Goal: Task Accomplishment & Management: Manage account settings

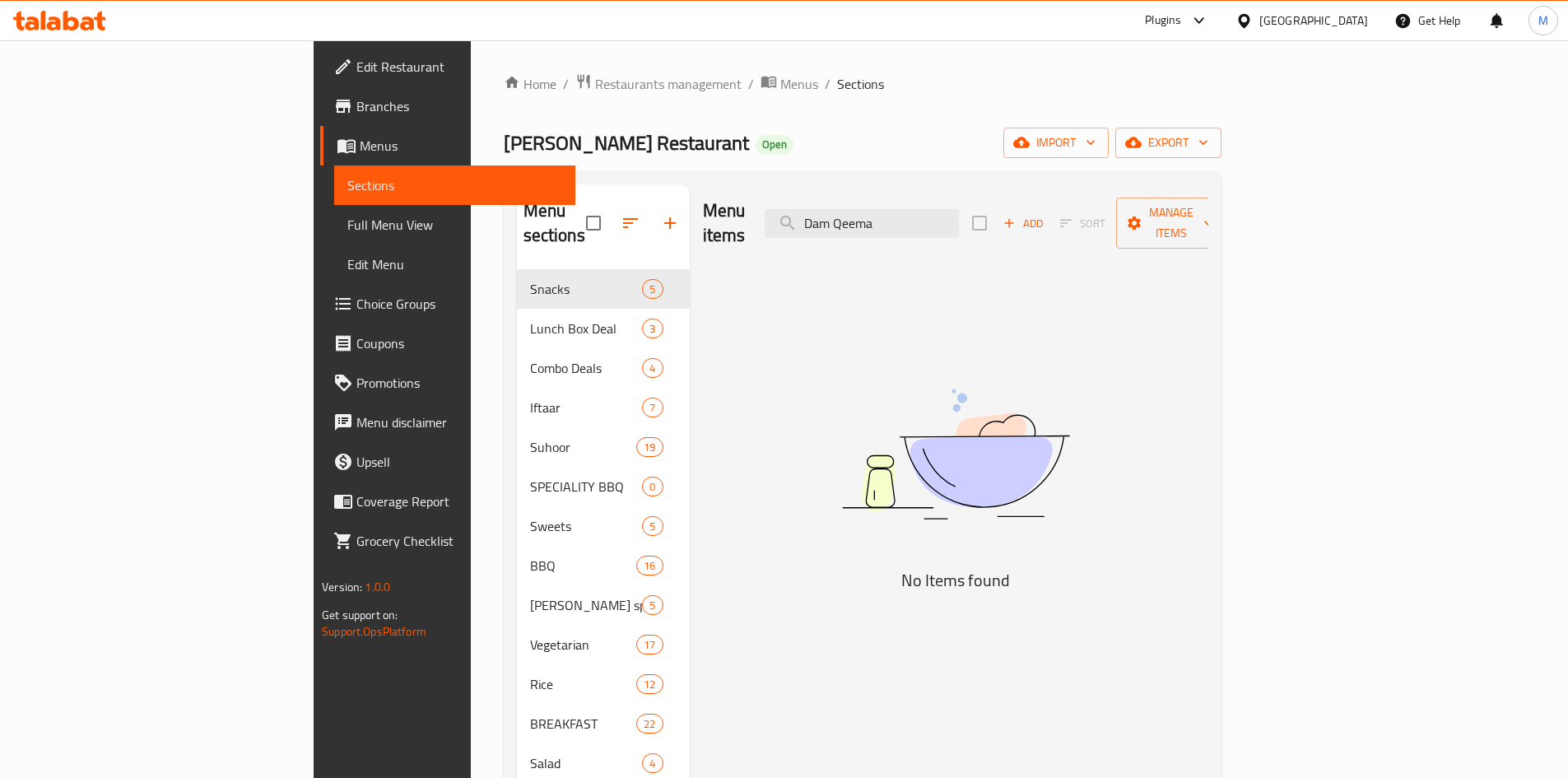
click at [958, 209] on input "Dam Qeema" at bounding box center [861, 223] width 194 height 29
click at [958, 214] on input "Dam Qeema" at bounding box center [861, 223] width 194 height 29
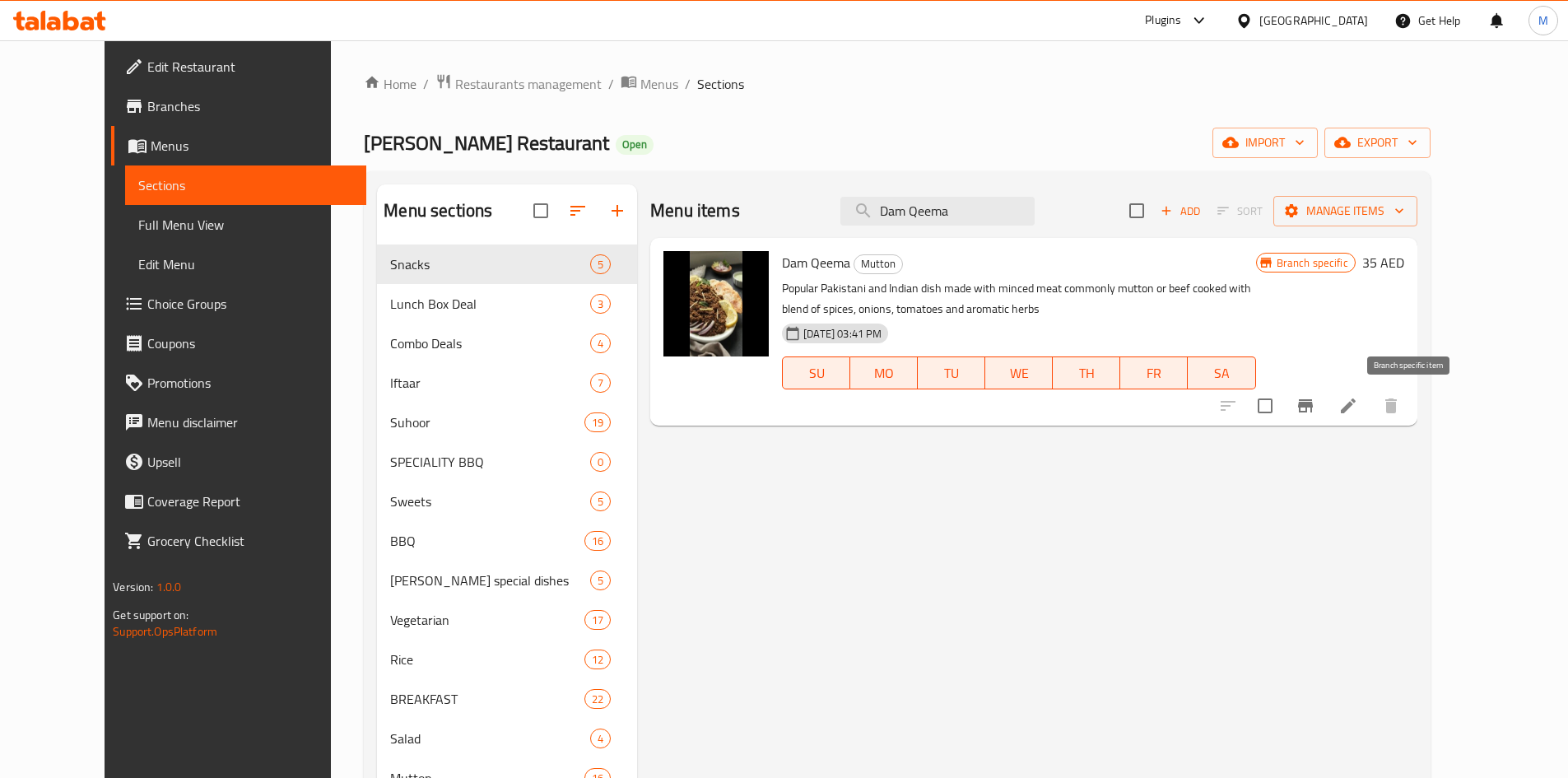
type input "Dam Qeema"
click at [1316, 399] on icon "Branch-specific-item" at bounding box center [1305, 406] width 19 height 19
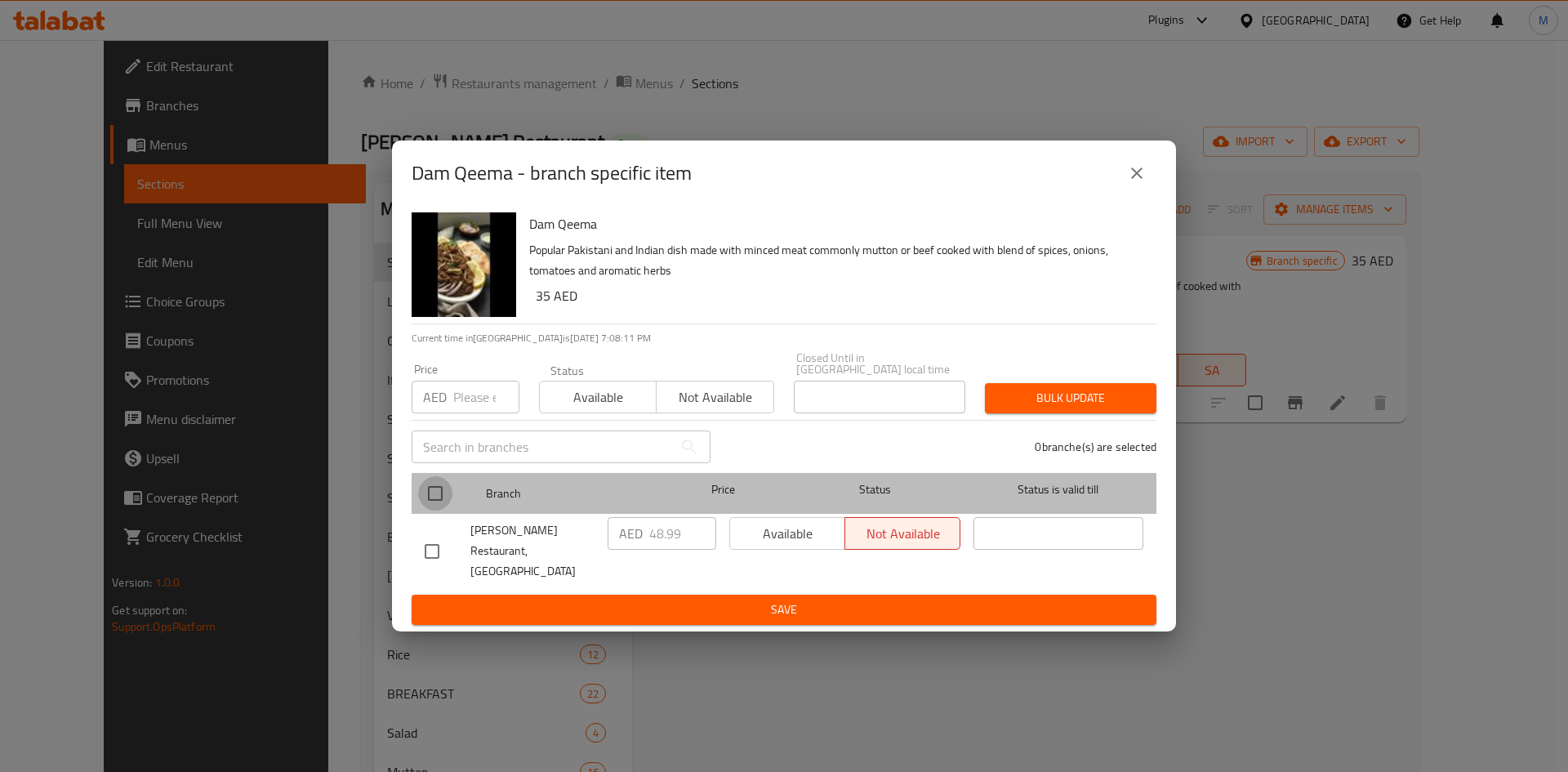
click at [430, 497] on input "checkbox" at bounding box center [435, 493] width 34 height 34
checkbox input "true"
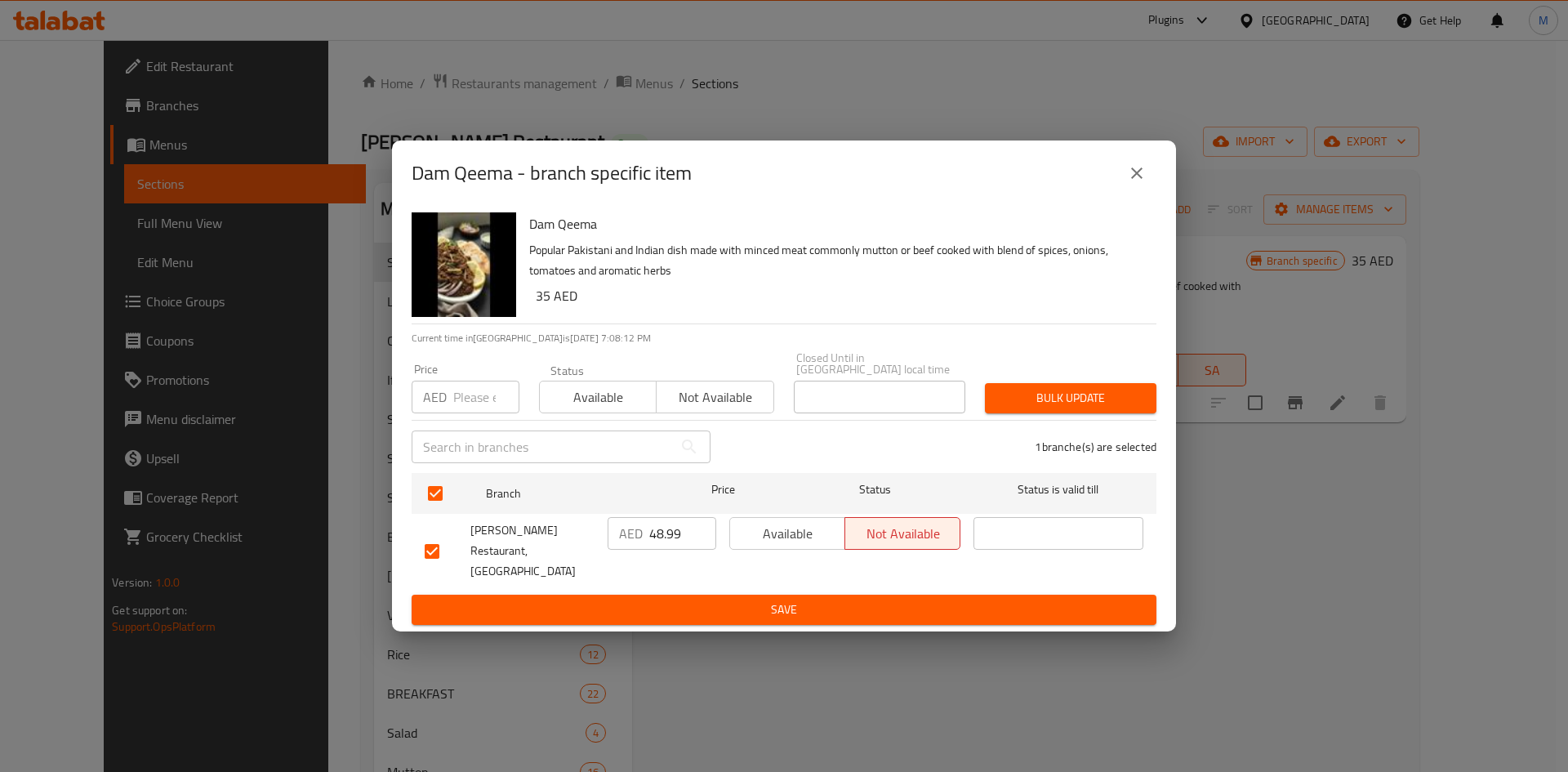
click at [482, 403] on input "number" at bounding box center [486, 396] width 66 height 32
paste input "35"
type input "35"
click at [1050, 394] on button "Bulk update" at bounding box center [1071, 398] width 171 height 30
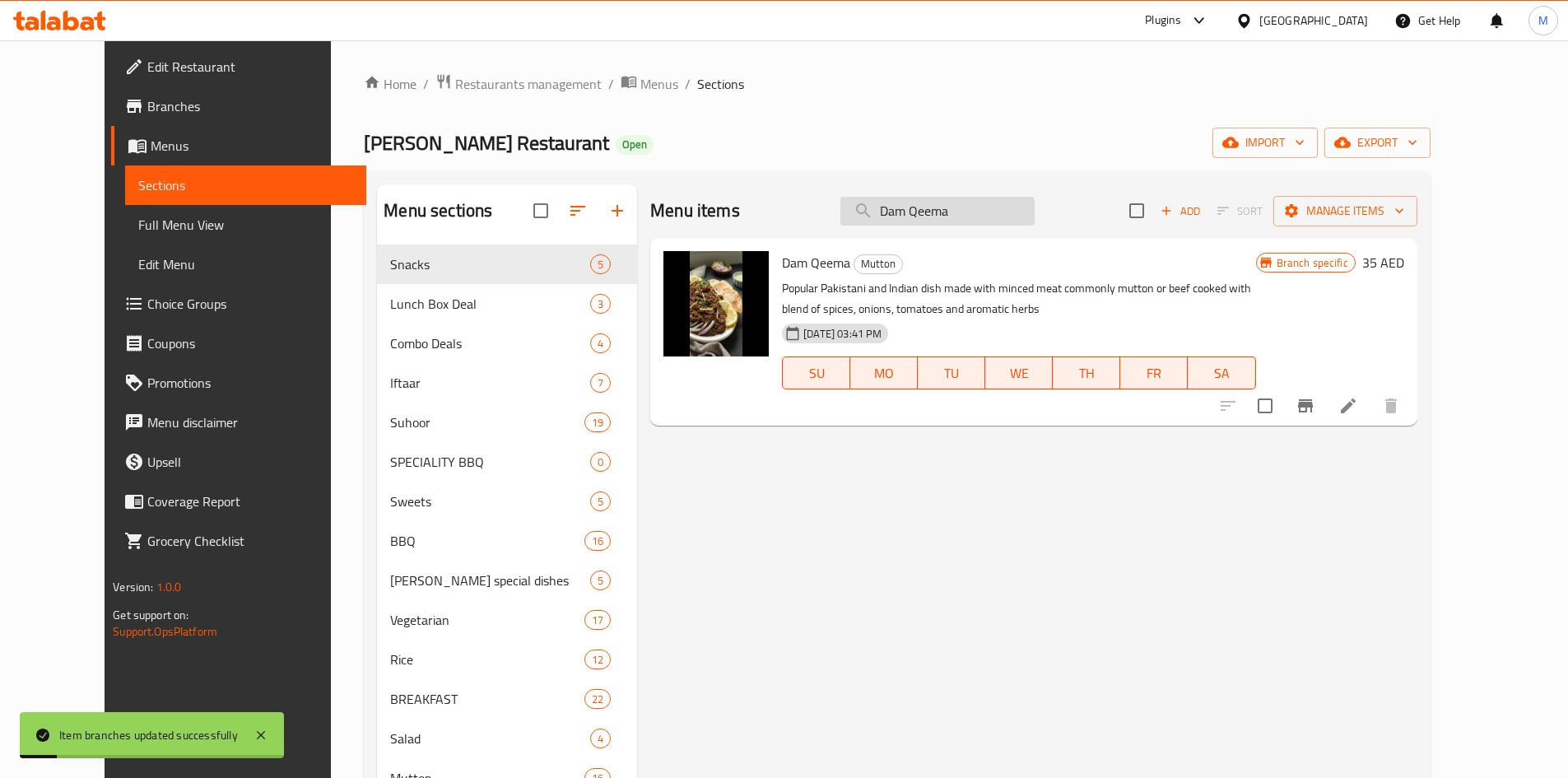
click at [999, 204] on input "Dam Qeema" at bounding box center [937, 211] width 194 height 29
paste input "Aloo Gosht"
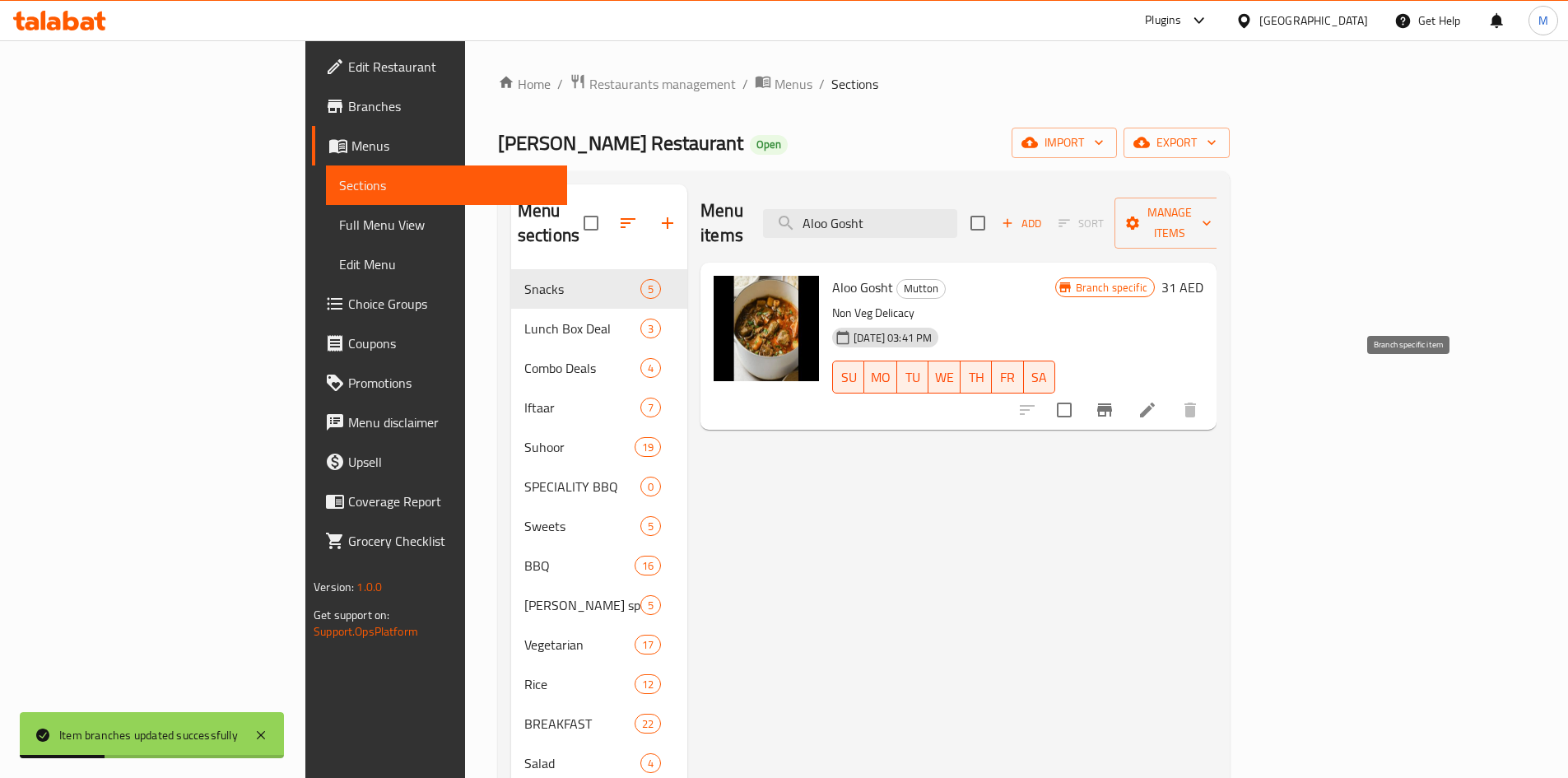
type input "Aloo Gosht"
click at [1112, 404] on icon "Branch-specific-item" at bounding box center [1104, 410] width 15 height 13
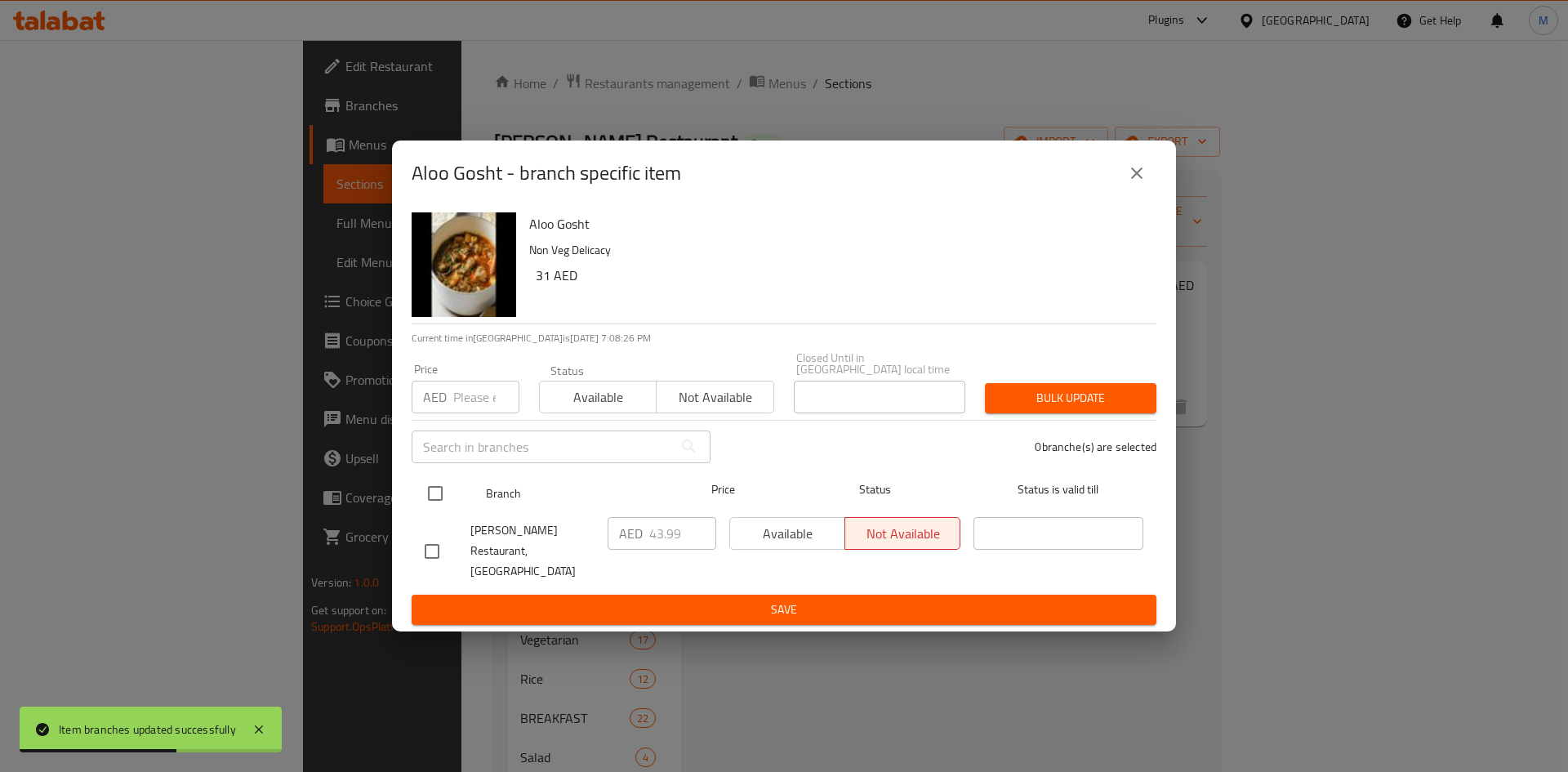
click at [430, 503] on input "checkbox" at bounding box center [435, 493] width 34 height 34
checkbox input "true"
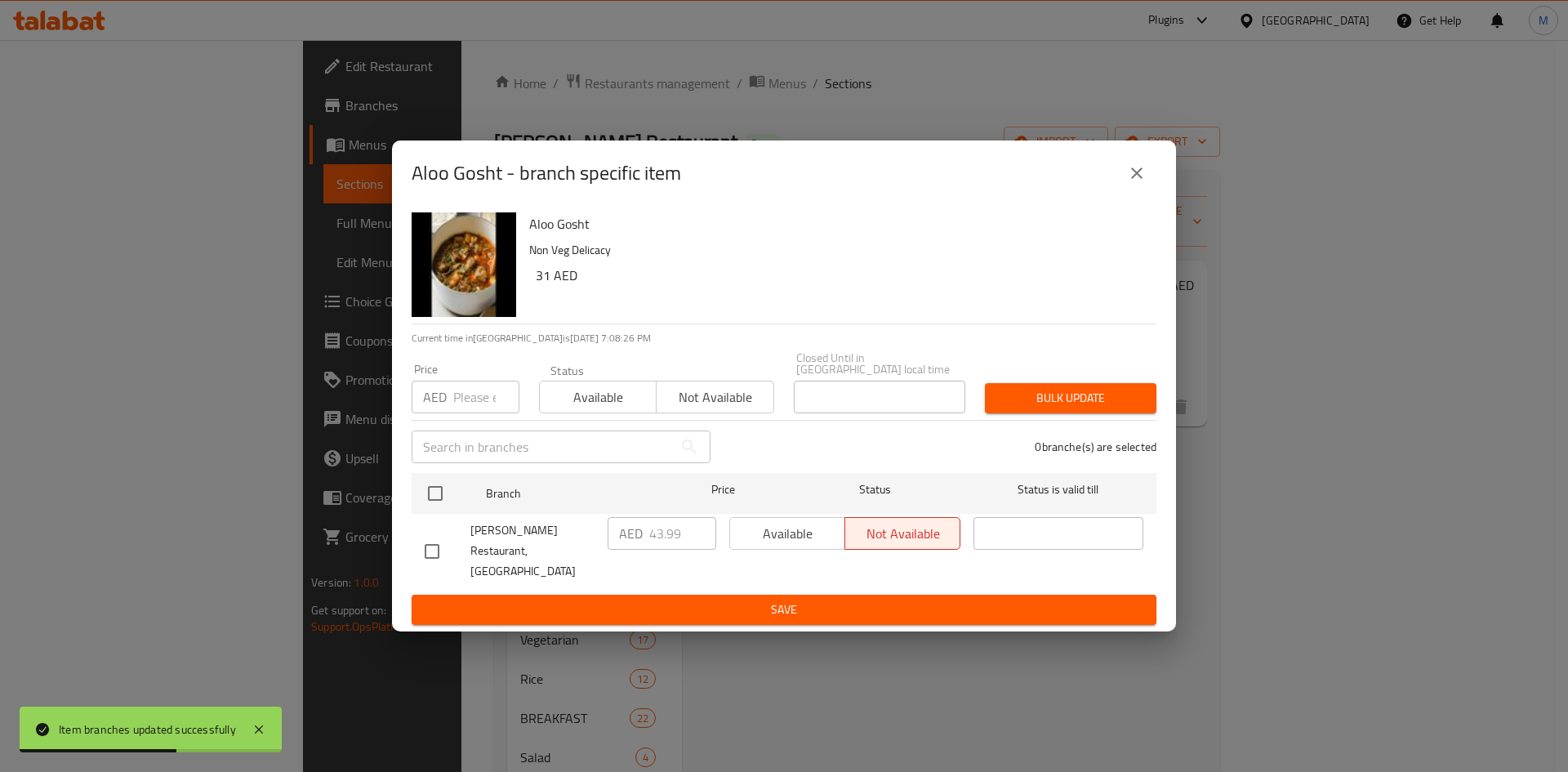
checkbox input "true"
click at [467, 406] on input "number" at bounding box center [486, 396] width 66 height 32
paste input "31"
type input "31"
click at [1023, 402] on span "Bulk update" at bounding box center [1071, 398] width 145 height 20
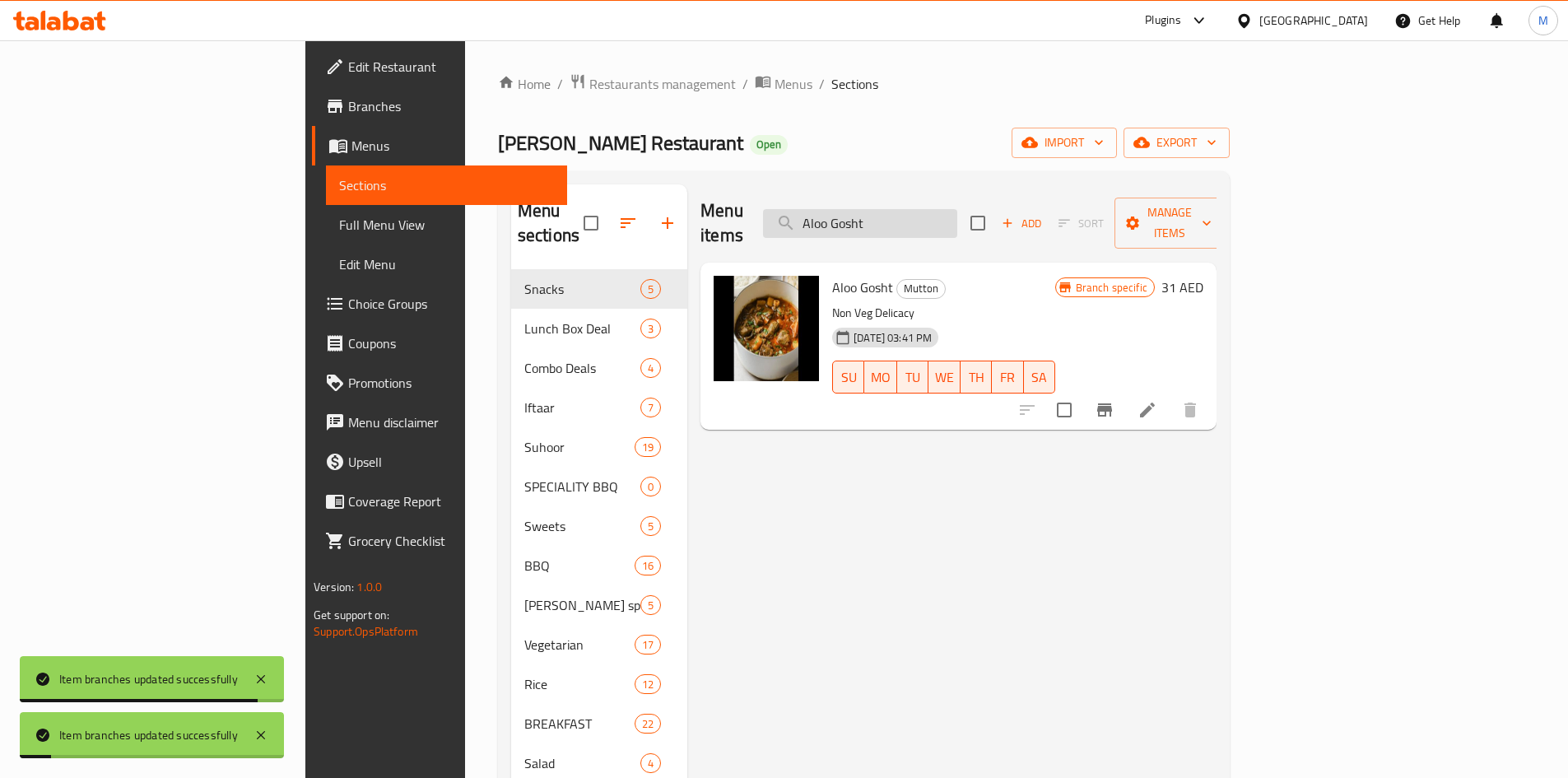
click at [958, 209] on input "Aloo Gosht" at bounding box center [859, 223] width 194 height 29
paste input "Kaleji Firahi"
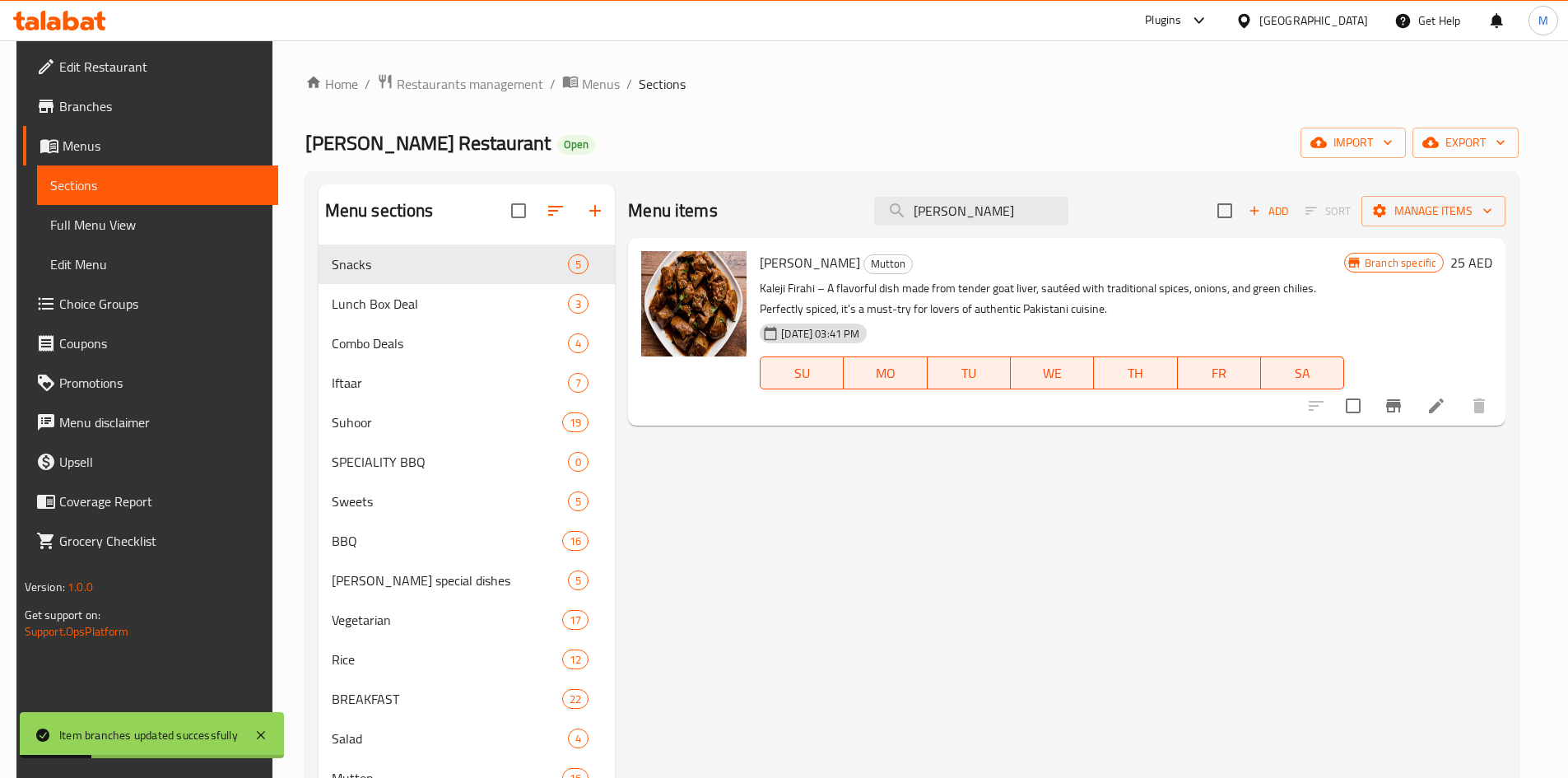
type input "Kaleji Firahi"
click at [1401, 405] on icon "Branch-specific-item" at bounding box center [1394, 406] width 15 height 13
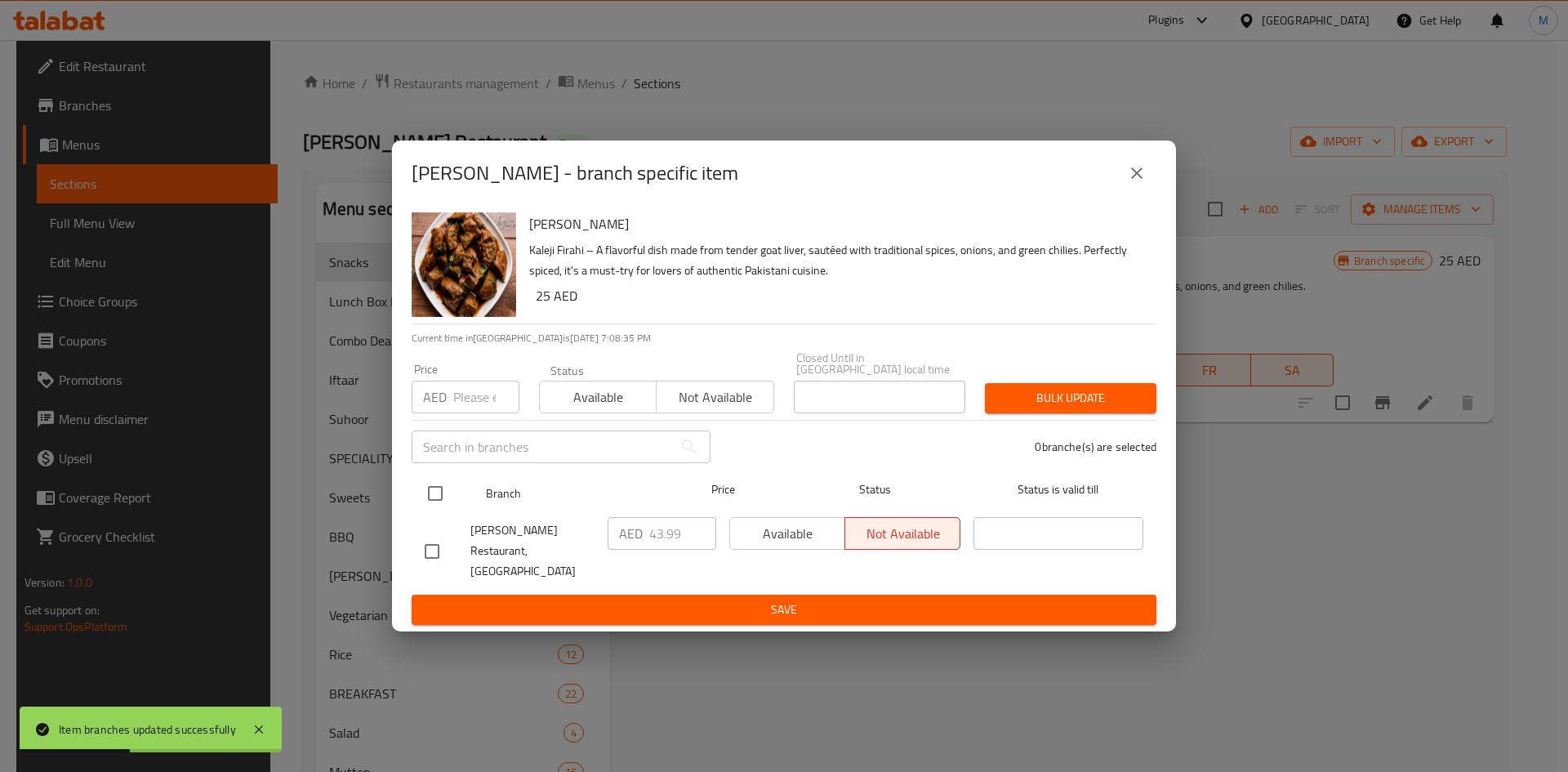
click at [436, 510] on input "checkbox" at bounding box center [435, 493] width 34 height 34
checkbox input "true"
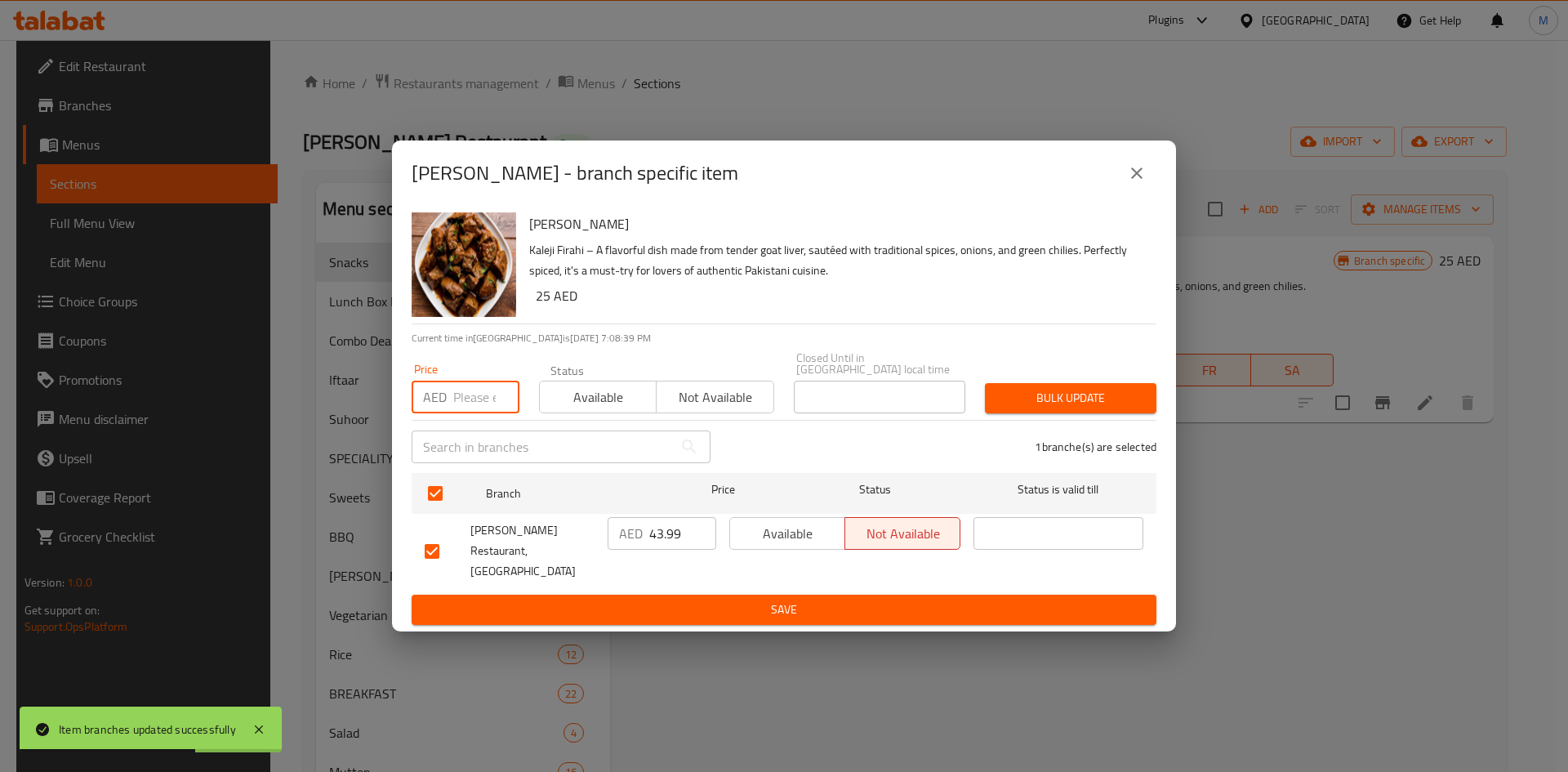
click at [484, 402] on input "number" at bounding box center [486, 396] width 66 height 32
paste input "31"
type input "31"
click at [1097, 394] on button "Bulk update" at bounding box center [1071, 398] width 171 height 30
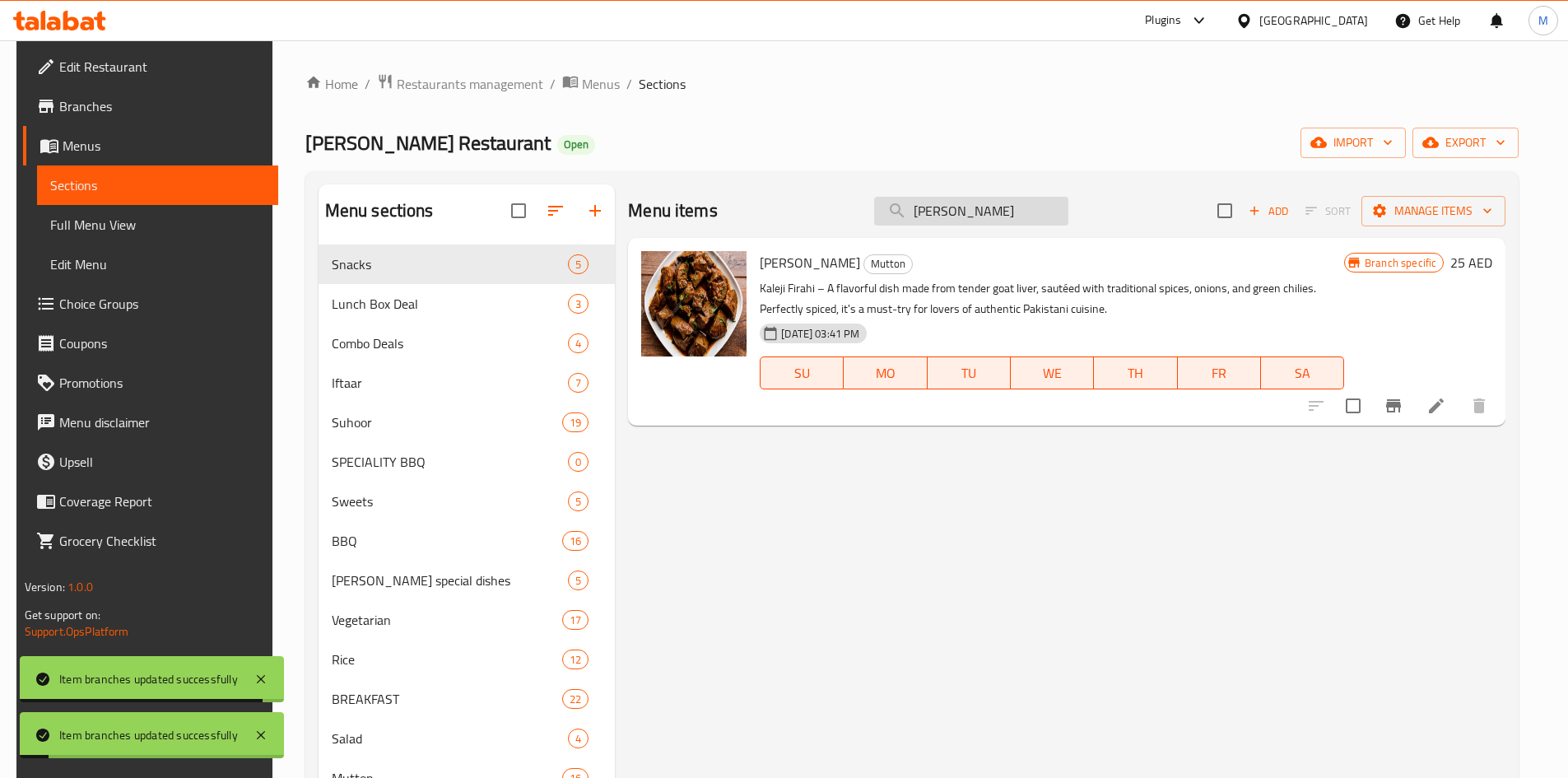
click at [999, 208] on input "Kaleji Firahi" at bounding box center [970, 211] width 194 height 29
paste input "Magaz Firha"
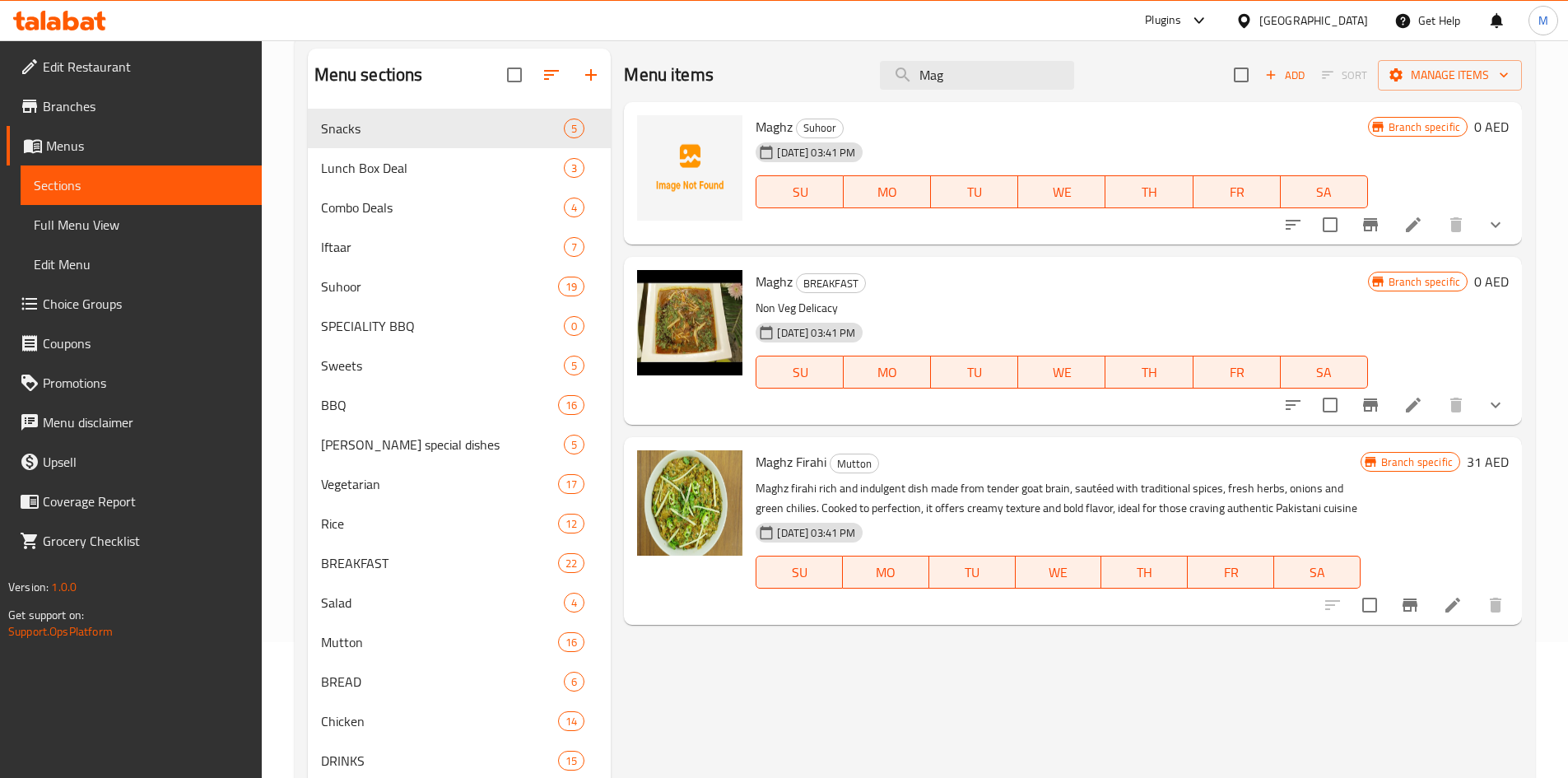
scroll to position [164, 0]
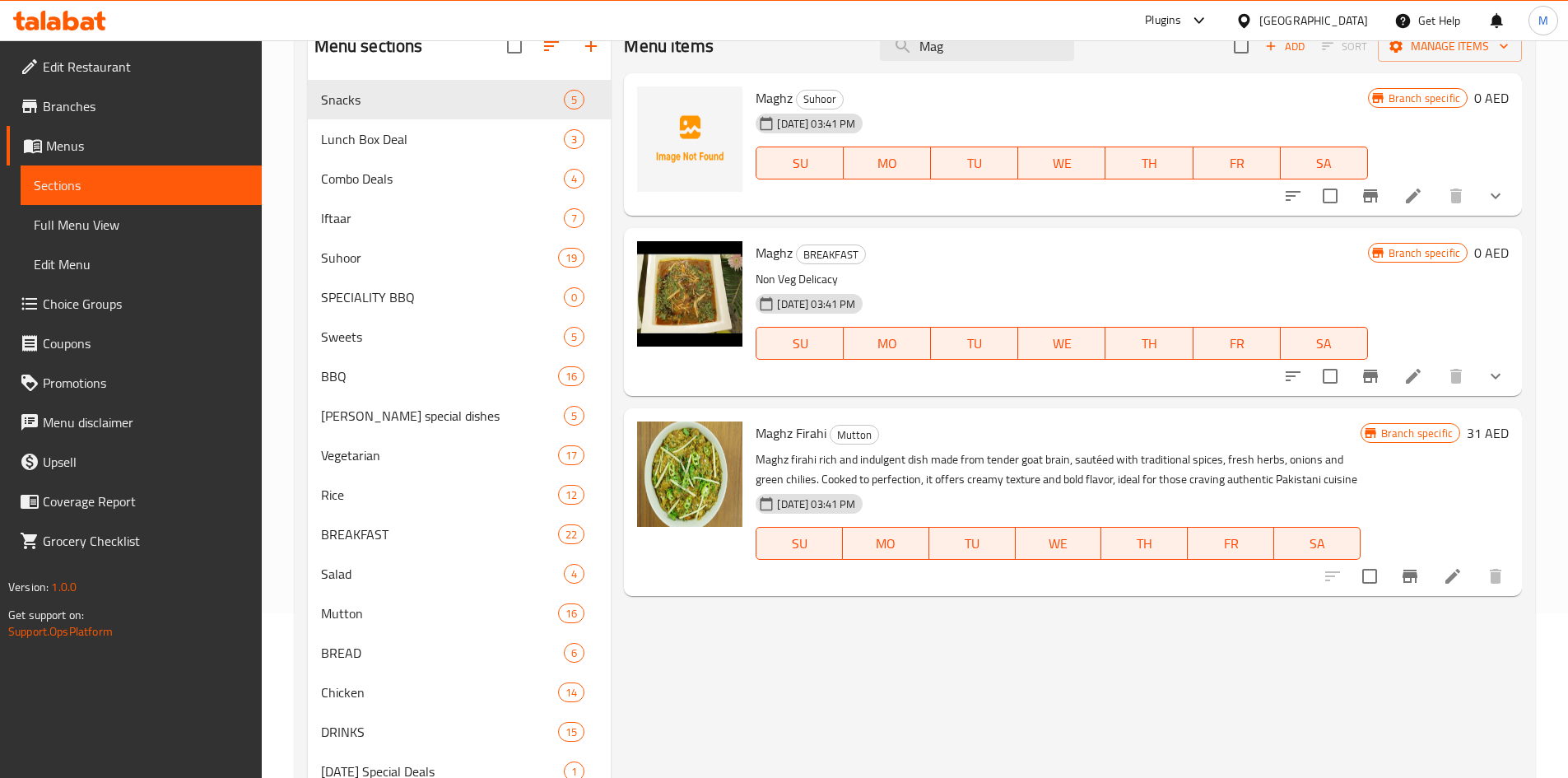
type input "Mag"
click at [1413, 578] on icon "Branch-specific-item" at bounding box center [1410, 577] width 15 height 13
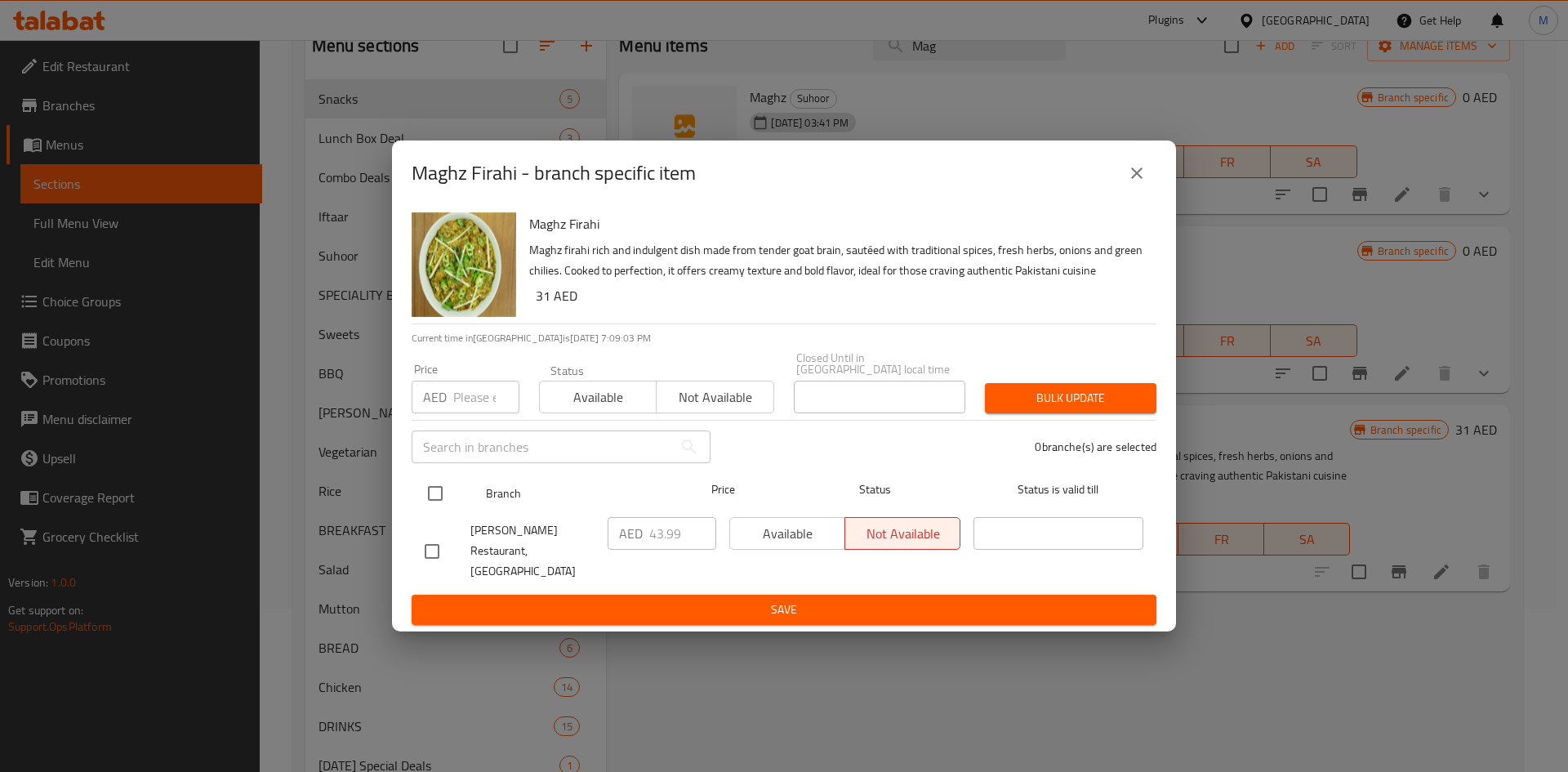
click at [430, 496] on input "checkbox" at bounding box center [435, 493] width 34 height 34
checkbox input "true"
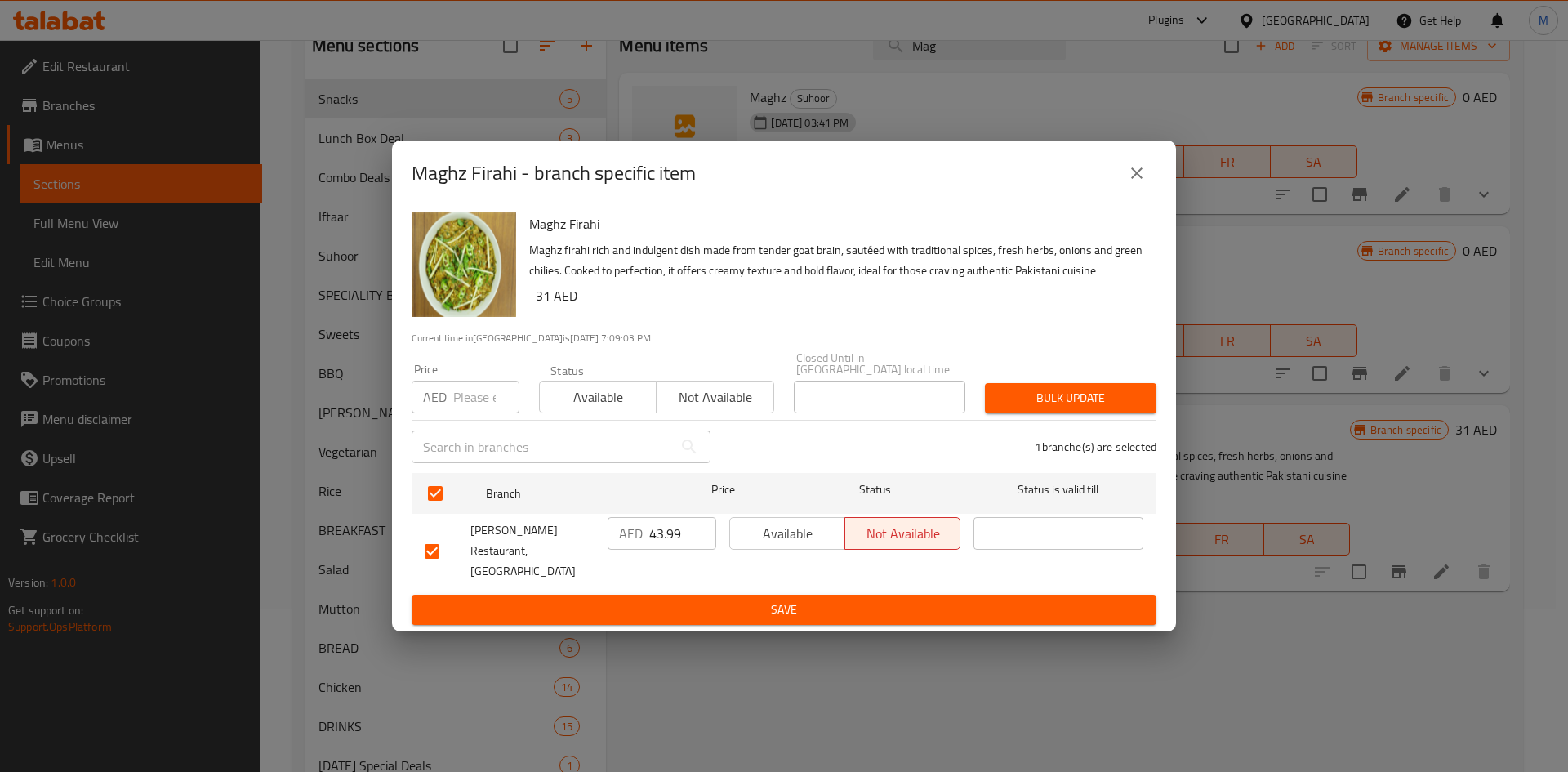
click at [470, 401] on input "number" at bounding box center [486, 396] width 66 height 32
paste input "31"
type input "31"
click at [1119, 409] on span "Bulk update" at bounding box center [1071, 398] width 145 height 20
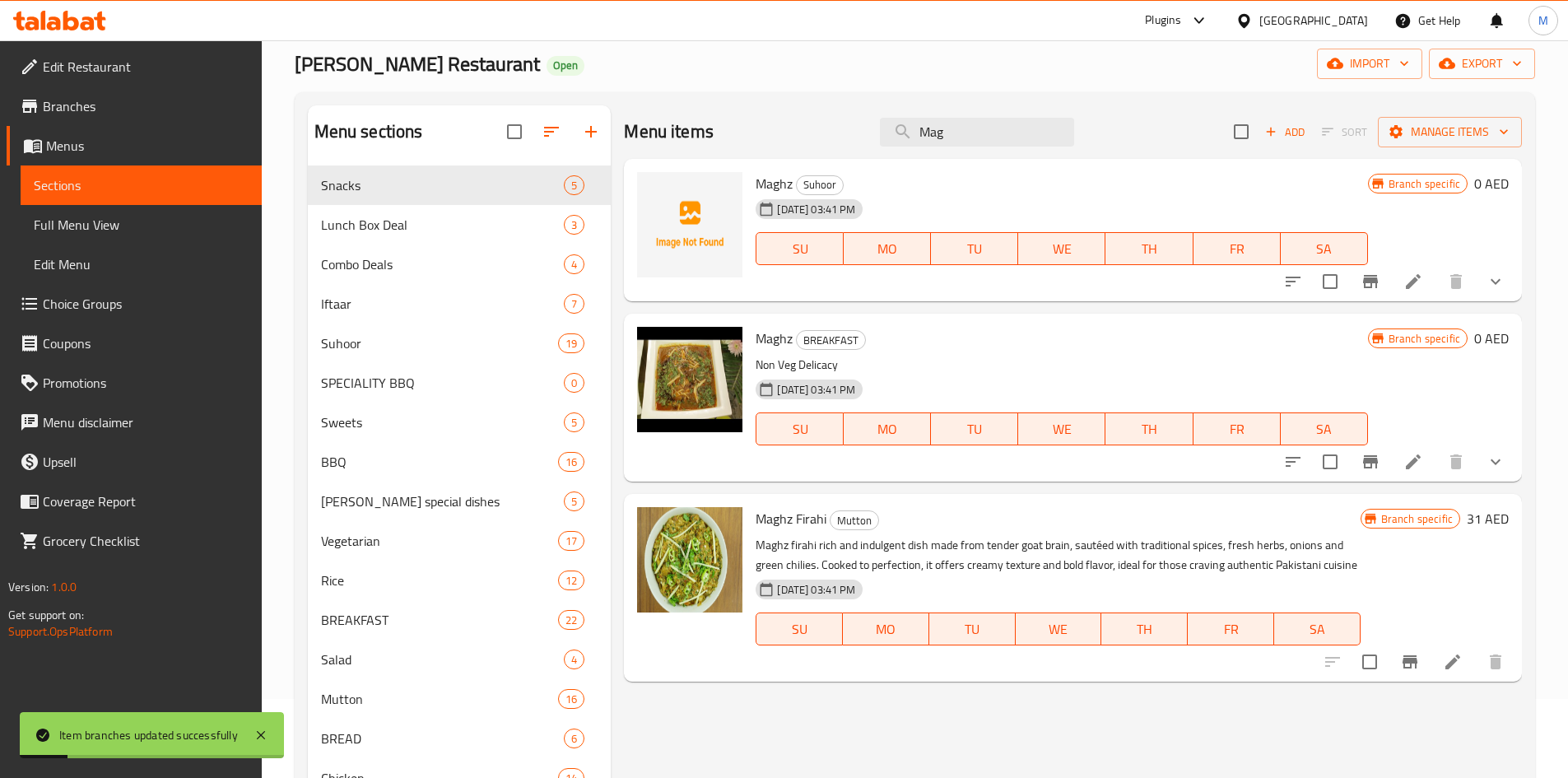
scroll to position [0, 0]
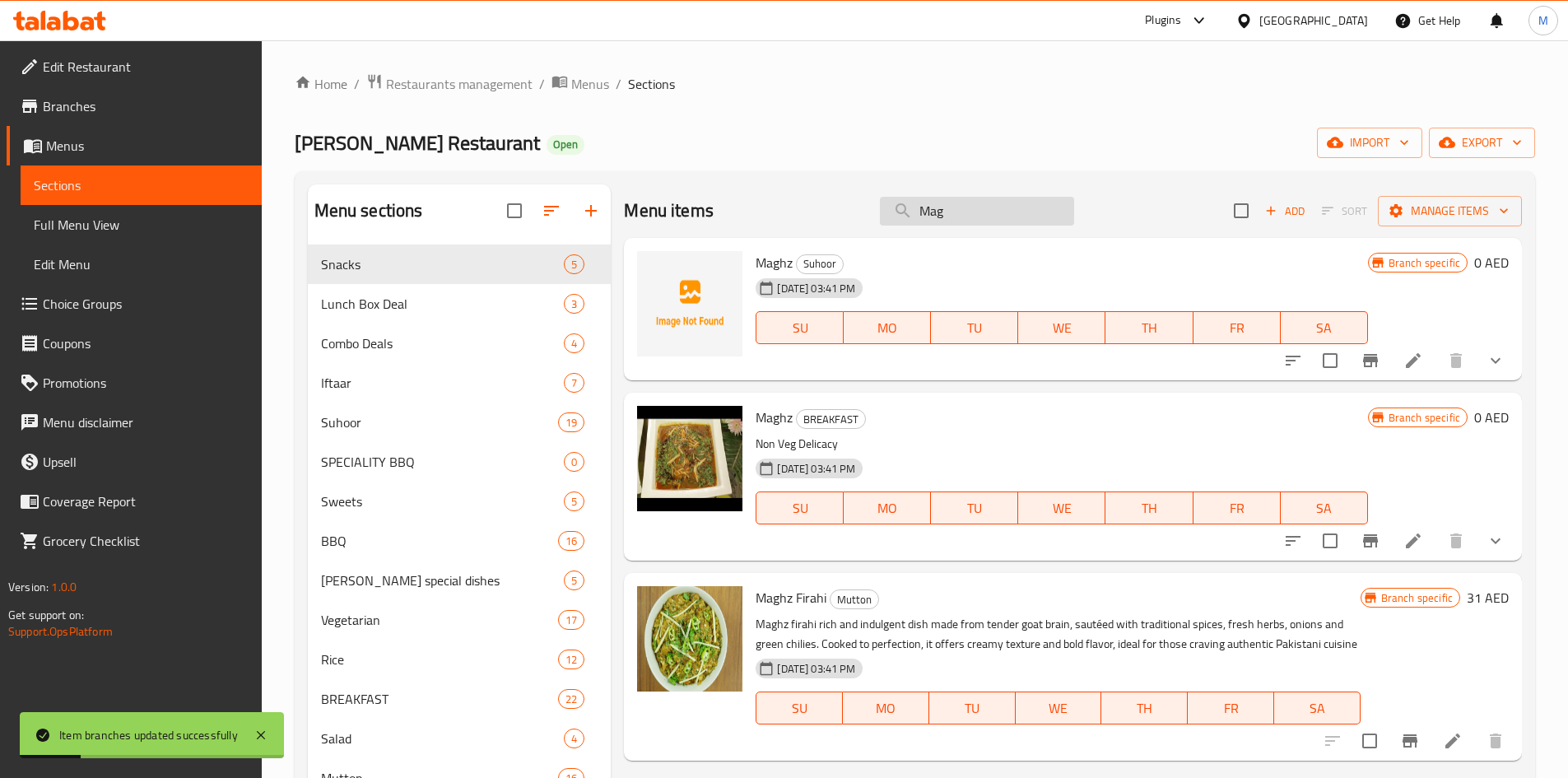
click at [973, 223] on input "Mag" at bounding box center [976, 211] width 194 height 29
paste input "utton Paya"
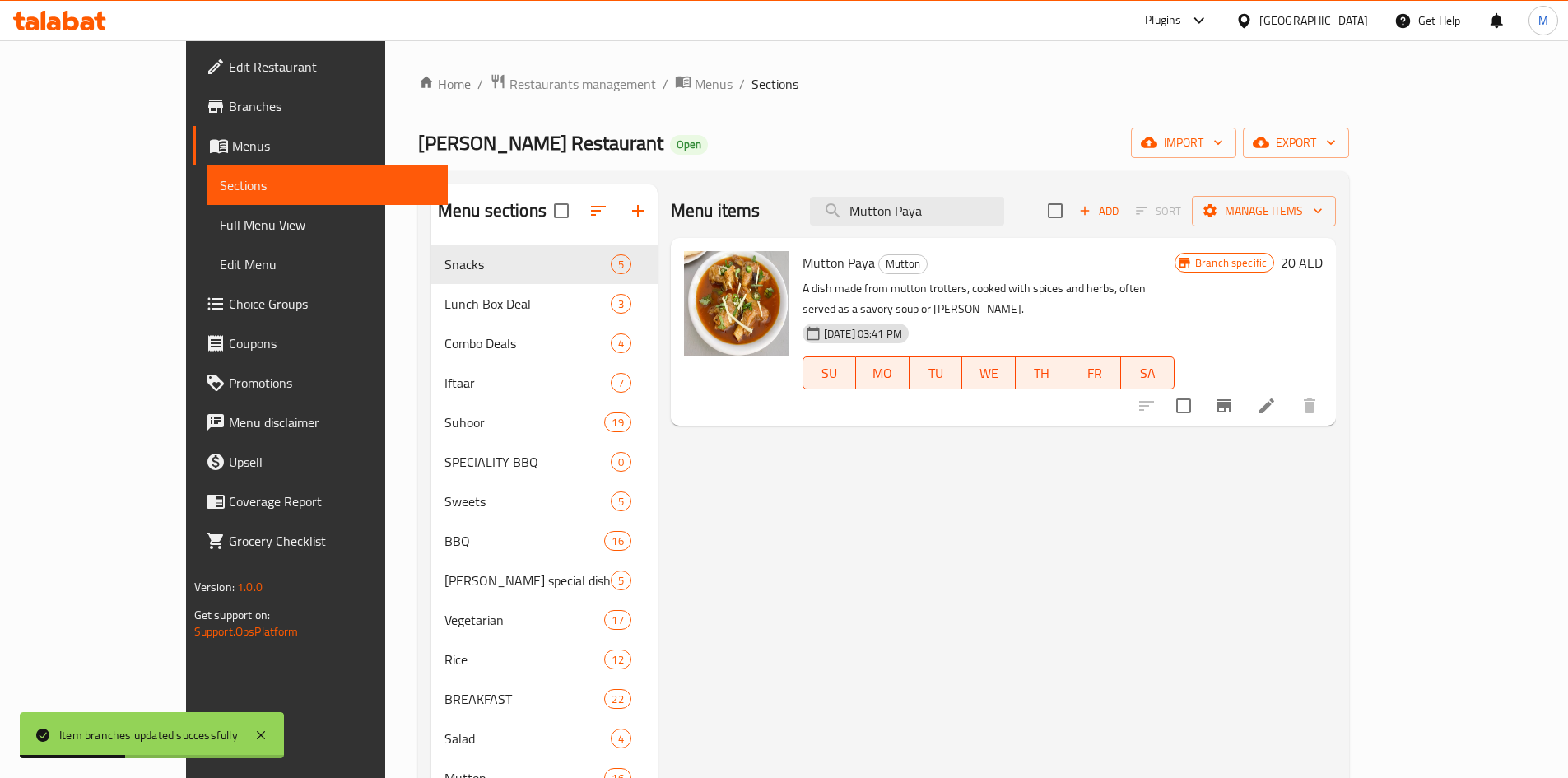
type input "Mutton Paya"
click at [1234, 396] on icon "Branch-specific-item" at bounding box center [1223, 406] width 19 height 19
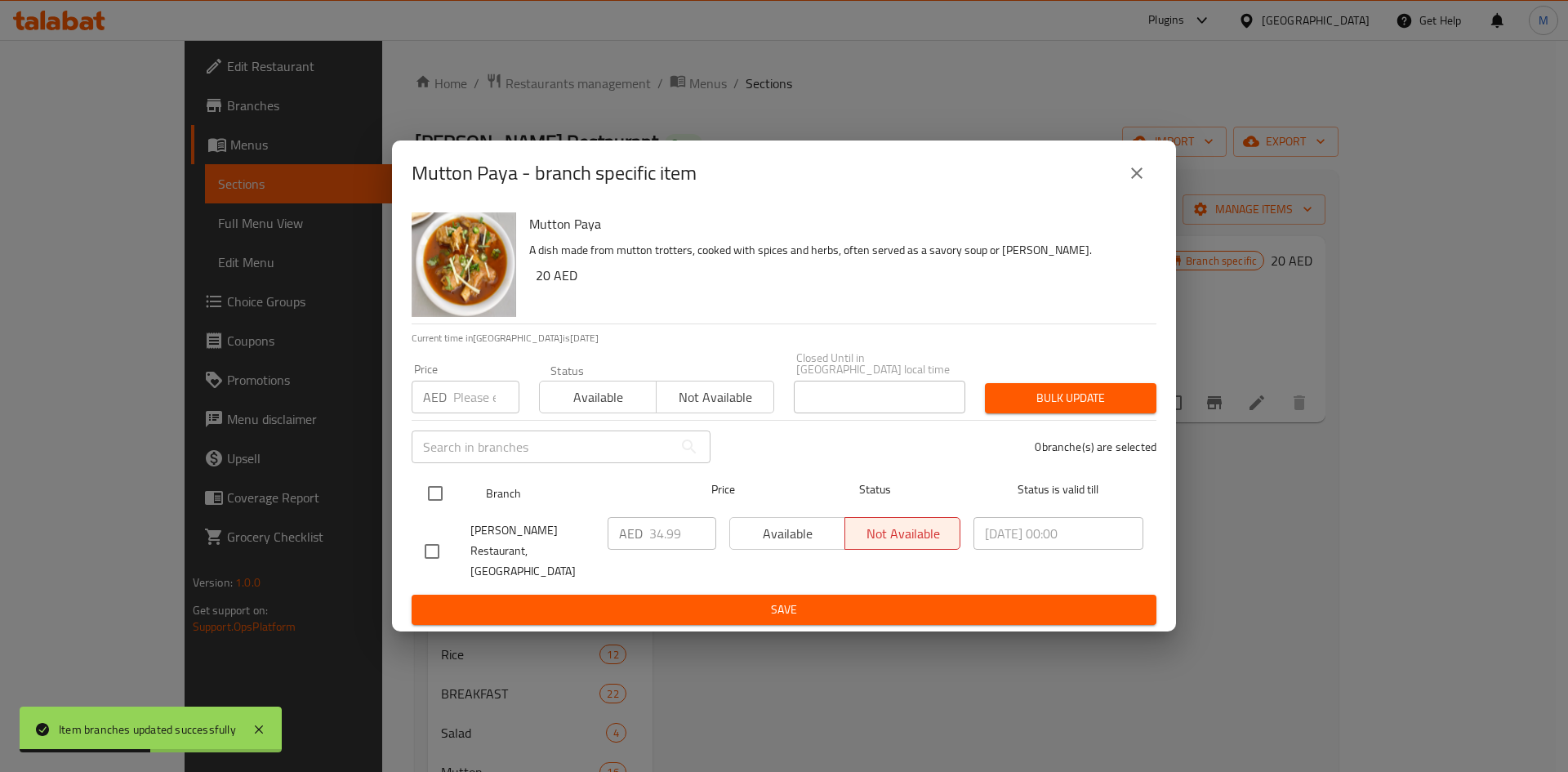
click at [437, 501] on input "checkbox" at bounding box center [435, 493] width 34 height 34
checkbox input "true"
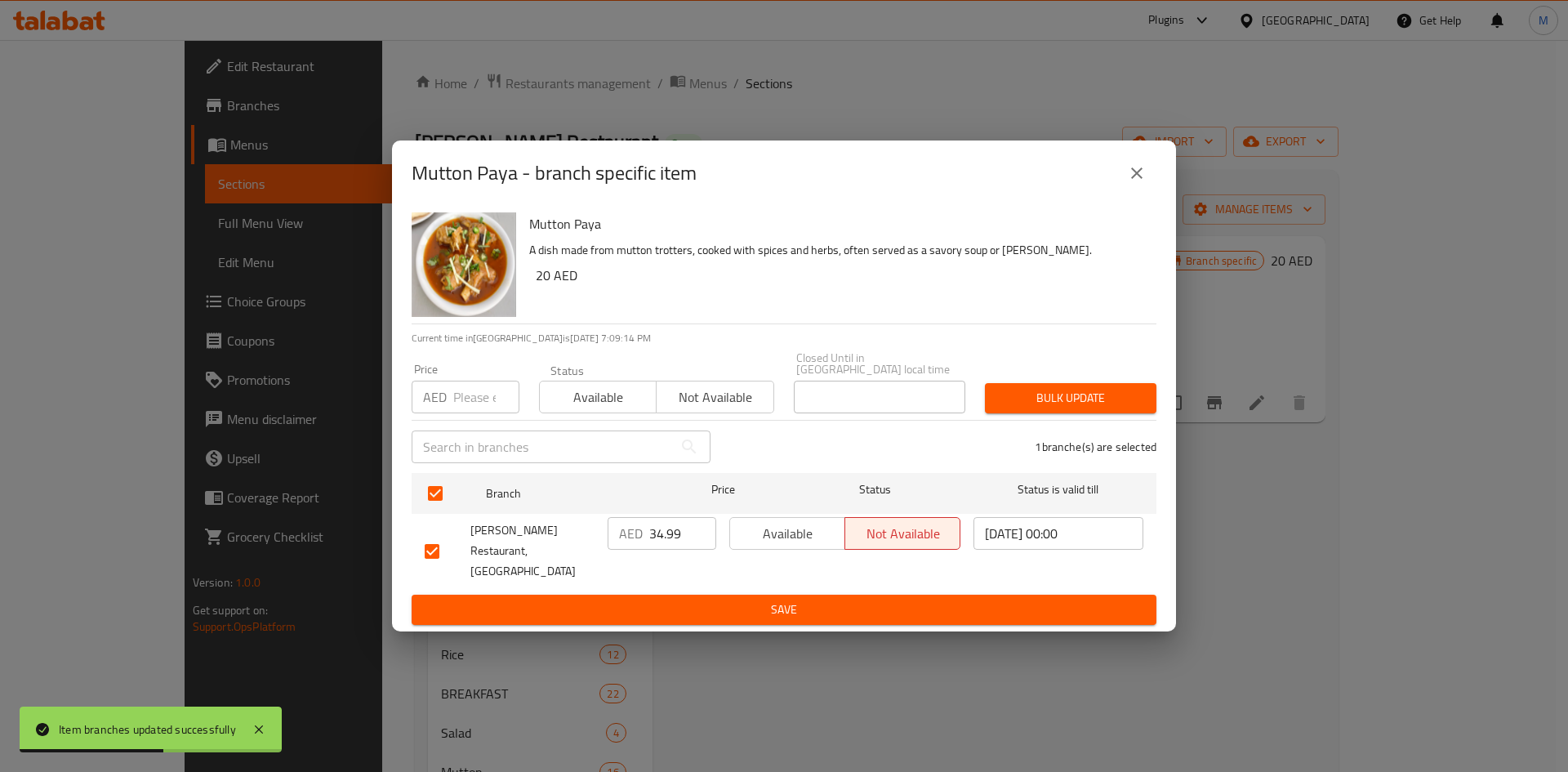
click at [469, 394] on input "number" at bounding box center [486, 396] width 66 height 32
type input "25"
click at [1040, 400] on span "Bulk update" at bounding box center [1071, 398] width 145 height 20
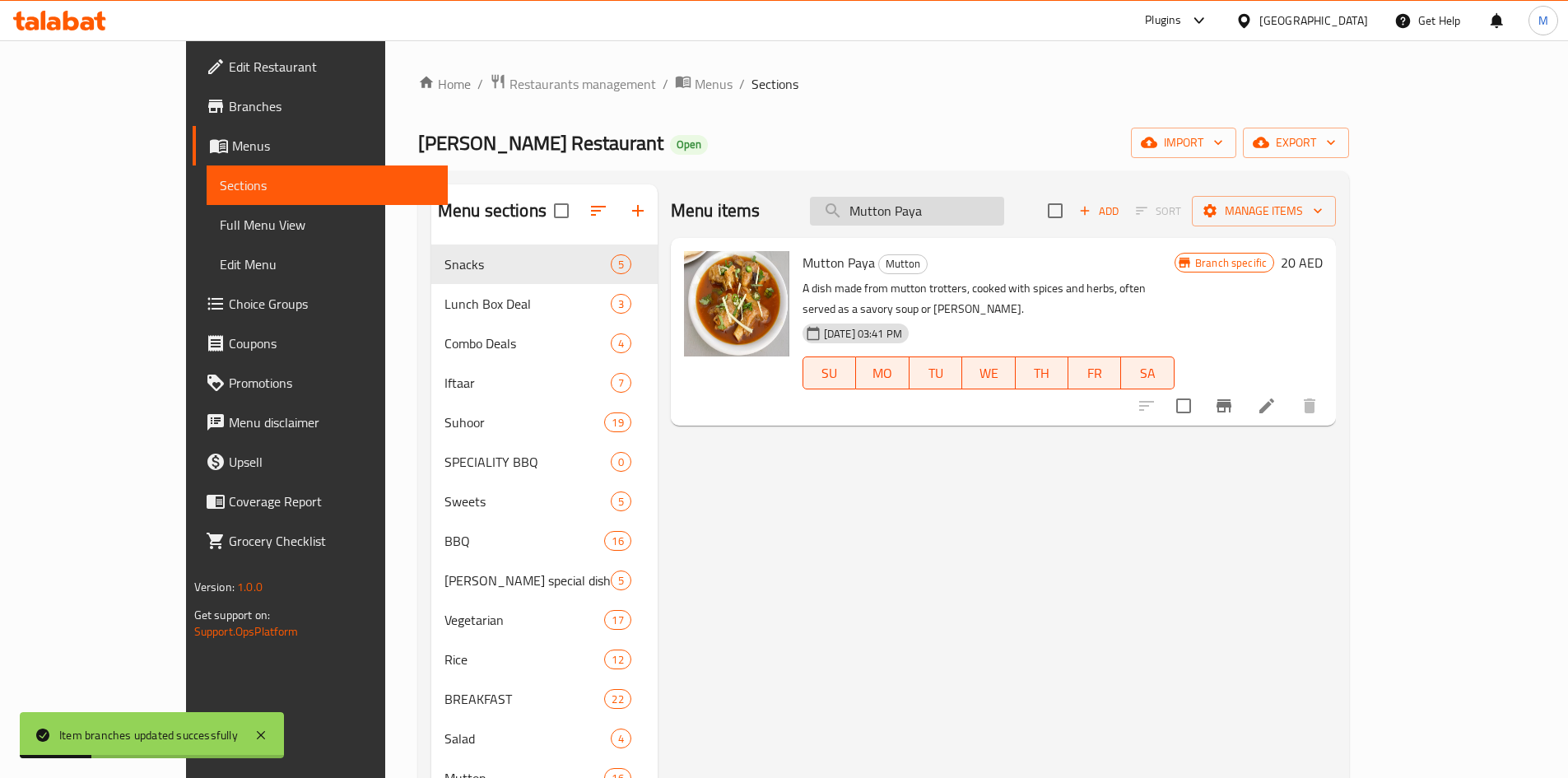
click at [1004, 215] on input "Mutton Paya" at bounding box center [906, 211] width 194 height 29
paste input "Achari"
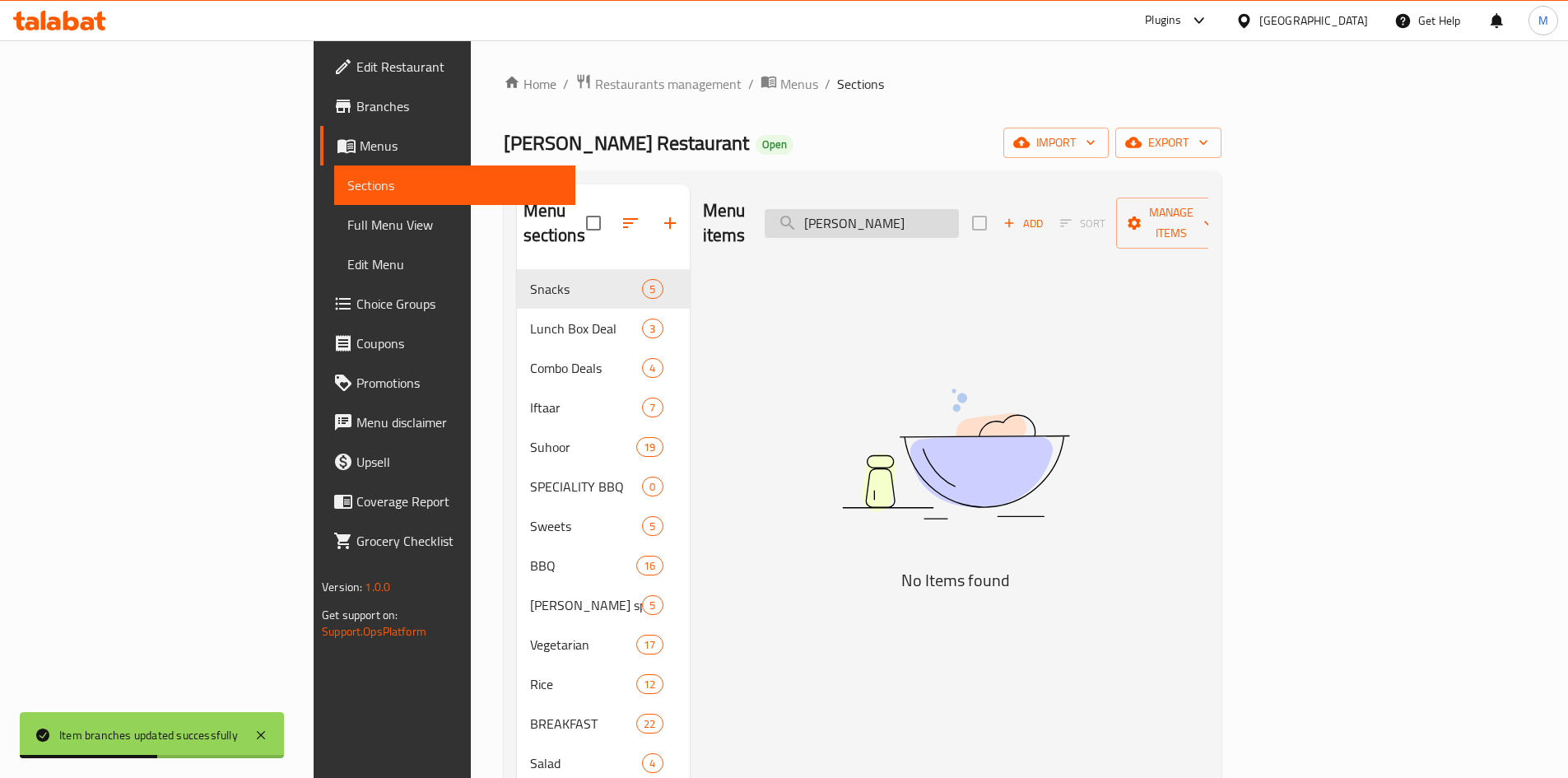
click at [958, 217] on input "Mutton Achari" at bounding box center [861, 223] width 194 height 29
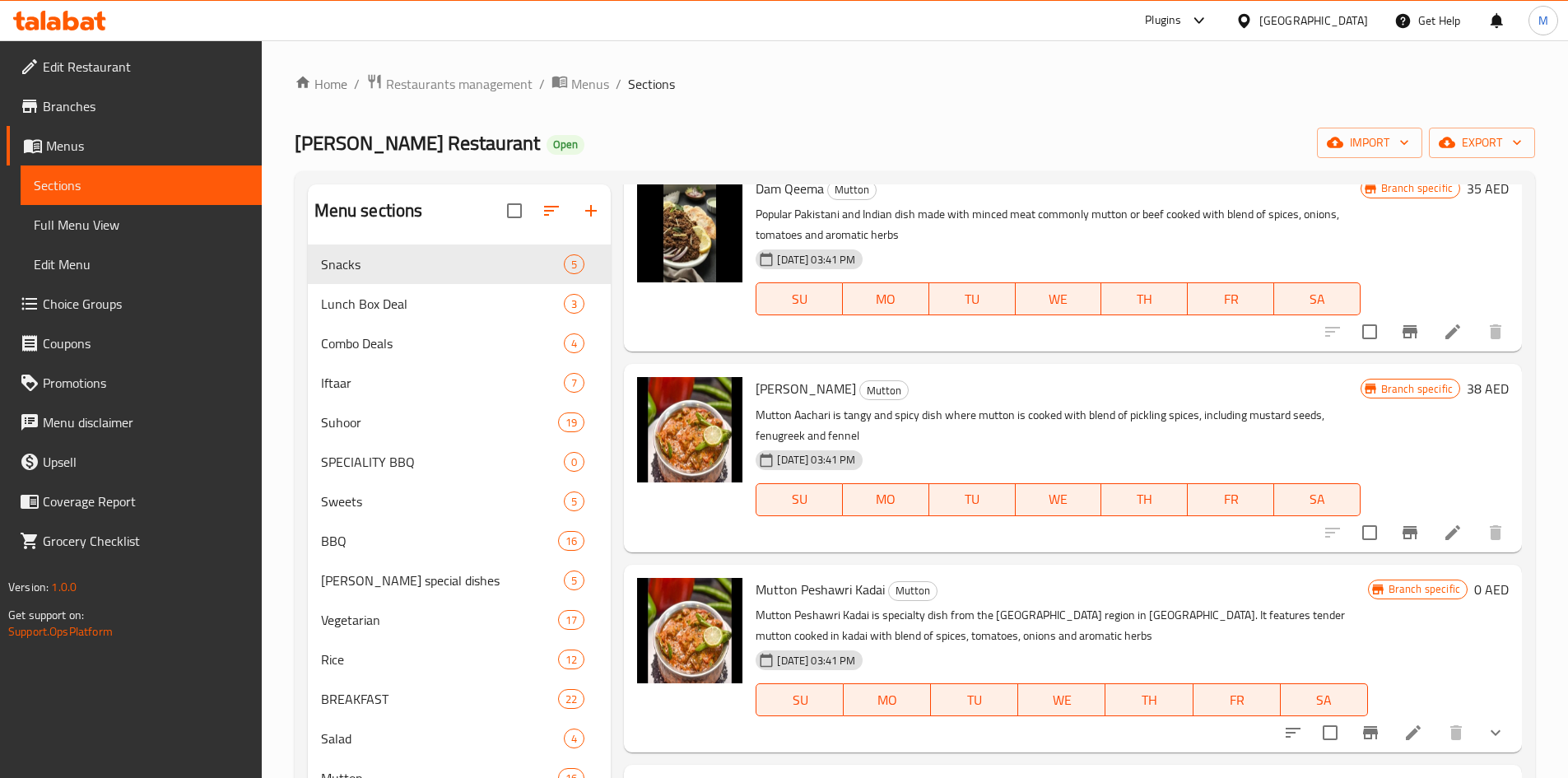
scroll to position [4364, 0]
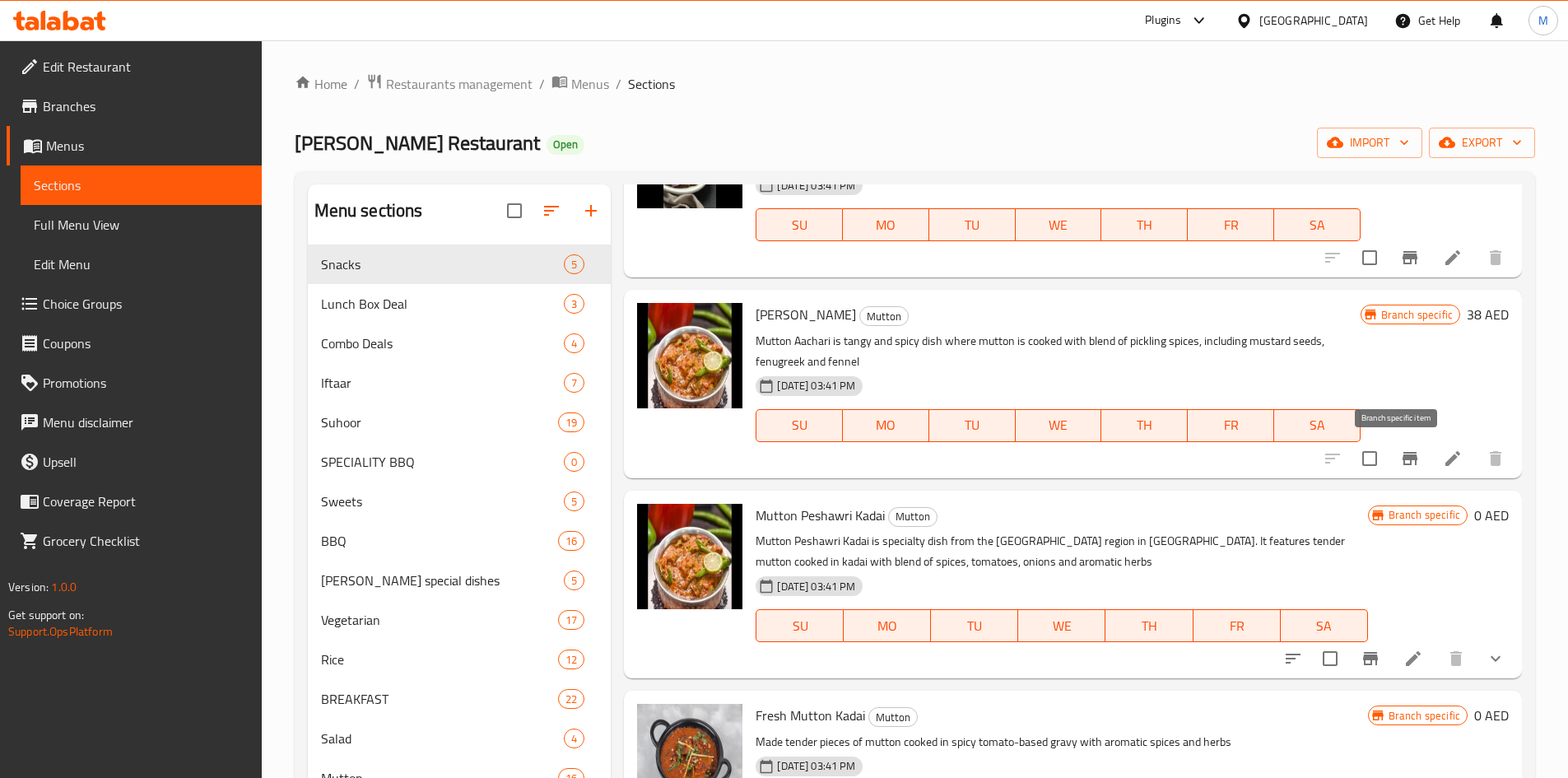
type input "Mutton"
click at [1403, 460] on icon "Branch-specific-item" at bounding box center [1410, 459] width 15 height 13
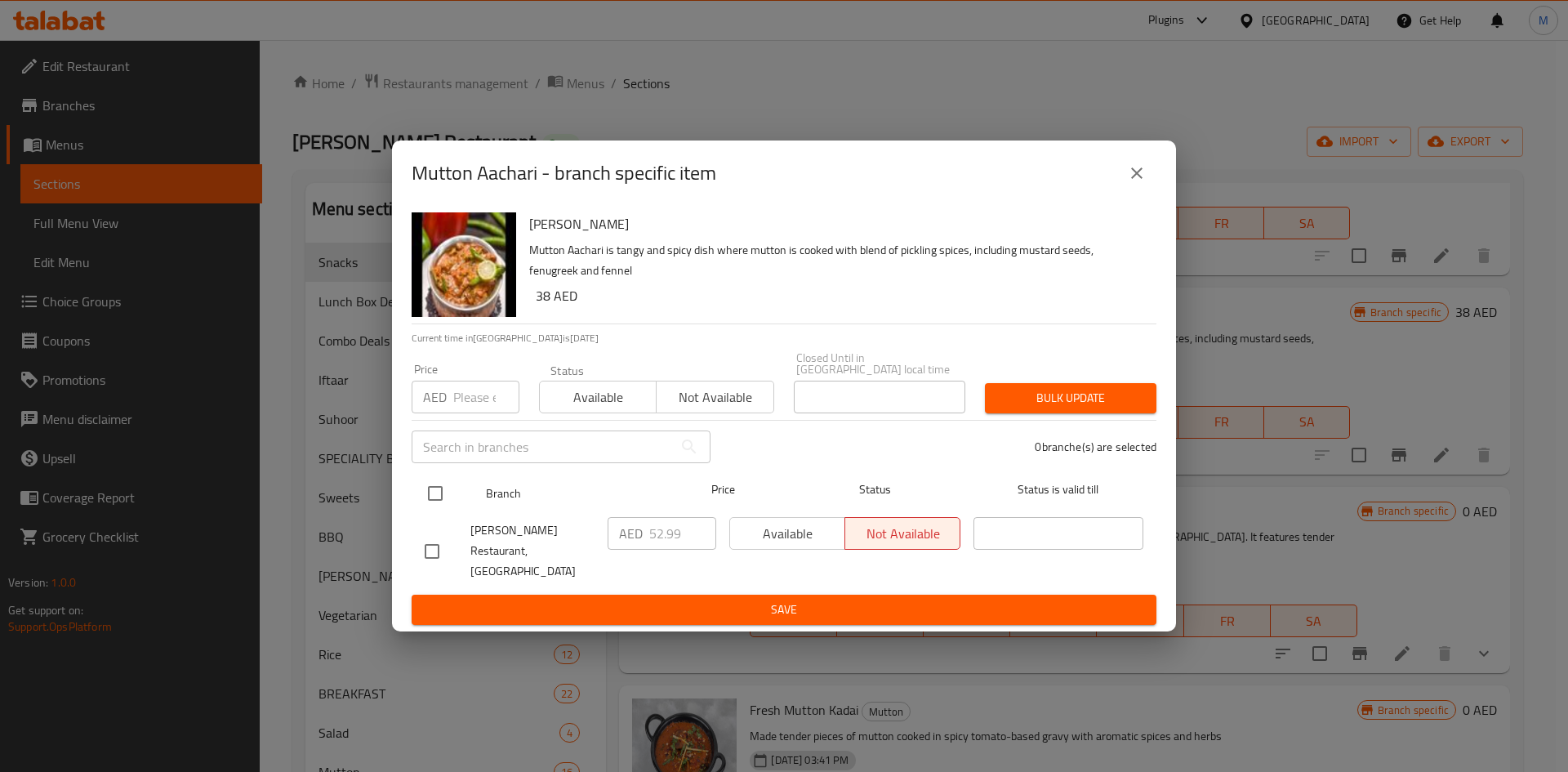
click at [436, 496] on input "checkbox" at bounding box center [435, 493] width 34 height 34
checkbox input "true"
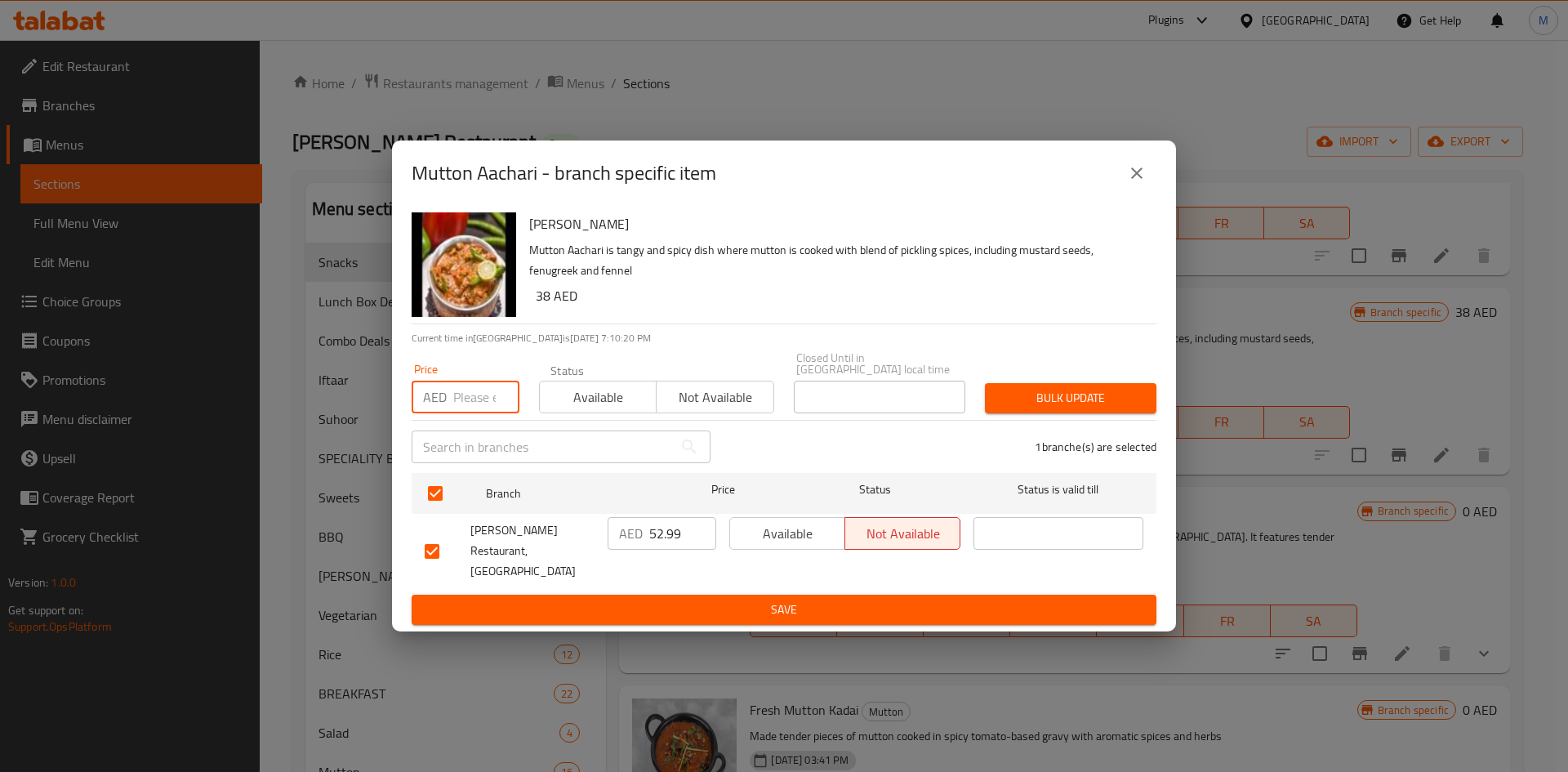
click at [465, 391] on input "number" at bounding box center [486, 396] width 66 height 32
type input "38"
click at [1131, 400] on span "Bulk update" at bounding box center [1071, 398] width 145 height 20
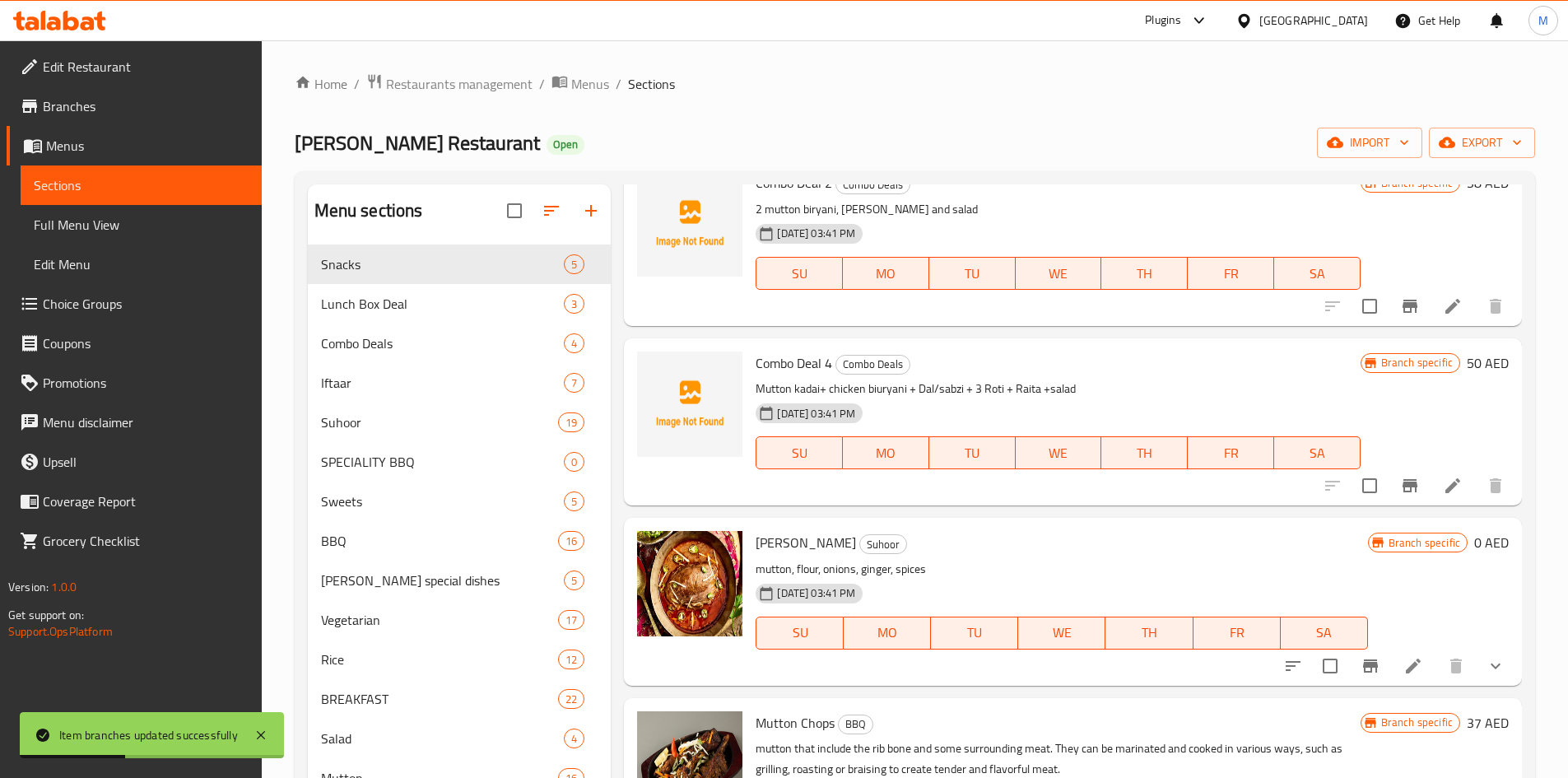
scroll to position [0, 0]
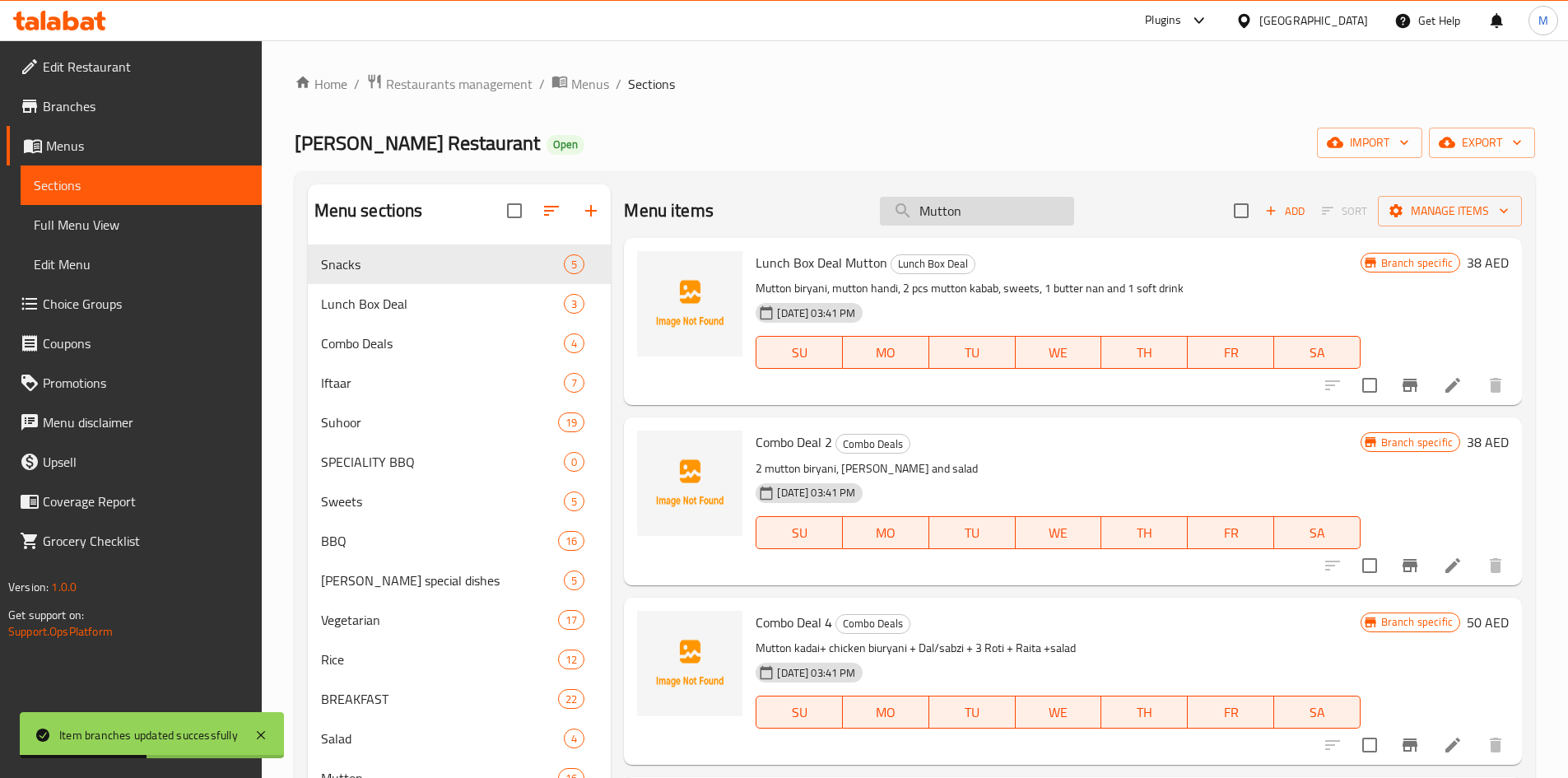
click at [981, 208] on input "Mutton" at bounding box center [976, 211] width 194 height 29
paste input "Duhwan Gosht"
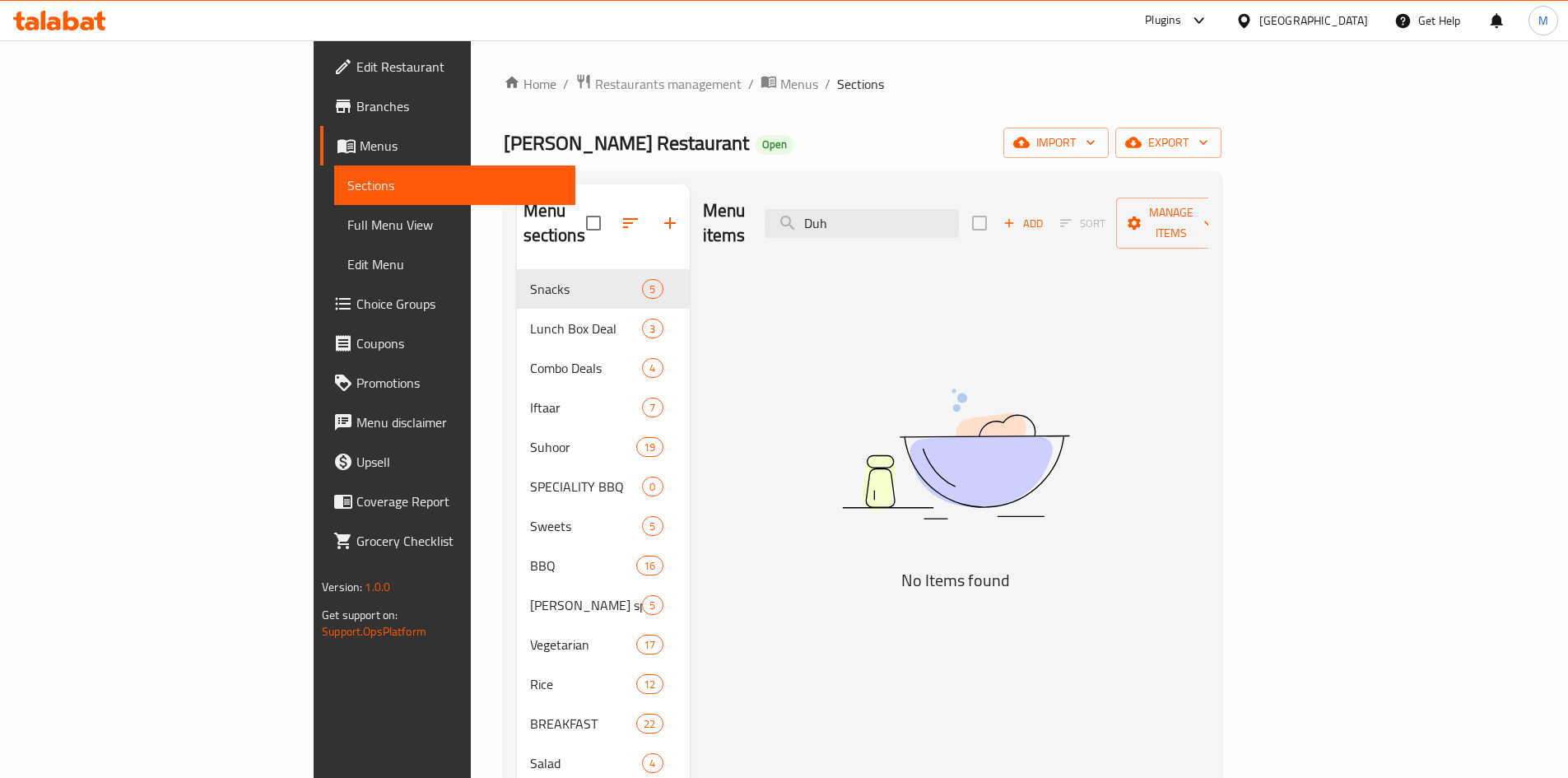
type input "Du"
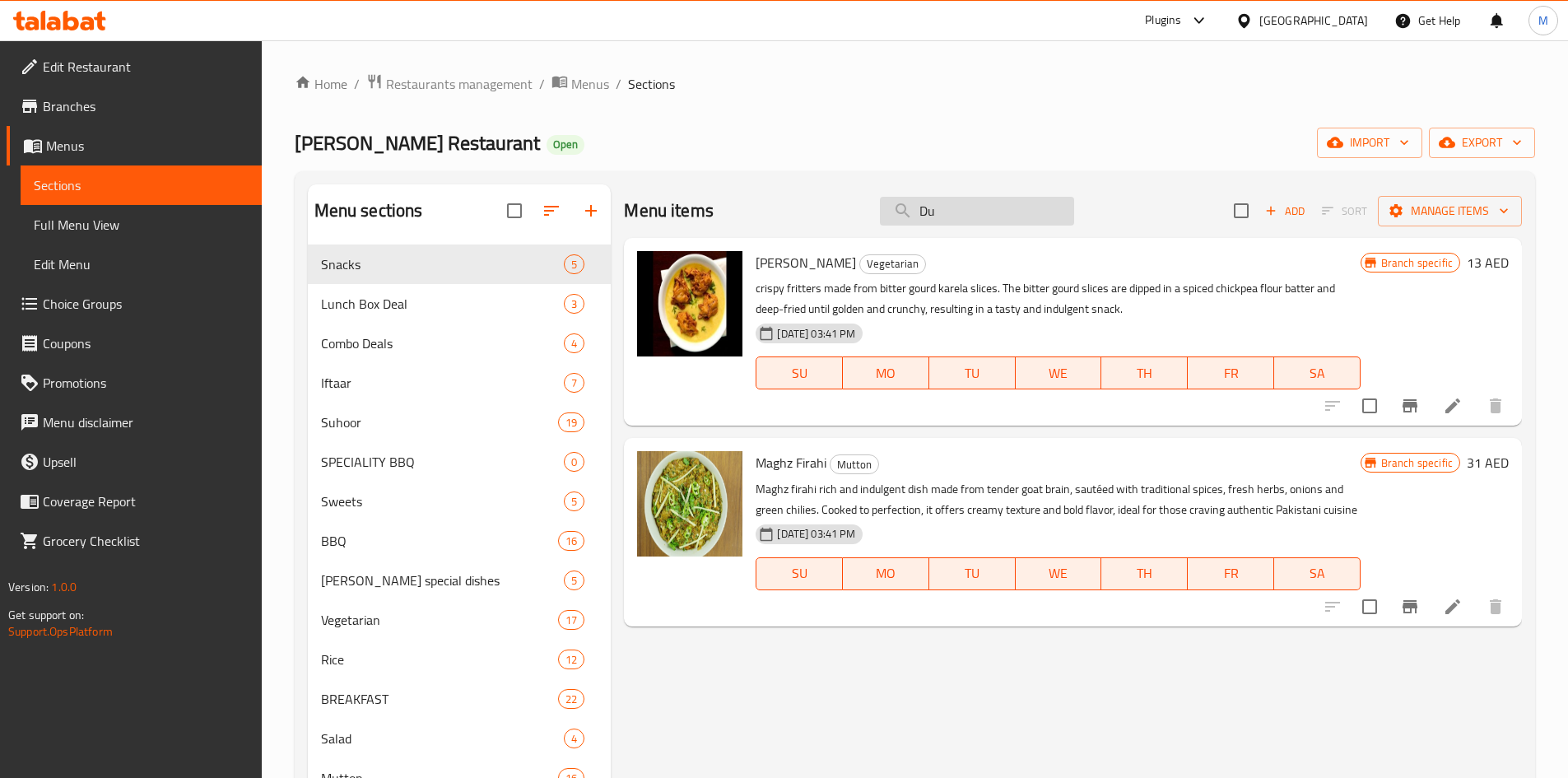
click at [1009, 211] on input "Du" at bounding box center [976, 211] width 194 height 29
click at [1008, 211] on input "Du" at bounding box center [976, 211] width 194 height 29
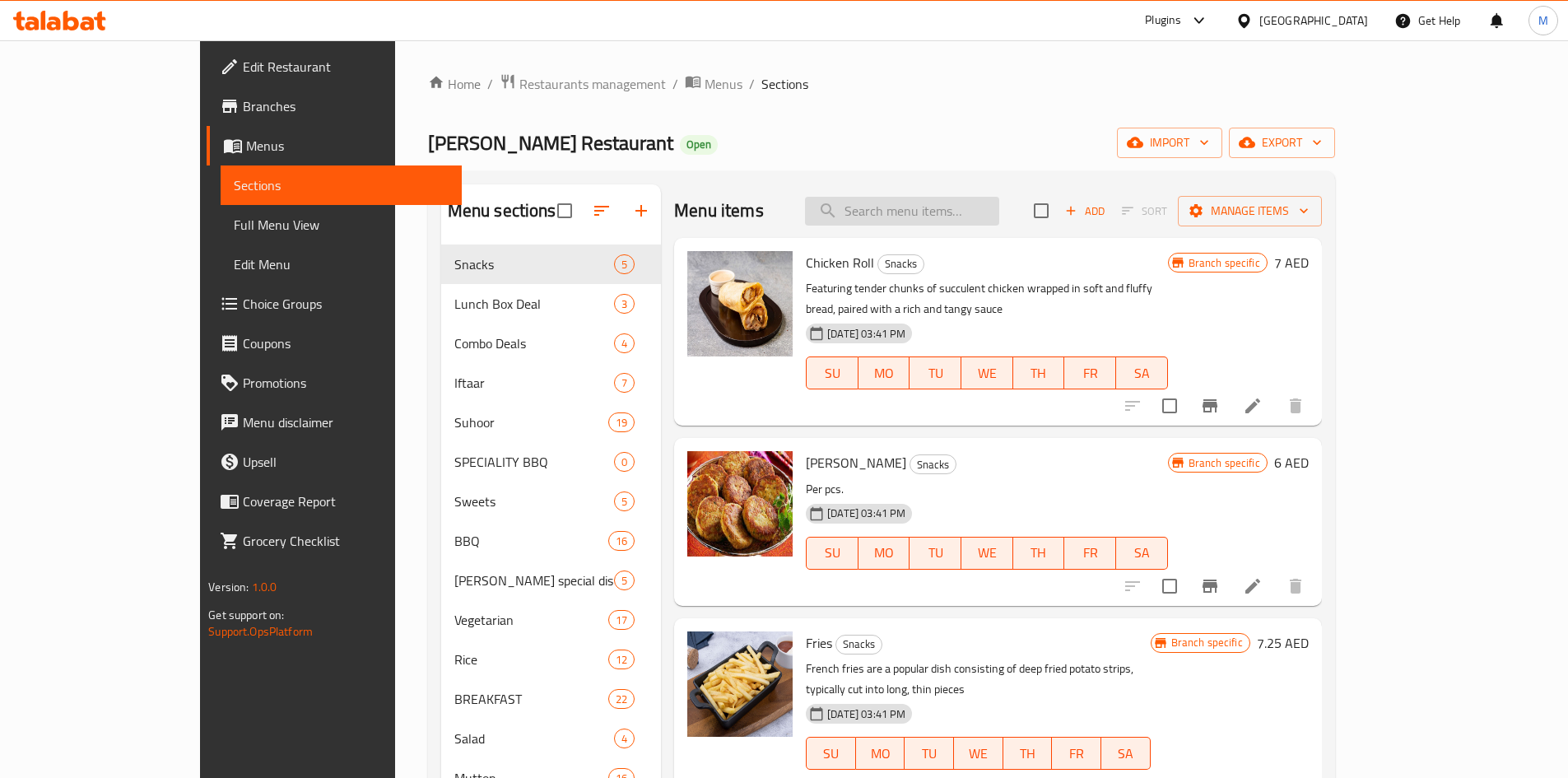
paste input "Duhwan Gosht"
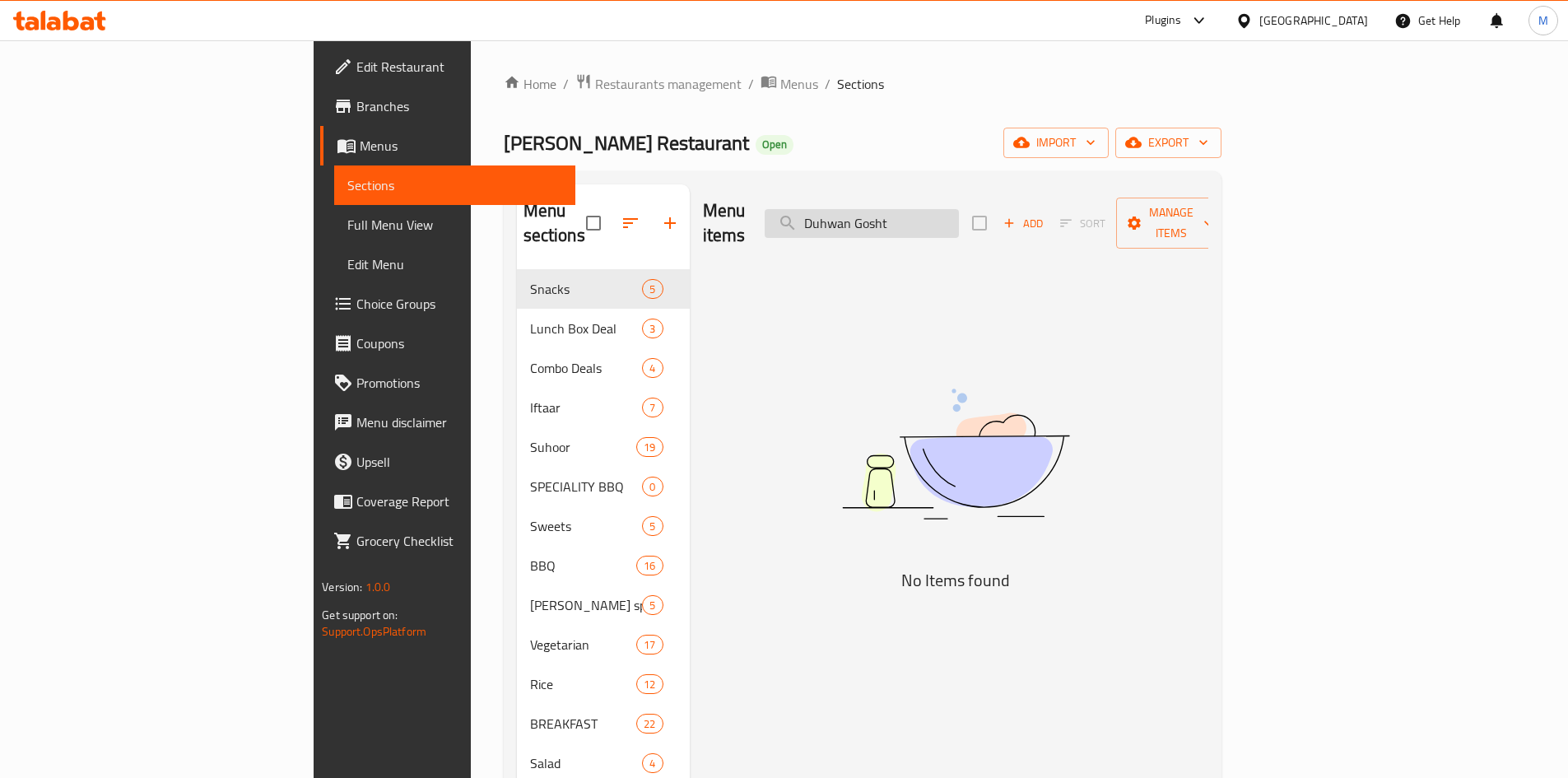
click at [935, 215] on input "Duhwan Gosht" at bounding box center [861, 223] width 194 height 29
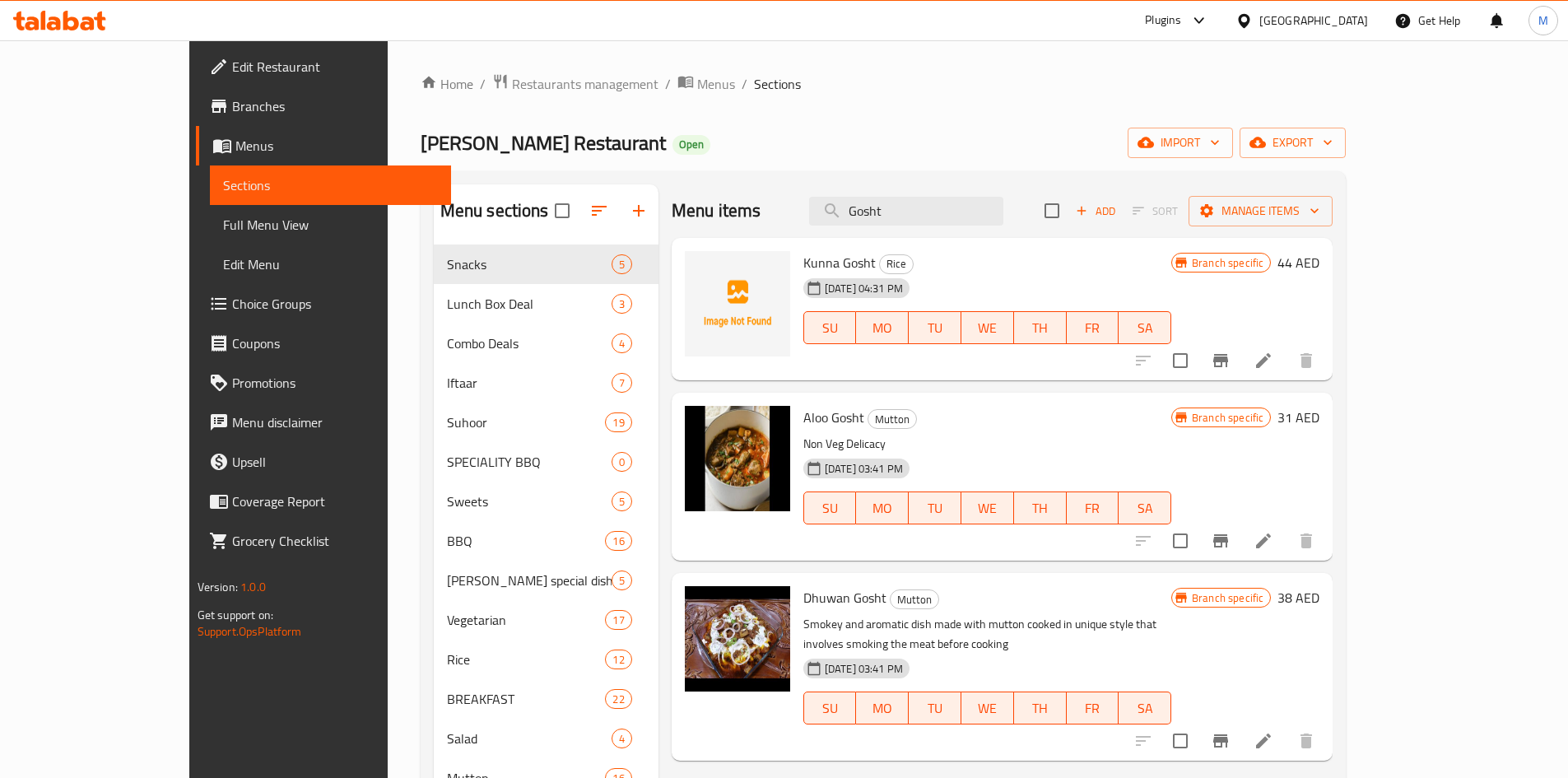
scroll to position [83, 0]
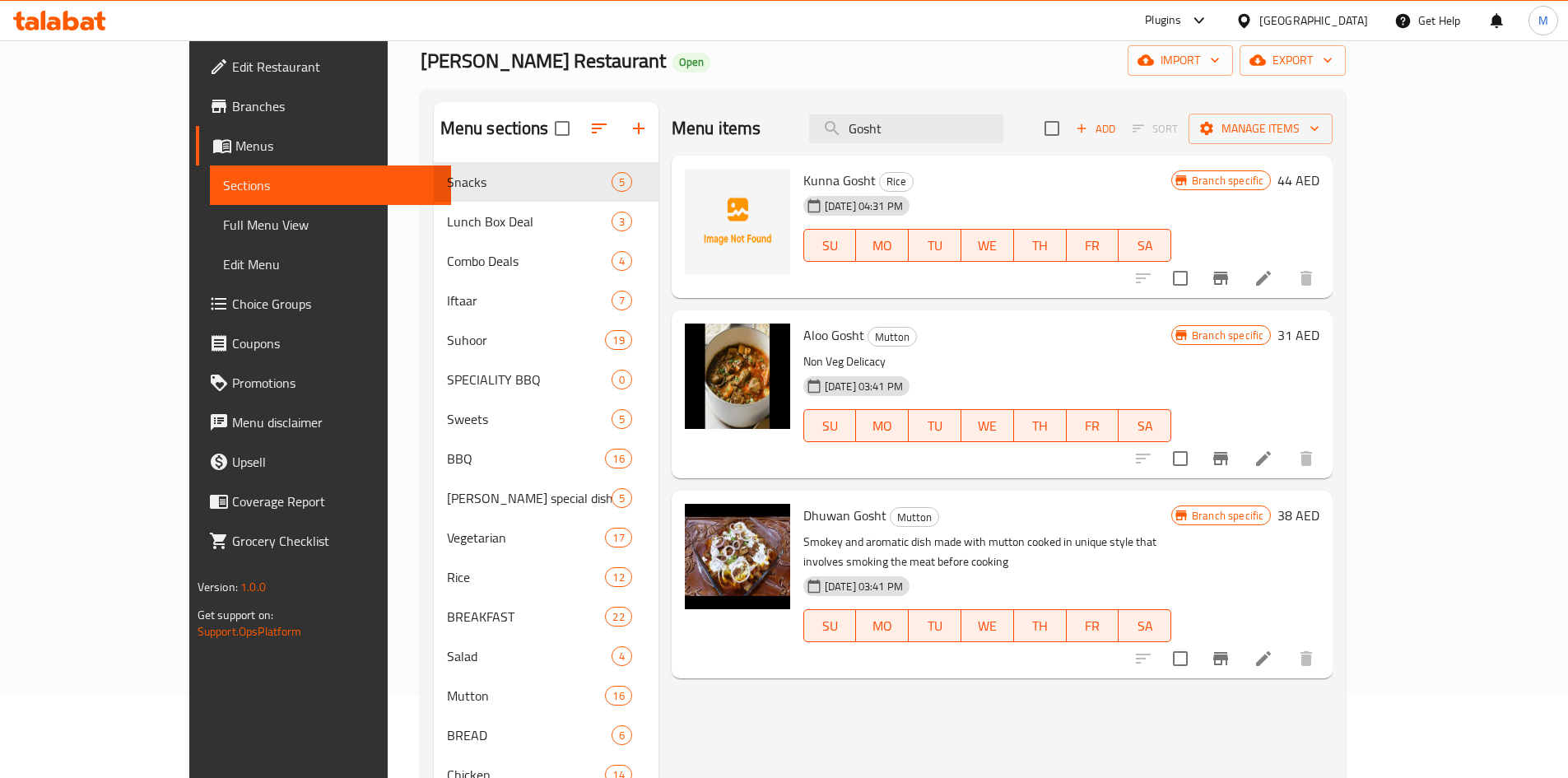
type input "Gosht"
click at [1227, 653] on icon "Branch-specific-item" at bounding box center [1221, 659] width 15 height 13
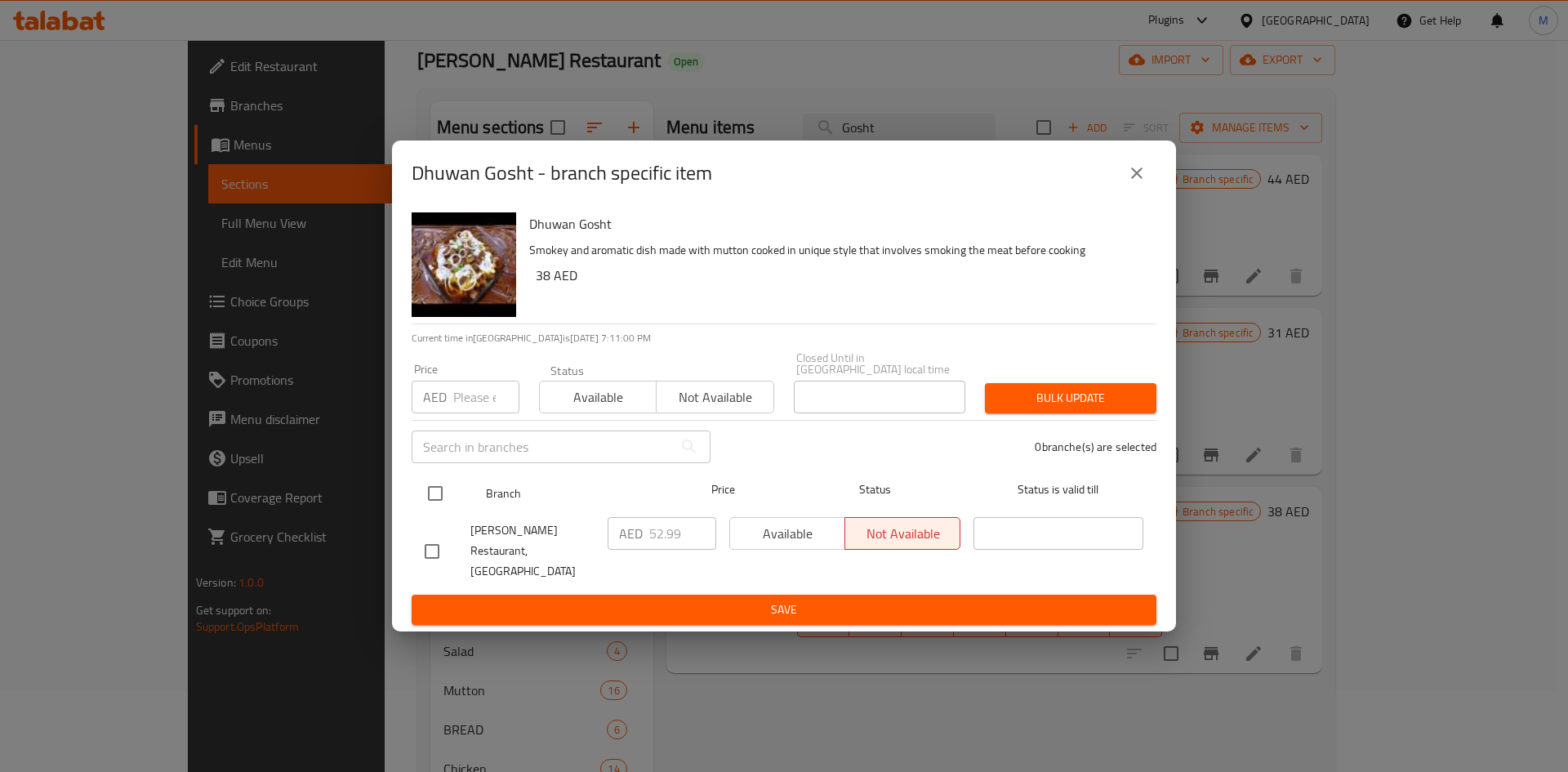
click at [431, 499] on input "checkbox" at bounding box center [435, 493] width 34 height 34
checkbox input "true"
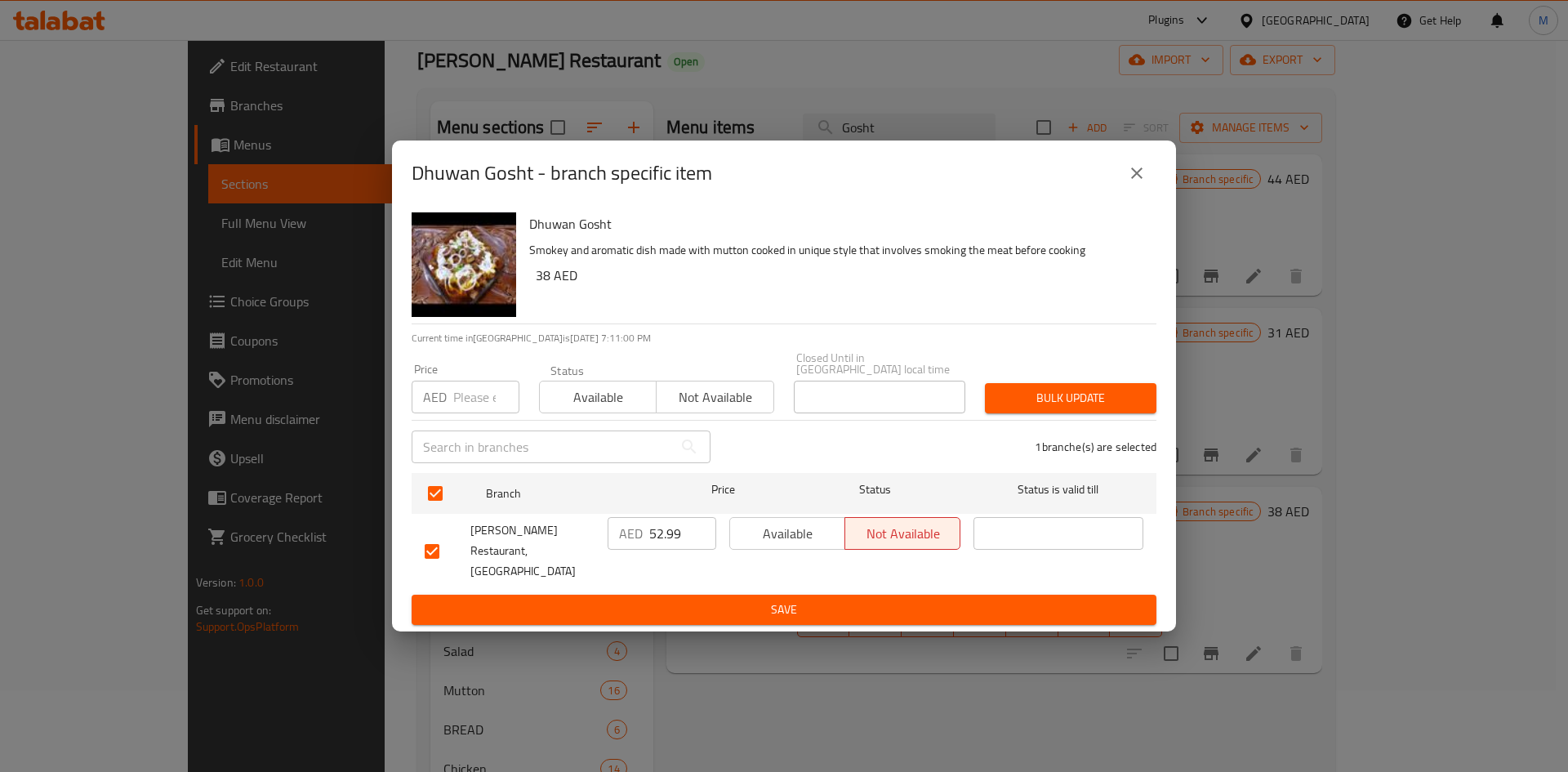
click at [468, 414] on input "number" at bounding box center [486, 396] width 66 height 32
type input "38"
click at [1051, 404] on span "Bulk update" at bounding box center [1071, 398] width 145 height 20
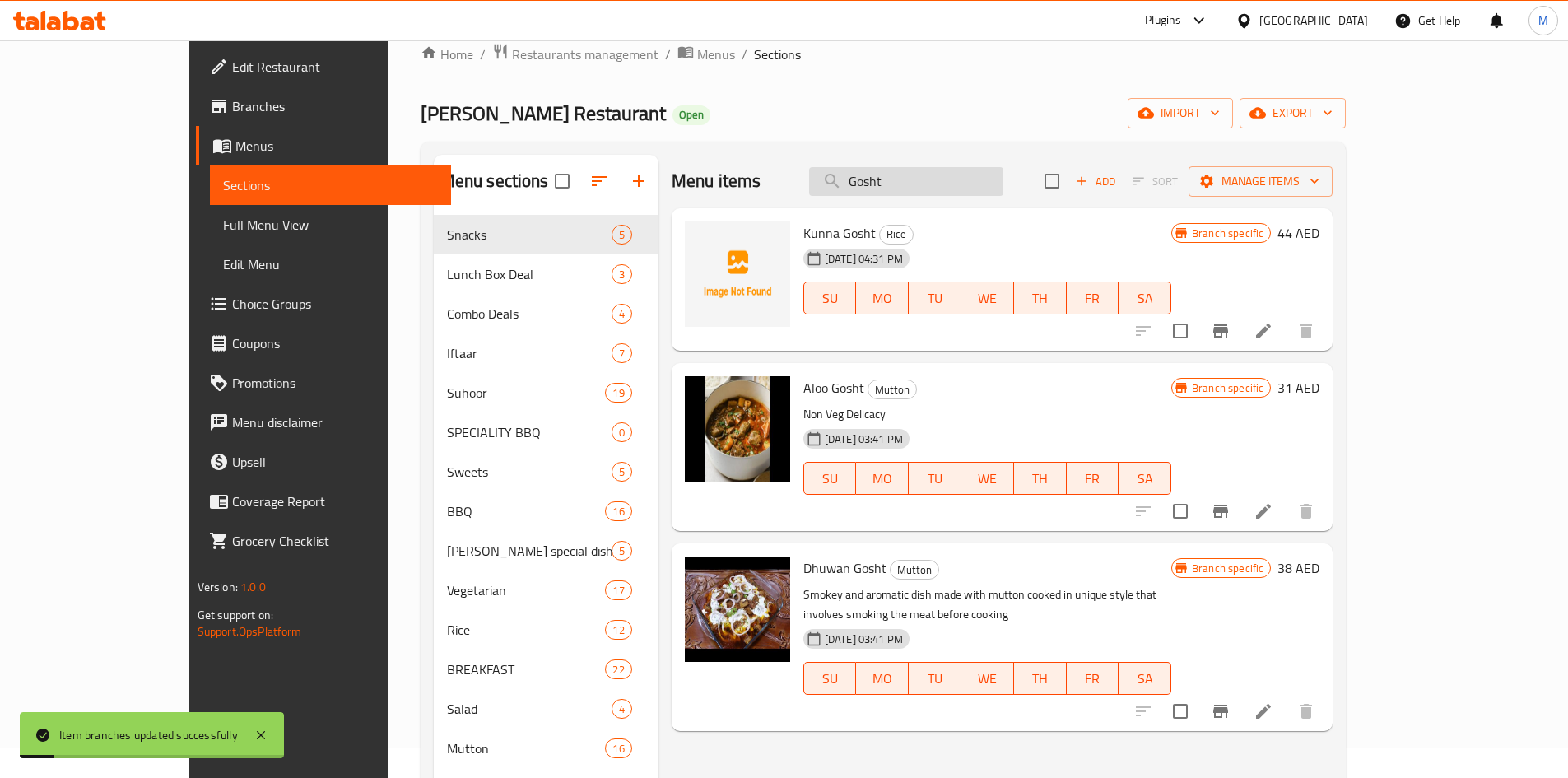
scroll to position [0, 0]
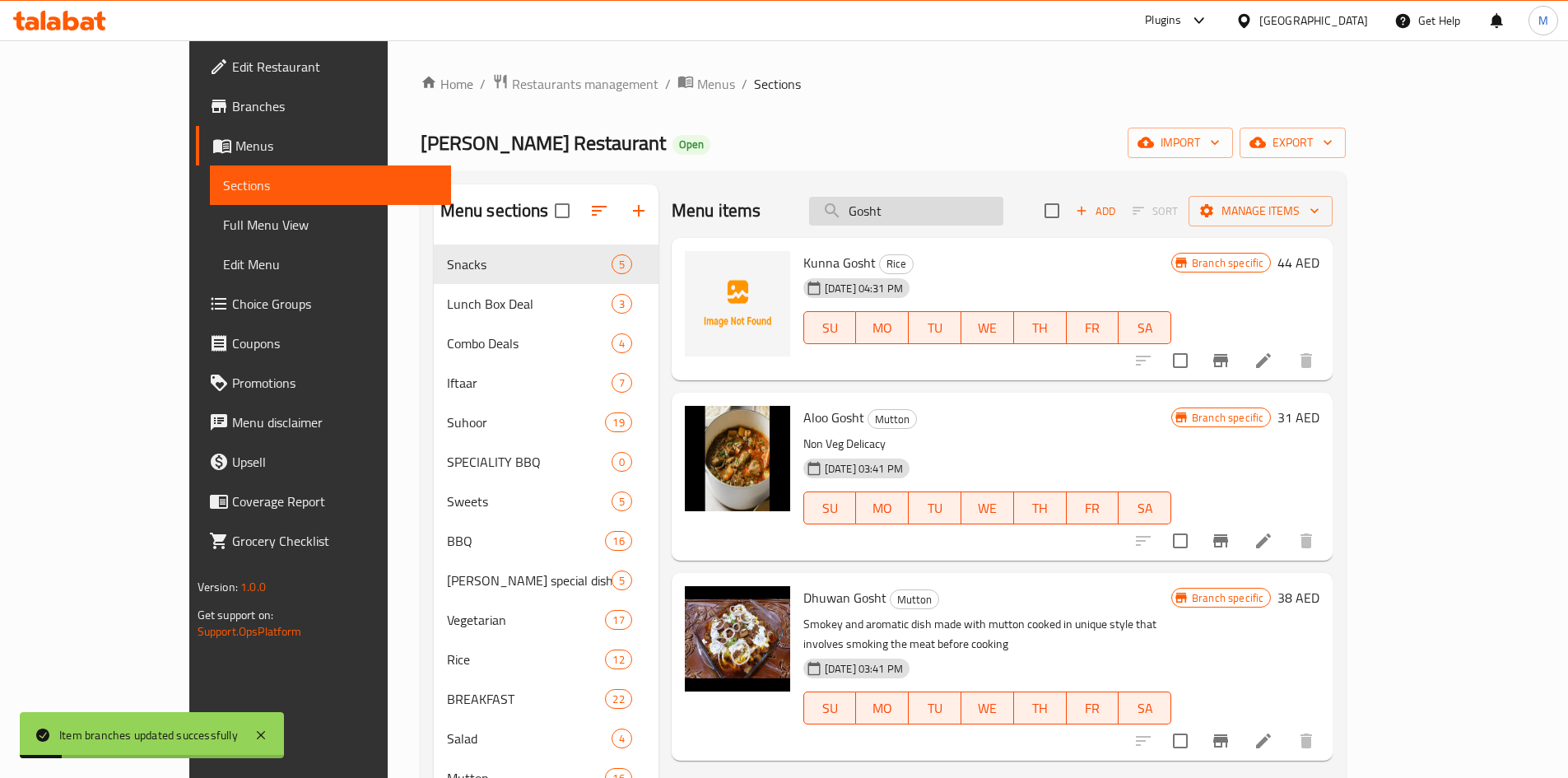
click at [974, 202] on input "Gosht" at bounding box center [906, 211] width 194 height 29
paste input "Mutton Jalferazi"
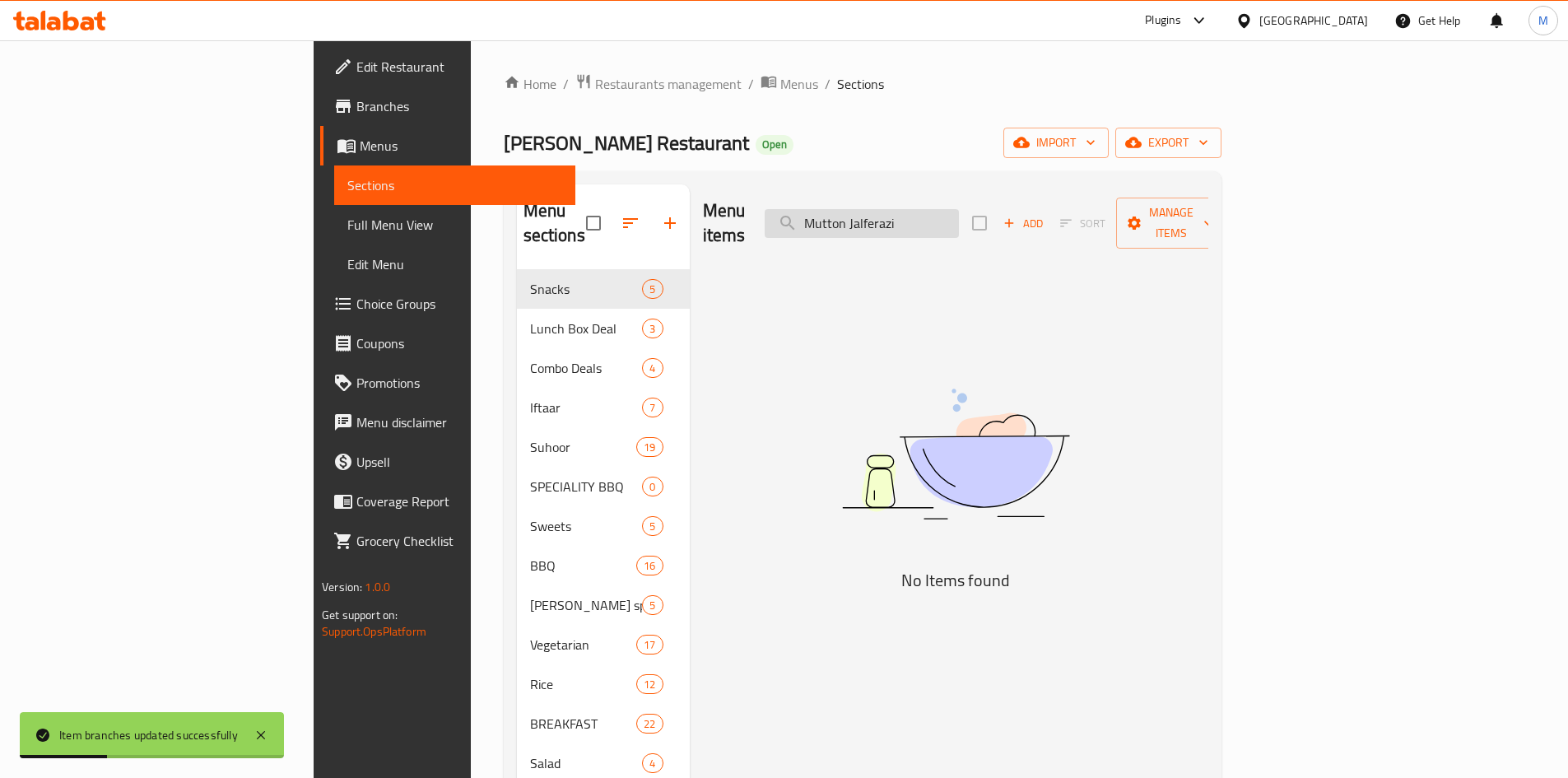
click at [935, 211] on input "Mutton Jalferazi" at bounding box center [861, 223] width 194 height 29
click at [935, 212] on input "Mutton Jalferazi" at bounding box center [861, 223] width 194 height 29
type input "Jalferazi"
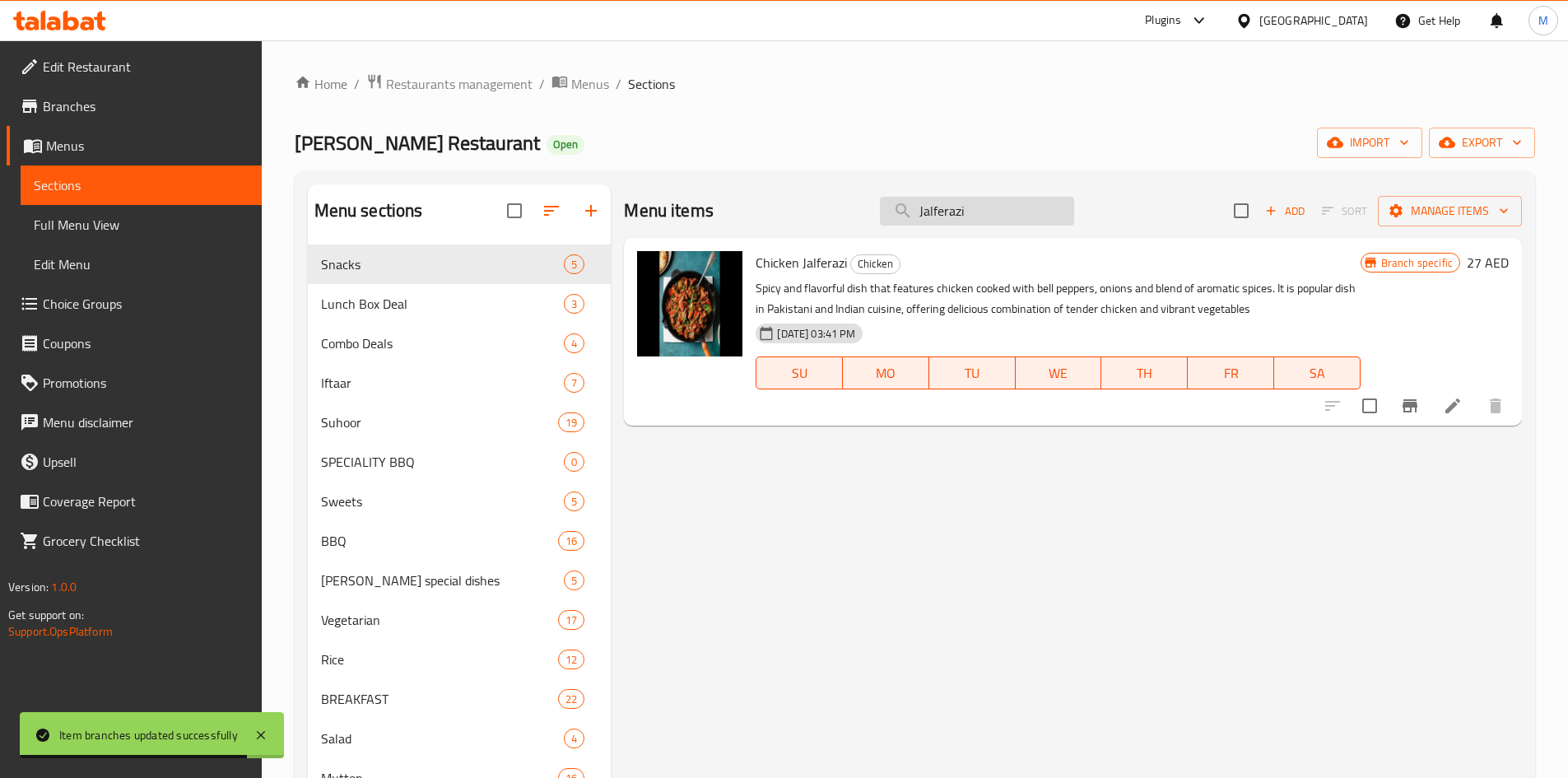
click at [996, 215] on input "Jalferazi" at bounding box center [976, 211] width 194 height 29
click at [919, 209] on input "Jalferazi" at bounding box center [976, 211] width 194 height 29
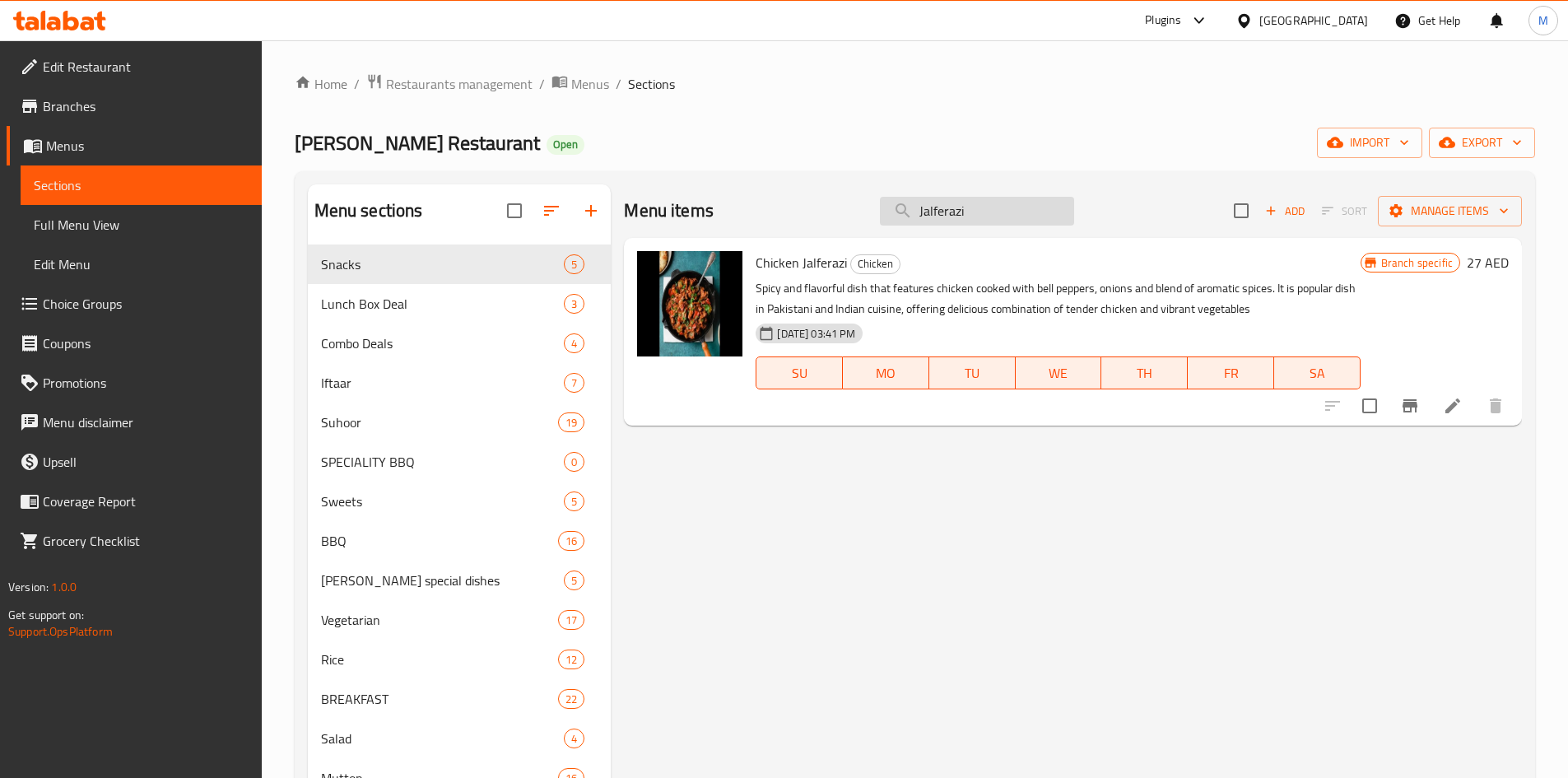
click at [948, 214] on input "Jalferazi" at bounding box center [976, 211] width 194 height 29
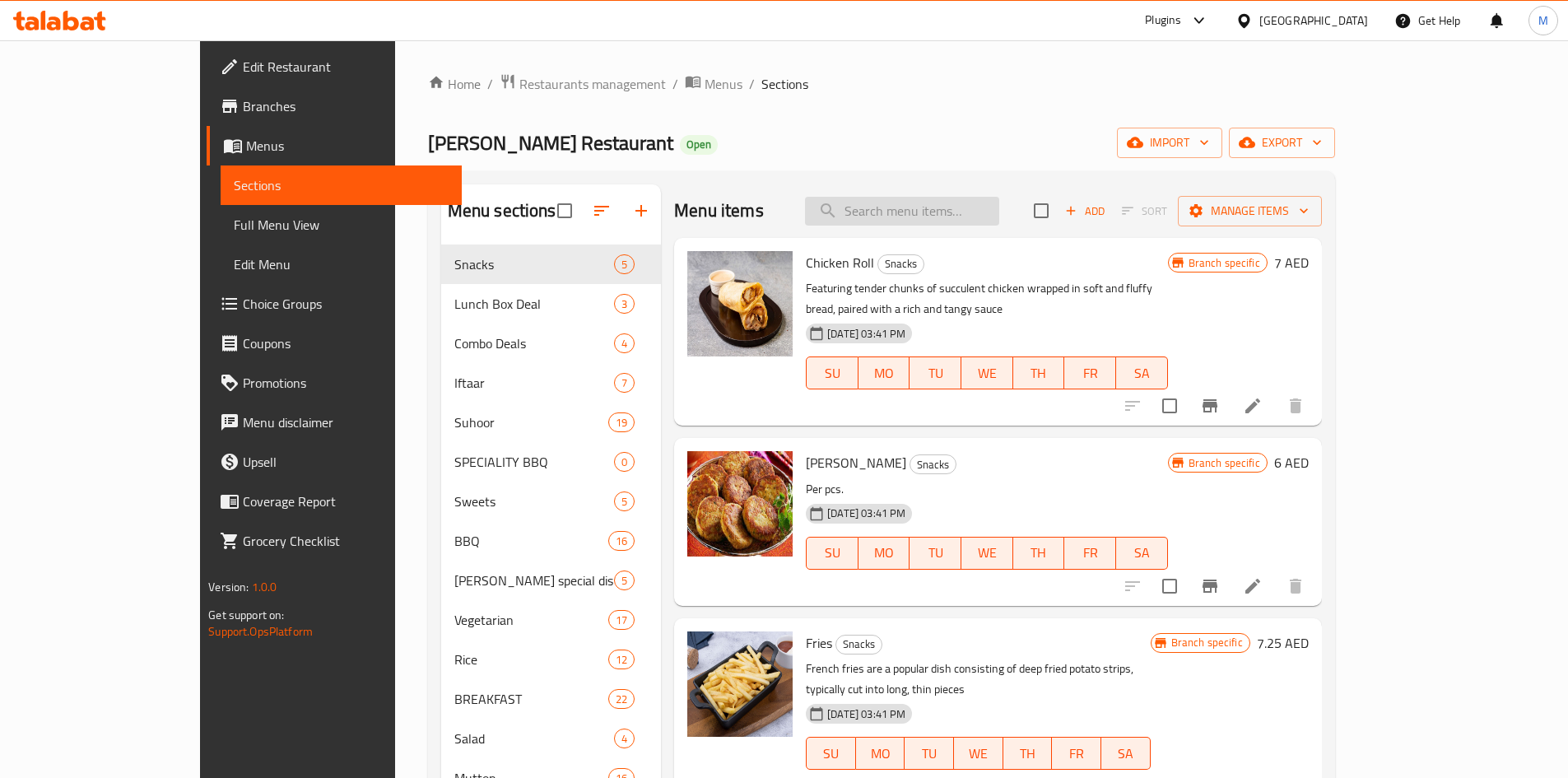
paste input "Mutton Jalferazi"
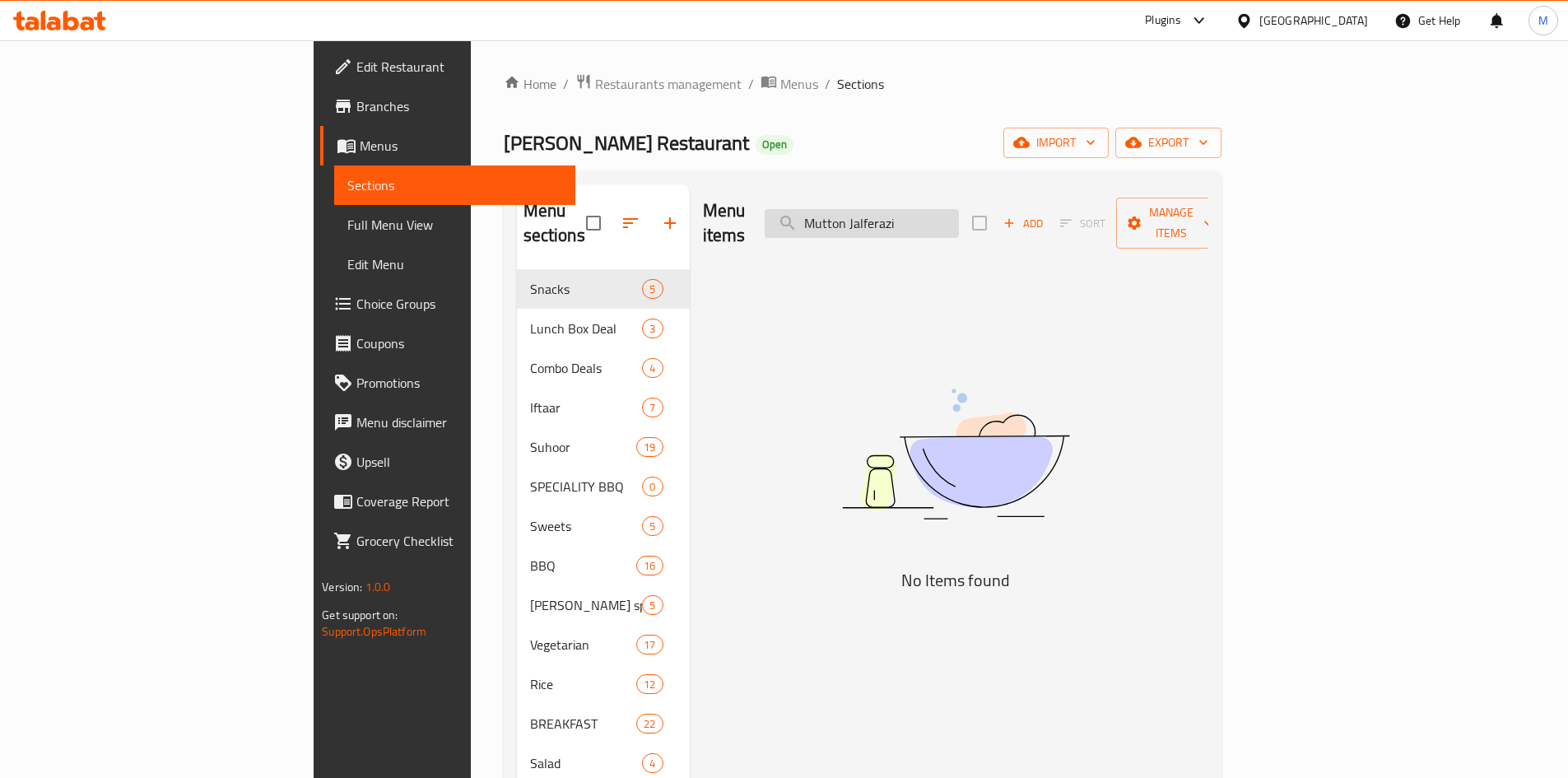
click at [958, 214] on input "Mutton Jalferazi" at bounding box center [861, 223] width 194 height 29
click at [958, 215] on input "Mutton Jalferazi" at bounding box center [861, 223] width 194 height 29
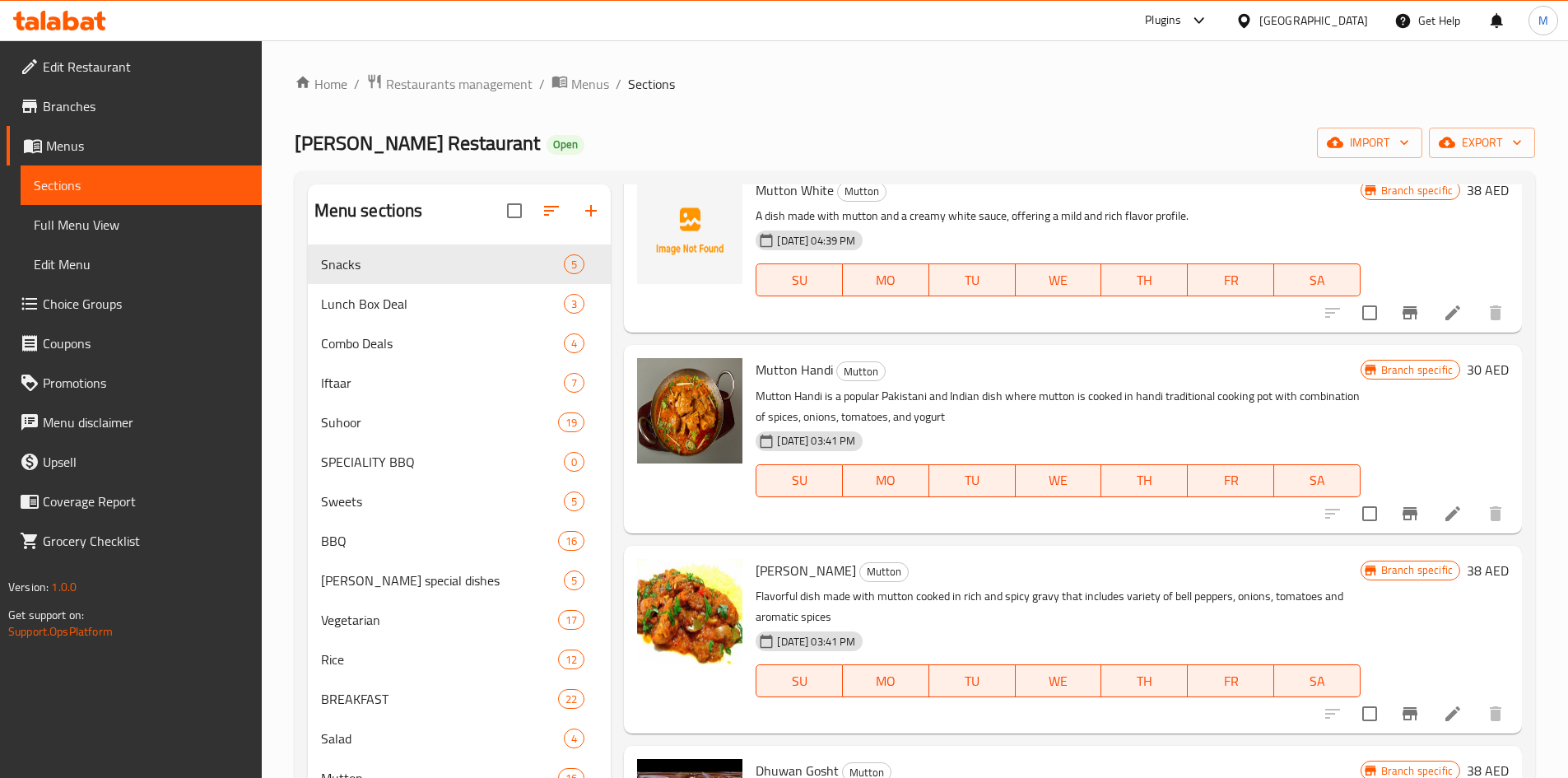
scroll to position [3706, 0]
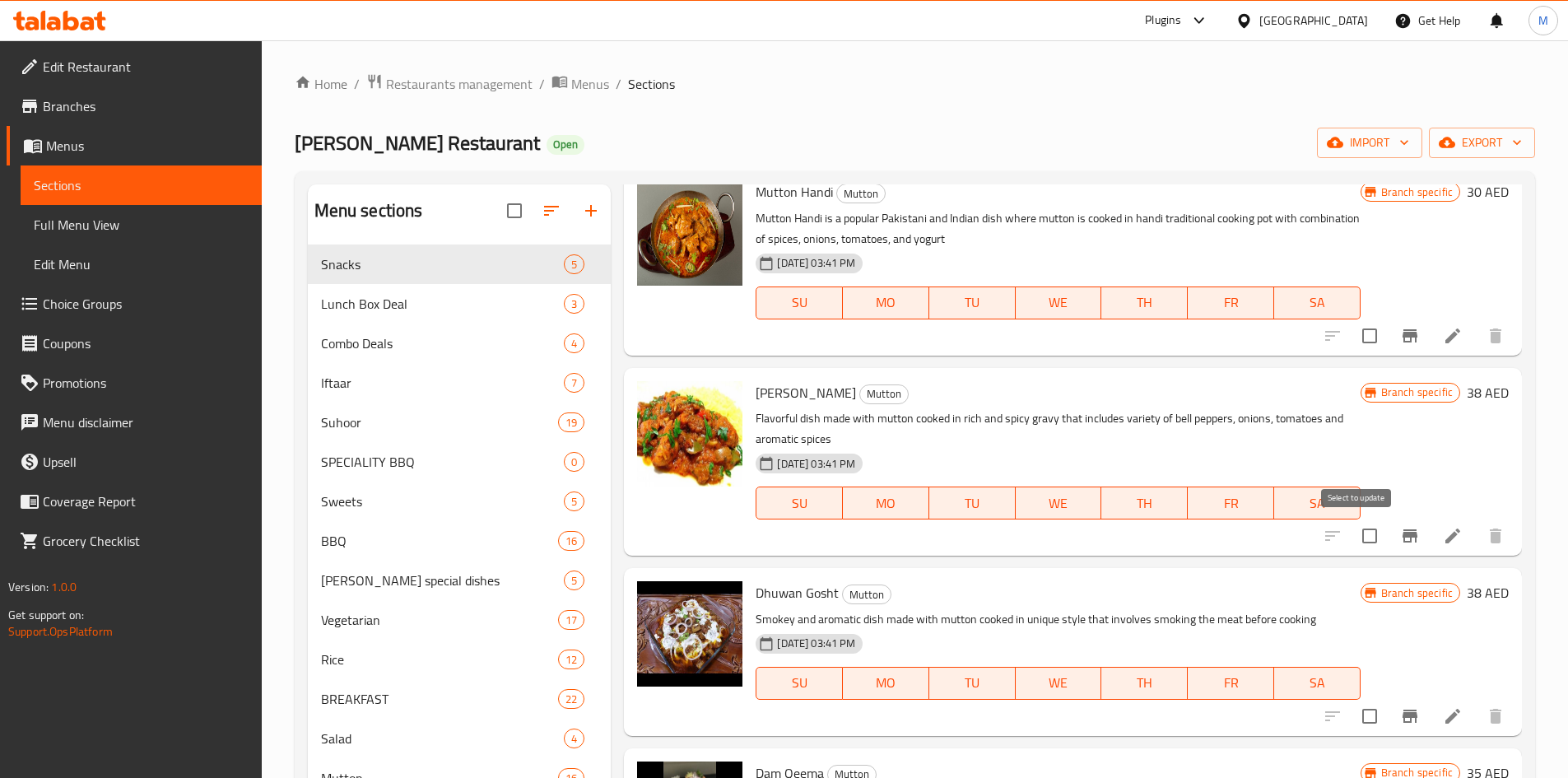
type input "Mutton"
click at [1403, 535] on icon "Branch-specific-item" at bounding box center [1410, 536] width 15 height 13
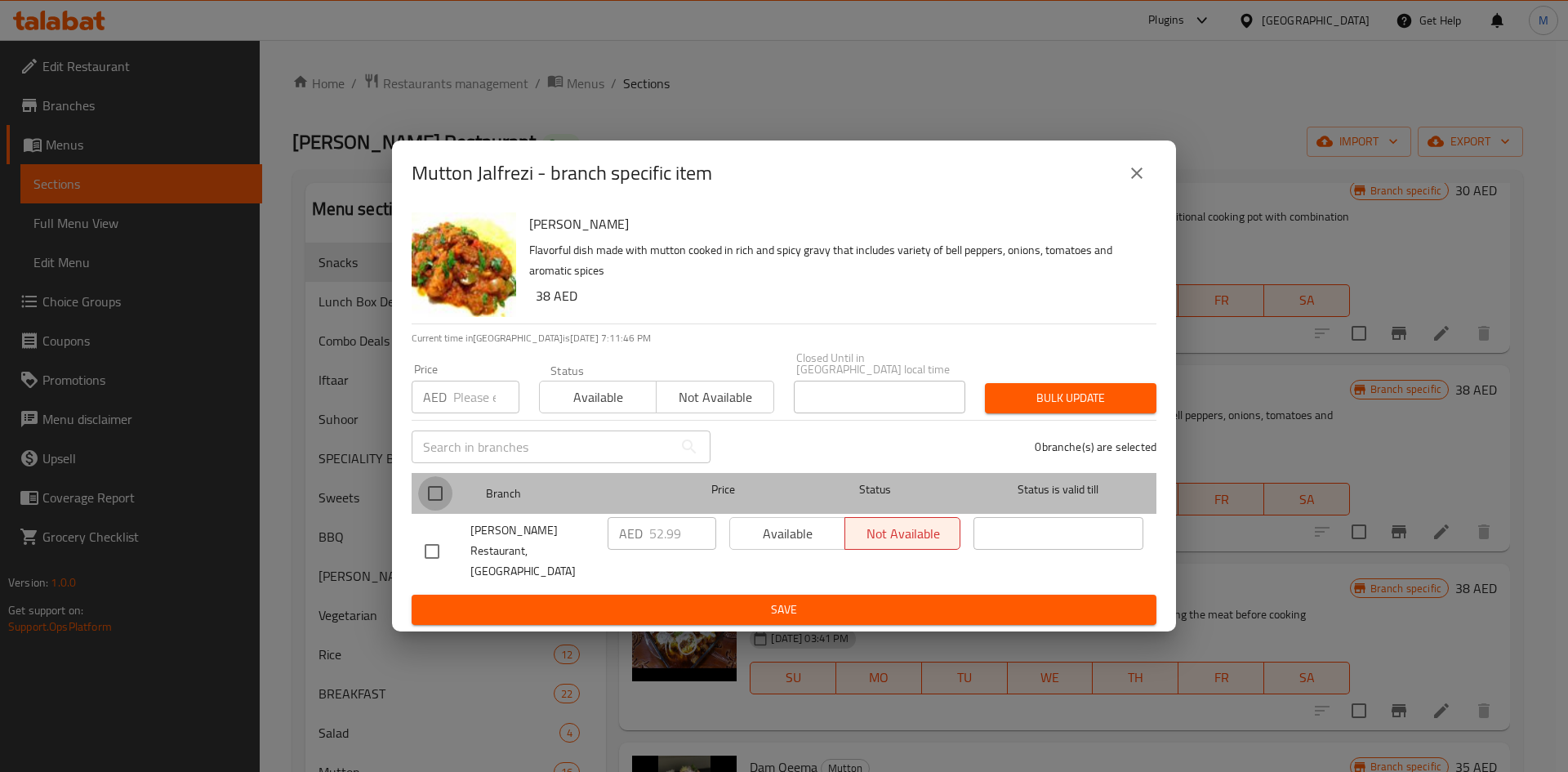
click at [441, 505] on input "checkbox" at bounding box center [435, 493] width 34 height 34
checkbox input "true"
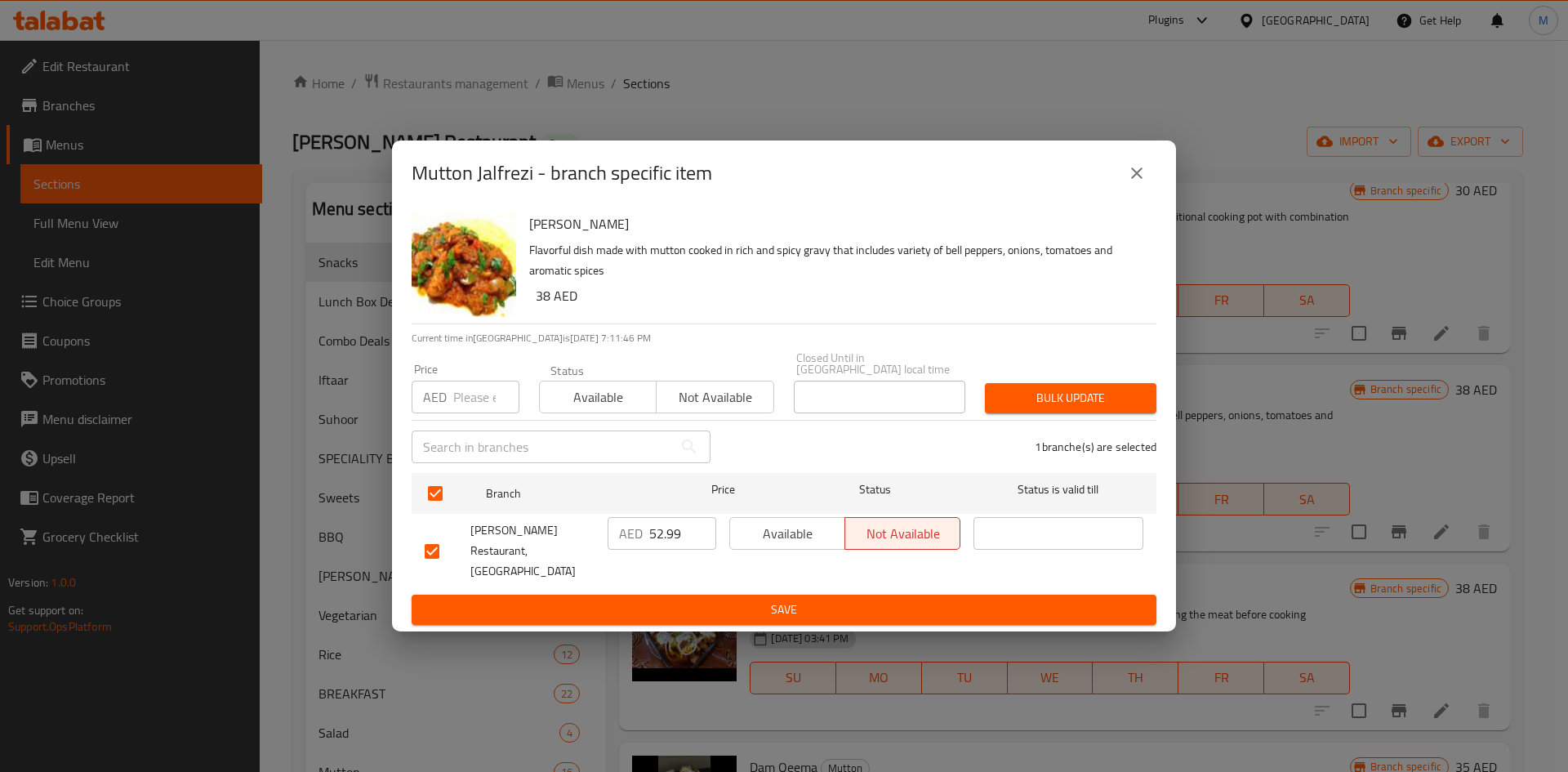
click at [455, 423] on div "Price AED Price" at bounding box center [465, 388] width 127 height 69
click at [464, 406] on input "number" at bounding box center [486, 396] width 66 height 32
type input "38"
click at [1108, 405] on span "Bulk update" at bounding box center [1071, 398] width 145 height 20
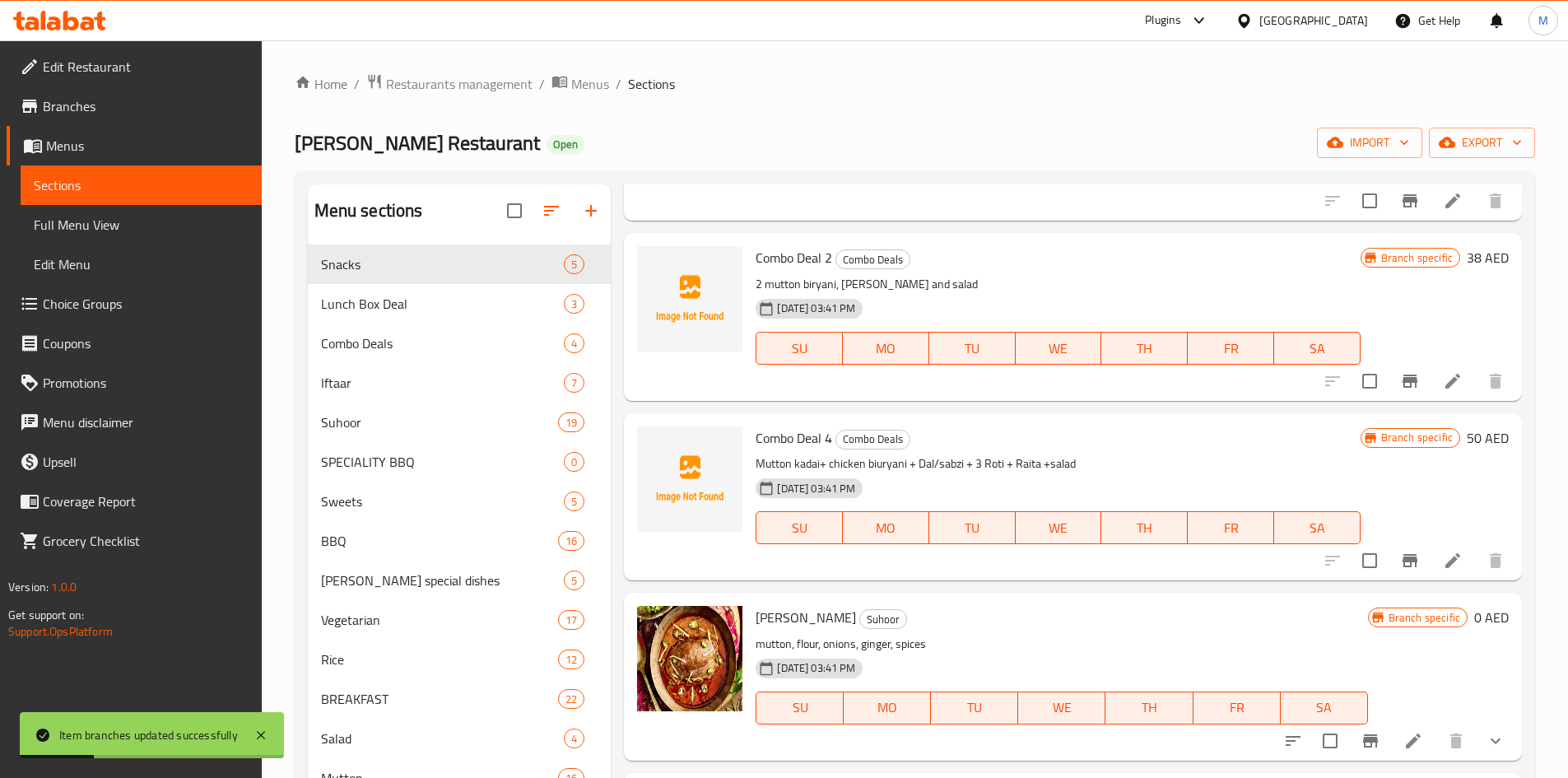
scroll to position [0, 0]
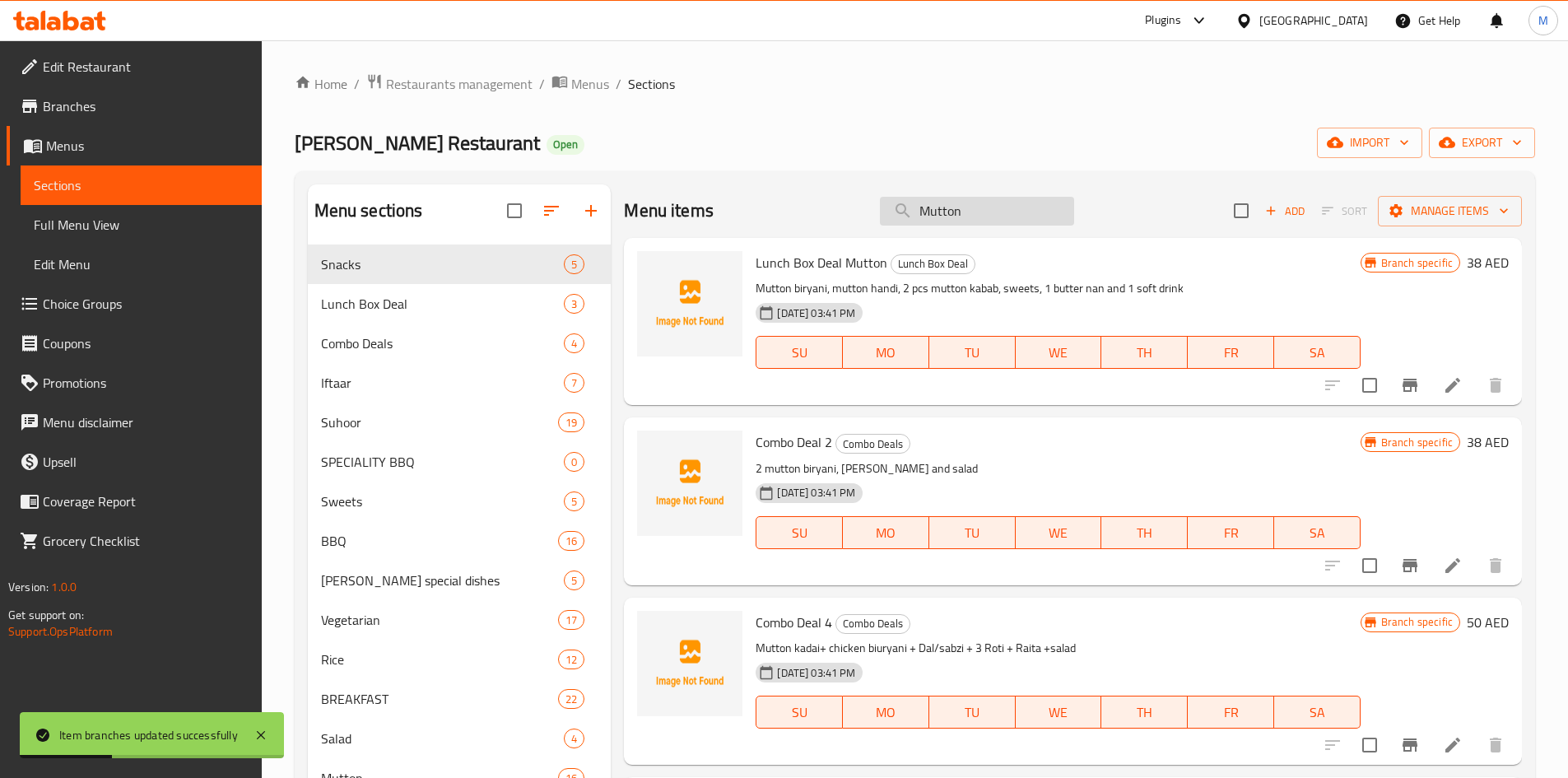
click at [987, 201] on input "Mutton" at bounding box center [976, 211] width 194 height 29
paste input "White"
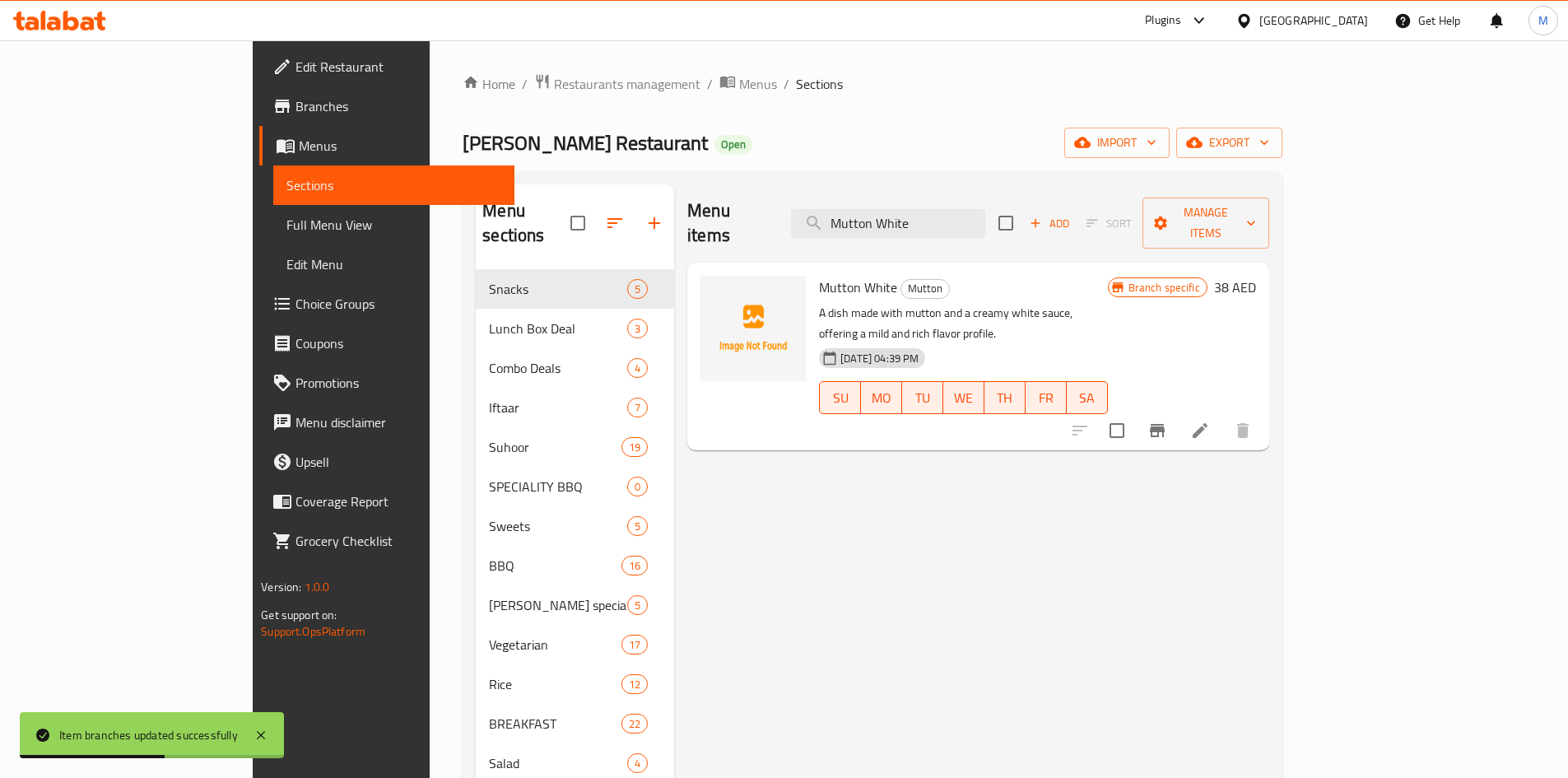
type input "Mutton White"
click at [1164, 424] on icon "Branch-specific-item" at bounding box center [1157, 431] width 15 height 13
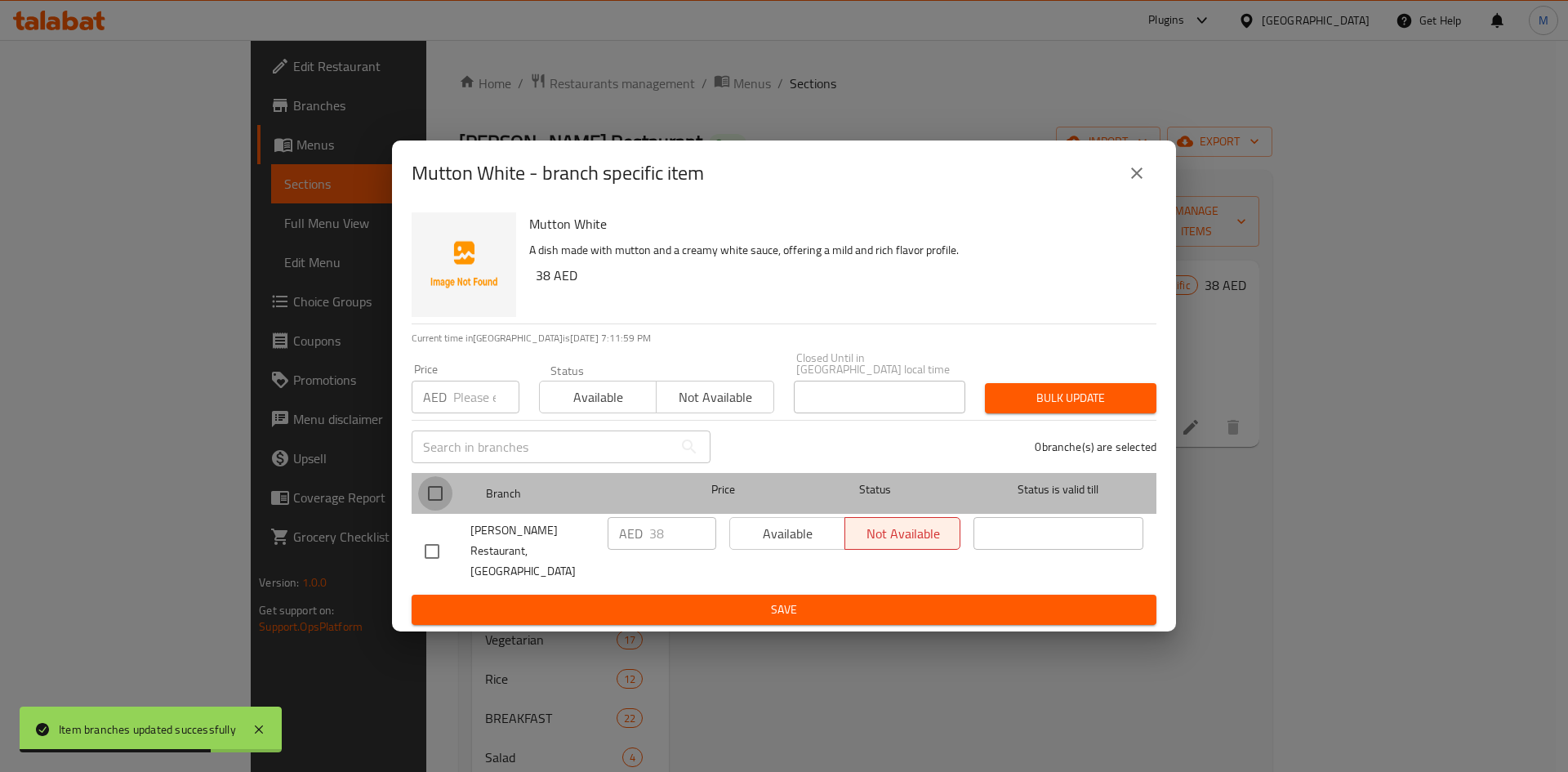
click at [436, 499] on input "checkbox" at bounding box center [435, 493] width 34 height 34
checkbox input "true"
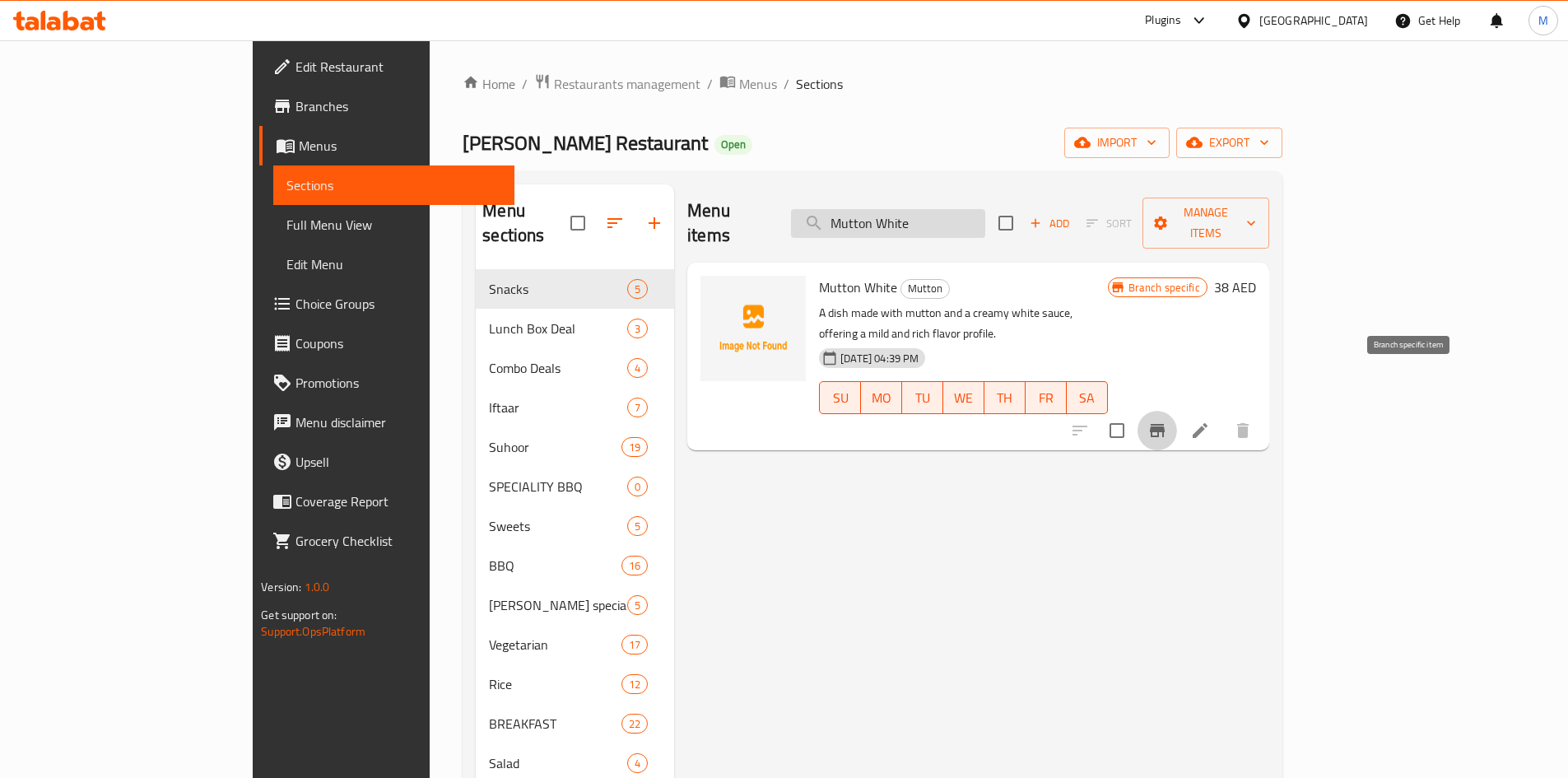
click at [985, 215] on input "Mutton White" at bounding box center [887, 223] width 194 height 29
paste input "Fresh Mutton Kadai Half / Full"
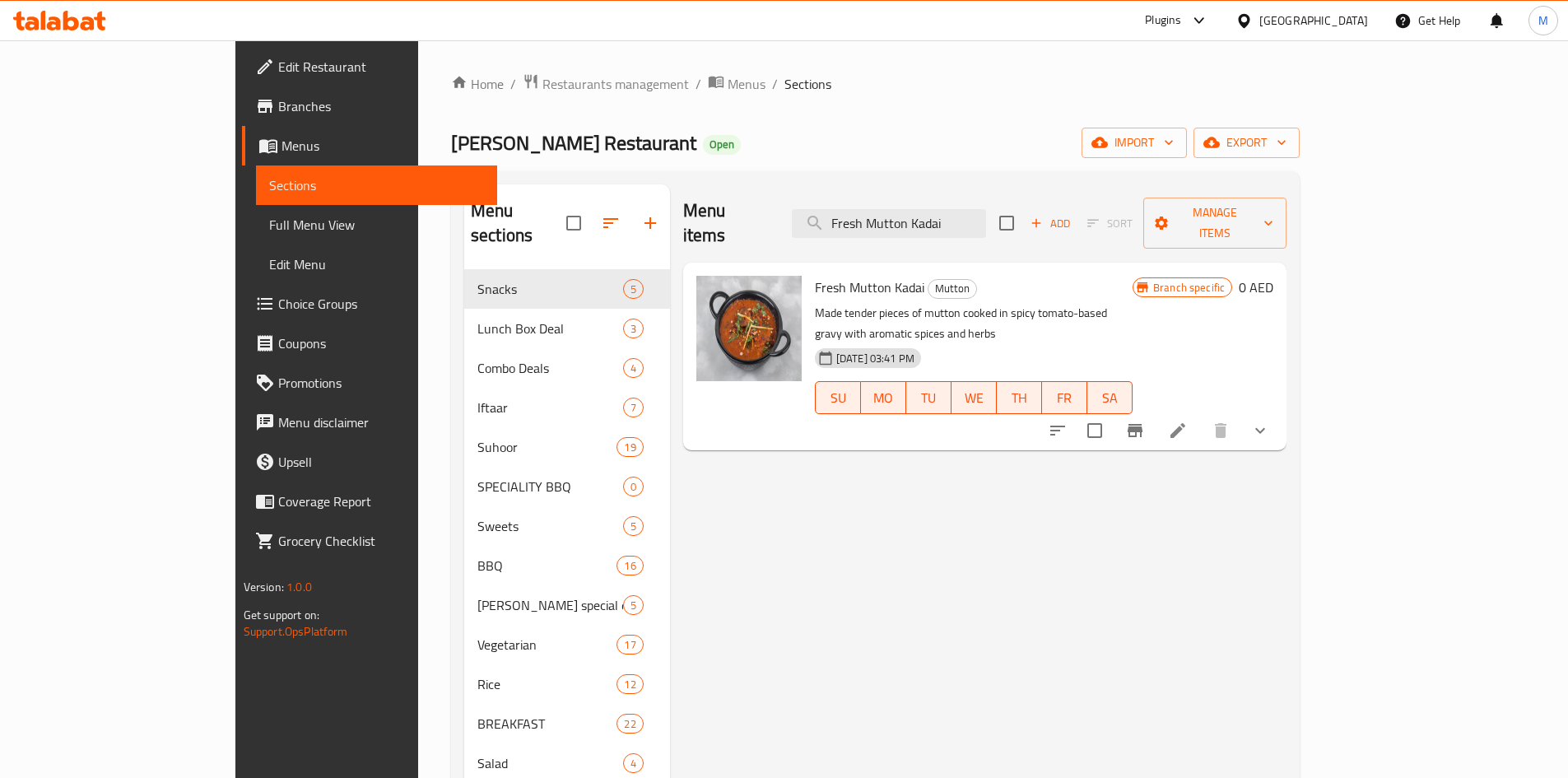
type input "Fresh Mutton Kadai"
click at [1270, 421] on icon "show more" at bounding box center [1259, 430] width 19 height 19
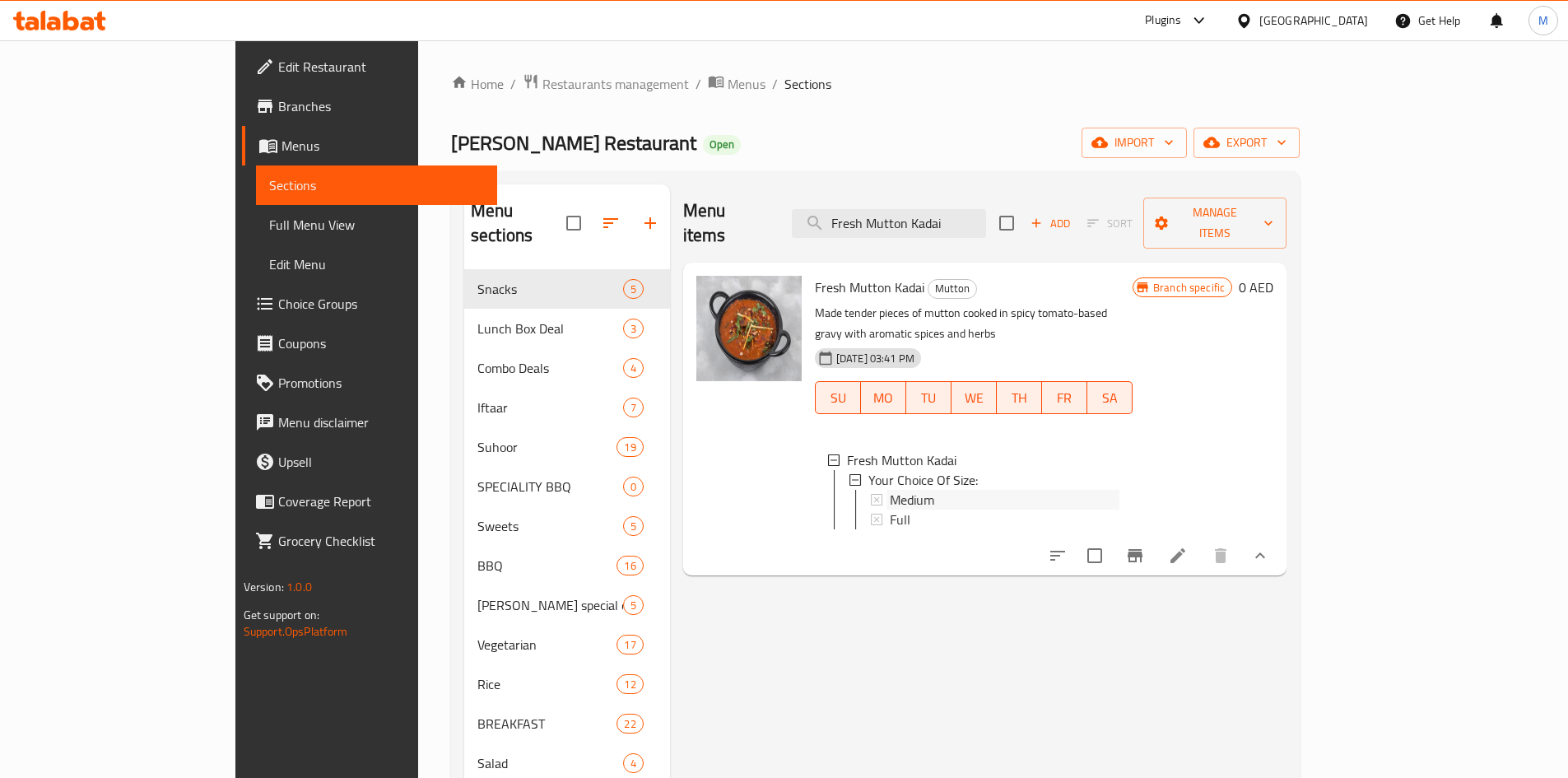
click at [890, 490] on span "Medium" at bounding box center [912, 499] width 45 height 19
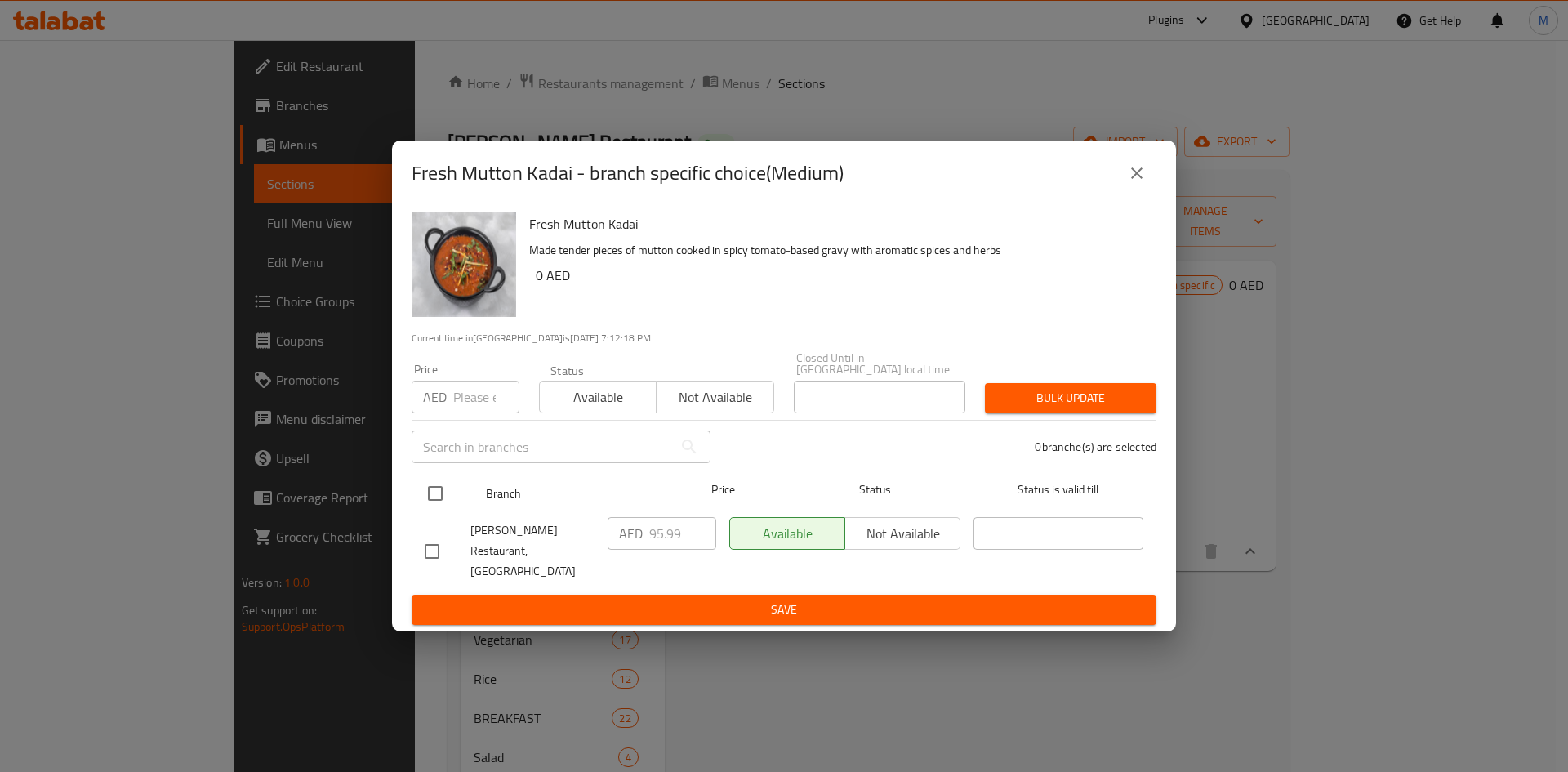
click at [436, 510] on input "checkbox" at bounding box center [435, 493] width 34 height 34
checkbox input "true"
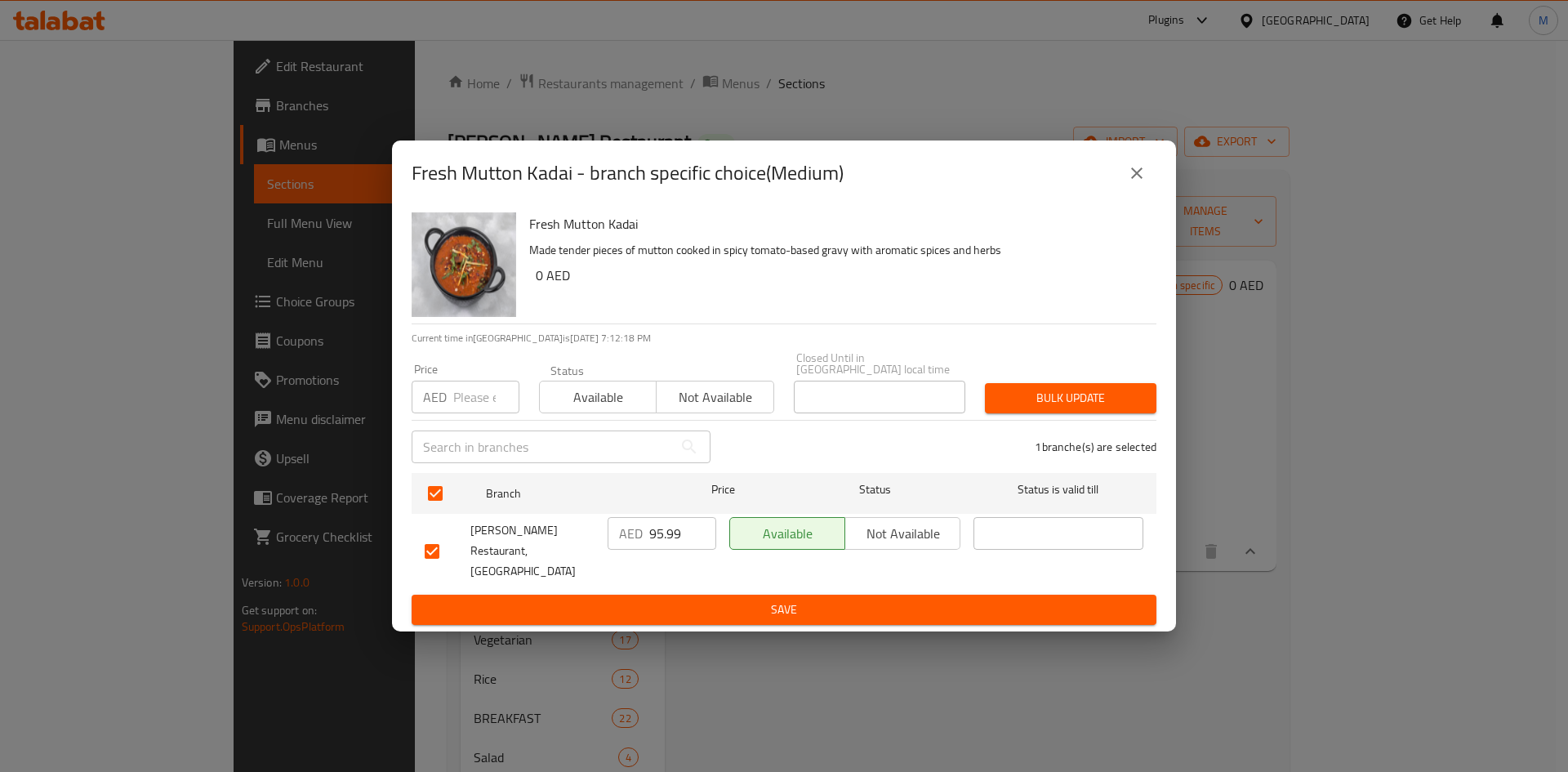
click at [462, 403] on input "number" at bounding box center [486, 396] width 66 height 32
type input "69"
click at [1102, 402] on span "Bulk update" at bounding box center [1071, 398] width 145 height 20
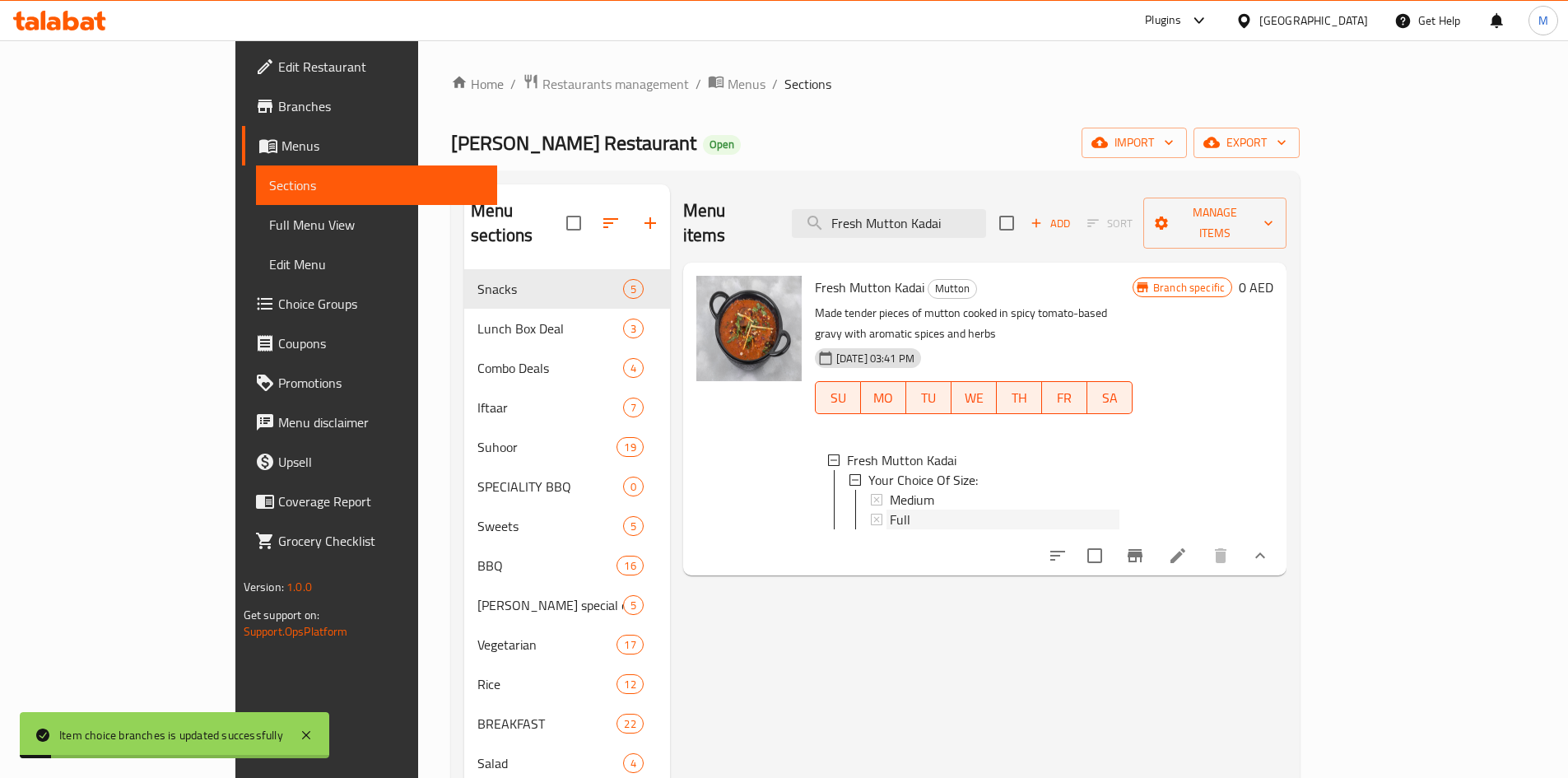
click at [905, 510] on div "Full" at bounding box center [1004, 519] width 229 height 19
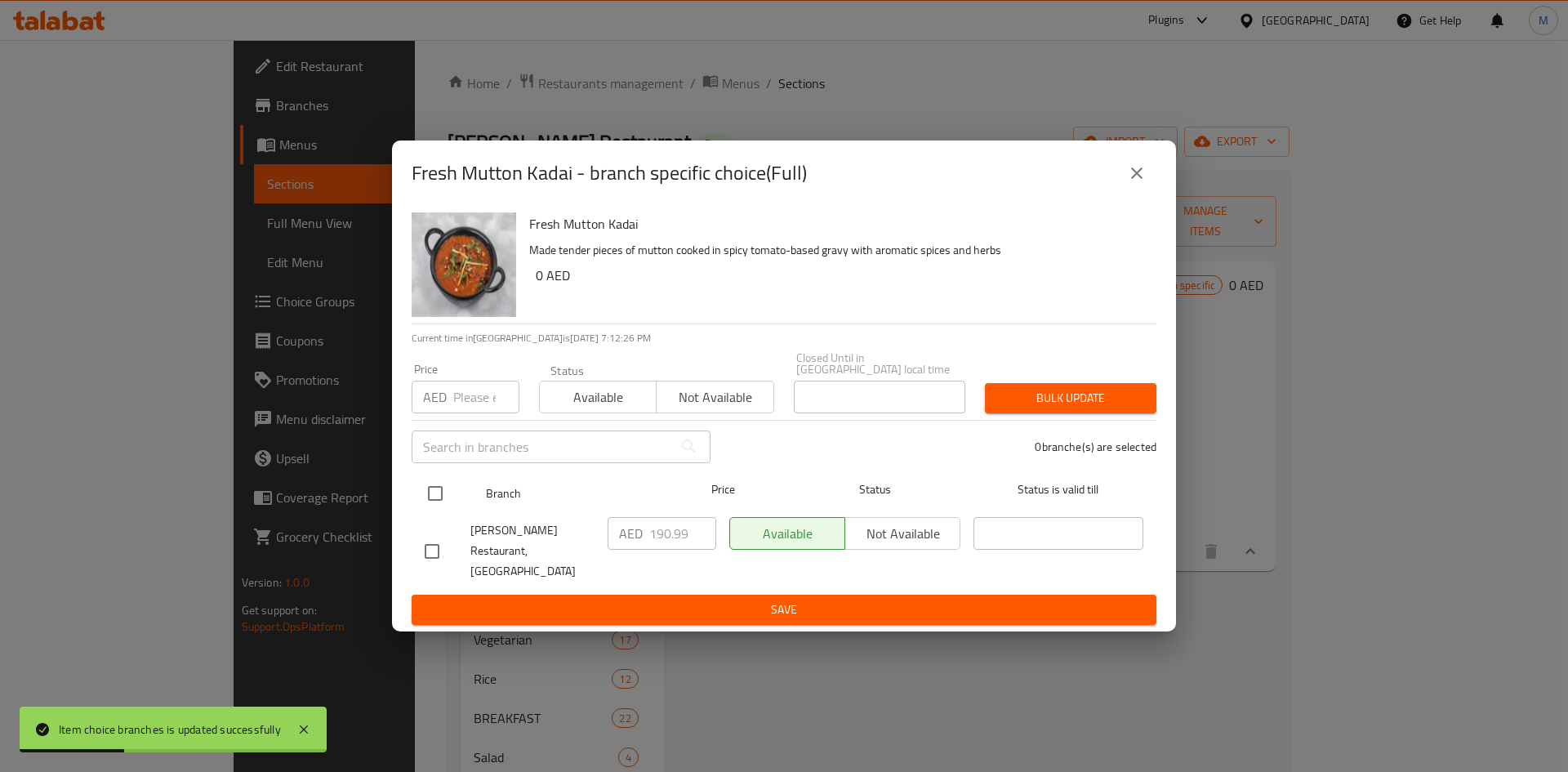
click at [441, 504] on input "checkbox" at bounding box center [435, 493] width 34 height 34
checkbox input "true"
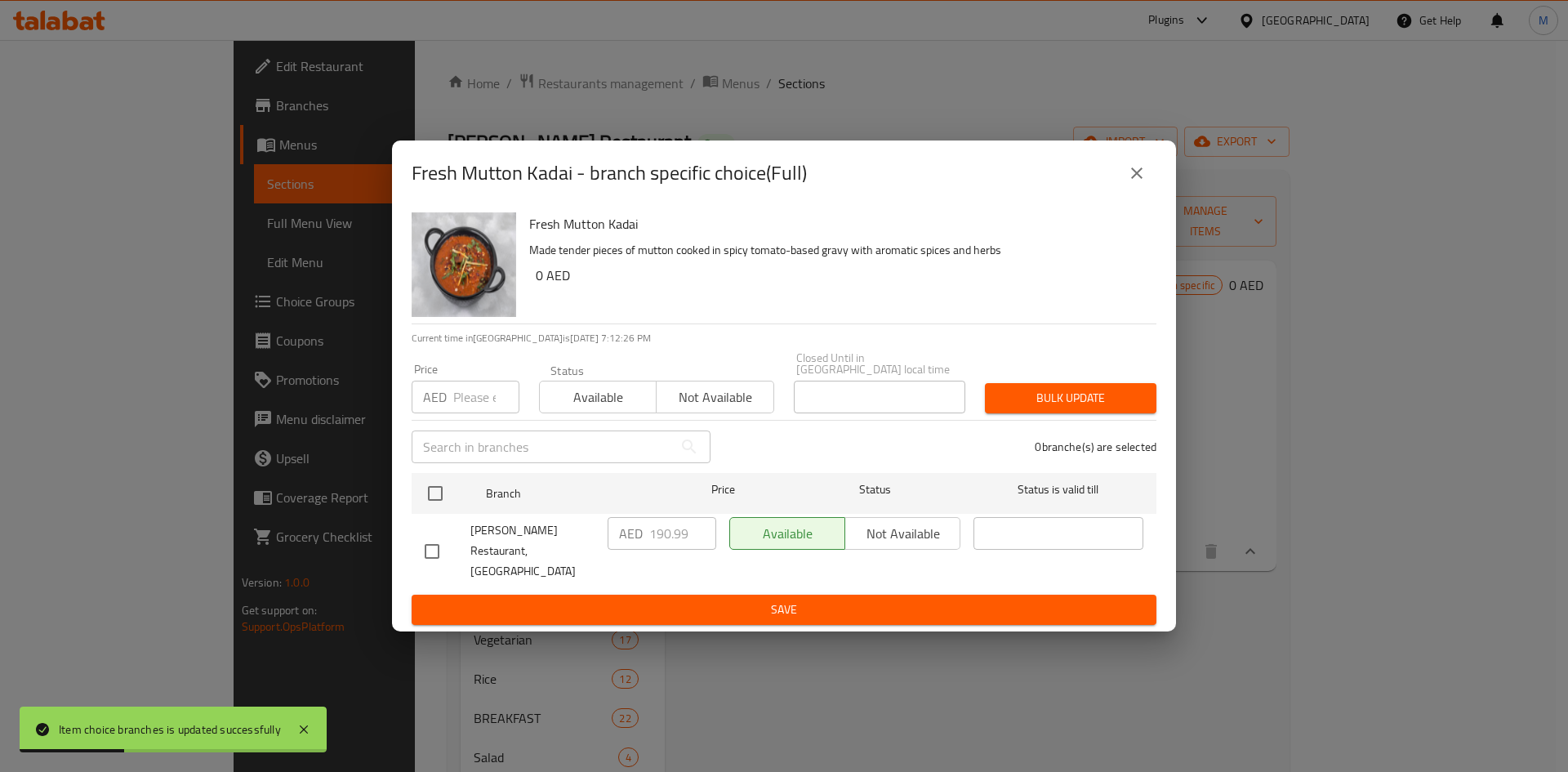
checkbox input "true"
click at [464, 407] on input "number" at bounding box center [486, 396] width 66 height 32
type input "138"
click at [1060, 414] on button "Bulk update" at bounding box center [1071, 398] width 171 height 30
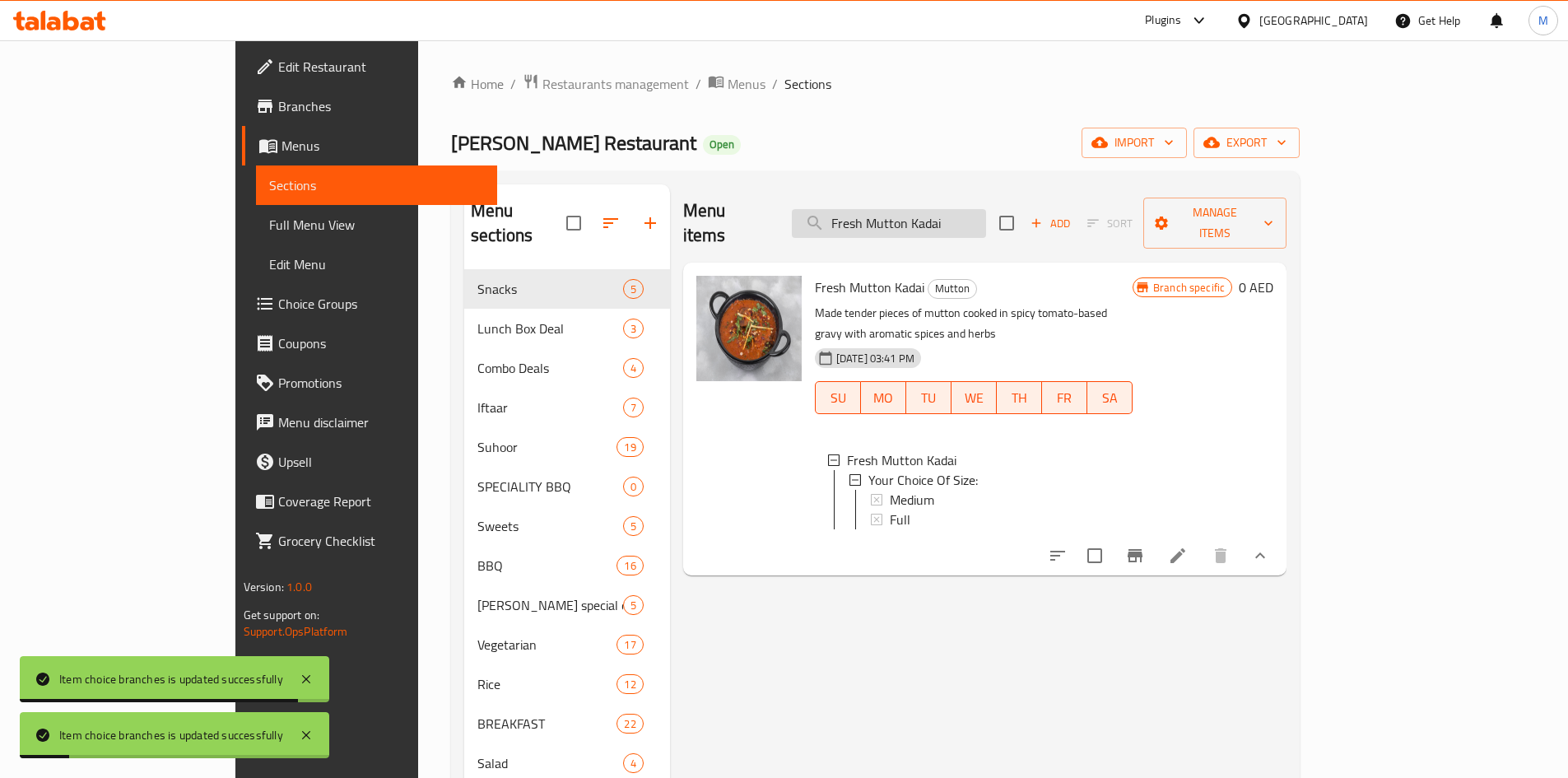
click at [986, 209] on input "Fresh Mutton Kadai" at bounding box center [888, 223] width 194 height 29
paste input "Chicken Biryani"
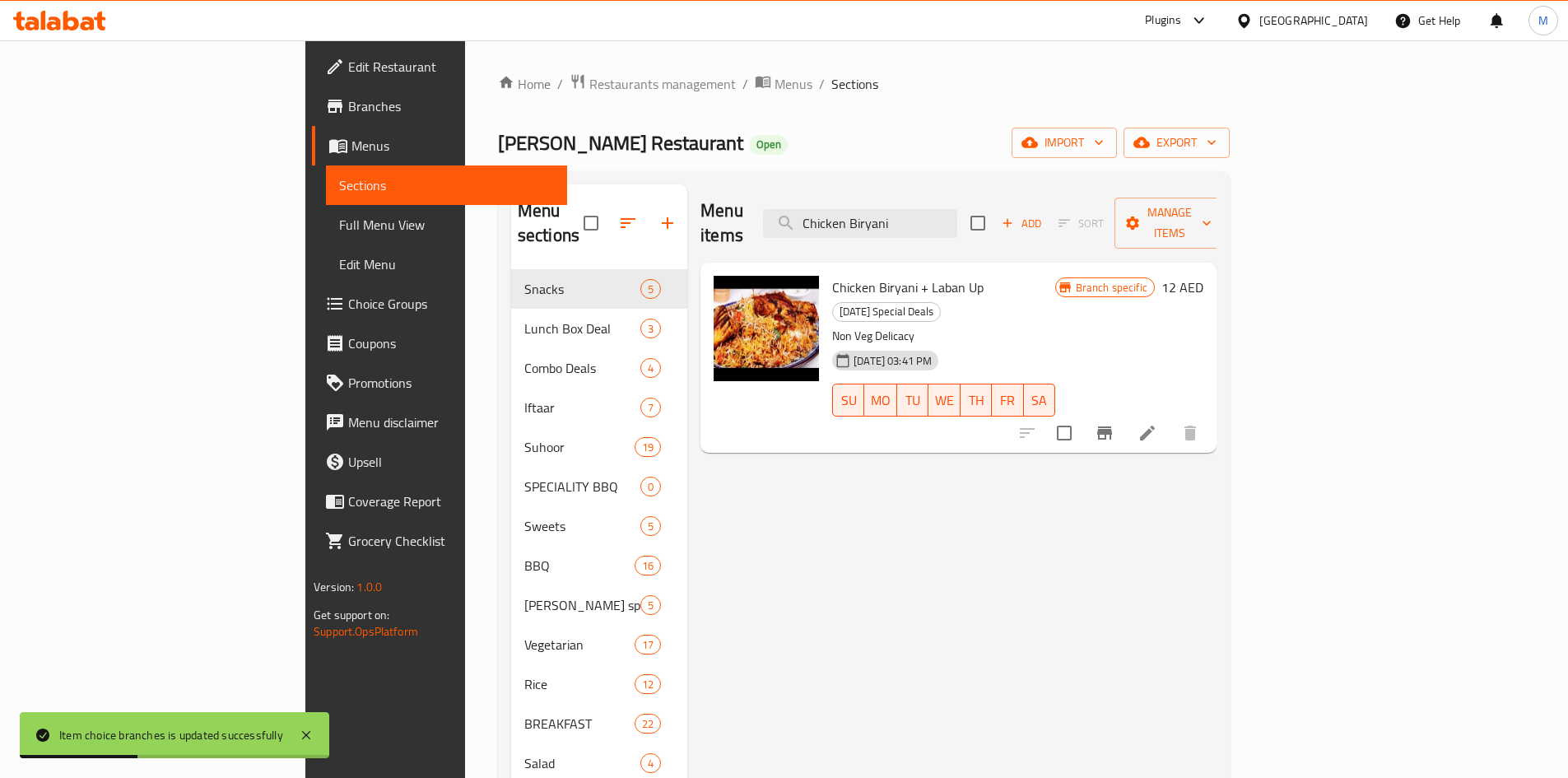
type input "Chicken Biryani"
click at [1112, 426] on icon "Branch-specific-item" at bounding box center [1104, 433] width 15 height 13
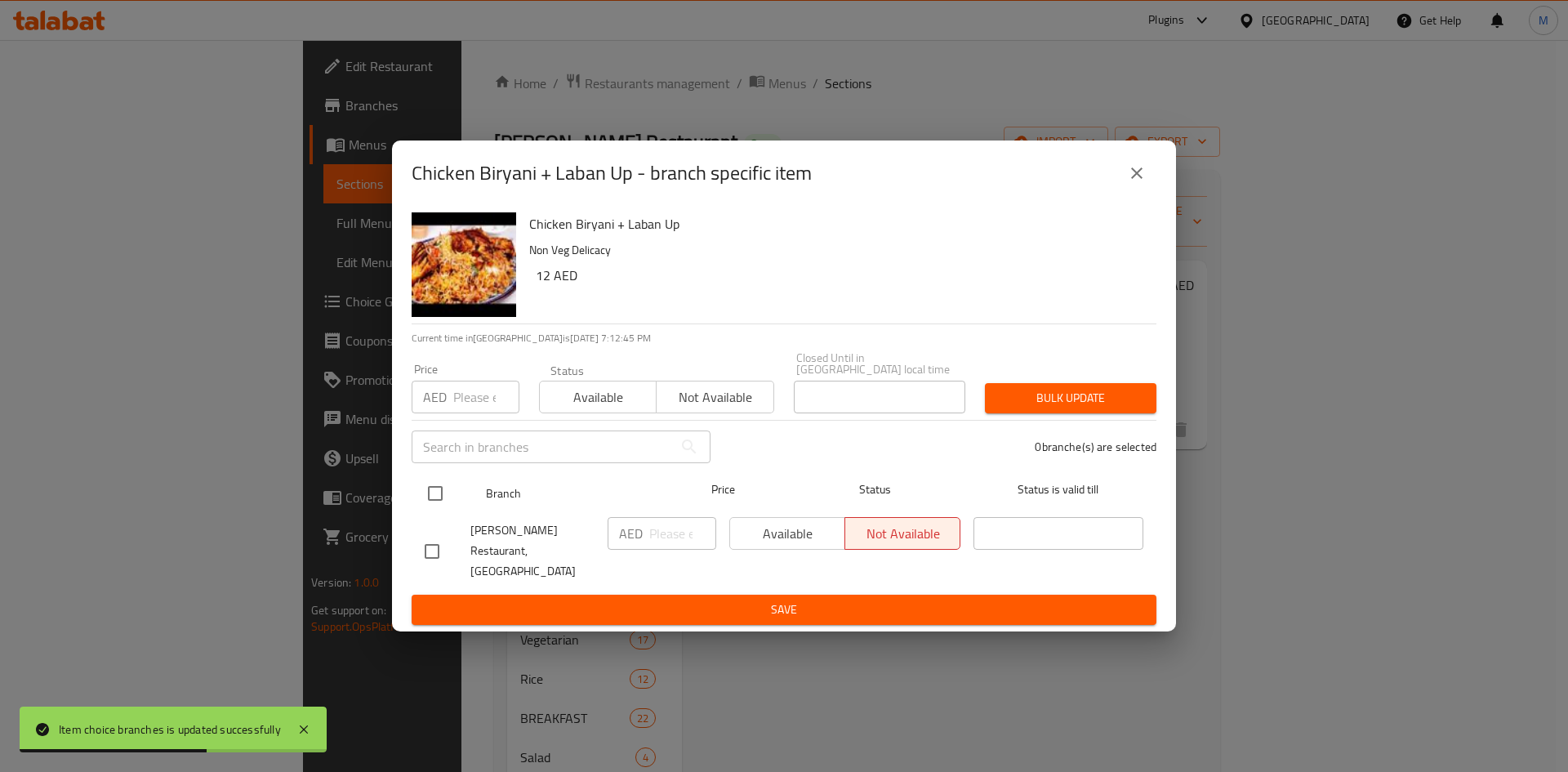
click at [433, 502] on input "checkbox" at bounding box center [435, 493] width 34 height 34
checkbox input "true"
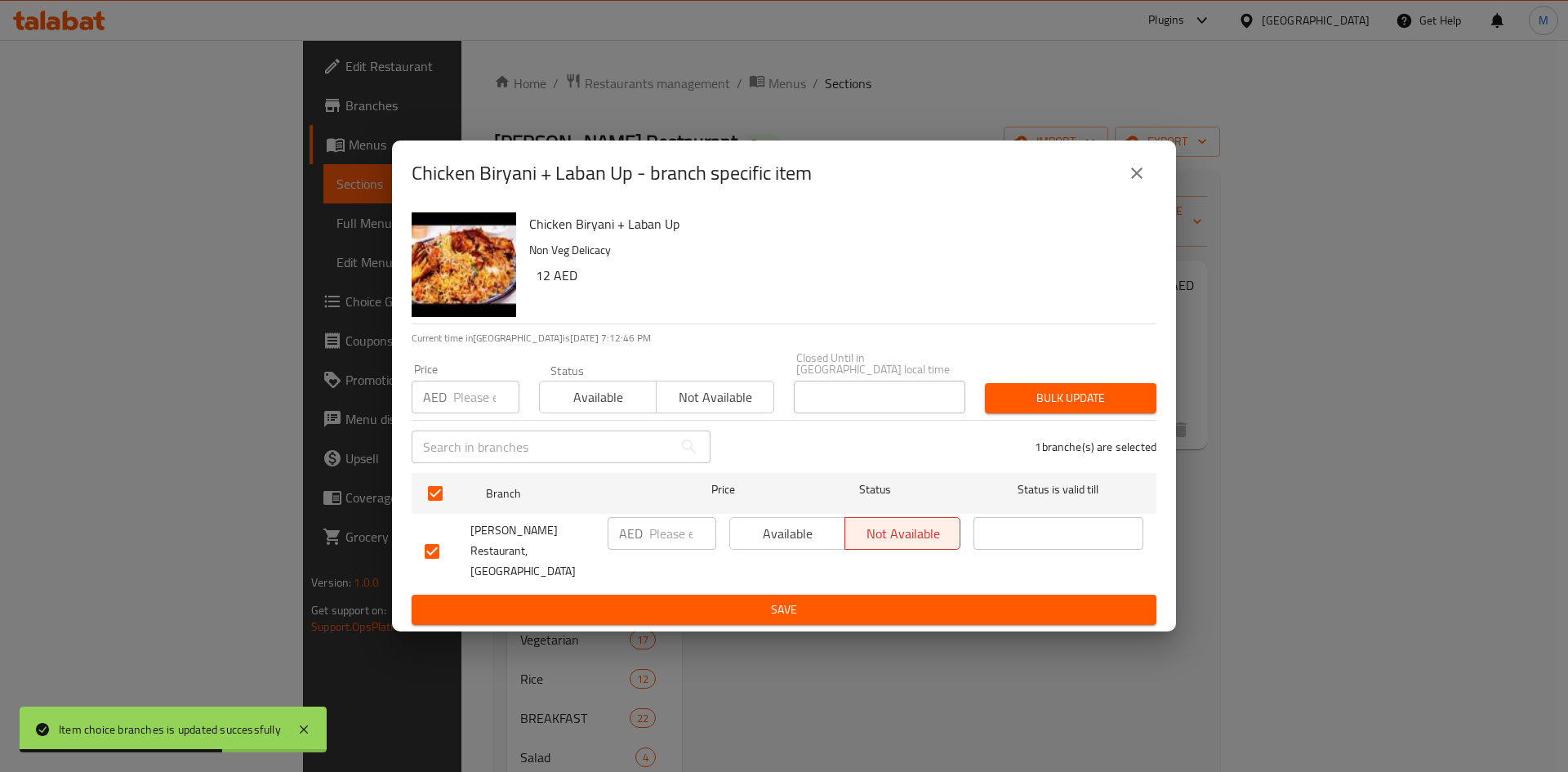
click at [463, 402] on input "number" at bounding box center [486, 396] width 66 height 32
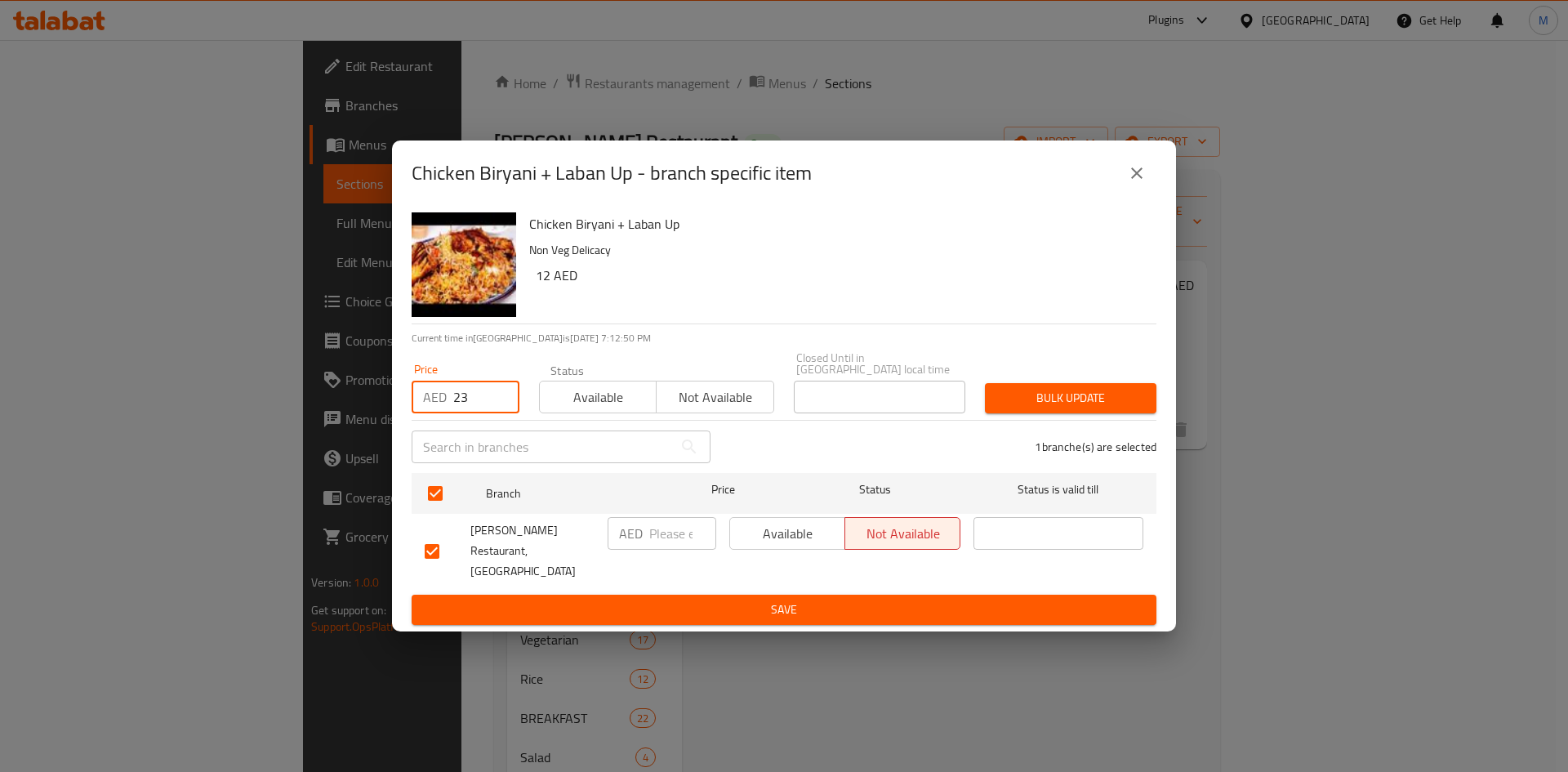
type input "23"
click at [1134, 183] on icon "close" at bounding box center [1136, 172] width 19 height 19
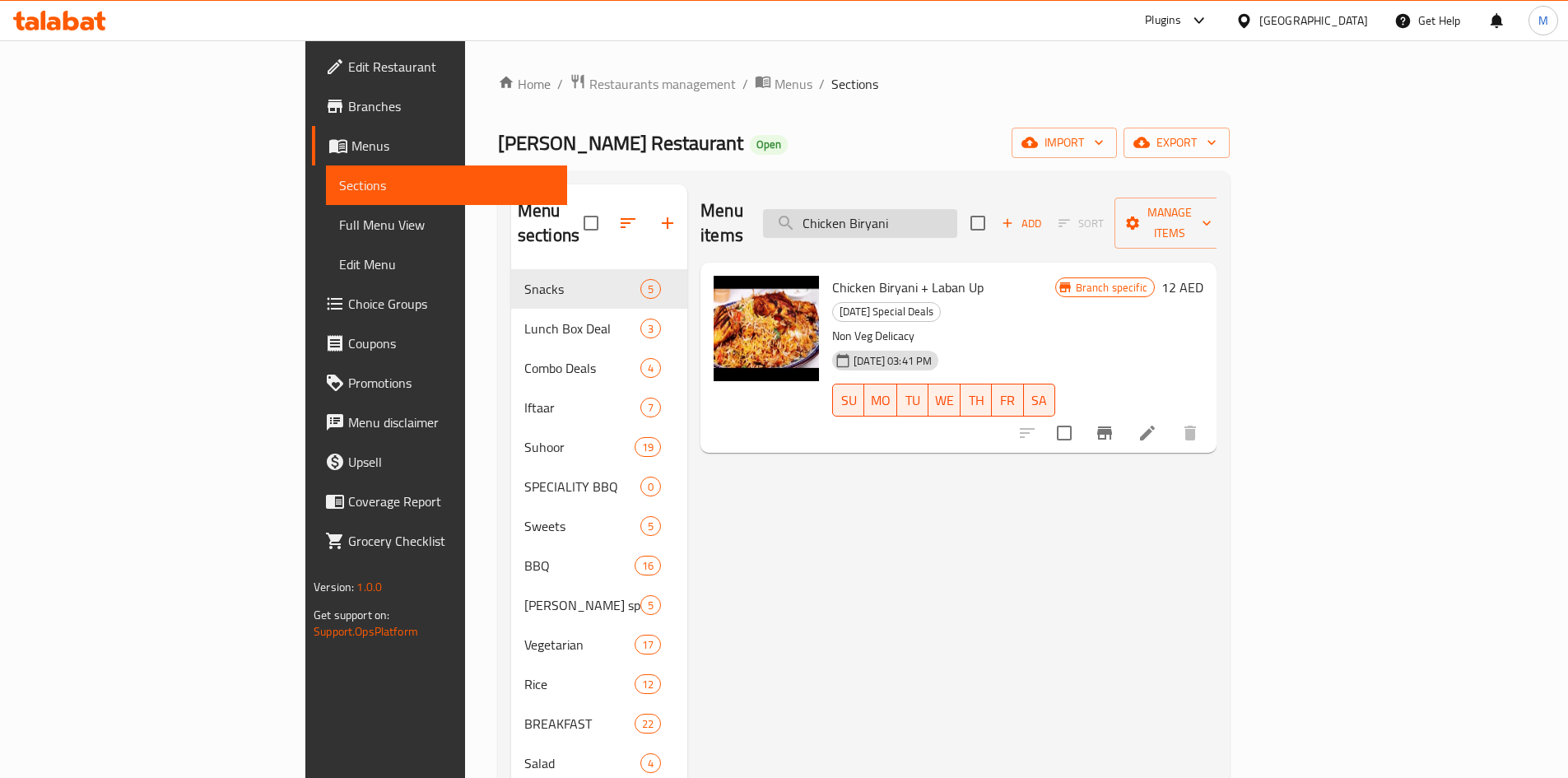
click at [958, 209] on input "Chicken Biryani" at bounding box center [859, 223] width 194 height 29
paste input "search"
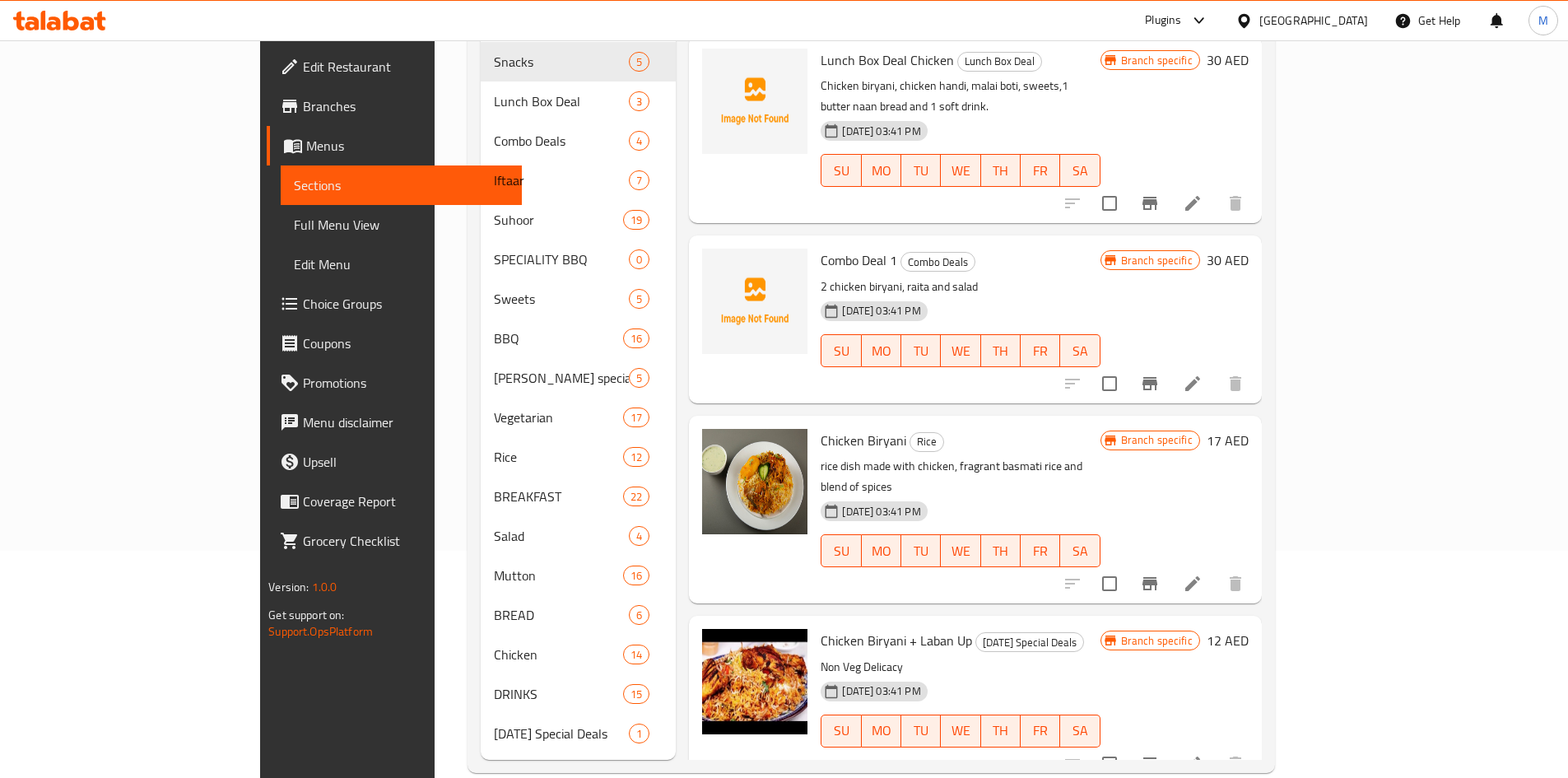
scroll to position [230, 0]
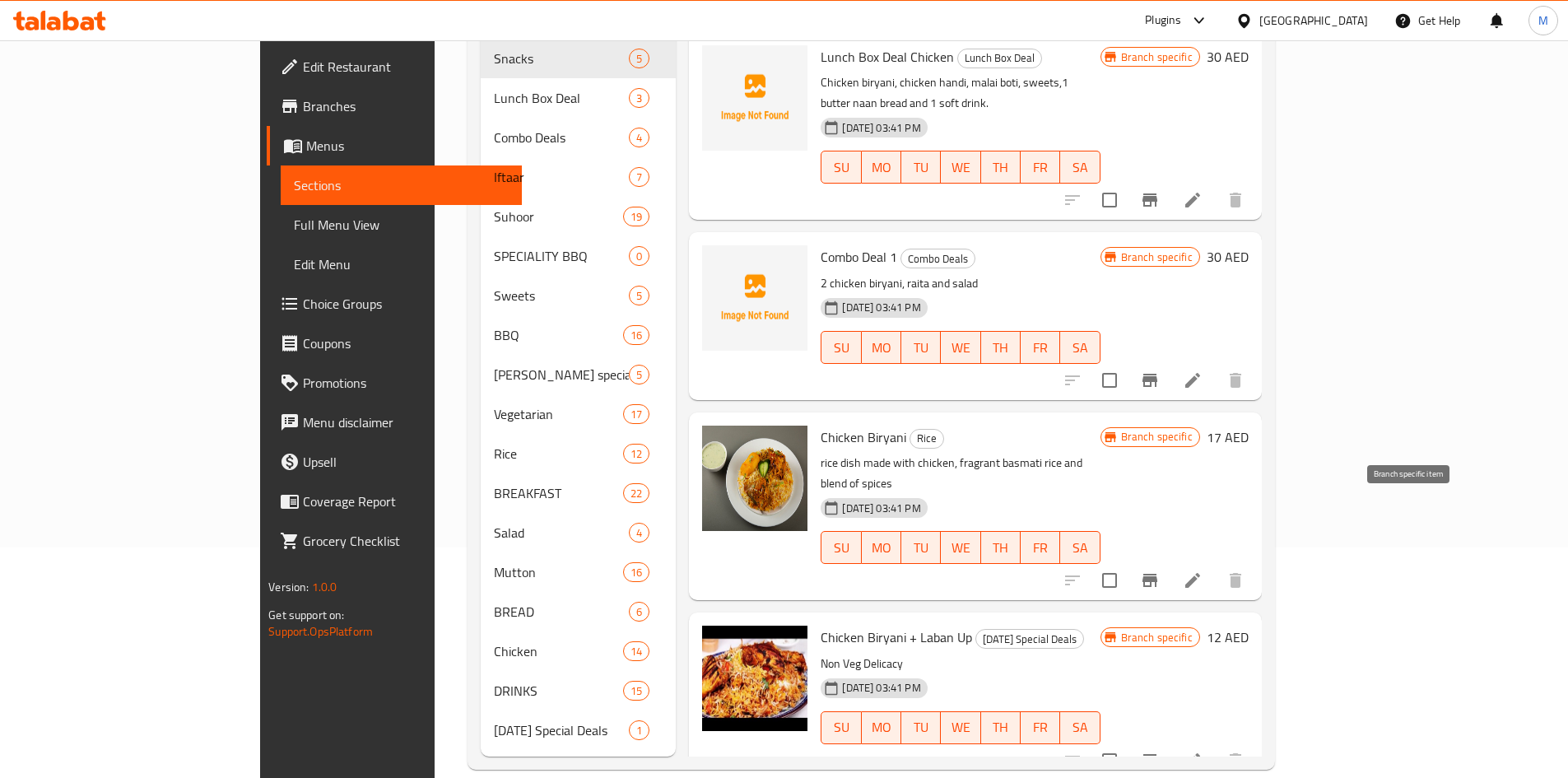
type input "Chicken Biryani"
click at [1170, 561] on button "Branch-specific-item" at bounding box center [1150, 580] width 40 height 40
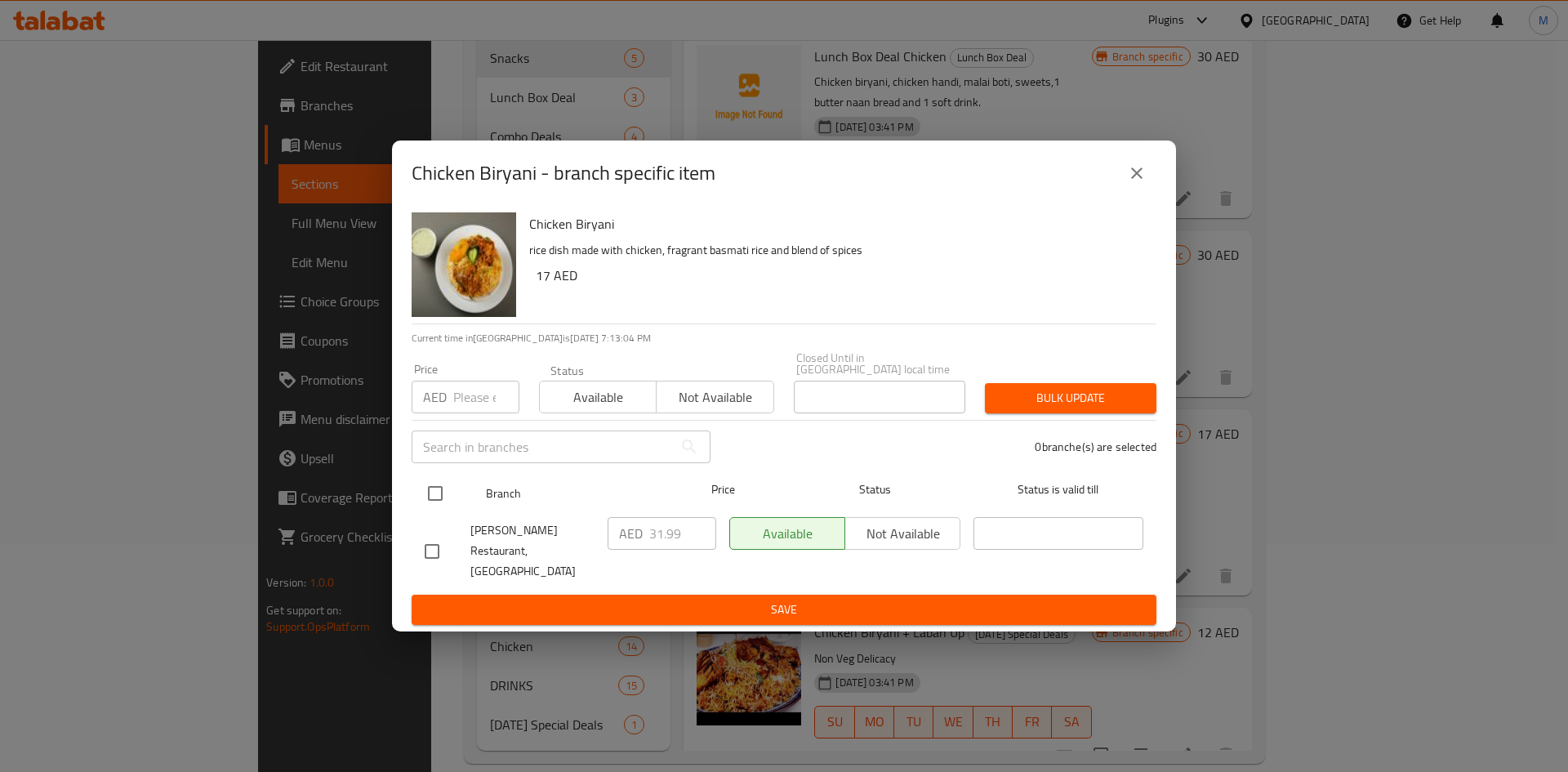
drag, startPoint x: 426, startPoint y: 498, endPoint x: 443, endPoint y: 485, distance: 21.4
click at [427, 498] on input "checkbox" at bounding box center [435, 493] width 34 height 34
checkbox input "true"
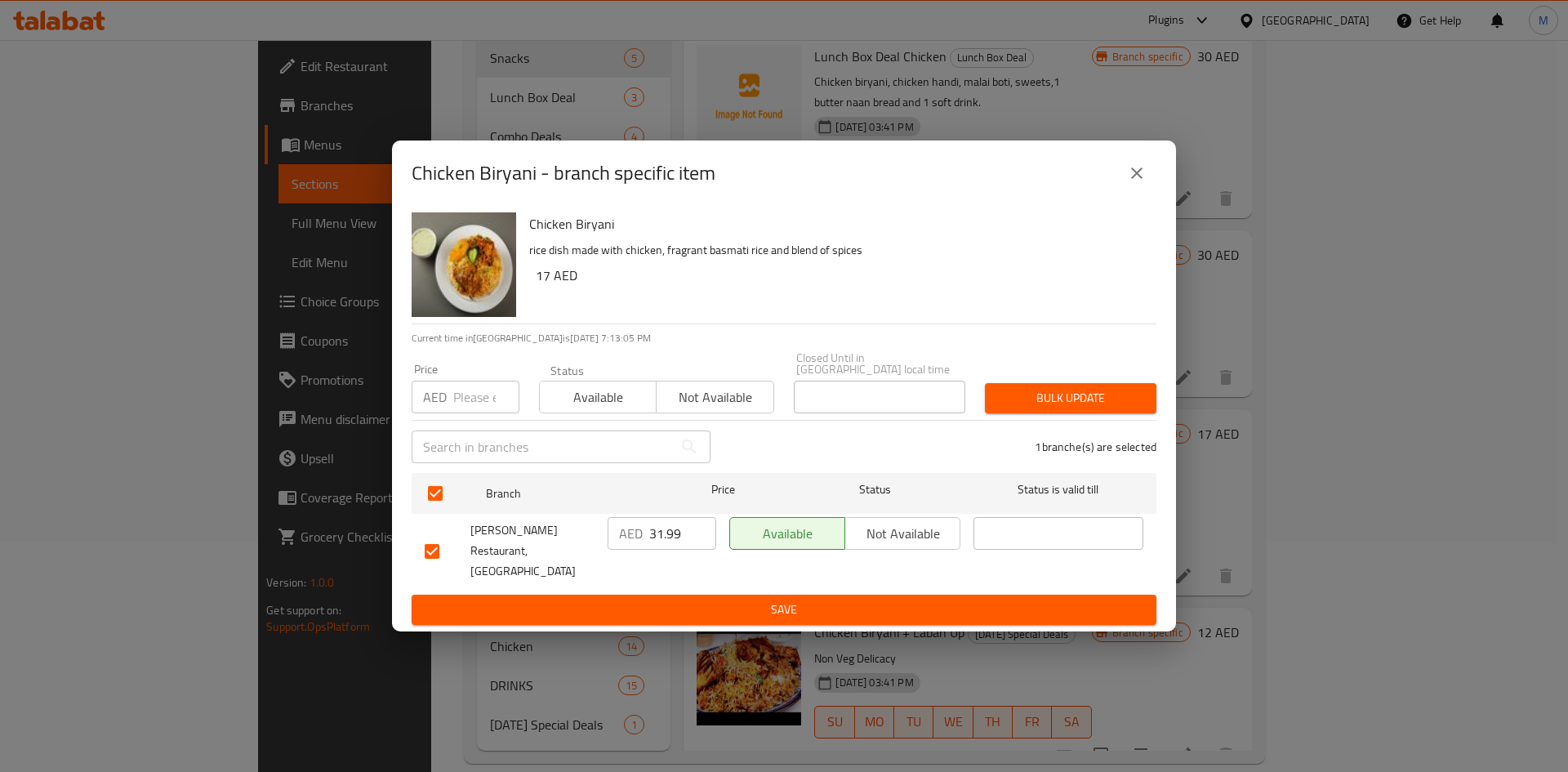
click at [470, 402] on input "number" at bounding box center [486, 396] width 66 height 32
type input "23"
click at [1122, 396] on button "Bulk update" at bounding box center [1071, 398] width 171 height 30
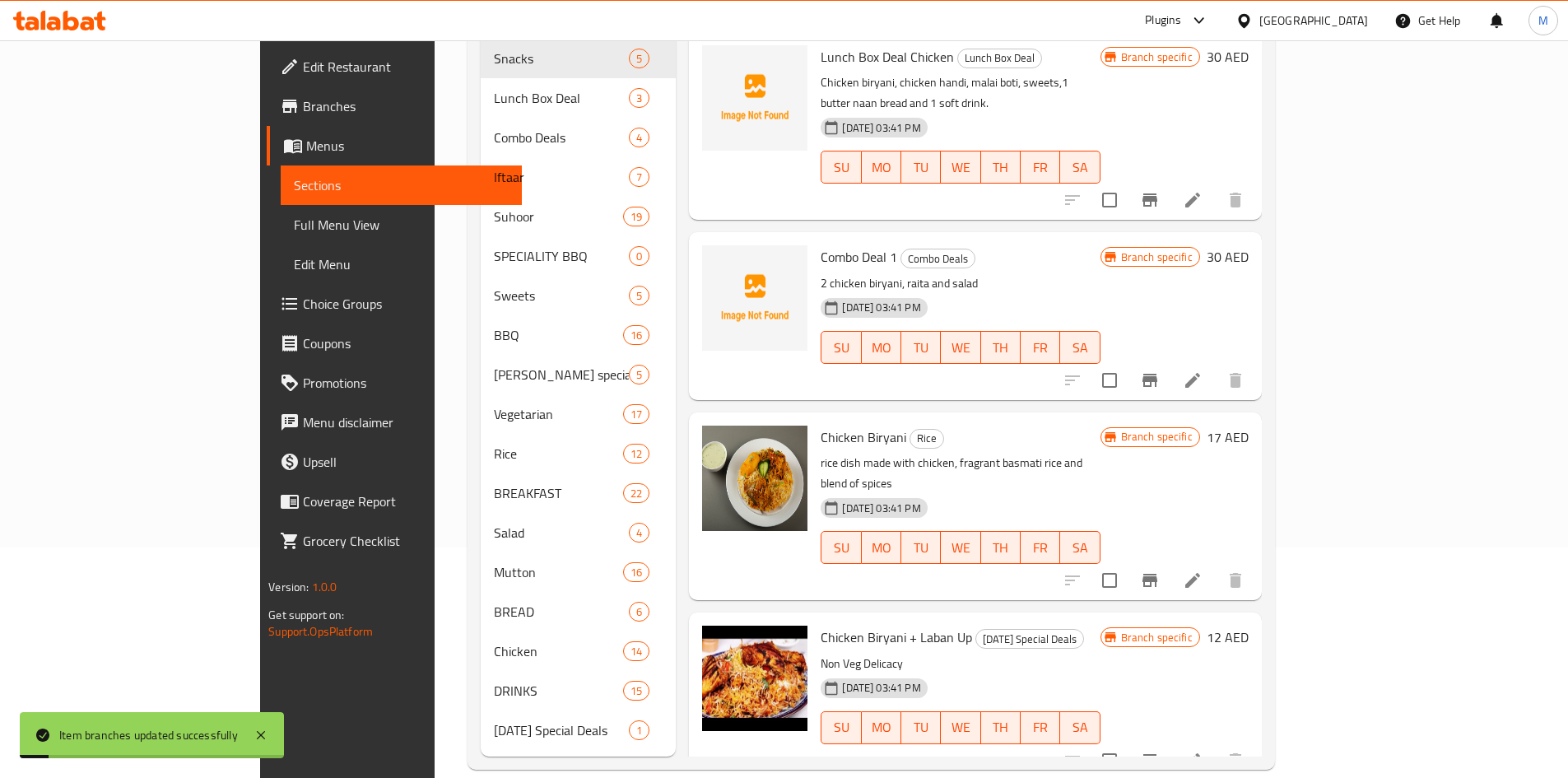
scroll to position [0, 0]
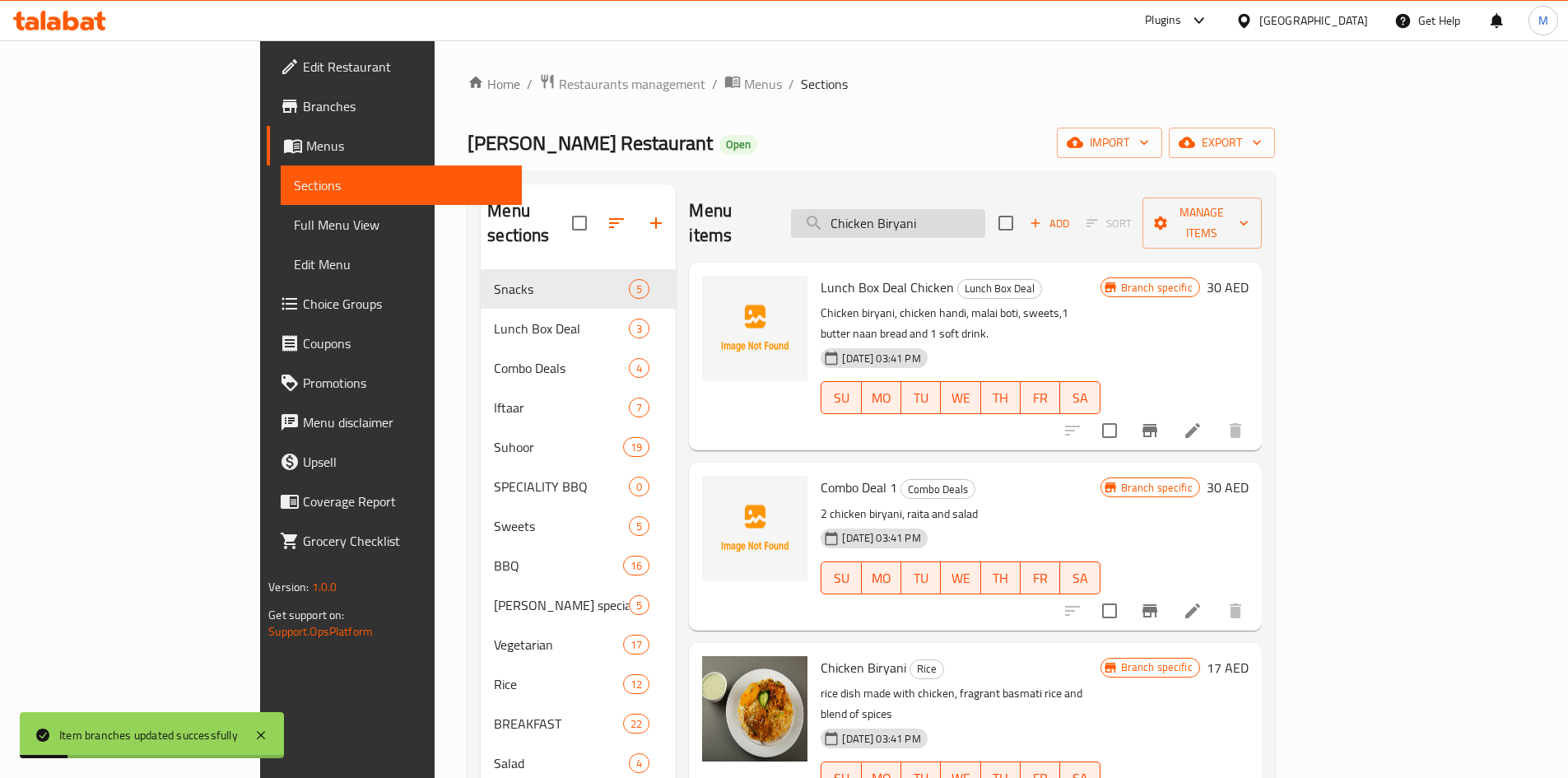
click at [985, 209] on input "Chicken Biryani" at bounding box center [887, 223] width 194 height 29
paste input "Mutton Biryani"
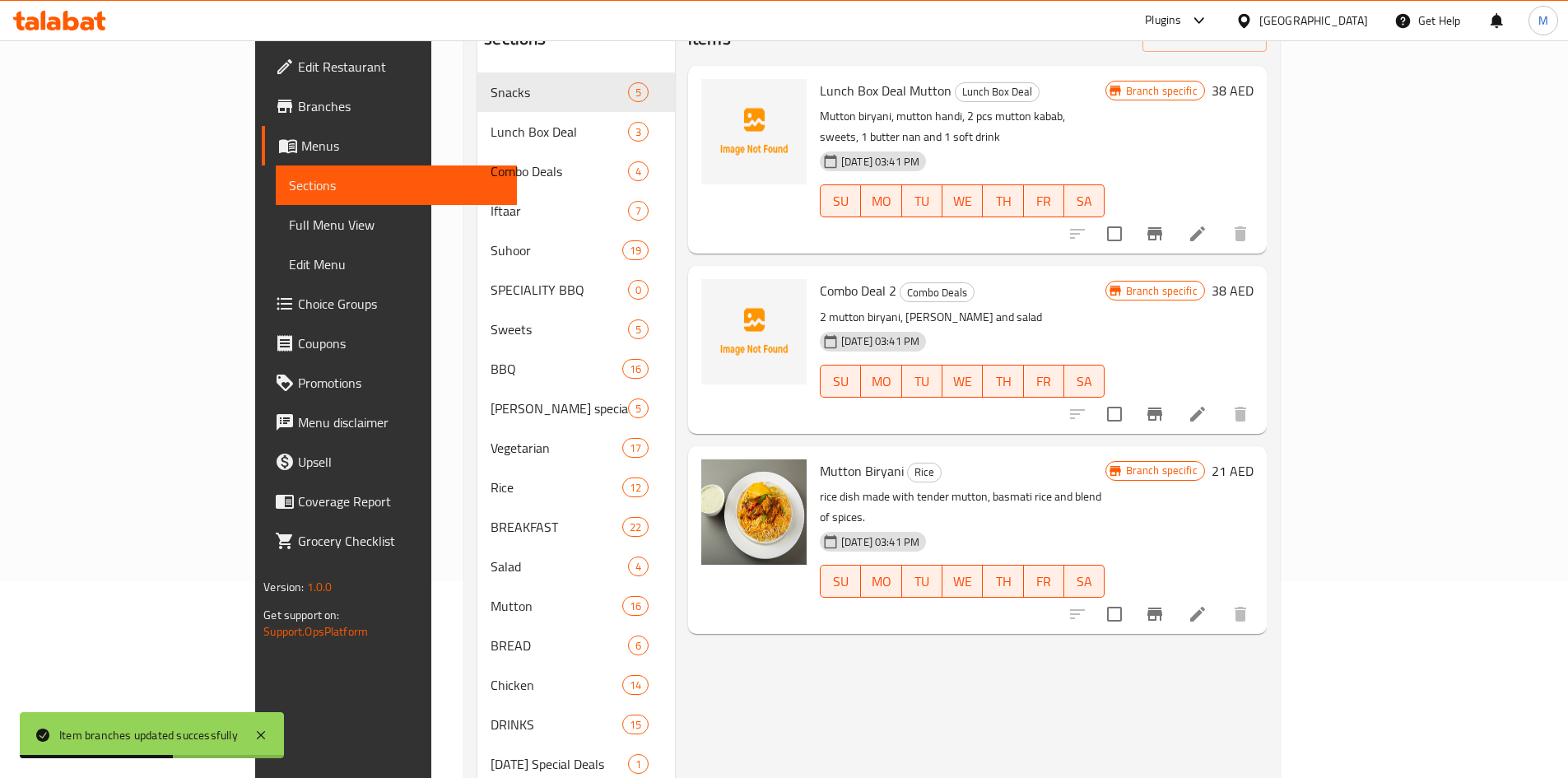
scroll to position [230, 0]
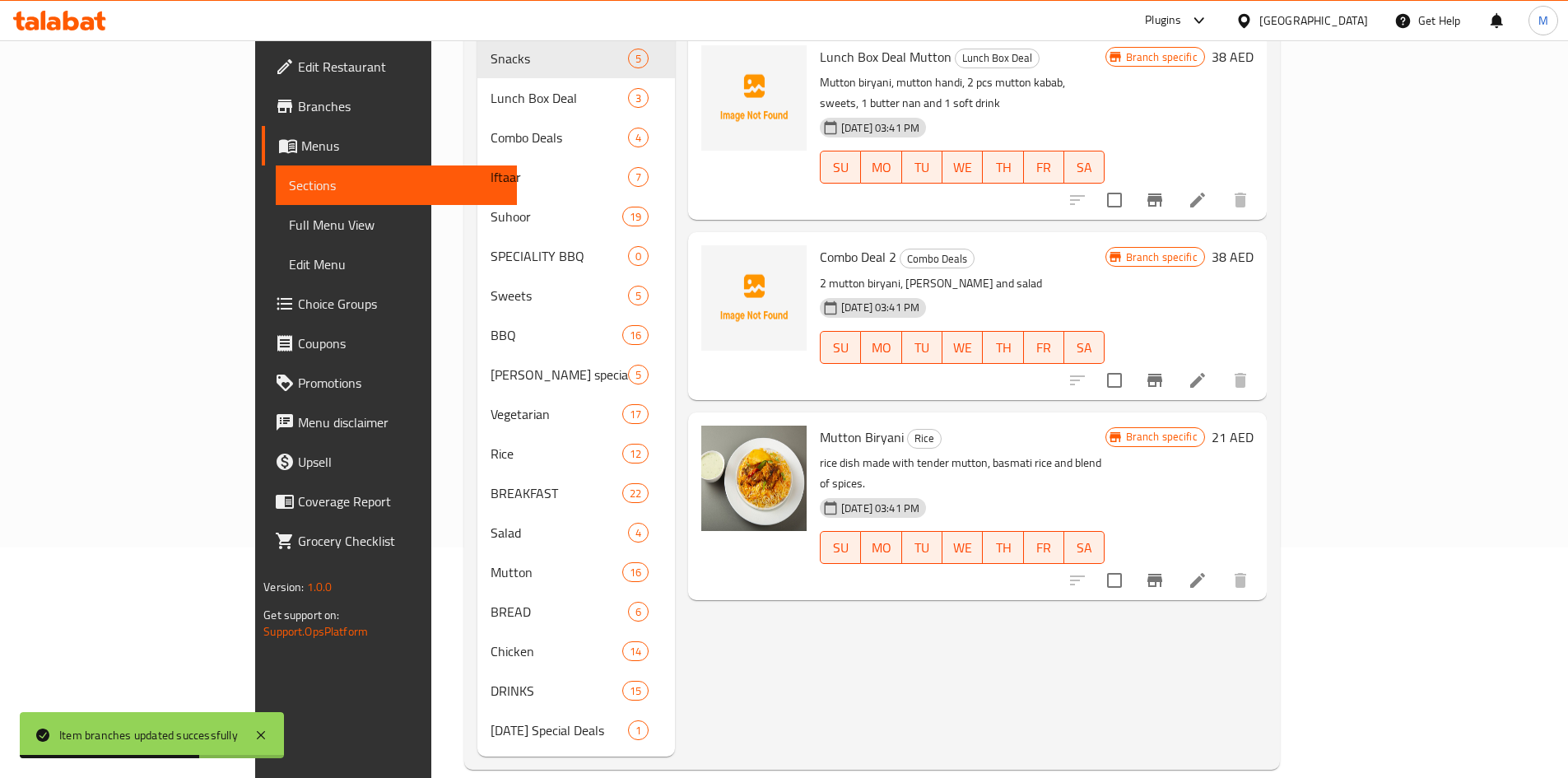
type input "Mutton Biryani"
click at [1164, 571] on icon "Branch-specific-item" at bounding box center [1154, 580] width 19 height 19
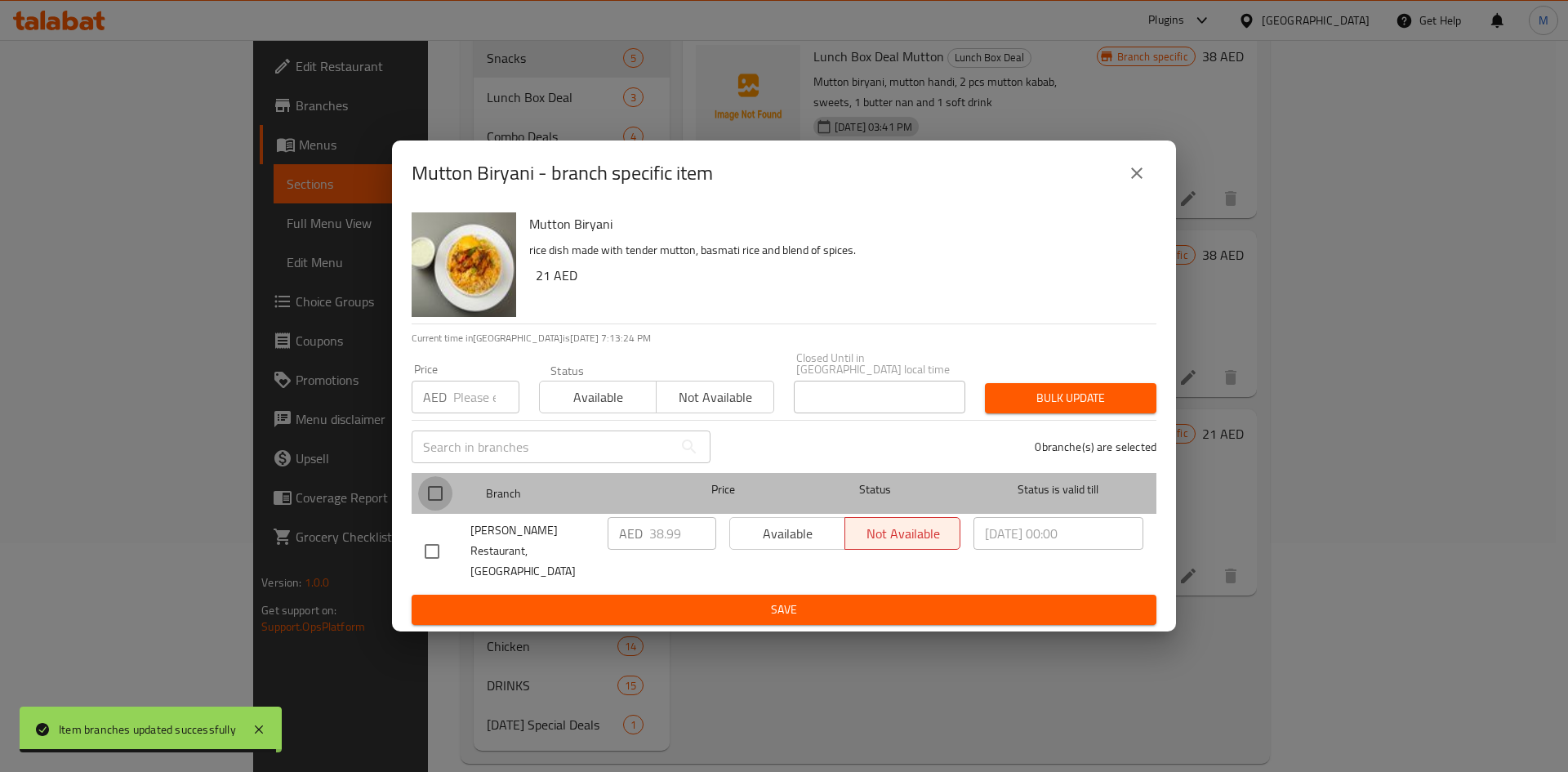
click at [430, 508] on input "checkbox" at bounding box center [435, 493] width 34 height 34
checkbox input "true"
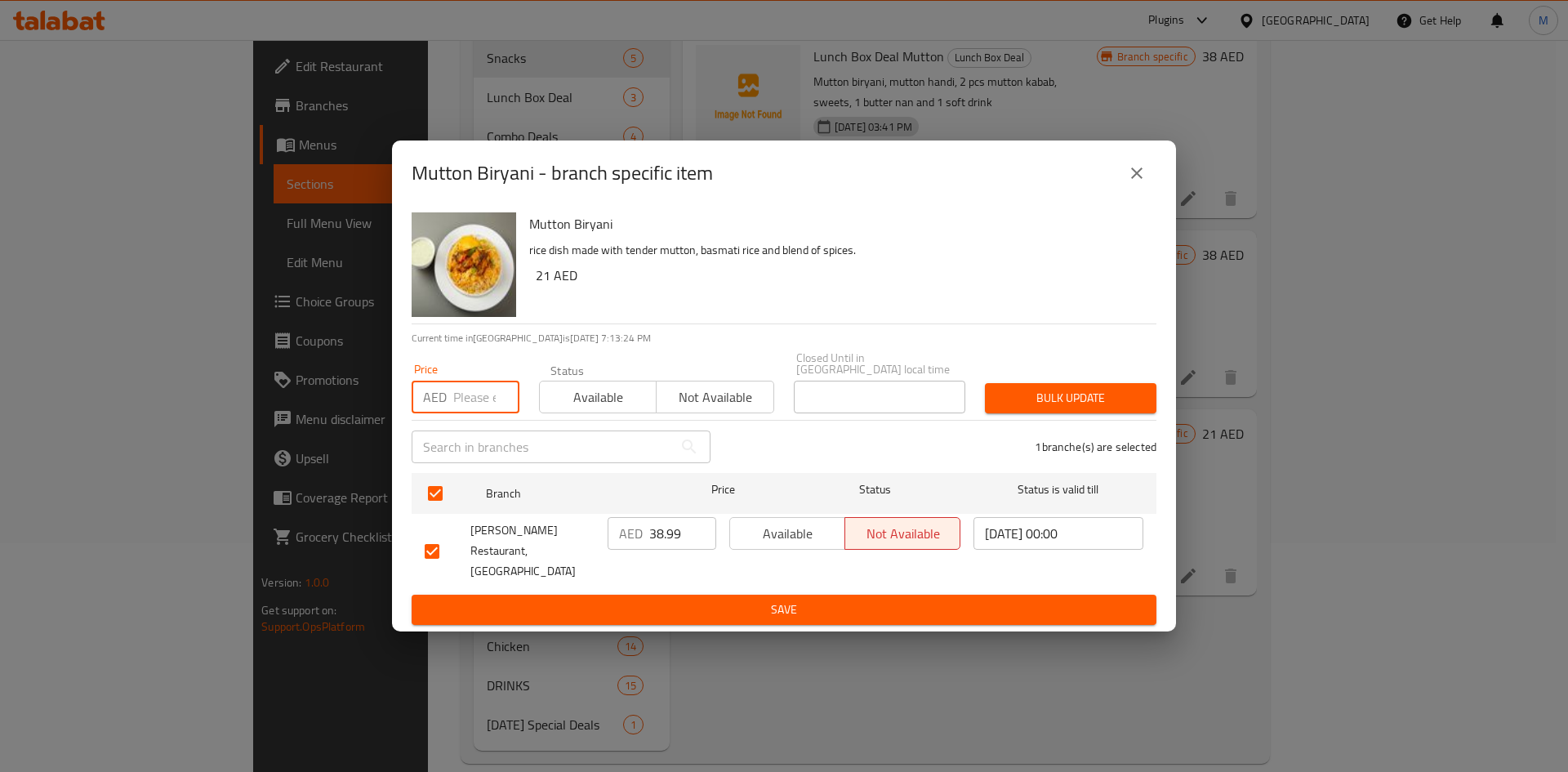
click at [479, 414] on input "number" at bounding box center [486, 396] width 66 height 32
type input "28"
drag, startPoint x: 1048, startPoint y: 405, endPoint x: 1010, endPoint y: 382, distance: 44.4
click at [1046, 404] on span "Bulk update" at bounding box center [1071, 398] width 145 height 20
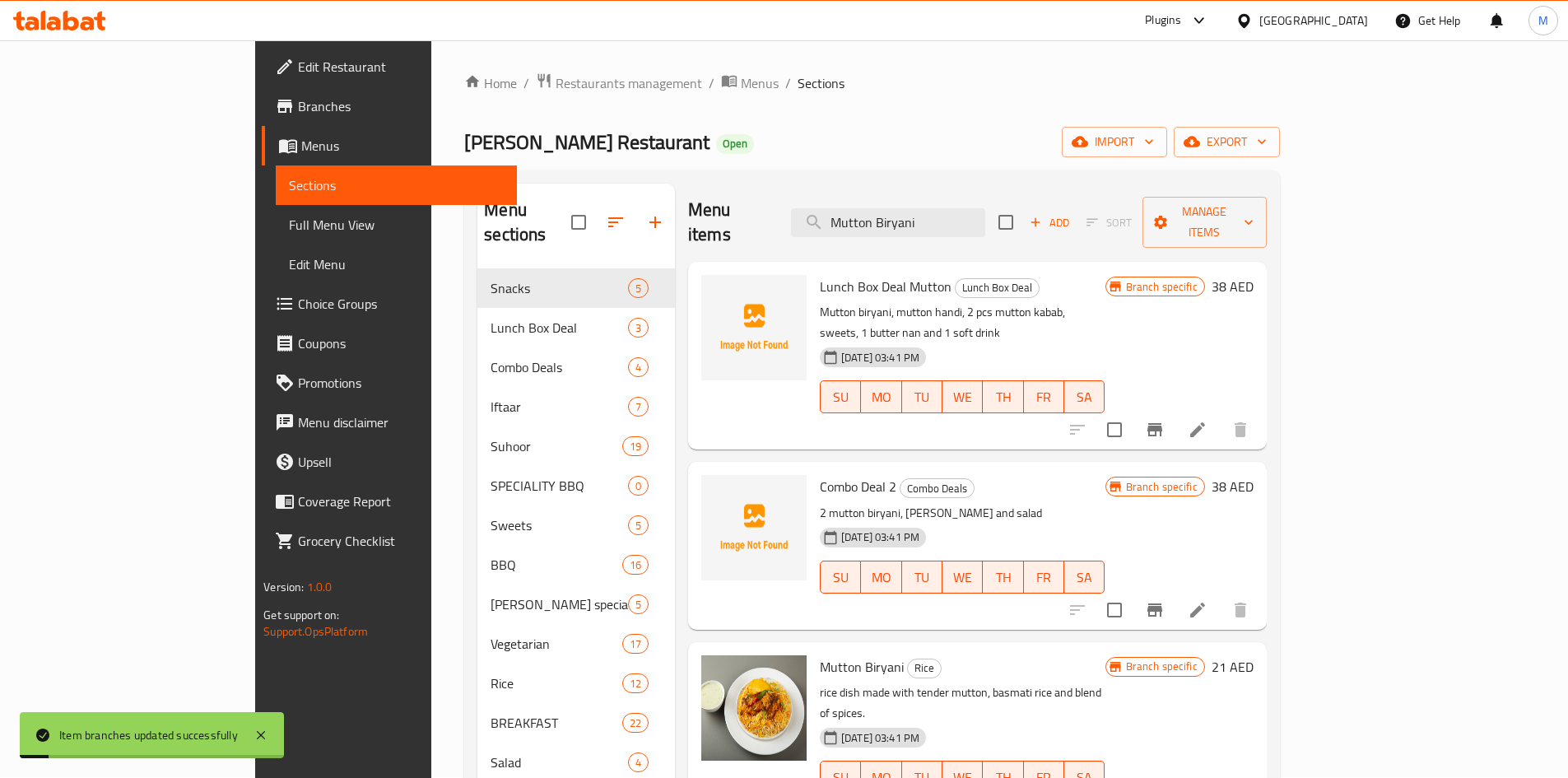
scroll to position [0, 0]
click at [985, 212] on input "Mutton Biryani" at bounding box center [887, 223] width 194 height 29
paste input "Yakhni Pulao"
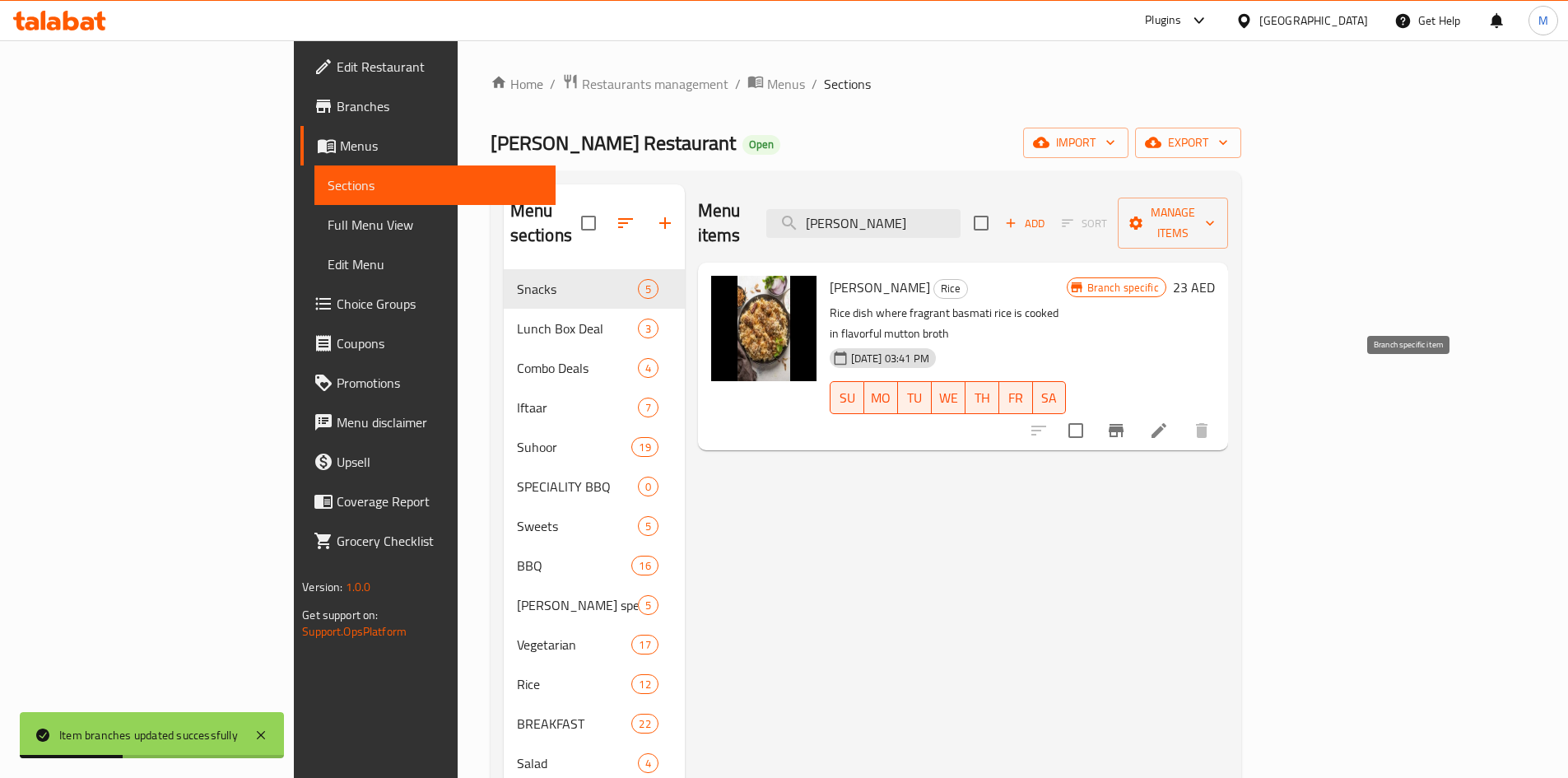
type input "Mutton Yakhni Pulao"
click at [1125, 421] on icon "Branch-specific-item" at bounding box center [1115, 430] width 19 height 19
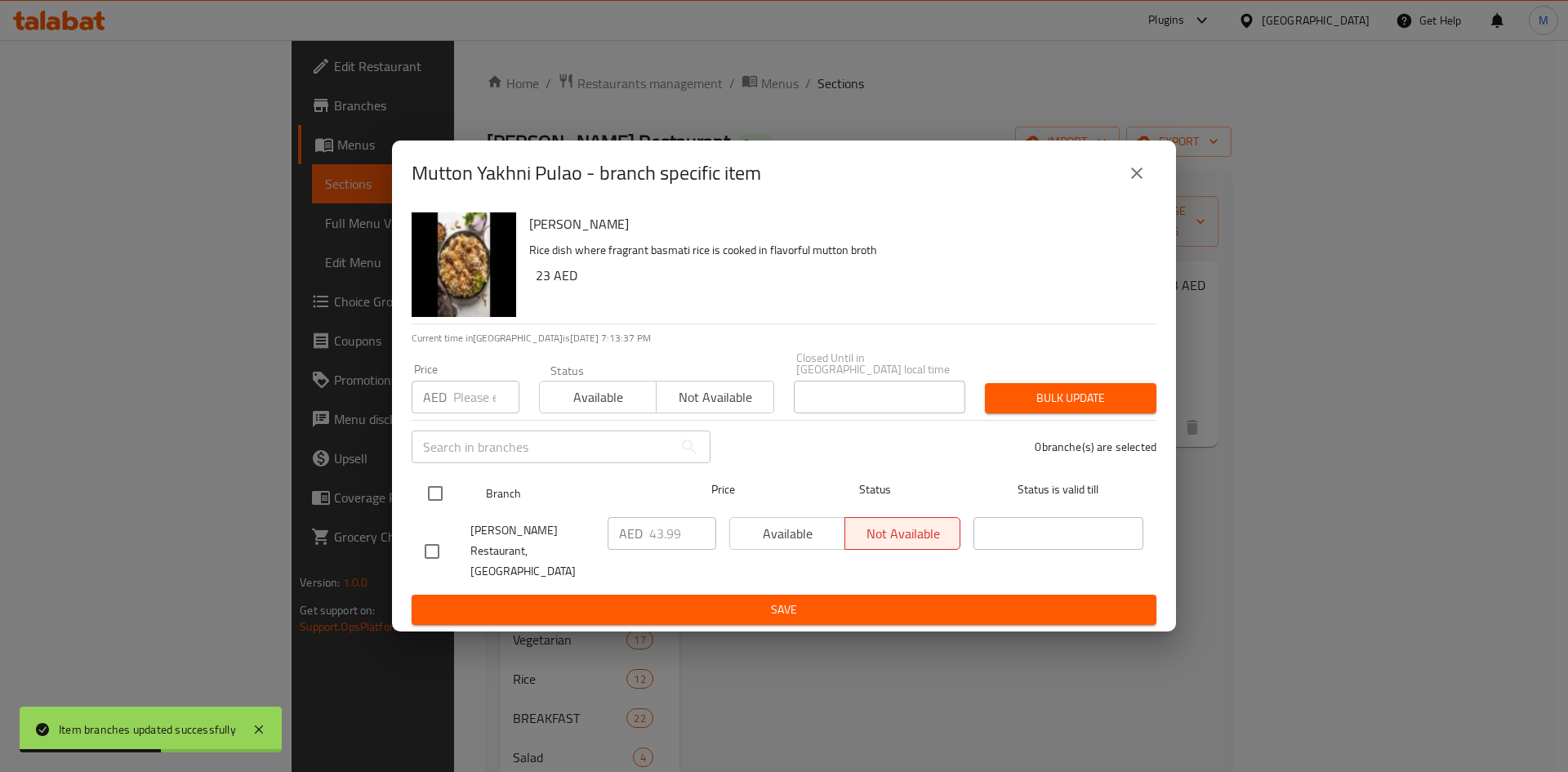
click at [437, 499] on input "checkbox" at bounding box center [435, 493] width 34 height 34
checkbox input "true"
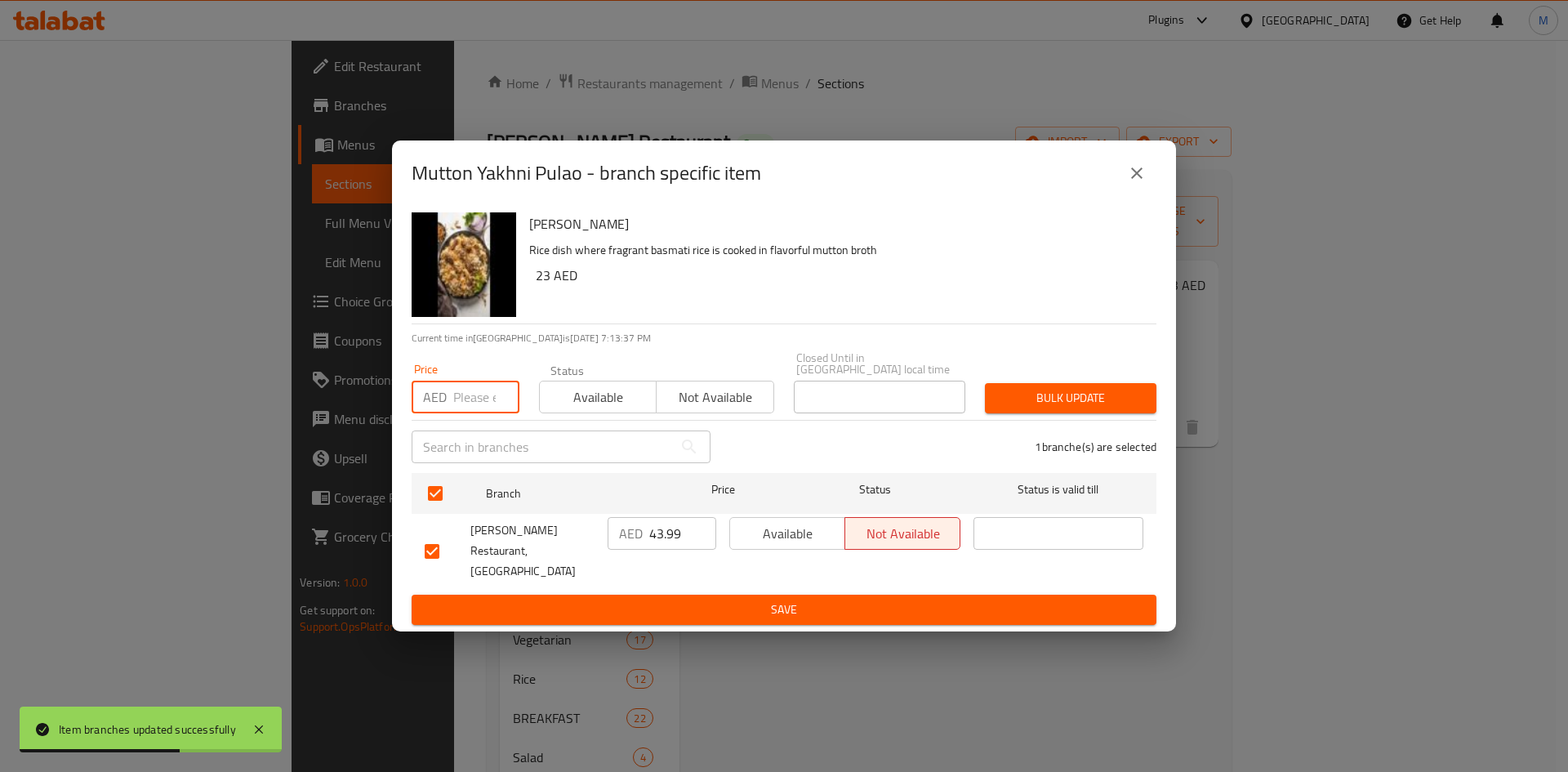
click at [471, 409] on input "number" at bounding box center [486, 396] width 66 height 32
type input "31"
click at [1069, 409] on span "Bulk update" at bounding box center [1071, 398] width 145 height 20
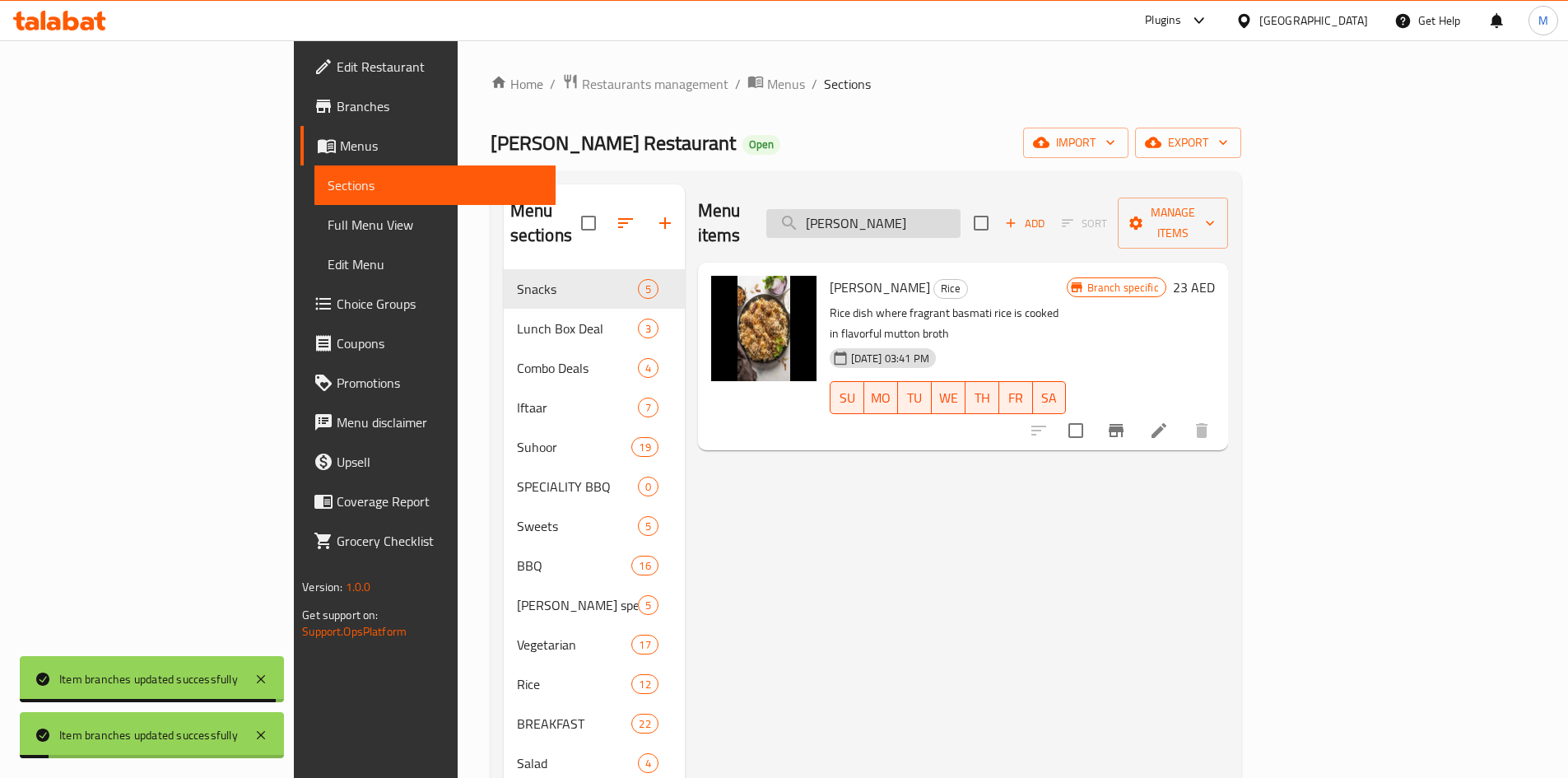
click at [960, 214] on input "Mutton Yakhni Pulao" at bounding box center [863, 223] width 194 height 29
paste input "Afghani Pulao."
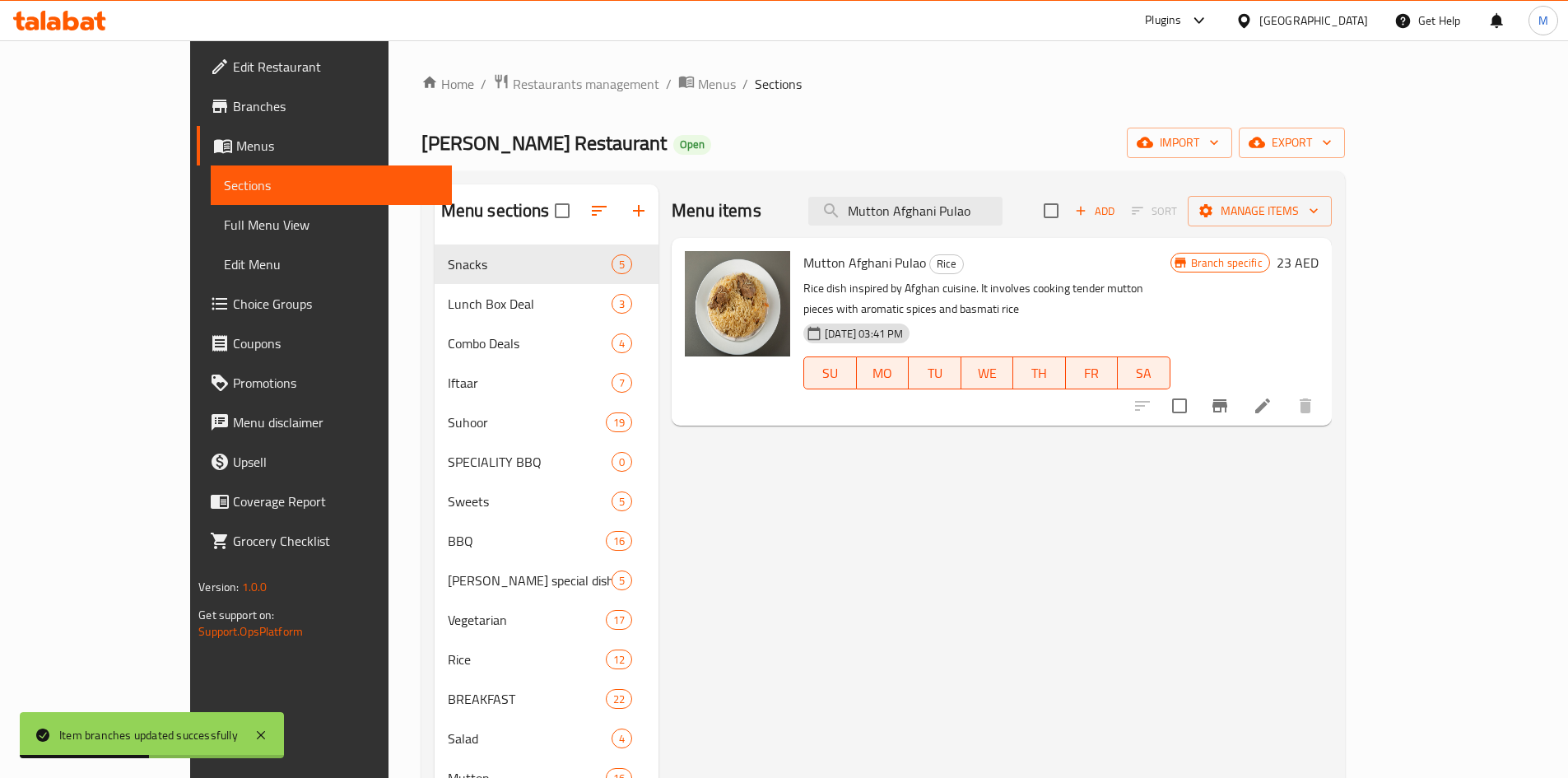
type input "Mutton Afghani Pulao"
click at [1227, 399] on icon "Branch-specific-item" at bounding box center [1220, 406] width 15 height 13
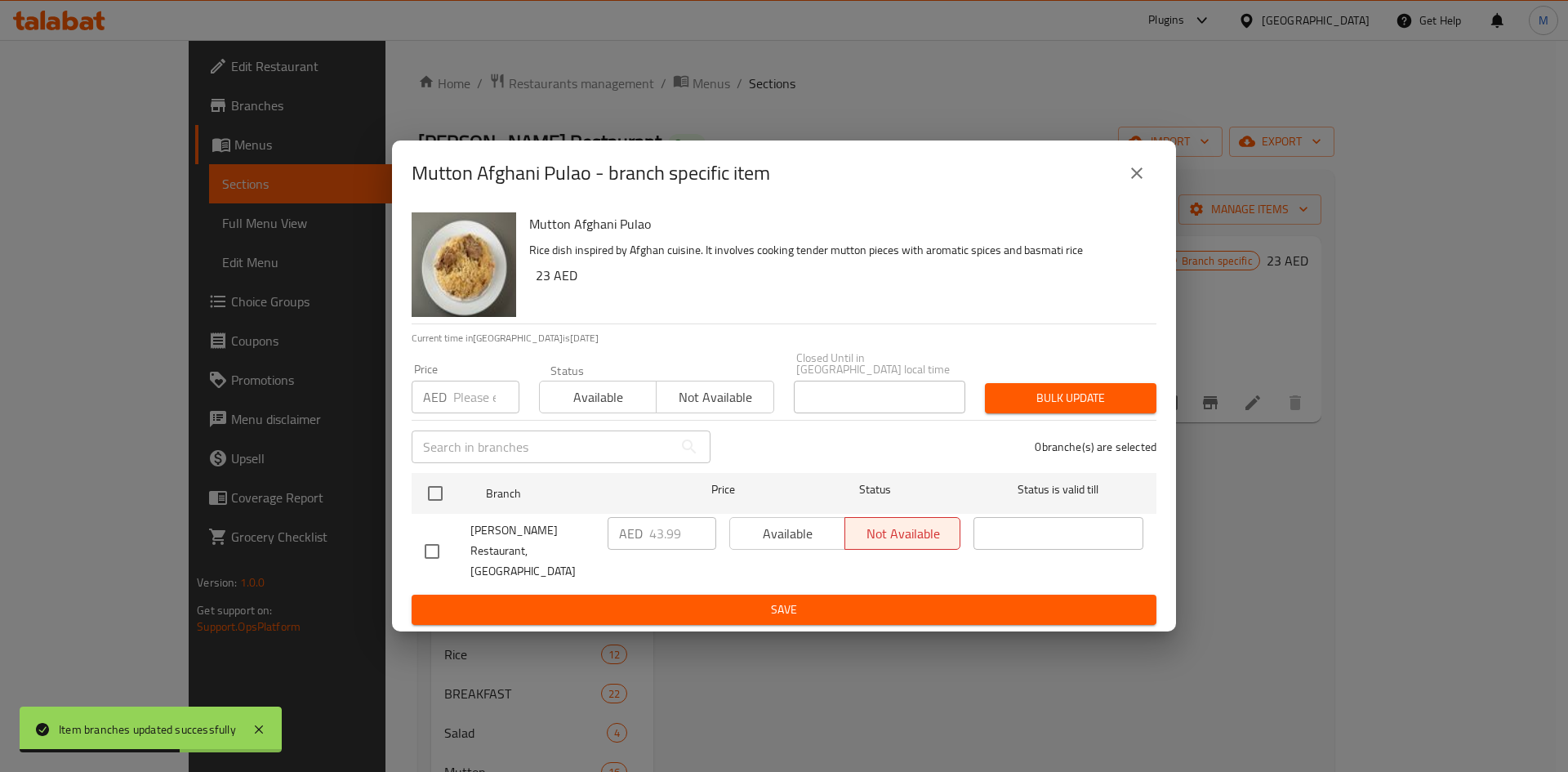
drag, startPoint x: 432, startPoint y: 503, endPoint x: 444, endPoint y: 460, distance: 44.6
click at [433, 503] on input "checkbox" at bounding box center [435, 493] width 34 height 34
checkbox input "true"
click at [462, 412] on input "number" at bounding box center [486, 396] width 66 height 32
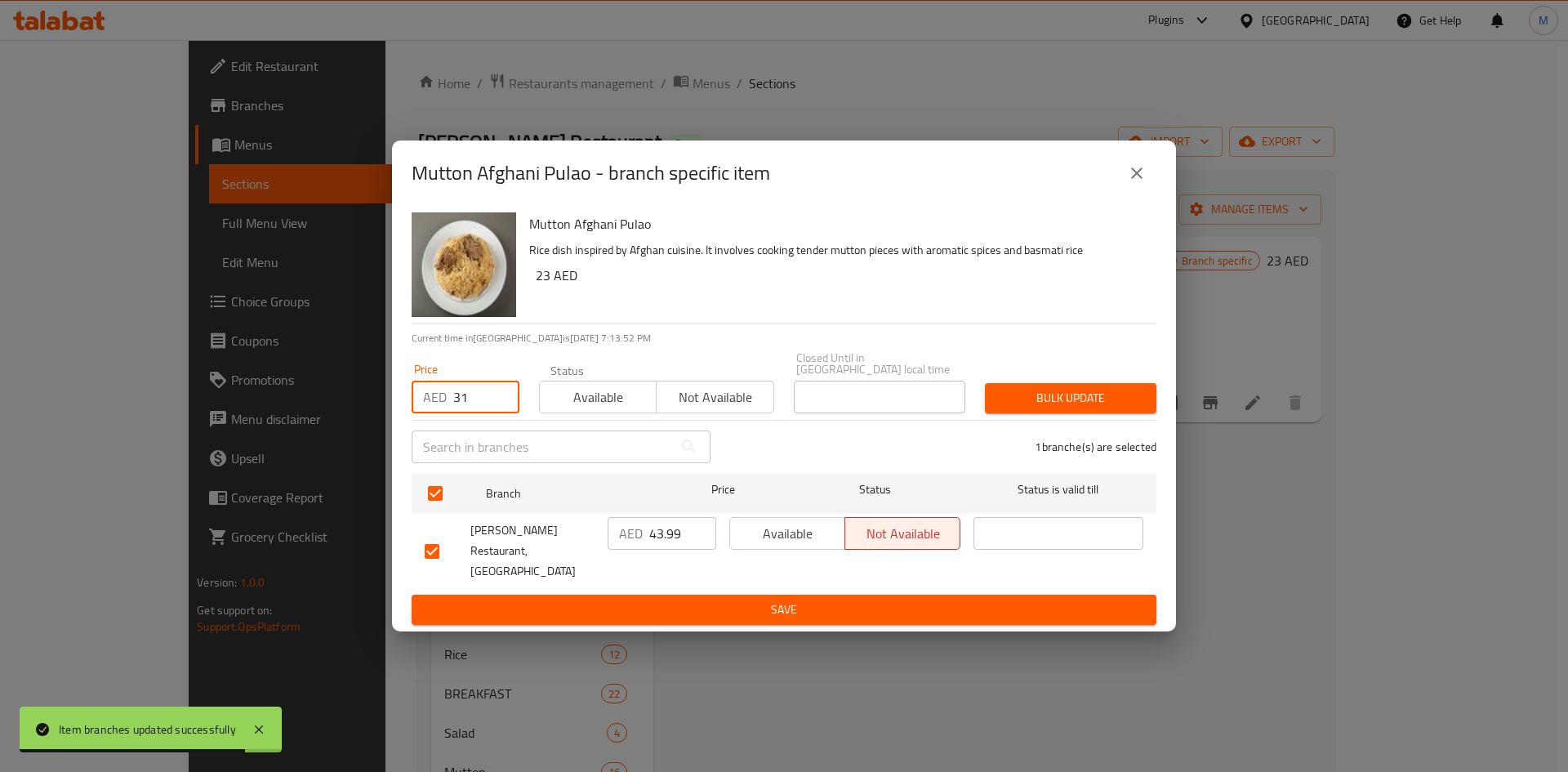
type input "31"
click at [1111, 409] on span "Bulk update" at bounding box center [1071, 398] width 145 height 20
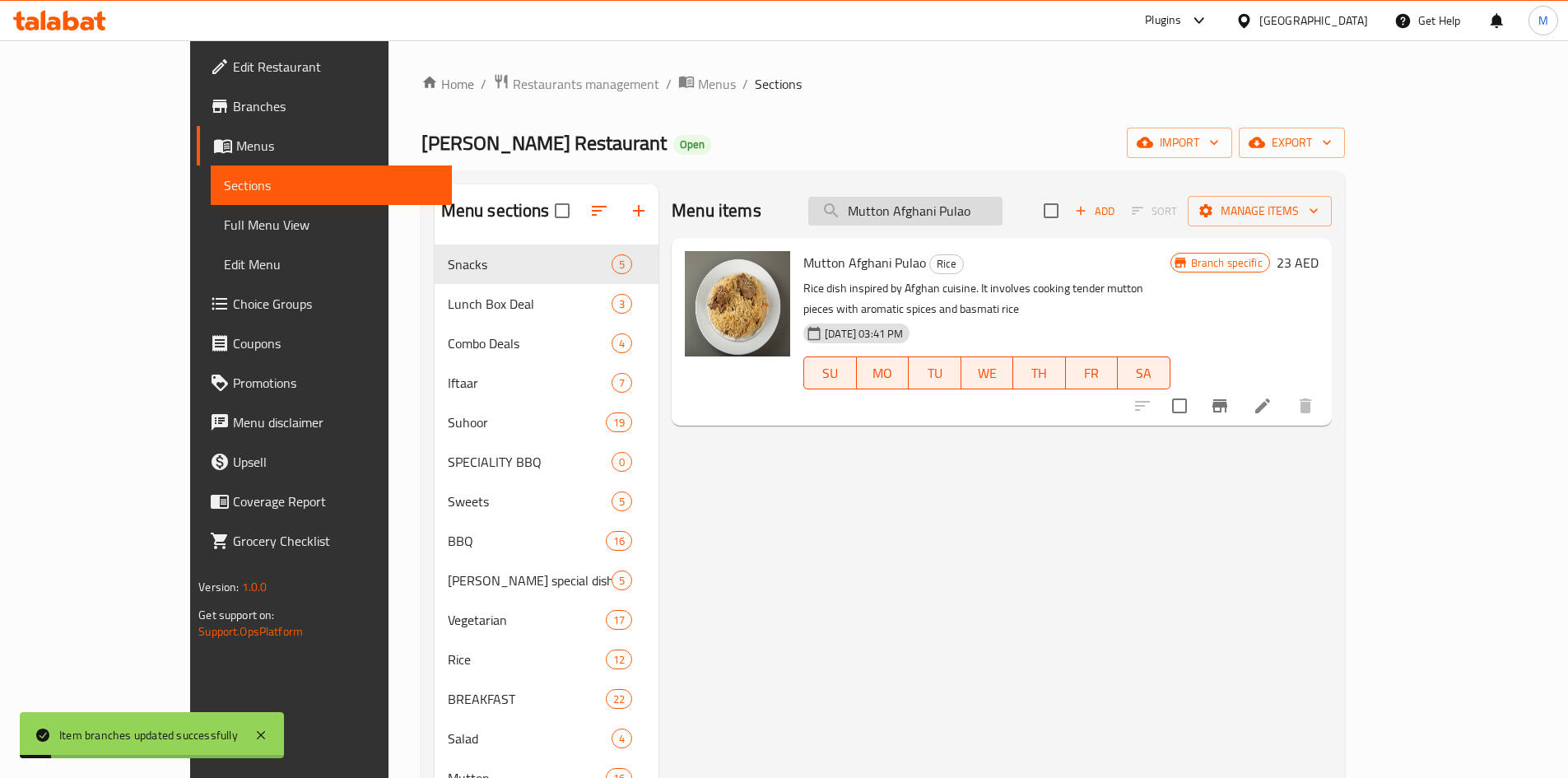
click at [1002, 208] on input "Mutton Afghani Pulao" at bounding box center [905, 211] width 194 height 29
paste input "Kabab Biryani"
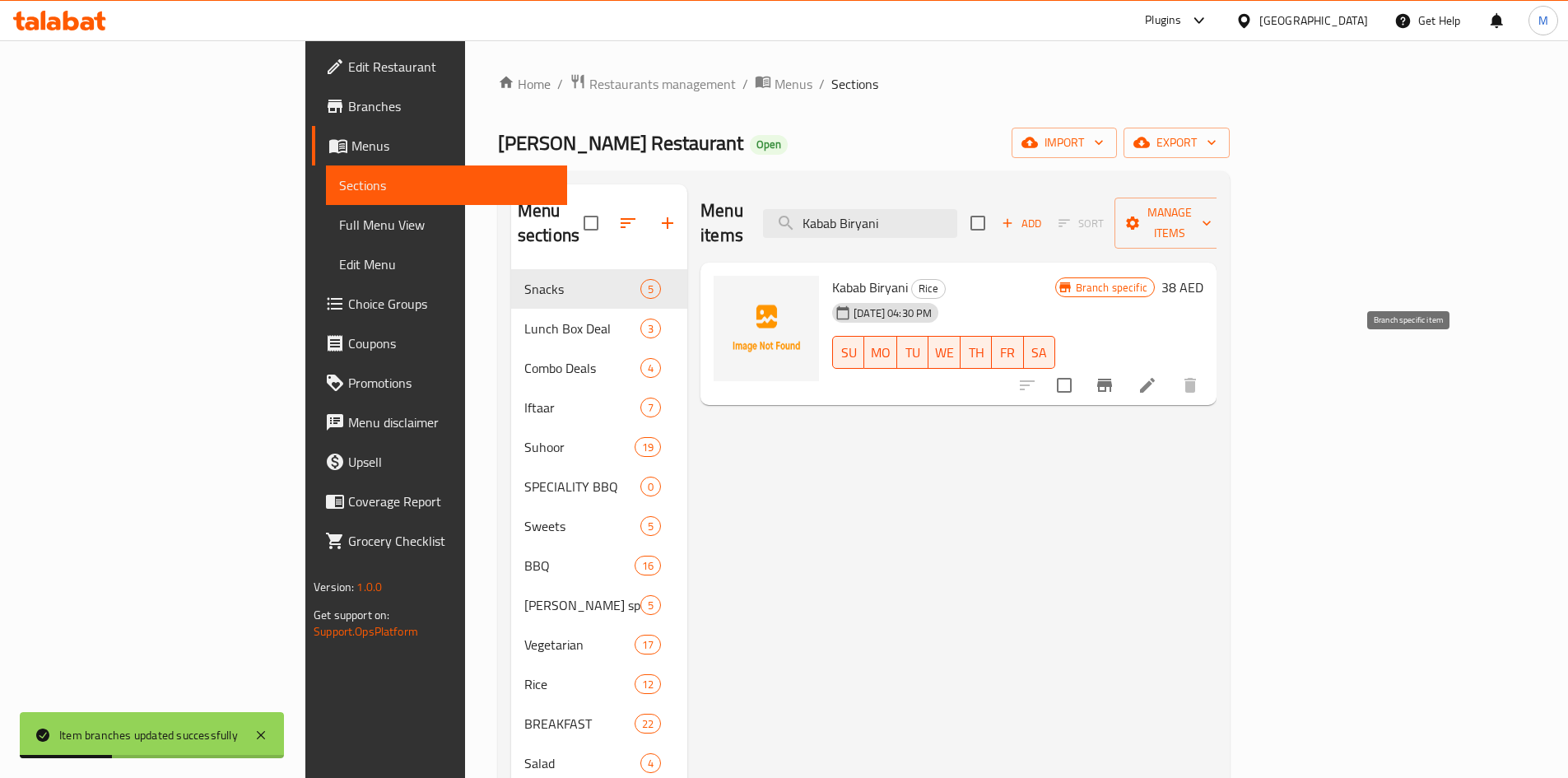
click at [1114, 375] on icon "Branch-specific-item" at bounding box center [1104, 384] width 19 height 19
click at [958, 209] on input "Kabab Biryani" at bounding box center [859, 223] width 194 height 29
paste input "BBQ"
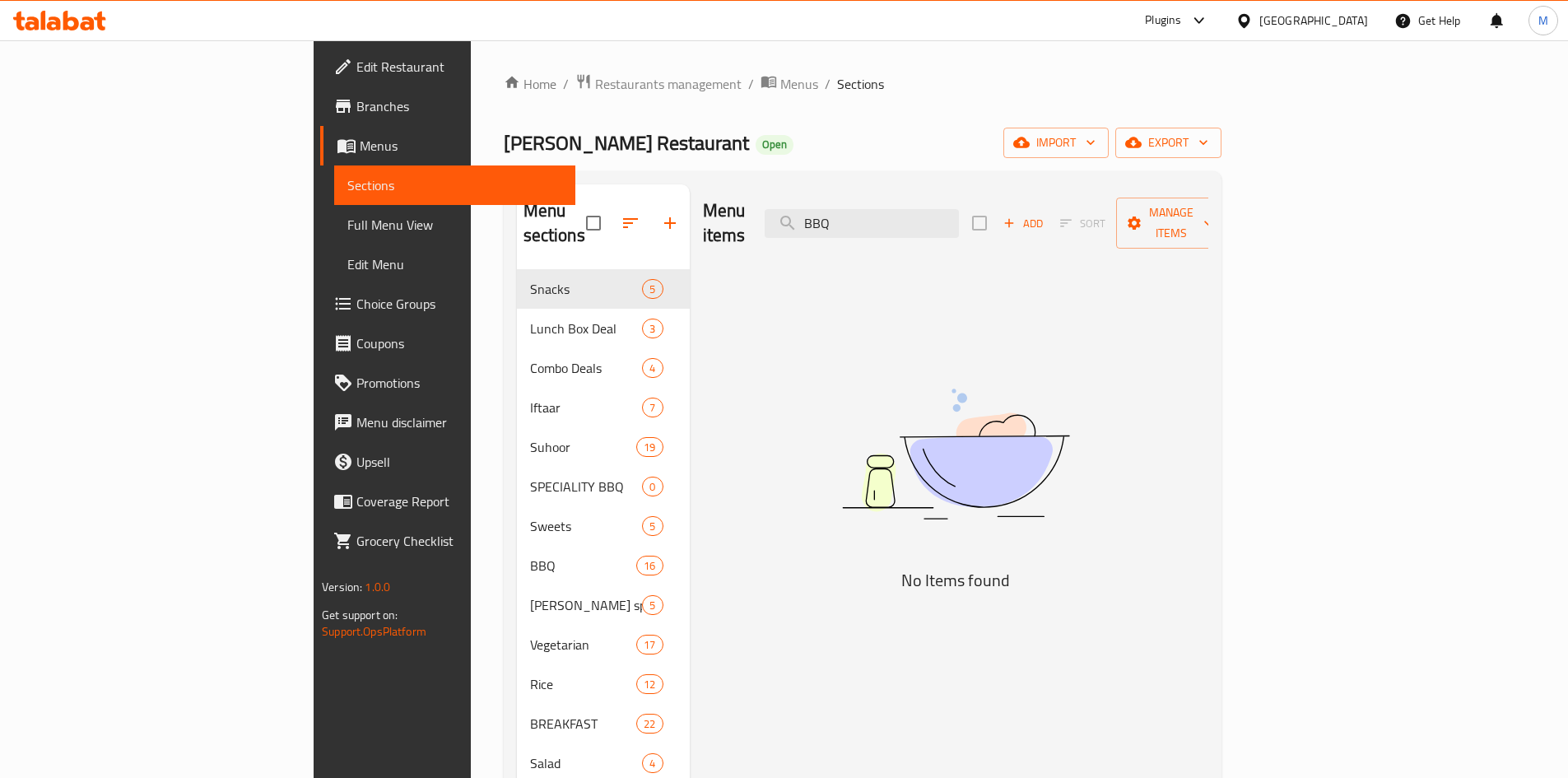
type input "BB"
click at [958, 209] on input "BB" at bounding box center [861, 223] width 194 height 29
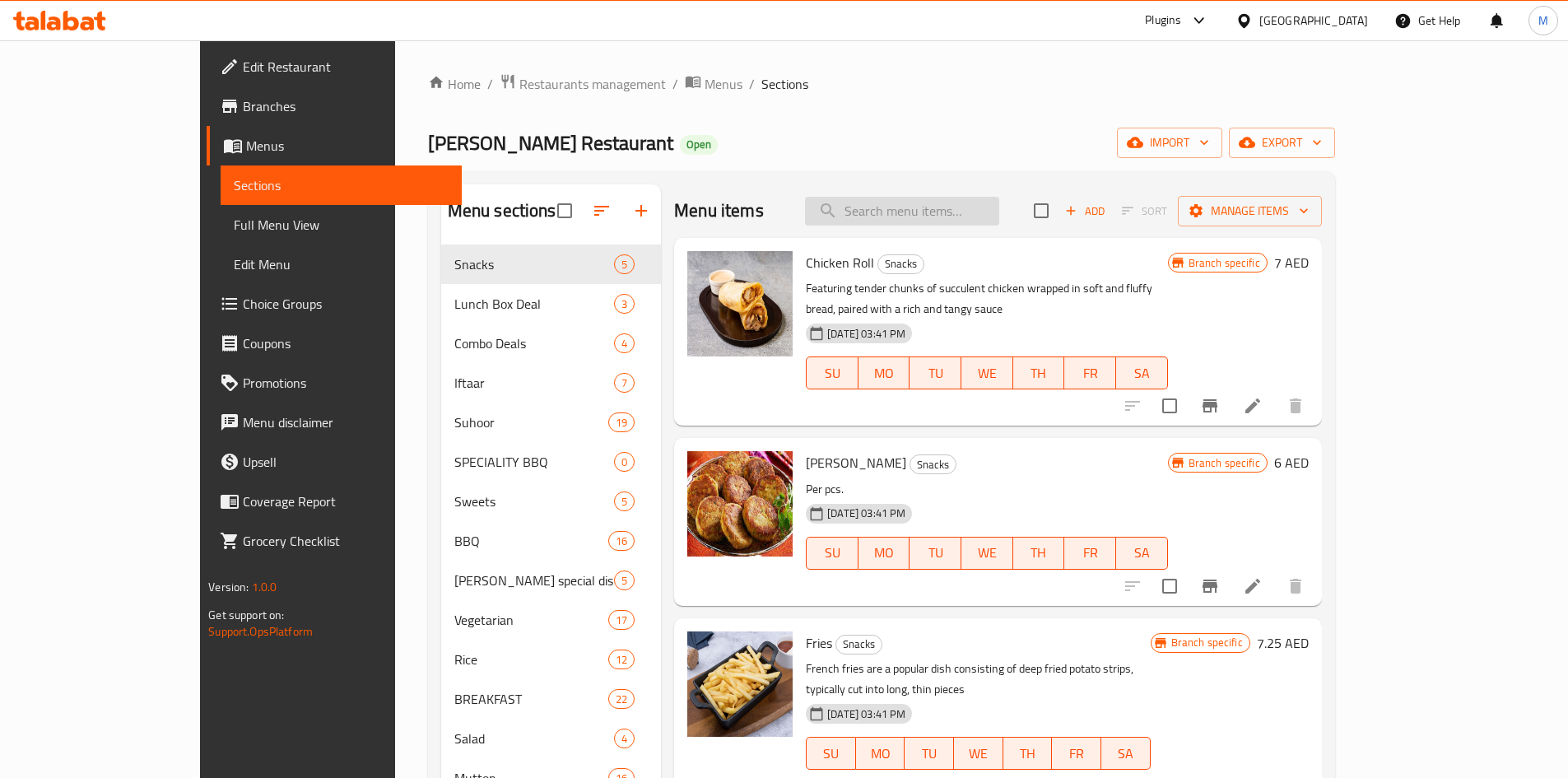
paste input "BBQ Biryani"
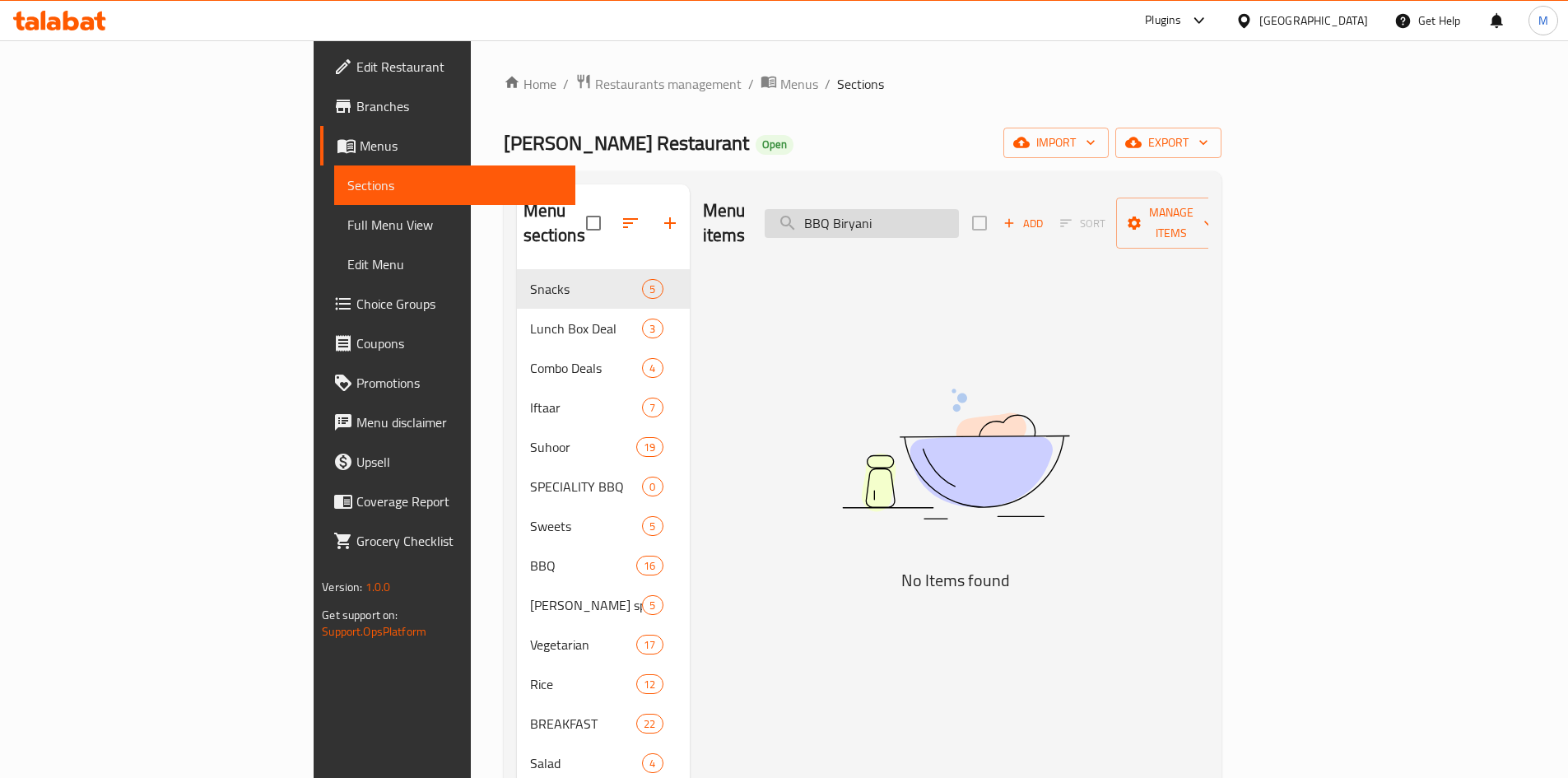
click at [926, 209] on input "BBQ Biryani" at bounding box center [861, 223] width 194 height 29
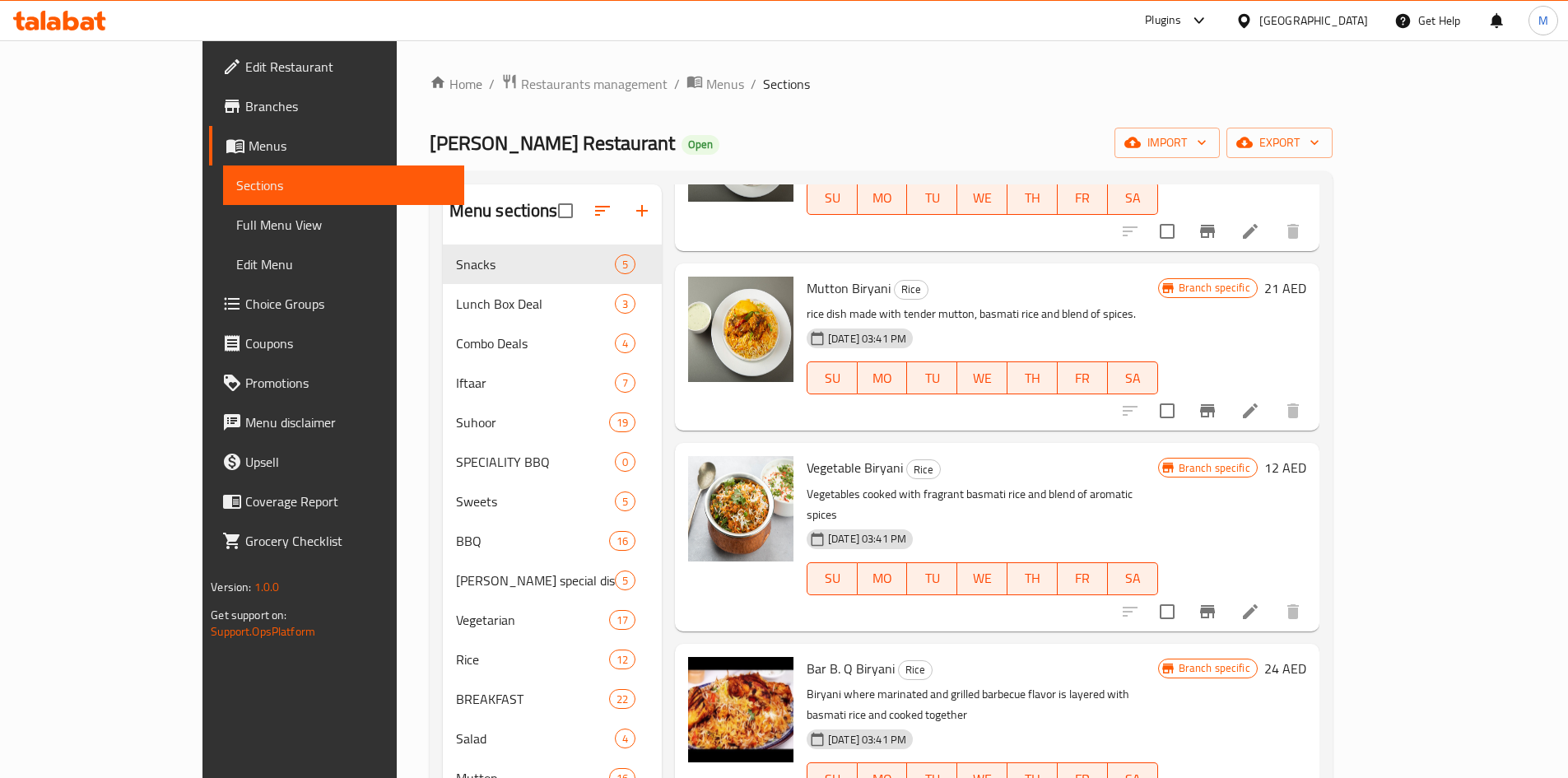
scroll to position [1217, 0]
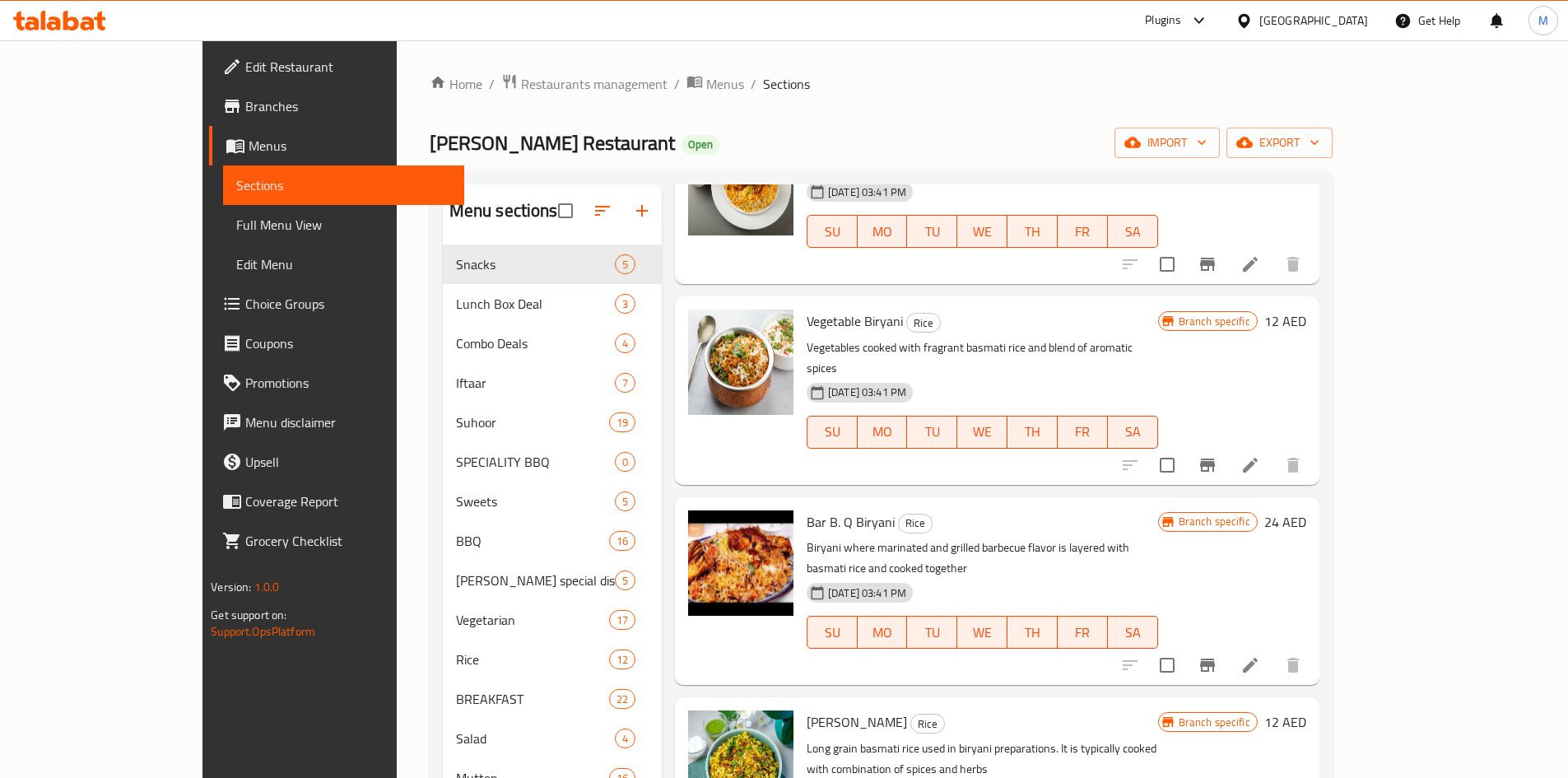
type input "Biryani"
click at [1217, 655] on icon "Branch-specific-item" at bounding box center [1207, 665] width 19 height 19
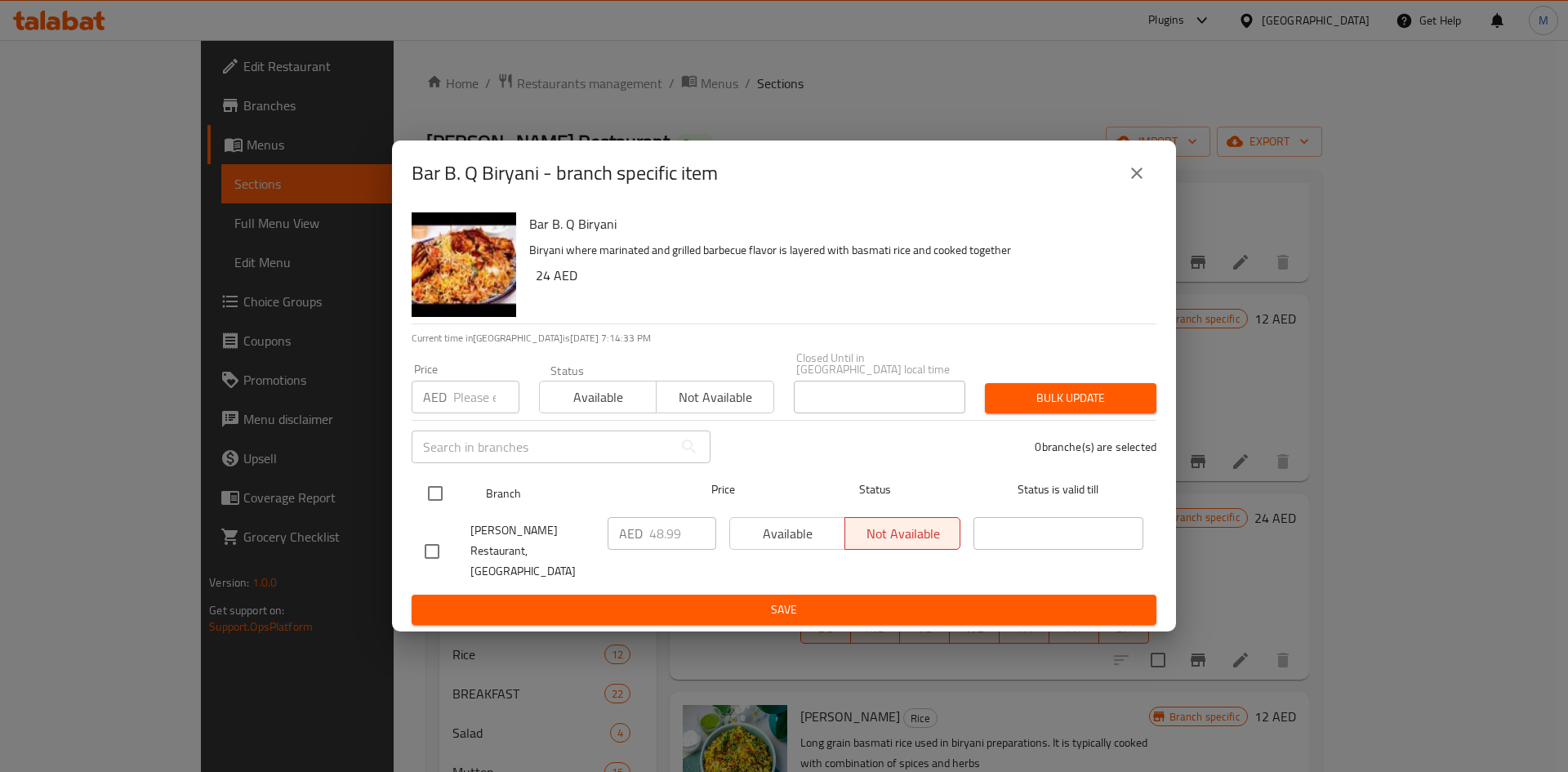
click at [437, 498] on input "checkbox" at bounding box center [435, 493] width 34 height 34
checkbox input "true"
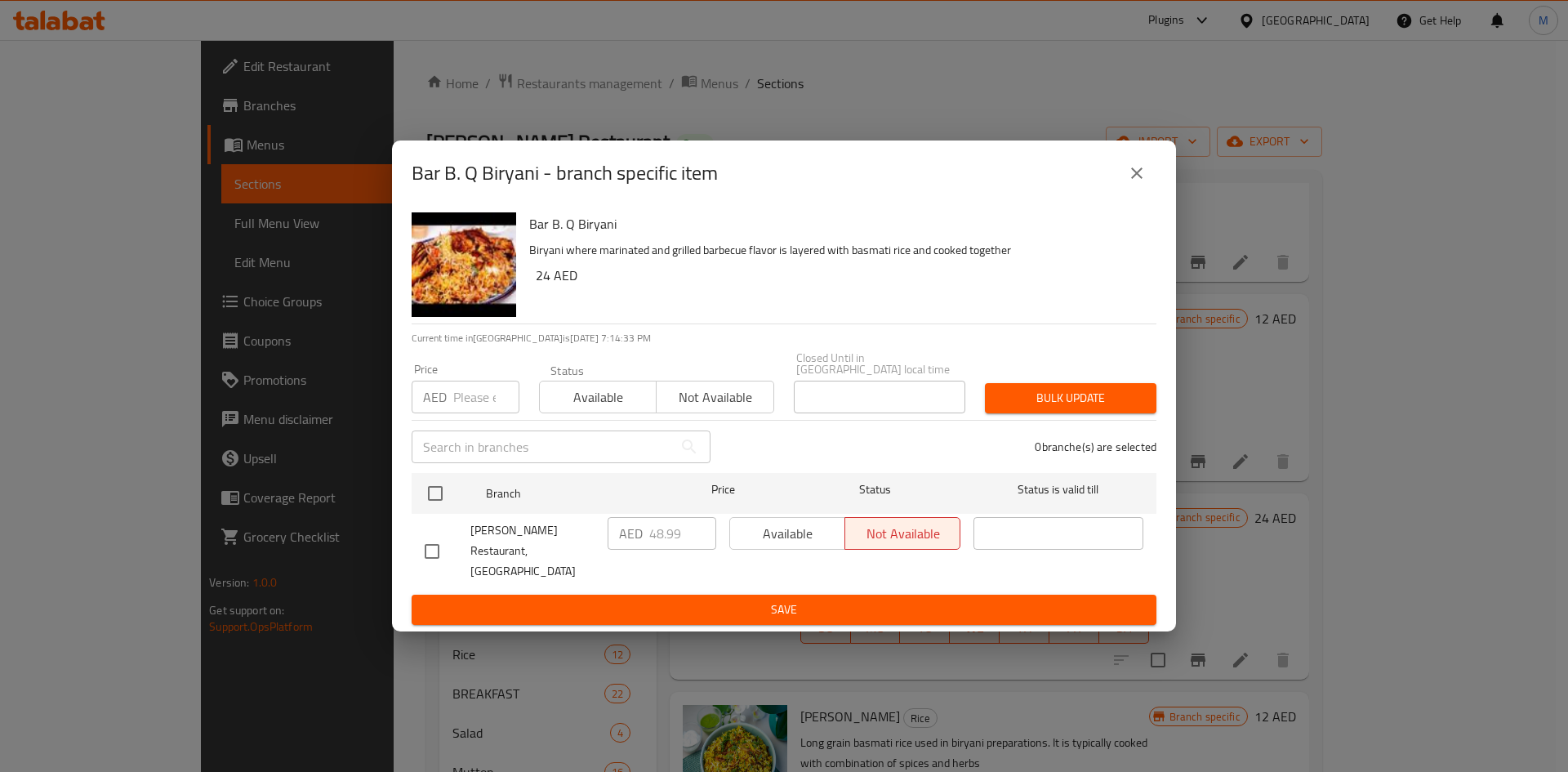
checkbox input "true"
click at [470, 414] on input "number" at bounding box center [486, 396] width 66 height 32
paste input "35"
type input "35"
click at [1055, 404] on span "Bulk update" at bounding box center [1071, 398] width 145 height 20
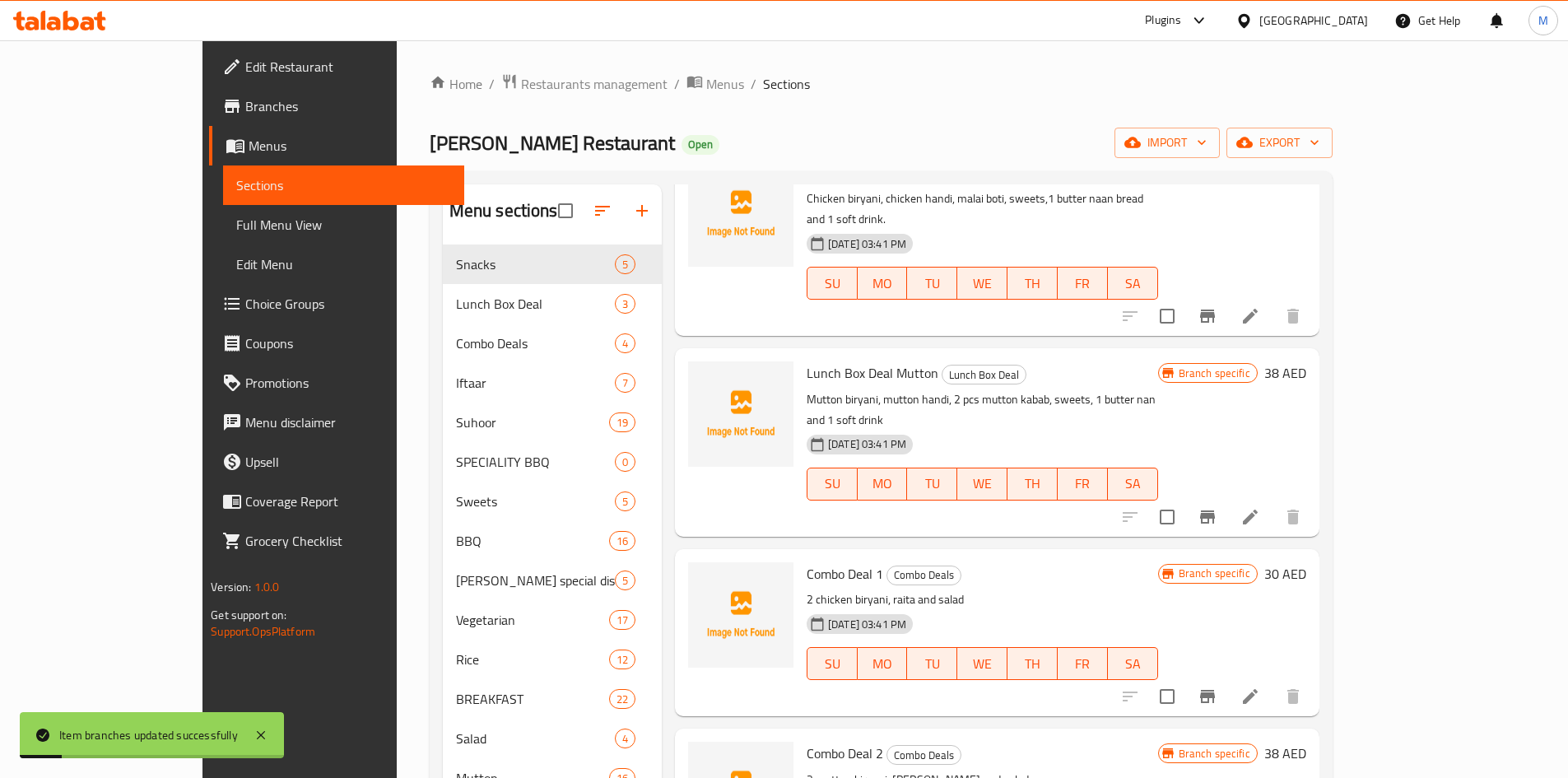
scroll to position [0, 0]
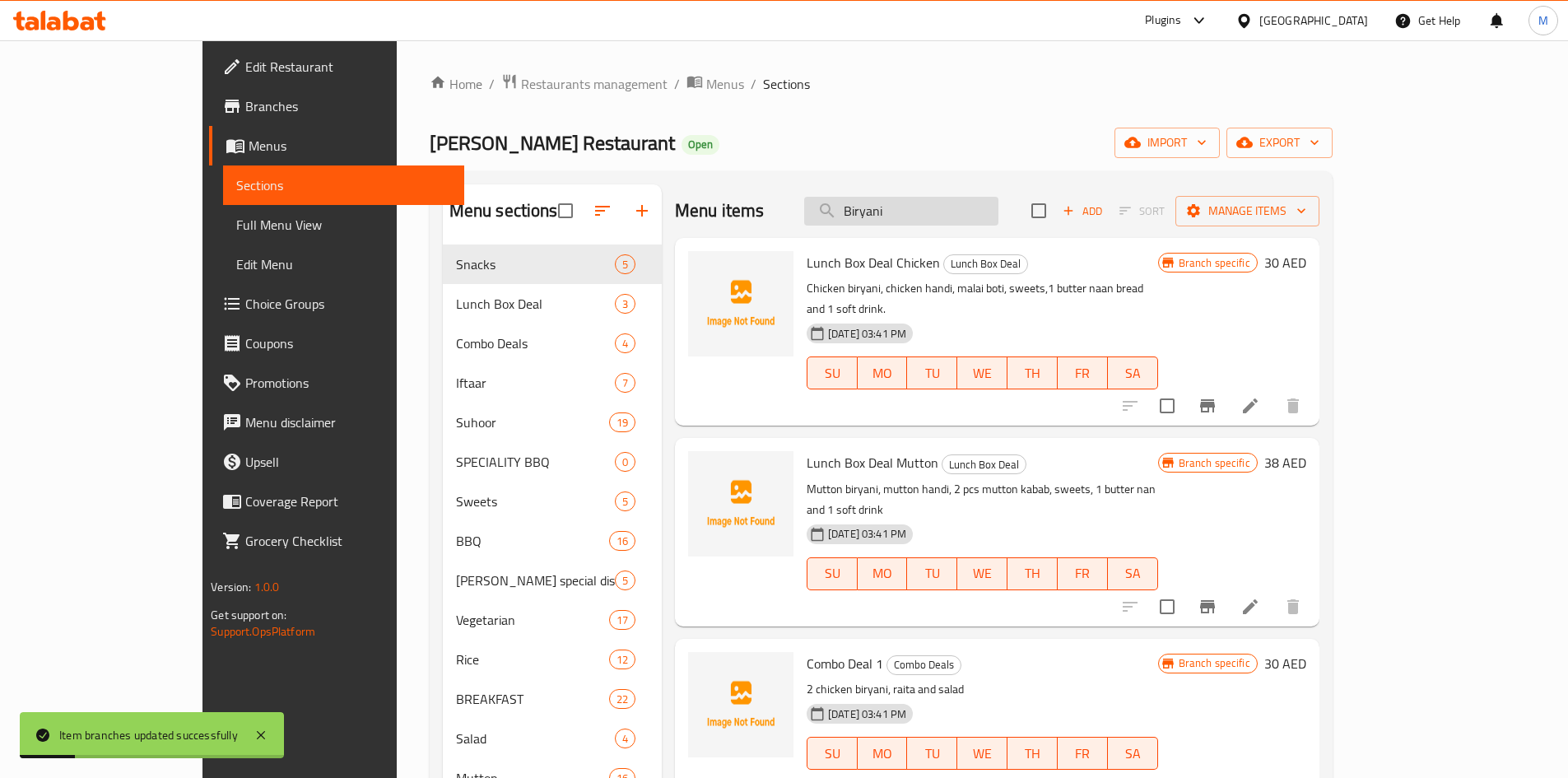
click at [987, 212] on input "Biryani" at bounding box center [901, 211] width 194 height 29
paste input "Veg"
click at [987, 212] on input "Biryani" at bounding box center [901, 211] width 194 height 29
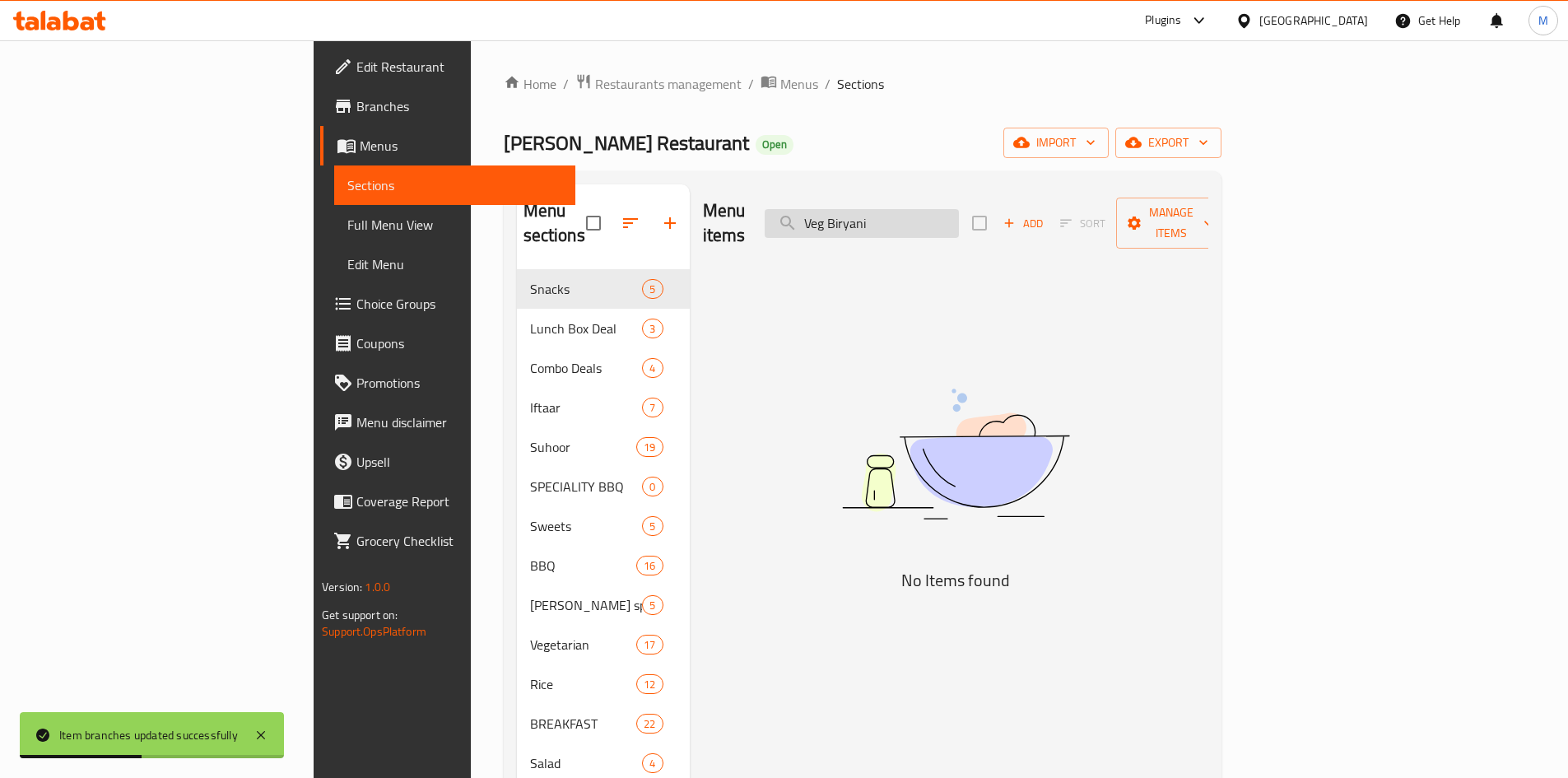
click at [958, 209] on input "Veg Biryani" at bounding box center [861, 223] width 194 height 29
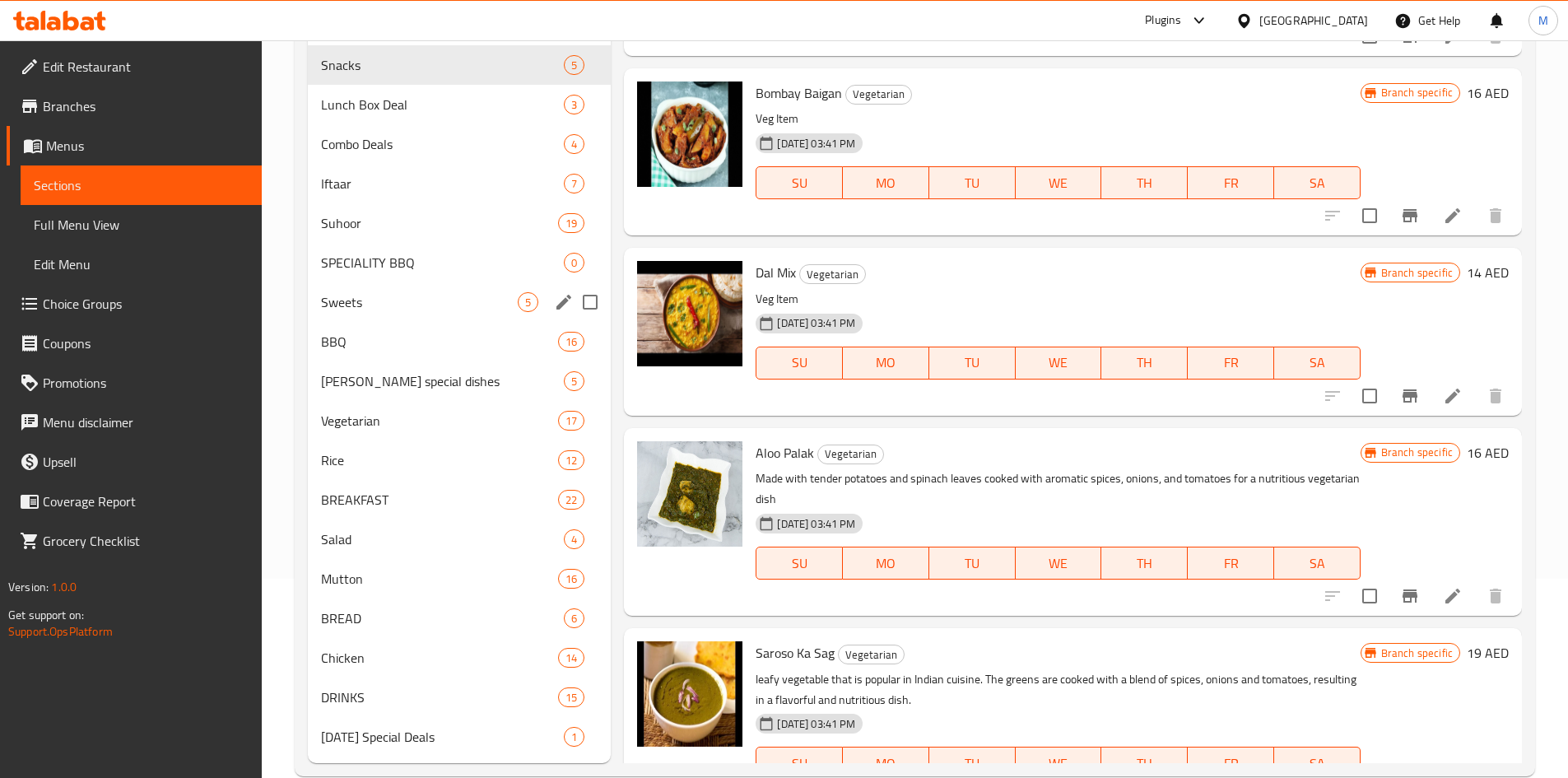
scroll to position [230, 0]
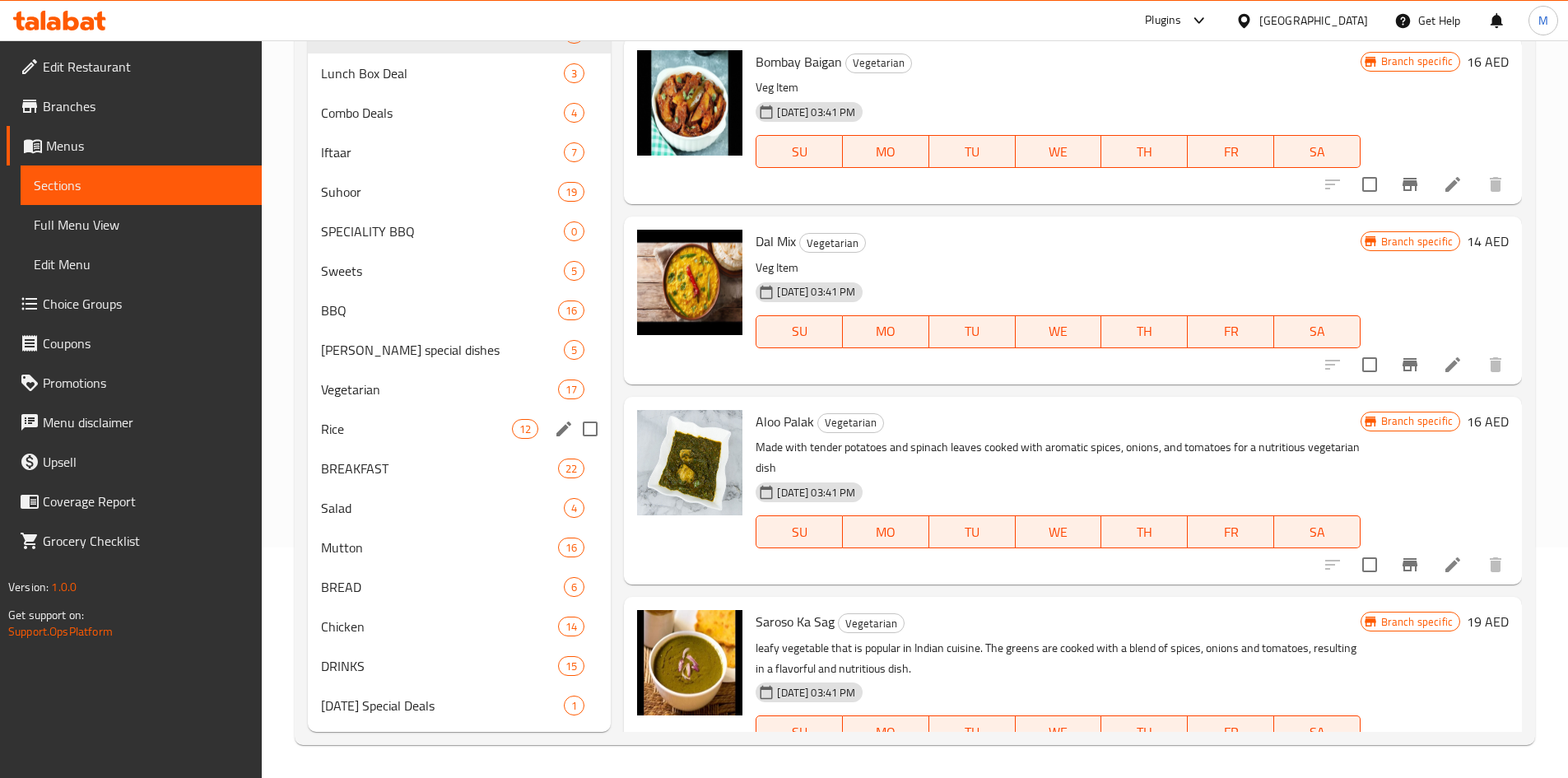
type input "Veg"
click at [414, 432] on span "Rice" at bounding box center [417, 429] width 192 height 19
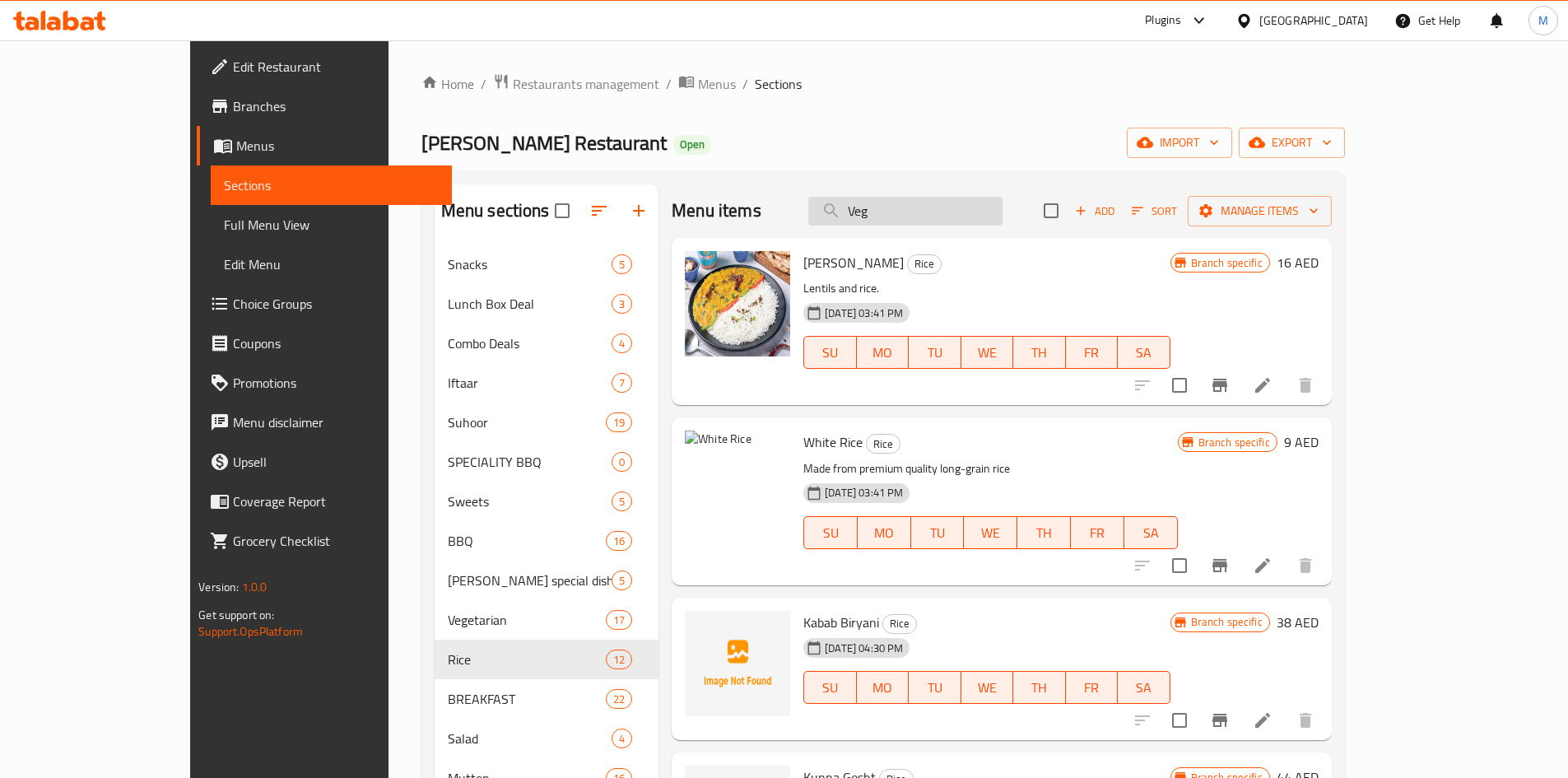
click at [982, 203] on input "Veg" at bounding box center [905, 211] width 194 height 29
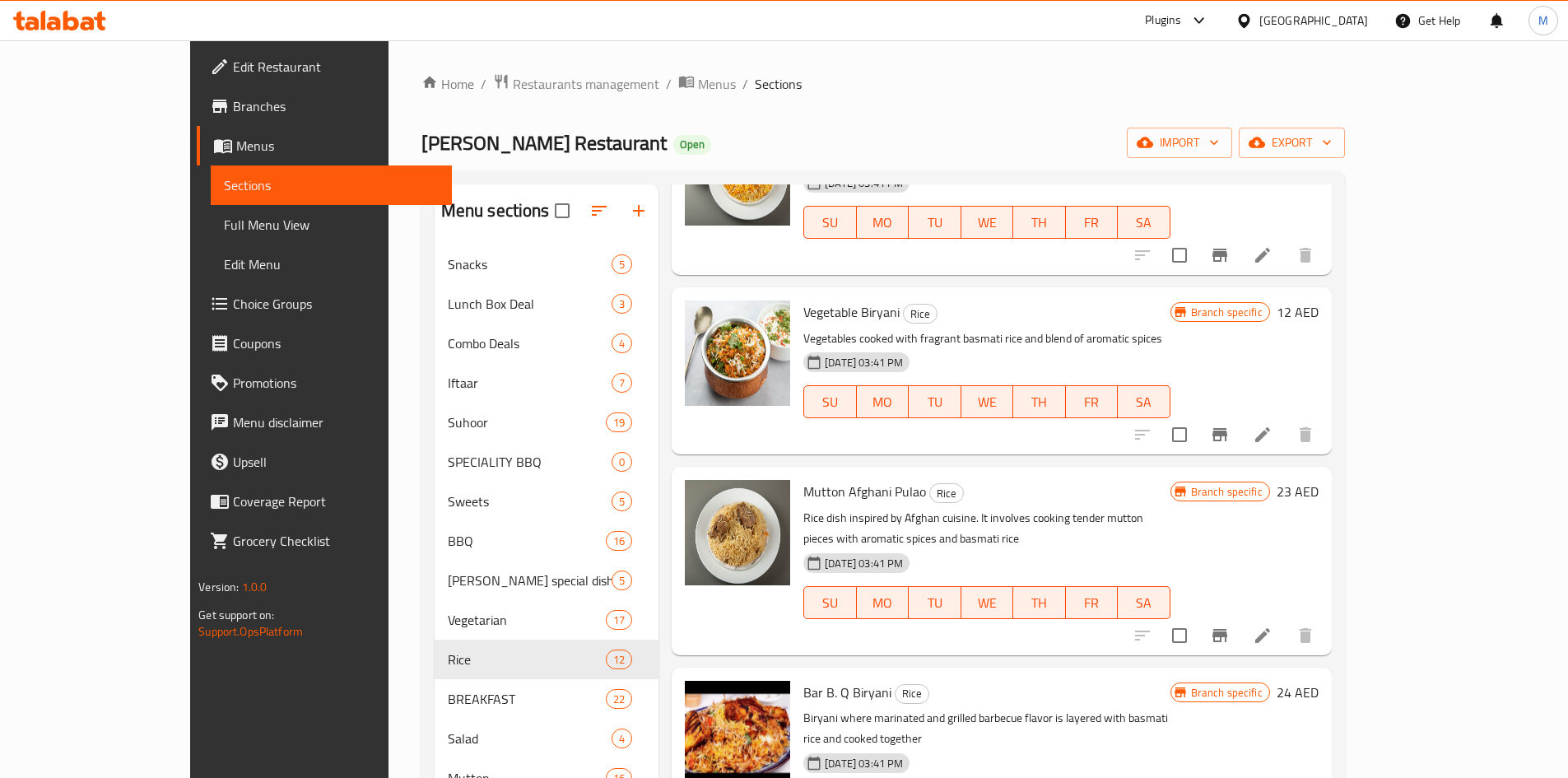
scroll to position [988, 0]
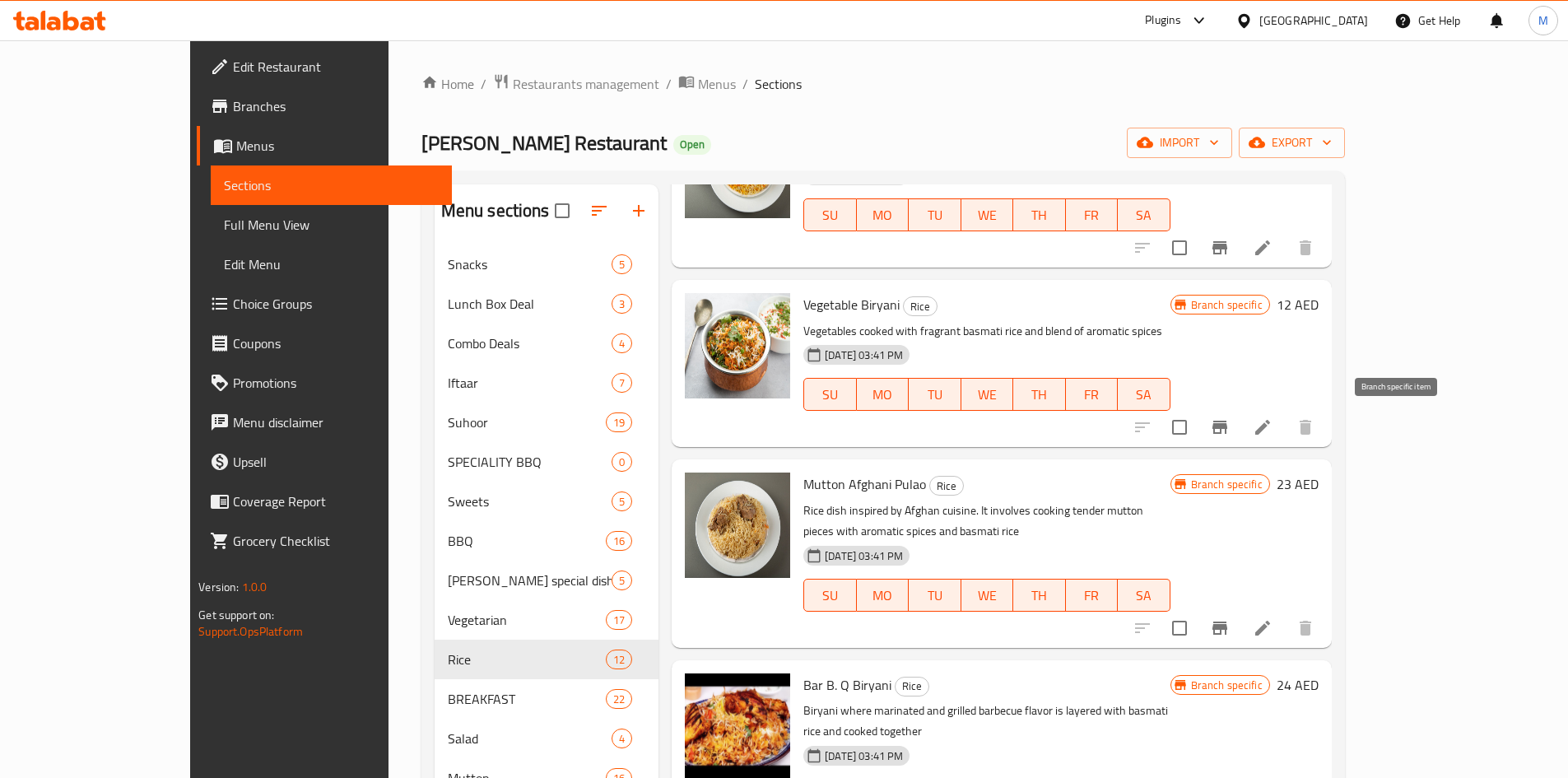
click at [1227, 421] on icon "Branch-specific-item" at bounding box center [1220, 427] width 15 height 13
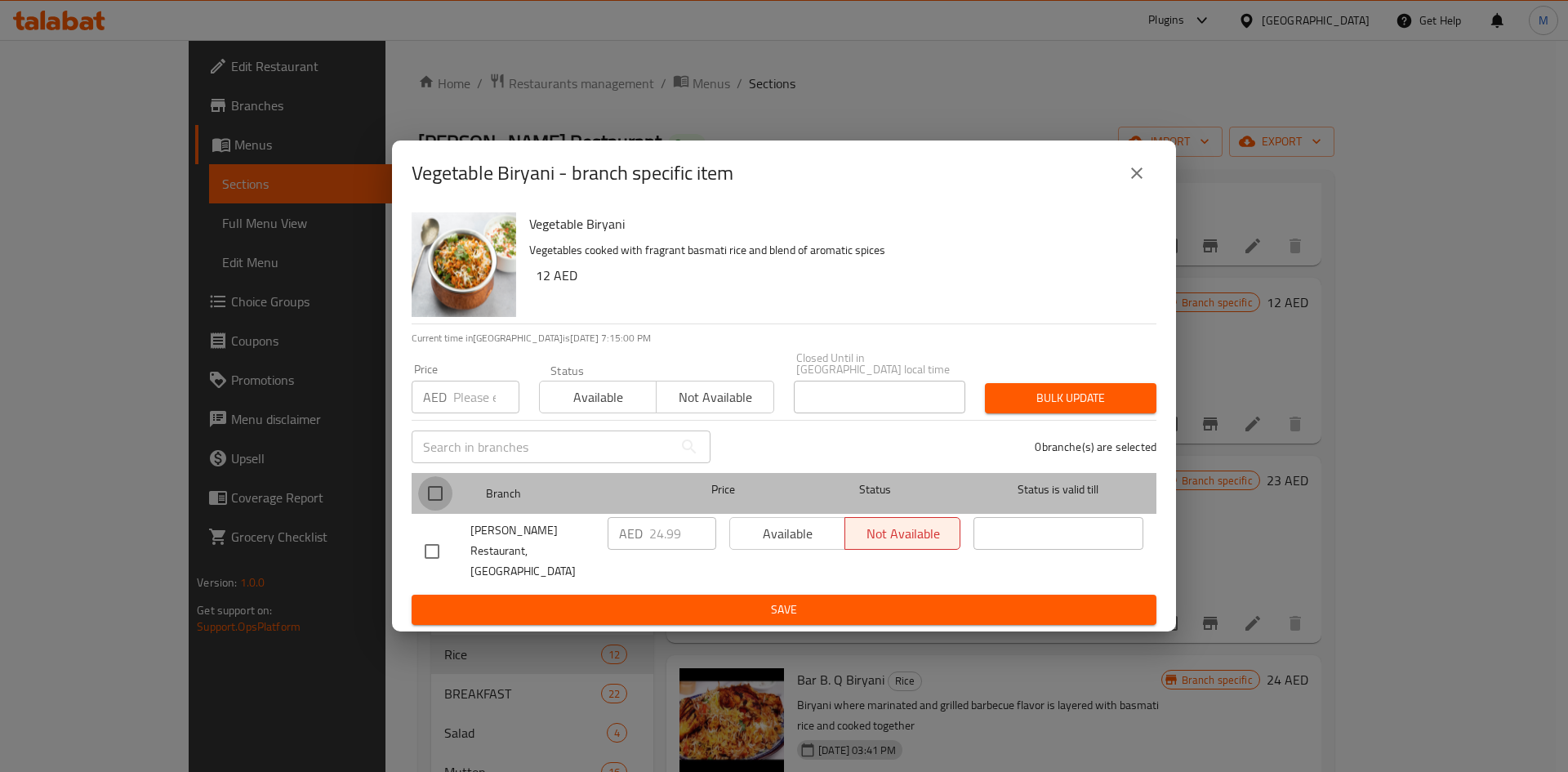
click at [437, 500] on input "checkbox" at bounding box center [435, 493] width 34 height 34
checkbox input "true"
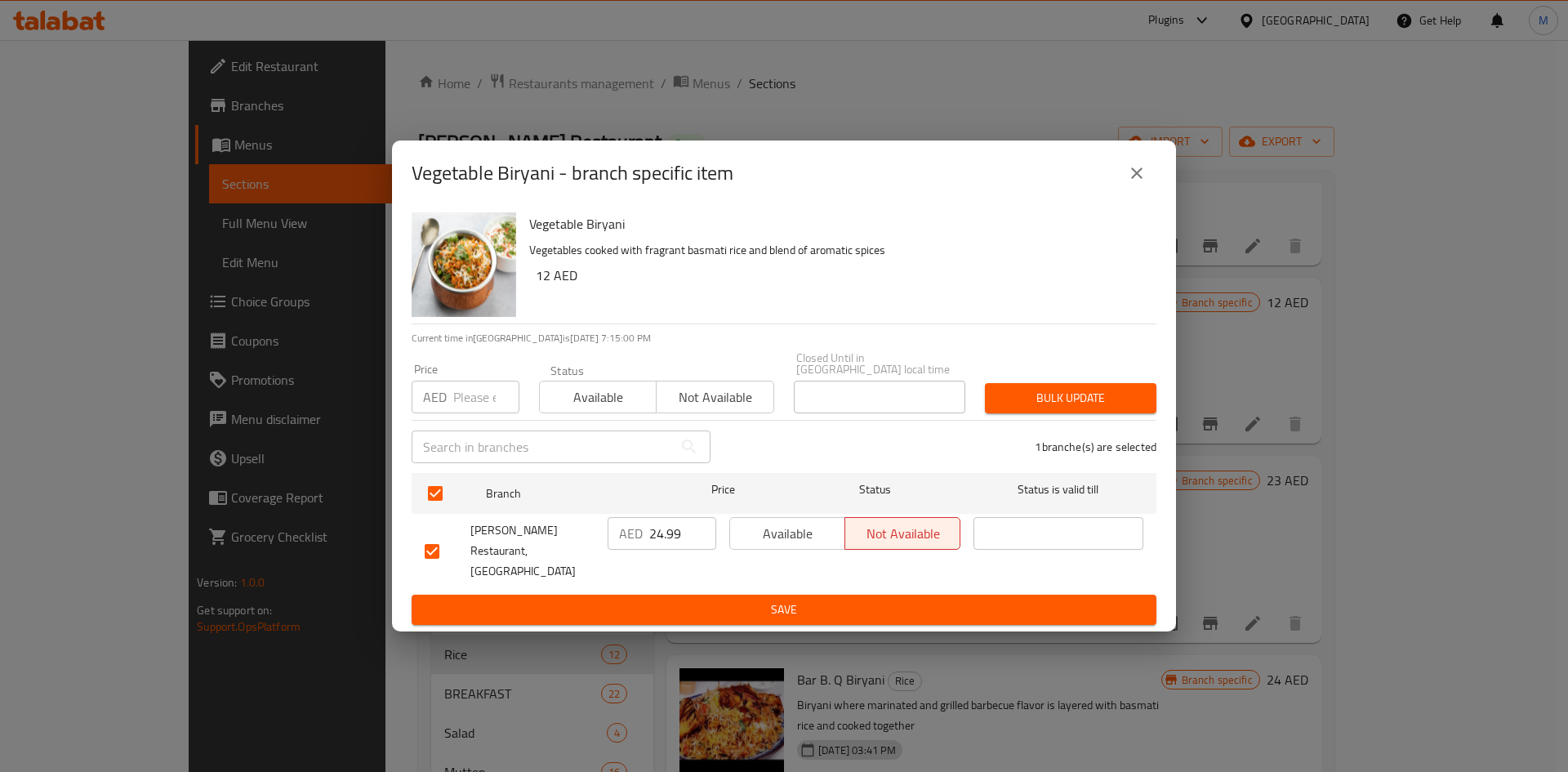
click at [469, 408] on input "number" at bounding box center [486, 396] width 66 height 32
type input "18"
click at [1115, 399] on span "Bulk update" at bounding box center [1071, 398] width 145 height 20
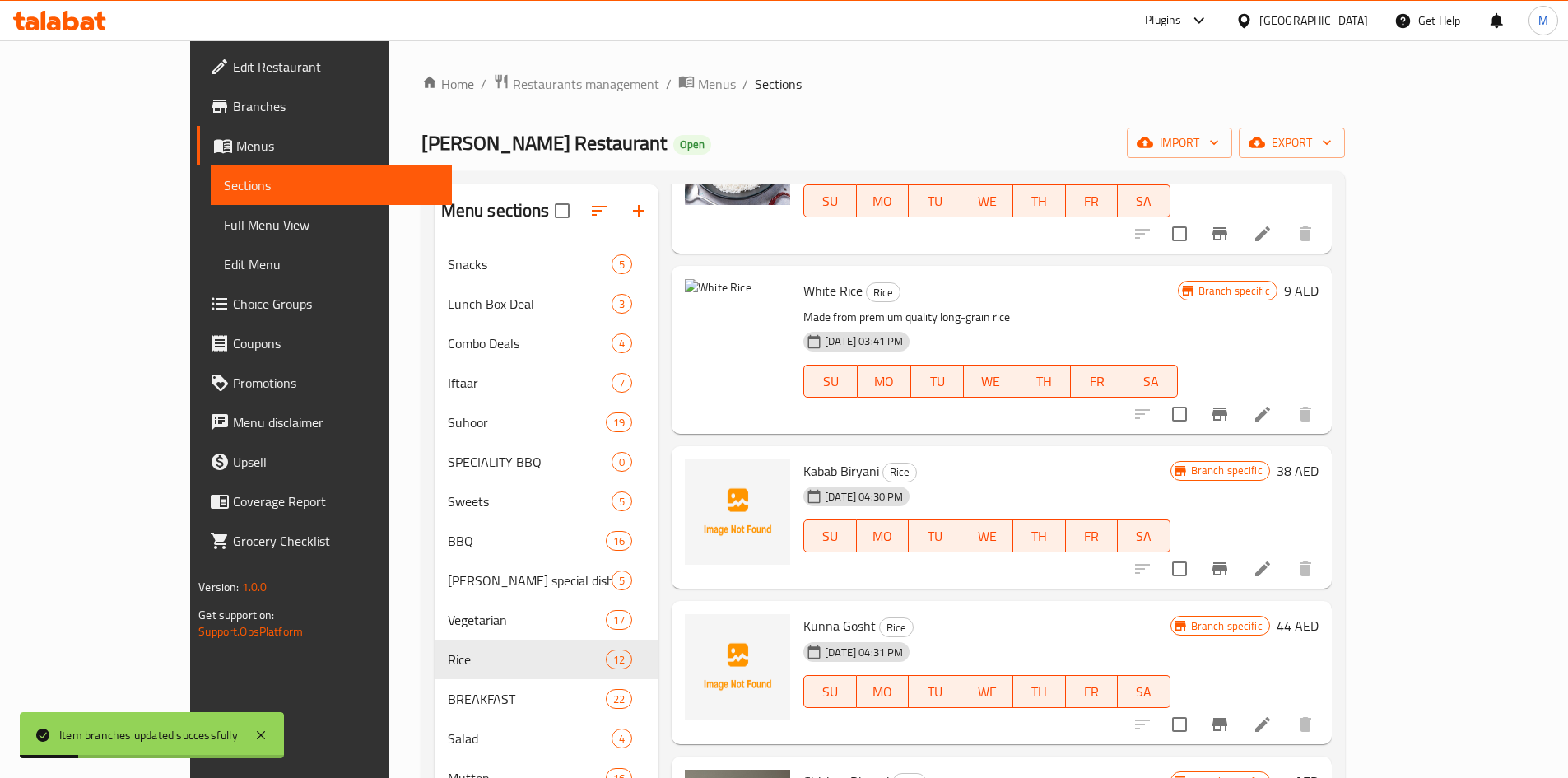
scroll to position [0, 0]
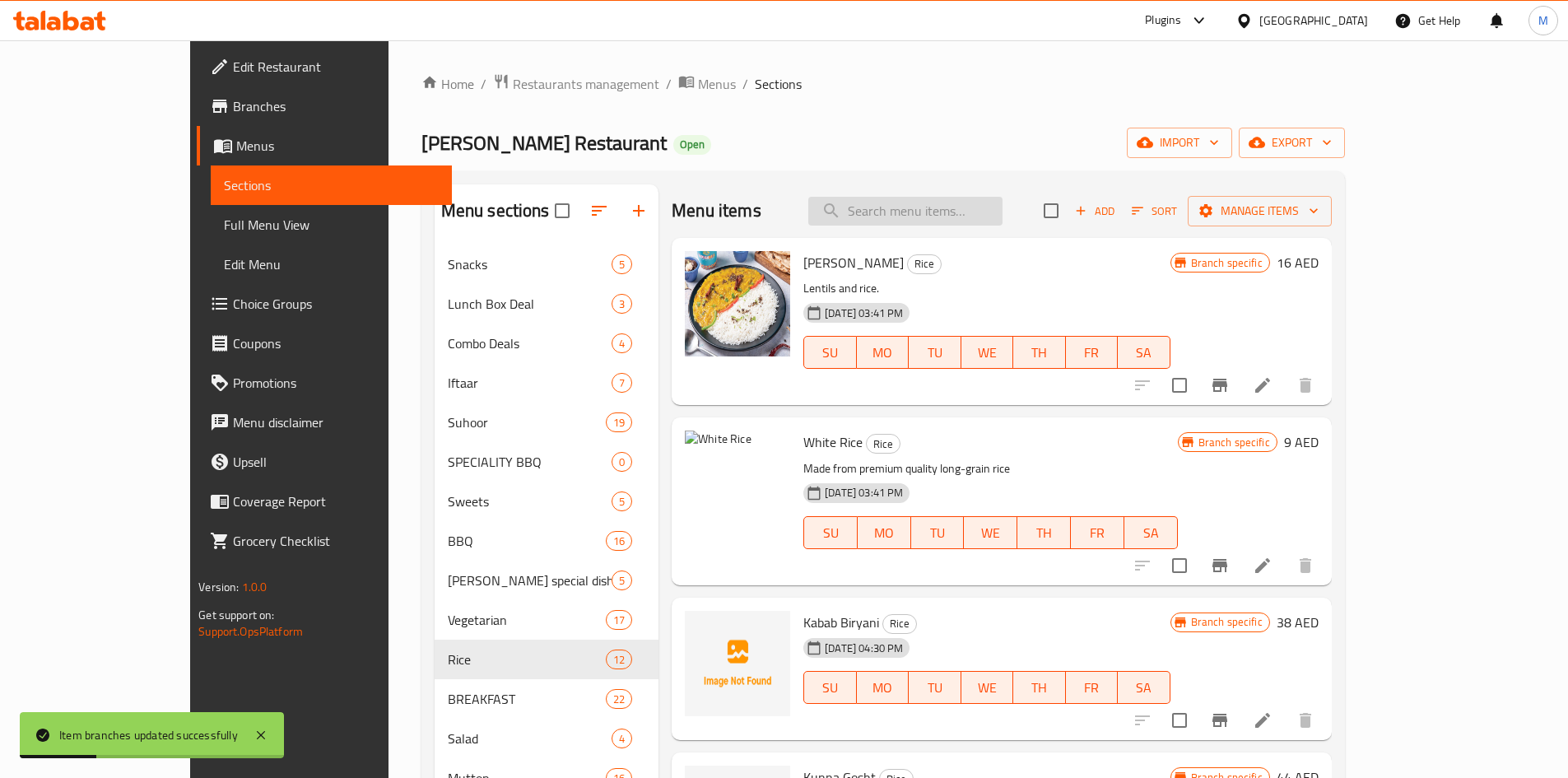
click at [993, 212] on input "search" at bounding box center [905, 211] width 194 height 29
paste input "Dall Chawal"
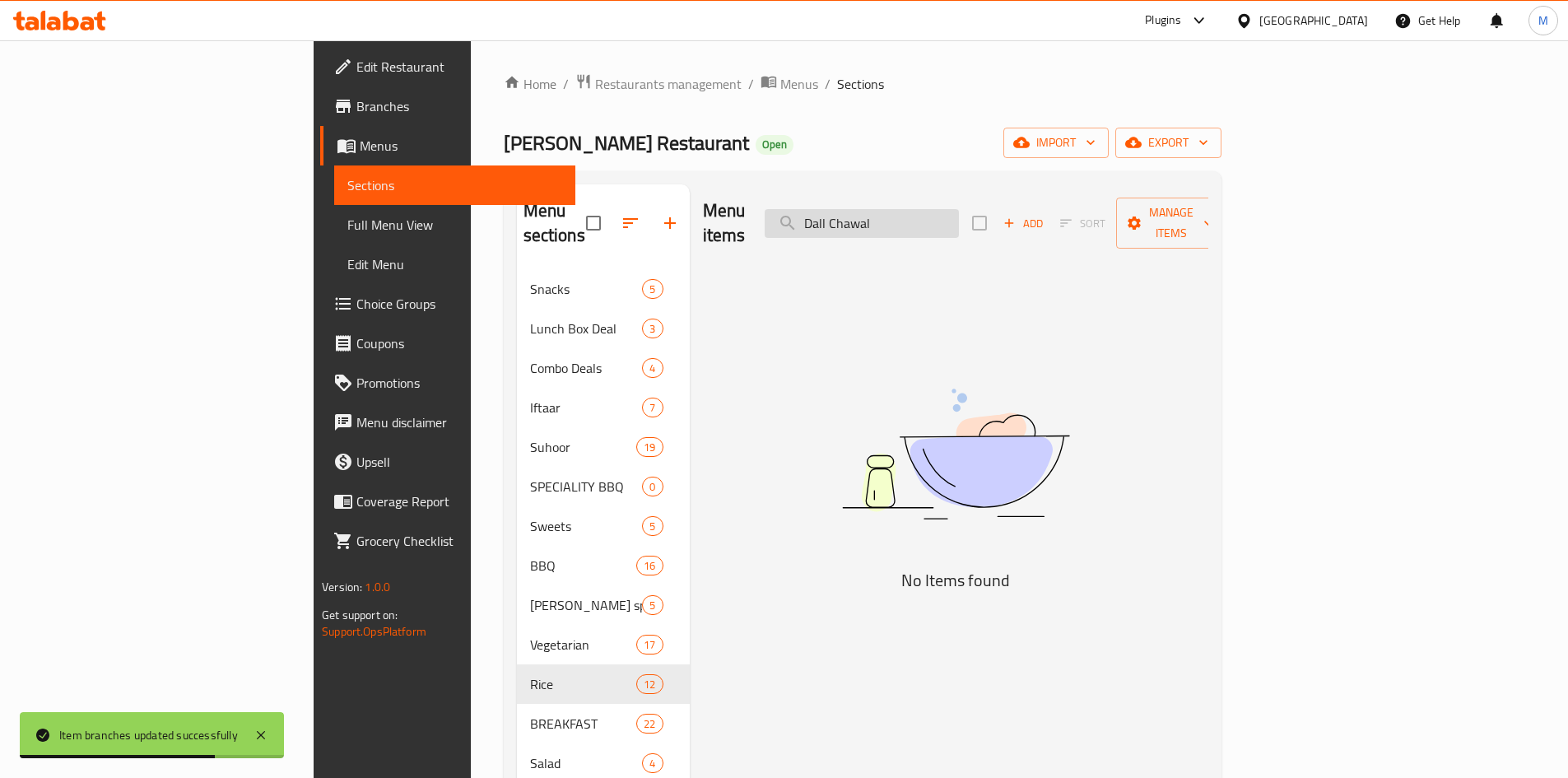
click at [958, 209] on input "Dall Chawal" at bounding box center [861, 223] width 194 height 29
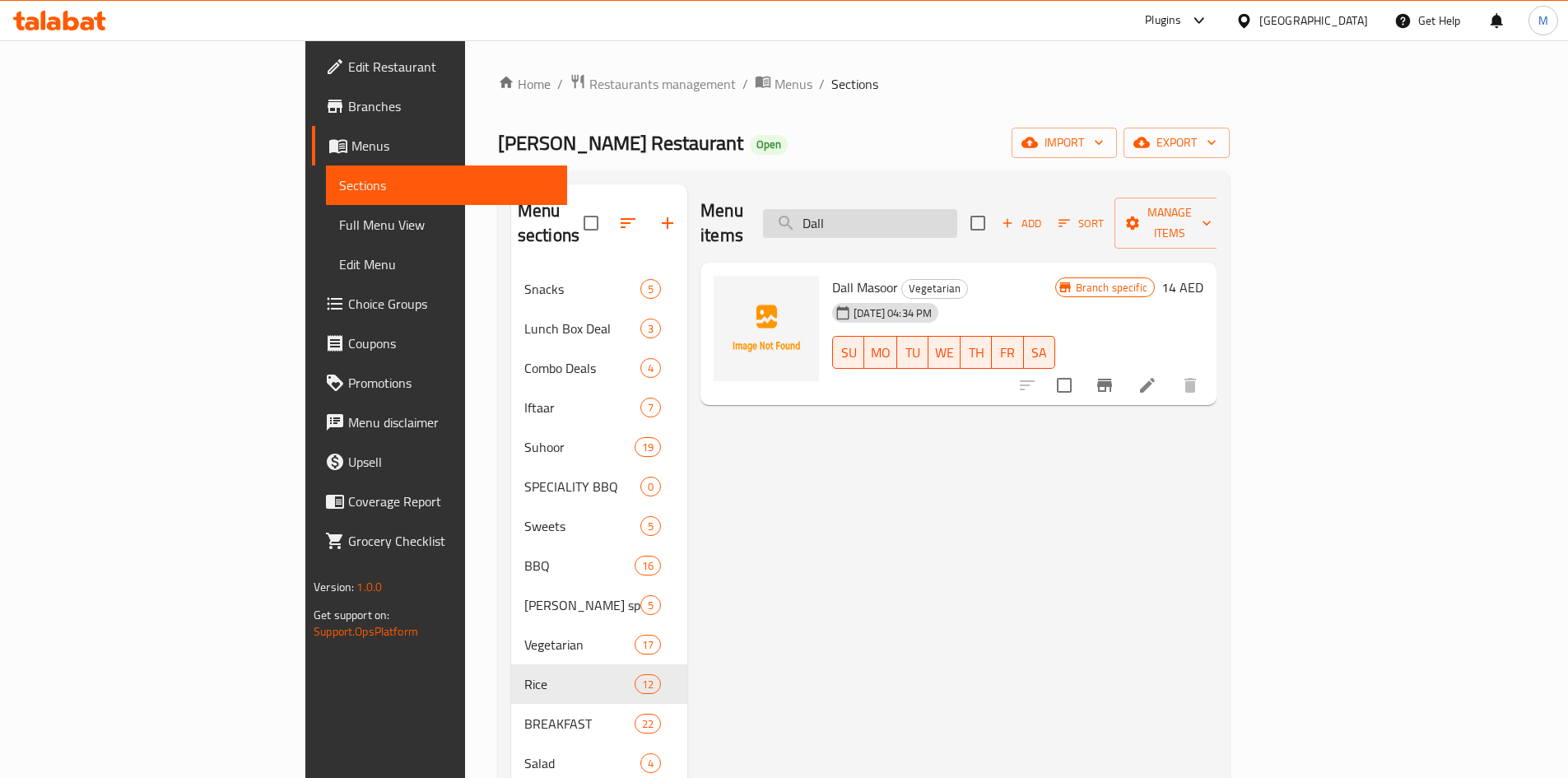
click at [958, 210] on input "Dall" at bounding box center [859, 223] width 194 height 29
paste input "Chawal"
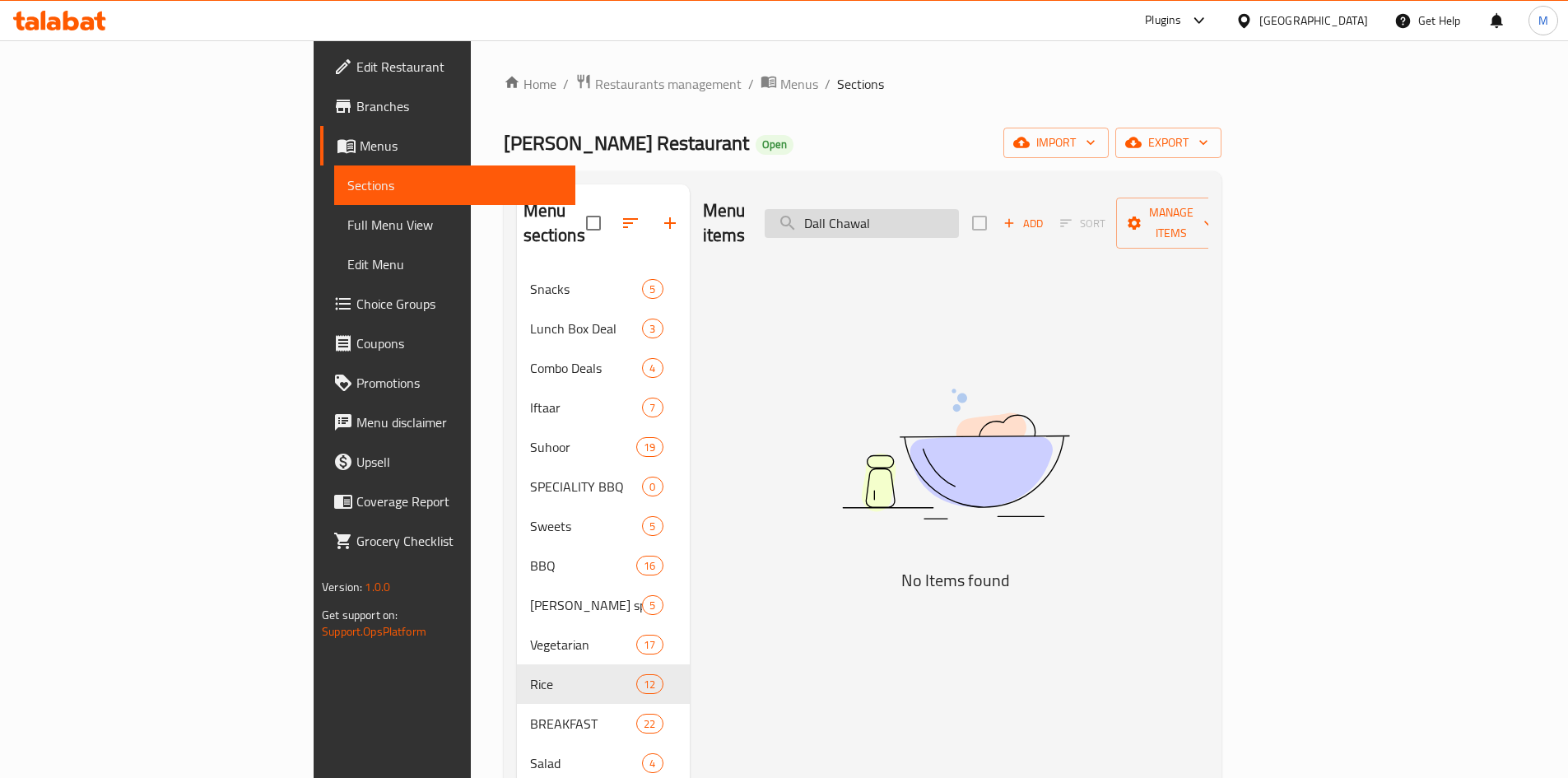
click at [940, 210] on input "Dall Chawal" at bounding box center [861, 223] width 194 height 29
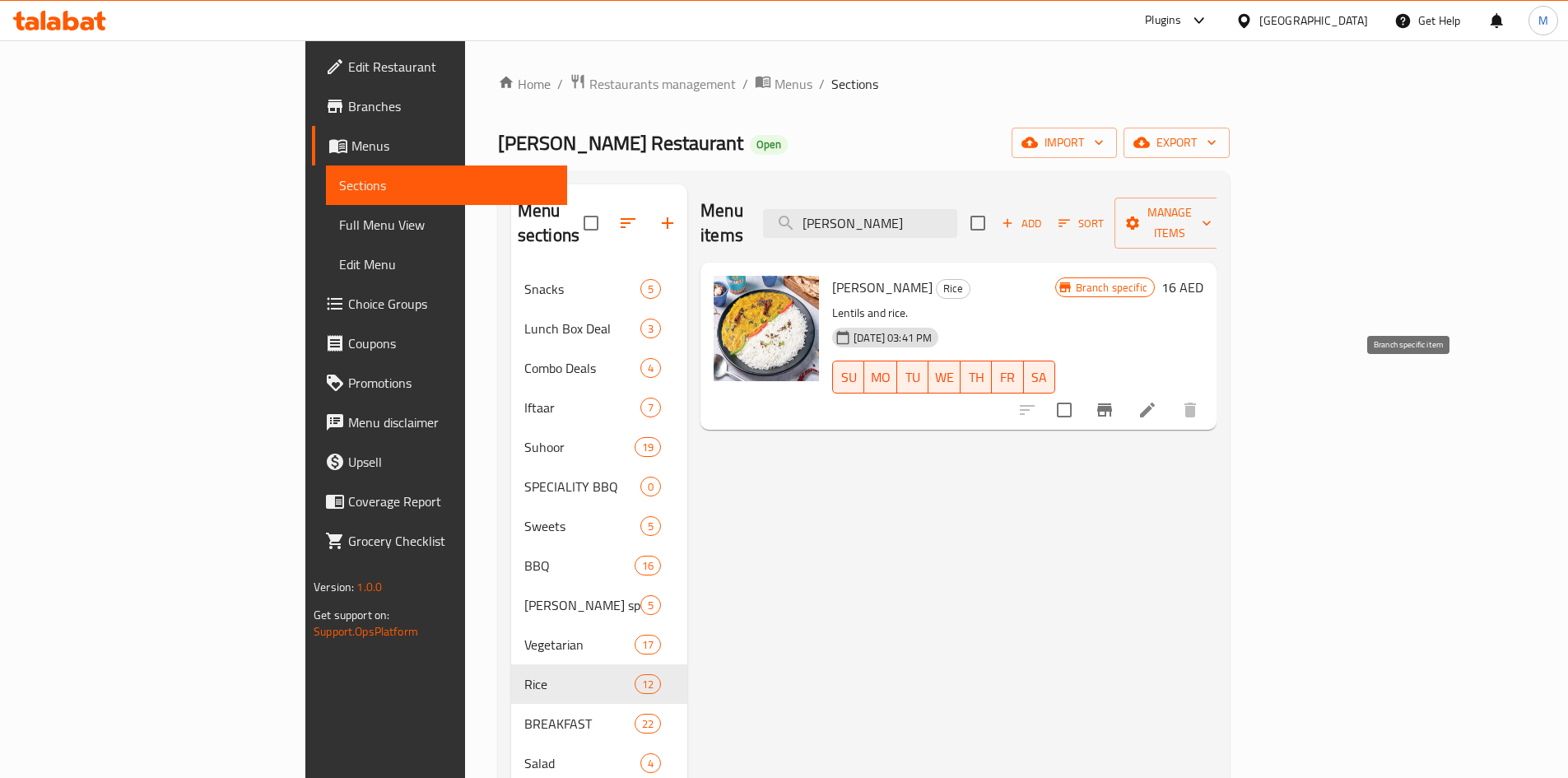
type input "Dal Chawal"
click at [1112, 404] on icon "Branch-specific-item" at bounding box center [1104, 410] width 15 height 13
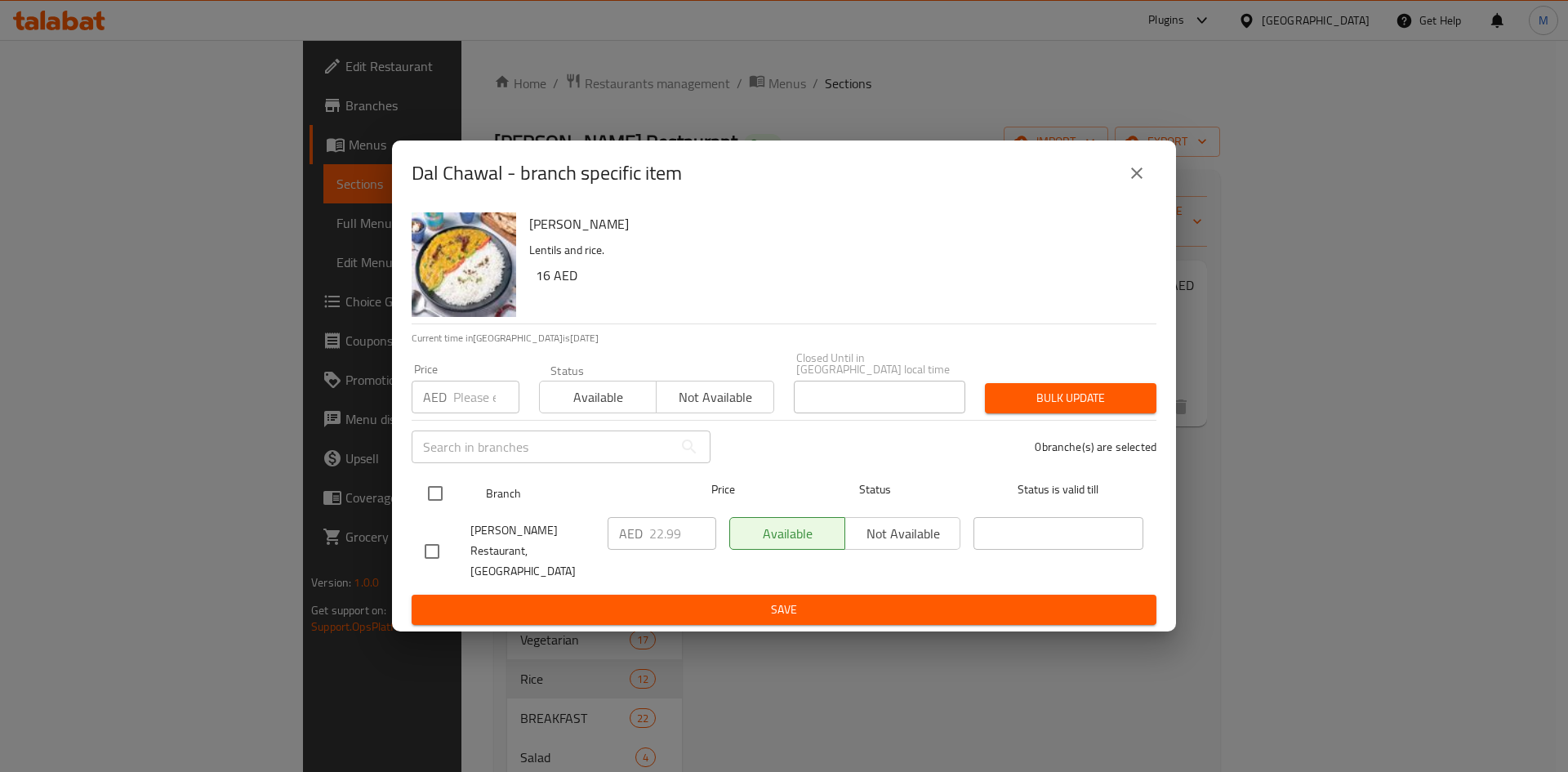
click at [435, 497] on input "checkbox" at bounding box center [435, 493] width 34 height 34
checkbox input "true"
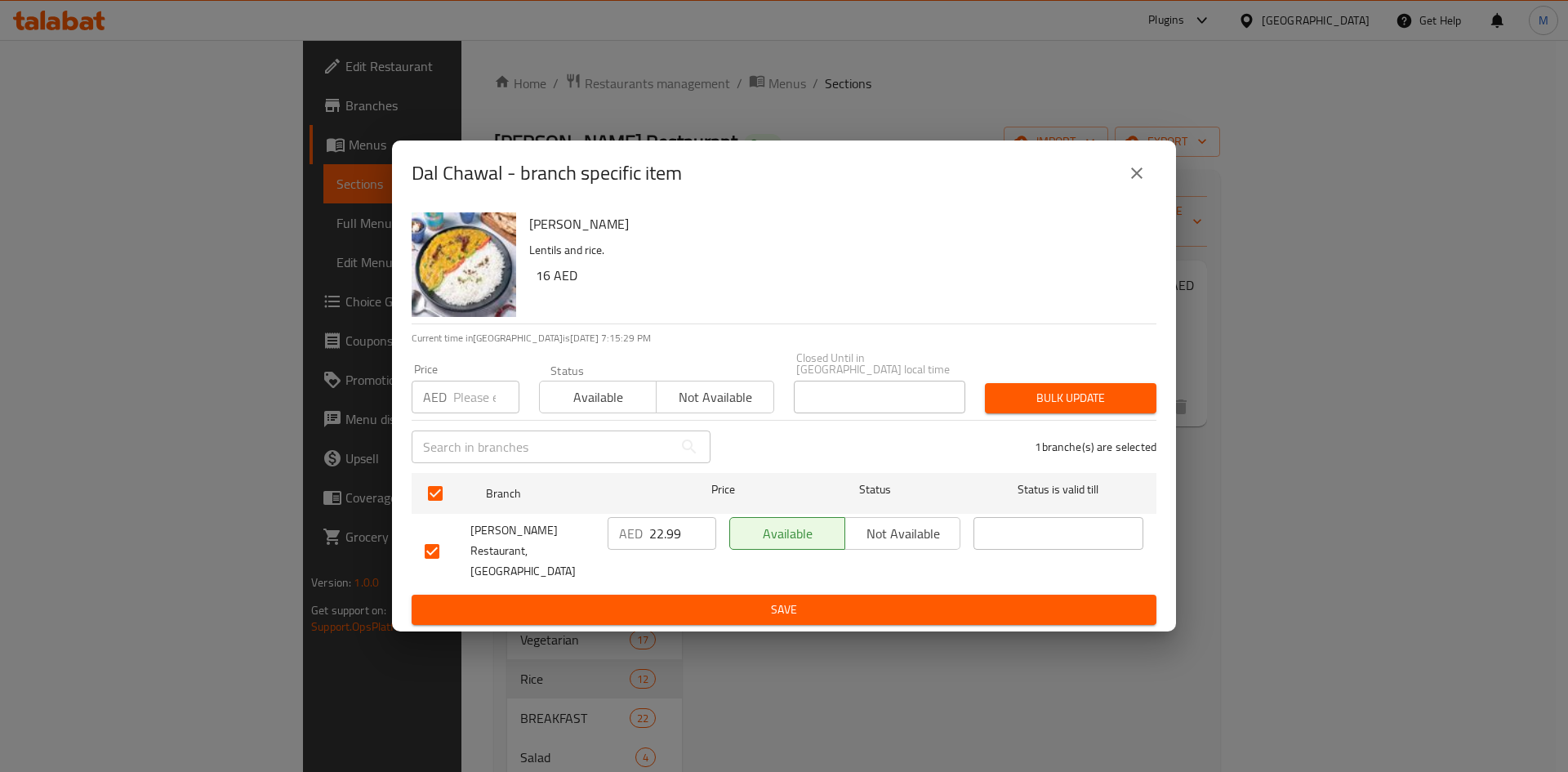
drag, startPoint x: 455, startPoint y: 415, endPoint x: 656, endPoint y: 460, distance: 206.0
click at [457, 414] on input "number" at bounding box center [486, 396] width 66 height 32
paste input "16"
type input "16"
drag, startPoint x: 1020, startPoint y: 407, endPoint x: 900, endPoint y: 363, distance: 127.8
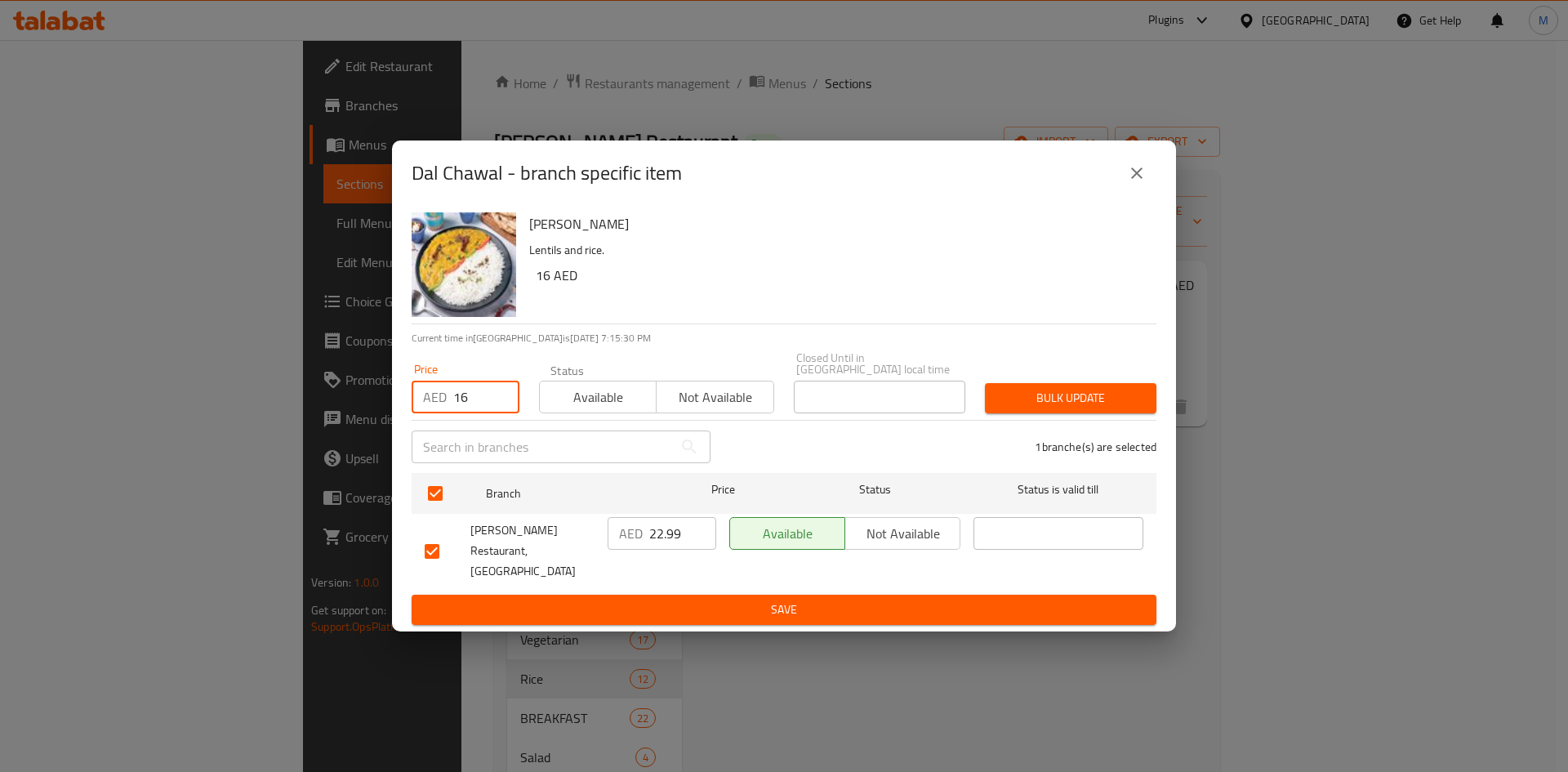
click at [1019, 407] on span "Bulk update" at bounding box center [1071, 398] width 145 height 20
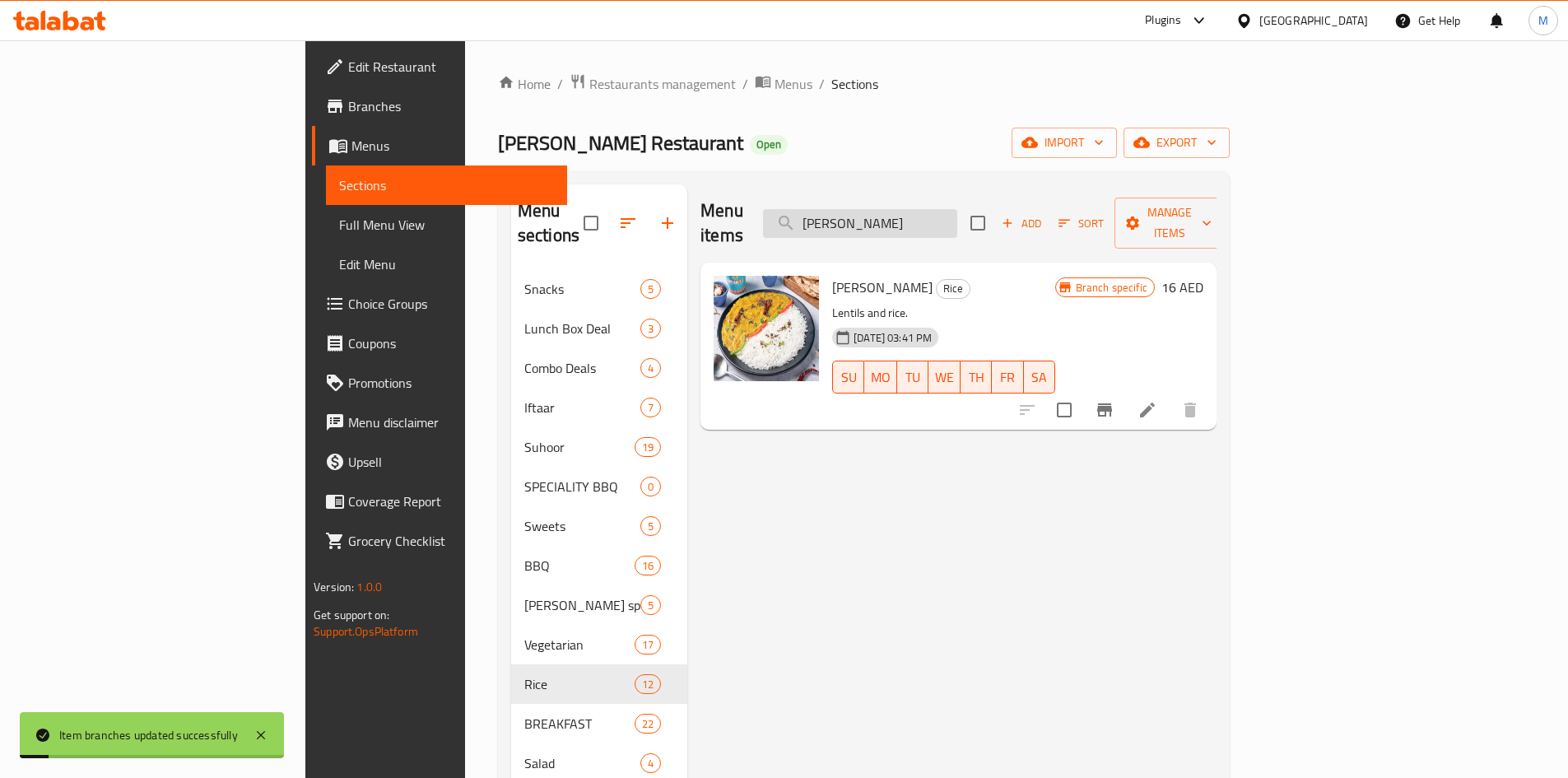
click at [958, 209] on input "Dal Chawal" at bounding box center [859, 223] width 194 height 29
paste input "White Rice"
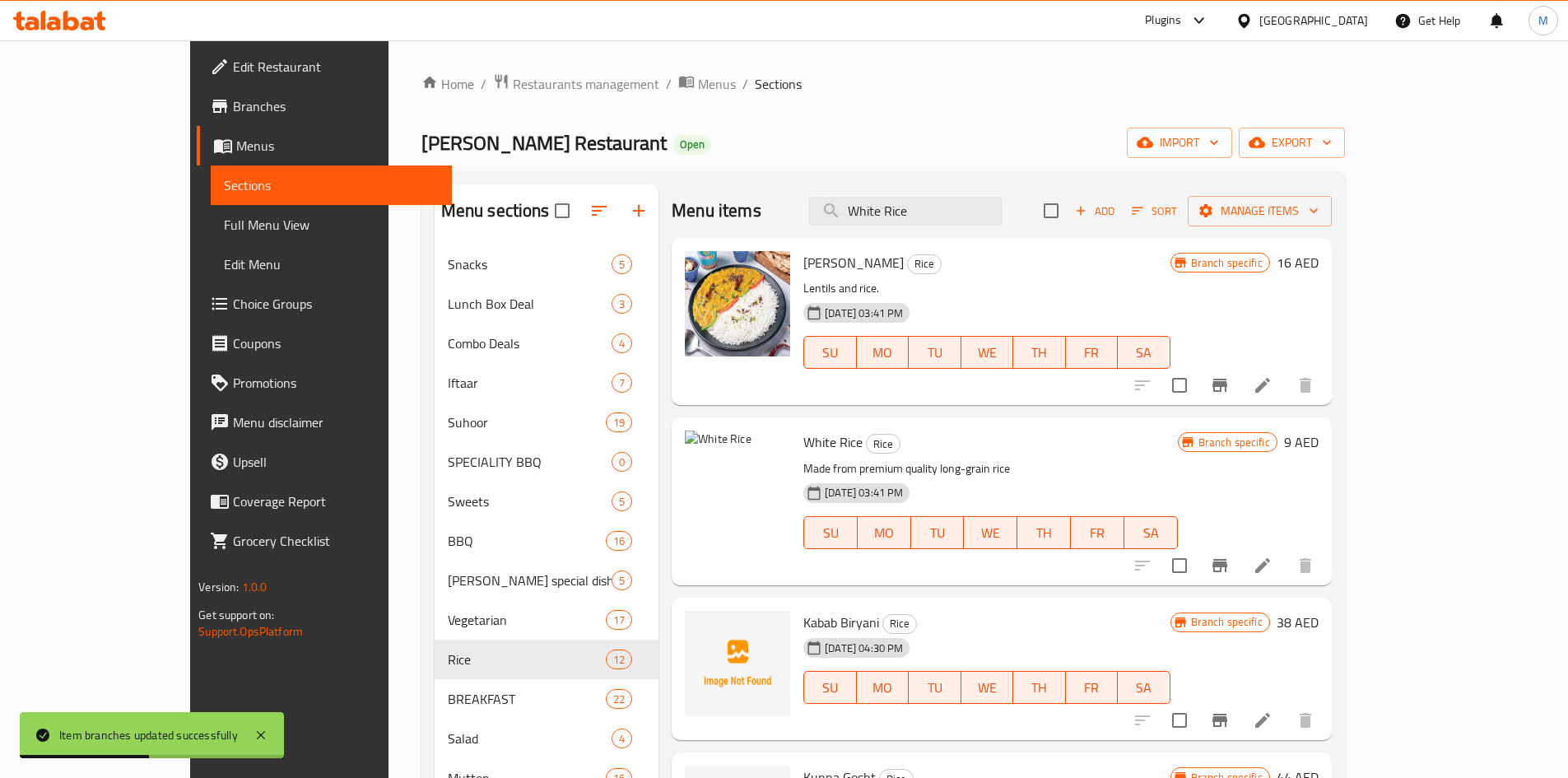
type input "White Rice"
click at [1227, 559] on icon "Branch-specific-item" at bounding box center [1220, 565] width 15 height 13
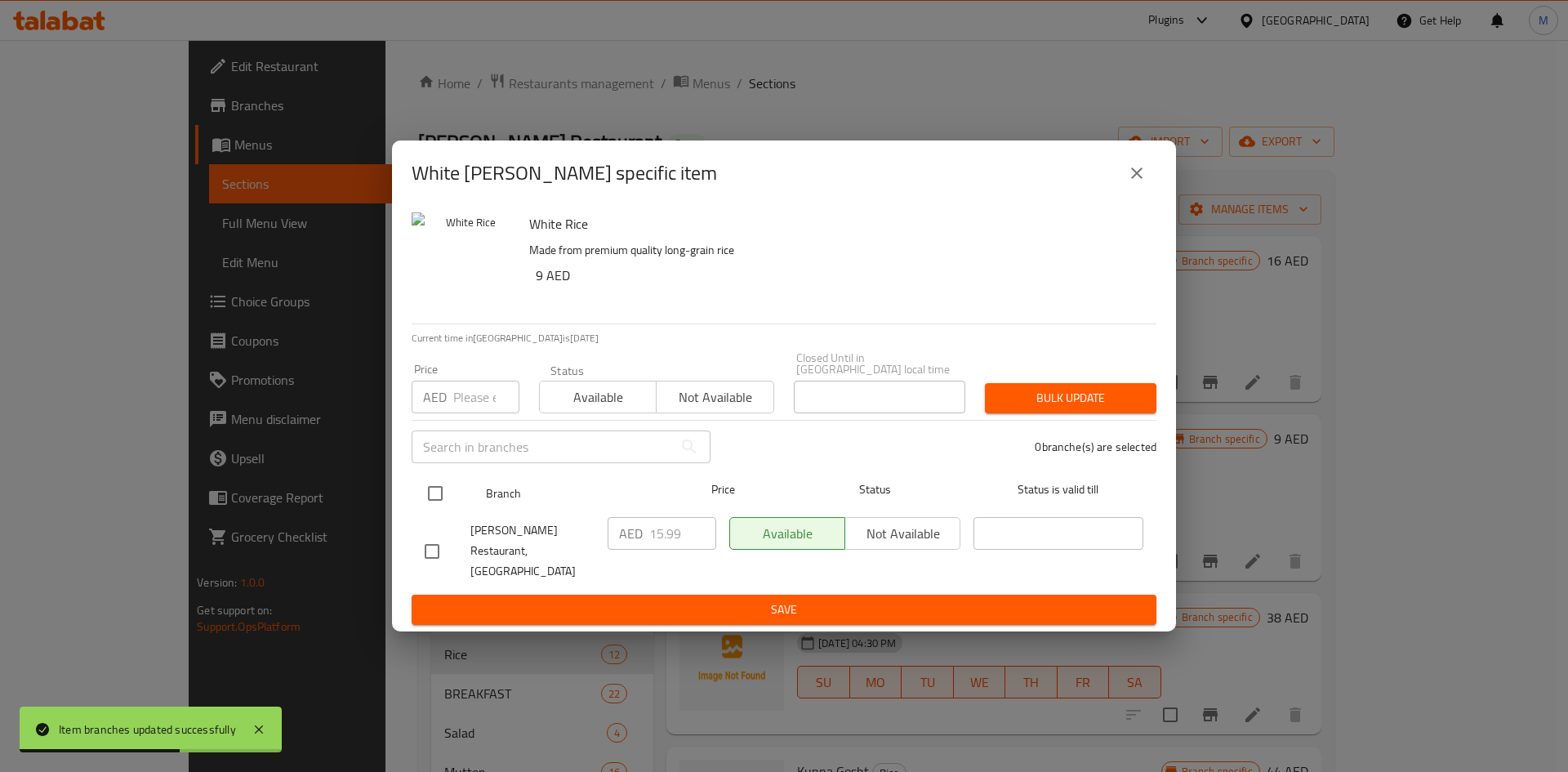
click at [433, 505] on input "checkbox" at bounding box center [435, 493] width 34 height 34
checkbox input "true"
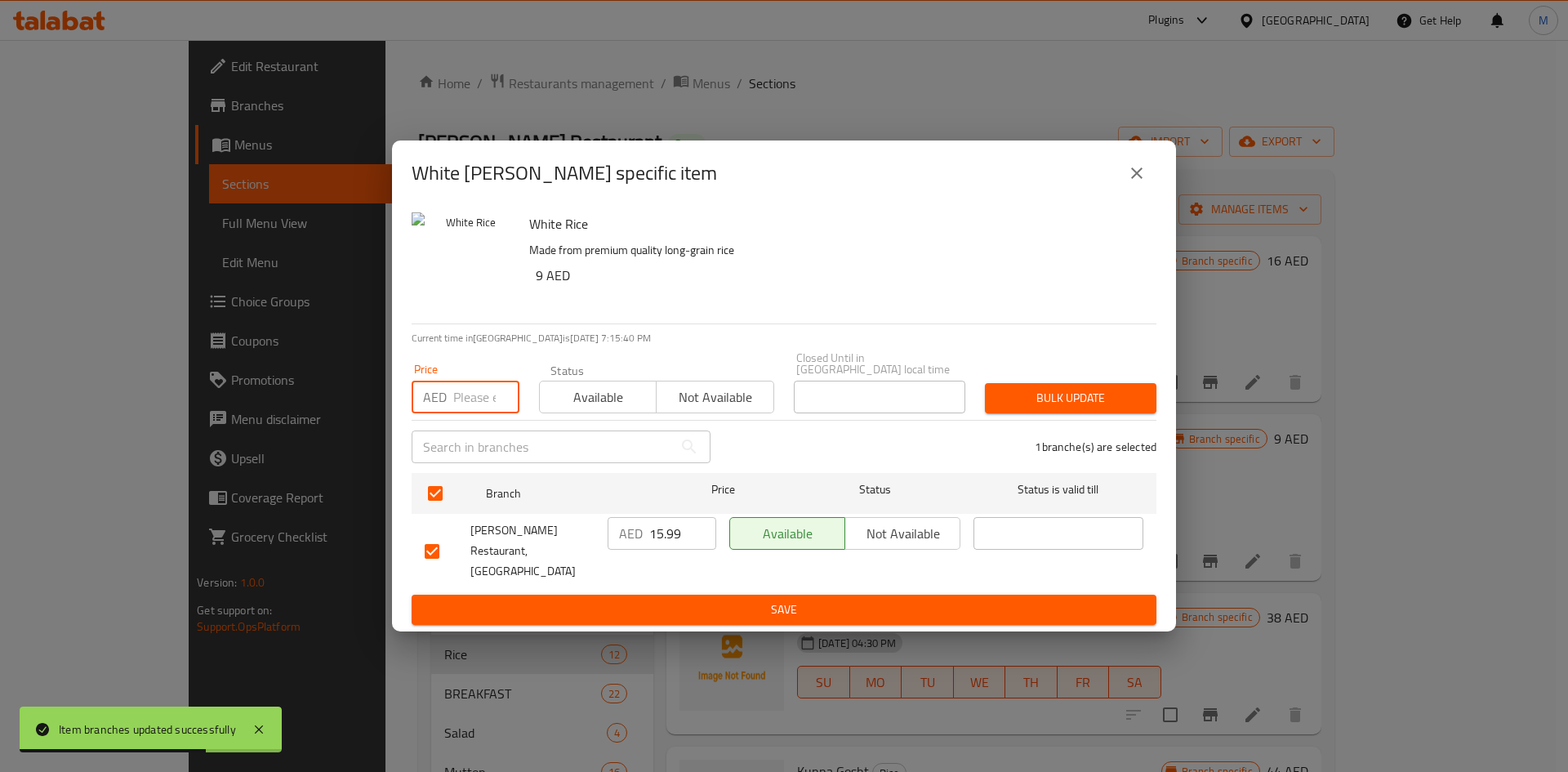
click at [466, 403] on input "number" at bounding box center [486, 396] width 66 height 32
type input "12"
click at [1087, 423] on div "Bulk update" at bounding box center [1071, 398] width 192 height 50
click at [1084, 409] on span "Bulk update" at bounding box center [1071, 398] width 145 height 20
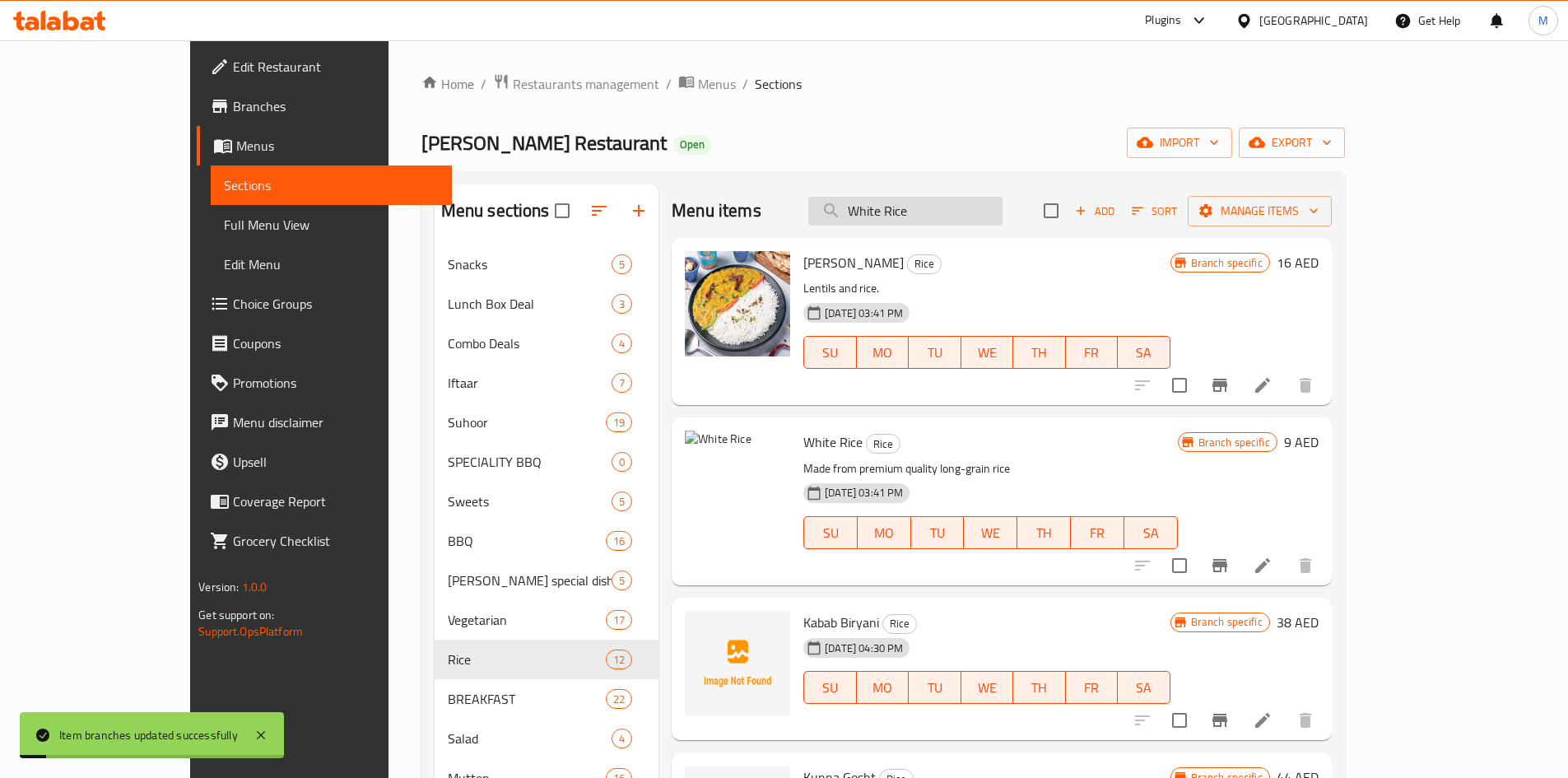
click at [992, 206] on input "White Rice" at bounding box center [905, 211] width 194 height 29
paste input "Biryani"
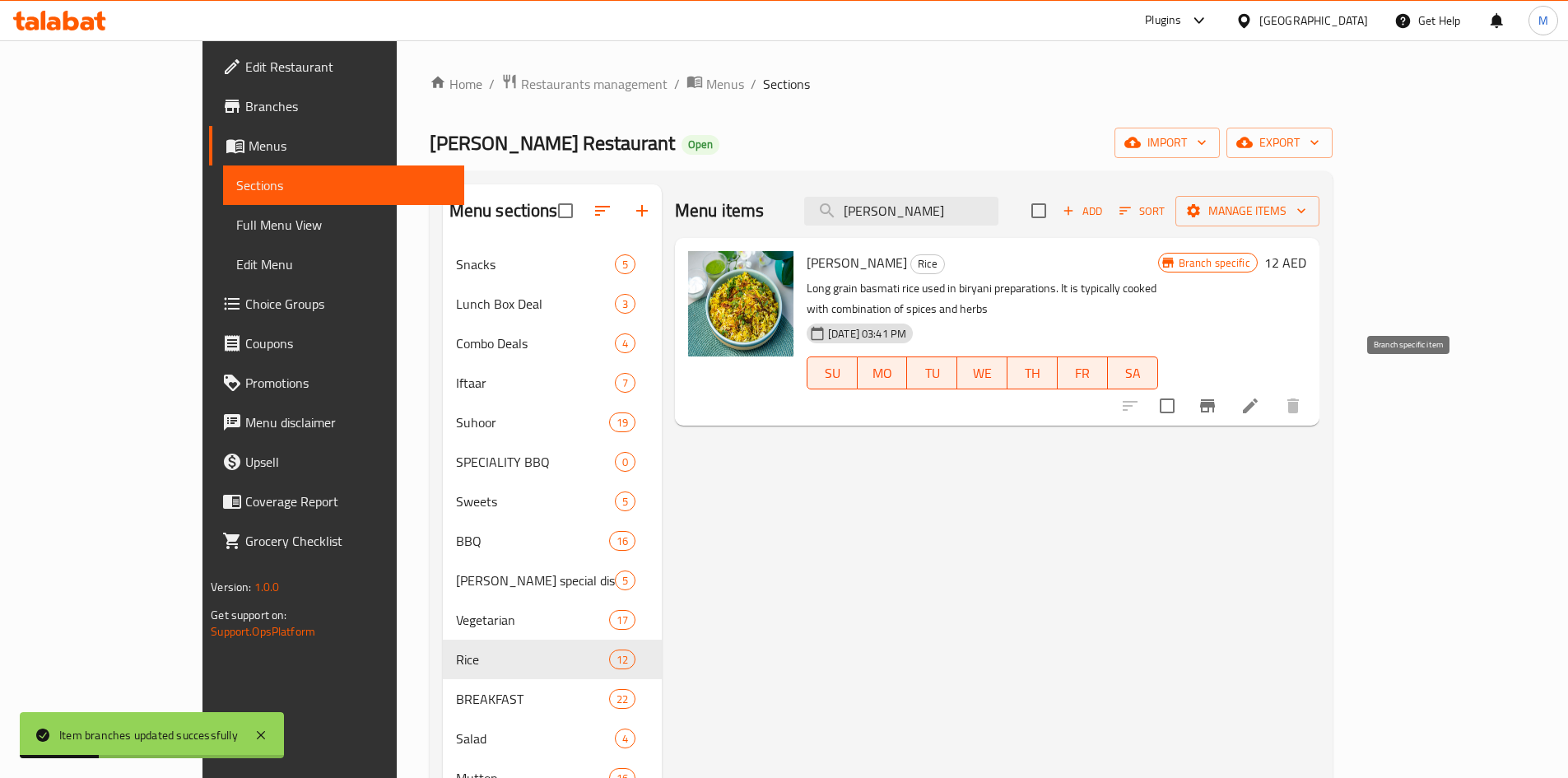
type input "Biryani Rice"
click at [1215, 399] on icon "Branch-specific-item" at bounding box center [1207, 406] width 15 height 13
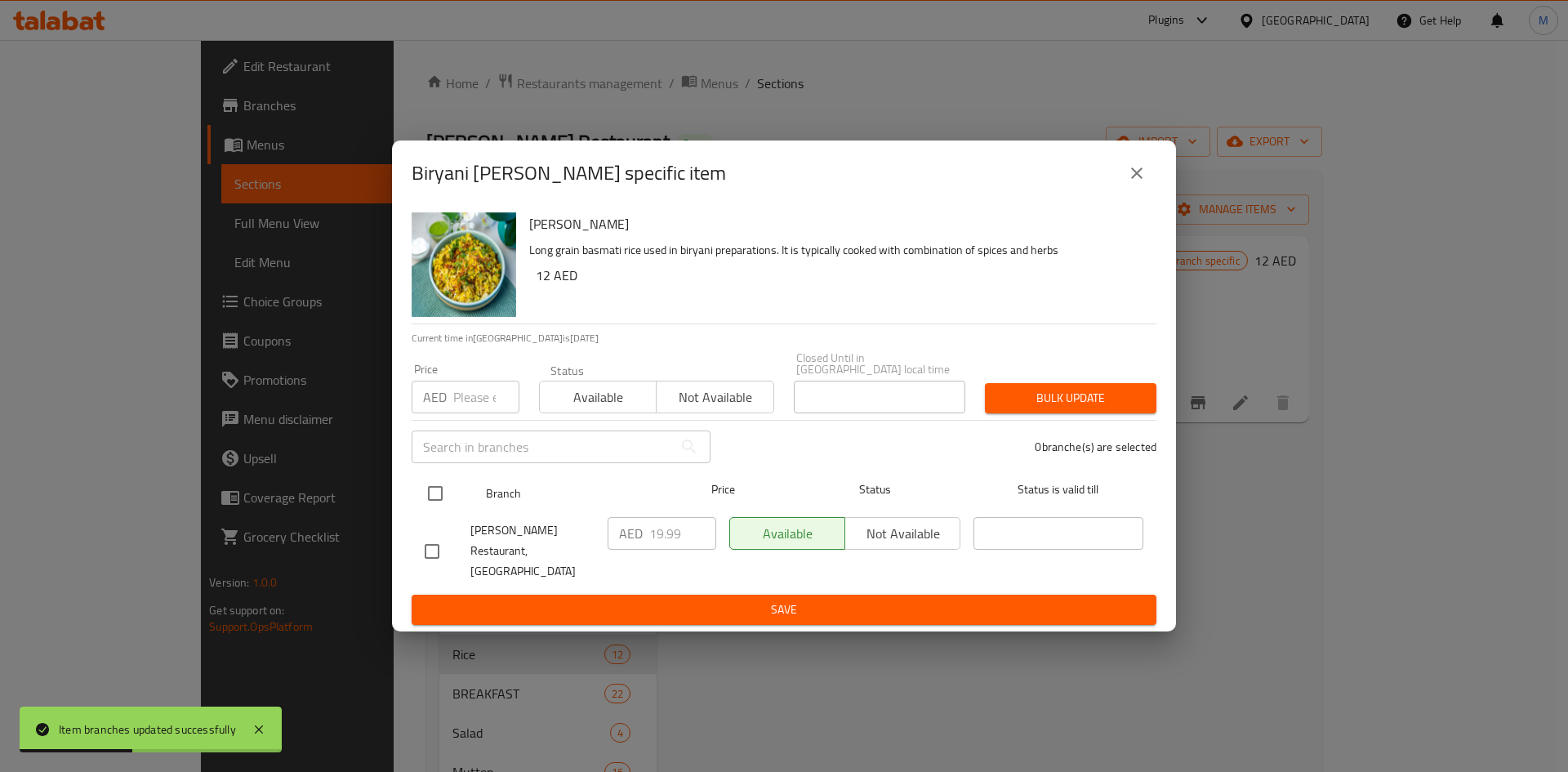
click at [429, 506] on input "checkbox" at bounding box center [435, 493] width 34 height 34
checkbox input "true"
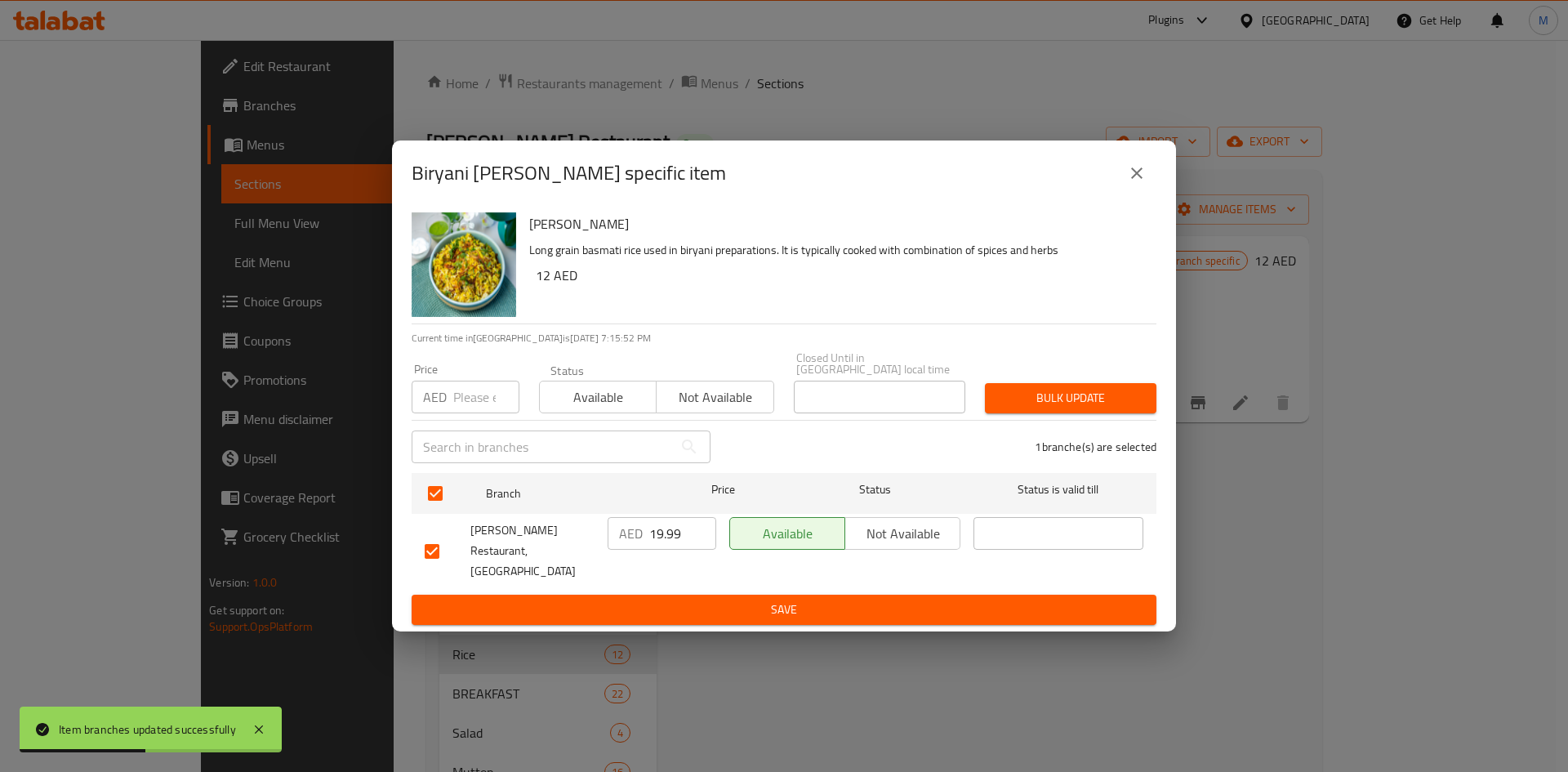
click at [471, 409] on input "number" at bounding box center [486, 396] width 66 height 32
type input "14"
click at [1098, 397] on button "Bulk update" at bounding box center [1071, 398] width 171 height 30
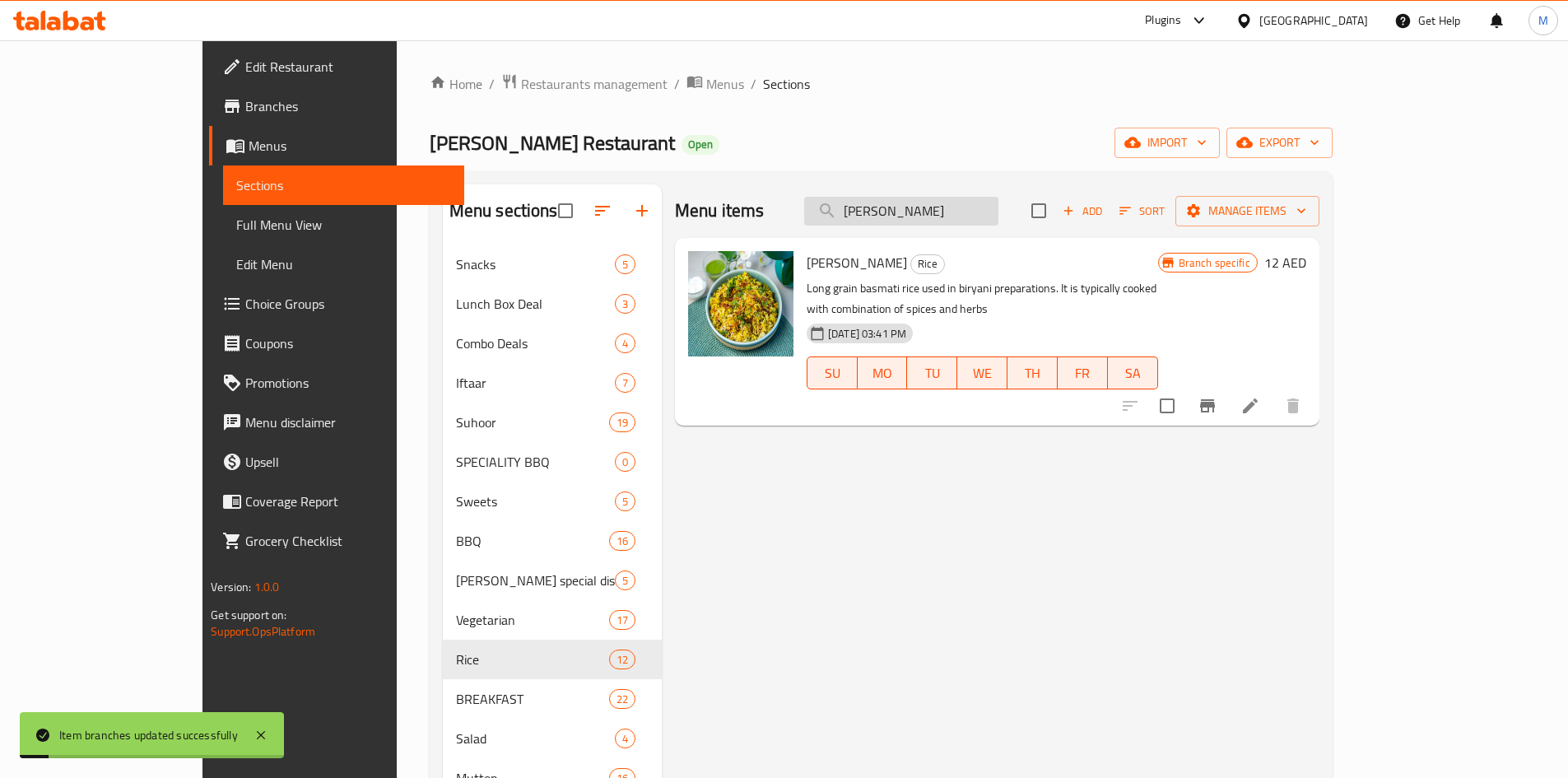
click at [987, 211] on input "Biryani Rice" at bounding box center [901, 211] width 194 height 29
paste input "chicken Haleem"
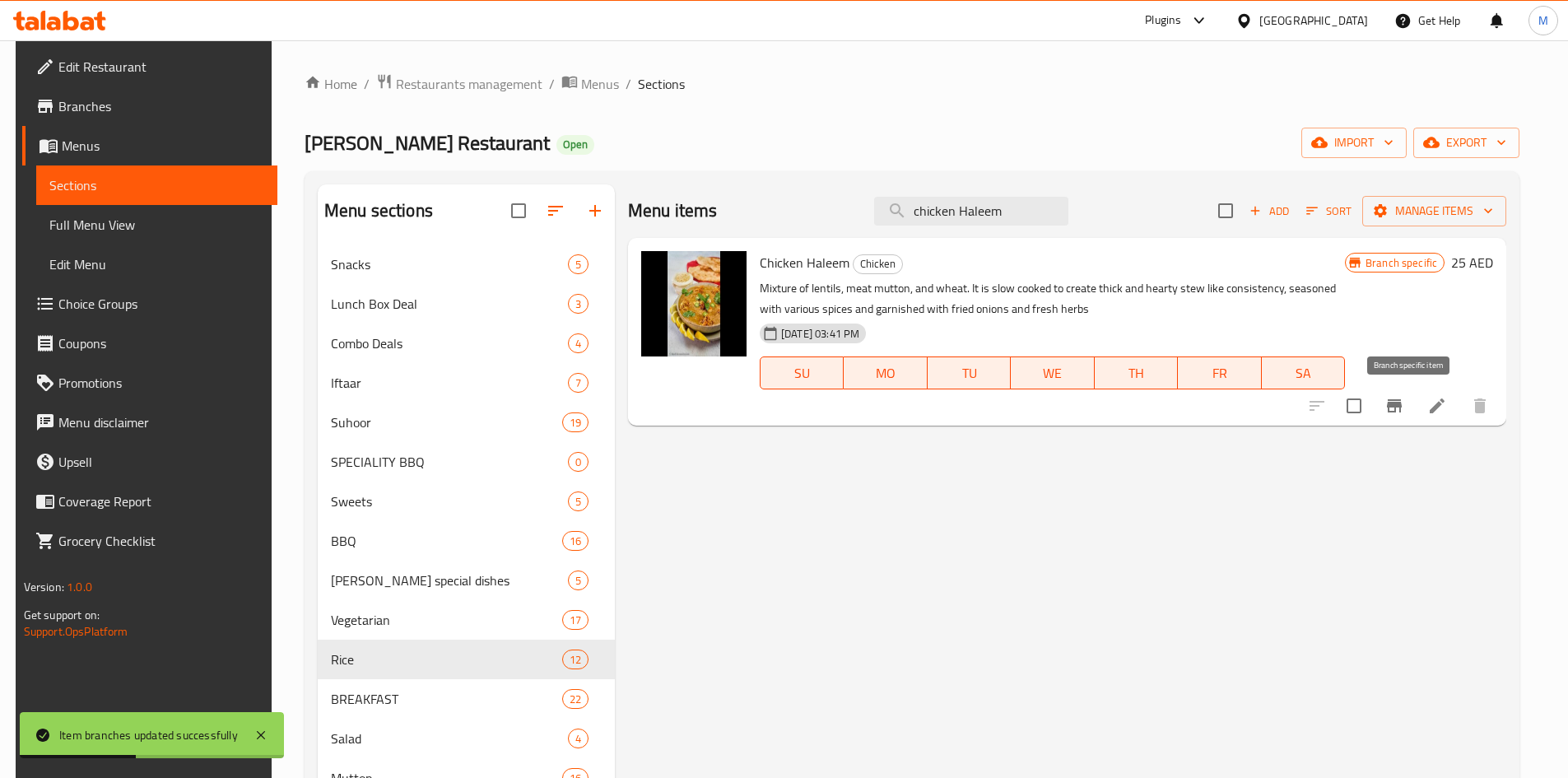
type input "chicken Haleem"
click at [1404, 402] on icon "Branch-specific-item" at bounding box center [1394, 406] width 19 height 19
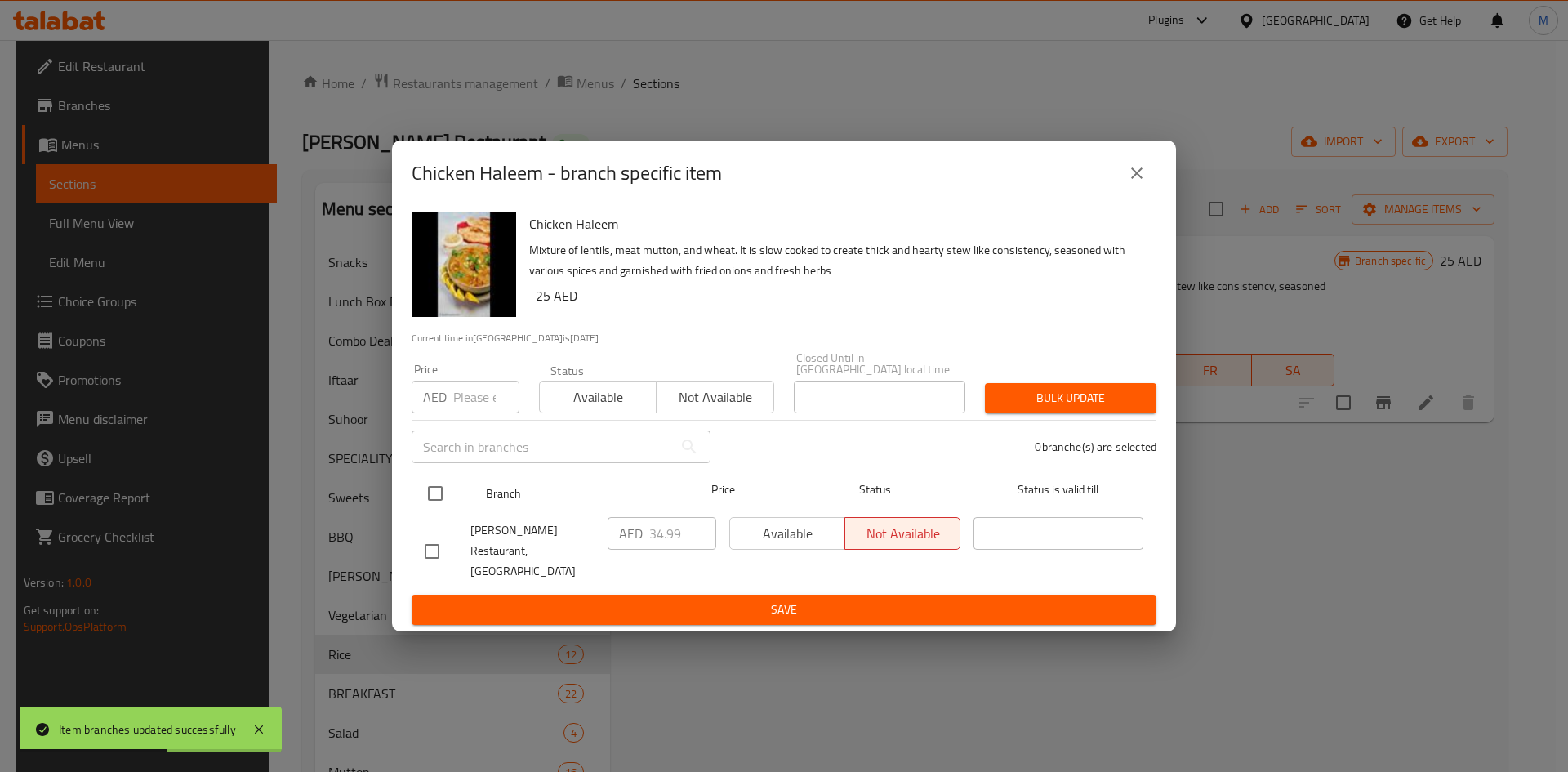
click at [434, 509] on input "checkbox" at bounding box center [435, 493] width 34 height 34
checkbox input "true"
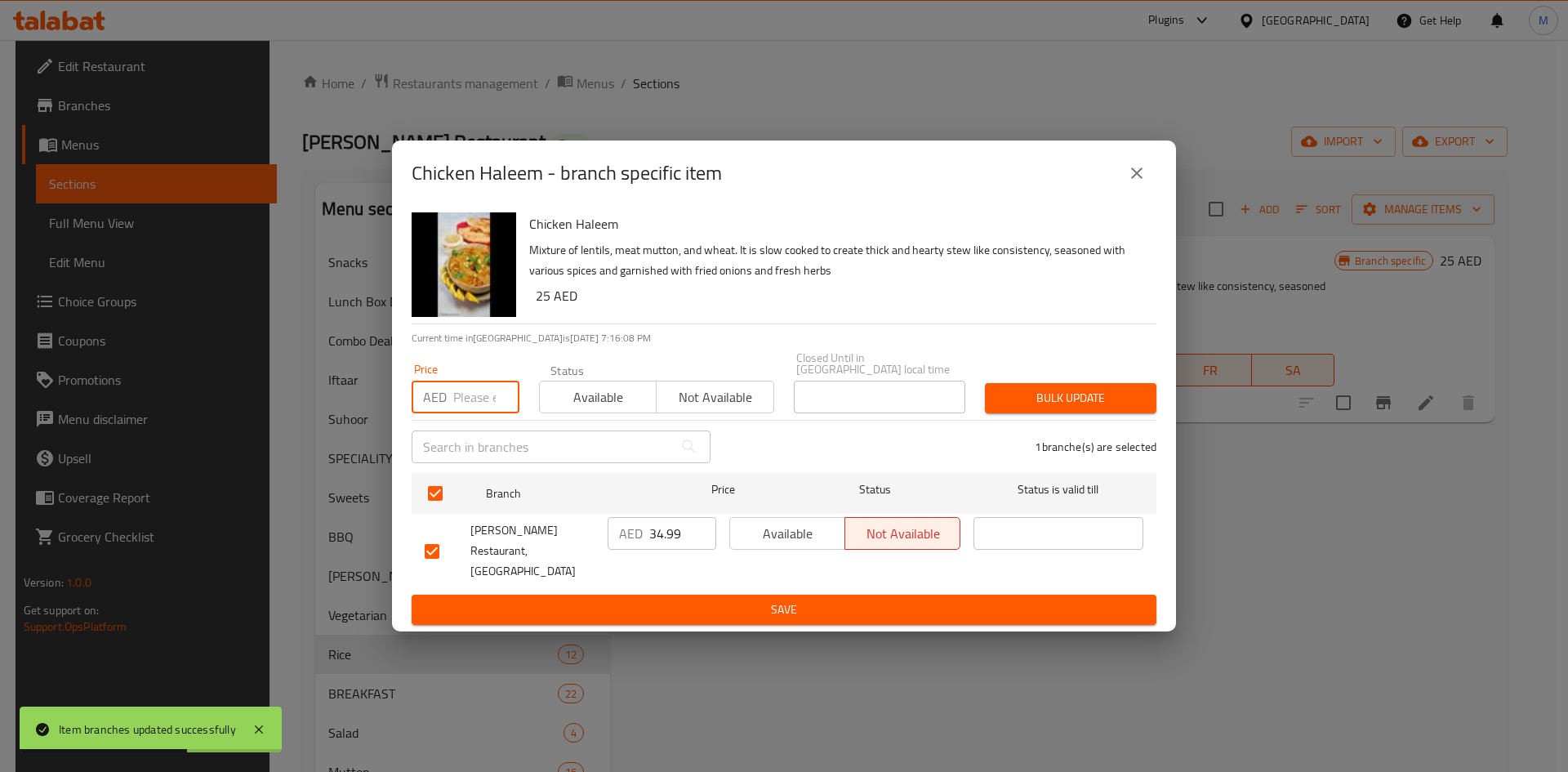
click at [475, 405] on input "number" at bounding box center [486, 396] width 66 height 32
type input "2"
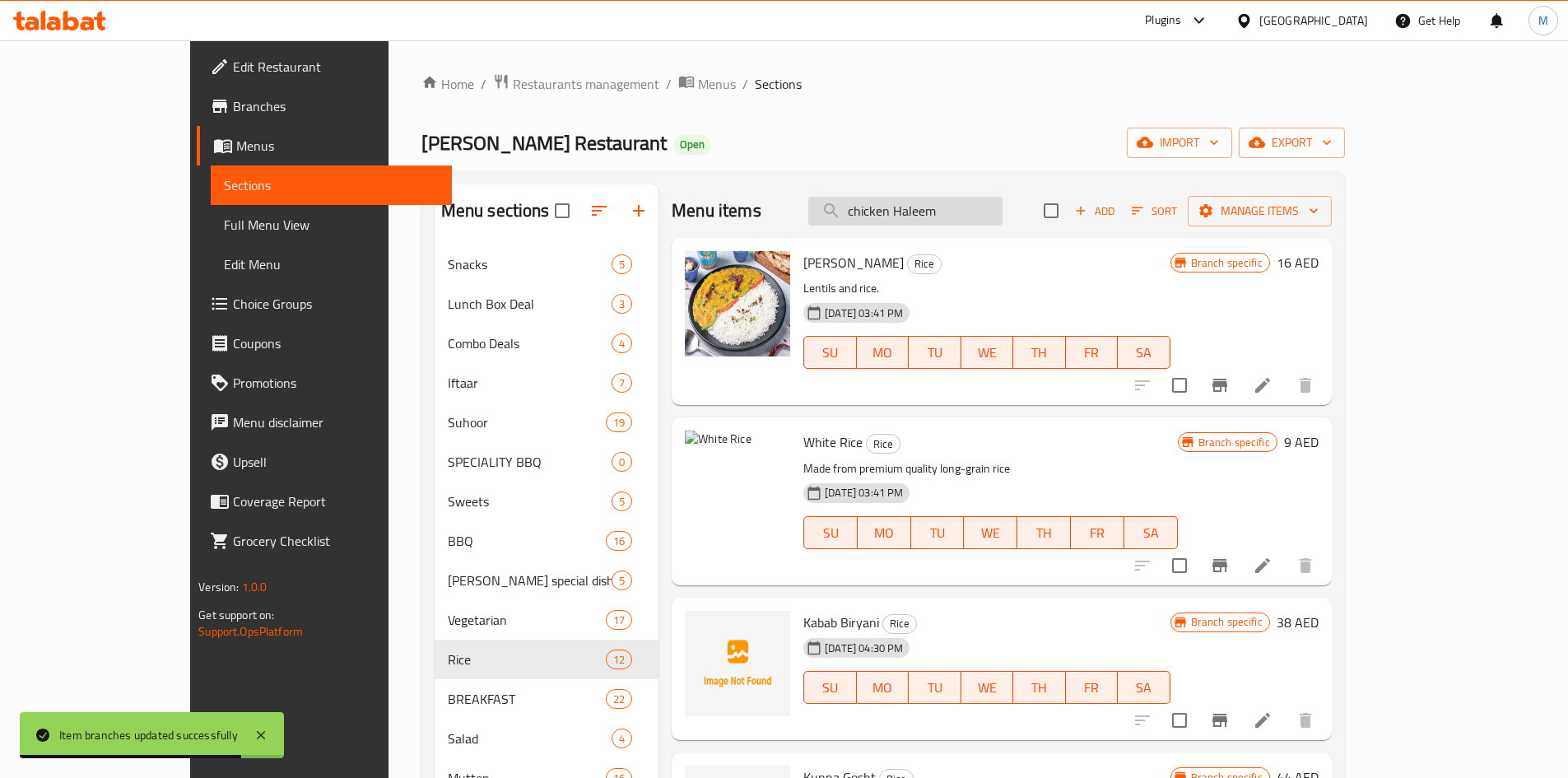
click at [1002, 205] on input "chicken Haleem" at bounding box center [905, 211] width 194 height 29
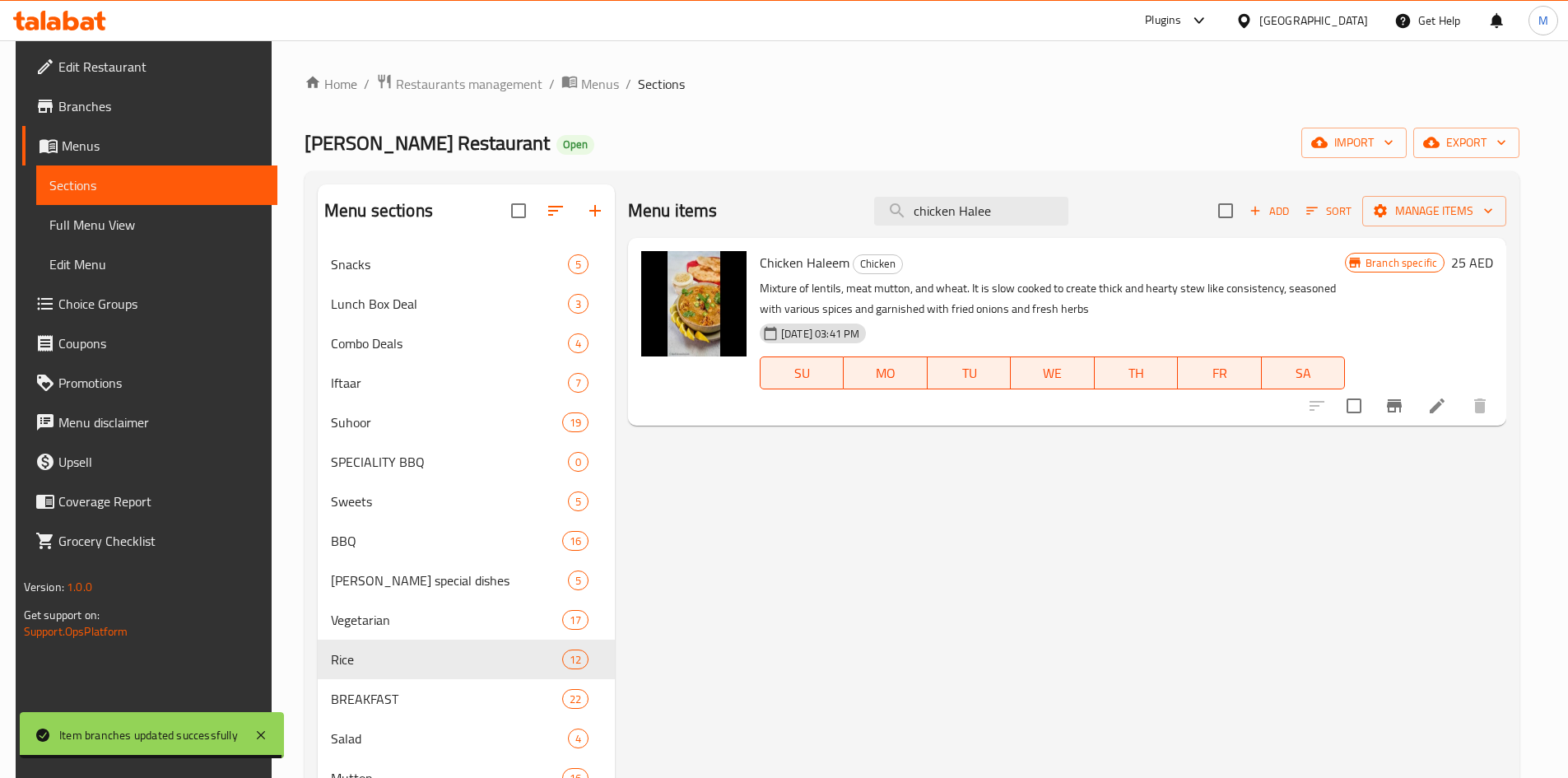
type input "chicken Halee"
click at [1402, 405] on icon "Branch-specific-item" at bounding box center [1394, 406] width 15 height 13
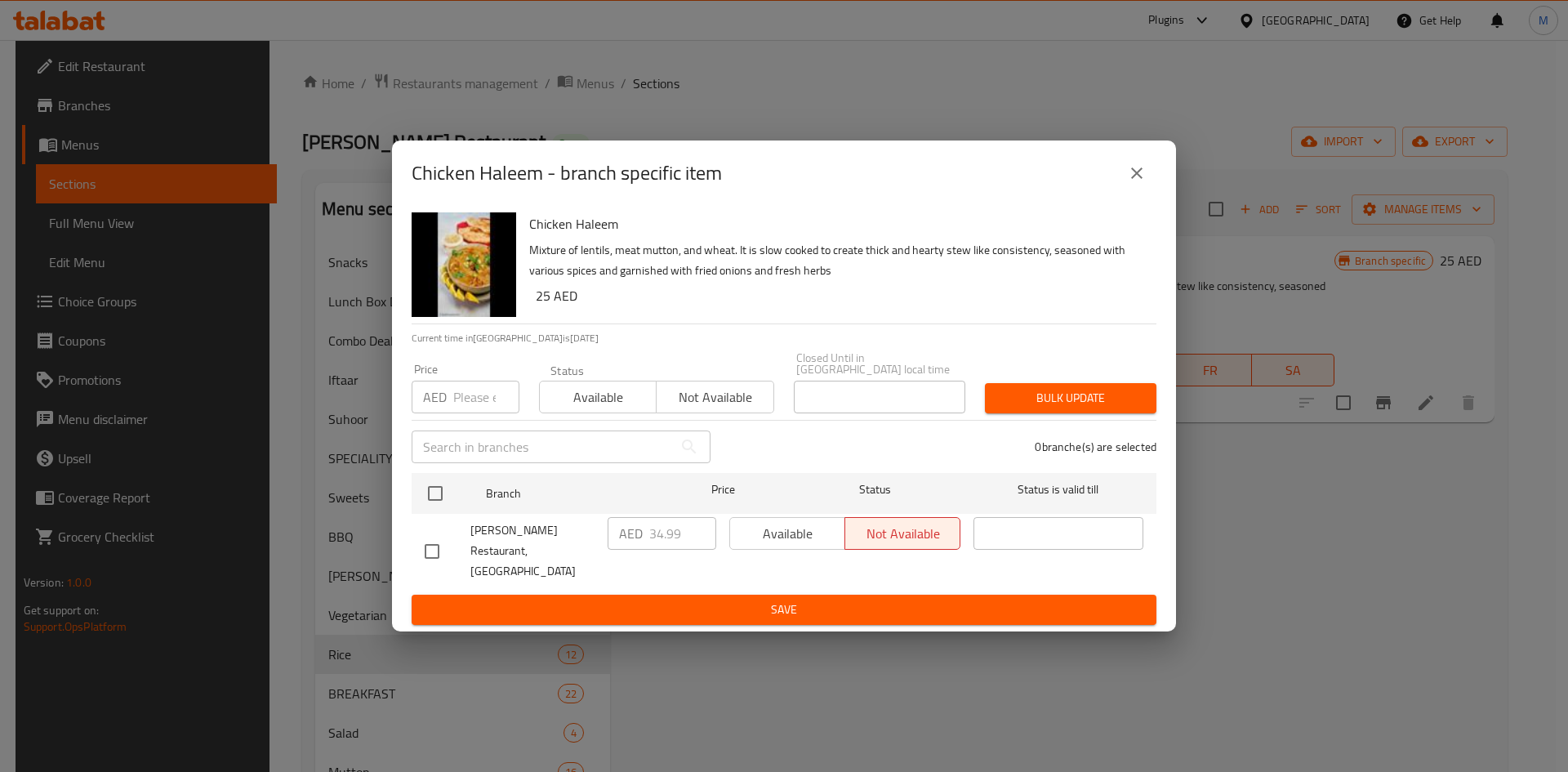
drag, startPoint x: 437, startPoint y: 496, endPoint x: 452, endPoint y: 409, distance: 88.3
click at [438, 494] on input "checkbox" at bounding box center [435, 493] width 34 height 34
checkbox input "true"
click at [456, 403] on input "number" at bounding box center [486, 396] width 66 height 32
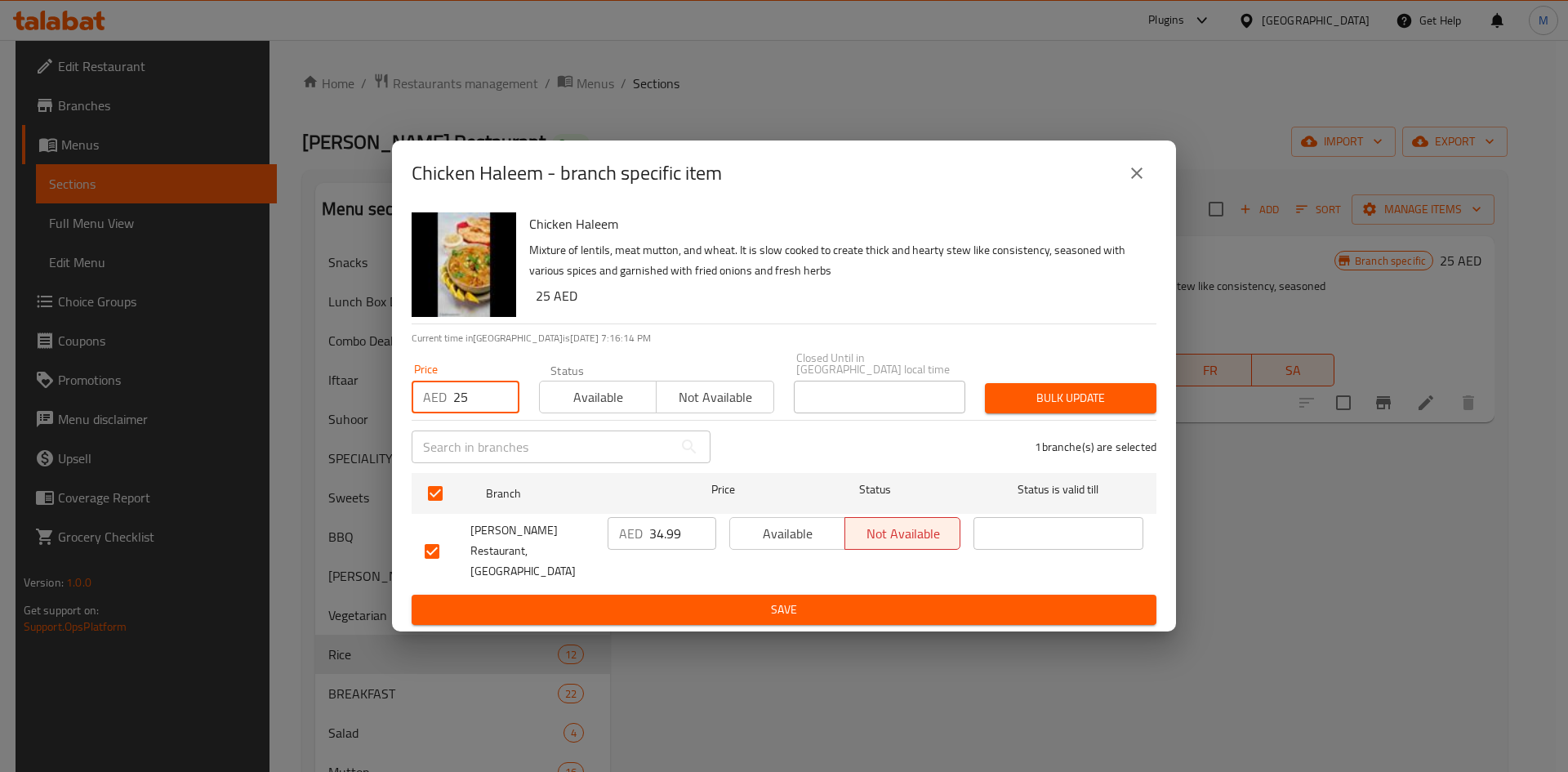
type input "25"
click at [1038, 406] on span "Bulk update" at bounding box center [1071, 398] width 145 height 20
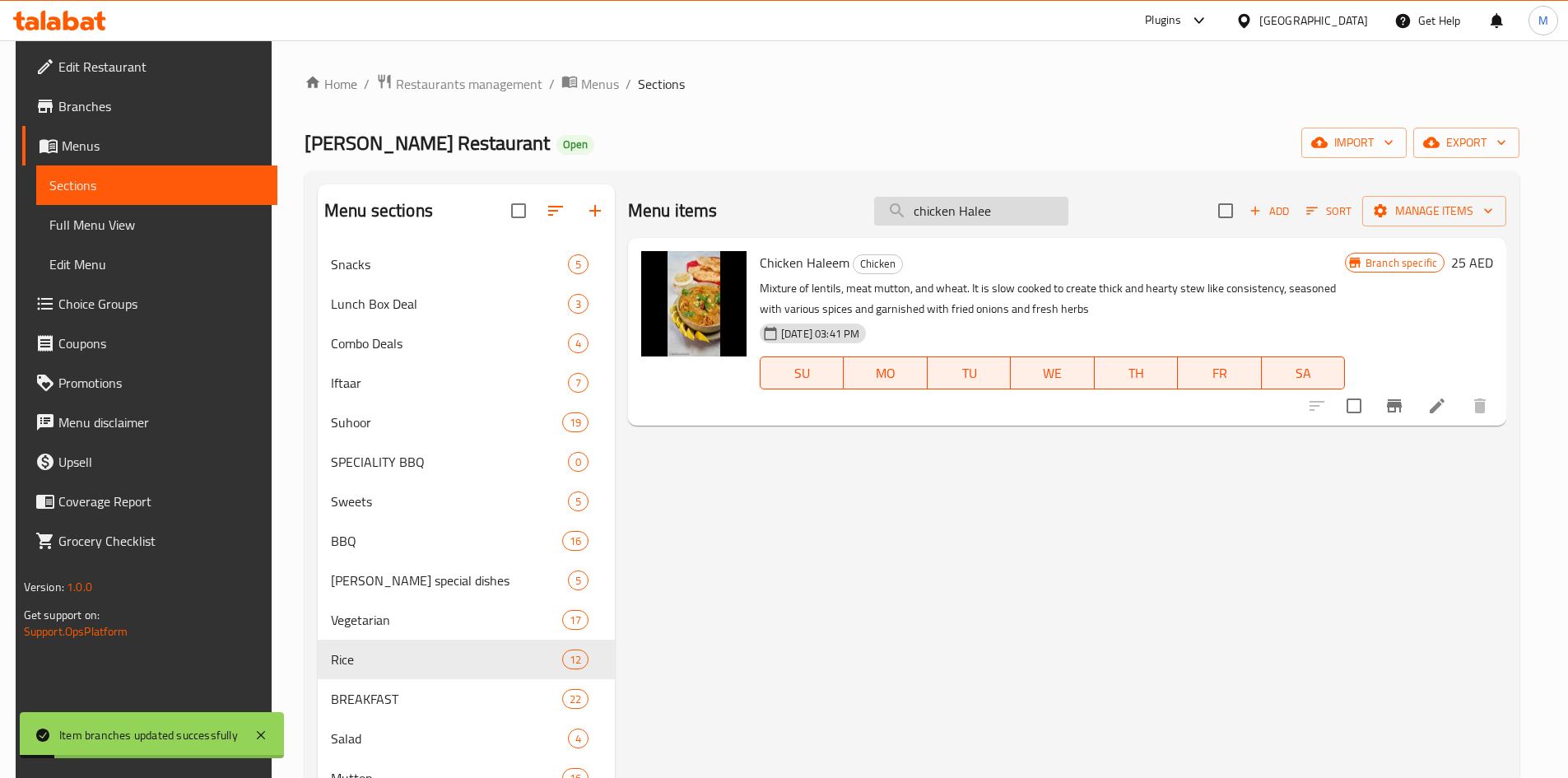
click at [1009, 212] on input "chicken Halee" at bounding box center [970, 211] width 194 height 29
paste input "Chicken Kadai"
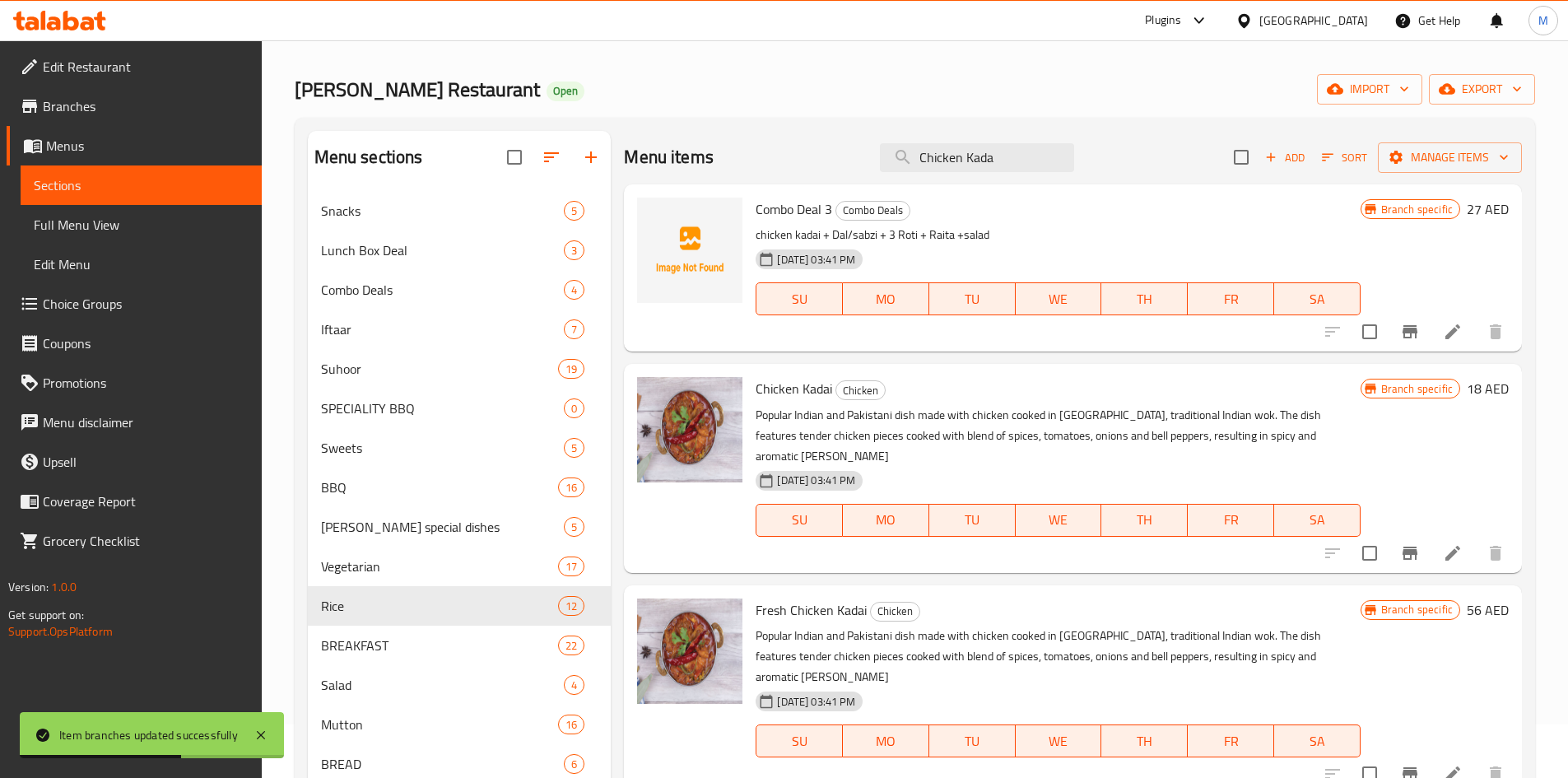
scroll to position [83, 0]
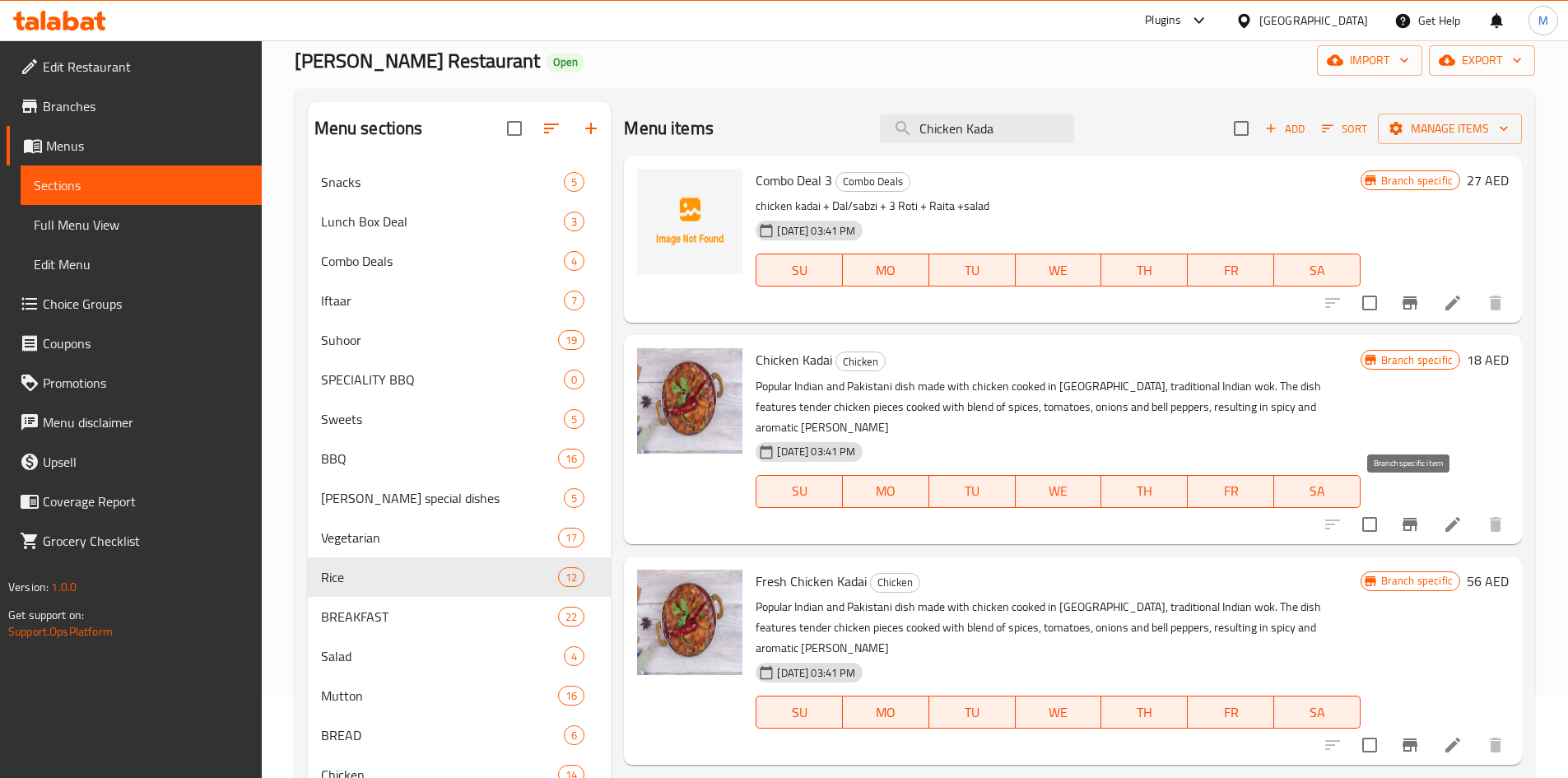
type input "Chicken Kada"
click at [1407, 514] on icon "Branch-specific-item" at bounding box center [1409, 524] width 19 height 19
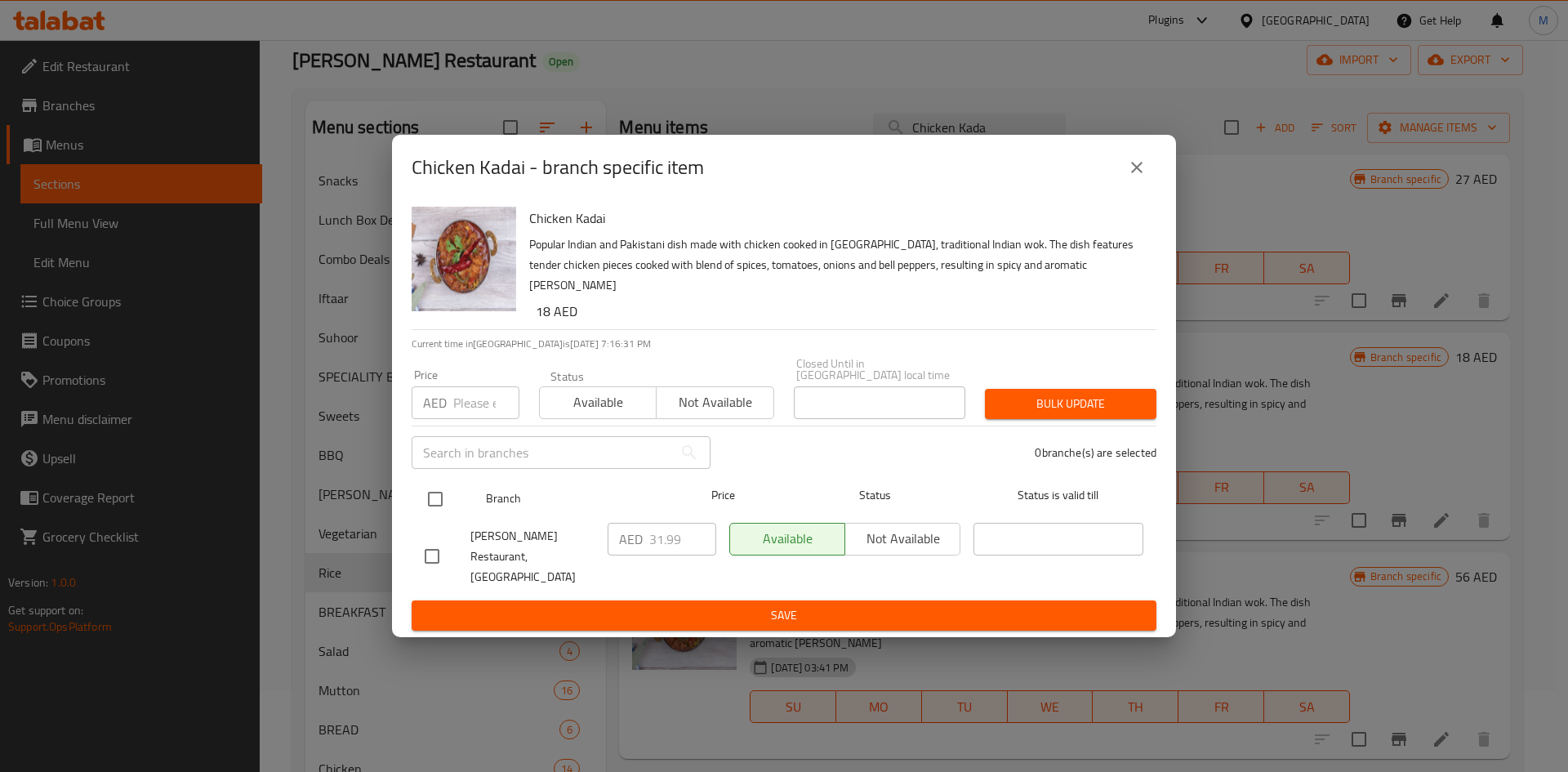
click at [433, 495] on input "checkbox" at bounding box center [435, 498] width 34 height 34
checkbox input "true"
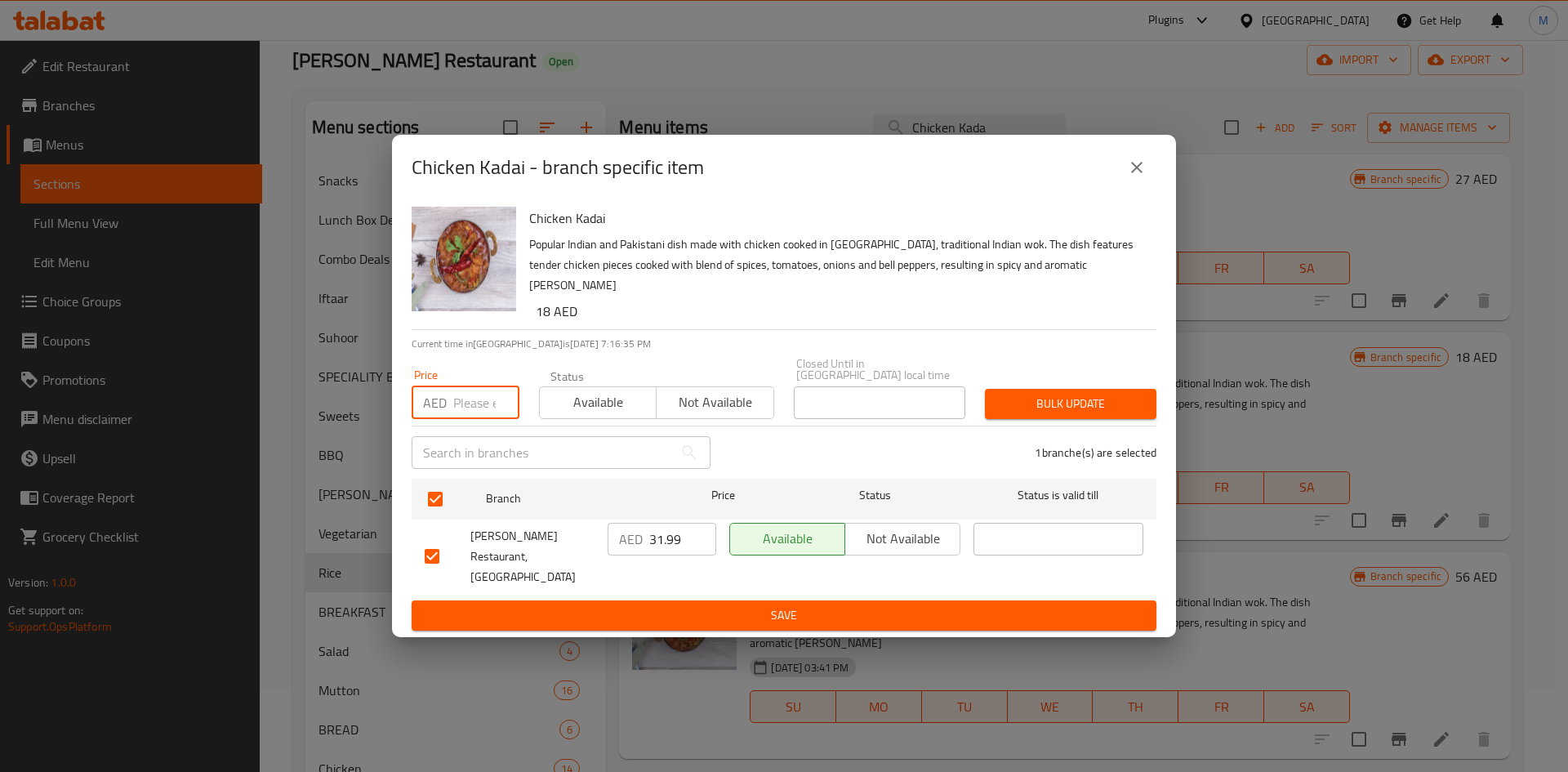
click at [459, 419] on input "number" at bounding box center [486, 403] width 66 height 32
paste input "23"
type input "23"
click at [1072, 409] on span "Bulk update" at bounding box center [1071, 404] width 145 height 20
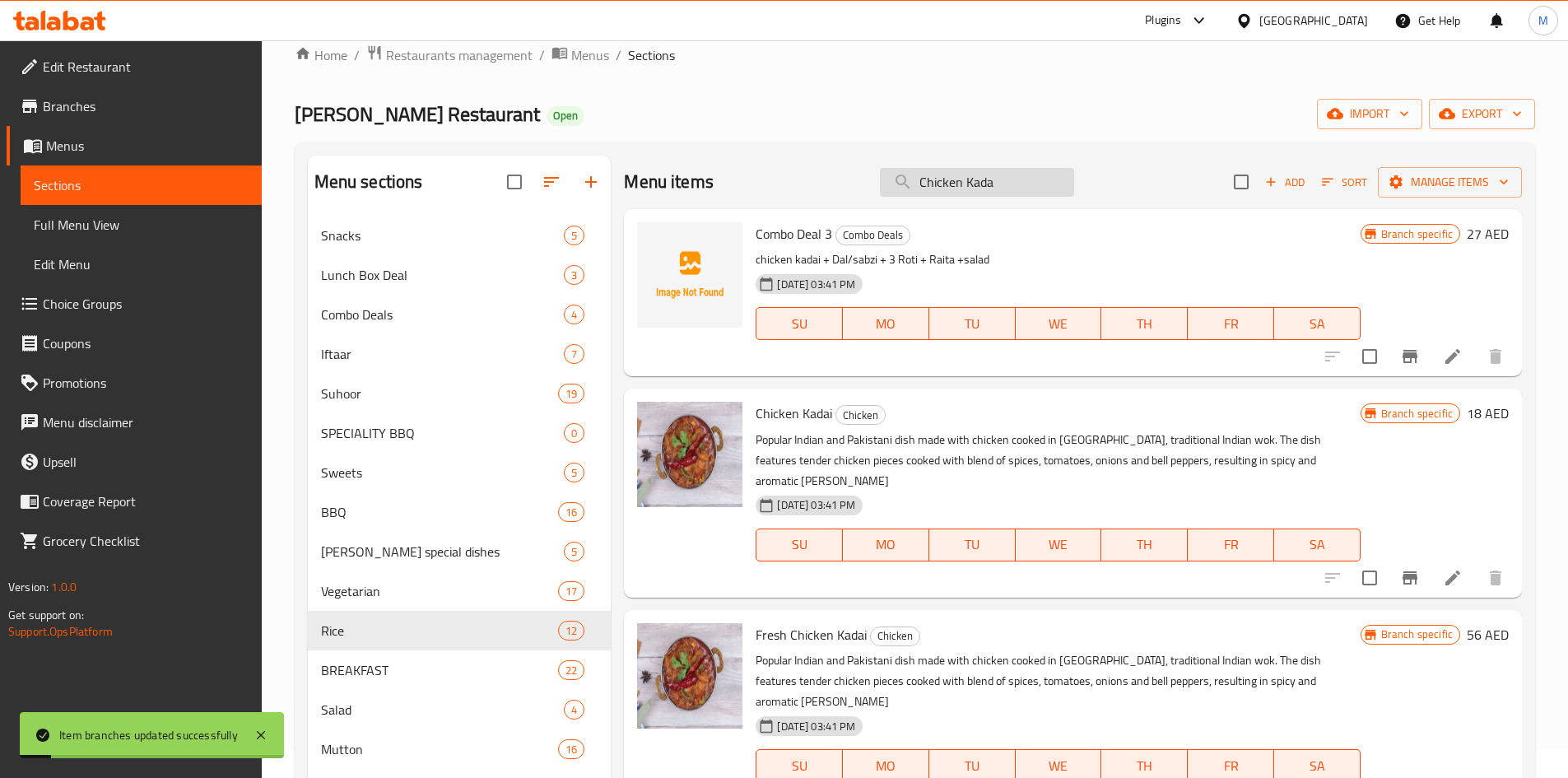
scroll to position [0, 0]
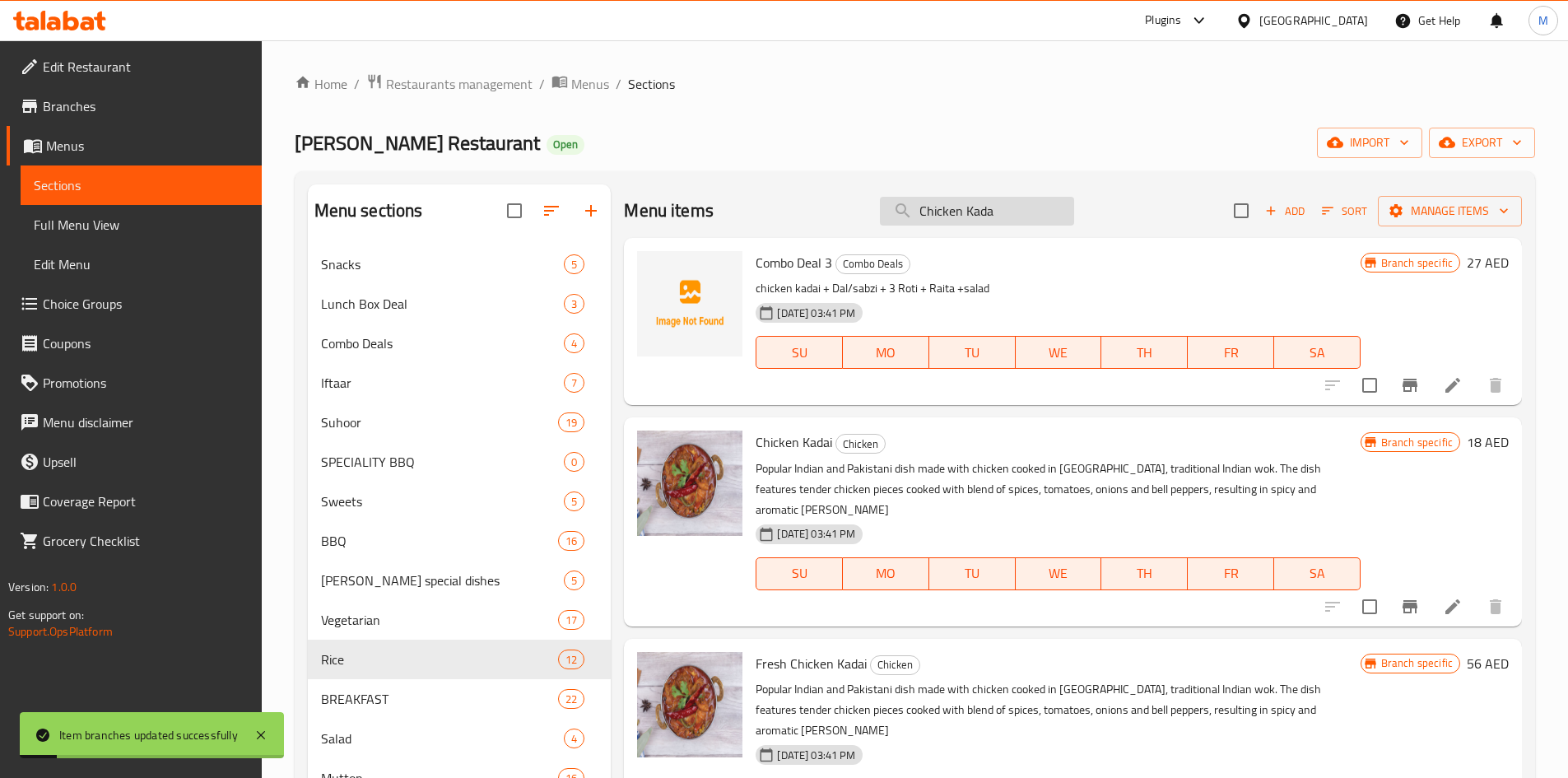
click at [999, 207] on input "Chicken Kada" at bounding box center [976, 211] width 194 height 29
paste input "Achari"
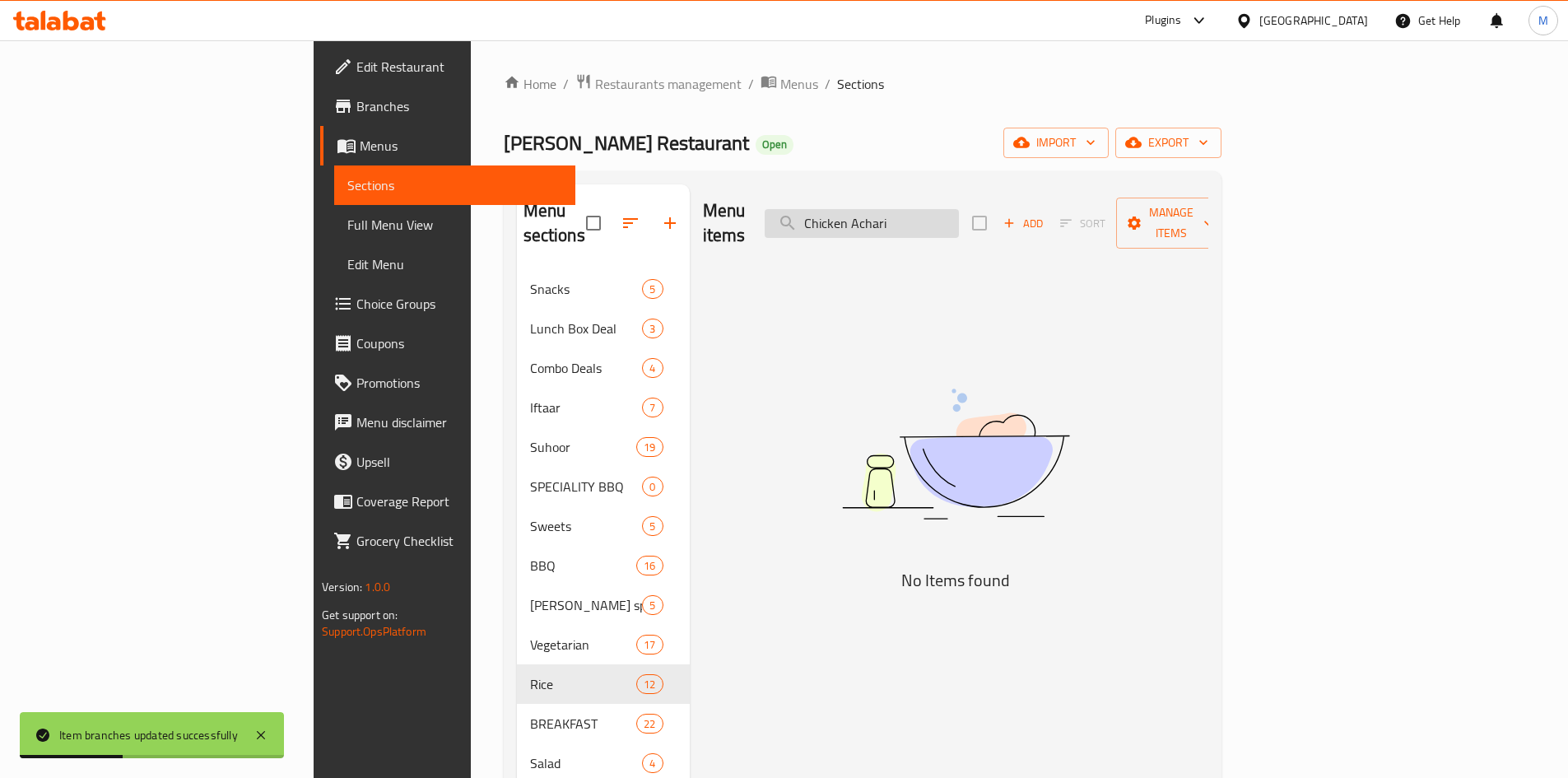
click at [926, 209] on input "Chicken Achari" at bounding box center [861, 223] width 194 height 29
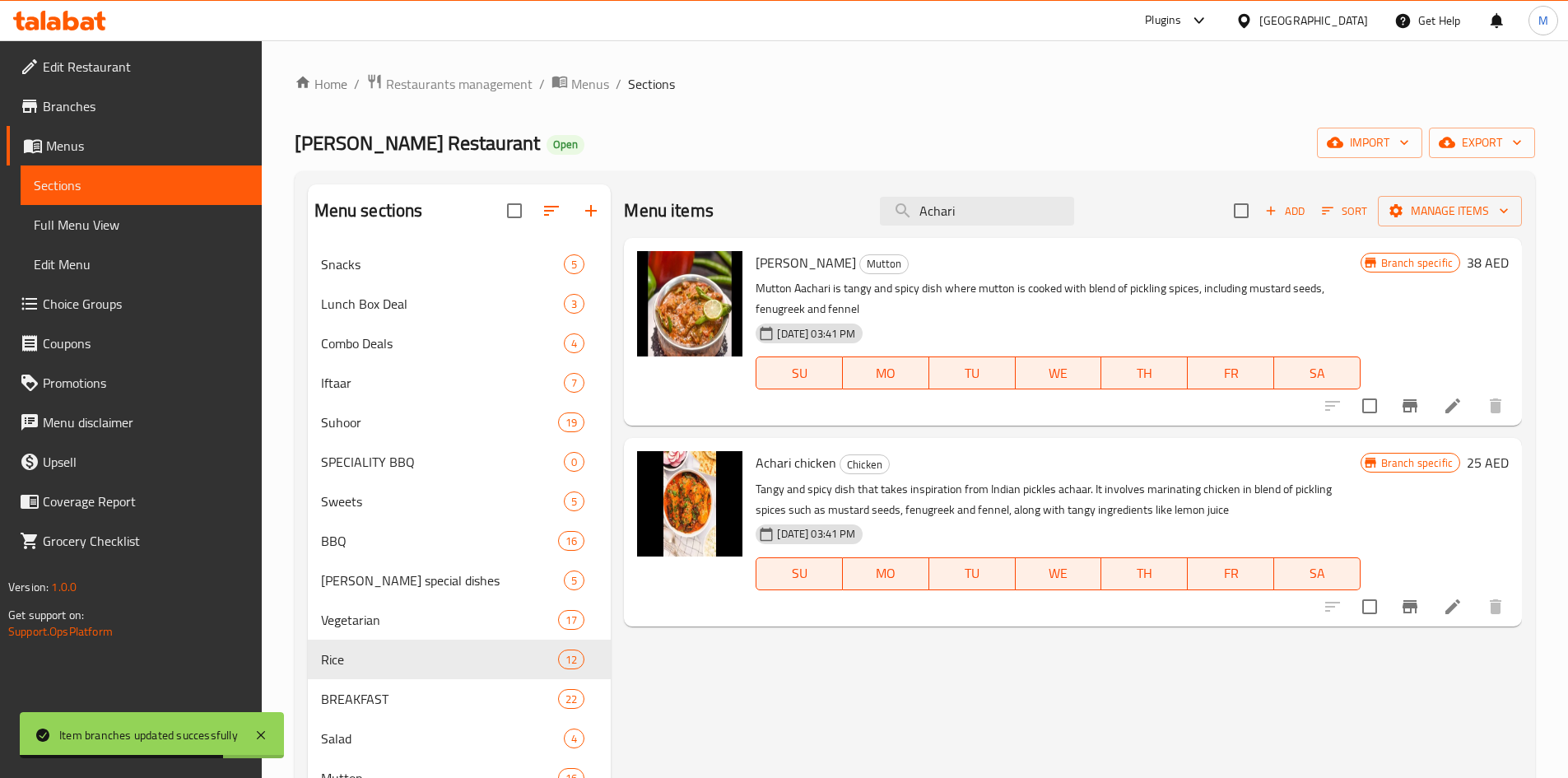
type input "Achari"
click at [1418, 603] on icon "Branch-specific-item" at bounding box center [1409, 606] width 19 height 19
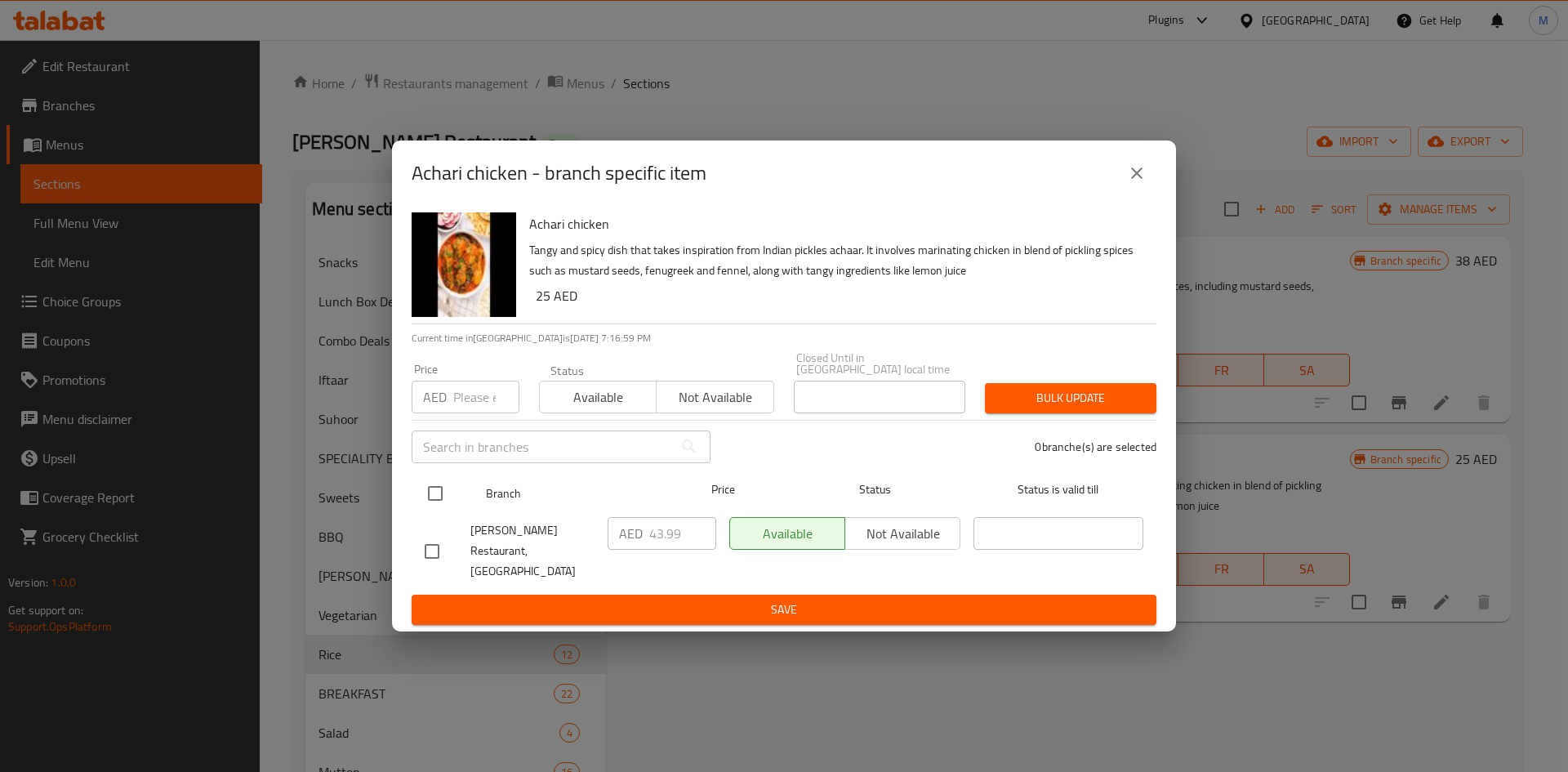
click at [433, 497] on input "checkbox" at bounding box center [435, 493] width 34 height 34
checkbox input "true"
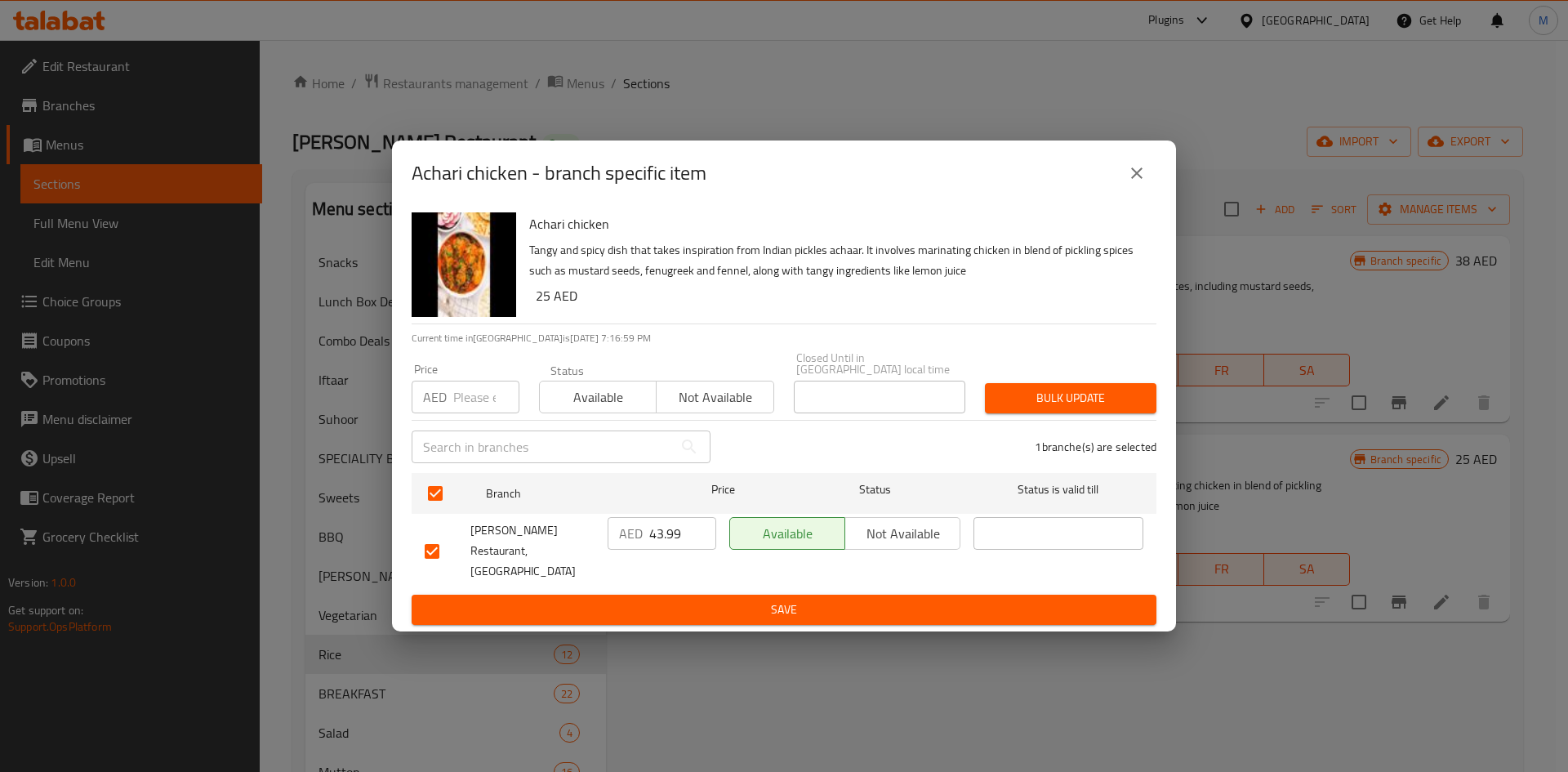
click at [467, 410] on input "number" at bounding box center [486, 396] width 66 height 32
type input "2"
type input "32"
click at [1095, 404] on span "Bulk update" at bounding box center [1071, 398] width 145 height 20
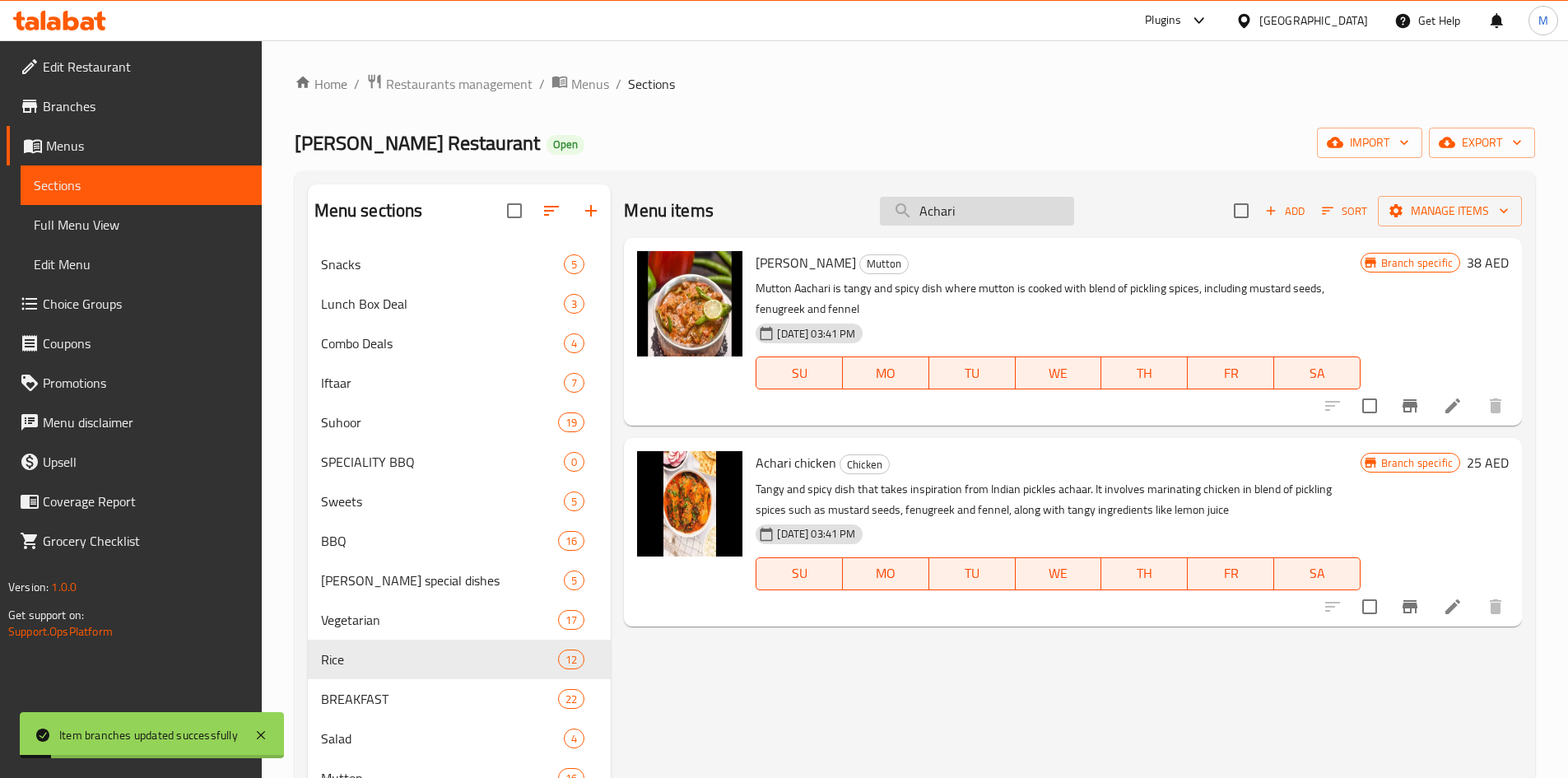
click at [972, 209] on input "Achari" at bounding box center [976, 211] width 194 height 29
paste input "Chicken Hand"
click at [972, 209] on input "Achari" at bounding box center [976, 211] width 194 height 29
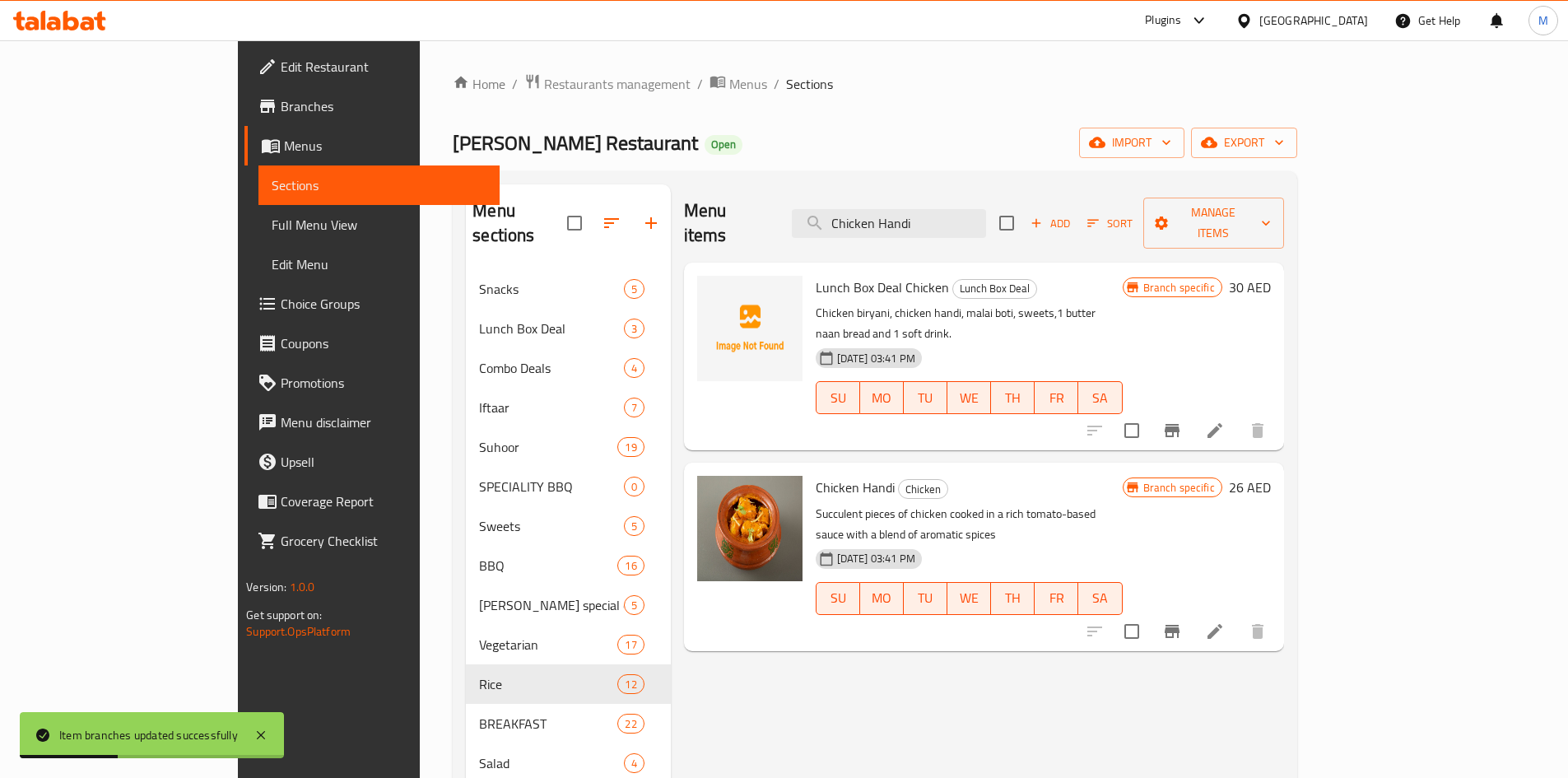
type input "Chicken Handi"
click at [1182, 622] on icon "Branch-specific-item" at bounding box center [1172, 631] width 19 height 19
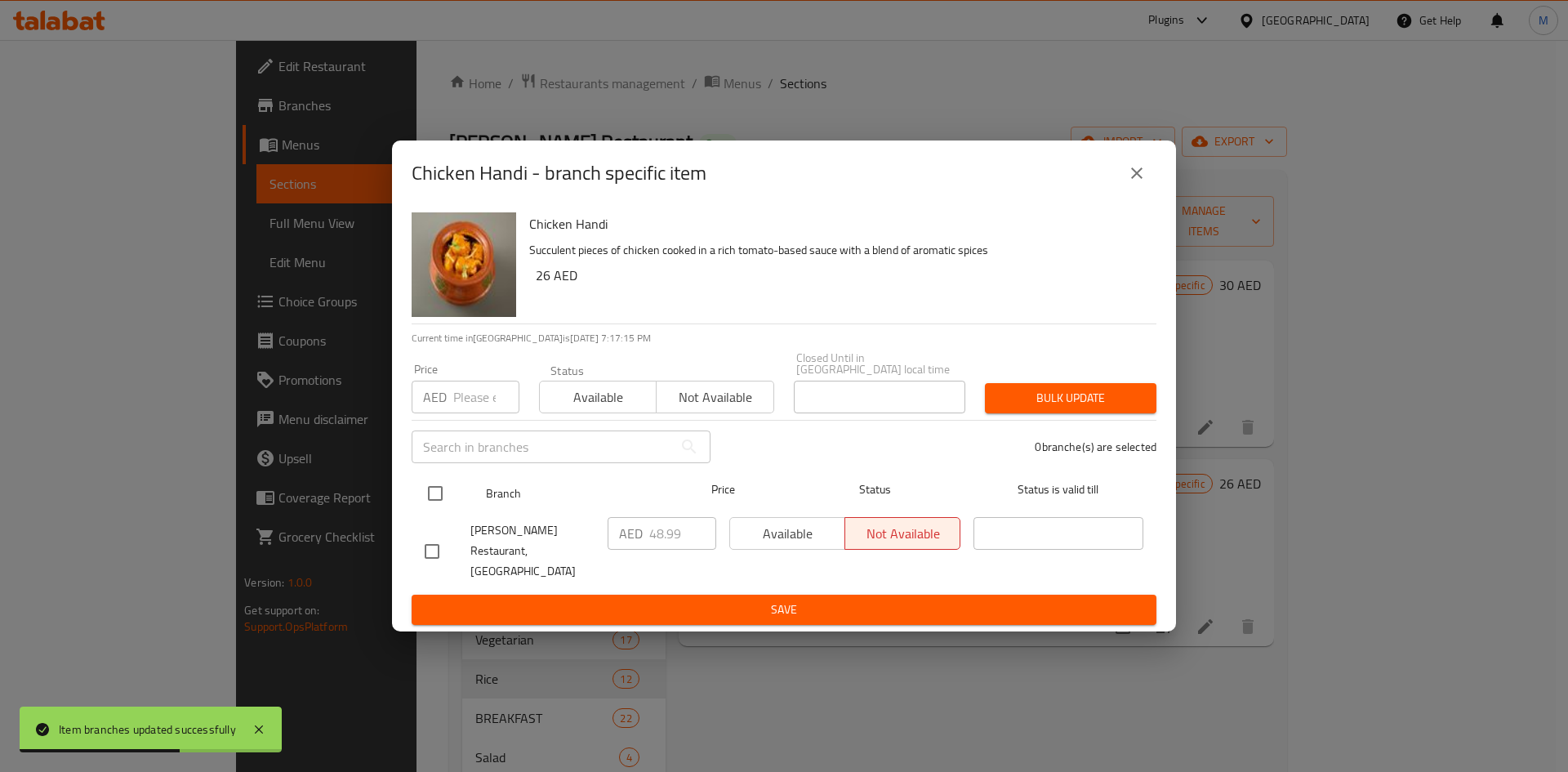
click at [428, 503] on input "checkbox" at bounding box center [435, 493] width 34 height 34
checkbox input "true"
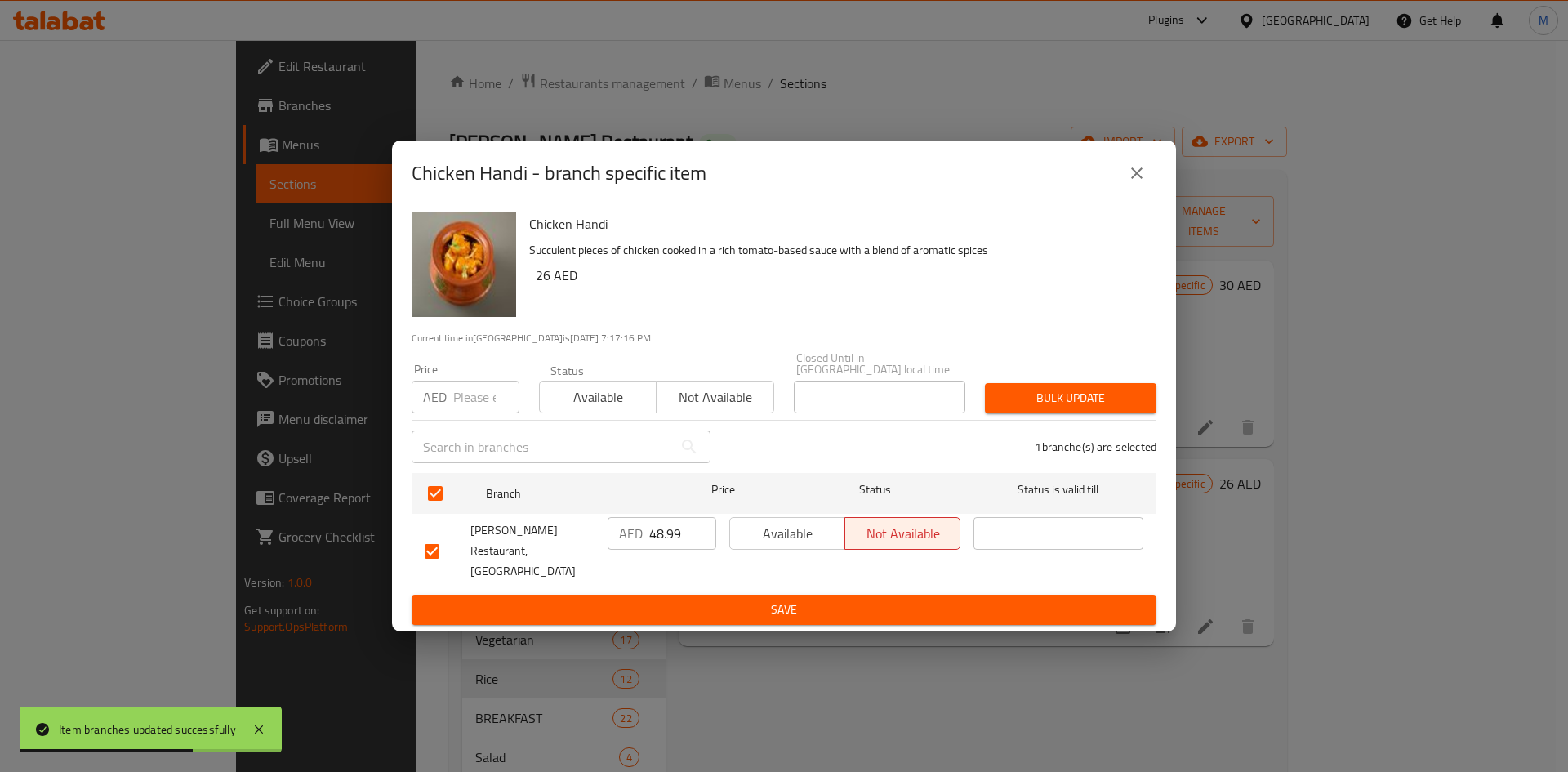
click at [453, 407] on input "number" at bounding box center [486, 396] width 66 height 32
type input "35"
click at [1038, 409] on span "Bulk update" at bounding box center [1071, 398] width 145 height 20
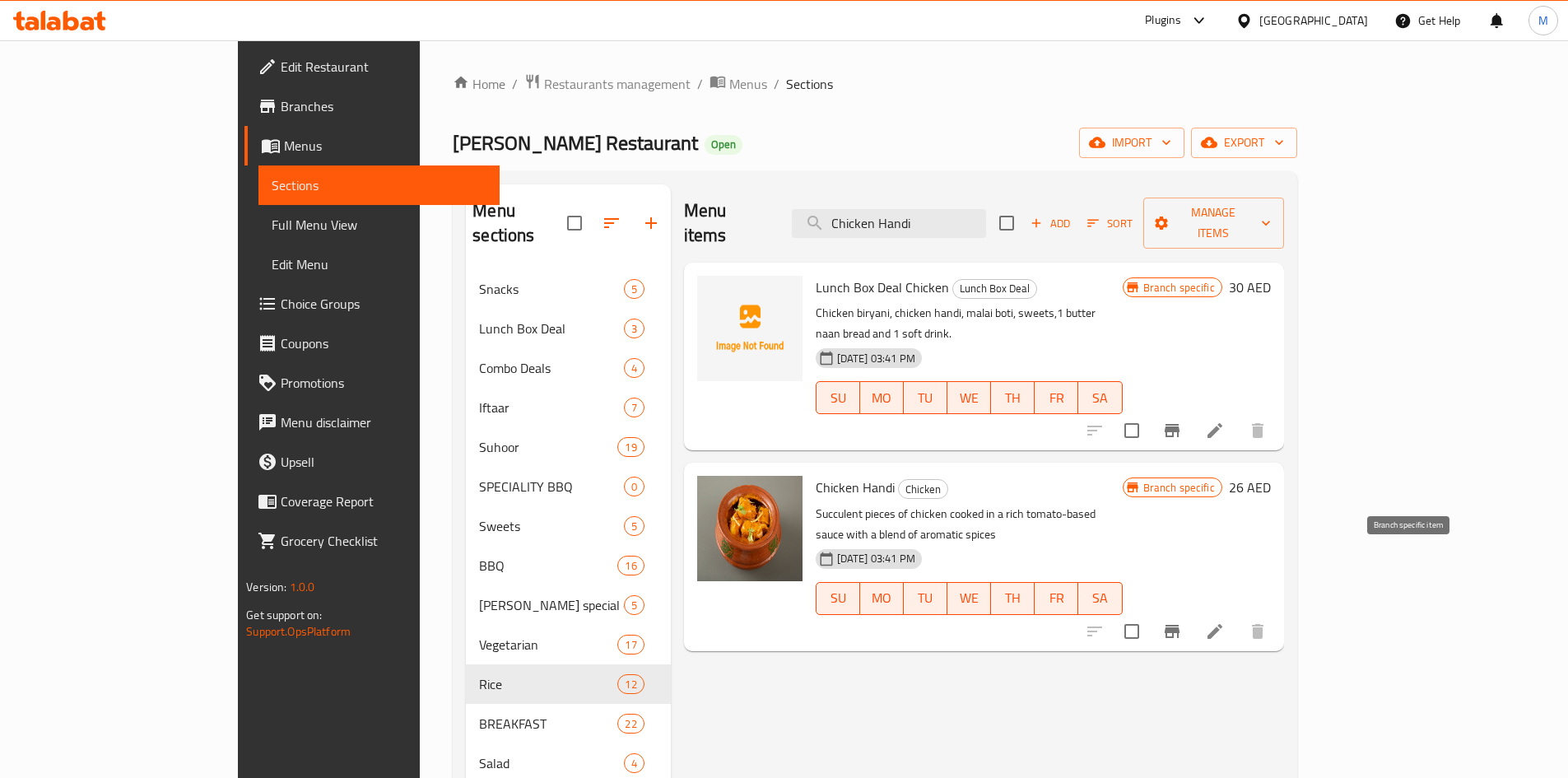
click at [1182, 622] on icon "Branch-specific-item" at bounding box center [1172, 631] width 19 height 19
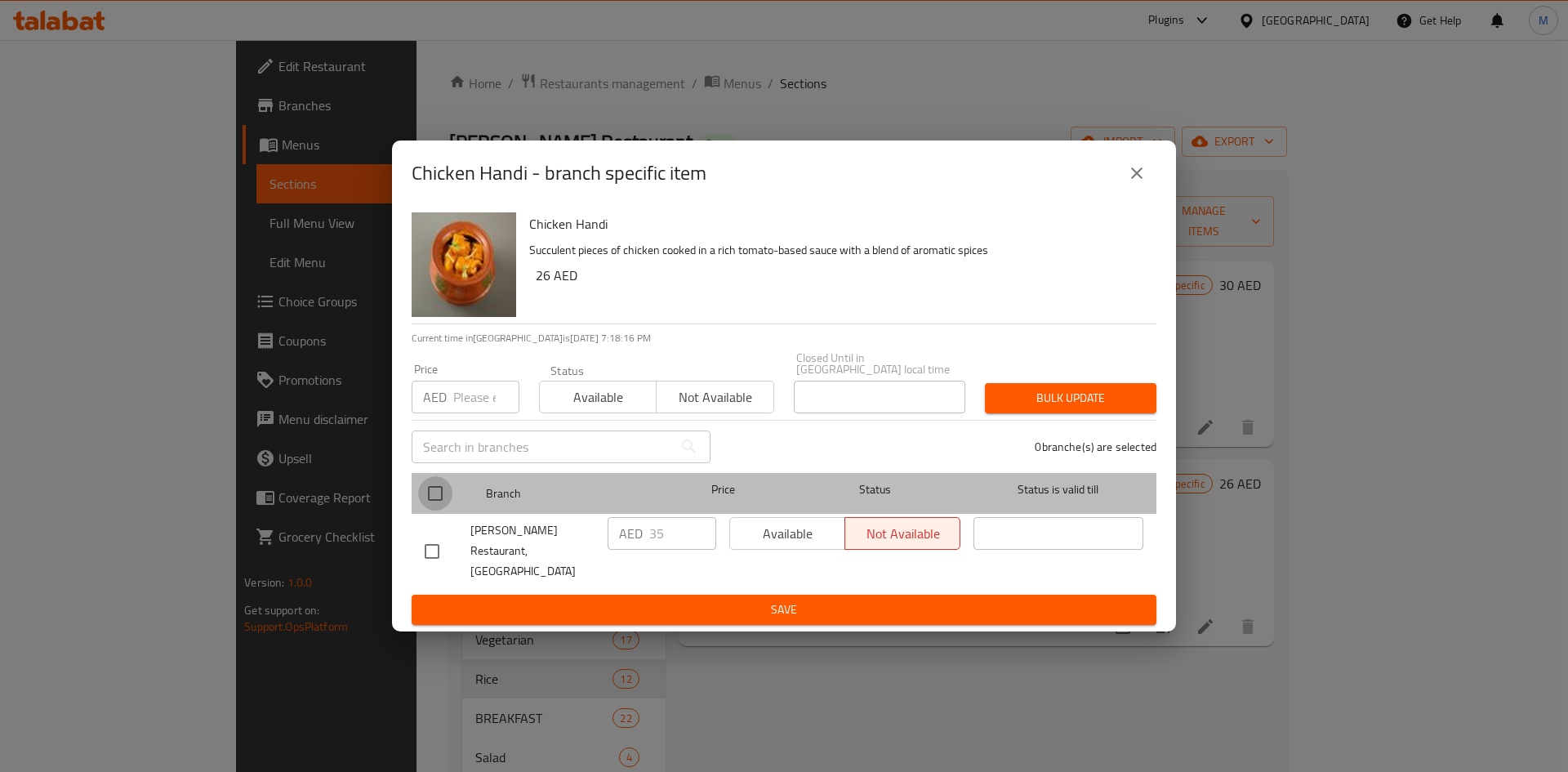
click at [434, 510] on input "checkbox" at bounding box center [435, 493] width 34 height 34
checkbox input "true"
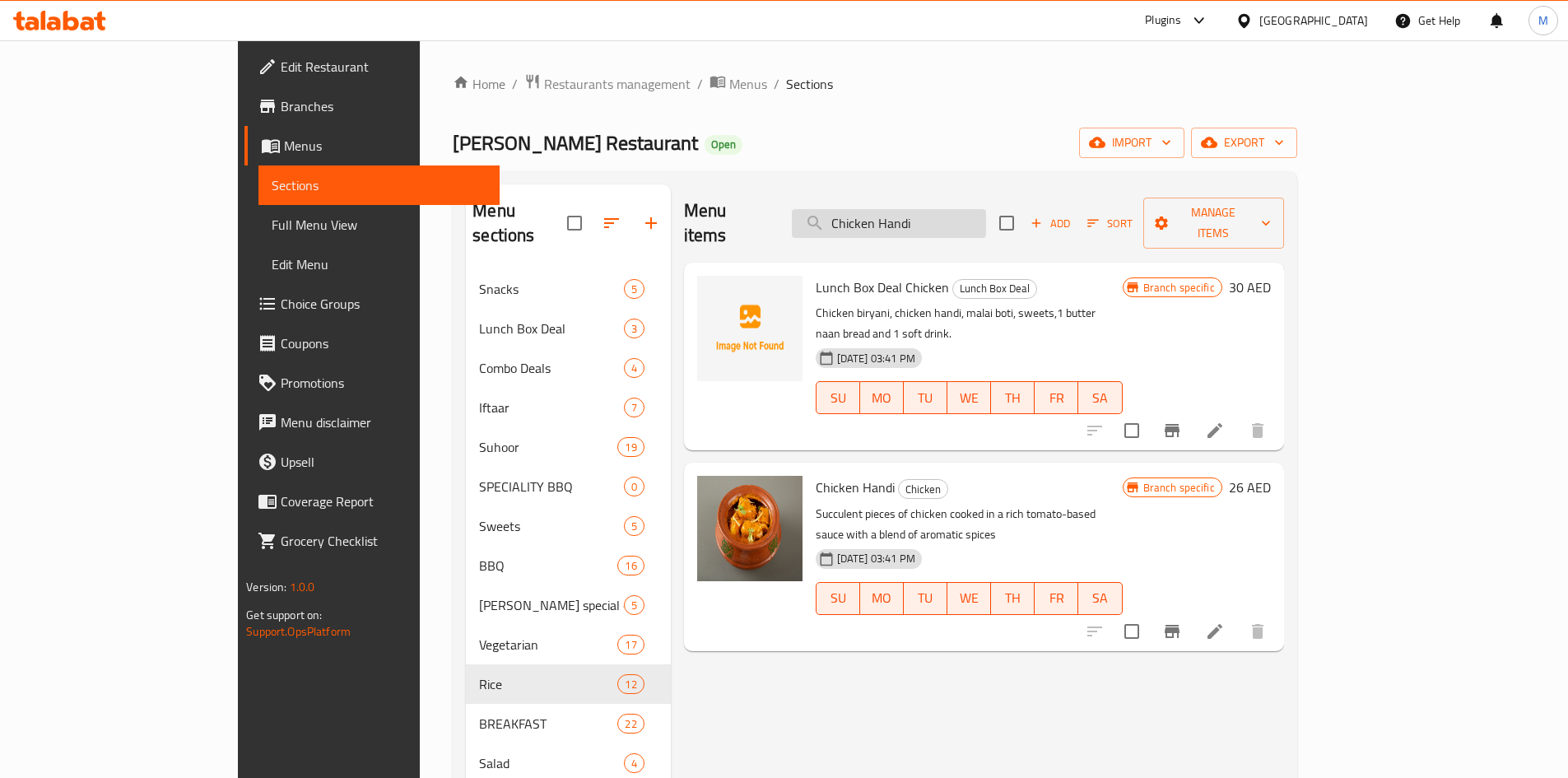
click at [986, 214] on input "Chicken Handi" at bounding box center [888, 223] width 194 height 29
paste input "Murgh Chana"
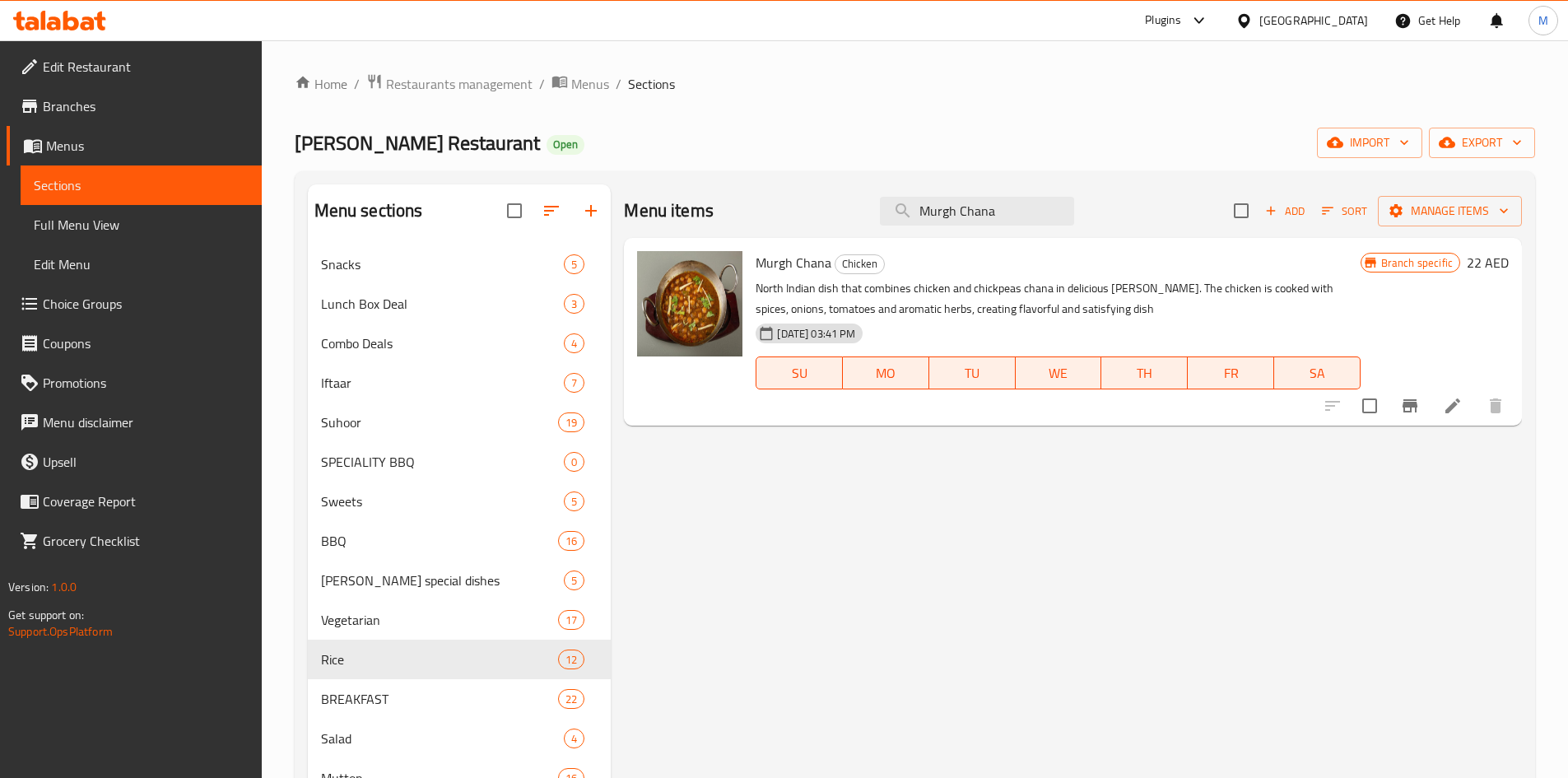
type input "Murgh Chana"
click at [1408, 398] on icon "Branch-specific-item" at bounding box center [1409, 406] width 19 height 19
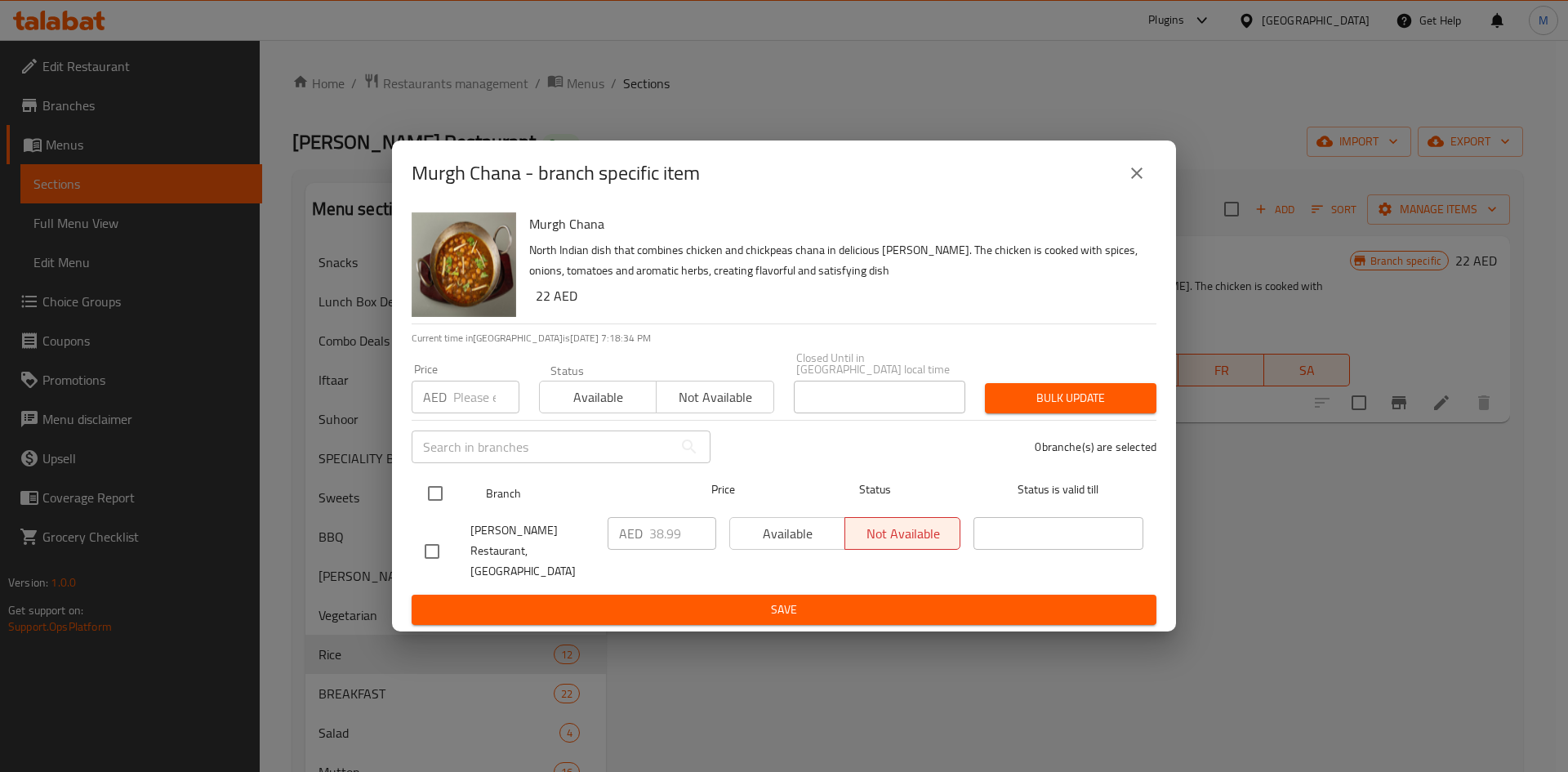
drag, startPoint x: 444, startPoint y: 511, endPoint x: 438, endPoint y: 503, distance: 10.0
click at [443, 510] on input "checkbox" at bounding box center [435, 493] width 34 height 34
checkbox input "true"
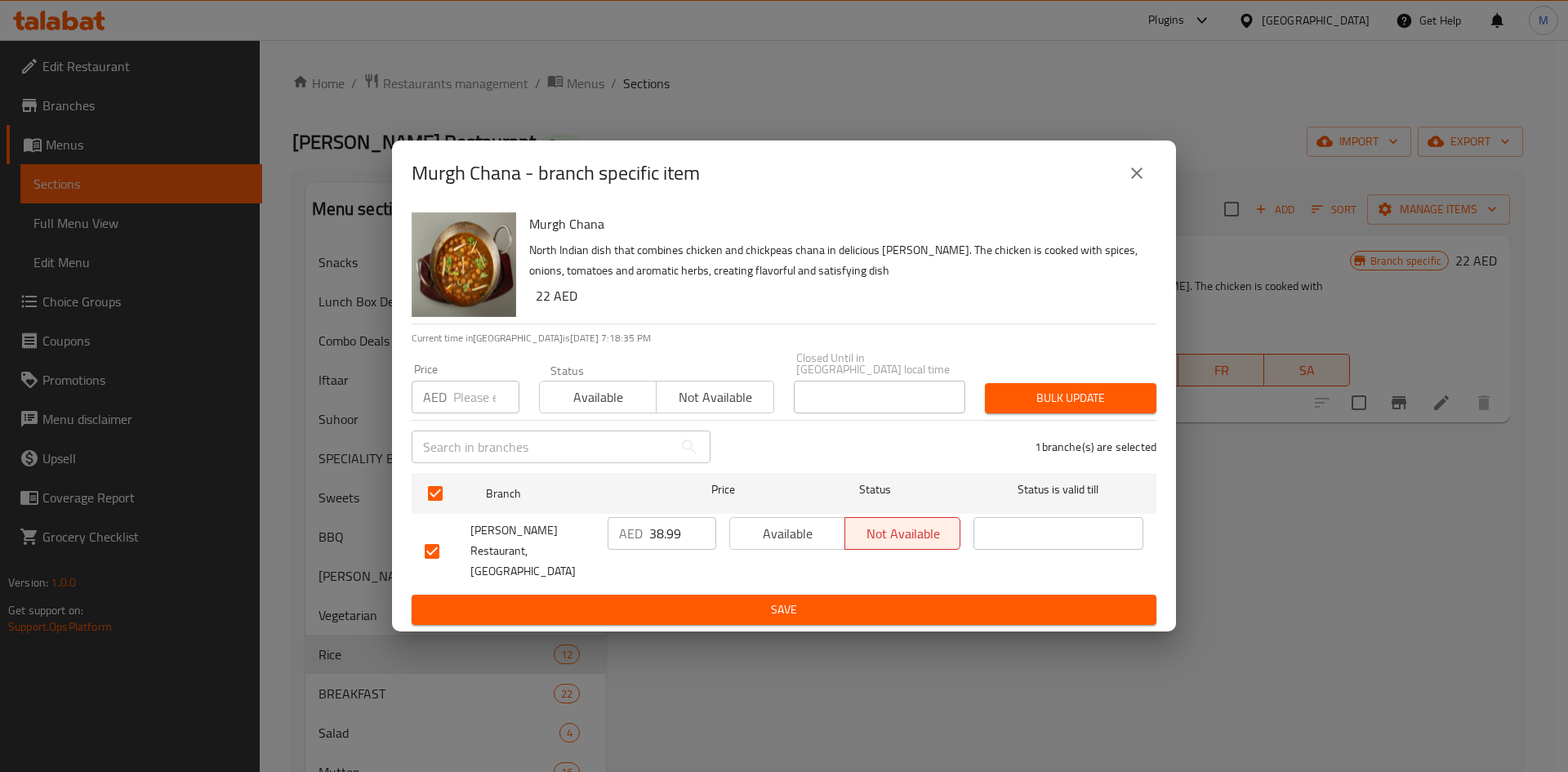
click at [461, 414] on input "number" at bounding box center [486, 396] width 66 height 32
paste input "28"
type input "28"
click at [1076, 409] on span "Bulk update" at bounding box center [1071, 398] width 145 height 20
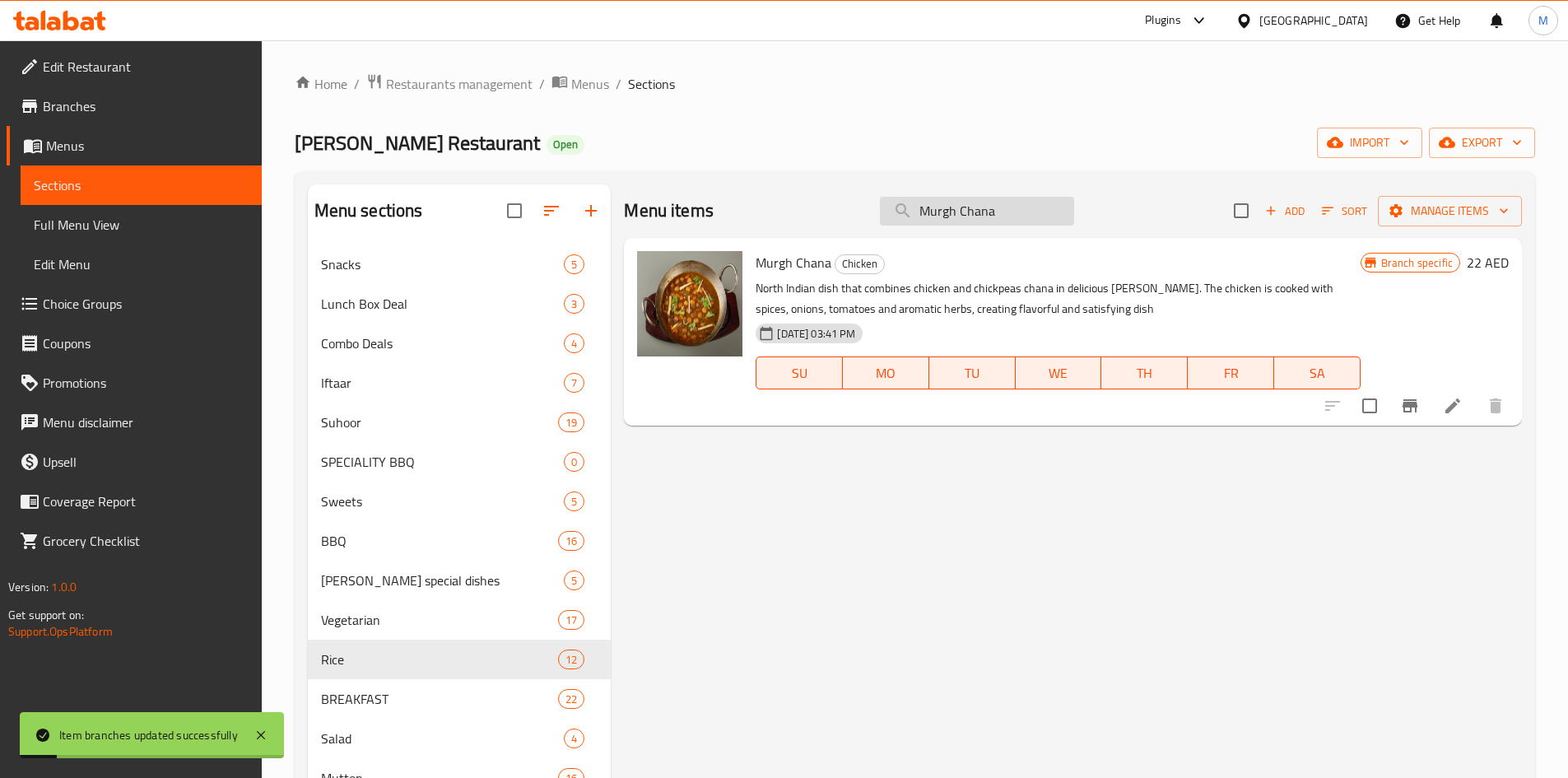
click at [976, 222] on input "Murgh Chana" at bounding box center [976, 211] width 194 height 29
paste input "Chicken Butter"
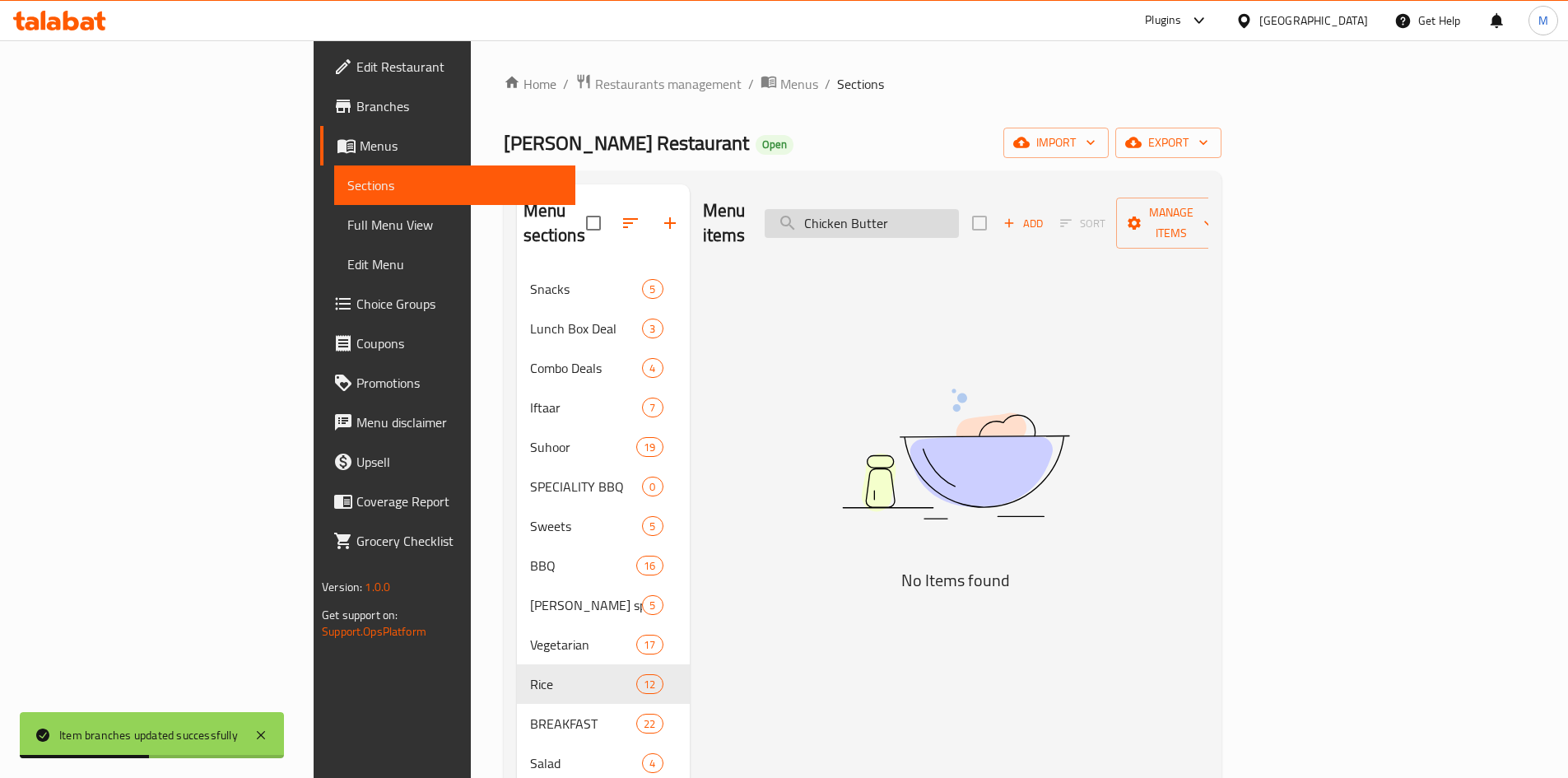
click at [932, 217] on input "Chicken Butter" at bounding box center [861, 223] width 194 height 29
click at [933, 217] on input "Chicken Butter" at bounding box center [861, 223] width 194 height 29
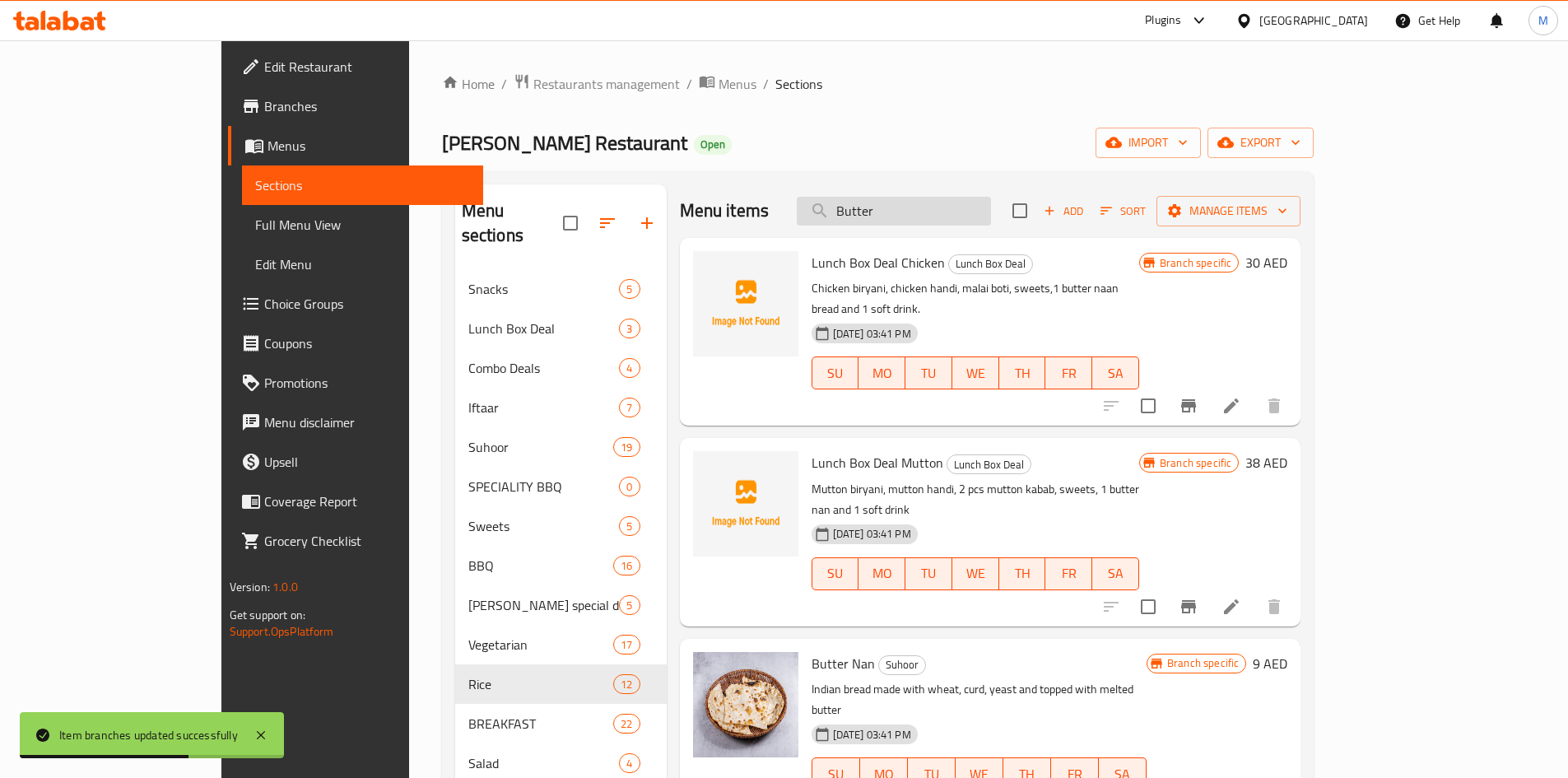
click at [917, 211] on input "Butter" at bounding box center [893, 211] width 194 height 29
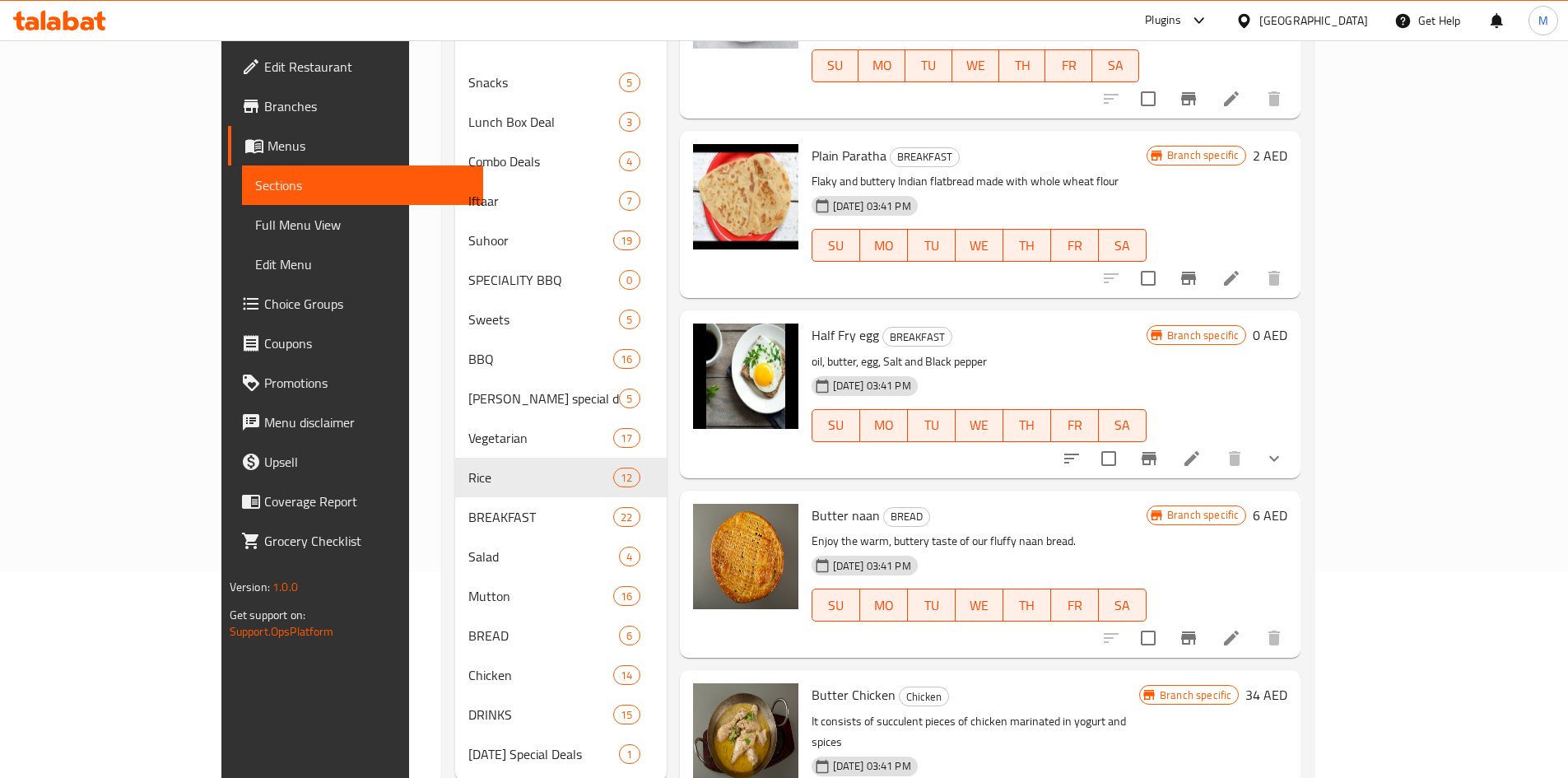
scroll to position [230, 0]
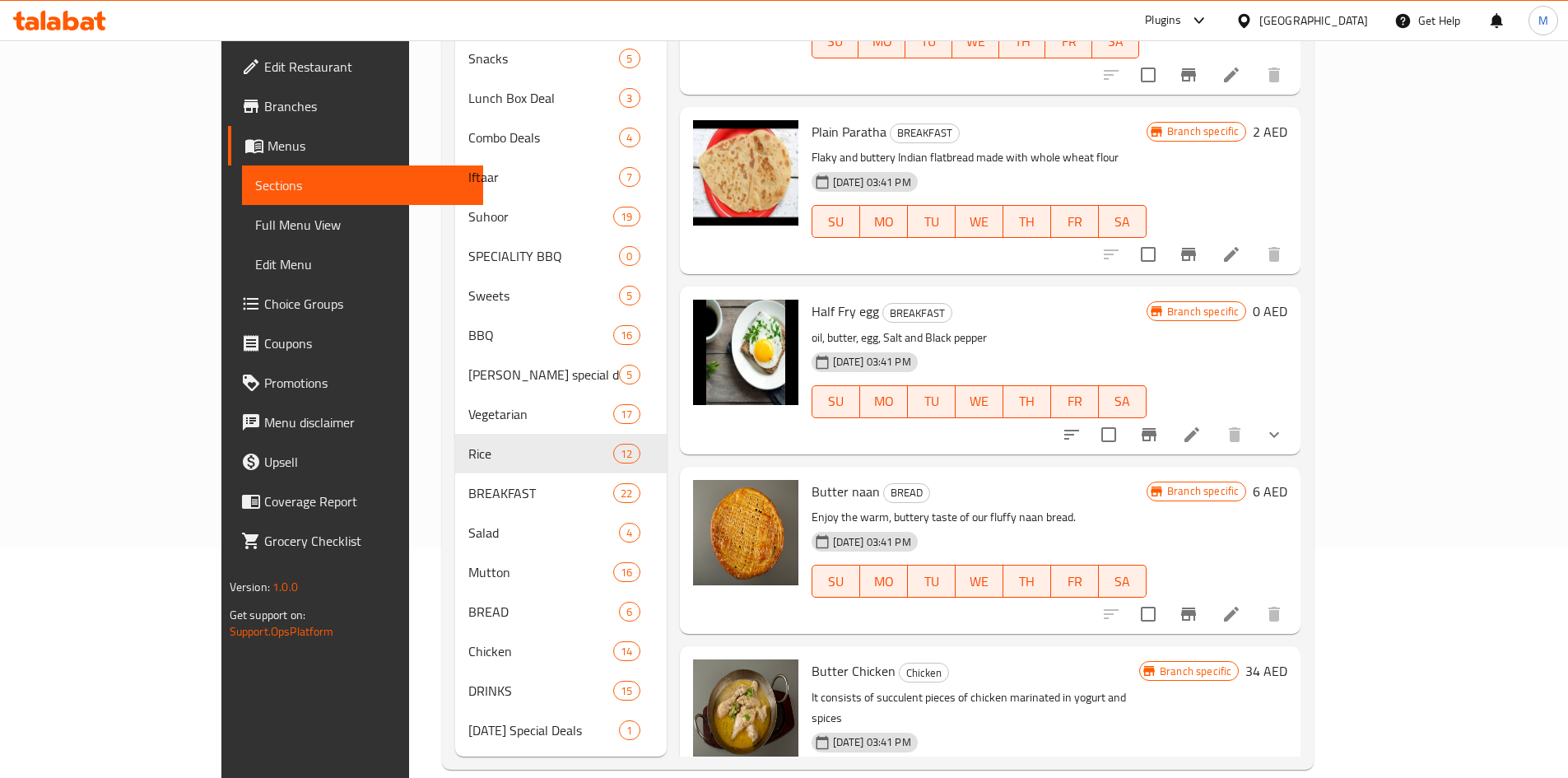
type input "Butter"
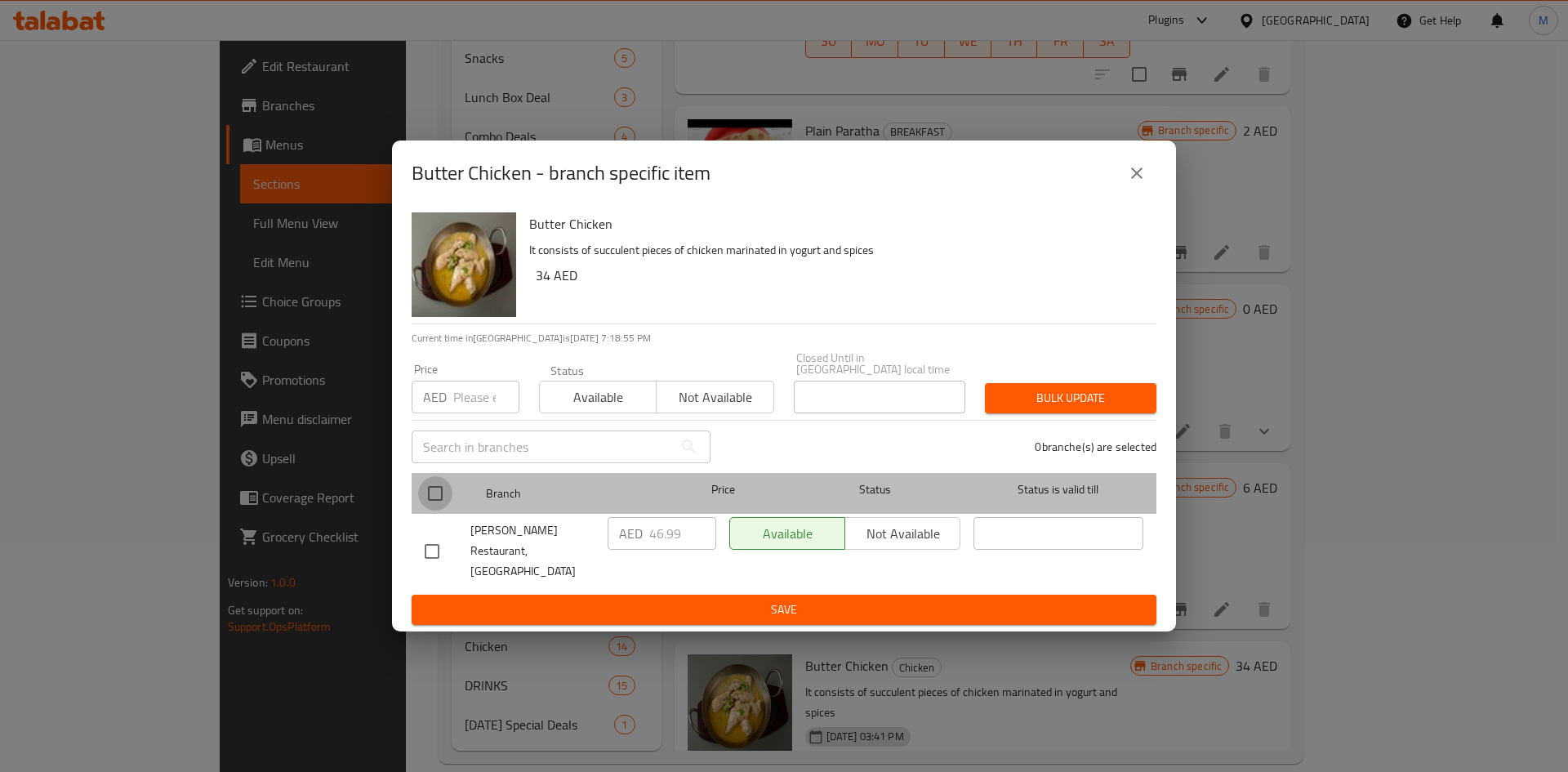
click at [437, 498] on input "checkbox" at bounding box center [435, 493] width 34 height 34
checkbox input "true"
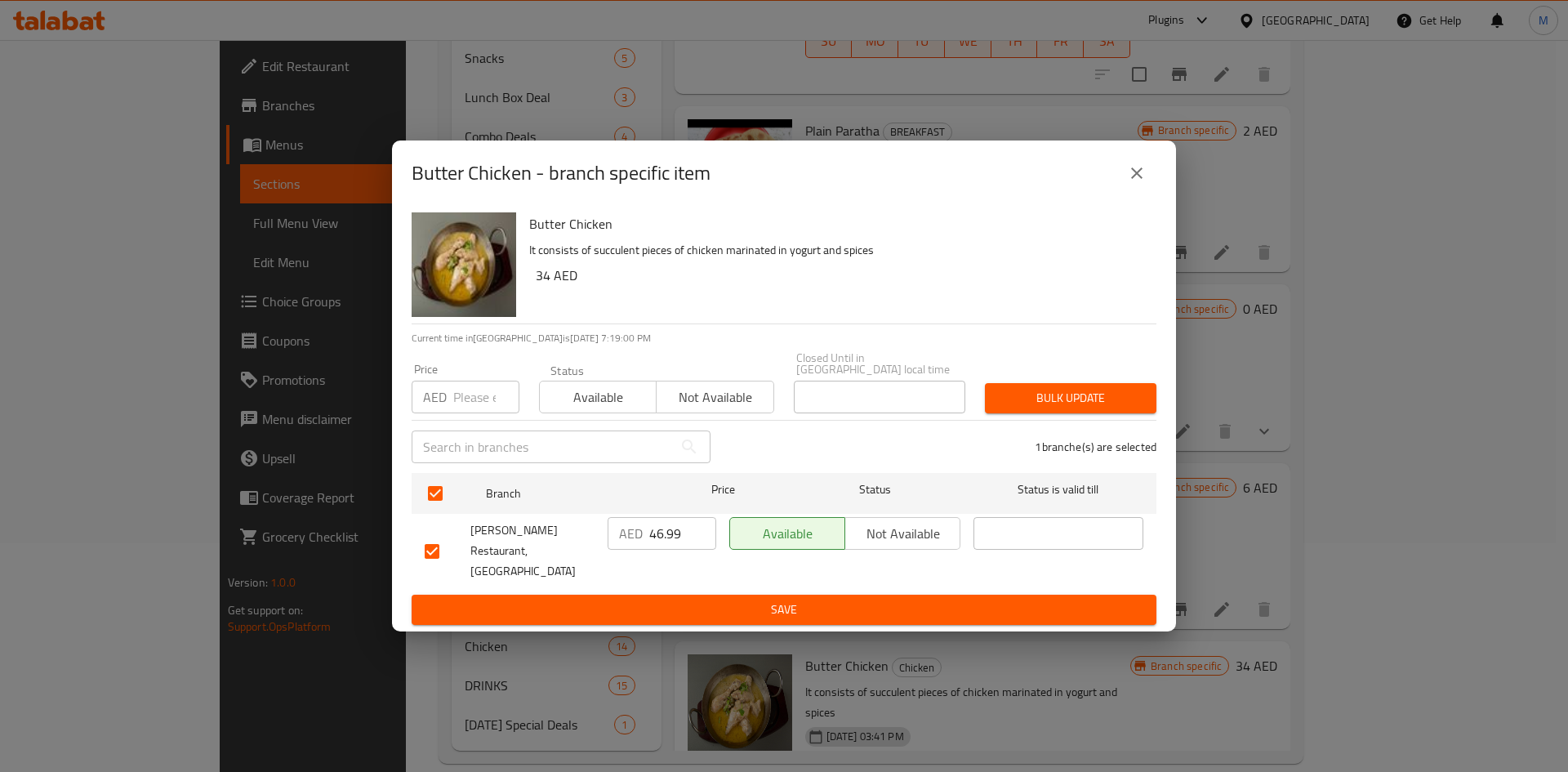
click at [483, 414] on input "number" at bounding box center [486, 396] width 66 height 32
paste input "34"
type input "34"
drag, startPoint x: 1015, startPoint y: 415, endPoint x: 684, endPoint y: 105, distance: 453.5
click at [1013, 409] on span "Bulk update" at bounding box center [1071, 398] width 145 height 20
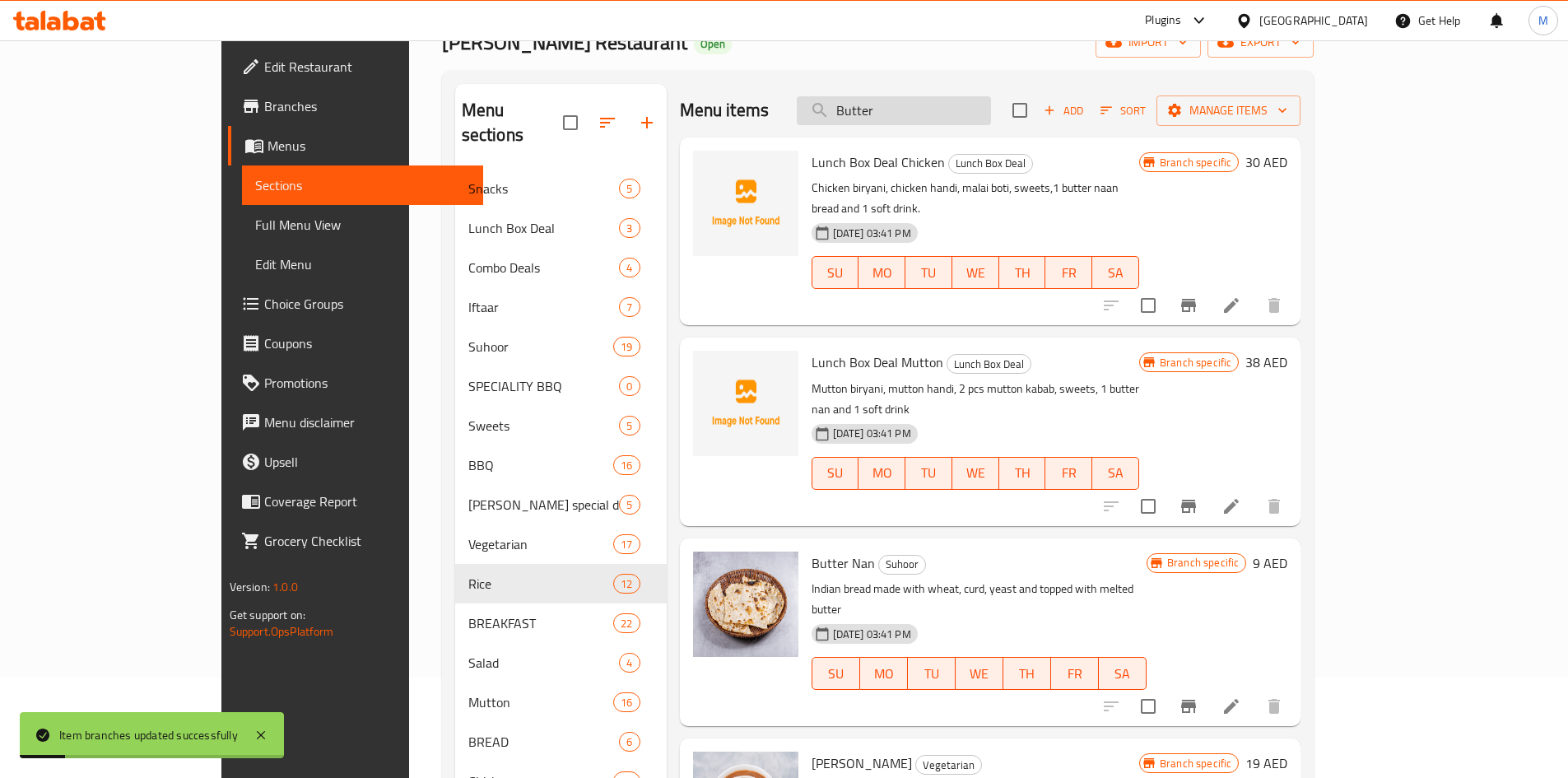
scroll to position [0, 0]
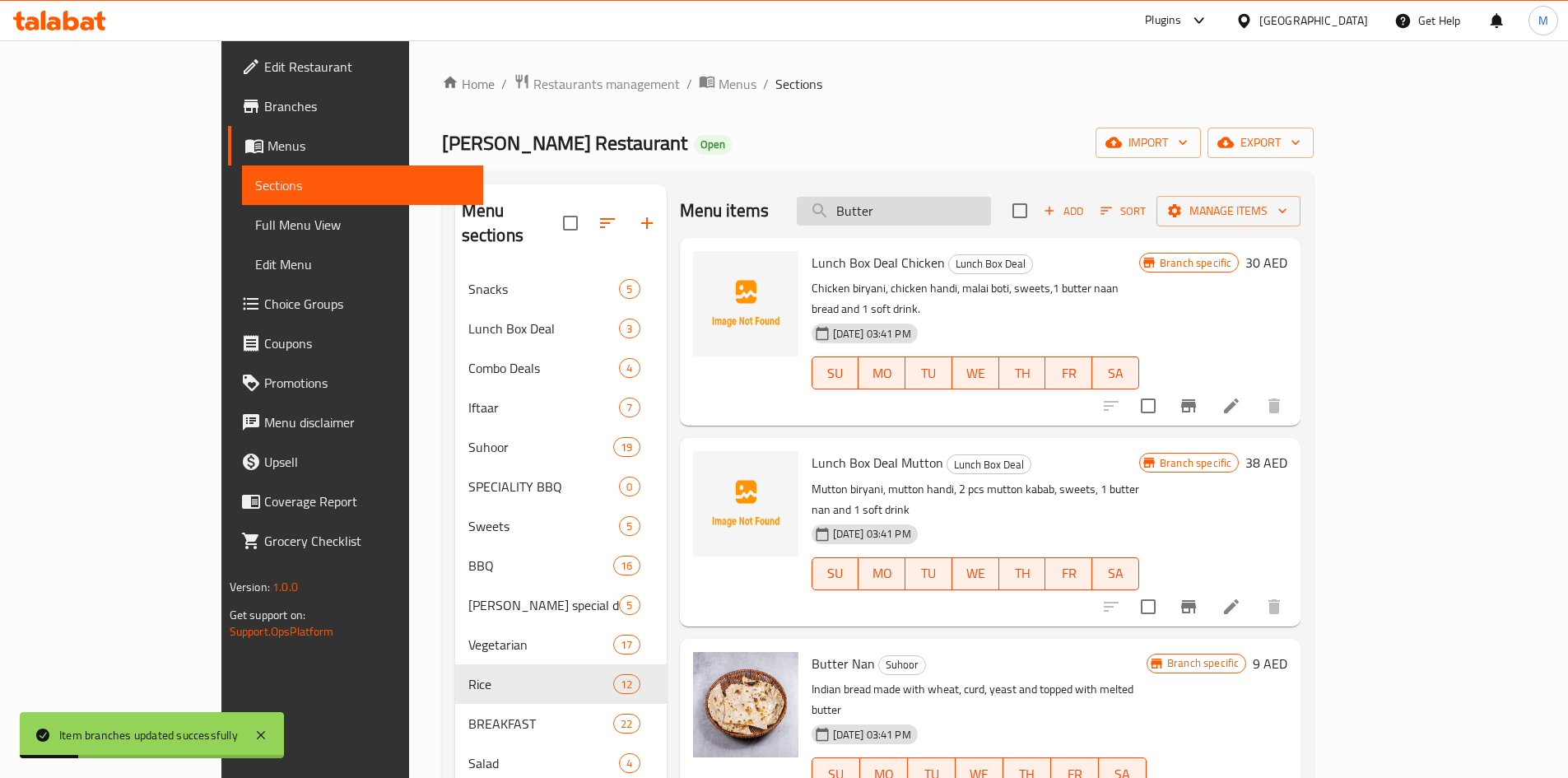
click at [974, 211] on input "Butter" at bounding box center [893, 211] width 194 height 29
paste input "Murgh Chana"
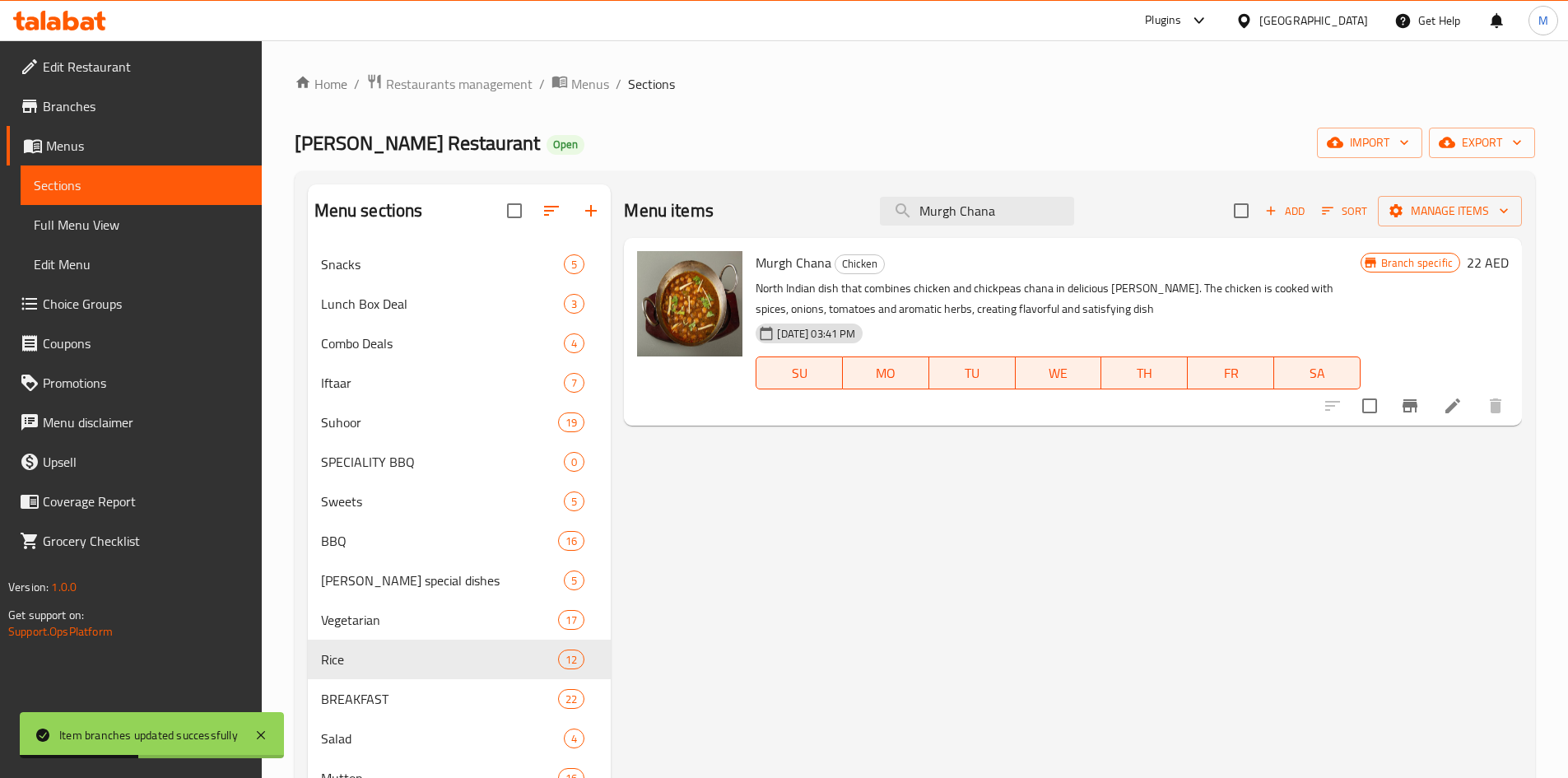
type input "Murgh Chana"
click at [1403, 411] on icon "Branch-specific-item" at bounding box center [1410, 406] width 15 height 13
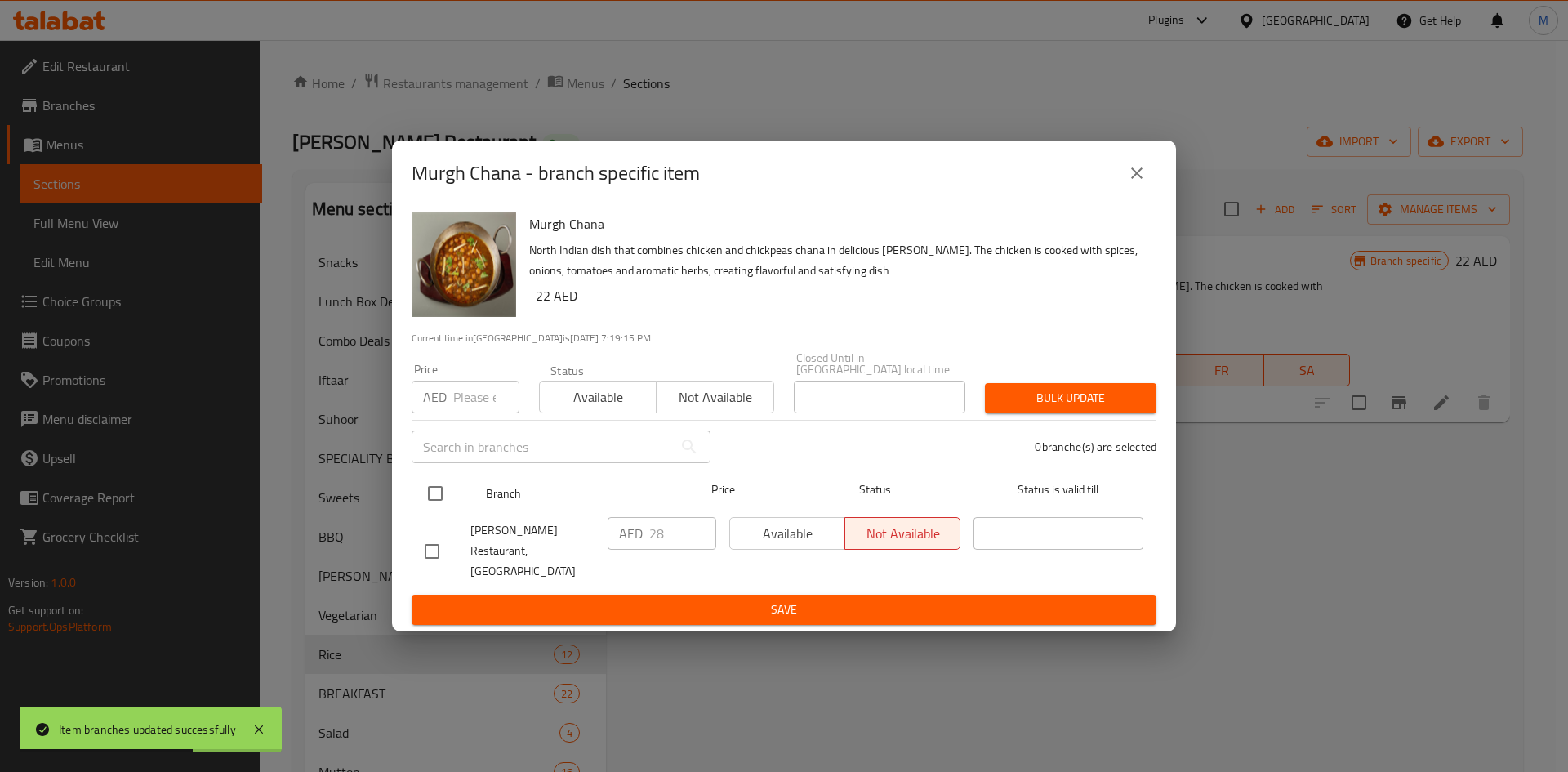
click at [436, 493] on input "checkbox" at bounding box center [435, 493] width 34 height 34
checkbox input "true"
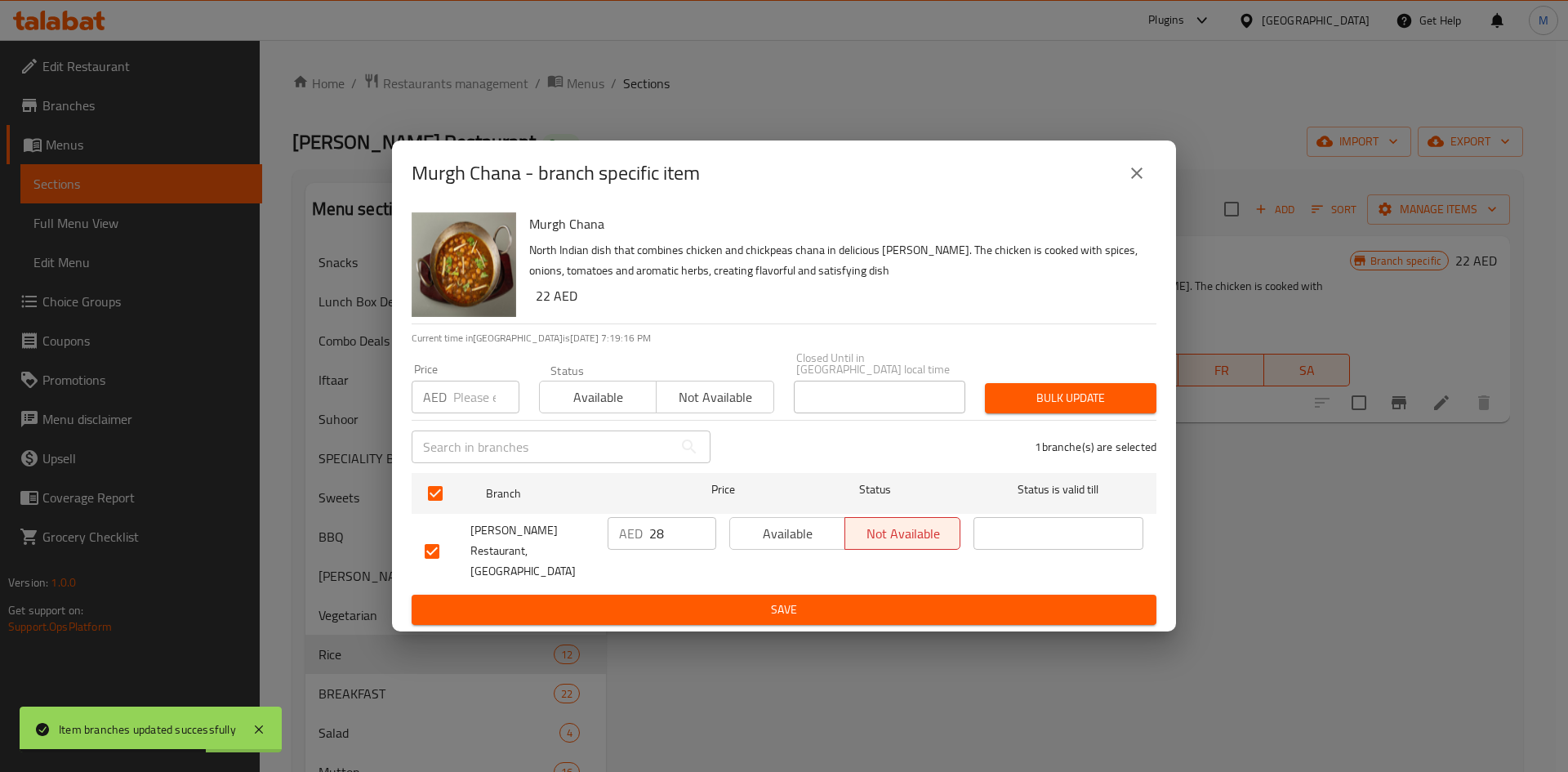
click at [469, 414] on input "number" at bounding box center [486, 396] width 66 height 32
paste input "28"
type input "28"
click at [998, 406] on span "Bulk update" at bounding box center [1071, 398] width 145 height 20
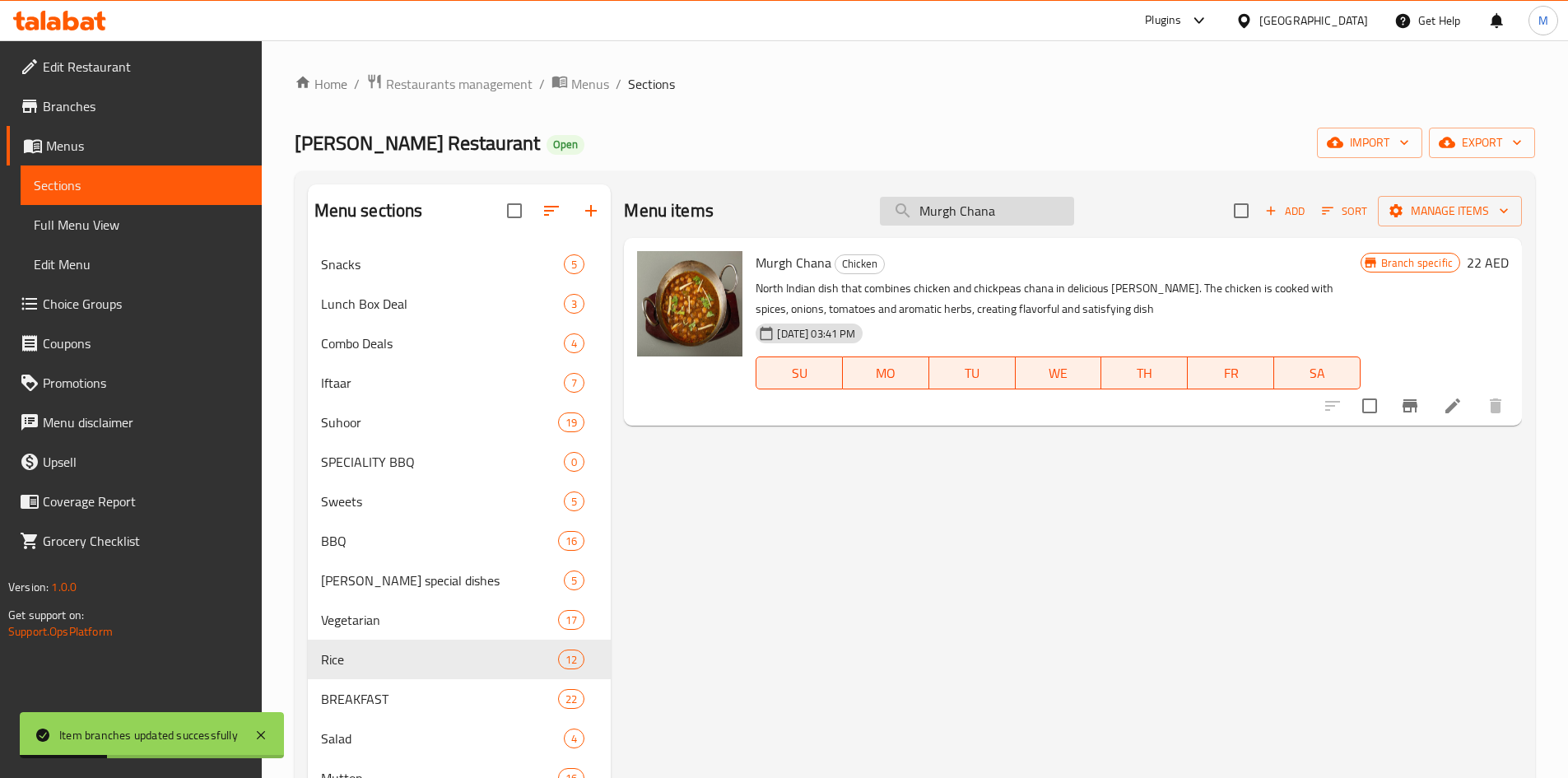
click at [1034, 209] on input "Murgh Chana" at bounding box center [976, 211] width 194 height 29
paste input "Chicken Chilli"
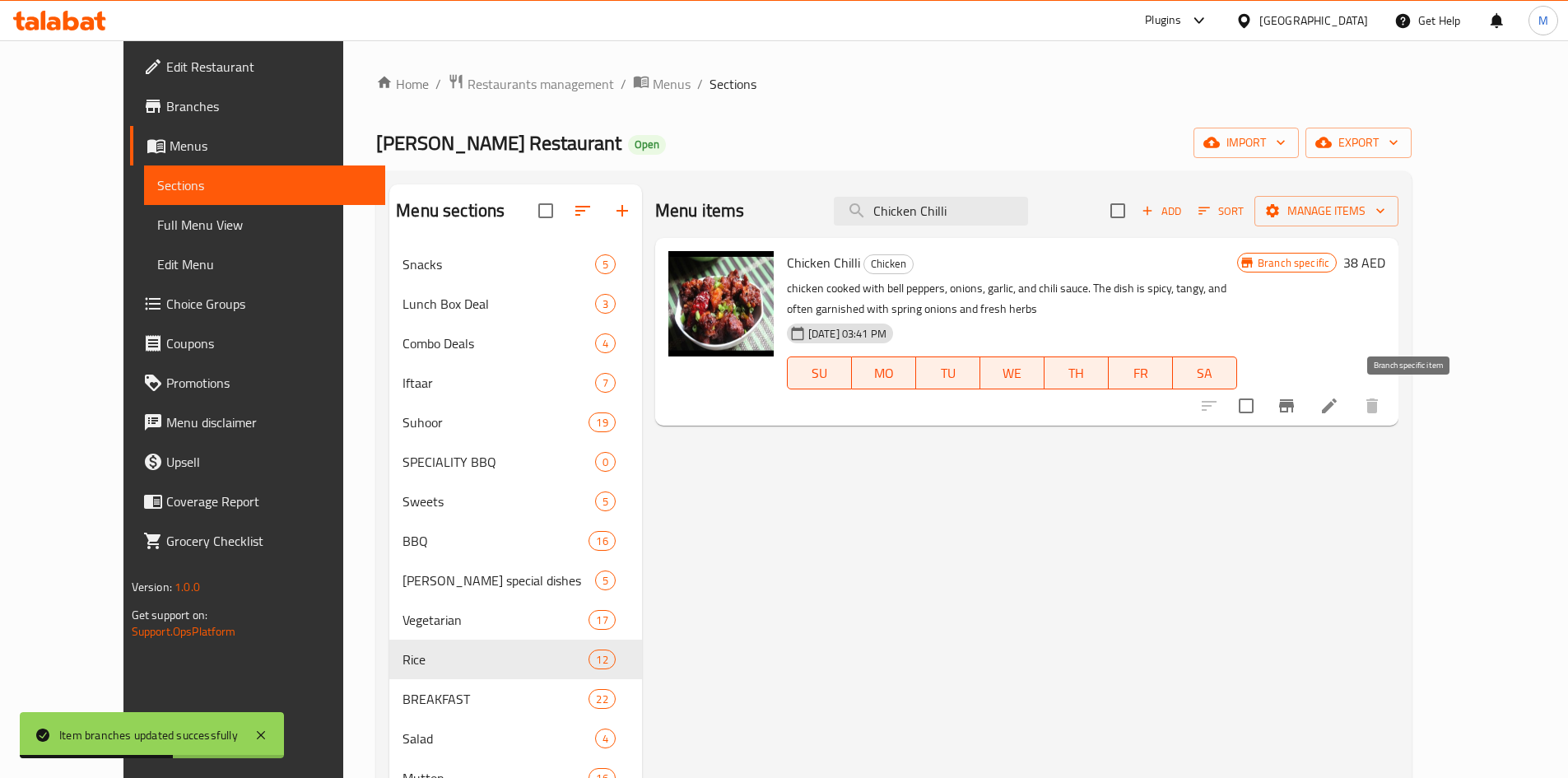
type input "Chicken Chilli"
click at [1296, 411] on icon "Branch-specific-item" at bounding box center [1286, 406] width 19 height 19
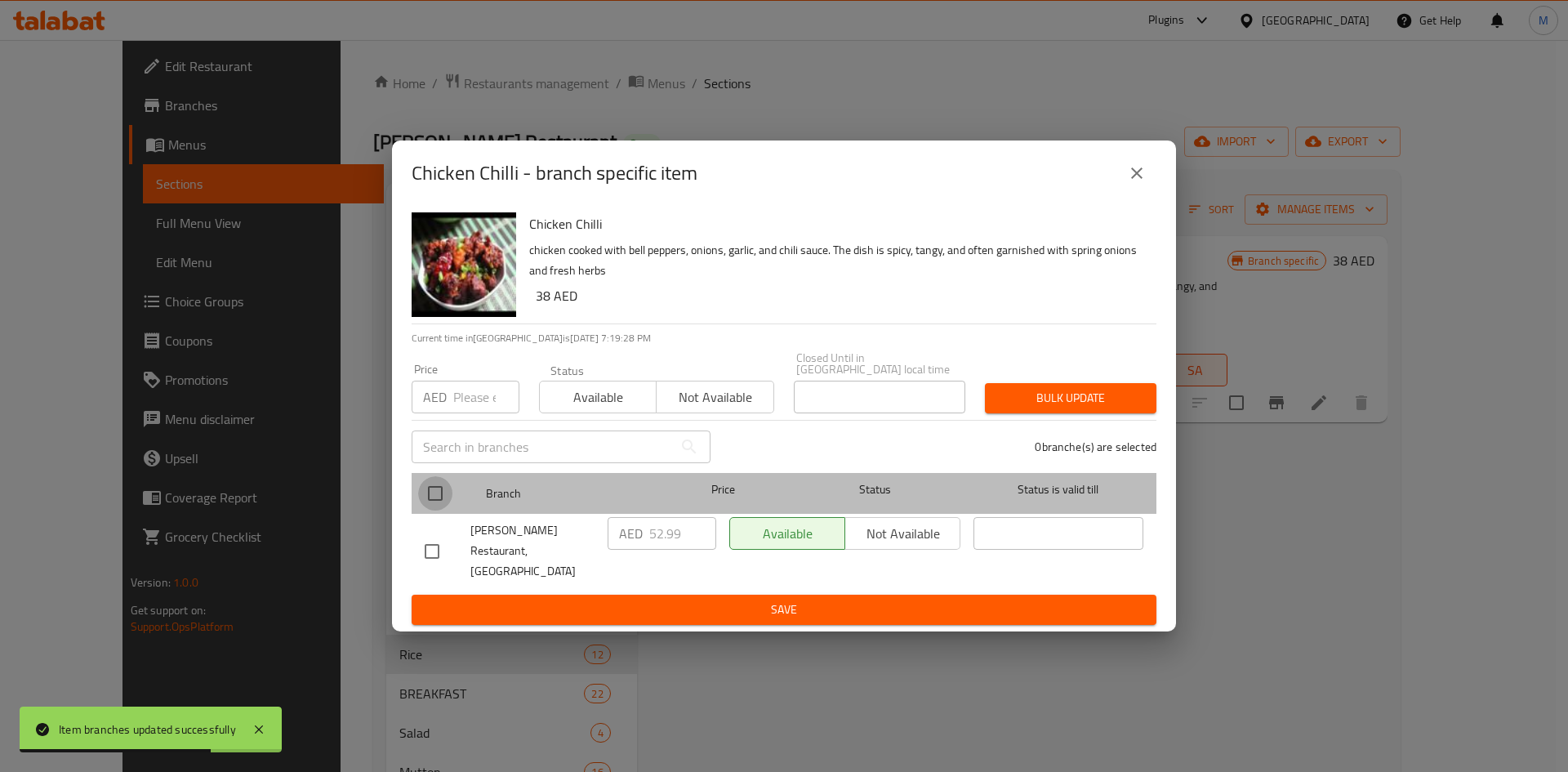
click at [434, 492] on input "checkbox" at bounding box center [435, 493] width 34 height 34
checkbox input "true"
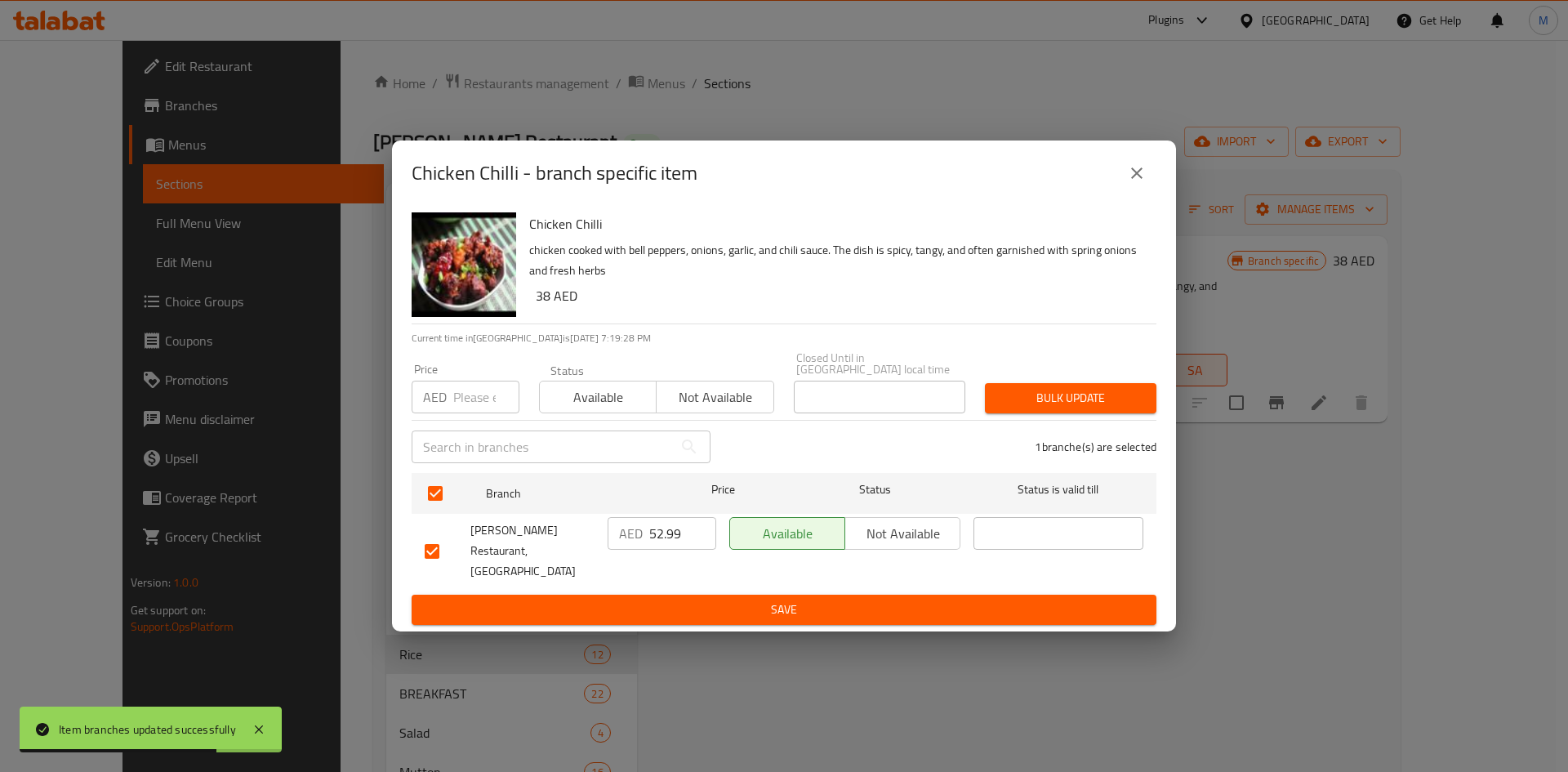
click at [473, 404] on input "number" at bounding box center [486, 396] width 66 height 32
type input "38"
click at [1052, 406] on span "Bulk update" at bounding box center [1071, 398] width 145 height 20
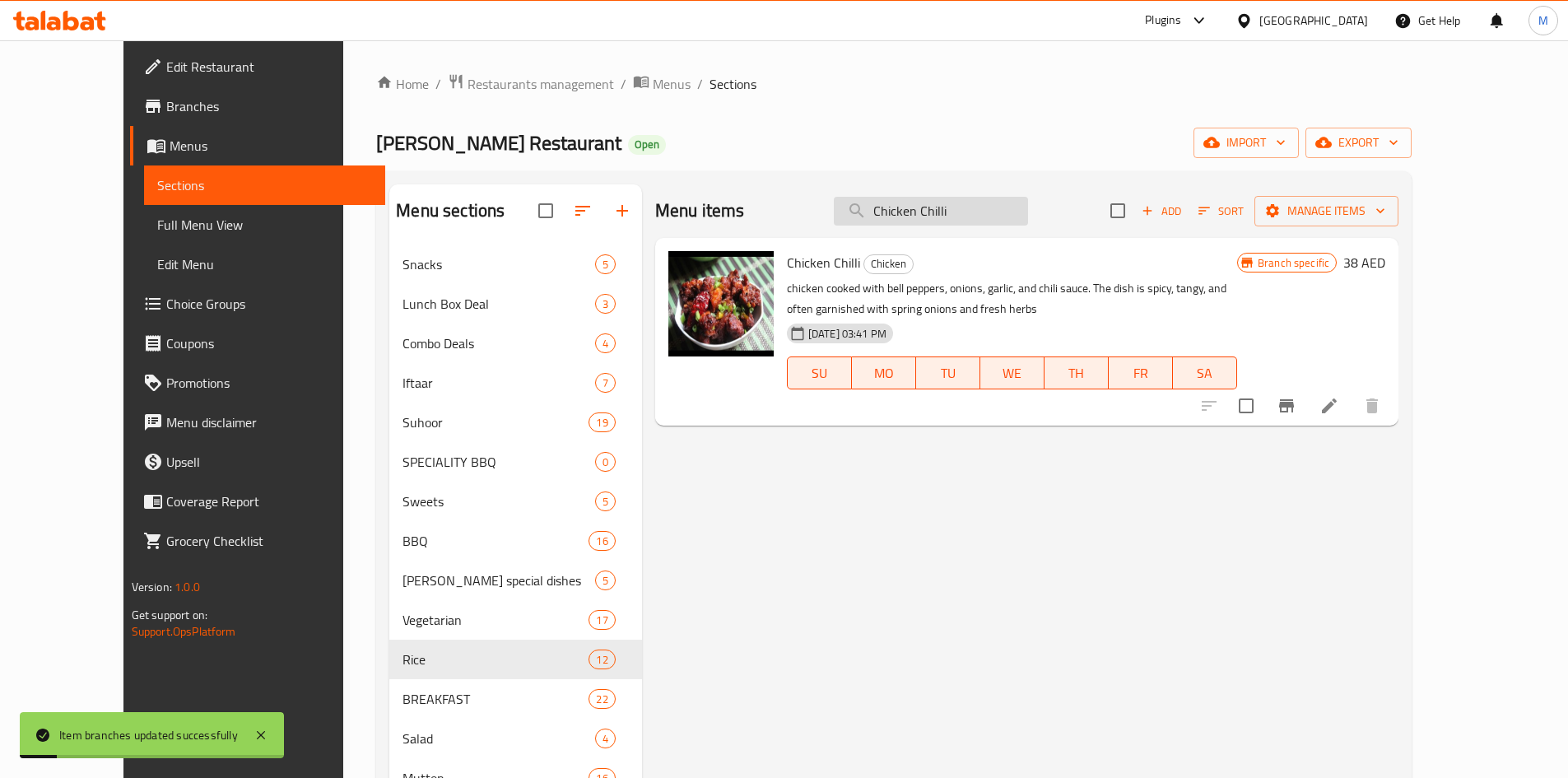
click at [1028, 208] on input "Chicken Chilli" at bounding box center [931, 211] width 194 height 29
click at [1028, 207] on input "Chicken Chilli" at bounding box center [931, 211] width 194 height 29
paste input "Jaleferaz"
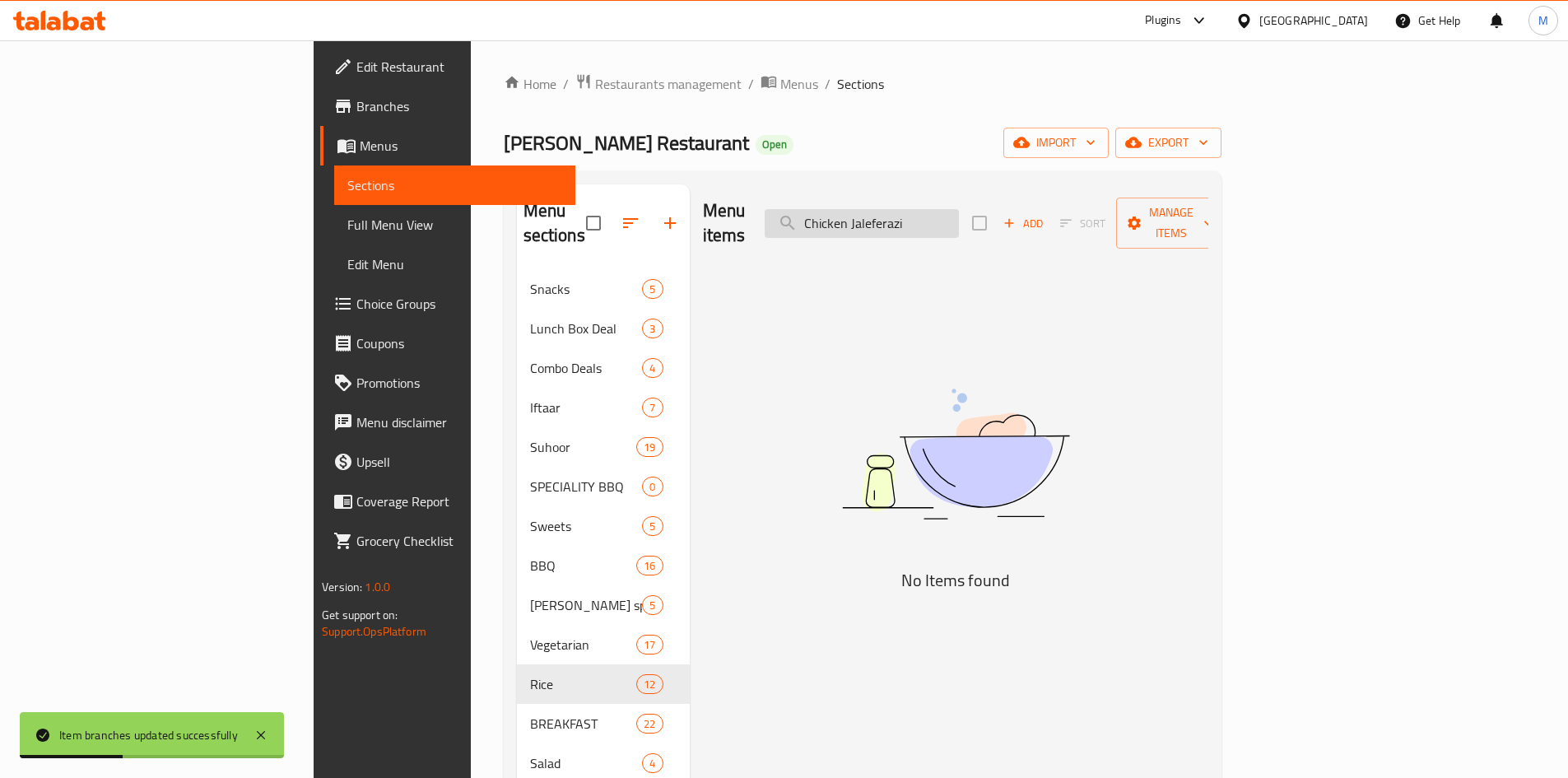
click at [948, 214] on input "Chicken Jaleferazi" at bounding box center [861, 223] width 194 height 29
click at [949, 213] on input "Chicken Jaleferazi" at bounding box center [861, 223] width 194 height 29
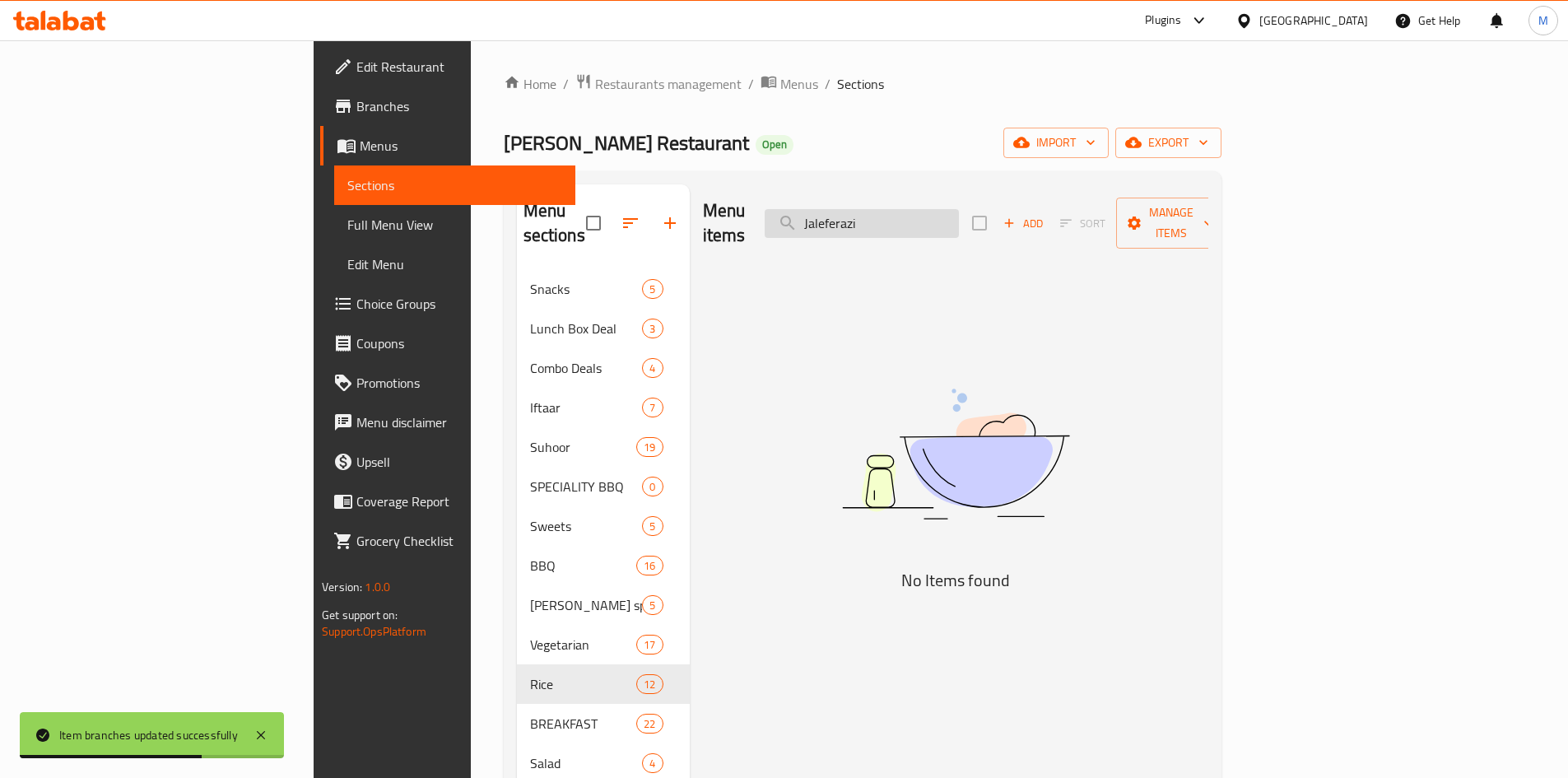
click at [958, 209] on input "Jaleferazi" at bounding box center [861, 223] width 194 height 29
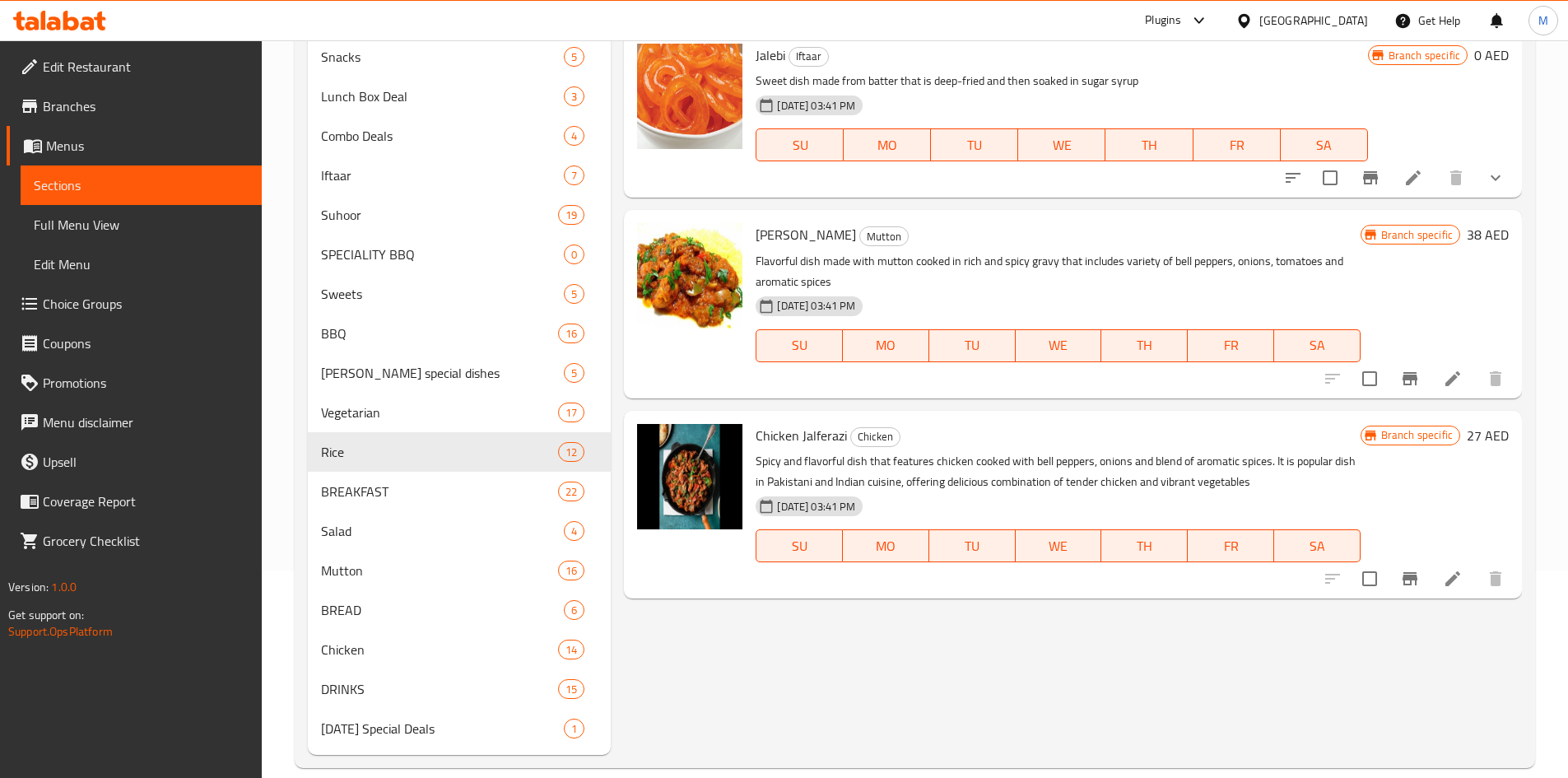
scroll to position [230, 0]
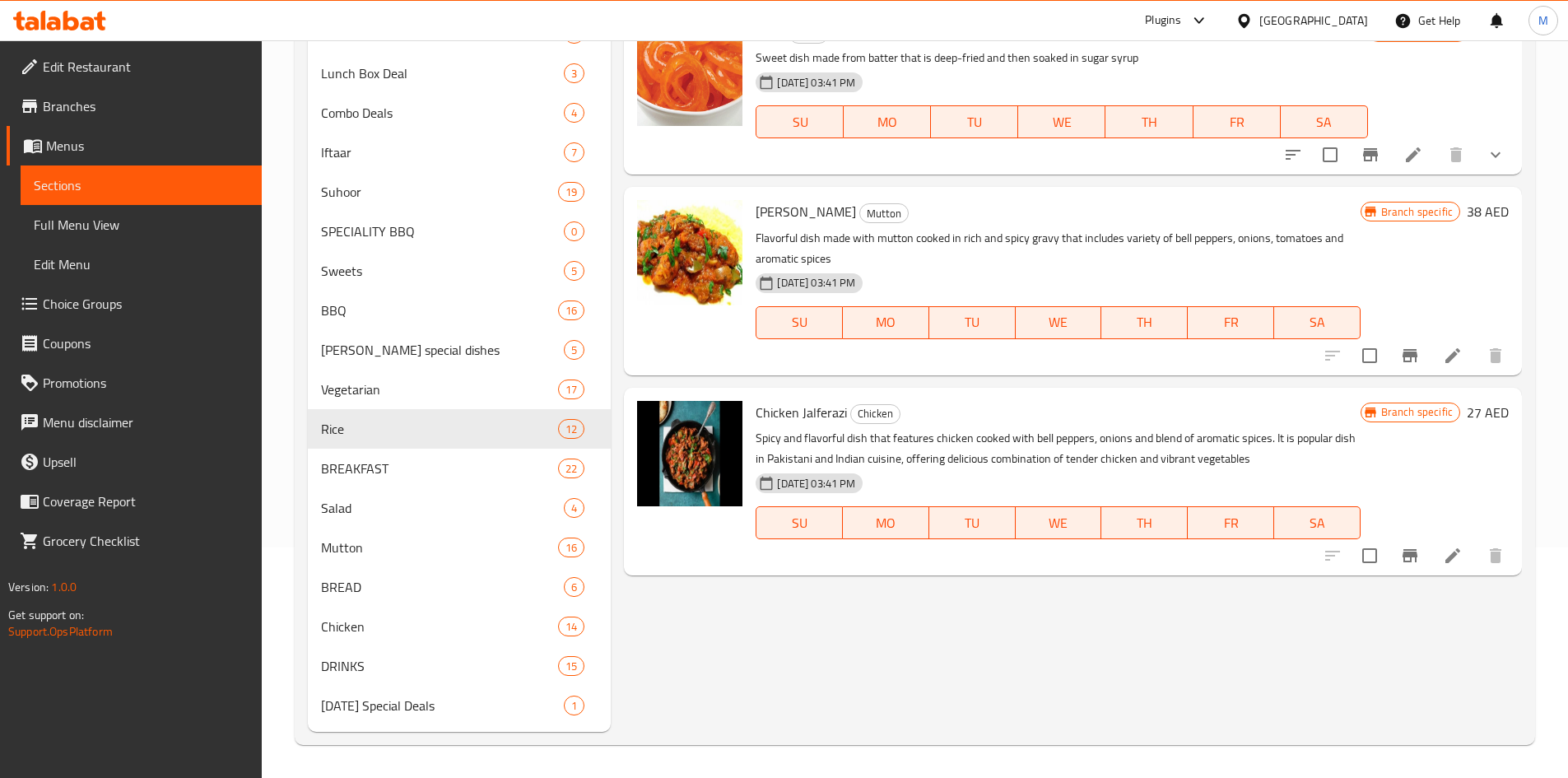
type input "Jal"
click at [1409, 555] on icon "Branch-specific-item" at bounding box center [1410, 556] width 15 height 13
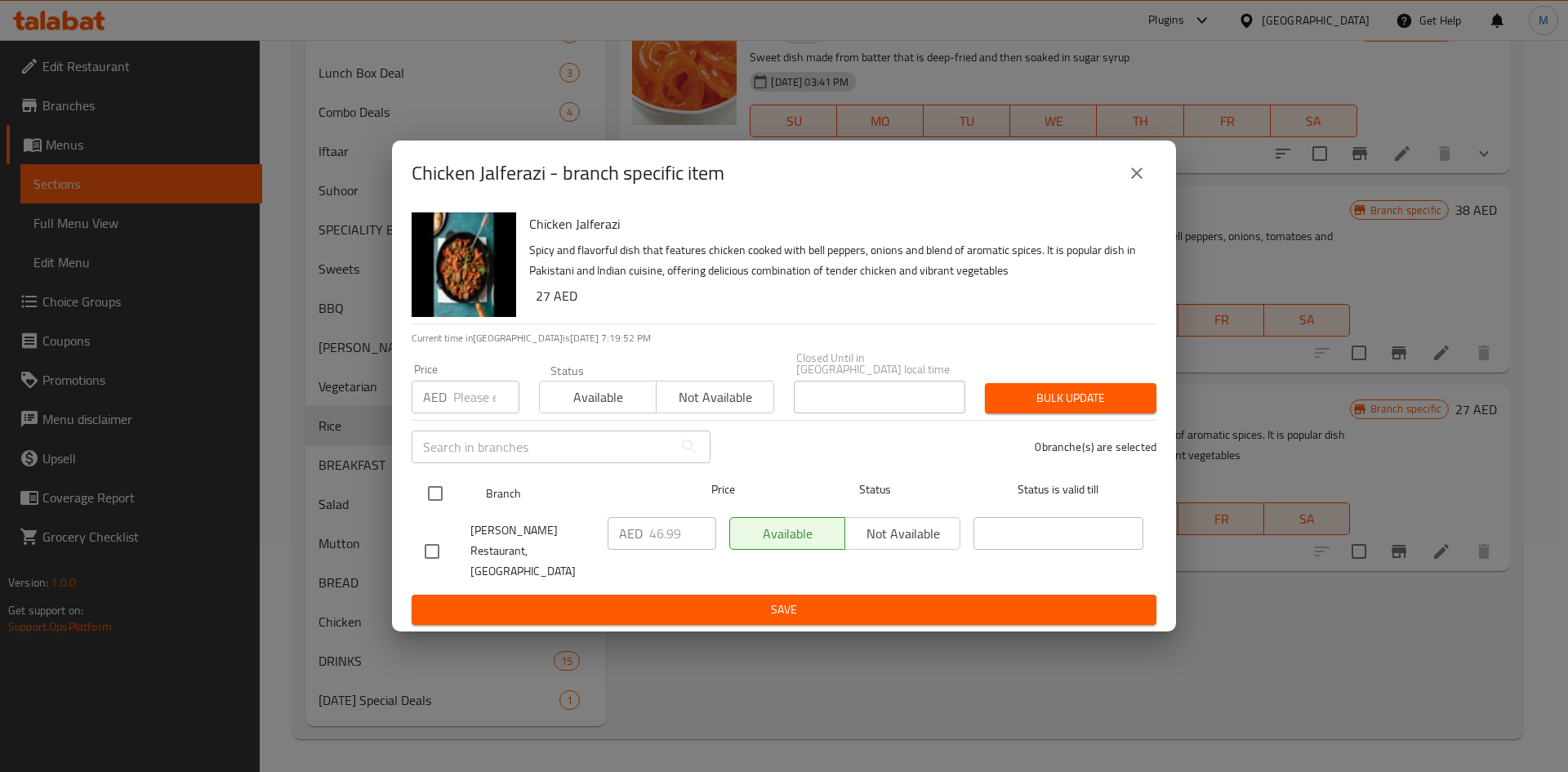
click at [434, 496] on input "checkbox" at bounding box center [435, 493] width 34 height 34
checkbox input "true"
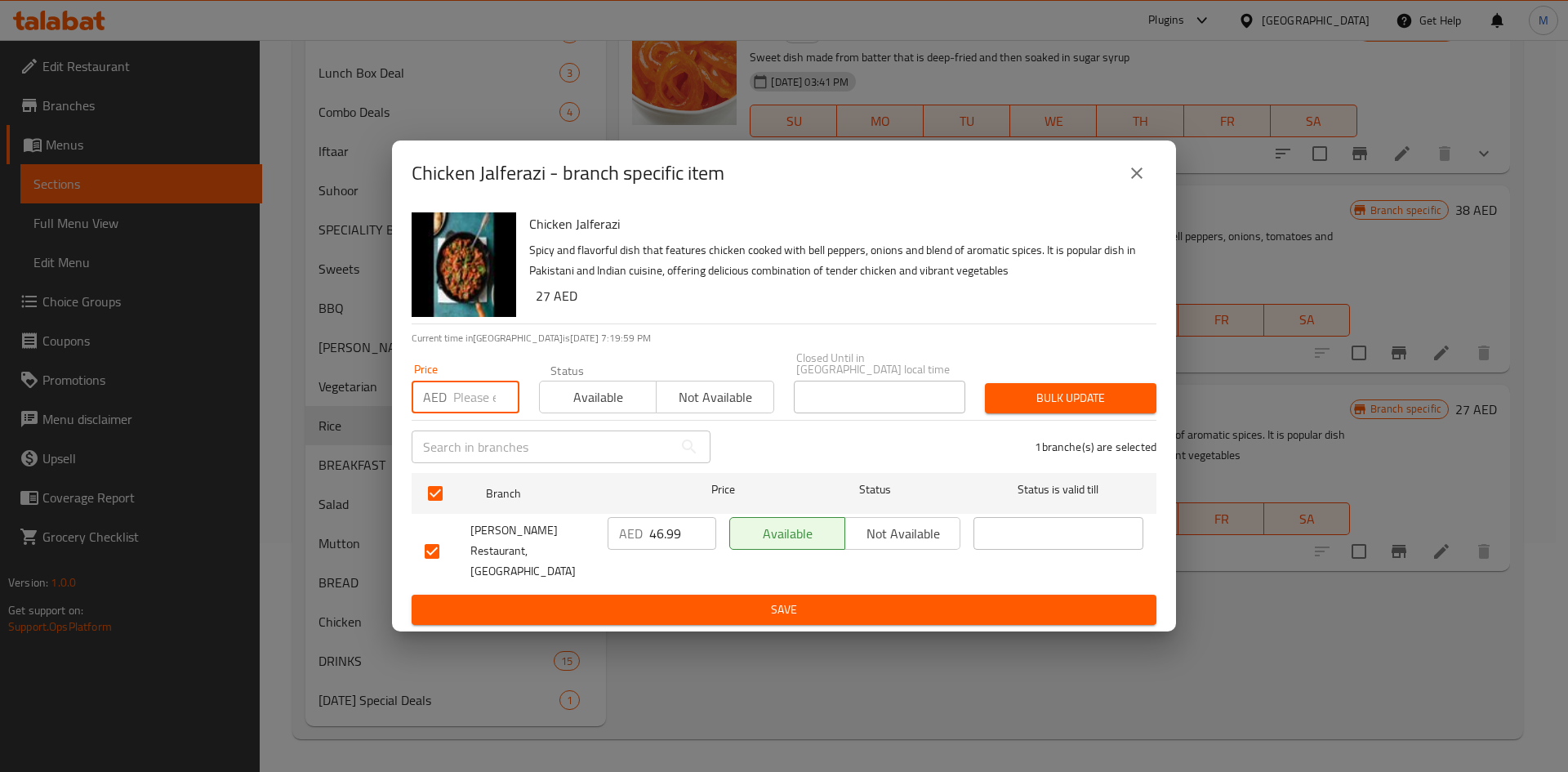
click at [481, 407] on input "number" at bounding box center [486, 396] width 66 height 32
paste input "34"
type input "34"
click at [1007, 401] on span "Bulk update" at bounding box center [1071, 398] width 145 height 20
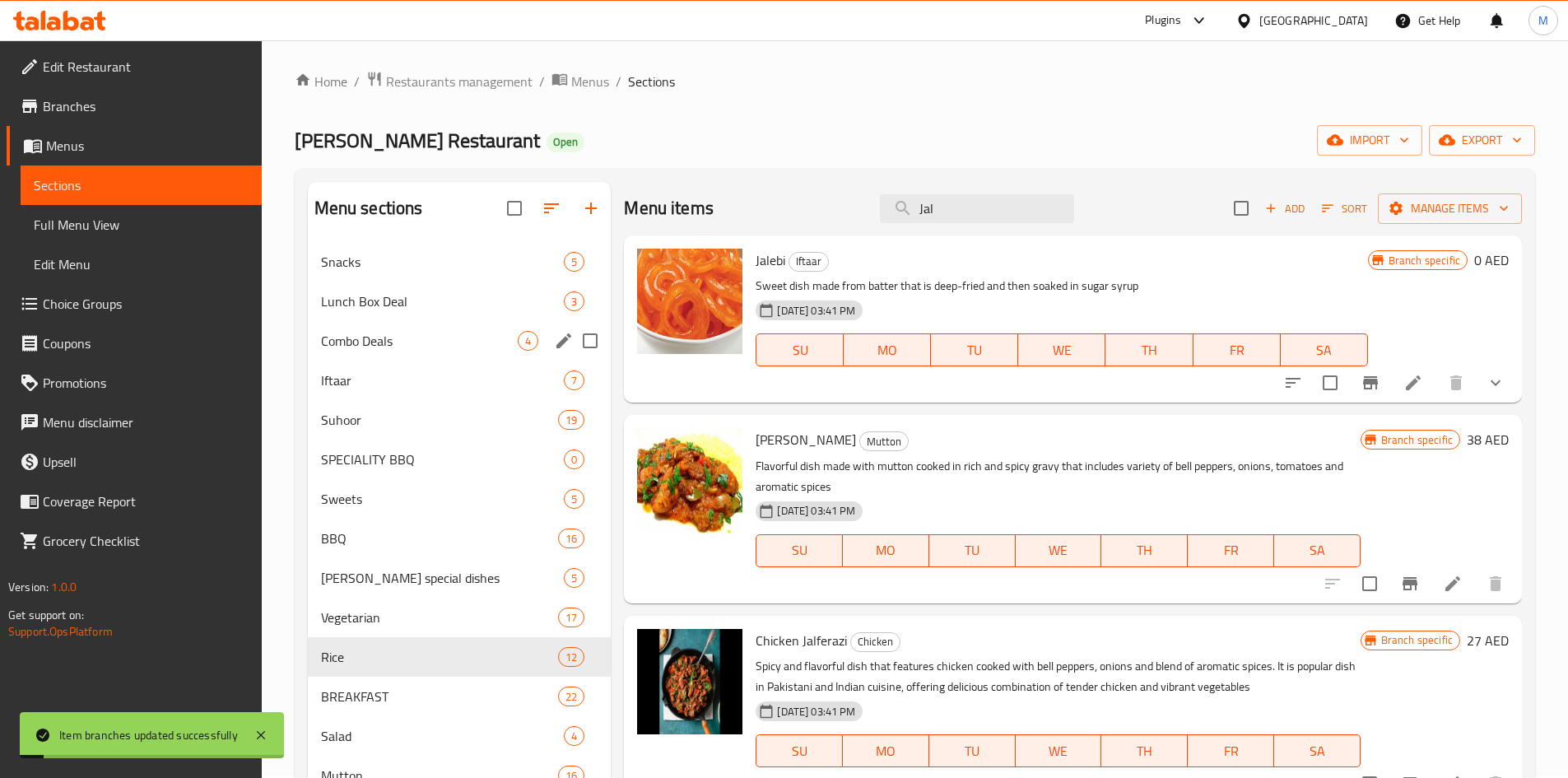
scroll to position [0, 0]
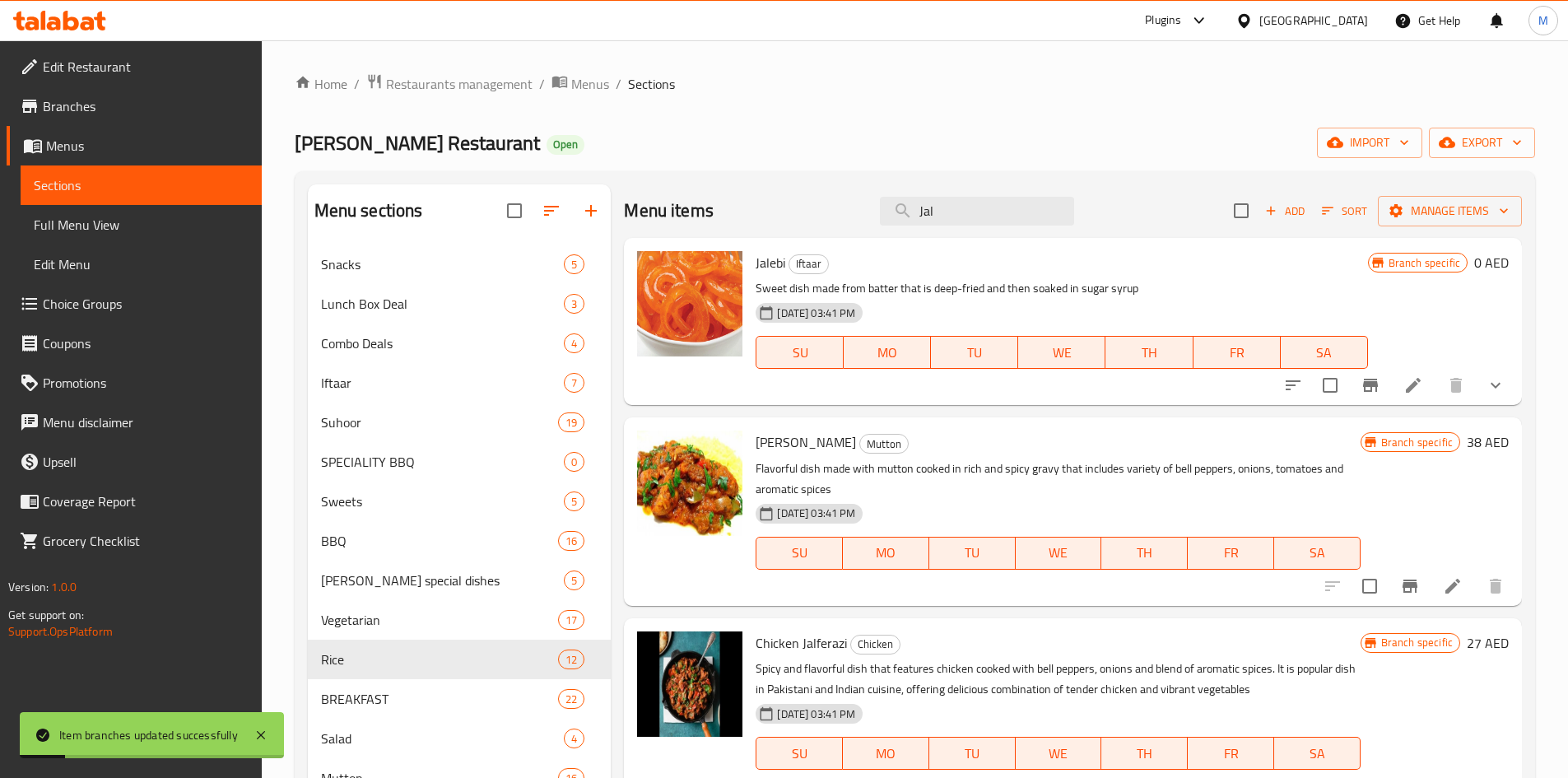
click at [987, 227] on div "Menu items Jal Add Sort Manage items" at bounding box center [1073, 212] width 898 height 54
click at [987, 222] on input "Jal" at bounding box center [976, 211] width 194 height 29
paste input "Chicken white"
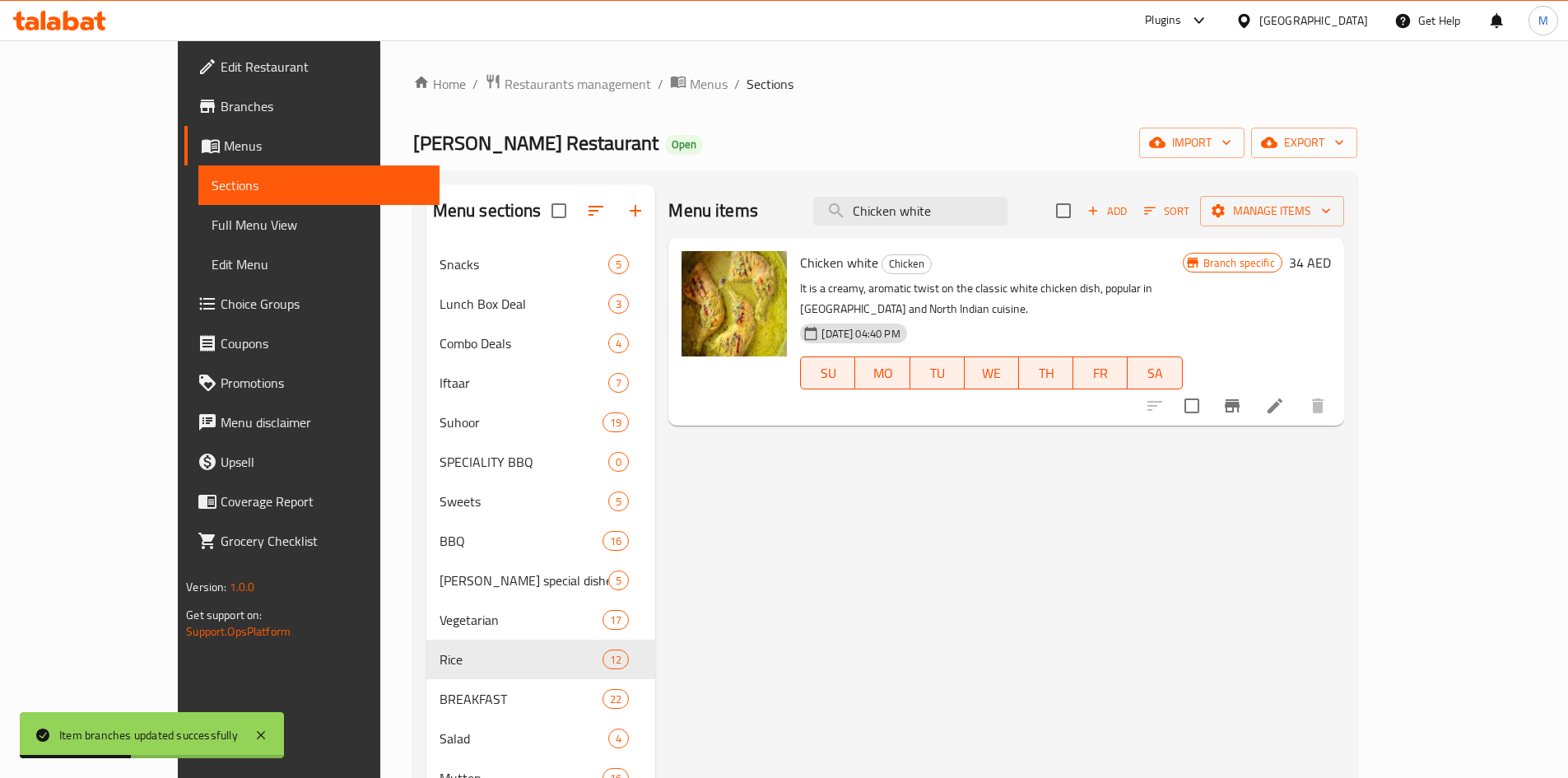
type input "Chicken white"
click at [1240, 399] on icon "Branch-specific-item" at bounding box center [1232, 406] width 15 height 13
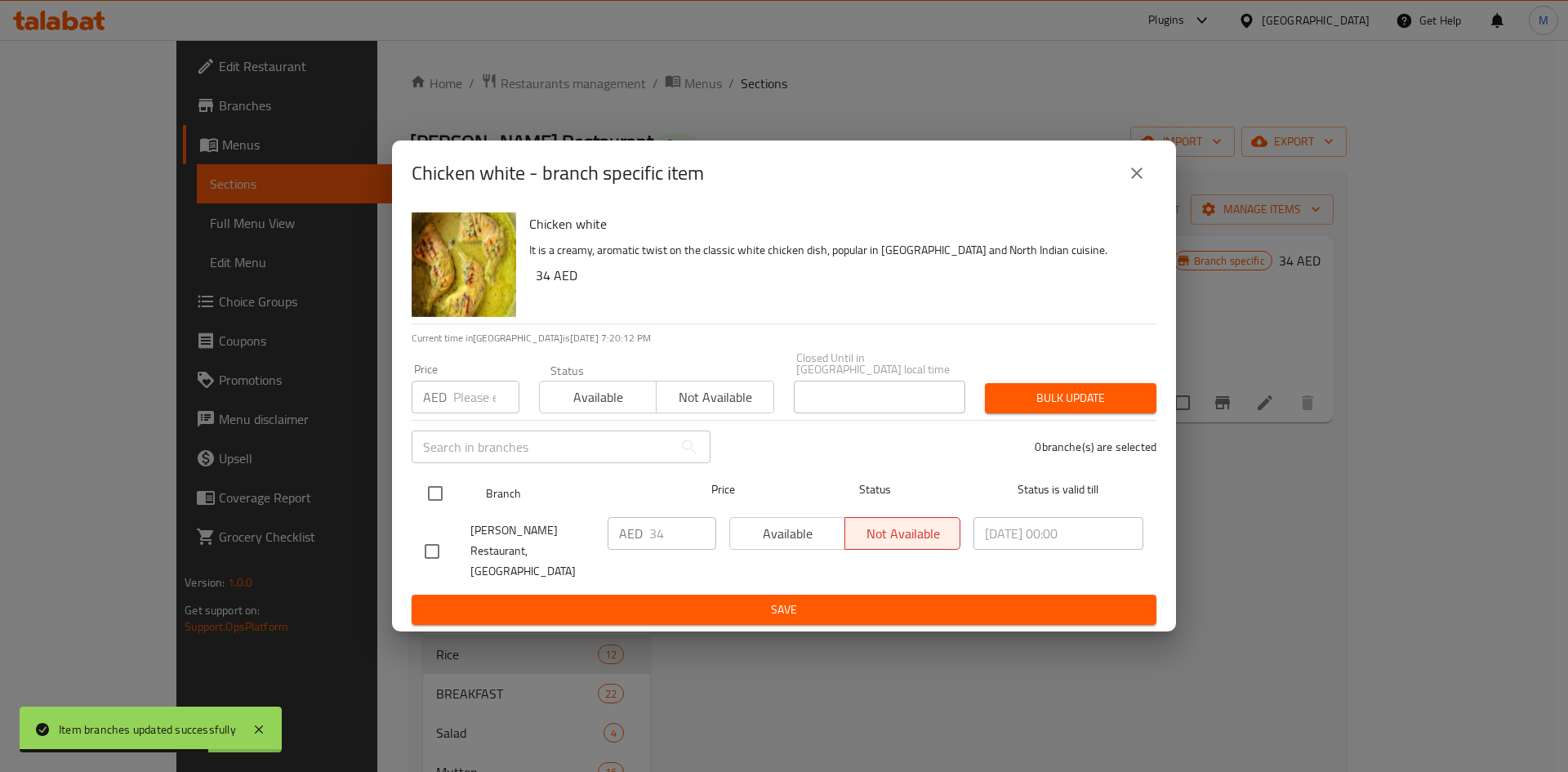
click at [439, 496] on input "checkbox" at bounding box center [435, 493] width 34 height 34
checkbox input "true"
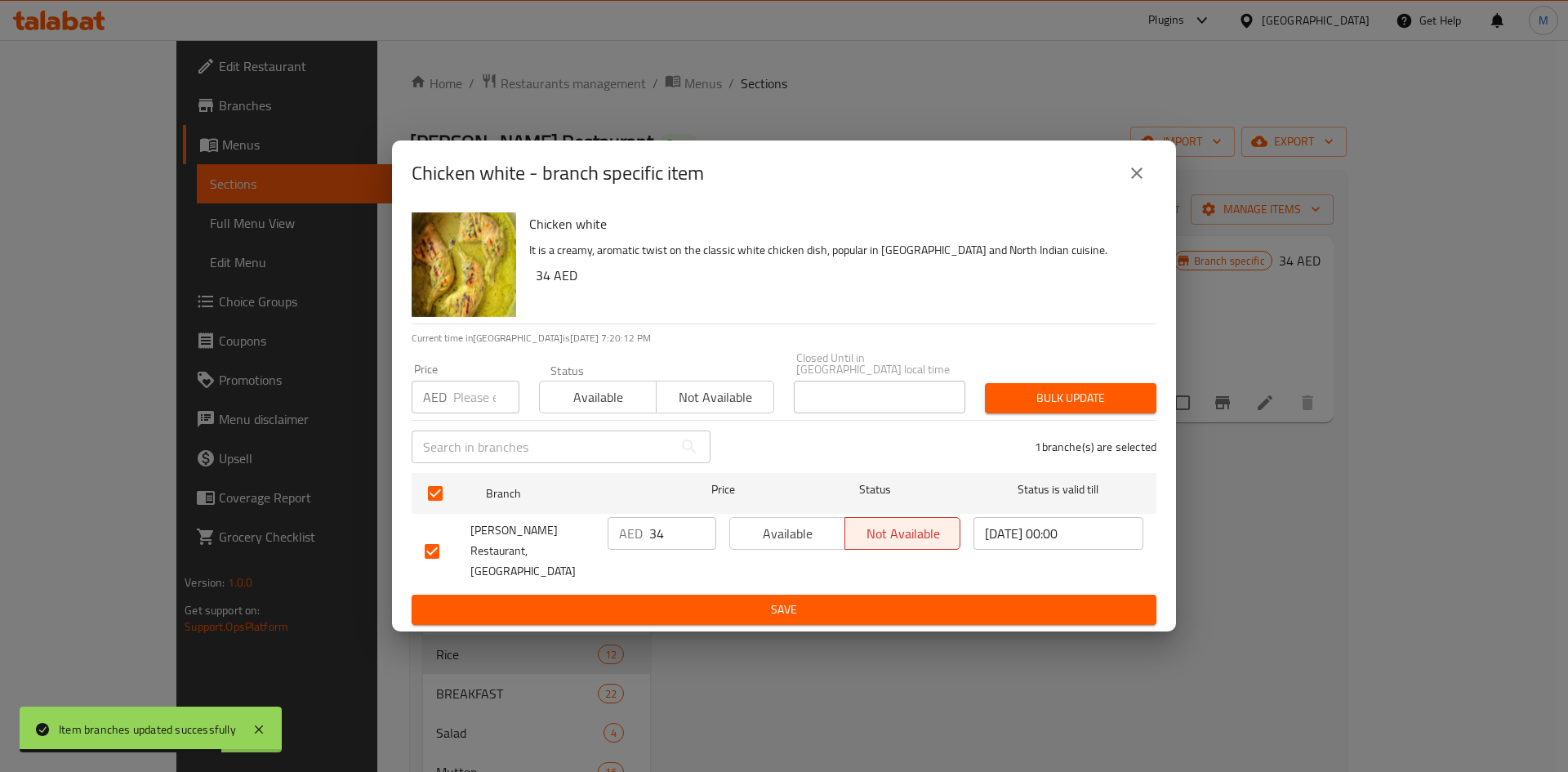
click at [483, 406] on input "number" at bounding box center [486, 396] width 66 height 32
paste input "34"
type input "34"
drag, startPoint x: 1017, startPoint y: 407, endPoint x: 782, endPoint y: 123, distance: 368.6
click at [1016, 405] on span "Bulk update" at bounding box center [1071, 398] width 145 height 20
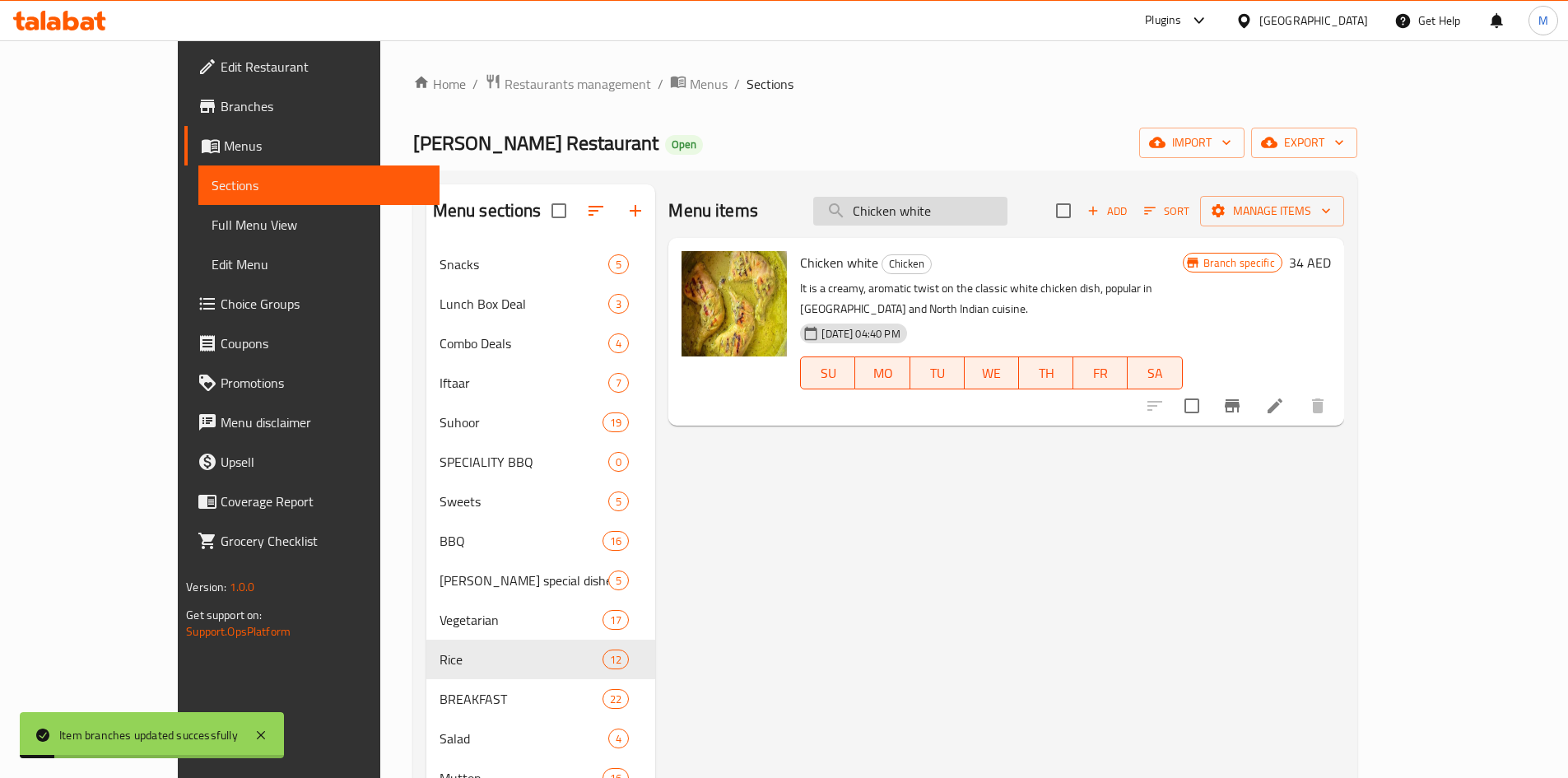
click at [1008, 212] on input "Chicken white" at bounding box center [909, 211] width 194 height 29
paste input "Fresh Chicken Kadai"
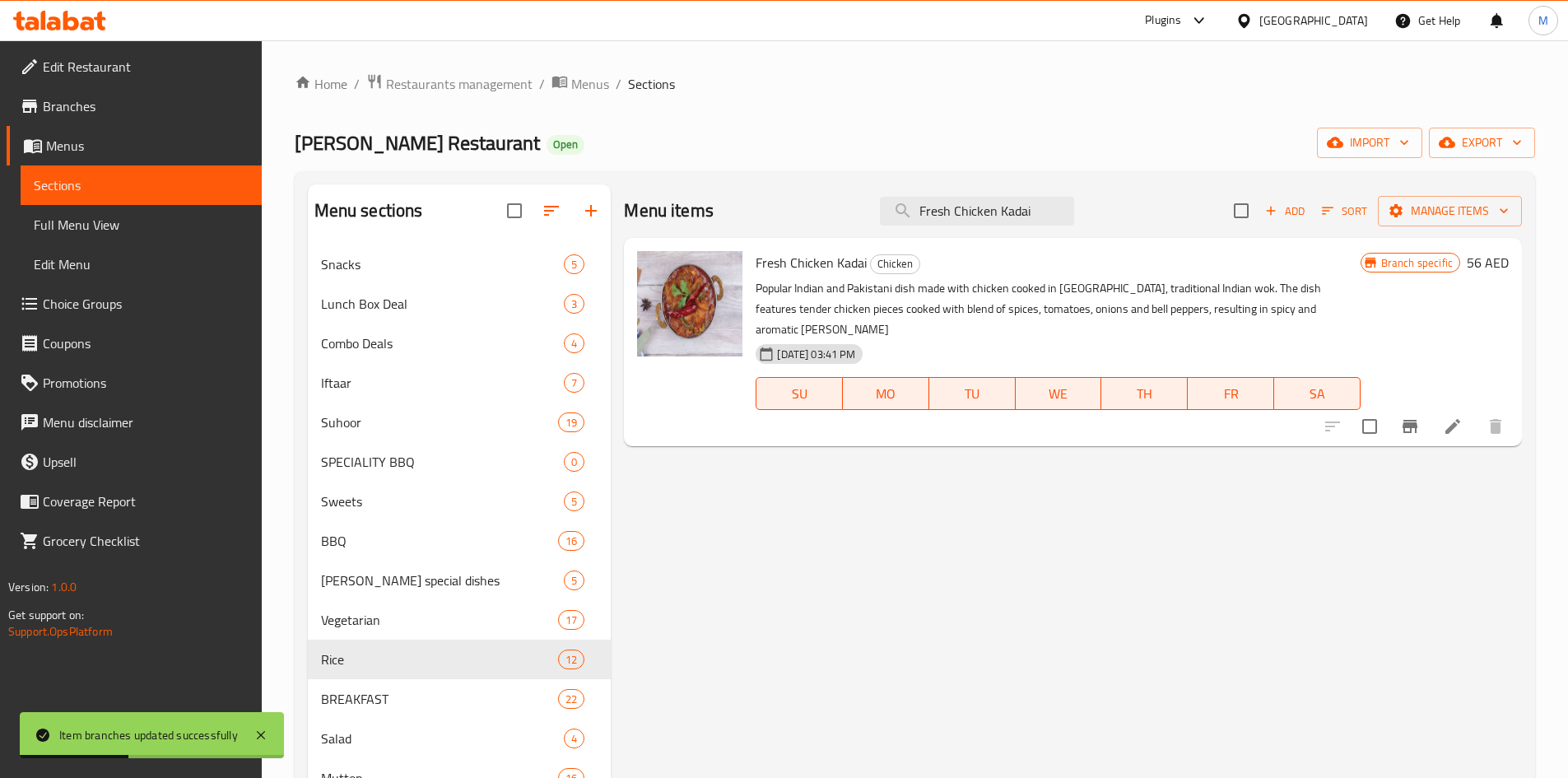
type input "Fresh Chicken Kadai"
click at [1409, 417] on icon "Branch-specific-item" at bounding box center [1409, 426] width 19 height 19
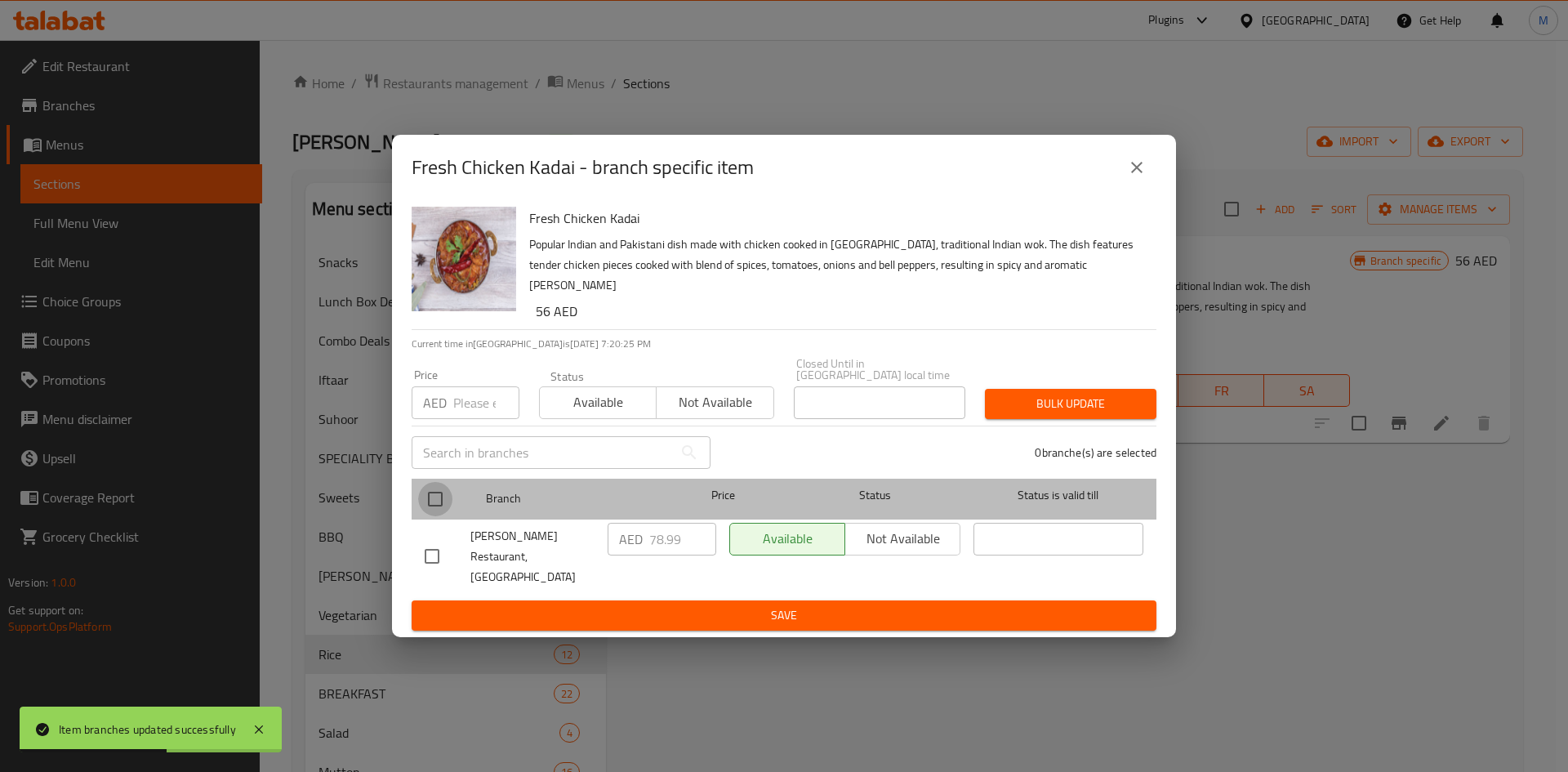
click at [434, 498] on input "checkbox" at bounding box center [435, 498] width 34 height 34
checkbox input "true"
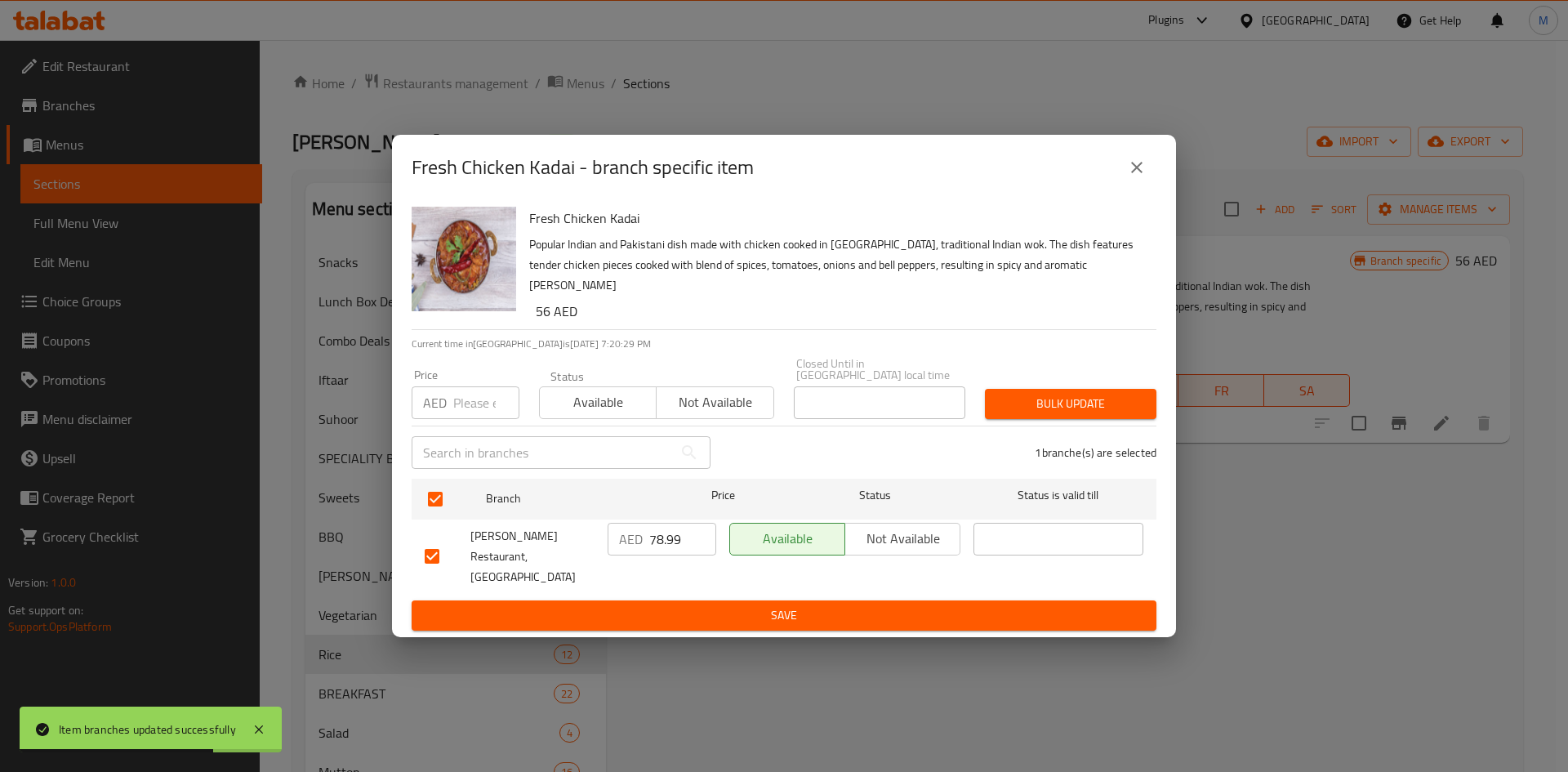
click at [475, 394] on input "number" at bounding box center [486, 403] width 66 height 32
paste input "56"
type input "56"
drag, startPoint x: 1033, startPoint y: 402, endPoint x: 895, endPoint y: 361, distance: 144.0
click at [1030, 402] on span "Bulk update" at bounding box center [1071, 404] width 145 height 20
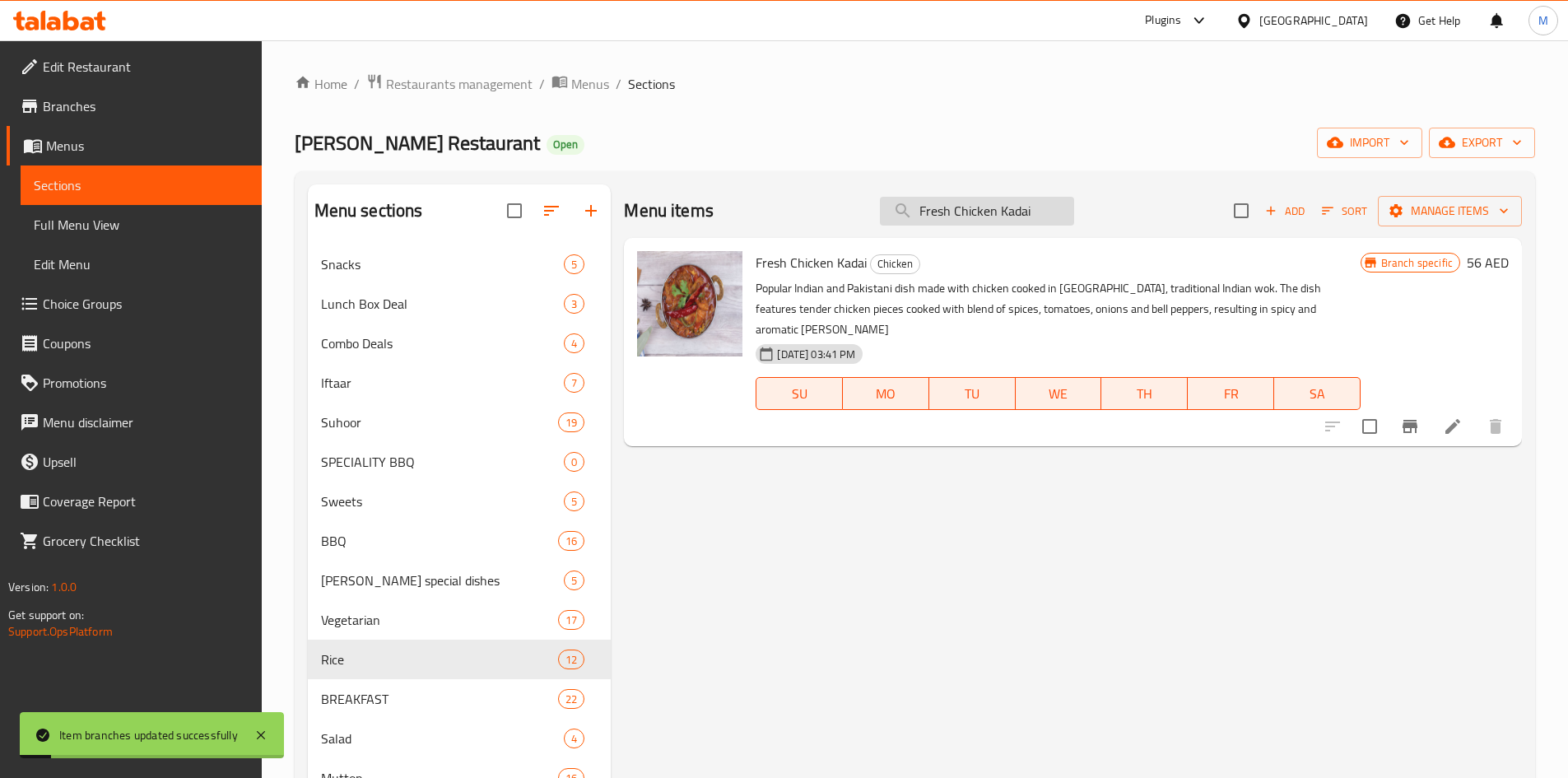
click at [984, 202] on input "Fresh Chicken Kadai" at bounding box center [976, 211] width 194 height 29
paste input "Lahori Paya"
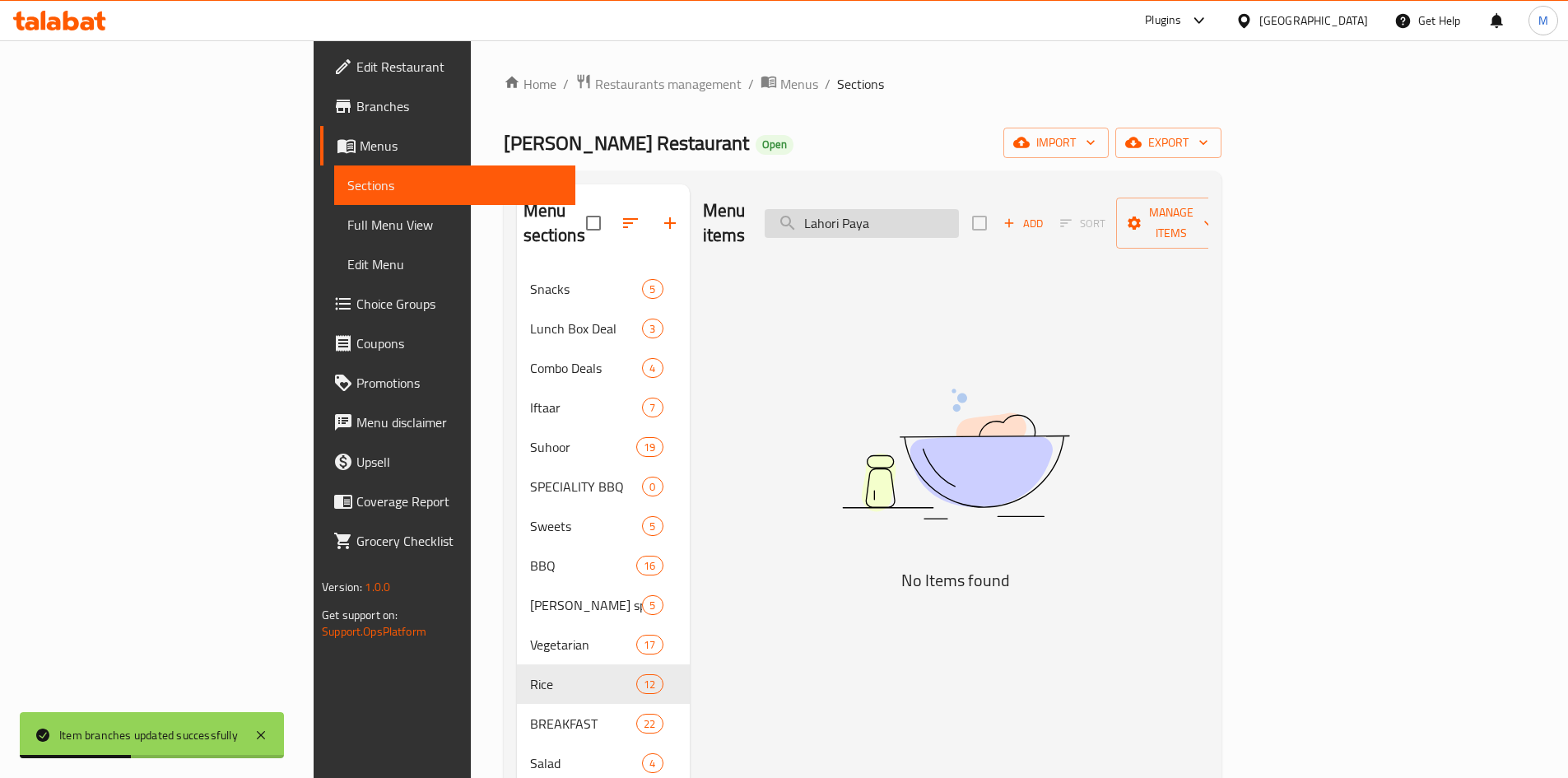
click at [958, 212] on input "Lahori Paya" at bounding box center [861, 223] width 194 height 29
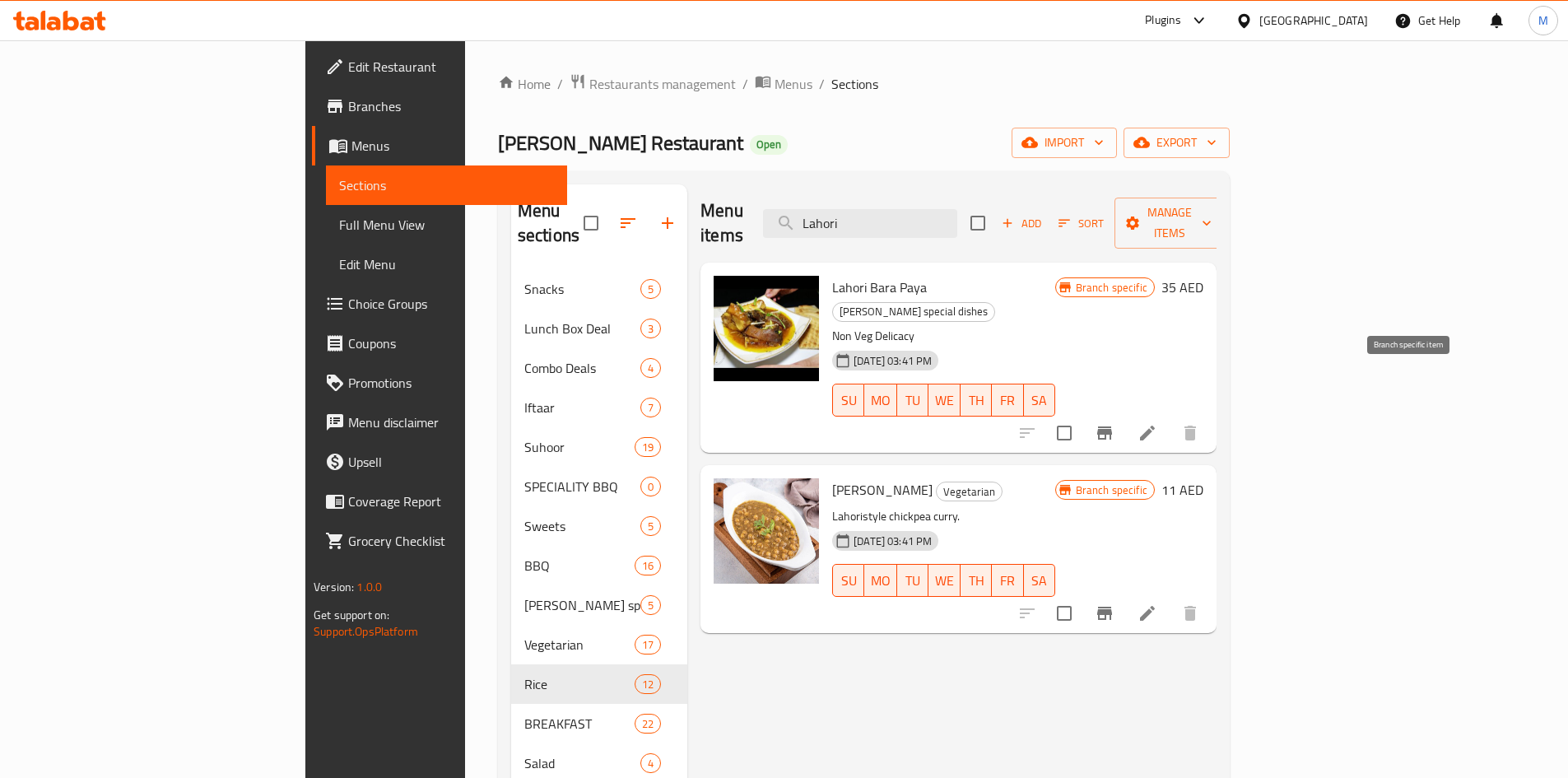
type input "Lahori"
click at [1114, 423] on icon "Branch-specific-item" at bounding box center [1104, 433] width 19 height 19
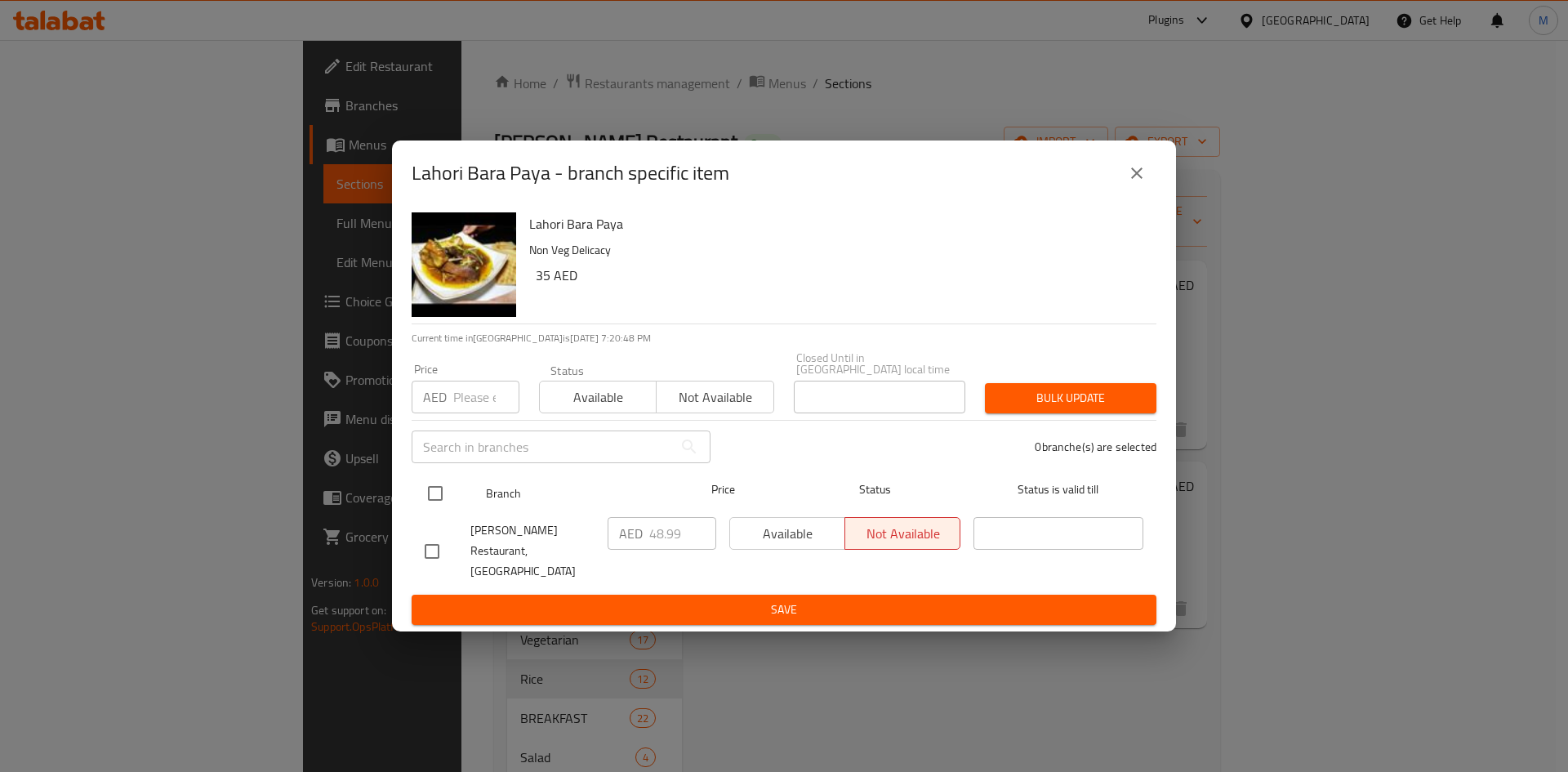
drag, startPoint x: 440, startPoint y: 496, endPoint x: 452, endPoint y: 376, distance: 120.6
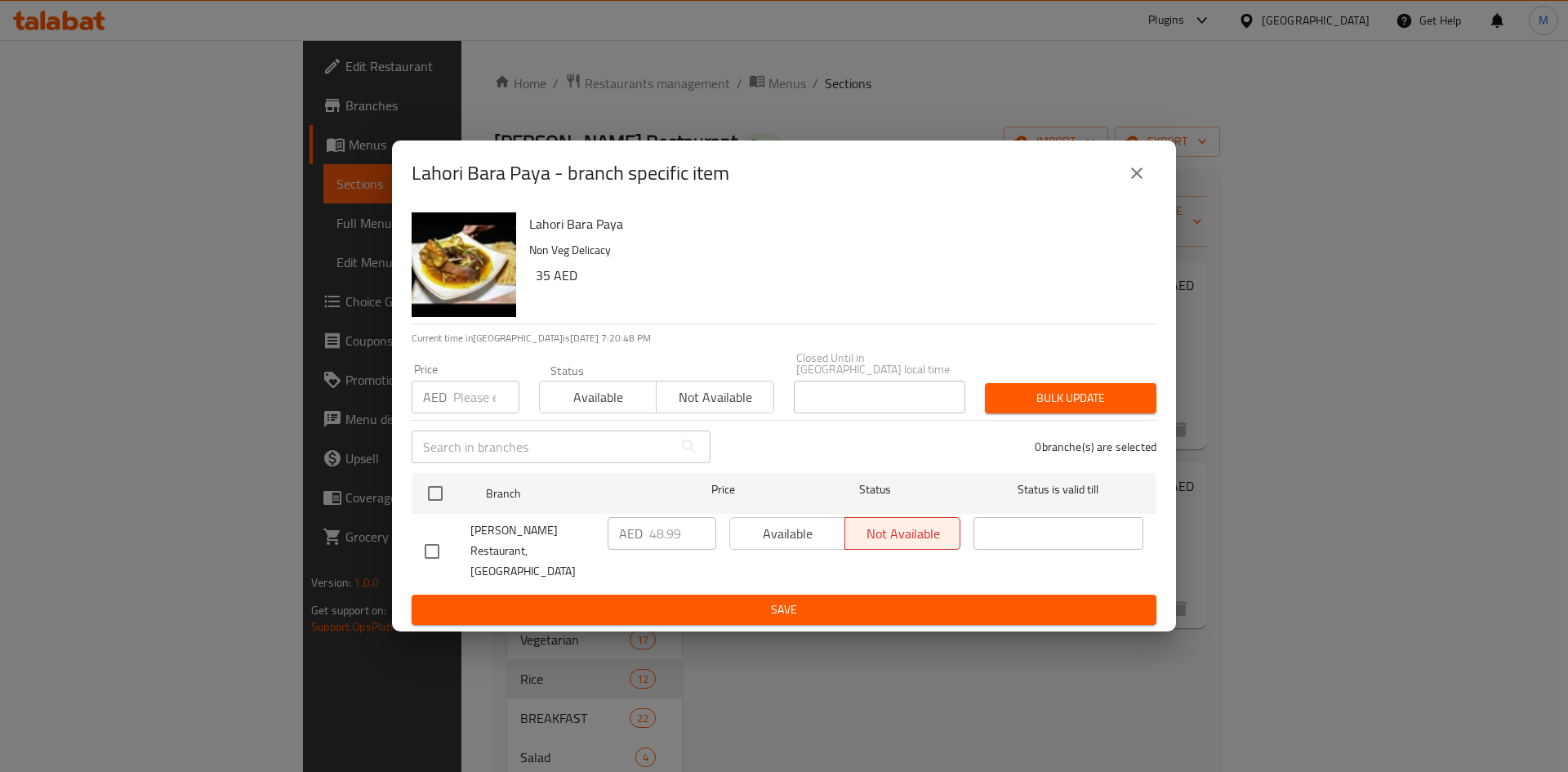
click at [439, 496] on input "checkbox" at bounding box center [435, 493] width 34 height 34
checkbox input "true"
click at [464, 397] on input "number" at bounding box center [486, 396] width 66 height 32
type input "35"
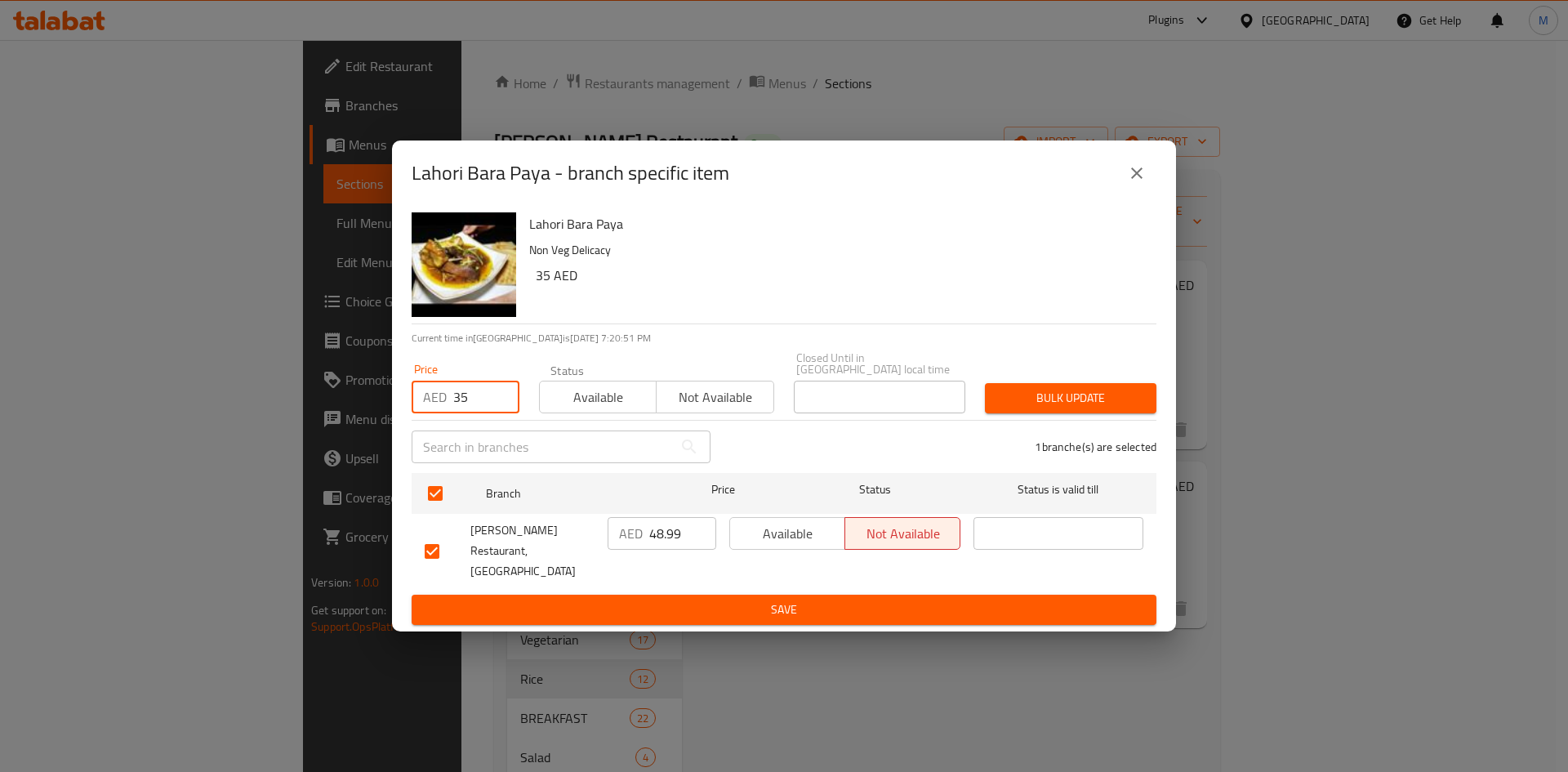
click at [1153, 402] on button "Bulk update" at bounding box center [1071, 398] width 171 height 30
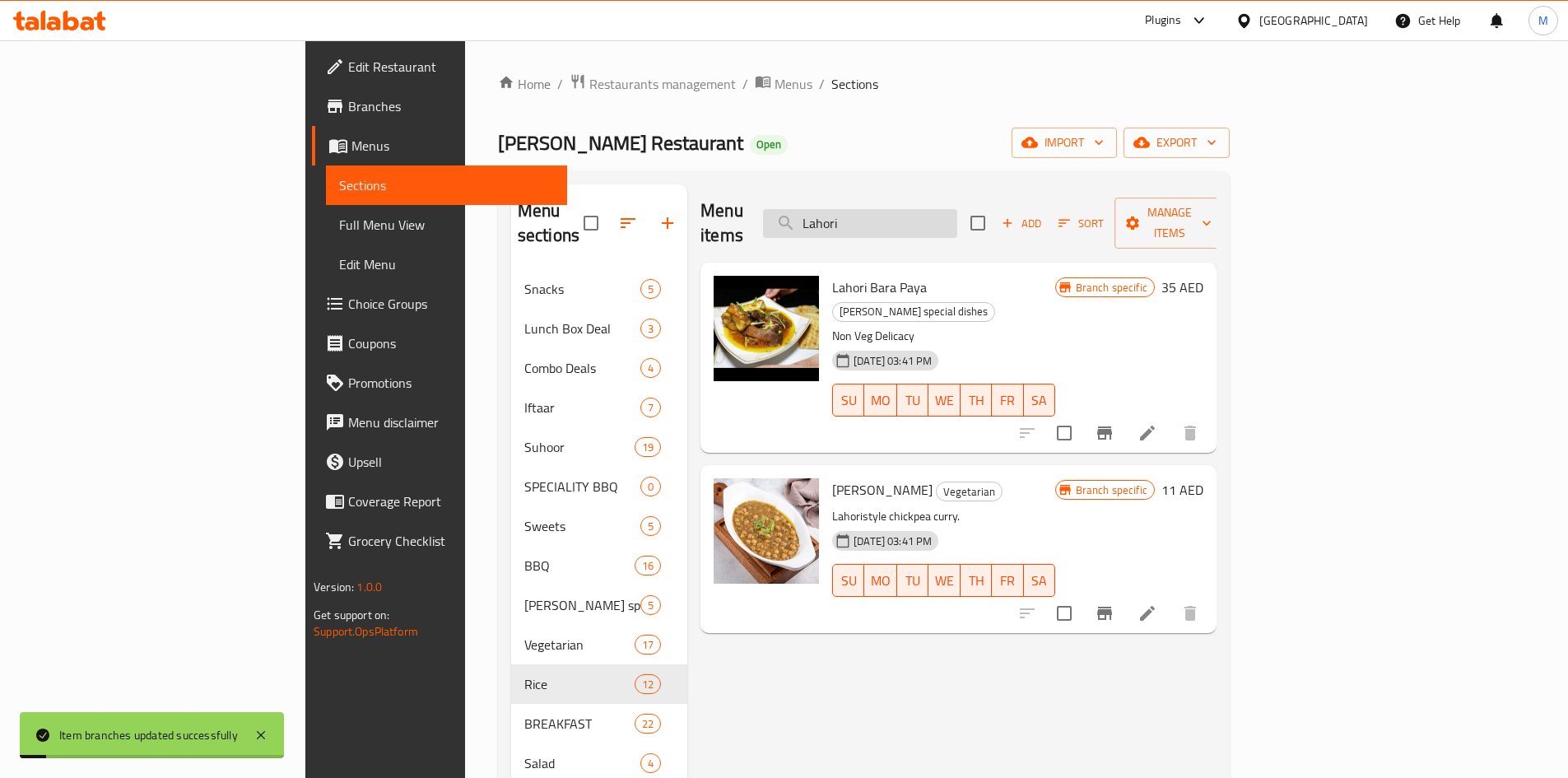
click at [958, 218] on input "Lahori" at bounding box center [859, 223] width 194 height 29
click at [958, 217] on input "Lahori" at bounding box center [859, 223] width 194 height 29
paste input "Nali Gosht"
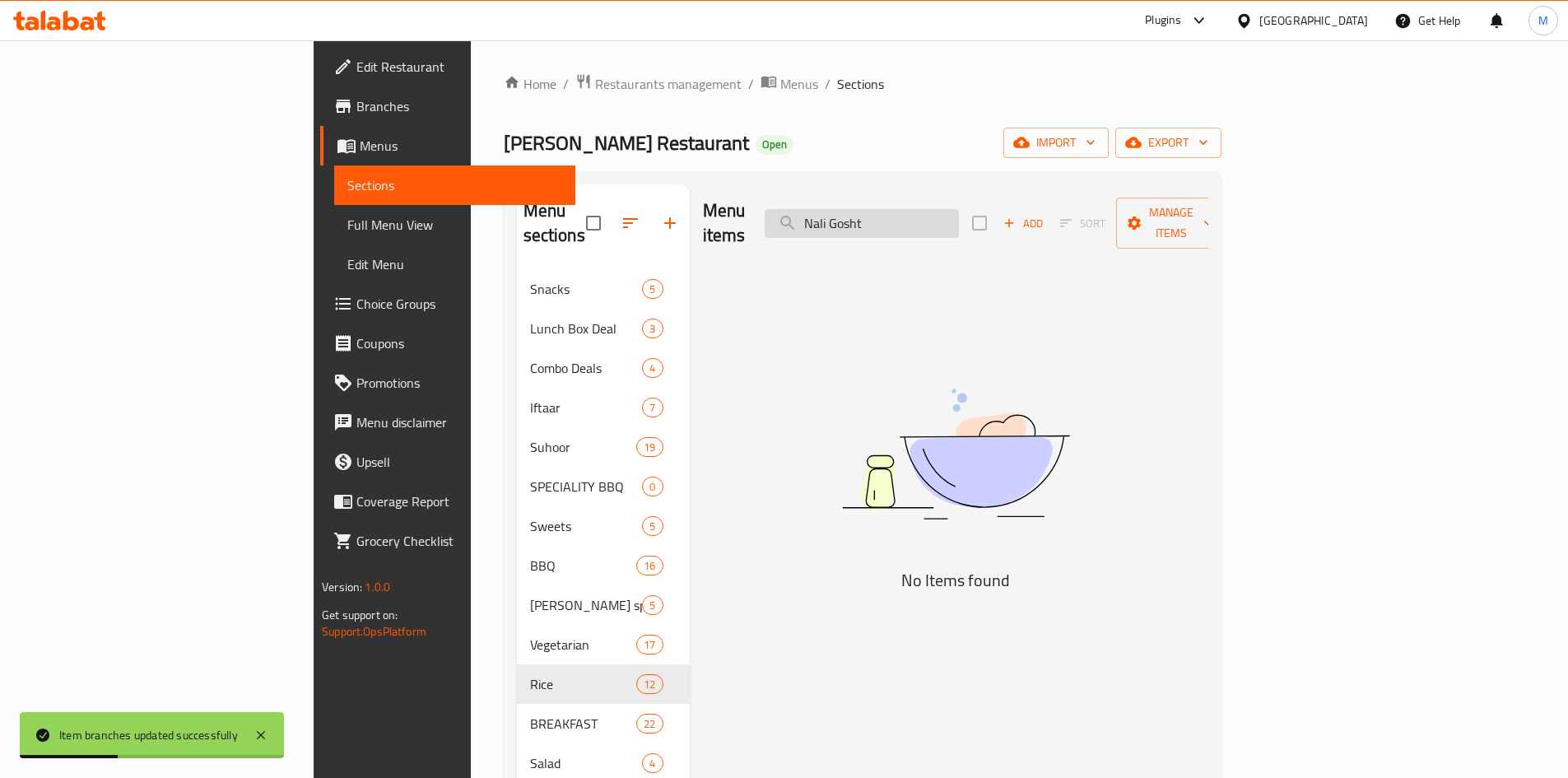
click at [921, 221] on input "Nali Gosht" at bounding box center [861, 223] width 194 height 29
click at [922, 220] on input "Nali Gosht" at bounding box center [861, 223] width 194 height 29
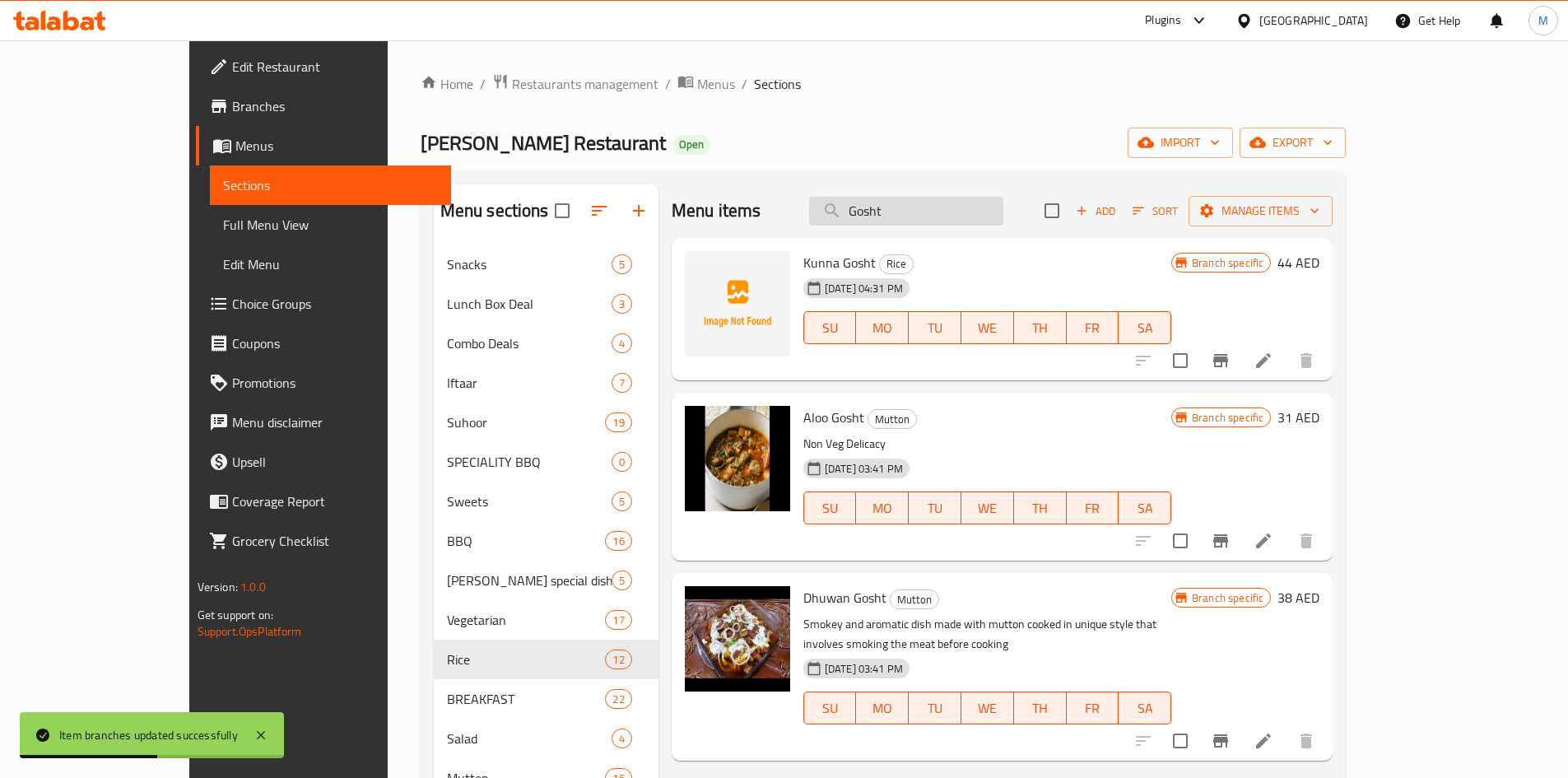
drag, startPoint x: 921, startPoint y: 210, endPoint x: 929, endPoint y: 223, distance: 15.3
click at [921, 210] on input "Gosht" at bounding box center [906, 211] width 194 height 29
type input "Gosht"
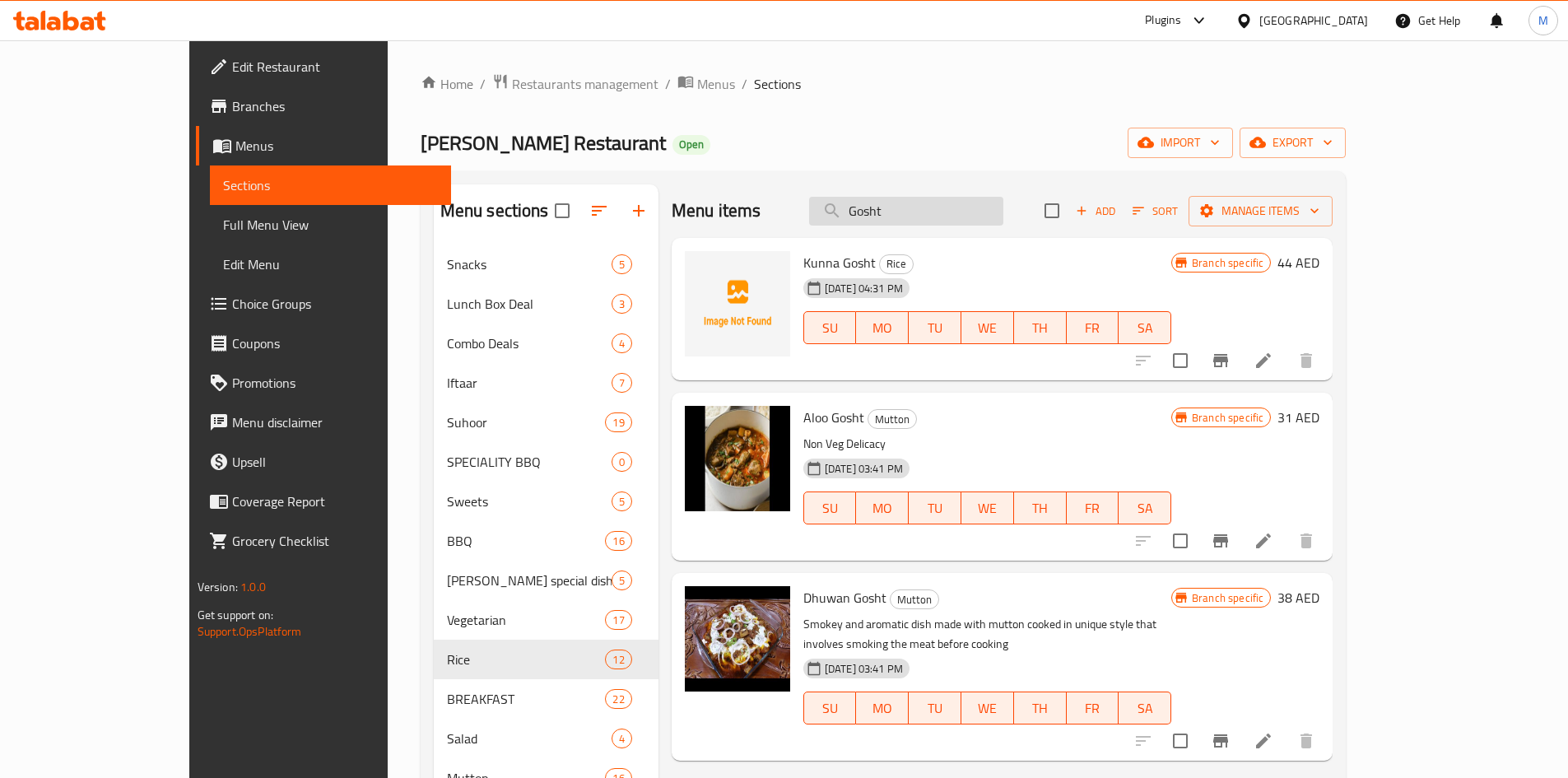
click at [966, 213] on input "Gosht" at bounding box center [906, 211] width 194 height 29
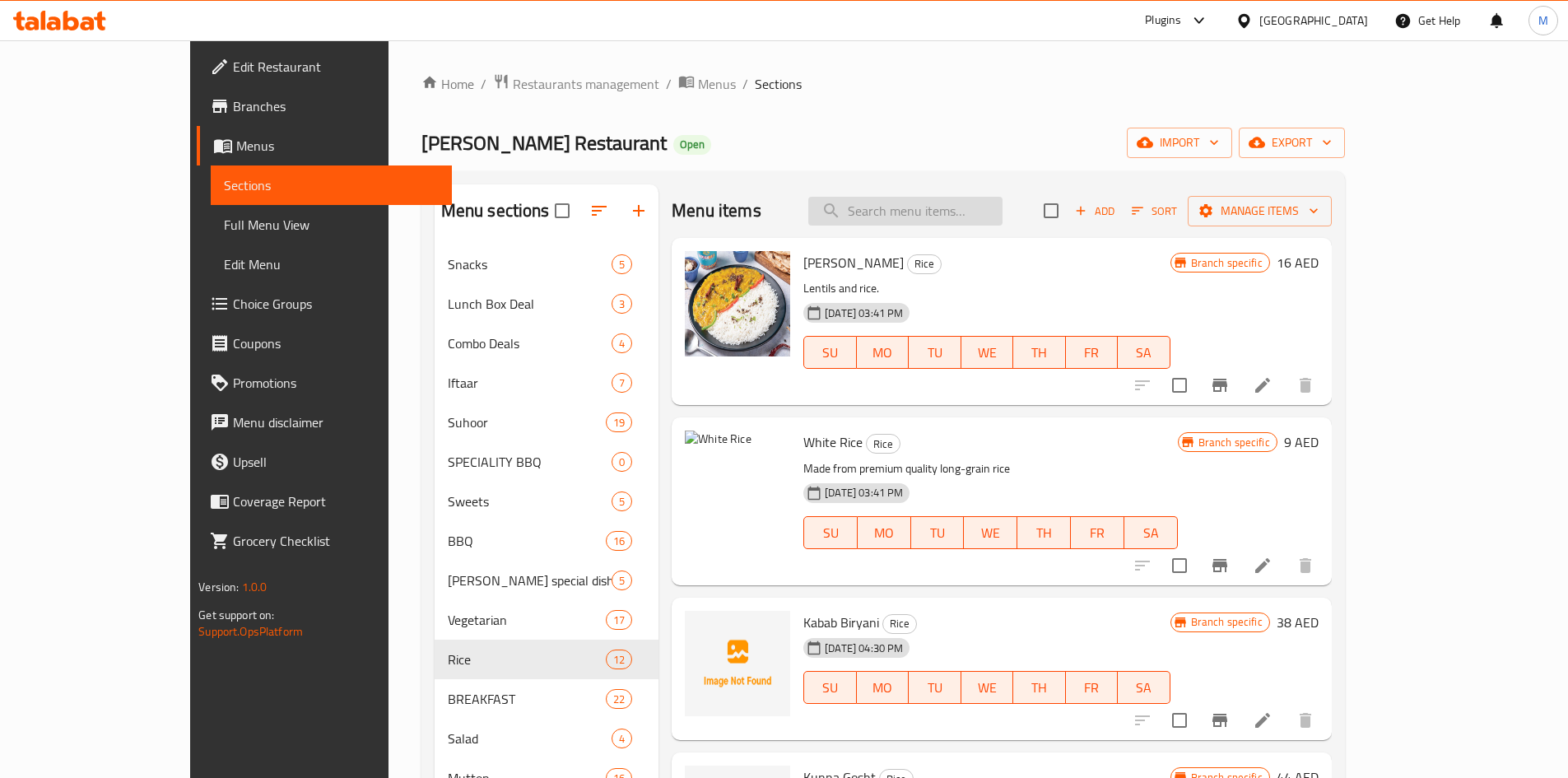
paste input "Nali Gosht"
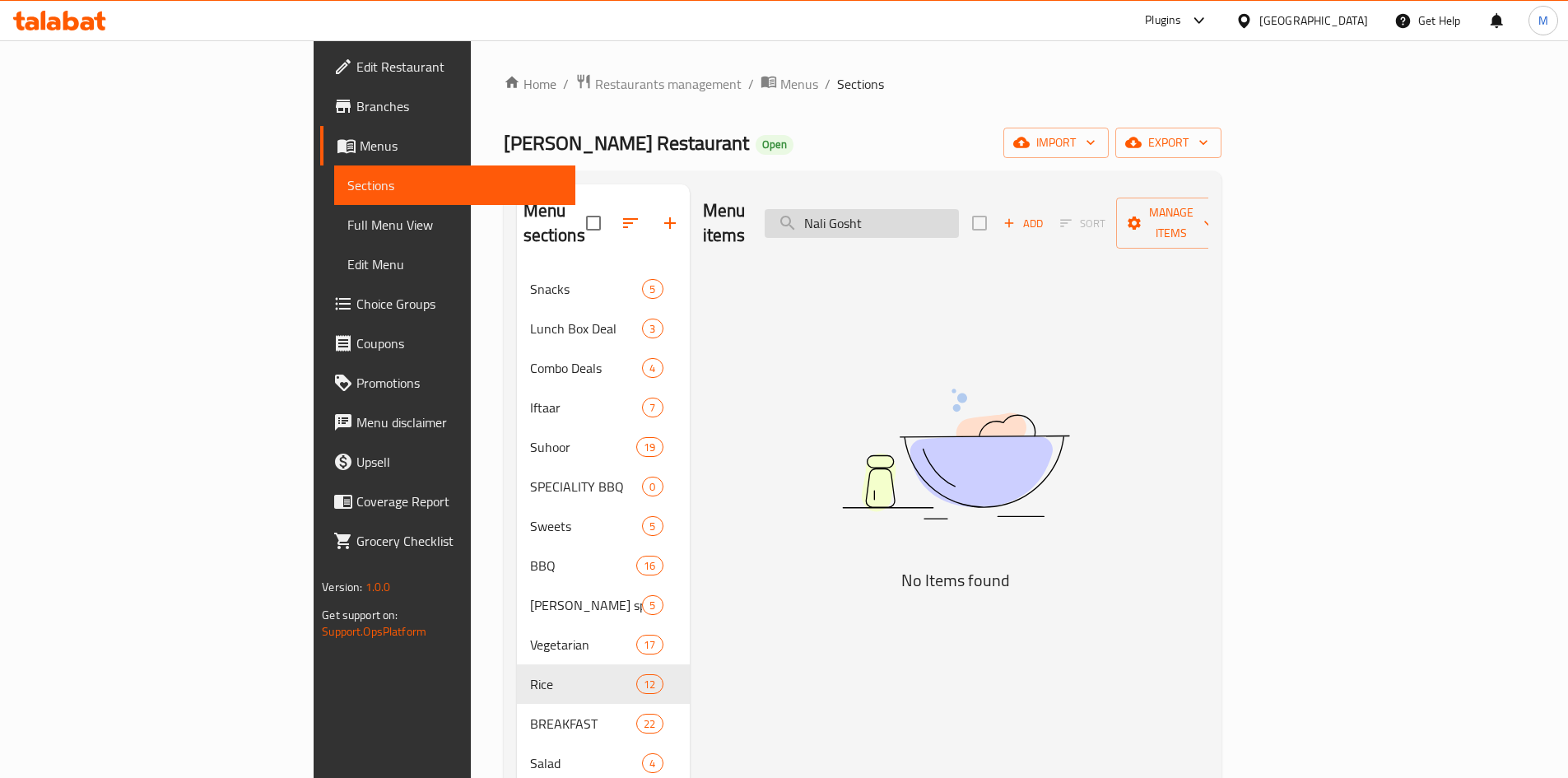
click at [956, 212] on input "Nali Gosht" at bounding box center [861, 223] width 194 height 29
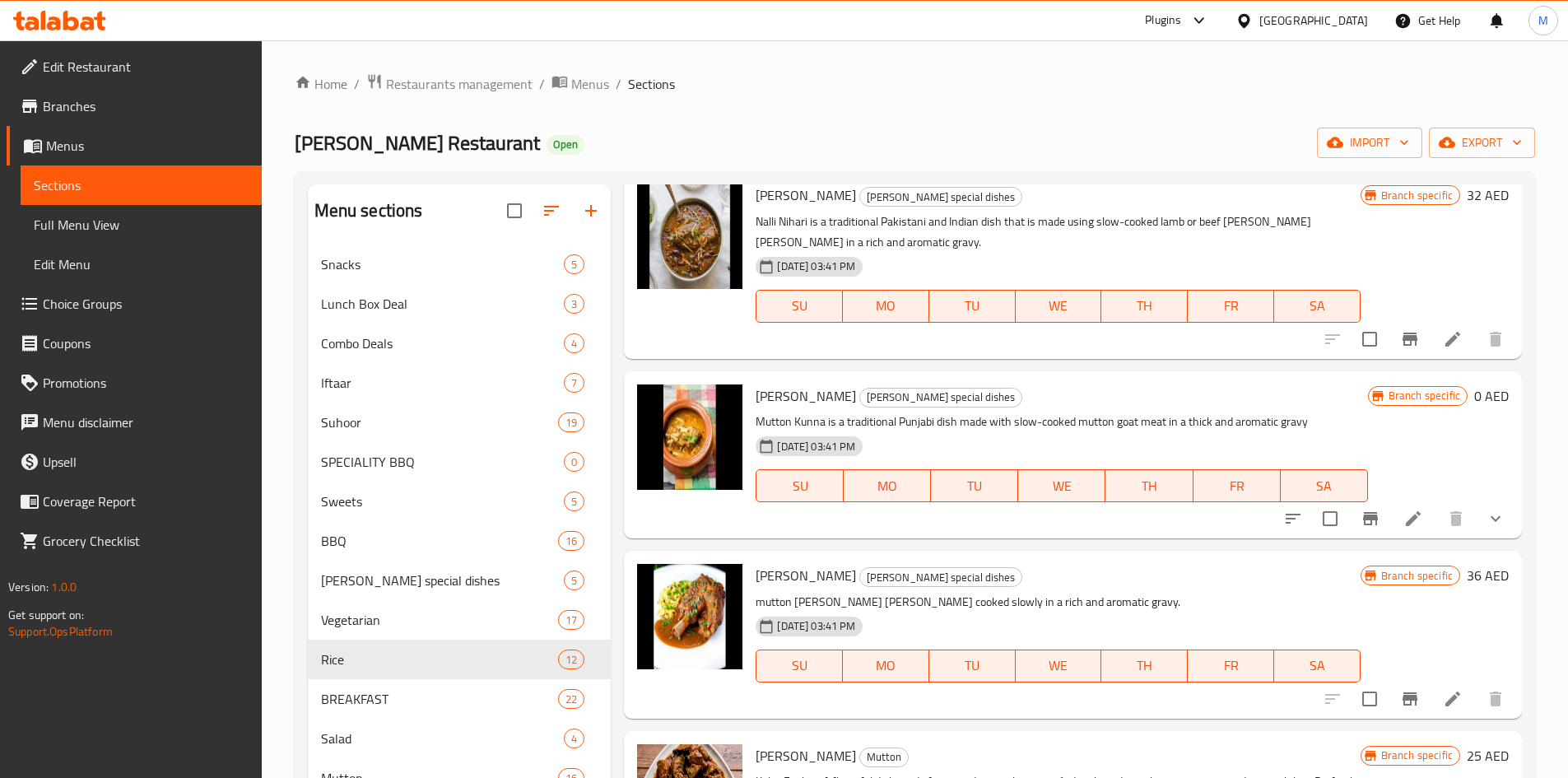
scroll to position [330, 0]
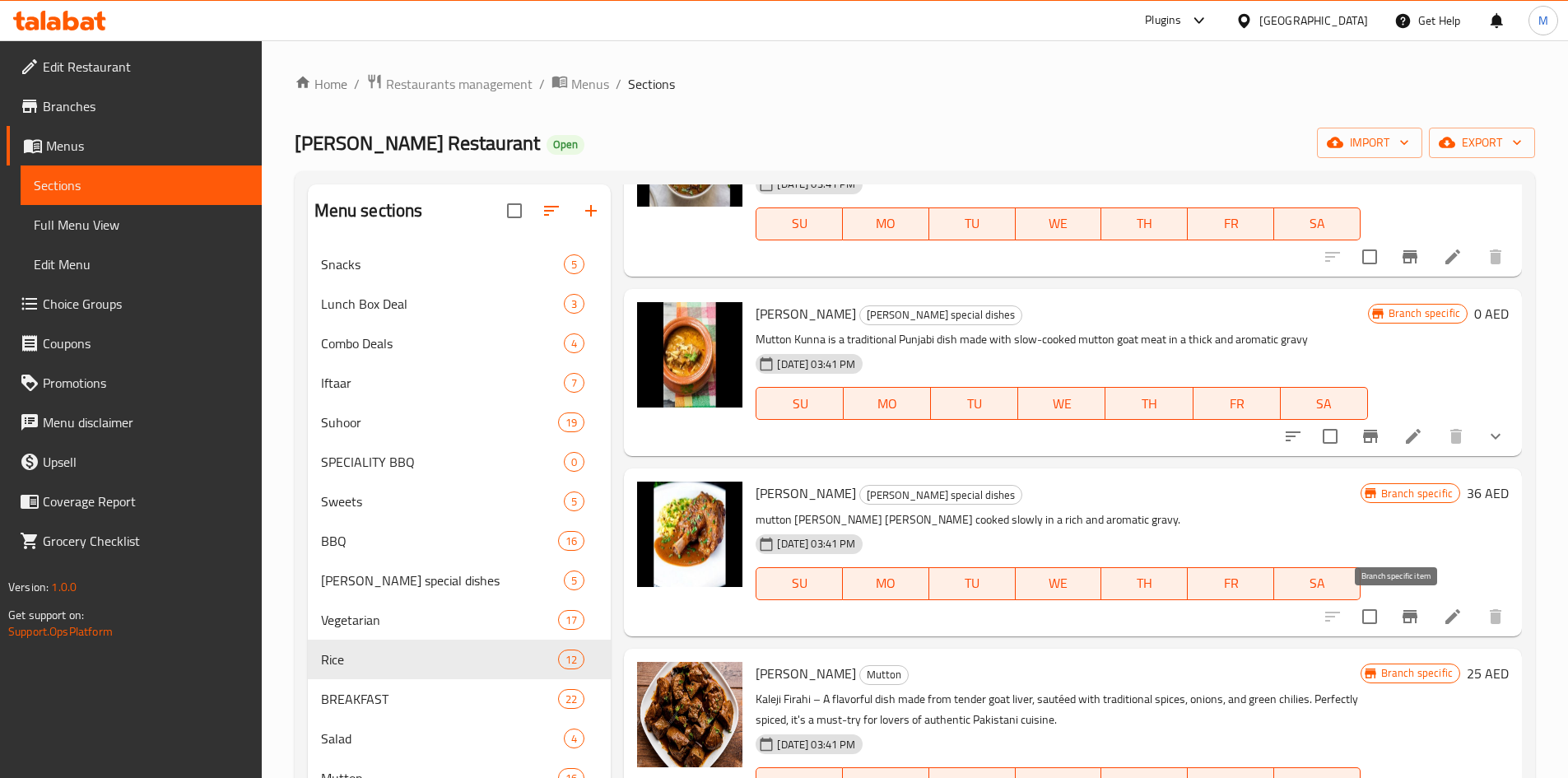
type input "Nal"
click at [1403, 614] on icon "Branch-specific-item" at bounding box center [1410, 616] width 15 height 13
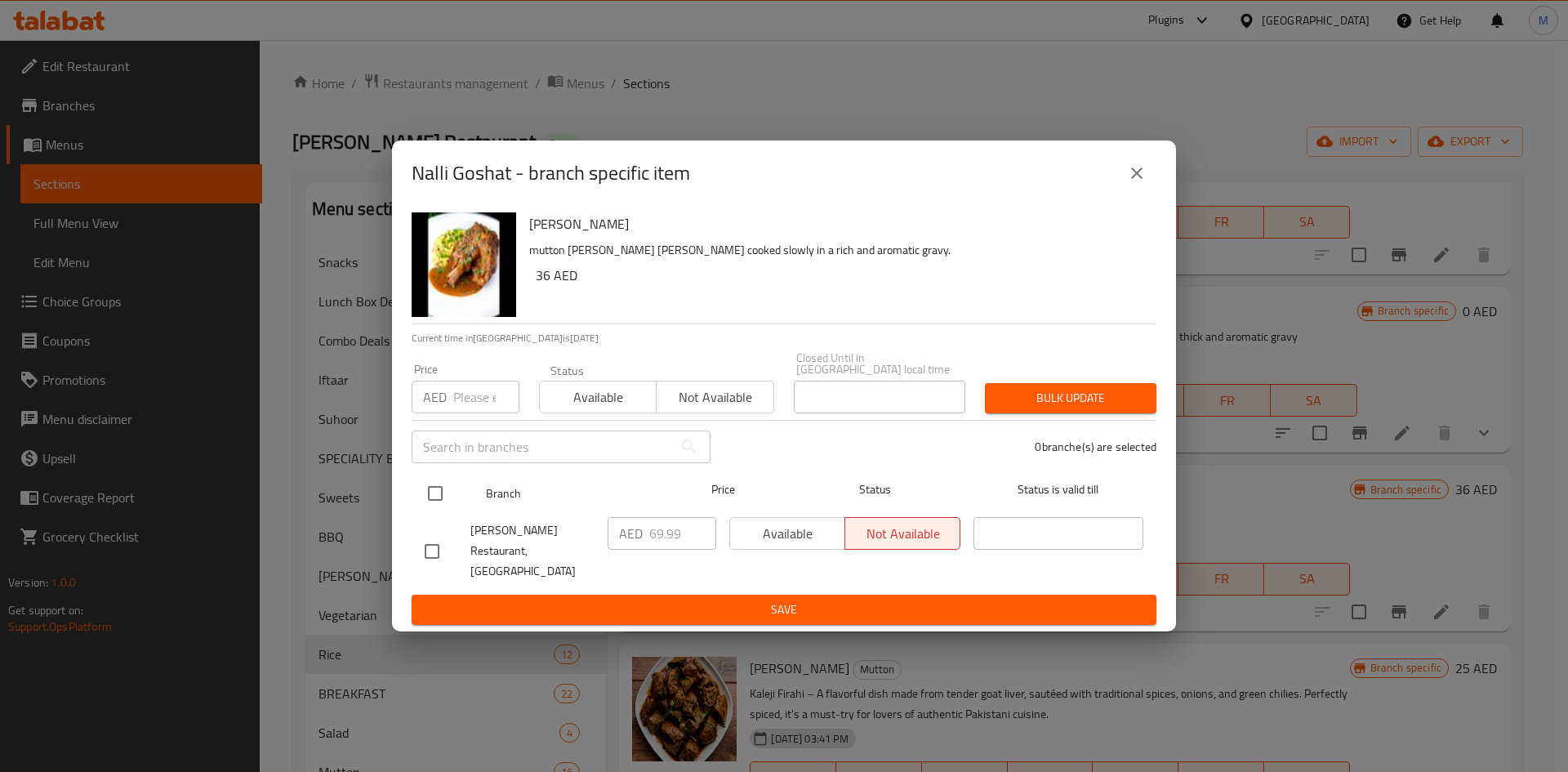
click at [437, 496] on input "checkbox" at bounding box center [435, 493] width 34 height 34
checkbox input "true"
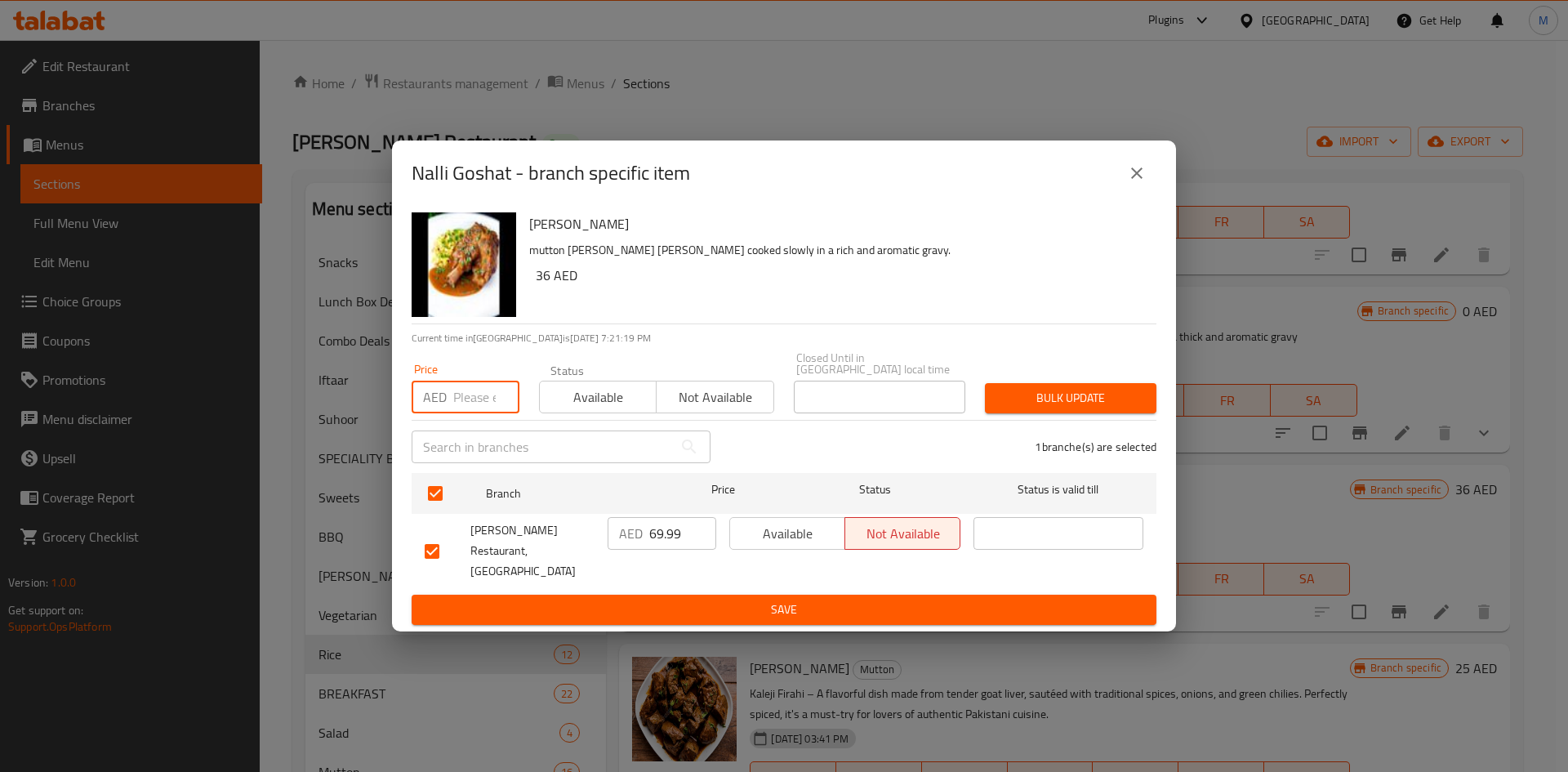
click at [470, 402] on input "number" at bounding box center [486, 396] width 66 height 32
type input "36"
click at [1023, 409] on span "Bulk update" at bounding box center [1071, 398] width 145 height 20
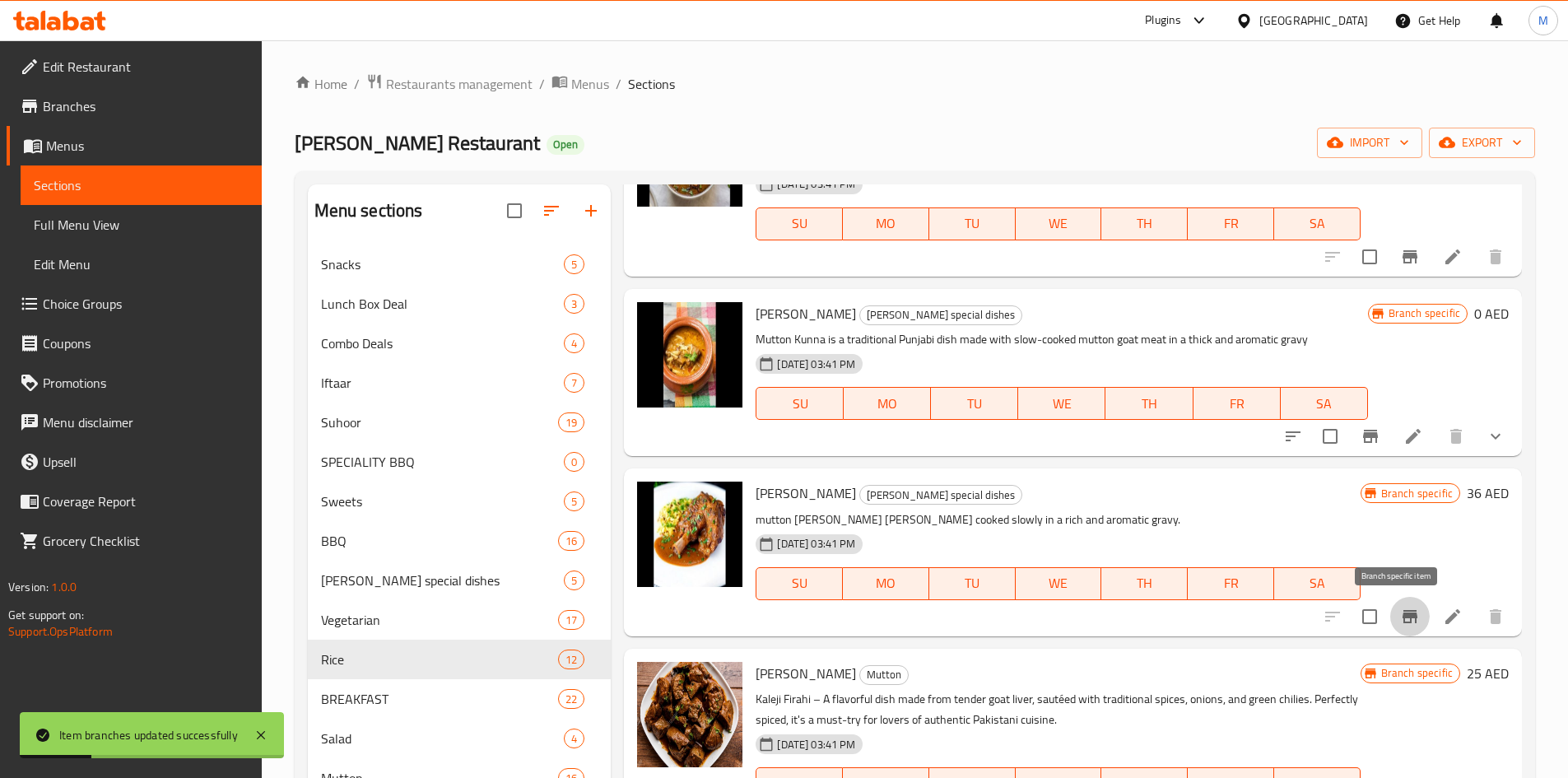
click at [1400, 612] on icon "Branch-specific-item" at bounding box center [1409, 616] width 19 height 19
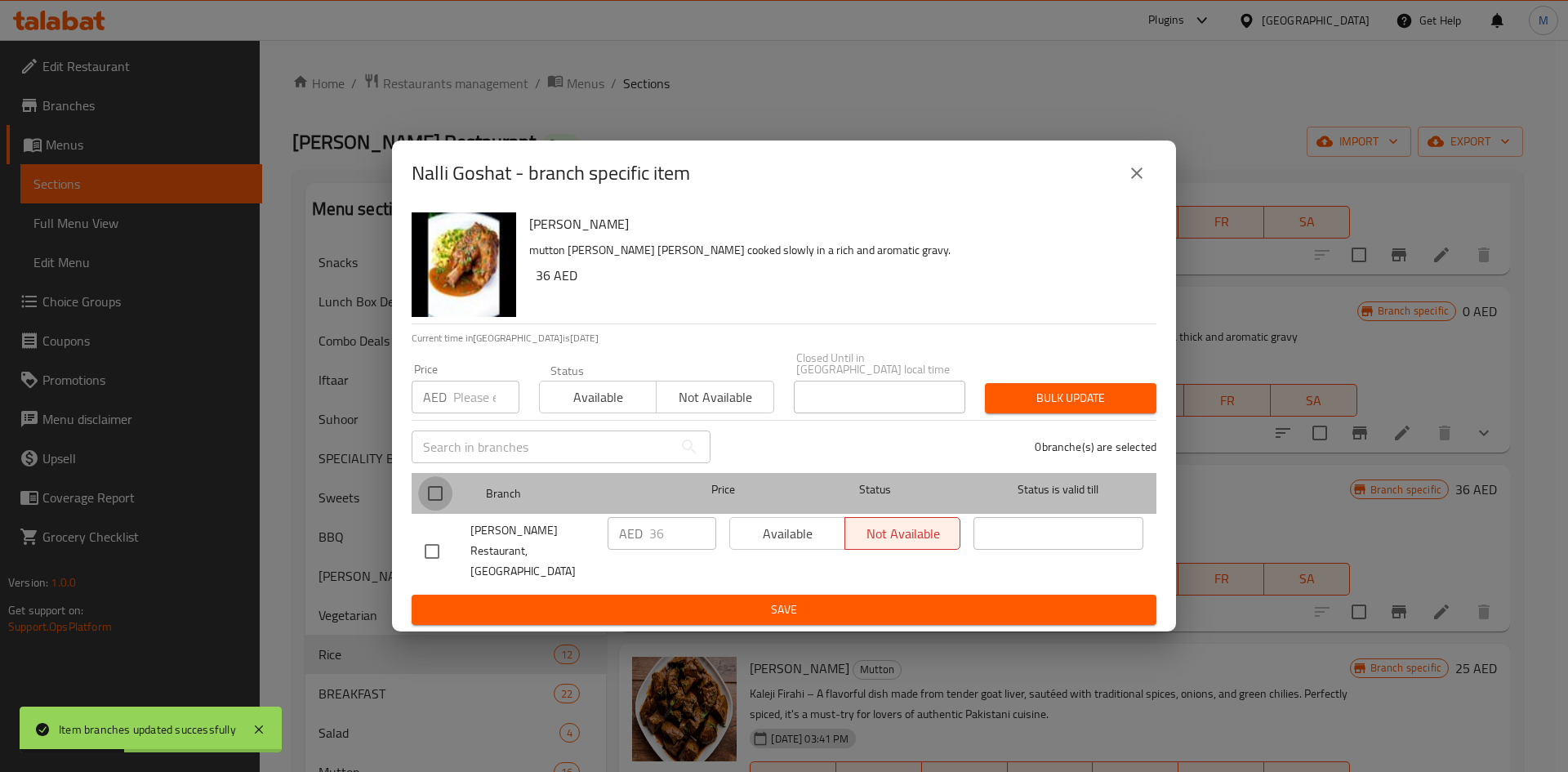
click at [431, 510] on input "checkbox" at bounding box center [435, 493] width 34 height 34
checkbox input "true"
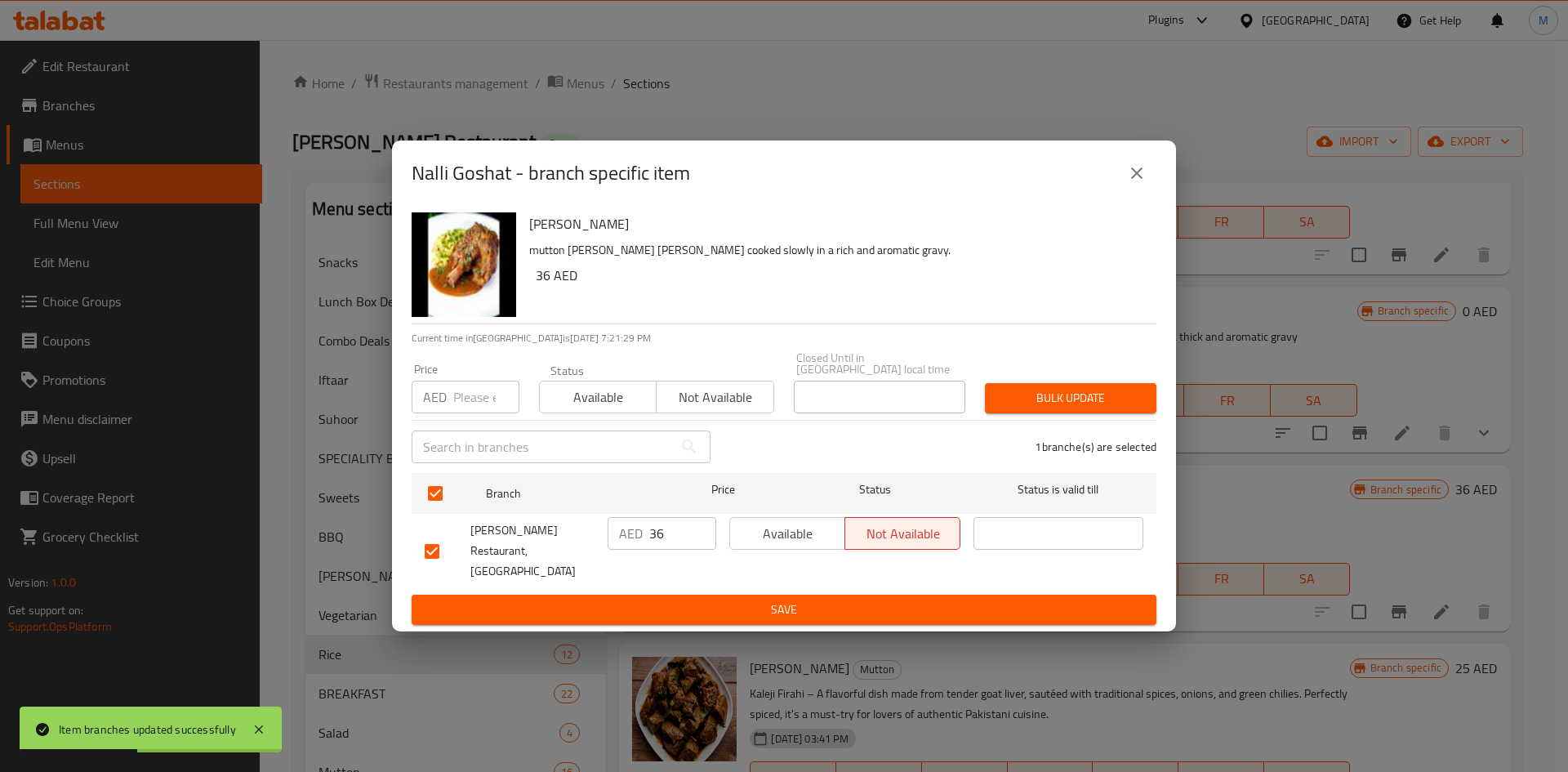
click at [459, 405] on input "number" at bounding box center [486, 396] width 66 height 32
type input "50"
click at [1081, 382] on div "Price AED 50 Price Status Available Not available Closed Until in United Arab E…" at bounding box center [784, 383] width 764 height 81
click at [1086, 409] on span "Bulk update" at bounding box center [1071, 398] width 145 height 20
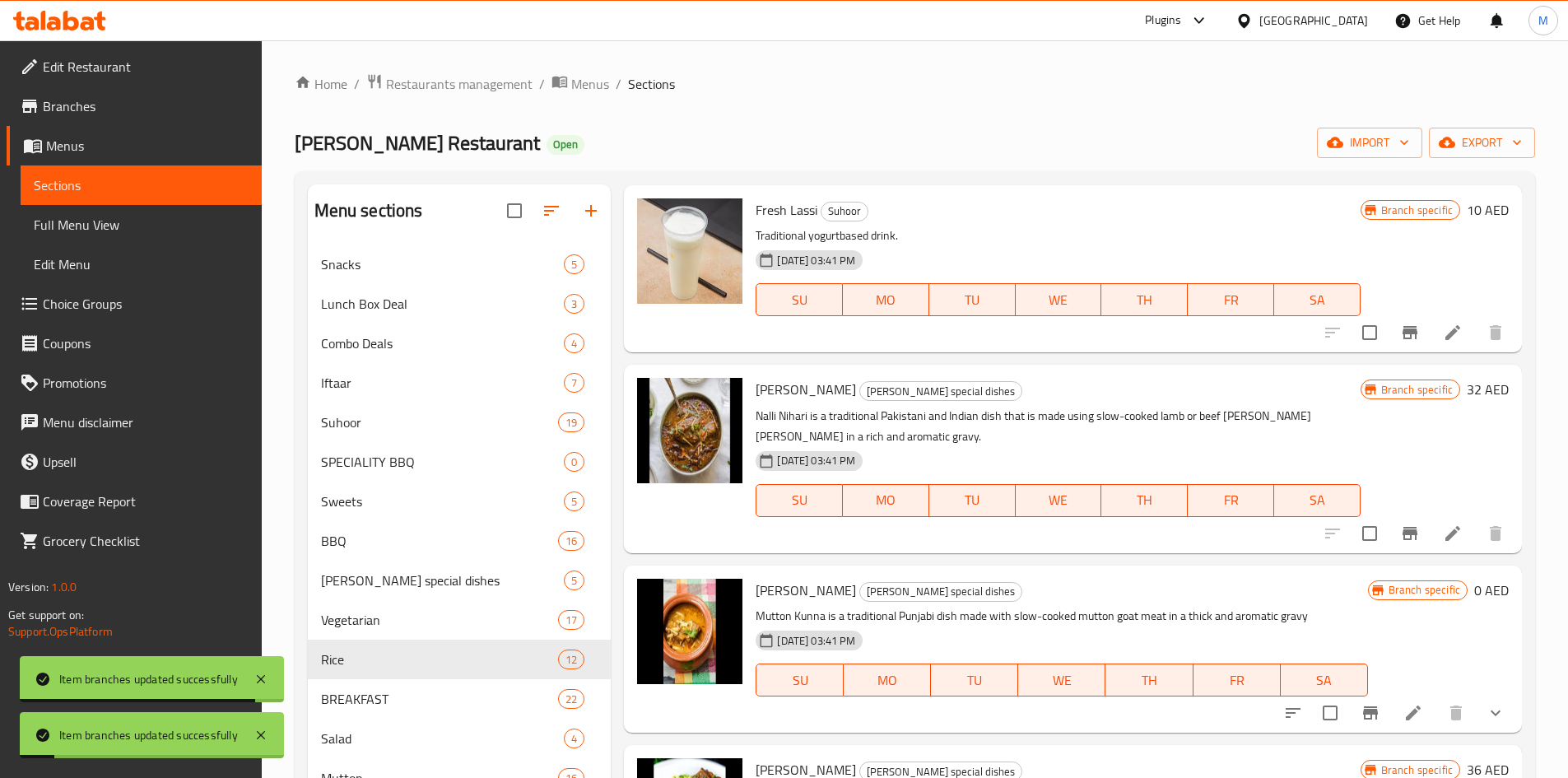
scroll to position [0, 0]
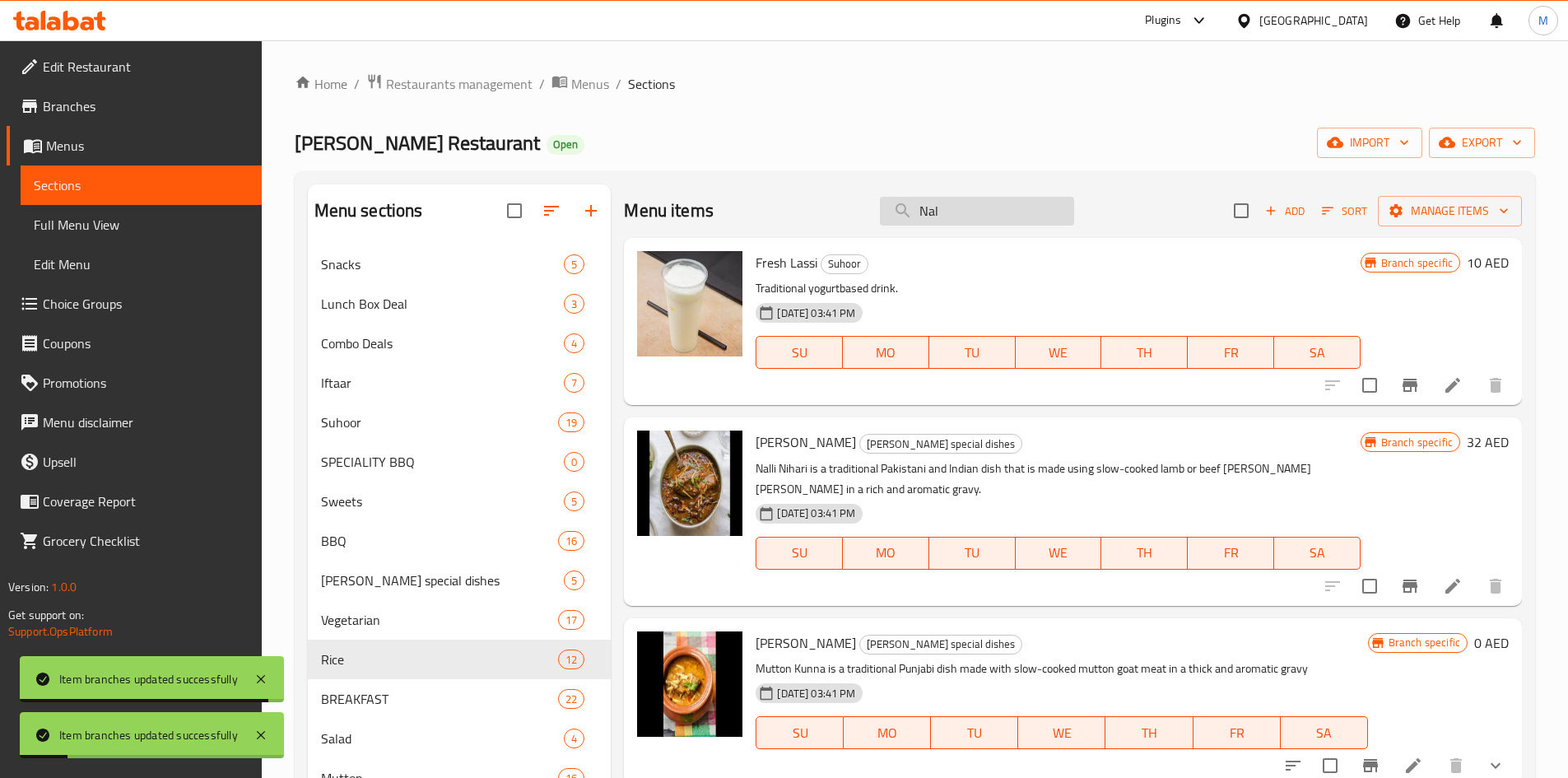
click at [982, 202] on input "Nal" at bounding box center [976, 211] width 194 height 29
paste input "li Nihari"
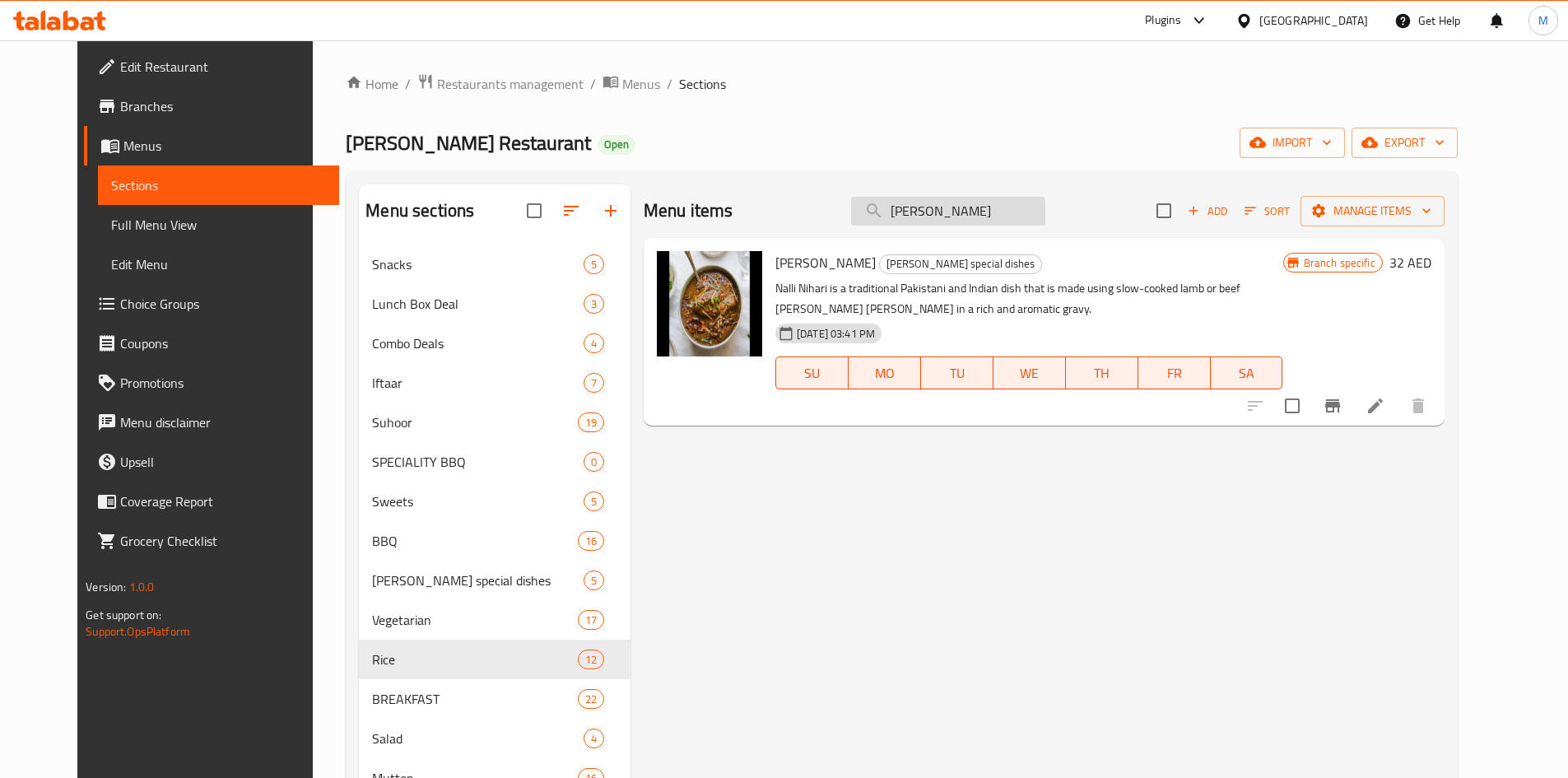
click at [920, 212] on input "Nalli Nihari" at bounding box center [947, 211] width 194 height 29
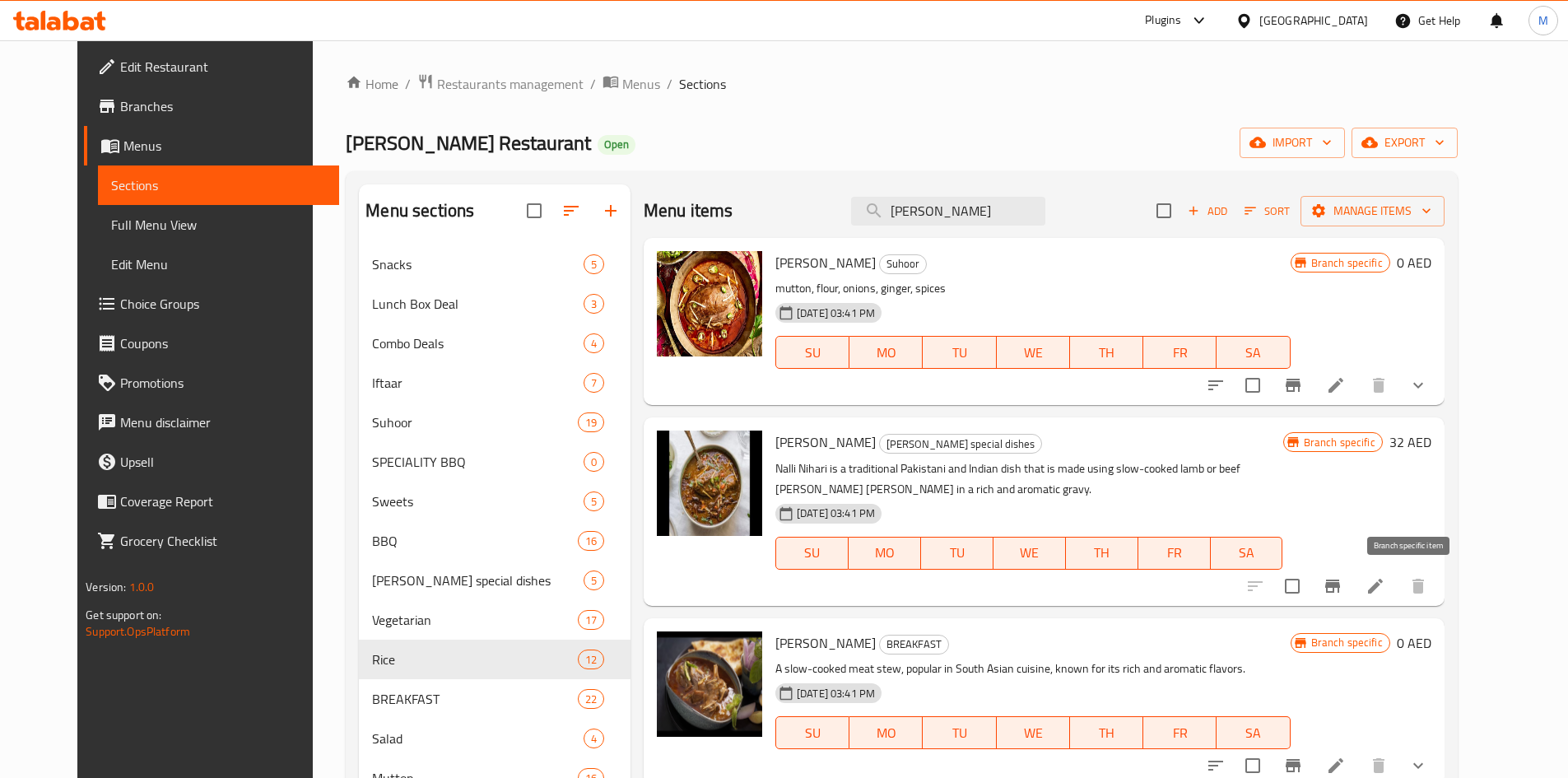
type input "Nihari"
click at [1340, 586] on icon "Branch-specific-item" at bounding box center [1332, 586] width 15 height 13
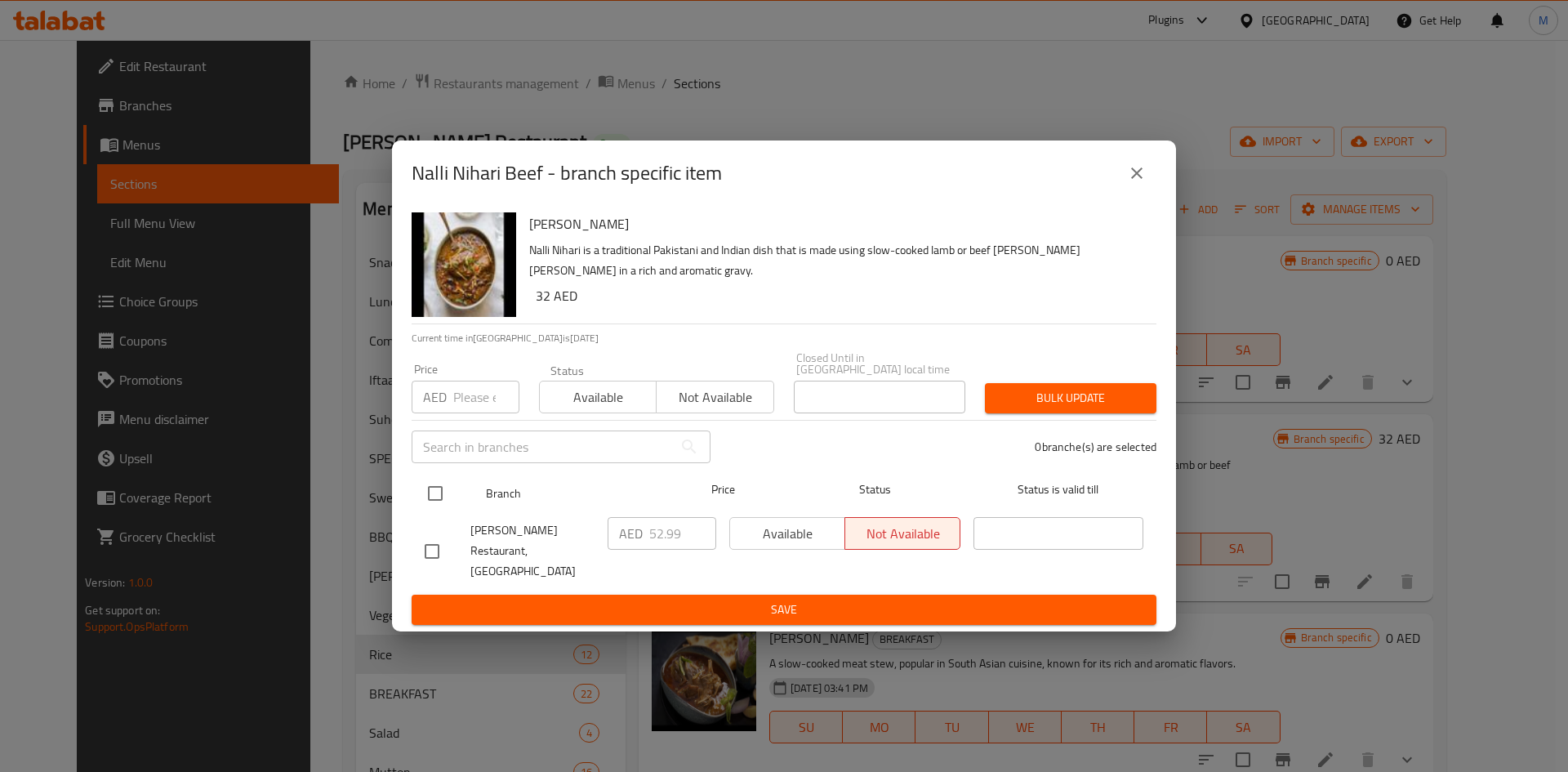
click at [441, 507] on input "checkbox" at bounding box center [435, 493] width 34 height 34
checkbox input "true"
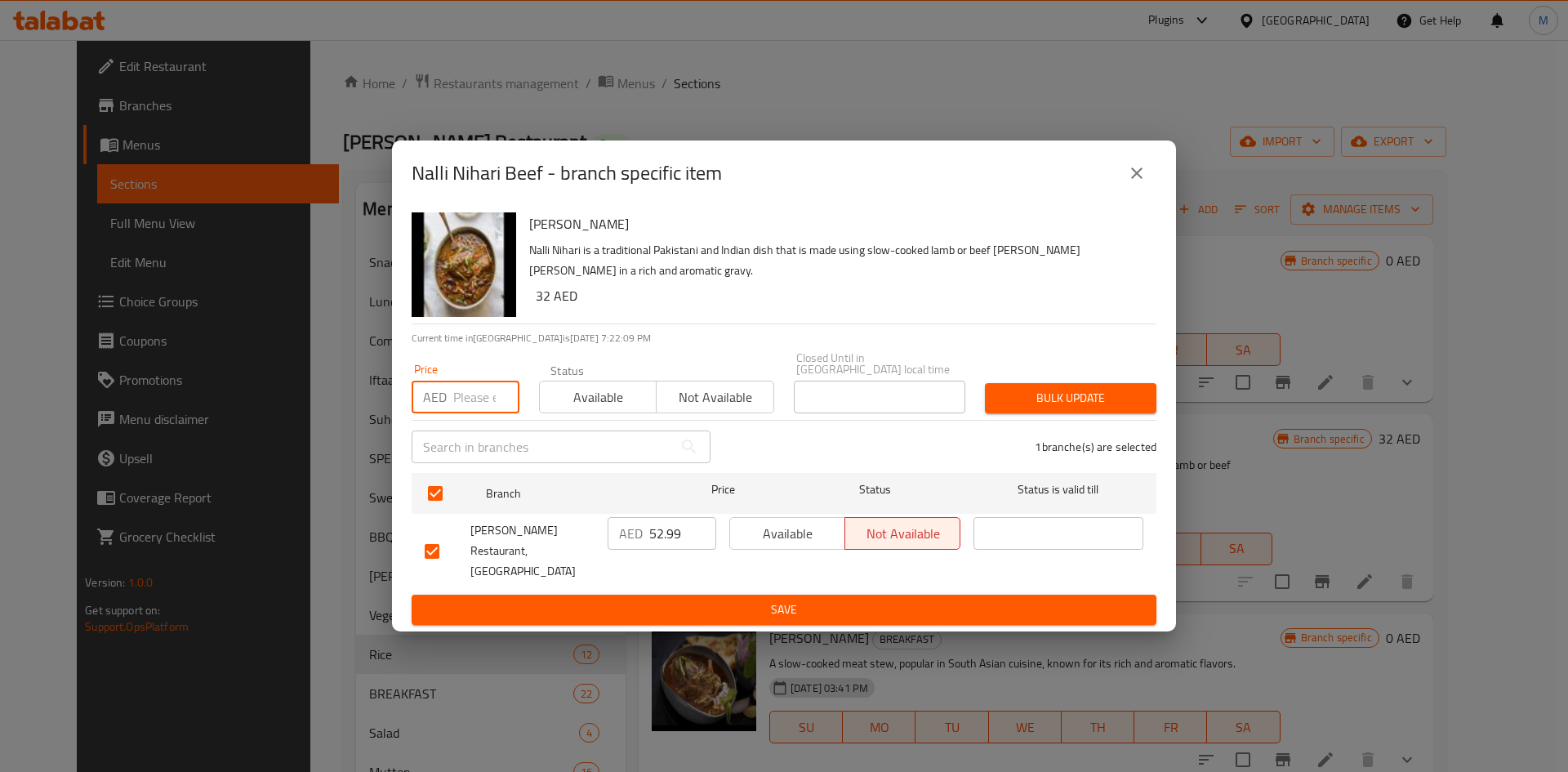
click at [470, 403] on input "number" at bounding box center [486, 396] width 66 height 32
paste input "38"
type input "38"
click at [1072, 397] on button "Bulk update" at bounding box center [1071, 398] width 171 height 30
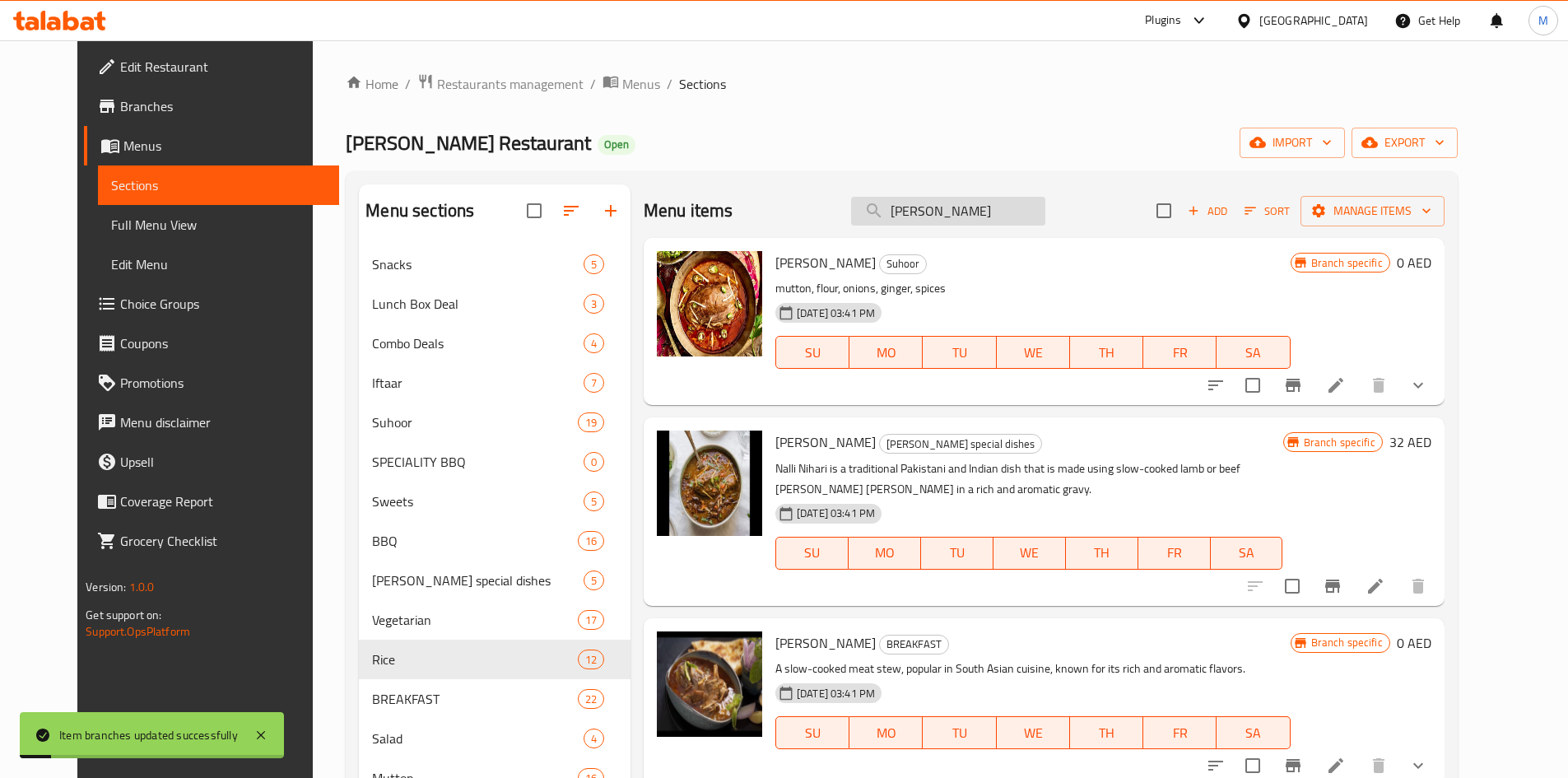
click at [974, 198] on input "Nihari" at bounding box center [947, 211] width 194 height 29
paste input "Qeema Champ"
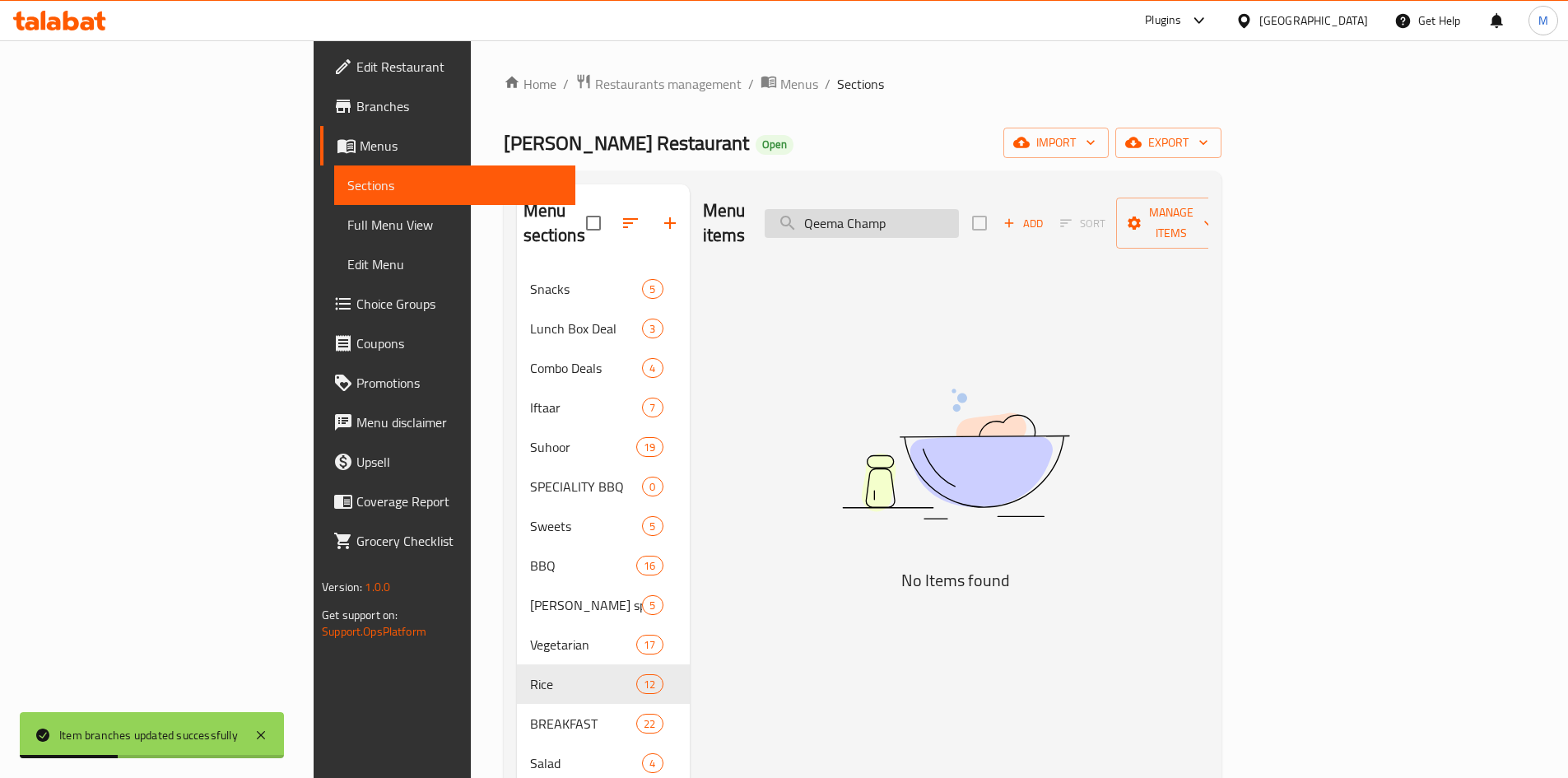
click at [958, 213] on input "Qeema Champ" at bounding box center [861, 223] width 194 height 29
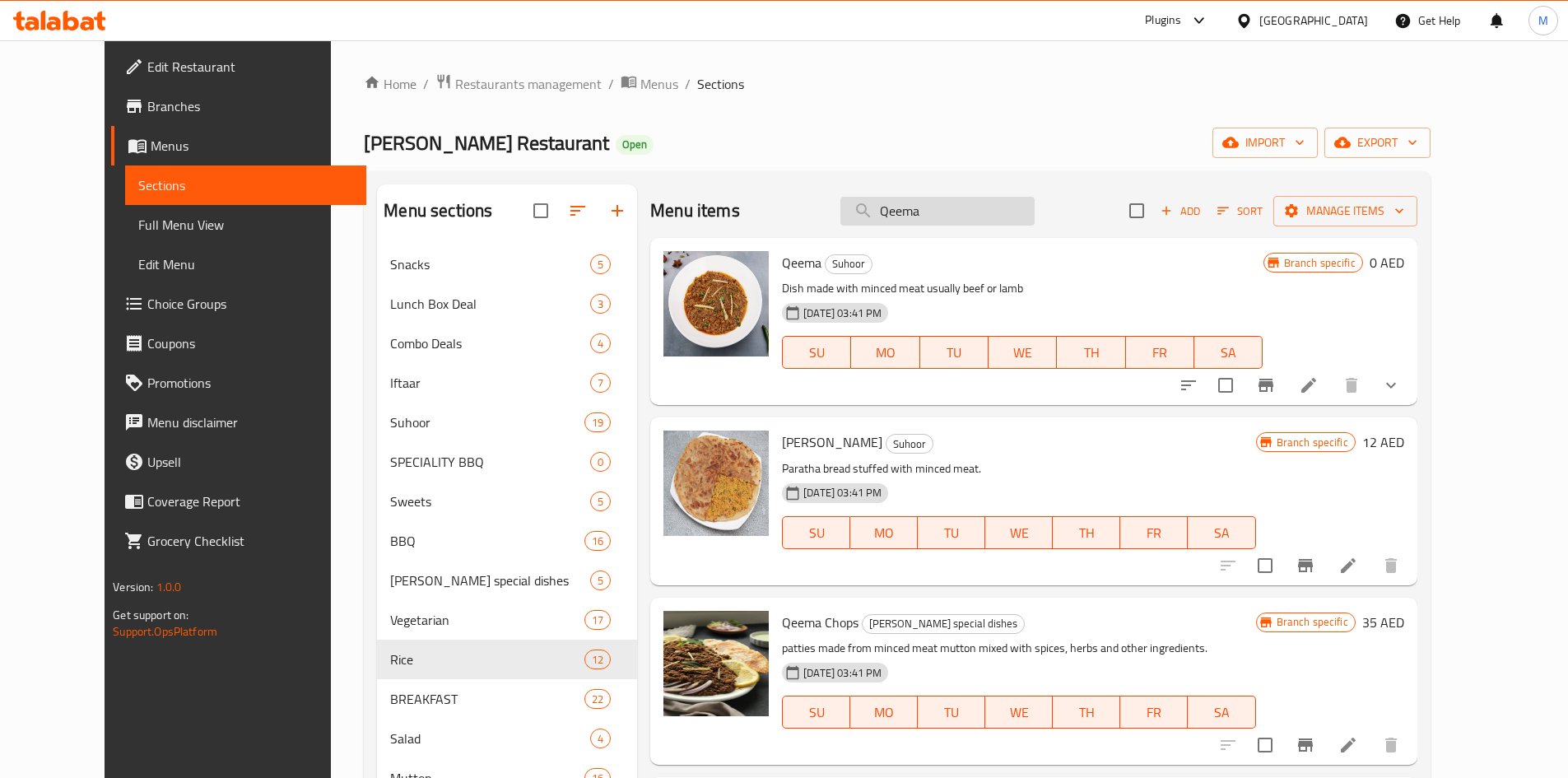
click at [963, 208] on input "Qeema" at bounding box center [937, 211] width 194 height 29
paste input "Champ"
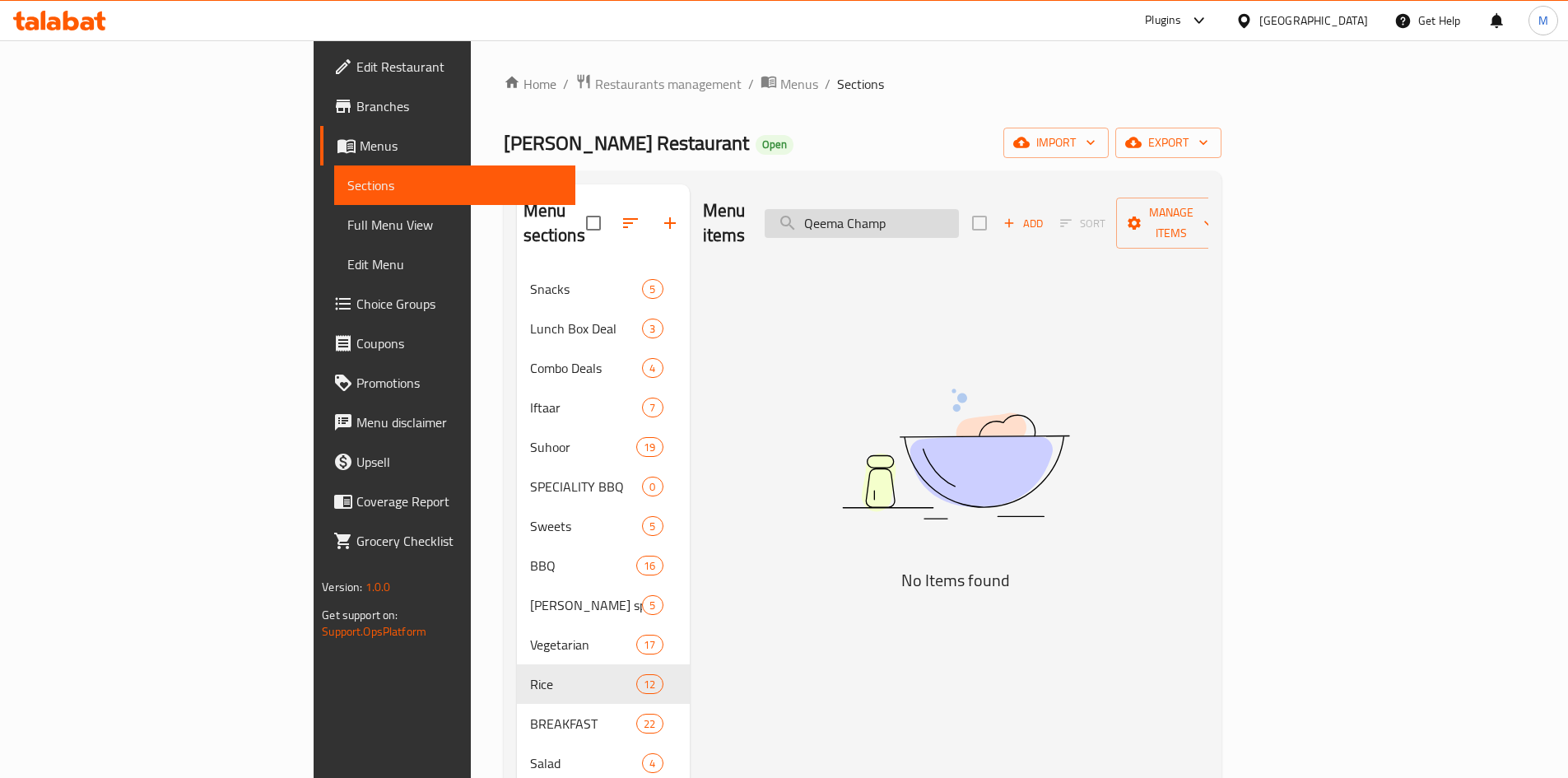
click at [947, 215] on input "Qeema Champ" at bounding box center [861, 223] width 194 height 29
click at [958, 209] on input "Champ" at bounding box center [861, 223] width 194 height 29
type input "Cham"
click at [958, 209] on input "Cham" at bounding box center [861, 223] width 194 height 29
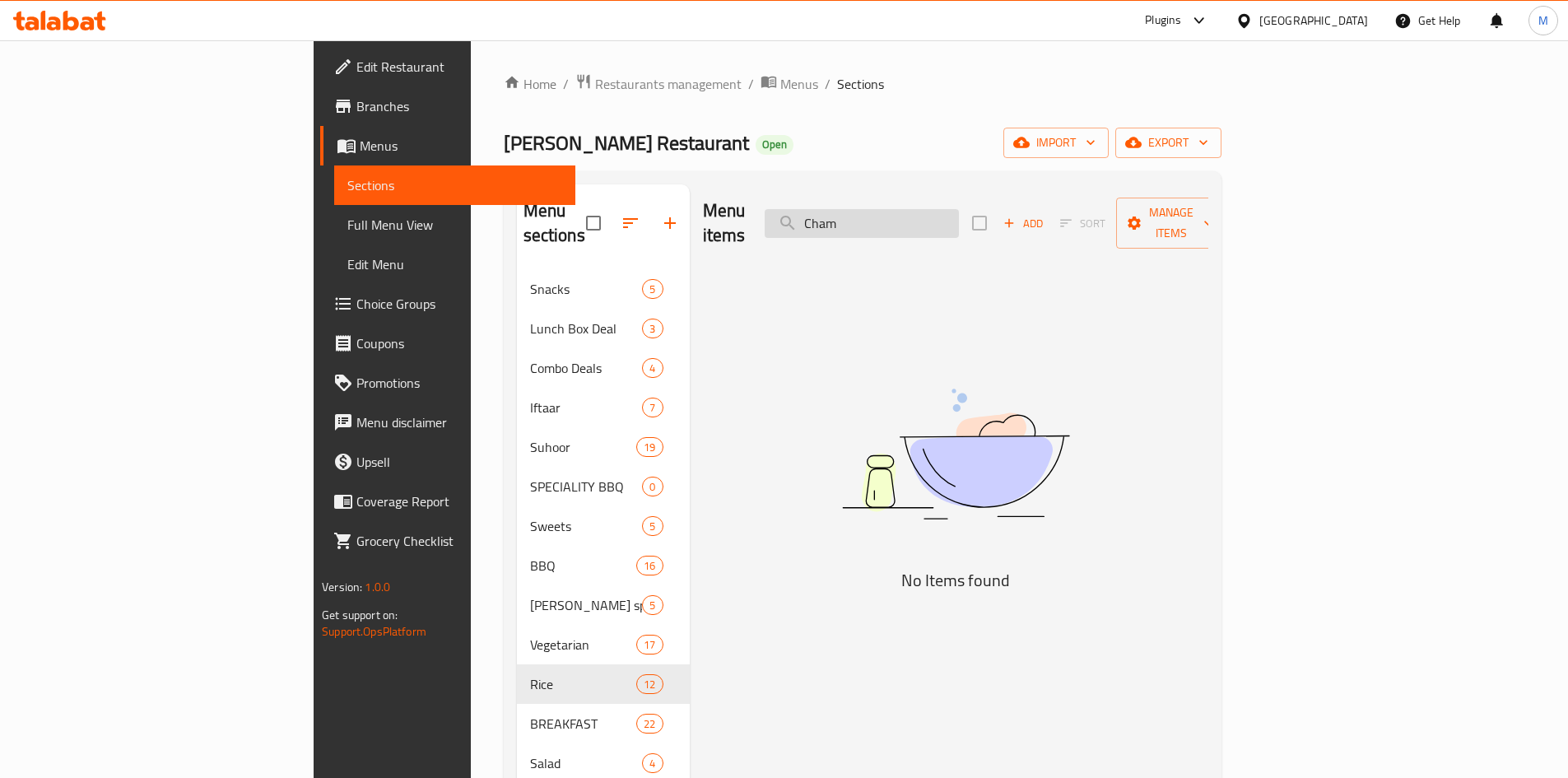
click at [958, 209] on input "Cham" at bounding box center [861, 223] width 194 height 29
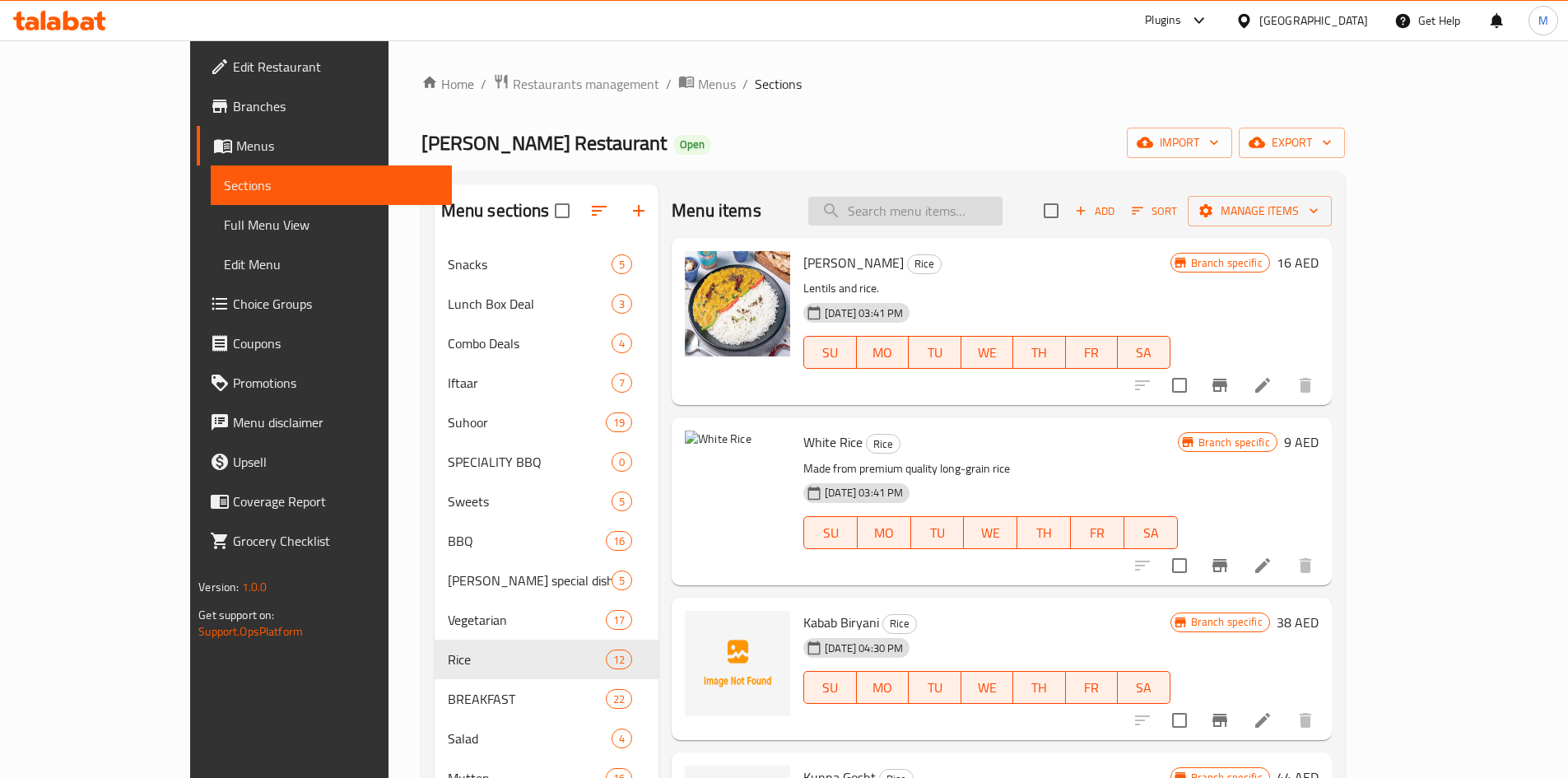
click at [970, 214] on input "search" at bounding box center [905, 211] width 194 height 29
paste input "Qeema Champ"
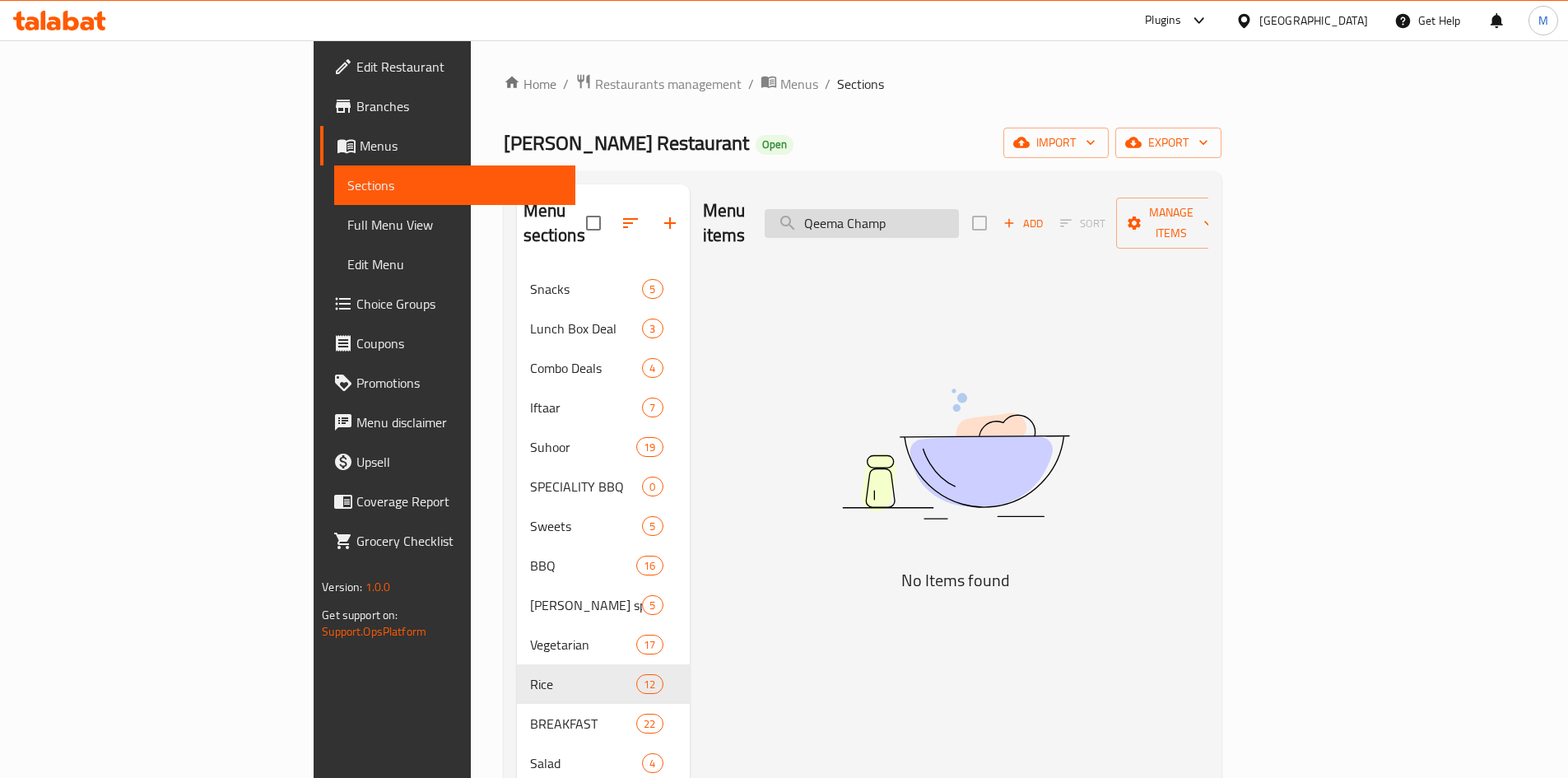
click at [958, 215] on input "Qeema Champ" at bounding box center [861, 223] width 194 height 29
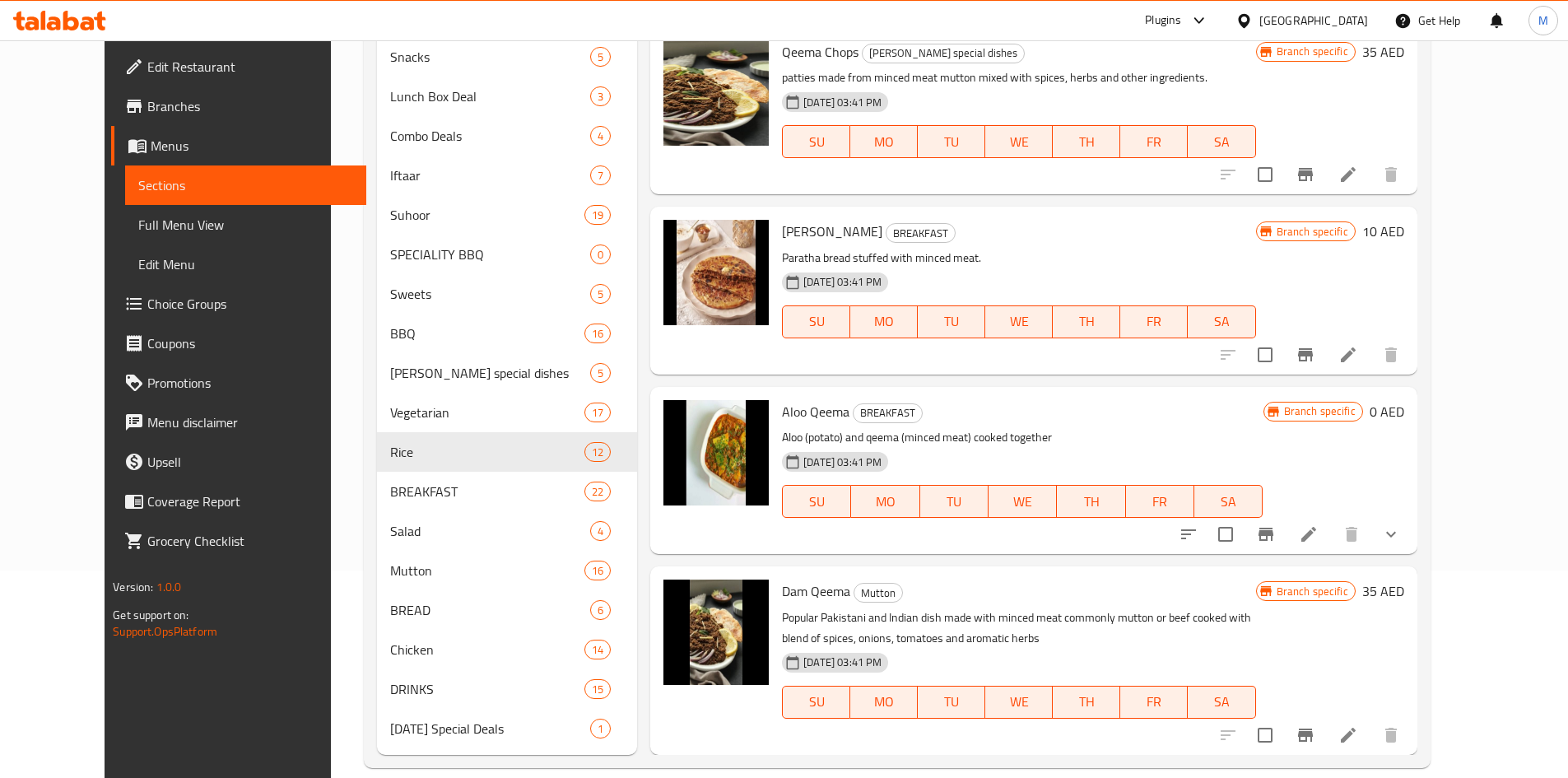
scroll to position [230, 0]
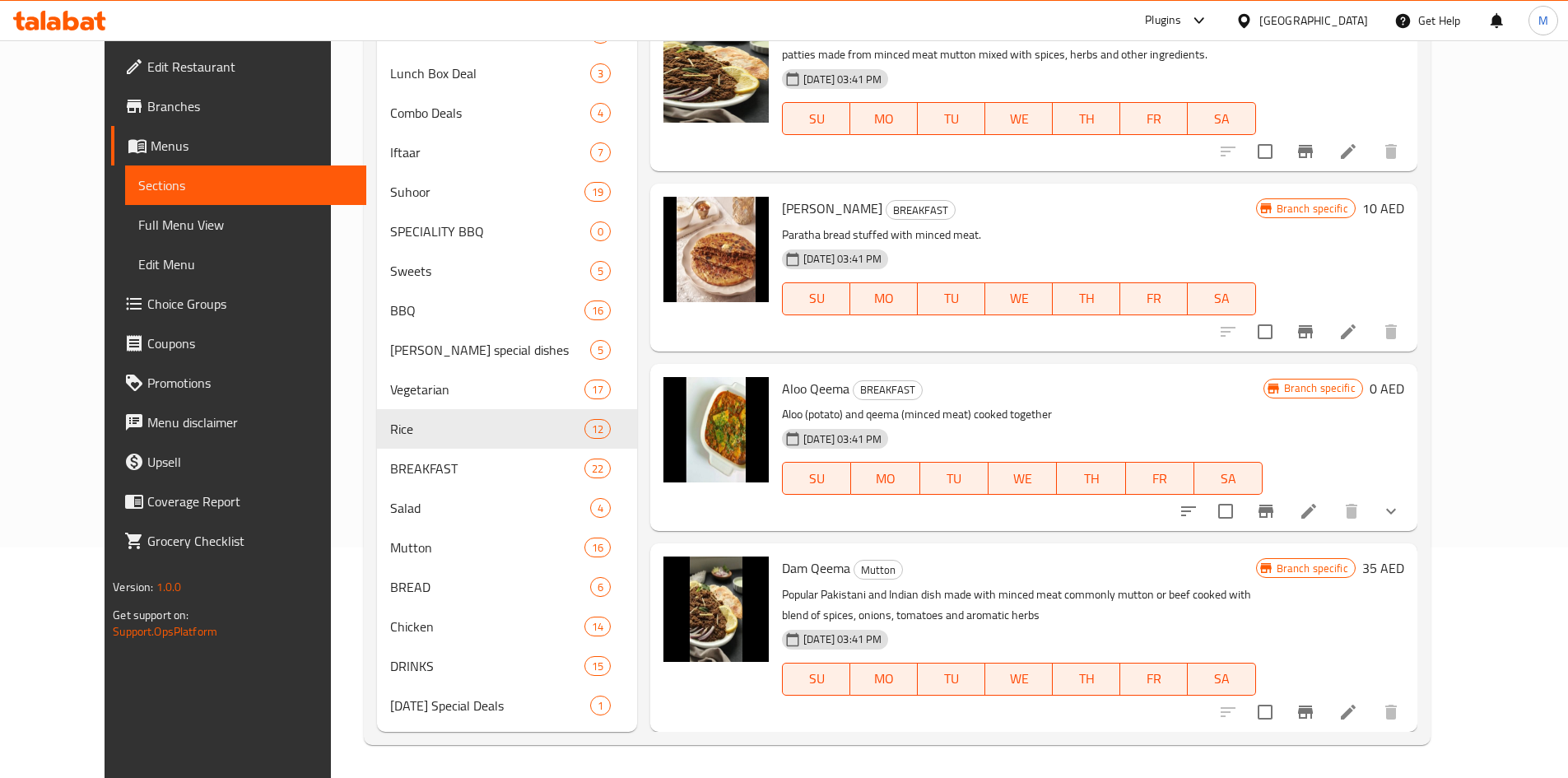
type input "Qeema"
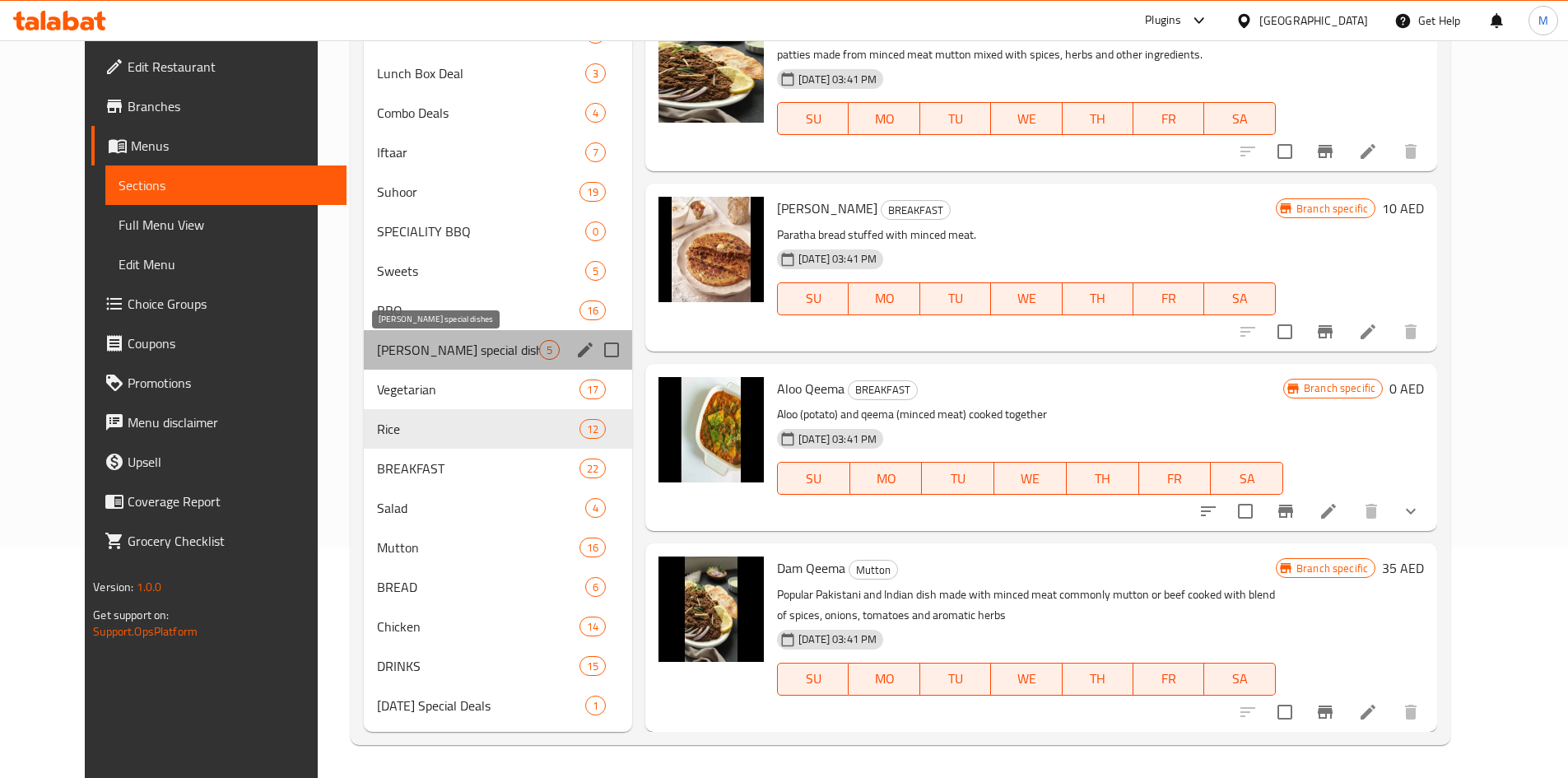
click at [393, 358] on span "[PERSON_NAME] special dishes" at bounding box center [457, 349] width 162 height 19
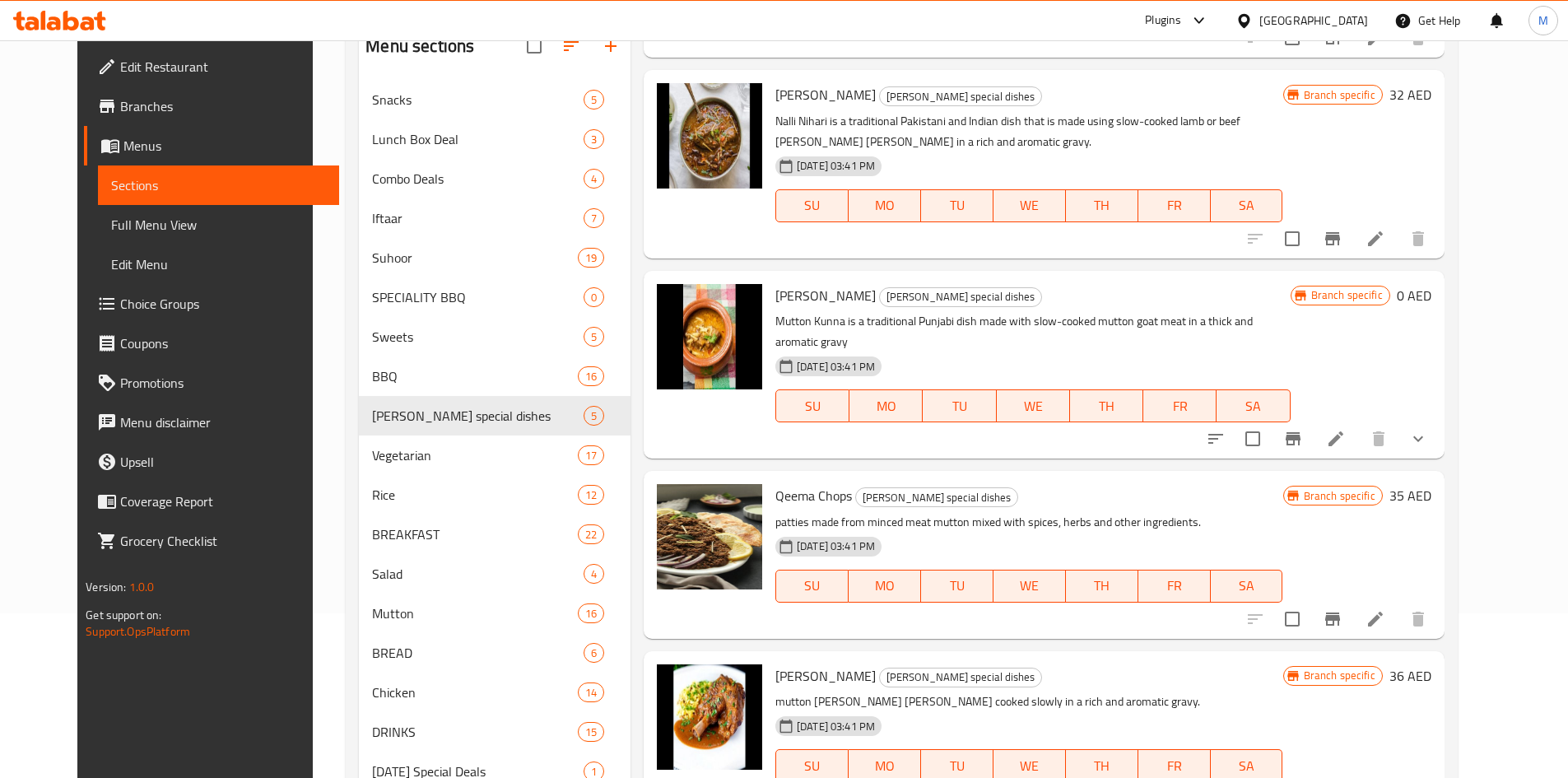
scroll to position [230, 0]
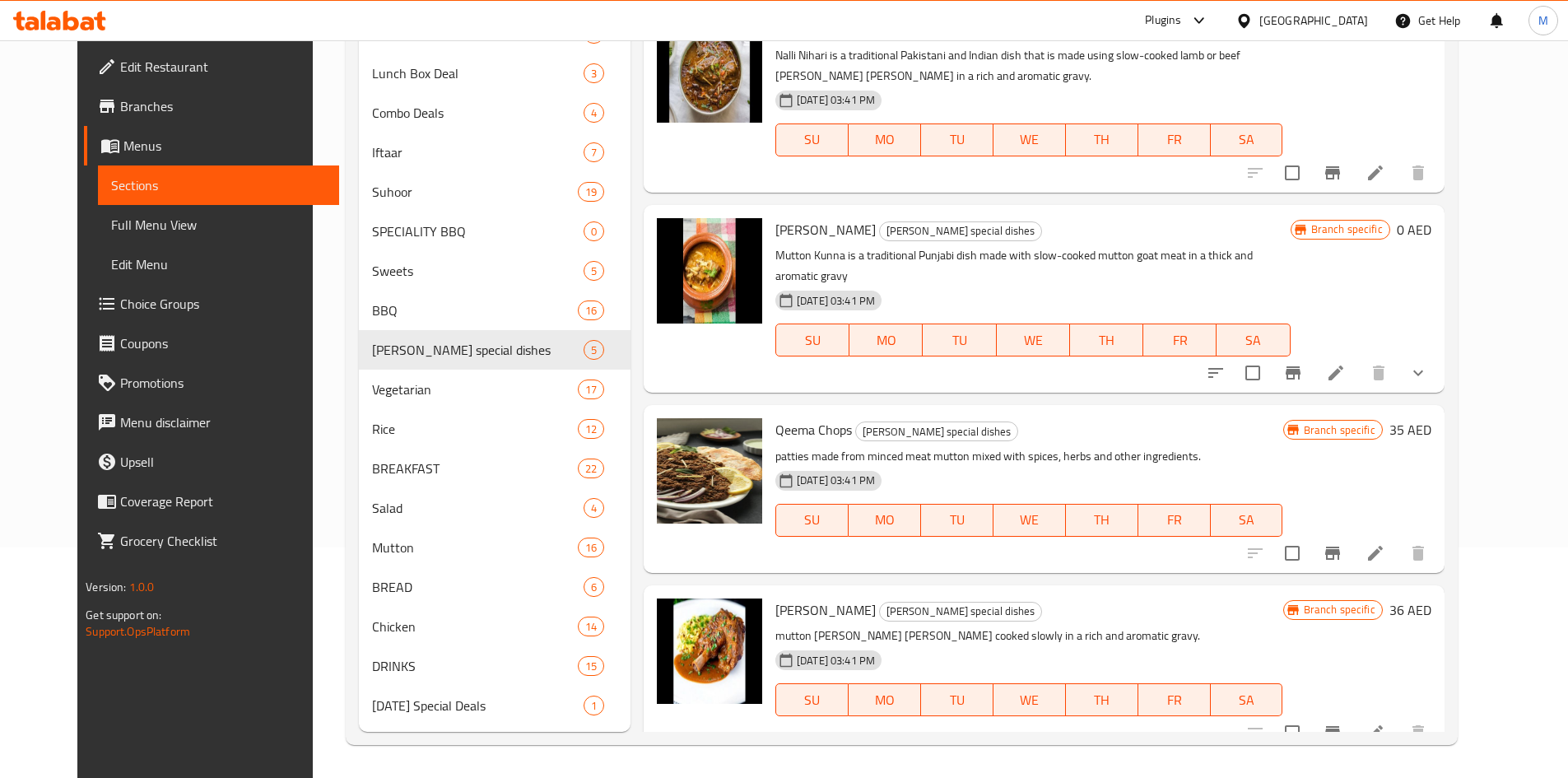
click at [1340, 547] on icon "Branch-specific-item" at bounding box center [1332, 553] width 15 height 13
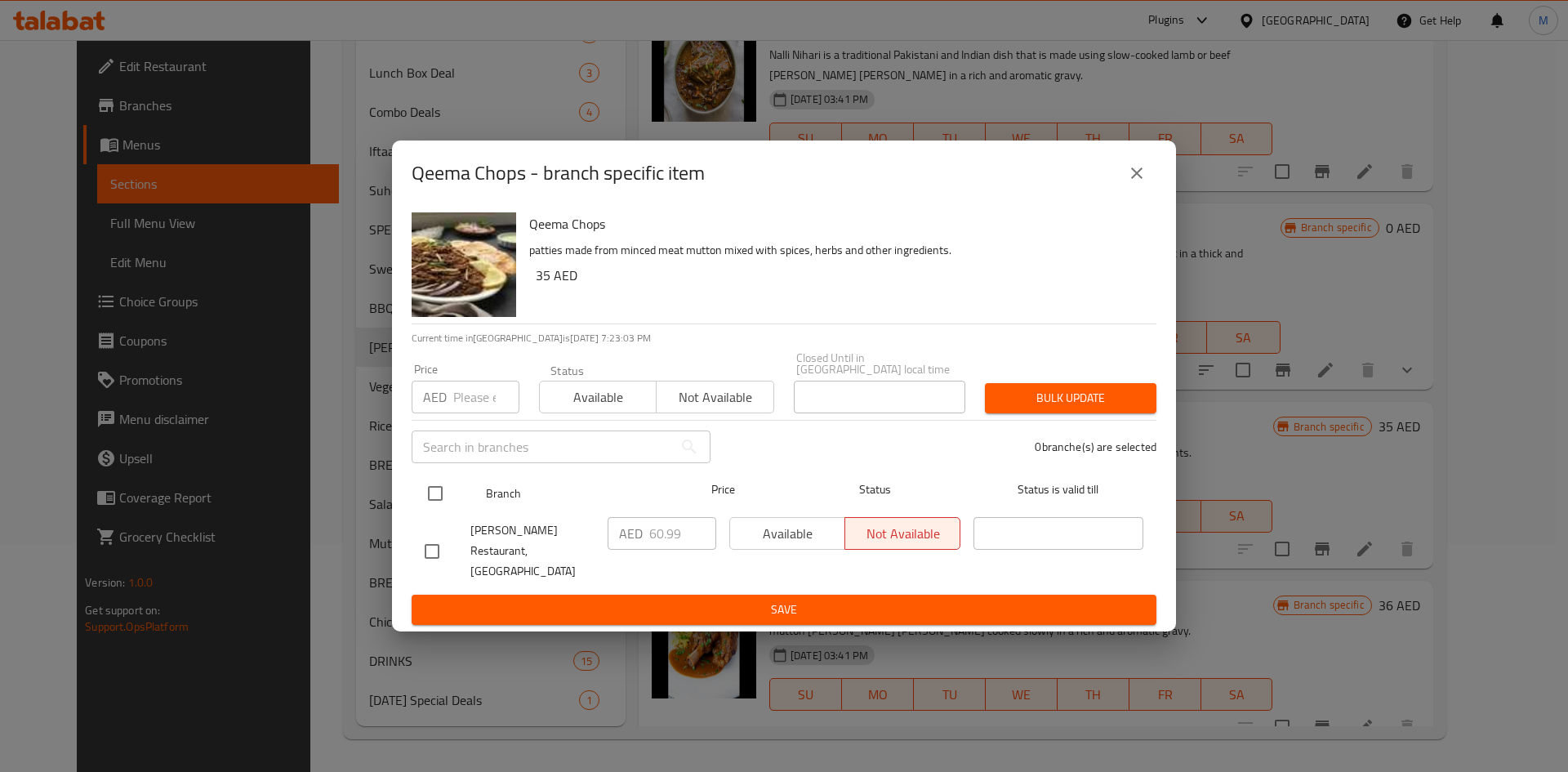
click at [437, 500] on input "checkbox" at bounding box center [435, 493] width 34 height 34
checkbox input "true"
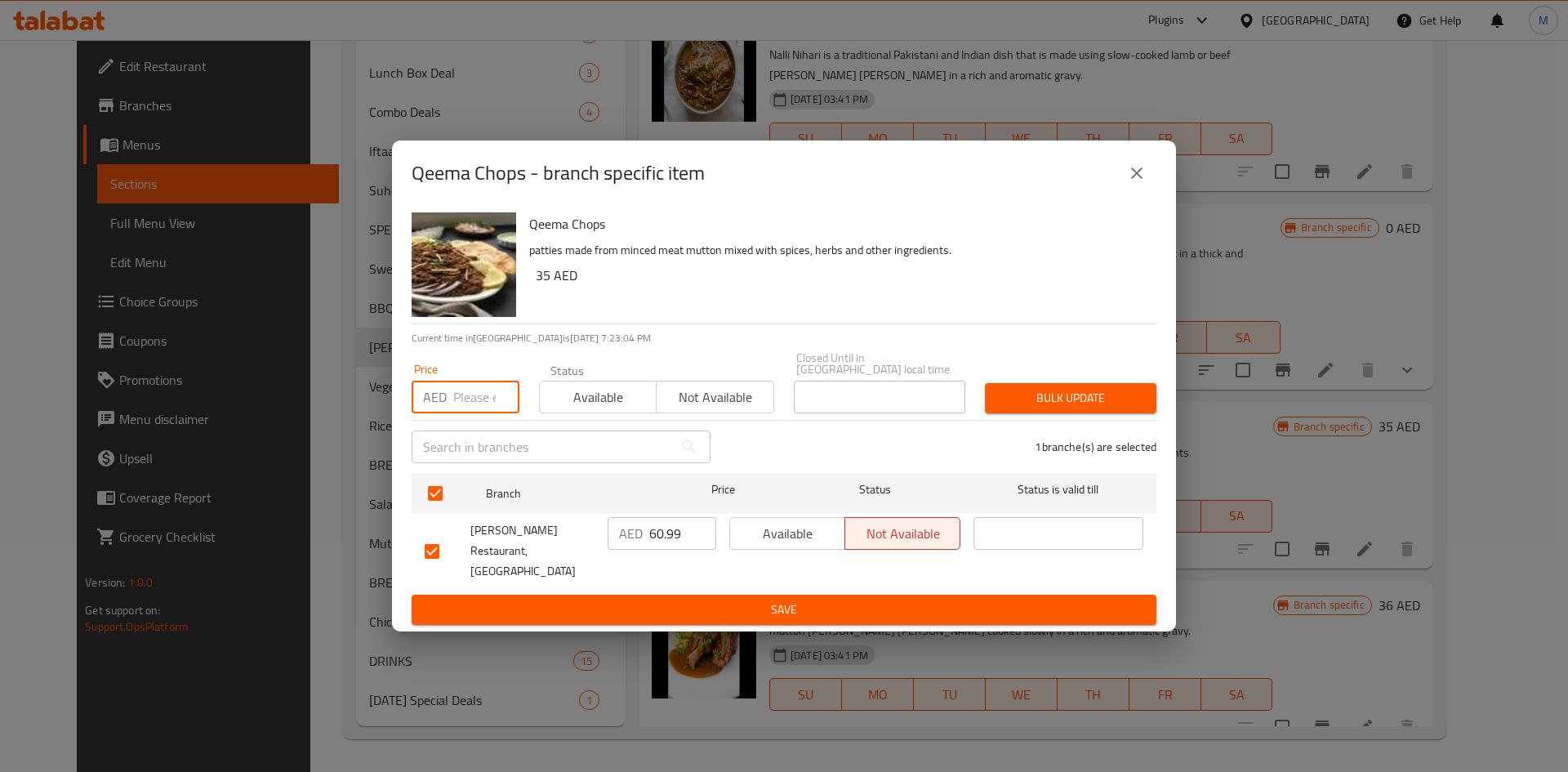
click at [491, 391] on input "number" at bounding box center [486, 396] width 66 height 32
paste input "44"
type input "44"
click at [1128, 407] on span "Bulk update" at bounding box center [1071, 398] width 145 height 20
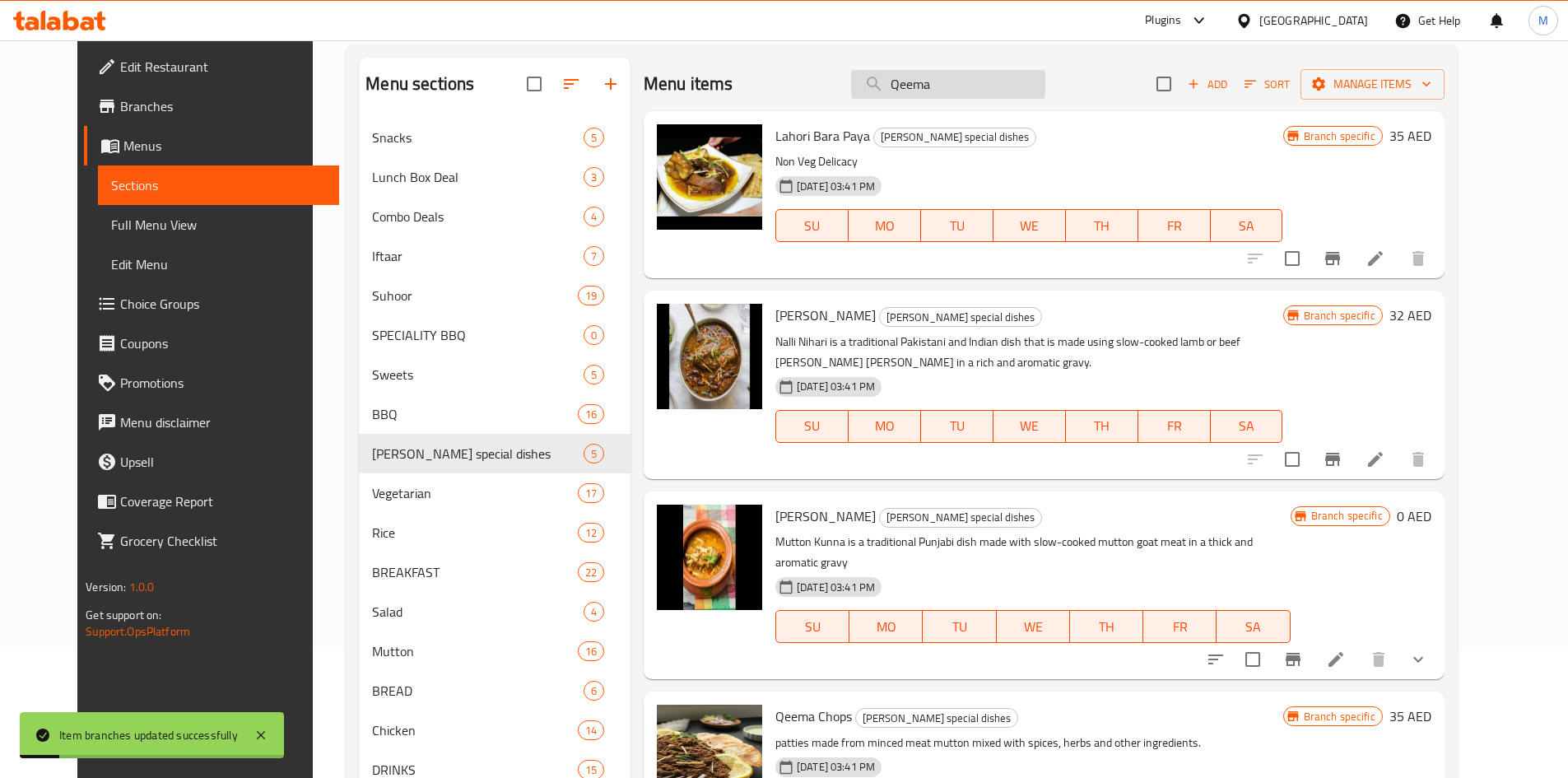
scroll to position [0, 0]
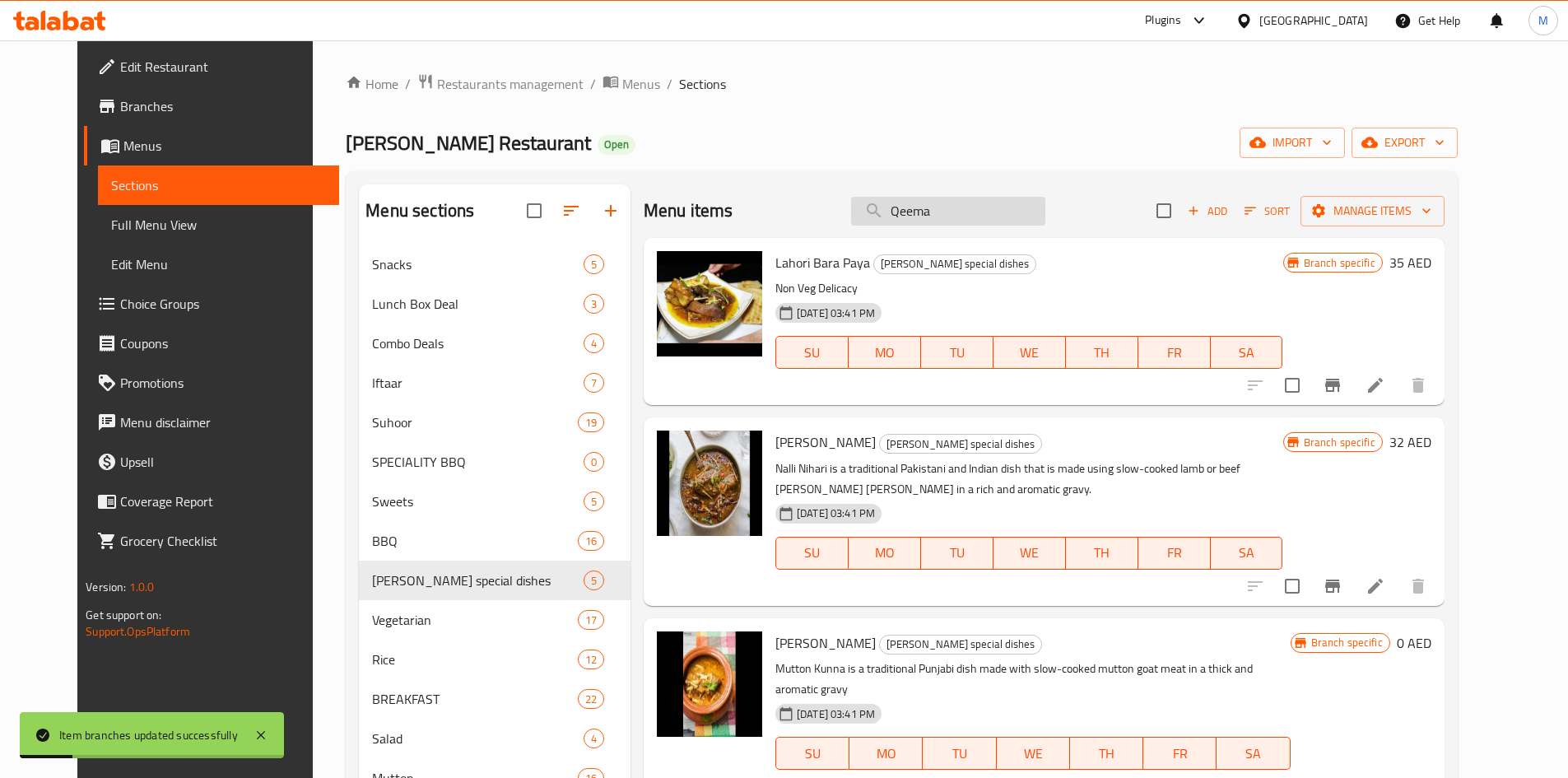
click at [966, 222] on input "Qeema" at bounding box center [947, 211] width 194 height 29
paste input "Kunna Gosht"
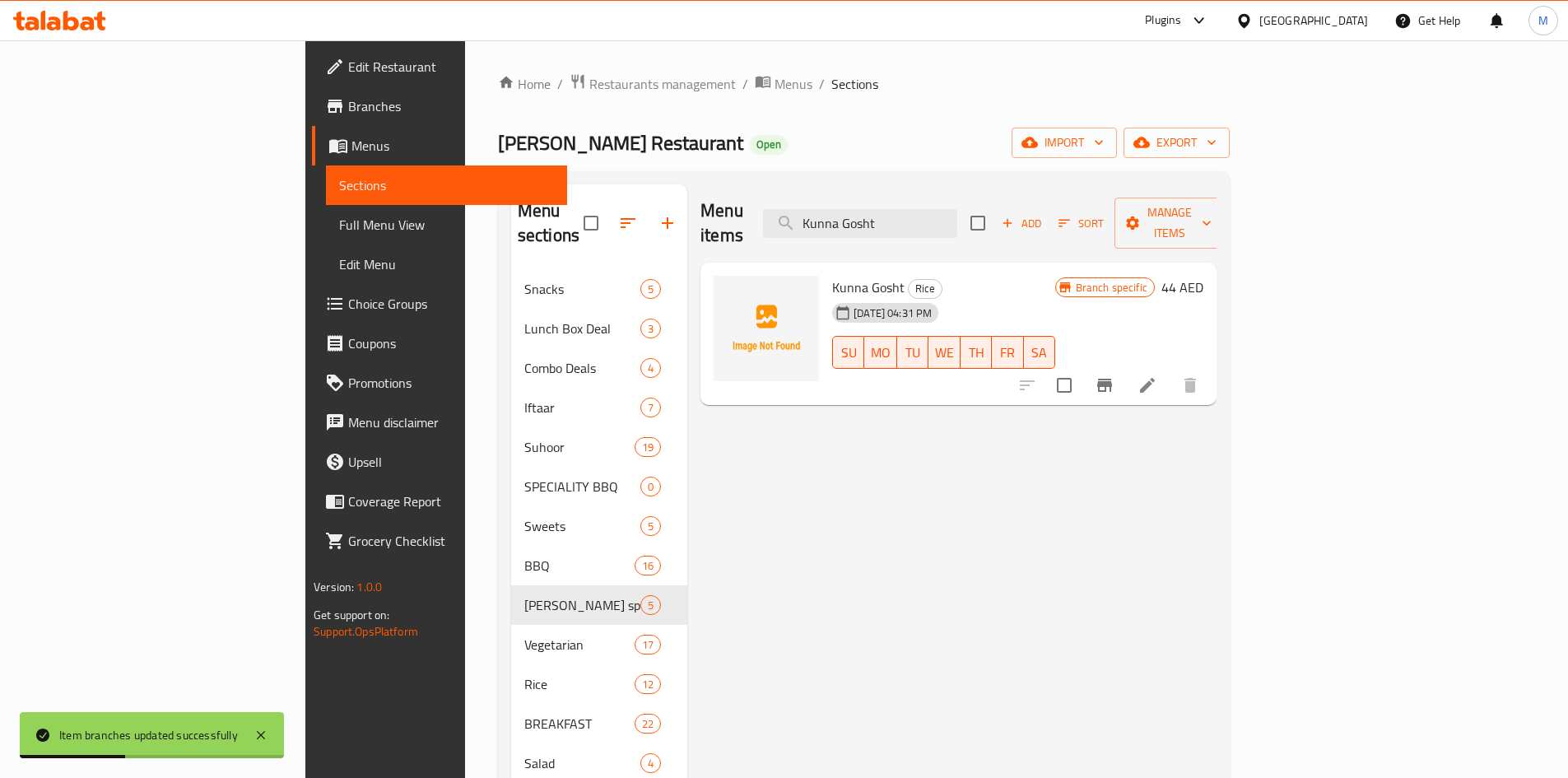
type input "Kunna Gosht"
click at [1112, 379] on icon "Branch-specific-item" at bounding box center [1104, 385] width 15 height 13
click at [958, 209] on input "Kunna Gosht" at bounding box center [859, 223] width 194 height 29
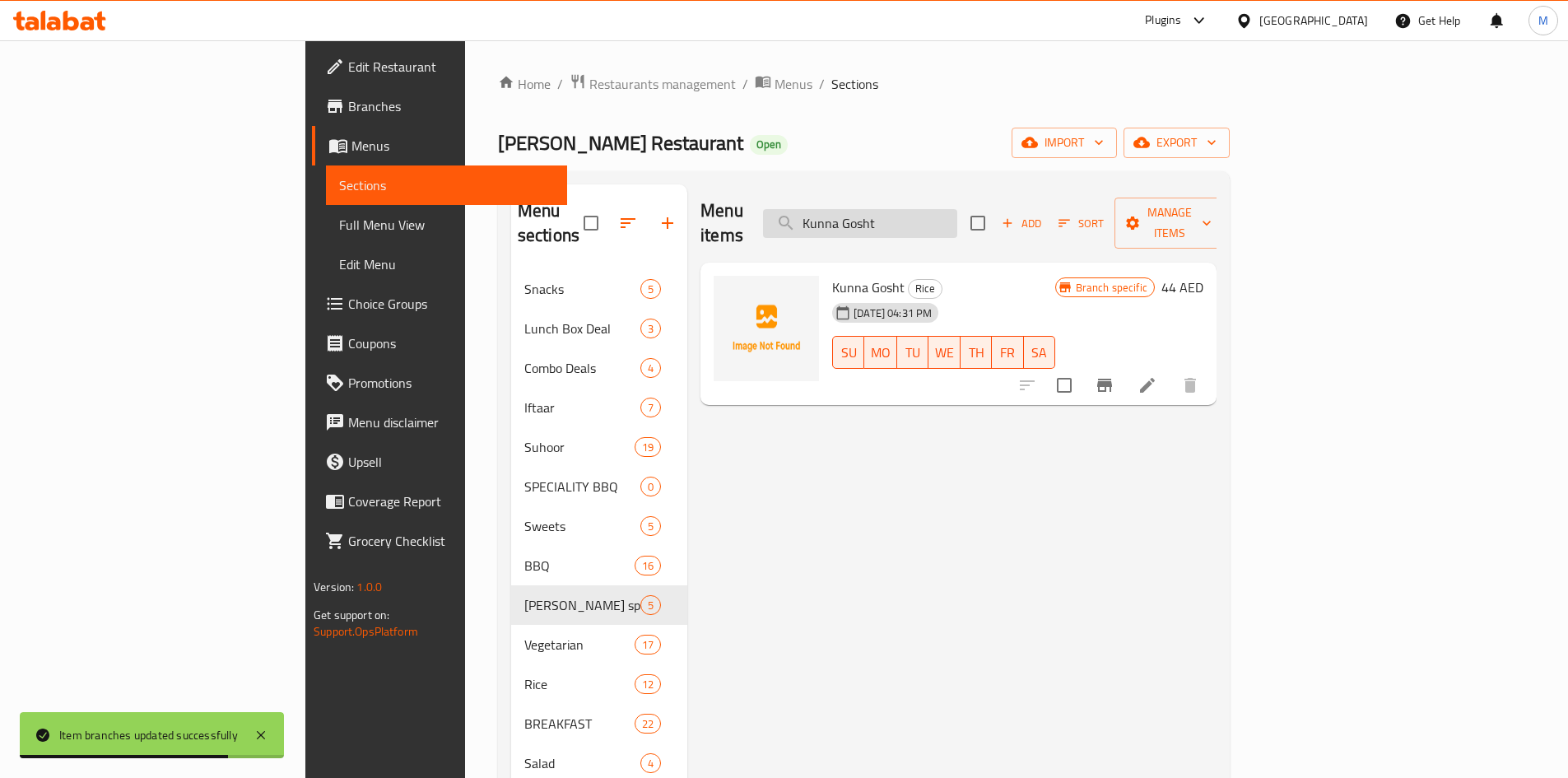
paste input "heer"
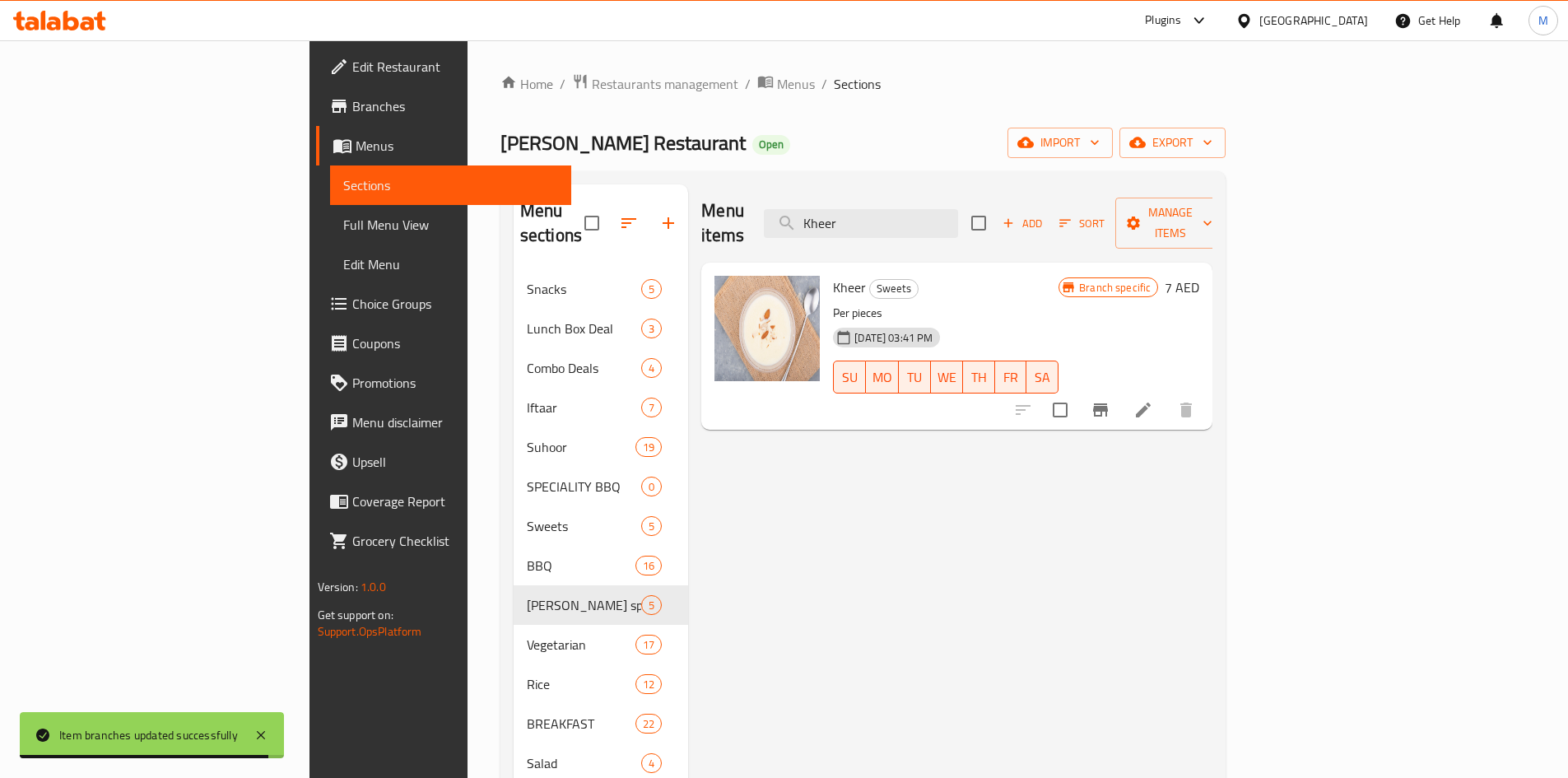
type input "Kheer"
click at [1111, 400] on icon "Branch-specific-item" at bounding box center [1099, 409] width 19 height 19
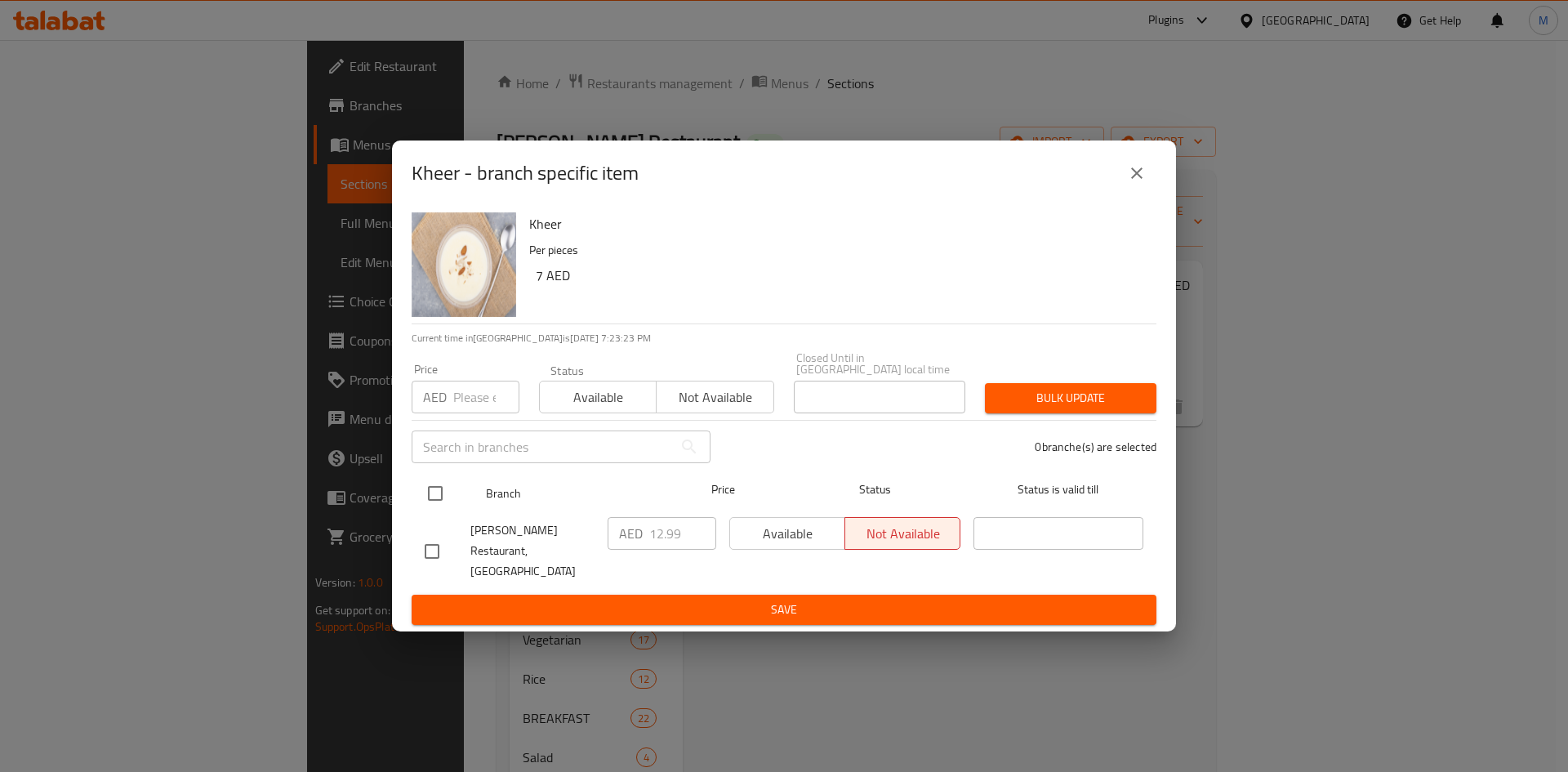
click at [437, 506] on input "checkbox" at bounding box center [435, 493] width 34 height 34
checkbox input "true"
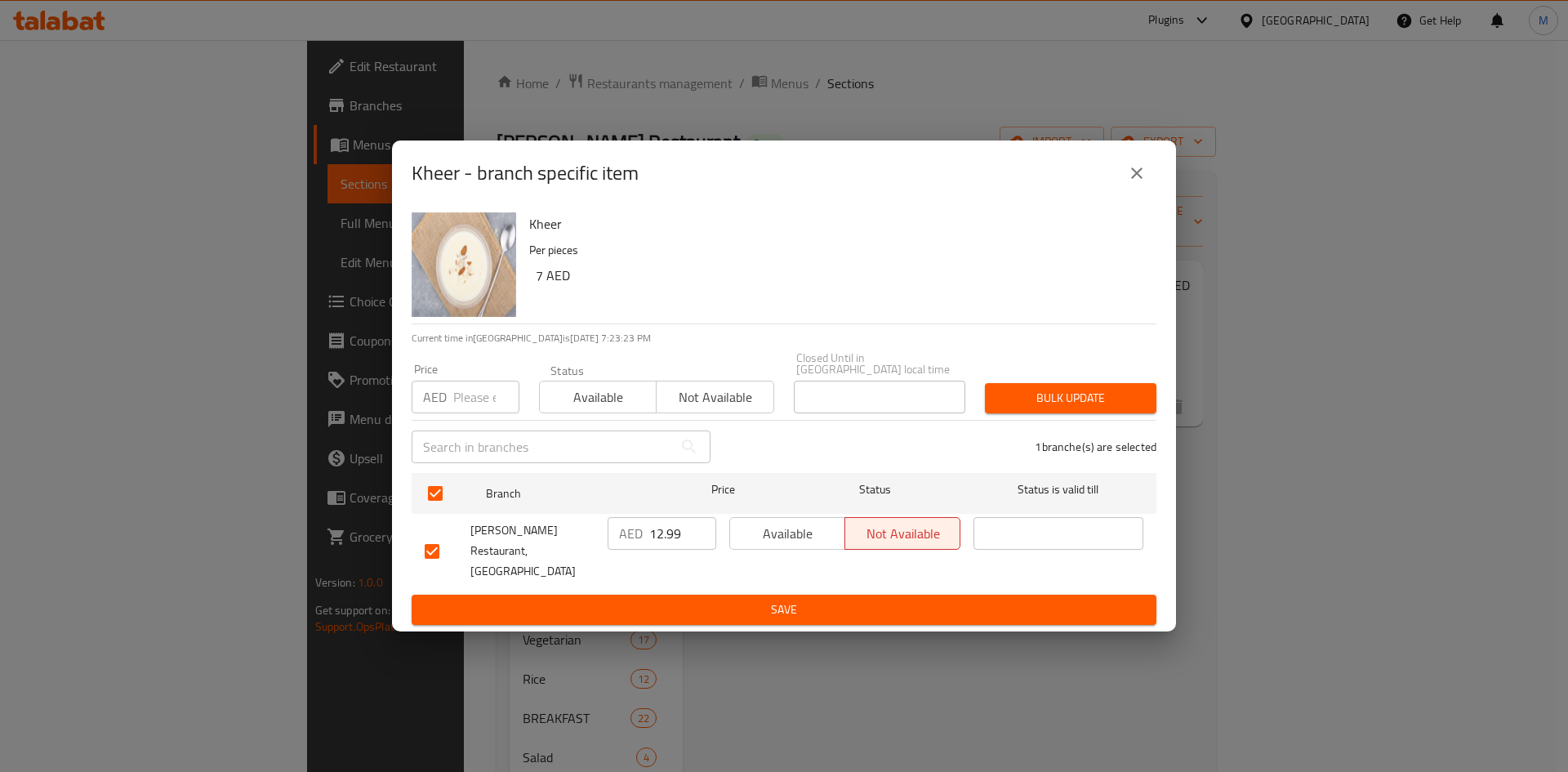
click at [473, 406] on input "number" at bounding box center [486, 396] width 66 height 32
type input "9"
click at [1037, 409] on span "Bulk update" at bounding box center [1071, 398] width 145 height 20
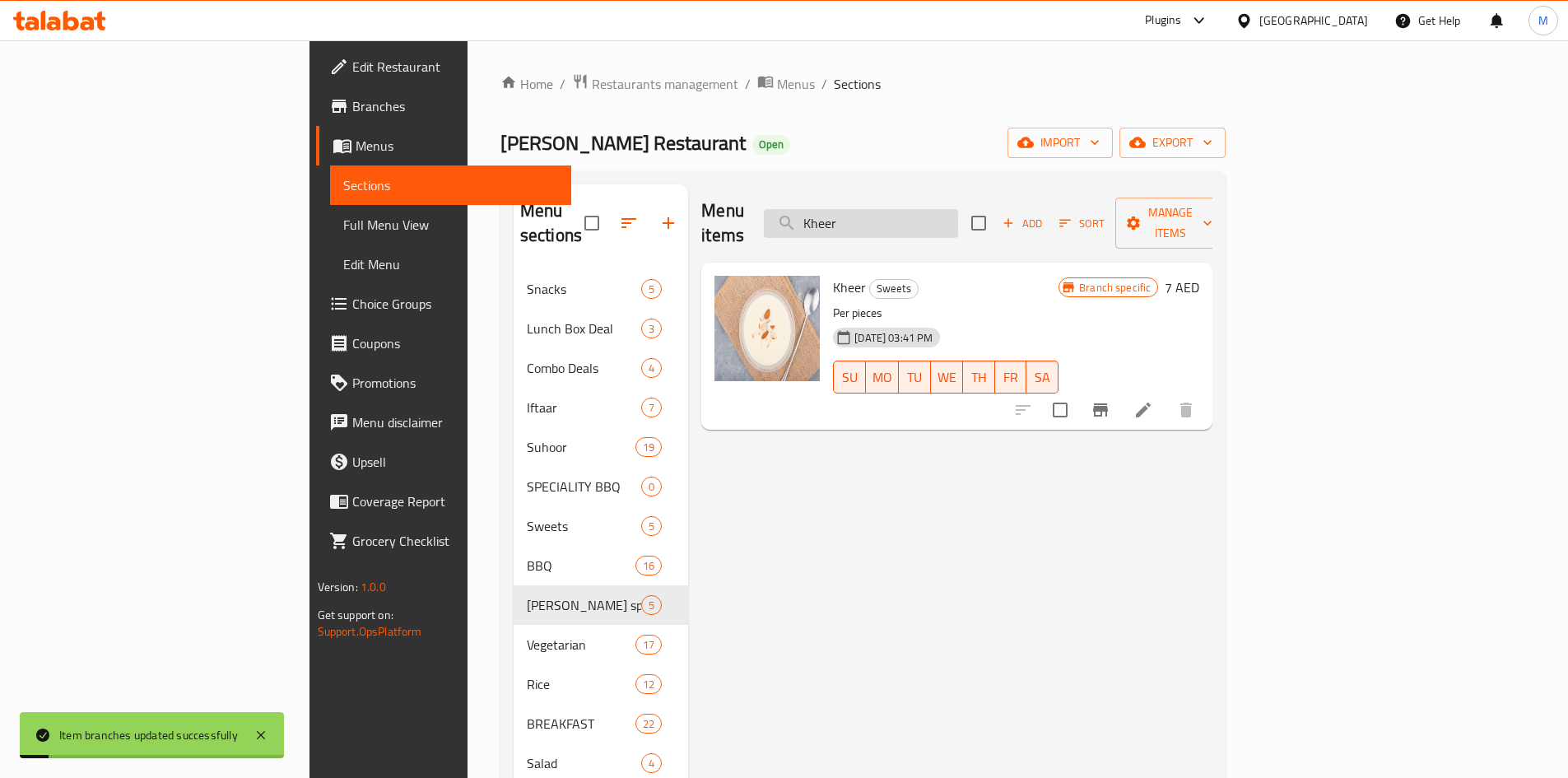
click at [957, 209] on input "Kheer" at bounding box center [860, 223] width 194 height 29
paste input "Rasmalai"
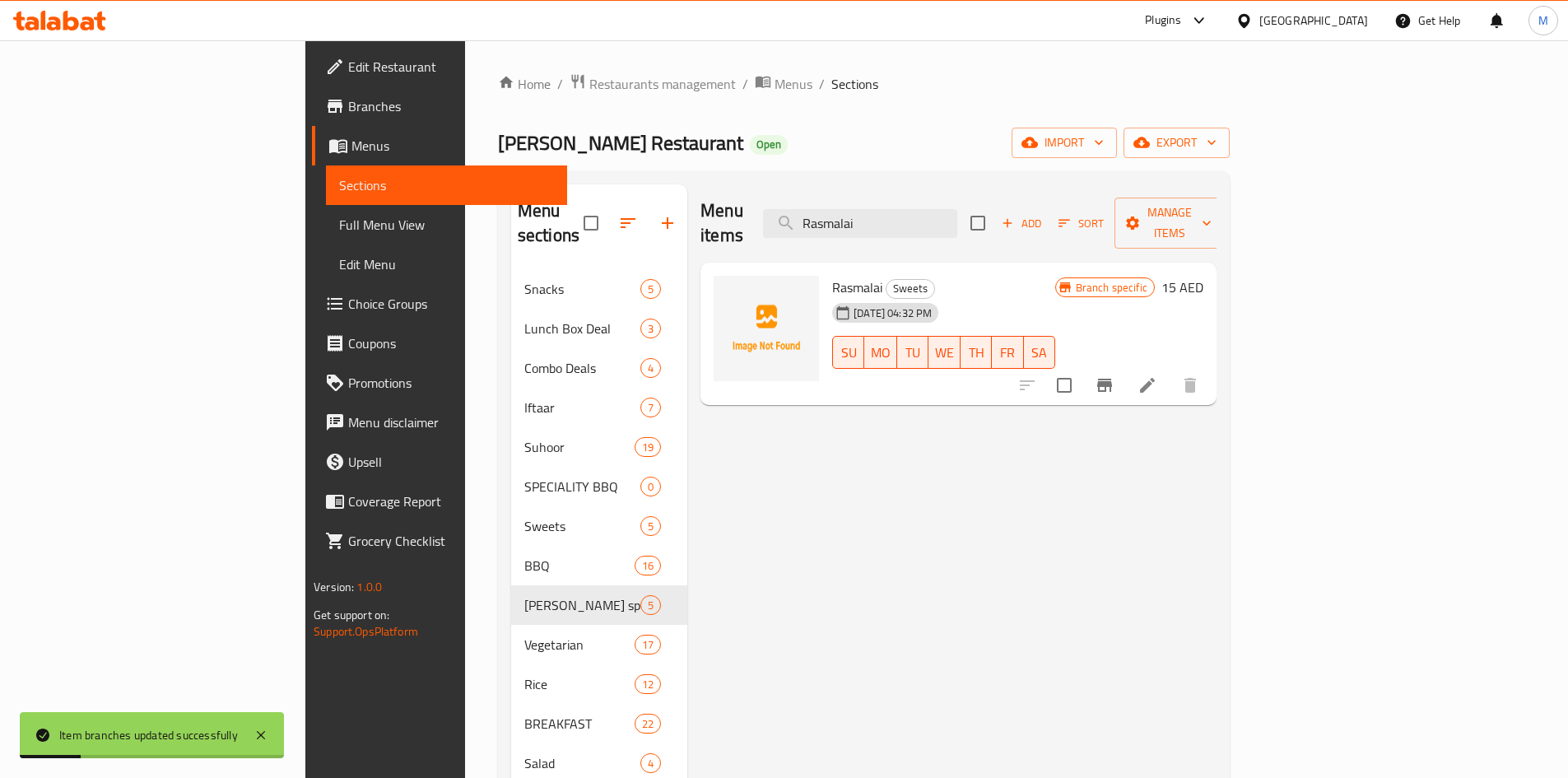
type input "Rasmalai"
click at [1114, 375] on icon "Branch-specific-item" at bounding box center [1104, 384] width 19 height 19
click at [958, 209] on input "Rasmalai" at bounding box center [859, 223] width 194 height 29
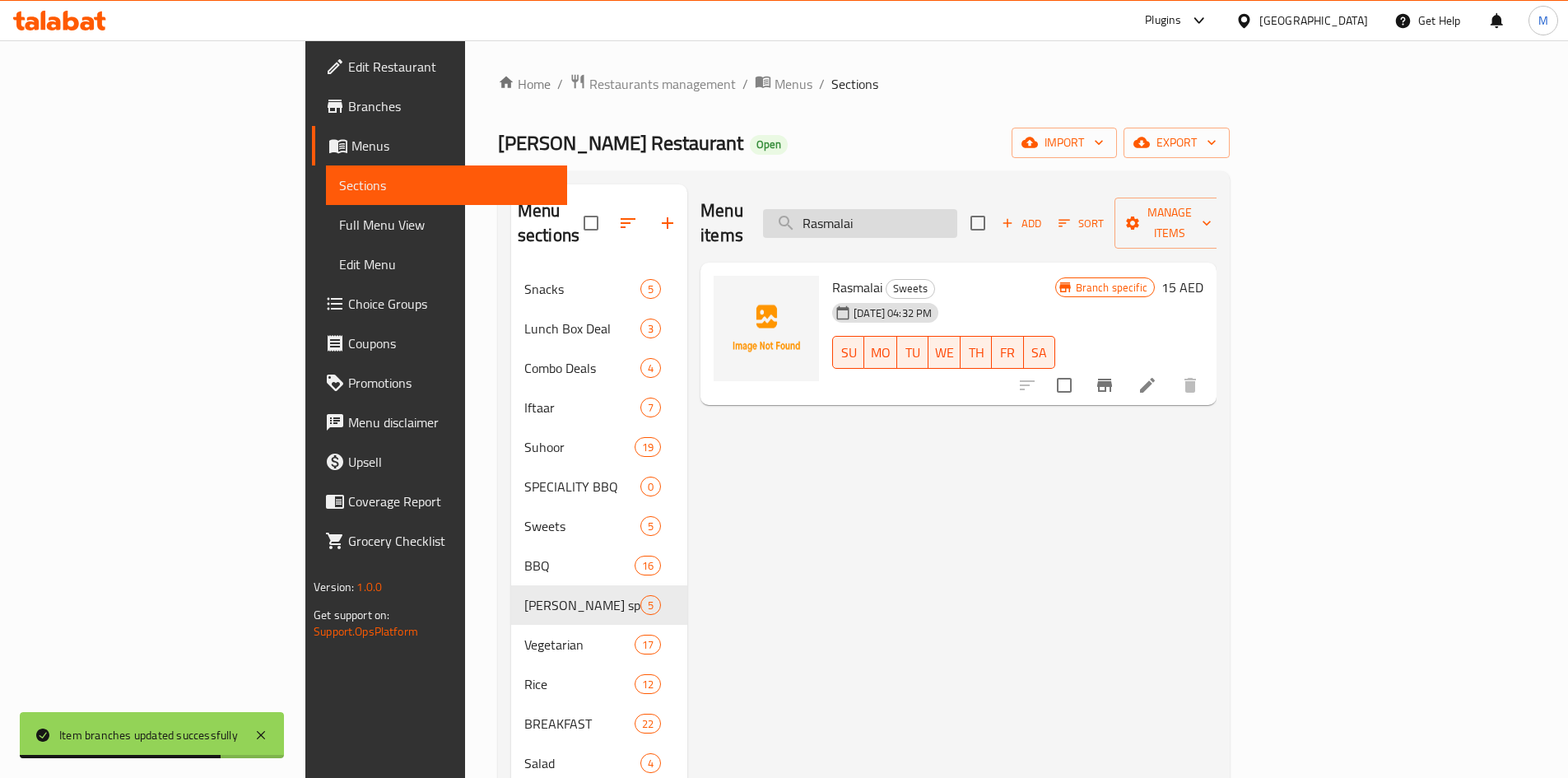
paste input "Special Rabr"
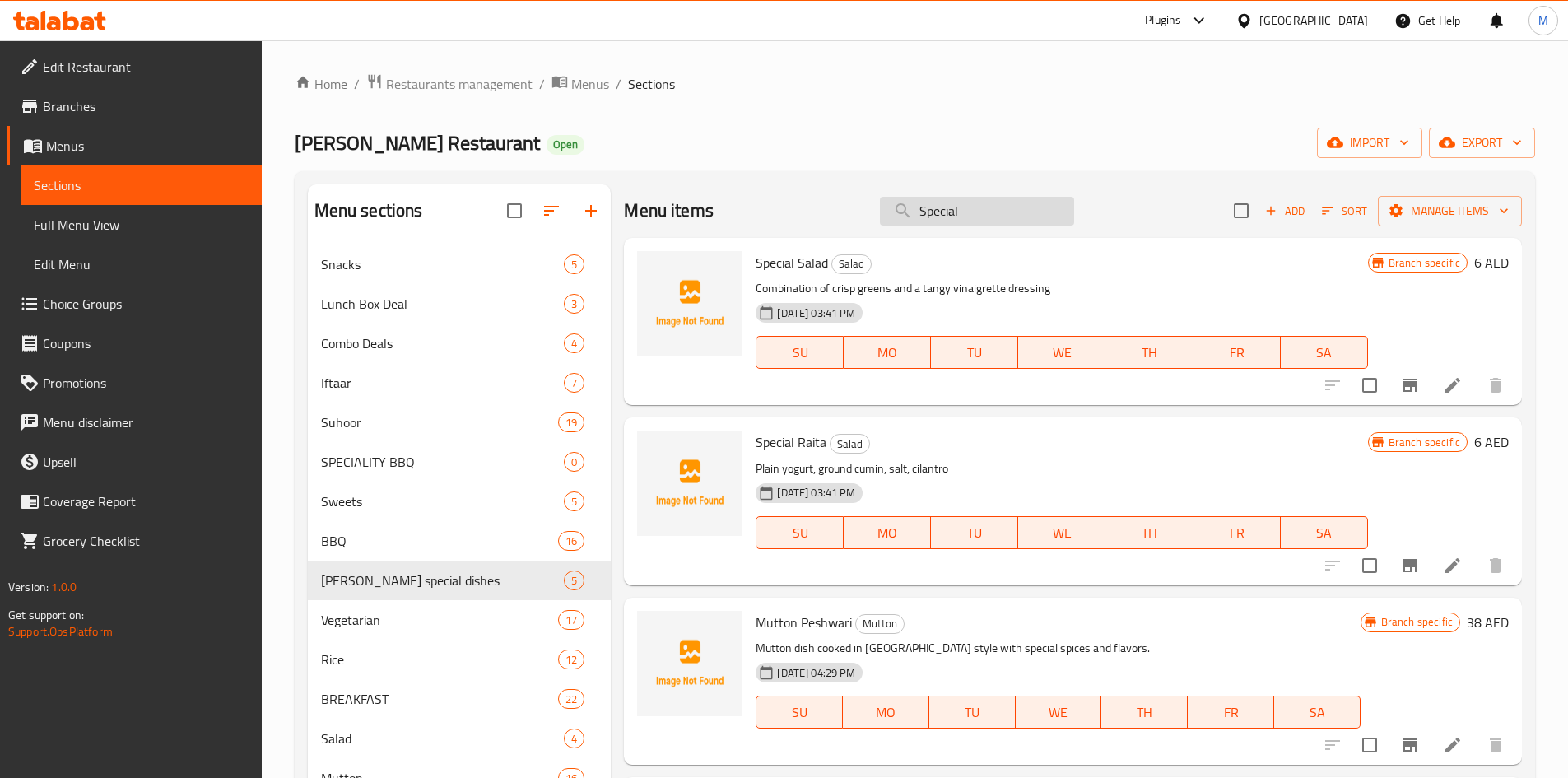
click at [974, 198] on input "Special" at bounding box center [976, 211] width 194 height 29
paste input "Rabri"
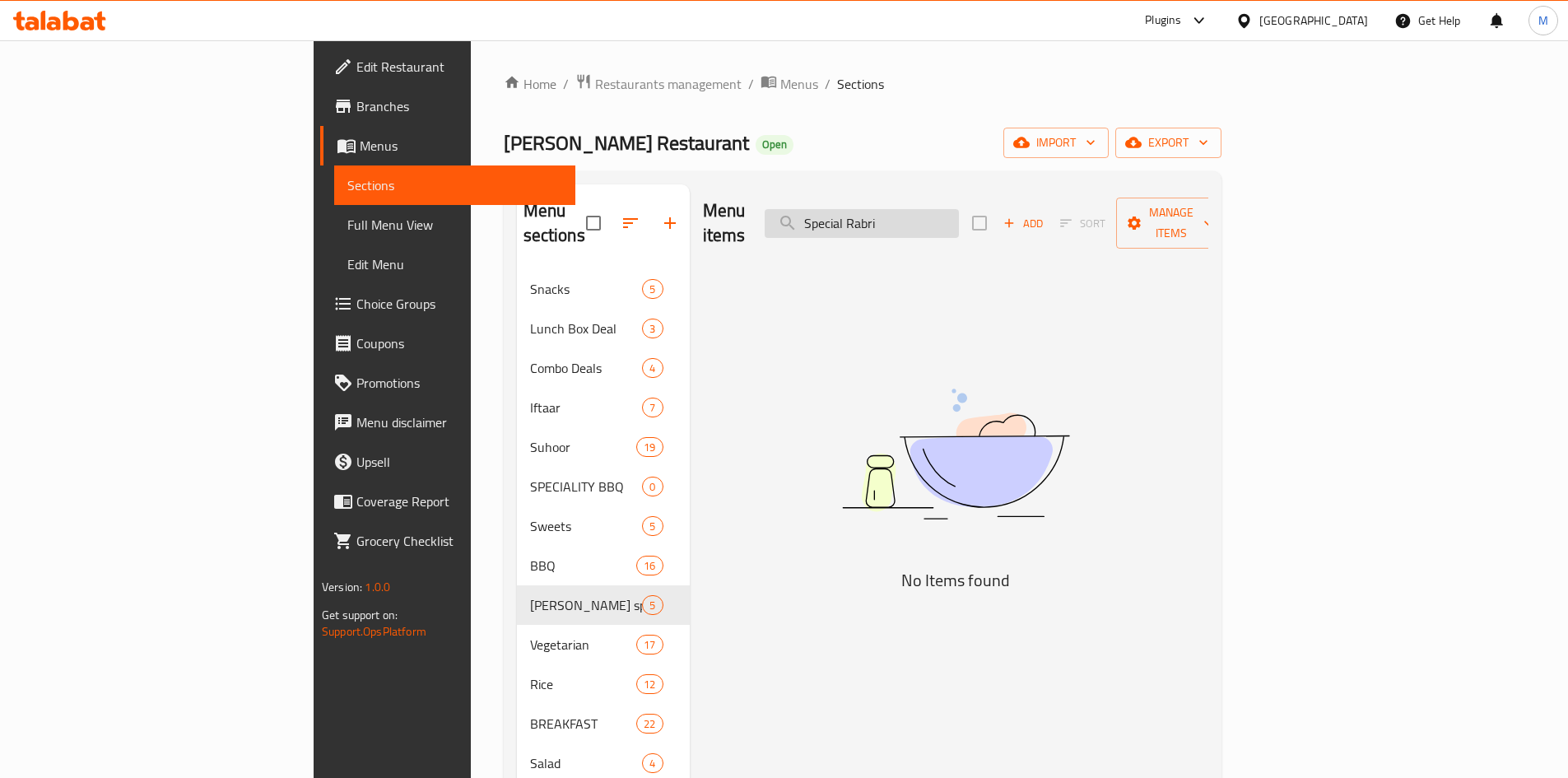
click at [930, 210] on input "Special Rabri" at bounding box center [861, 223] width 194 height 29
click at [932, 210] on input "Special Rabri" at bounding box center [861, 223] width 194 height 29
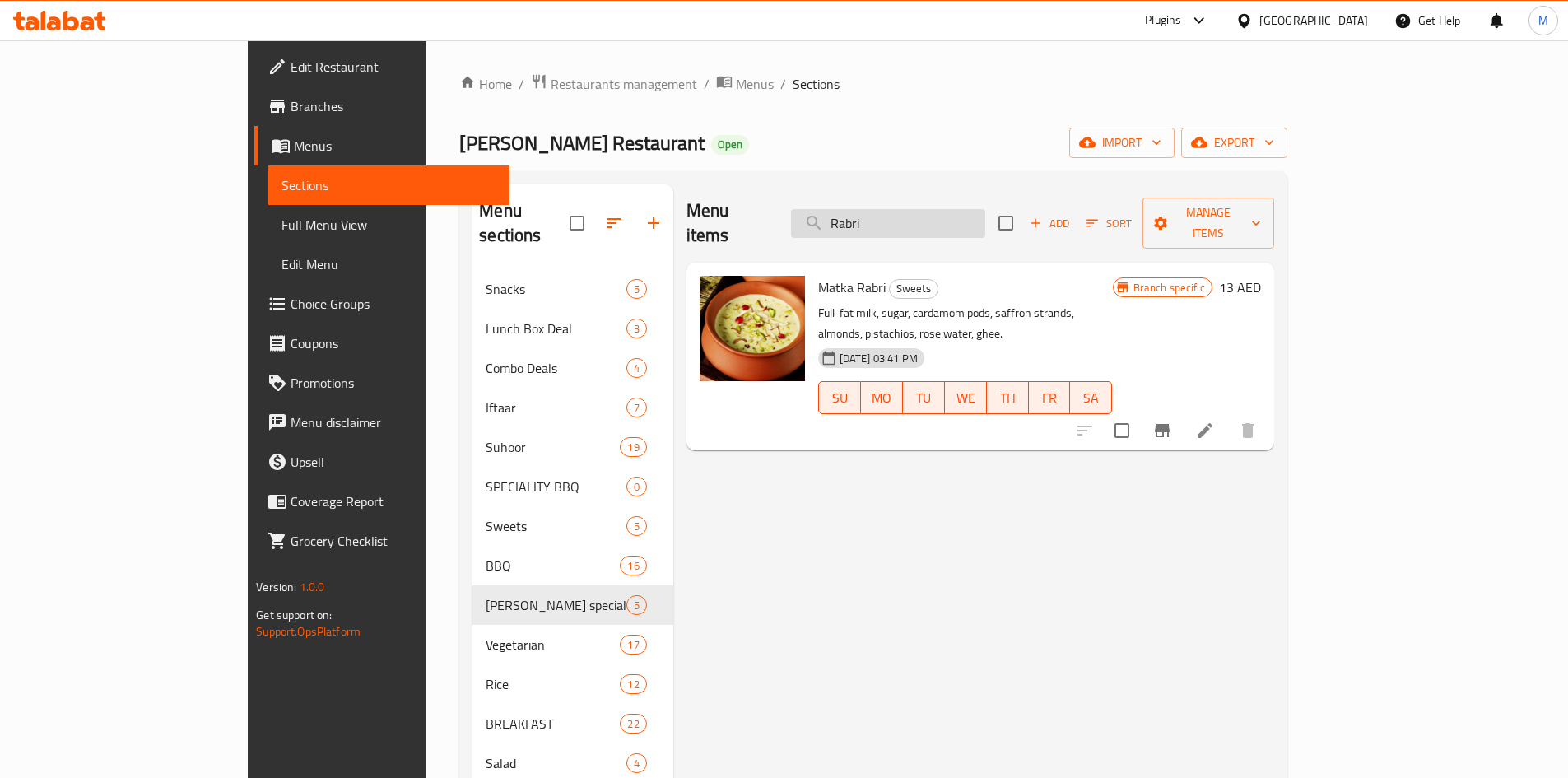
click at [922, 209] on input "Rabri" at bounding box center [887, 223] width 194 height 29
type input "Rabri"
click at [1182, 411] on button "Branch-specific-item" at bounding box center [1162, 431] width 40 height 40
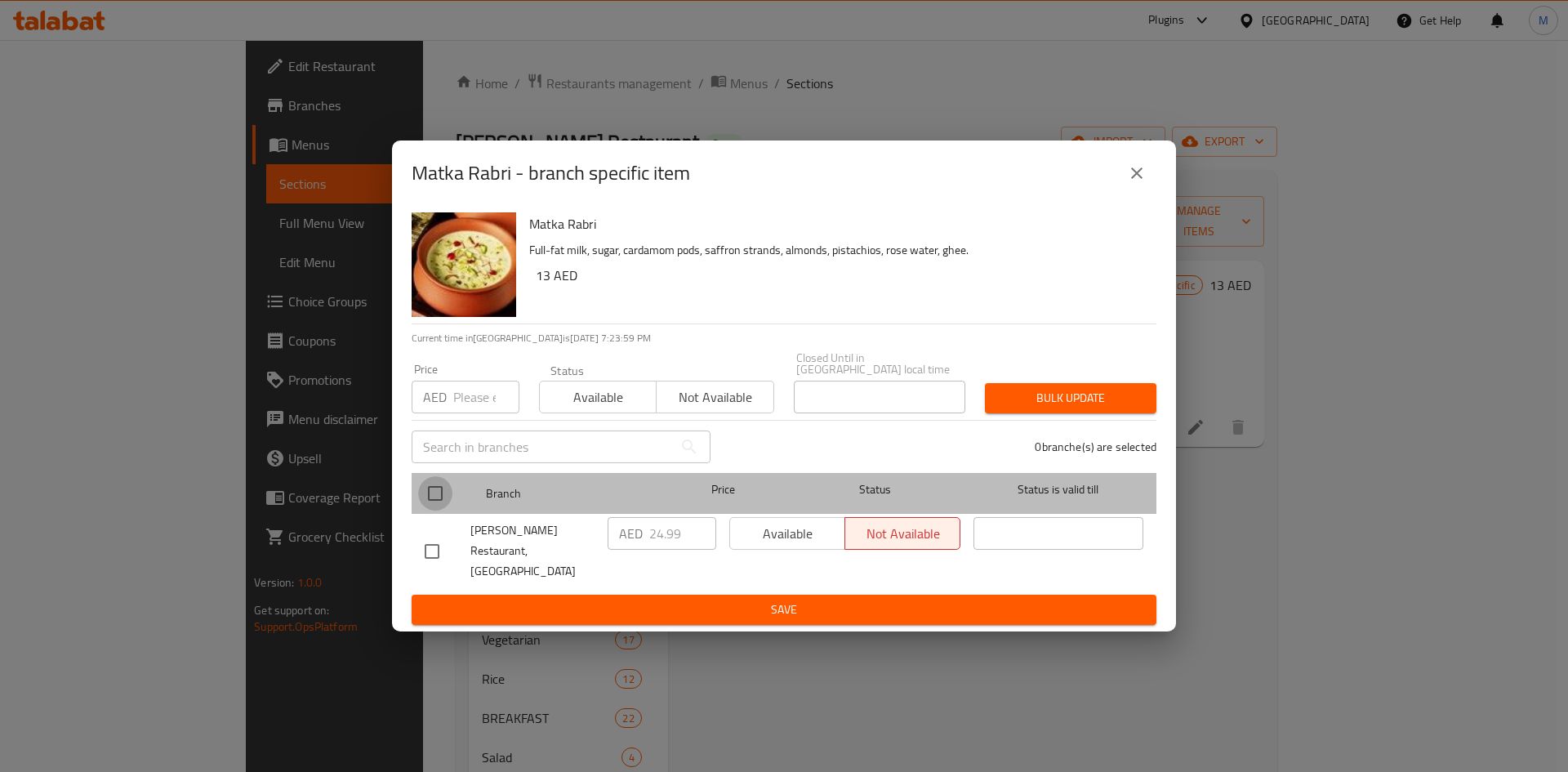
click at [442, 499] on input "checkbox" at bounding box center [435, 493] width 34 height 34
checkbox input "true"
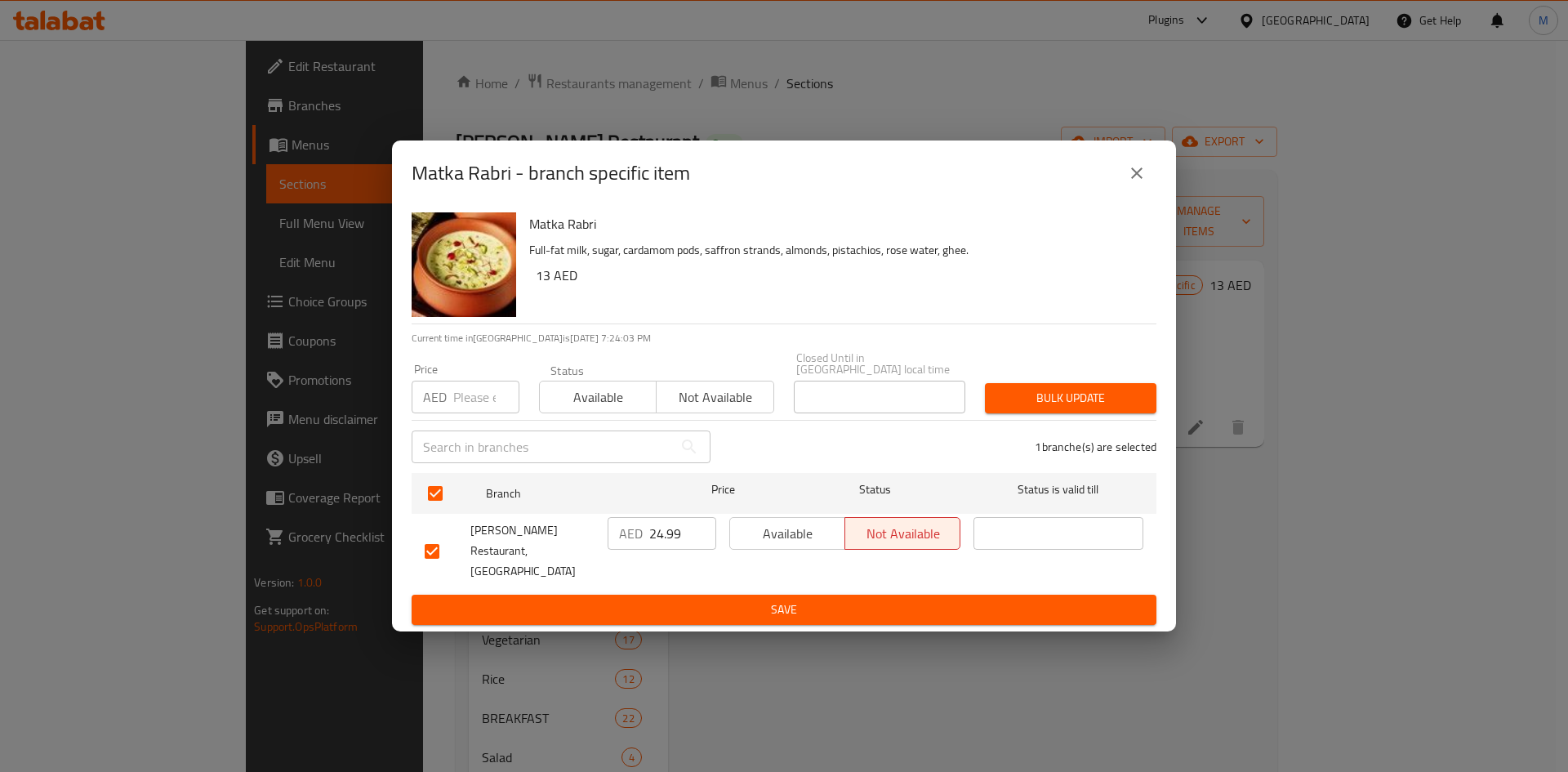
click at [468, 391] on input "number" at bounding box center [486, 396] width 66 height 32
paste input "18"
type input "18"
click at [1056, 409] on span "Bulk update" at bounding box center [1071, 398] width 145 height 20
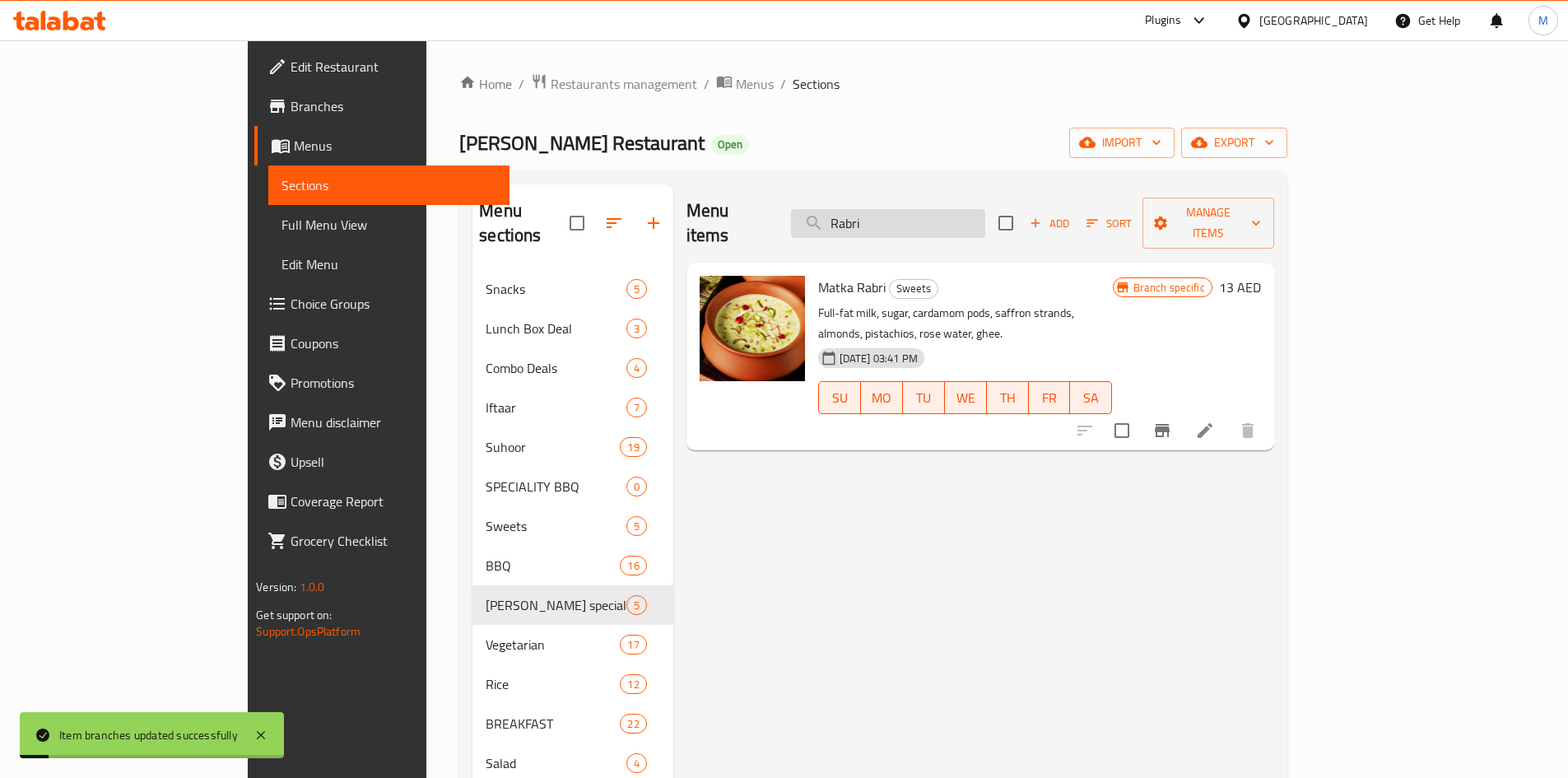
click at [985, 209] on input "Rabri" at bounding box center [887, 223] width 194 height 29
paste input "Zarda"
click at [985, 209] on input "Rabri" at bounding box center [887, 223] width 194 height 29
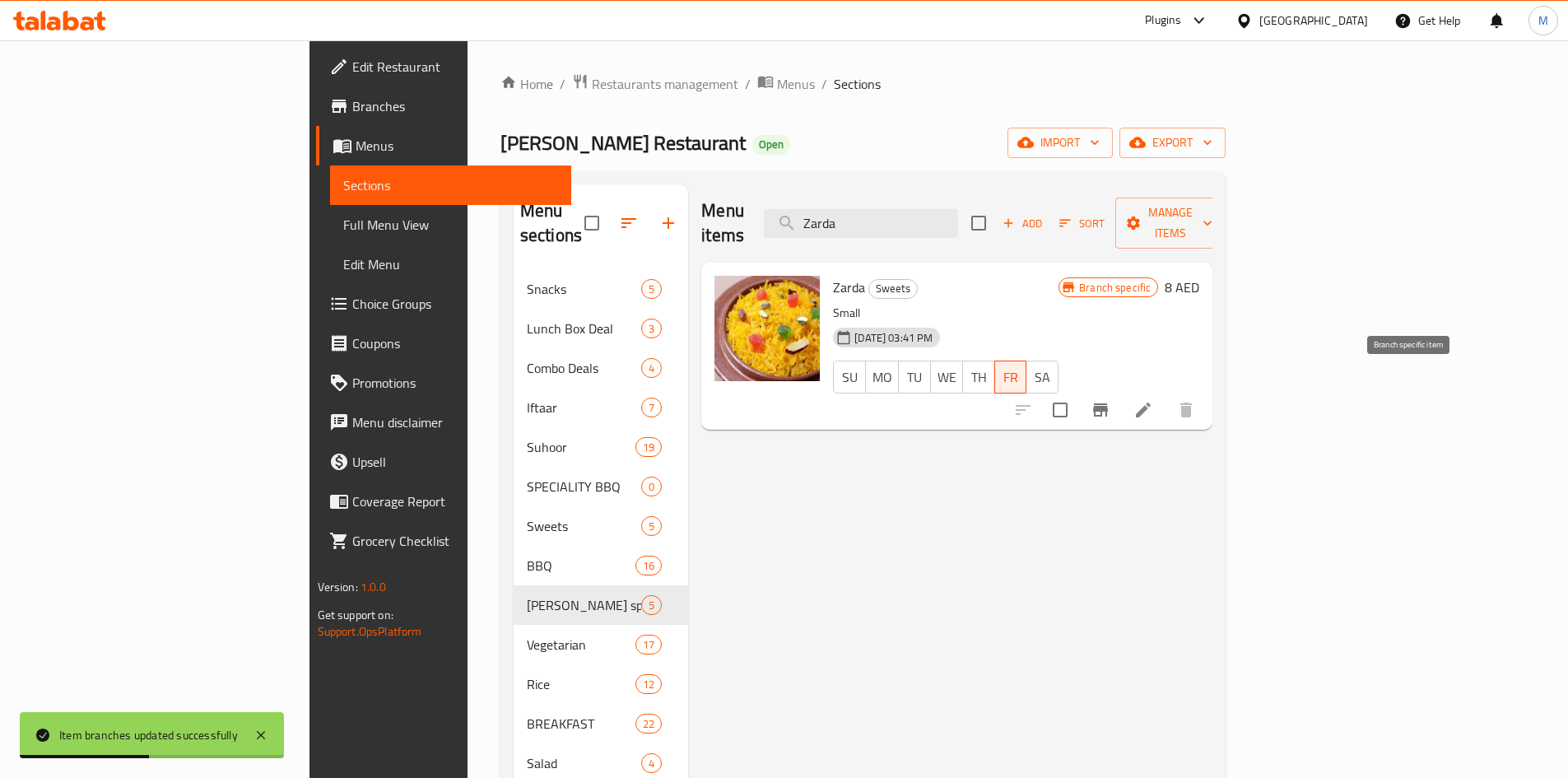
type input "Zarda"
click at [1111, 400] on icon "Branch-specific-item" at bounding box center [1099, 409] width 19 height 19
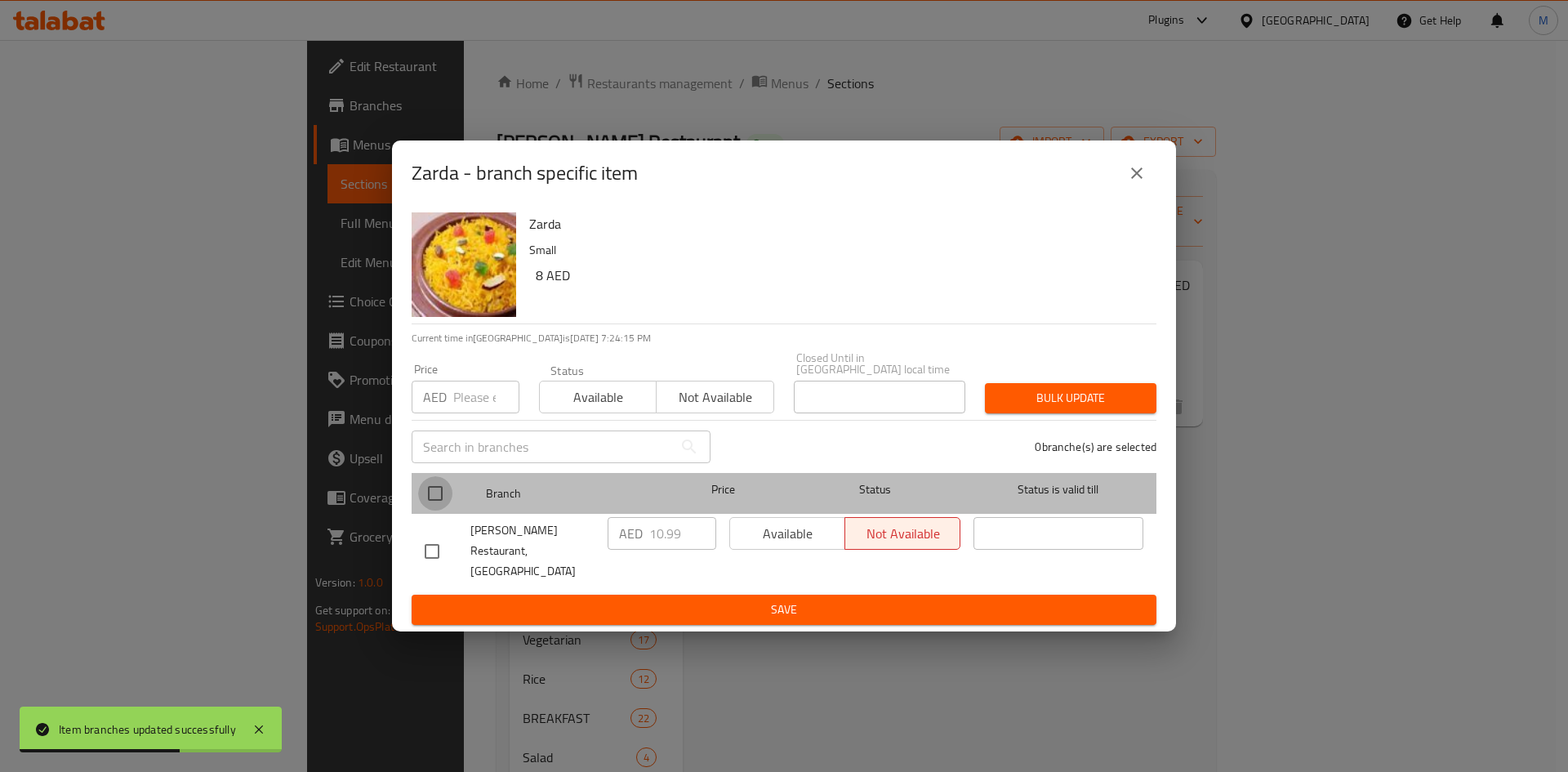
click at [430, 508] on input "checkbox" at bounding box center [435, 493] width 34 height 34
checkbox input "true"
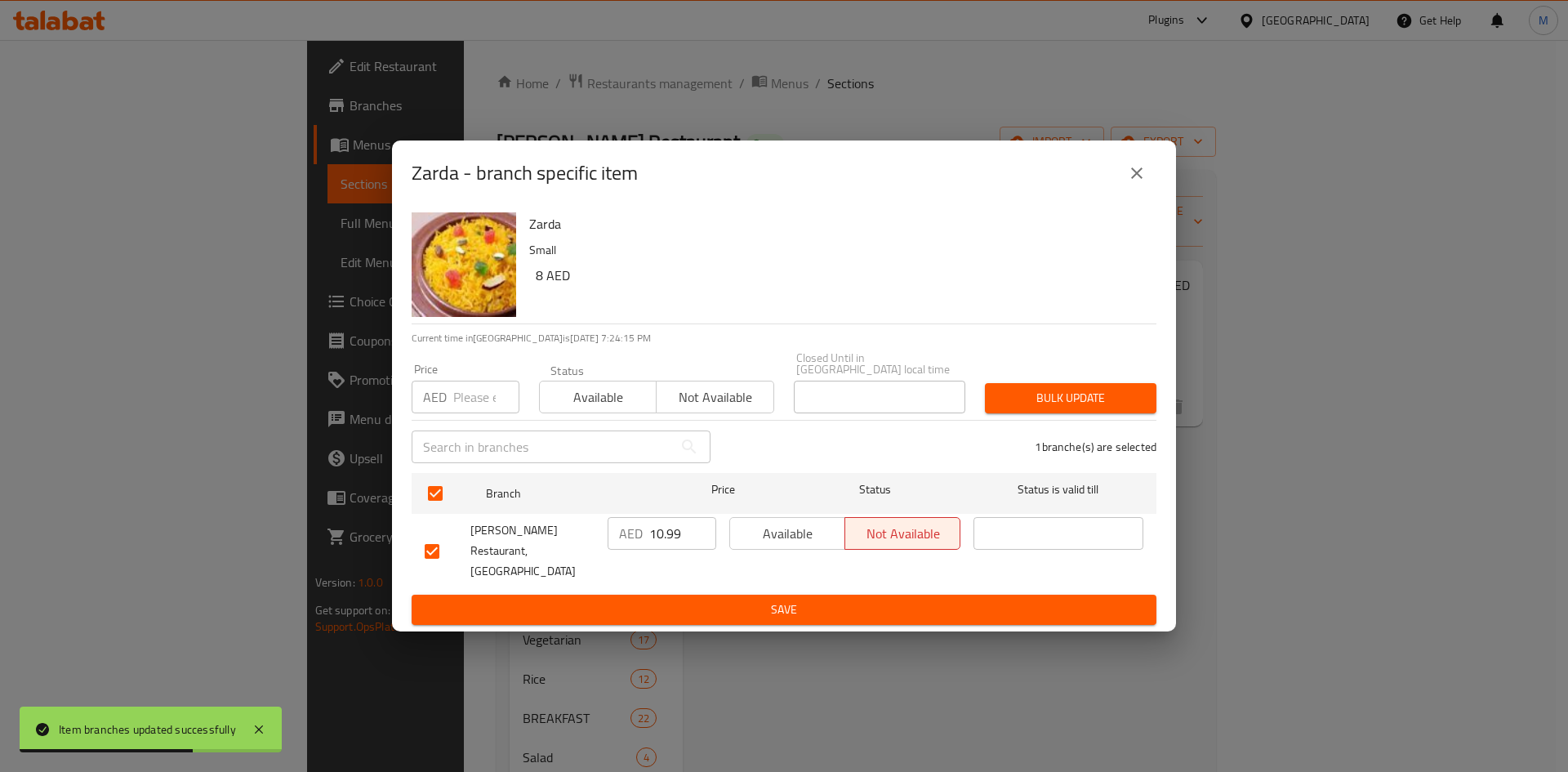
click at [457, 396] on input "number" at bounding box center [486, 396] width 66 height 32
type input "8"
click at [1043, 409] on span "Bulk update" at bounding box center [1071, 398] width 145 height 20
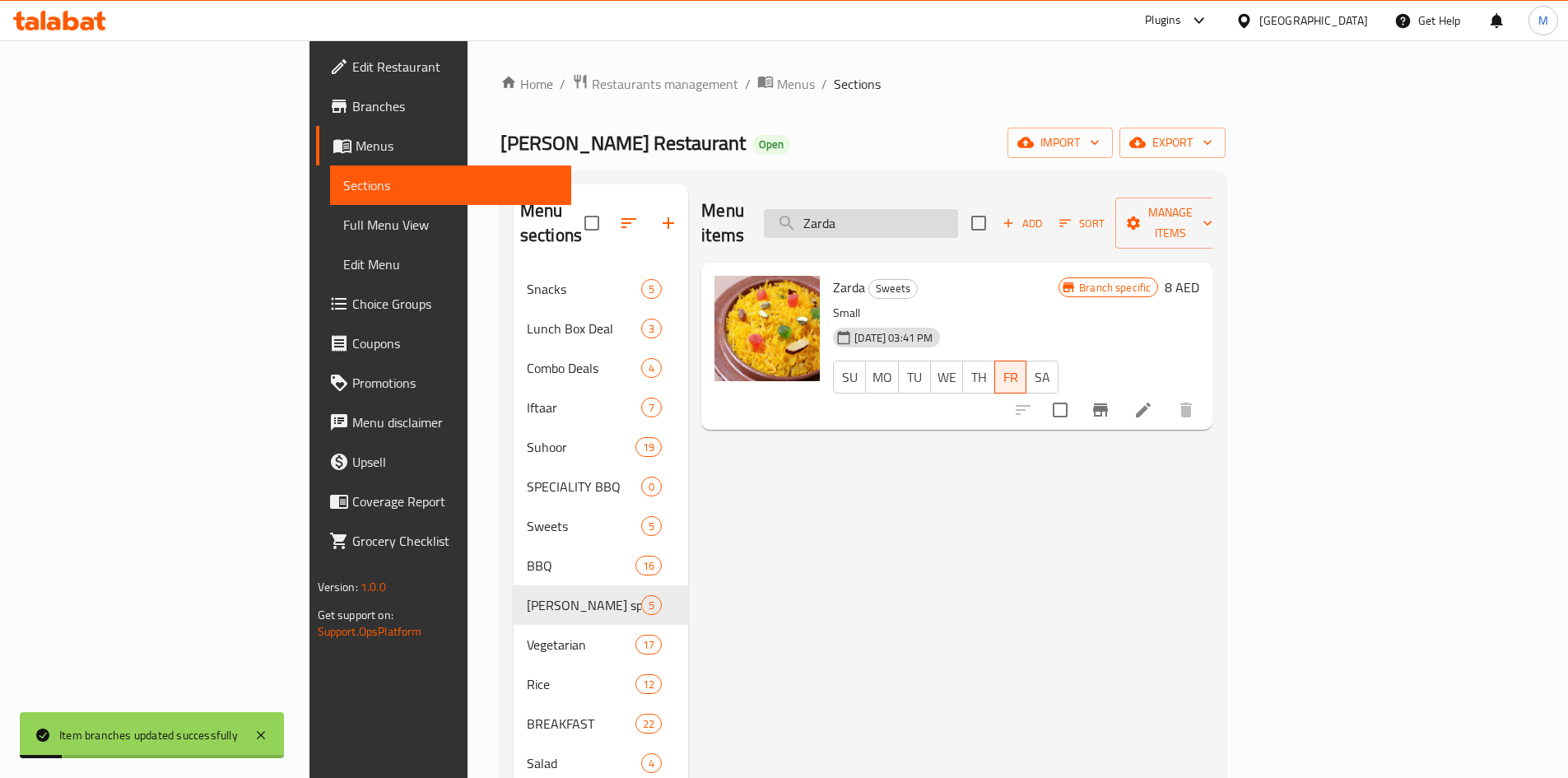
click at [958, 209] on input "Zarda" at bounding box center [860, 223] width 194 height 29
paste input "Samosa ( potato)"
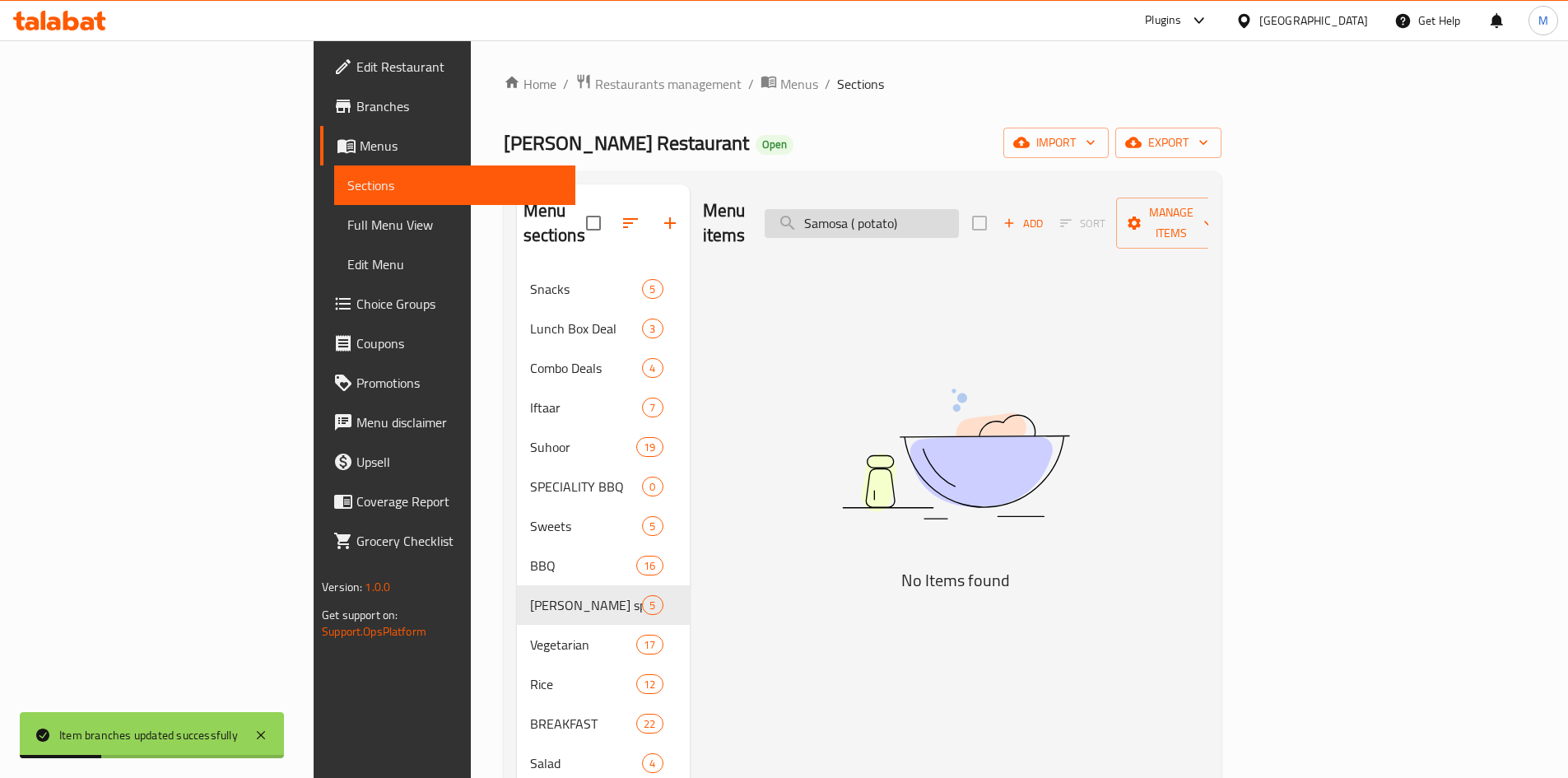
click at [958, 217] on input "Samosa ( potato)" at bounding box center [861, 223] width 194 height 29
click at [958, 210] on input "Samosa ( )" at bounding box center [861, 223] width 194 height 29
type input "Samosa"
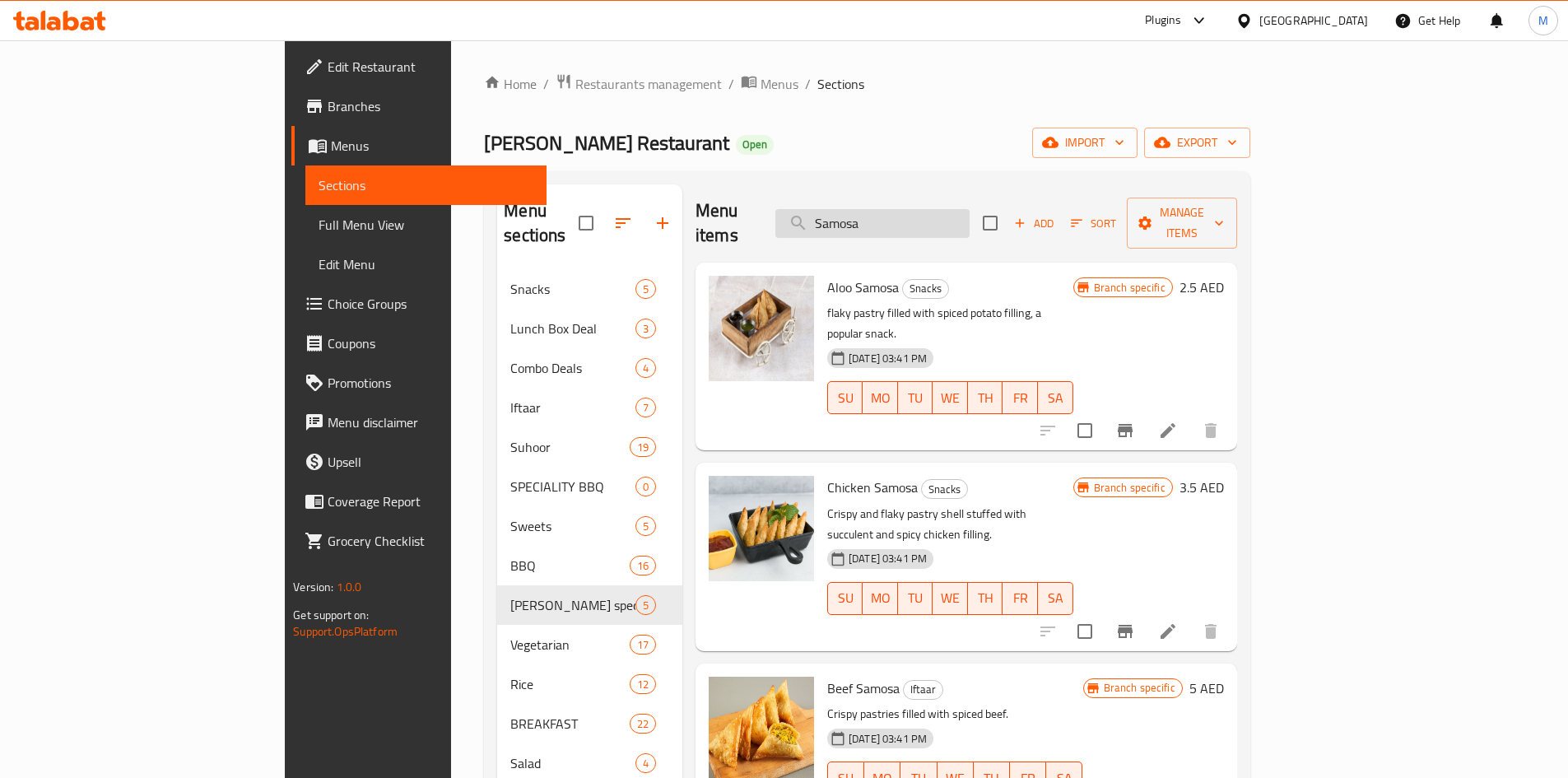
click at [970, 214] on input "Samosa" at bounding box center [872, 223] width 194 height 29
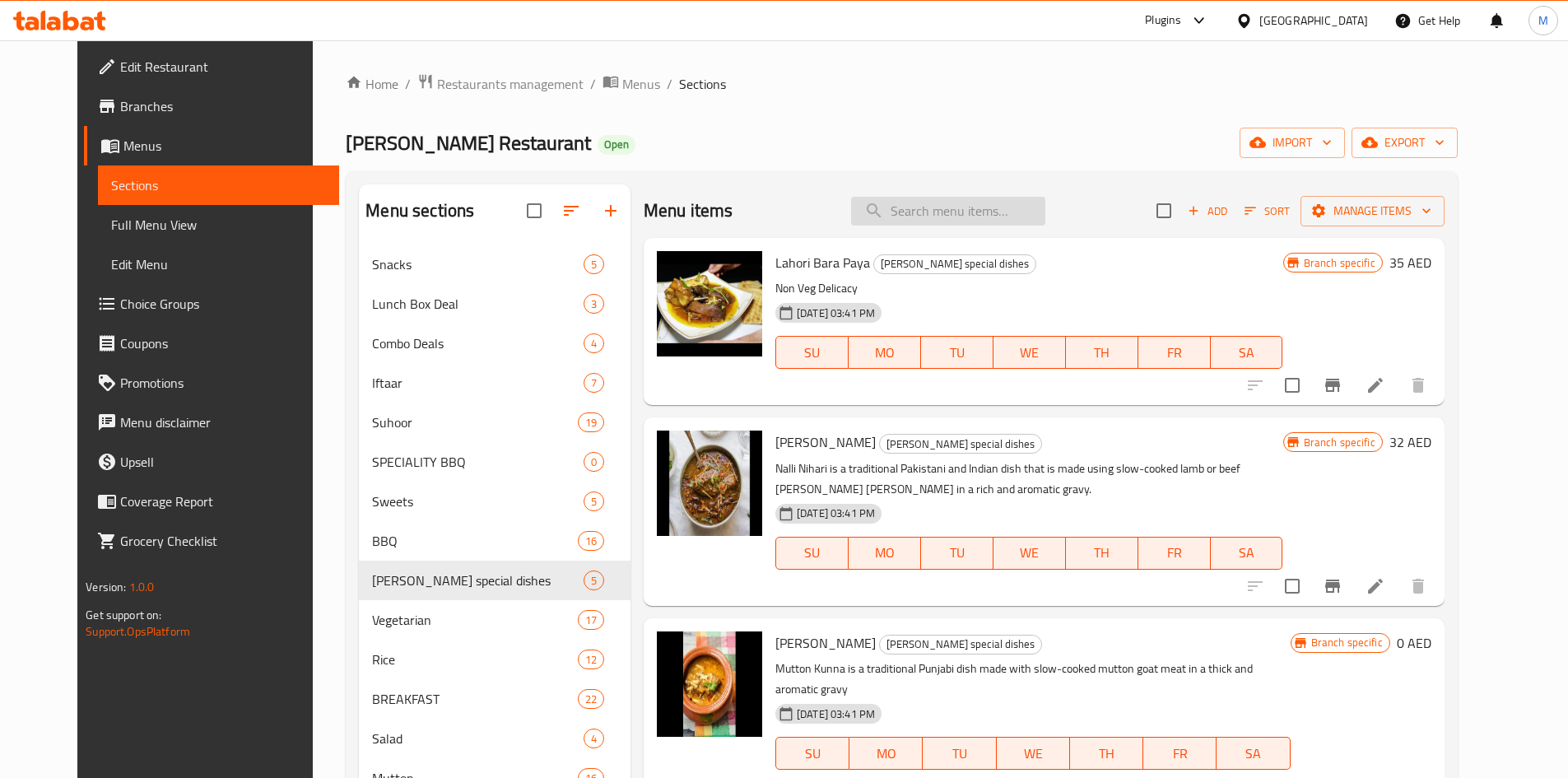
paste input "Samosa ( potato)"
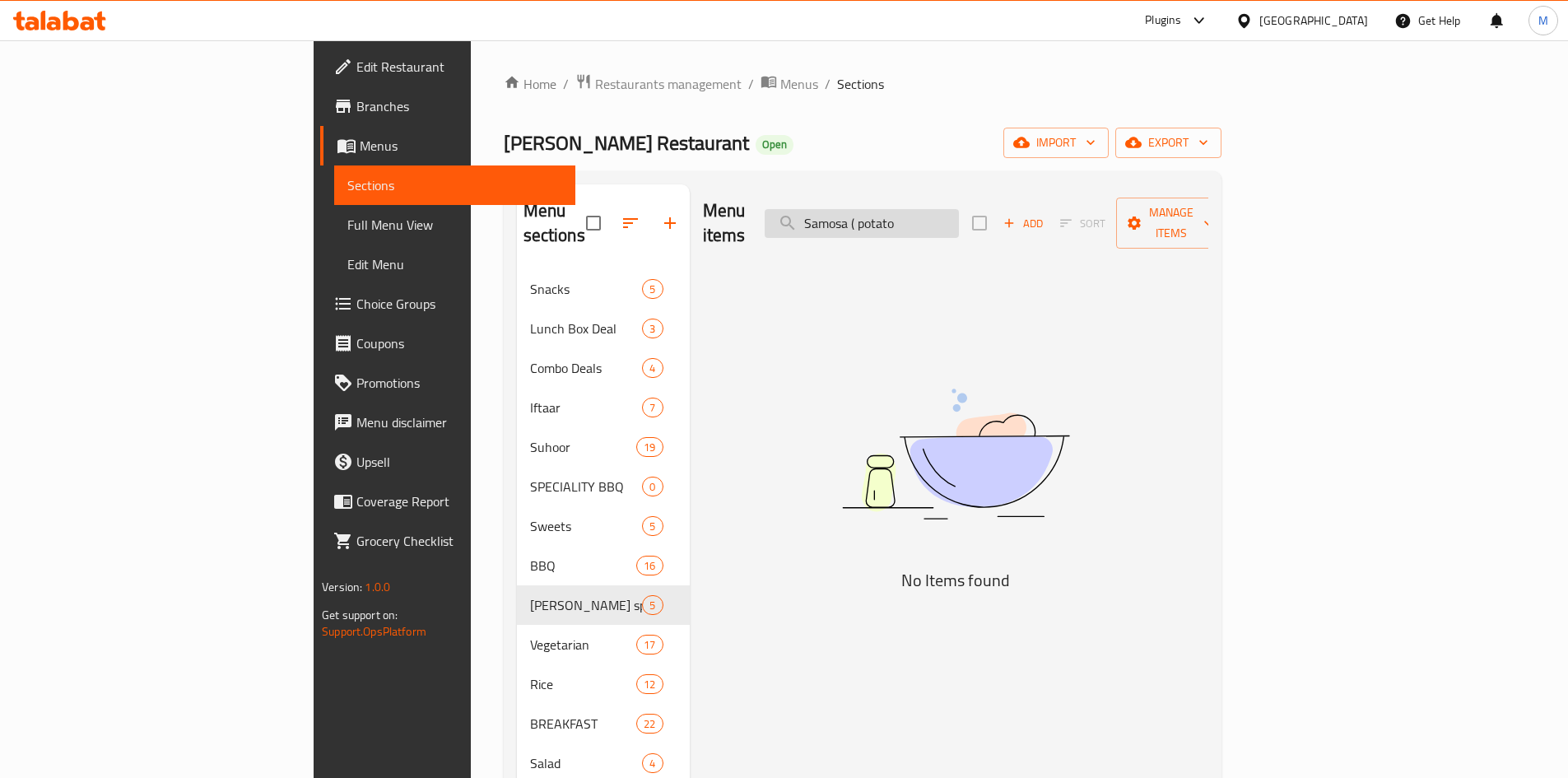
click at [958, 210] on input "Samosa ( potato" at bounding box center [861, 223] width 194 height 29
click at [958, 211] on input "Samosa ( potato" at bounding box center [861, 223] width 194 height 29
type input "potato"
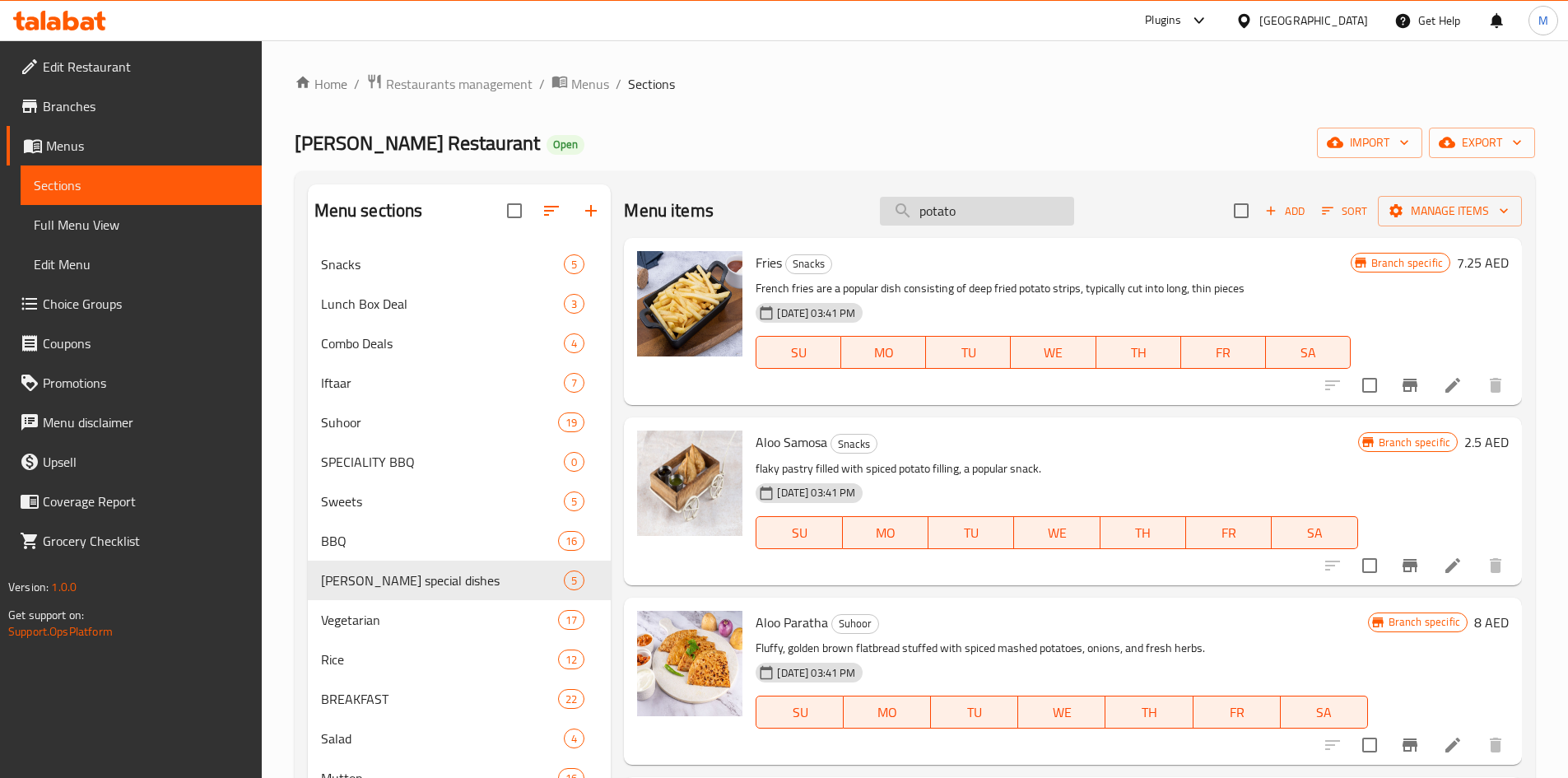
click at [963, 201] on input "potato" at bounding box center [976, 211] width 194 height 29
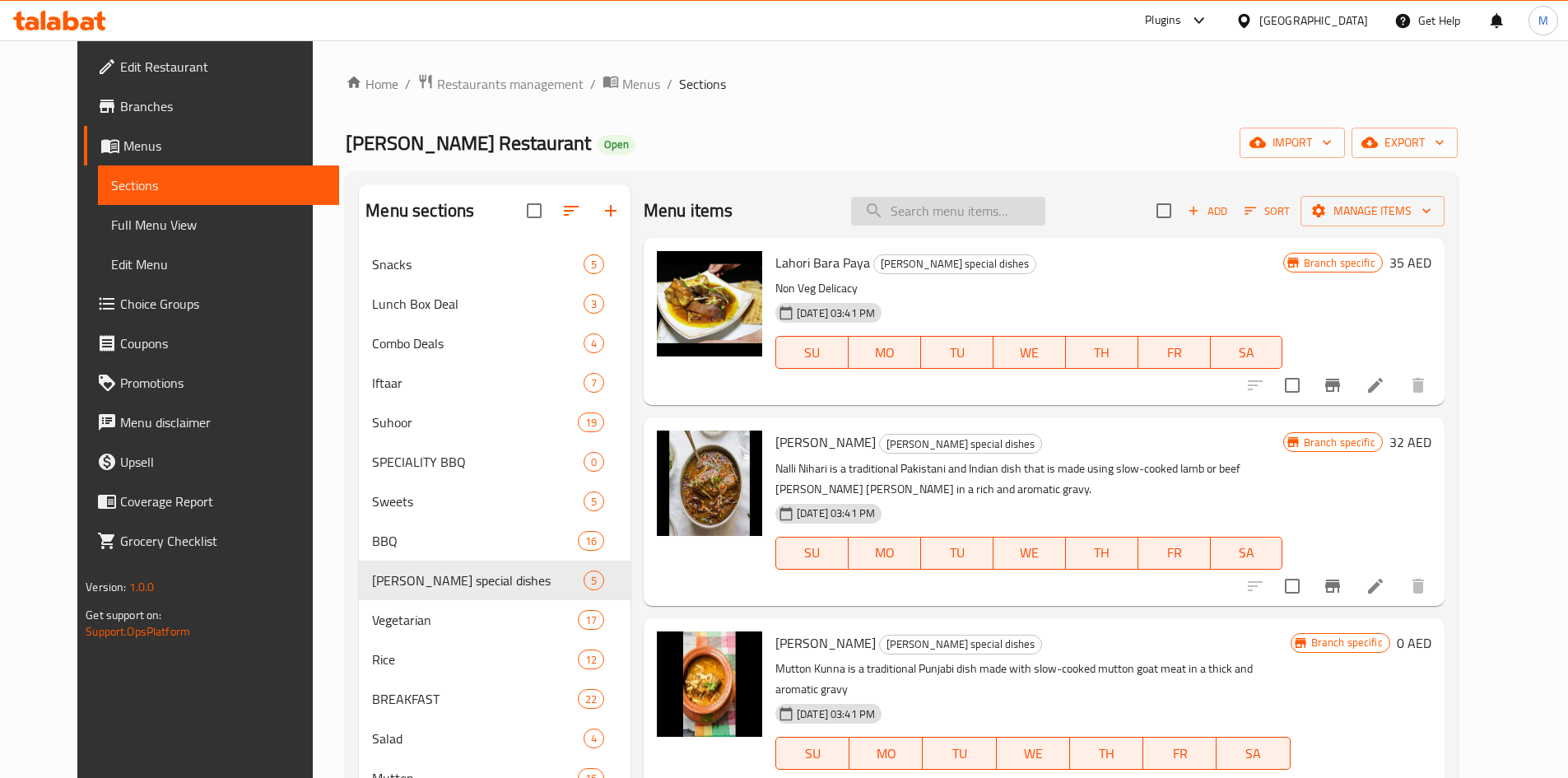
paste input "Samosa ( potato)"
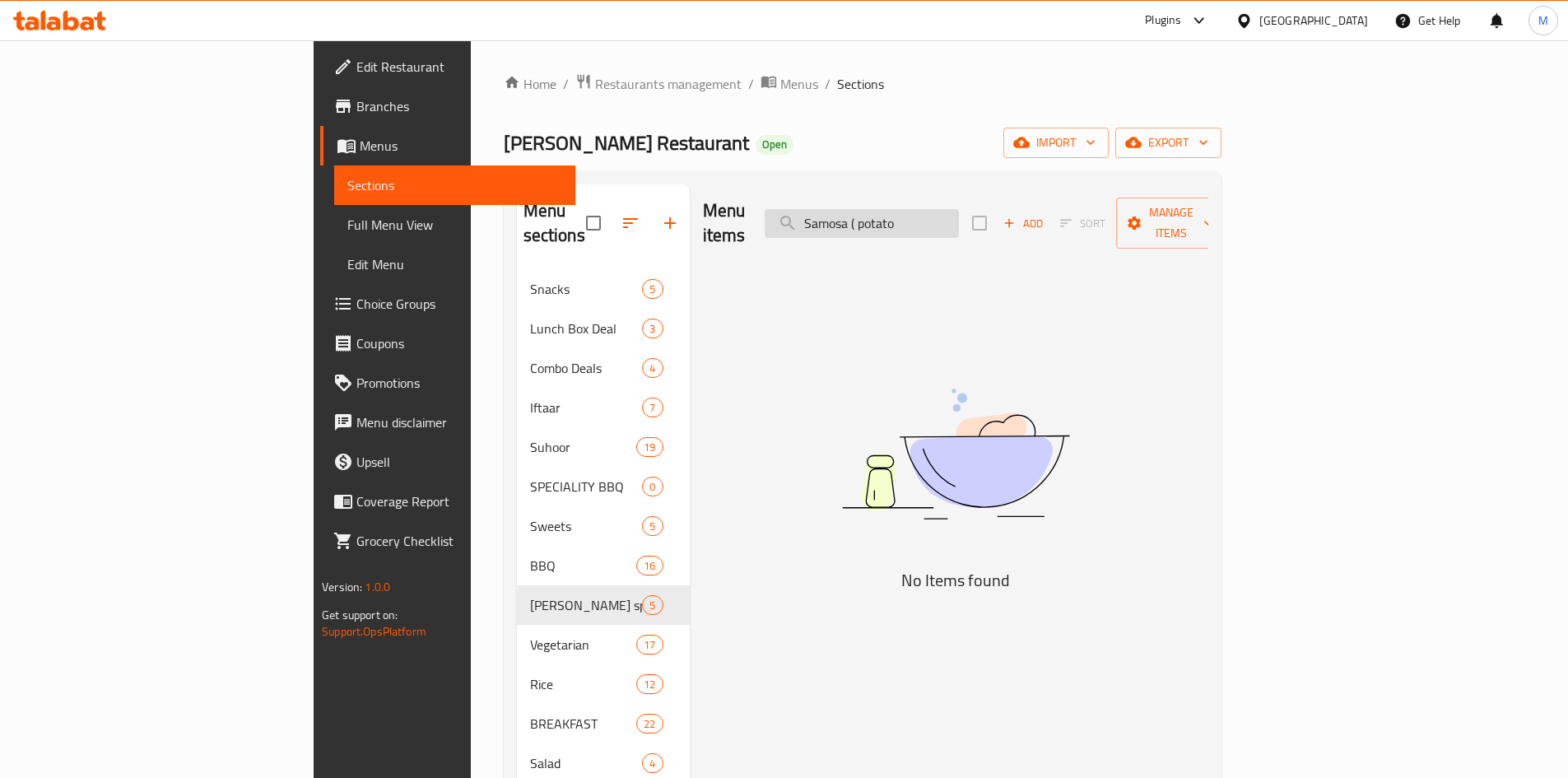
click at [958, 211] on input "Samosa ( potato" at bounding box center [861, 223] width 194 height 29
click at [958, 209] on input "Samosa potato" at bounding box center [861, 223] width 194 height 29
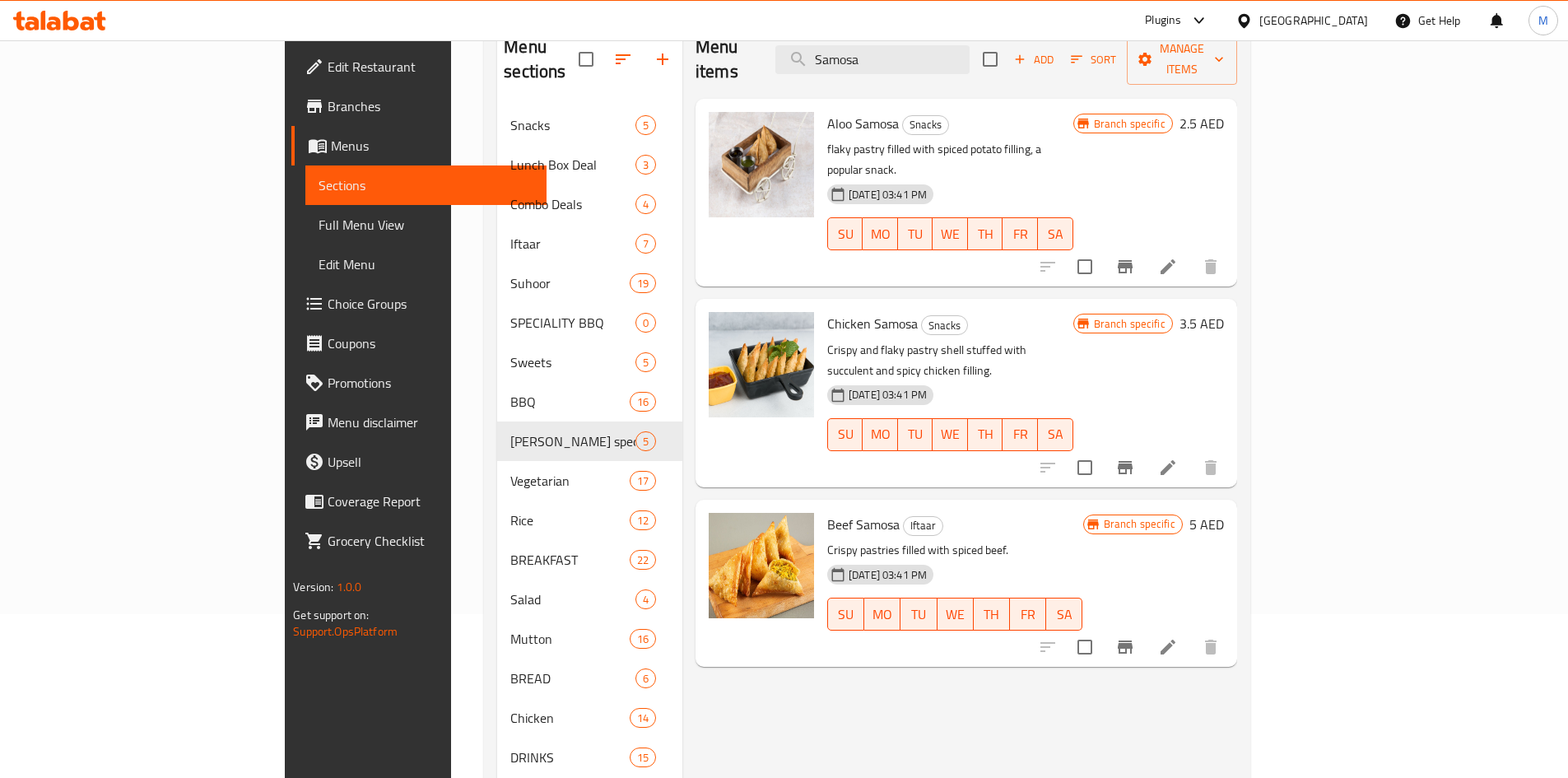
scroll to position [164, 0]
type input "Samosa"
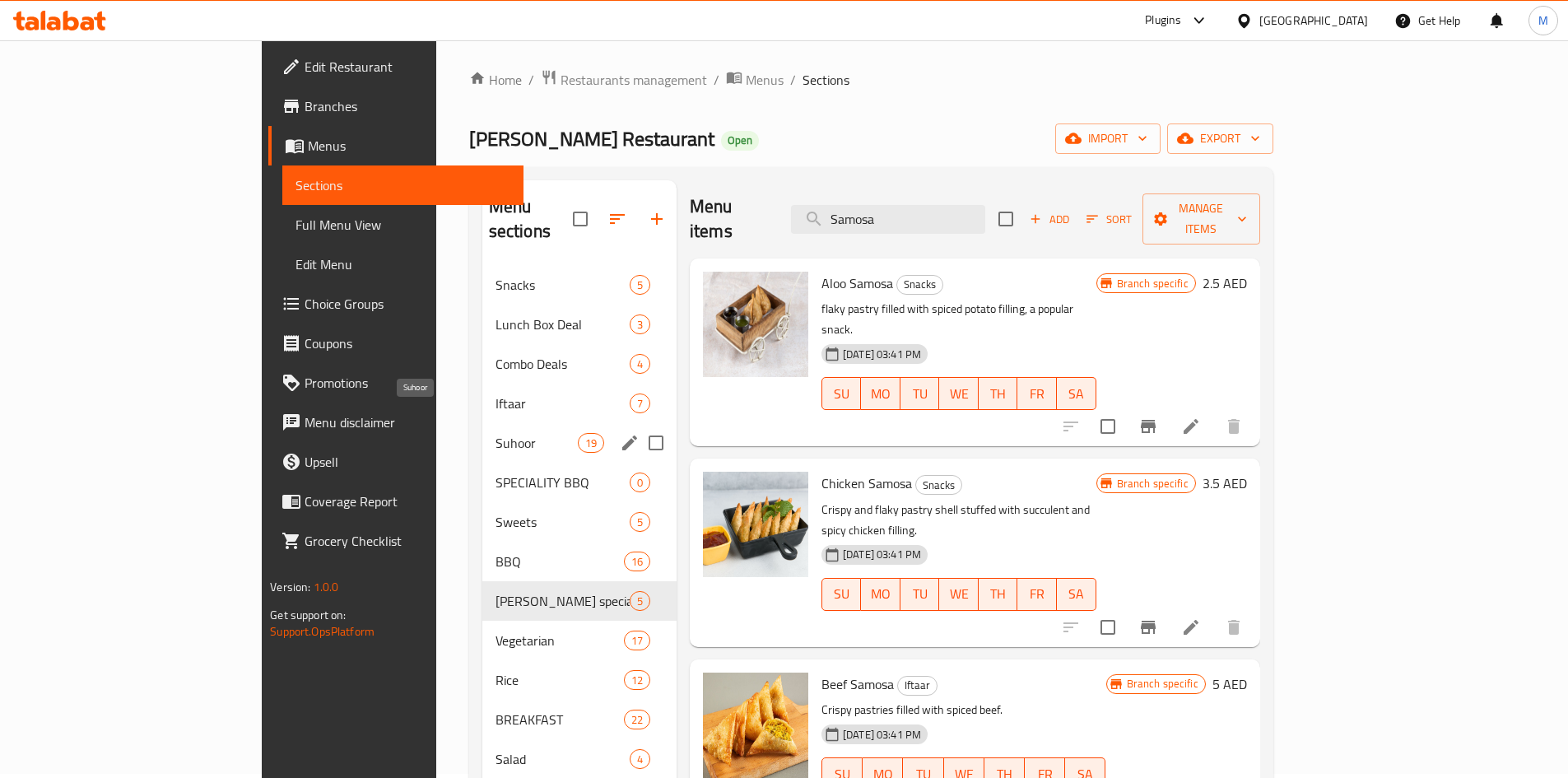
scroll to position [0, 0]
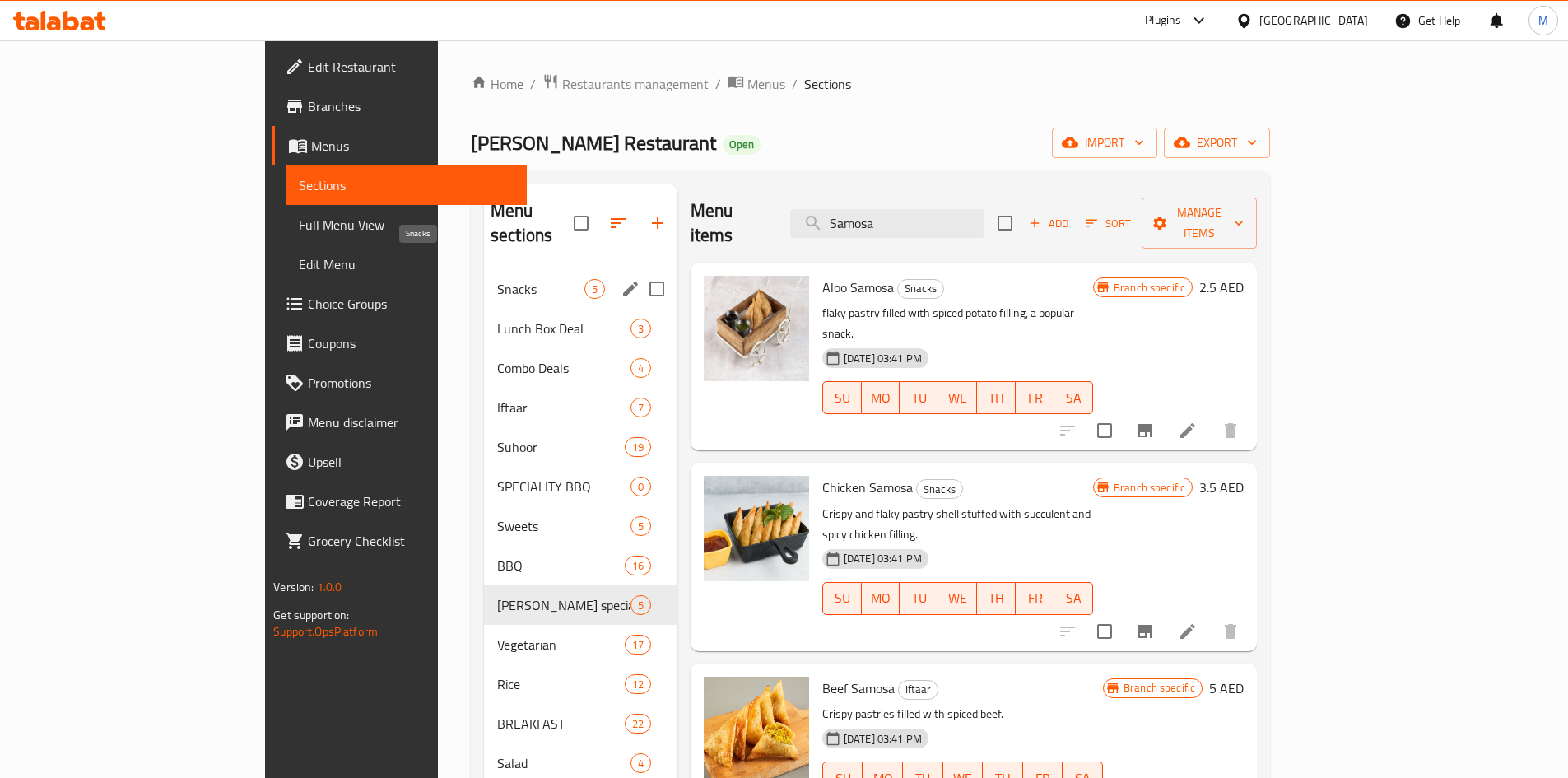
click at [497, 279] on span "Snacks" at bounding box center [541, 289] width 87 height 19
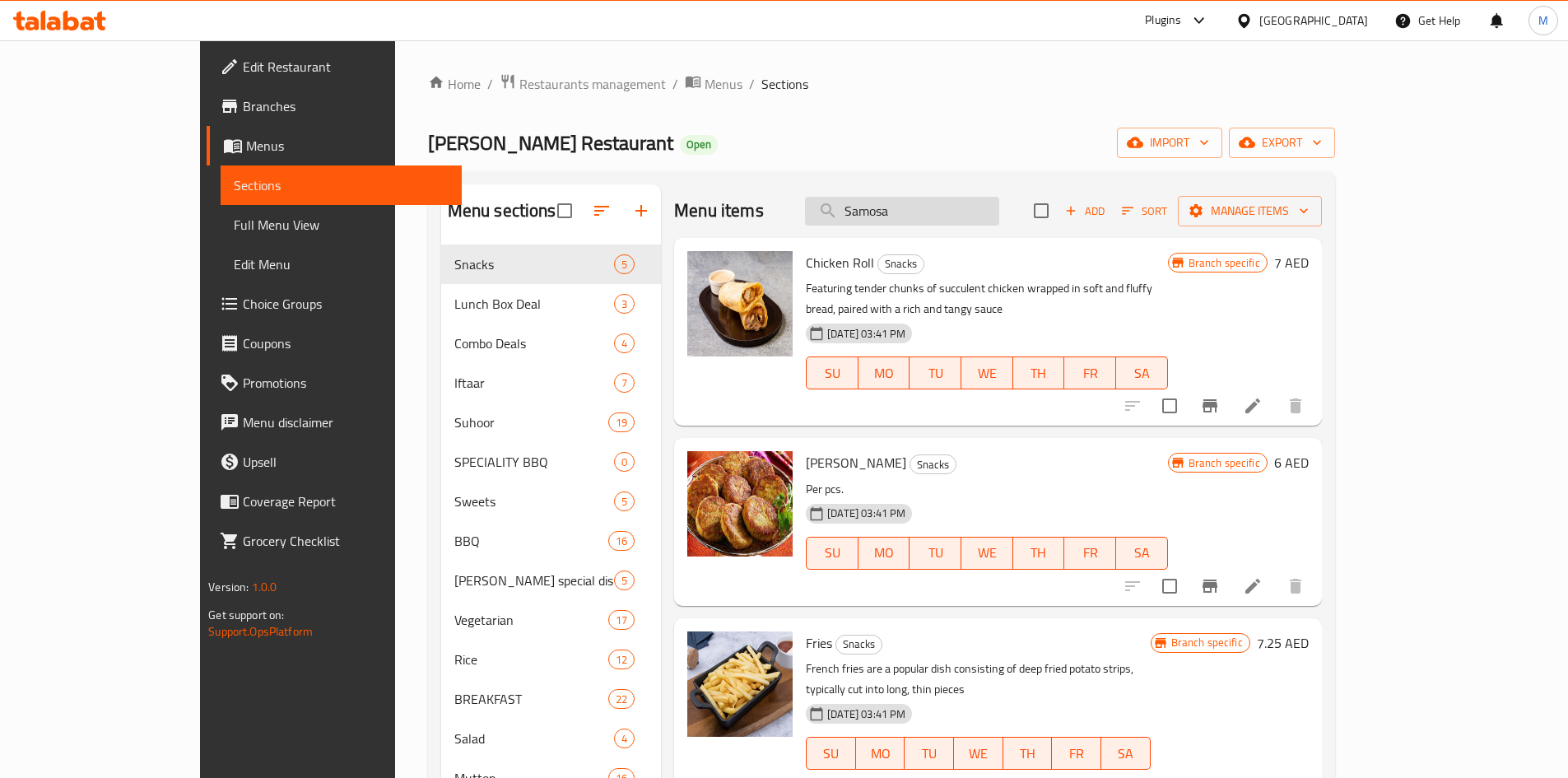
click at [979, 211] on input "Samosa" at bounding box center [902, 211] width 194 height 29
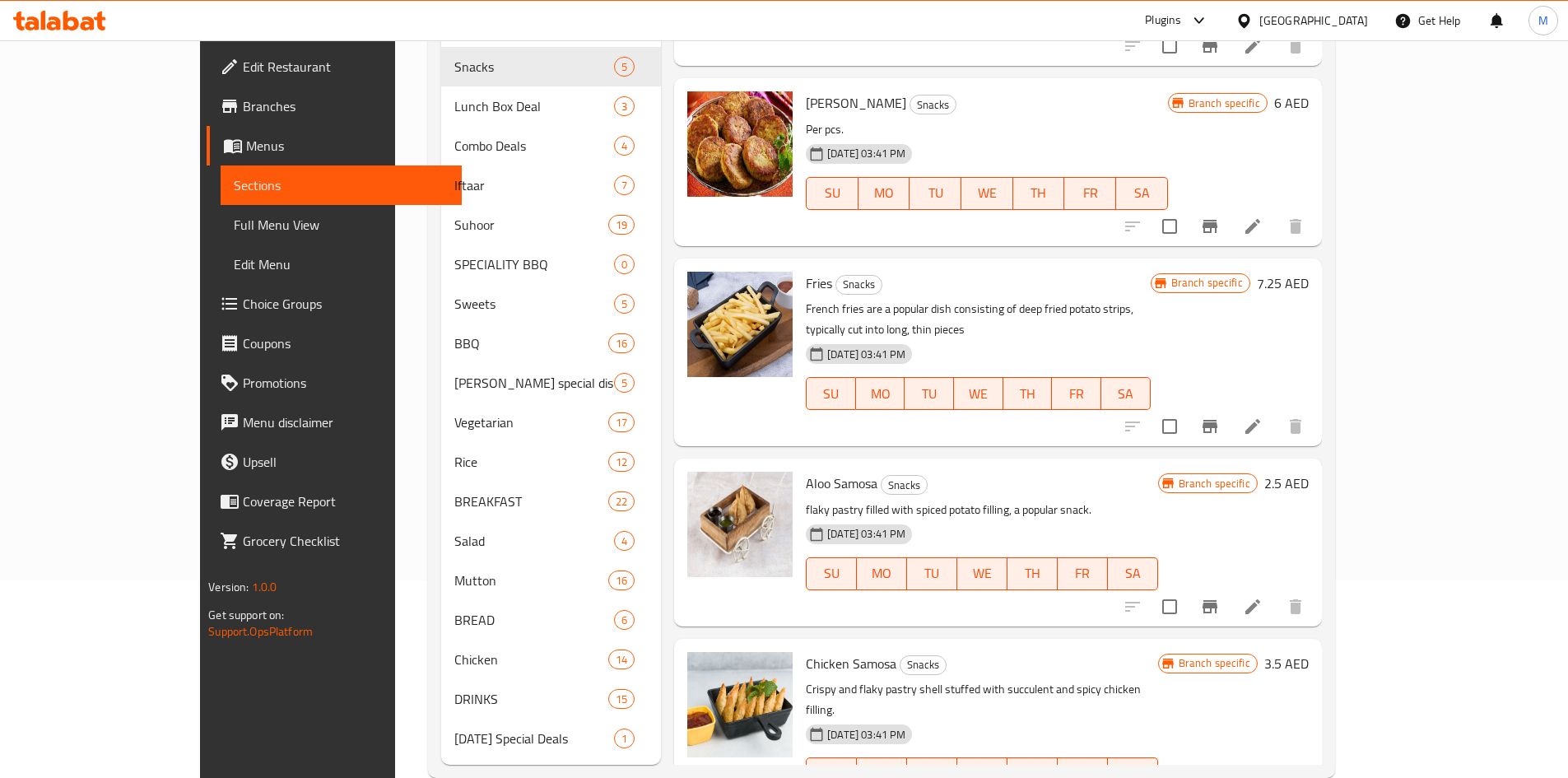
scroll to position [230, 0]
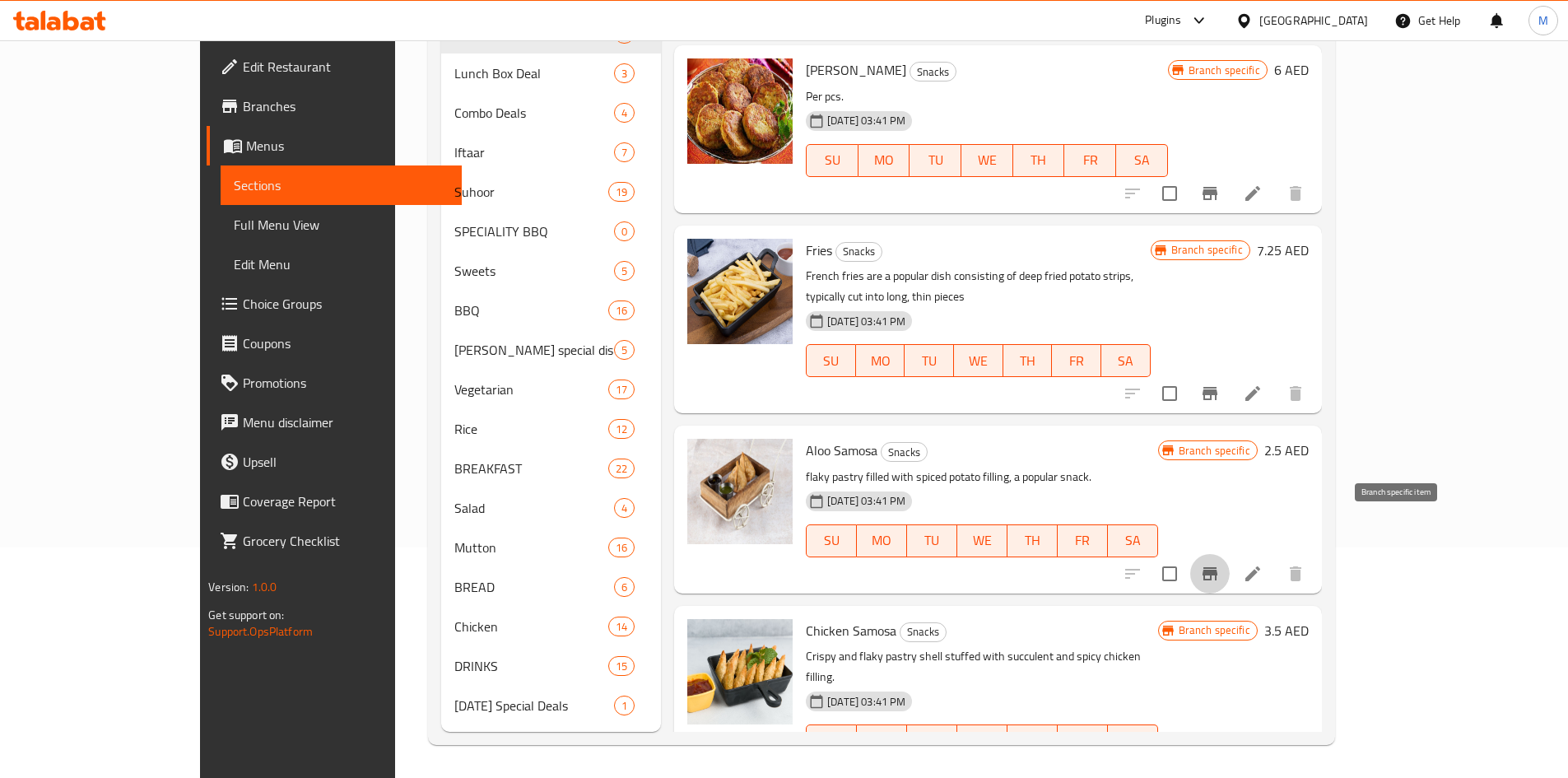
click at [1229, 554] on button "Branch-specific-item" at bounding box center [1210, 574] width 40 height 40
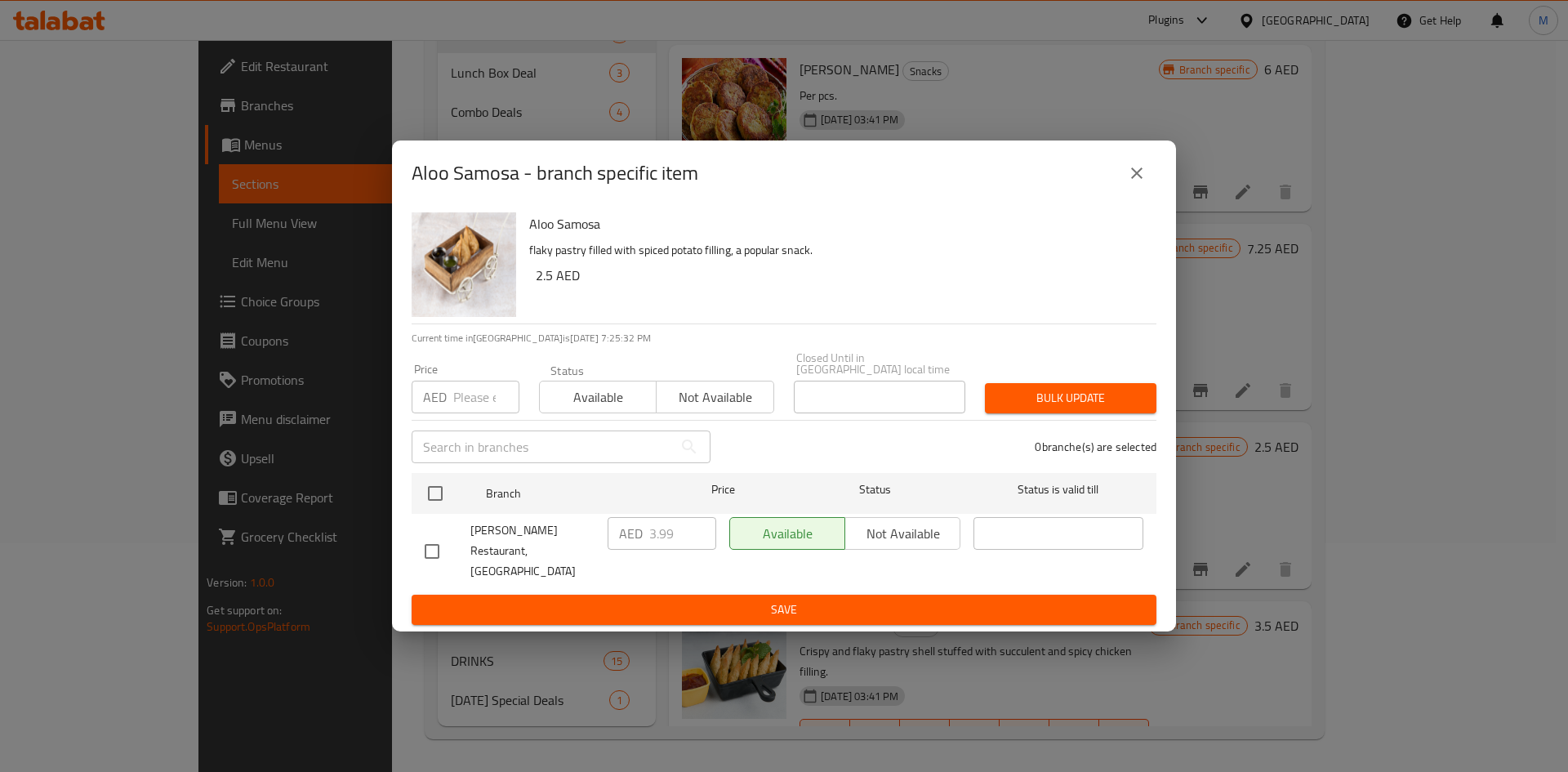
click at [441, 505] on input "checkbox" at bounding box center [435, 493] width 34 height 34
checkbox input "true"
click at [469, 409] on input "number" at bounding box center [486, 396] width 66 height 32
paste input "3"
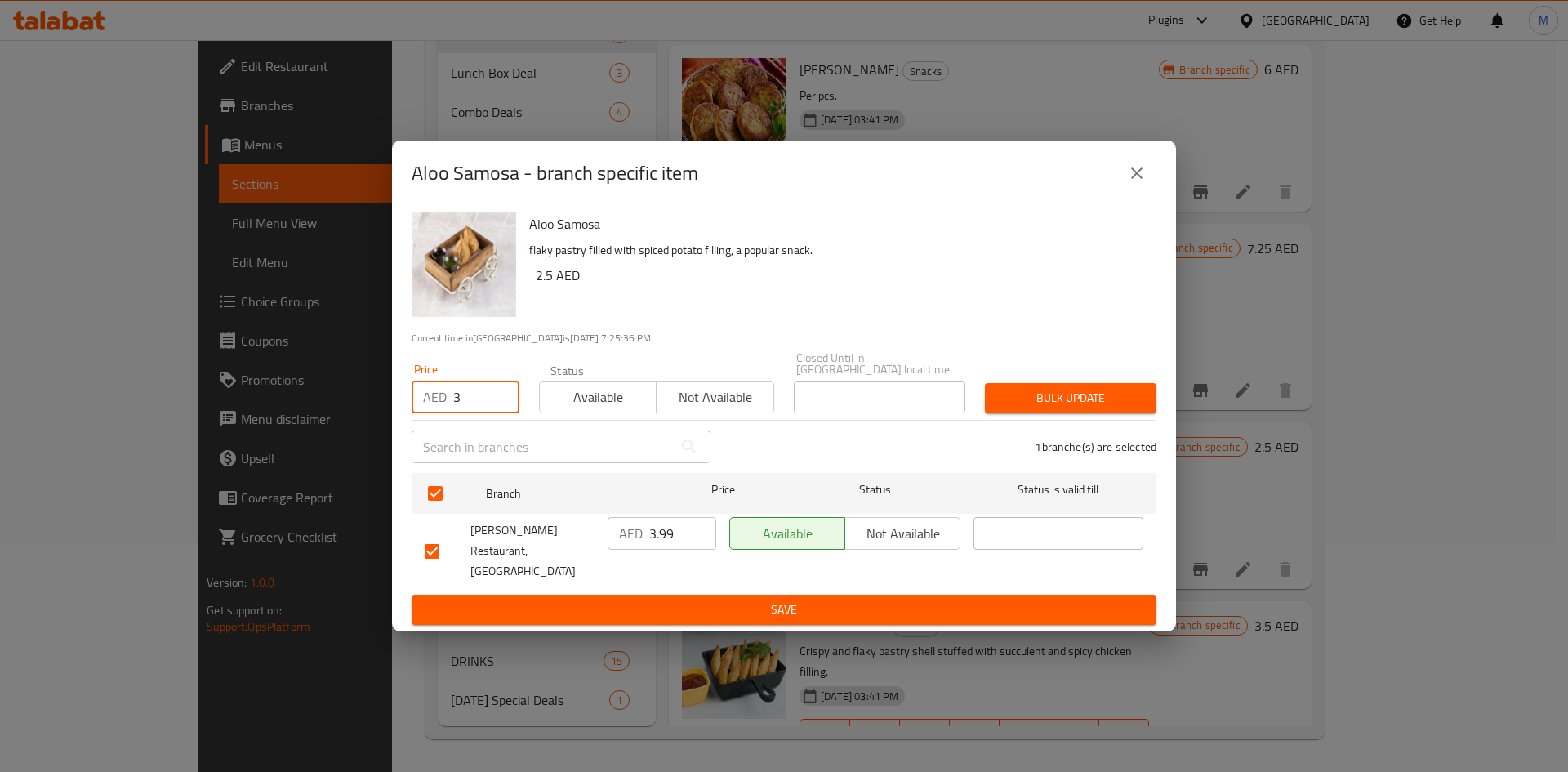
type input "3"
click at [1048, 409] on span "Bulk update" at bounding box center [1071, 398] width 145 height 20
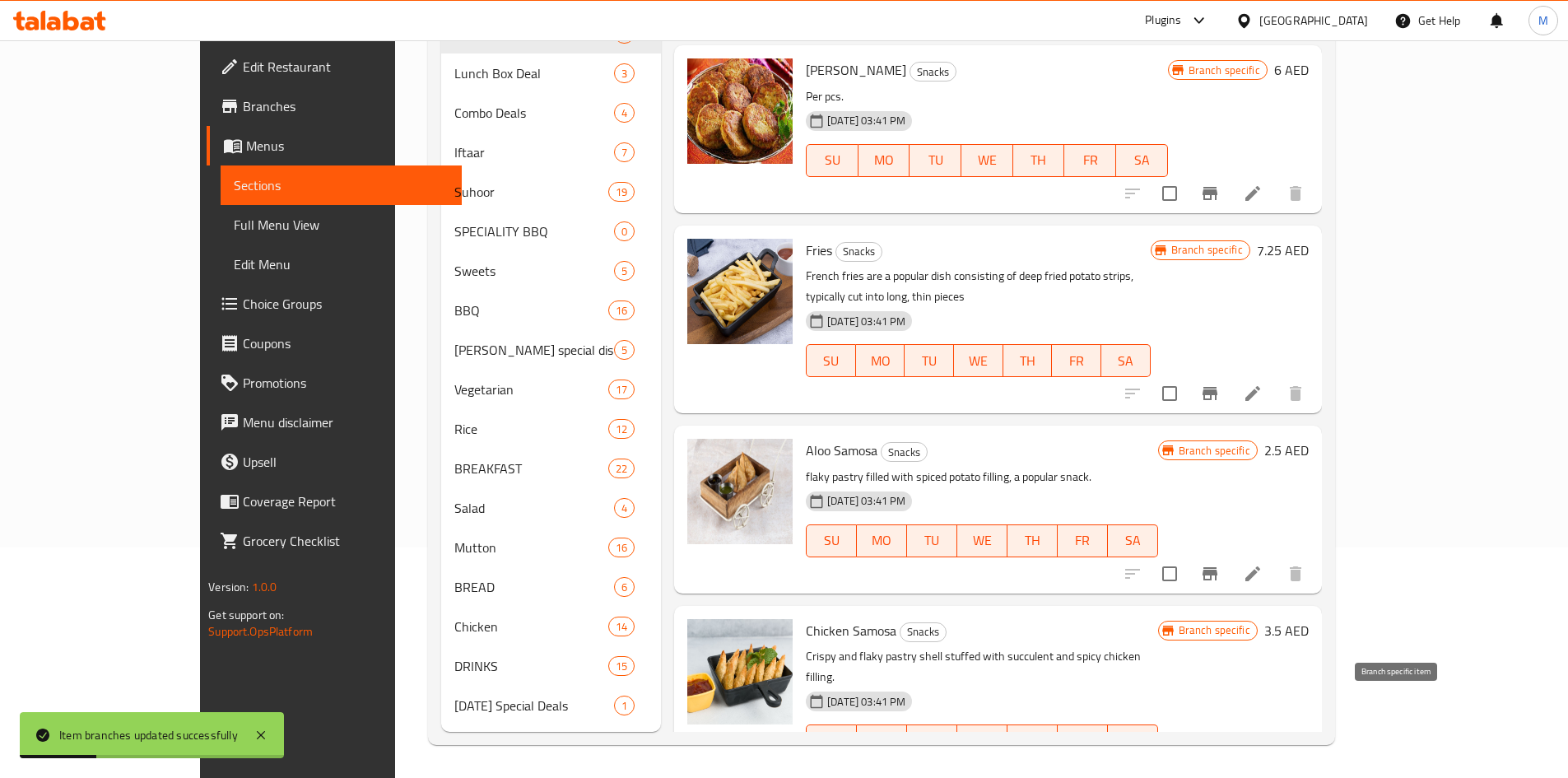
click at [1220, 764] on icon "Branch-specific-item" at bounding box center [1209, 773] width 19 height 19
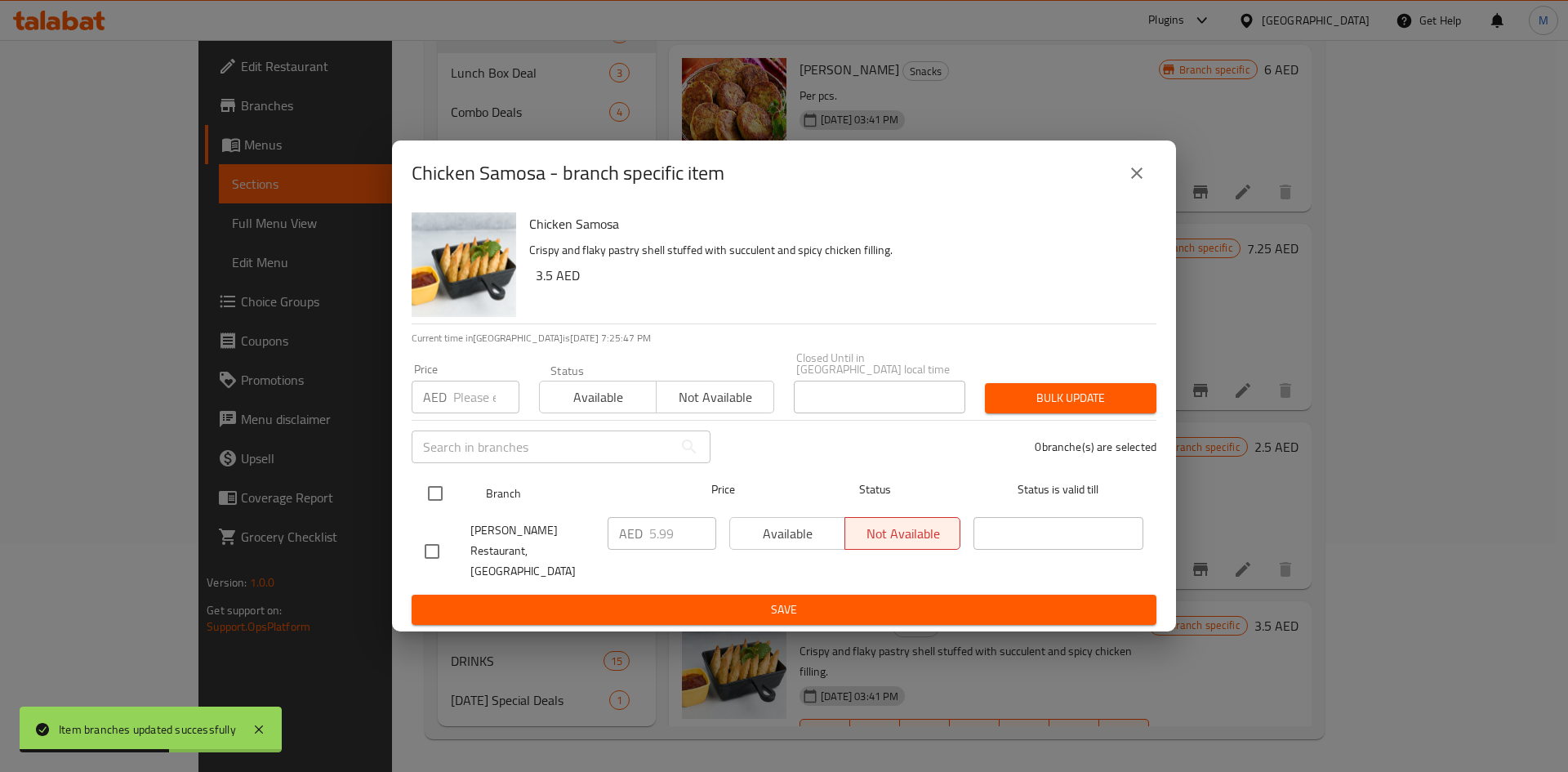
click at [439, 496] on input "checkbox" at bounding box center [435, 493] width 34 height 34
checkbox input "true"
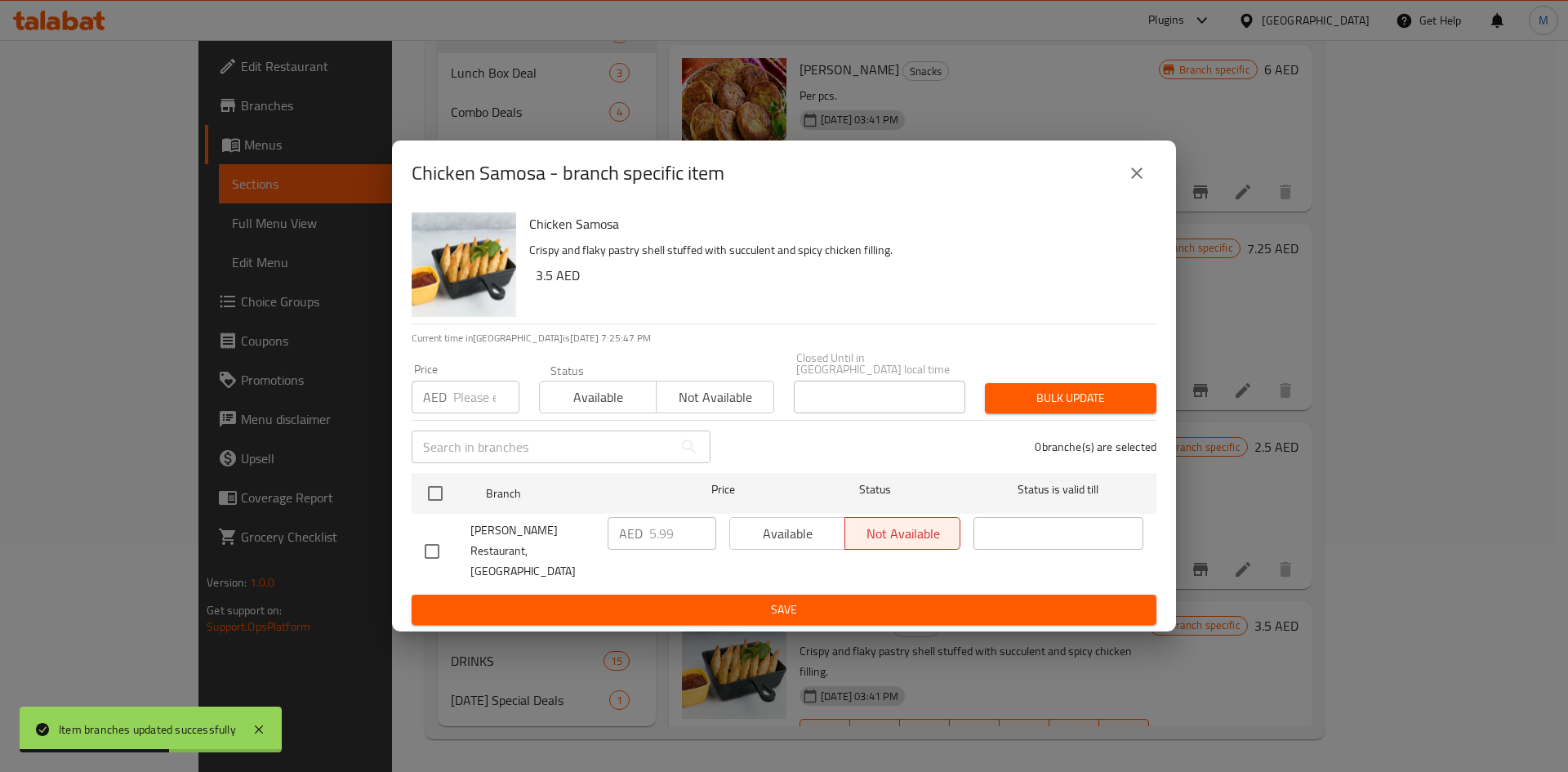
checkbox input "true"
click at [471, 414] on input "number" at bounding box center [486, 396] width 66 height 32
paste input "4"
type input "4"
click at [1054, 409] on span "Bulk update" at bounding box center [1071, 398] width 145 height 20
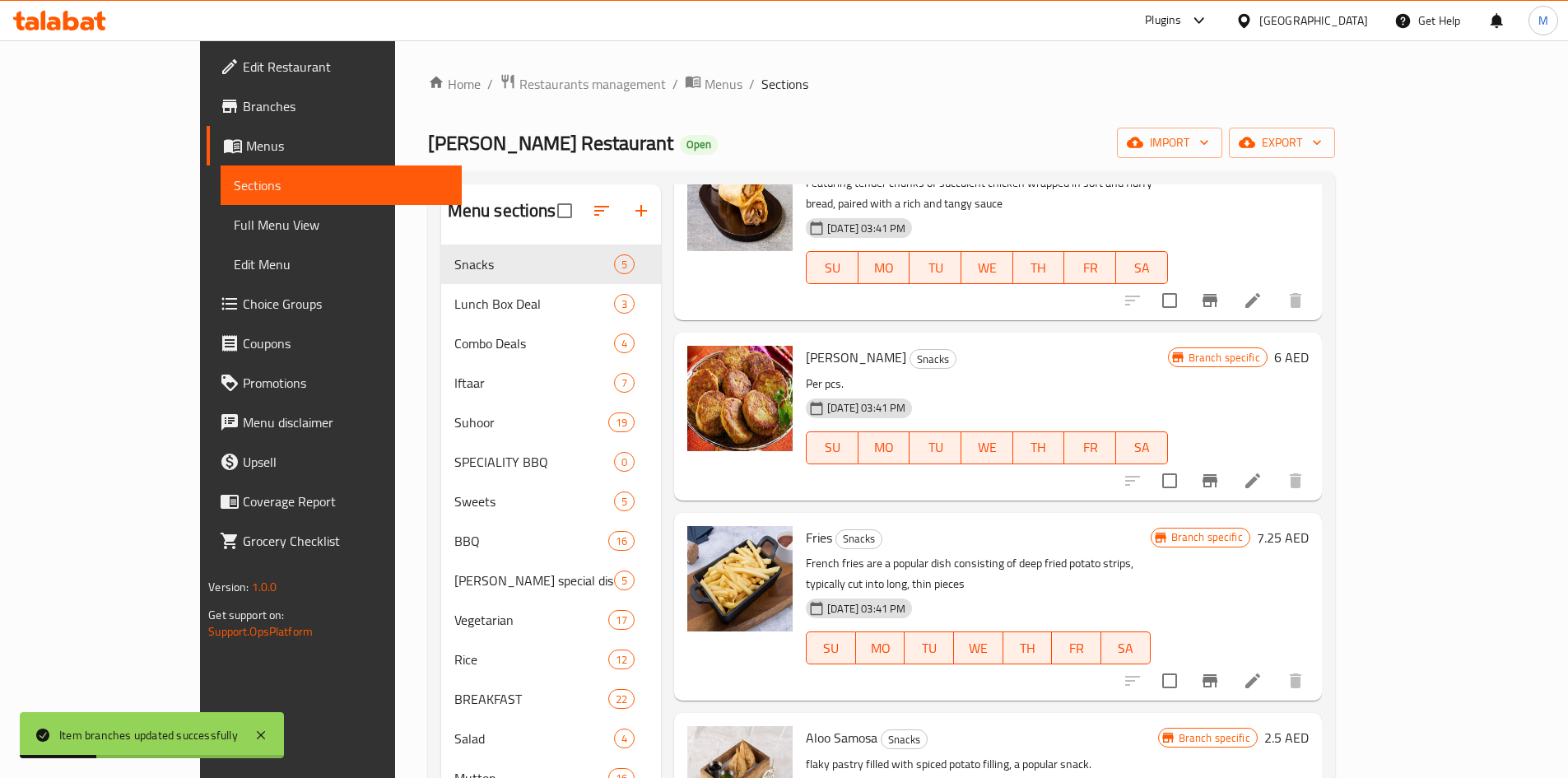
scroll to position [162, 0]
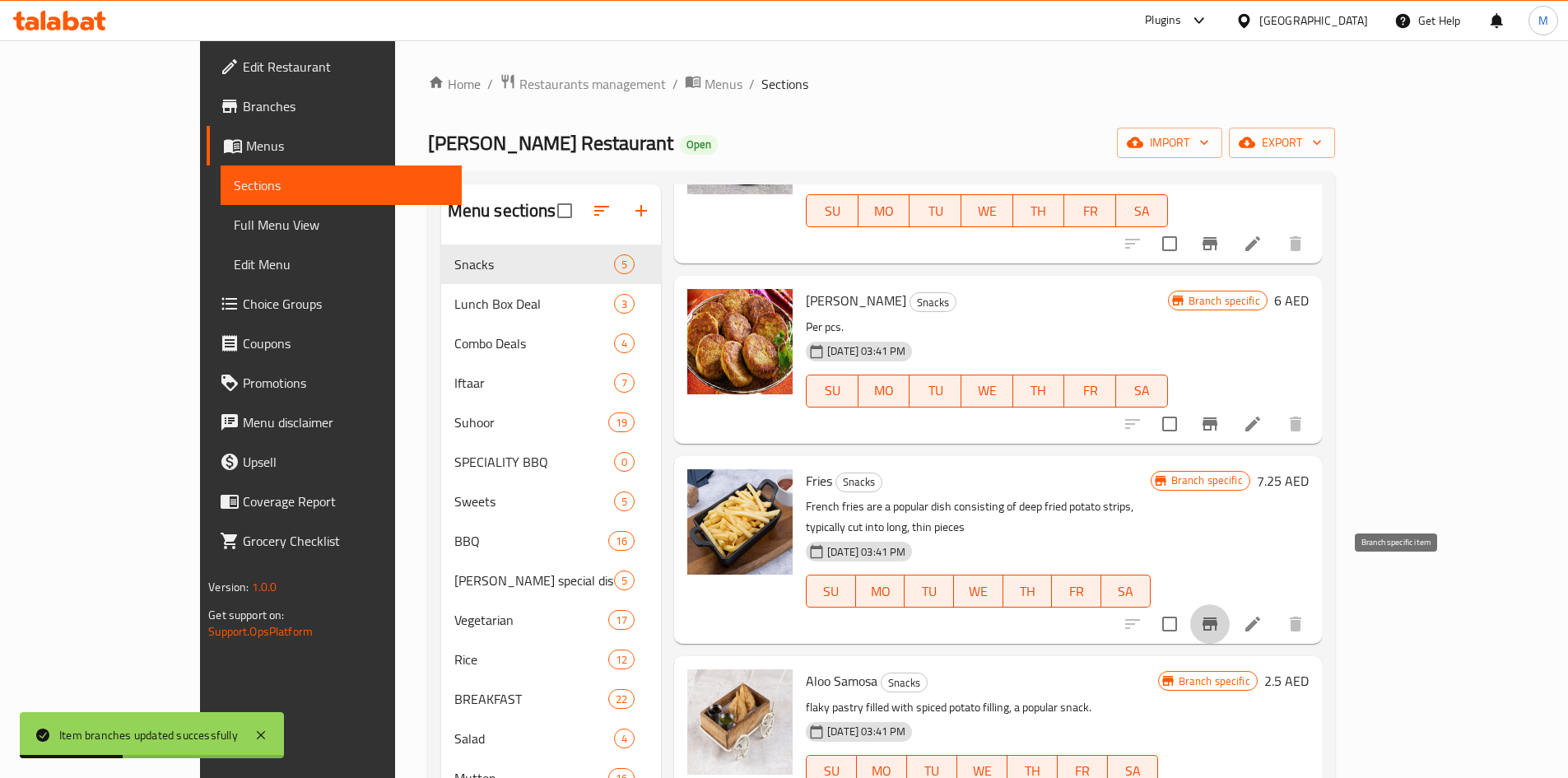
click at [1217, 617] on icon "Branch-specific-item" at bounding box center [1210, 624] width 15 height 13
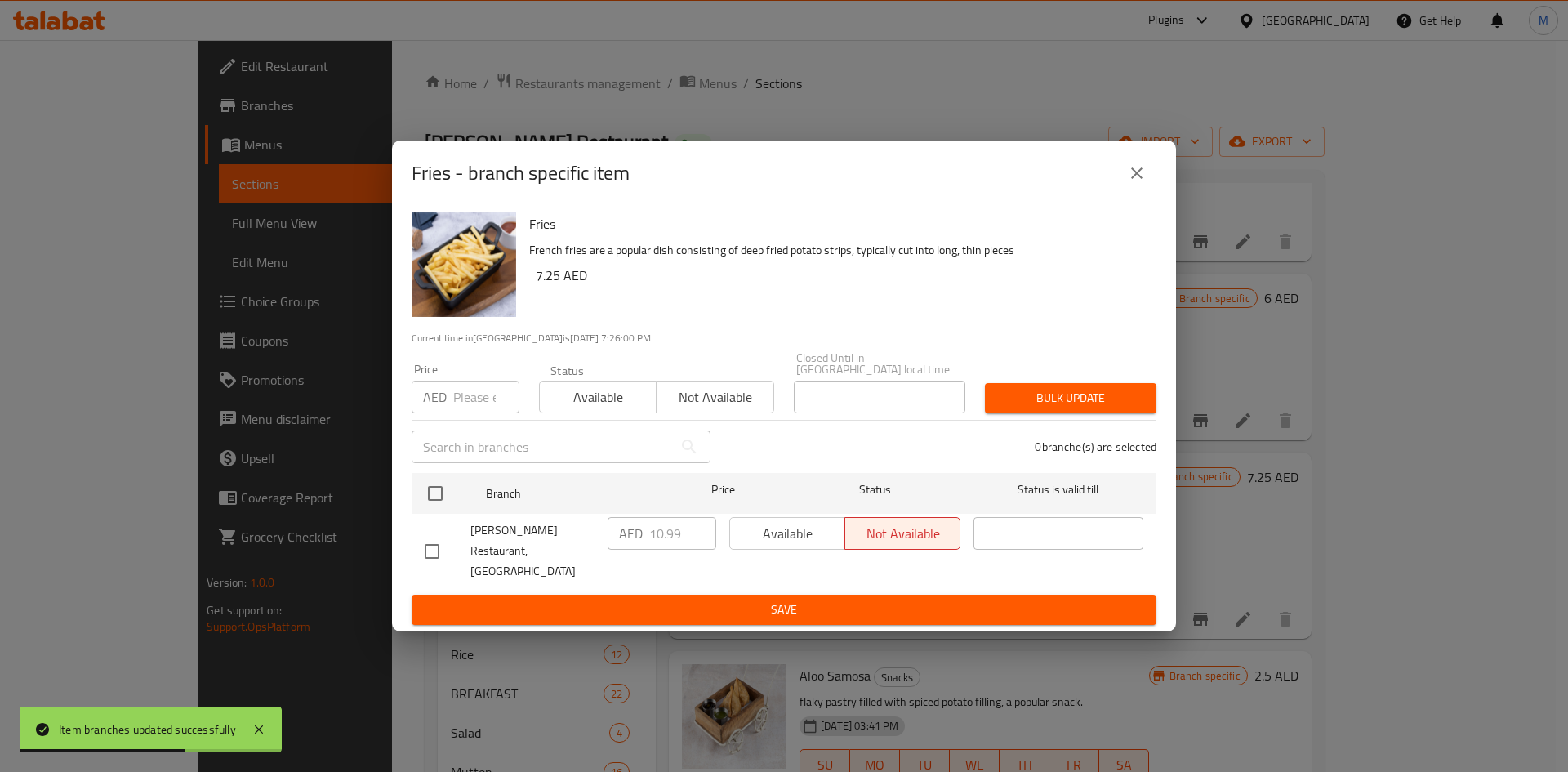
click at [438, 501] on input "checkbox" at bounding box center [435, 493] width 34 height 34
checkbox input "true"
click at [470, 414] on input "number" at bounding box center [486, 396] width 66 height 32
paste input "8"
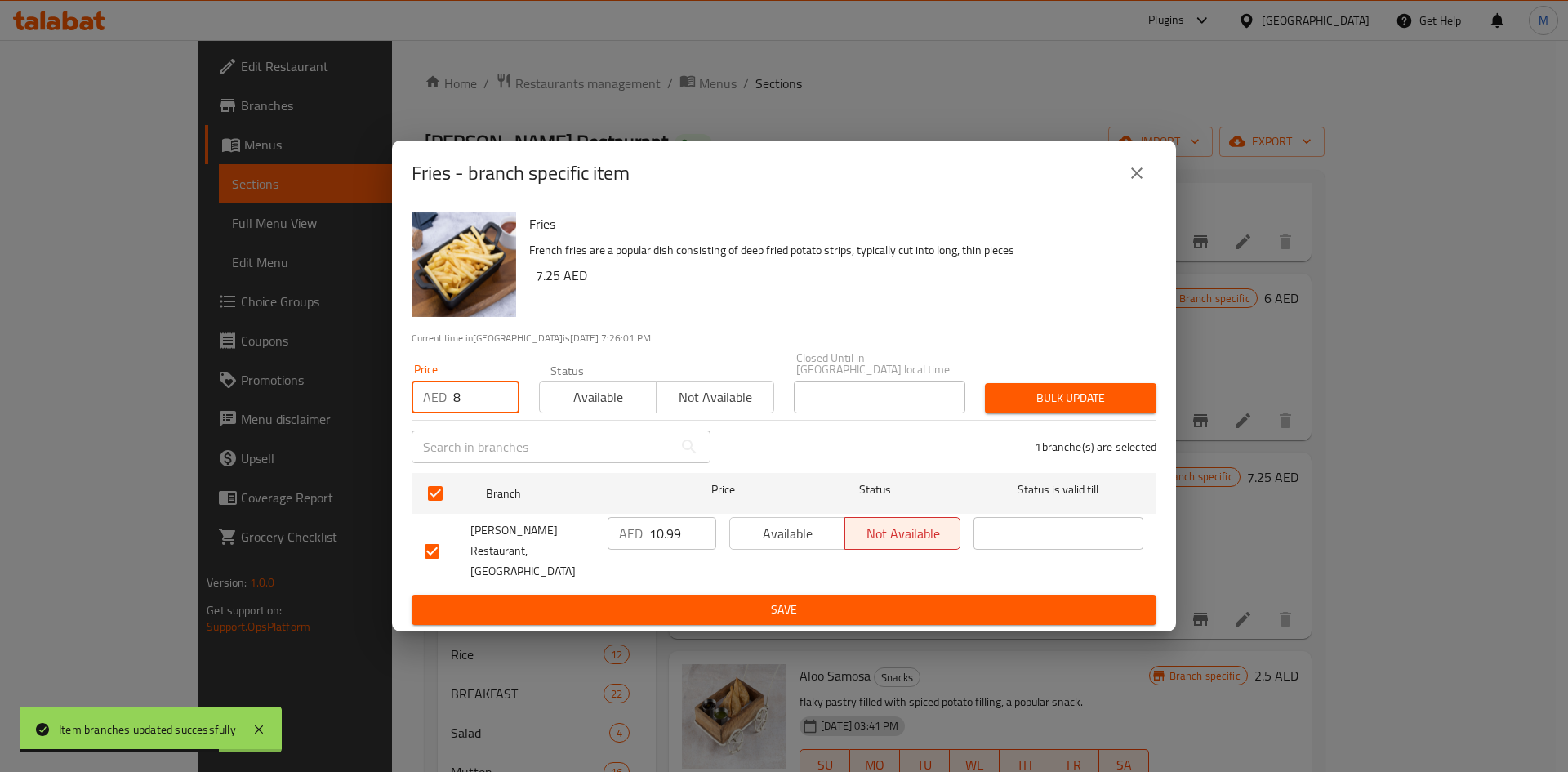
type input "8"
drag, startPoint x: 1041, startPoint y: 412, endPoint x: 993, endPoint y: 392, distance: 52.0
click at [1040, 409] on span "Bulk update" at bounding box center [1071, 398] width 145 height 20
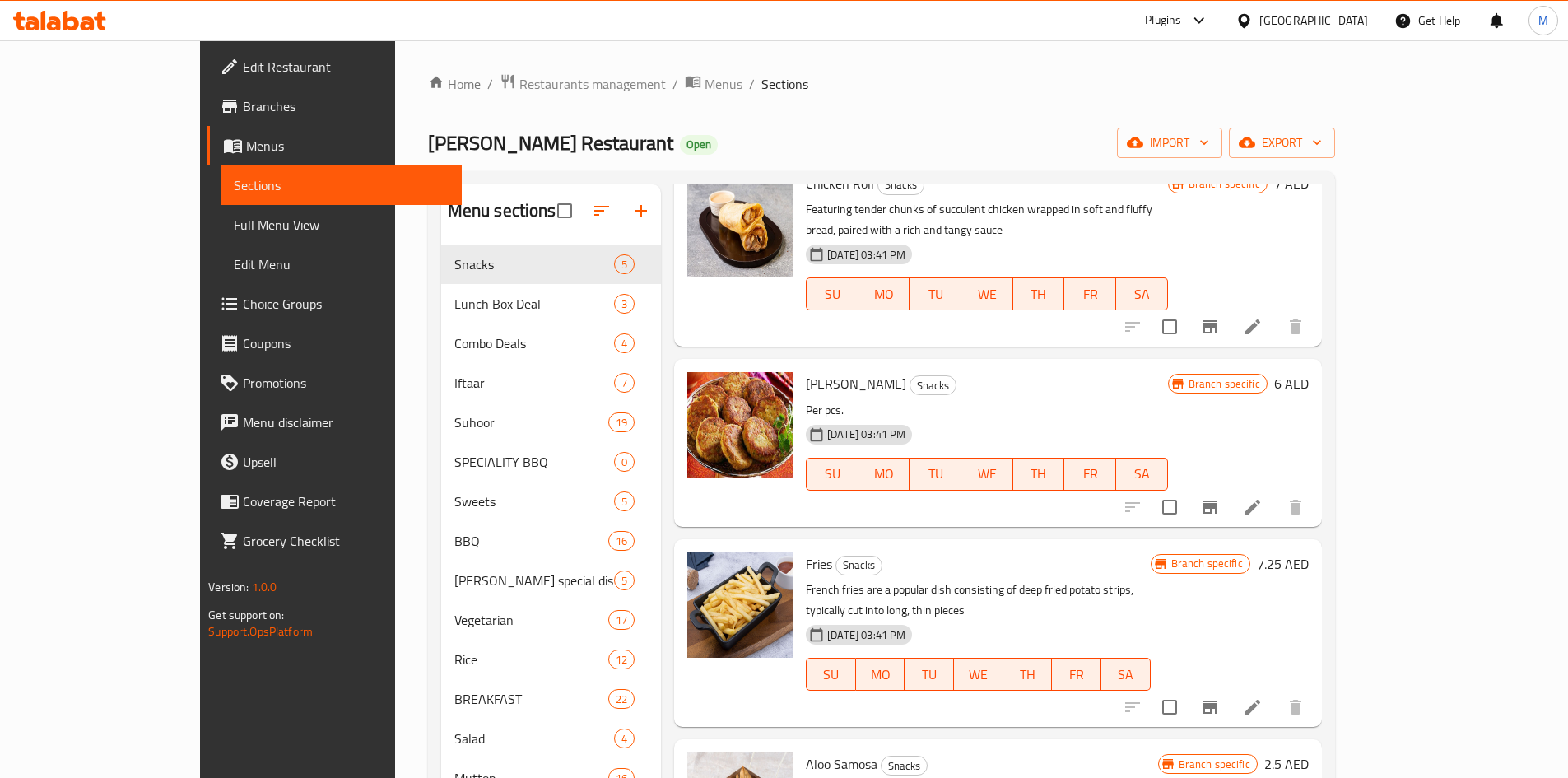
scroll to position [0, 0]
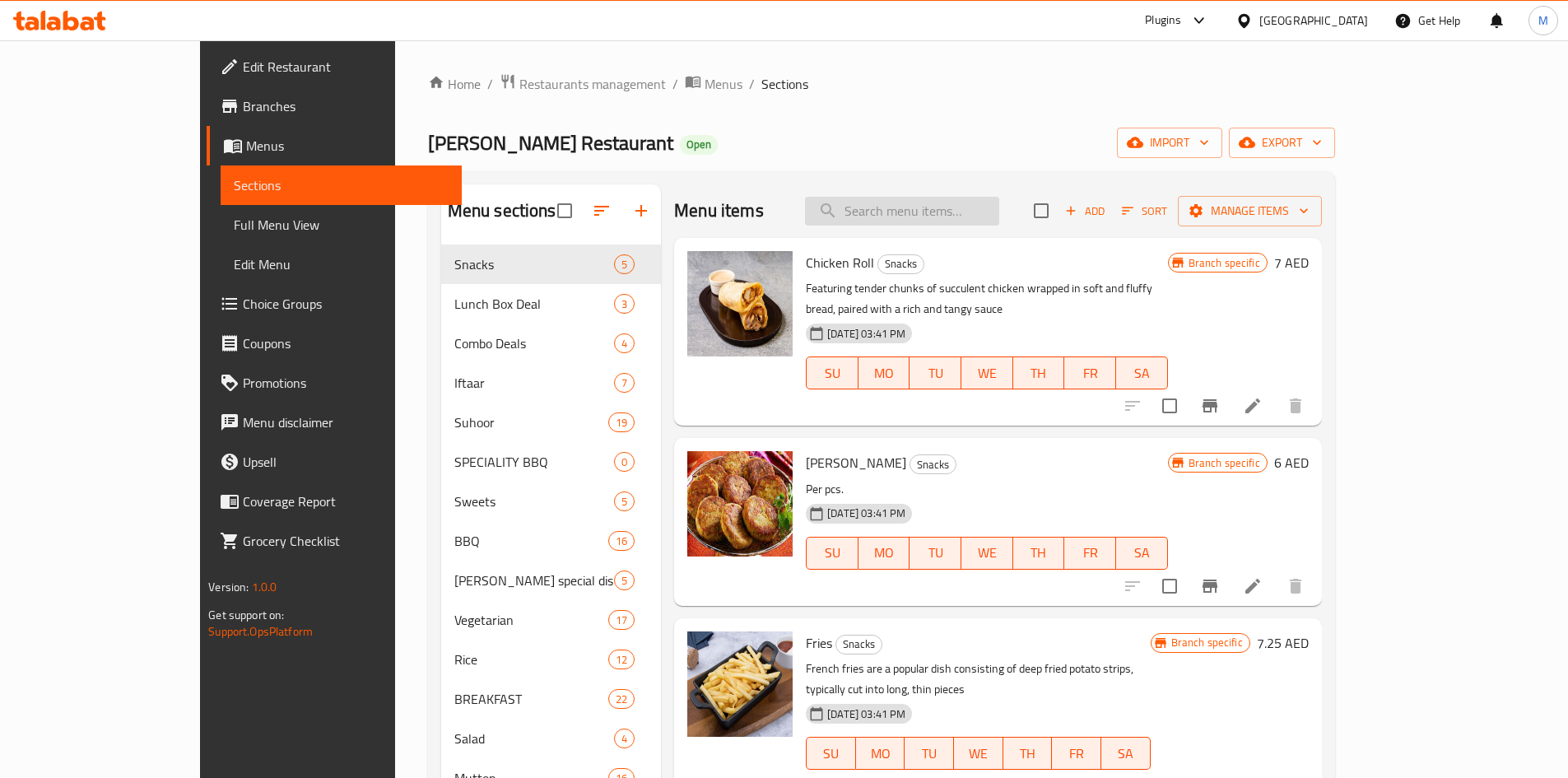
click at [958, 214] on input "search" at bounding box center [902, 211] width 194 height 29
click at [1220, 396] on icon "Branch-specific-item" at bounding box center [1209, 406] width 19 height 19
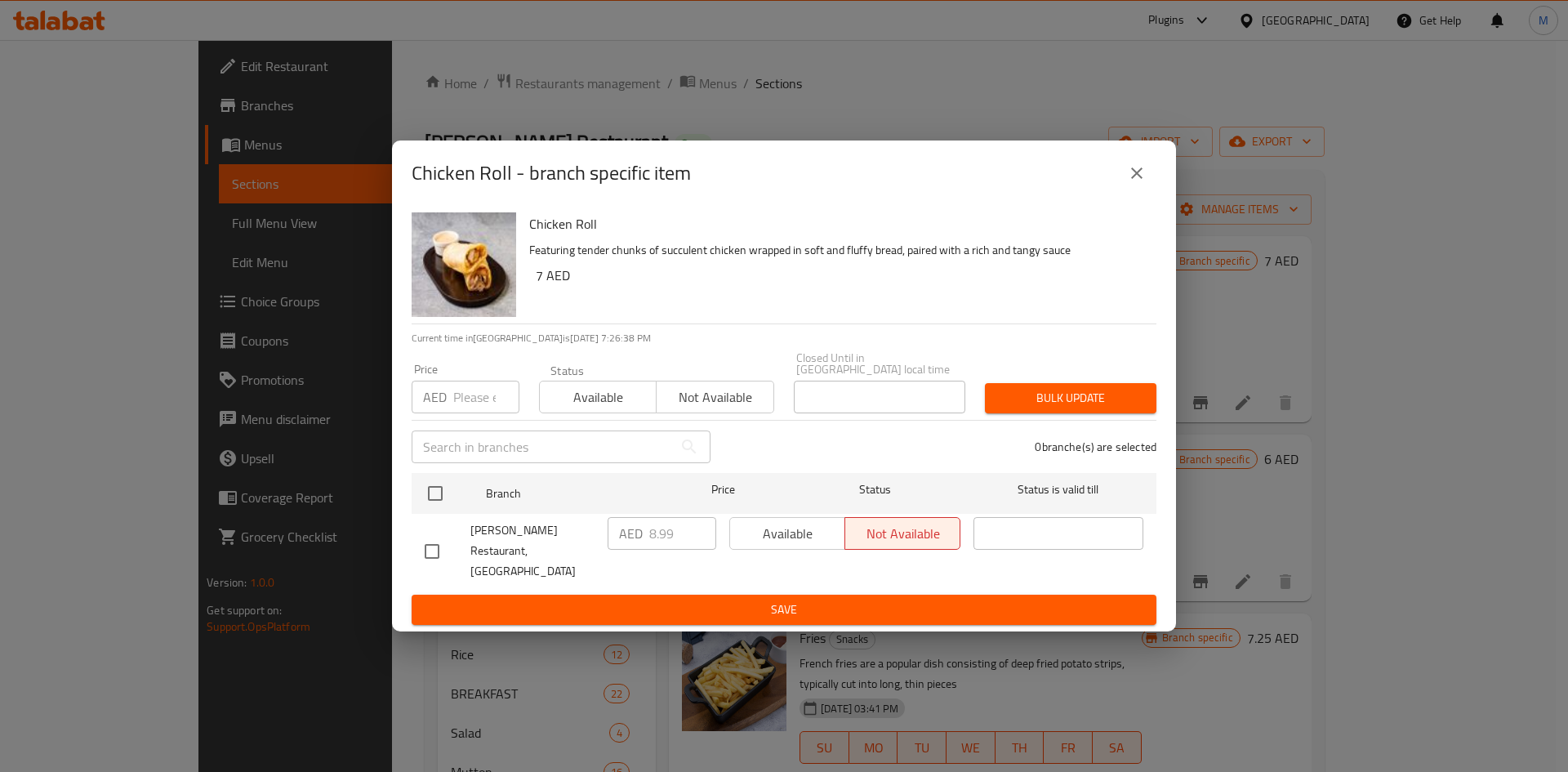
drag, startPoint x: 436, startPoint y: 501, endPoint x: 467, endPoint y: 463, distance: 49.0
click at [436, 500] on input "checkbox" at bounding box center [435, 493] width 34 height 34
checkbox input "true"
click at [475, 404] on input "number" at bounding box center [486, 396] width 66 height 32
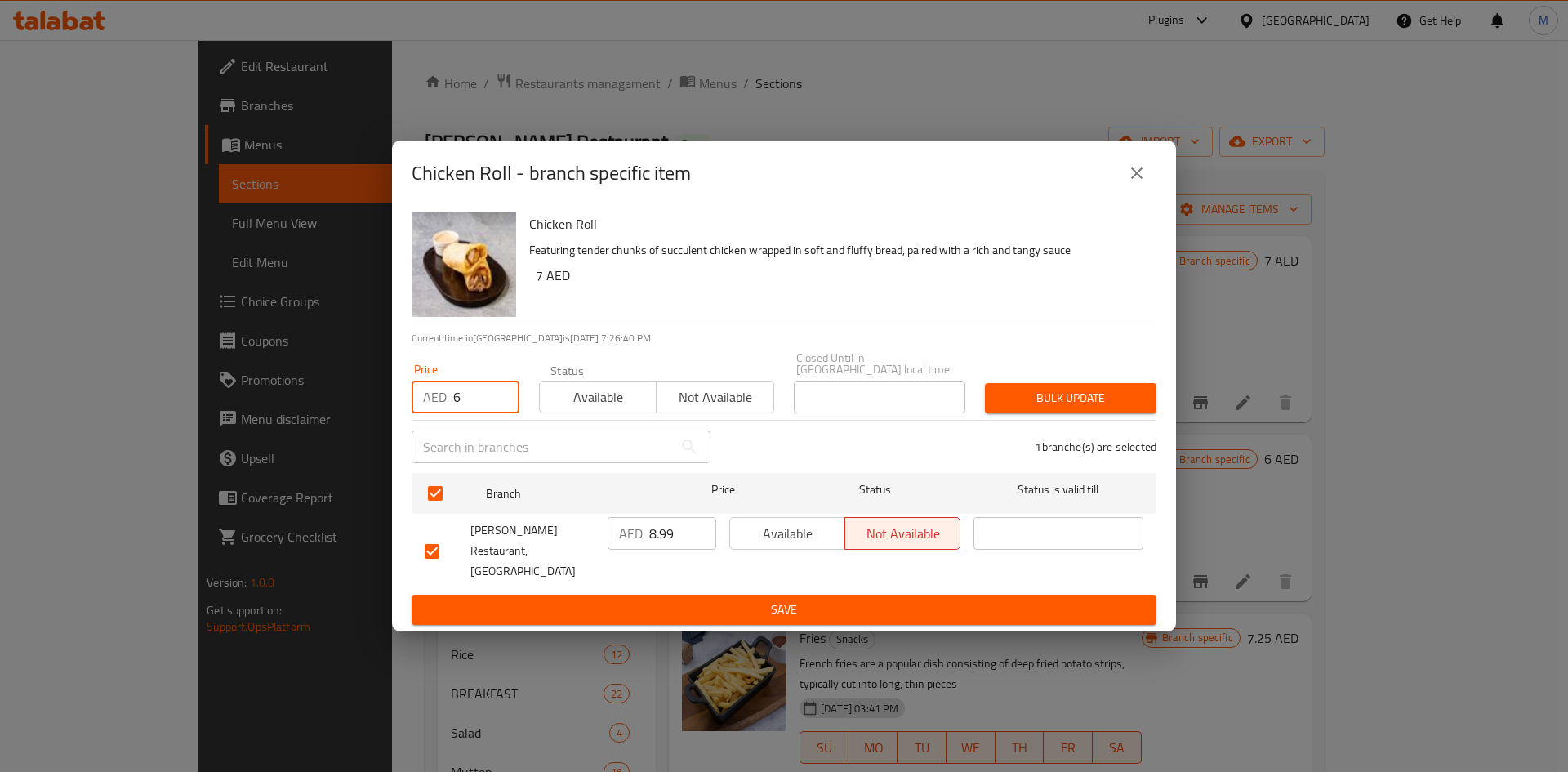
type input "6"
click at [1066, 409] on span "Bulk update" at bounding box center [1071, 398] width 145 height 20
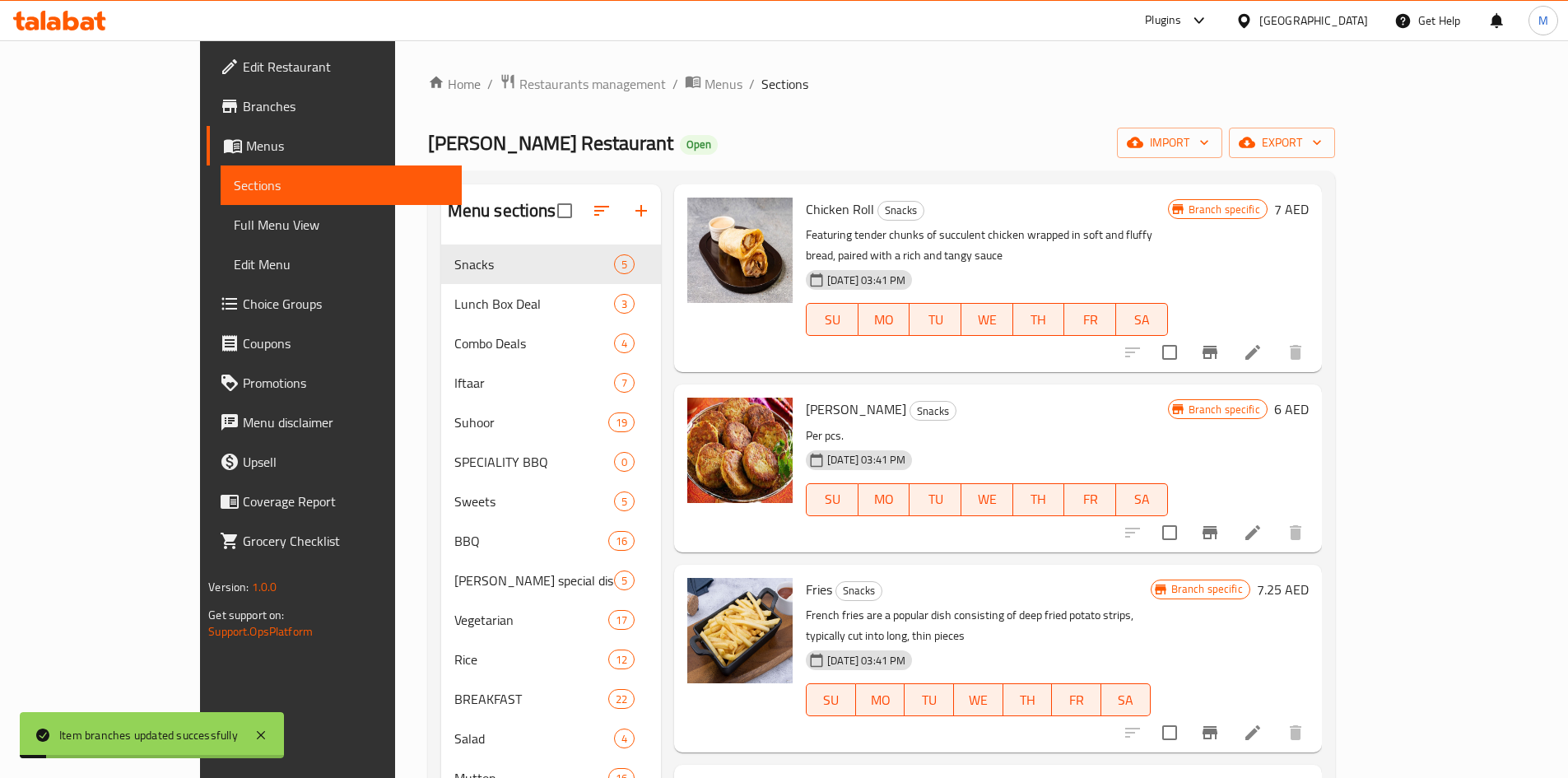
scroll to position [83, 0]
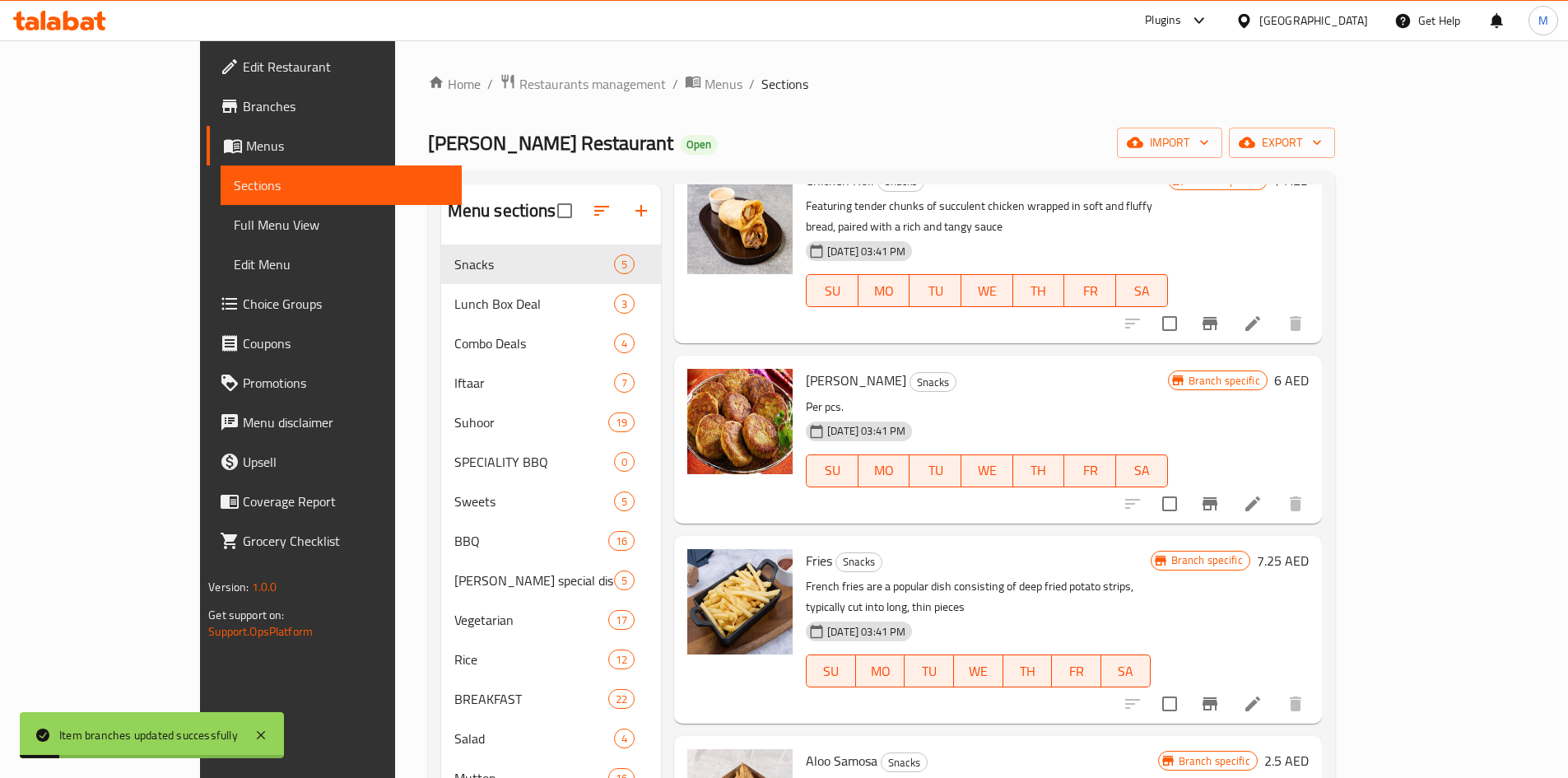
click at [1229, 486] on button "Branch-specific-item" at bounding box center [1210, 504] width 40 height 40
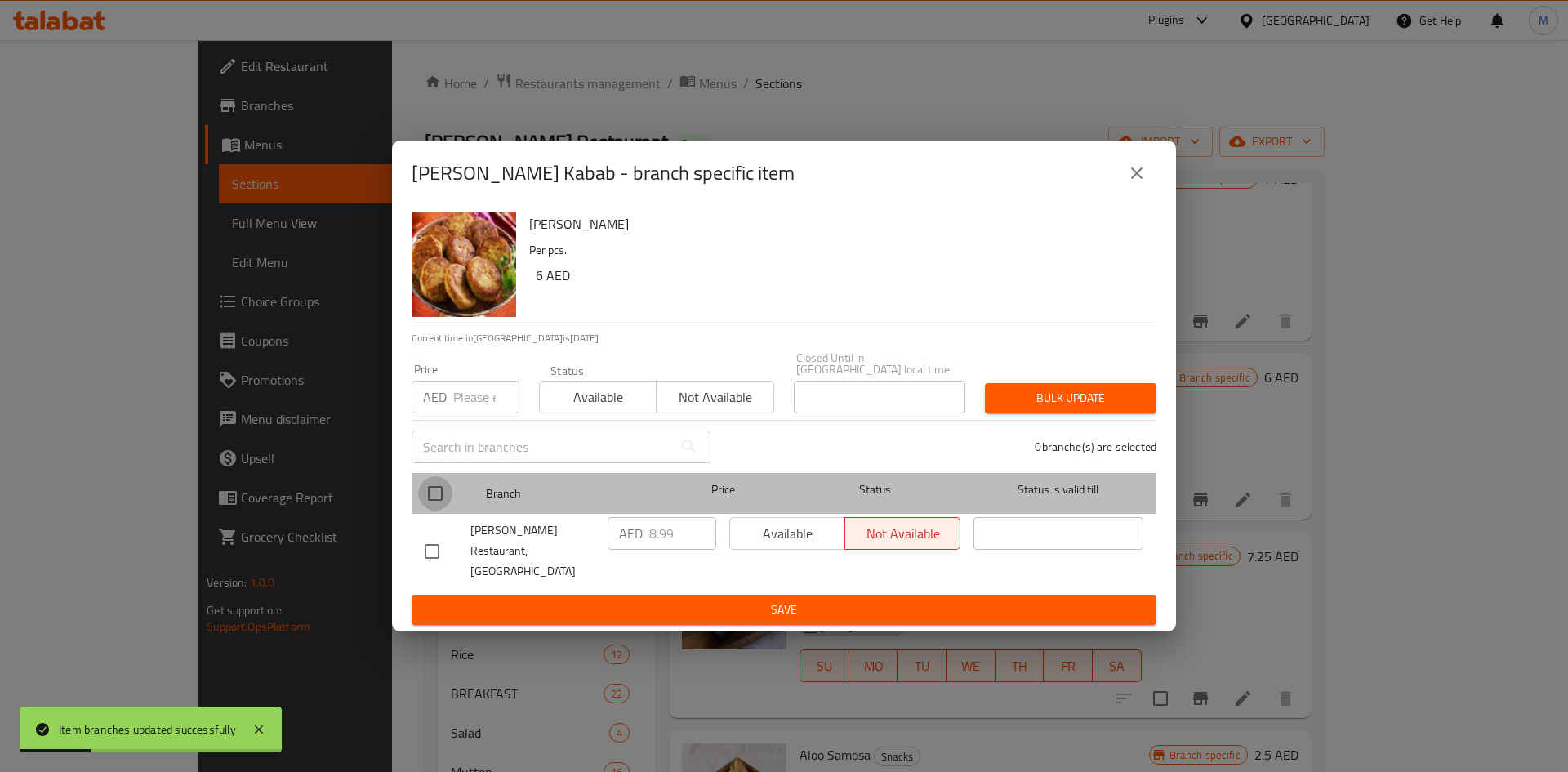
click at [434, 507] on input "checkbox" at bounding box center [435, 493] width 34 height 34
checkbox input "true"
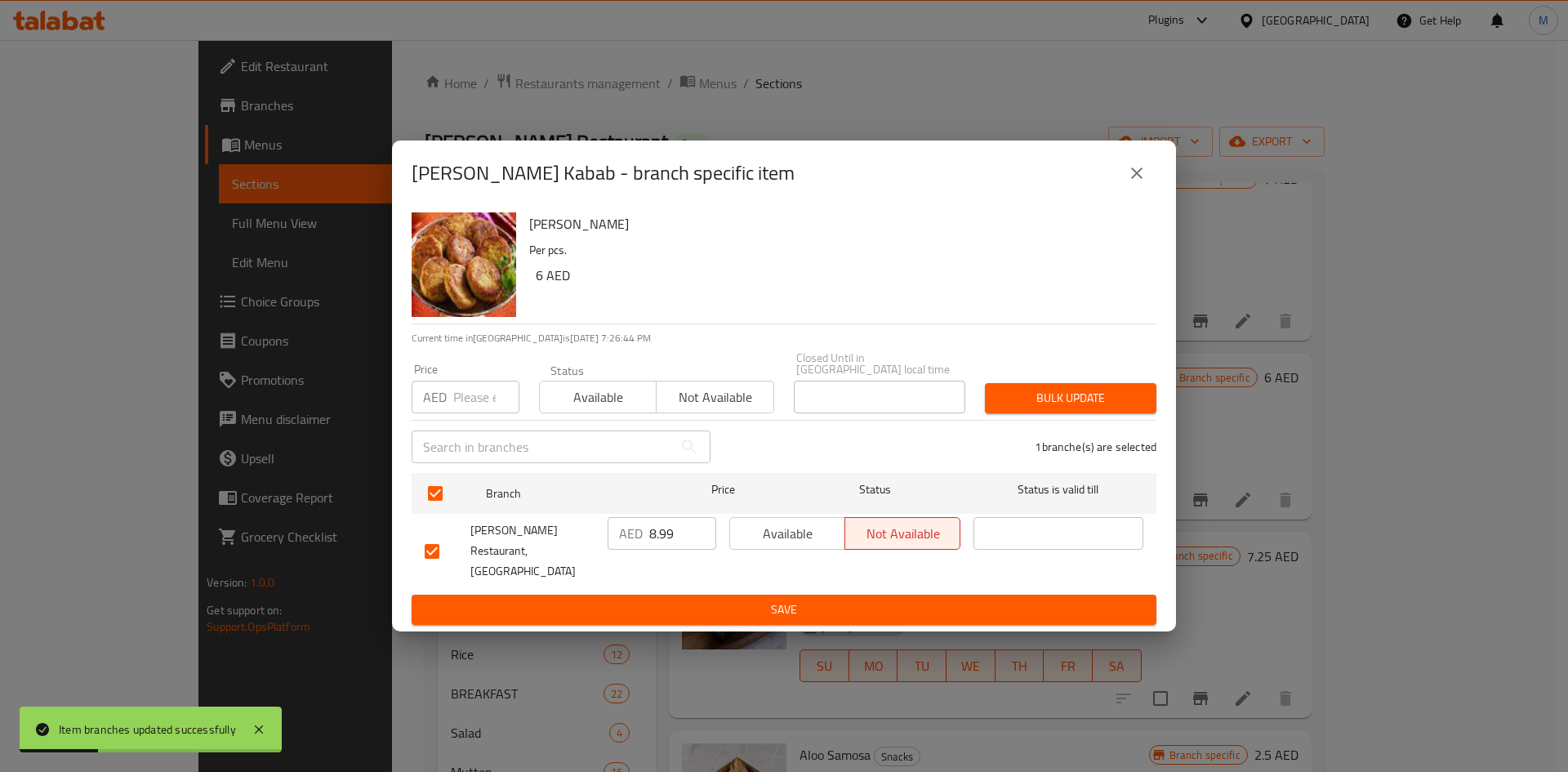
click at [473, 401] on input "number" at bounding box center [486, 396] width 66 height 32
type input "6"
click at [1100, 392] on div "Bulk update" at bounding box center [1071, 398] width 192 height 50
click at [1102, 397] on button "Bulk update" at bounding box center [1071, 398] width 171 height 30
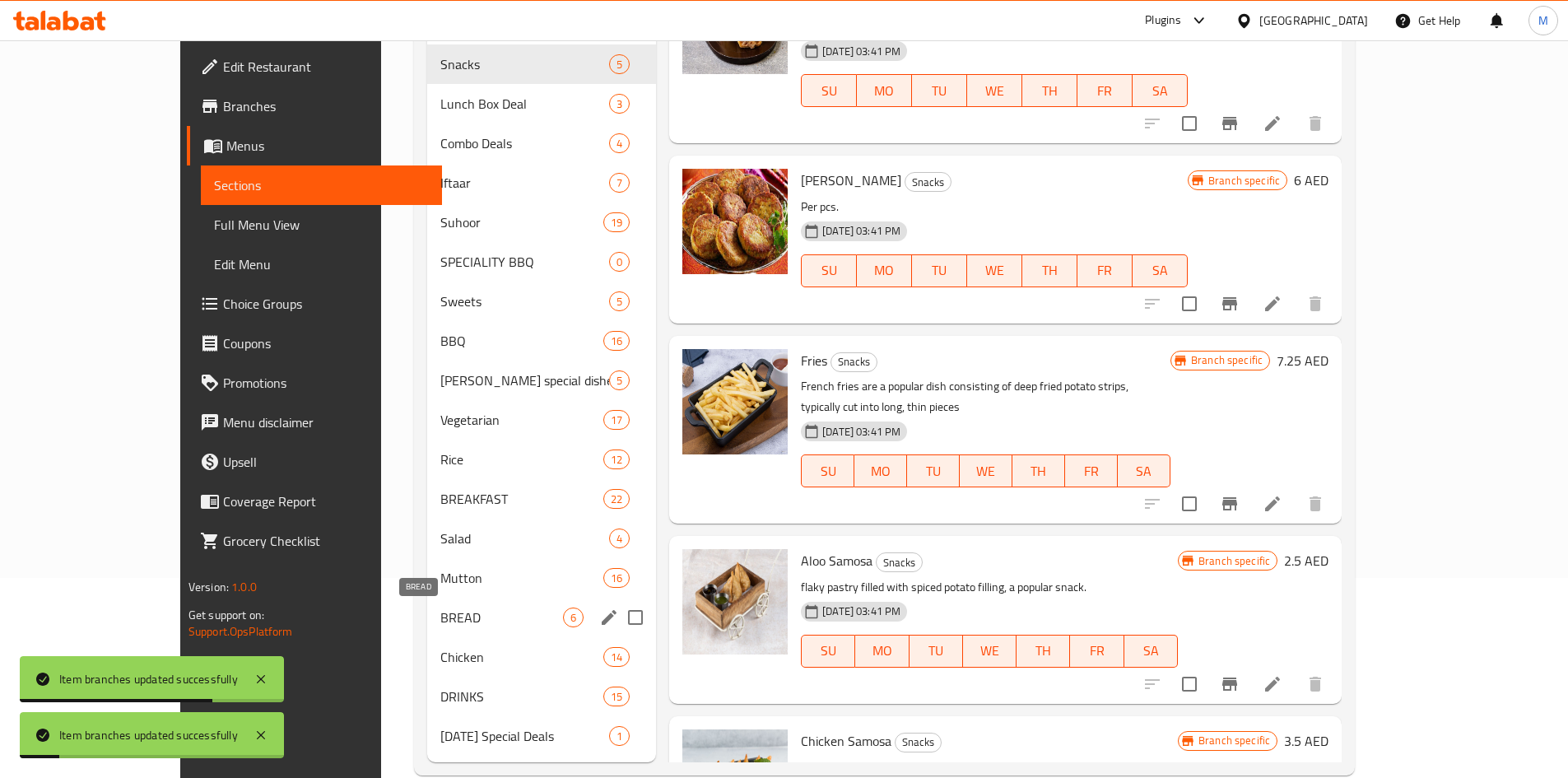
scroll to position [230, 0]
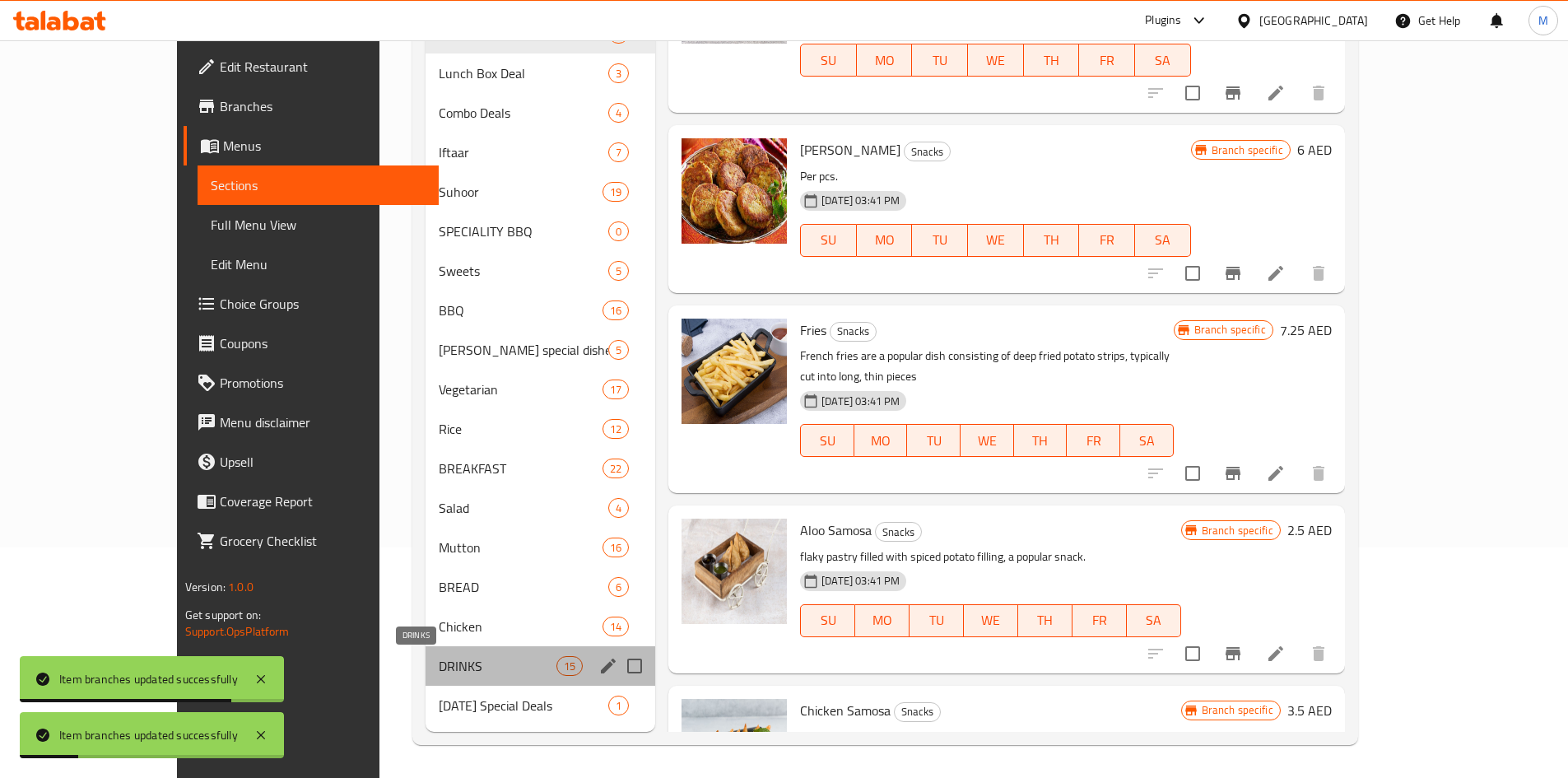
click at [439, 663] on span "DRINKS" at bounding box center [497, 666] width 118 height 19
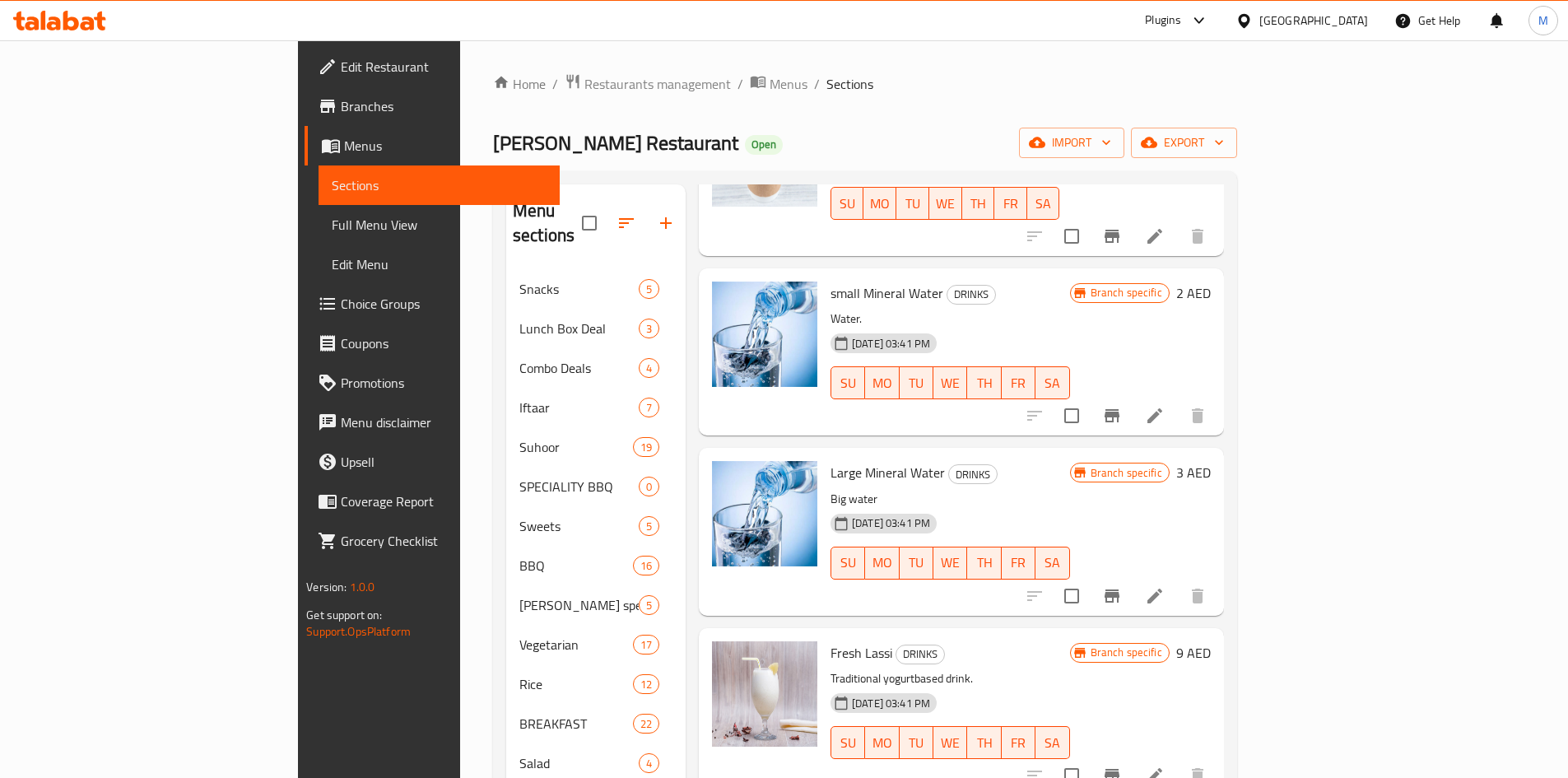
scroll to position [1070, 0]
click at [1119, 408] on icon "Branch-specific-item" at bounding box center [1112, 415] width 15 height 13
click at [1119, 589] on icon "Branch-specific-item" at bounding box center [1112, 595] width 15 height 13
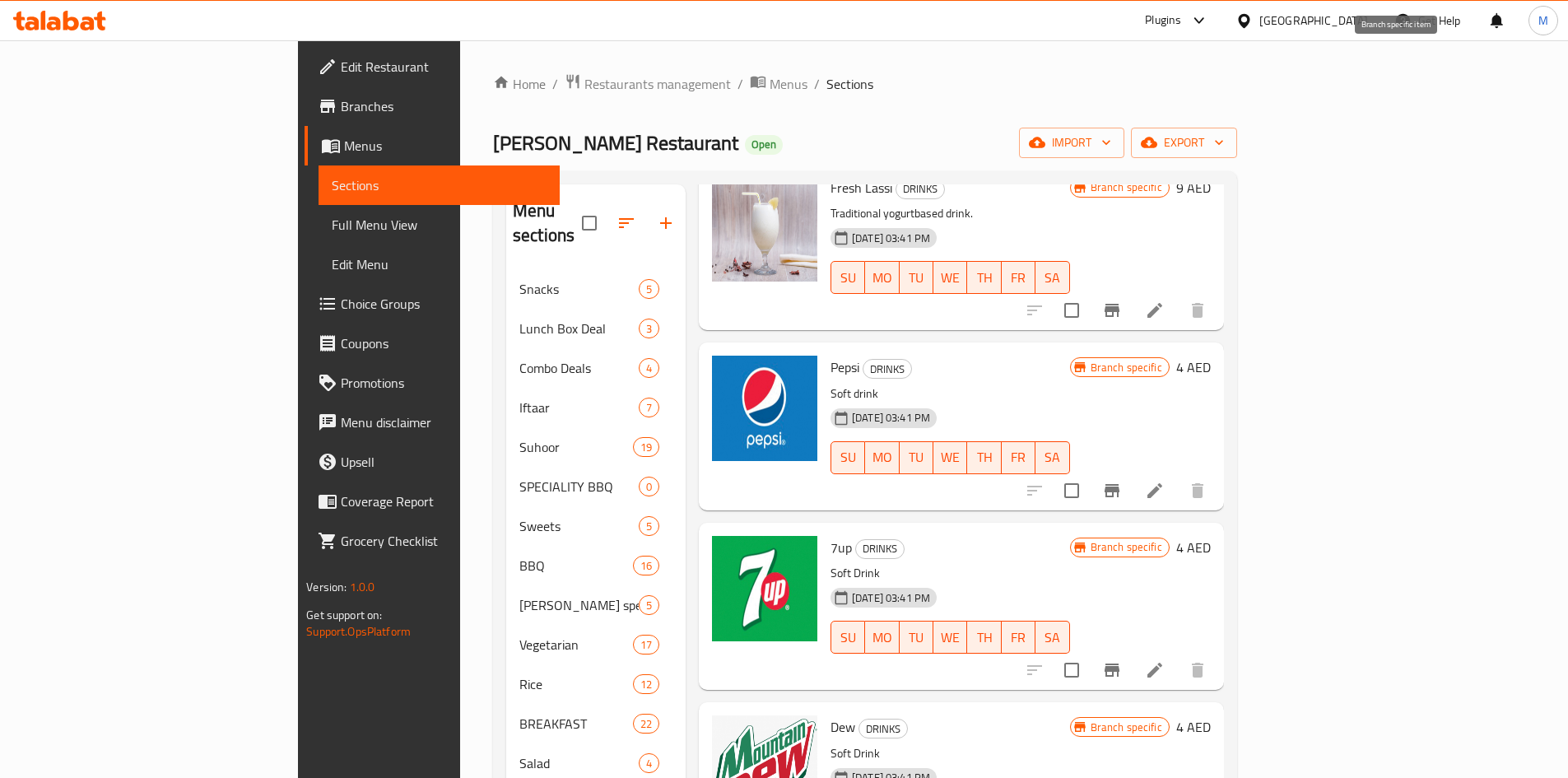
scroll to position [1647, 0]
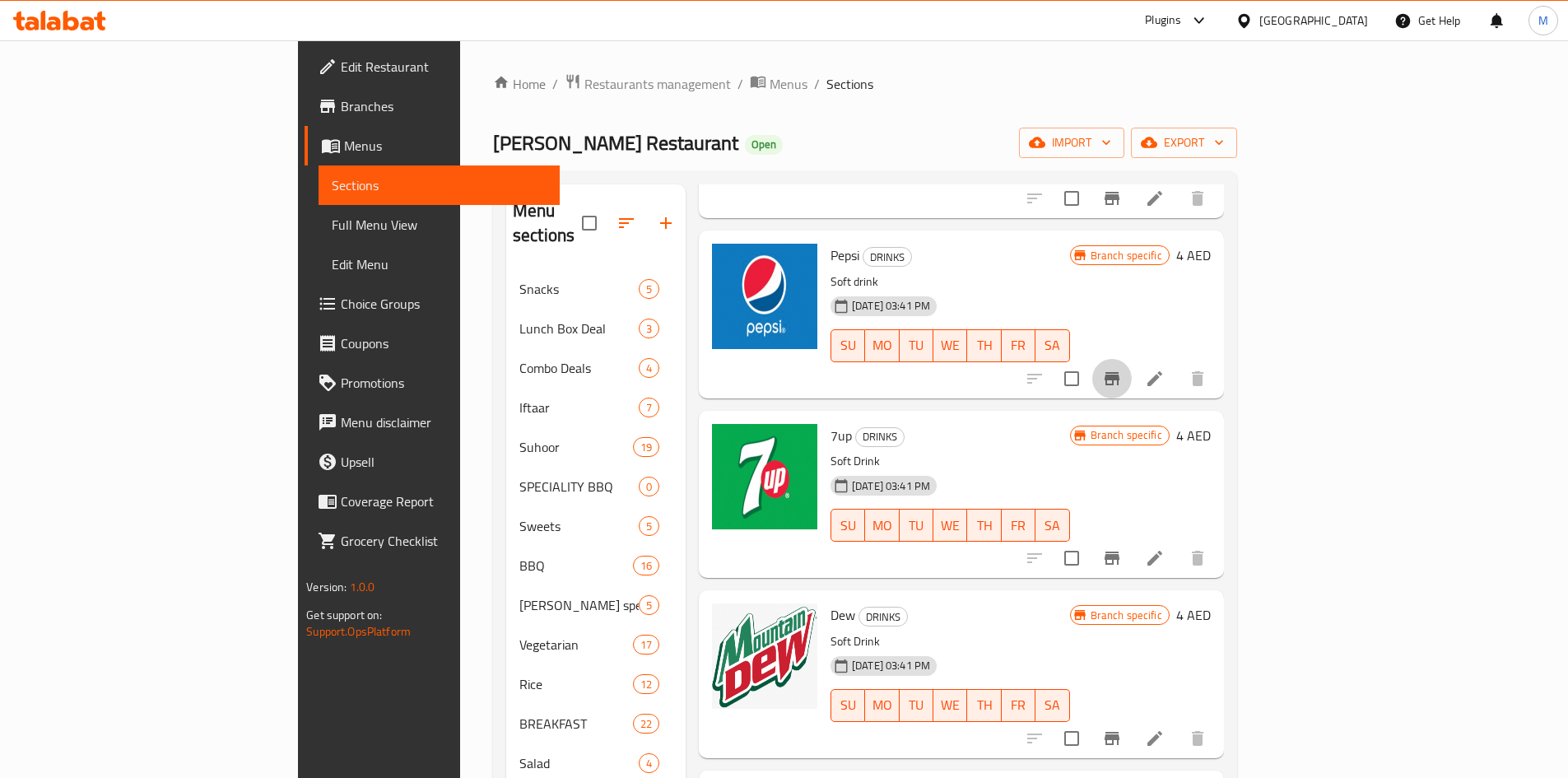
click at [1119, 372] on icon "Branch-specific-item" at bounding box center [1112, 379] width 15 height 13
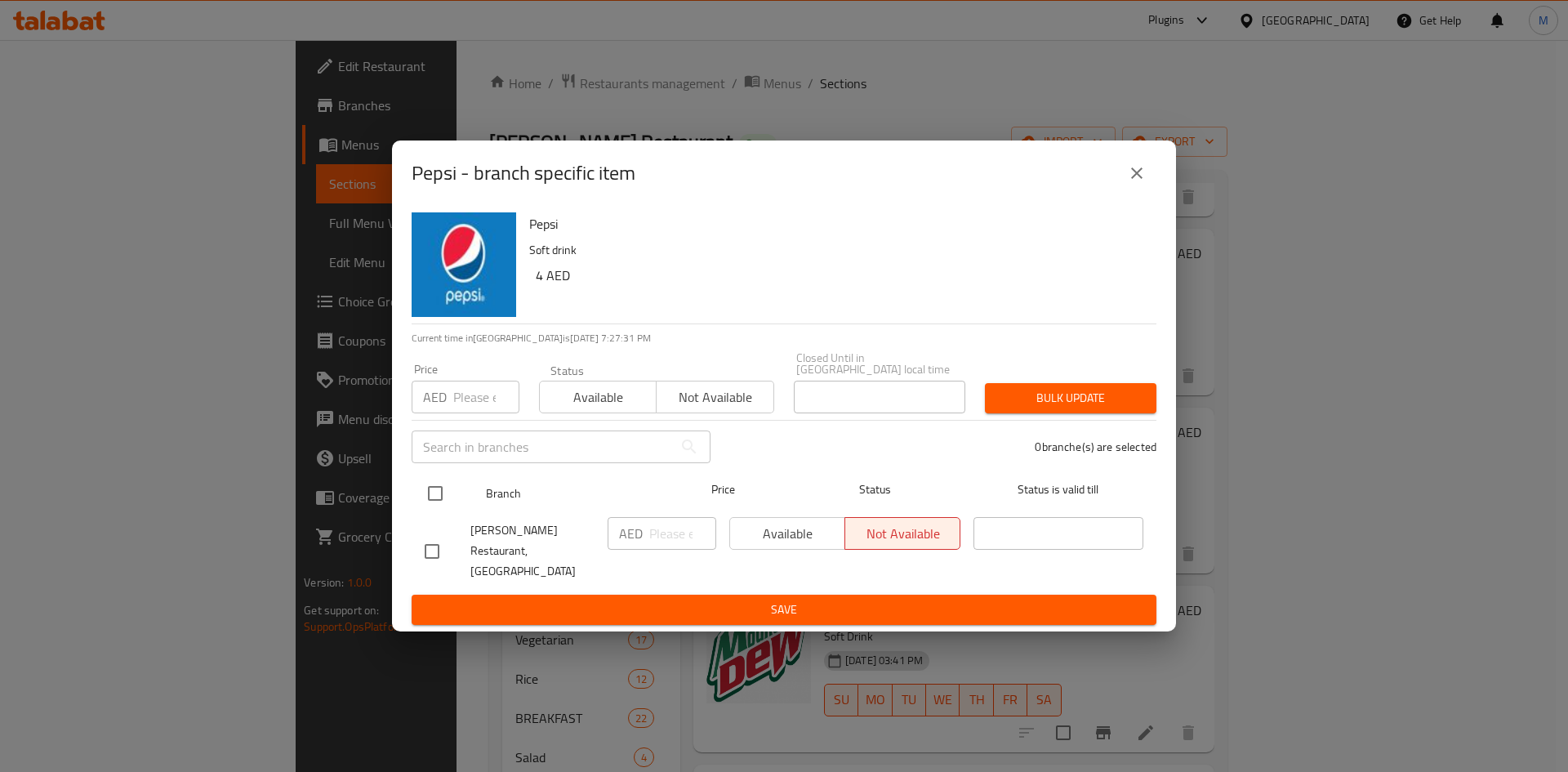
click at [434, 500] on input "checkbox" at bounding box center [435, 493] width 34 height 34
checkbox input "true"
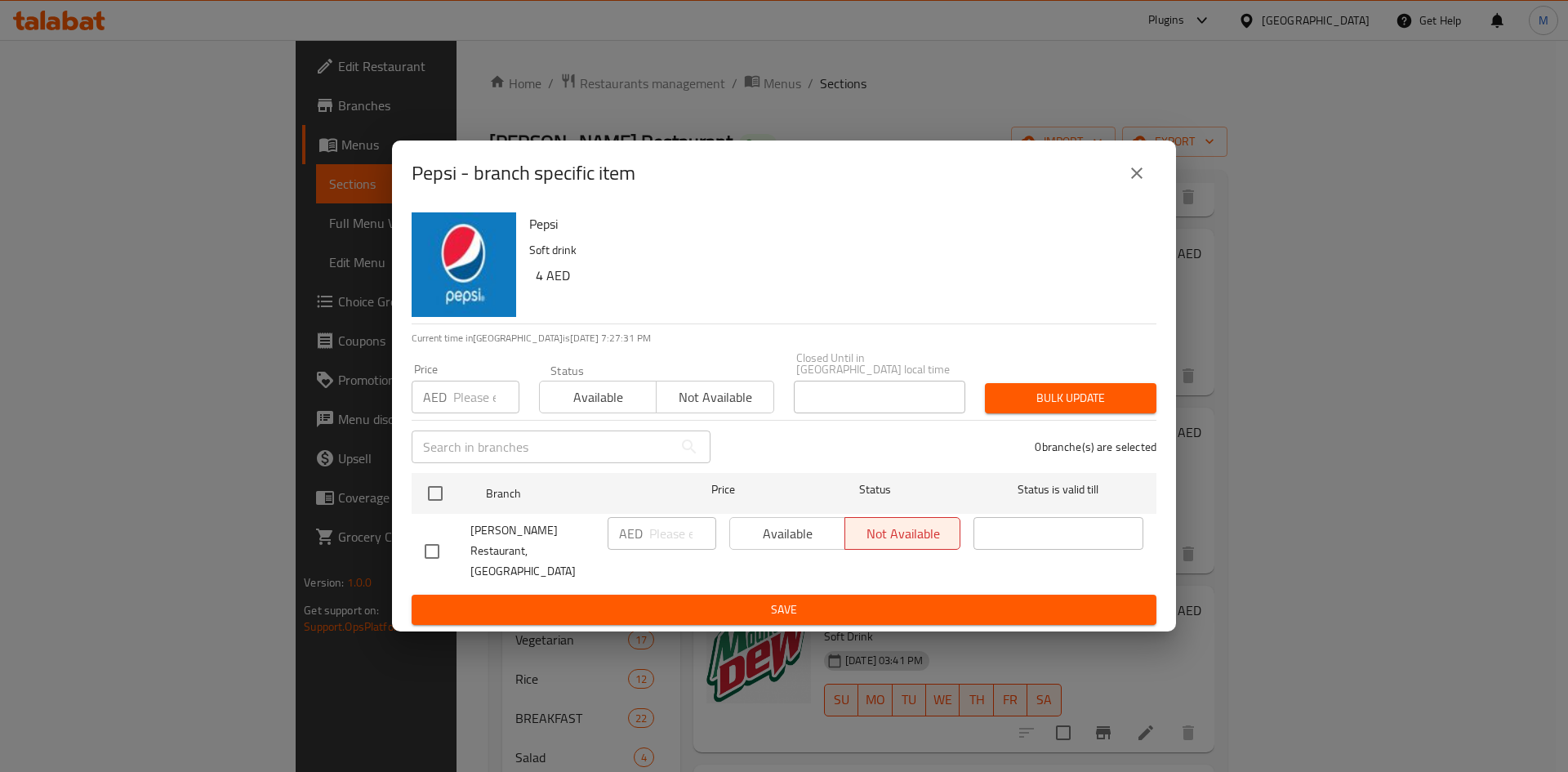
checkbox input "true"
click at [475, 409] on input "number" at bounding box center [486, 396] width 66 height 32
type input "5"
click at [1099, 402] on span "Bulk update" at bounding box center [1071, 398] width 145 height 20
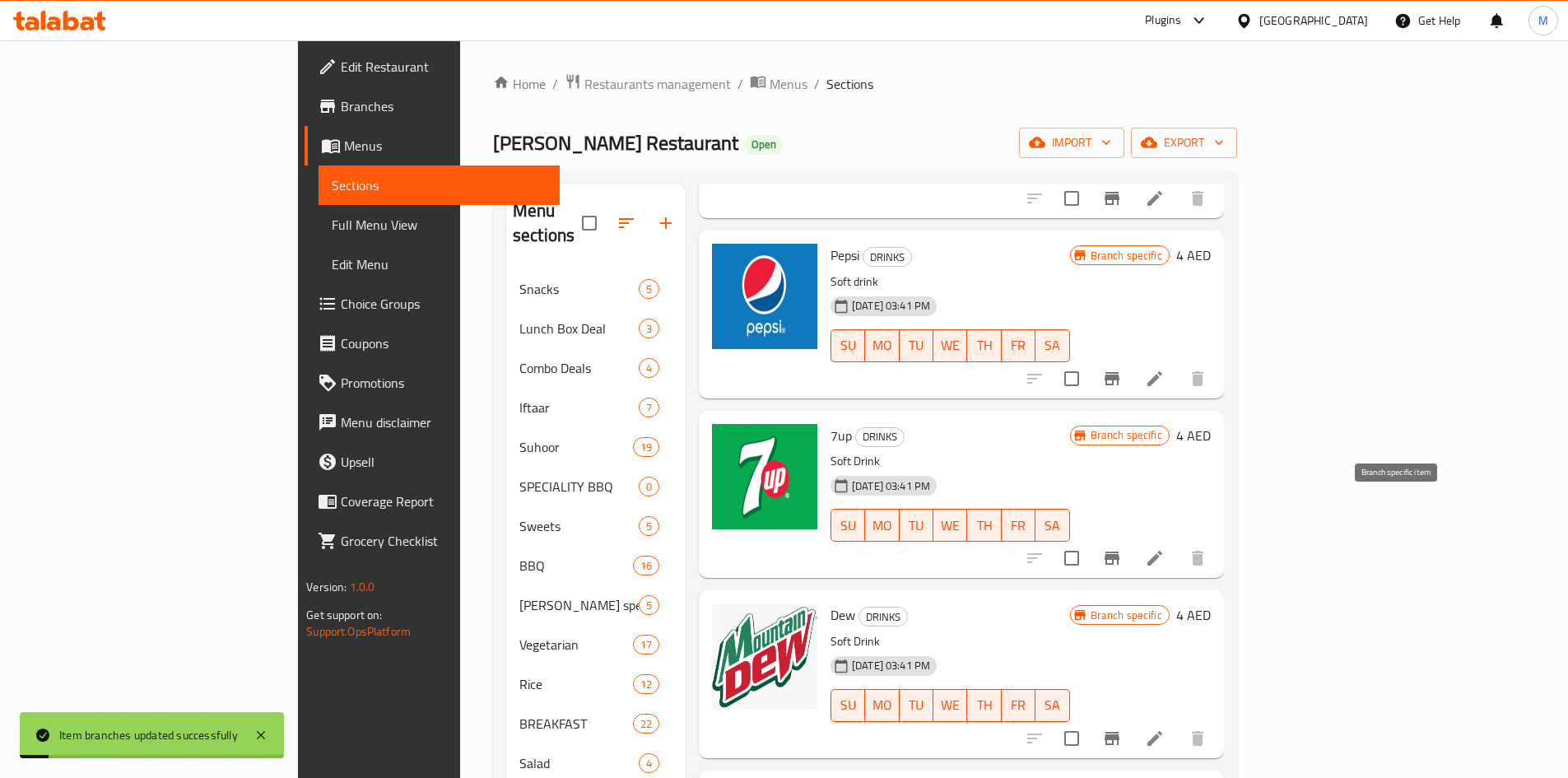
click at [1132, 538] on button "Branch-specific-item" at bounding box center [1112, 558] width 40 height 40
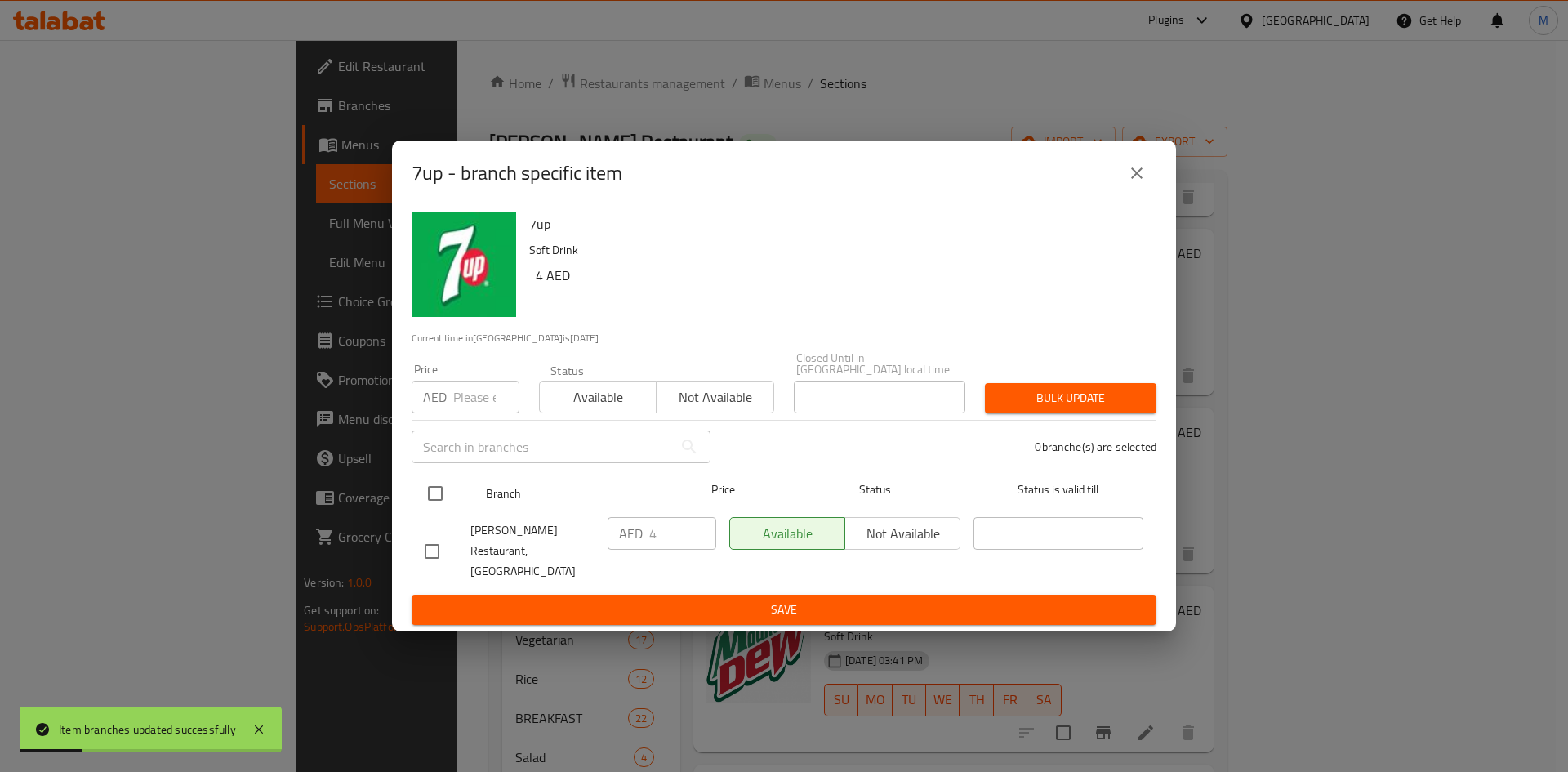
drag, startPoint x: 425, startPoint y: 503, endPoint x: 459, endPoint y: 445, distance: 67.2
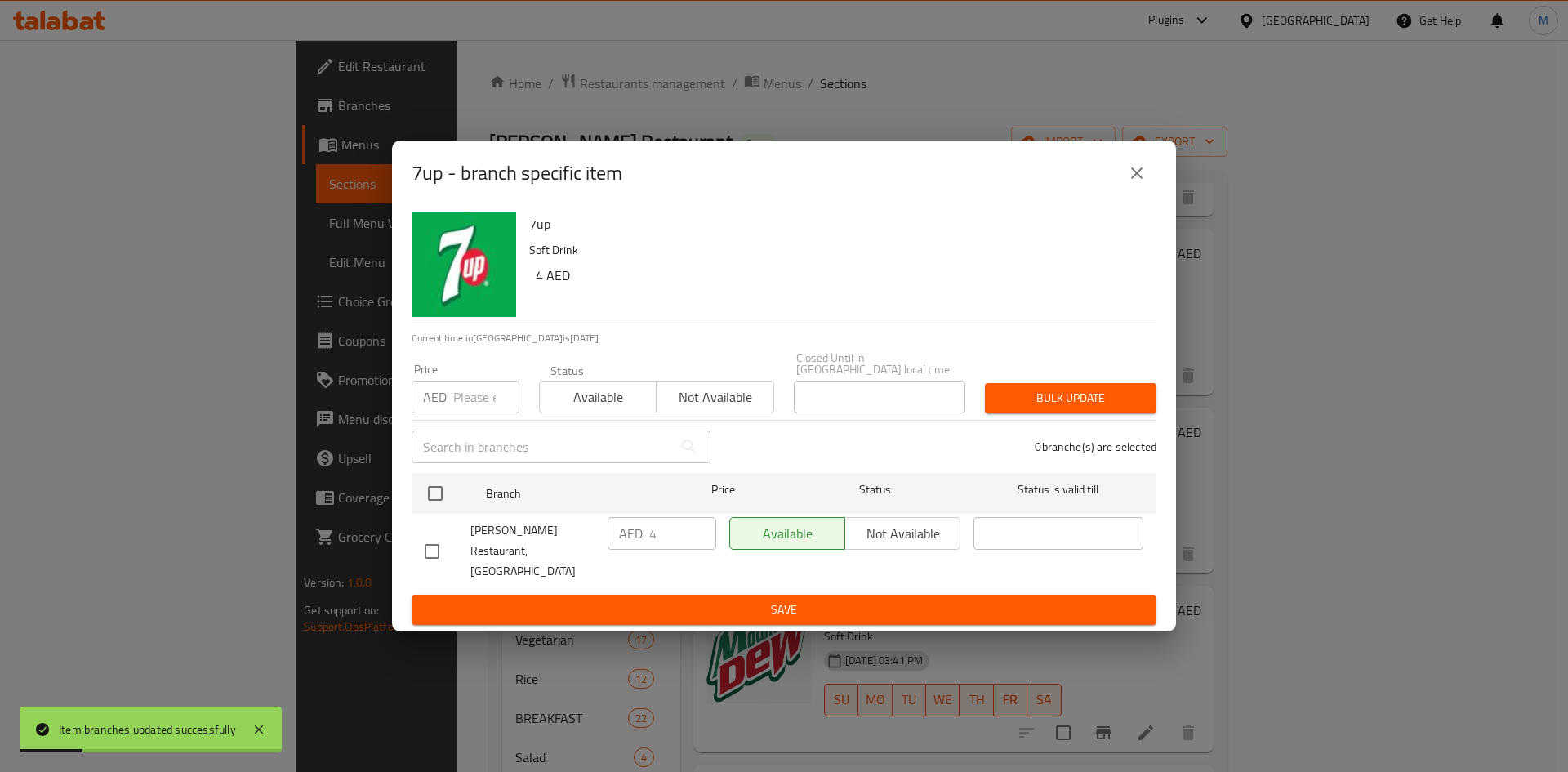
click at [425, 502] on input "checkbox" at bounding box center [435, 493] width 34 height 34
click at [470, 410] on input "number" at bounding box center [486, 396] width 66 height 32
click at [1046, 404] on span "Bulk update" at bounding box center [1071, 398] width 145 height 20
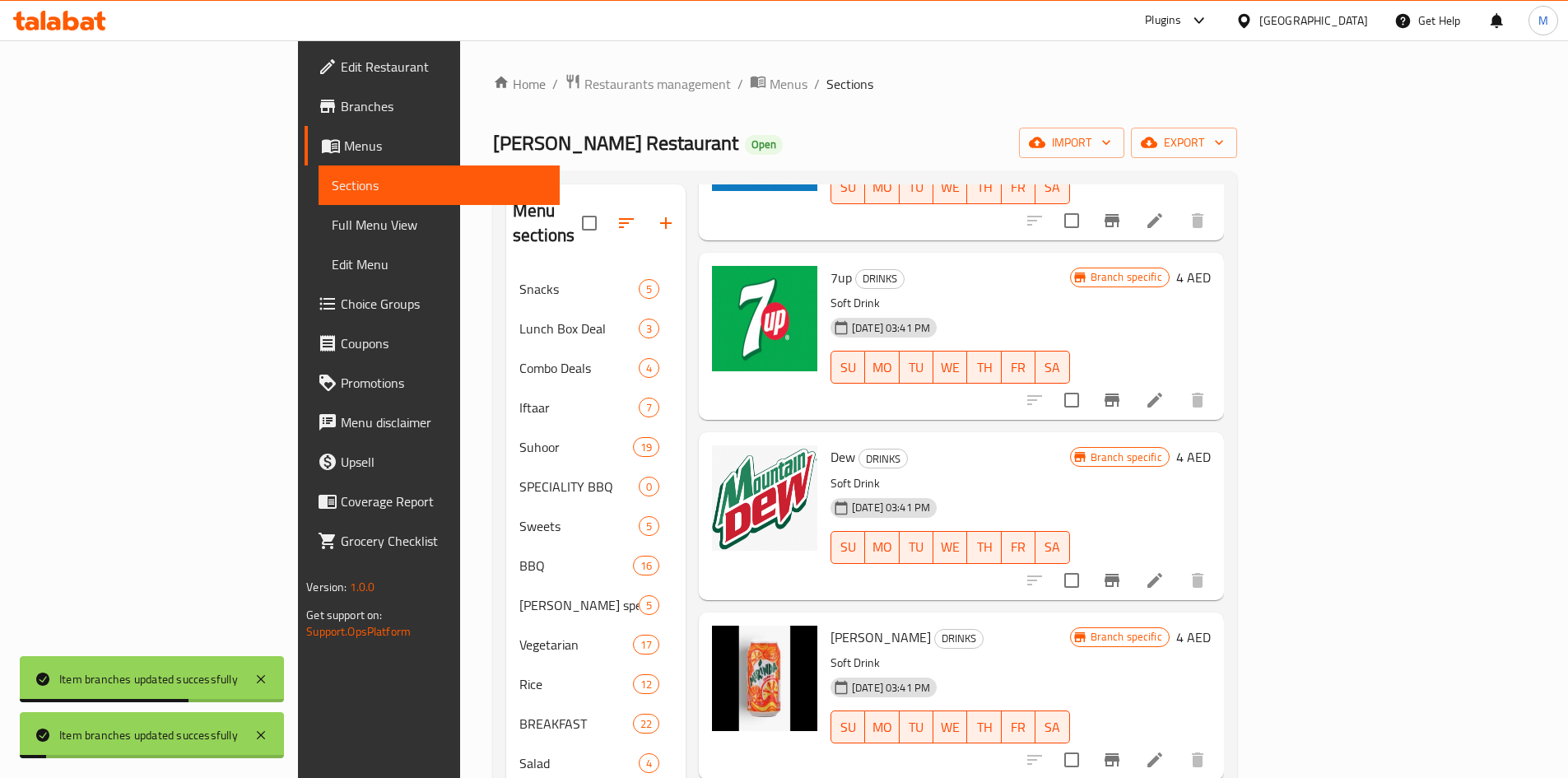
scroll to position [1812, 0]
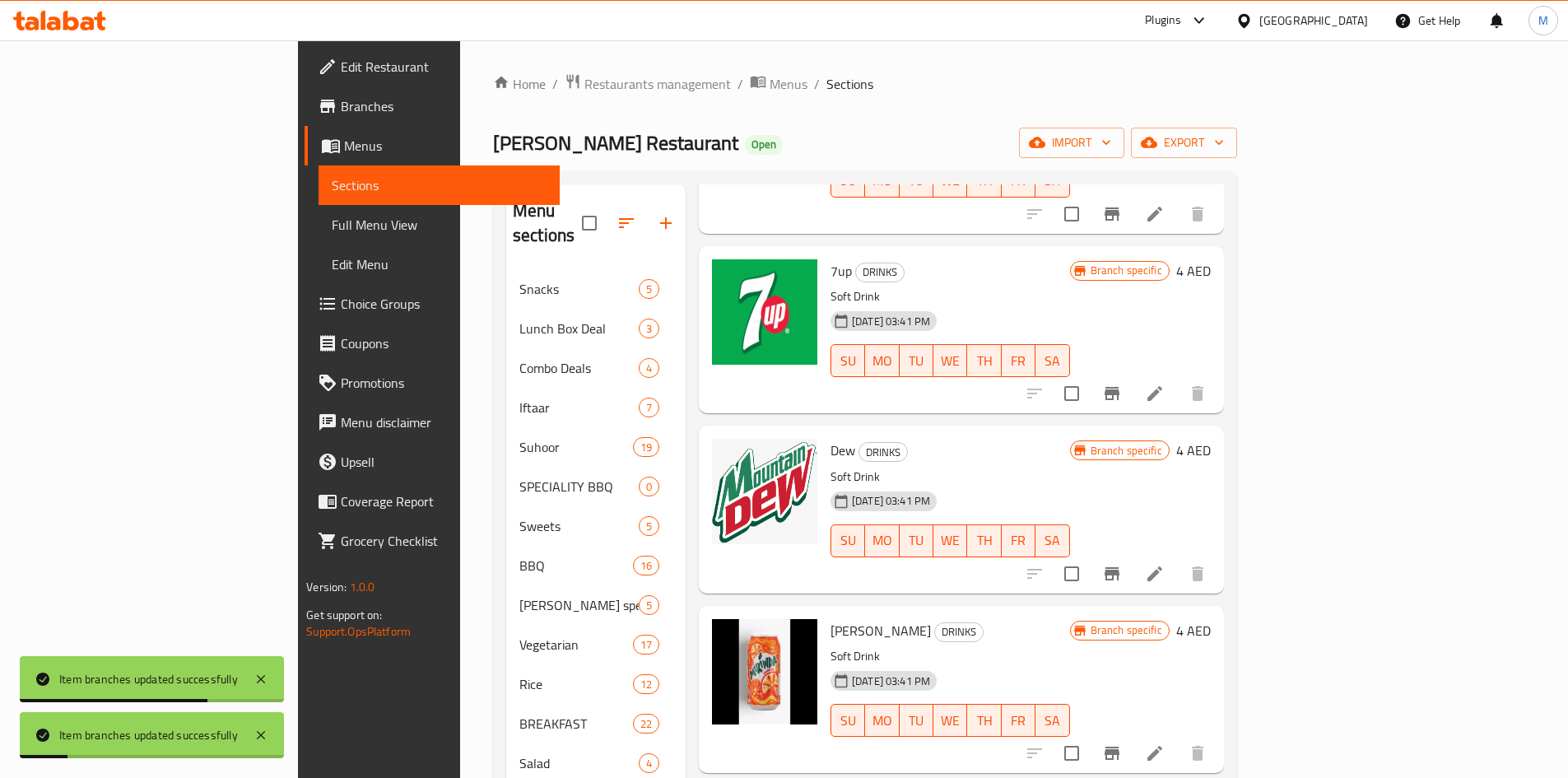
click at [1122, 564] on icon "Branch-specific-item" at bounding box center [1112, 574] width 19 height 19
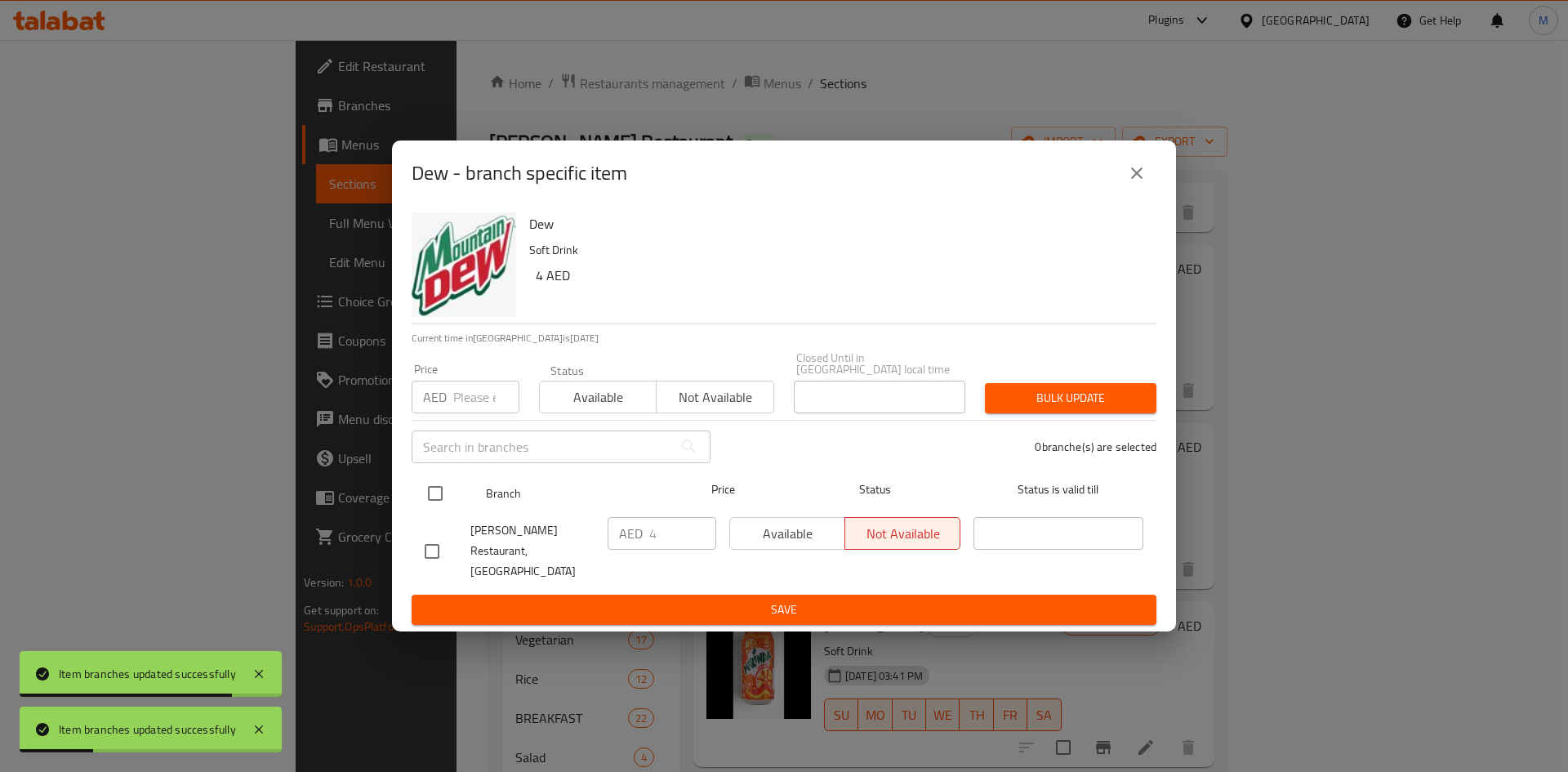
click at [437, 503] on input "checkbox" at bounding box center [435, 493] width 34 height 34
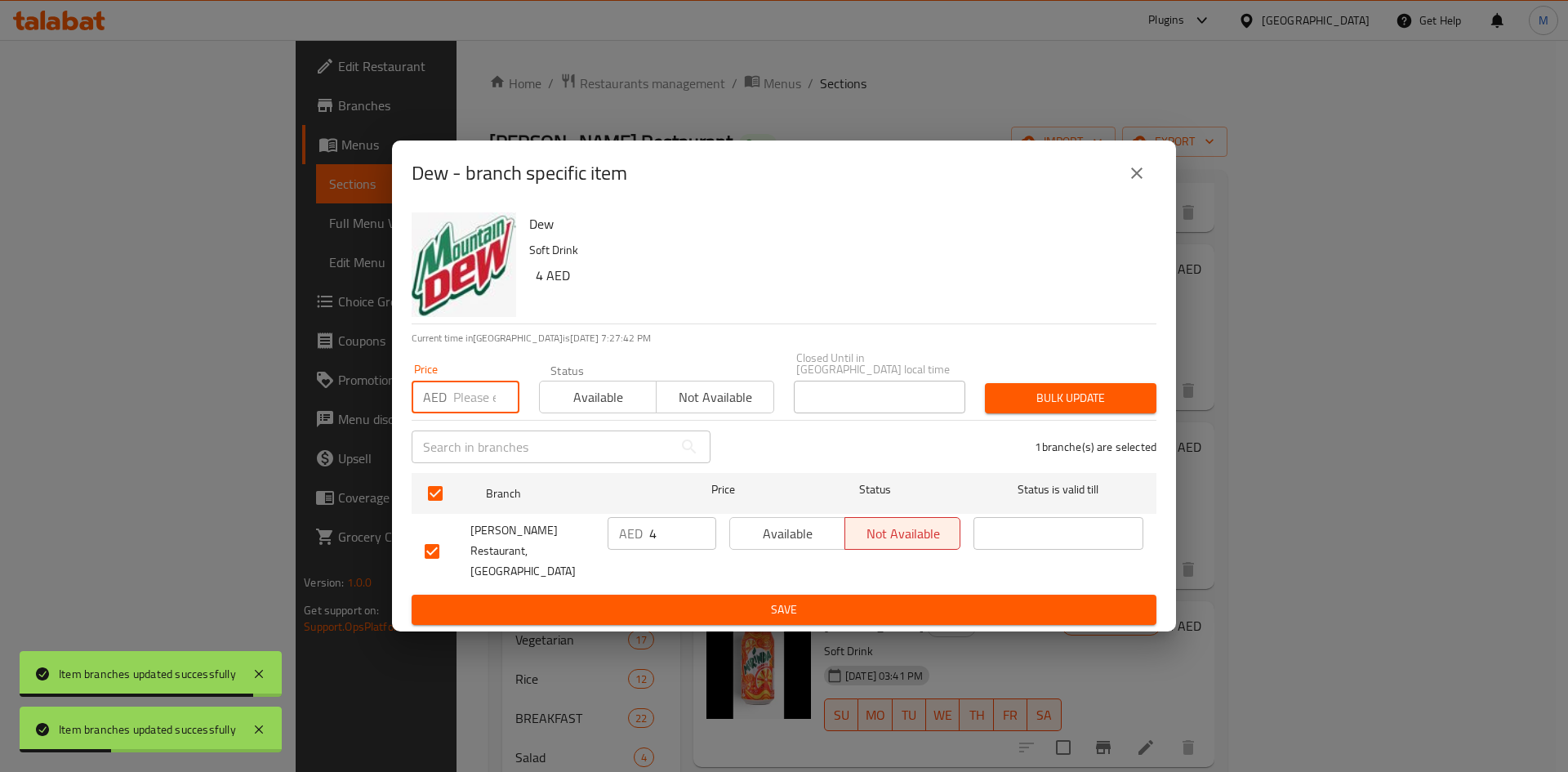
click at [463, 412] on input "number" at bounding box center [486, 396] width 66 height 32
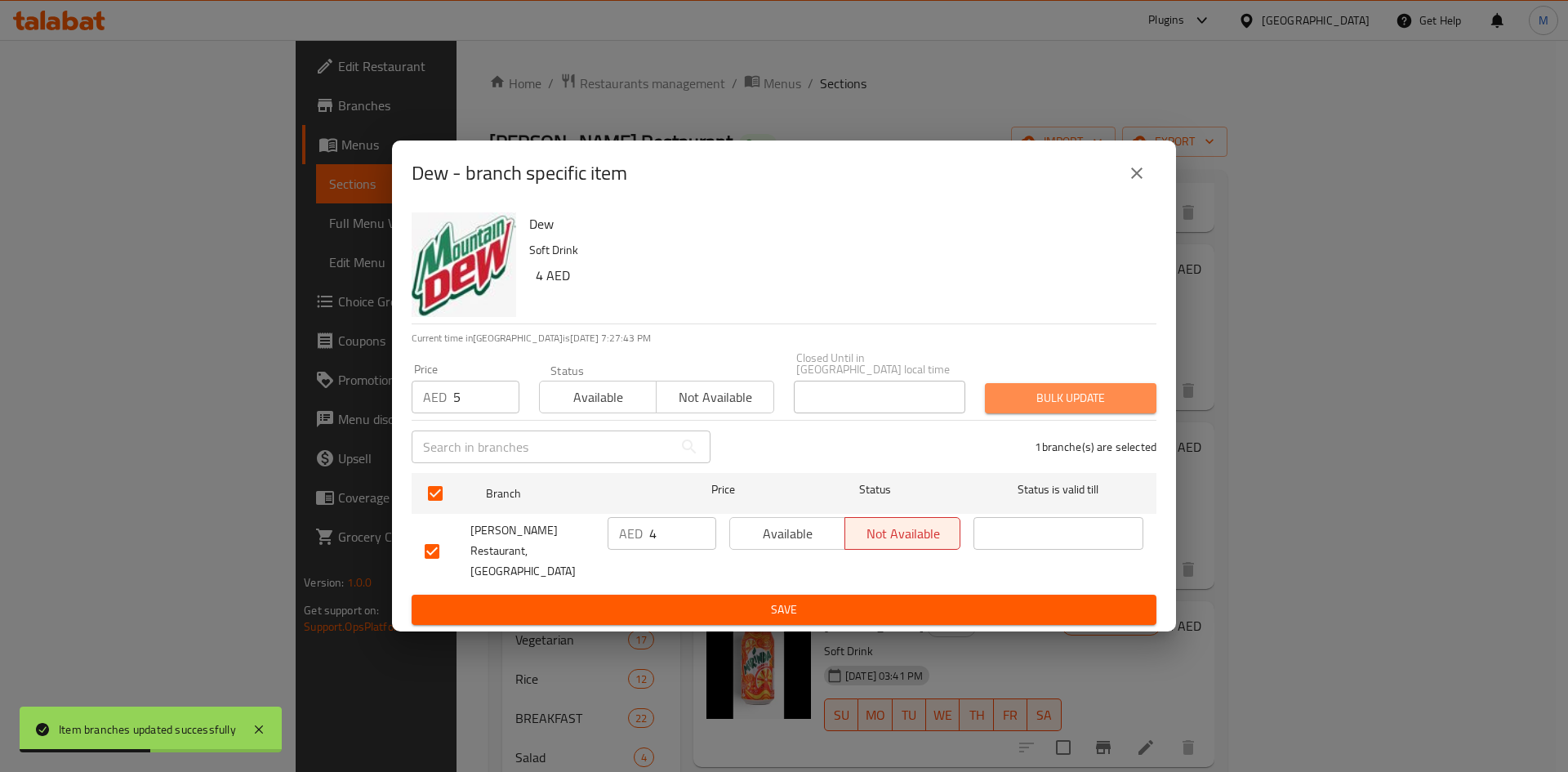
click at [1041, 402] on span "Bulk update" at bounding box center [1071, 398] width 145 height 20
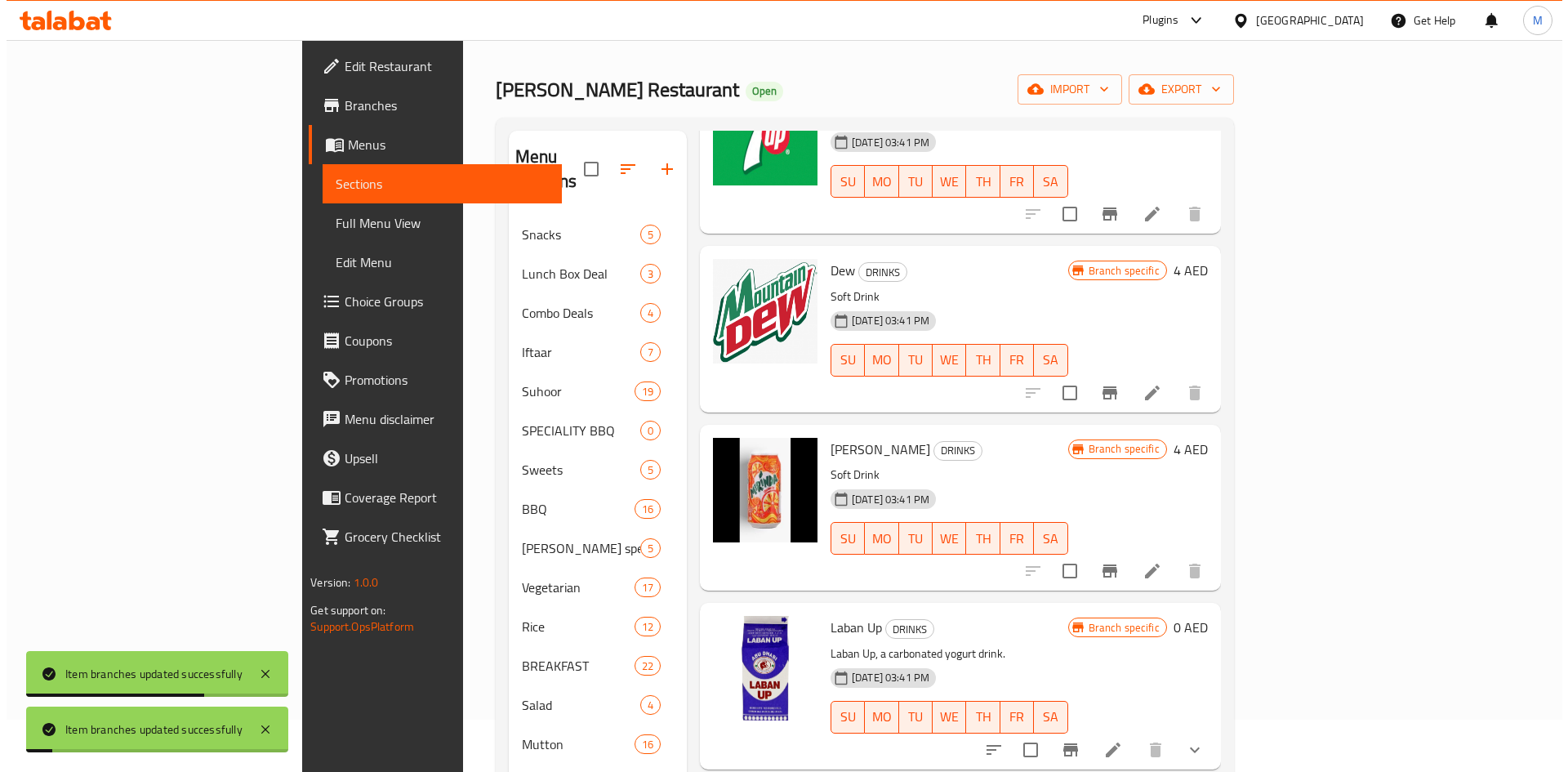
scroll to position [82, 0]
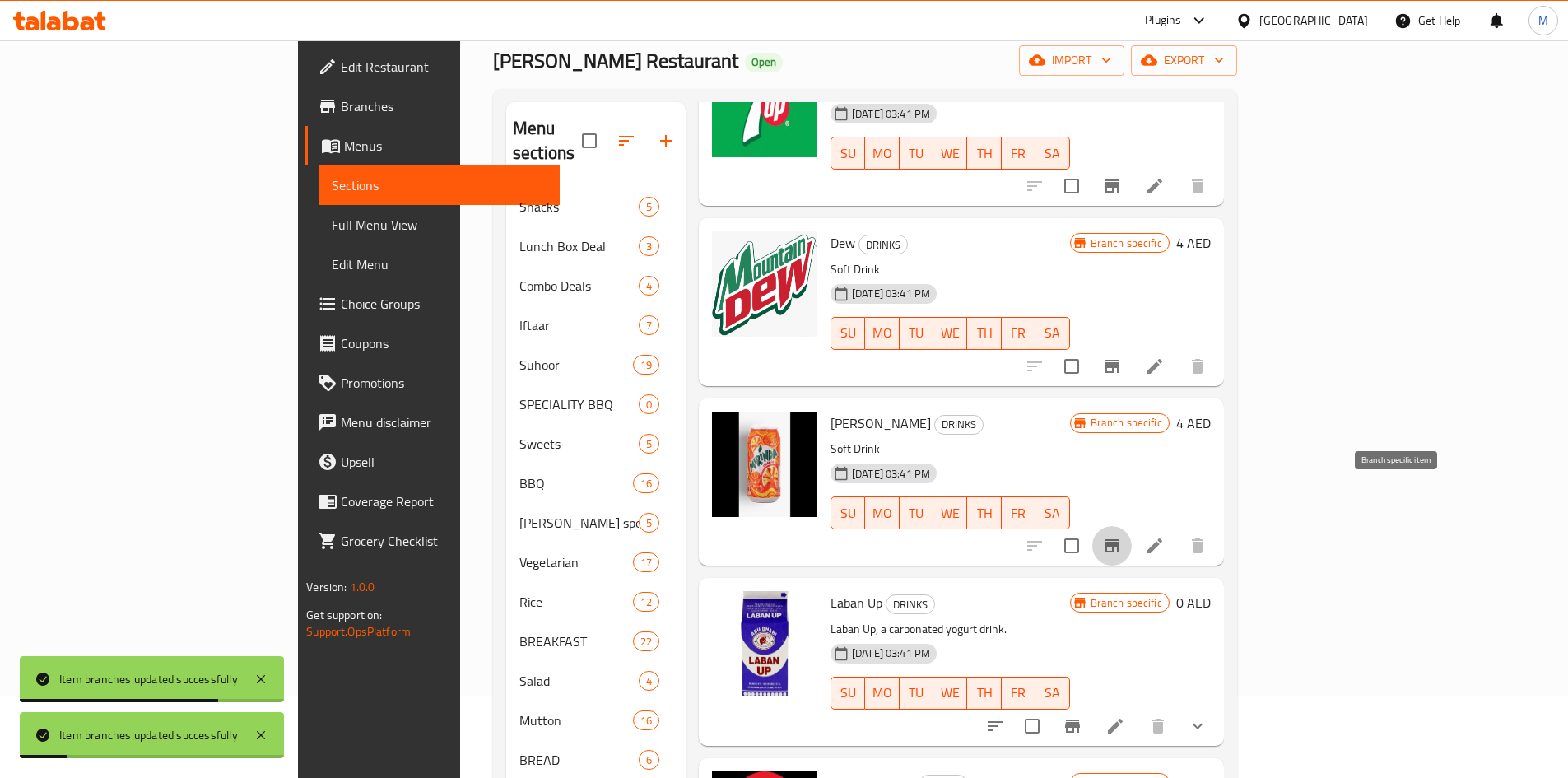
click at [1119, 539] on icon "Branch-specific-item" at bounding box center [1112, 546] width 15 height 13
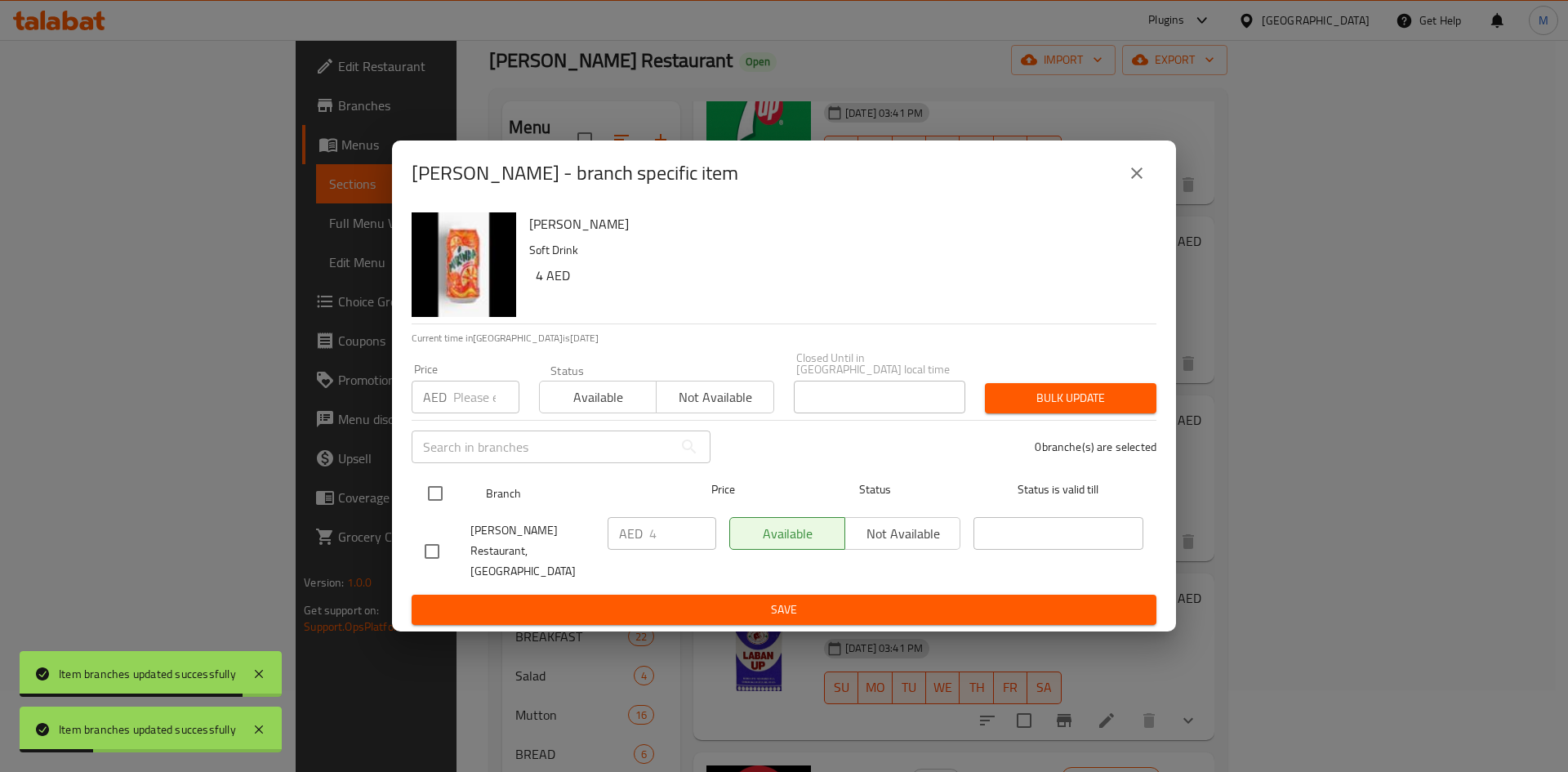
drag, startPoint x: 420, startPoint y: 505, endPoint x: 432, endPoint y: 491, distance: 18.4
click at [421, 505] on input "checkbox" at bounding box center [435, 493] width 34 height 34
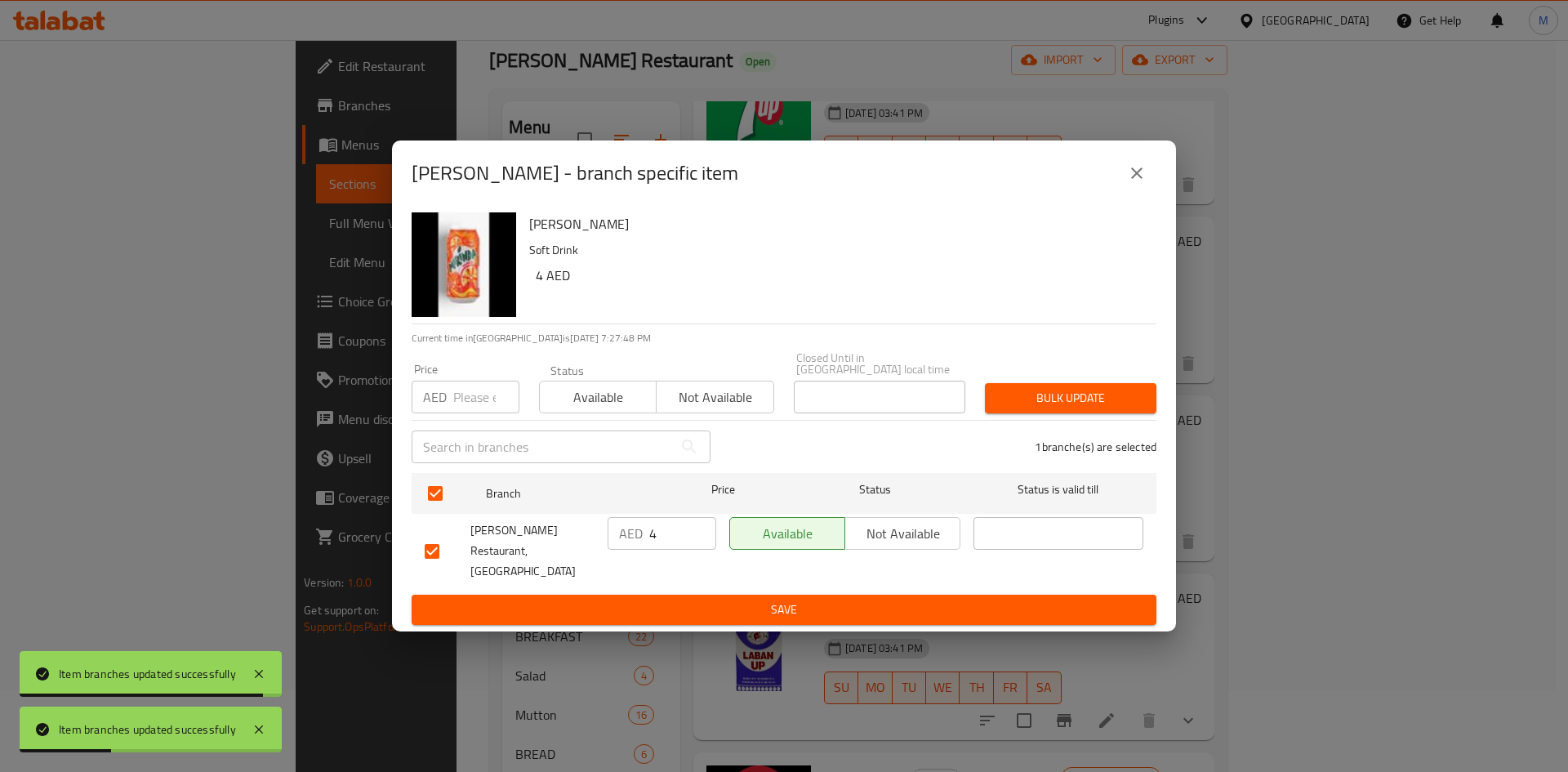
click at [464, 405] on input "number" at bounding box center [486, 396] width 66 height 32
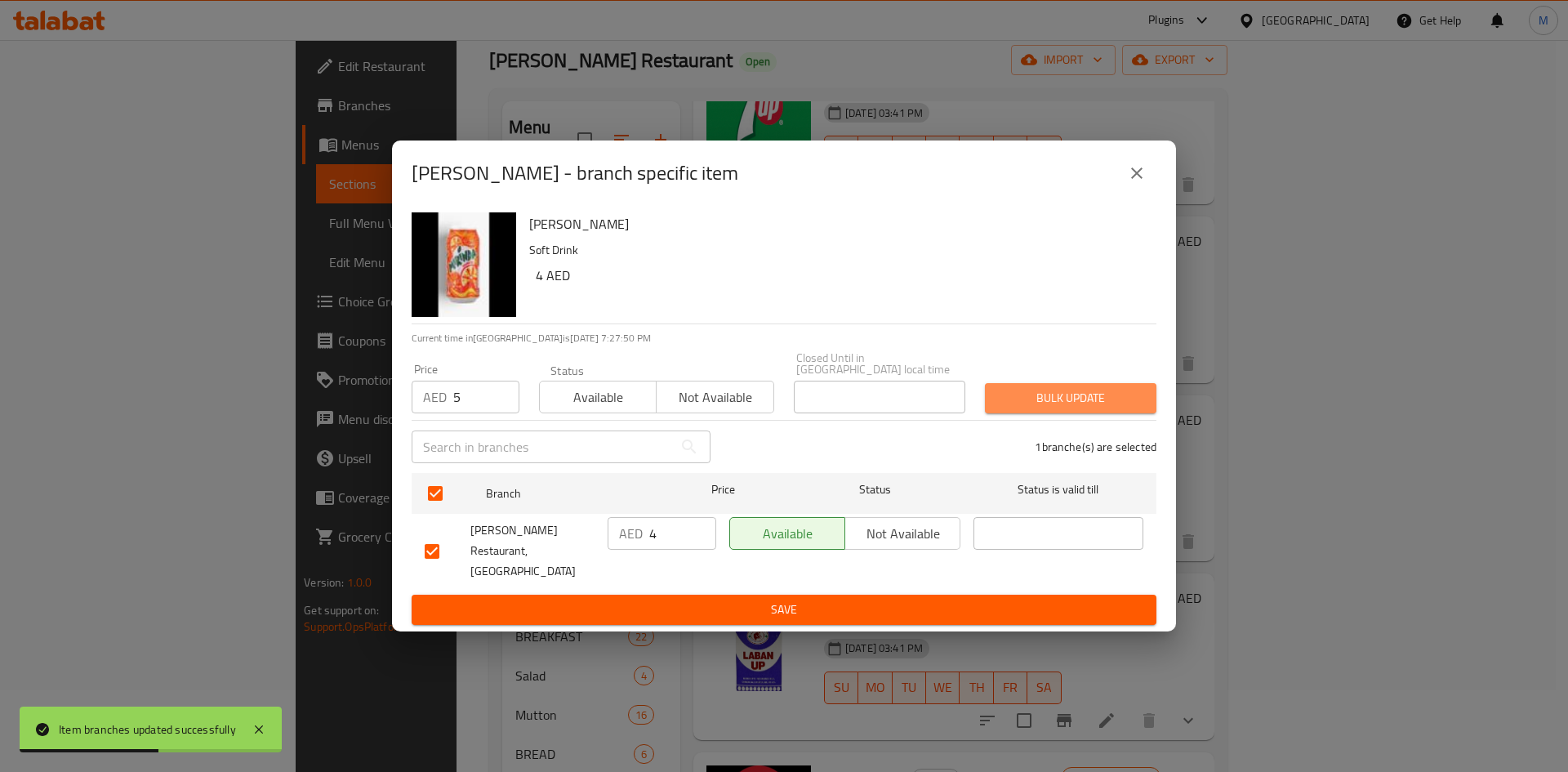
click at [1025, 414] on button "Bulk update" at bounding box center [1071, 398] width 171 height 30
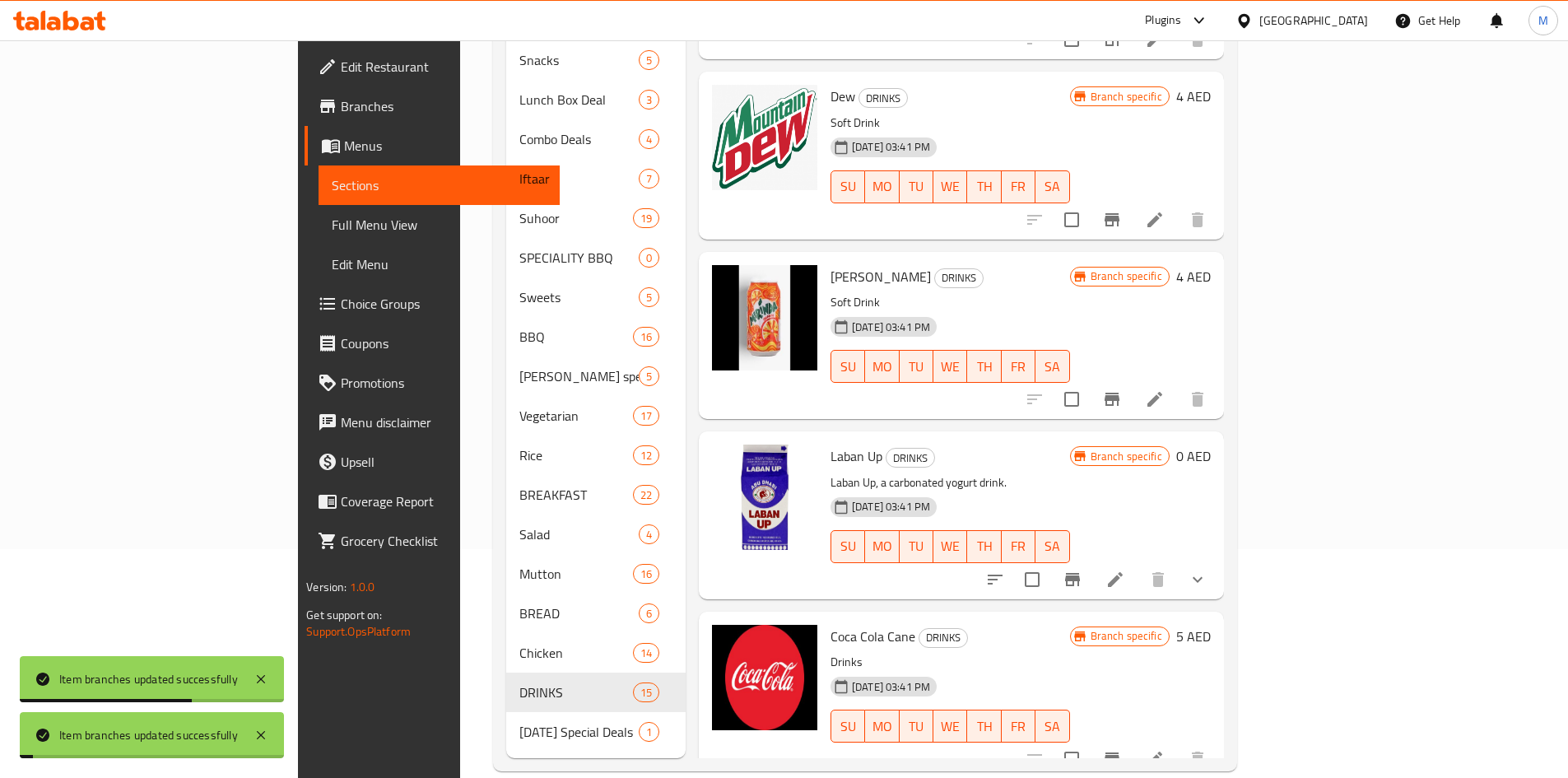
scroll to position [230, 0]
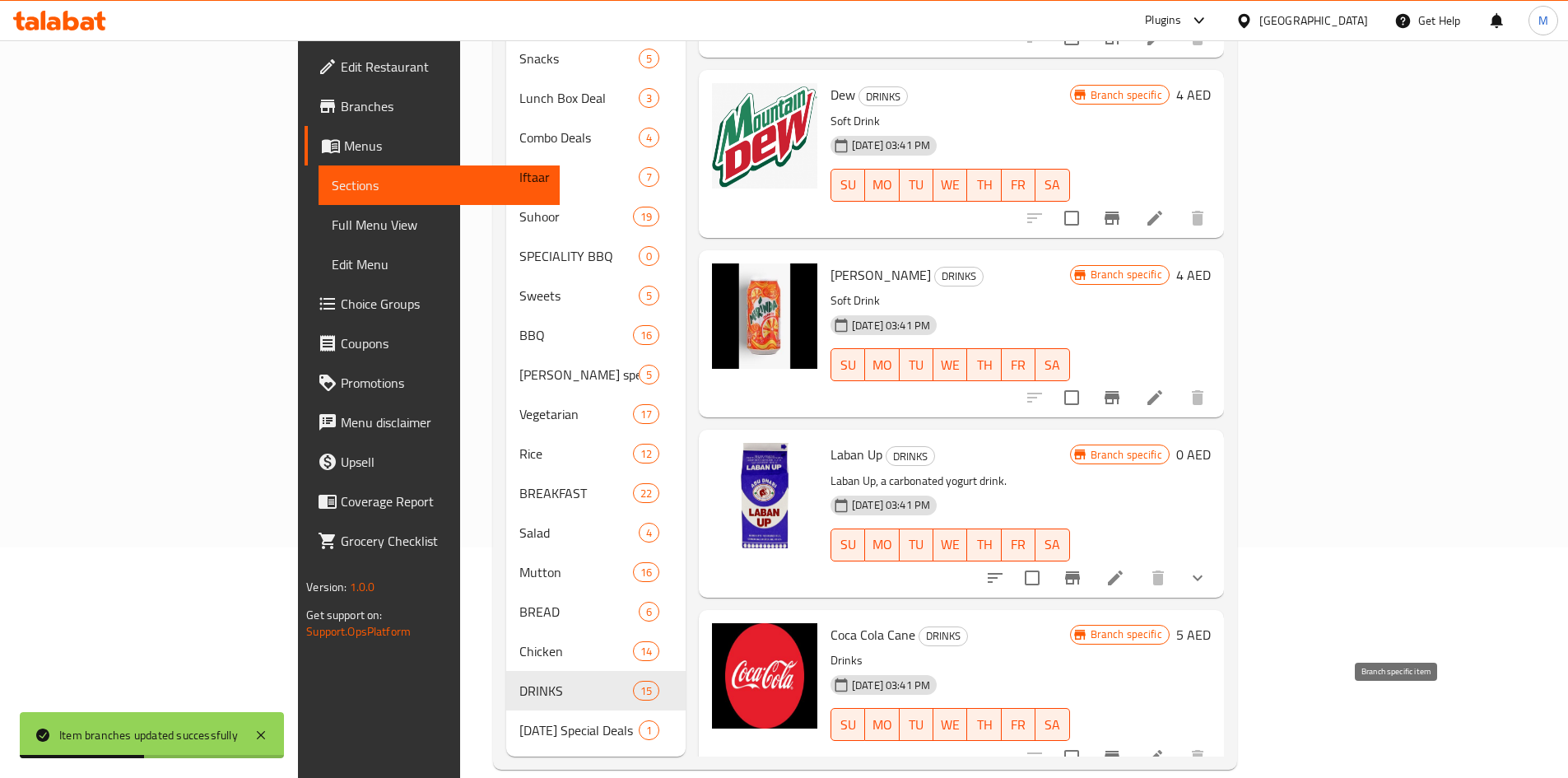
click at [1122, 747] on icon "Branch-specific-item" at bounding box center [1112, 757] width 19 height 19
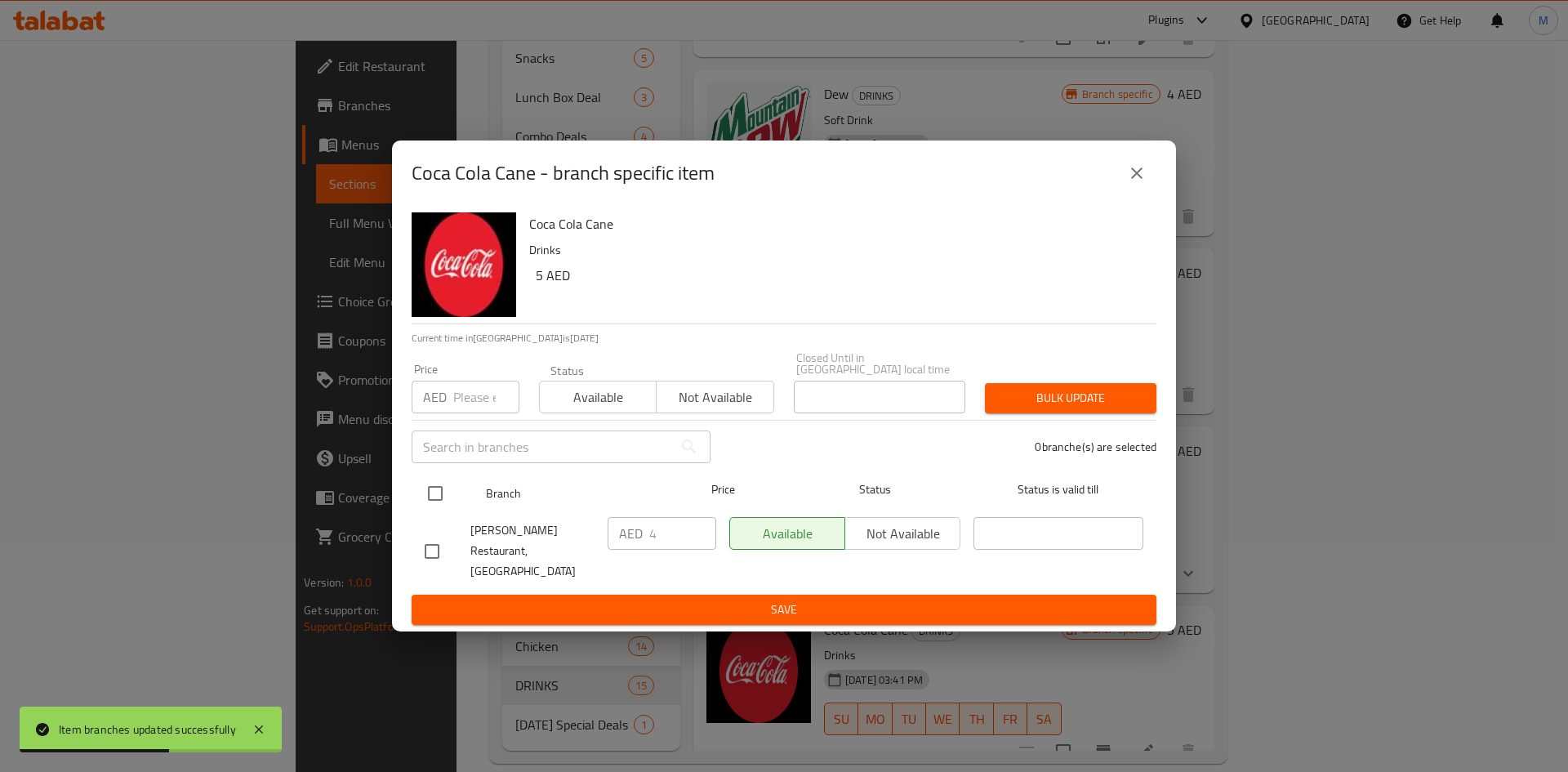
click at [432, 504] on input "checkbox" at bounding box center [435, 493] width 34 height 34
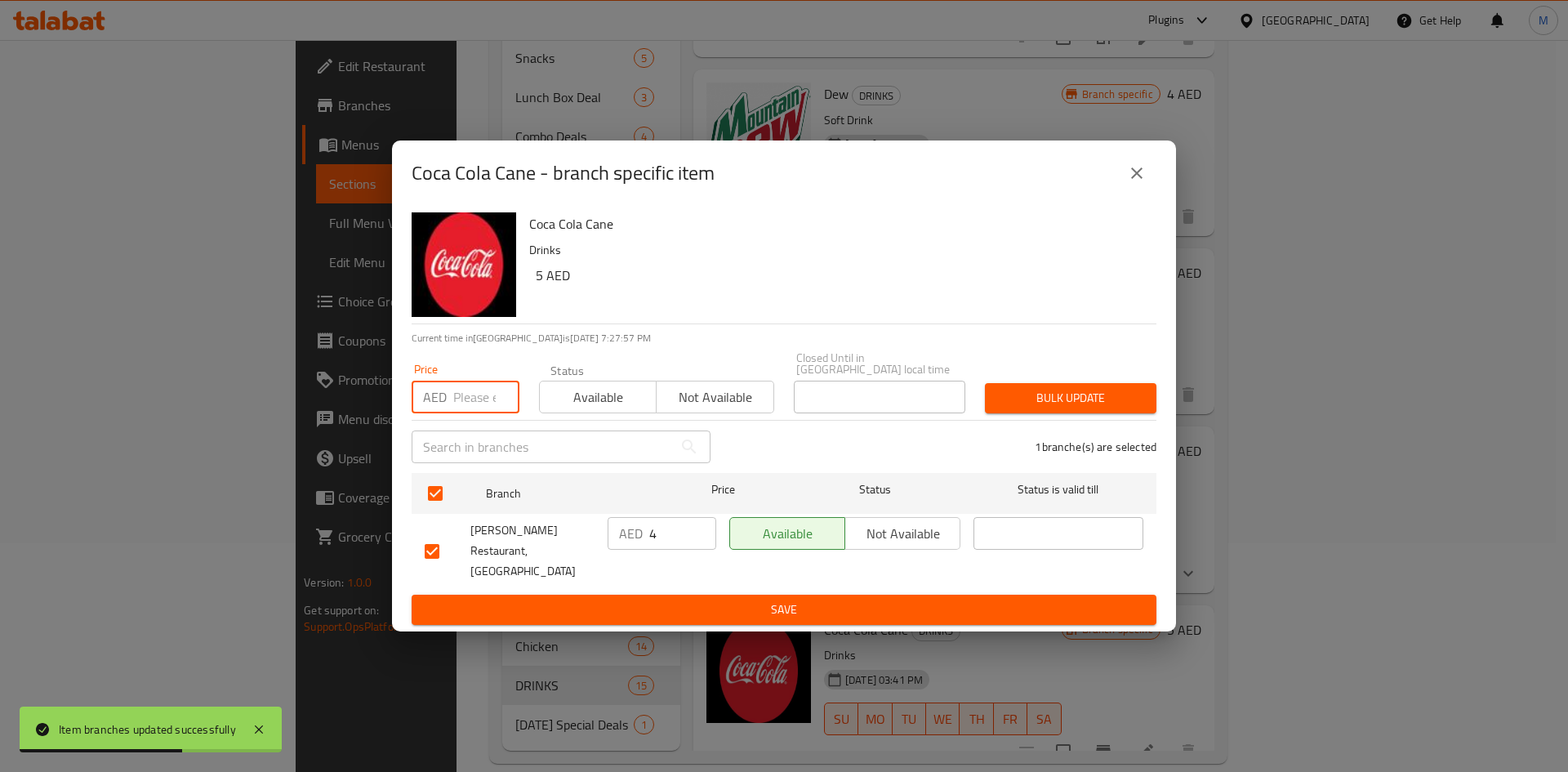
click at [461, 412] on input "number" at bounding box center [486, 396] width 66 height 32
drag, startPoint x: 1090, startPoint y: 381, endPoint x: 1092, endPoint y: 404, distance: 23.1
click at [1090, 382] on div "Price AED 5 Price Status Available Not available Closed Until in United Arab Em…" at bounding box center [784, 383] width 764 height 81
click at [1093, 404] on span "Bulk update" at bounding box center [1071, 398] width 145 height 20
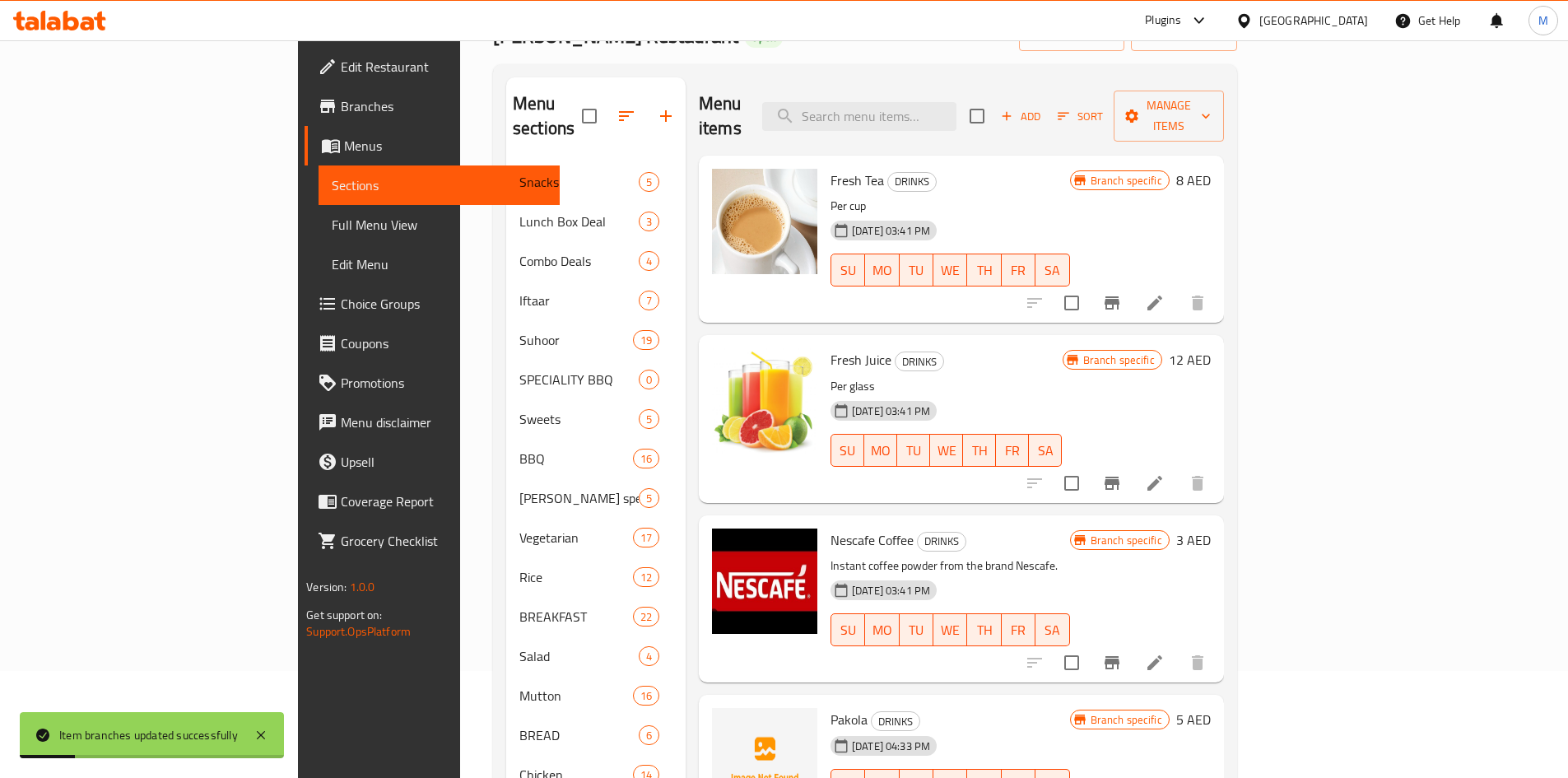
scroll to position [0, 0]
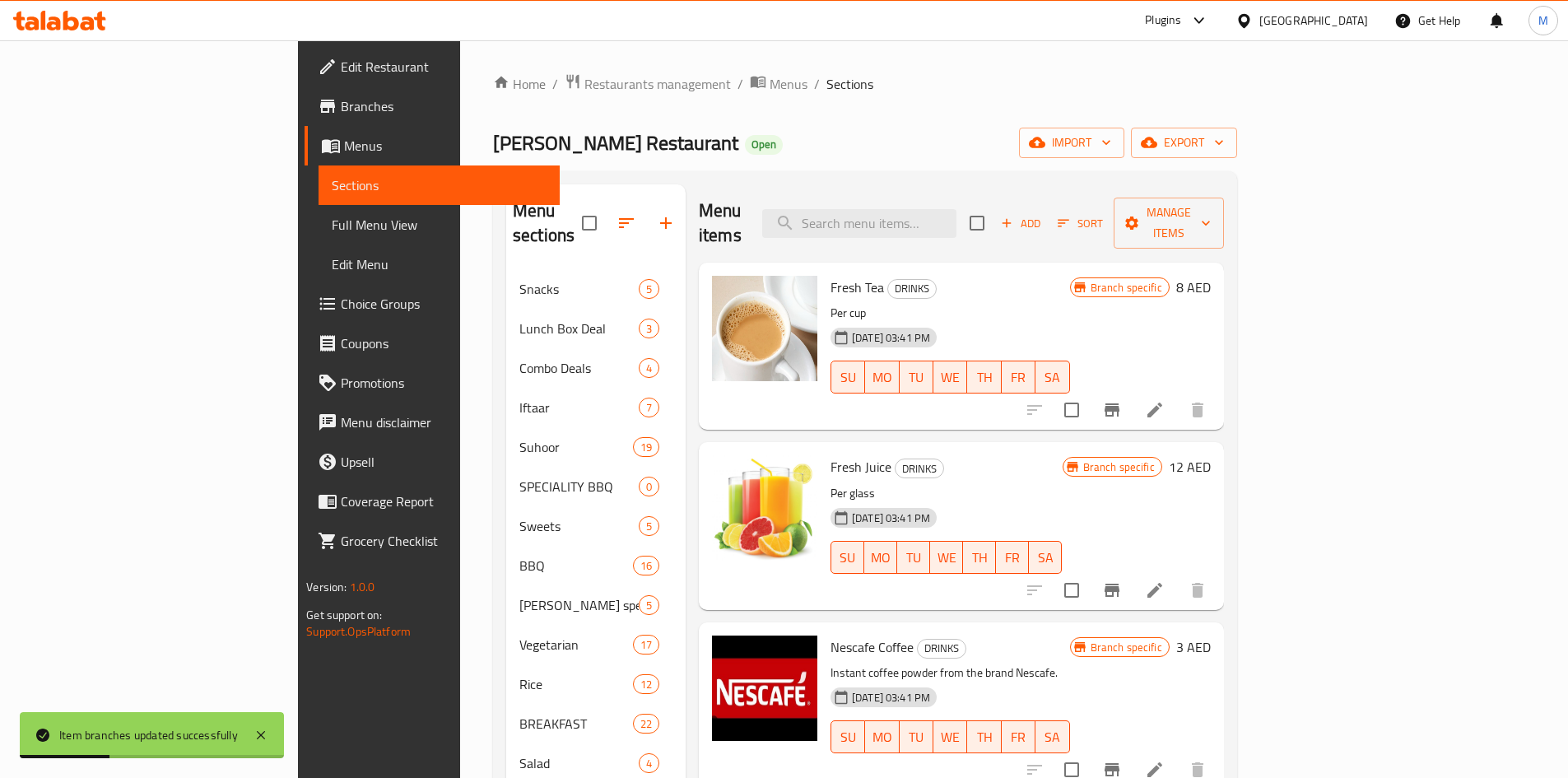
click at [1119, 404] on icon "Branch-specific-item" at bounding box center [1112, 410] width 15 height 13
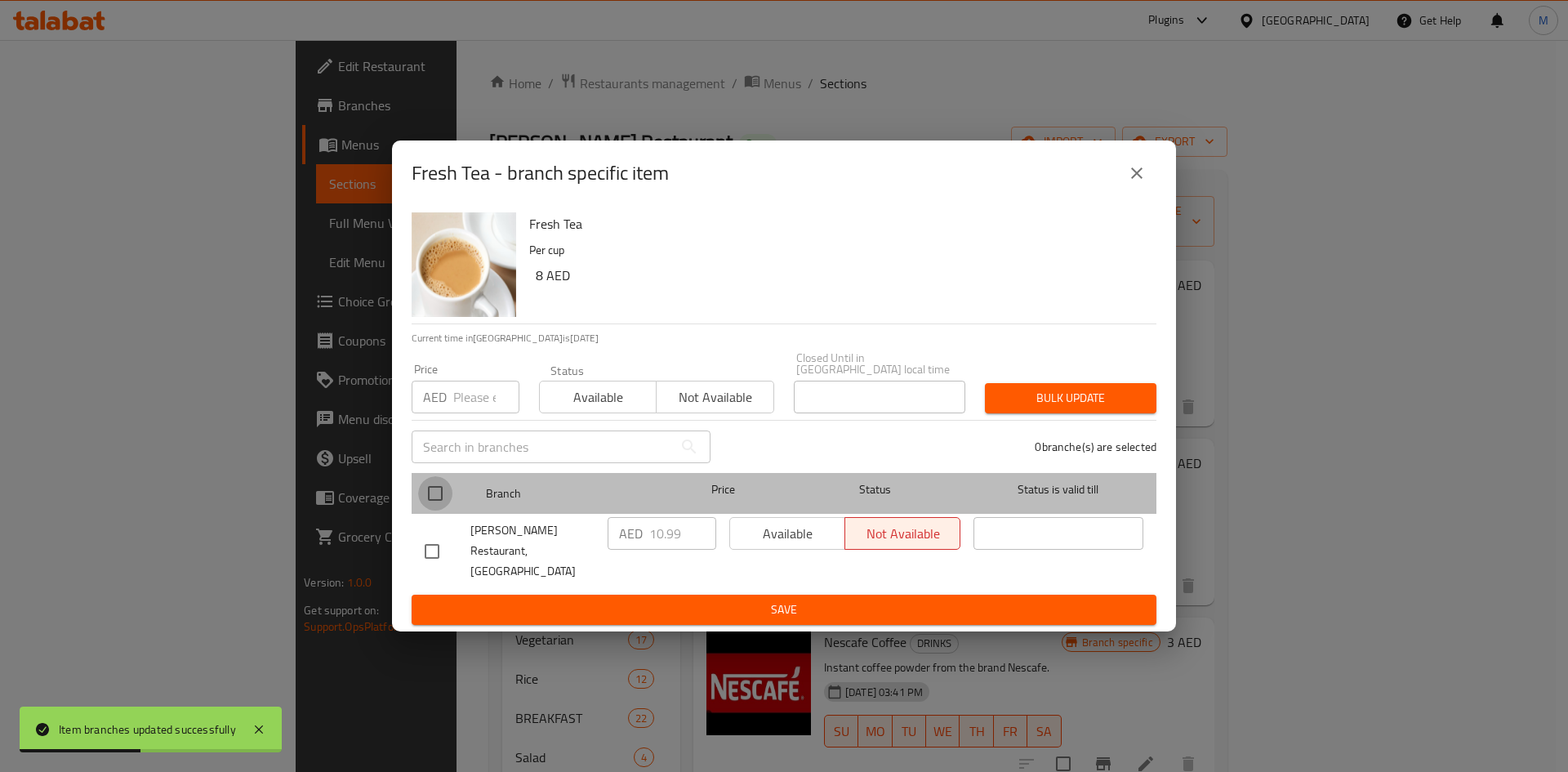
click at [436, 497] on input "checkbox" at bounding box center [435, 493] width 34 height 34
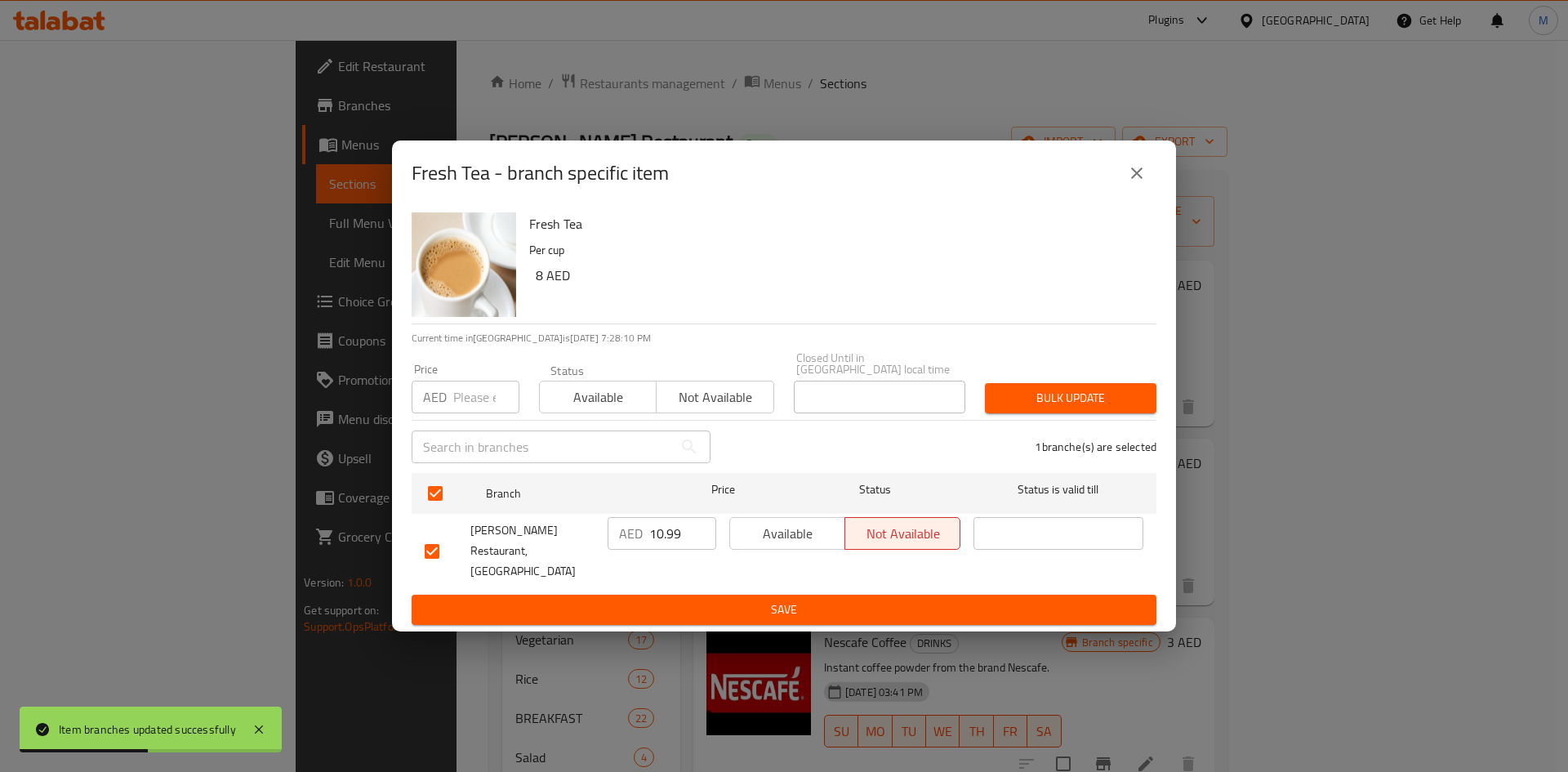
click at [459, 410] on input "number" at bounding box center [486, 396] width 66 height 32
drag, startPoint x: 1101, startPoint y: 403, endPoint x: 829, endPoint y: 86, distance: 417.7
click at [1101, 402] on span "Bulk update" at bounding box center [1071, 398] width 145 height 20
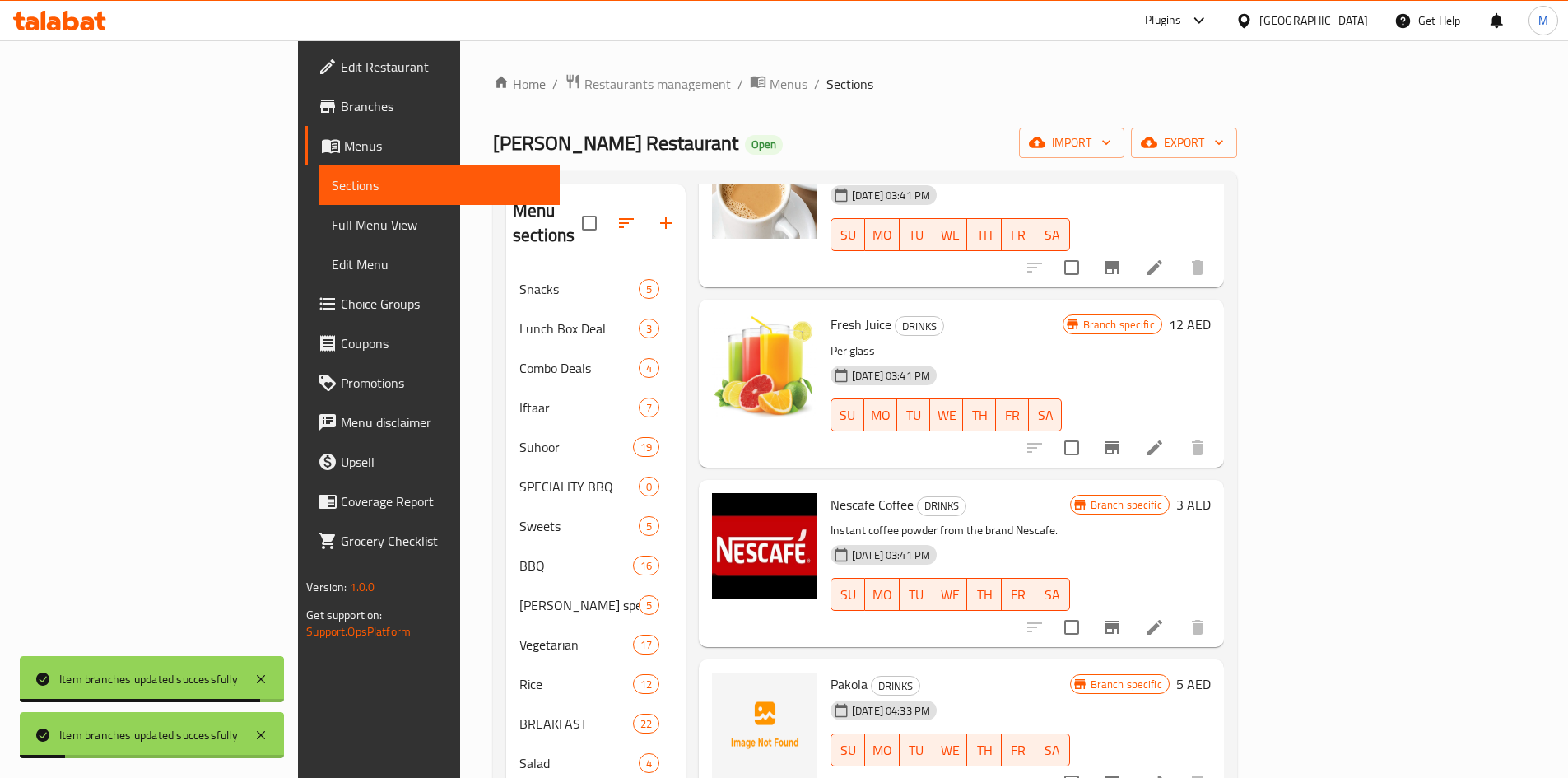
scroll to position [164, 0]
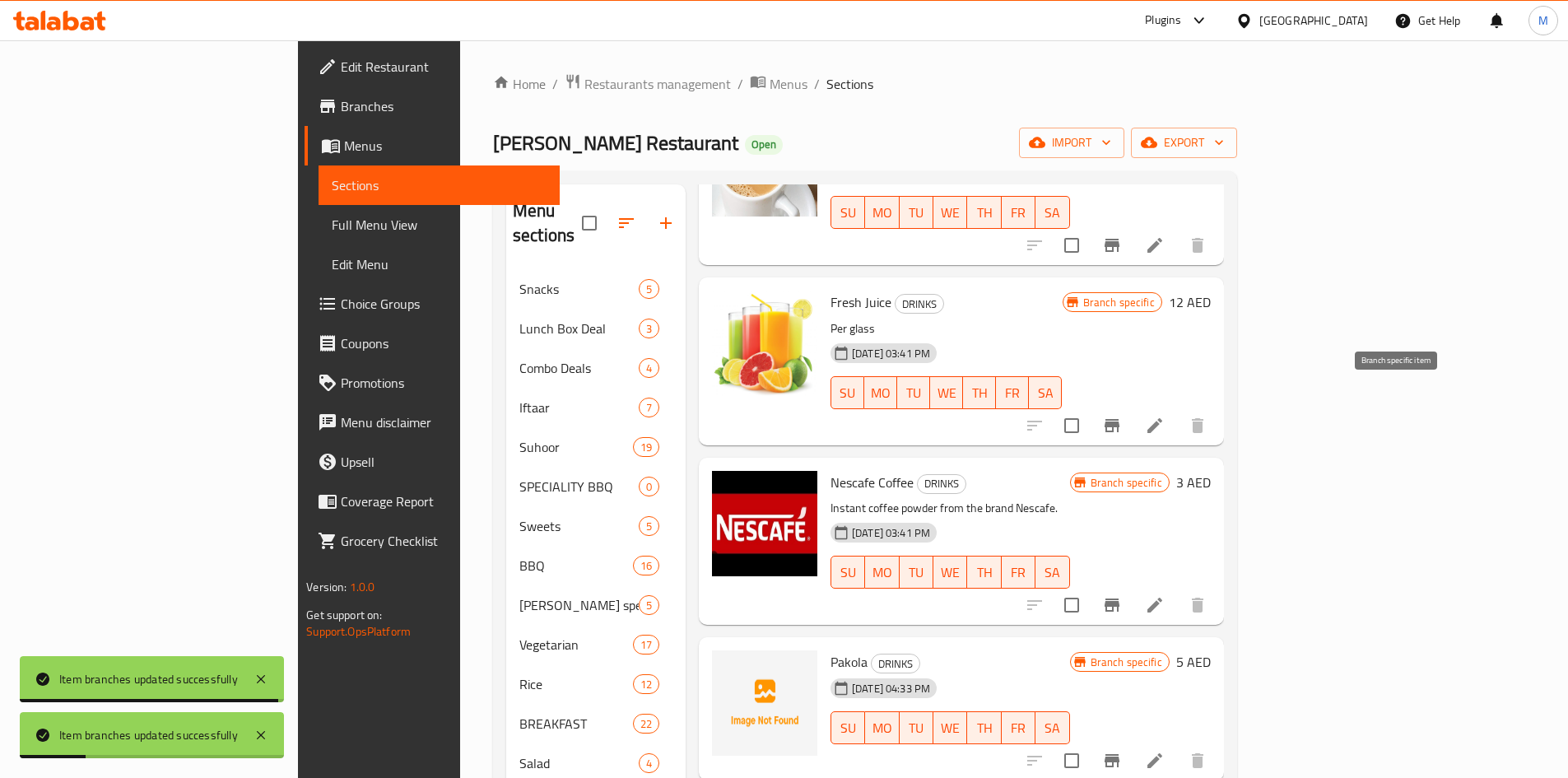
click at [1122, 416] on icon "Branch-specific-item" at bounding box center [1112, 425] width 19 height 19
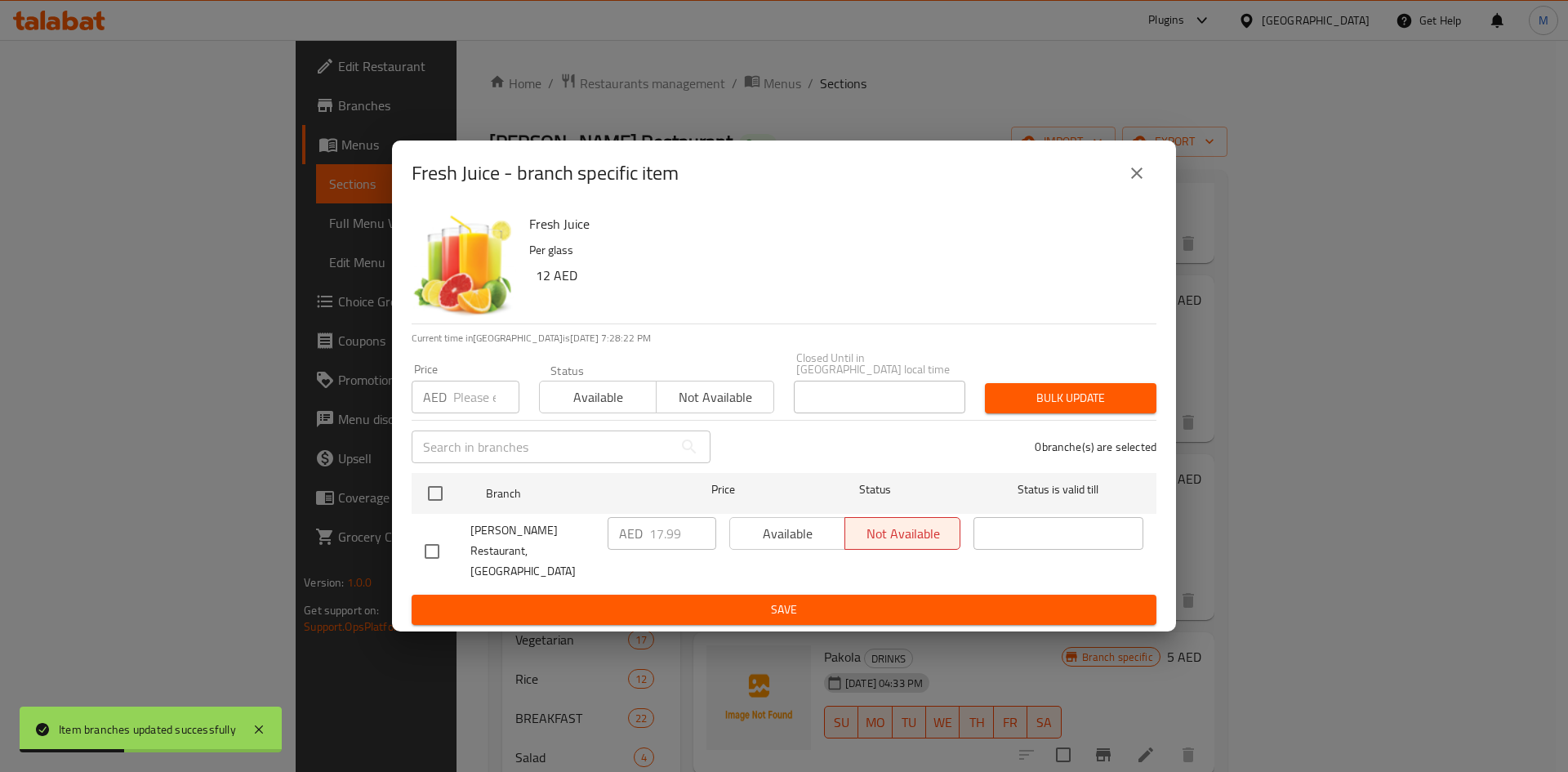
click at [440, 499] on input "checkbox" at bounding box center [435, 493] width 34 height 34
click at [464, 386] on div "Price AED Price" at bounding box center [465, 389] width 108 height 50
click at [473, 414] on input "number" at bounding box center [486, 396] width 66 height 32
click at [1035, 401] on span "Bulk update" at bounding box center [1071, 398] width 145 height 20
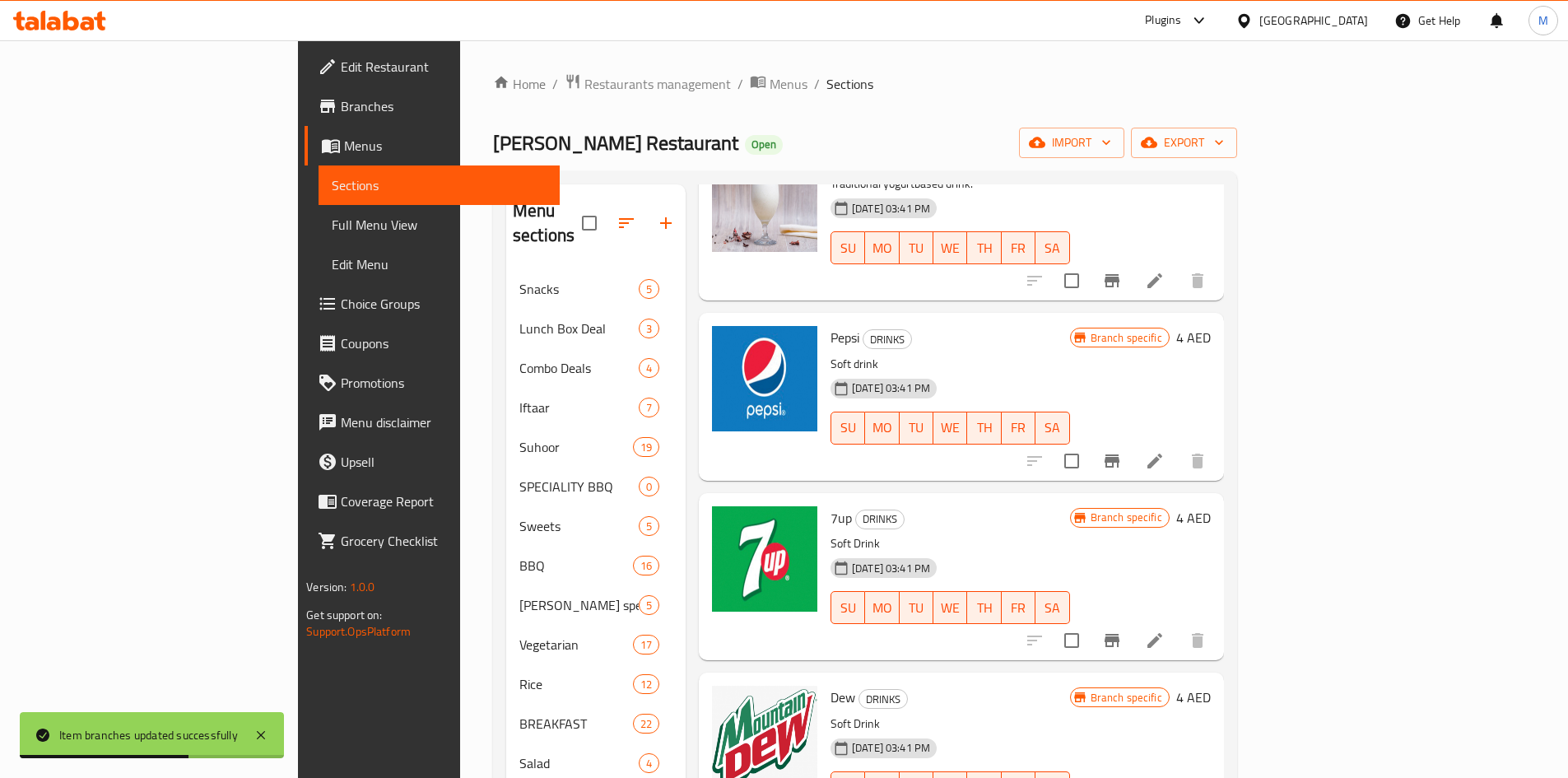
scroll to position [1236, 0]
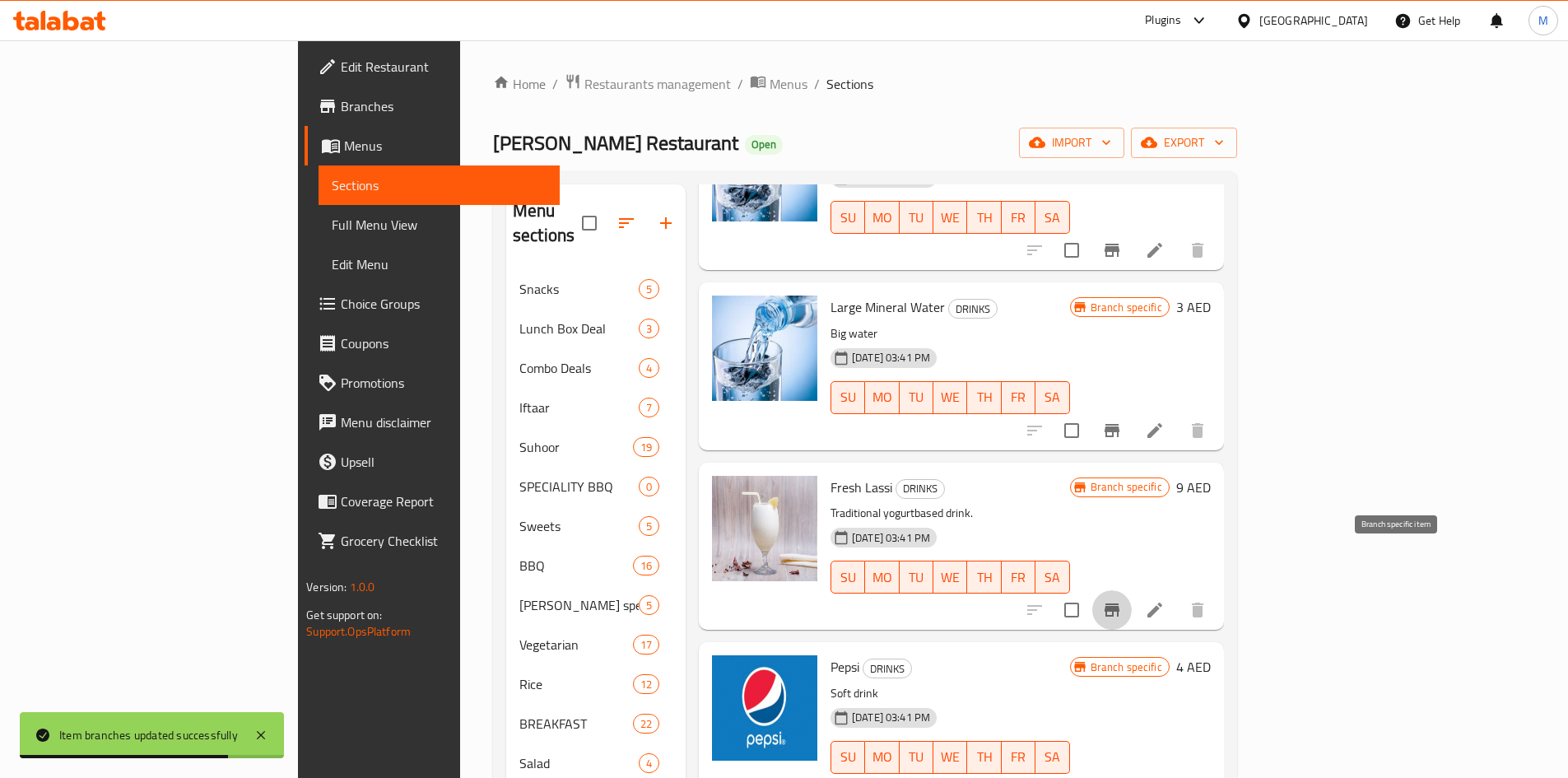
click at [1122, 601] on icon "Branch-specific-item" at bounding box center [1112, 610] width 19 height 19
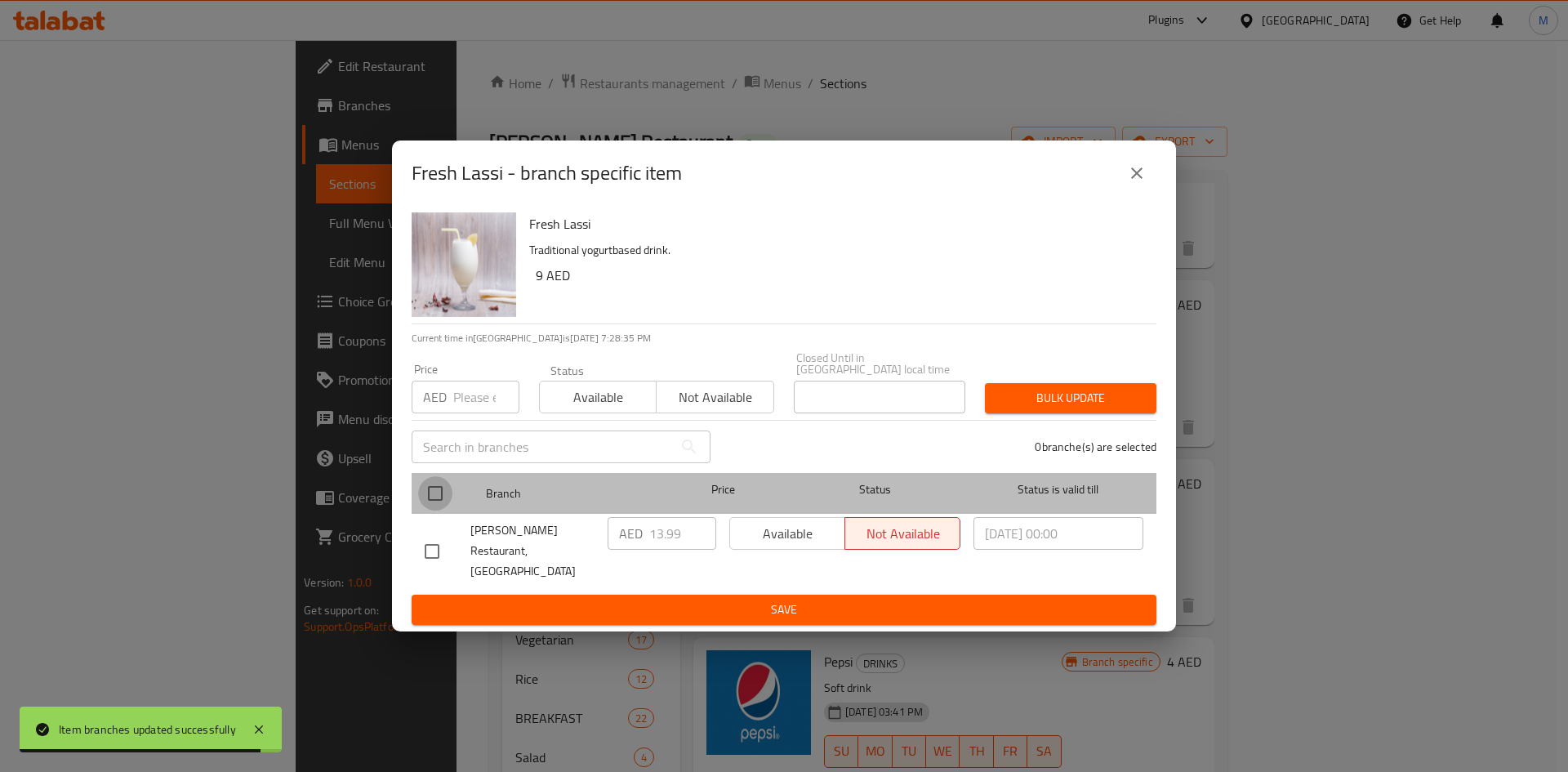
click at [441, 497] on input "checkbox" at bounding box center [435, 493] width 34 height 34
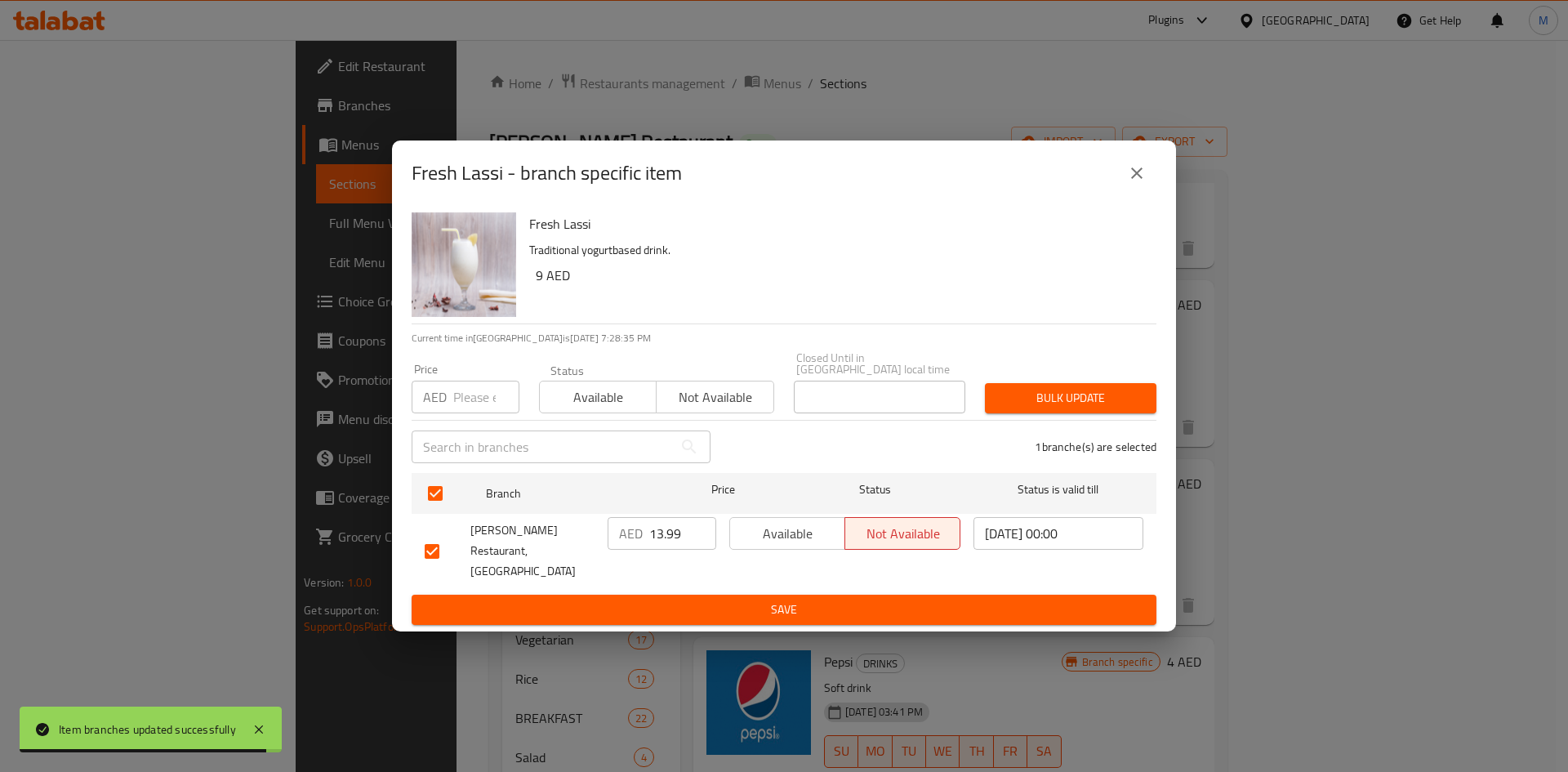
click at [482, 373] on div "Price AED Price" at bounding box center [465, 389] width 108 height 50
click at [459, 404] on input "number" at bounding box center [486, 396] width 66 height 32
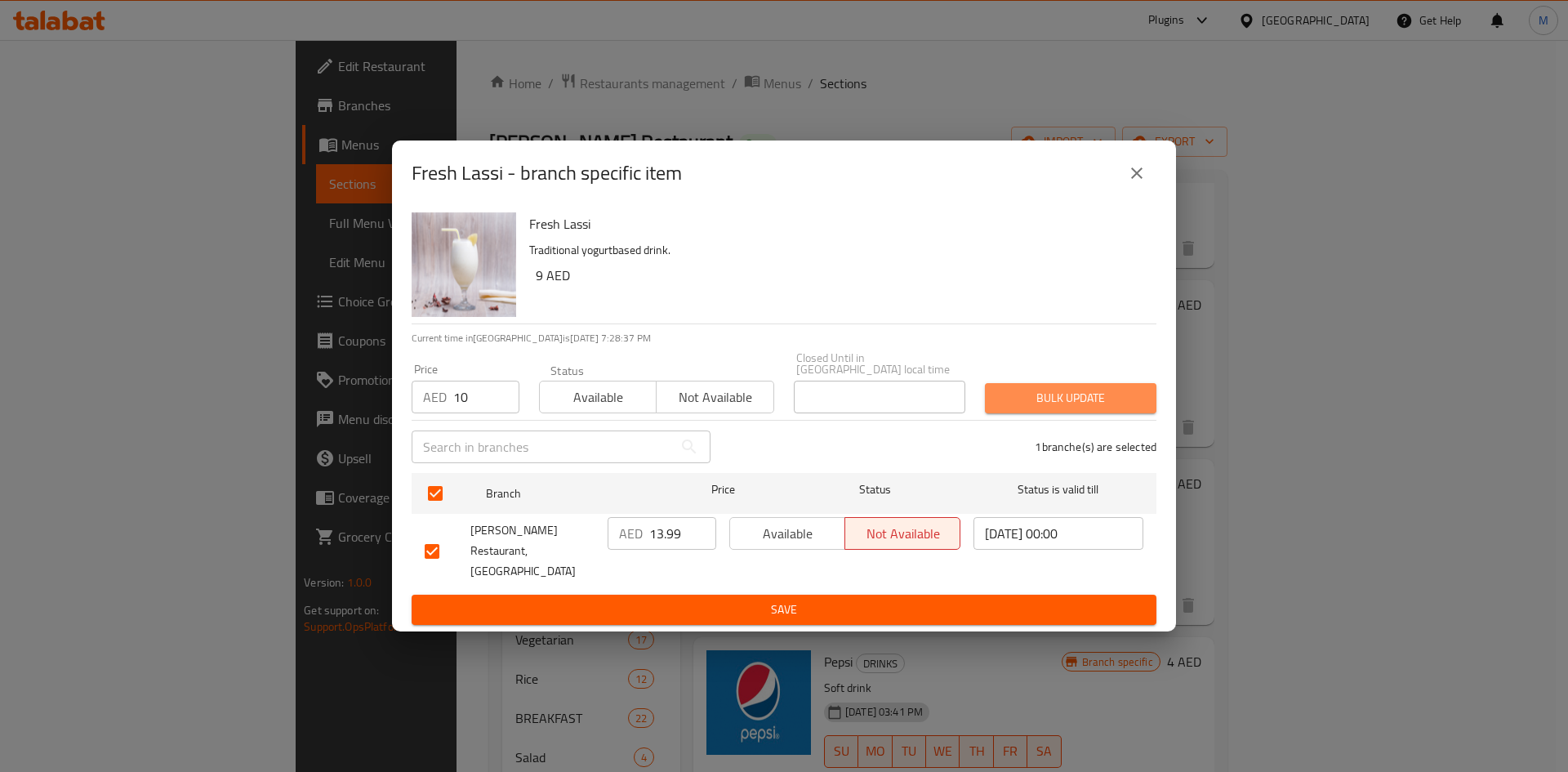
click at [1067, 409] on span "Bulk update" at bounding box center [1071, 398] width 145 height 20
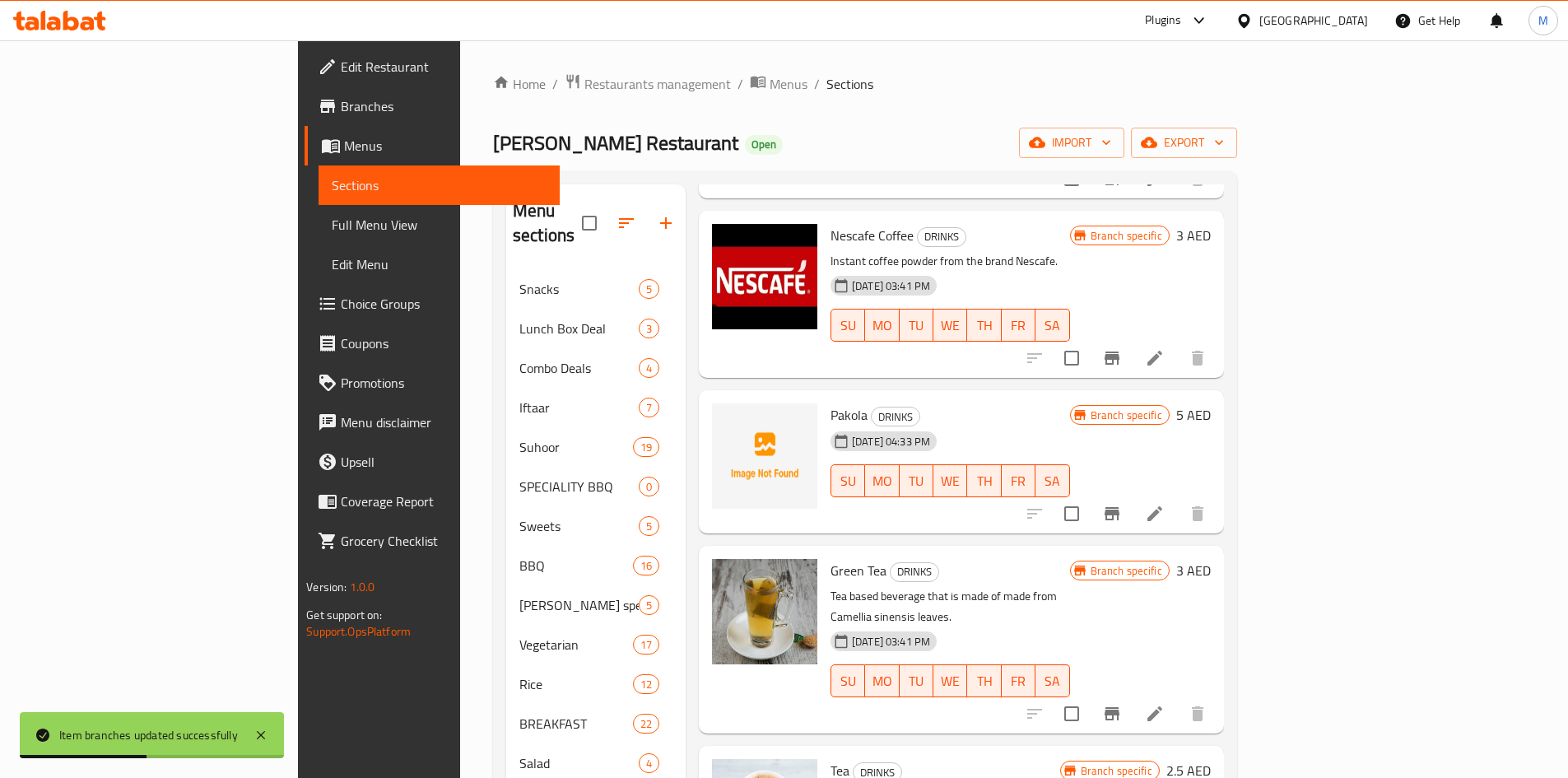
scroll to position [494, 0]
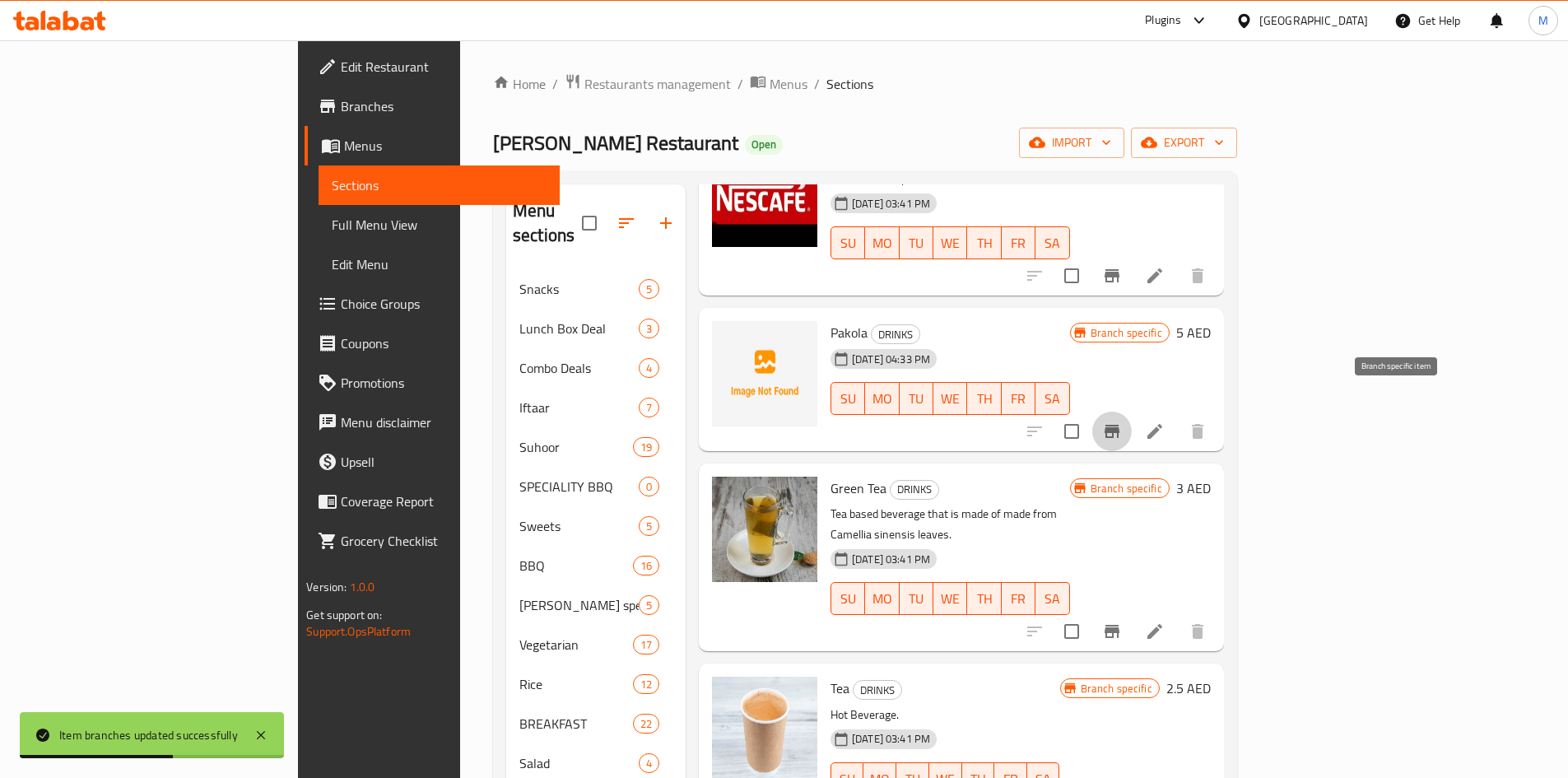
click at [1119, 425] on icon "Branch-specific-item" at bounding box center [1112, 432] width 15 height 13
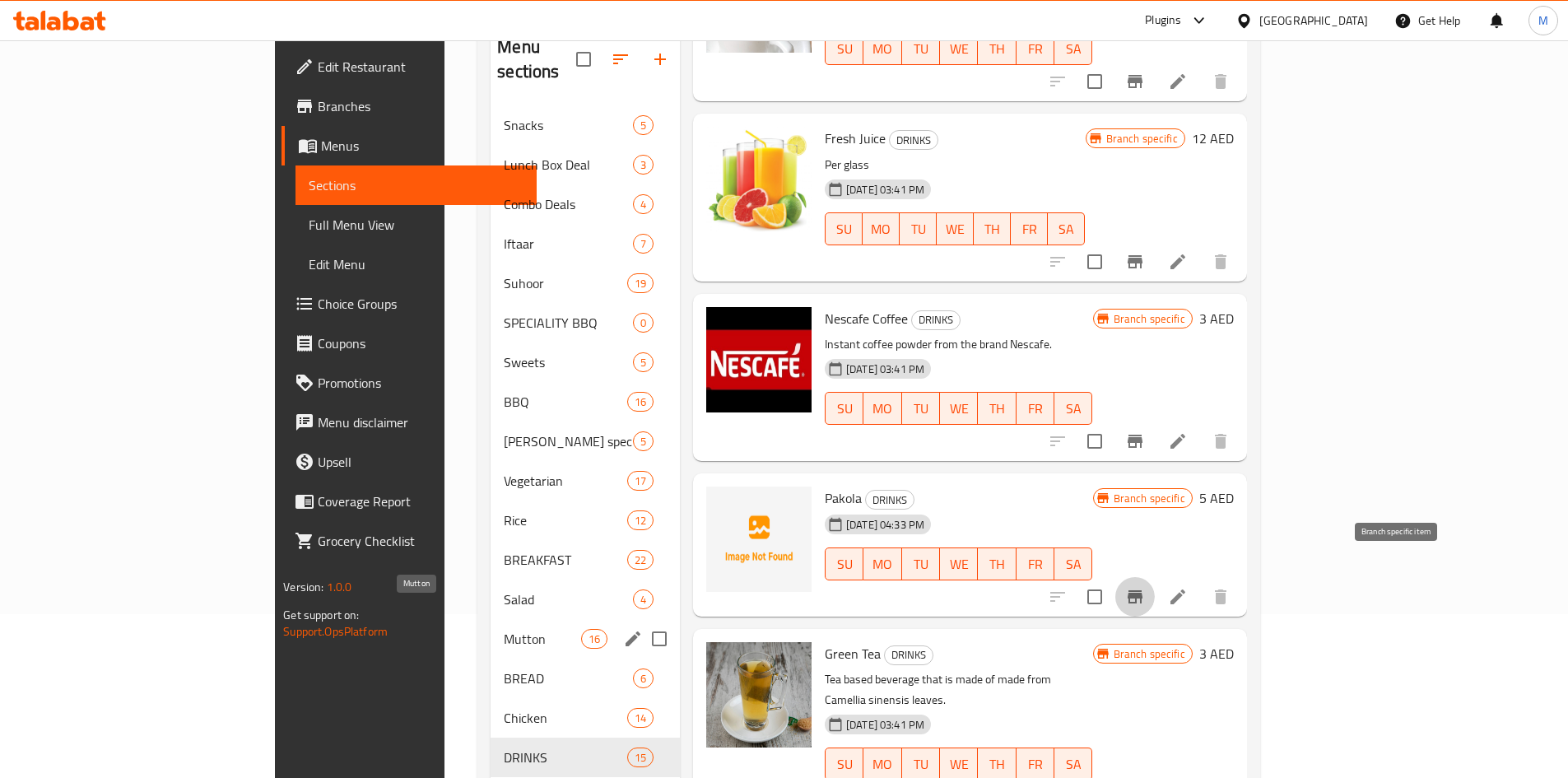
scroll to position [0, 0]
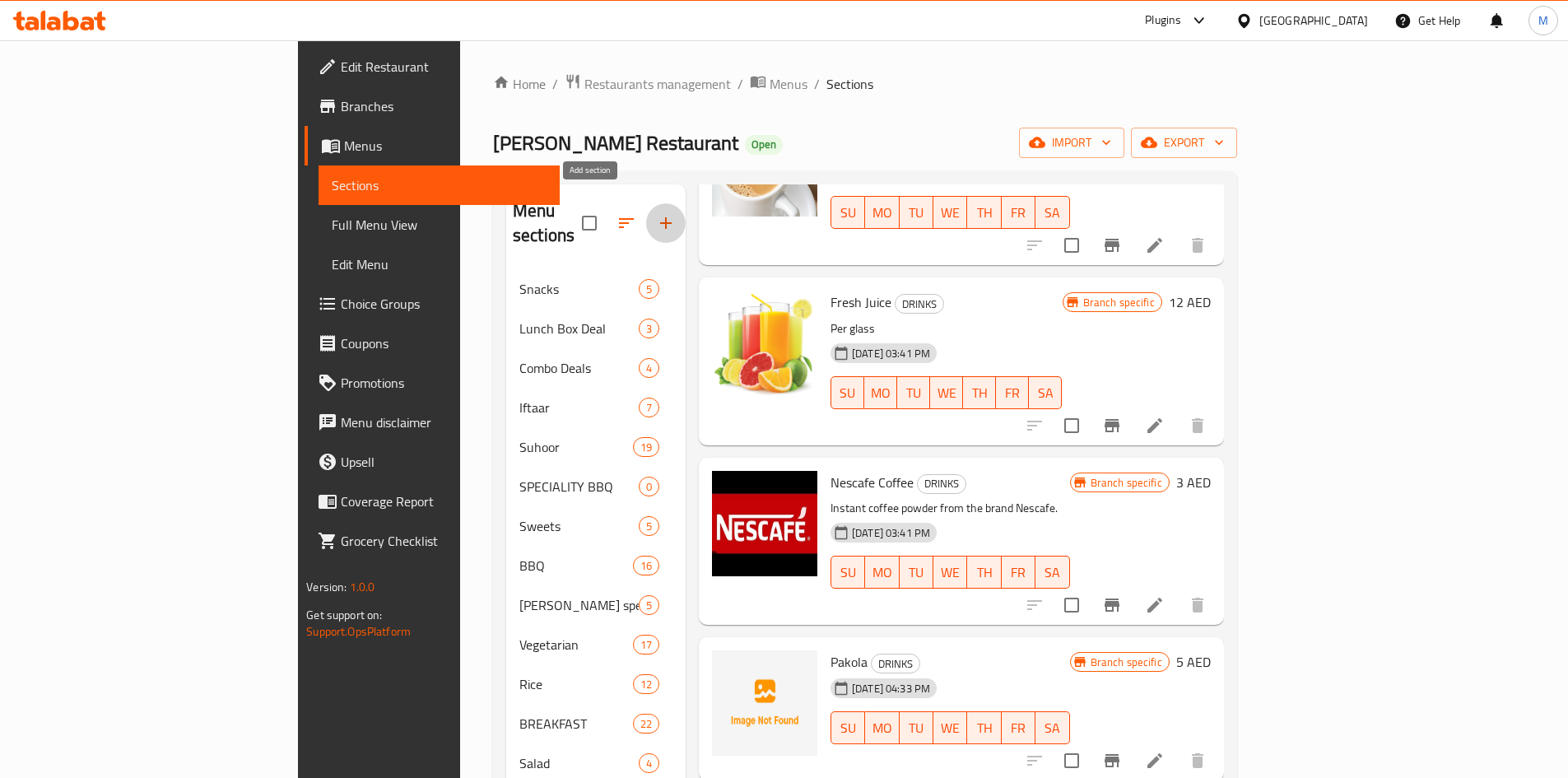
click at [656, 215] on icon "button" at bounding box center [665, 223] width 19 height 19
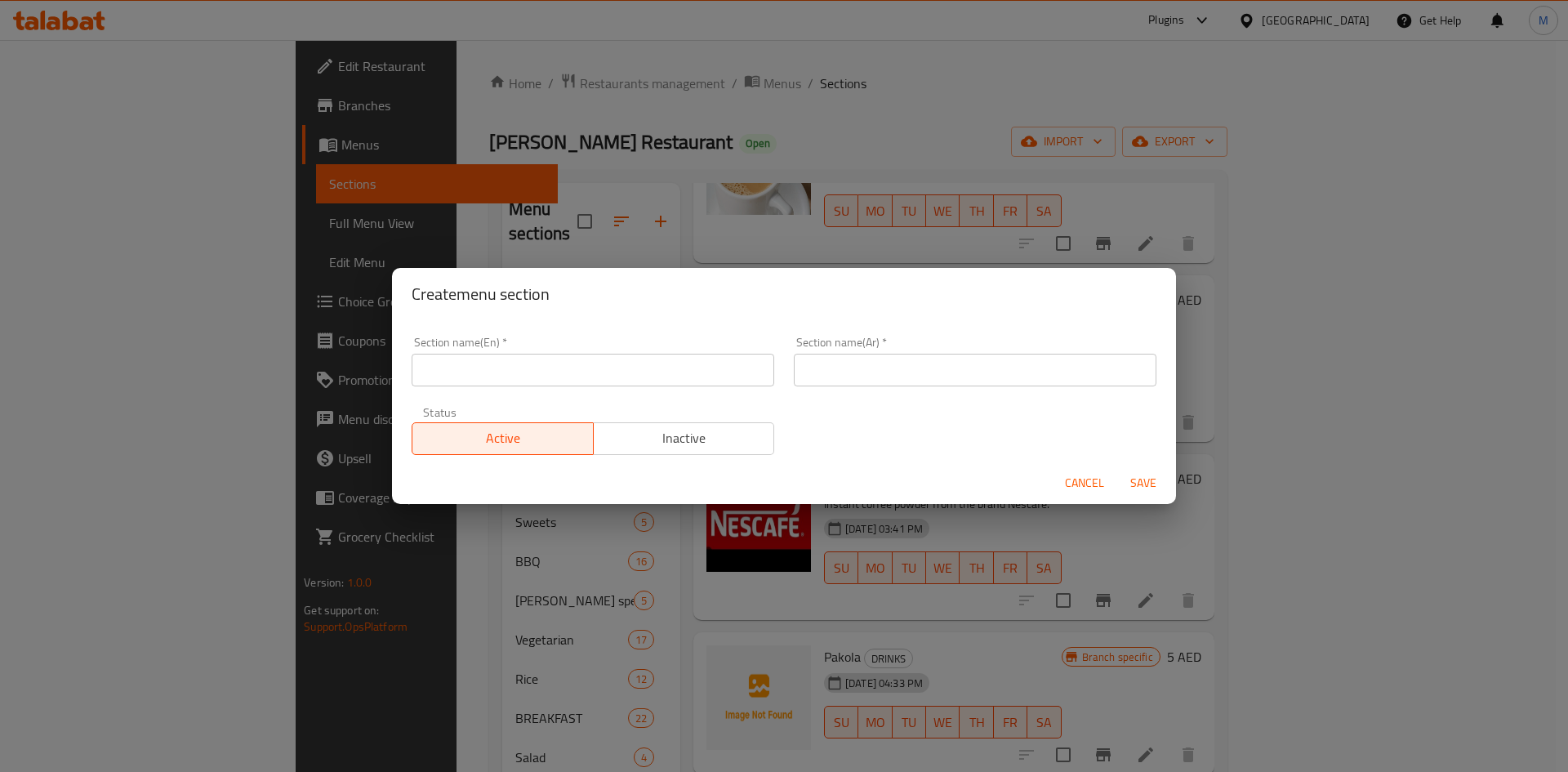
click at [532, 372] on input "text" at bounding box center [593, 369] width 363 height 32
click at [559, 375] on input "text" at bounding box center [593, 369] width 363 height 32
click at [1153, 483] on span "Save" at bounding box center [1144, 484] width 40 height 20
click at [1154, 490] on span "Save" at bounding box center [1144, 484] width 40 height 20
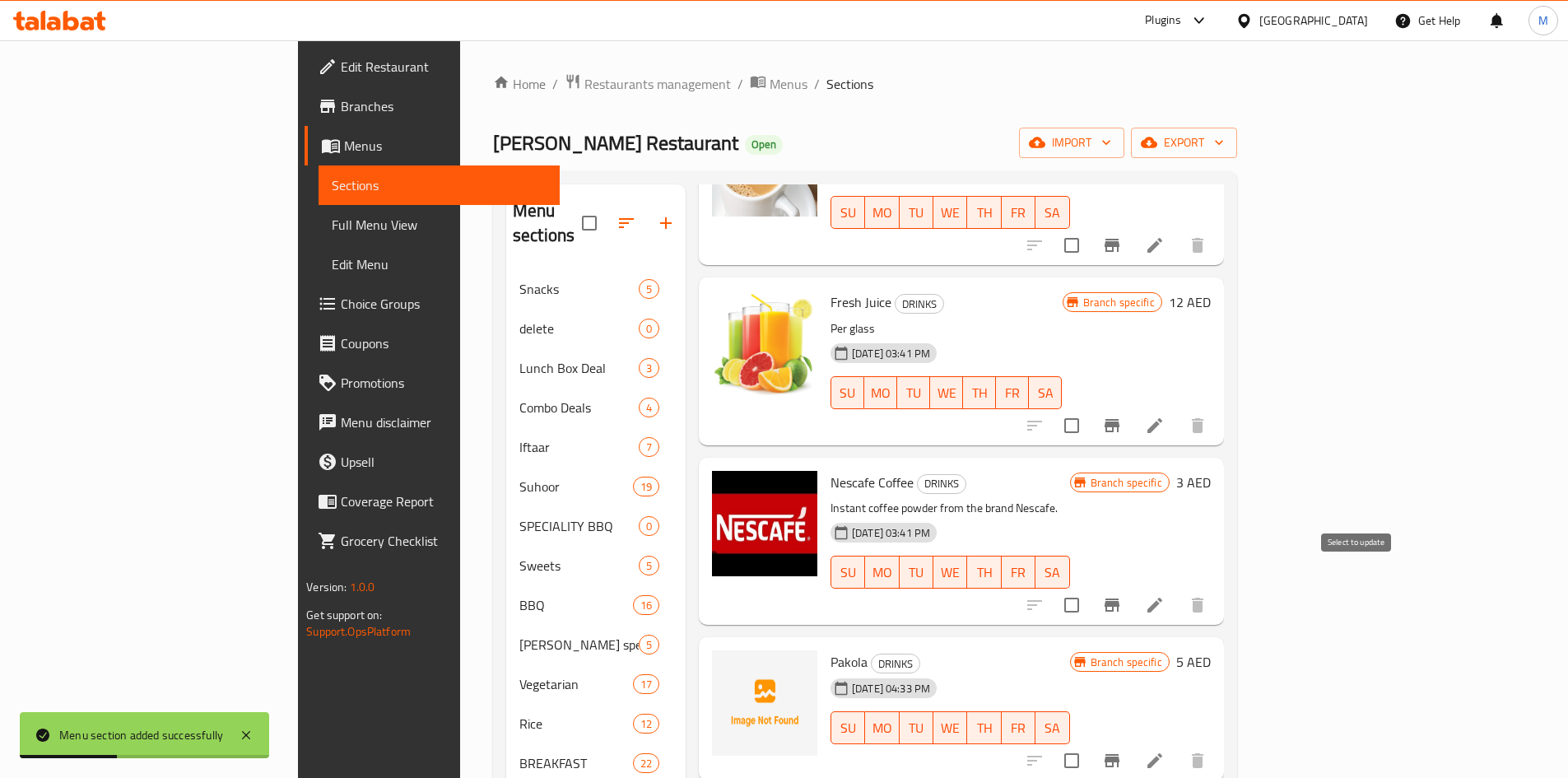
click at [1089, 588] on input "checkbox" at bounding box center [1071, 604] width 34 height 34
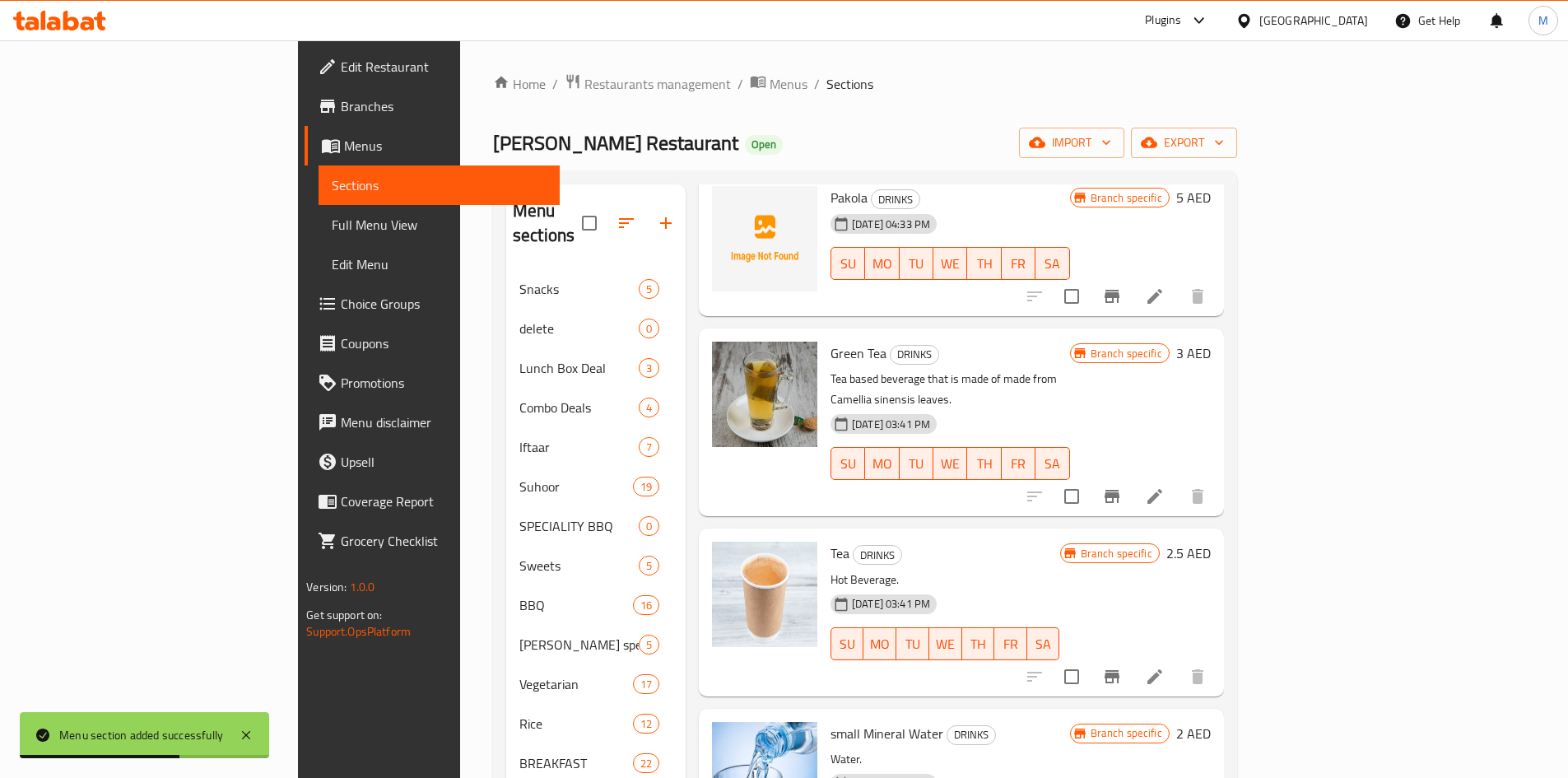
scroll to position [659, 0]
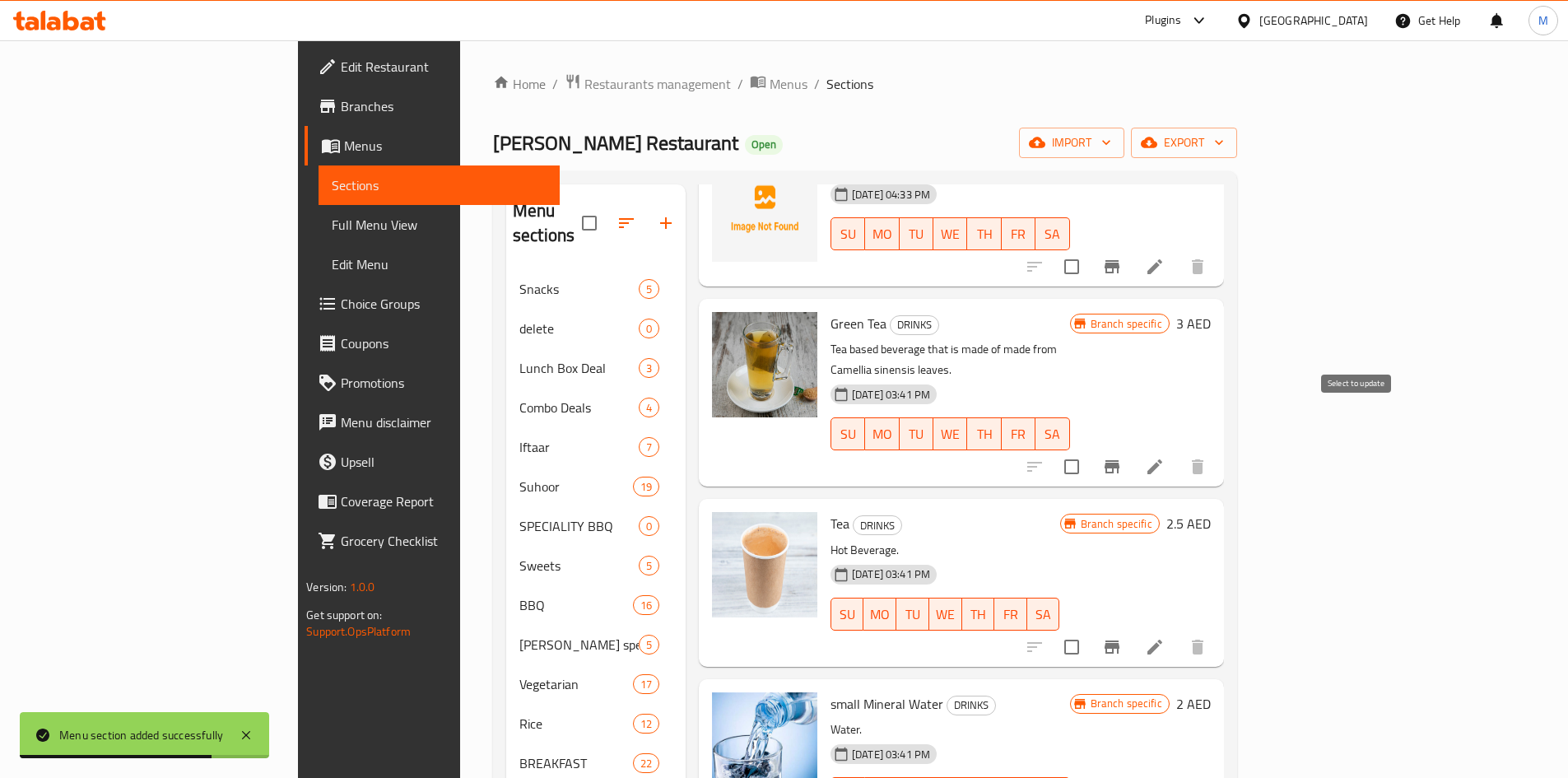
click at [1089, 449] on input "checkbox" at bounding box center [1071, 466] width 34 height 34
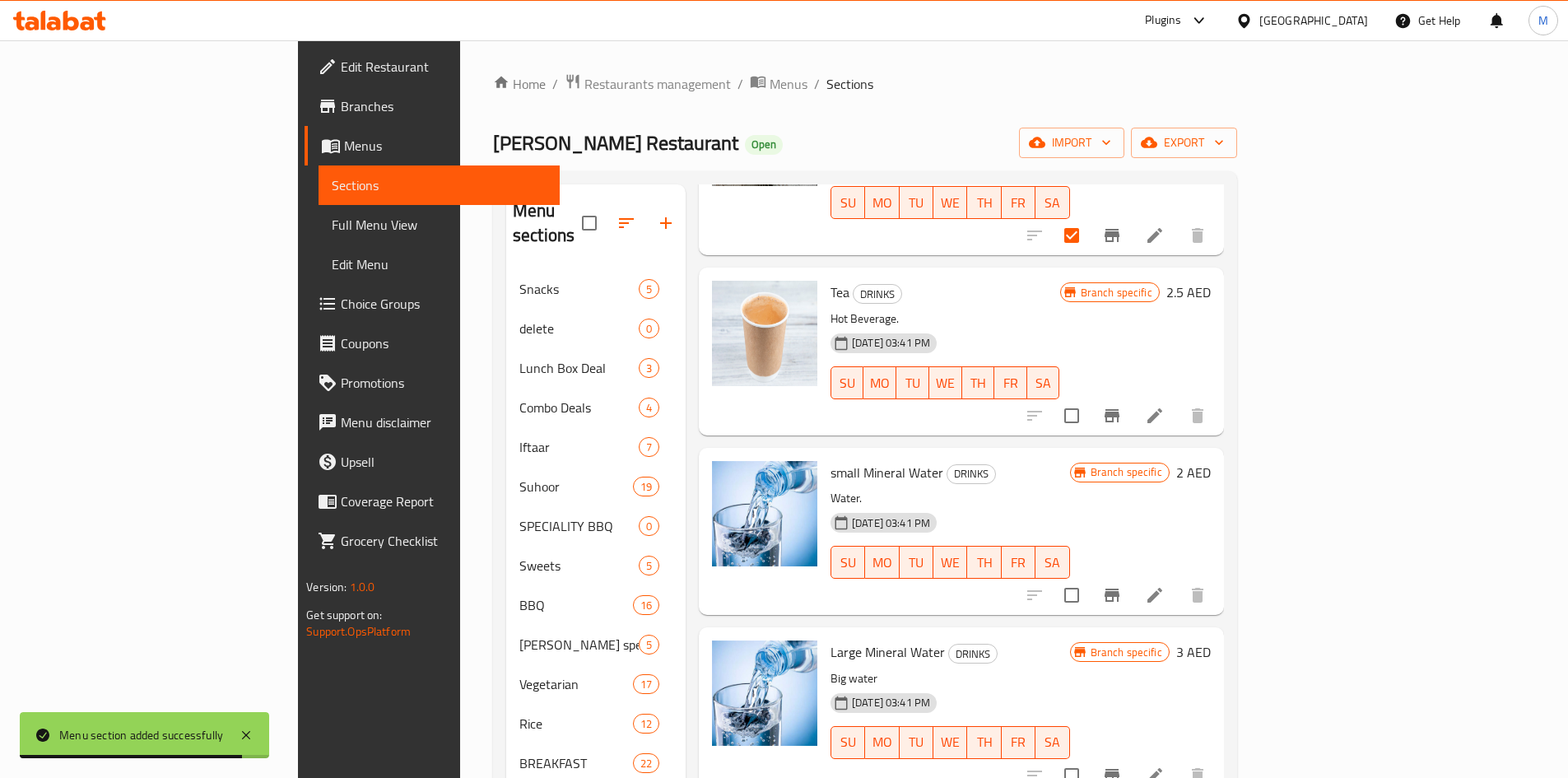
scroll to position [906, 0]
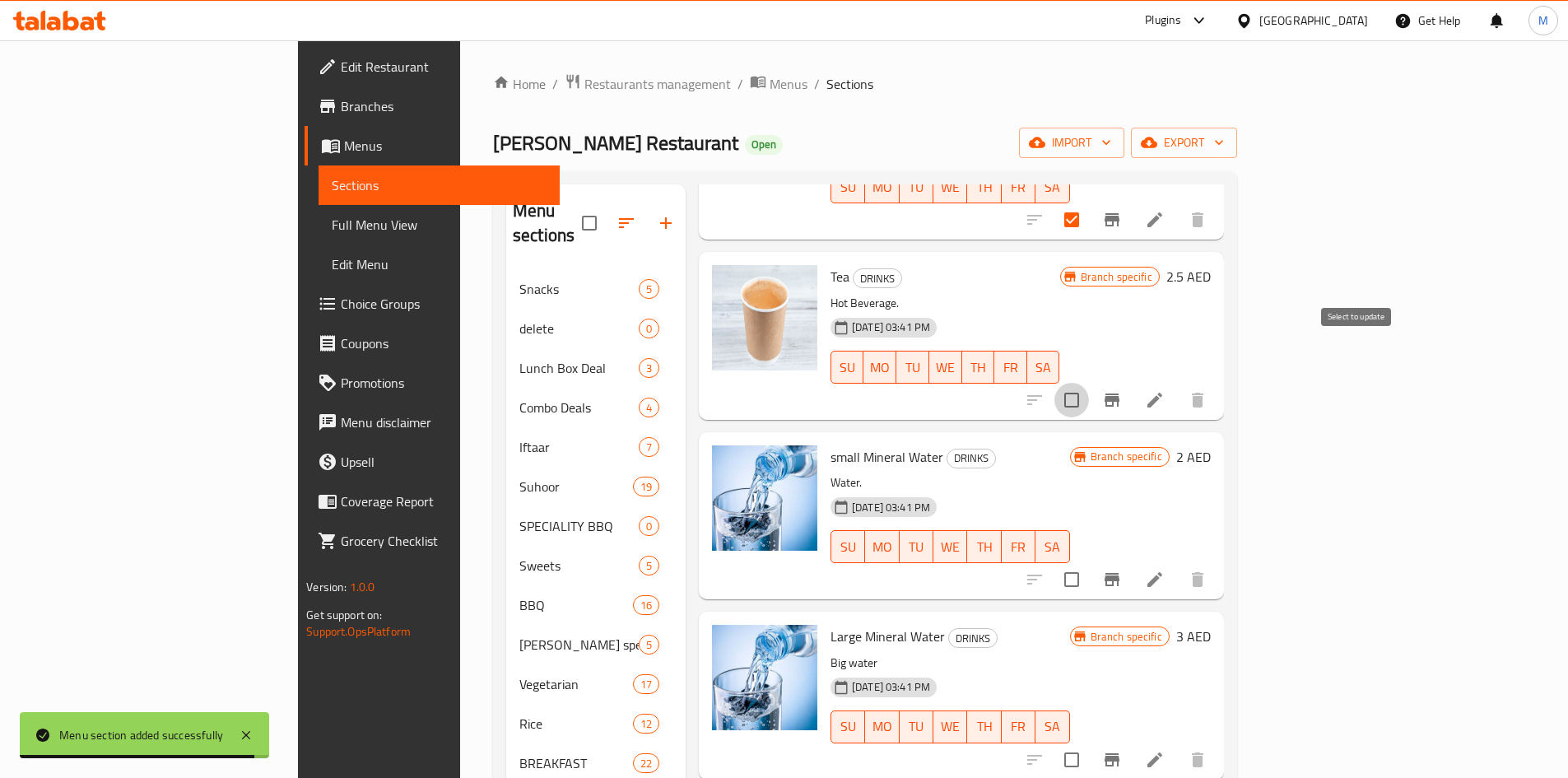
click at [1089, 383] on input "checkbox" at bounding box center [1071, 399] width 34 height 34
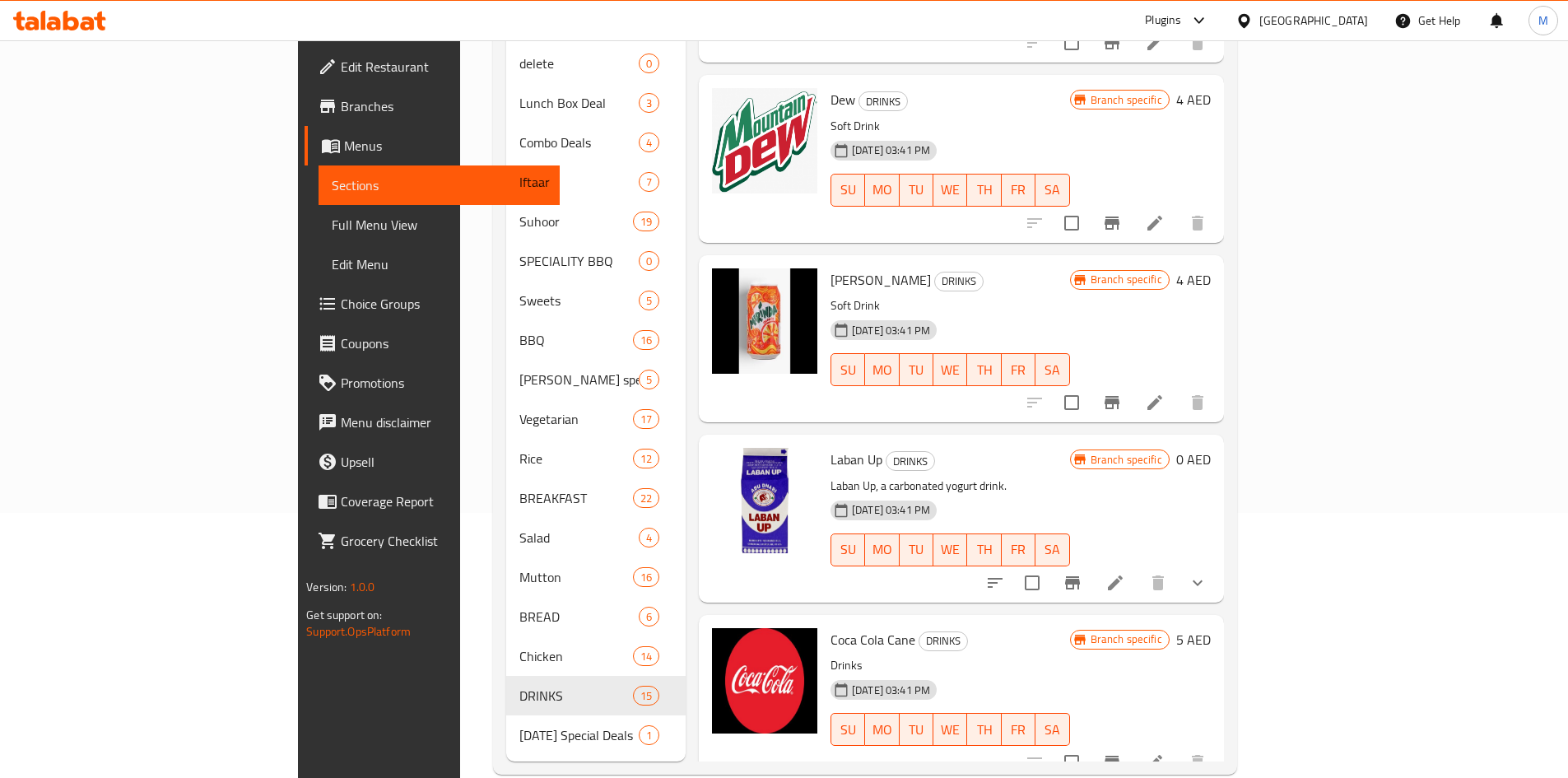
scroll to position [270, 0]
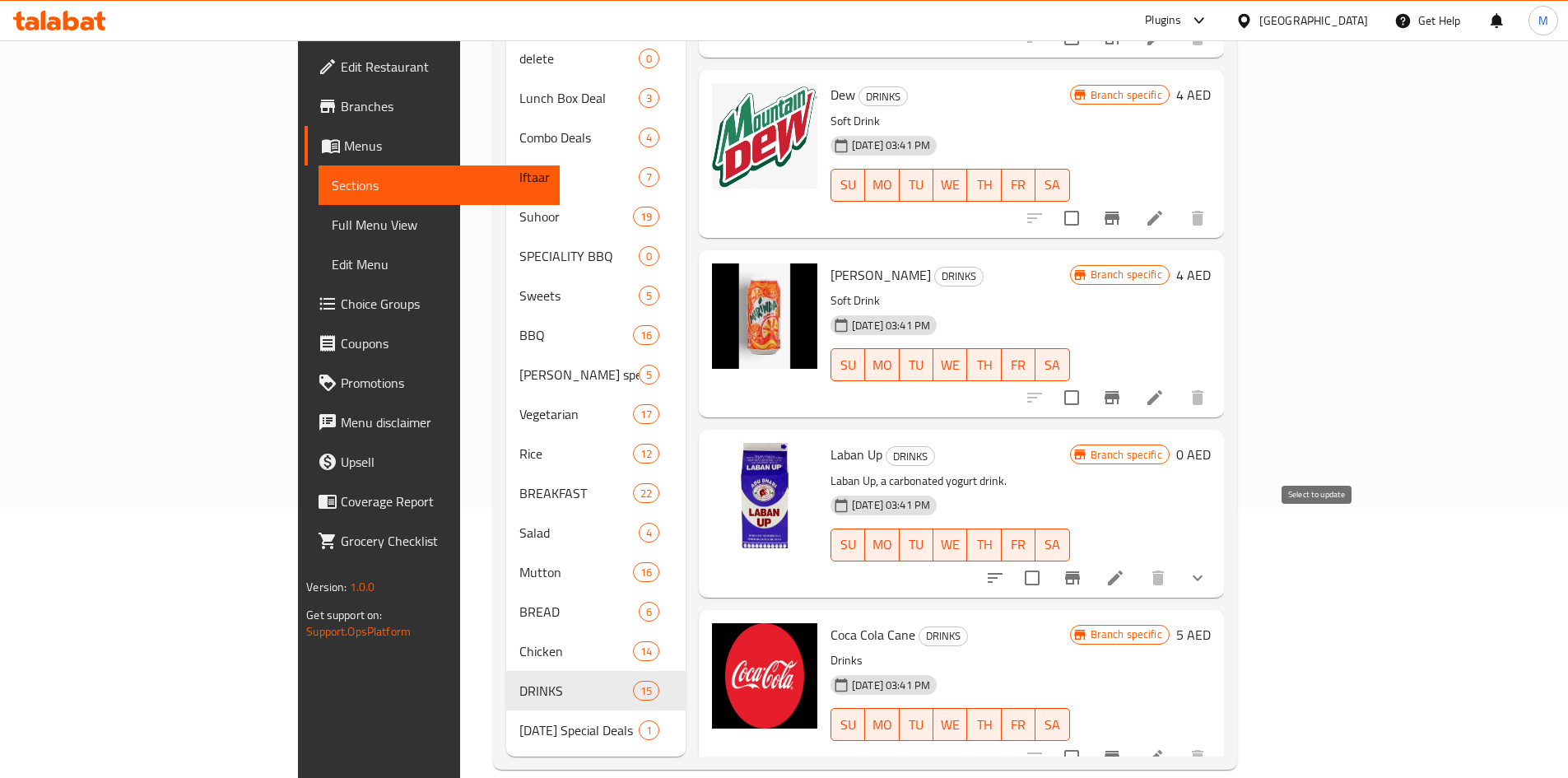
click at [1049, 561] on input "checkbox" at bounding box center [1032, 577] width 34 height 34
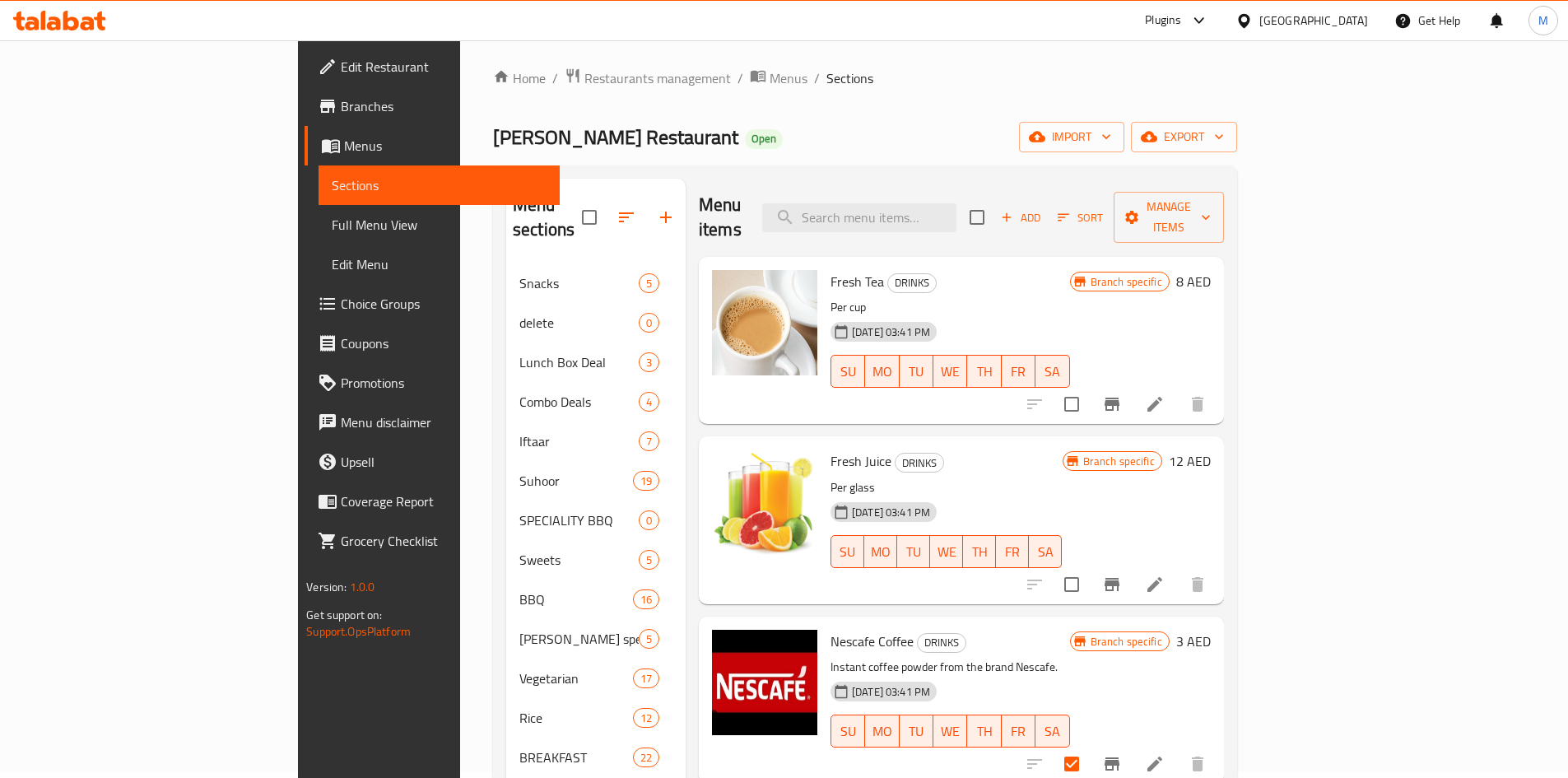
scroll to position [0, 0]
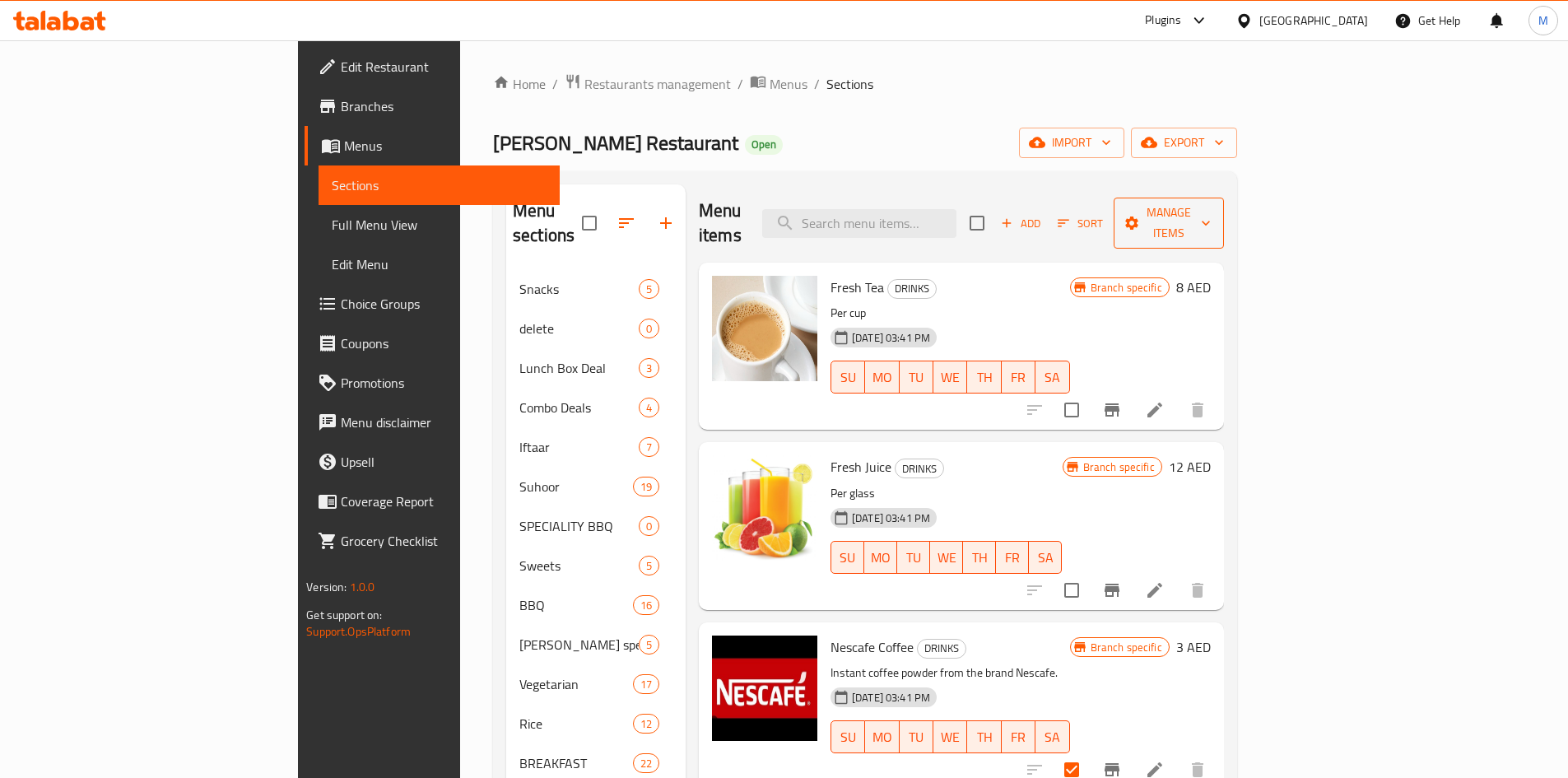
click at [1211, 214] on span "Manage items" at bounding box center [1168, 223] width 84 height 41
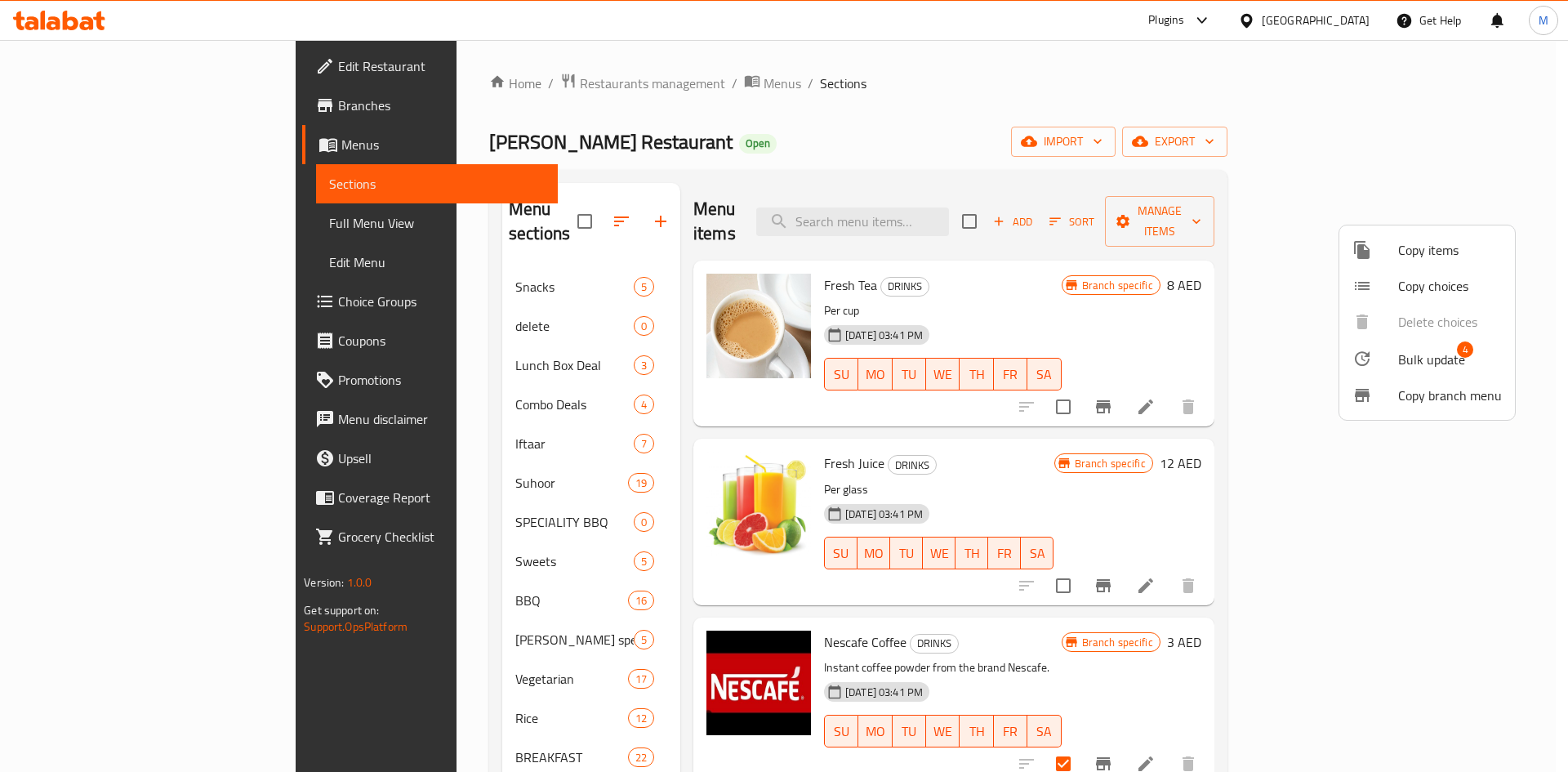
click at [1390, 354] on div at bounding box center [1376, 358] width 46 height 19
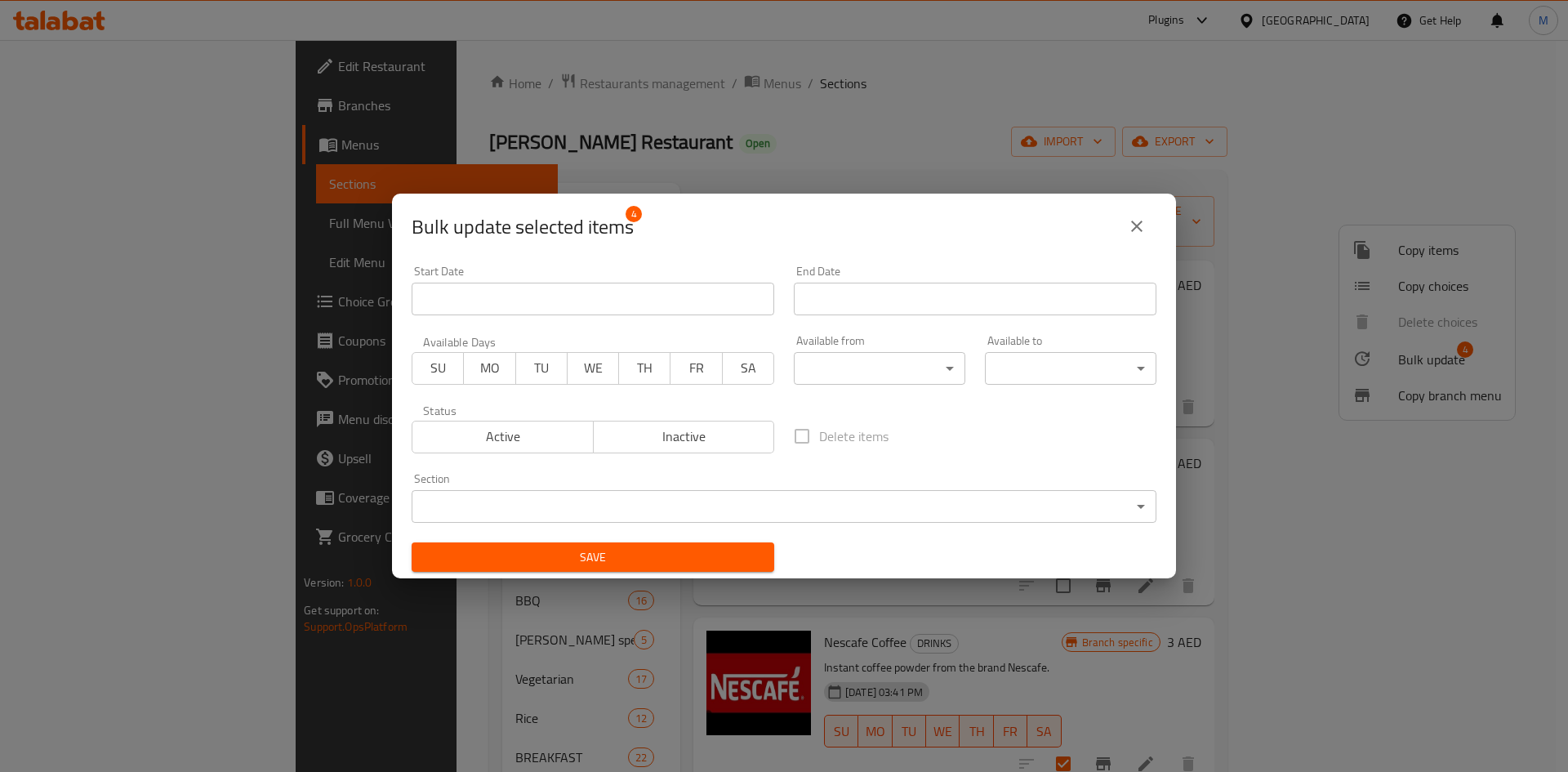
click at [688, 504] on body "​ Plugins United Arab Emirates Get Help M Edit Restaurant Branches Menus Sectio…" at bounding box center [784, 405] width 1568 height 732
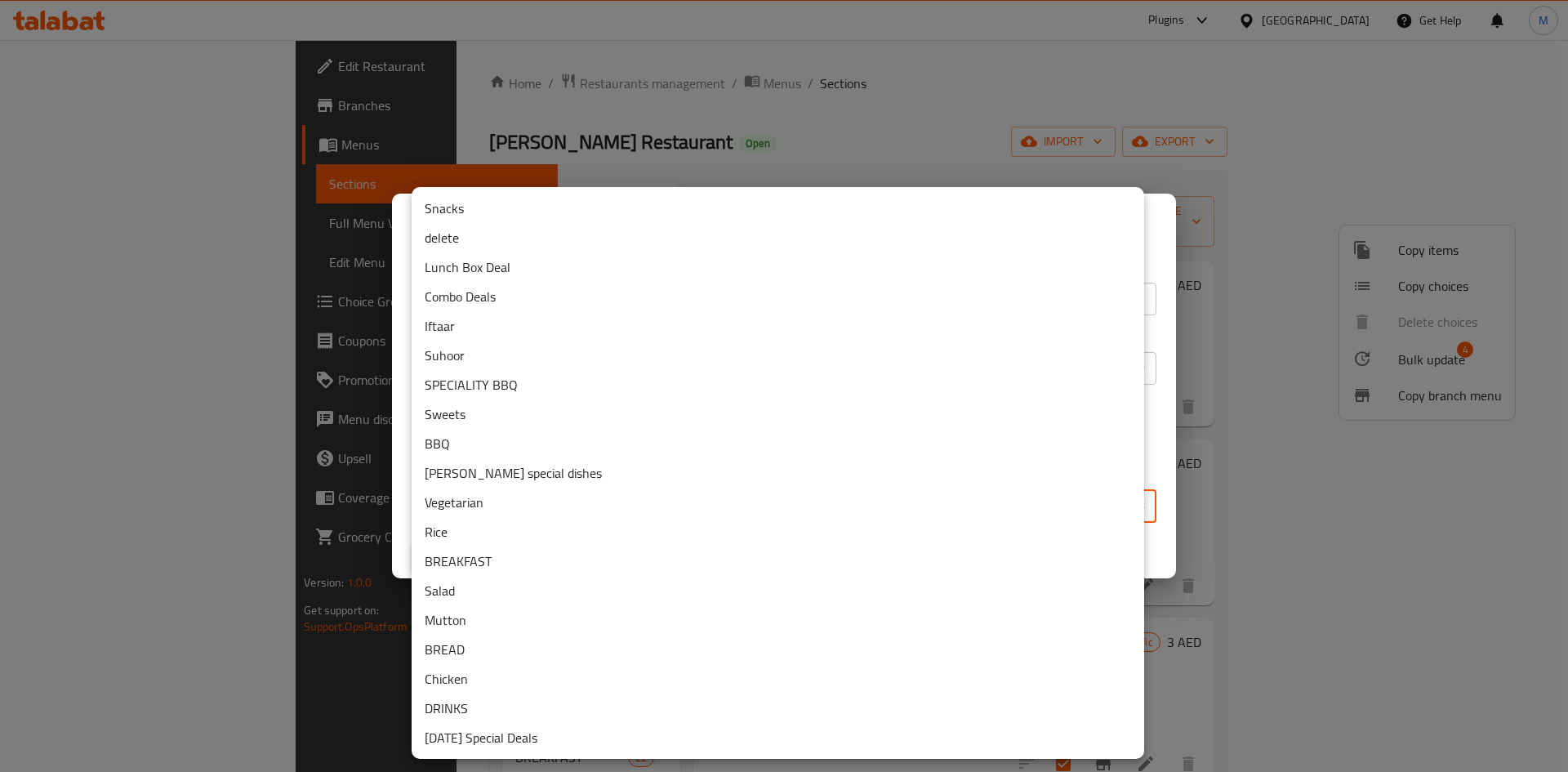
click at [460, 229] on li "delete" at bounding box center [778, 238] width 733 height 29
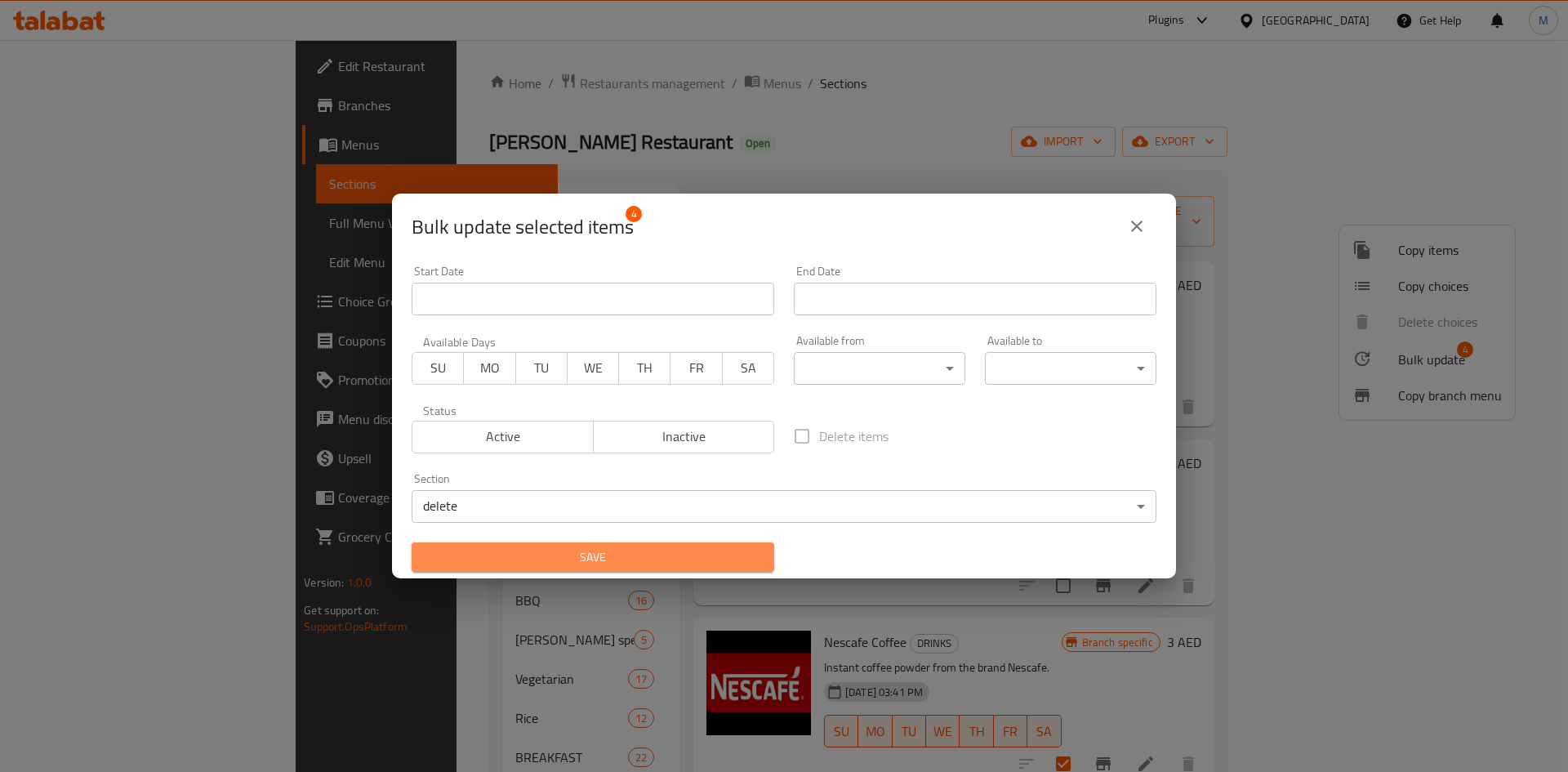
click at [741, 559] on span "Save" at bounding box center [592, 557] width 336 height 20
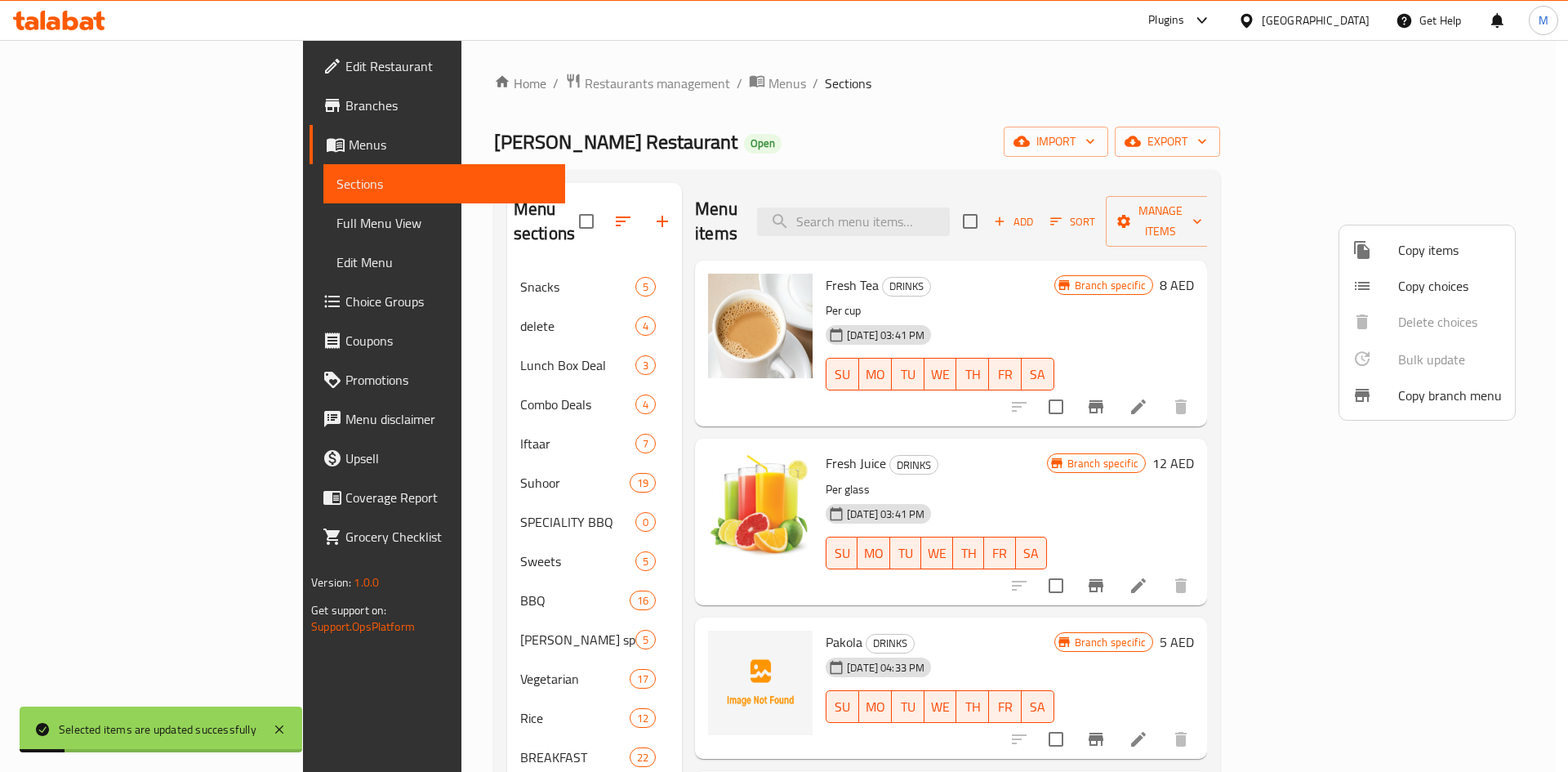
click at [928, 203] on div at bounding box center [784, 386] width 1568 height 772
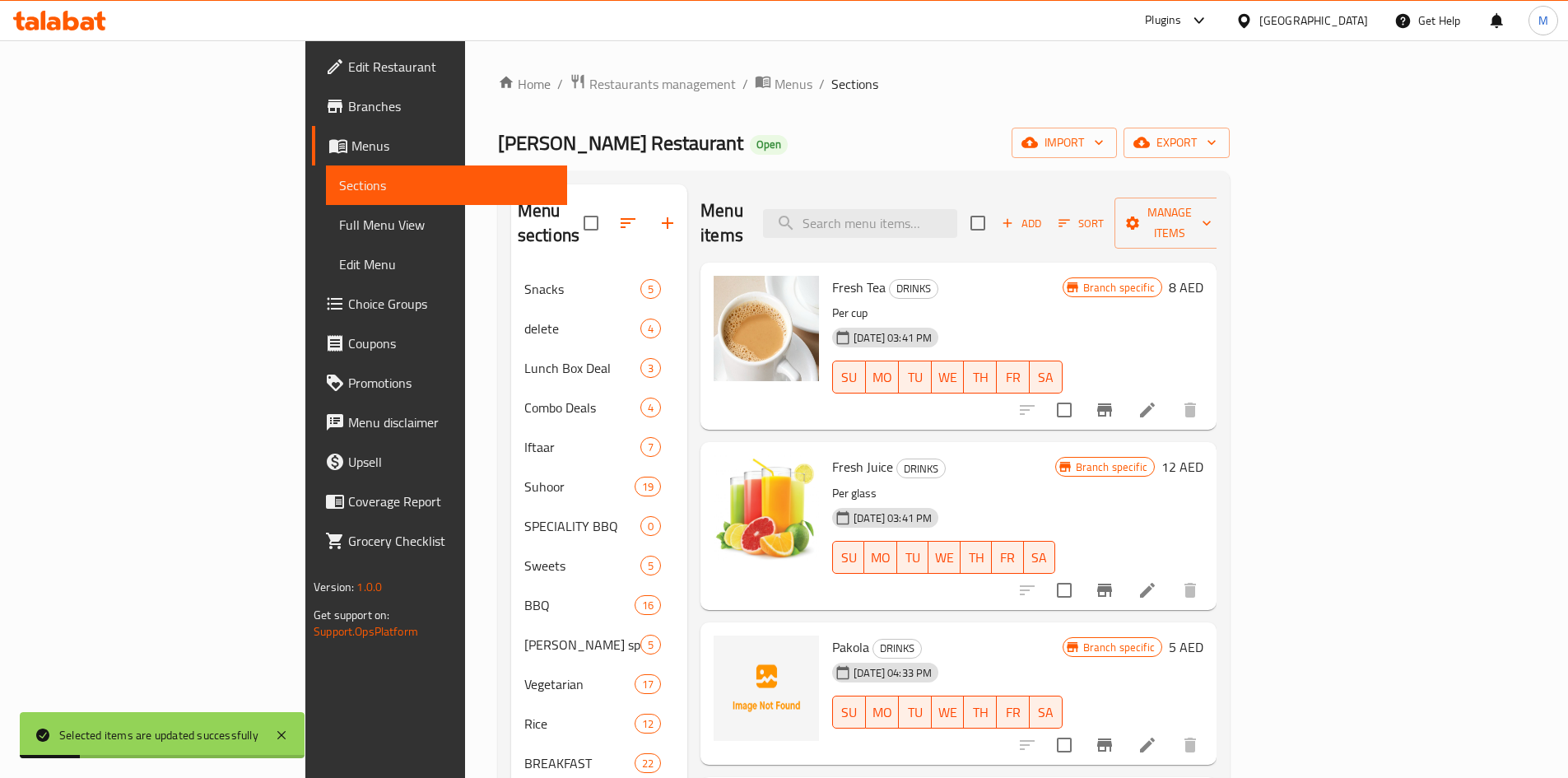
click at [935, 209] on input "search" at bounding box center [859, 223] width 194 height 29
paste input "Dall mash"
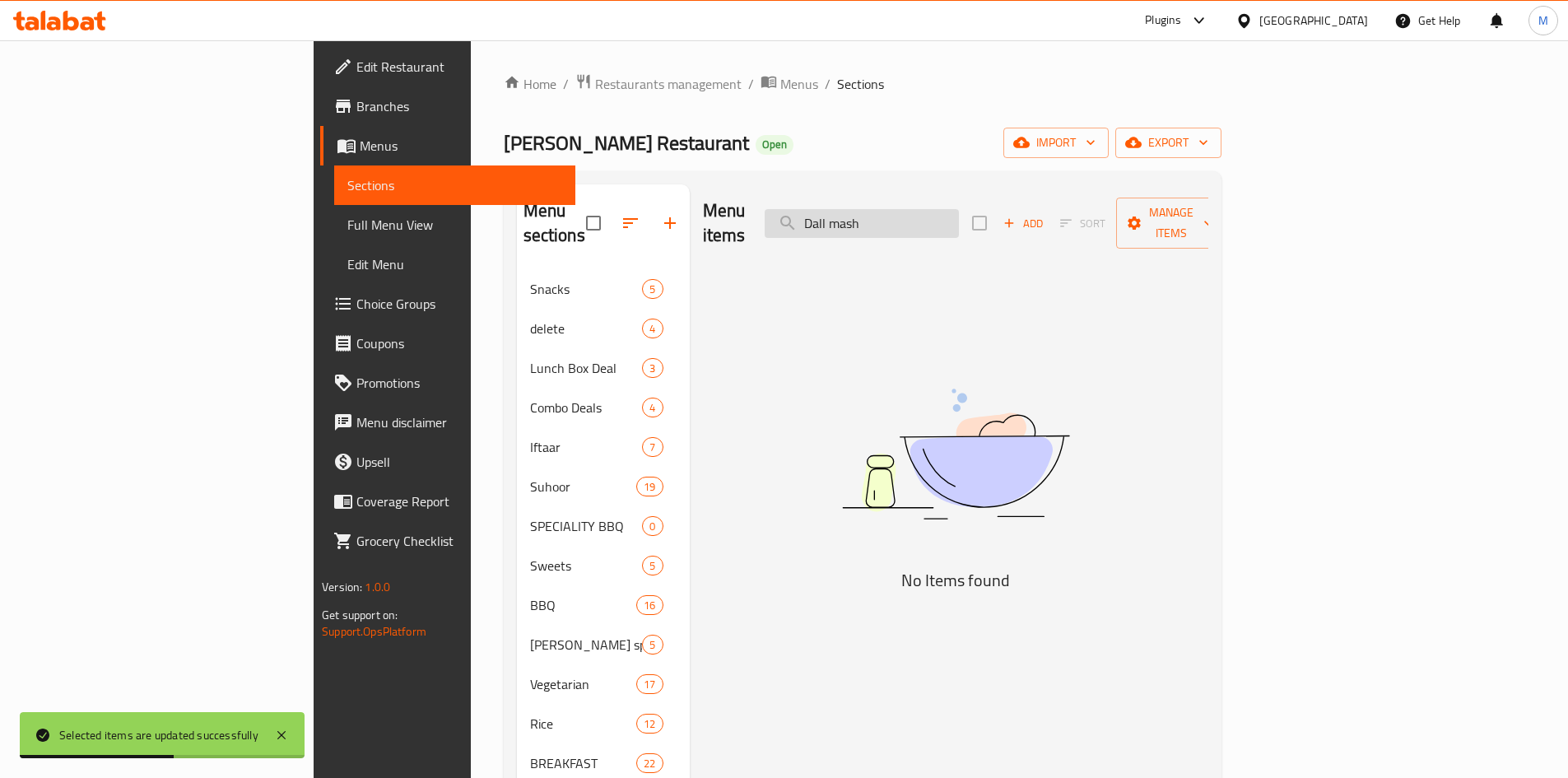
click at [937, 209] on input "Dall mash" at bounding box center [861, 223] width 194 height 29
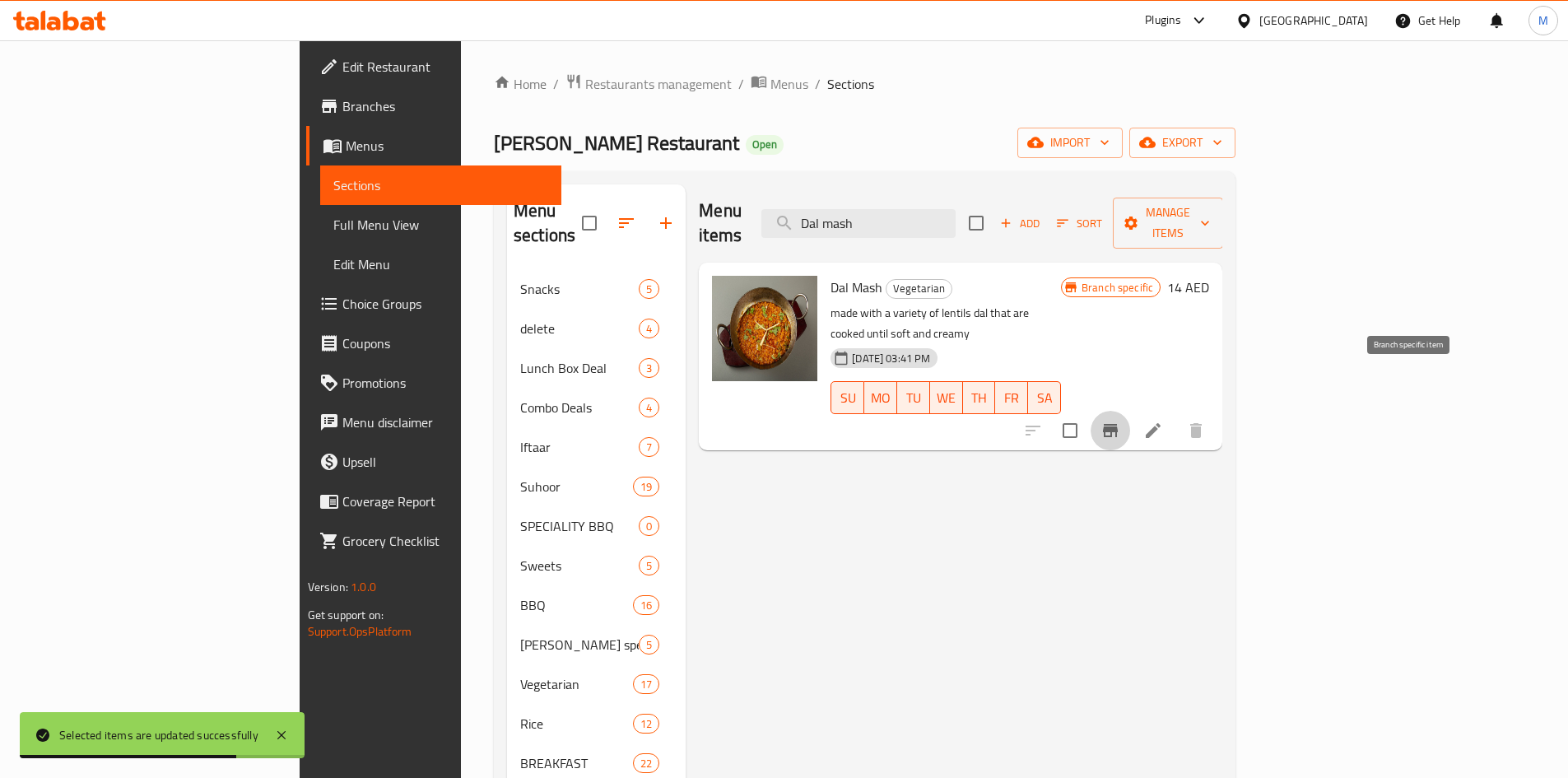
click at [1118, 424] on icon "Branch-specific-item" at bounding box center [1111, 431] width 15 height 13
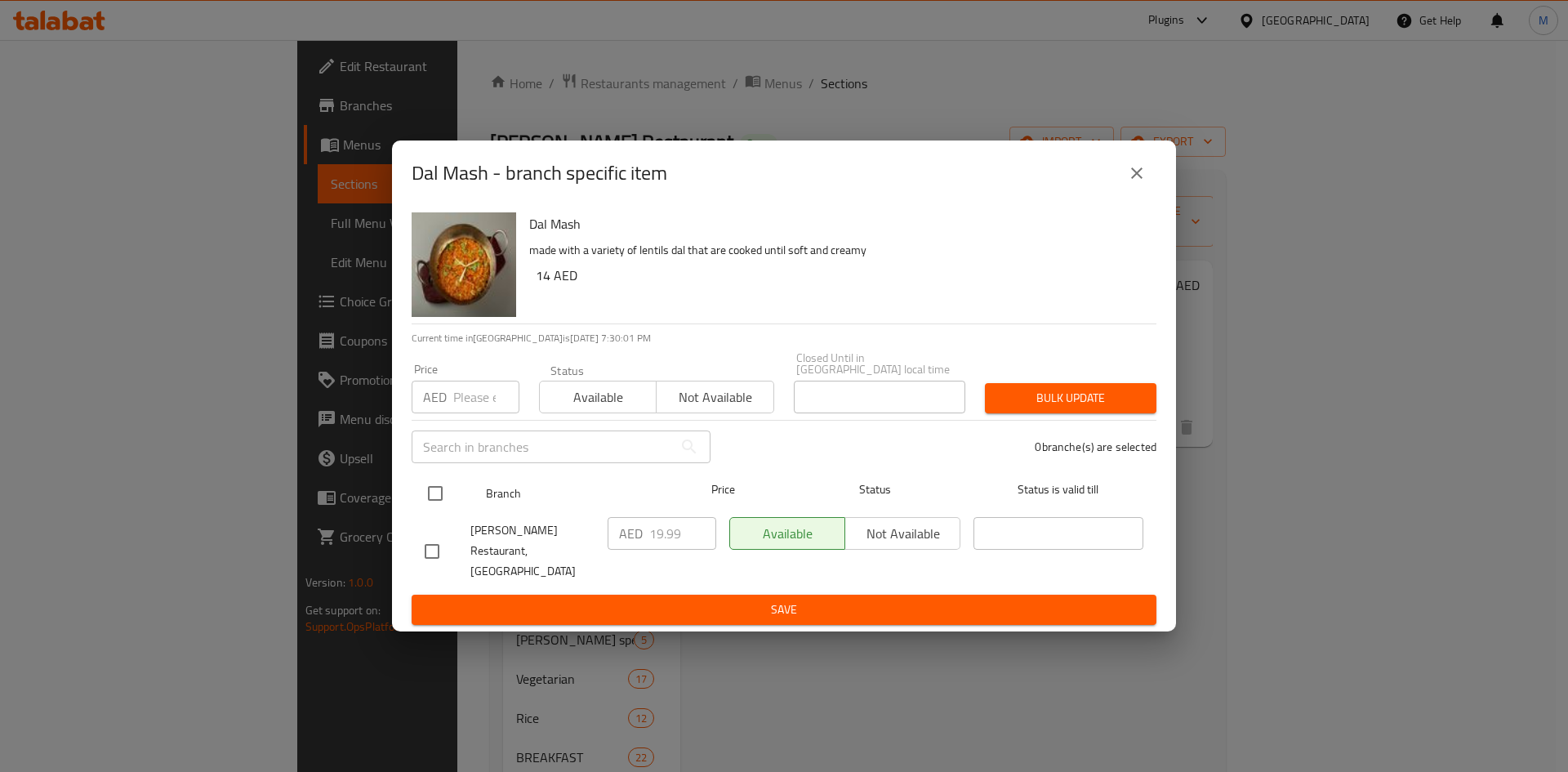
click at [429, 500] on input "checkbox" at bounding box center [435, 493] width 34 height 34
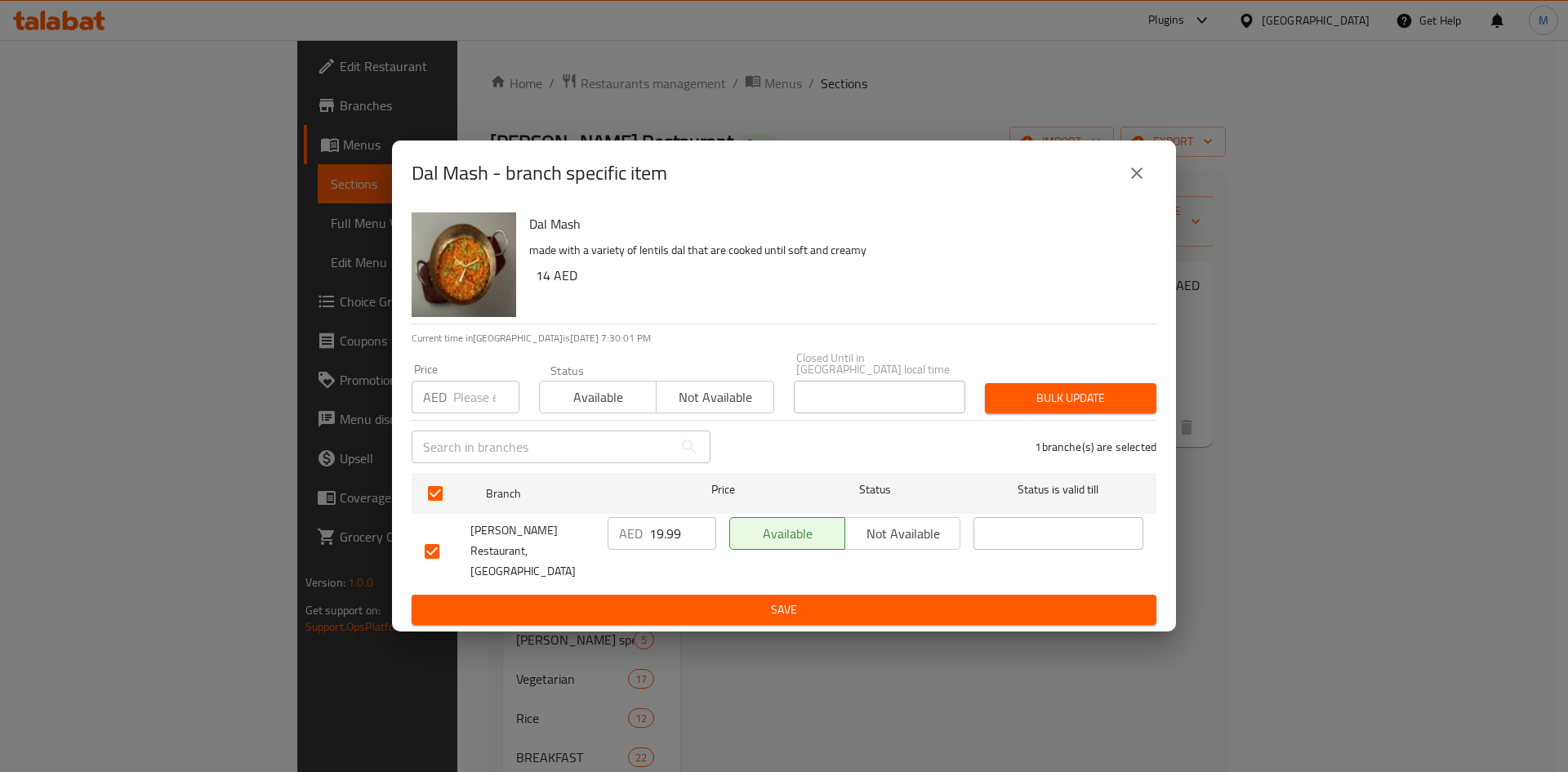
click at [449, 414] on div "AED Price" at bounding box center [465, 396] width 108 height 32
paste input "14"
click at [1023, 401] on span "Bulk update" at bounding box center [1071, 398] width 145 height 20
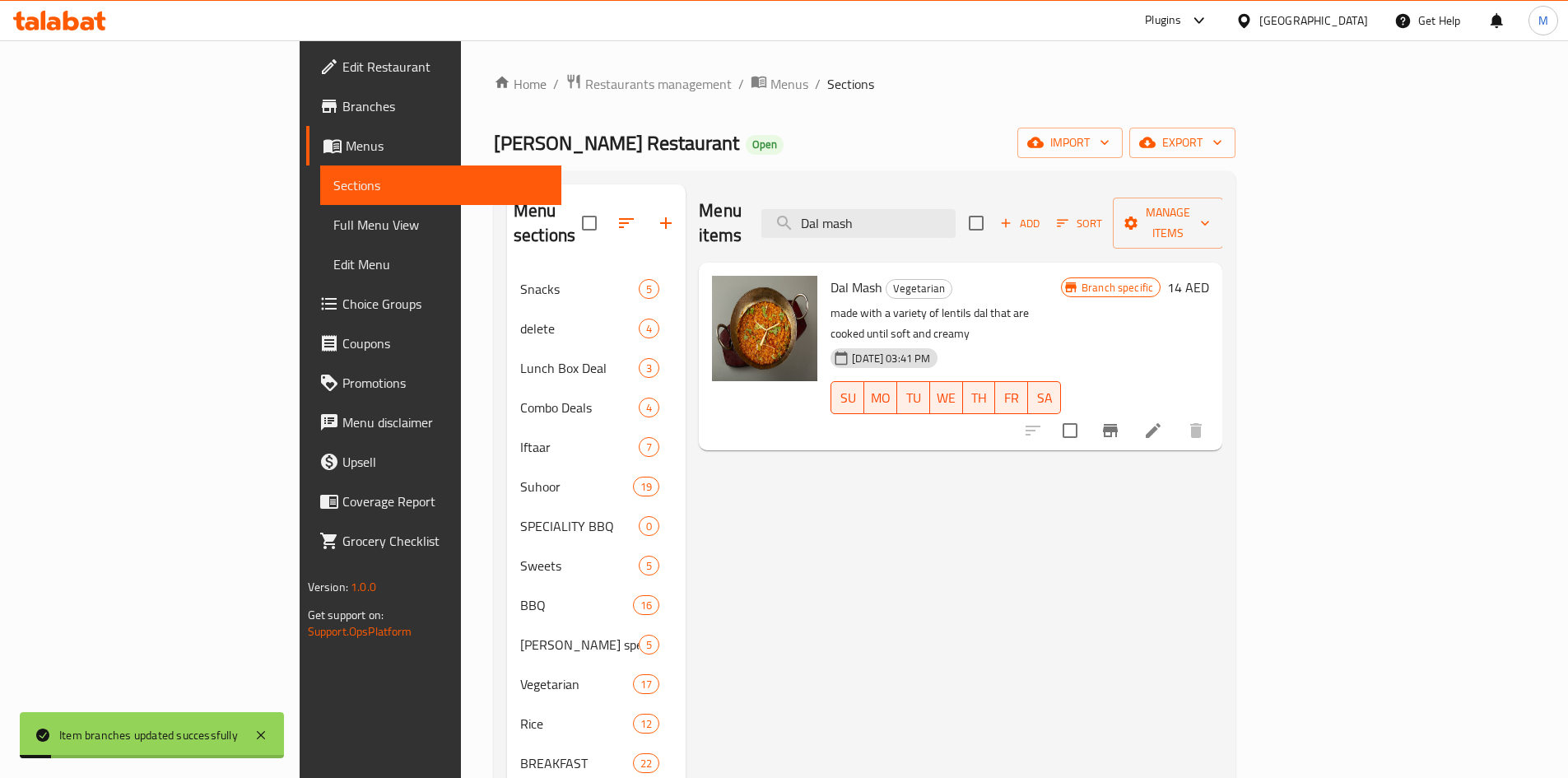
click at [990, 226] on div "Menu items Dal mash Add Sort Manage items" at bounding box center [960, 224] width 523 height 78
click at [956, 209] on input "Dal mash" at bounding box center [858, 223] width 194 height 29
paste input "Dall chana"
click at [956, 209] on input "Dal mash" at bounding box center [858, 223] width 194 height 29
click at [956, 209] on input "Dal Dall chana" at bounding box center [858, 223] width 194 height 29
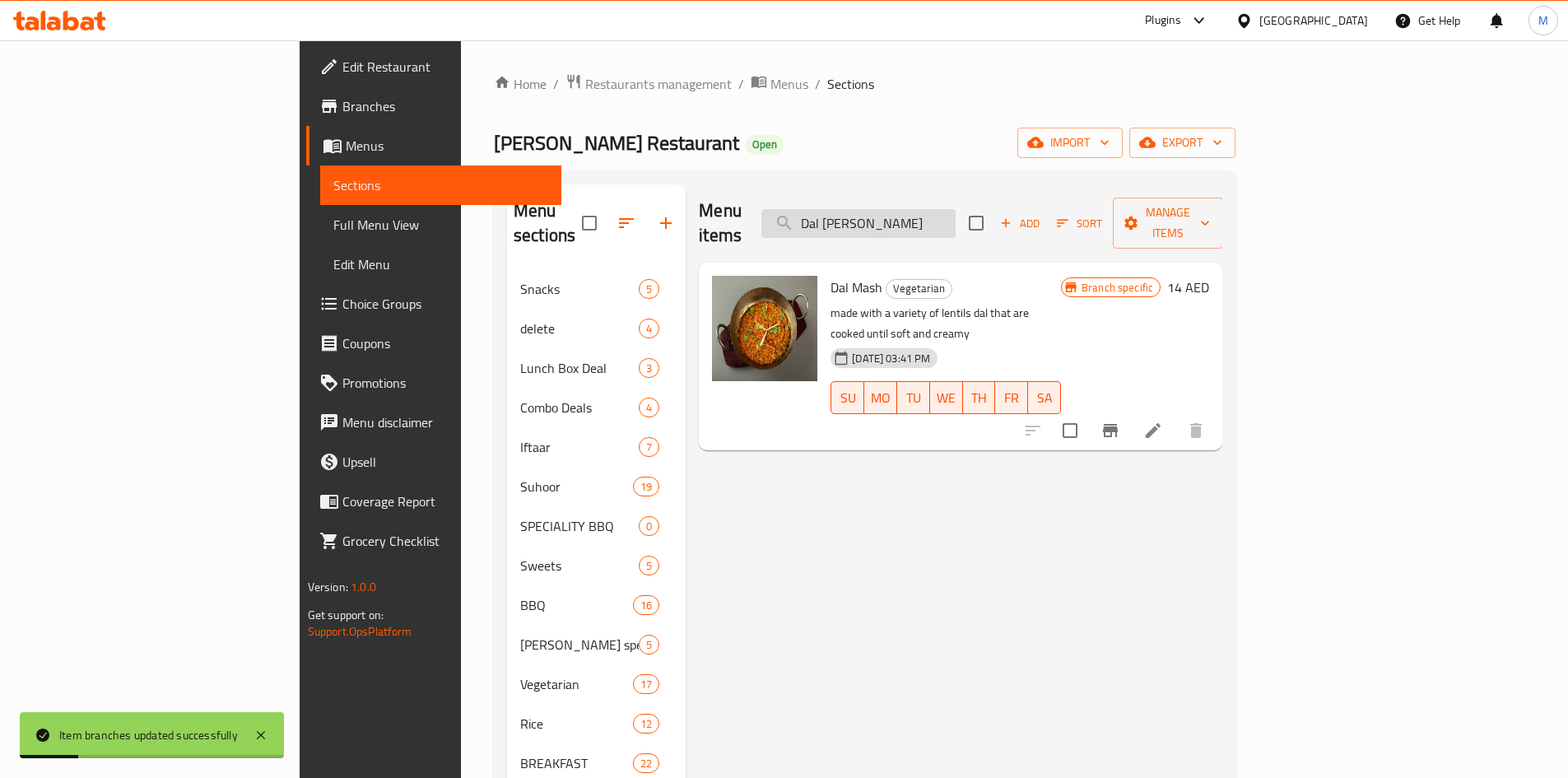
click at [956, 209] on input "Dal Dall chana" at bounding box center [858, 223] width 194 height 29
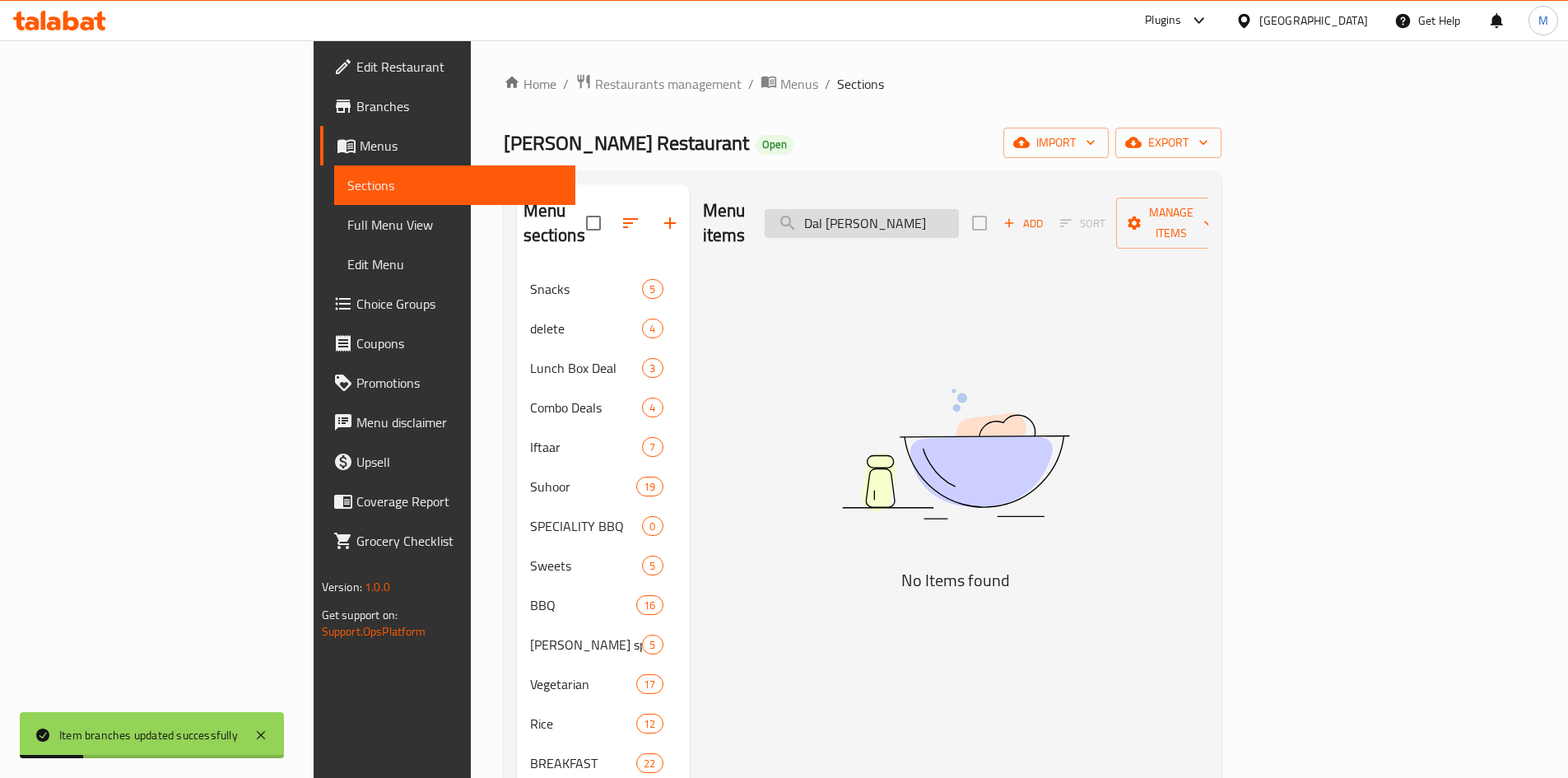
paste input "search"
click at [941, 210] on input "Dall chana" at bounding box center [861, 223] width 194 height 29
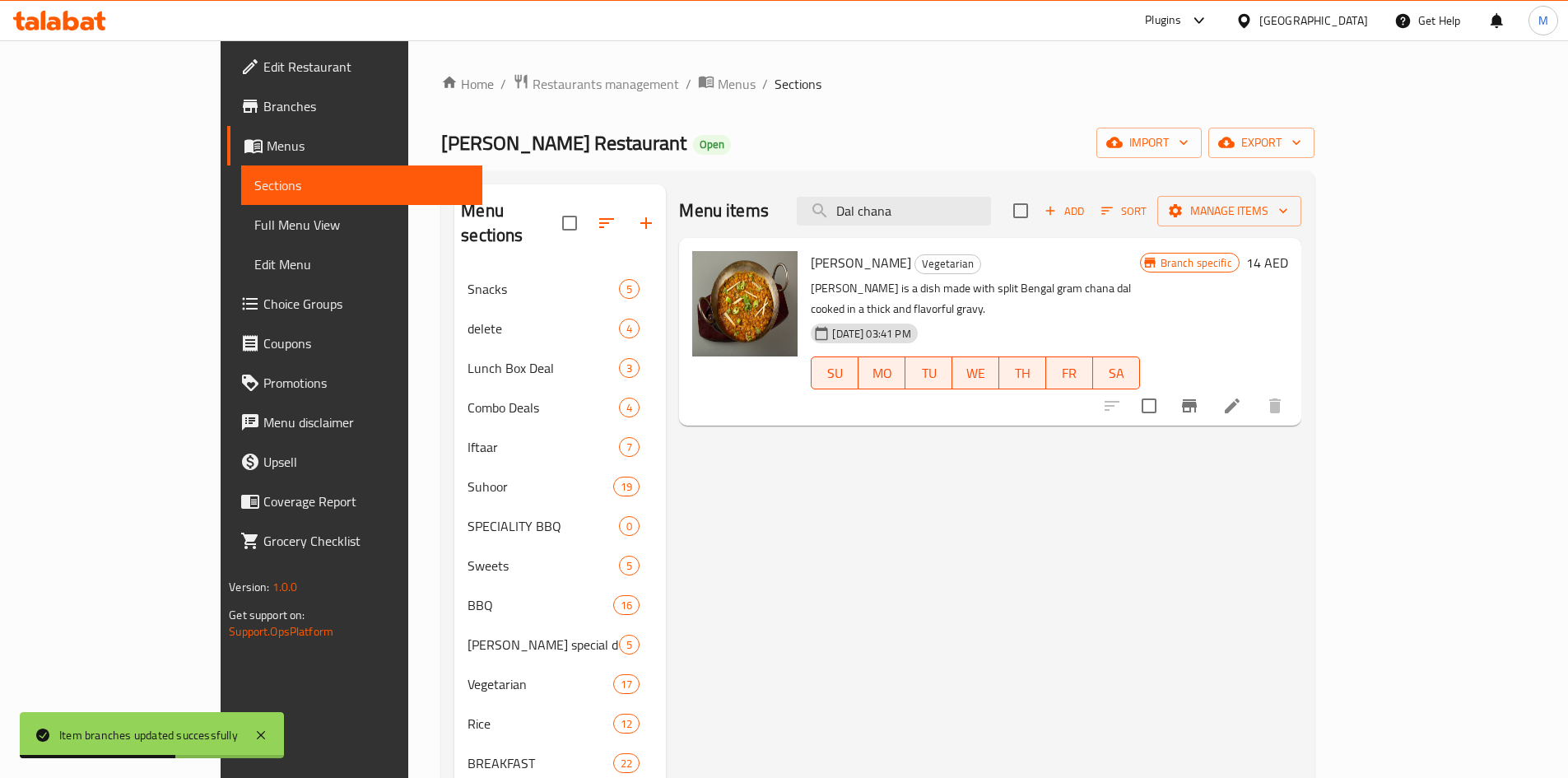
click at [1288, 259] on h6 "14 AED" at bounding box center [1266, 263] width 42 height 23
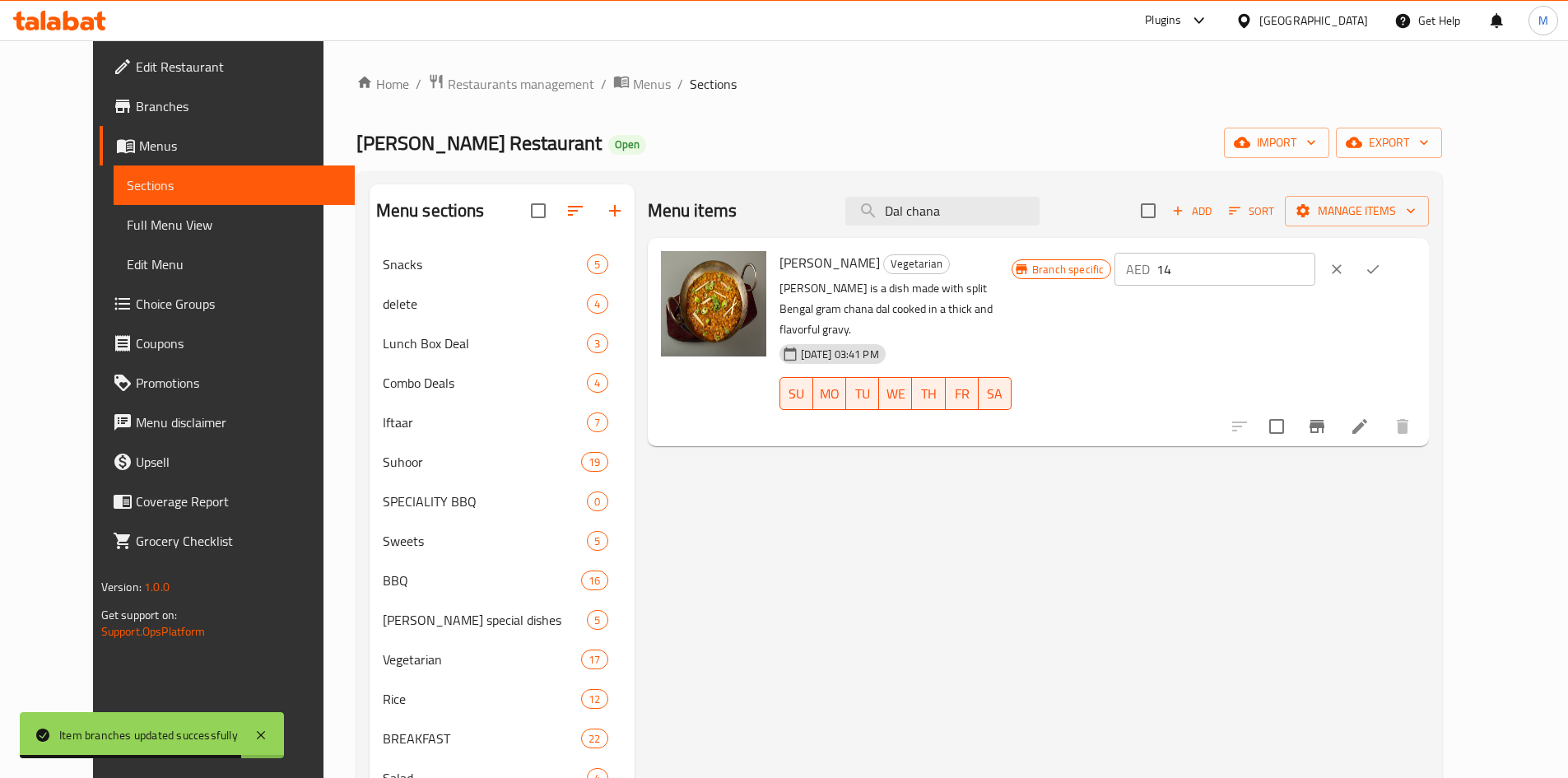
click at [1344, 274] on icon "clear" at bounding box center [1337, 269] width 17 height 17
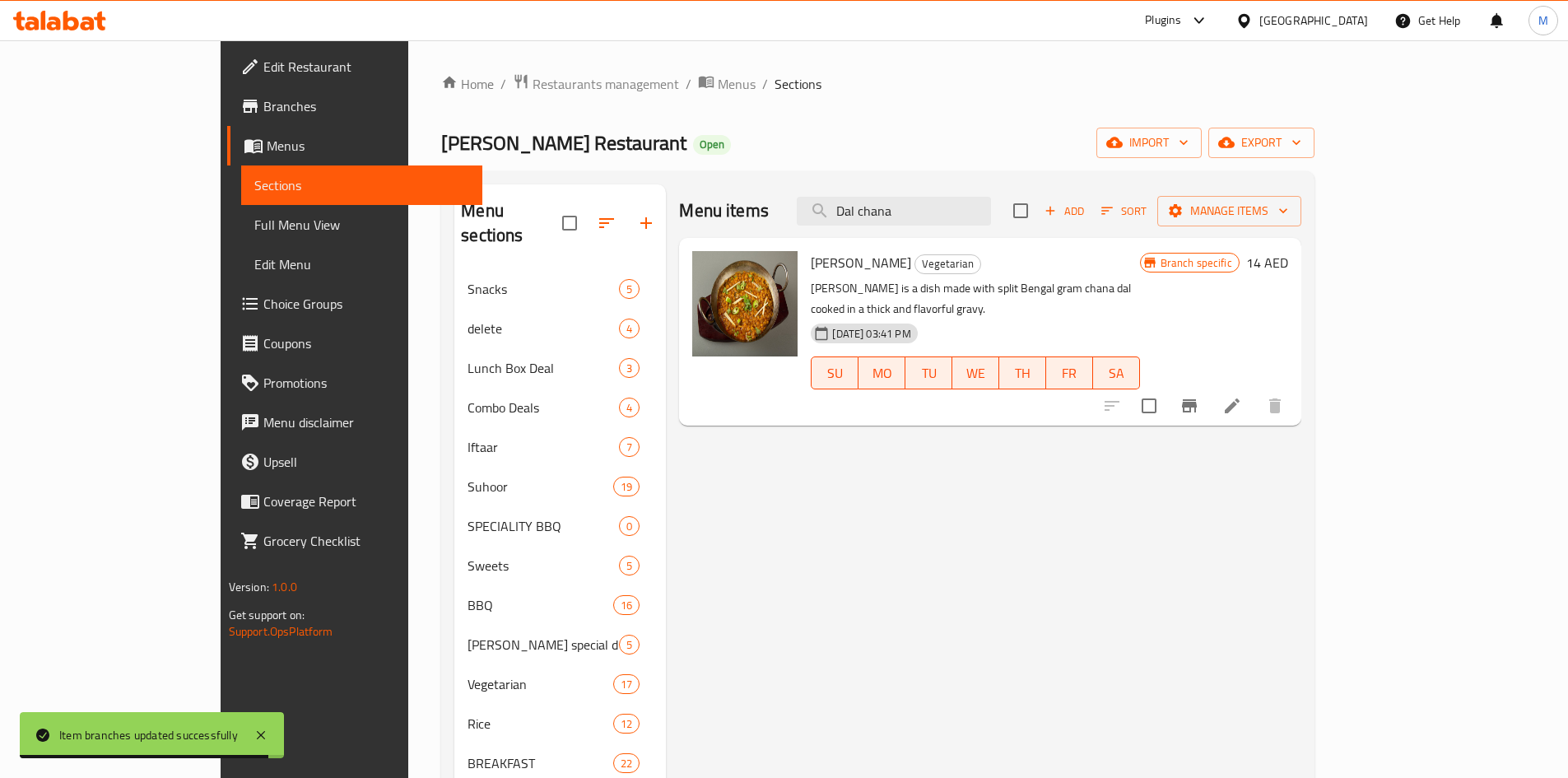
click at [1288, 265] on h6 "14 AED" at bounding box center [1266, 263] width 42 height 23
click at [1197, 399] on icon "Branch-specific-item" at bounding box center [1189, 406] width 15 height 13
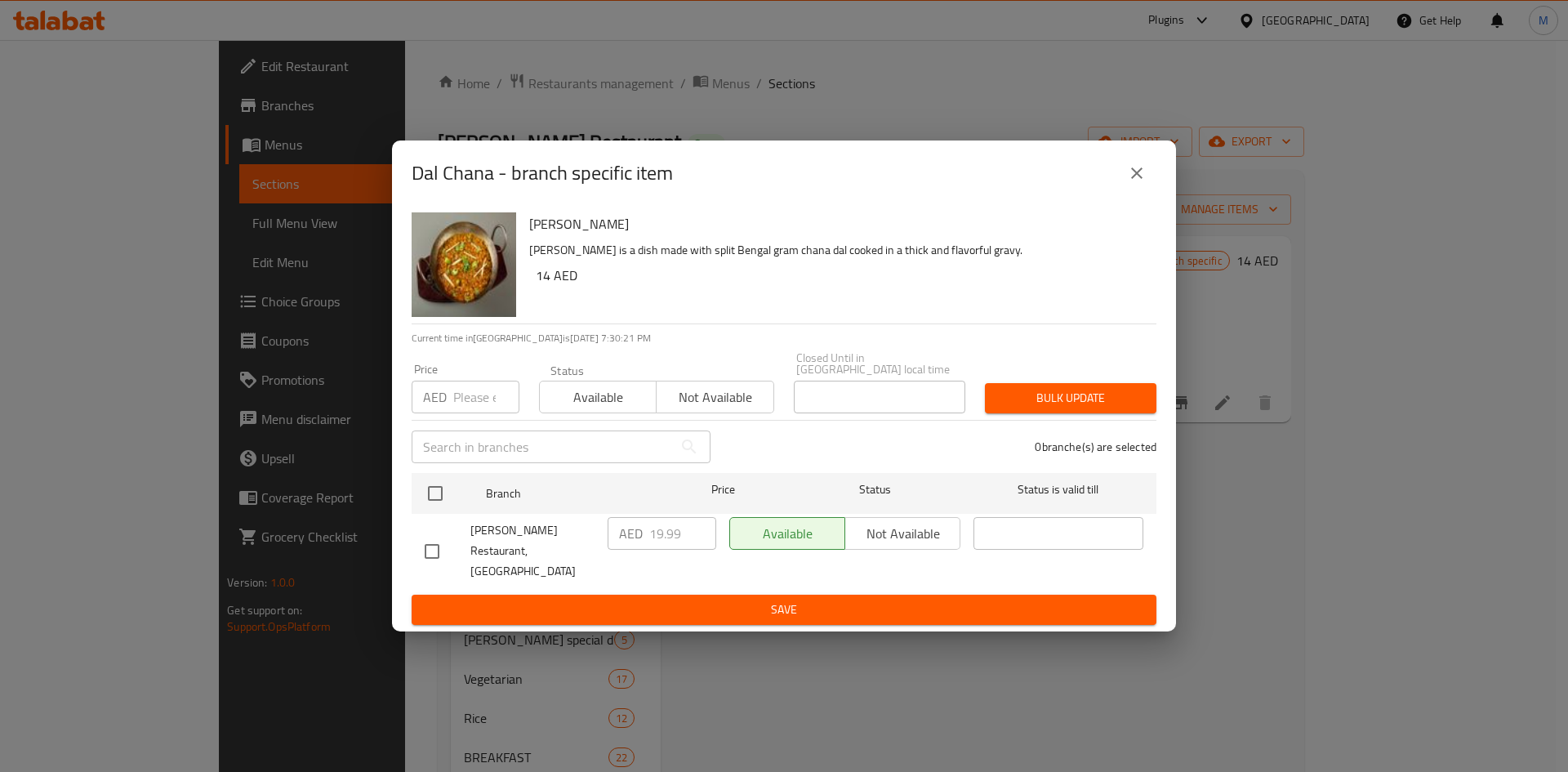
click at [543, 287] on h6 "14 AED" at bounding box center [840, 275] width 608 height 23
copy h6 "14"
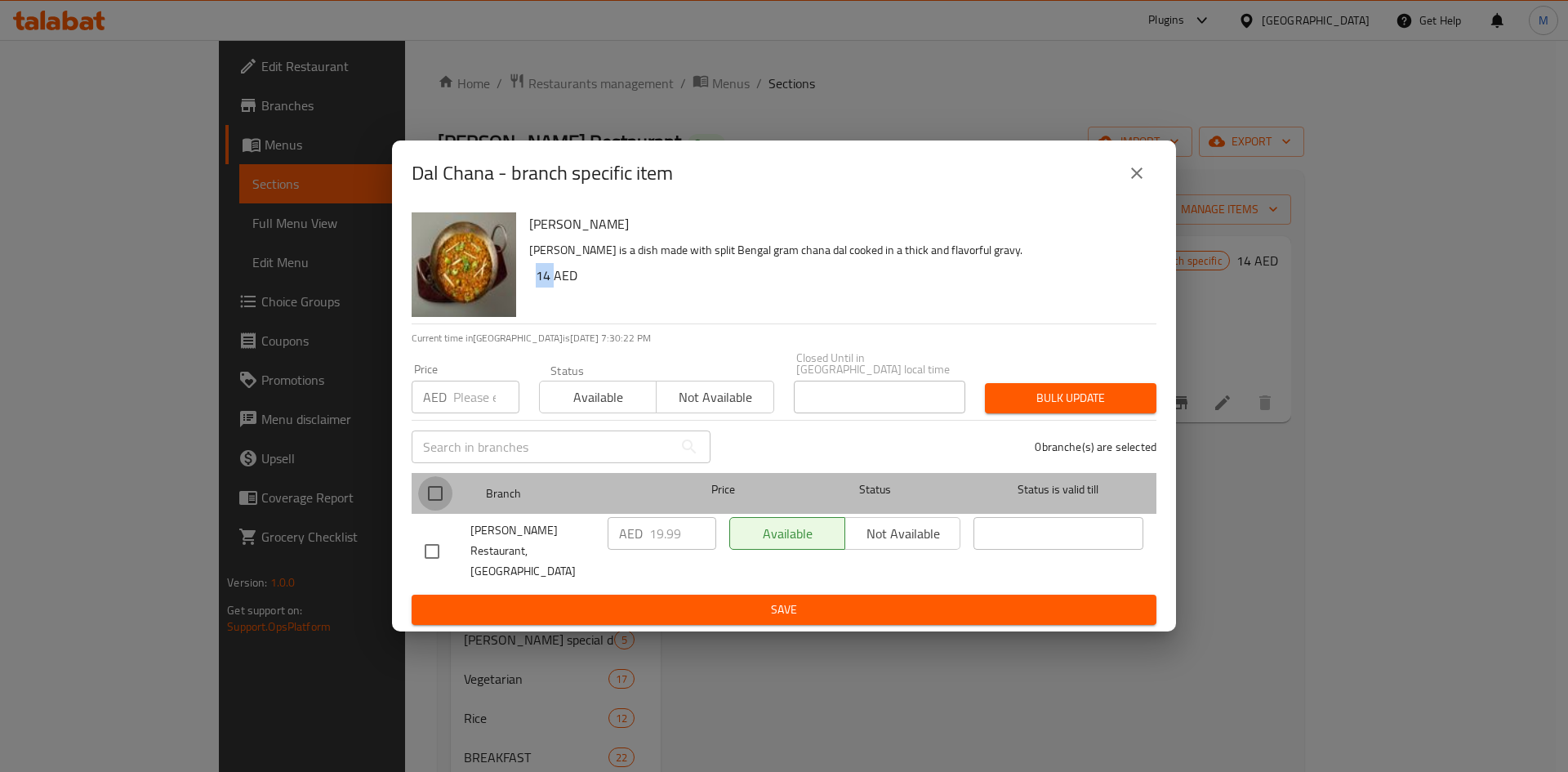
click at [437, 496] on input "checkbox" at bounding box center [435, 493] width 34 height 34
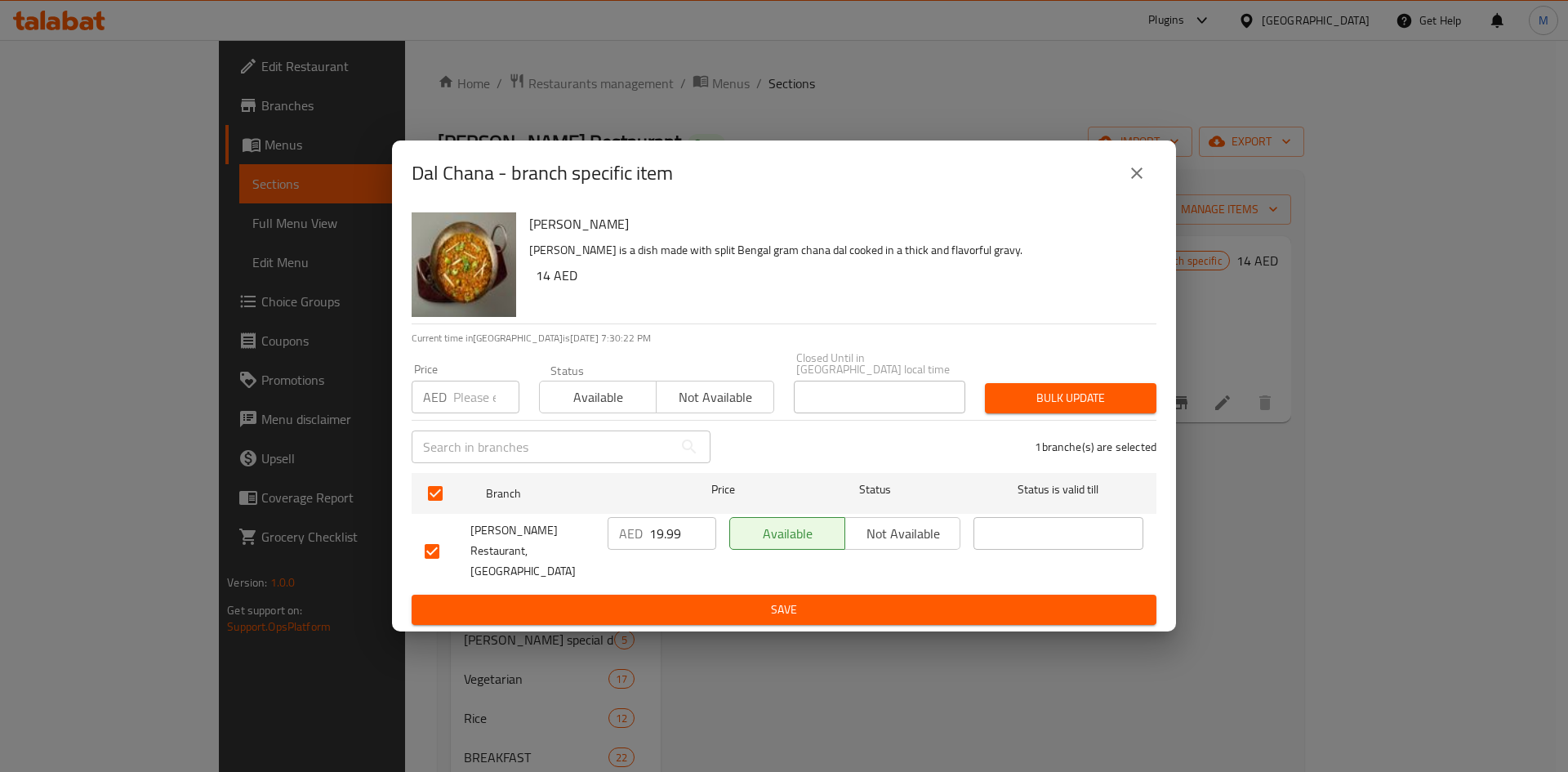
click at [476, 410] on input "number" at bounding box center [486, 396] width 66 height 32
paste input "14"
click at [1039, 402] on span "Bulk update" at bounding box center [1071, 398] width 145 height 20
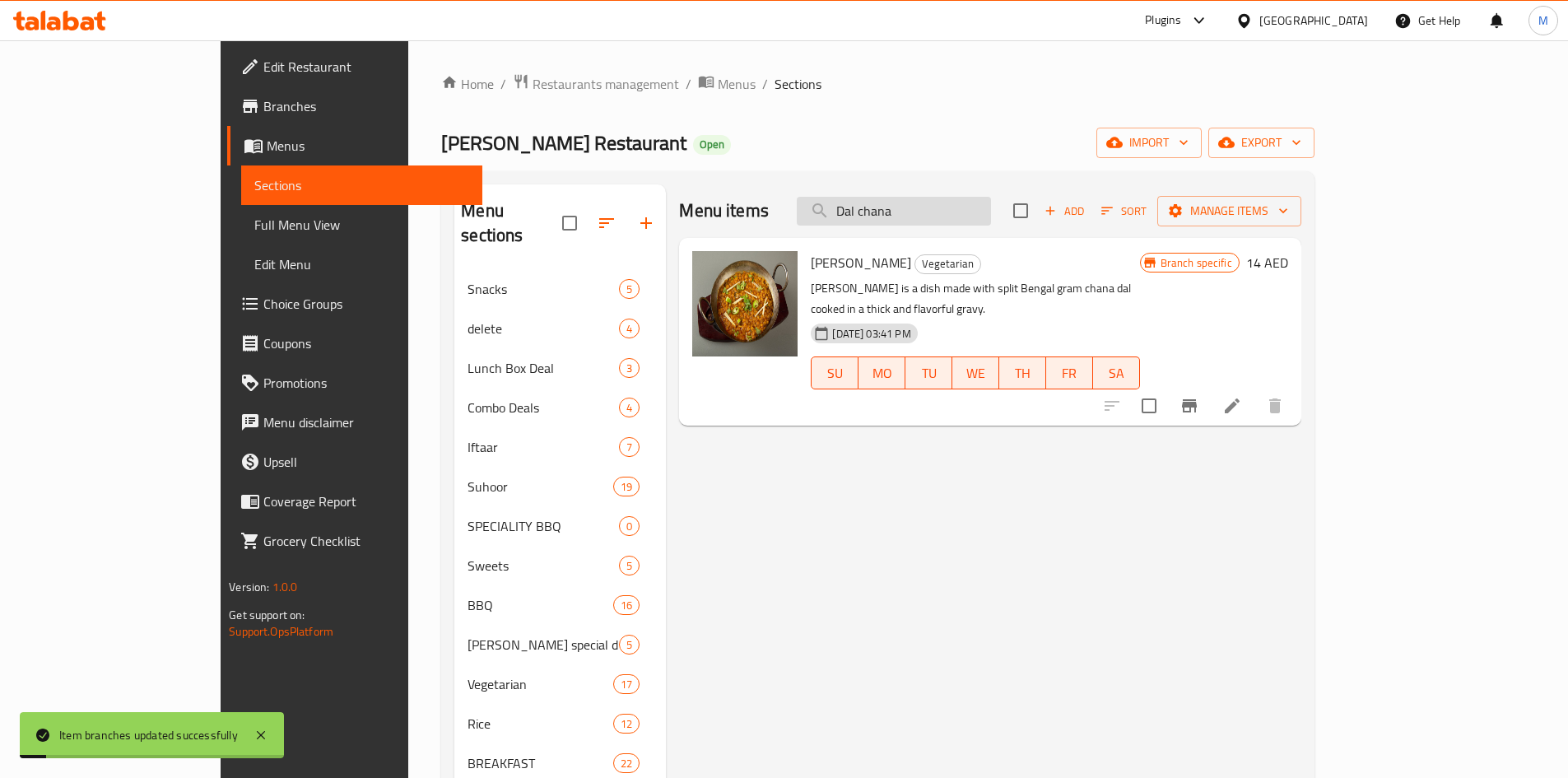
click at [983, 212] on input "Dal chana" at bounding box center [893, 211] width 194 height 29
paste input "Dall Mix"
click at [983, 212] on input "Dal chanaDall Mix" at bounding box center [893, 211] width 194 height 29
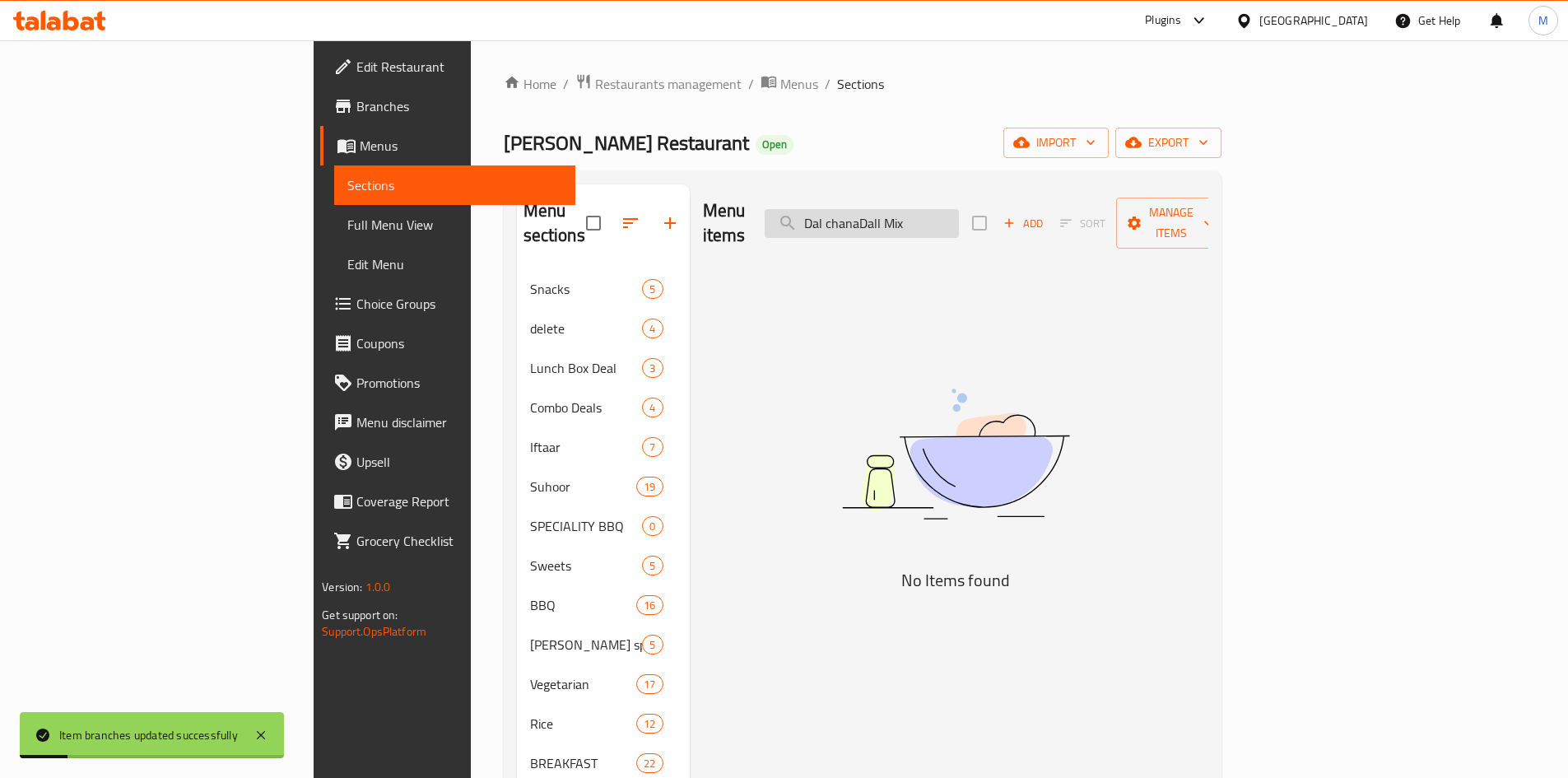
paste input "search"
click at [942, 210] on input "Dall Mix" at bounding box center [861, 223] width 194 height 29
click at [939, 212] on input "Dall Mix" at bounding box center [861, 223] width 194 height 29
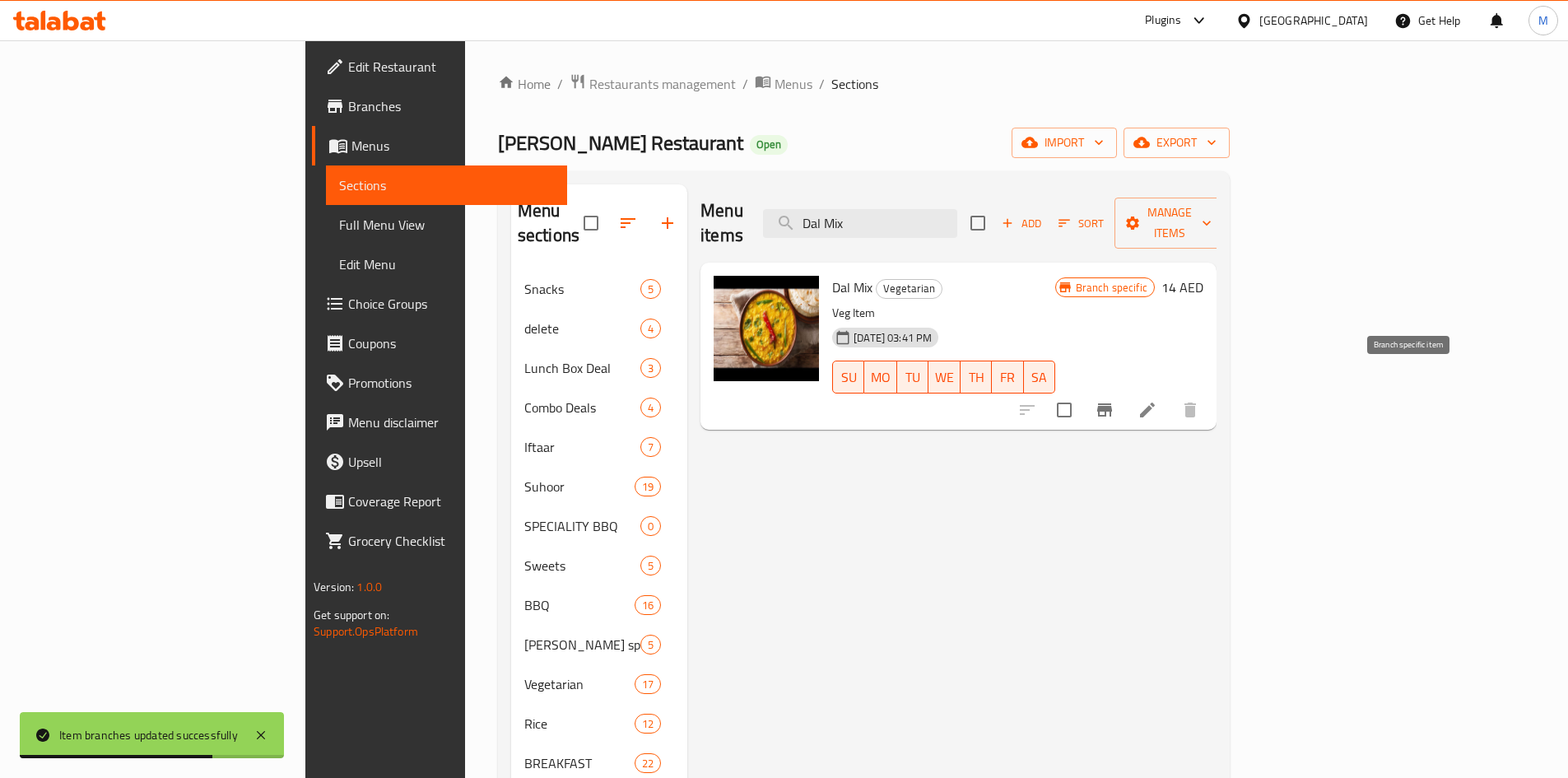
click at [1112, 404] on icon "Branch-specific-item" at bounding box center [1104, 410] width 15 height 13
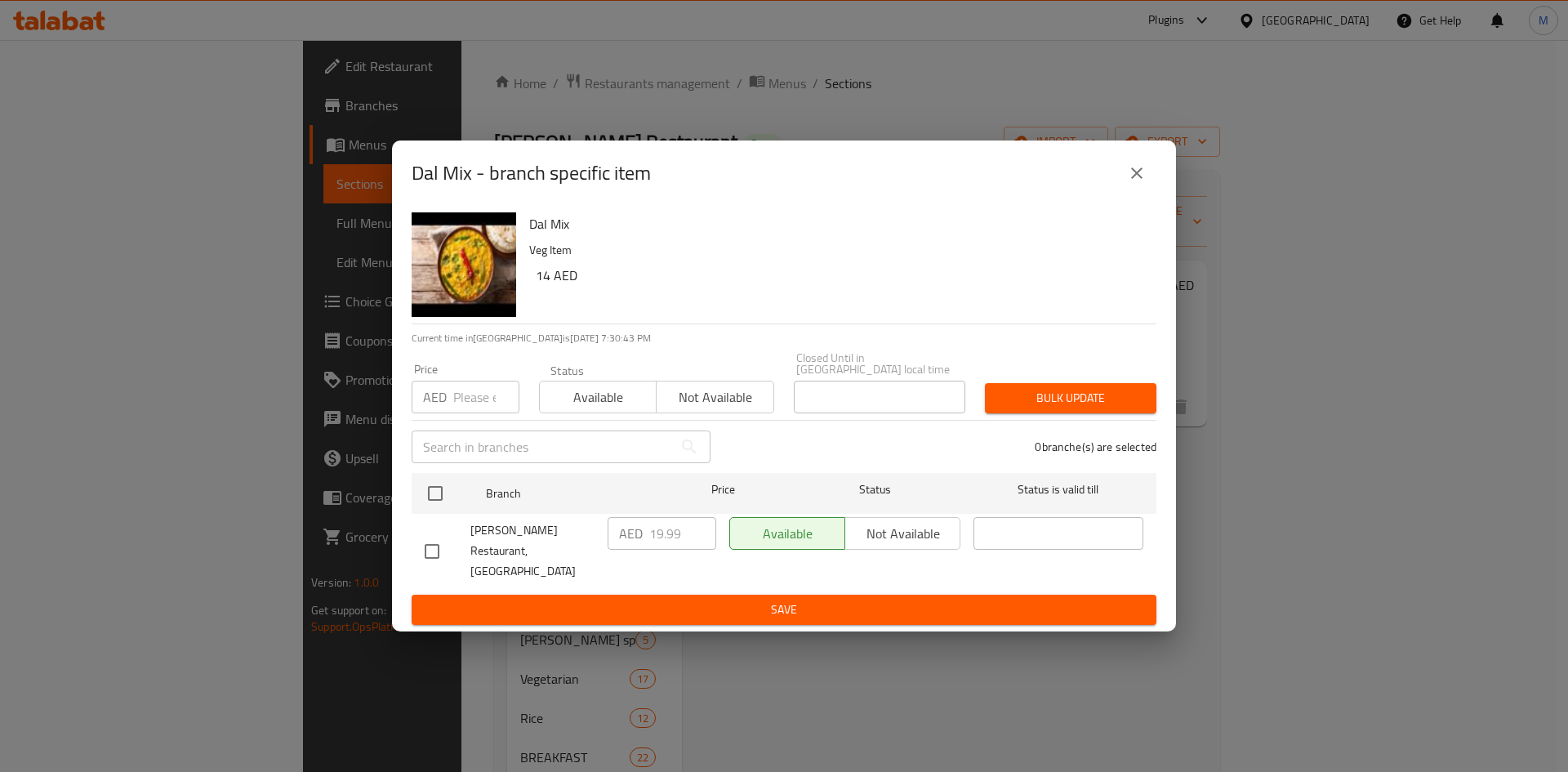
click at [540, 287] on h6 "14 AED" at bounding box center [840, 275] width 608 height 23
copy h6 "14"
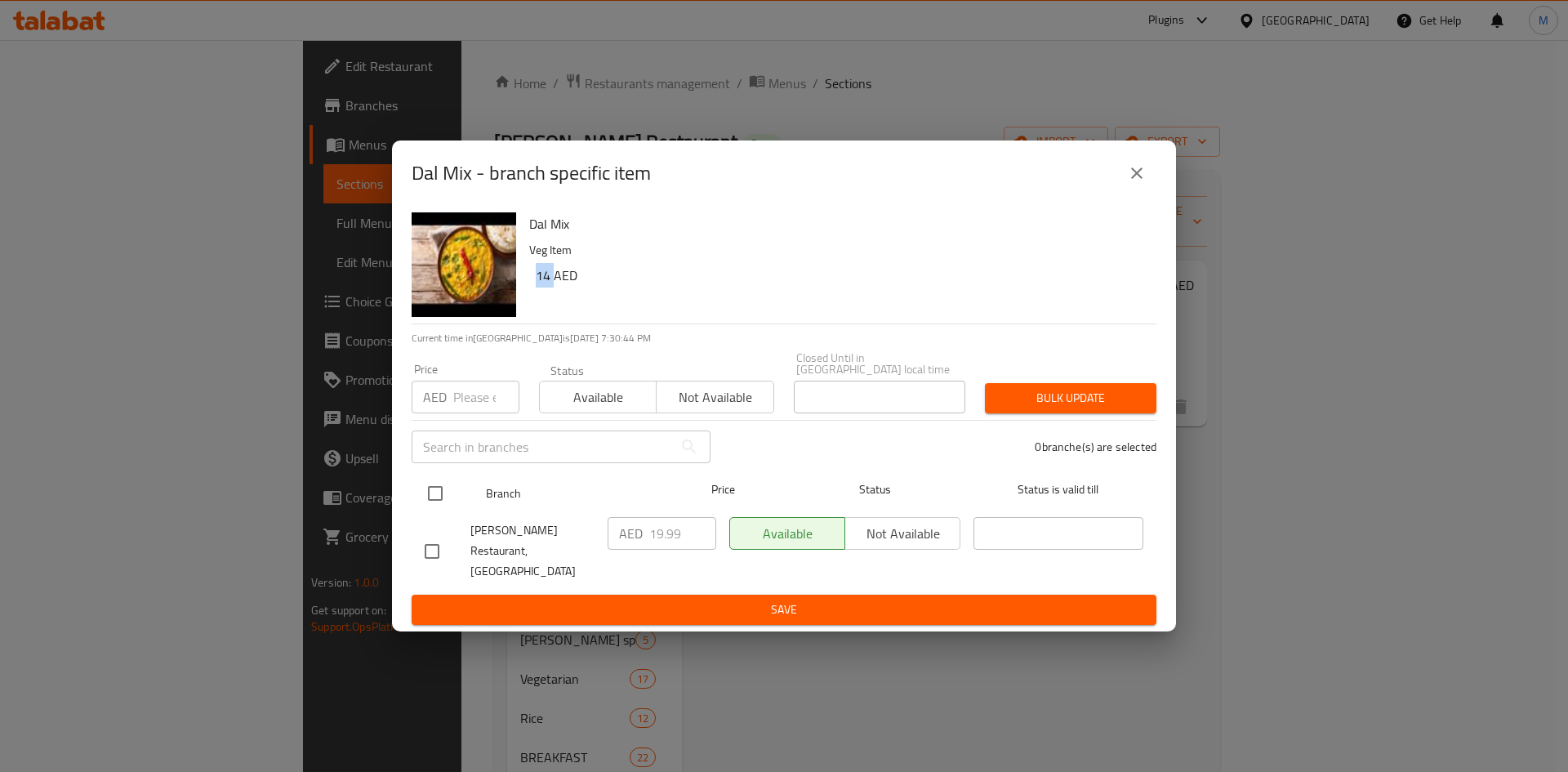
click at [428, 503] on input "checkbox" at bounding box center [435, 493] width 34 height 34
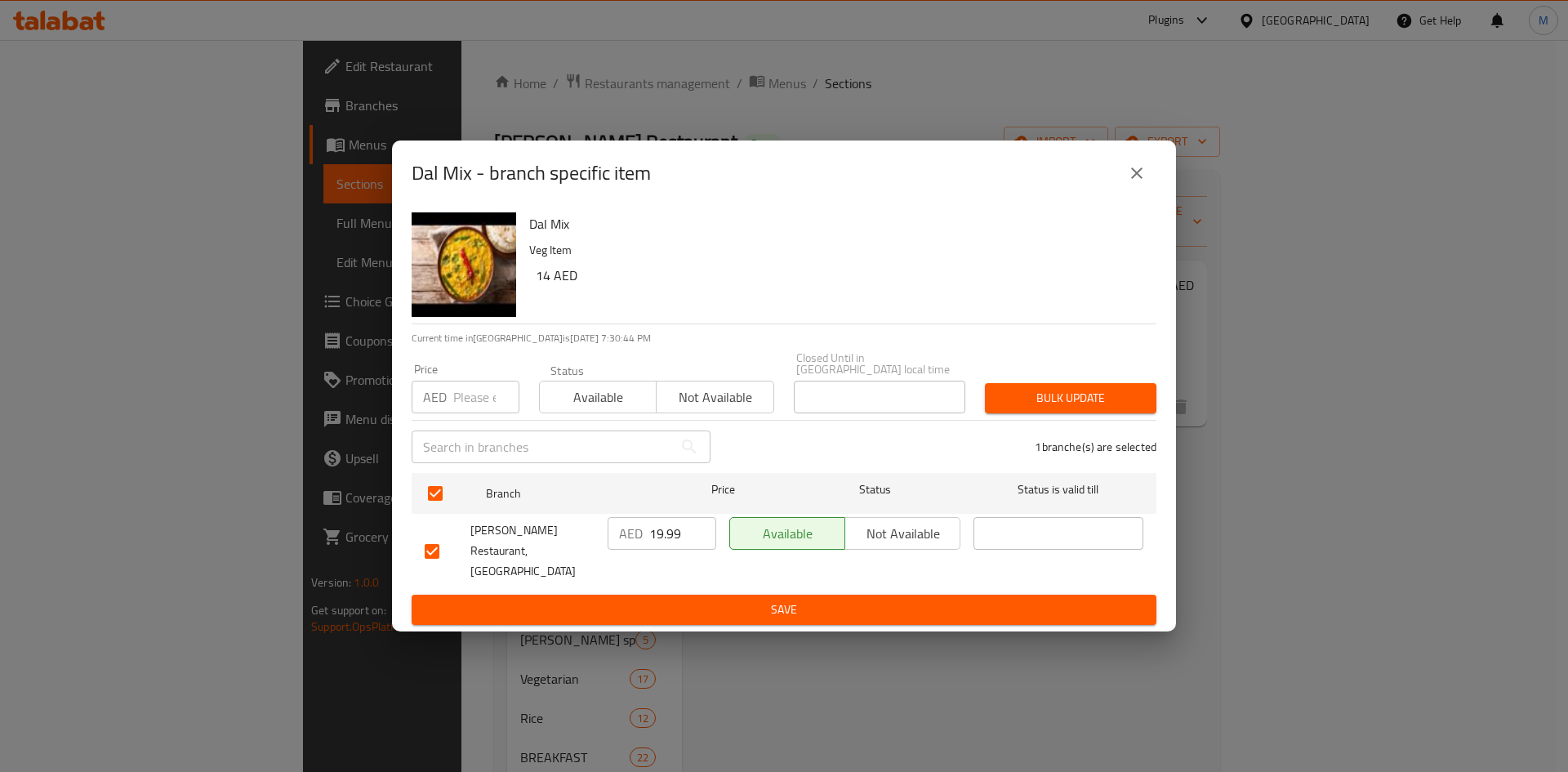
click at [458, 407] on input "number" at bounding box center [486, 396] width 66 height 32
paste input "14"
click at [1013, 403] on span "Bulk update" at bounding box center [1071, 398] width 145 height 20
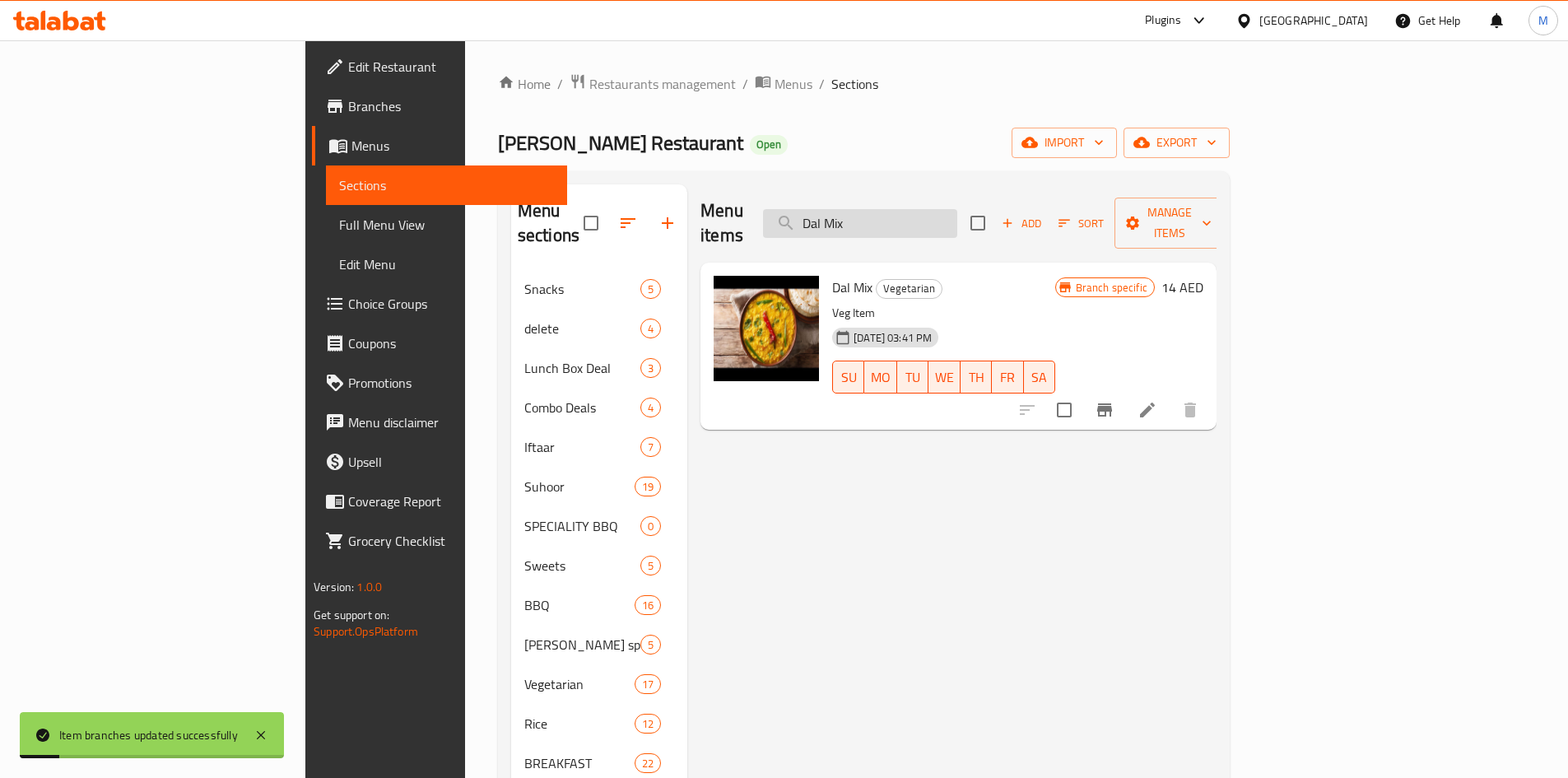
click at [958, 209] on input "Dal Mix" at bounding box center [859, 223] width 194 height 29
paste input "l Masoor"
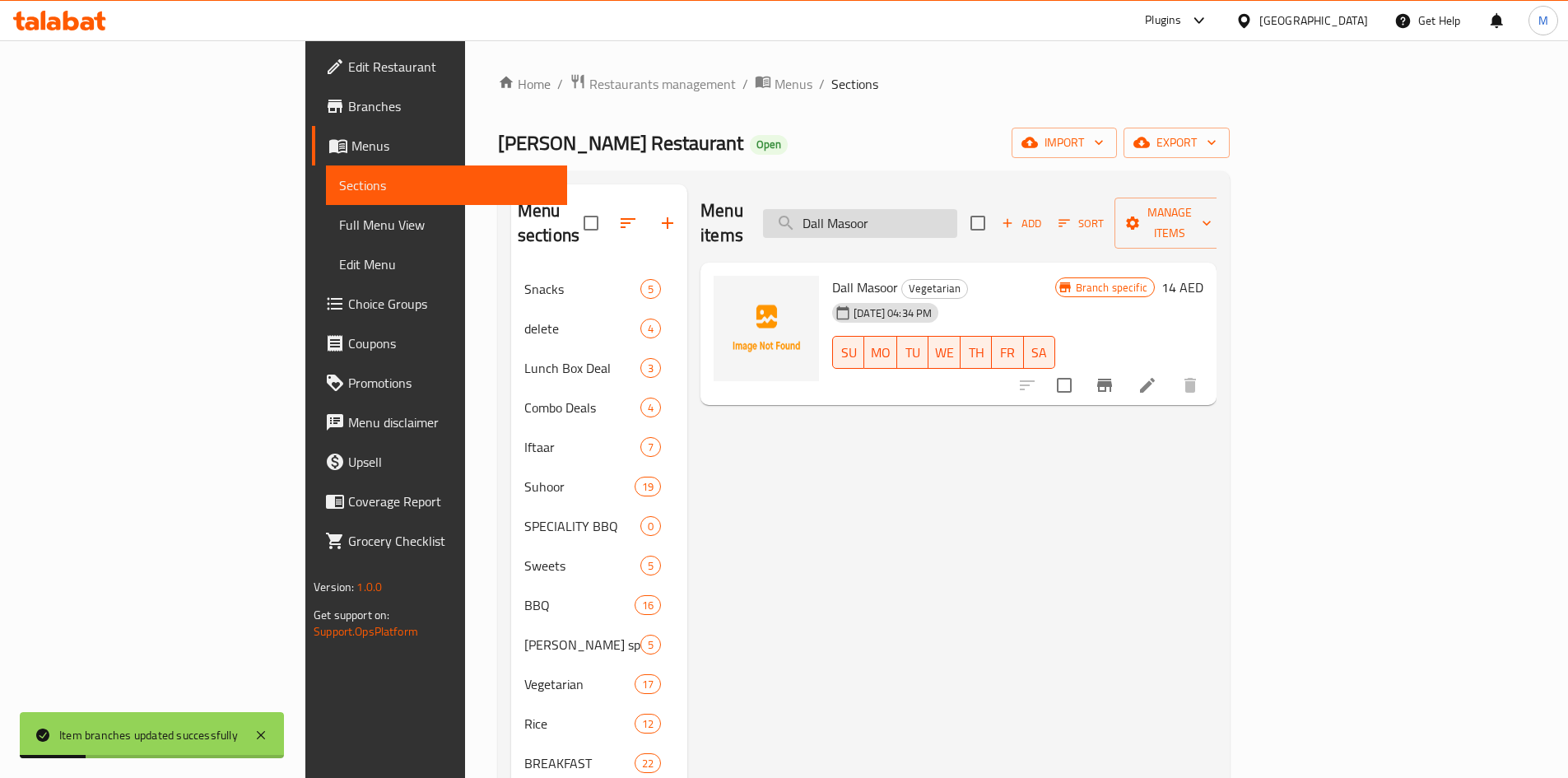
click at [936, 210] on input "Dall Masoor" at bounding box center [859, 223] width 194 height 29
click at [1112, 379] on icon "Branch-specific-item" at bounding box center [1104, 385] width 15 height 13
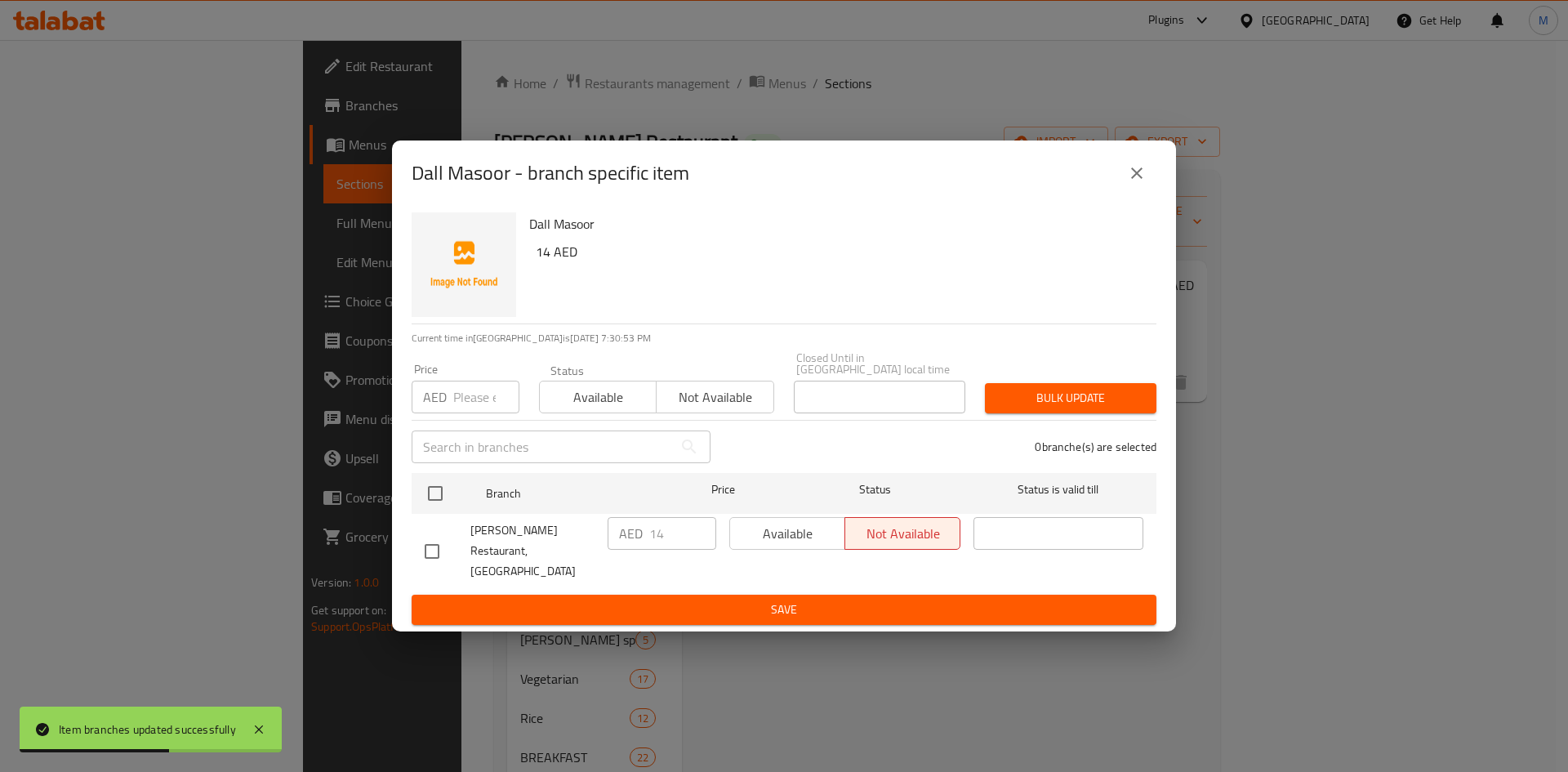
click at [544, 258] on h6 "14 AED" at bounding box center [840, 251] width 608 height 23
copy h6 "14"
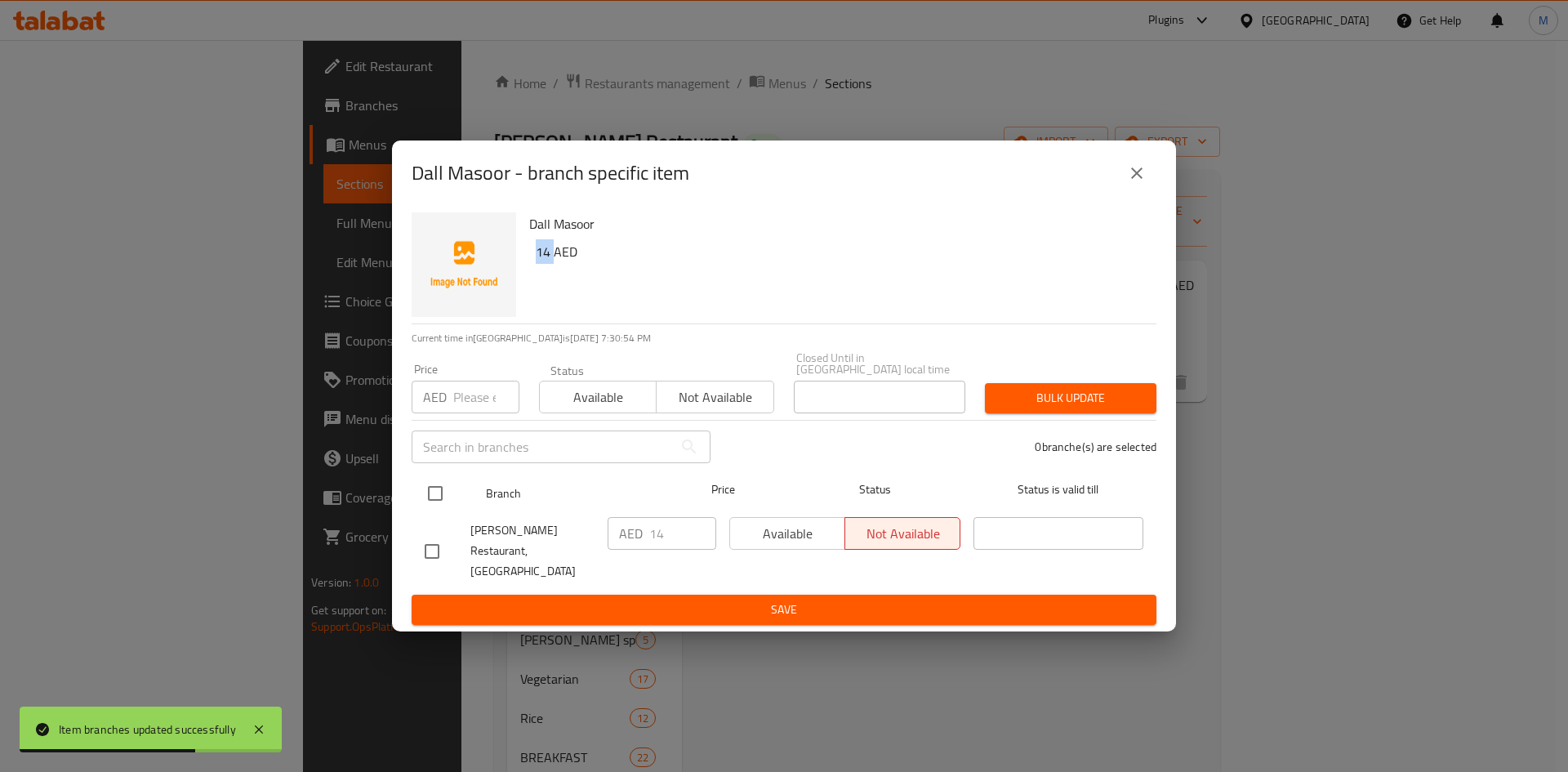
click at [431, 499] on input "checkbox" at bounding box center [435, 493] width 34 height 34
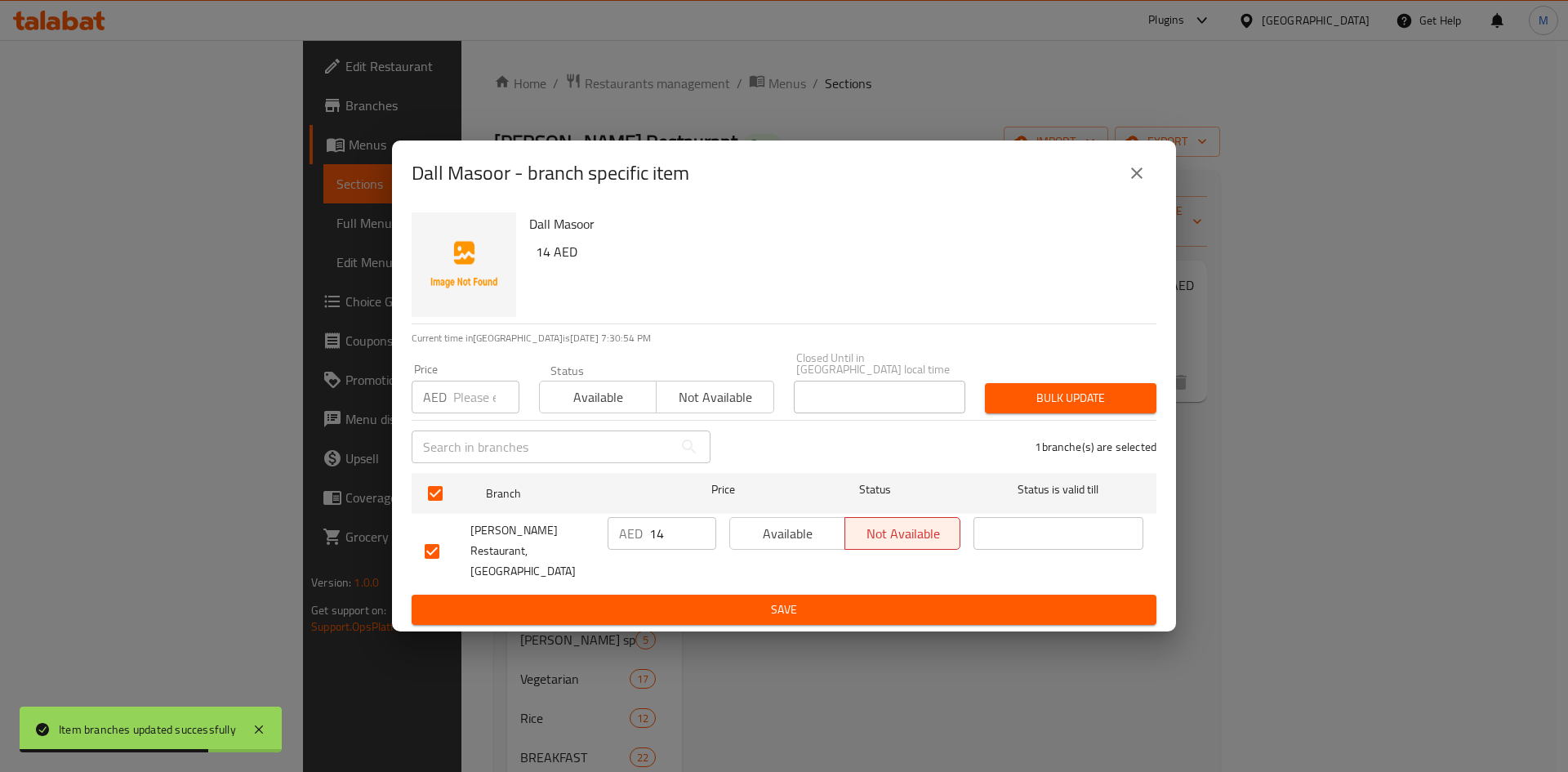
click at [470, 392] on input "number" at bounding box center [486, 396] width 66 height 32
paste input "14"
click at [1064, 395] on button "Bulk update" at bounding box center [1071, 398] width 171 height 30
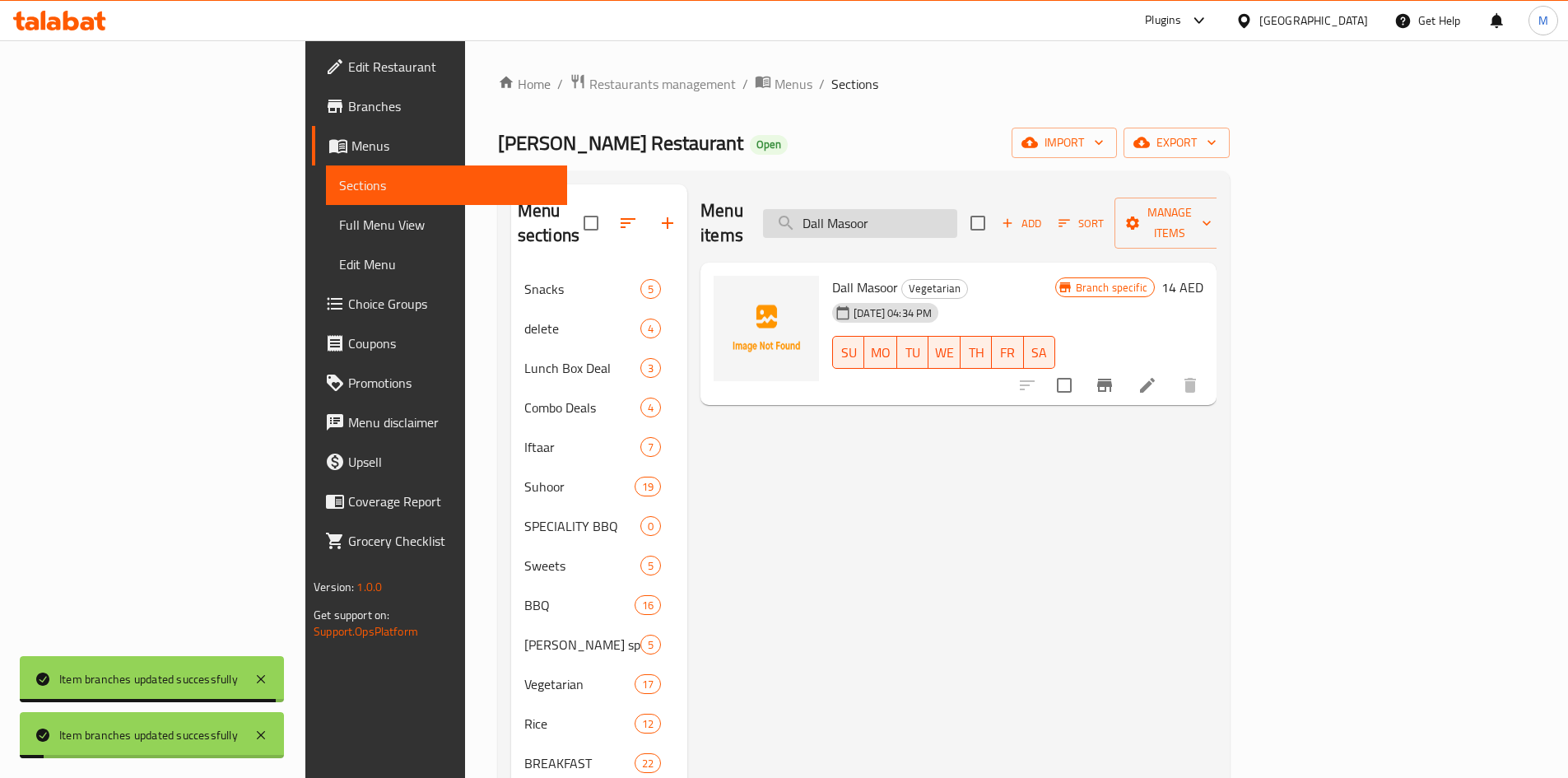
click at [958, 223] on input "Dall Masoor" at bounding box center [859, 223] width 194 height 29
click at [958, 213] on input "Dall Masoor" at bounding box center [859, 223] width 194 height 29
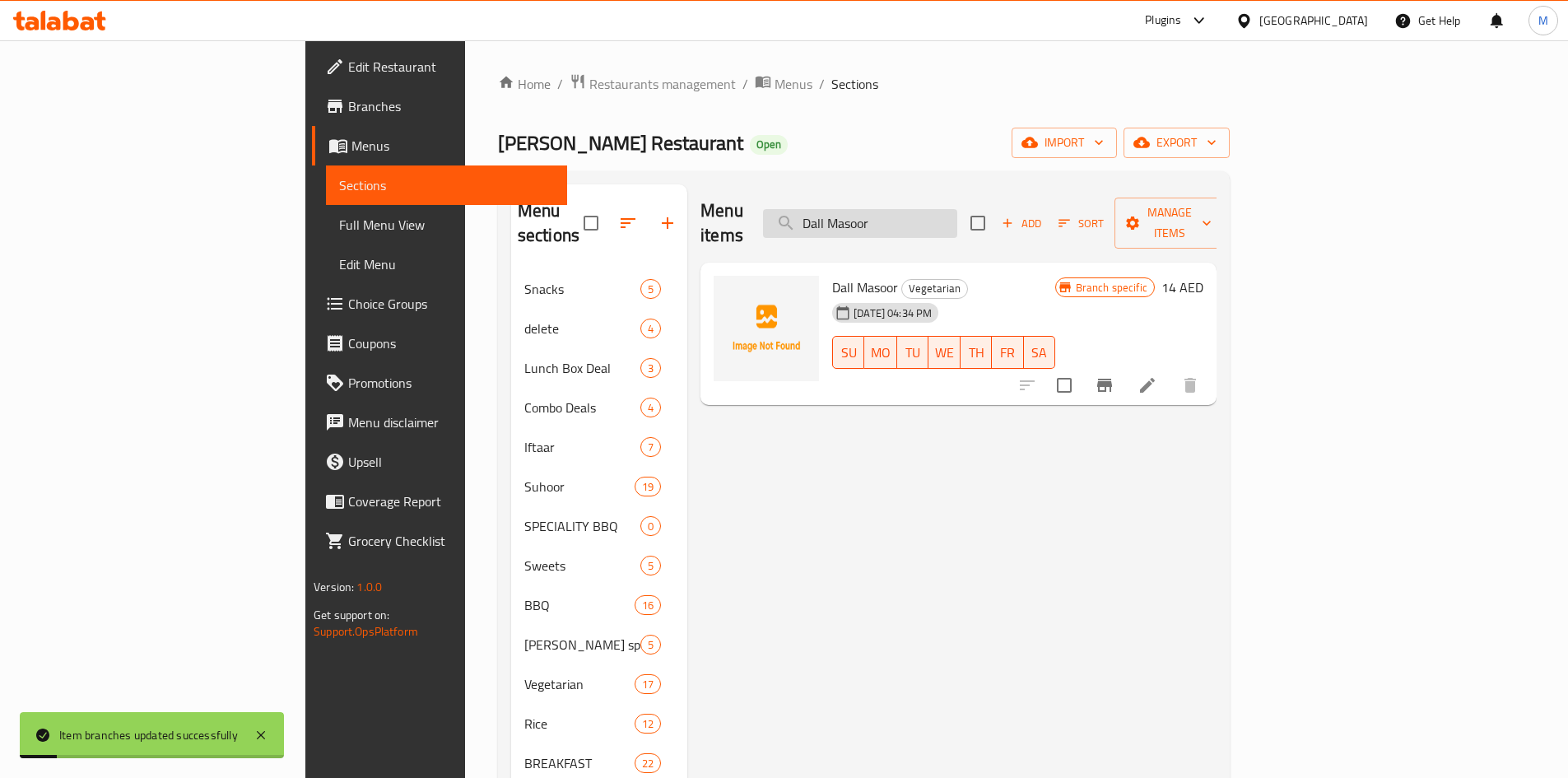
click at [958, 213] on input "Dall Masoor" at bounding box center [859, 223] width 194 height 29
paste input "Lobia"
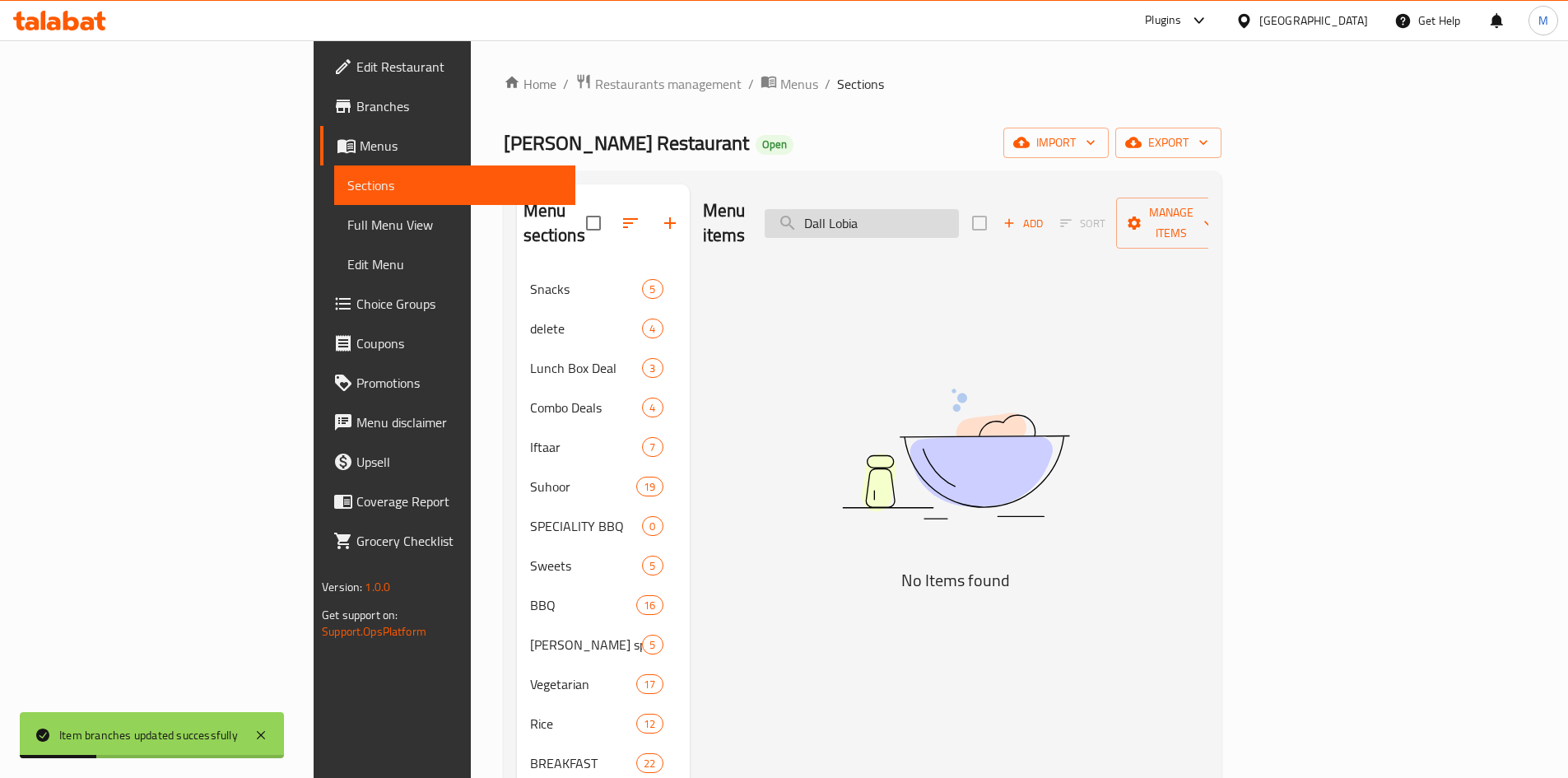
click at [939, 209] on input "Dall Lobia" at bounding box center [861, 223] width 194 height 29
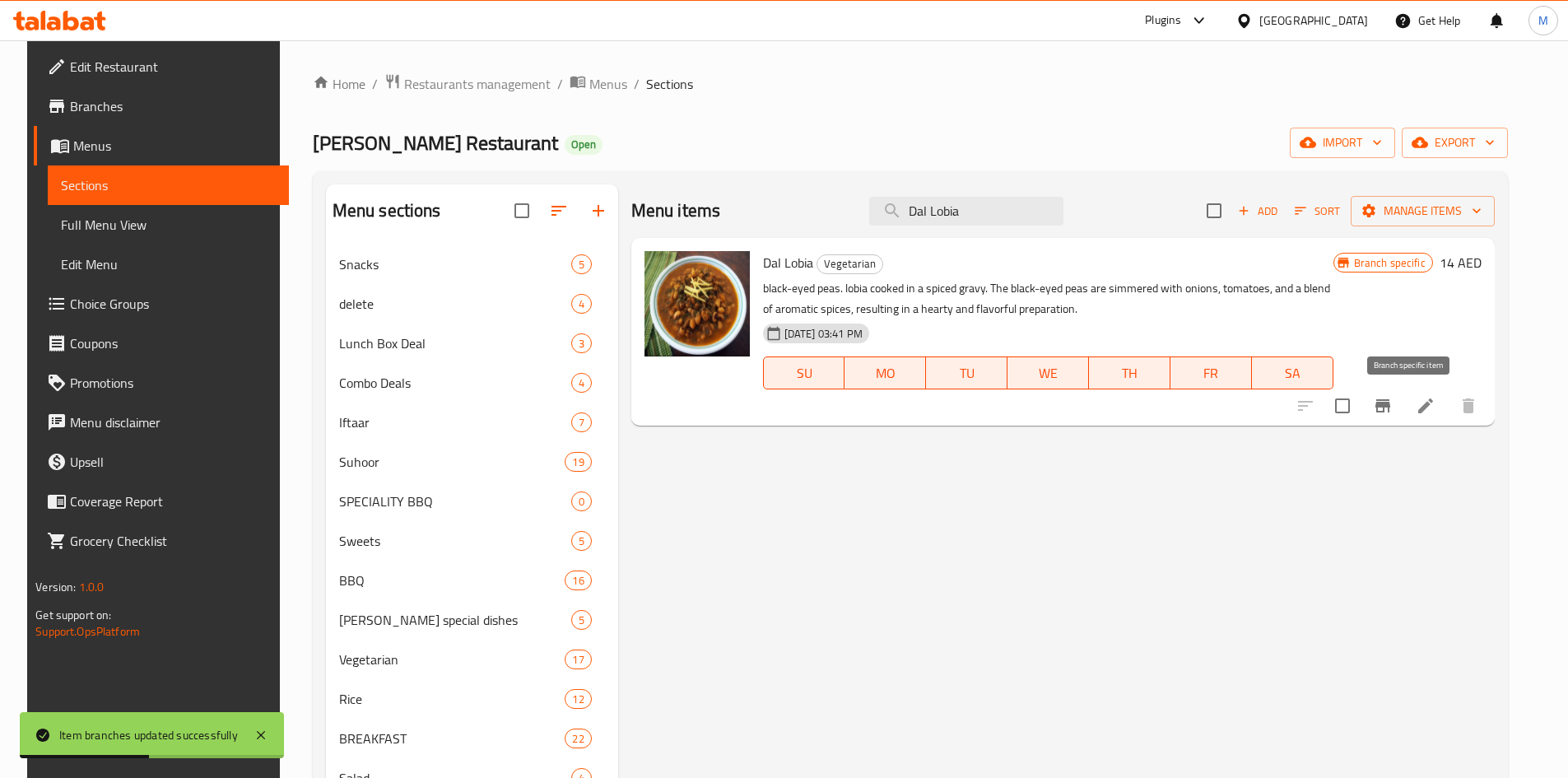
click at [1393, 402] on icon "Branch-specific-item" at bounding box center [1382, 406] width 19 height 19
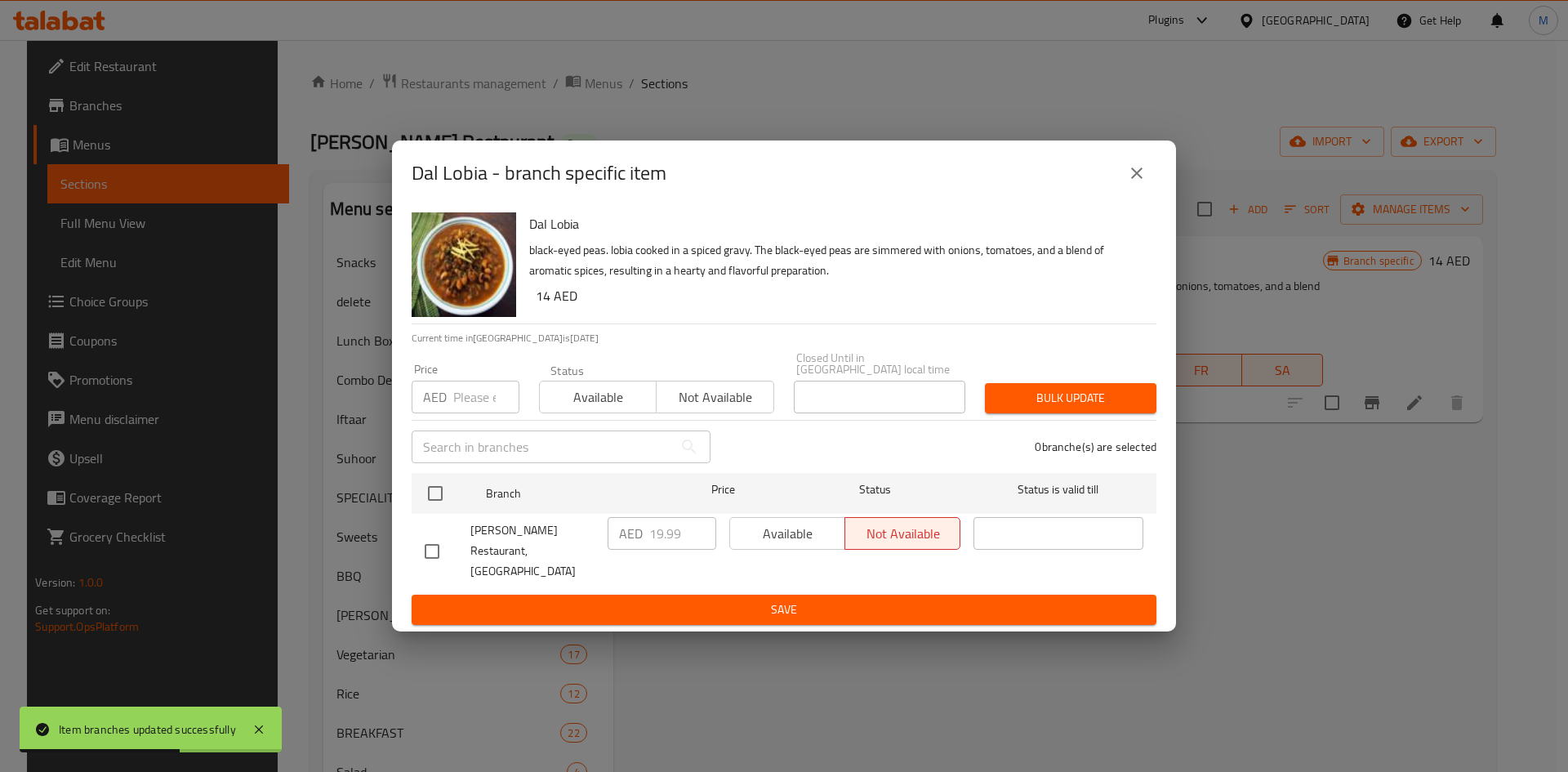
click at [541, 304] on h6 "14 AED" at bounding box center [840, 296] width 608 height 23
copy h6 "14"
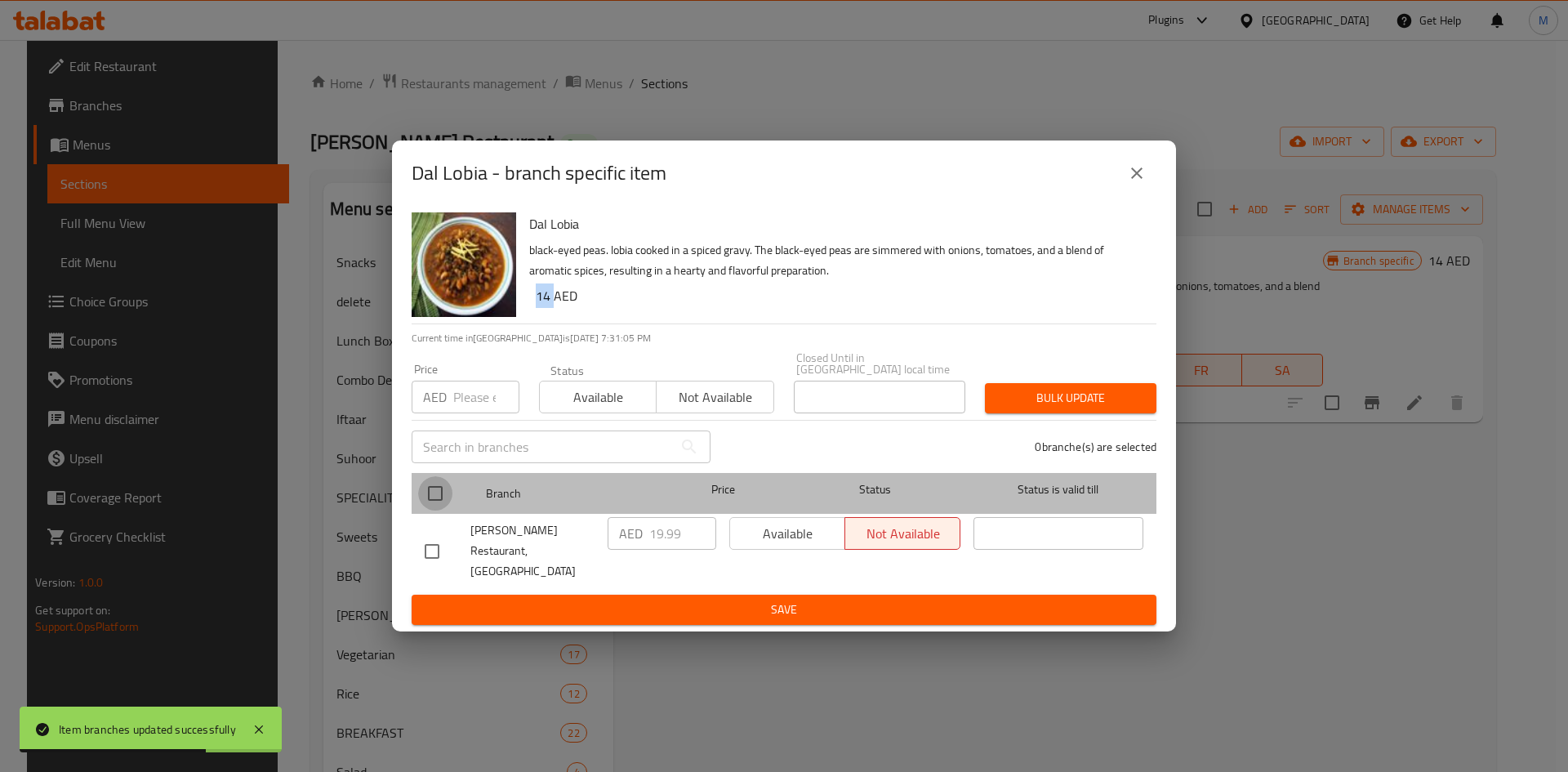
click at [439, 504] on input "checkbox" at bounding box center [435, 493] width 34 height 34
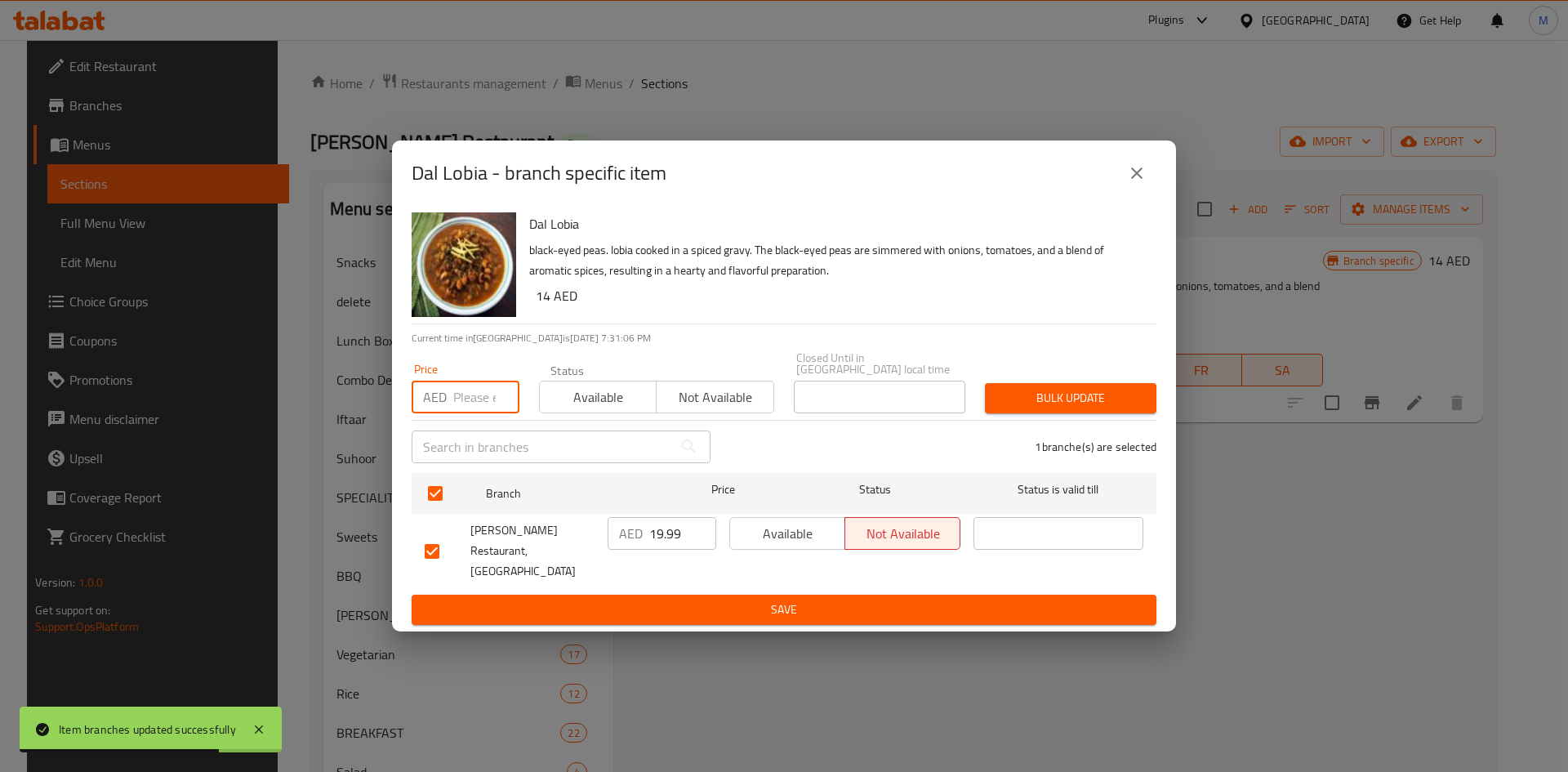
click at [467, 414] on input "number" at bounding box center [486, 396] width 66 height 32
paste input "14"
click at [1043, 414] on button "Bulk update" at bounding box center [1071, 398] width 171 height 30
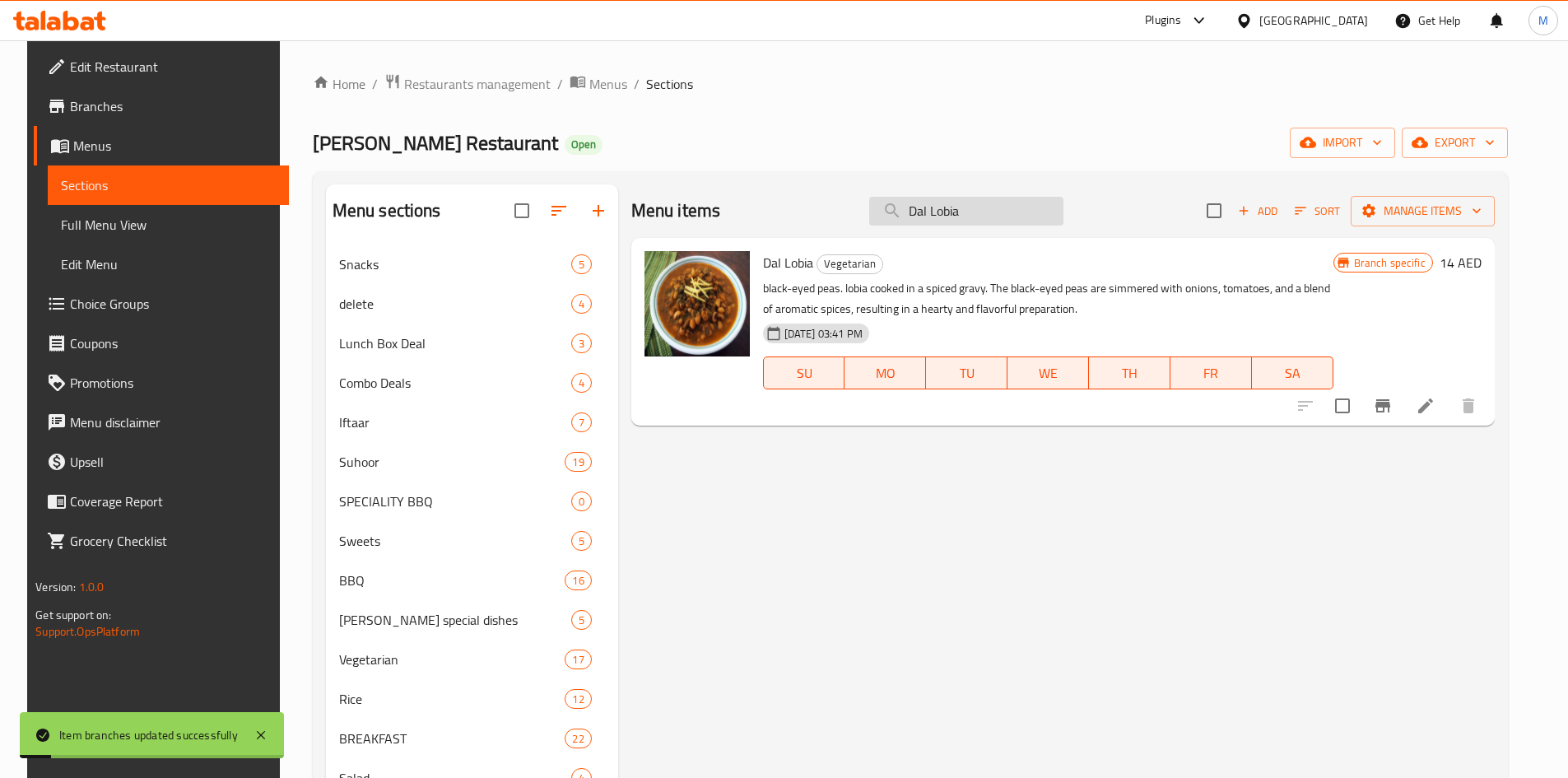
click at [1017, 216] on input "Dal Lobia" at bounding box center [966, 211] width 194 height 29
paste input "Makhni"
click at [1017, 216] on input "Dal Lobia" at bounding box center [966, 211] width 194 height 29
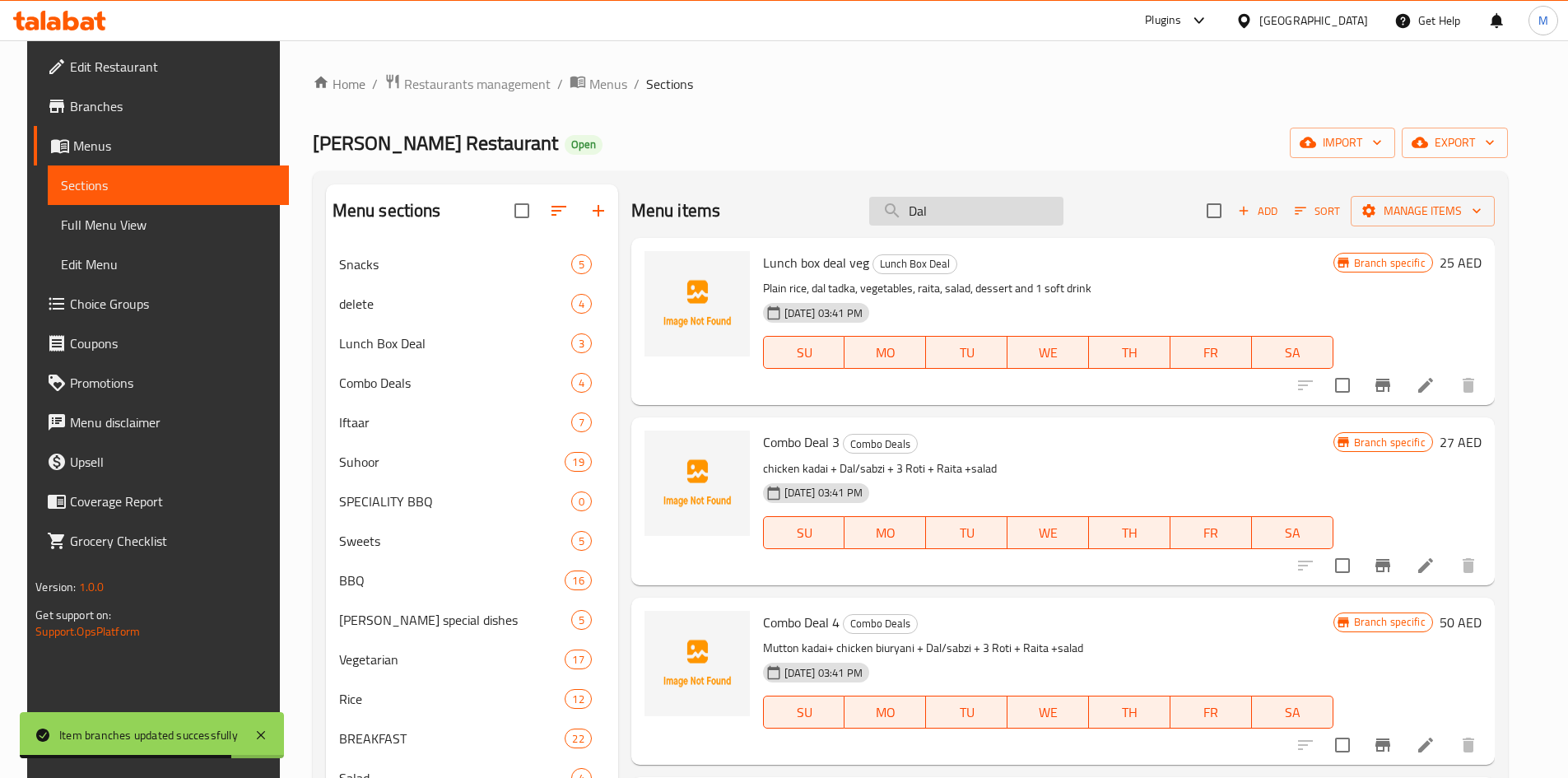
click at [952, 215] on input "Dal" at bounding box center [966, 211] width 194 height 29
paste input "Makhni"
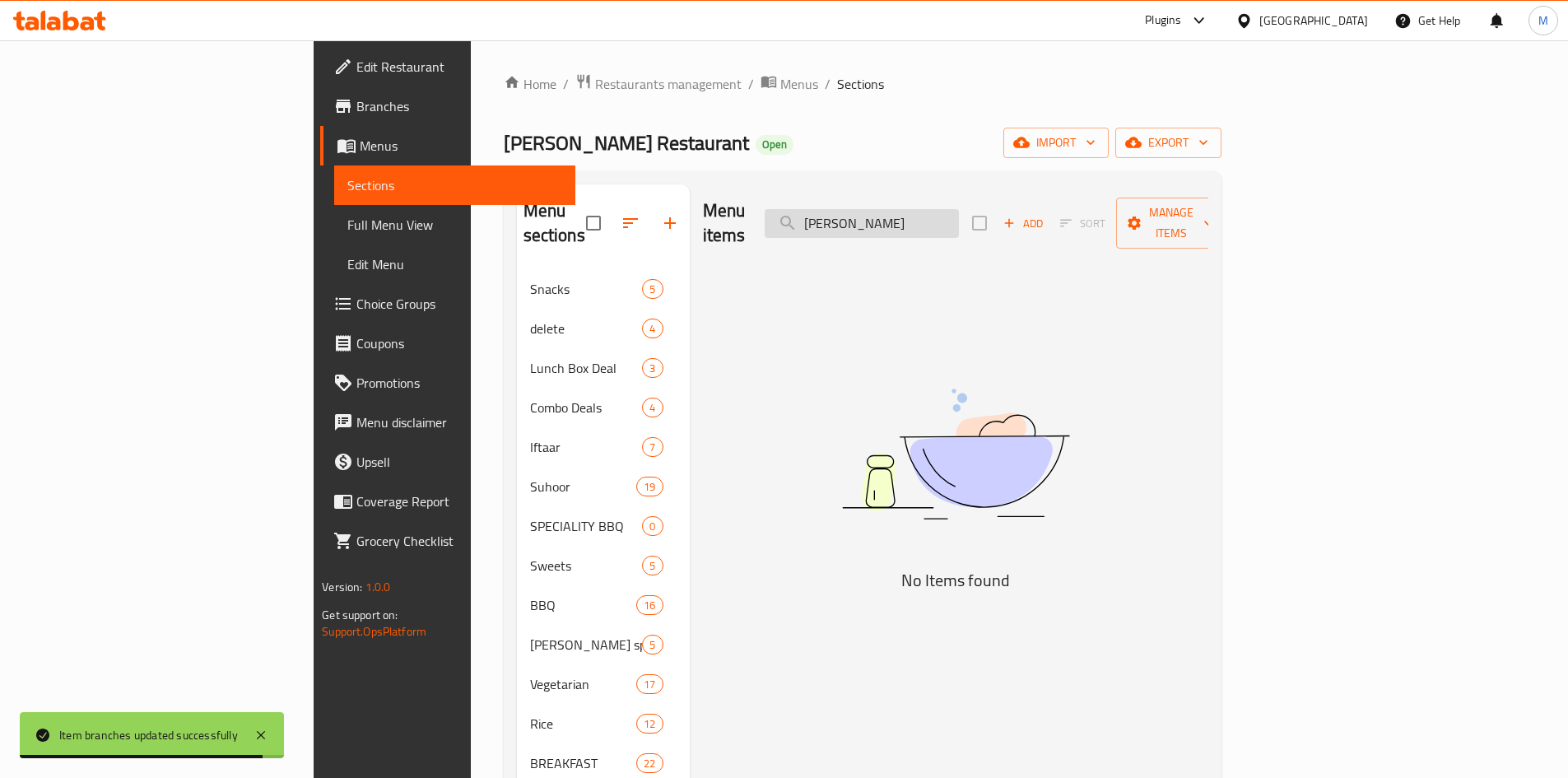
click at [944, 213] on input "Dal Makhni" at bounding box center [861, 223] width 194 height 29
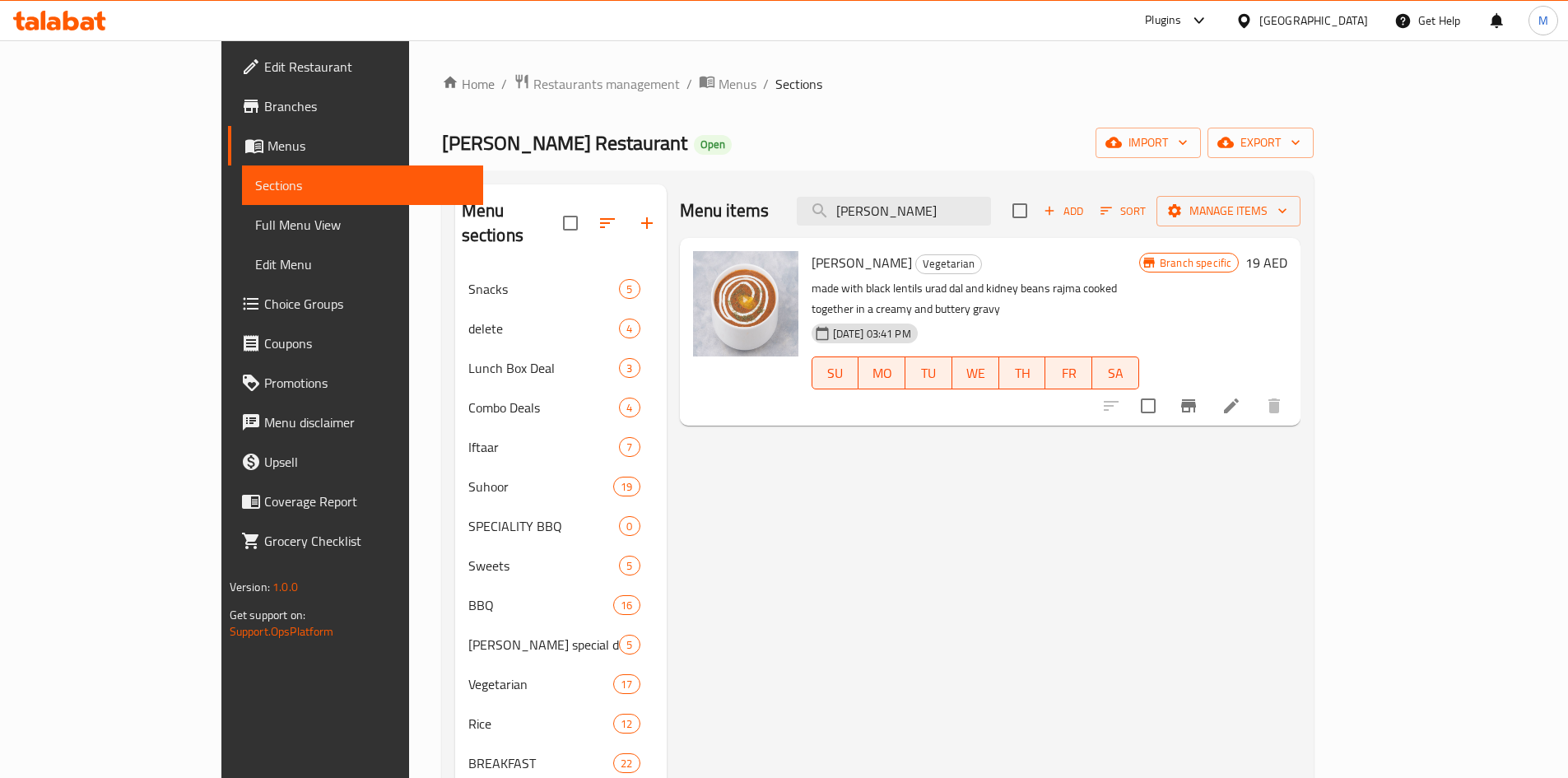
click at [1196, 399] on icon "Branch-specific-item" at bounding box center [1189, 406] width 15 height 13
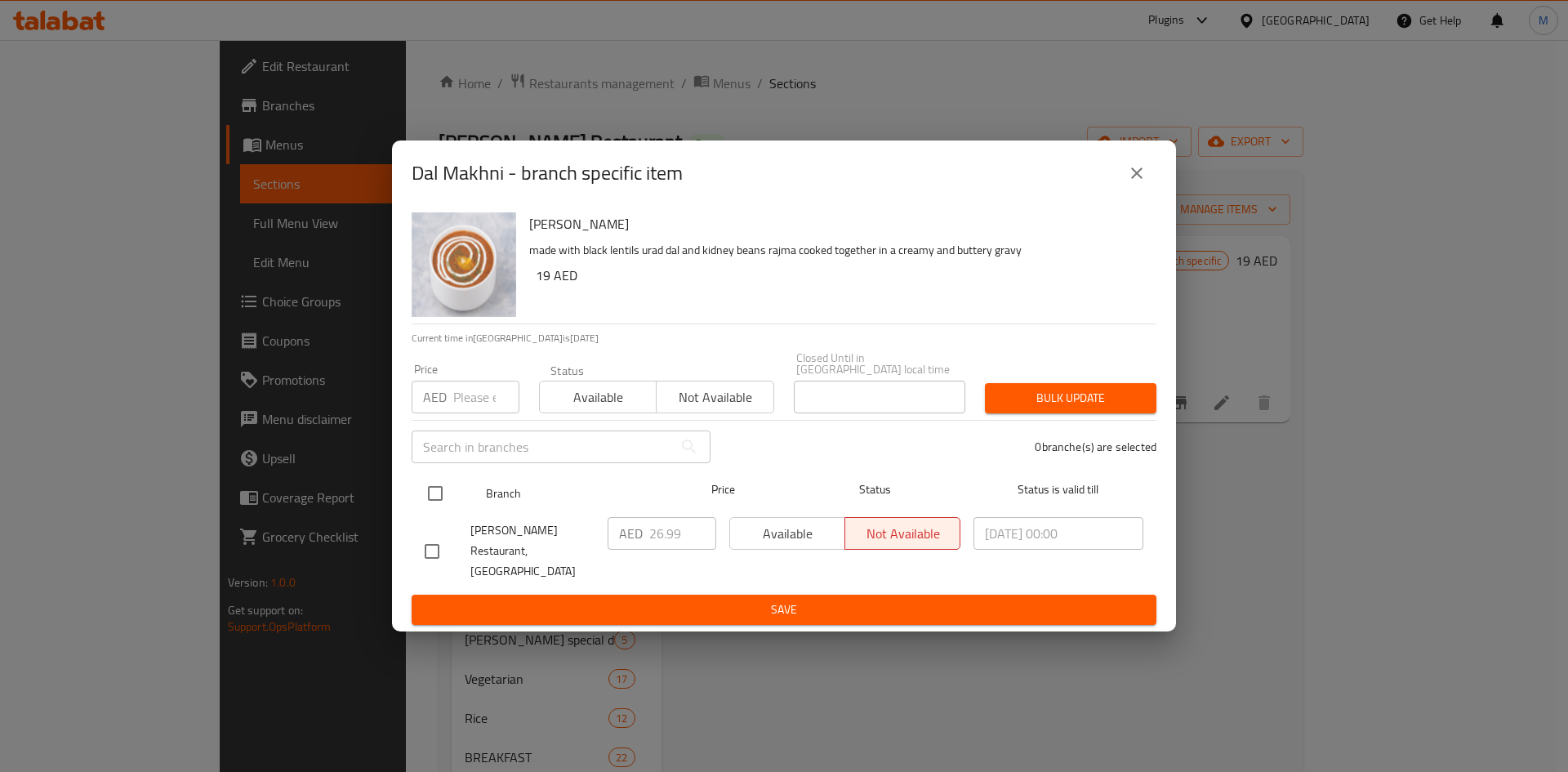
drag, startPoint x: 436, startPoint y: 499, endPoint x: 473, endPoint y: 362, distance: 141.9
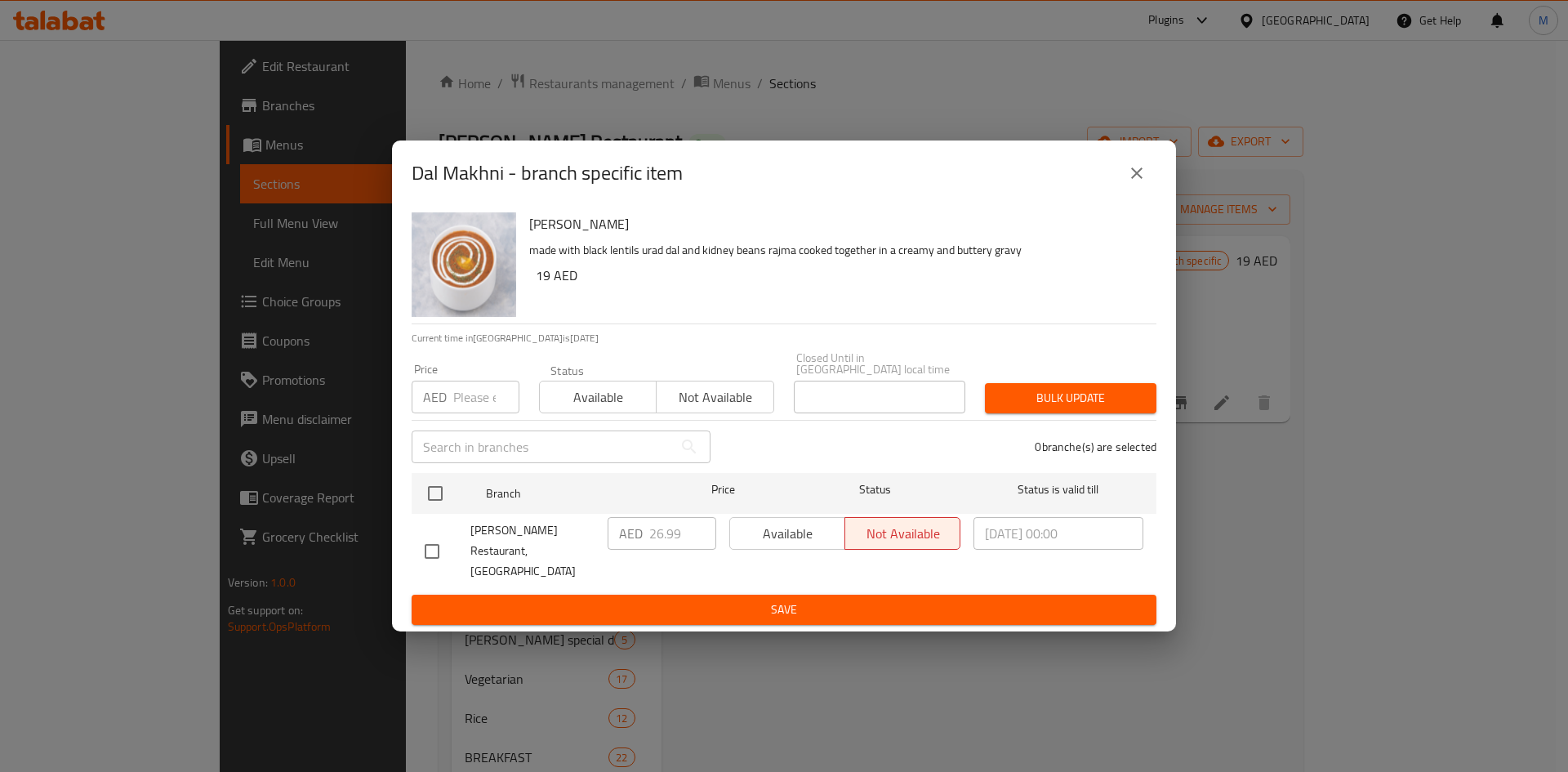
click at [436, 498] on input "checkbox" at bounding box center [435, 493] width 34 height 34
click at [543, 287] on h6 "19 AED" at bounding box center [840, 275] width 608 height 23
copy h6 "19"
click at [455, 408] on input "number" at bounding box center [486, 396] width 66 height 32
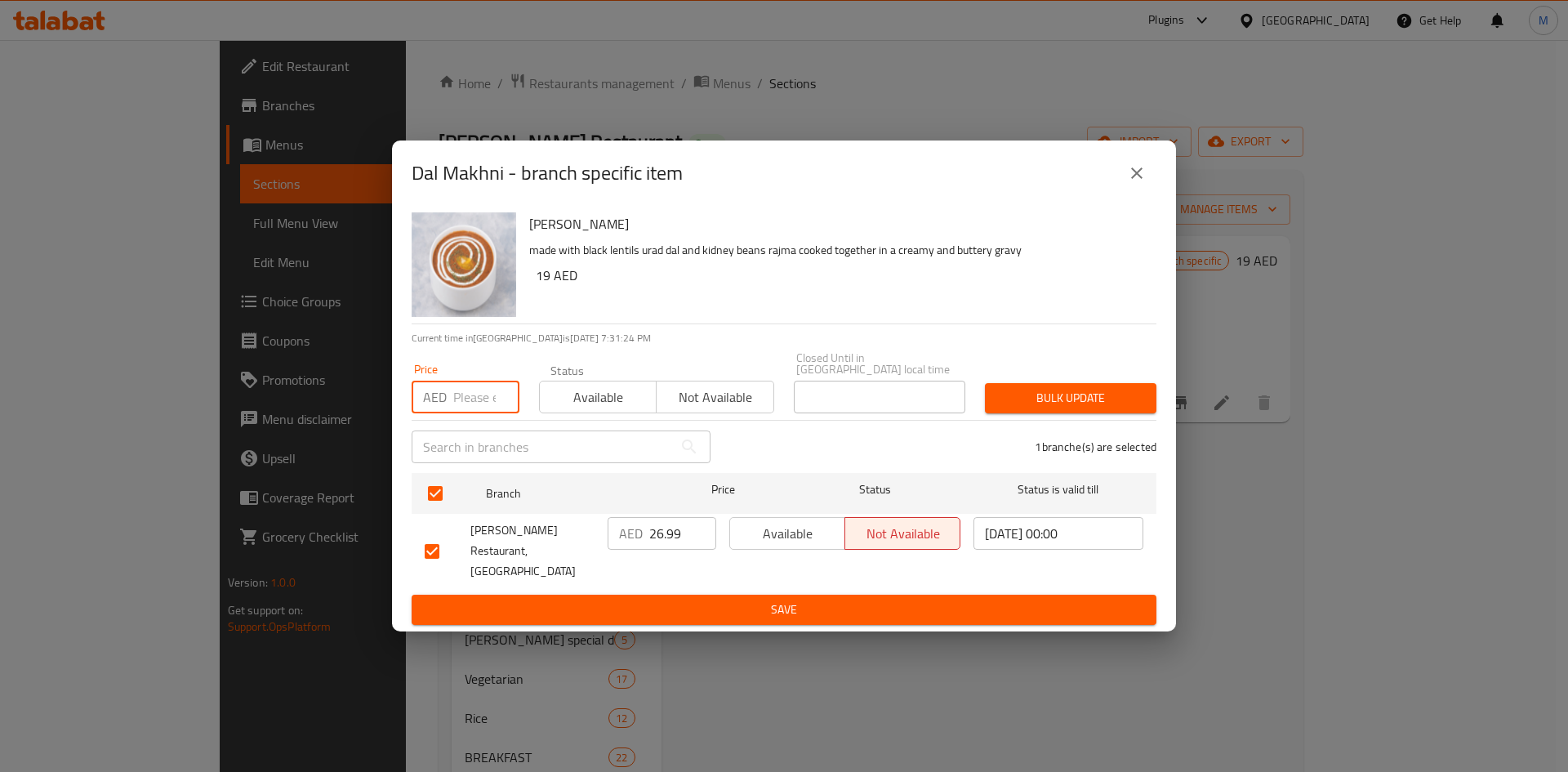
paste input "19"
click at [1090, 414] on button "Bulk update" at bounding box center [1071, 398] width 171 height 30
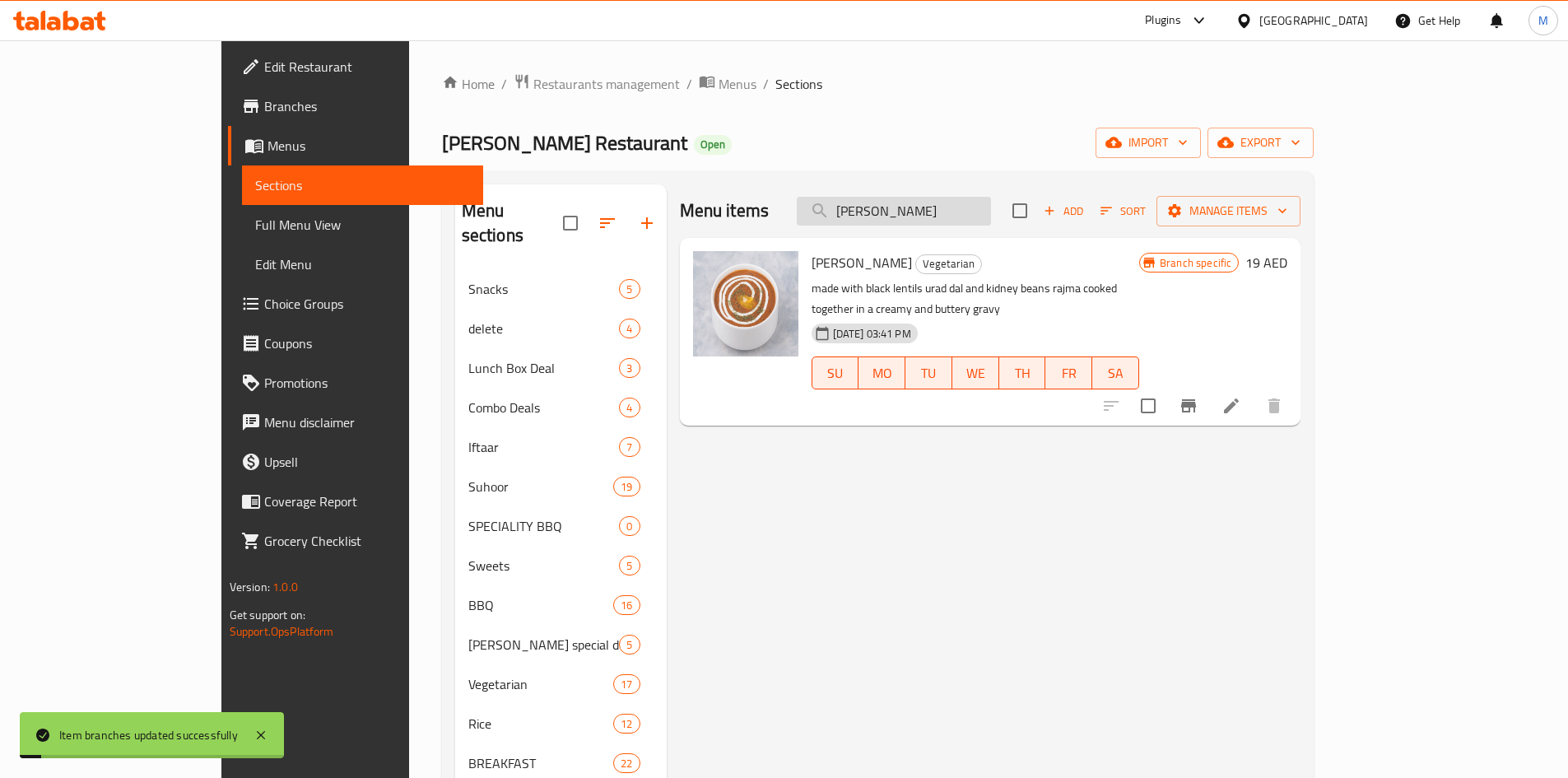
click at [991, 215] on input "Dal Makhni" at bounding box center [893, 211] width 194 height 29
paste input "Lahori Chana"
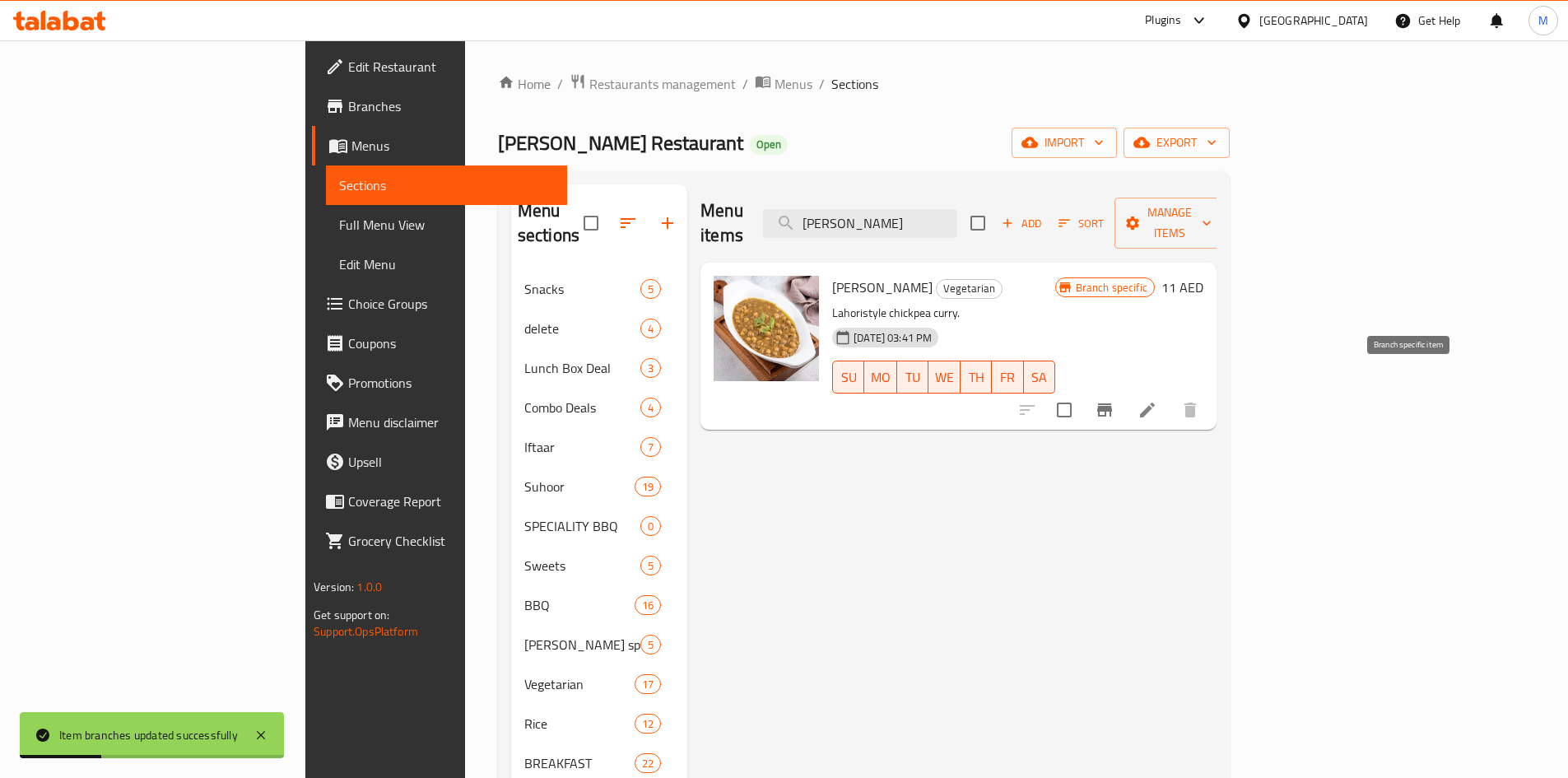
click at [1112, 404] on icon "Branch-specific-item" at bounding box center [1104, 410] width 15 height 13
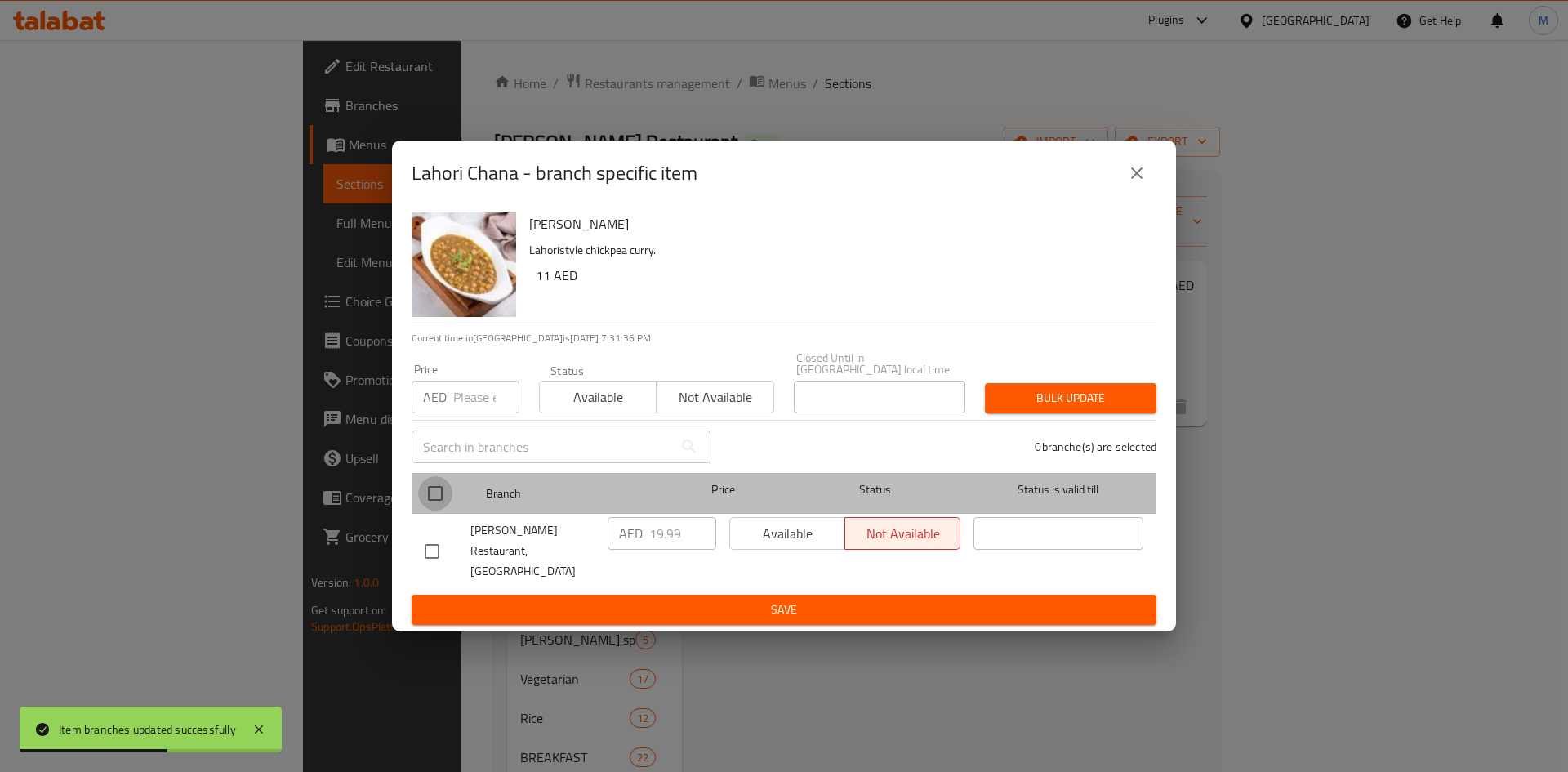
click at [435, 494] on input "checkbox" at bounding box center [435, 493] width 34 height 34
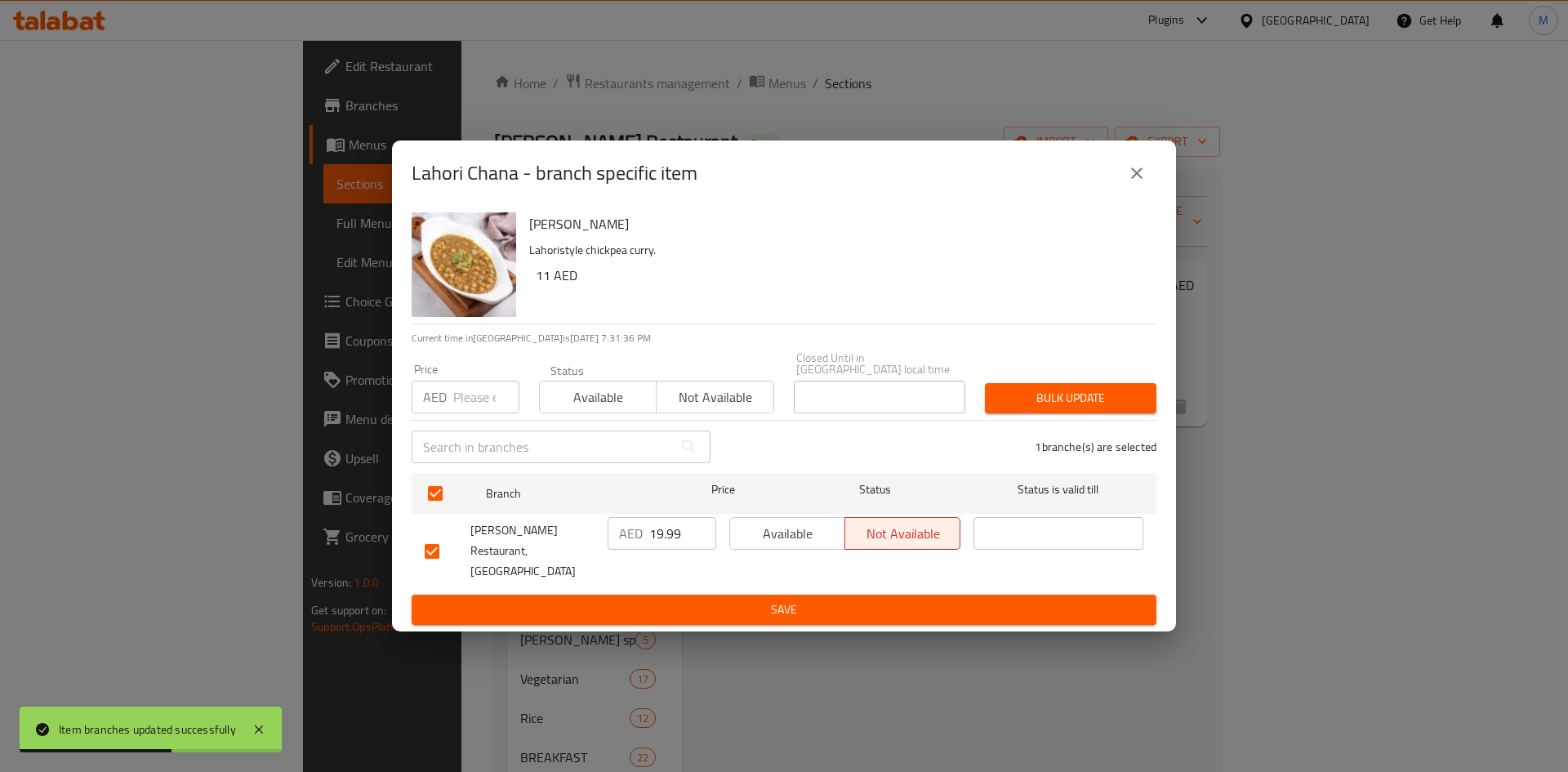
click at [482, 403] on input "number" at bounding box center [486, 396] width 66 height 32
paste input "14"
click at [1052, 406] on span "Bulk update" at bounding box center [1071, 398] width 145 height 20
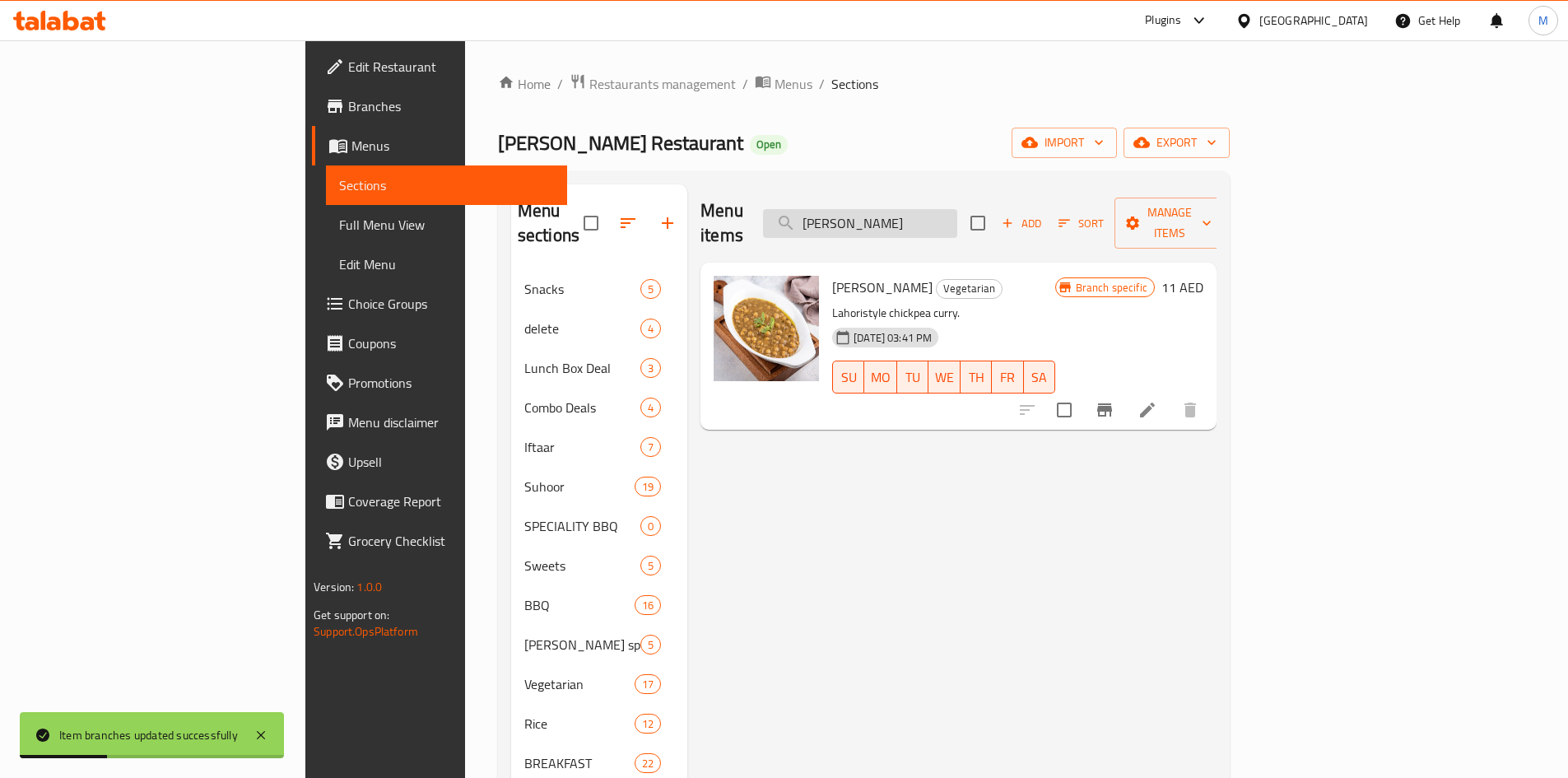
click at [958, 209] on input "Lahori Chana" at bounding box center [859, 223] width 194 height 29
click at [1112, 404] on icon "Branch-specific-item" at bounding box center [1104, 410] width 15 height 13
click at [958, 209] on input "Lahori Chana" at bounding box center [859, 223] width 194 height 29
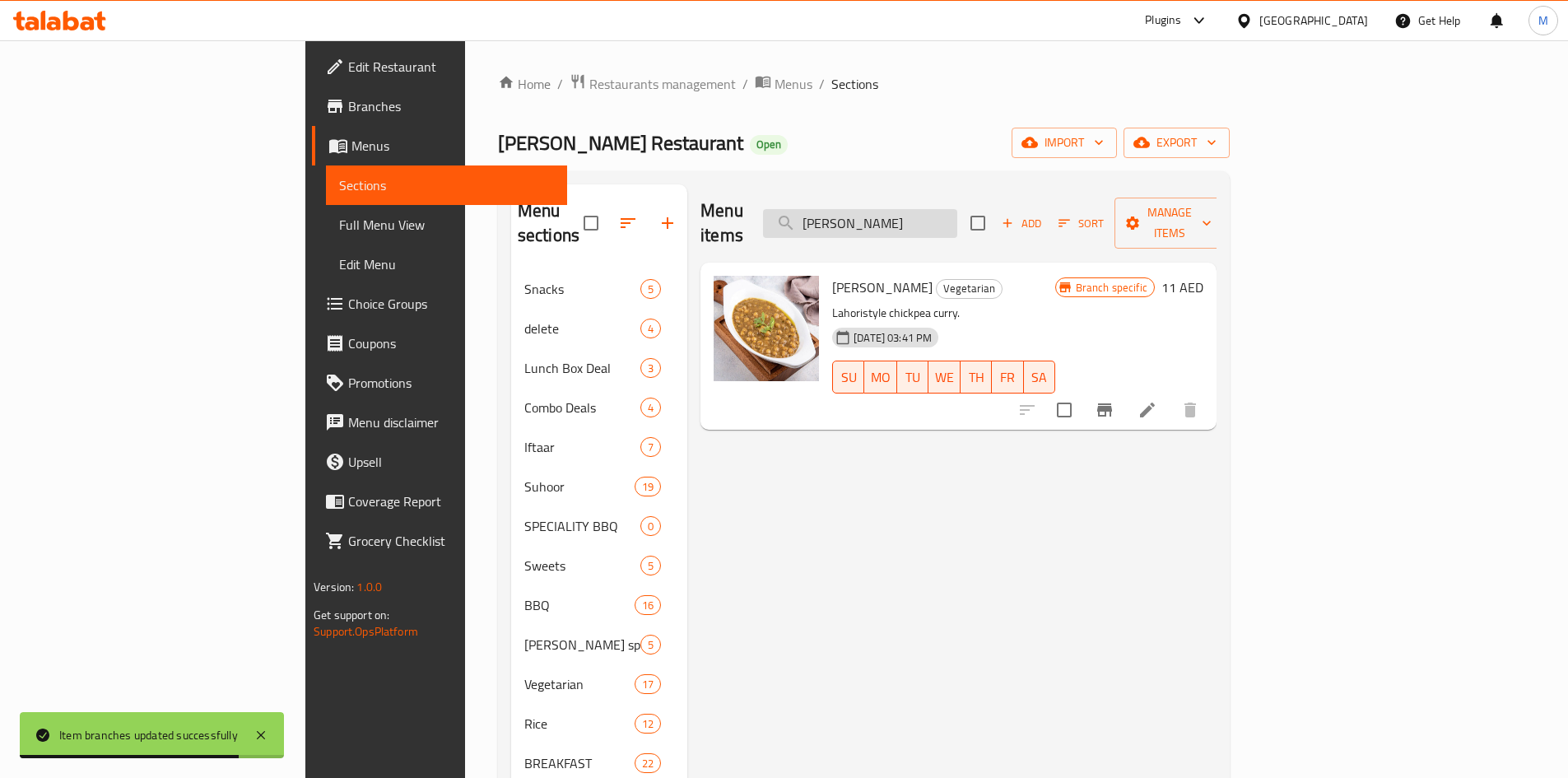
click at [958, 209] on input "Lahori Chana" at bounding box center [859, 223] width 194 height 29
paste input "Aloo Palak"
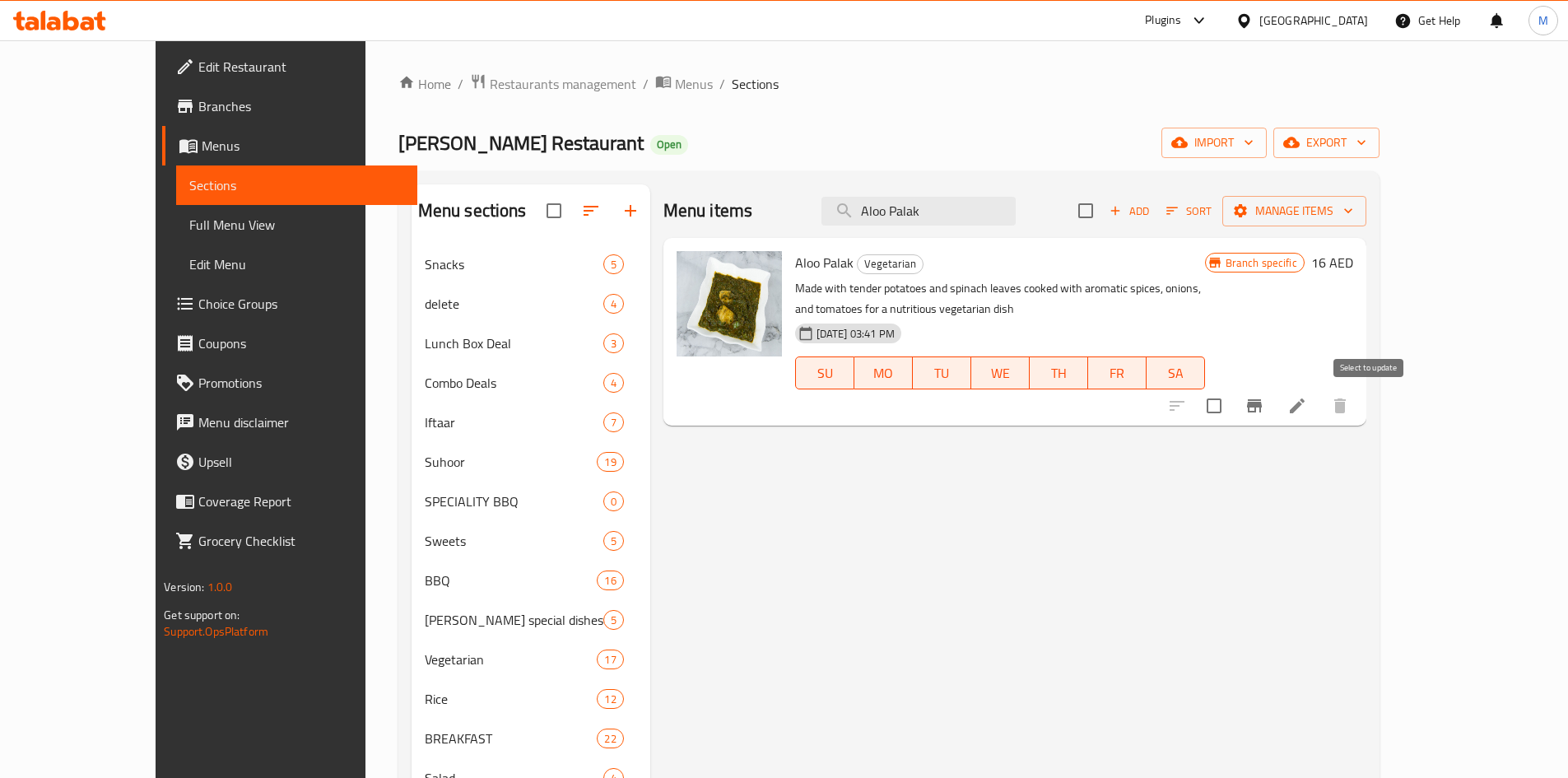
click at [1274, 399] on button "Branch-specific-item" at bounding box center [1254, 406] width 40 height 40
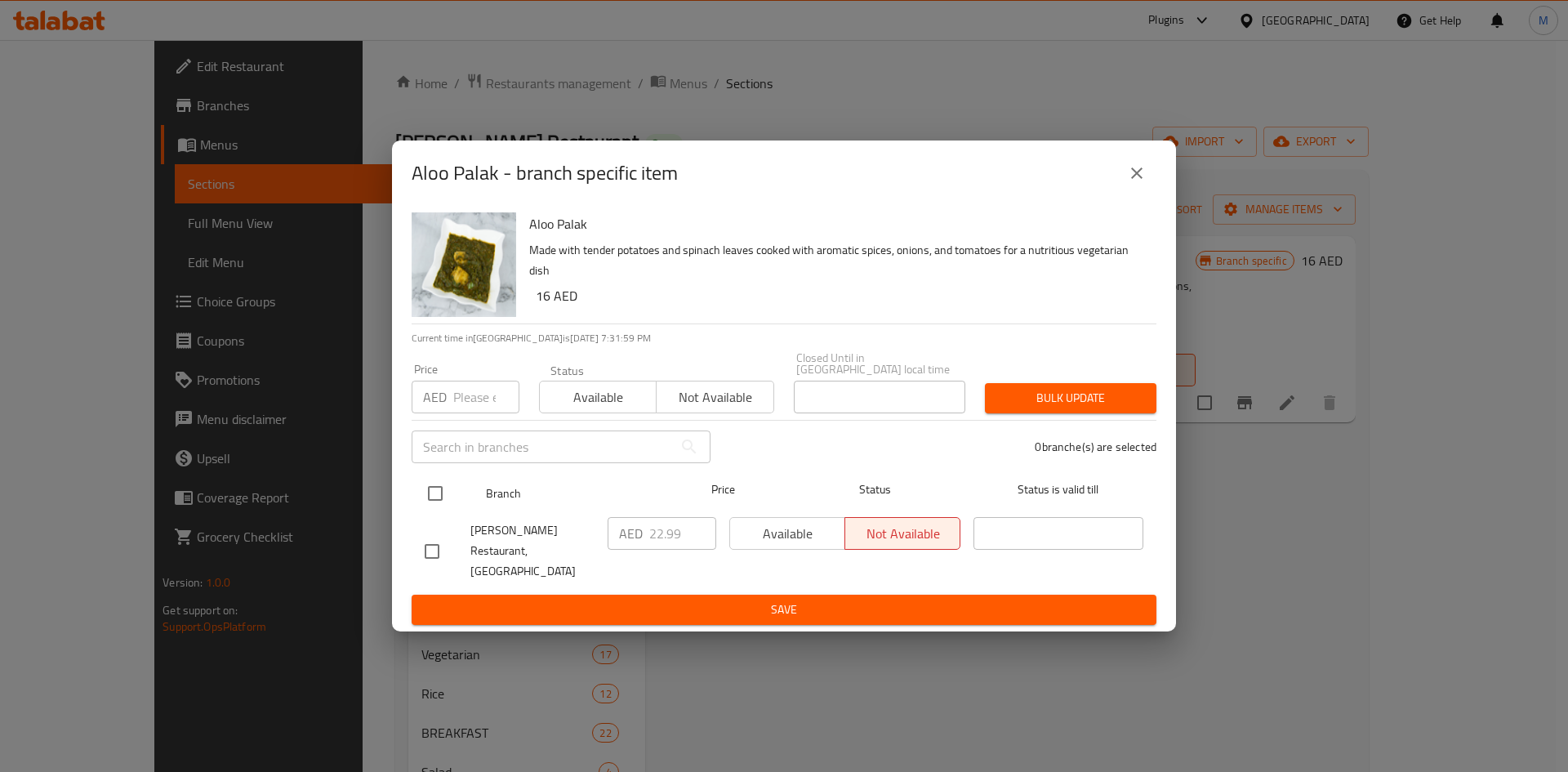
drag, startPoint x: 436, startPoint y: 503, endPoint x: 498, endPoint y: 339, distance: 175.3
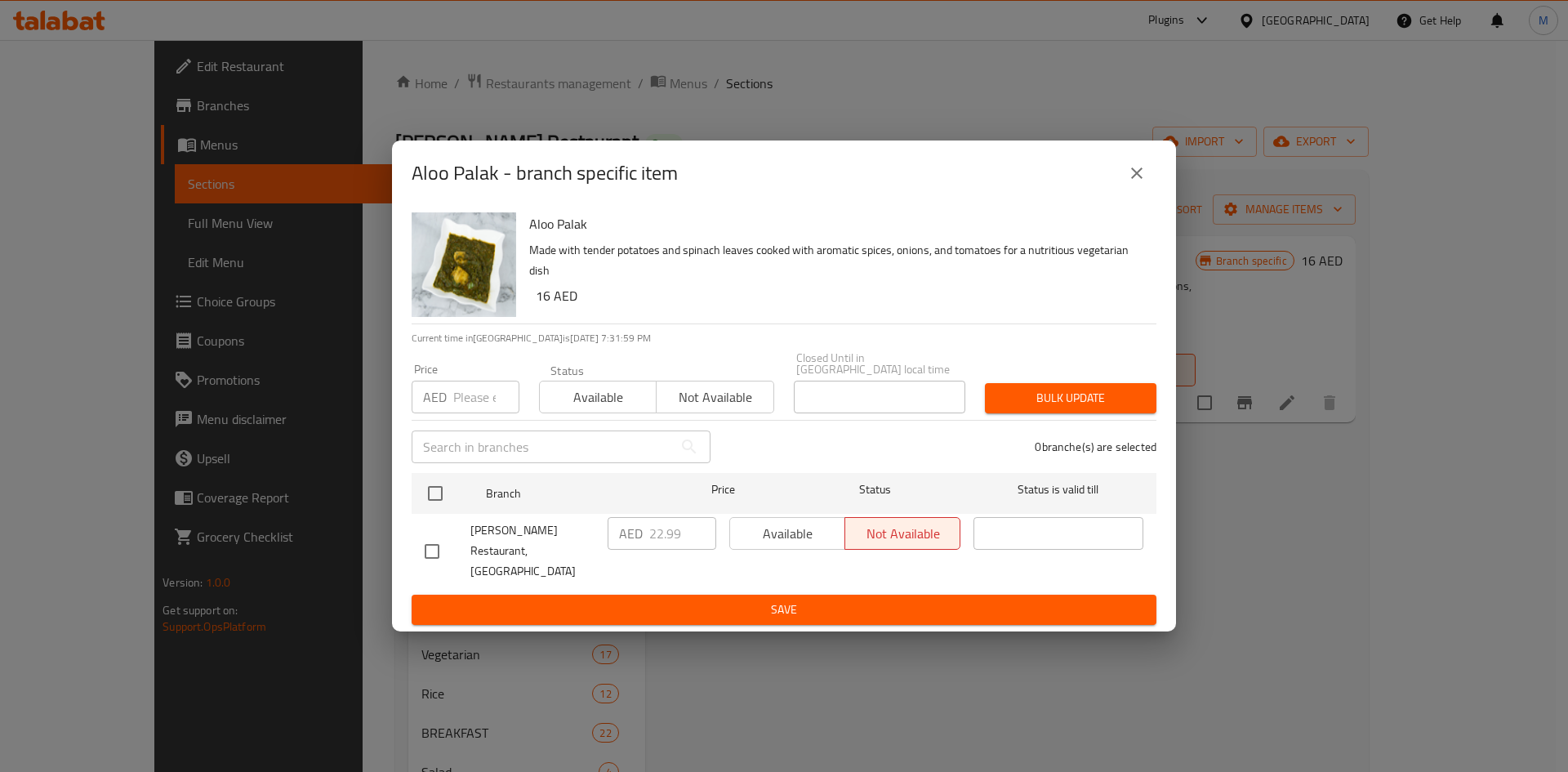
click at [437, 502] on input "checkbox" at bounding box center [435, 493] width 34 height 34
click at [542, 301] on h6 "16 AED" at bounding box center [840, 296] width 608 height 23
copy h6 "16"
click at [483, 398] on input "number" at bounding box center [486, 396] width 66 height 32
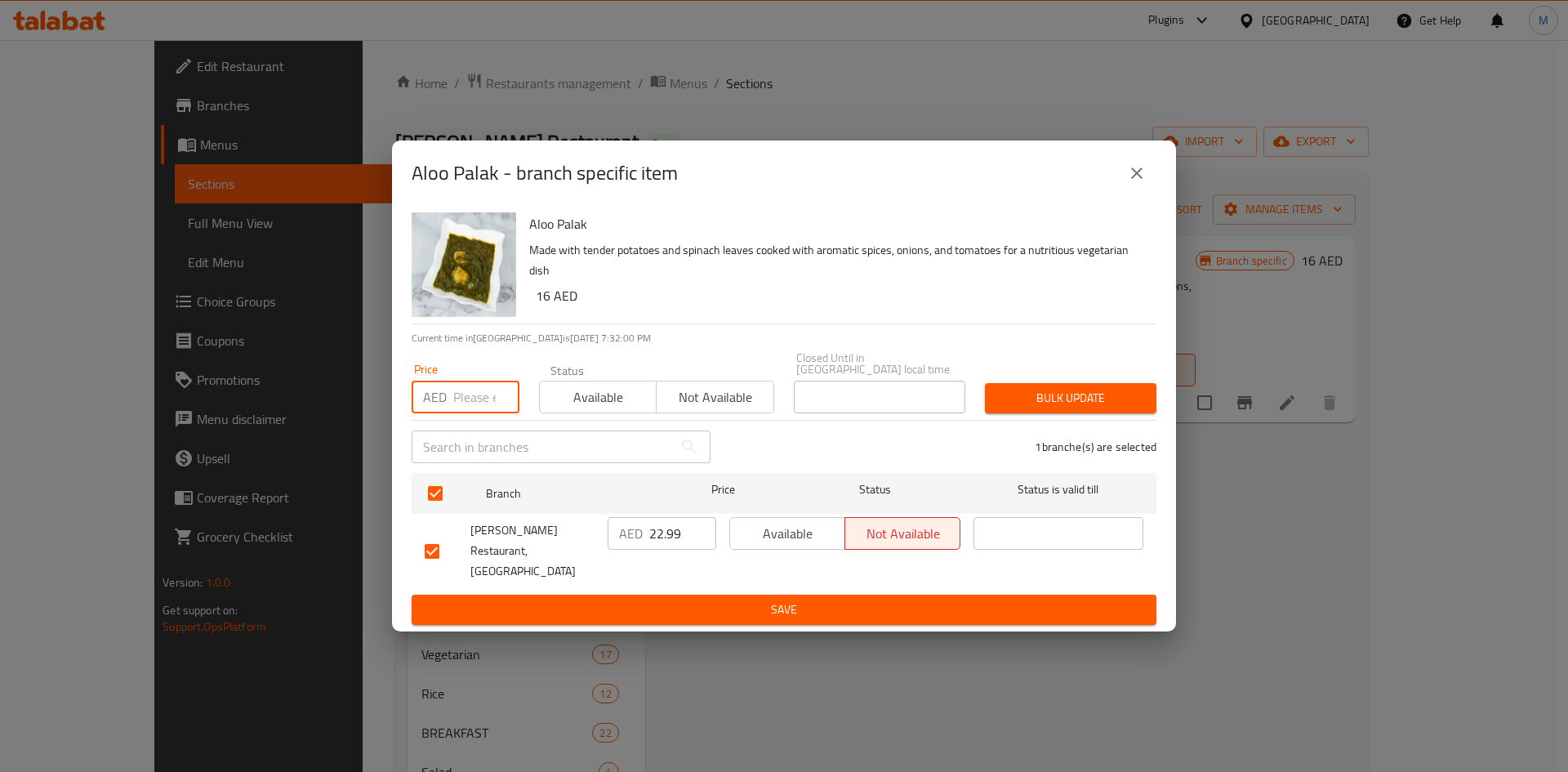
paste input "16"
click at [1052, 414] on button "Bulk update" at bounding box center [1071, 398] width 171 height 30
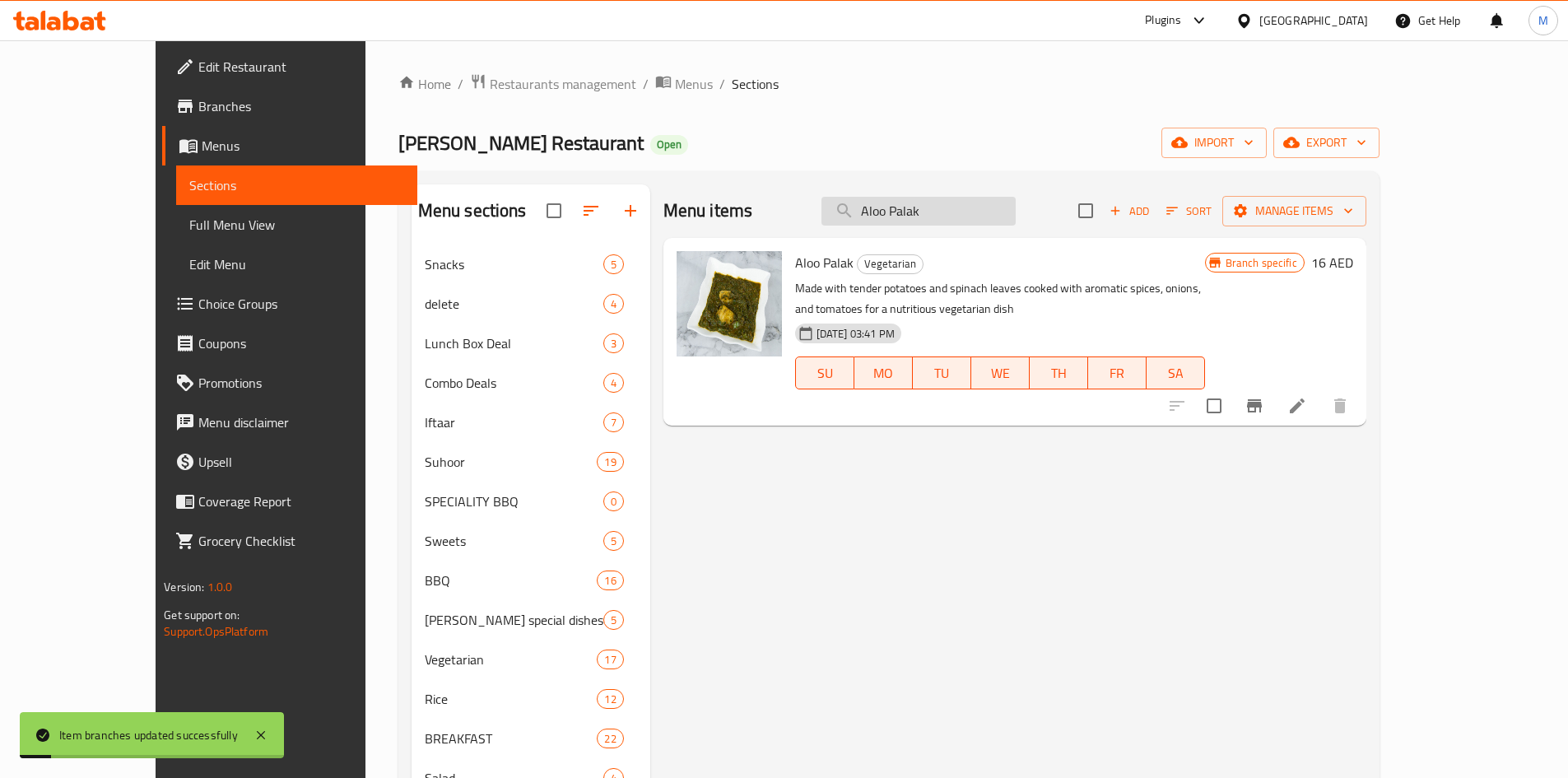
click at [979, 199] on input "Aloo Palak" at bounding box center [918, 211] width 194 height 29
paste input "Gobi"
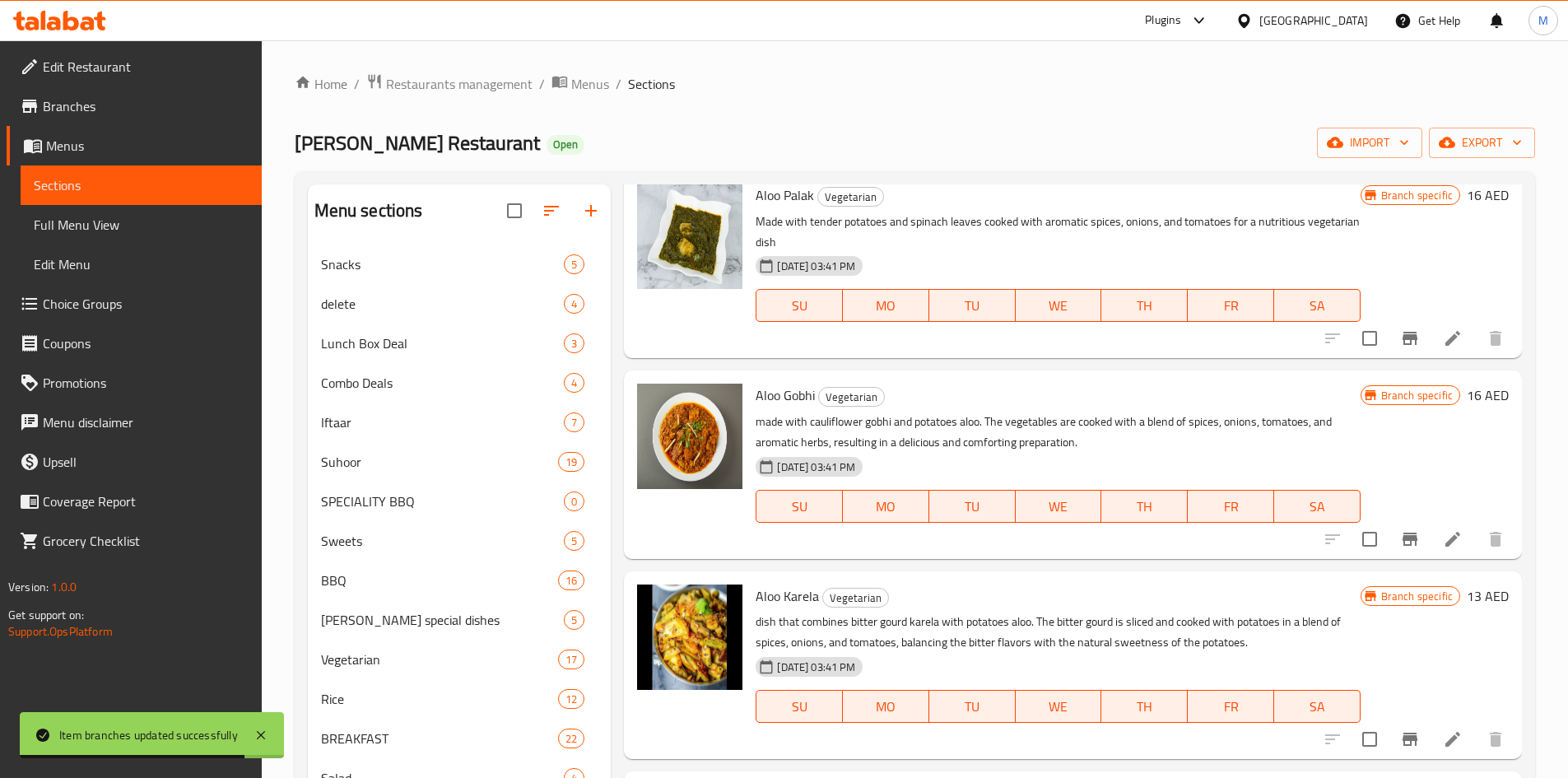
scroll to position [823, 0]
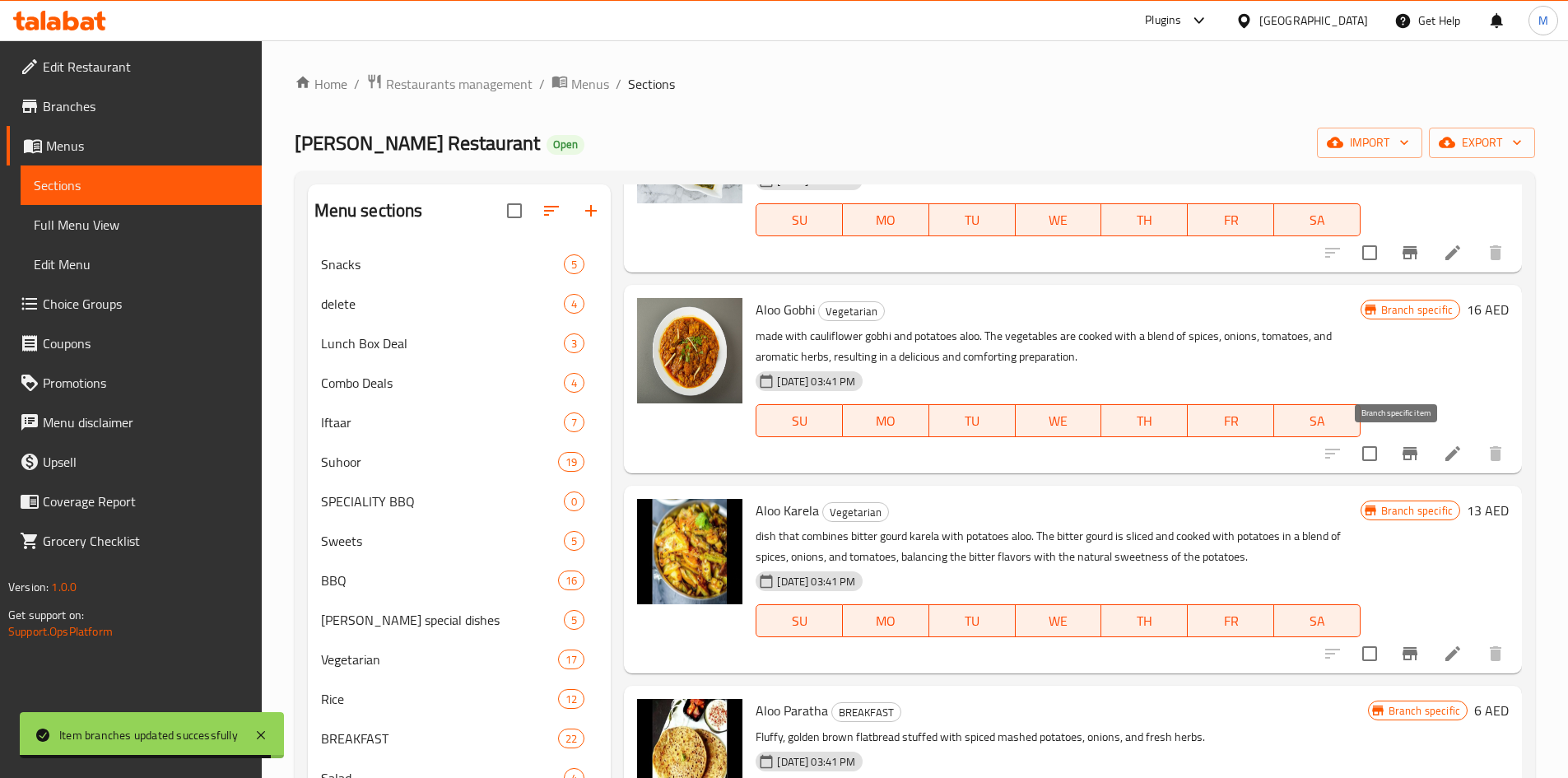
click at [1403, 451] on icon "Branch-specific-item" at bounding box center [1410, 454] width 15 height 13
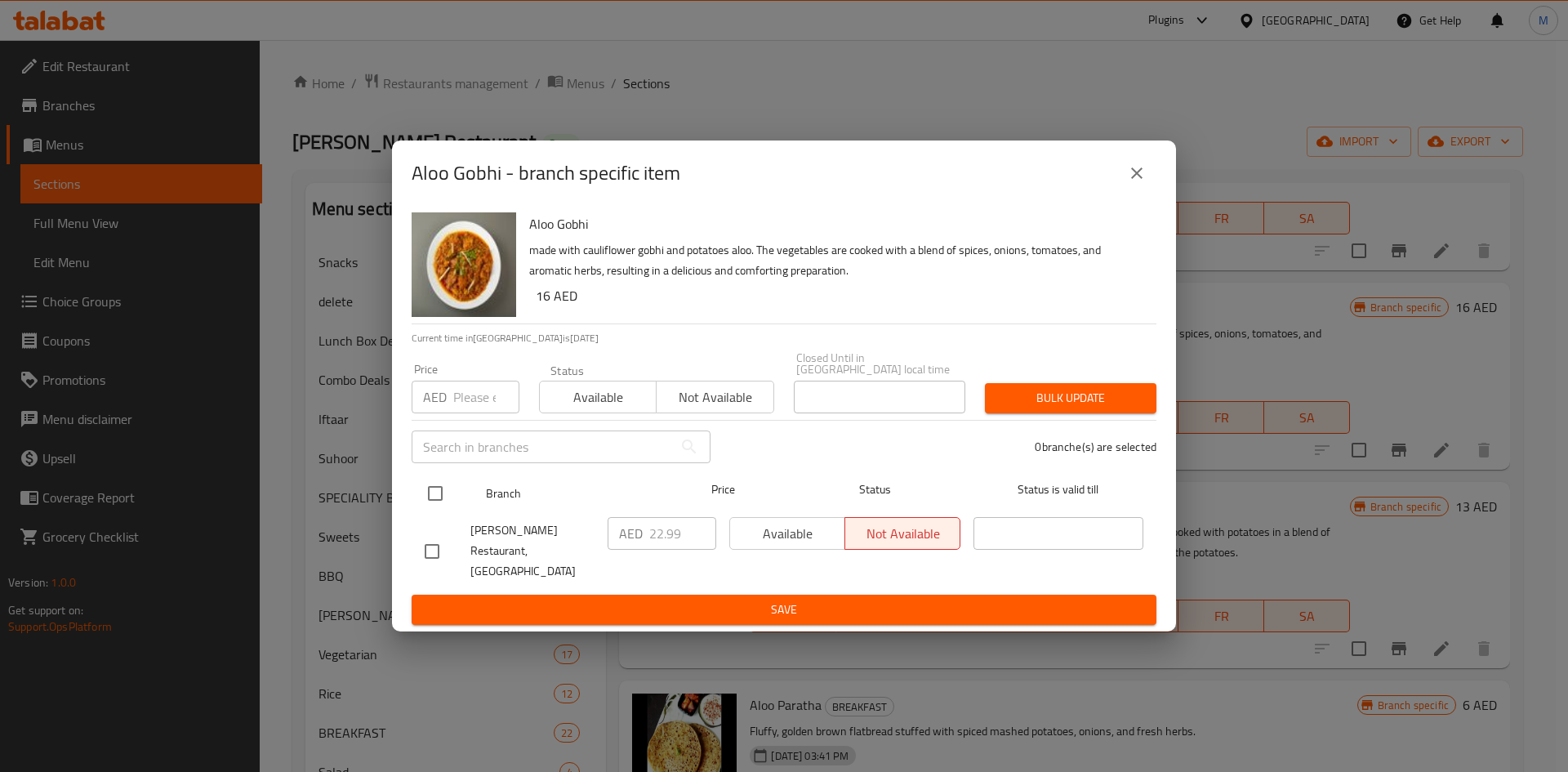
click at [432, 498] on input "checkbox" at bounding box center [435, 493] width 34 height 34
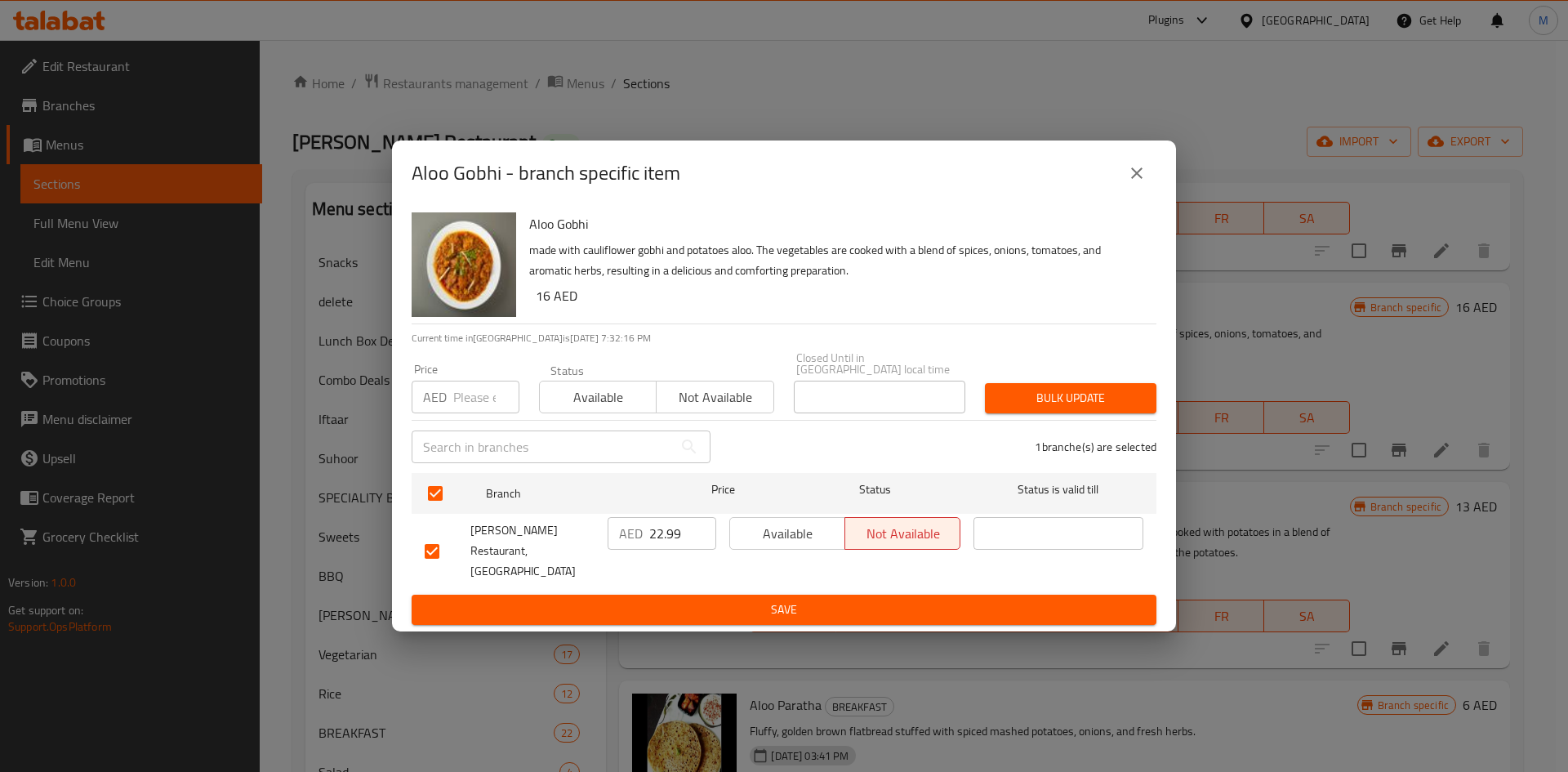
click at [546, 305] on h6 "16 AED" at bounding box center [840, 296] width 608 height 23
copy h6 "16"
click at [464, 409] on input "number" at bounding box center [486, 396] width 66 height 32
paste input "16"
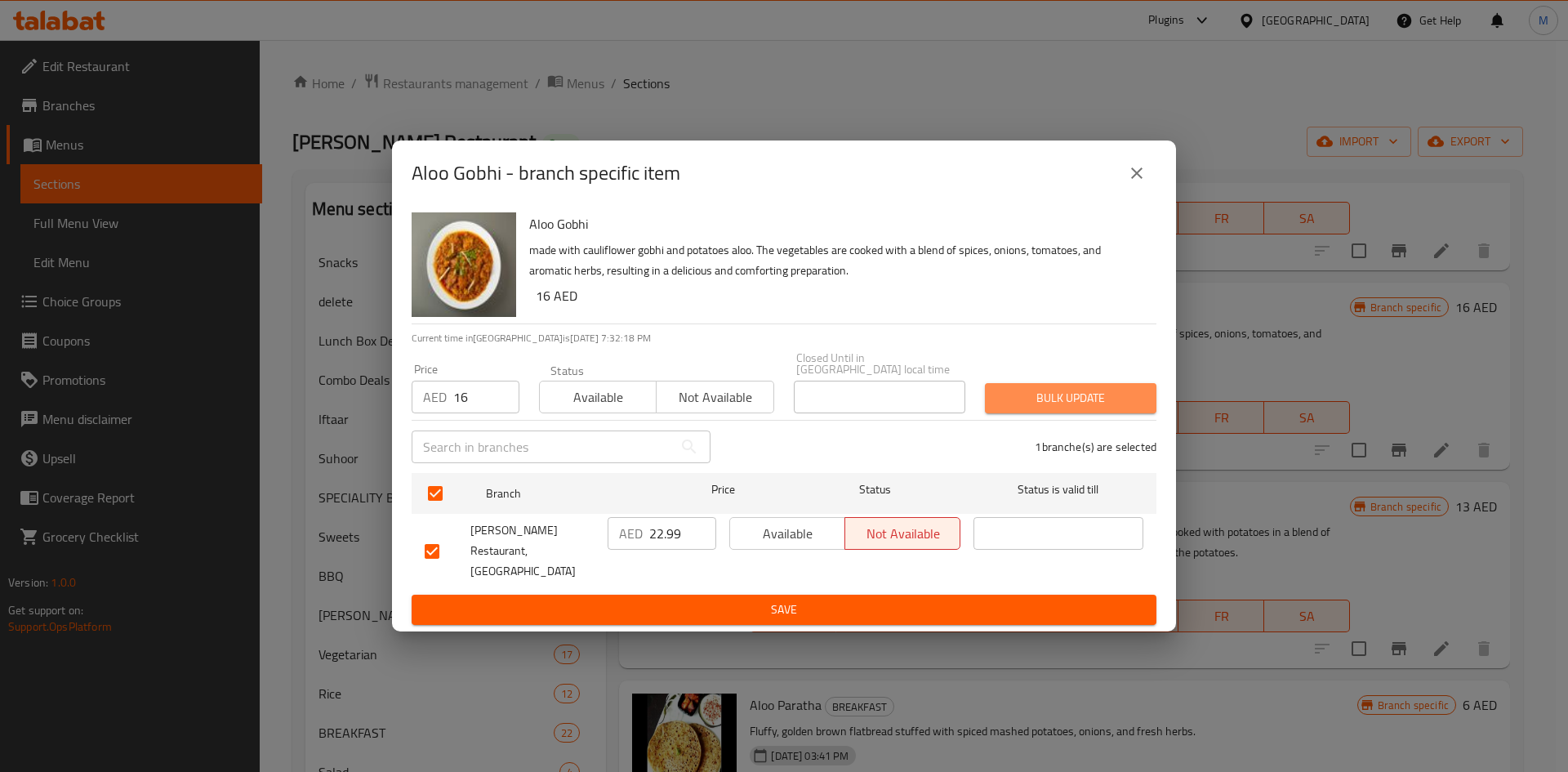
click at [1112, 409] on span "Bulk update" at bounding box center [1071, 398] width 145 height 20
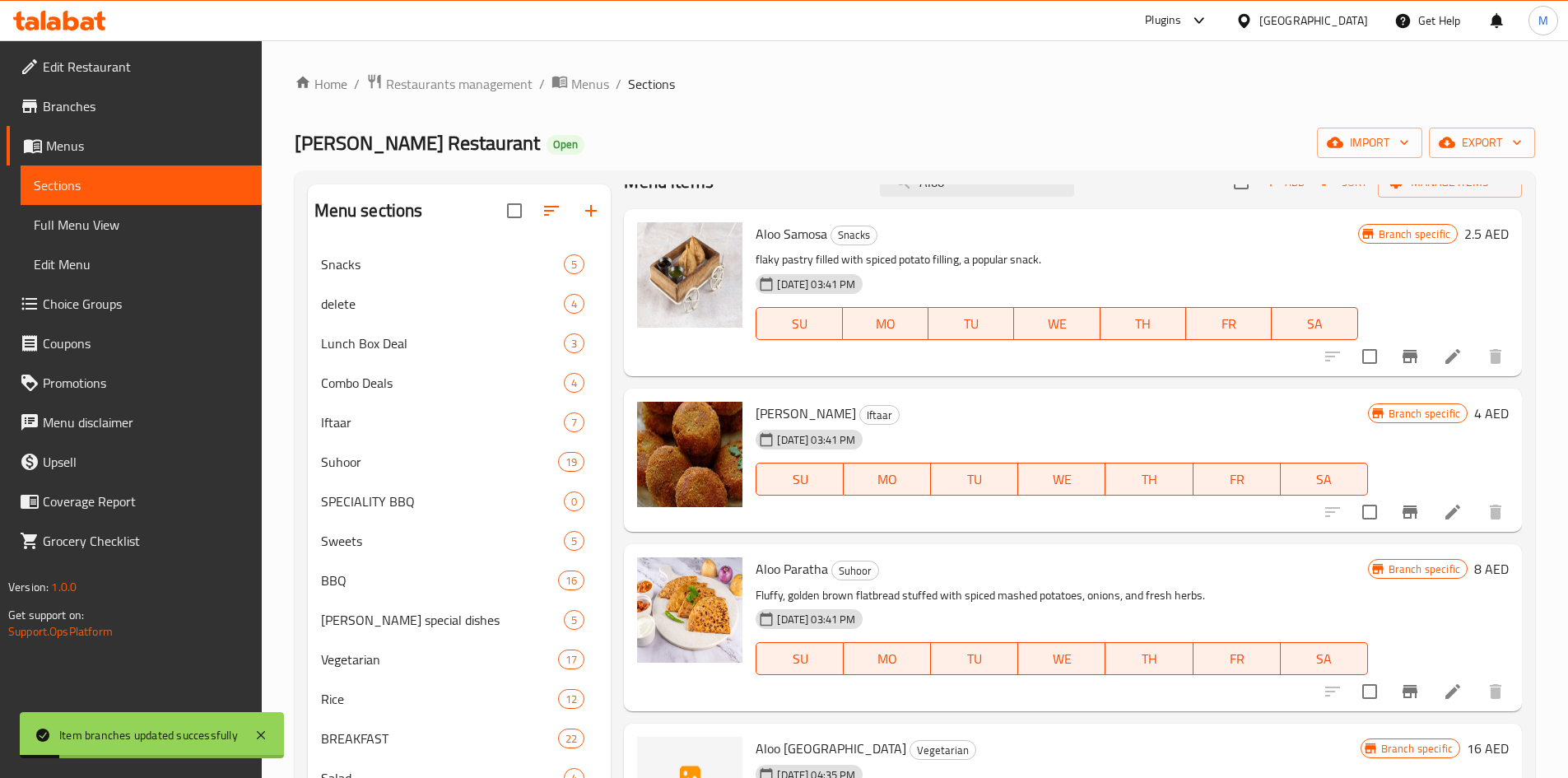
scroll to position [0, 0]
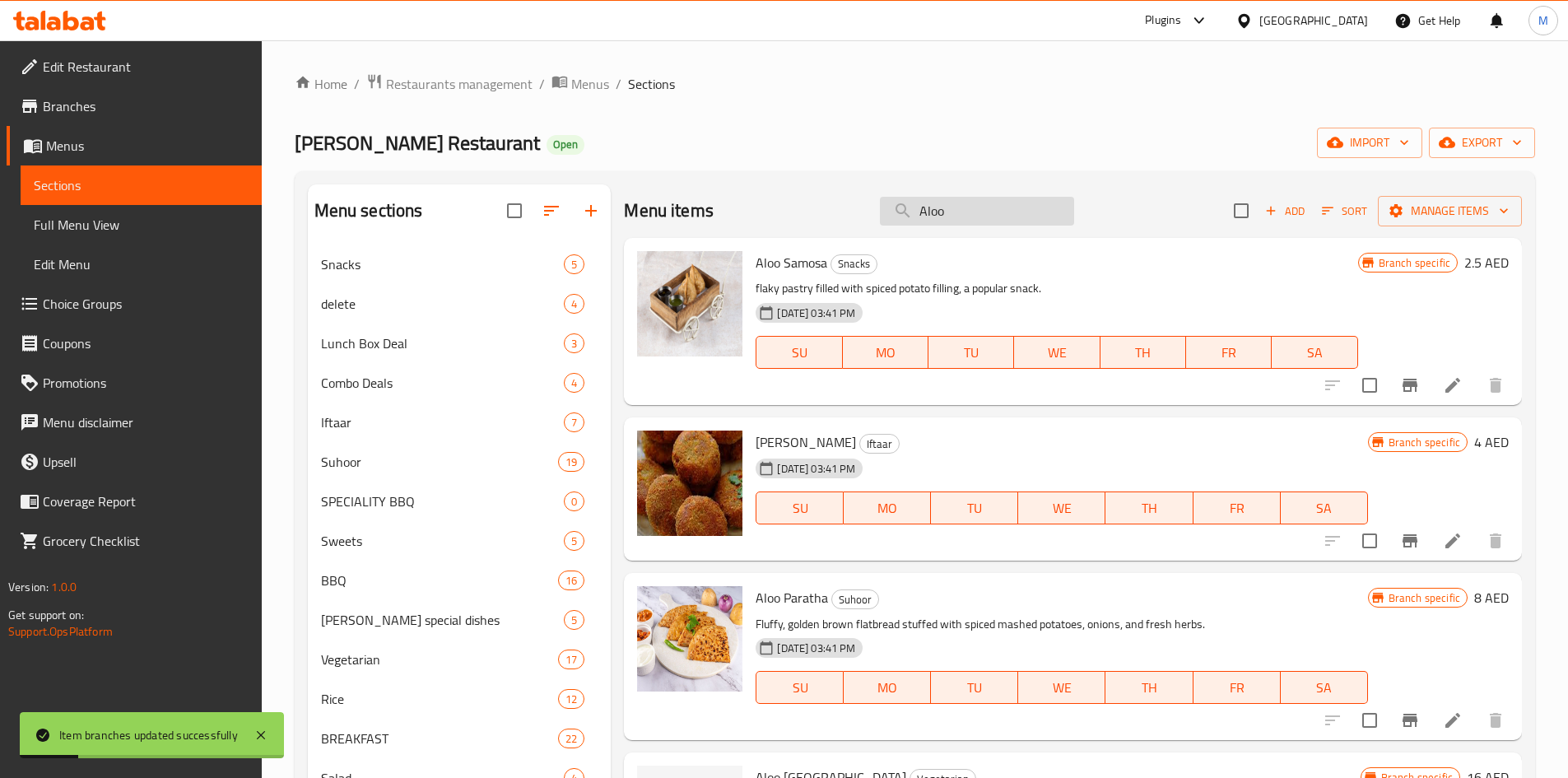
click at [970, 201] on input "Aloo" at bounding box center [976, 211] width 194 height 29
paste input "Bhindi Fry"
click at [970, 201] on input "AlooBhindi Fry" at bounding box center [976, 211] width 194 height 29
paste input "search"
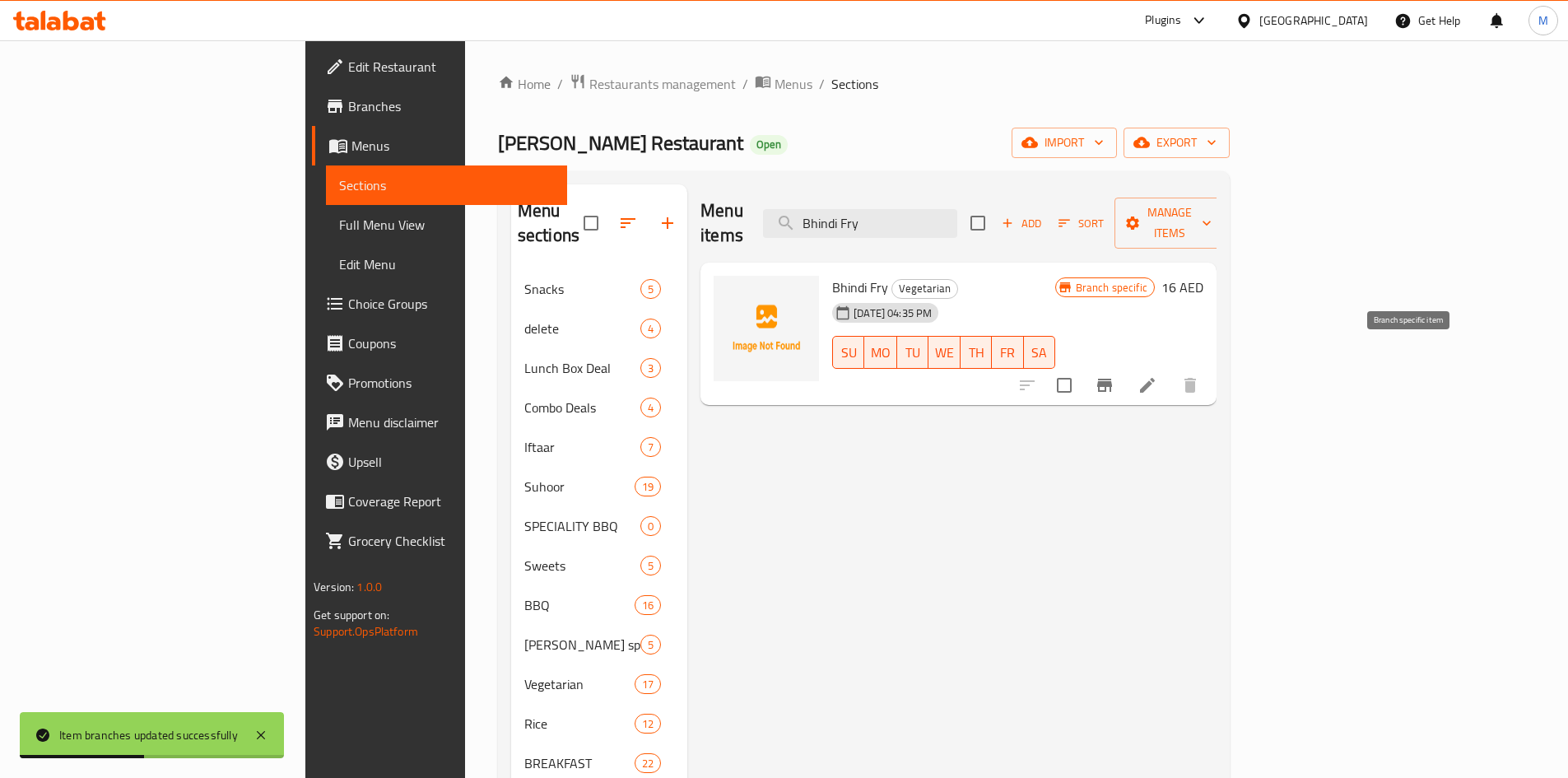
click at [1114, 375] on icon "Branch-specific-item" at bounding box center [1104, 384] width 19 height 19
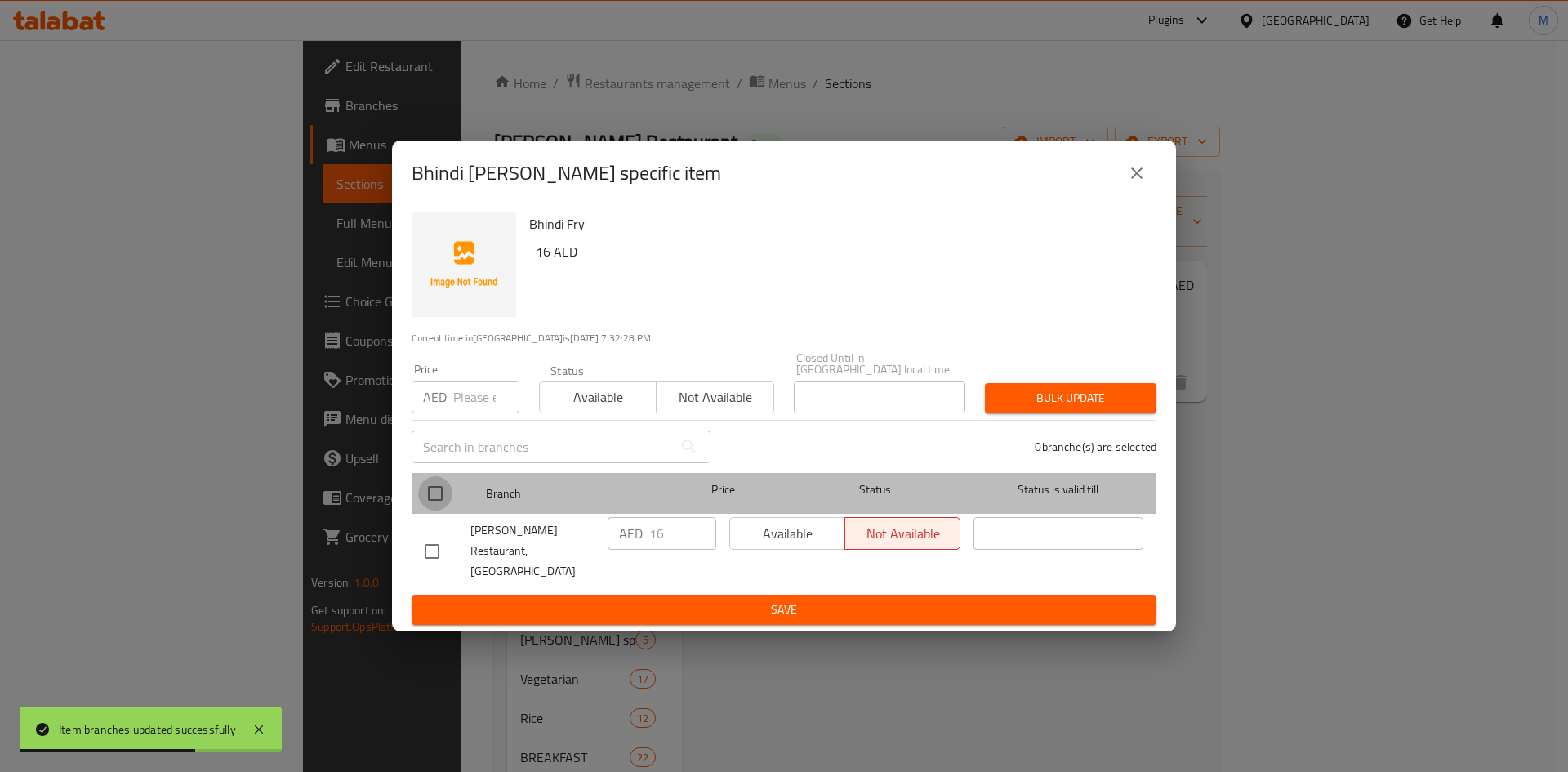
click at [430, 508] on input "checkbox" at bounding box center [435, 493] width 34 height 34
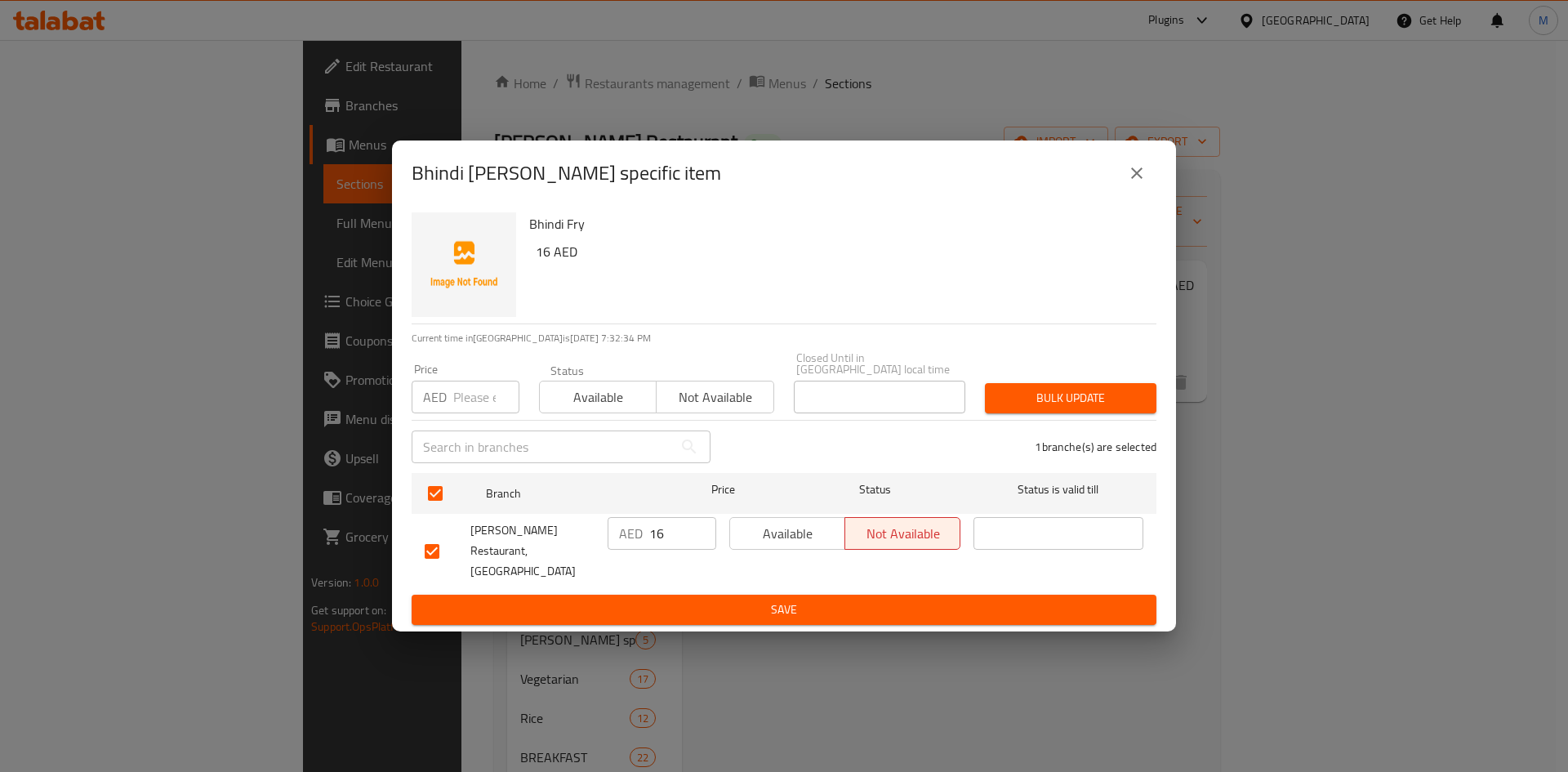
click at [484, 404] on input "number" at bounding box center [486, 396] width 66 height 32
paste input "16"
click at [1052, 409] on span "Bulk update" at bounding box center [1071, 398] width 145 height 20
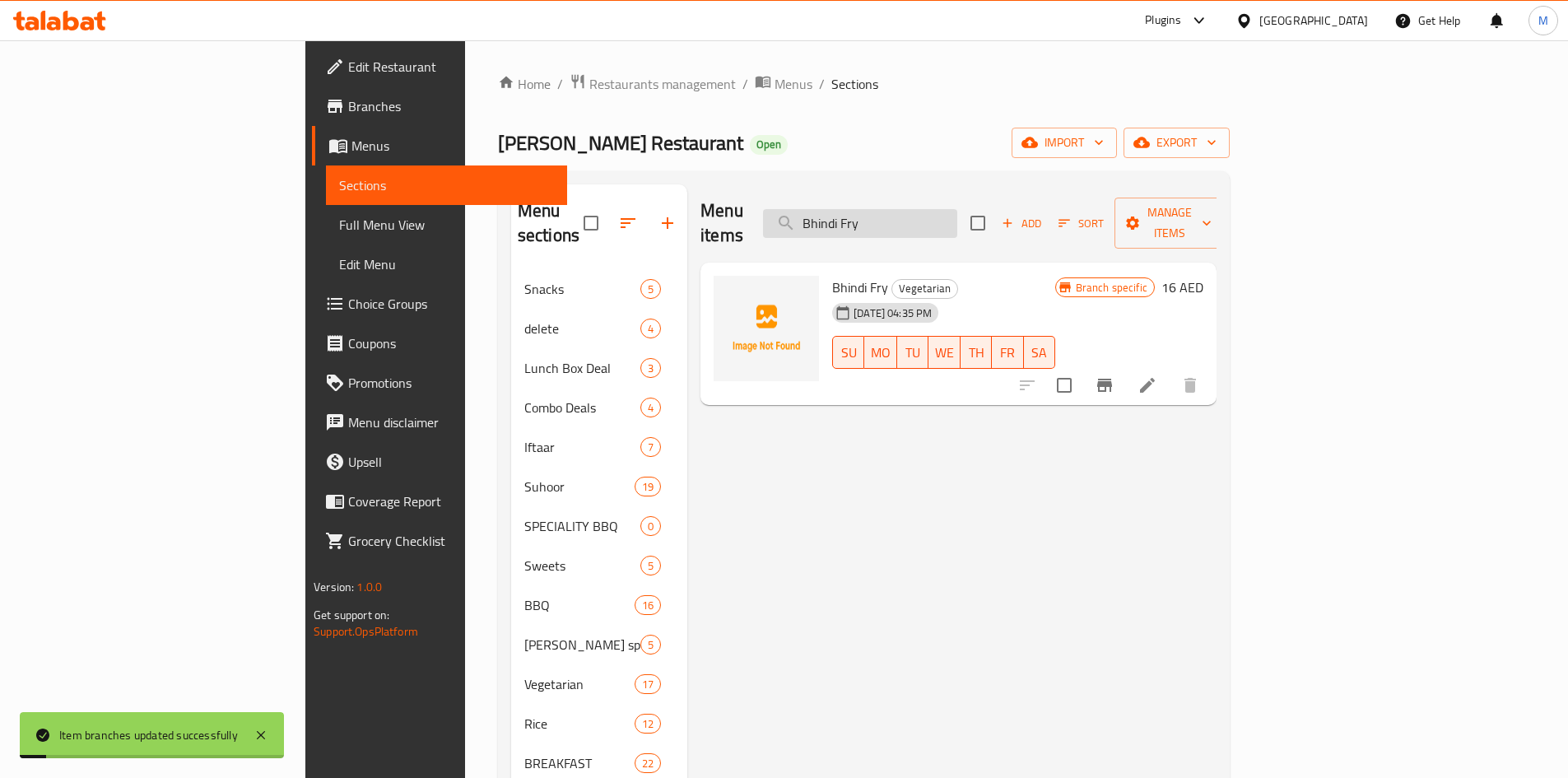
click at [958, 209] on input "Bhindi Fry" at bounding box center [859, 223] width 194 height 29
paste input "Aloo Kerala"
click at [1112, 379] on icon "Branch-specific-item" at bounding box center [1104, 385] width 15 height 13
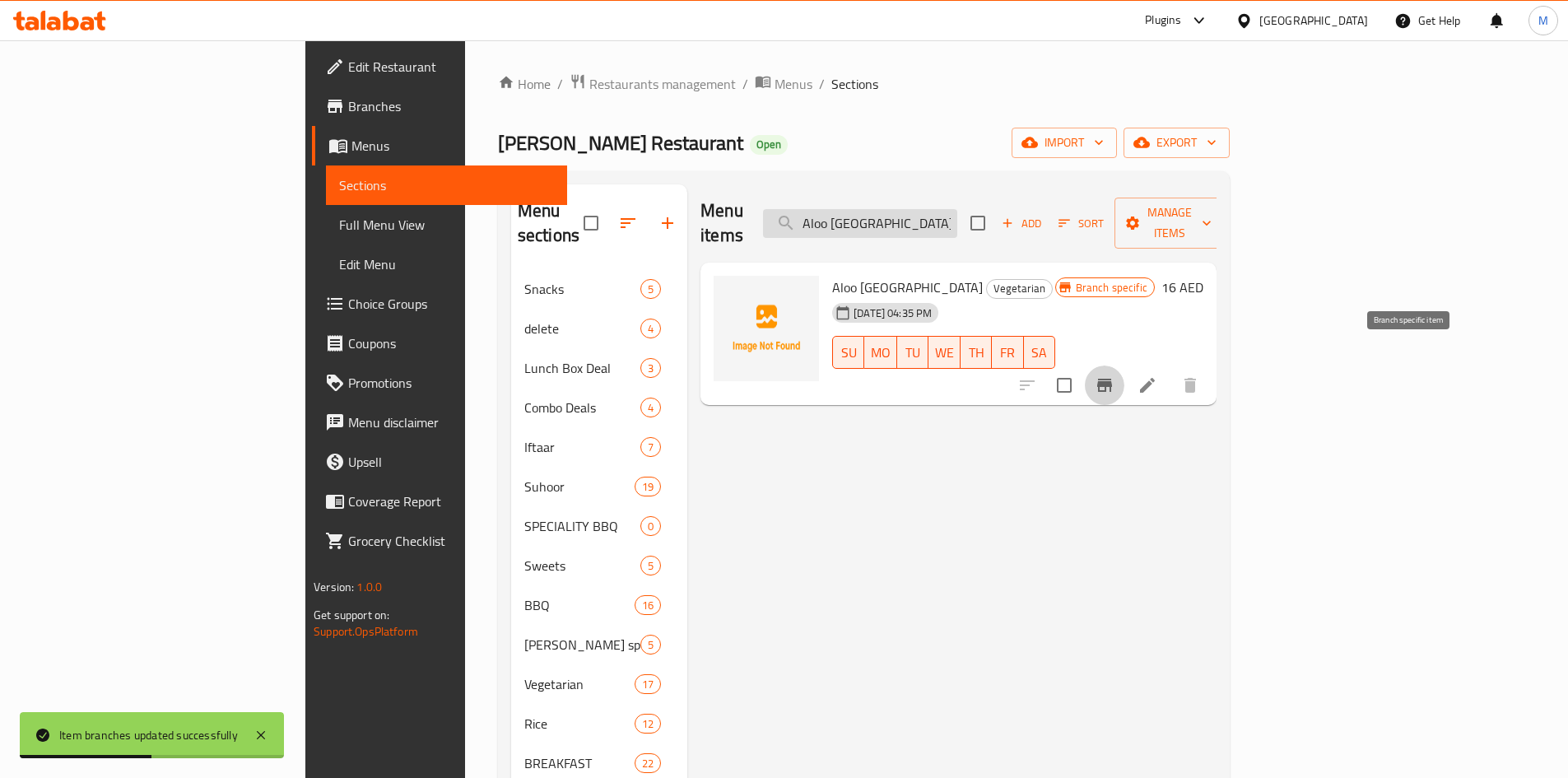
click at [958, 214] on input "Aloo Kerala" at bounding box center [859, 223] width 194 height 29
paste input "Karee Pakor"
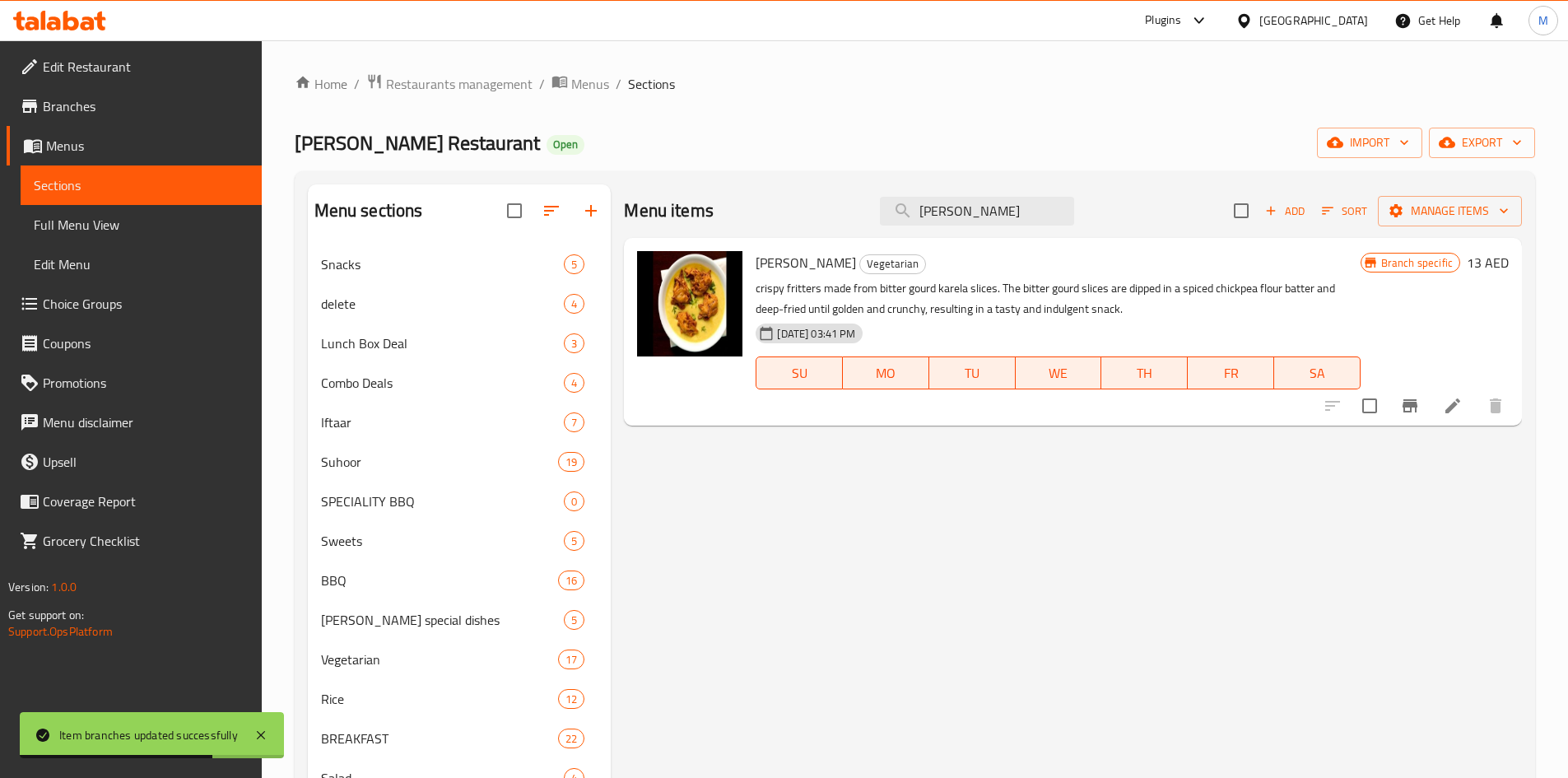
click at [1403, 399] on icon "Branch-specific-item" at bounding box center [1409, 406] width 19 height 19
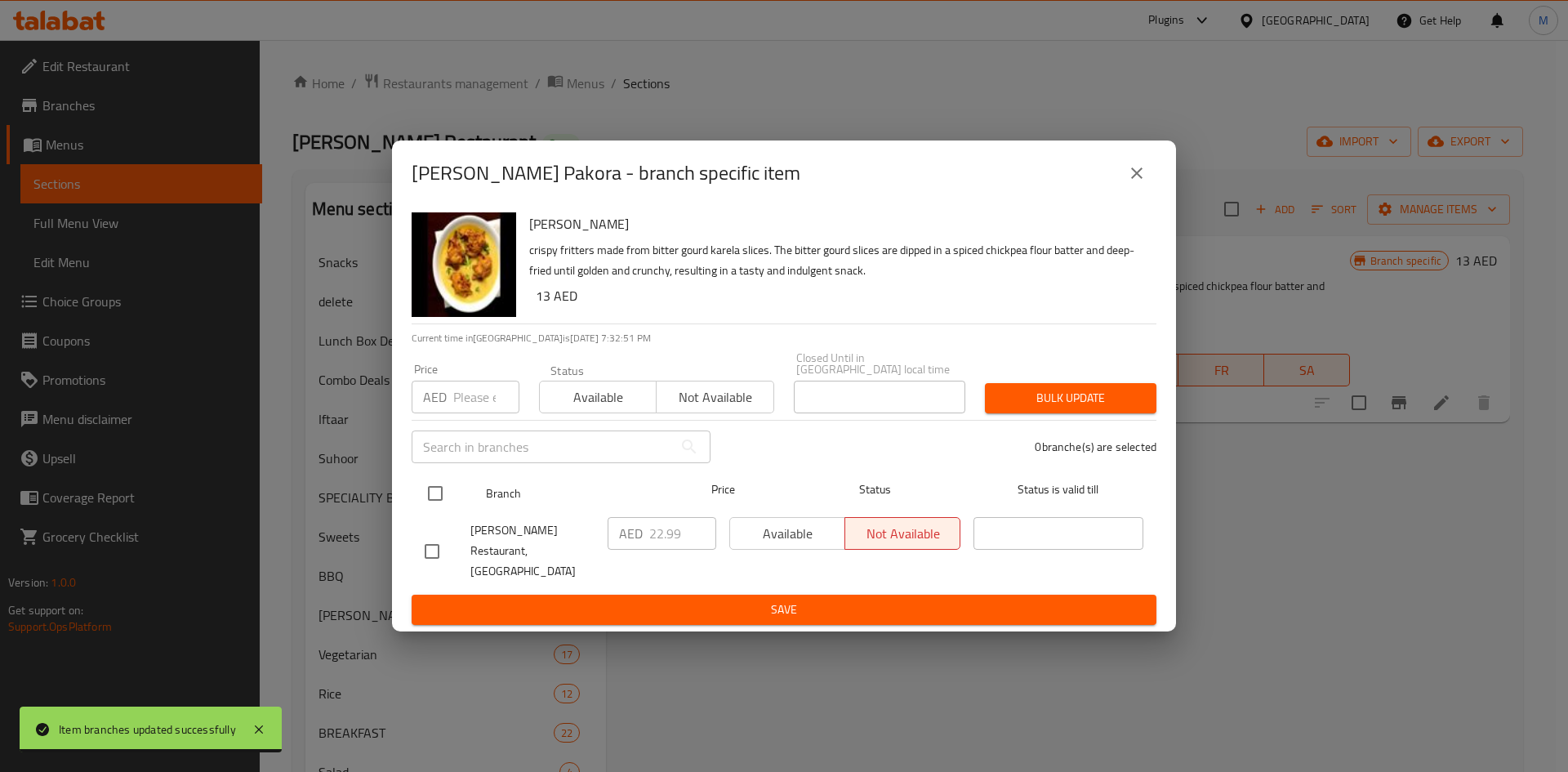
drag, startPoint x: 436, startPoint y: 496, endPoint x: 454, endPoint y: 427, distance: 71.3
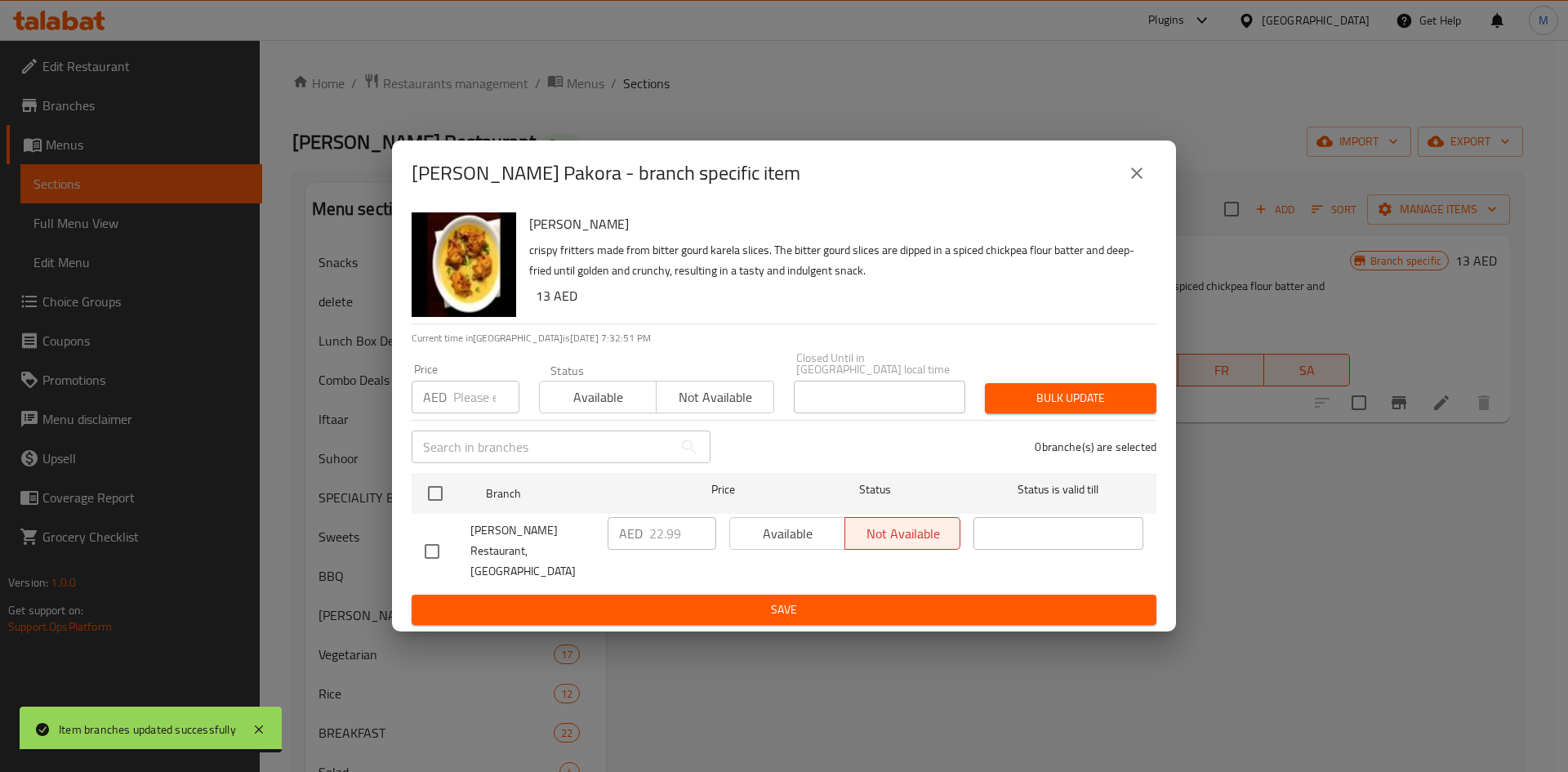
click at [437, 495] on input "checkbox" at bounding box center [435, 493] width 34 height 34
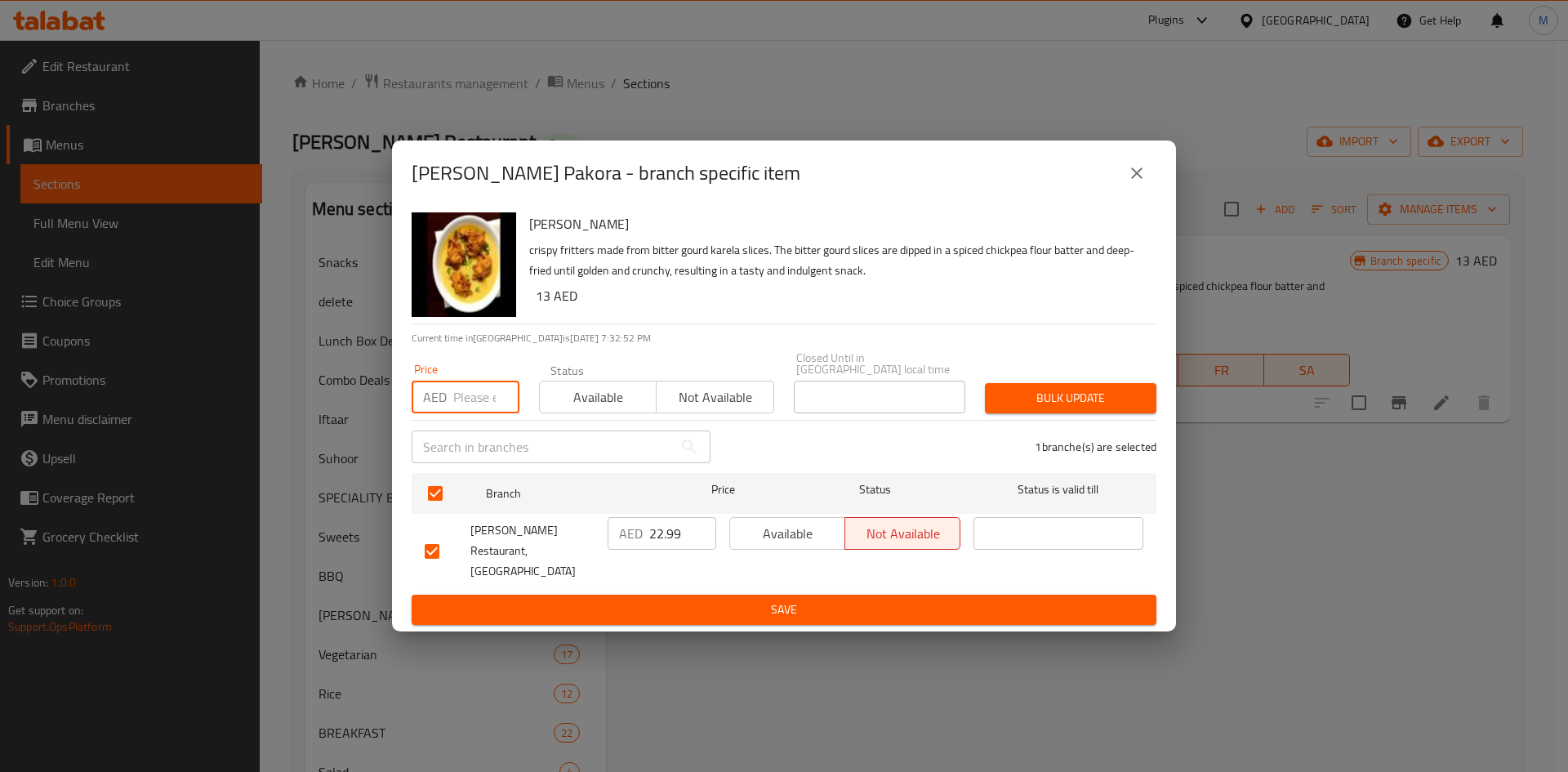
click at [462, 402] on input "number" at bounding box center [486, 396] width 66 height 32
paste input "16"
click at [1075, 409] on span "Bulk update" at bounding box center [1071, 398] width 145 height 20
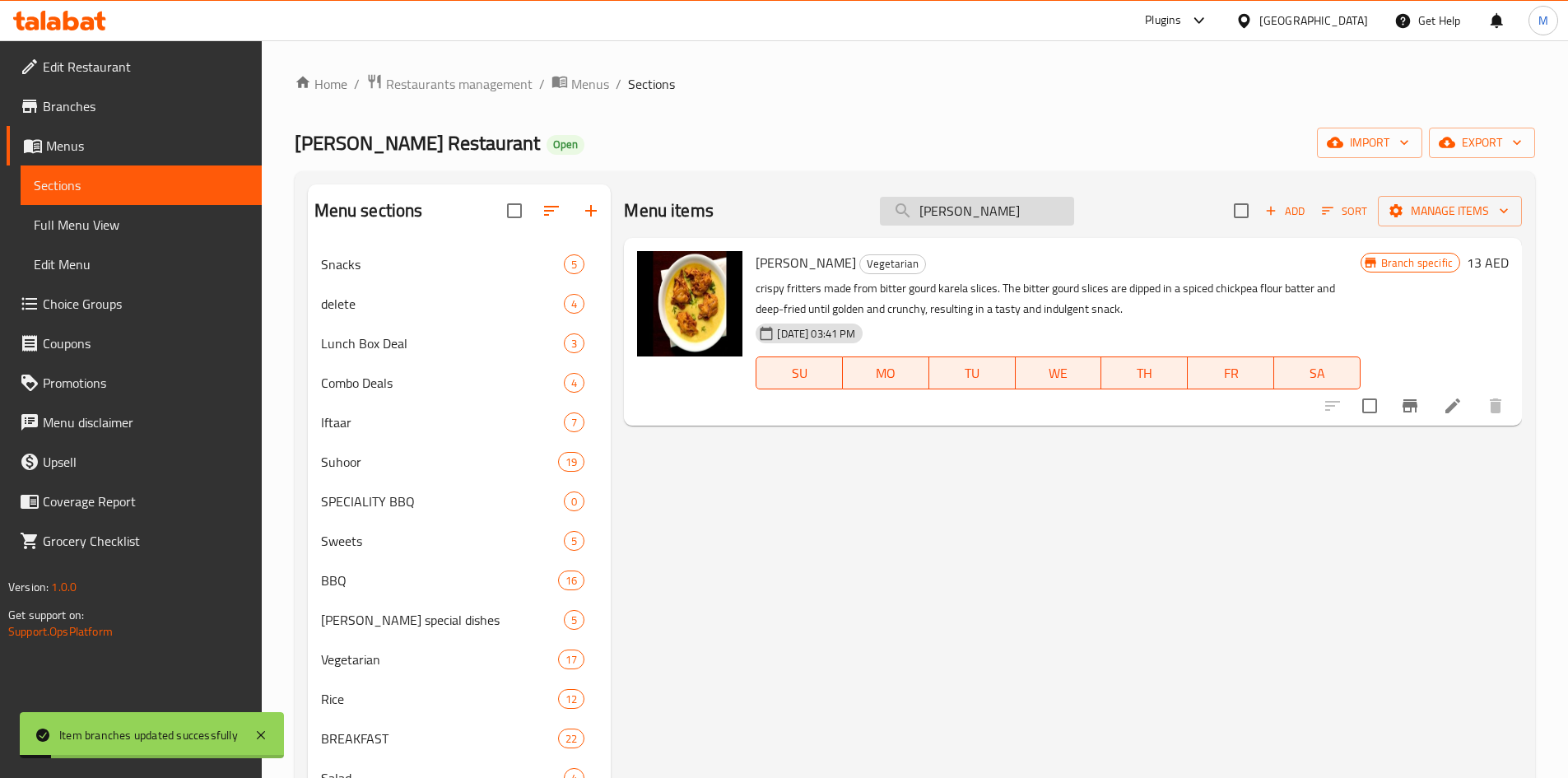
click at [967, 210] on input "Karee Pakora" at bounding box center [976, 211] width 194 height 29
click at [967, 209] on input "Karee Pakora" at bounding box center [976, 211] width 194 height 29
paste input "Sarsoo ka SAAG"
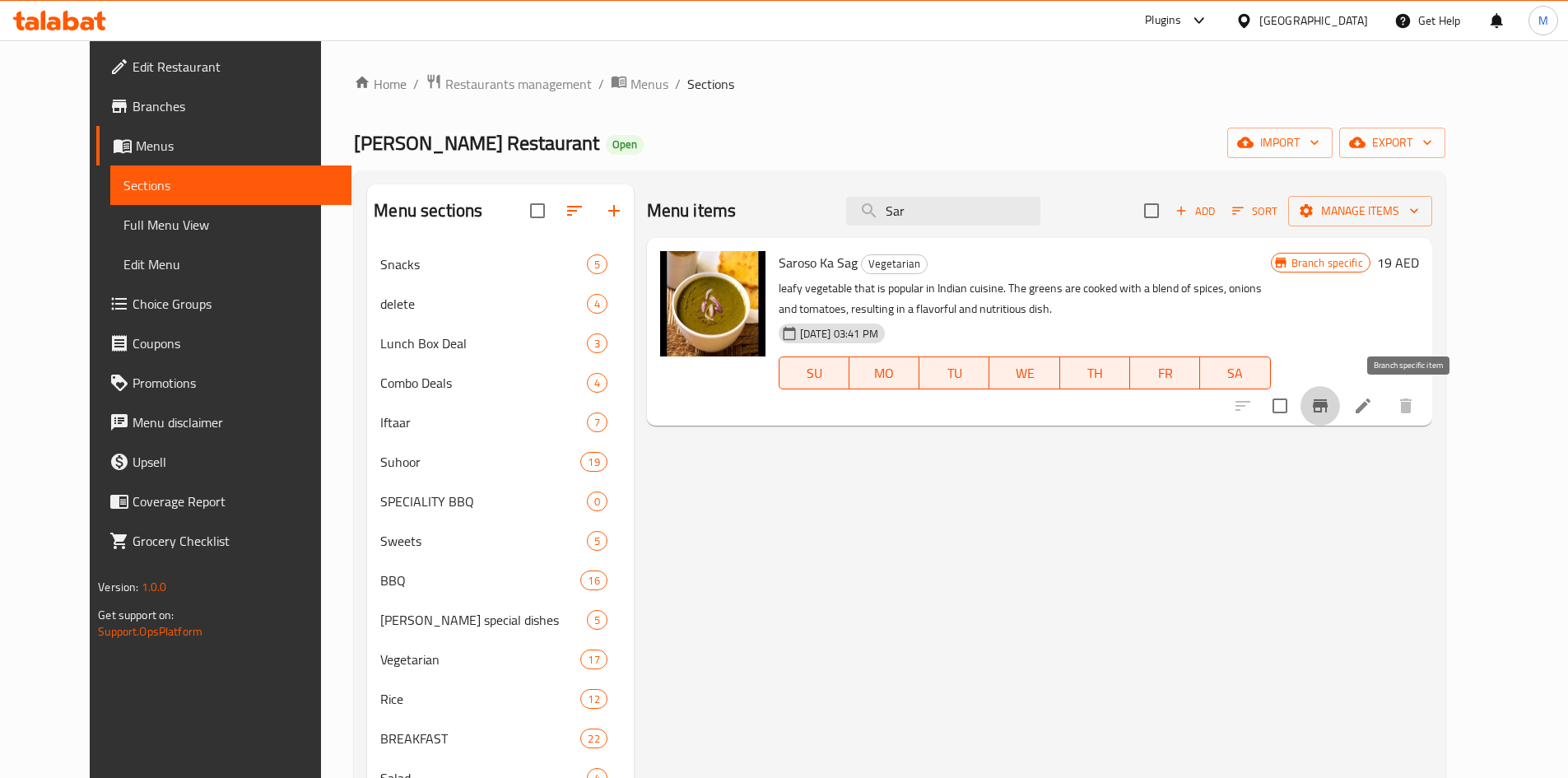
click at [1328, 400] on icon "Branch-specific-item" at bounding box center [1320, 406] width 15 height 13
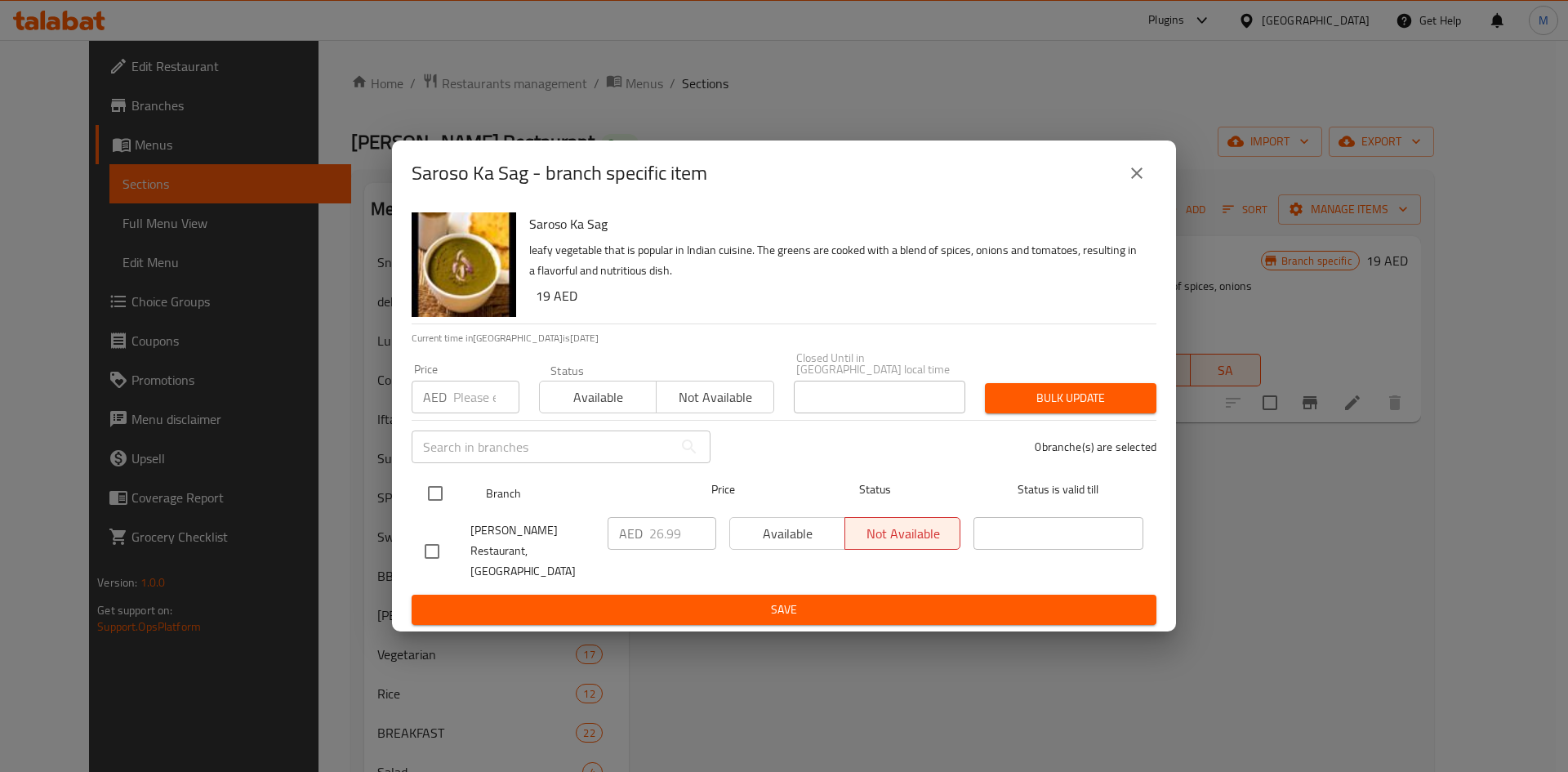
click at [434, 500] on input "checkbox" at bounding box center [435, 493] width 34 height 34
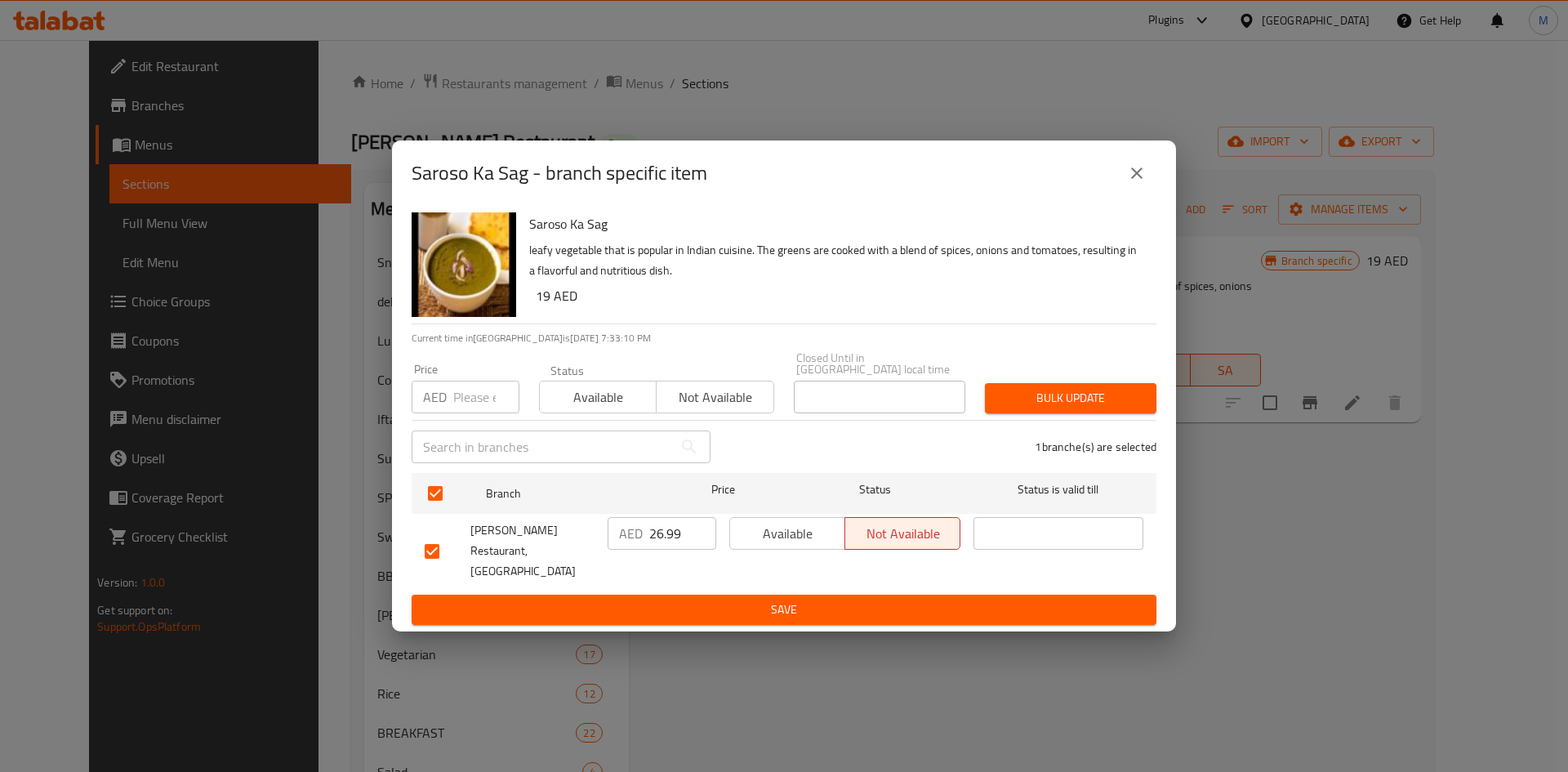
click at [540, 302] on h6 "19 AED" at bounding box center [840, 296] width 608 height 23
copy h6 "19"
click at [453, 402] on input "number" at bounding box center [486, 396] width 66 height 32
paste input "19"
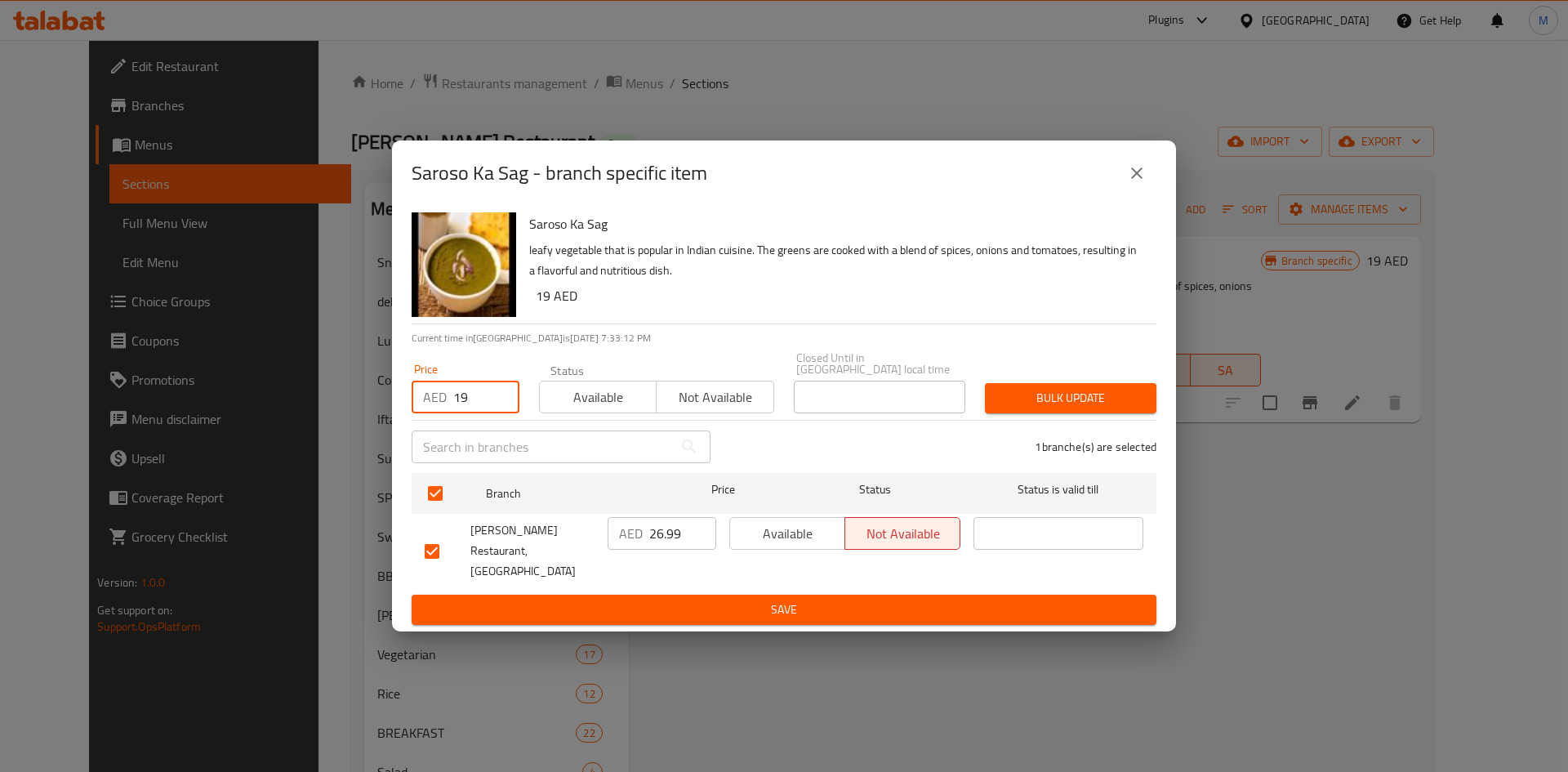
drag, startPoint x: 1004, startPoint y: 401, endPoint x: 958, endPoint y: 380, distance: 50.6
click at [1003, 401] on span "Bulk update" at bounding box center [1071, 398] width 145 height 20
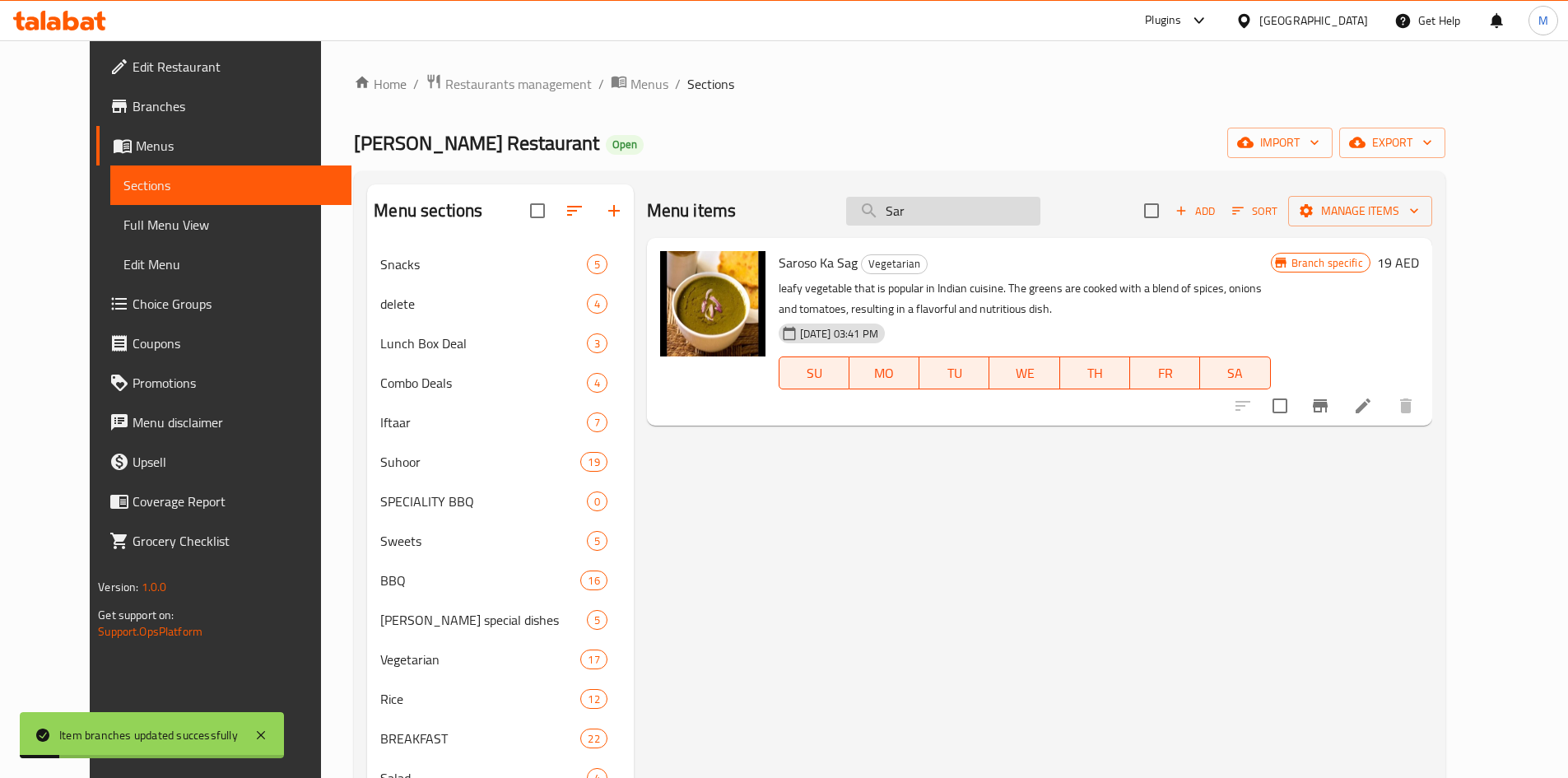
click at [952, 214] on input "Sar" at bounding box center [943, 211] width 194 height 29
paste input "Bombay Baigan"
click at [952, 214] on input "Sar" at bounding box center [943, 211] width 194 height 29
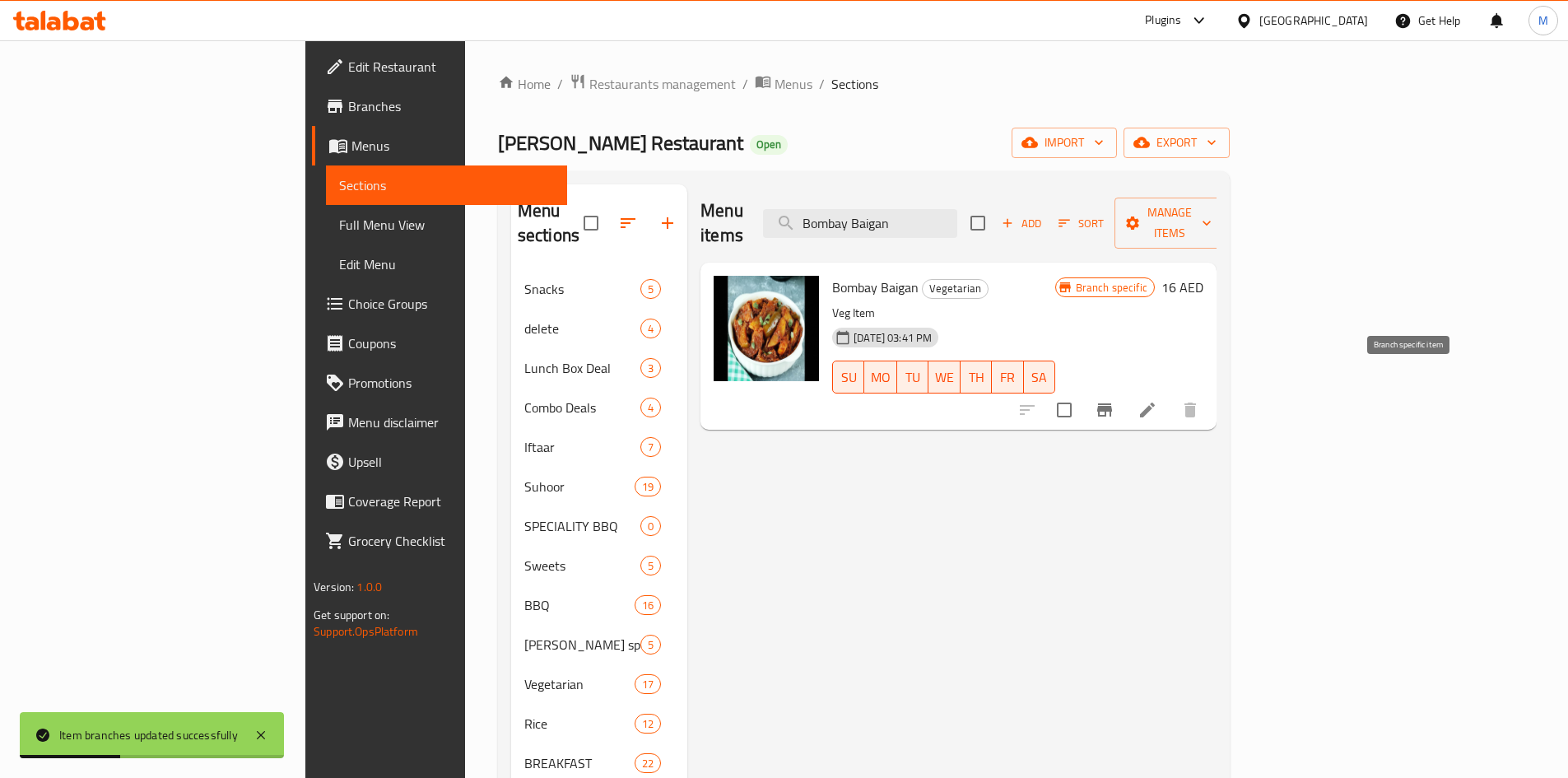
click at [1112, 404] on icon "Branch-specific-item" at bounding box center [1104, 410] width 15 height 13
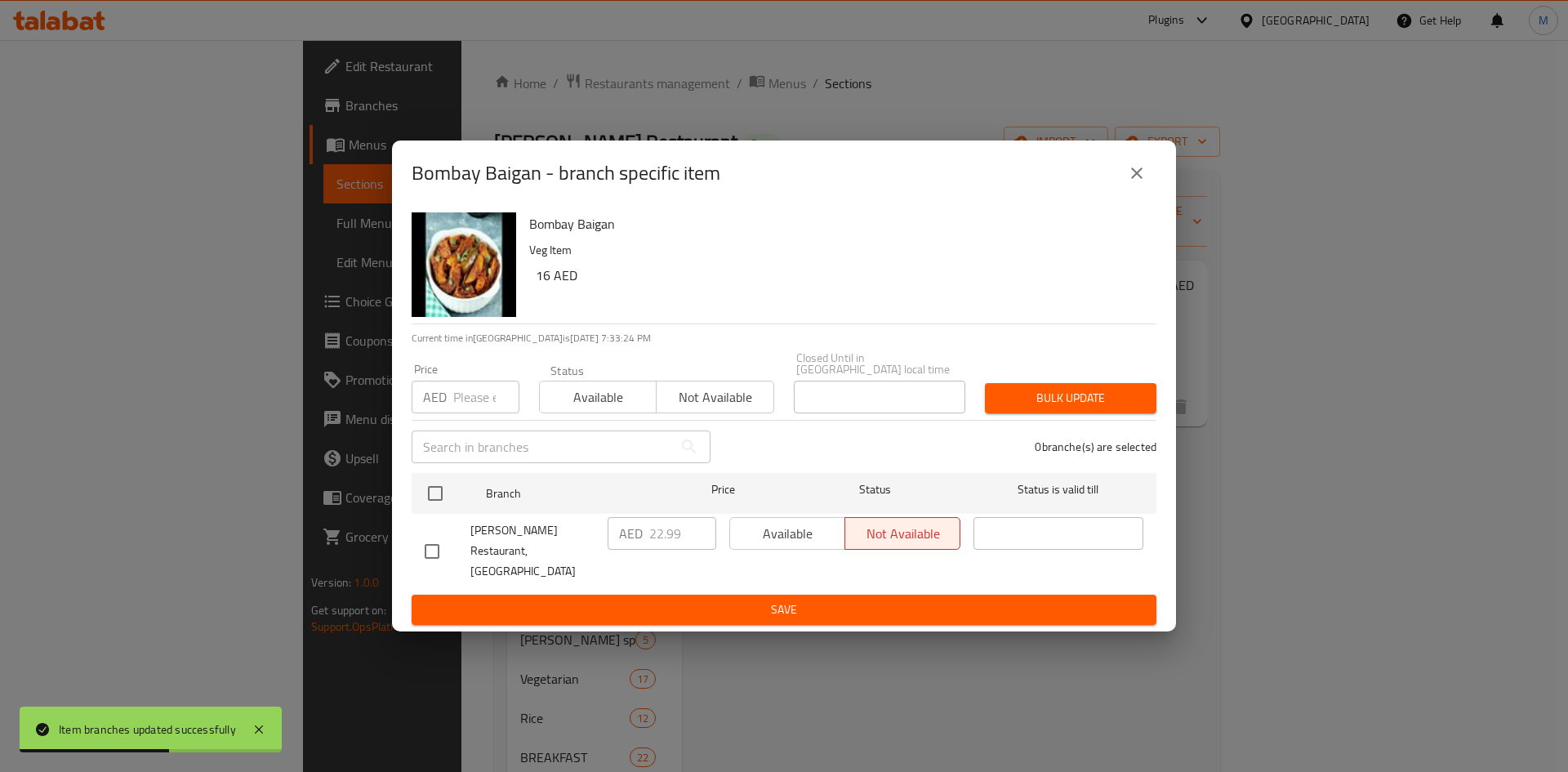
click at [473, 397] on input "number" at bounding box center [486, 396] width 66 height 32
paste
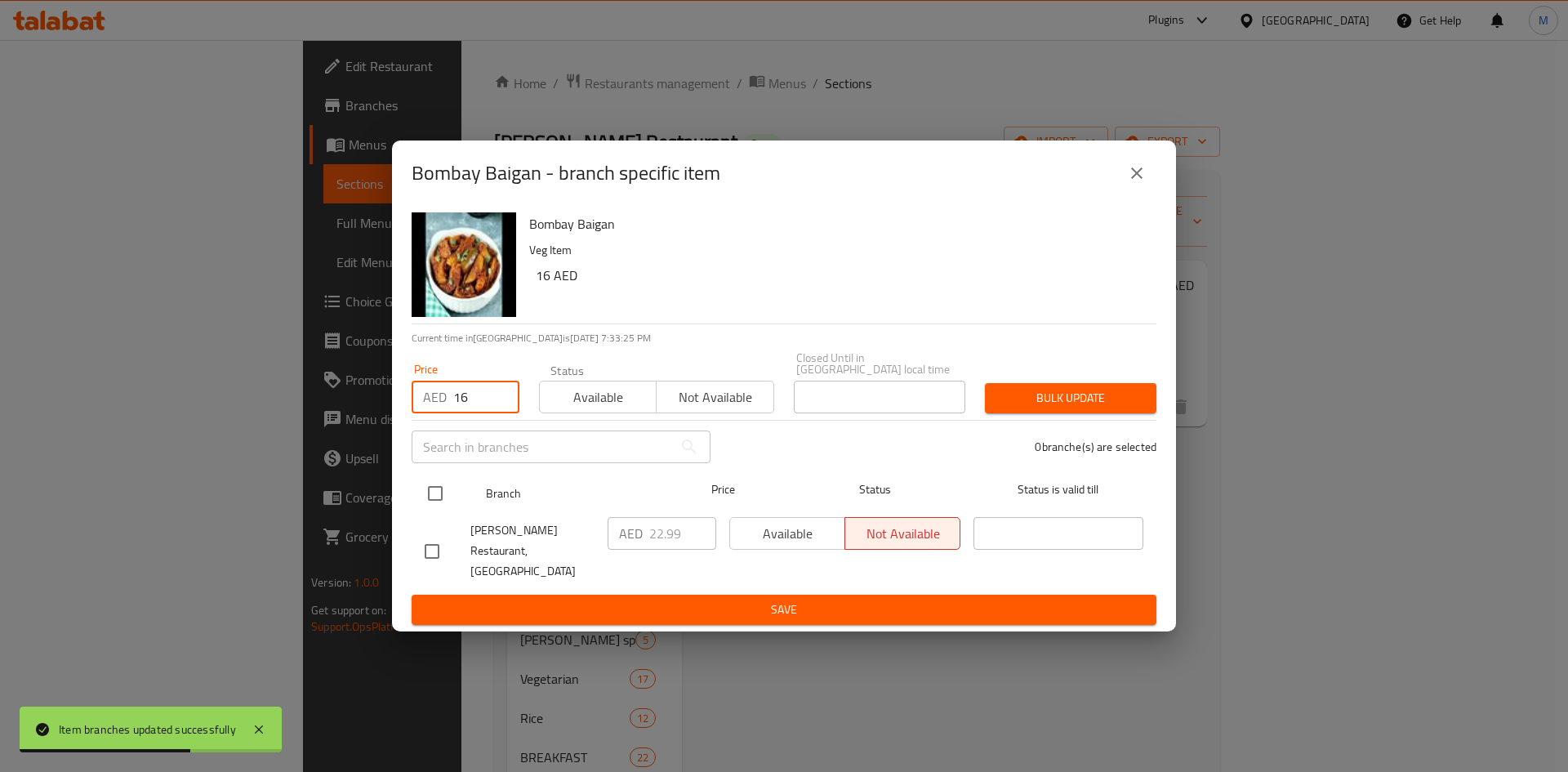
click at [442, 494] on input "checkbox" at bounding box center [435, 493] width 34 height 34
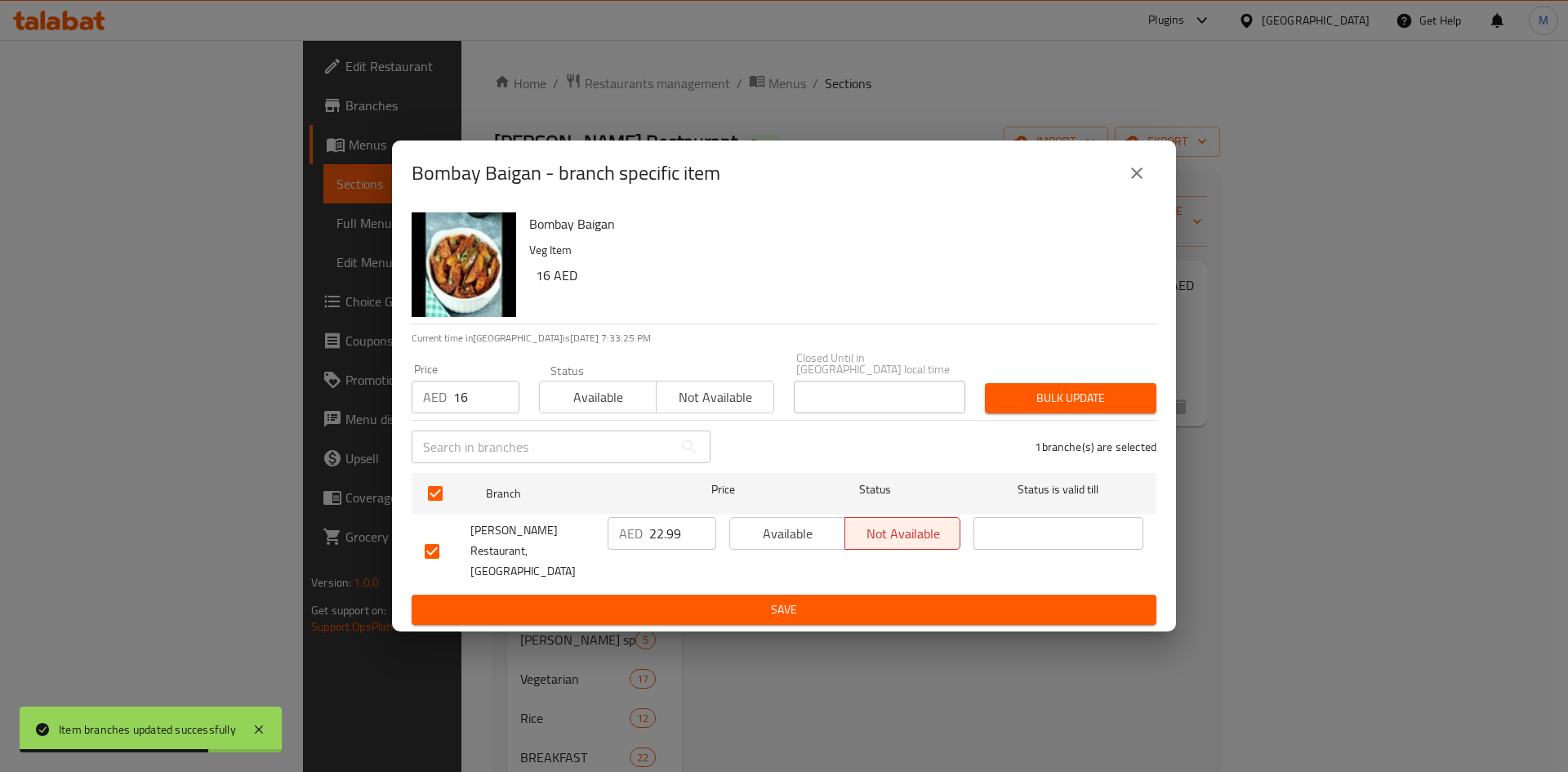
click at [964, 375] on div "Closed Until in United Arab Emirates local time Closed Until in United Arab Emi…" at bounding box center [879, 382] width 171 height 62
click at [1047, 402] on span "Bulk update" at bounding box center [1071, 398] width 145 height 20
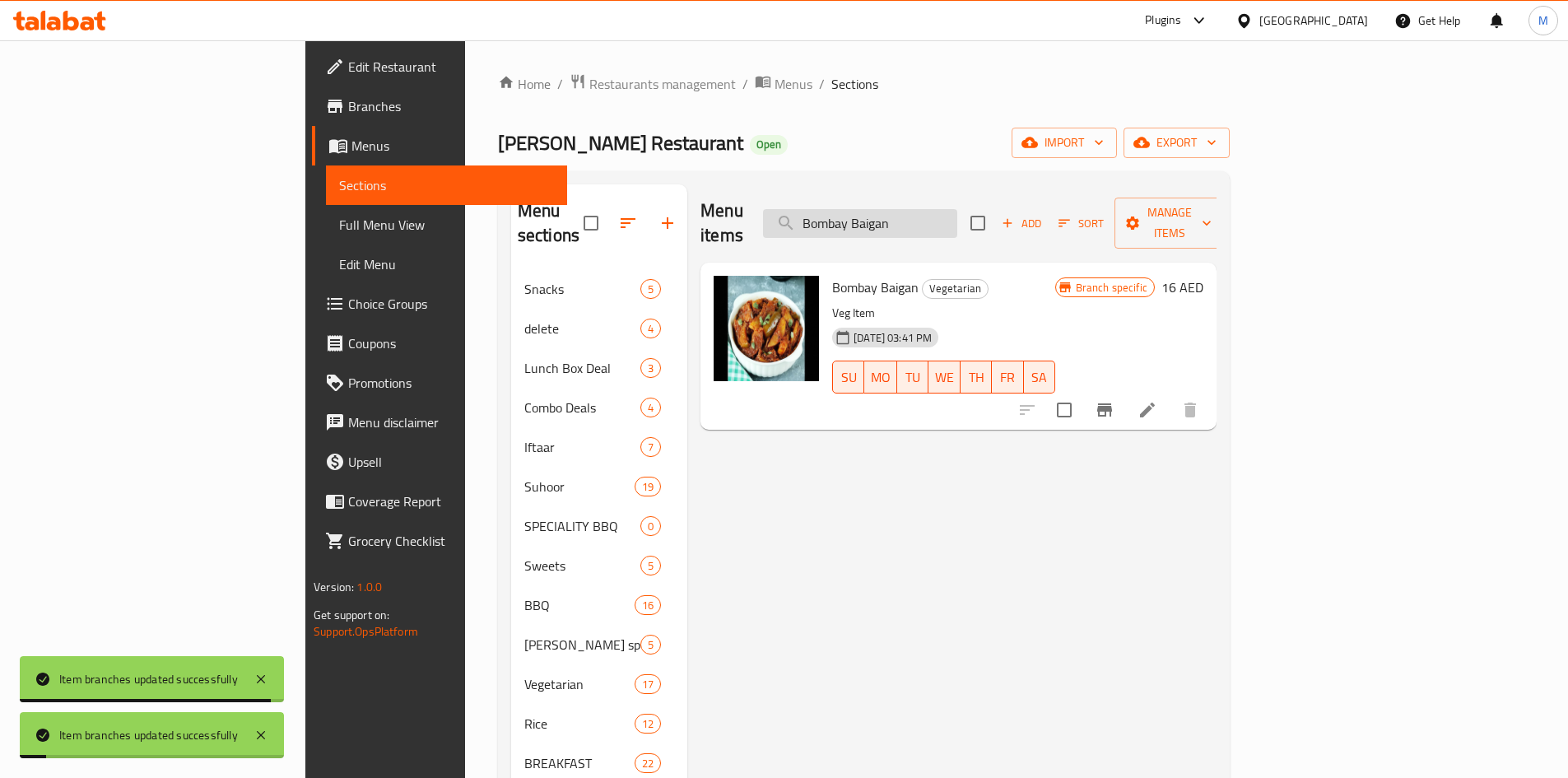
click at [958, 209] on input "Bombay Baigan" at bounding box center [859, 223] width 194 height 29
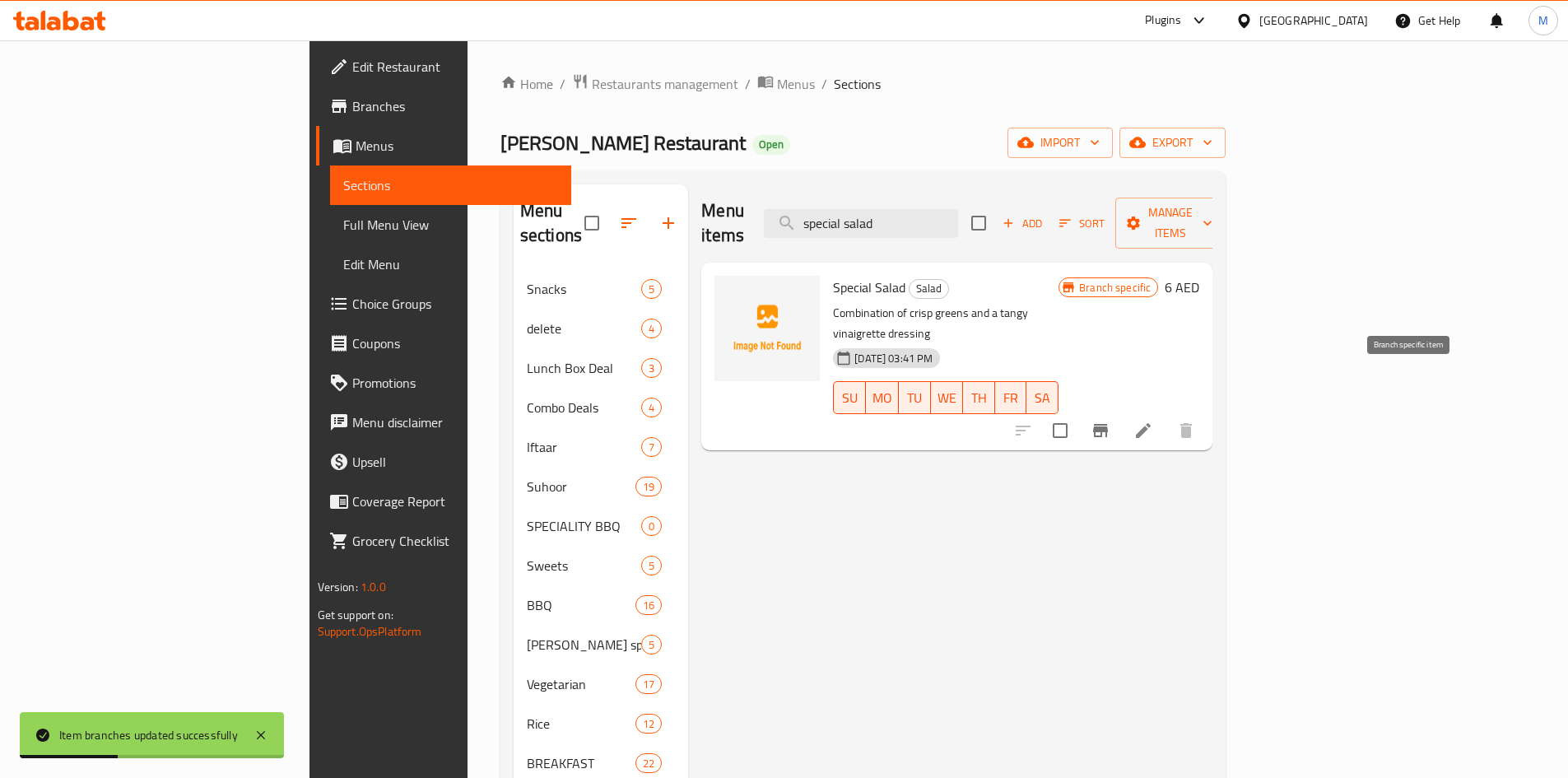
click at [1108, 424] on icon "Branch-specific-item" at bounding box center [1100, 431] width 15 height 13
click at [958, 209] on input "special salad" at bounding box center [860, 223] width 194 height 29
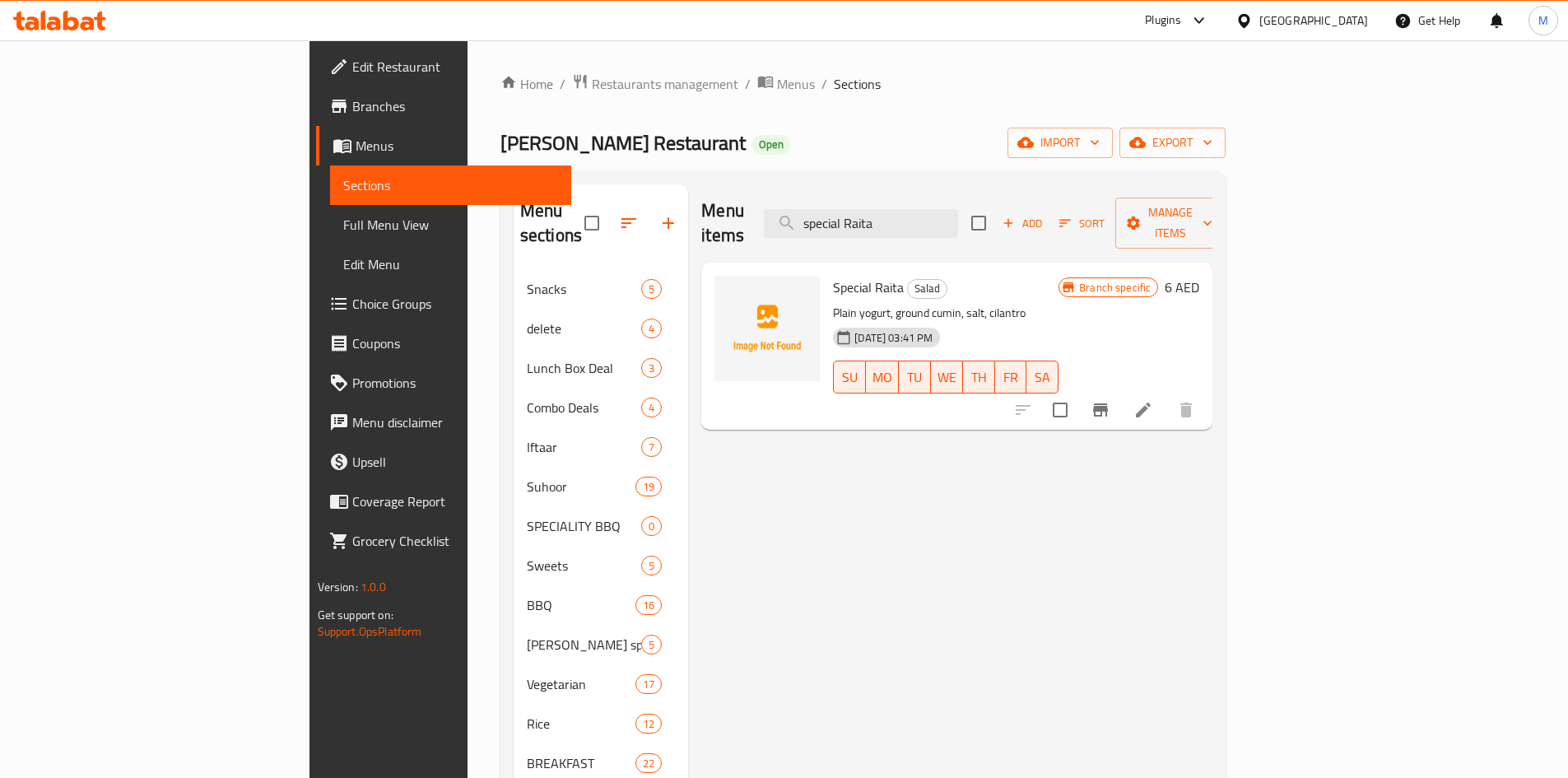
click at [1108, 404] on icon "Branch-specific-item" at bounding box center [1100, 410] width 15 height 13
click at [958, 212] on input "special Raita" at bounding box center [860, 223] width 194 height 29
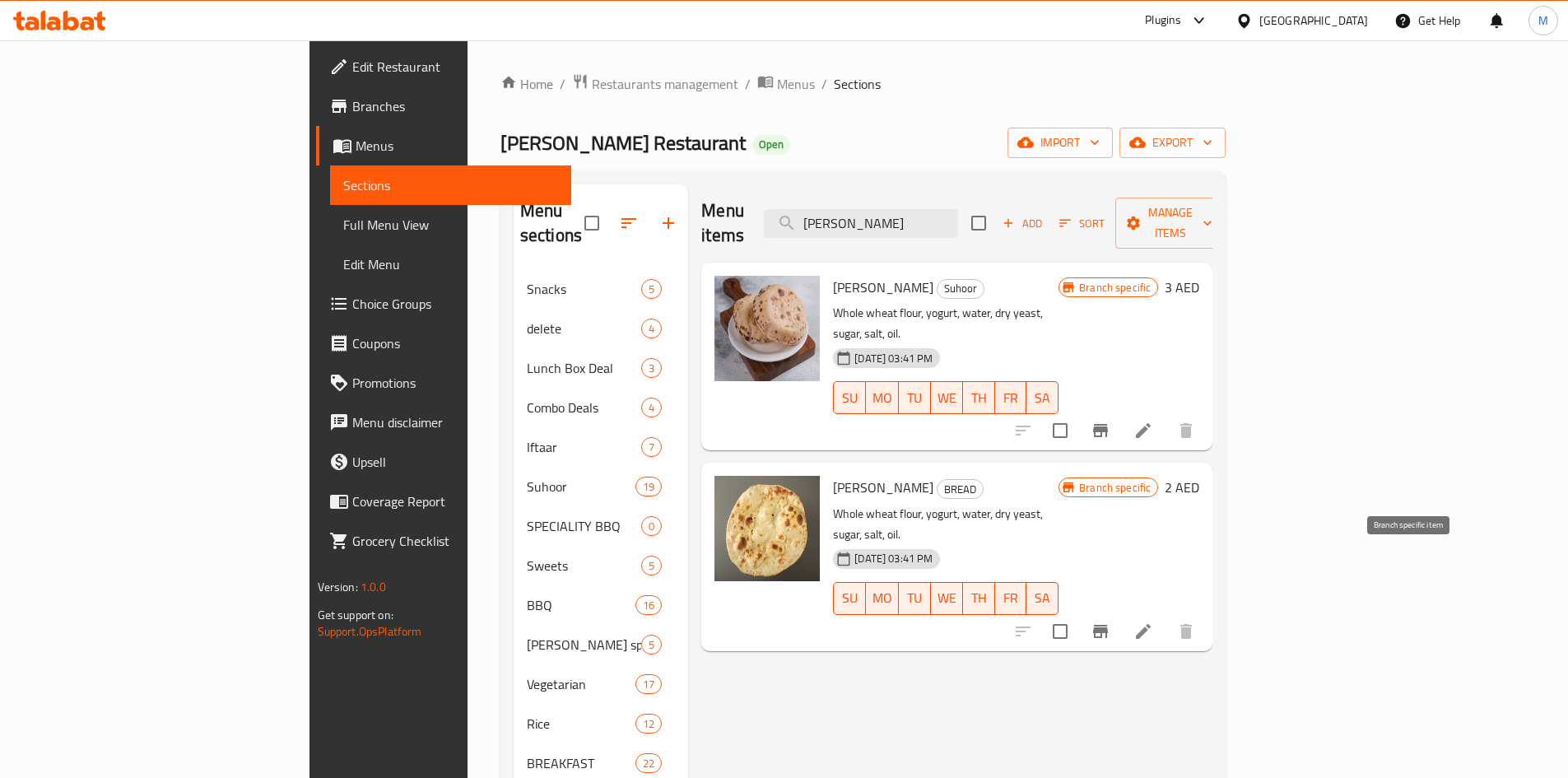
click at [1108, 625] on icon "Branch-specific-item" at bounding box center [1100, 631] width 15 height 13
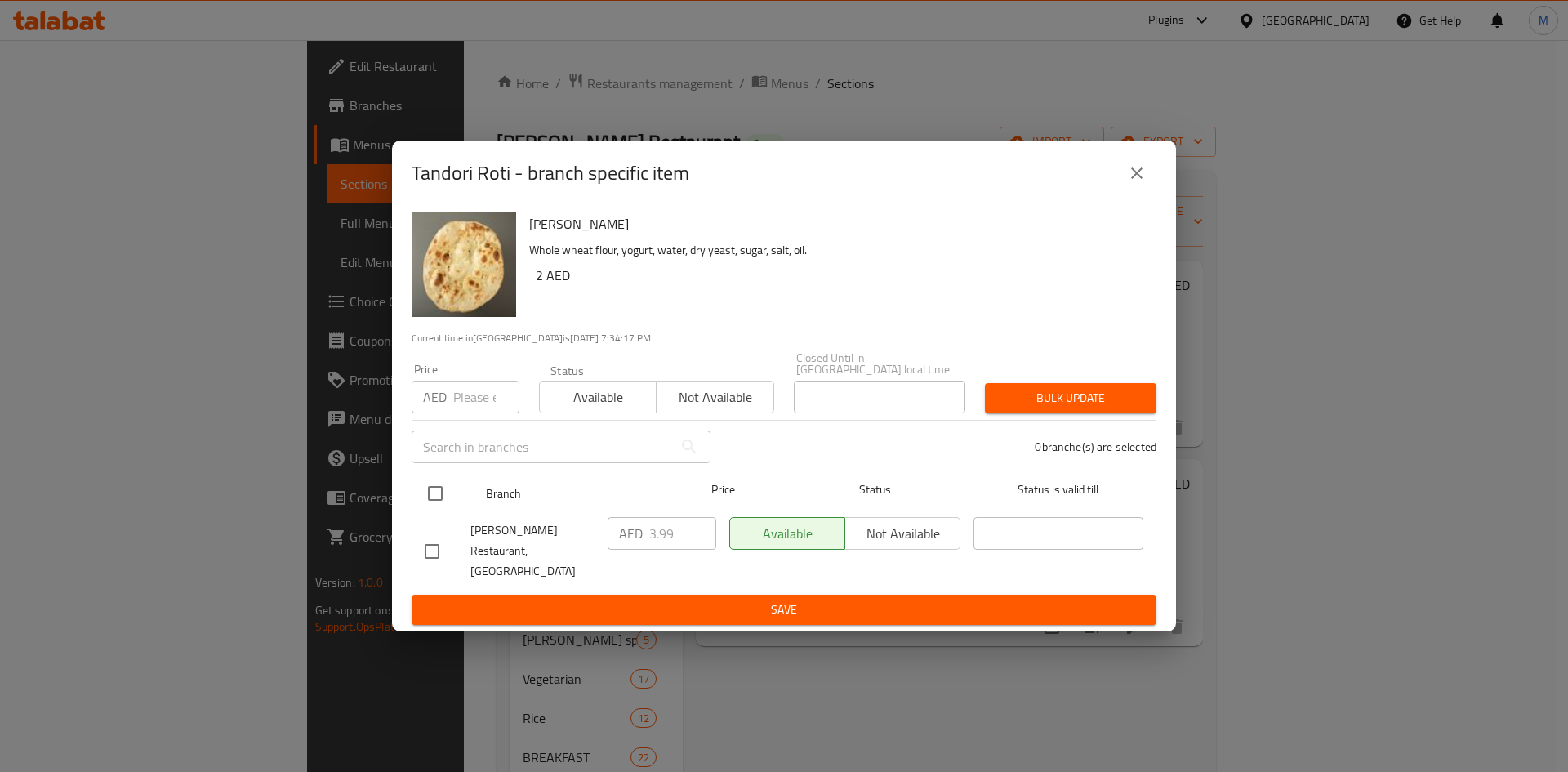
click at [437, 500] on input "checkbox" at bounding box center [435, 493] width 34 height 34
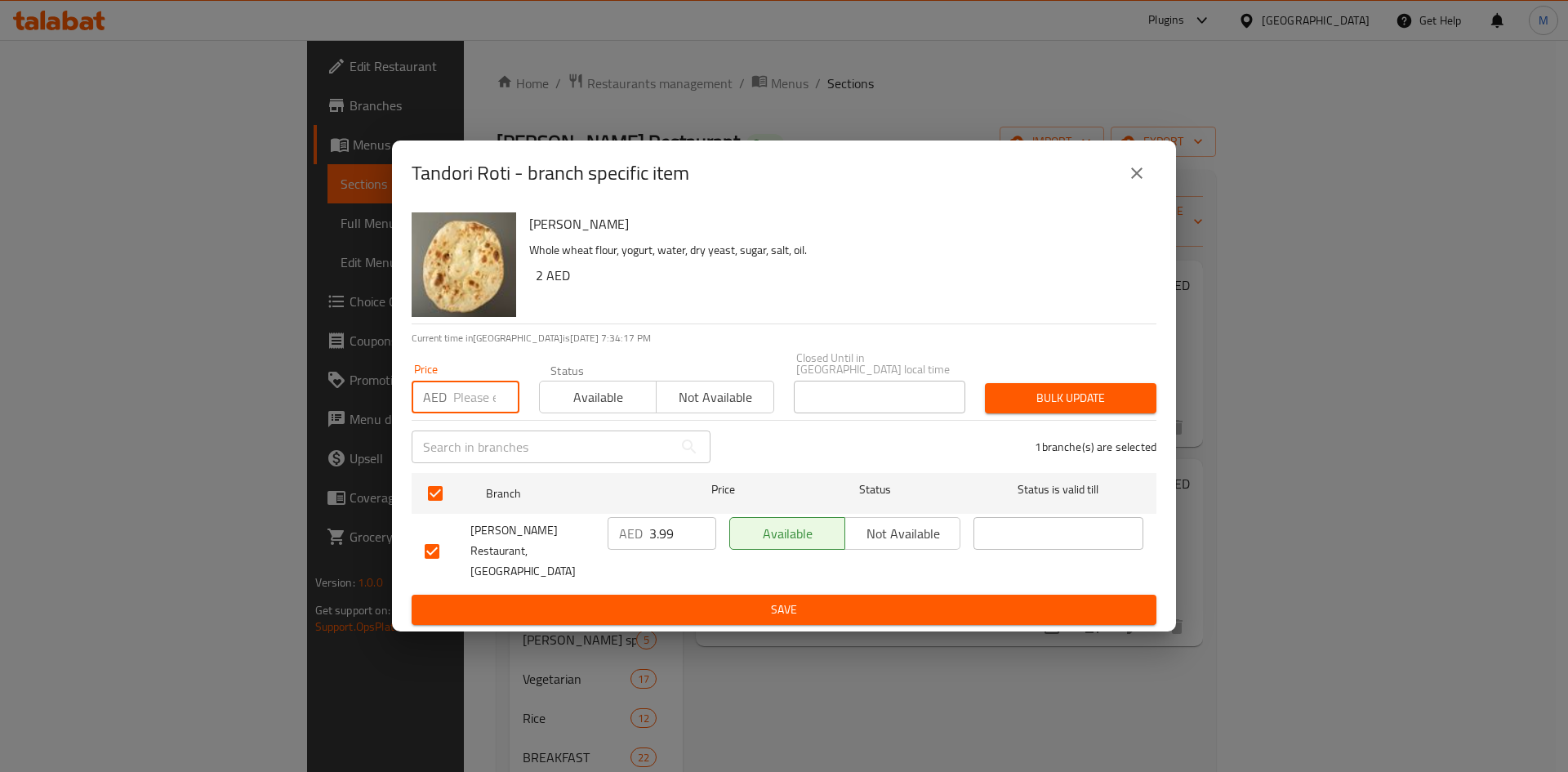
click at [467, 414] on input "number" at bounding box center [486, 396] width 66 height 32
click at [1064, 409] on span "Bulk update" at bounding box center [1071, 398] width 145 height 20
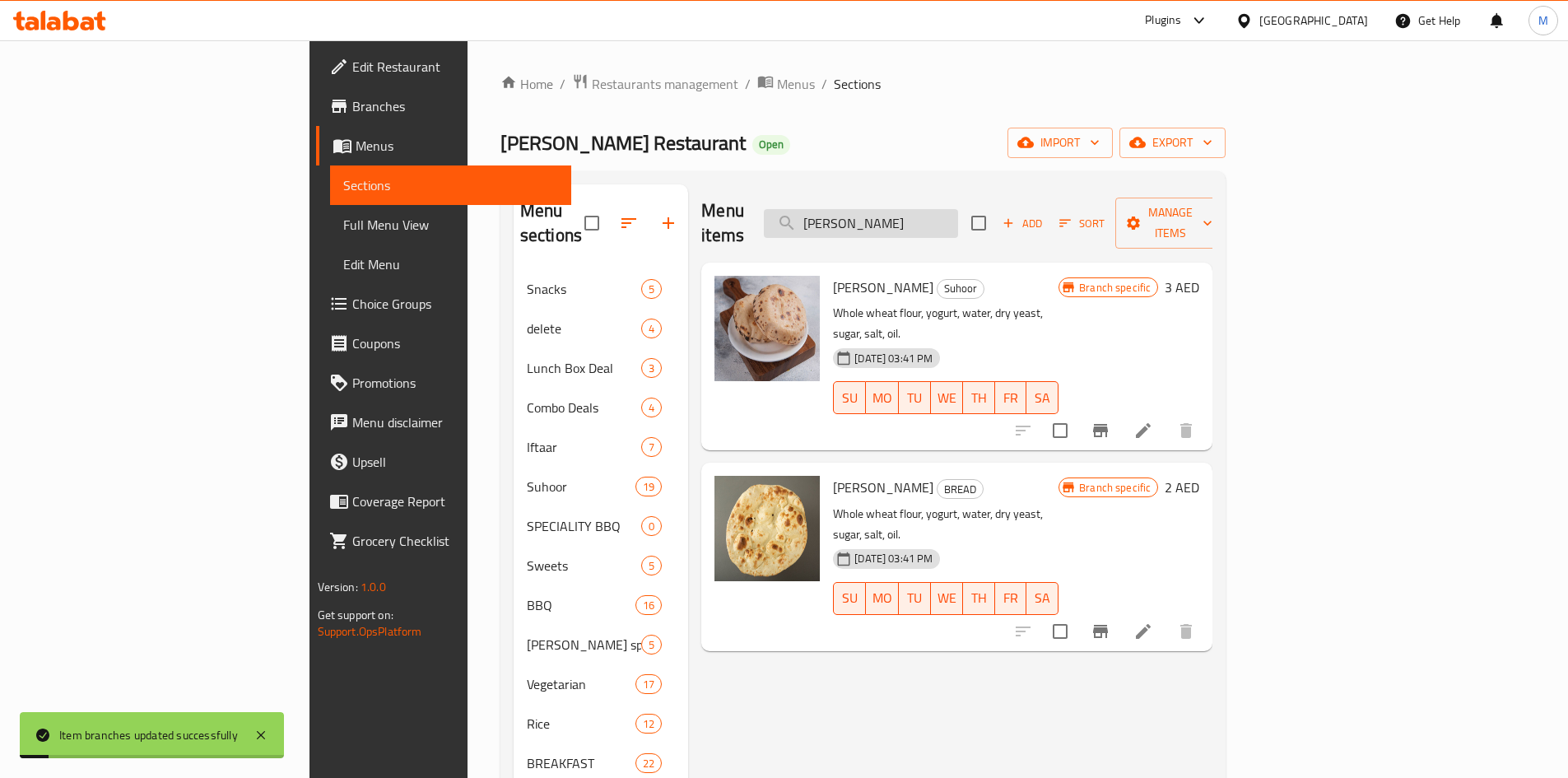
click at [958, 215] on input "Tandori Roti" at bounding box center [860, 223] width 194 height 29
click at [1077, 413] on input "checkbox" at bounding box center [1060, 430] width 34 height 34
click at [1213, 208] on span "Manage items" at bounding box center [1170, 223] width 84 height 41
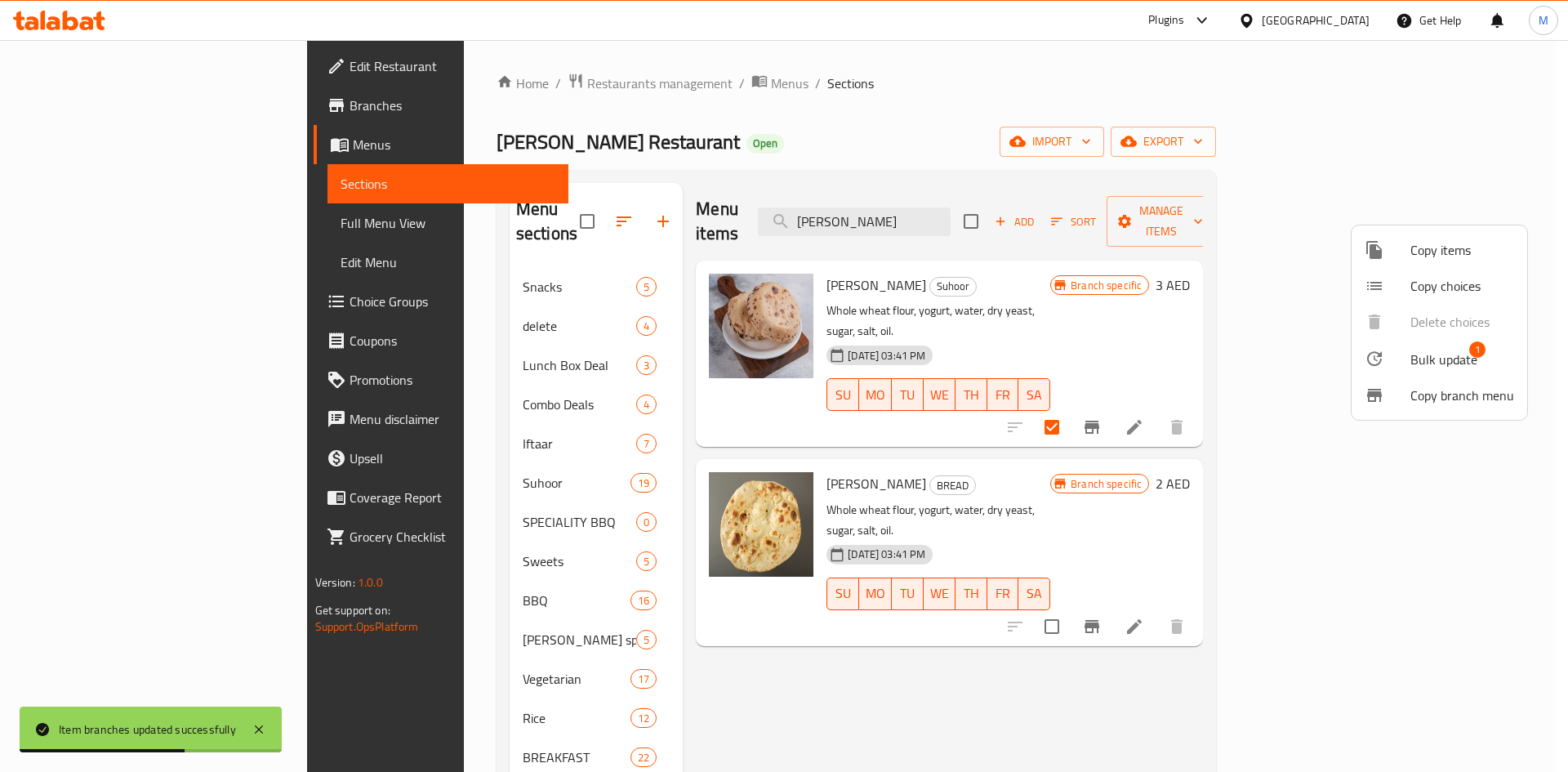
click at [1441, 358] on span "Bulk update" at bounding box center [1444, 359] width 67 height 19
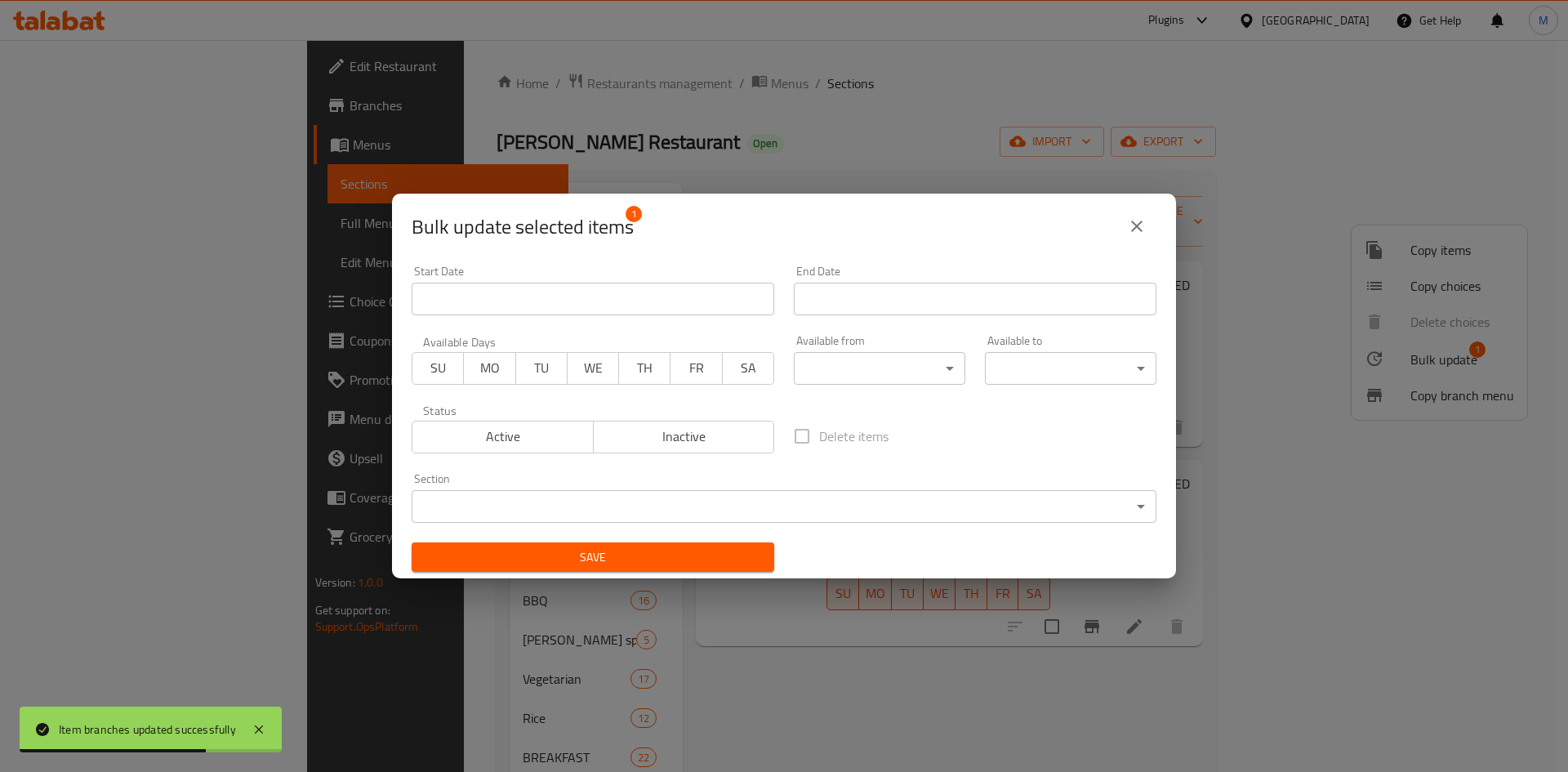
click at [610, 494] on body "Item branches updated successfully ​ Plugins United Arab Emirates Get Help M Ed…" at bounding box center [784, 405] width 1568 height 732
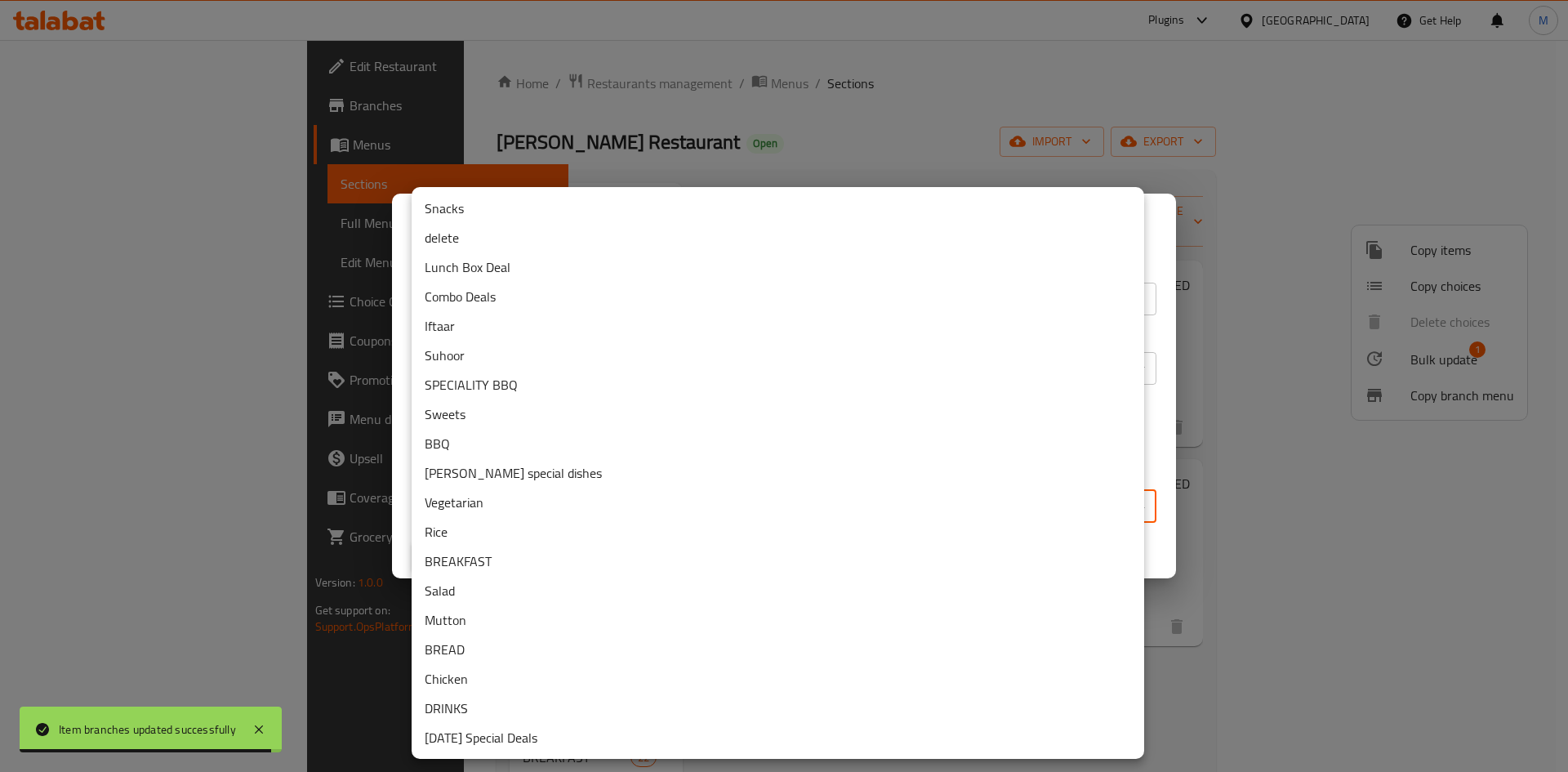
click at [489, 243] on li "delete" at bounding box center [778, 238] width 733 height 29
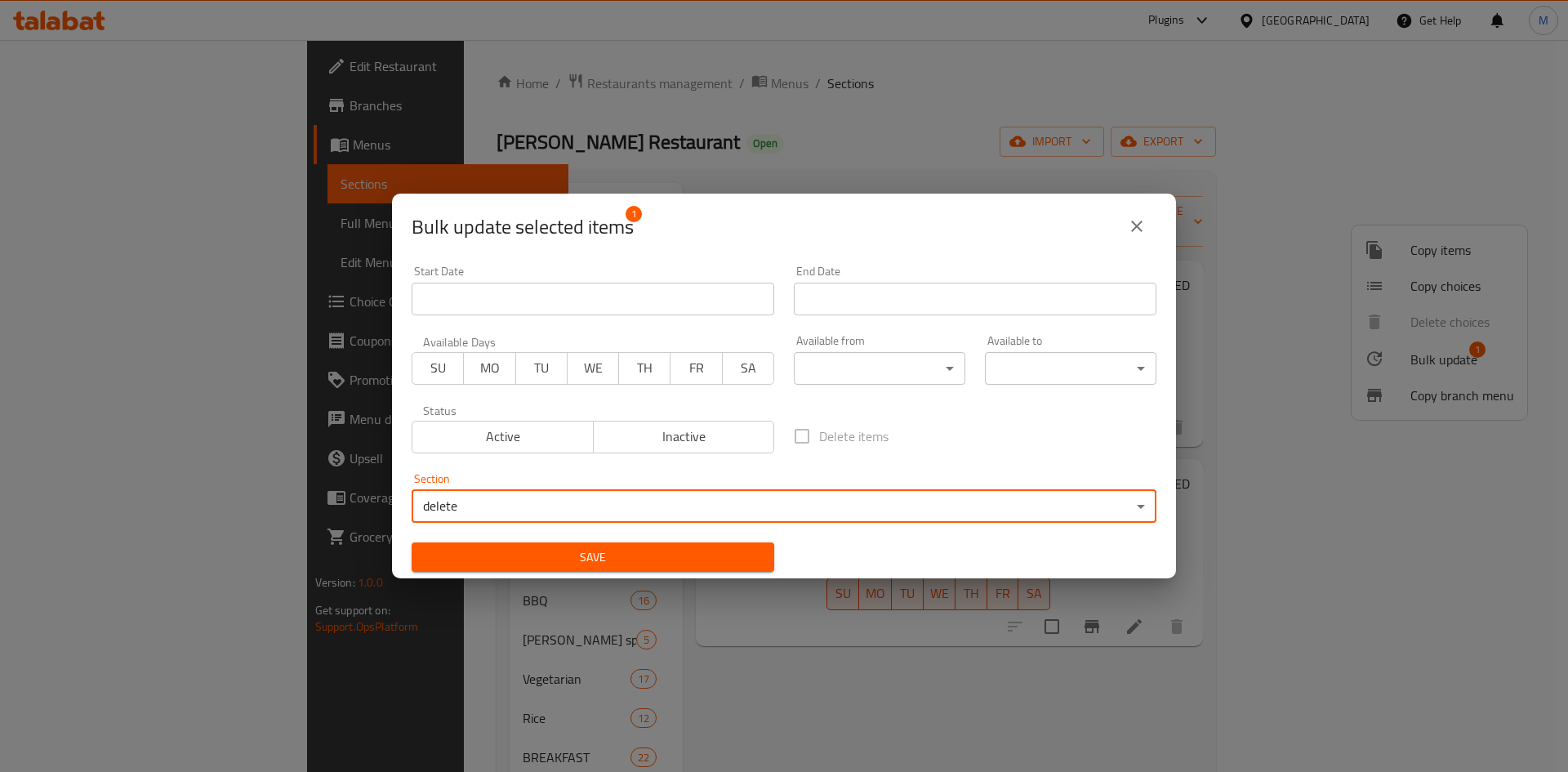
click at [697, 561] on span "Save" at bounding box center [592, 557] width 336 height 20
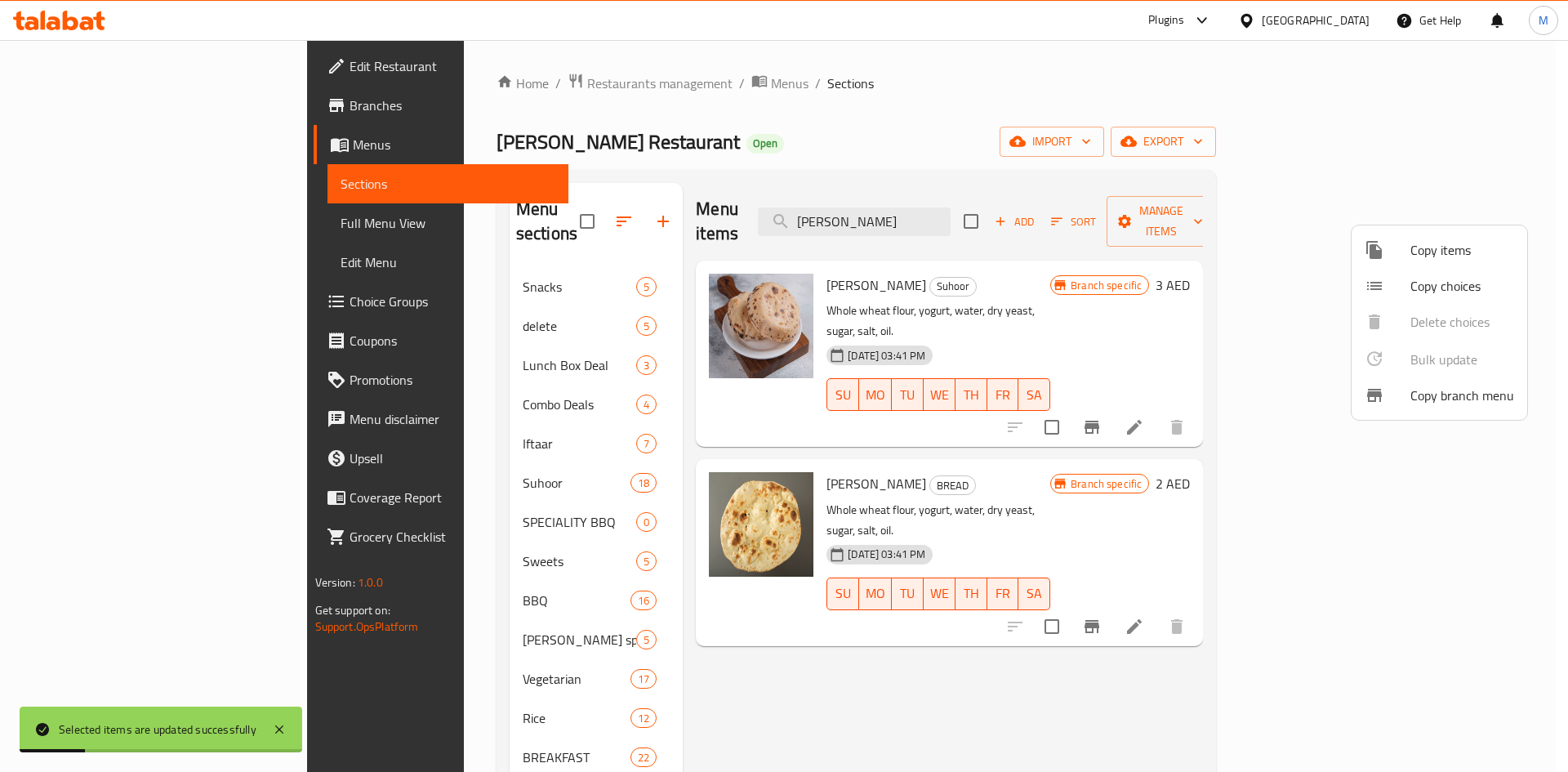
click at [958, 204] on div at bounding box center [784, 386] width 1568 height 772
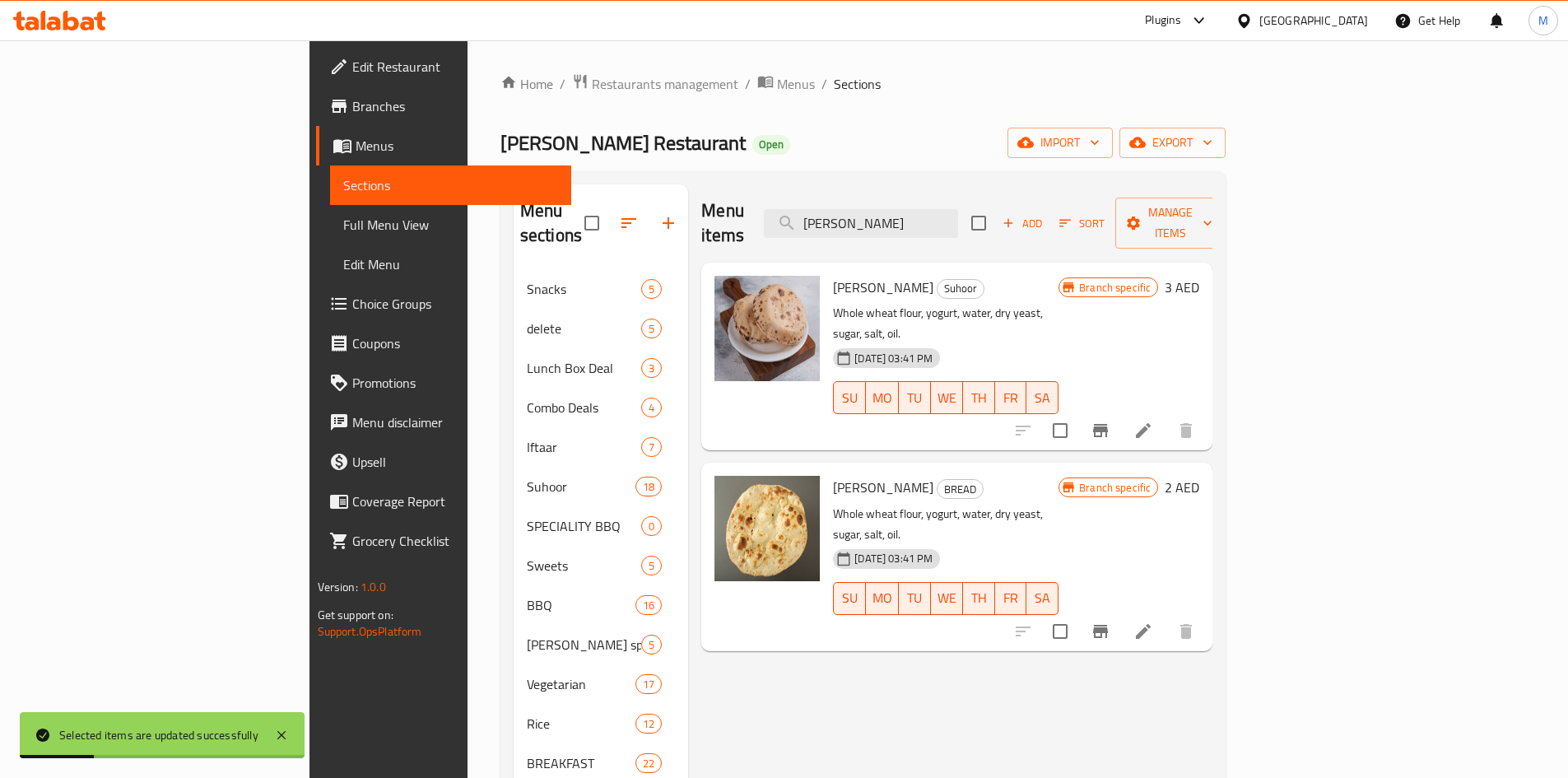
click at [958, 209] on input "Tandori Roti" at bounding box center [860, 223] width 194 height 29
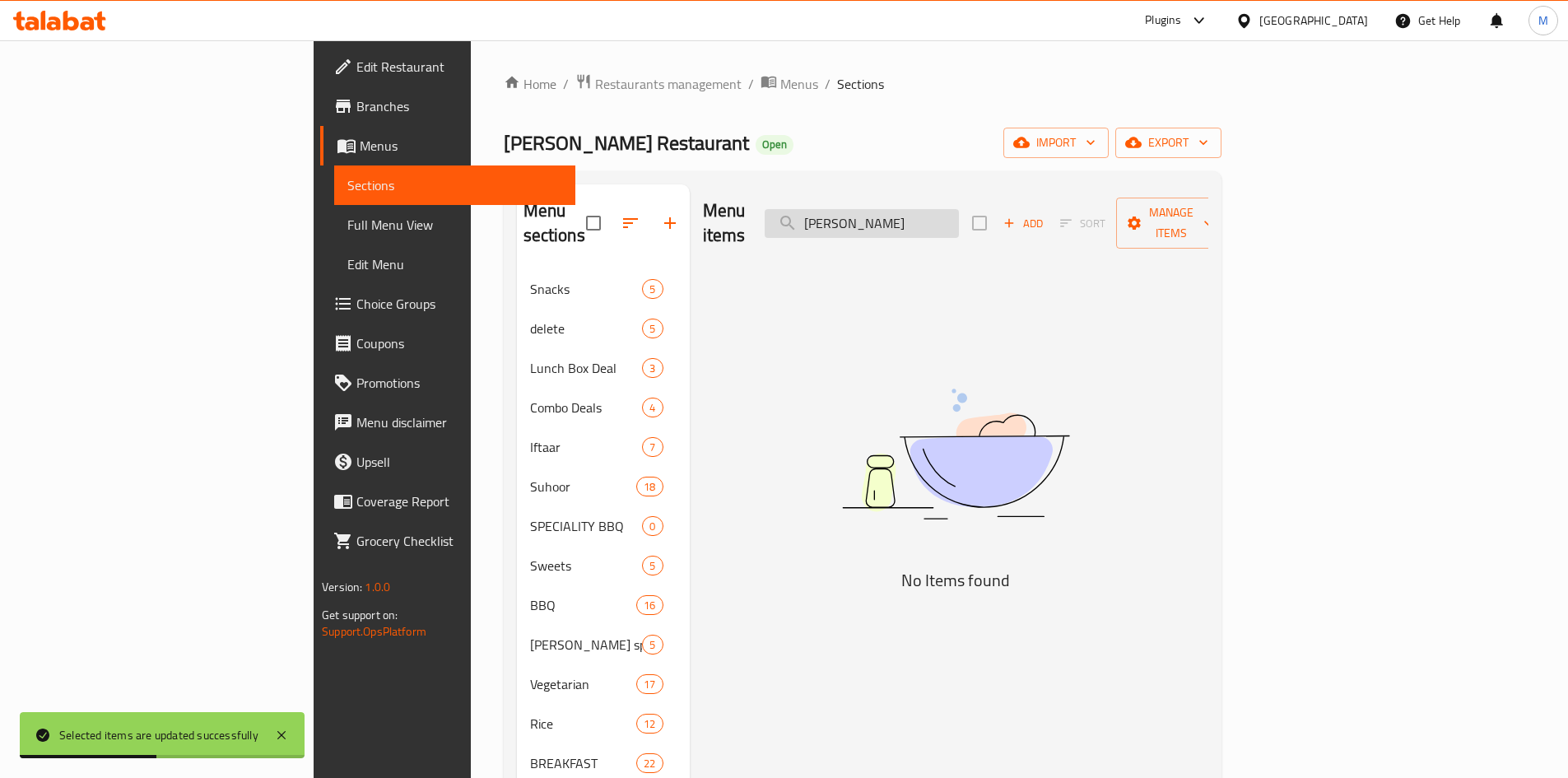
click at [942, 211] on input "Roghni Naan" at bounding box center [861, 223] width 194 height 29
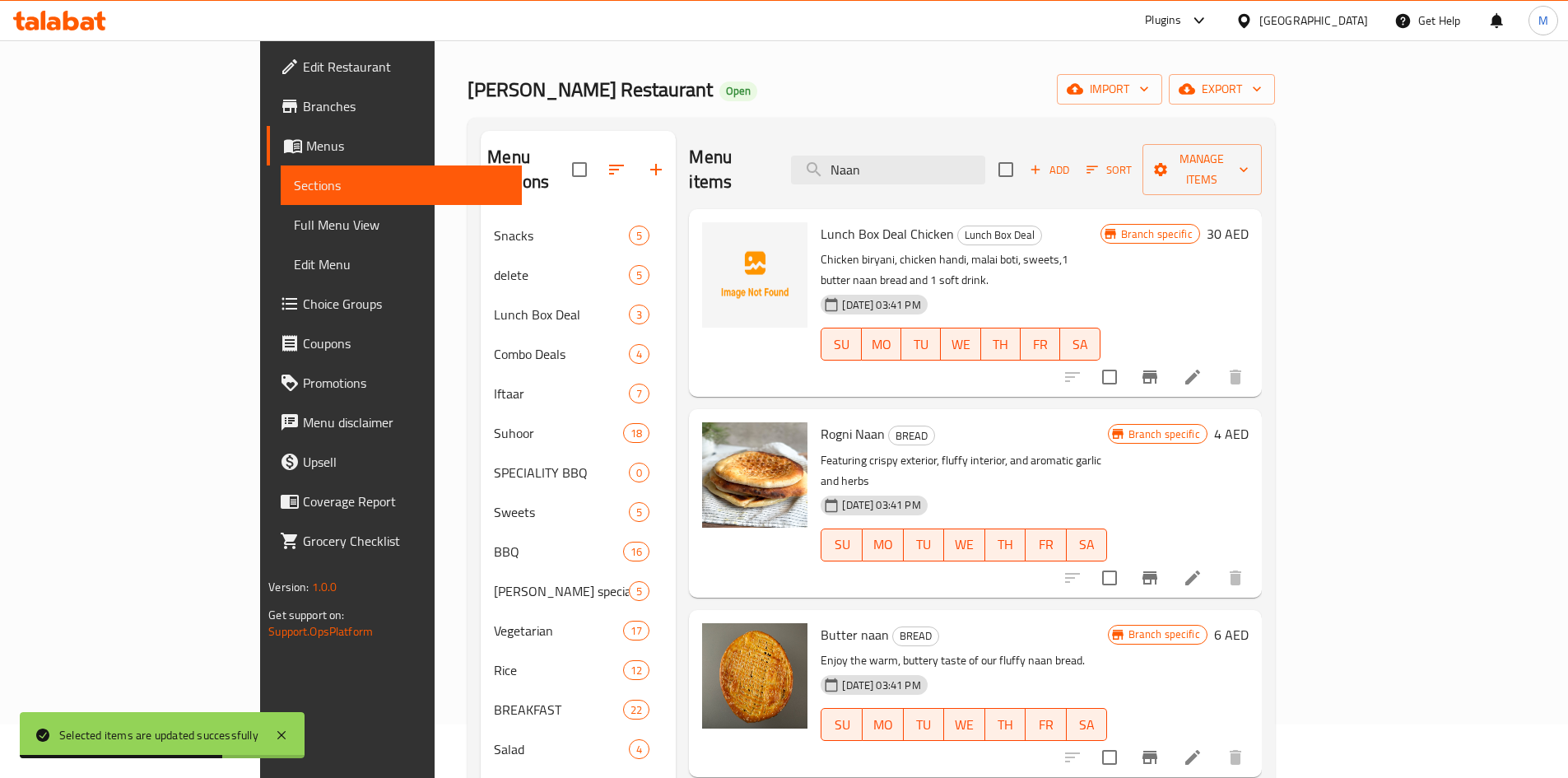
scroll to position [83, 0]
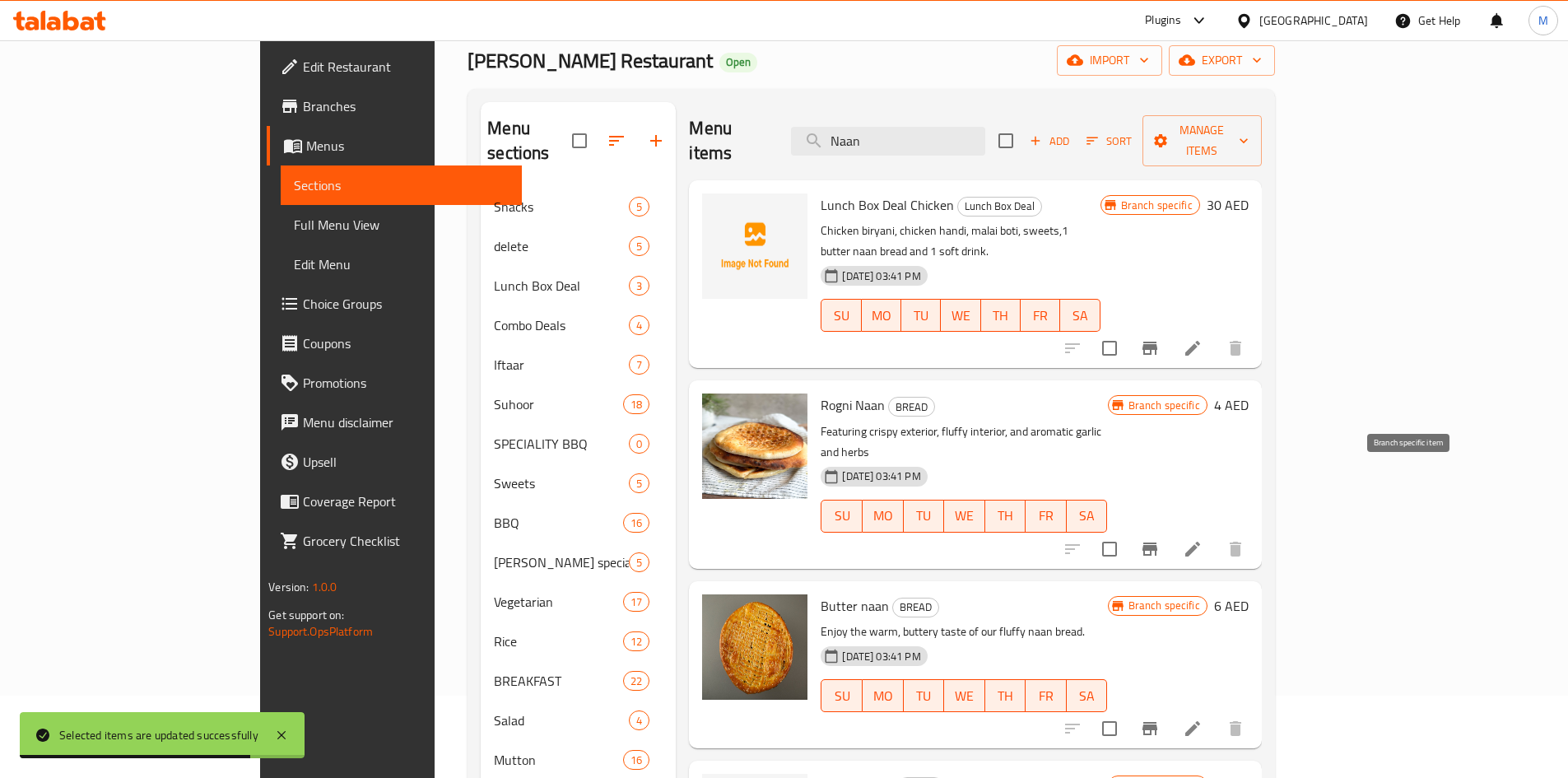
click at [1157, 543] on icon "Branch-specific-item" at bounding box center [1150, 550] width 15 height 13
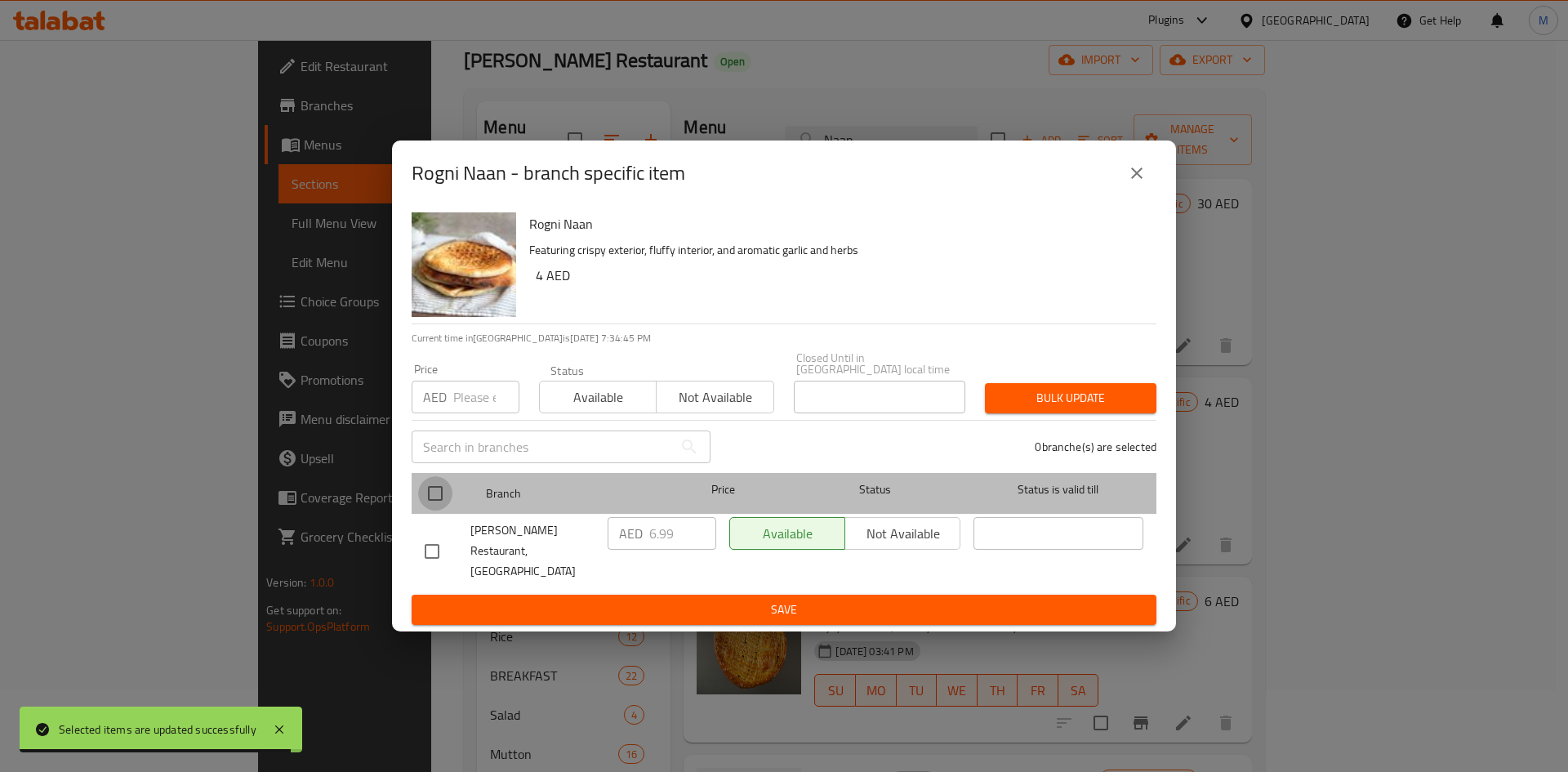
click at [433, 497] on input "checkbox" at bounding box center [435, 493] width 34 height 34
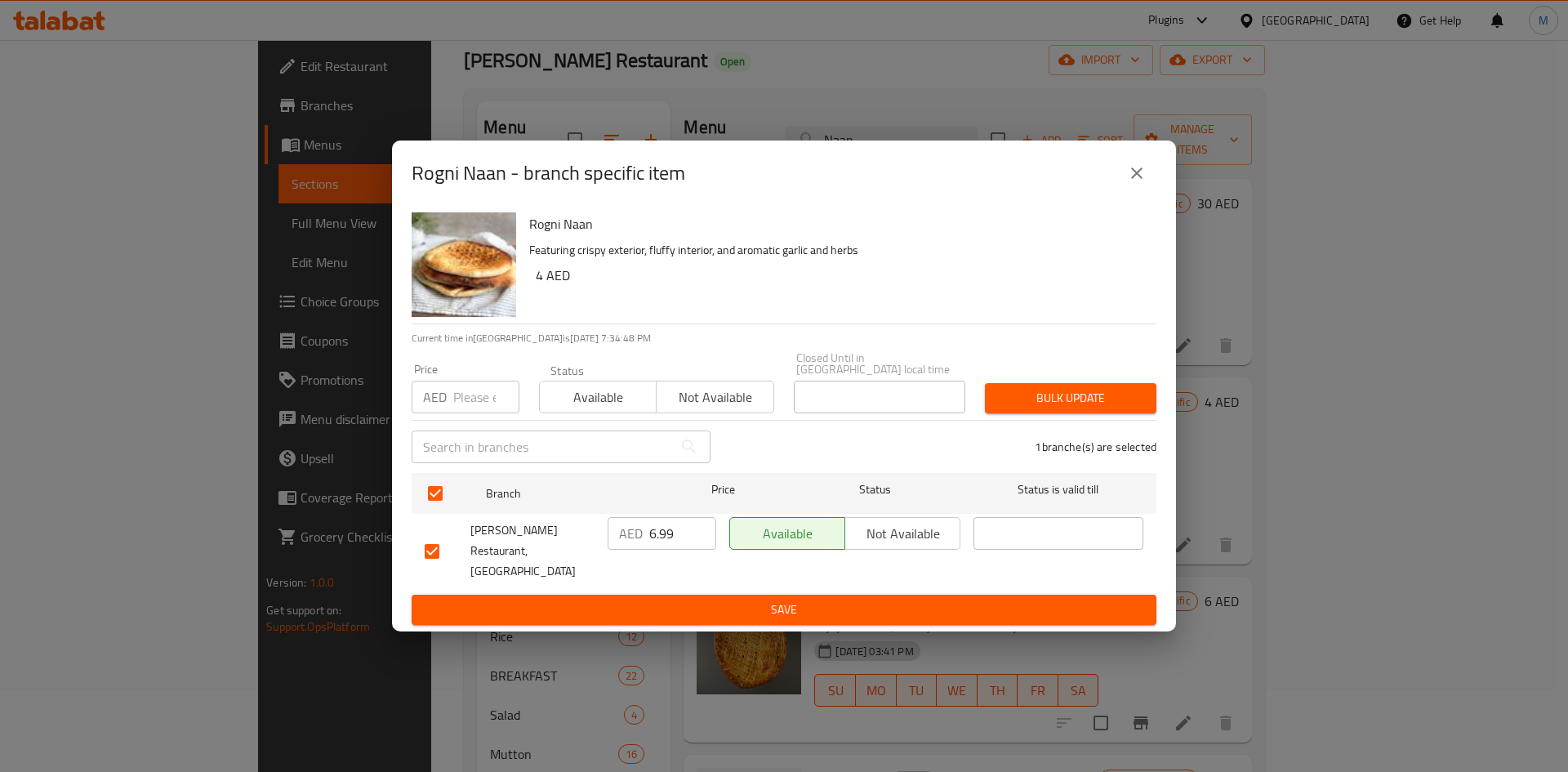
click at [465, 403] on input "number" at bounding box center [486, 396] width 66 height 32
click at [1124, 409] on span "Bulk update" at bounding box center [1071, 398] width 145 height 20
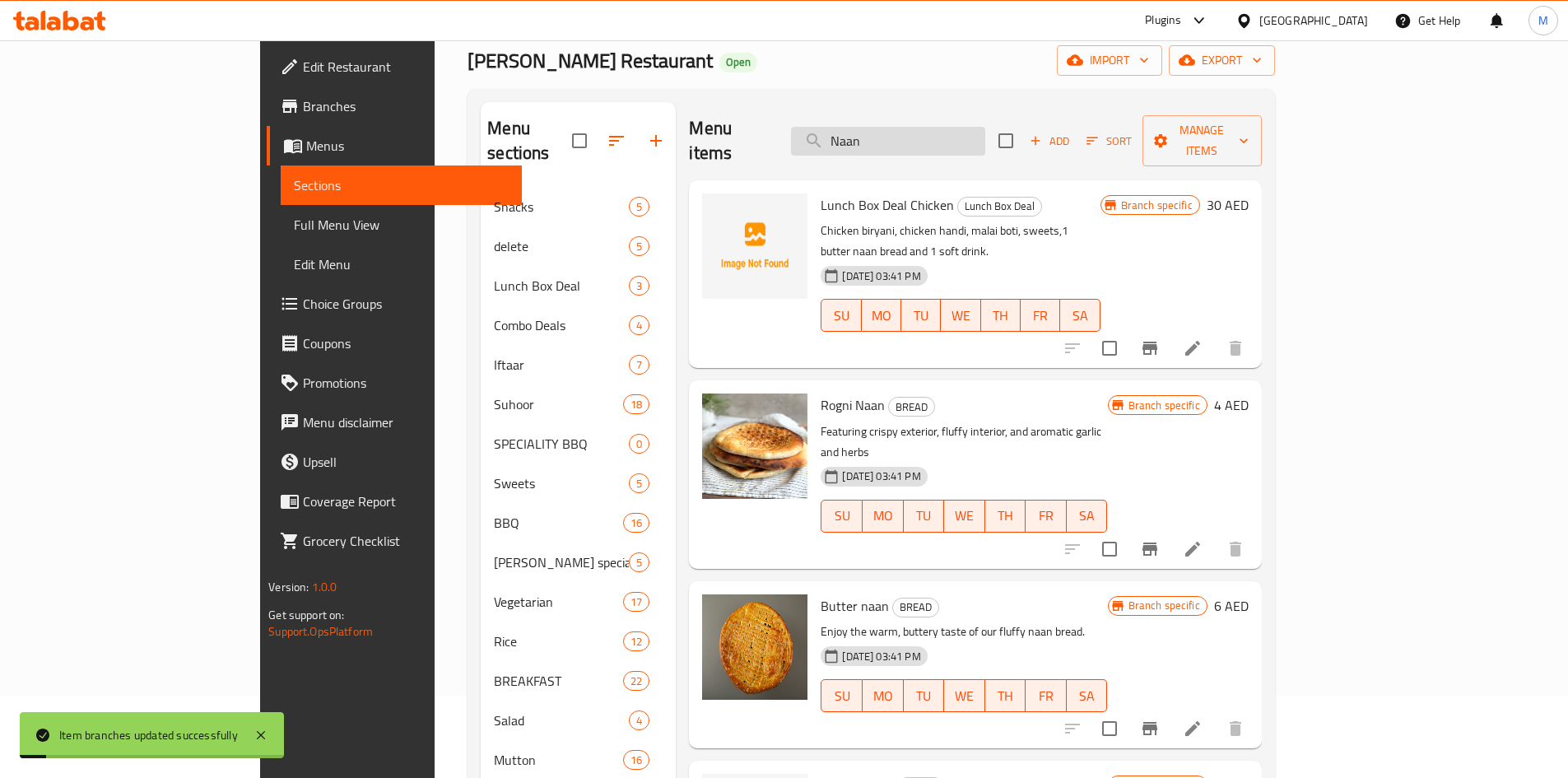
click at [983, 128] on input "Naan" at bounding box center [887, 141] width 194 height 29
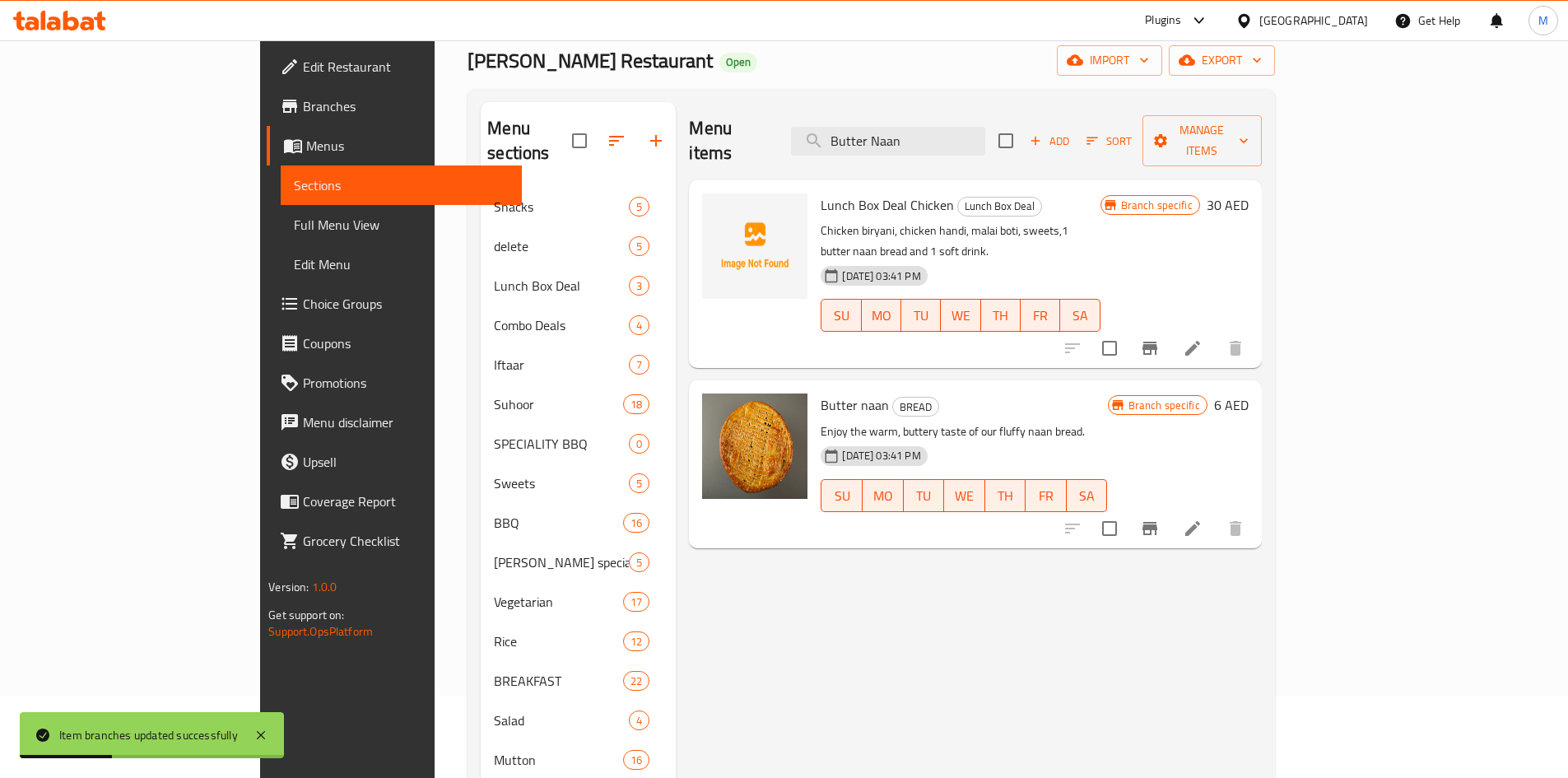
click at [1160, 519] on icon "Branch-specific-item" at bounding box center [1150, 528] width 19 height 19
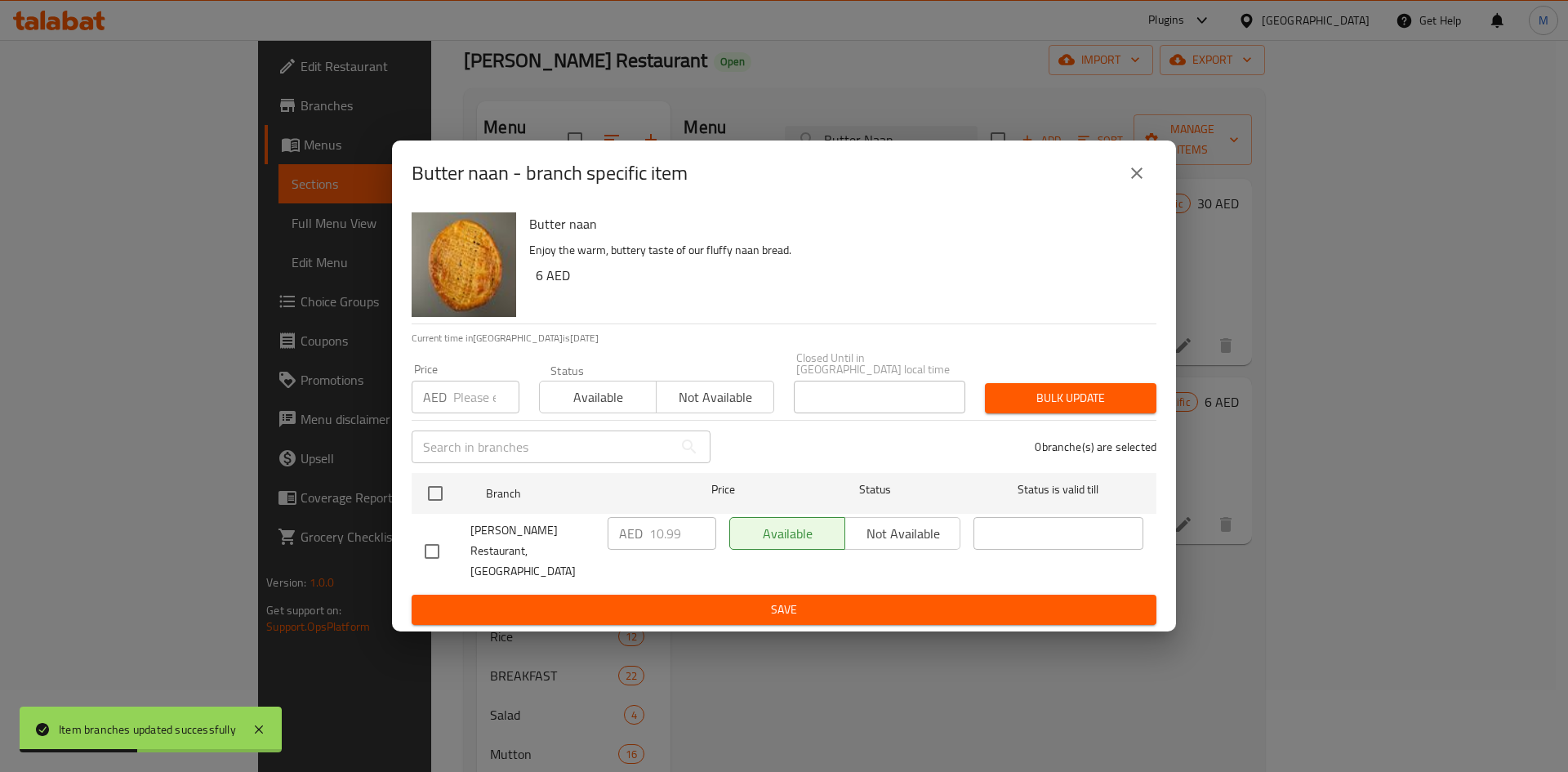
drag, startPoint x: 432, startPoint y: 502, endPoint x: 444, endPoint y: 416, distance: 86.8
click at [432, 501] on input "checkbox" at bounding box center [435, 493] width 34 height 34
click at [446, 407] on p "AED" at bounding box center [435, 396] width 24 height 19
click at [453, 413] on input "number" at bounding box center [486, 396] width 66 height 32
click at [1044, 402] on span "Bulk update" at bounding box center [1071, 398] width 145 height 20
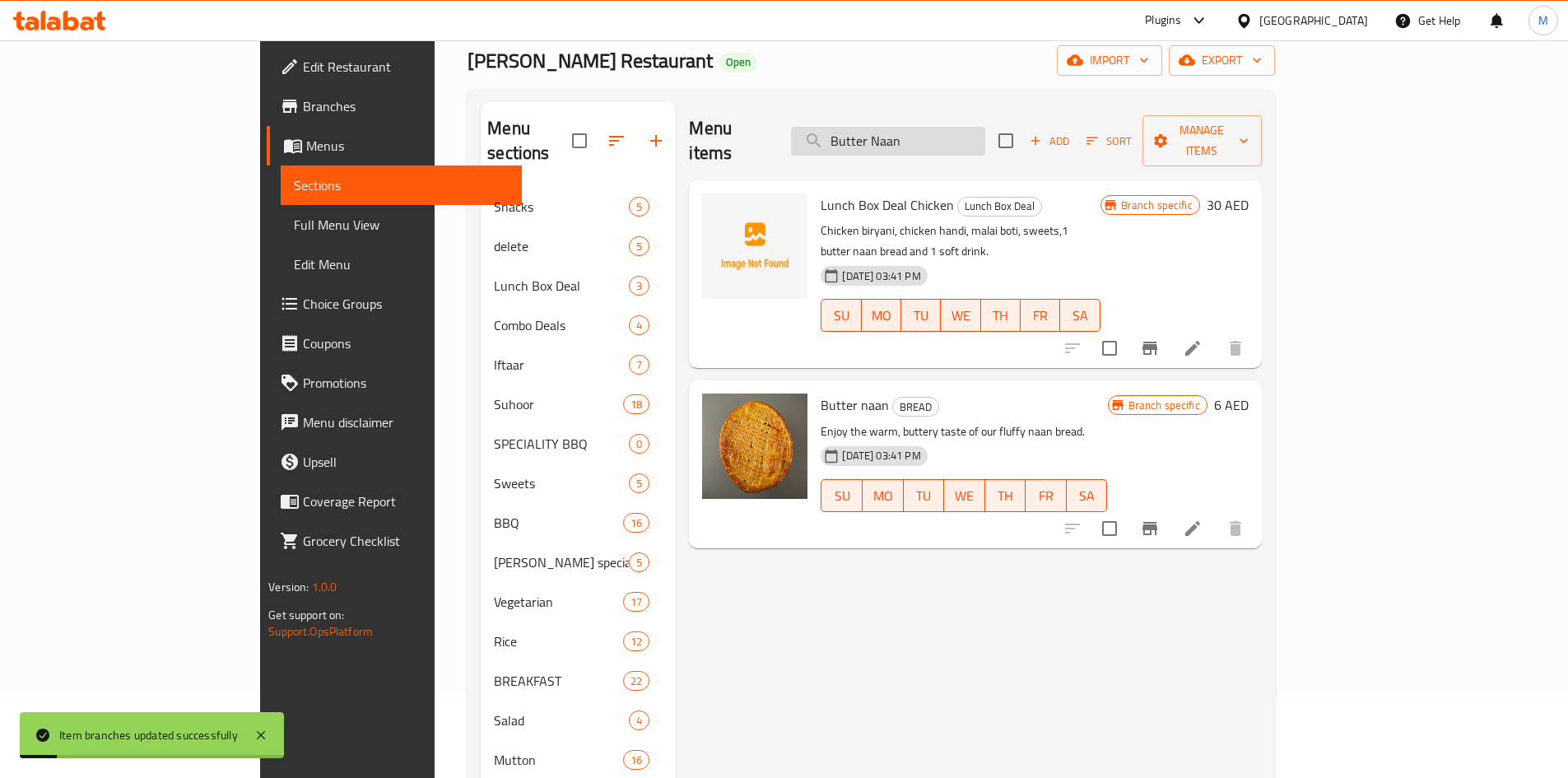
click at [985, 130] on input "Butter Naan" at bounding box center [887, 141] width 194 height 29
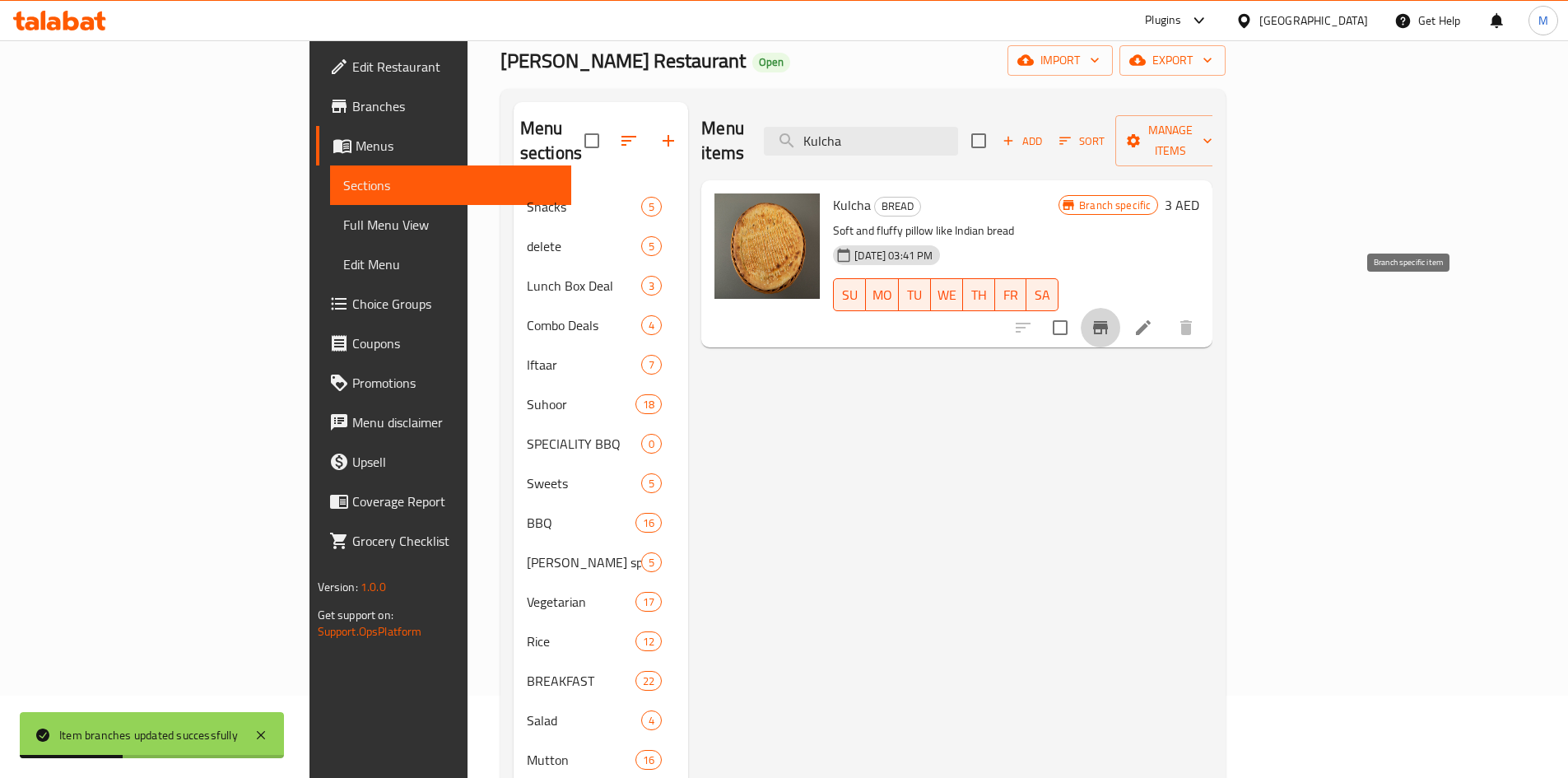
click at [1108, 321] on icon "Branch-specific-item" at bounding box center [1100, 328] width 15 height 13
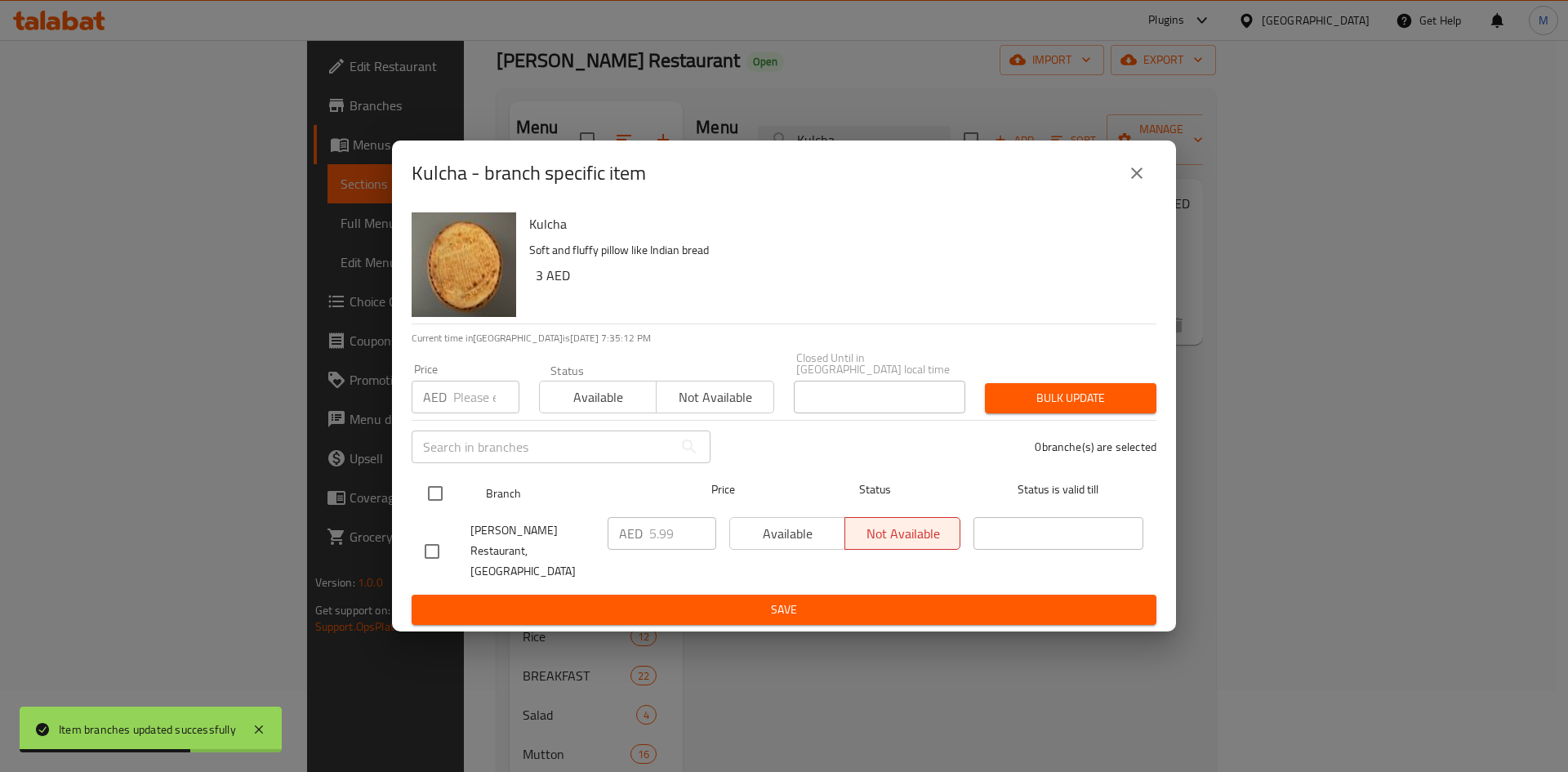
click at [436, 503] on input "checkbox" at bounding box center [435, 493] width 34 height 34
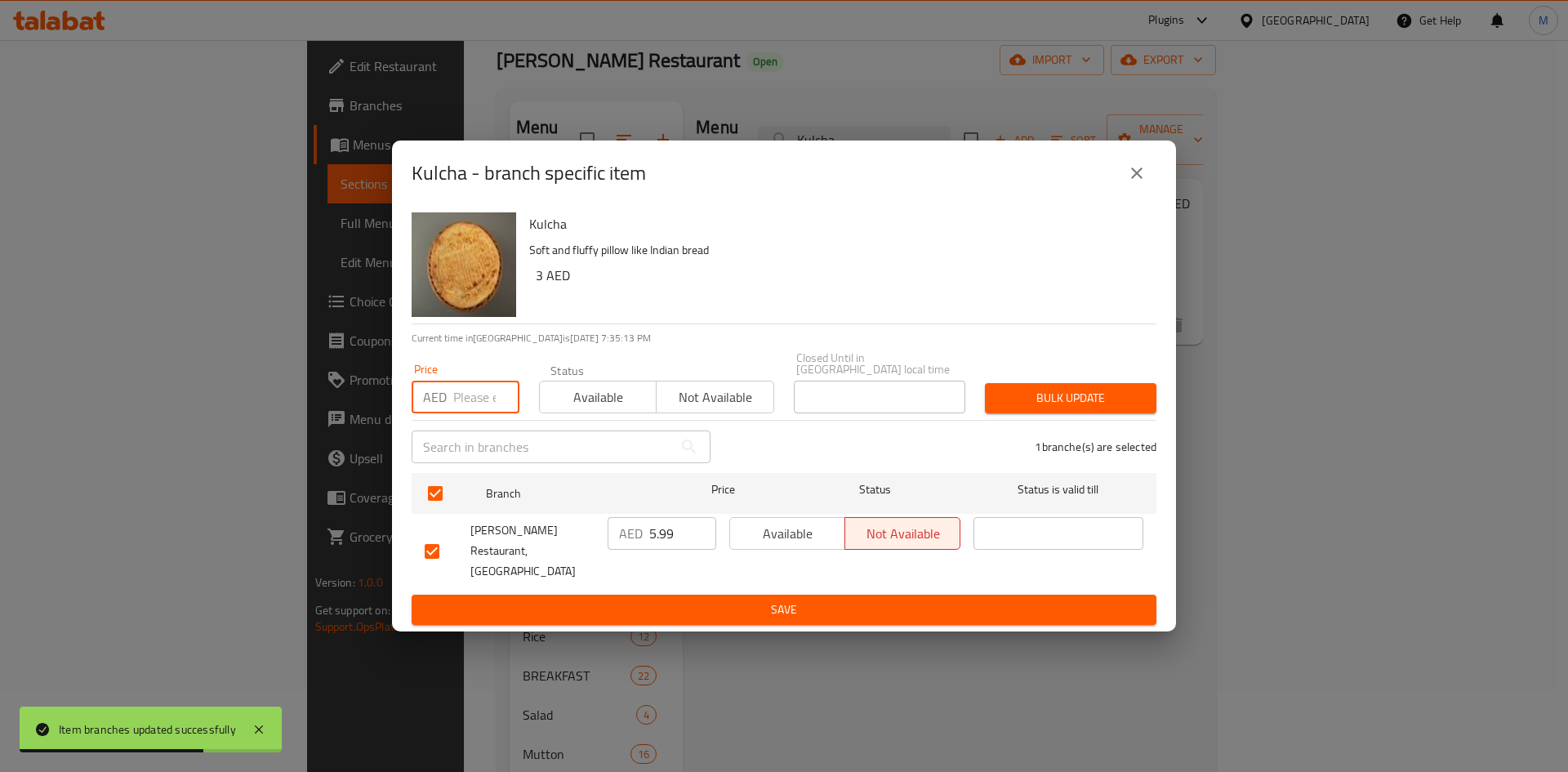
click at [466, 412] on input "number" at bounding box center [486, 396] width 66 height 32
click at [1088, 404] on span "Bulk update" at bounding box center [1071, 398] width 145 height 20
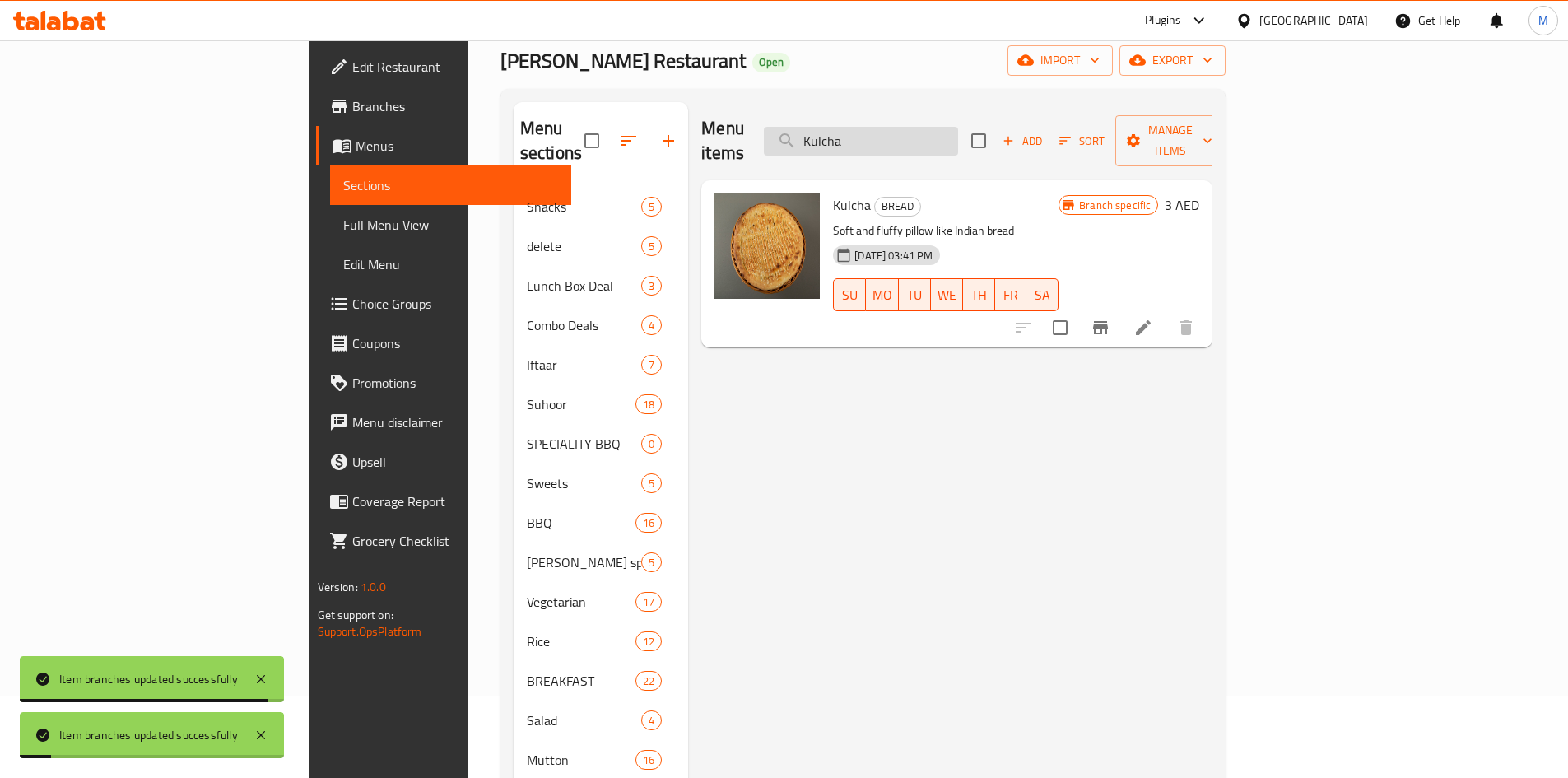
click at [958, 128] on input "Kulcha" at bounding box center [860, 141] width 194 height 29
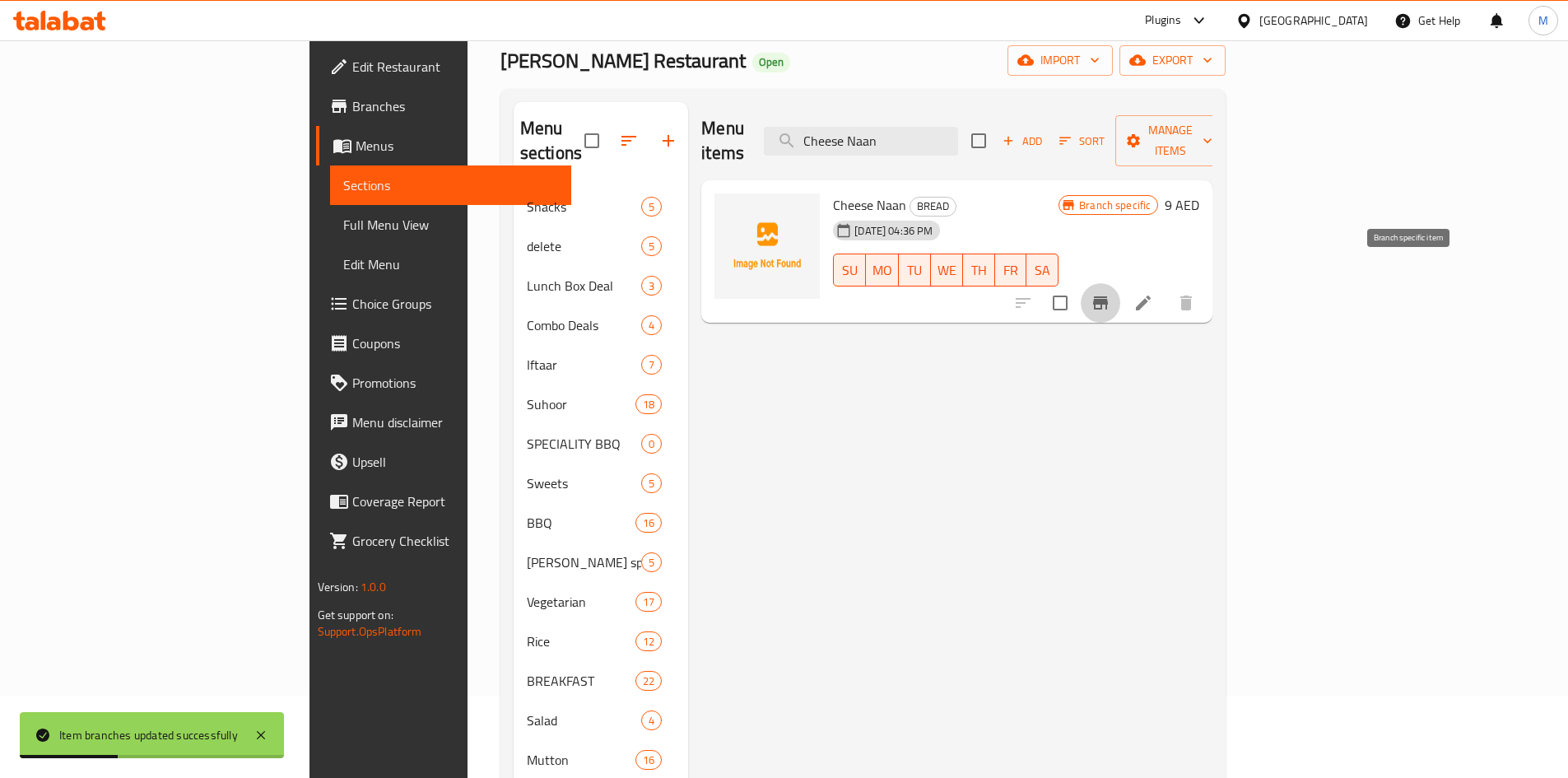
click at [1111, 293] on icon "Branch-specific-item" at bounding box center [1099, 303] width 19 height 19
click at [948, 127] on input "Cheese Naan" at bounding box center [860, 141] width 194 height 29
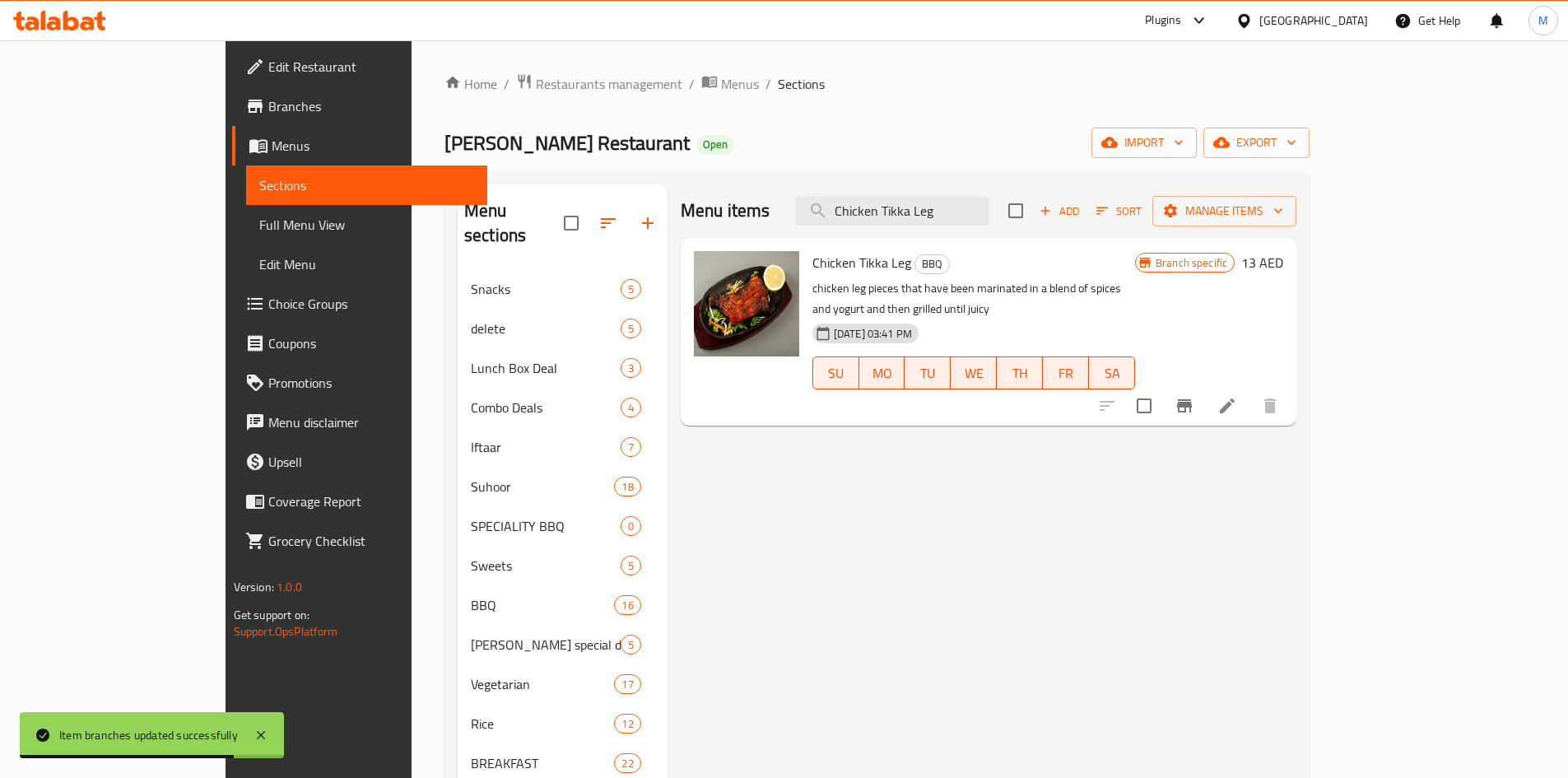
scroll to position [83, 0]
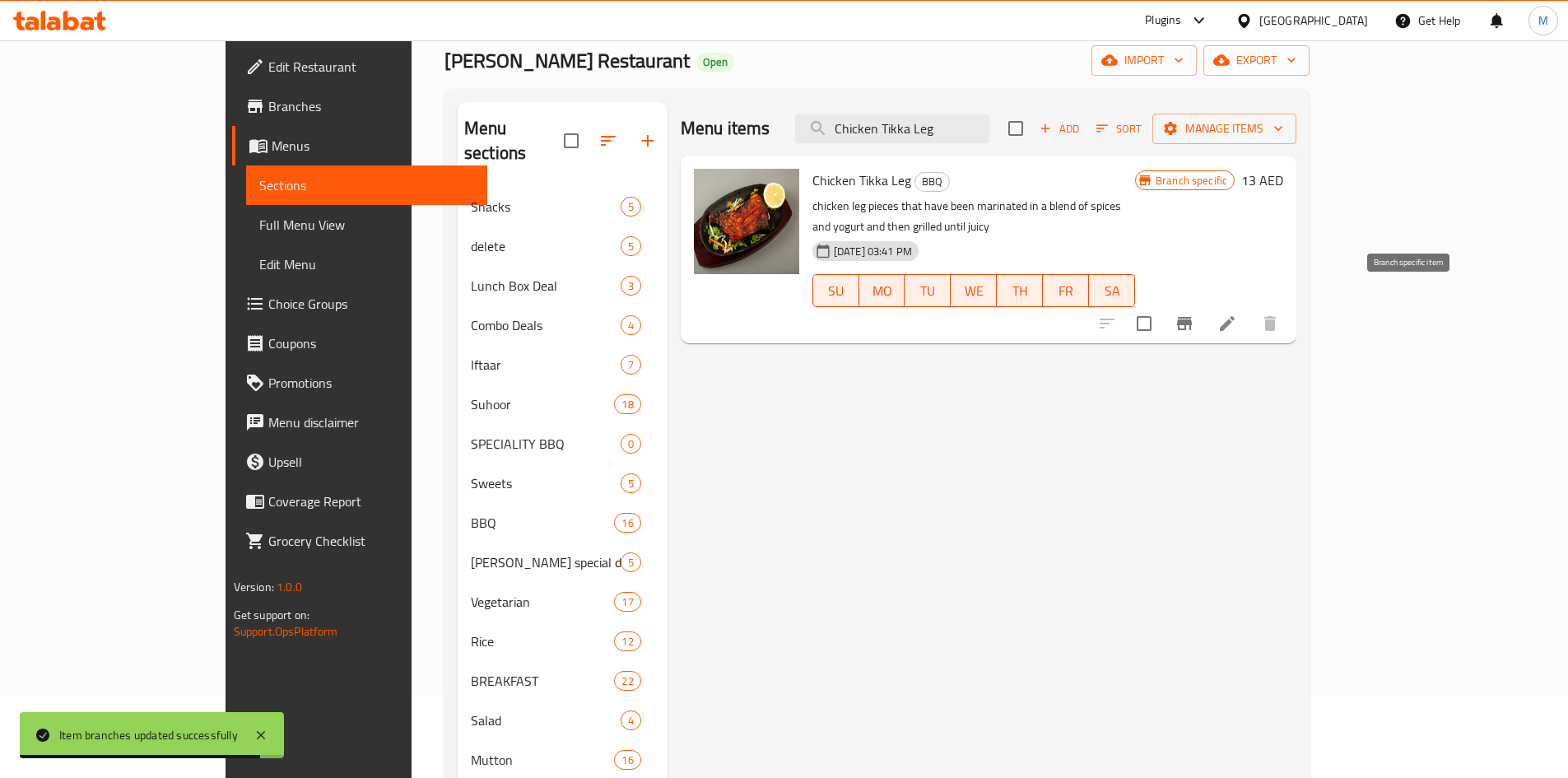
type input "Chicken Tikka Leg"
click at [1191, 318] on icon "Branch-specific-item" at bounding box center [1184, 324] width 15 height 13
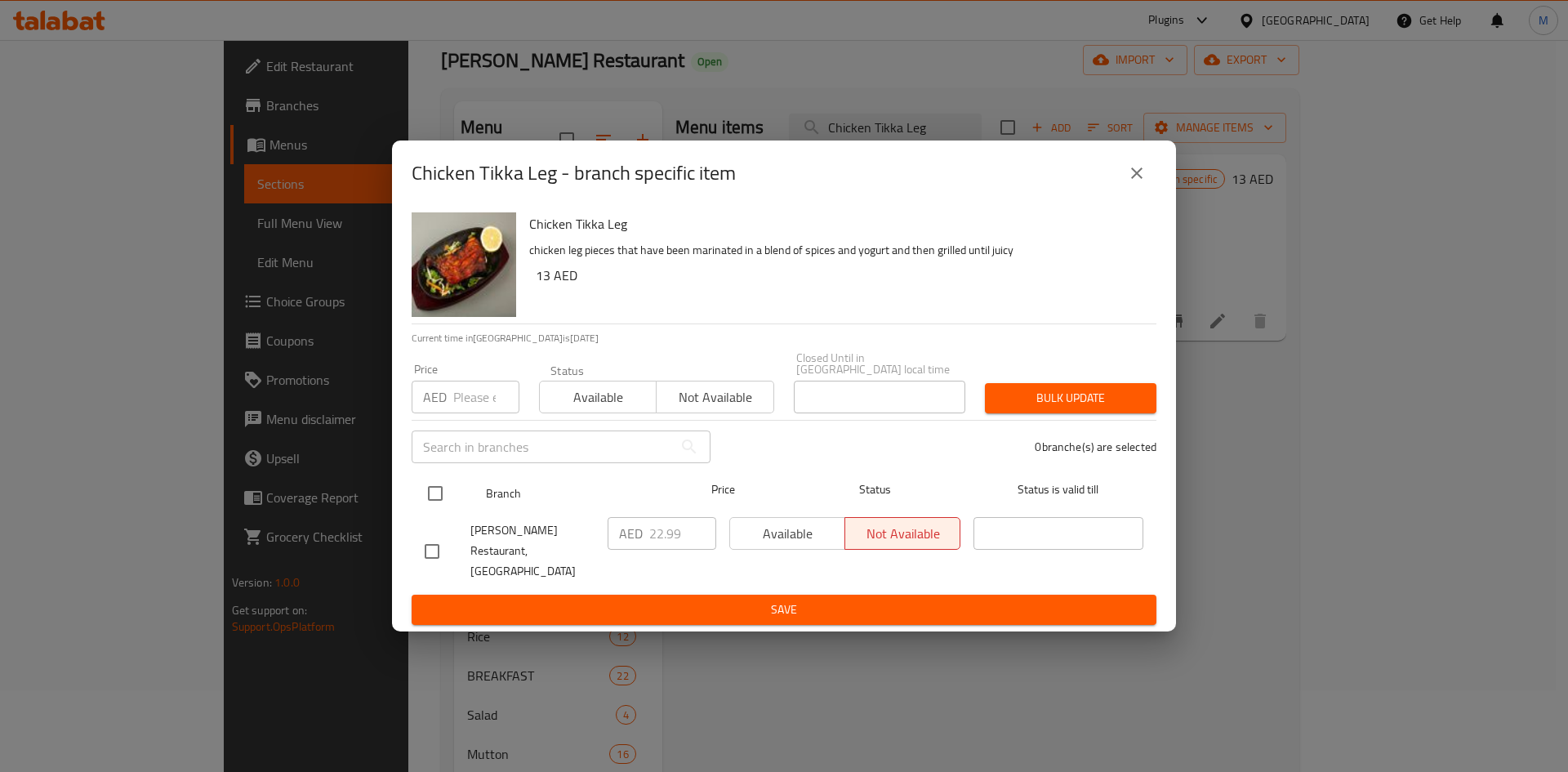
click at [439, 497] on input "checkbox" at bounding box center [435, 493] width 34 height 34
checkbox input "true"
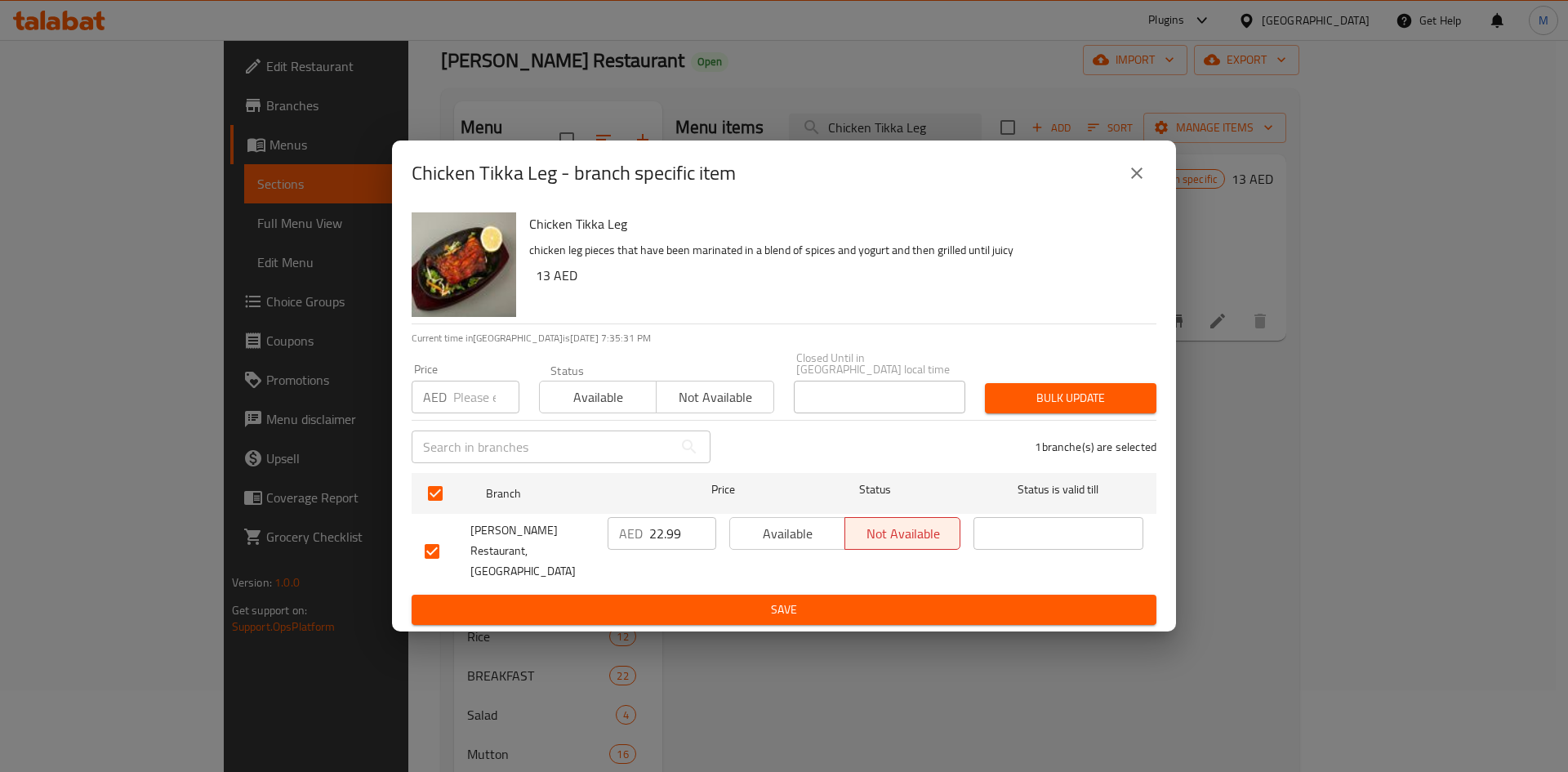
click at [449, 413] on div "AED Price" at bounding box center [465, 396] width 108 height 32
type input "16"
click at [1030, 398] on span "Bulk update" at bounding box center [1071, 398] width 145 height 20
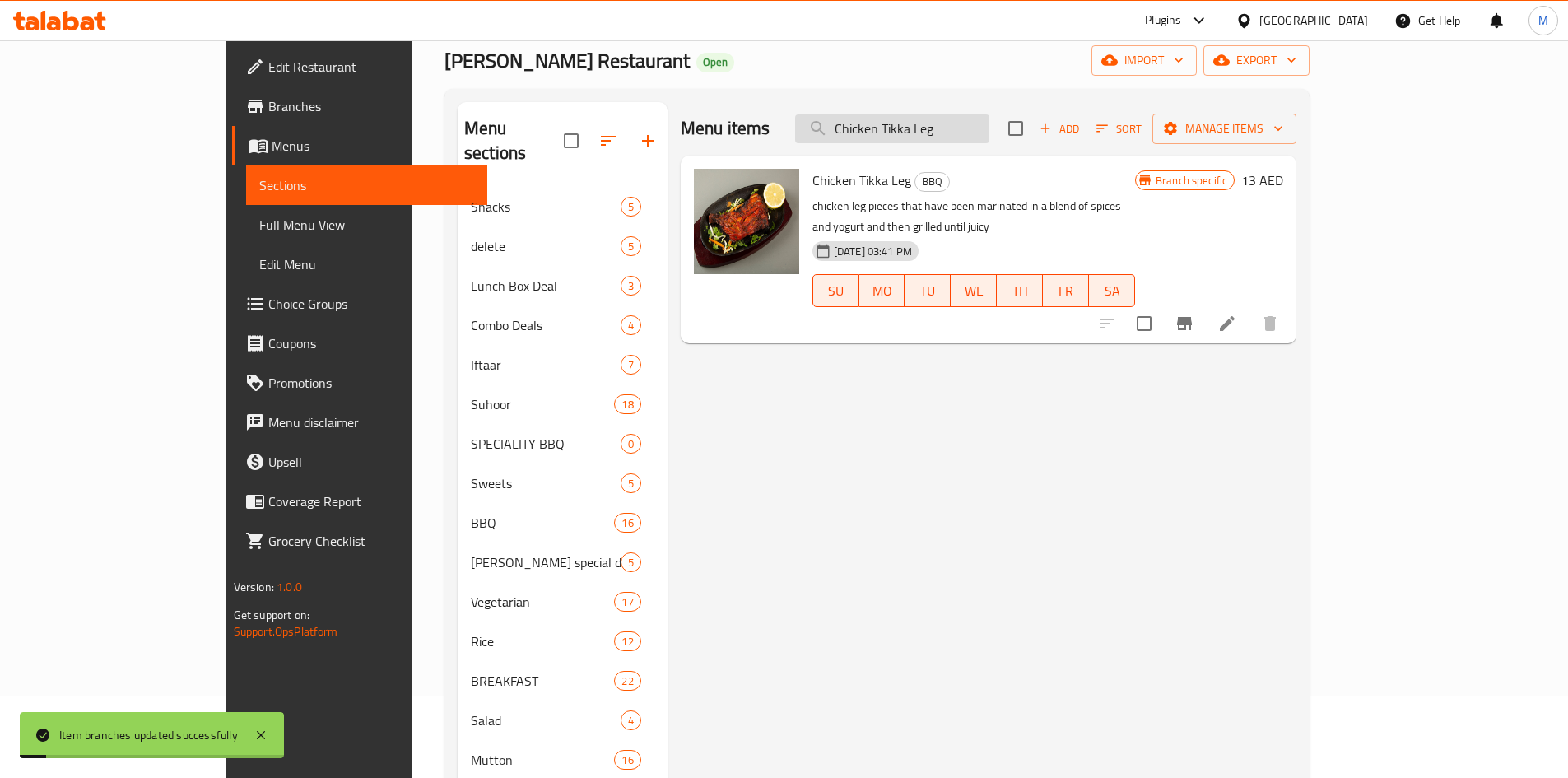
click at [979, 124] on input "Chicken Tikka Leg" at bounding box center [892, 128] width 194 height 29
paste input "Chest"
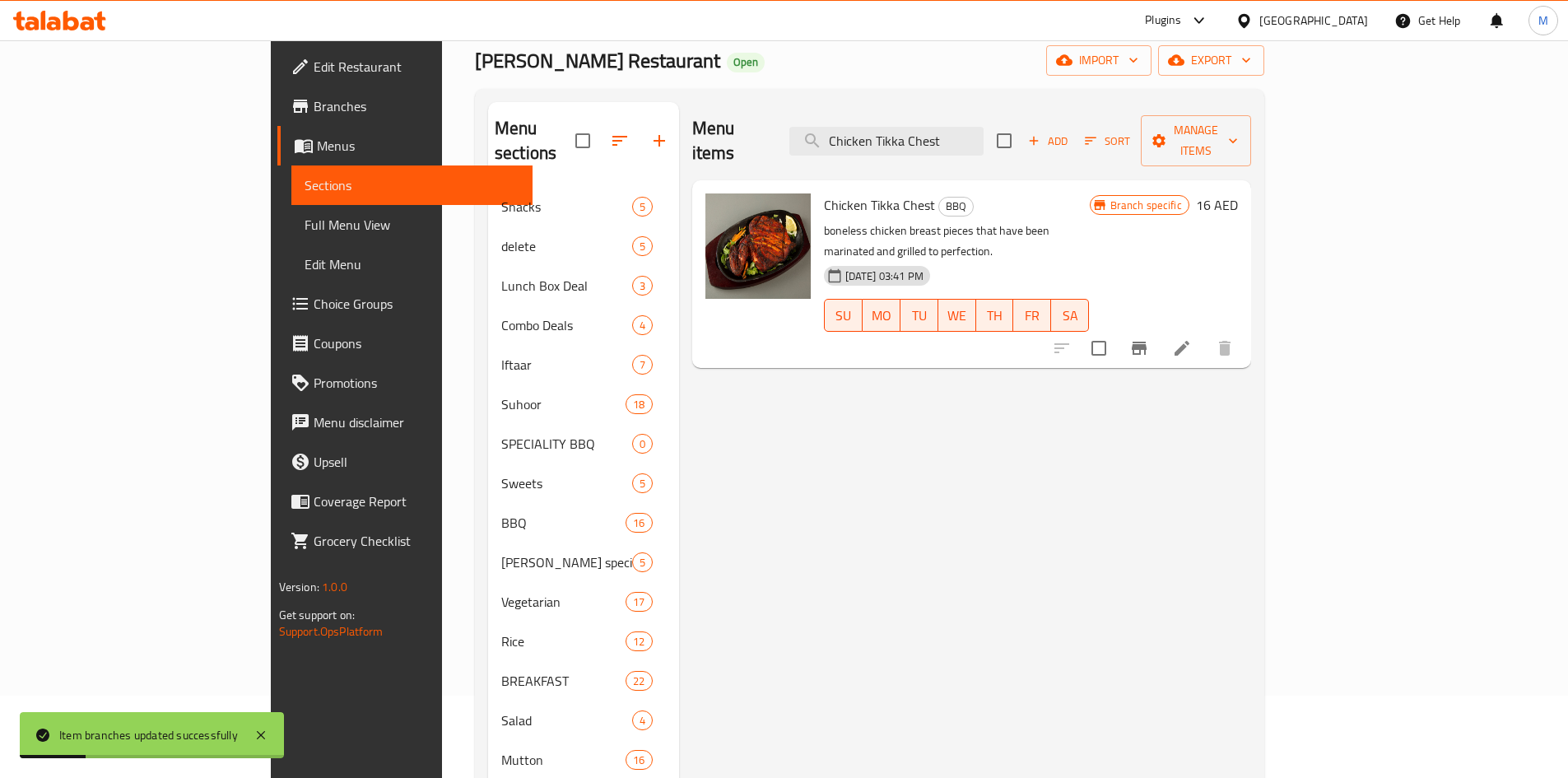
type input "Chicken Tikka Chest"
click at [1147, 342] on icon "Branch-specific-item" at bounding box center [1139, 348] width 15 height 13
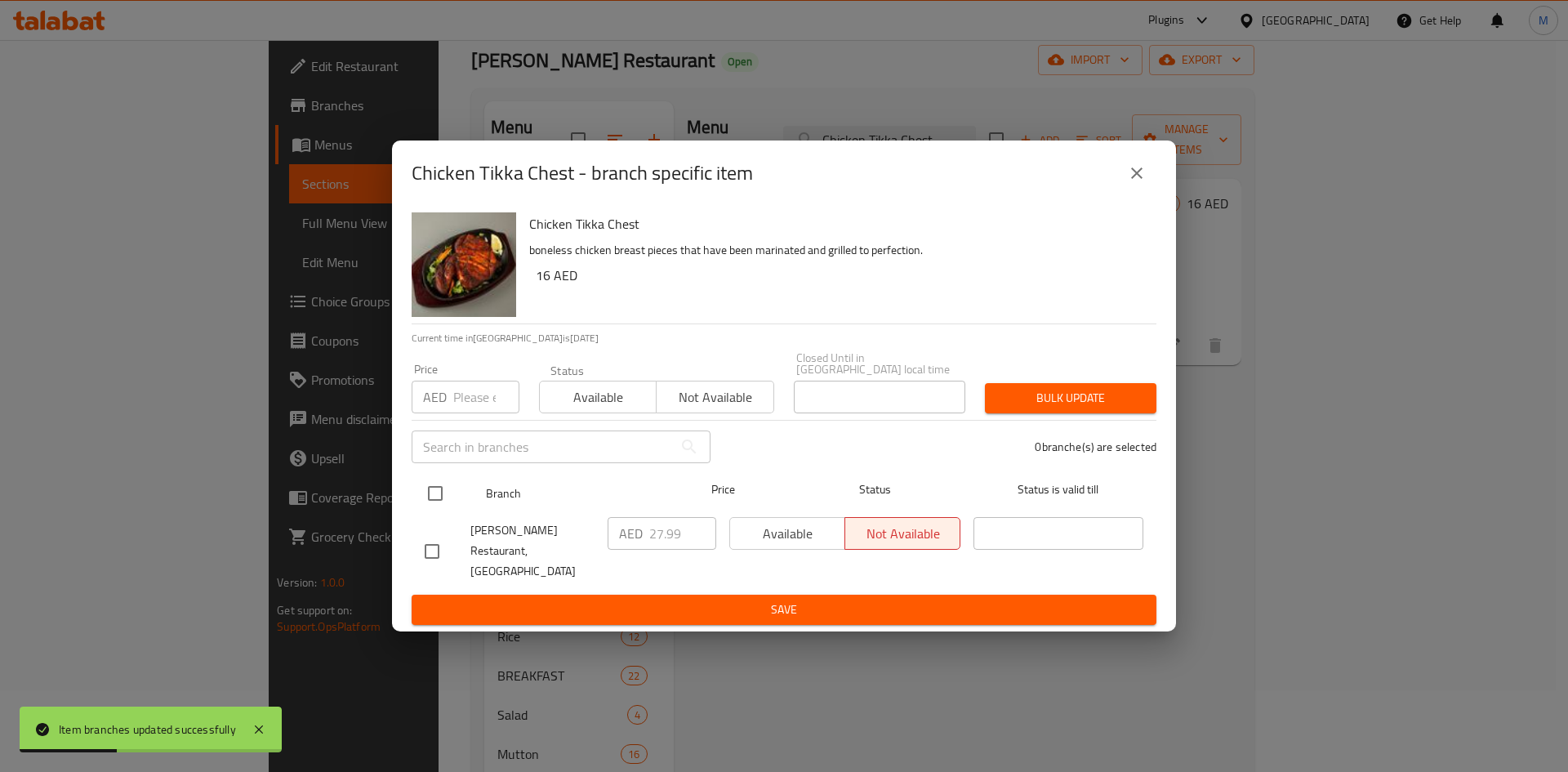
click at [437, 503] on input "checkbox" at bounding box center [435, 493] width 34 height 34
checkbox input "true"
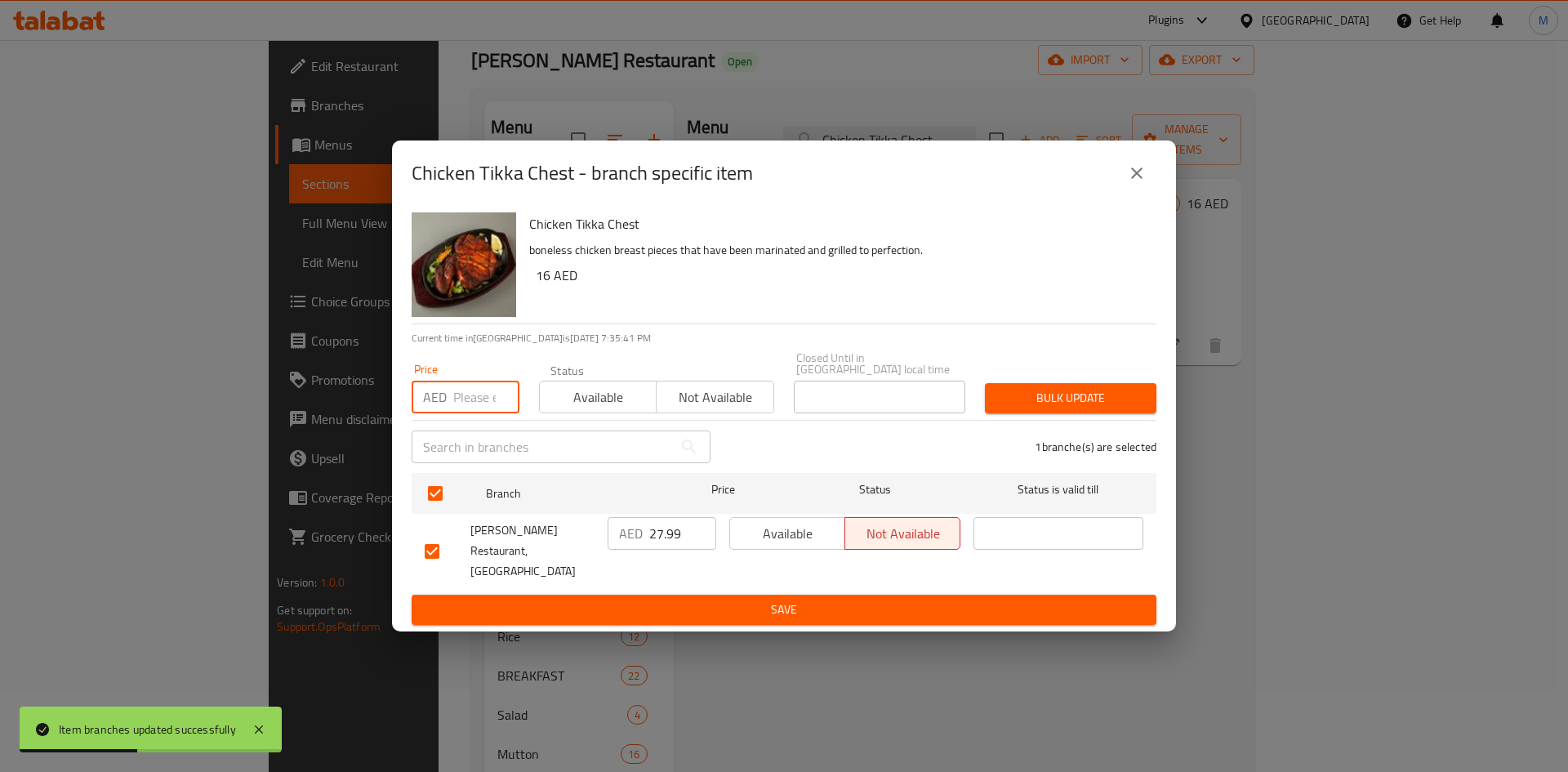
click at [473, 404] on input "number" at bounding box center [486, 396] width 66 height 32
type input "20"
click at [1081, 409] on span "Bulk update" at bounding box center [1071, 398] width 145 height 20
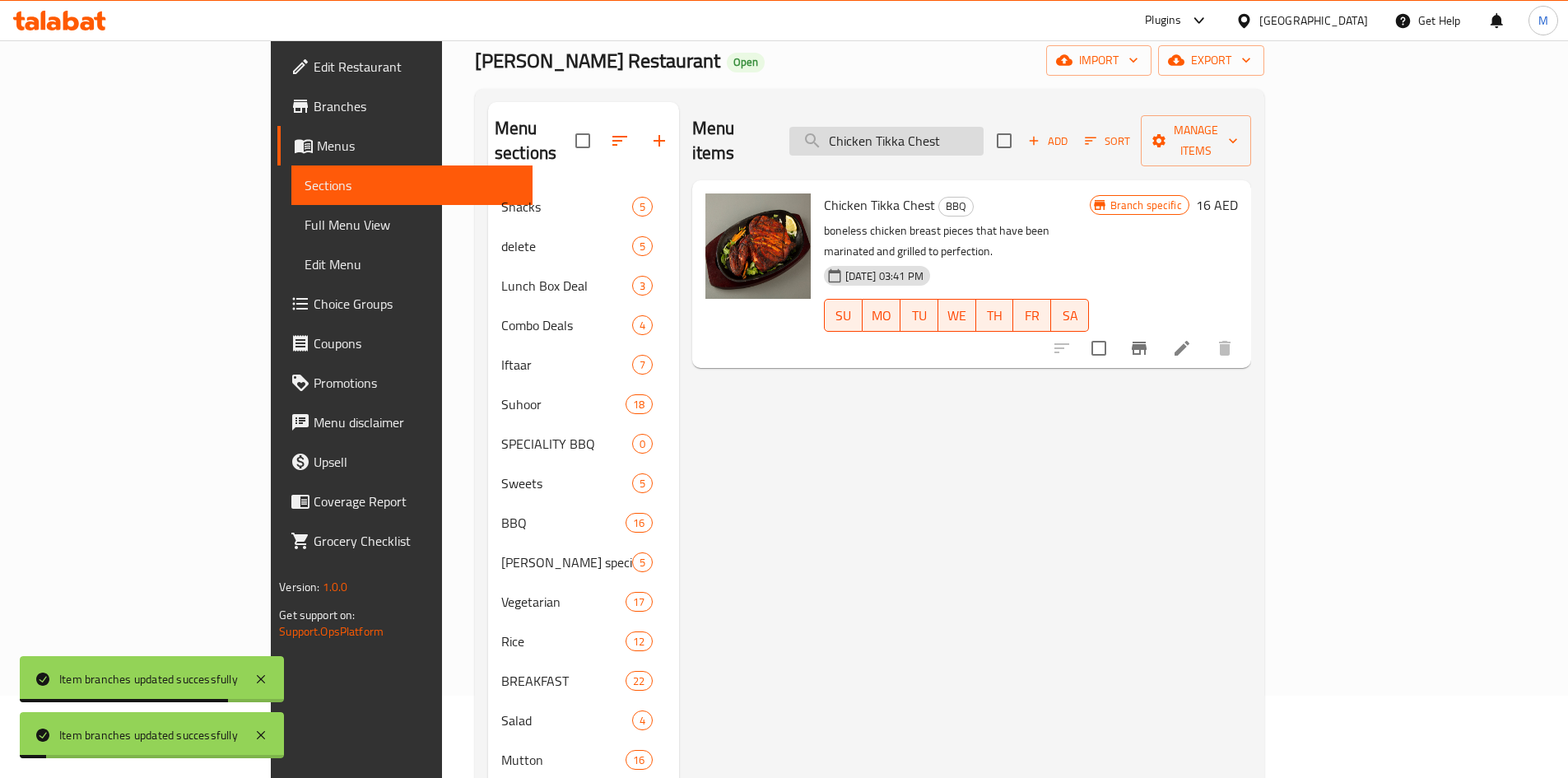
click at [968, 135] on input "Chicken Tikka Chest" at bounding box center [886, 141] width 194 height 29
paste input "Malai Boti"
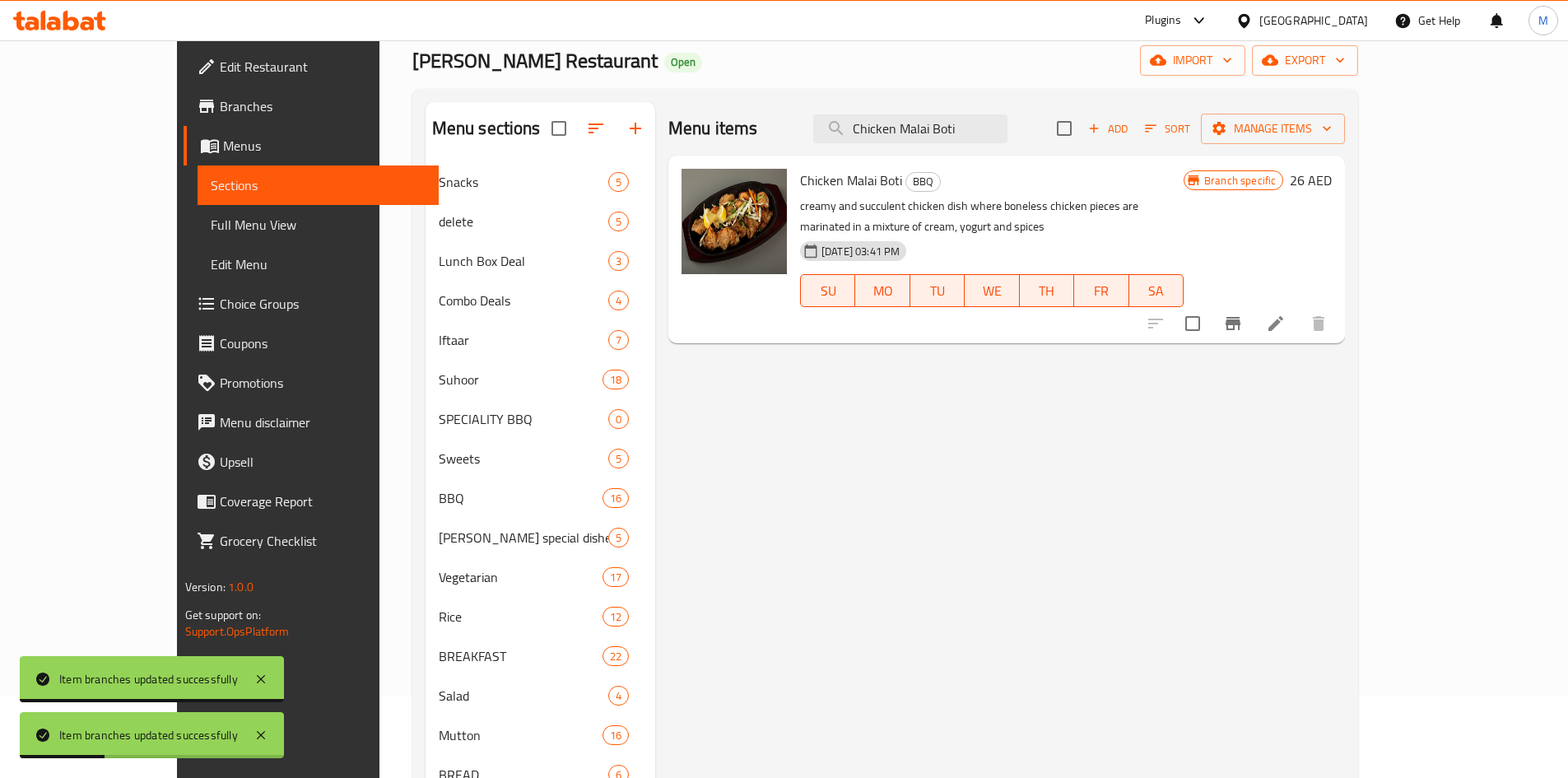
type input "Chicken Malai Boti"
click at [1253, 304] on button "Branch-specific-item" at bounding box center [1233, 323] width 40 height 40
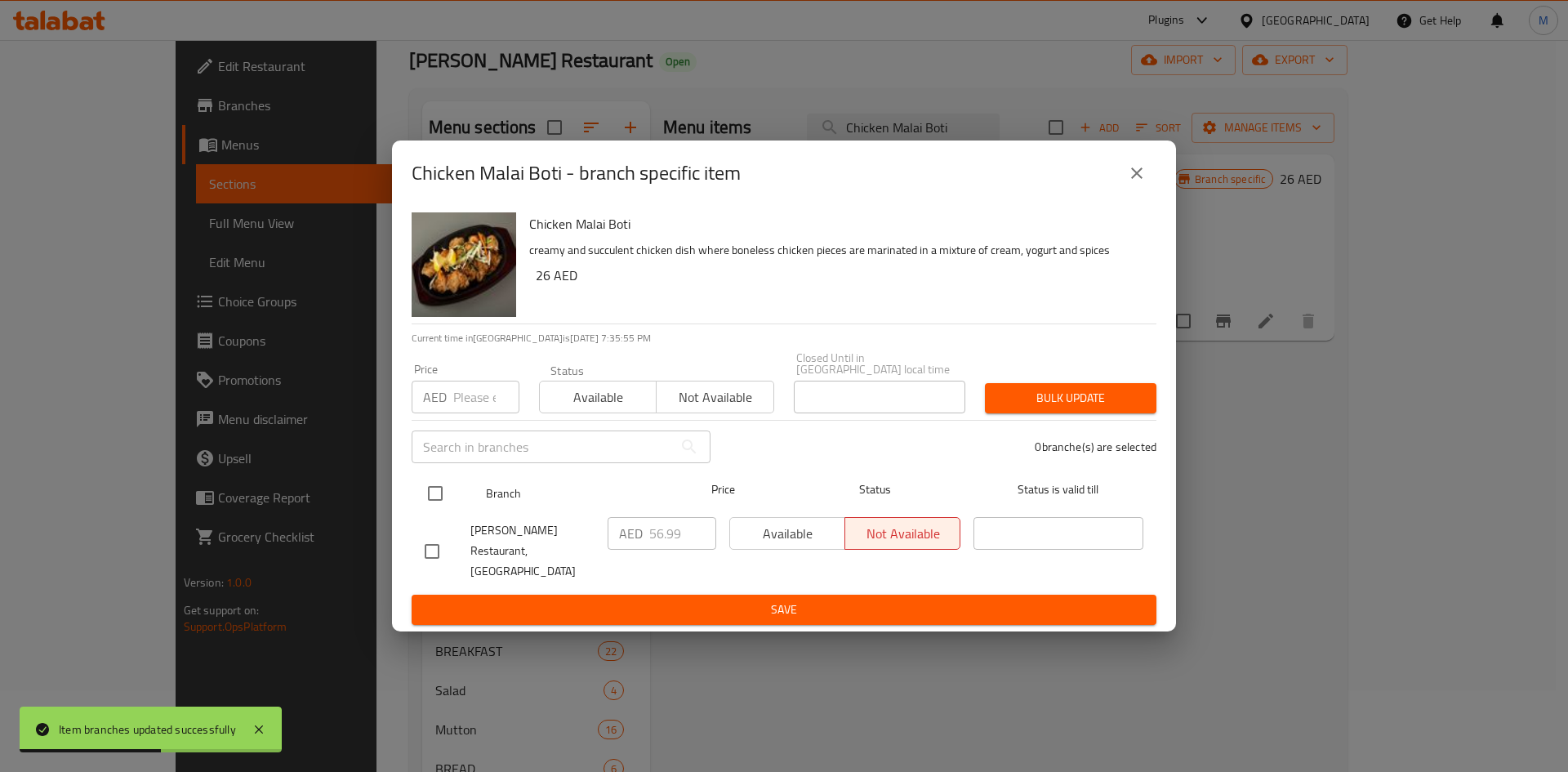
drag, startPoint x: 435, startPoint y: 501, endPoint x: 447, endPoint y: 434, distance: 68.1
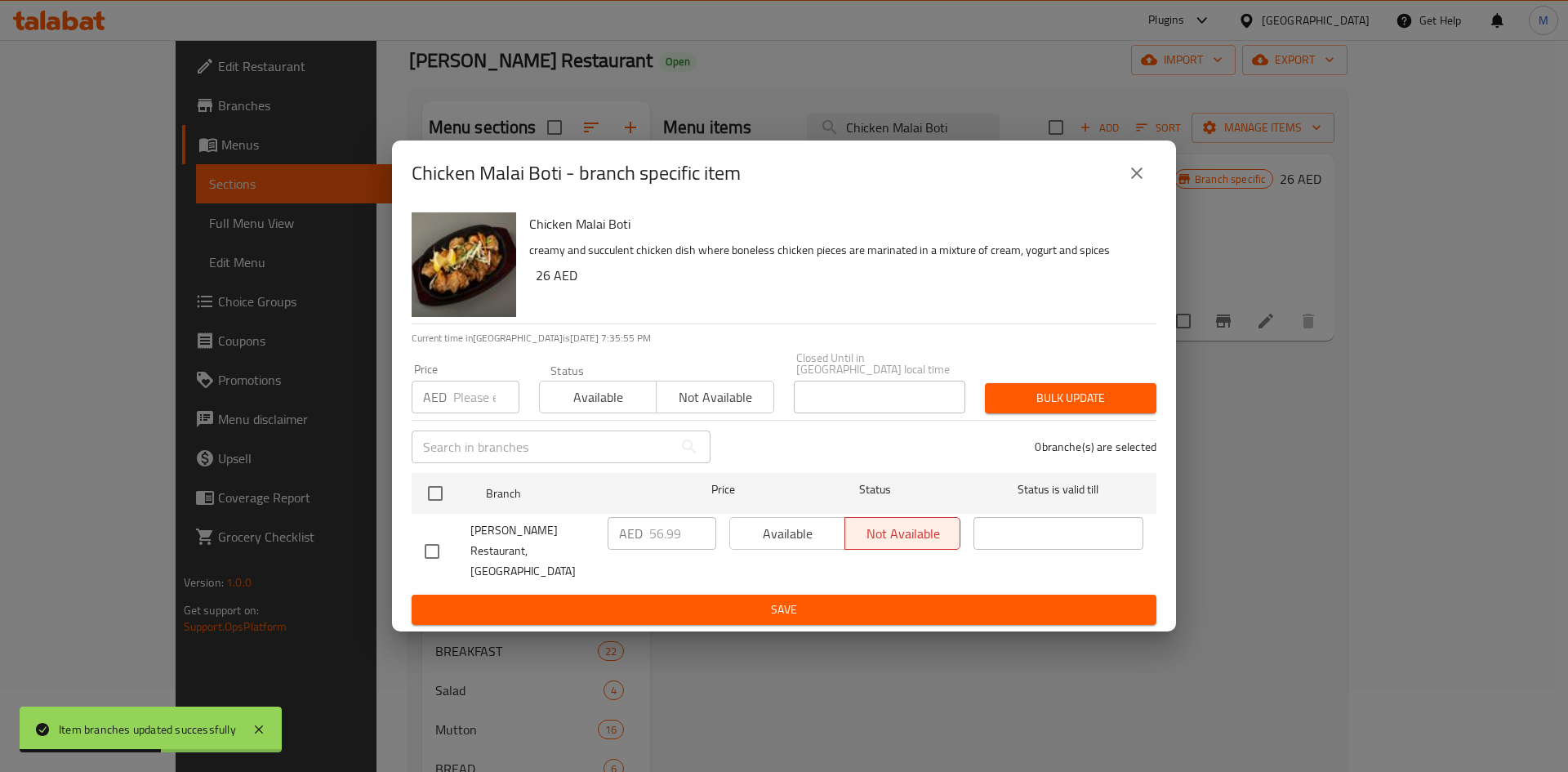
click at [436, 501] on input "checkbox" at bounding box center [435, 493] width 34 height 34
checkbox input "true"
click at [462, 396] on input "number" at bounding box center [486, 396] width 66 height 32
paste input "34"
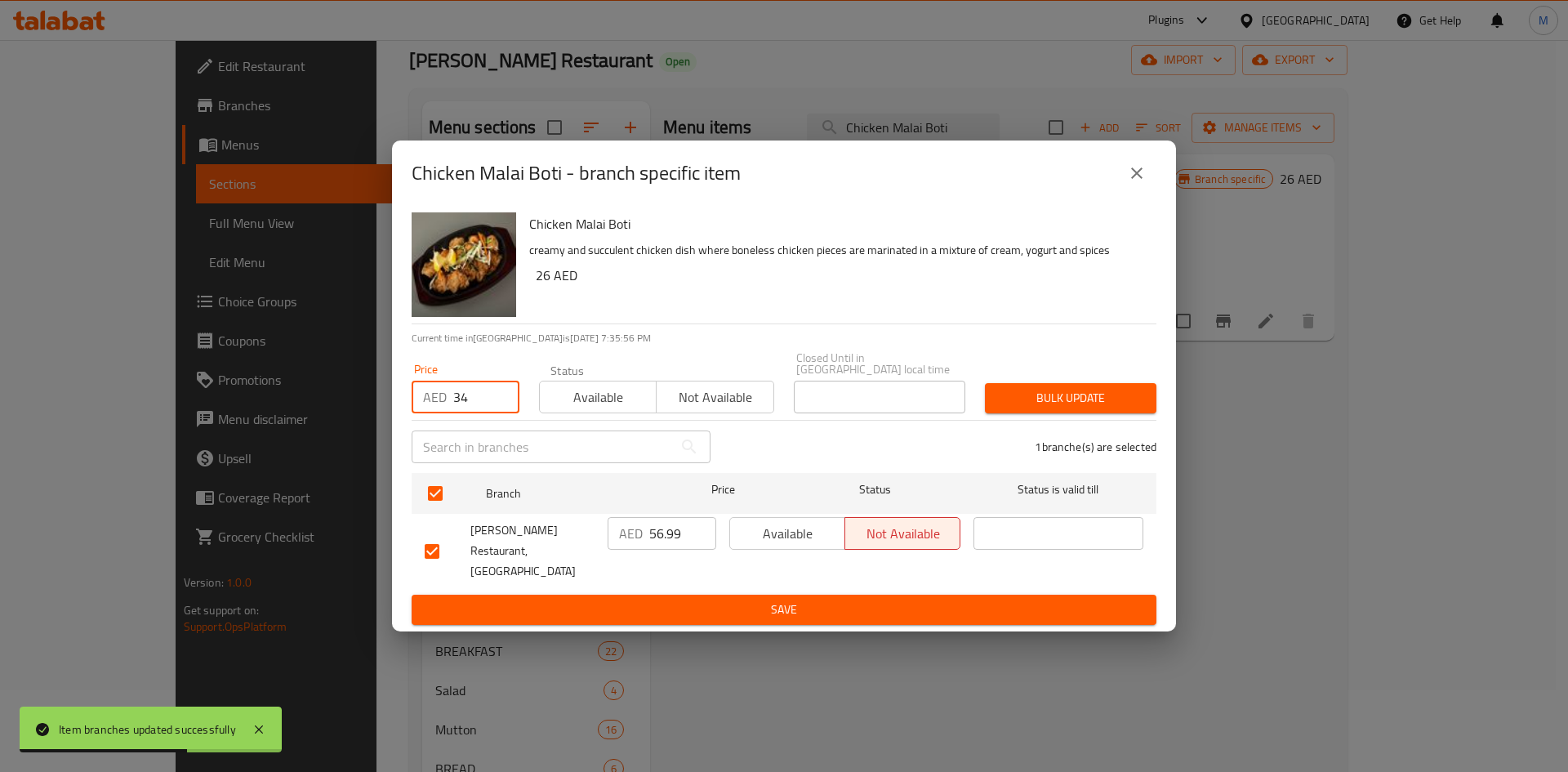
type input "34"
click at [1058, 409] on span "Bulk update" at bounding box center [1071, 398] width 145 height 20
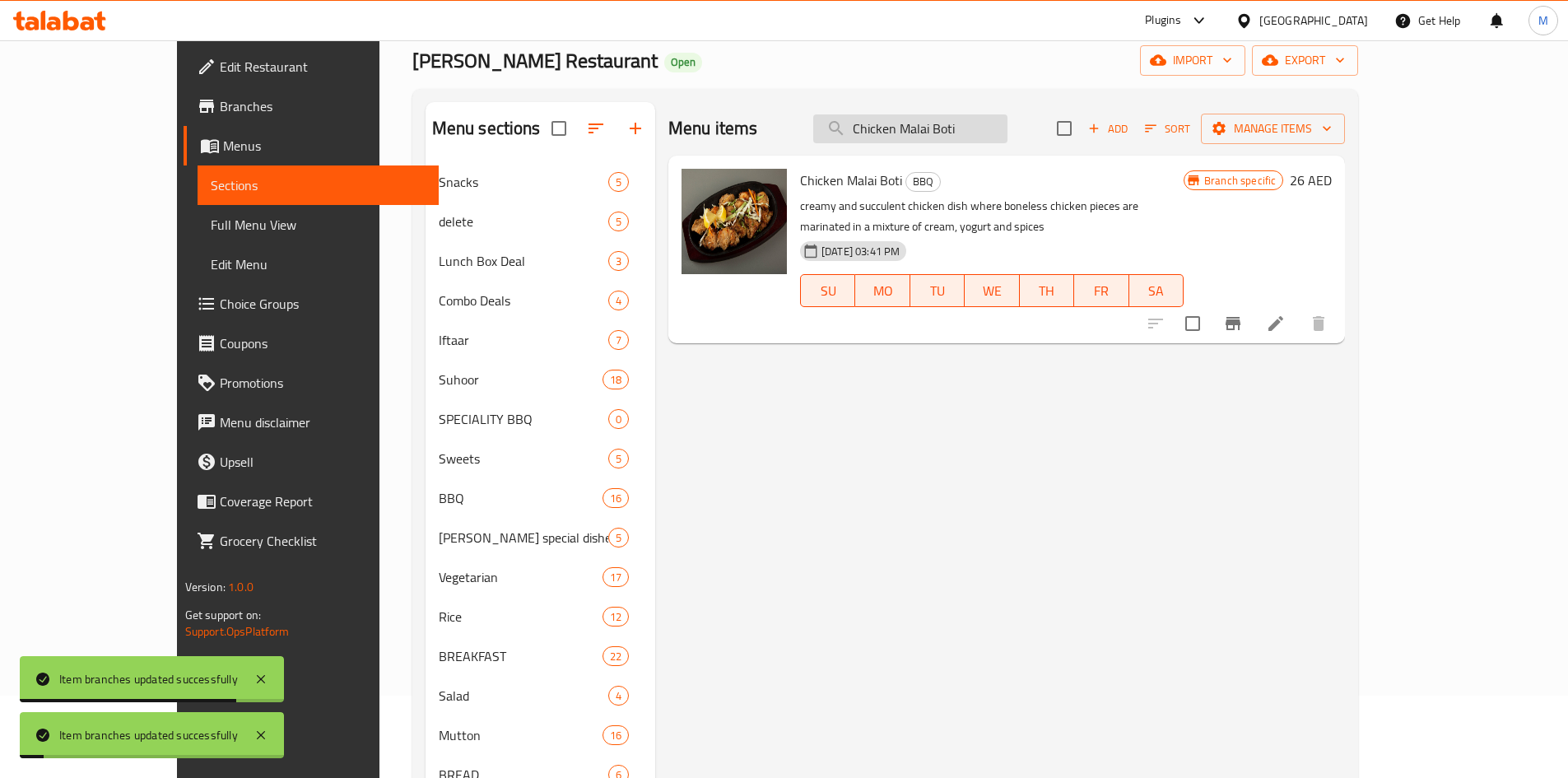
click at [992, 121] on input "Chicken Malai Boti" at bounding box center [909, 128] width 194 height 29
paste input "search"
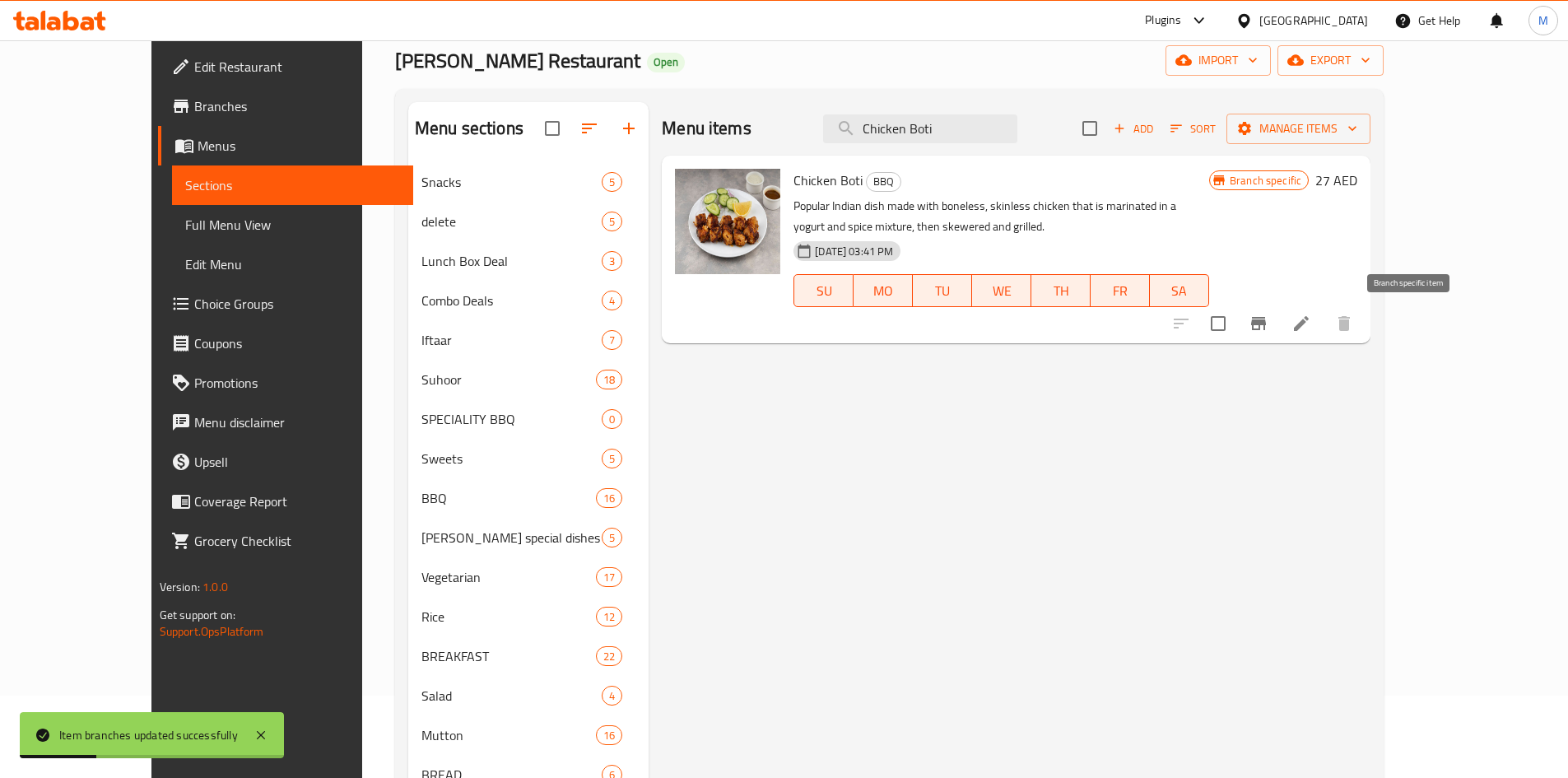
type input "Chicken Boti"
click at [1266, 318] on icon "Branch-specific-item" at bounding box center [1258, 324] width 15 height 13
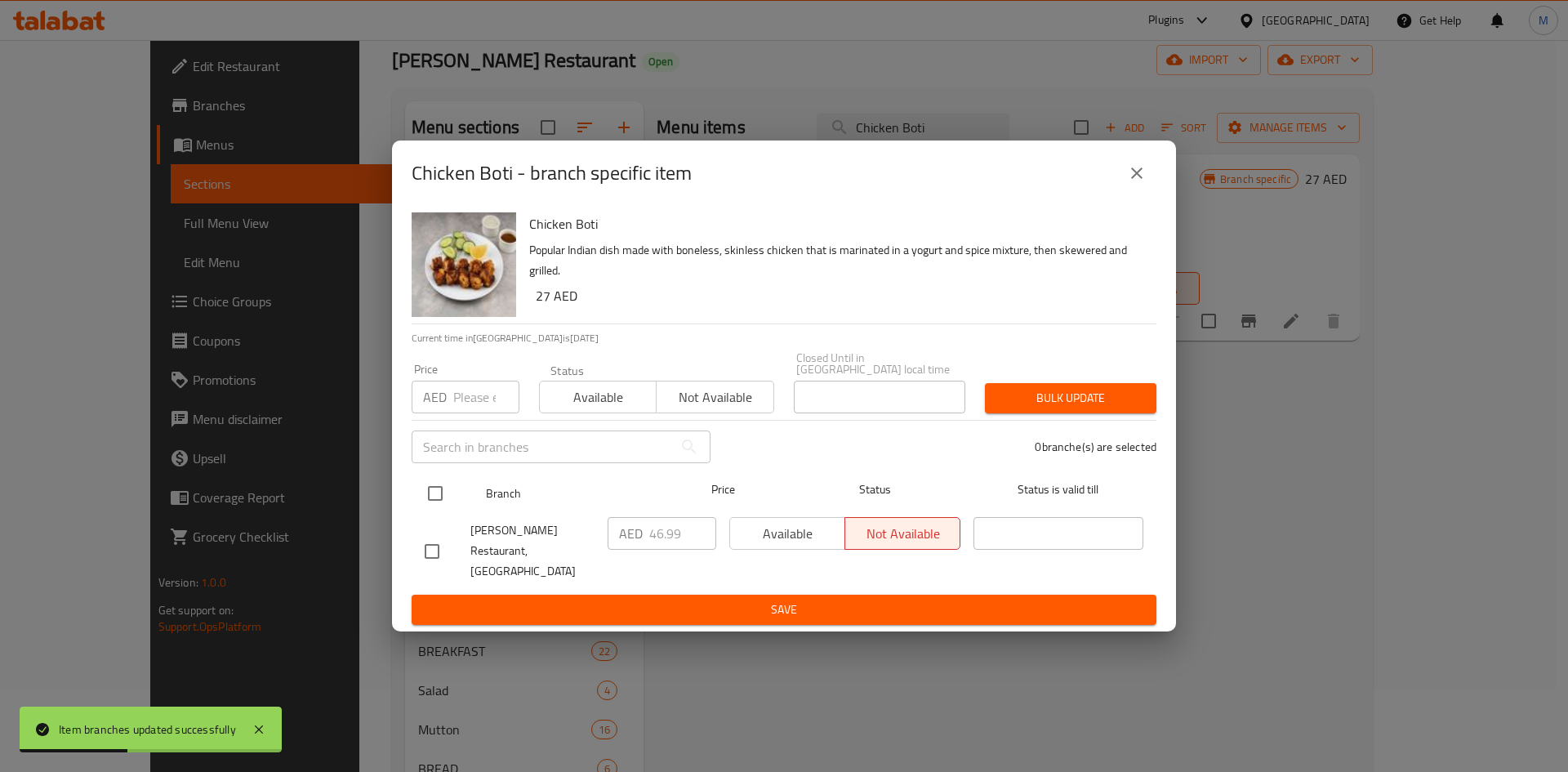
click at [435, 504] on input "checkbox" at bounding box center [435, 493] width 34 height 34
checkbox input "true"
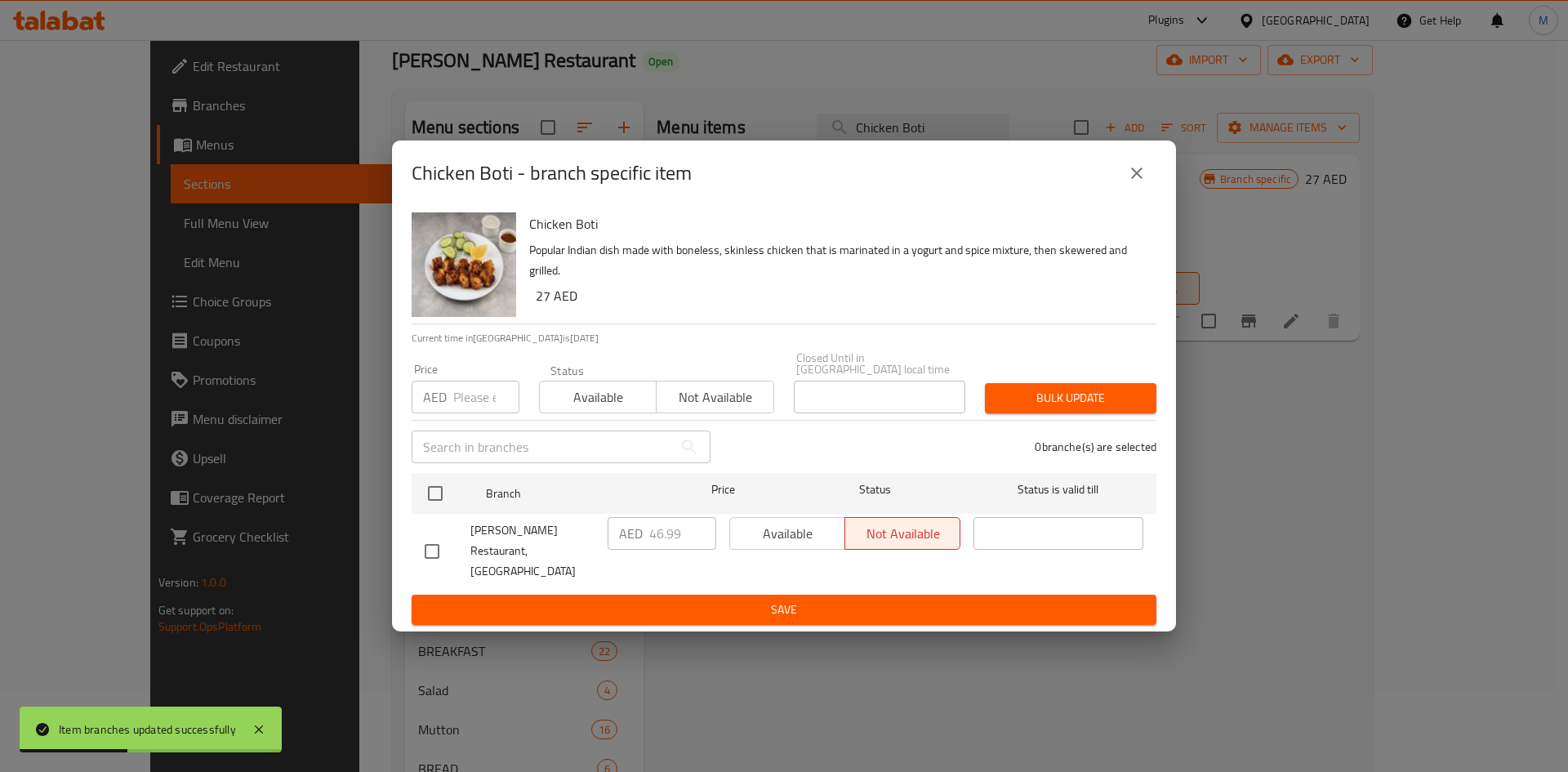
checkbox input "true"
click at [472, 409] on input "number" at bounding box center [486, 396] width 66 height 32
type input "34"
click at [1060, 406] on span "Bulk update" at bounding box center [1071, 398] width 145 height 20
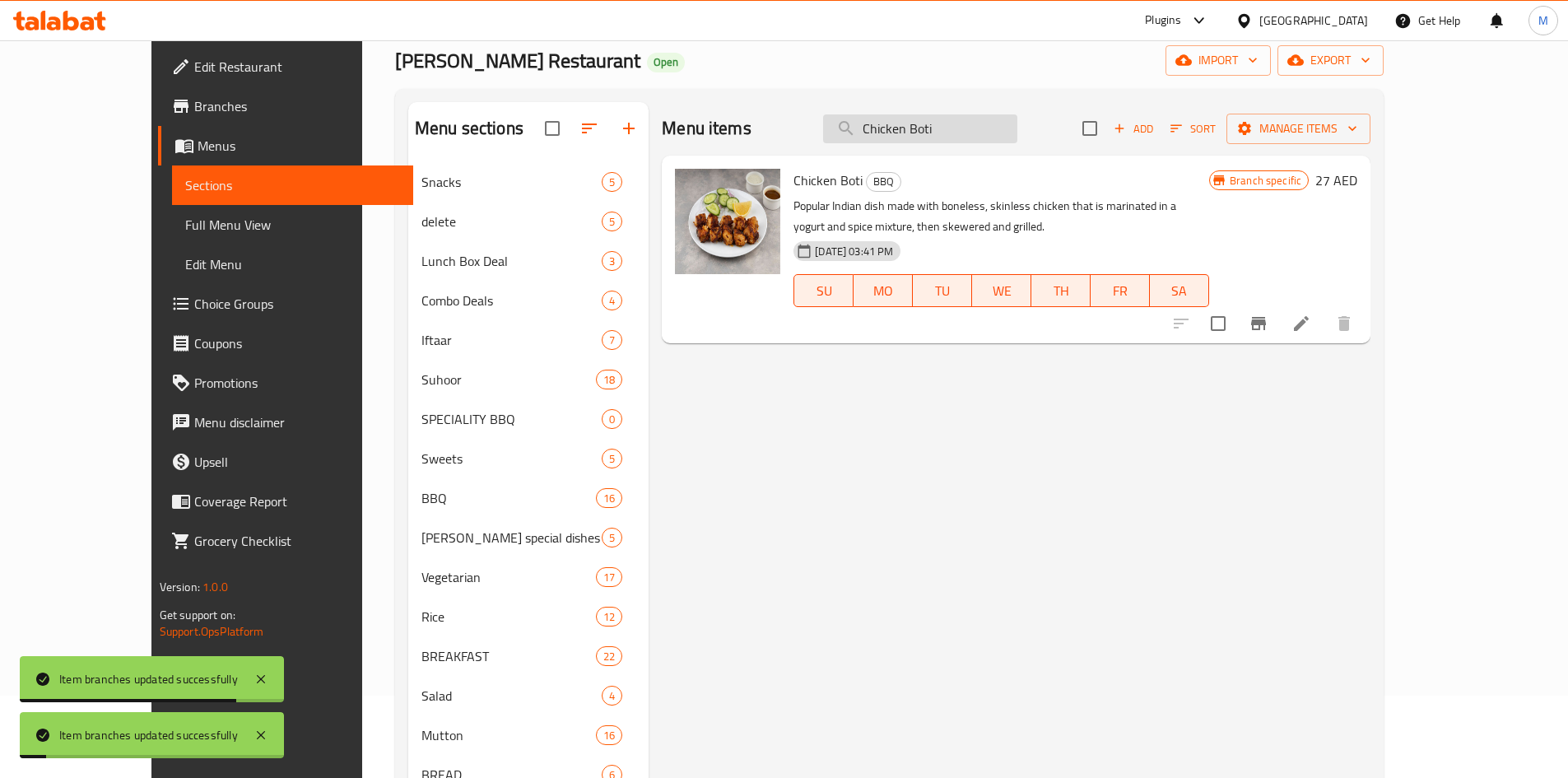
click at [938, 131] on input "Chicken Boti" at bounding box center [919, 128] width 194 height 29
click at [938, 130] on input "Chicken Boti" at bounding box center [919, 128] width 194 height 29
paste input "Afghani Tikka"
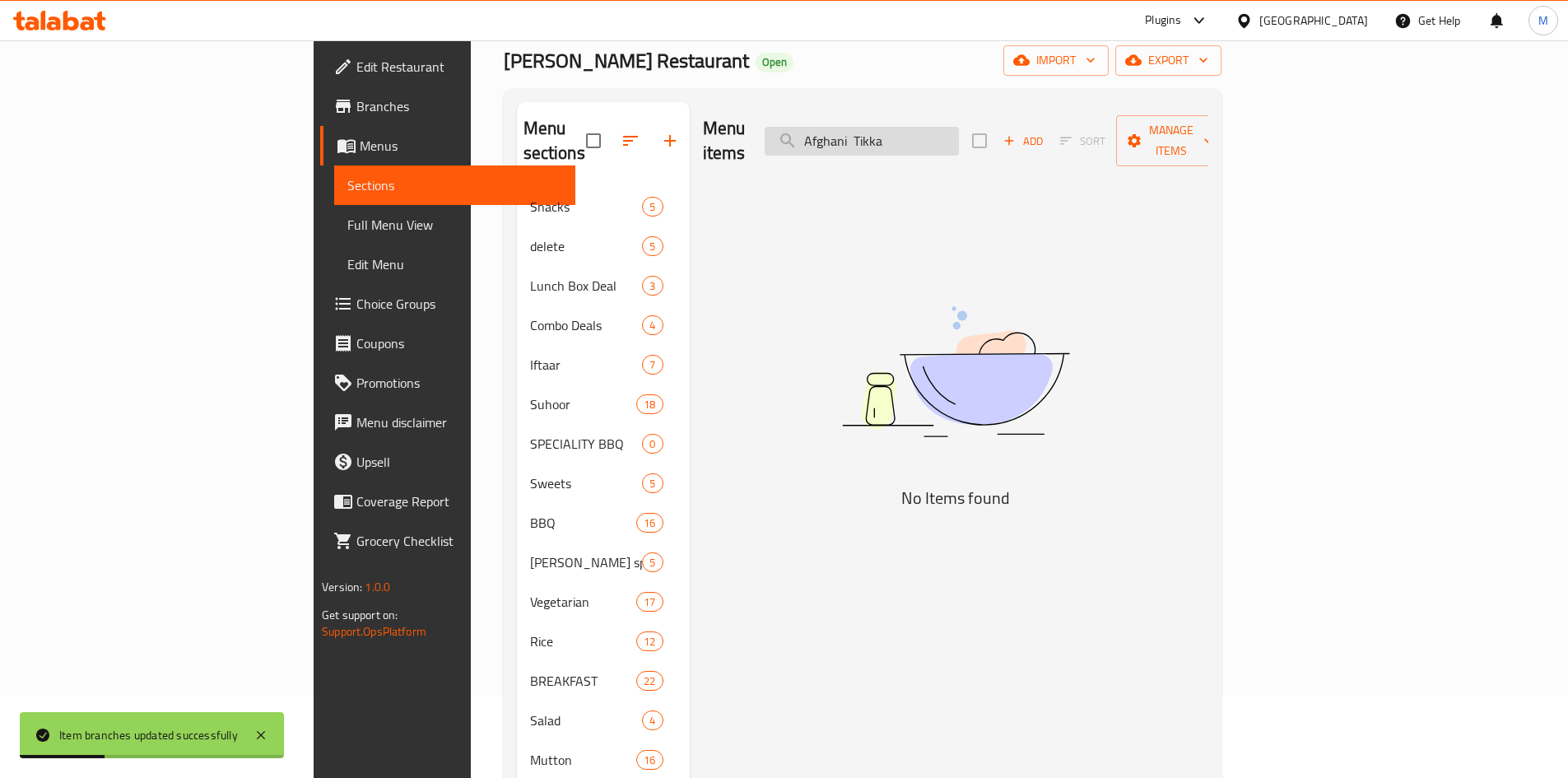
click at [958, 129] on input "Afghani Tikka" at bounding box center [861, 141] width 194 height 29
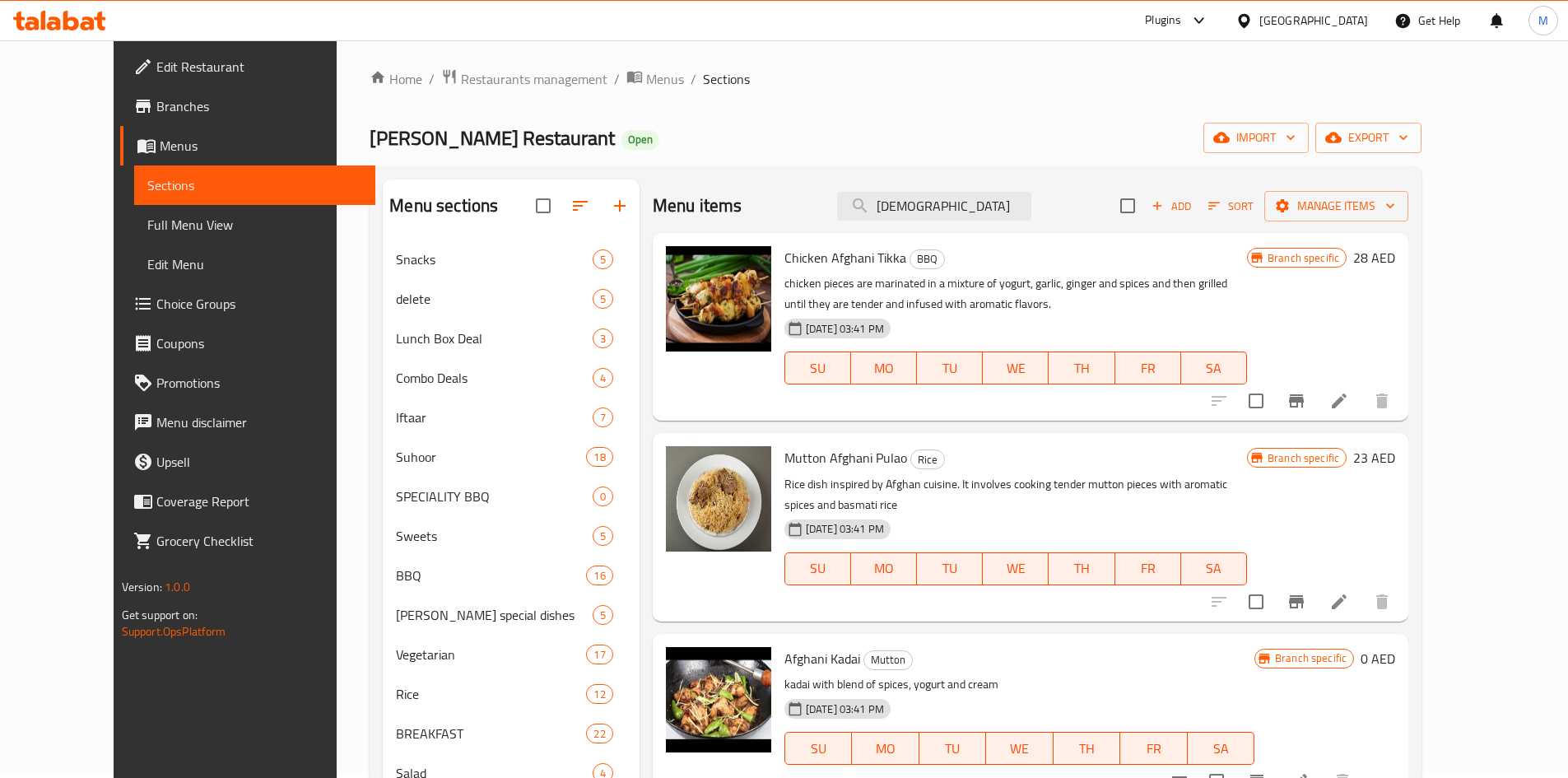
scroll to position [0, 0]
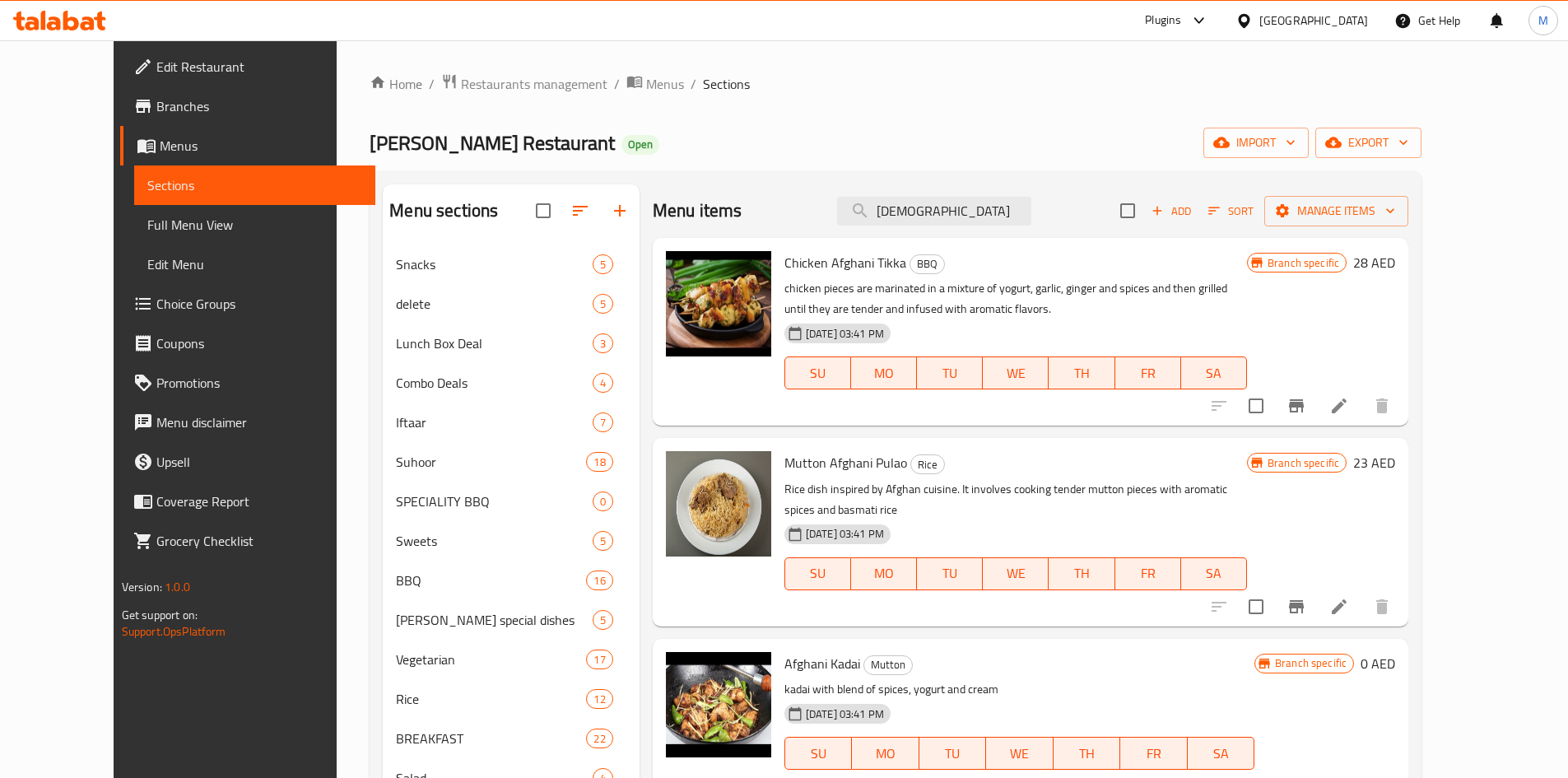
type input "Afghani"
click at [1304, 403] on icon "Branch-specific-item" at bounding box center [1296, 406] width 15 height 13
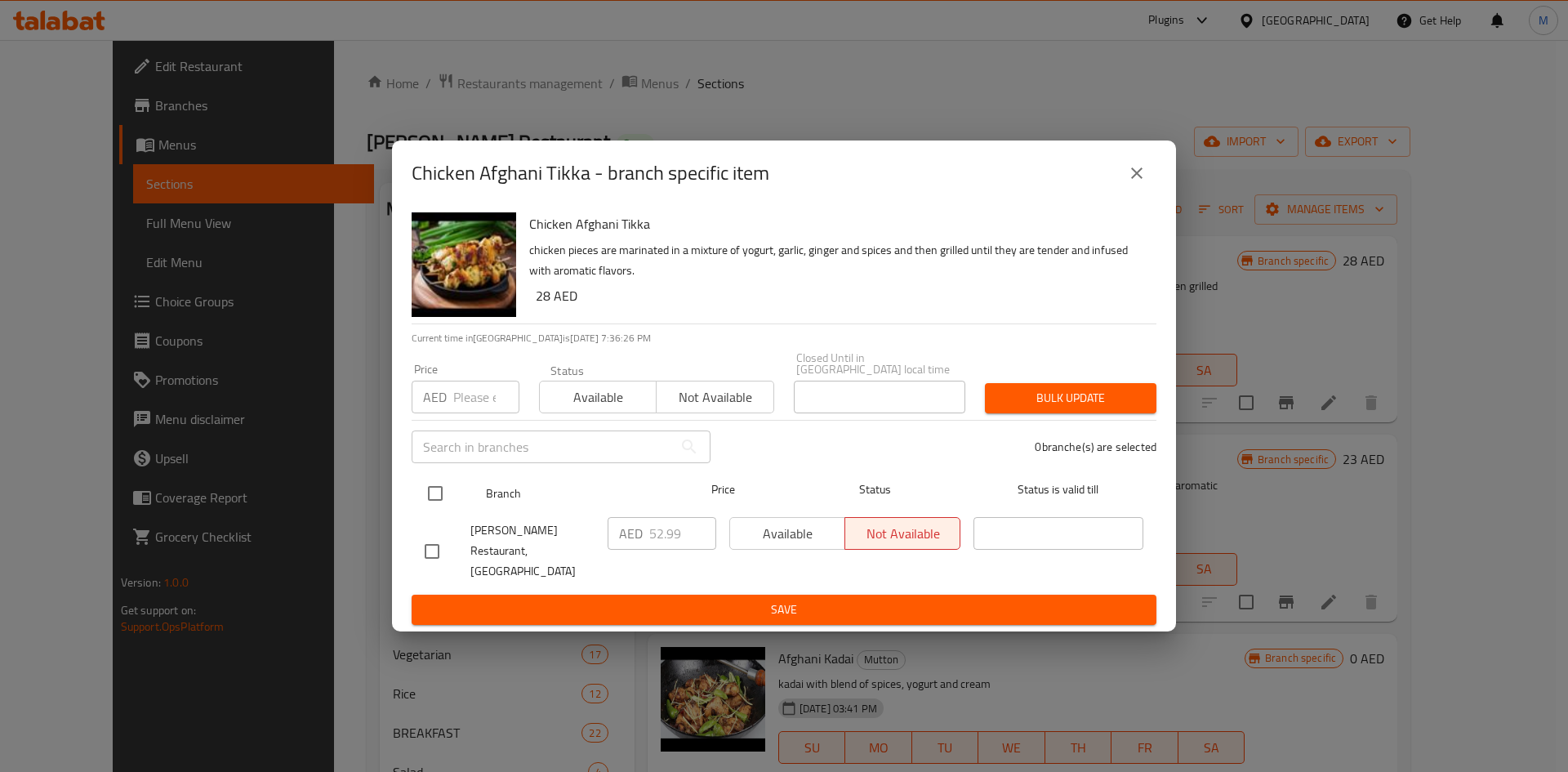
click at [439, 501] on input "checkbox" at bounding box center [435, 493] width 34 height 34
checkbox input "true"
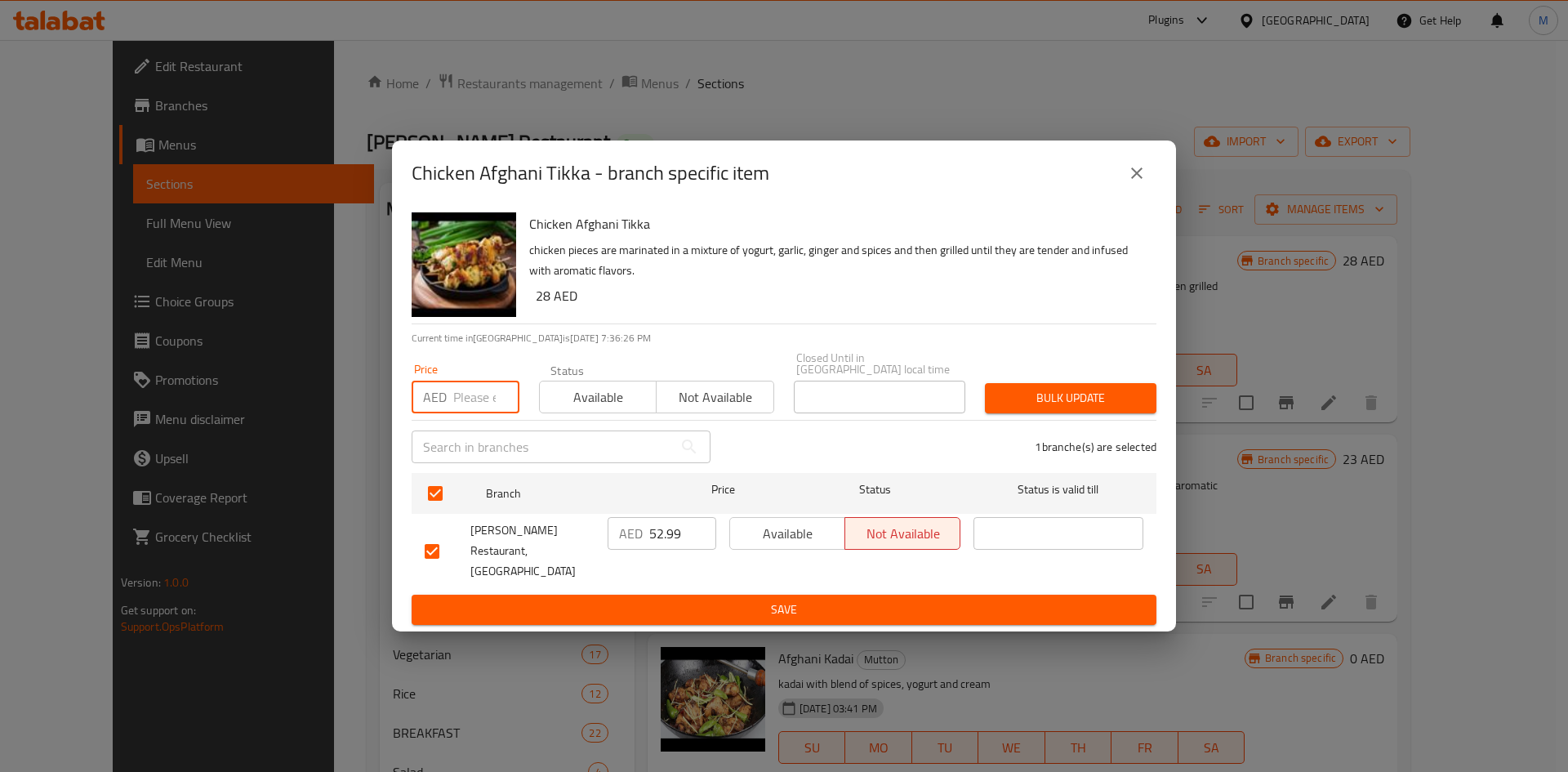
click at [453, 414] on input "number" at bounding box center [486, 396] width 66 height 32
paste input "38"
type input "38"
drag, startPoint x: 1013, startPoint y: 419, endPoint x: 977, endPoint y: 394, distance: 43.8
click at [1012, 414] on button "Bulk update" at bounding box center [1071, 398] width 171 height 30
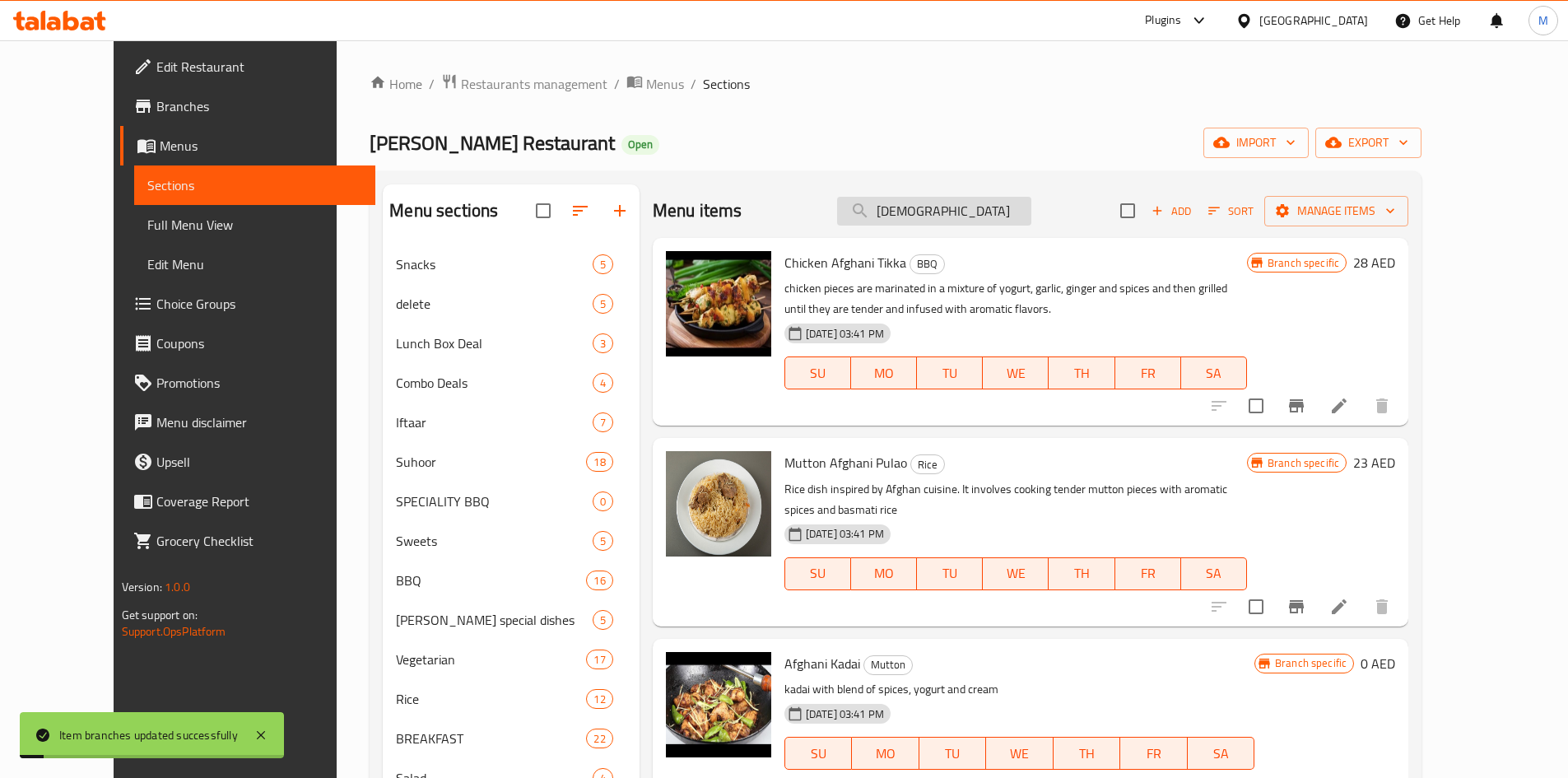
click at [951, 223] on input "Afghani" at bounding box center [933, 211] width 194 height 29
paste input "Chicken Kabab"
click at [951, 223] on input "Afghani" at bounding box center [933, 211] width 194 height 29
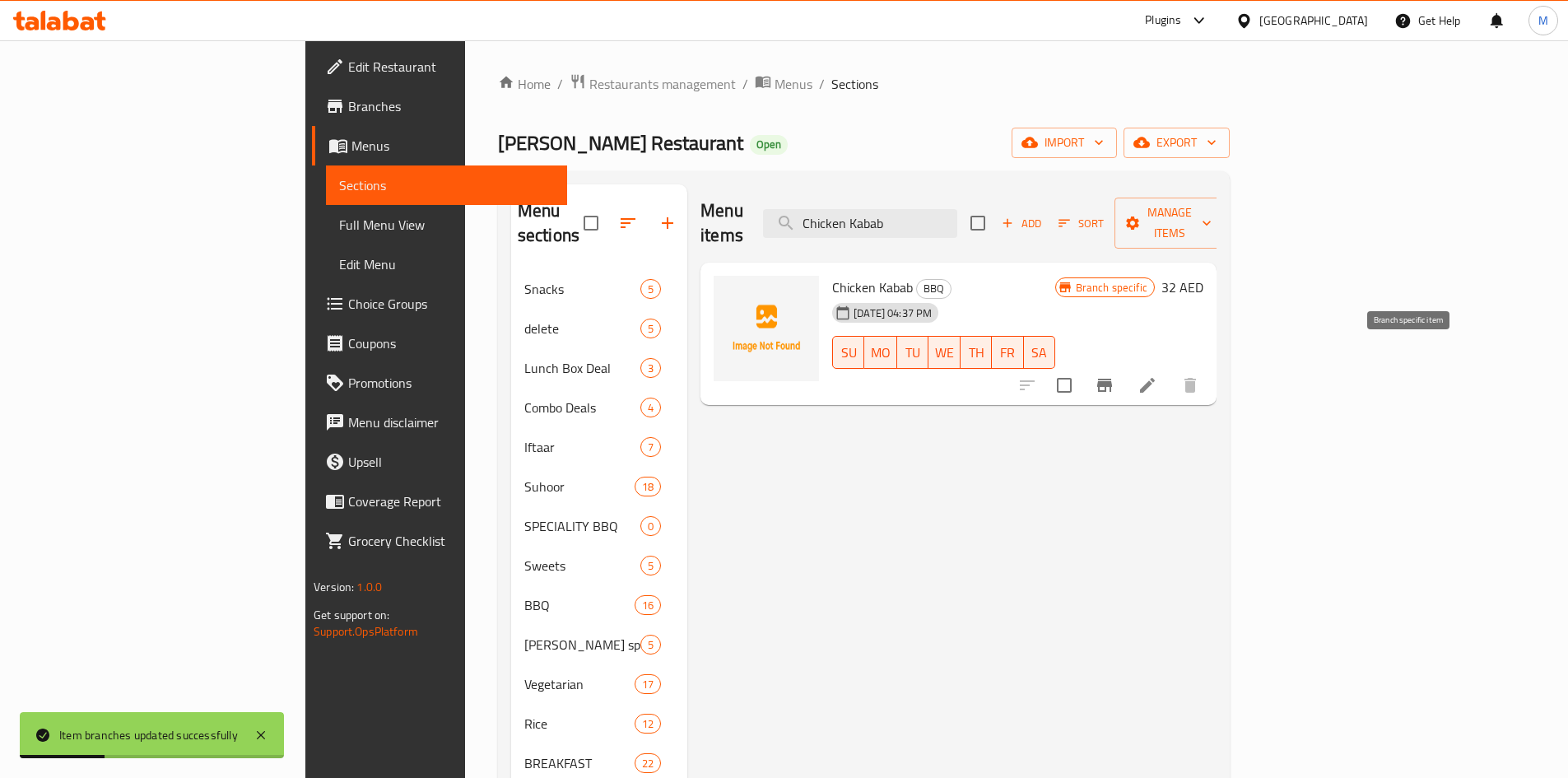
click at [1114, 375] on icon "Branch-specific-item" at bounding box center [1104, 384] width 19 height 19
click at [958, 215] on input "Chicken Kabab" at bounding box center [859, 223] width 194 height 29
paste input "Mutto"
click at [958, 215] on input "Chicken Kabab" at bounding box center [859, 223] width 194 height 29
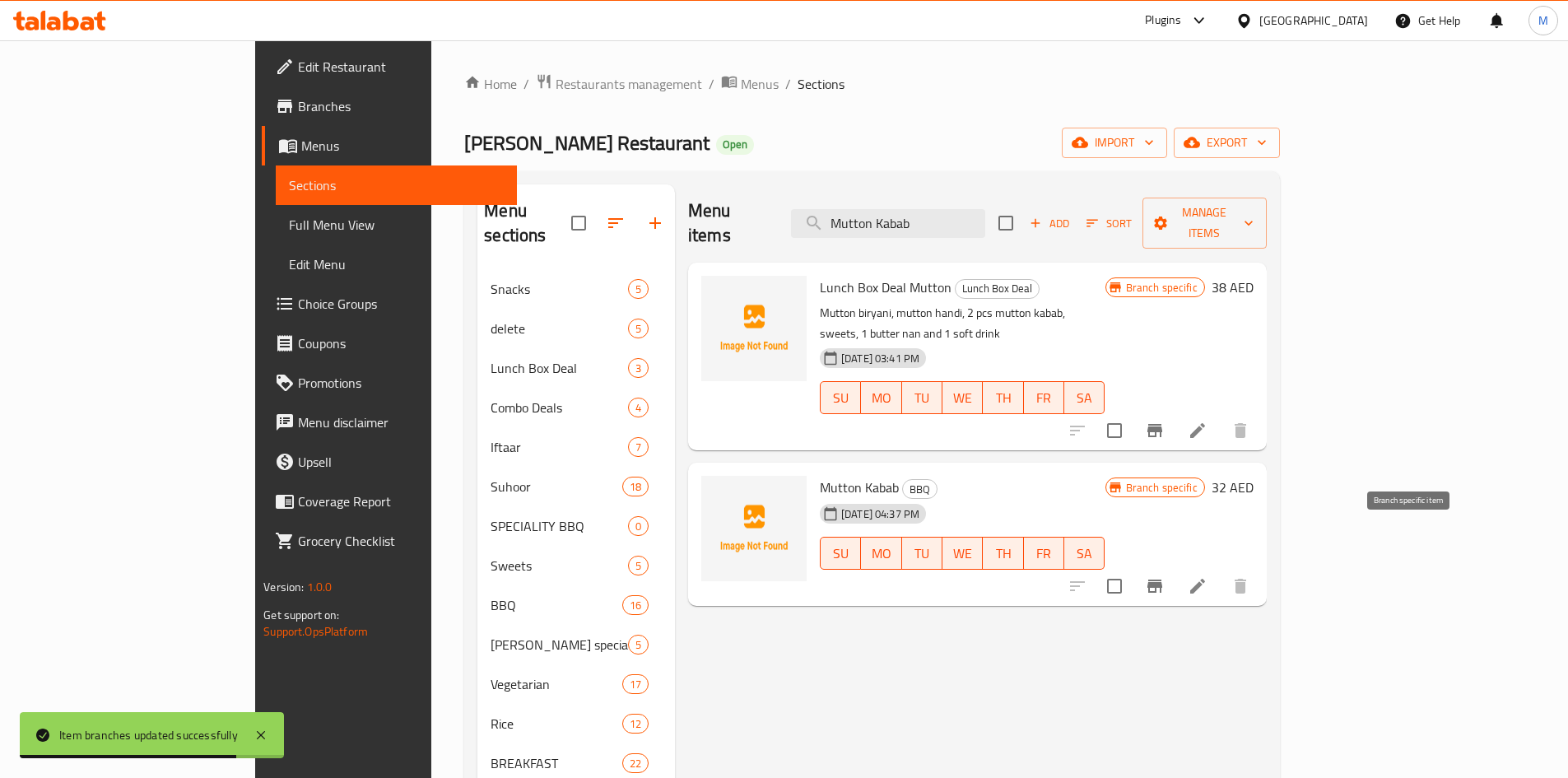
type input "Mutton Kabab"
click at [1164, 577] on icon "Branch-specific-item" at bounding box center [1154, 586] width 19 height 19
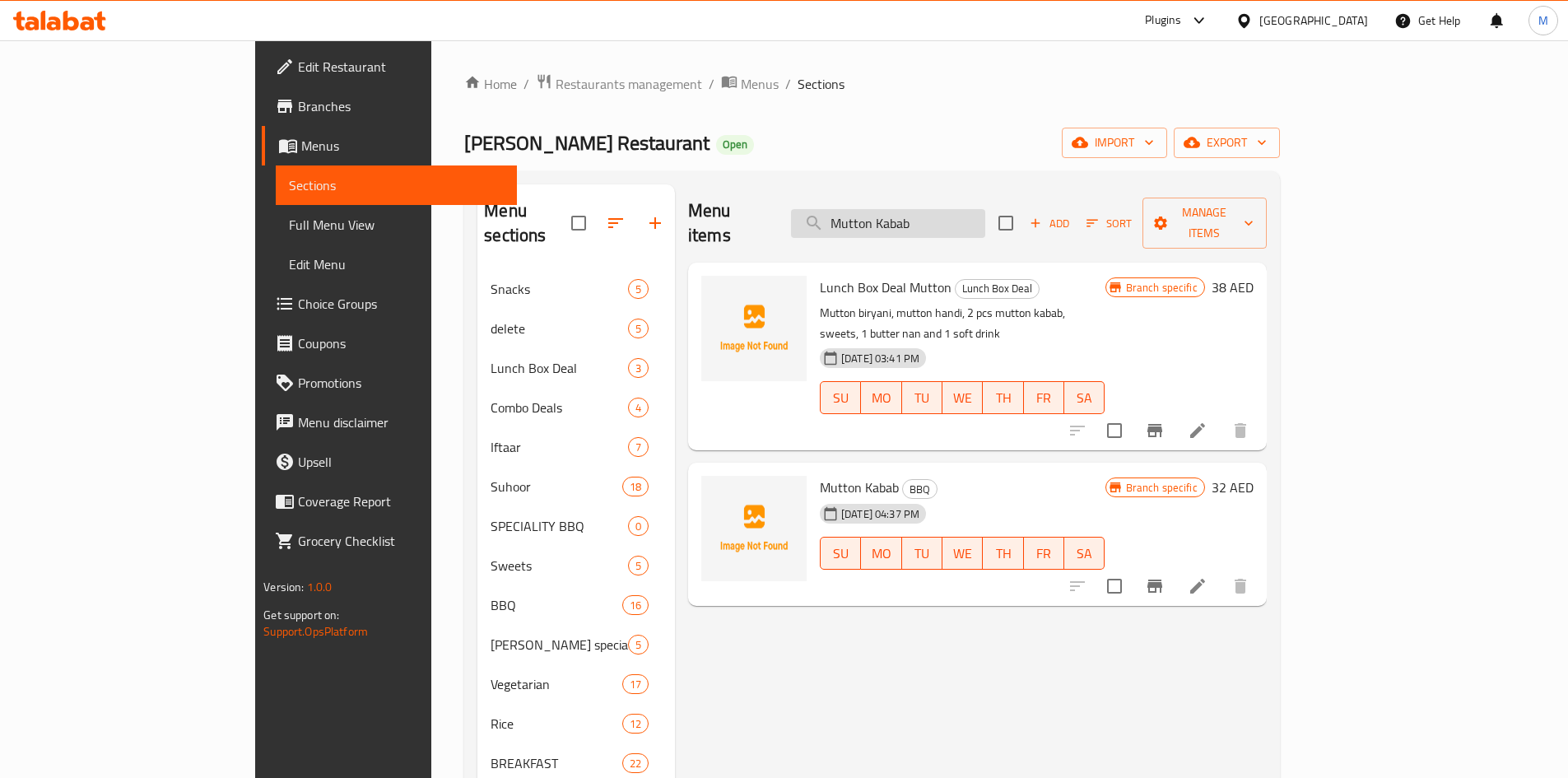
click at [962, 210] on input "Mutton Kabab" at bounding box center [887, 223] width 194 height 29
paste input "Behari Boti"
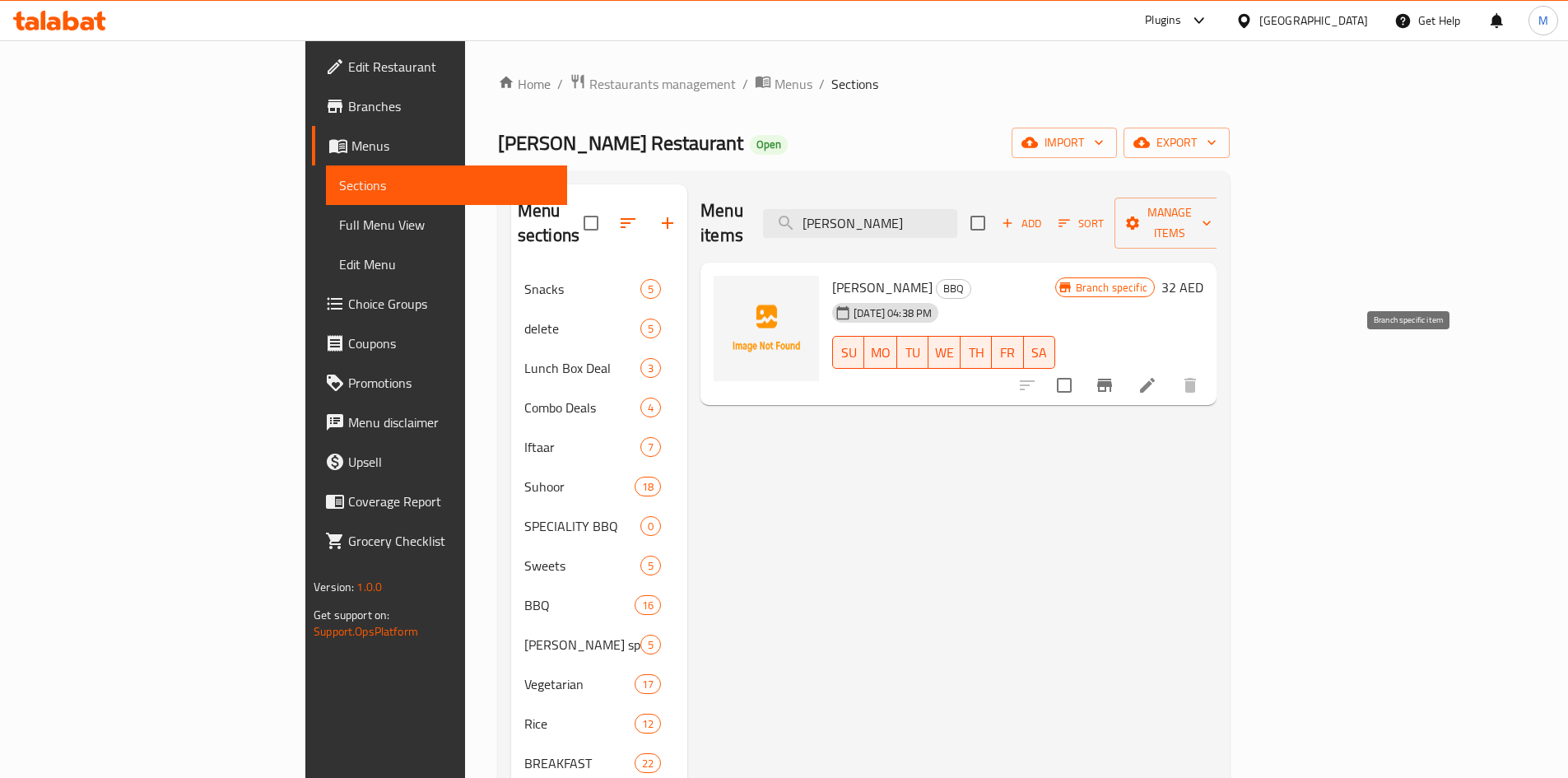
type input "Behari Boti"
click at [1114, 375] on icon "Branch-specific-item" at bounding box center [1104, 384] width 19 height 19
click at [958, 209] on input "Behari Boti" at bounding box center [859, 223] width 194 height 29
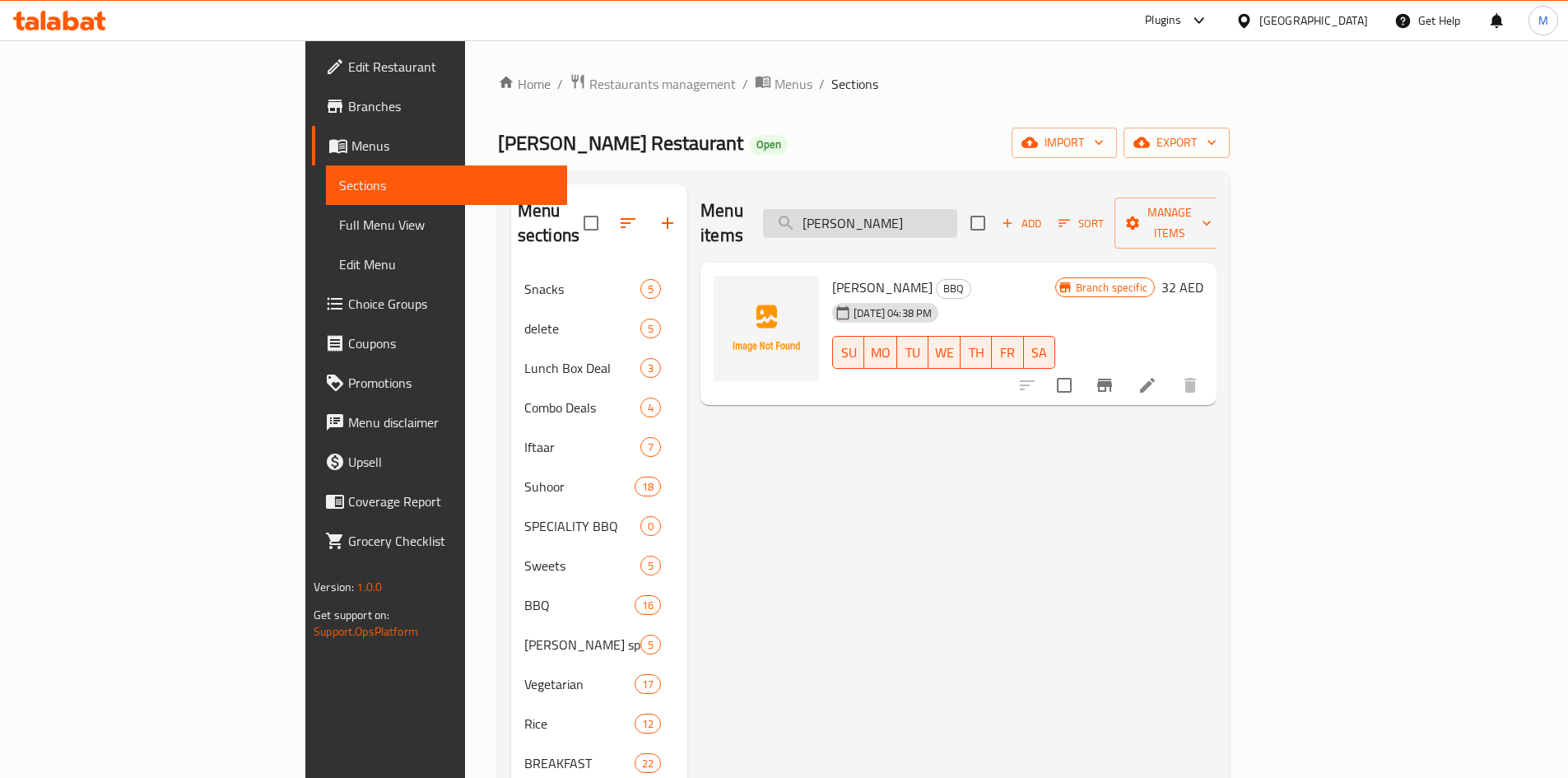
paste input "Gola Kabab"
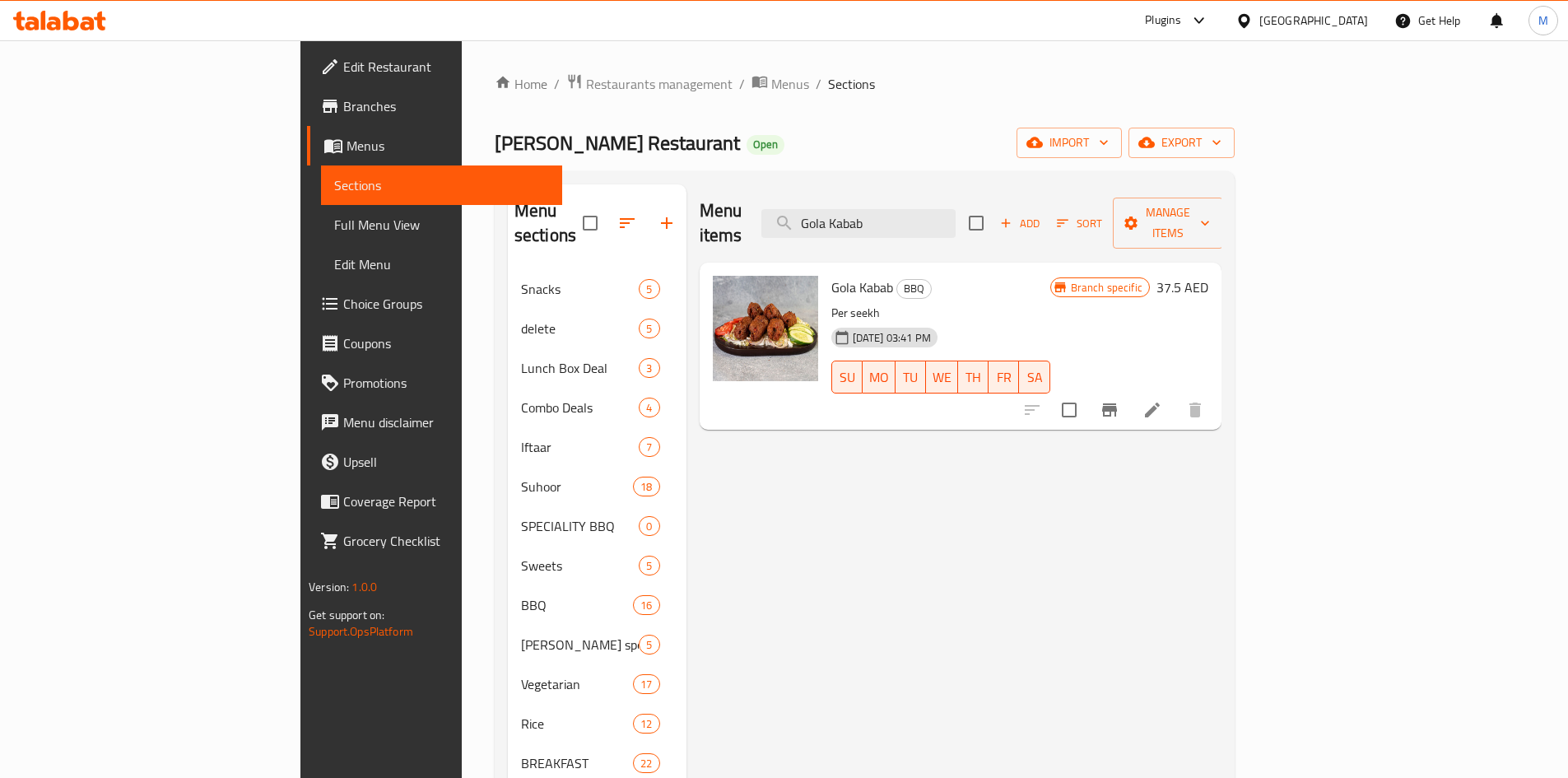
type input "Gola Kabab"
click at [1117, 404] on icon "Branch-specific-item" at bounding box center [1110, 410] width 15 height 13
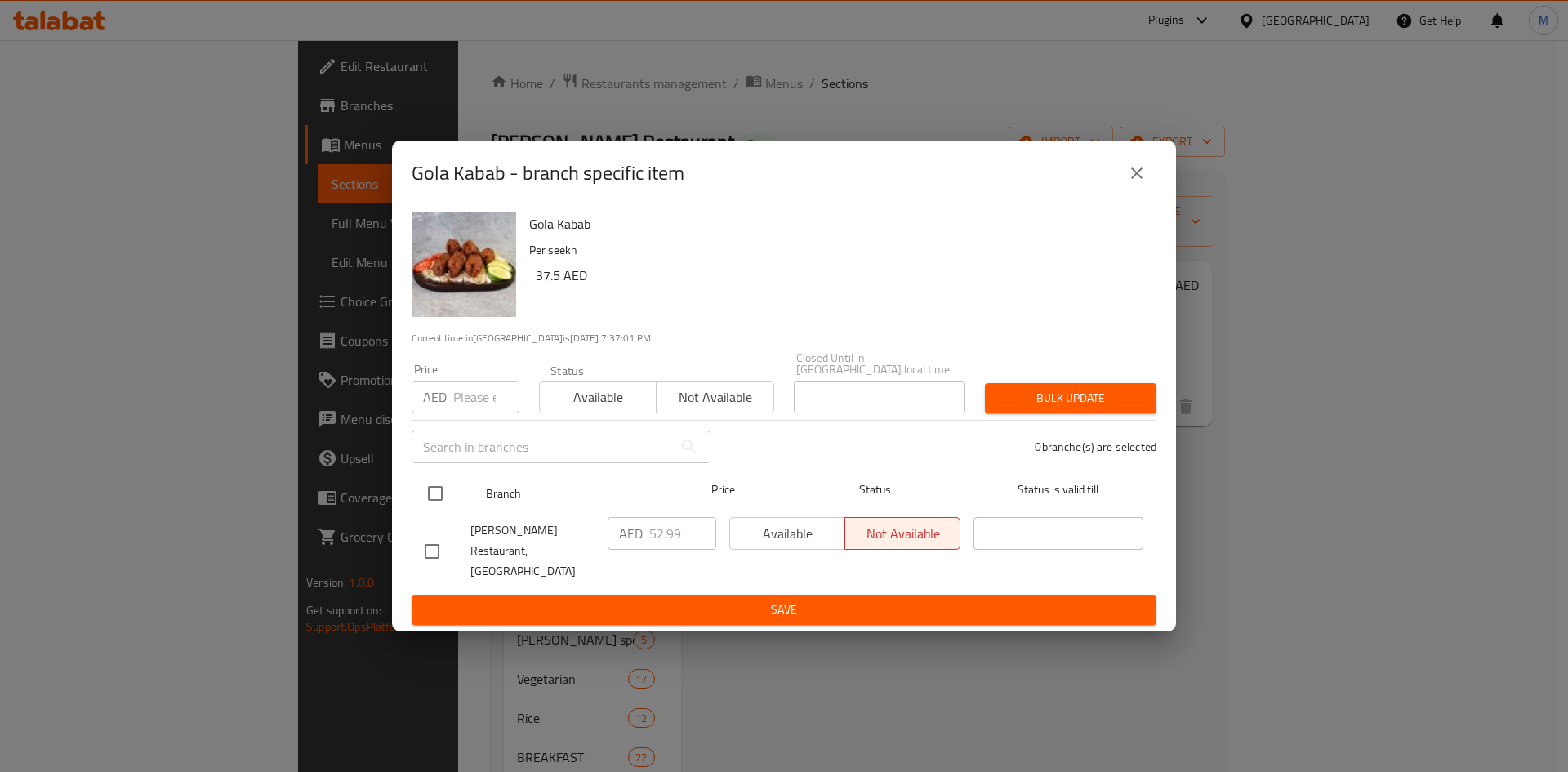
drag, startPoint x: 433, startPoint y: 497, endPoint x: 463, endPoint y: 412, distance: 90.1
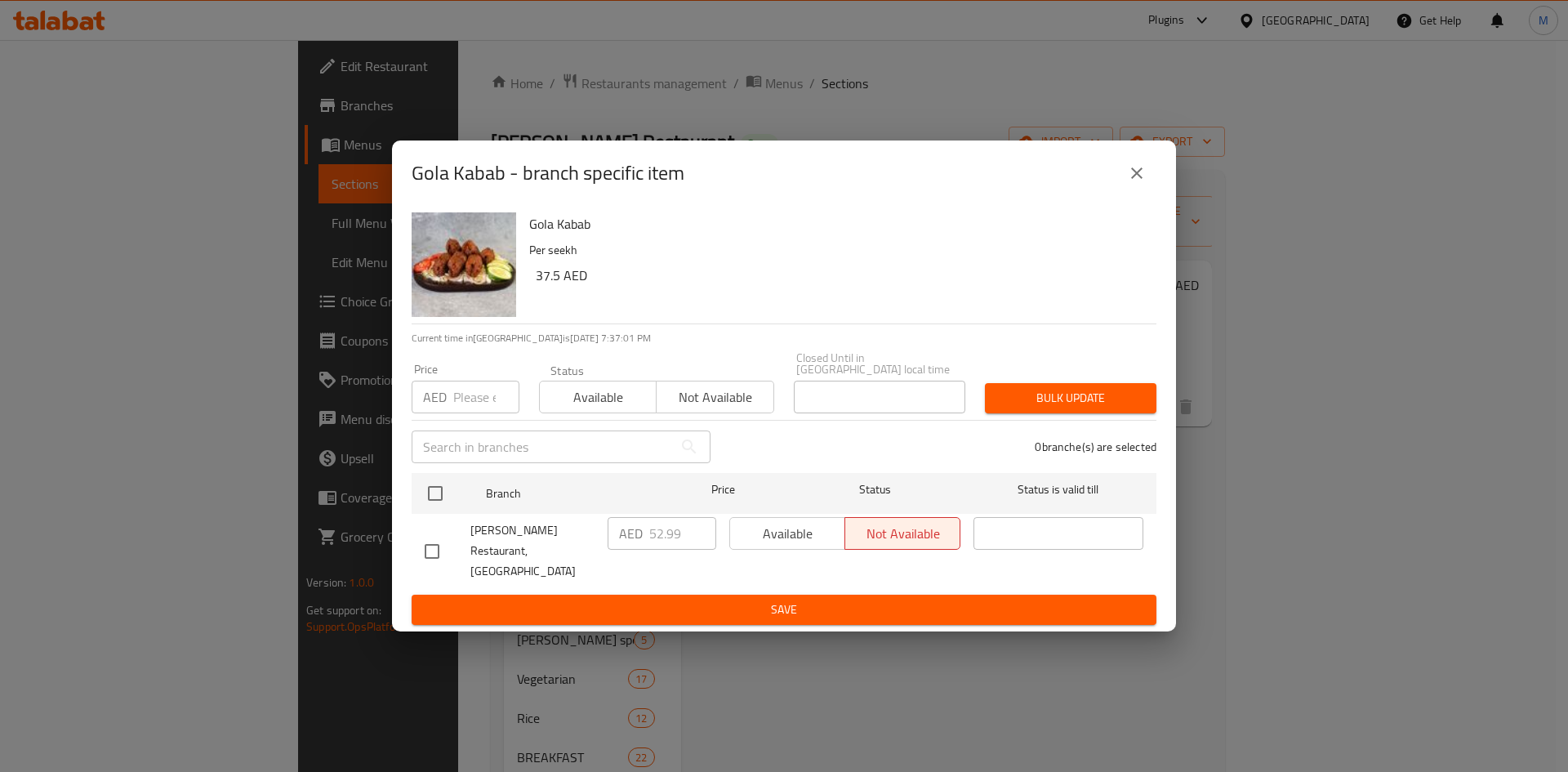
click at [435, 497] on input "checkbox" at bounding box center [435, 493] width 34 height 34
checkbox input "true"
click at [463, 412] on input "number" at bounding box center [486, 396] width 66 height 32
paste input "32"
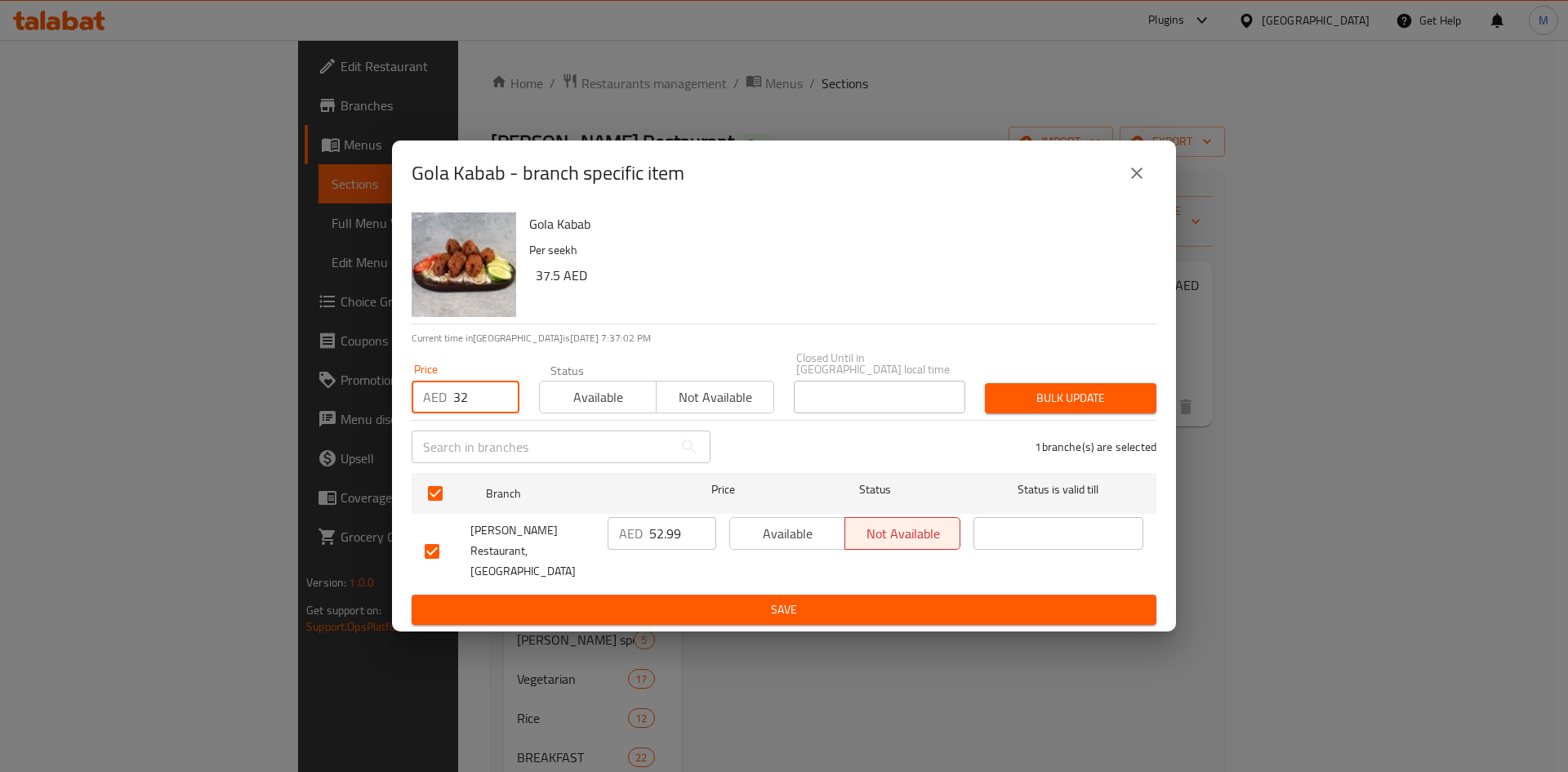
type input "32"
click at [1016, 391] on div "Bulk update" at bounding box center [1071, 398] width 192 height 50
click at [1016, 400] on span "Bulk update" at bounding box center [1071, 398] width 145 height 20
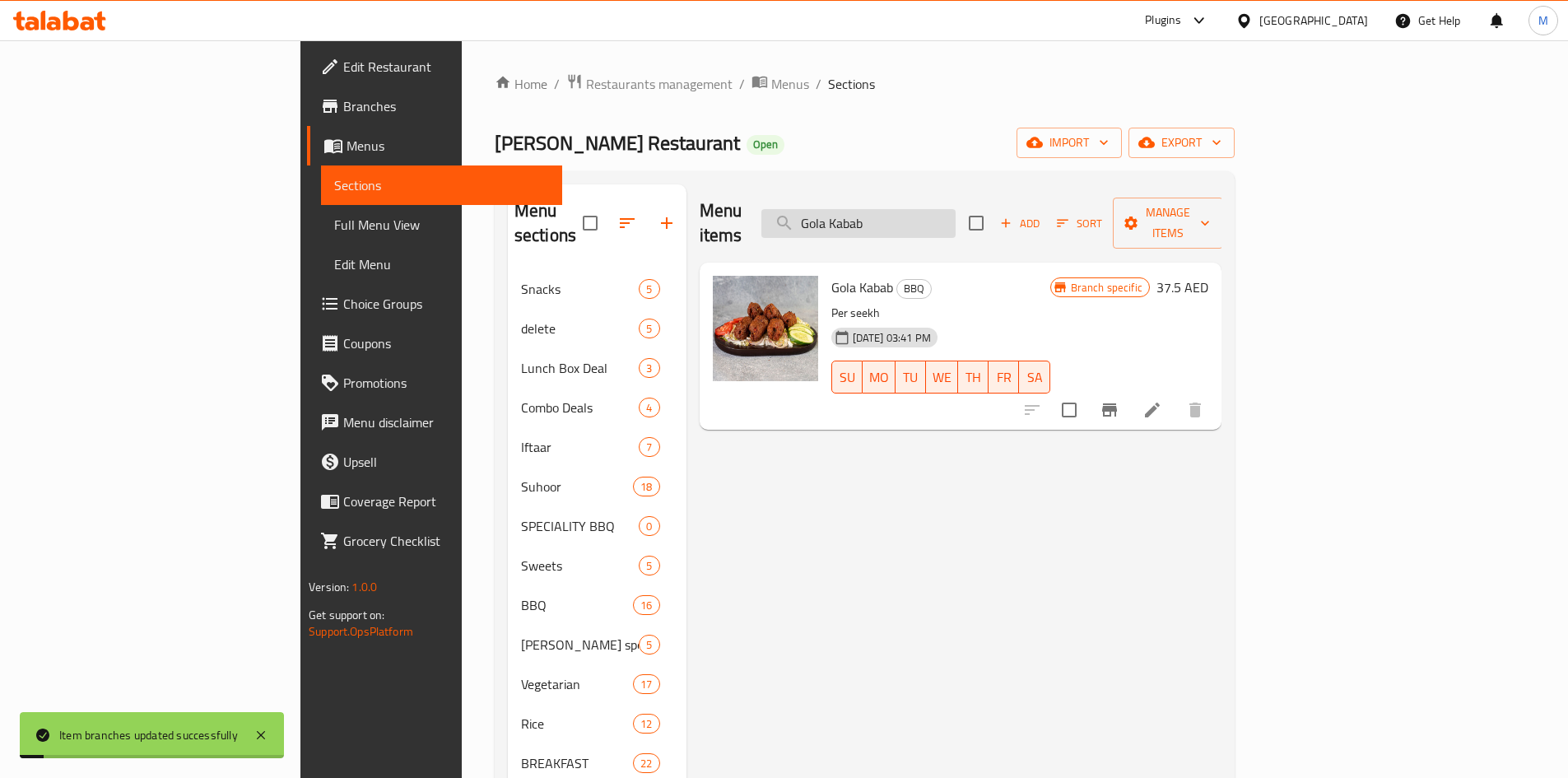
click at [956, 209] on input "Gola Kabab" at bounding box center [858, 223] width 194 height 29
paste input "Mix Grill ( 1 person )"
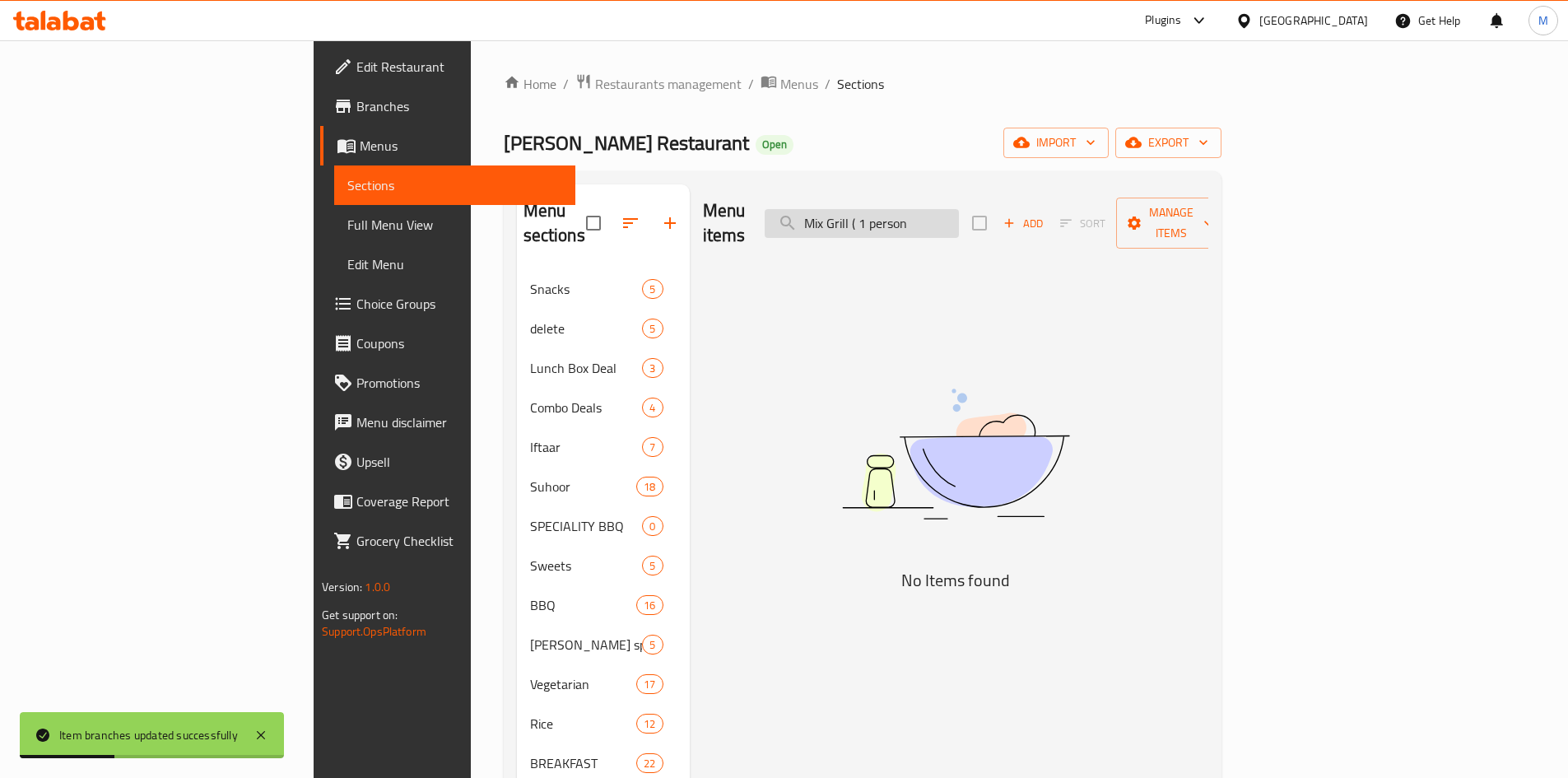
click at [958, 209] on input "Mix Grill ( 1 person" at bounding box center [861, 223] width 194 height 29
drag, startPoint x: 967, startPoint y: 214, endPoint x: 1025, endPoint y: 206, distance: 58.5
click at [958, 209] on input "Mix Grill1 person" at bounding box center [861, 223] width 194 height 29
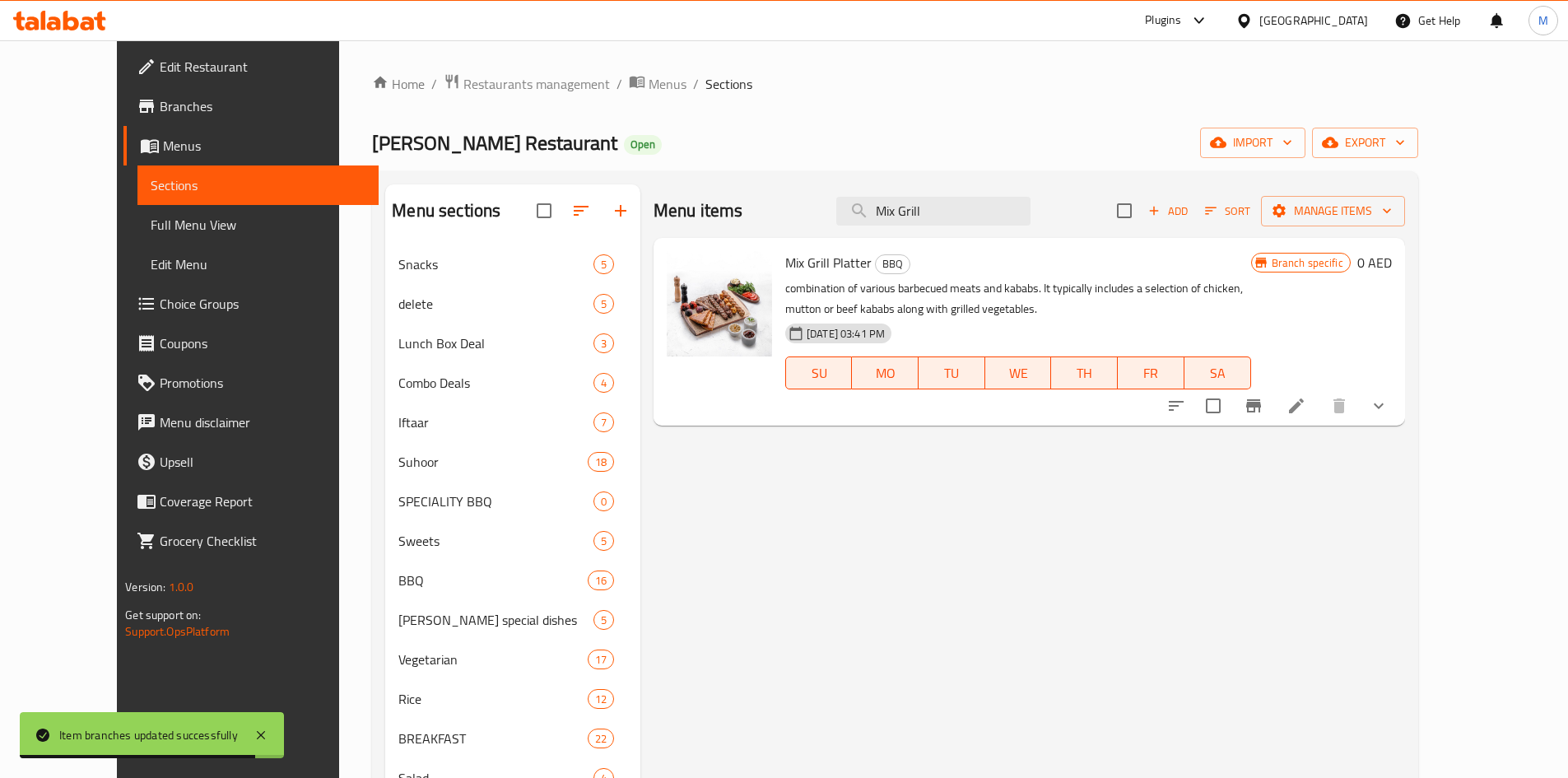
type input "Mix Grill"
click at [1383, 405] on icon "show more" at bounding box center [1378, 407] width 10 height 6
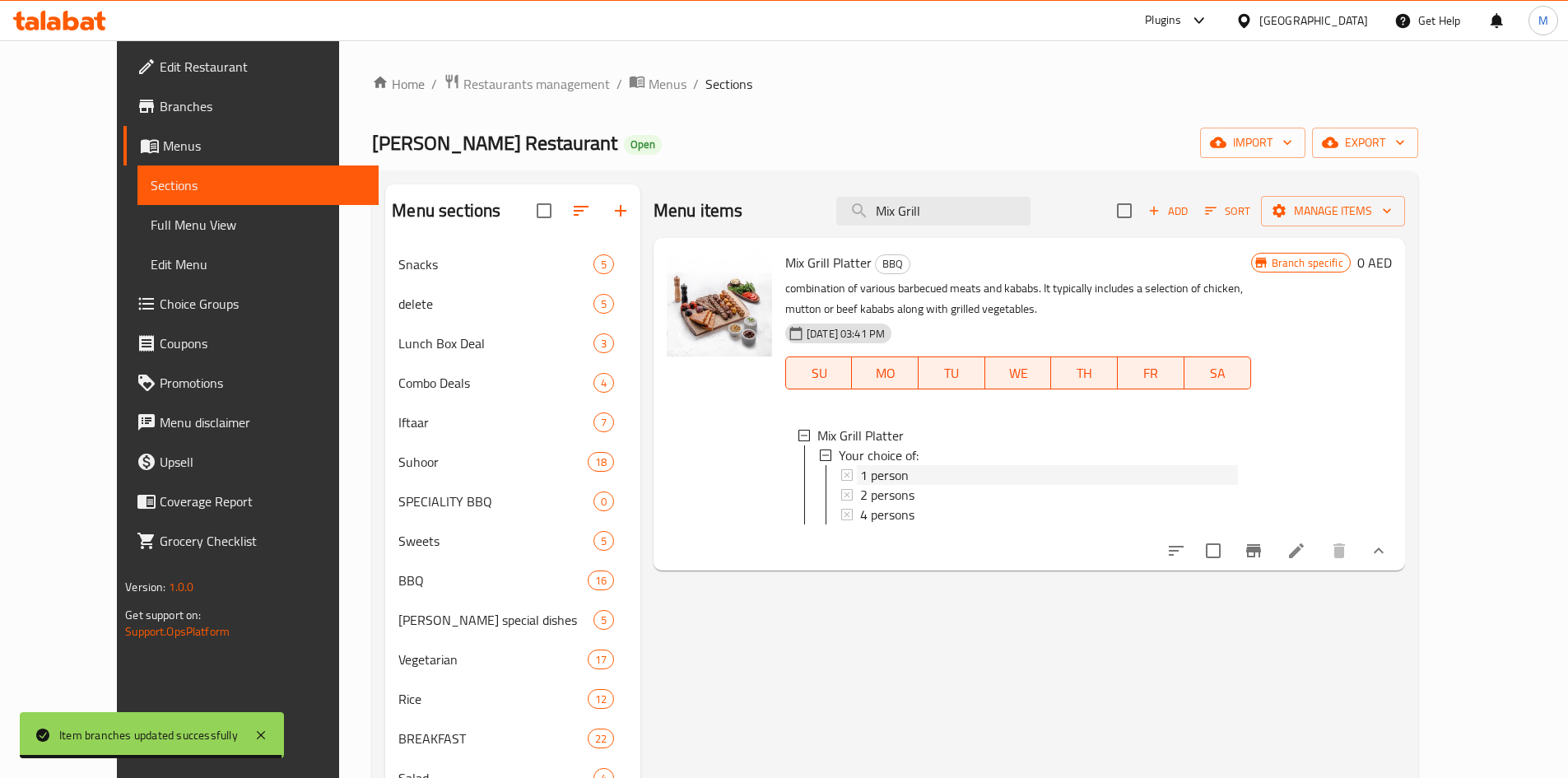
click at [878, 470] on span "1 person" at bounding box center [884, 474] width 48 height 19
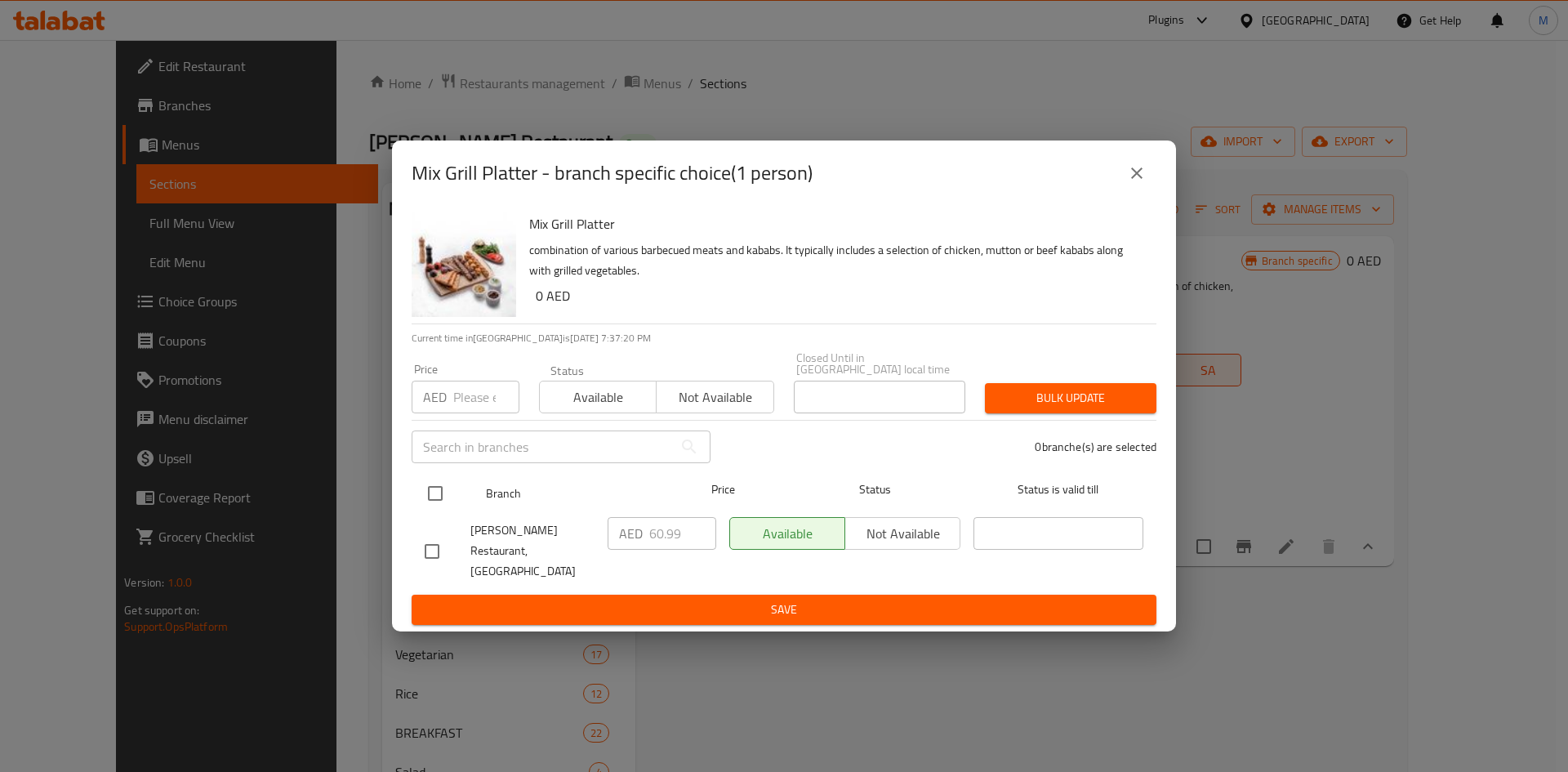
click at [433, 492] on input "checkbox" at bounding box center [435, 493] width 34 height 34
checkbox input "true"
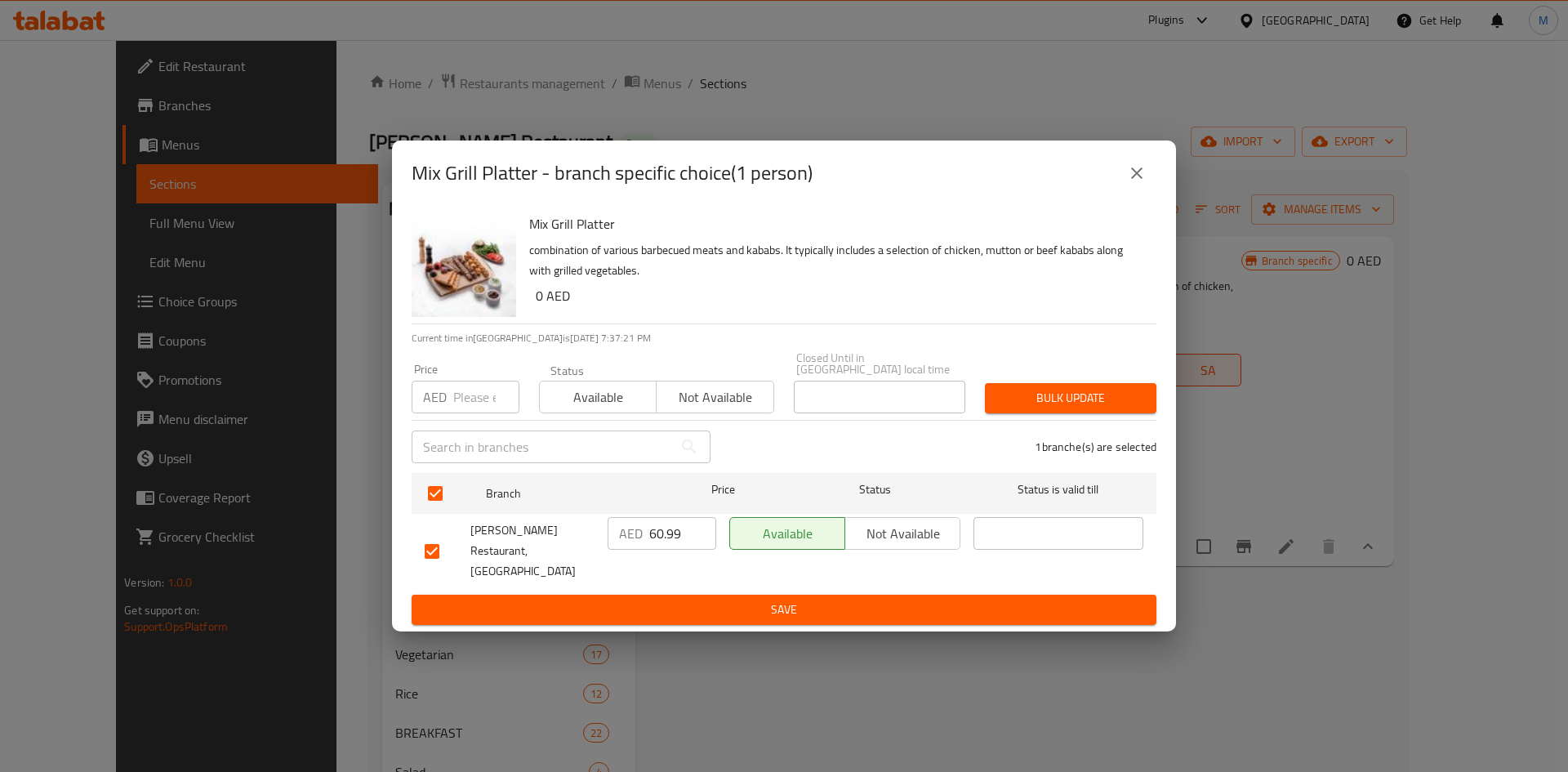
click at [481, 404] on input "number" at bounding box center [486, 396] width 66 height 32
paste input "44"
type input "44"
click at [1035, 409] on span "Bulk update" at bounding box center [1071, 398] width 145 height 20
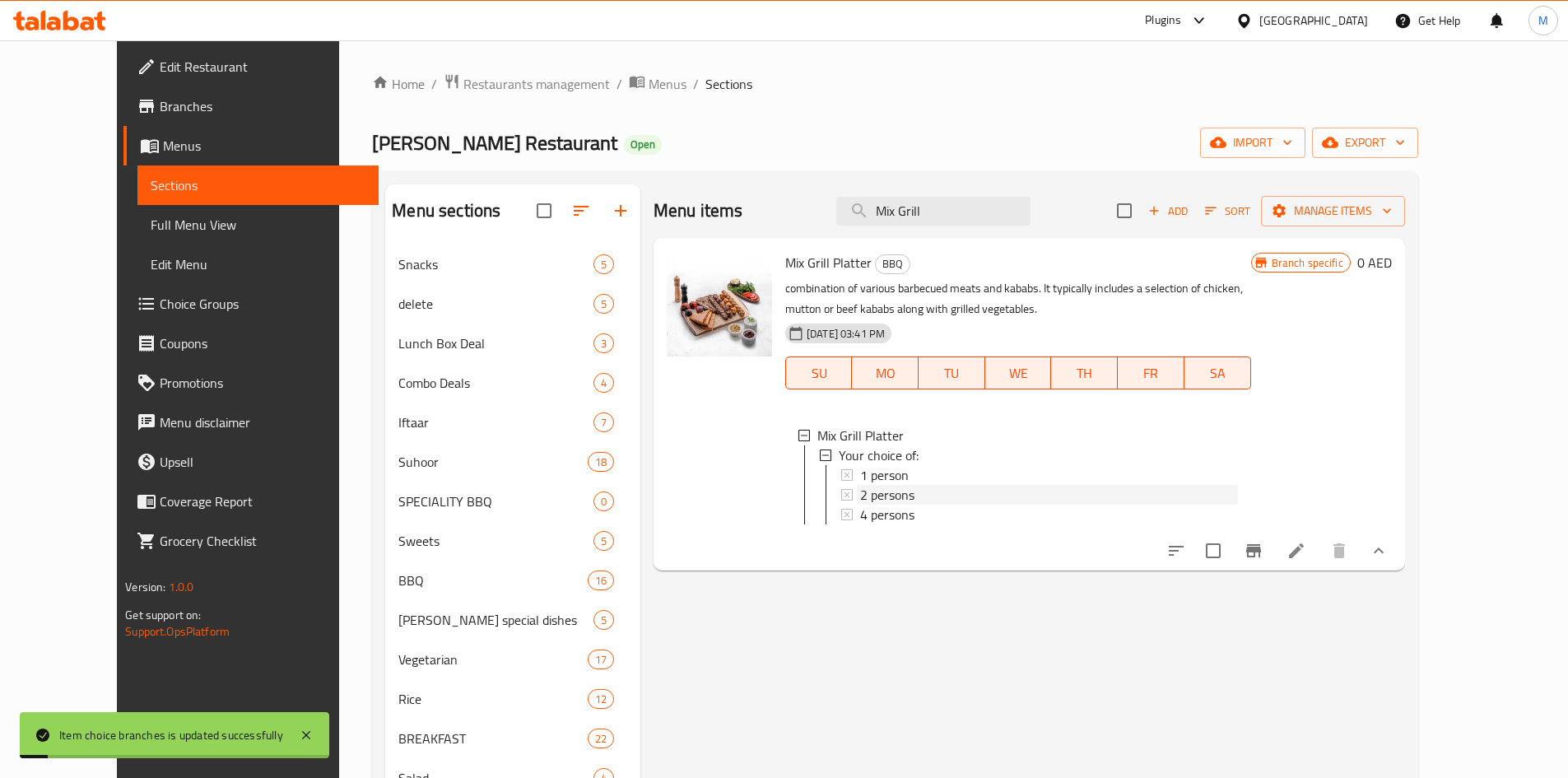
click at [860, 494] on span "2 persons" at bounding box center [887, 494] width 55 height 19
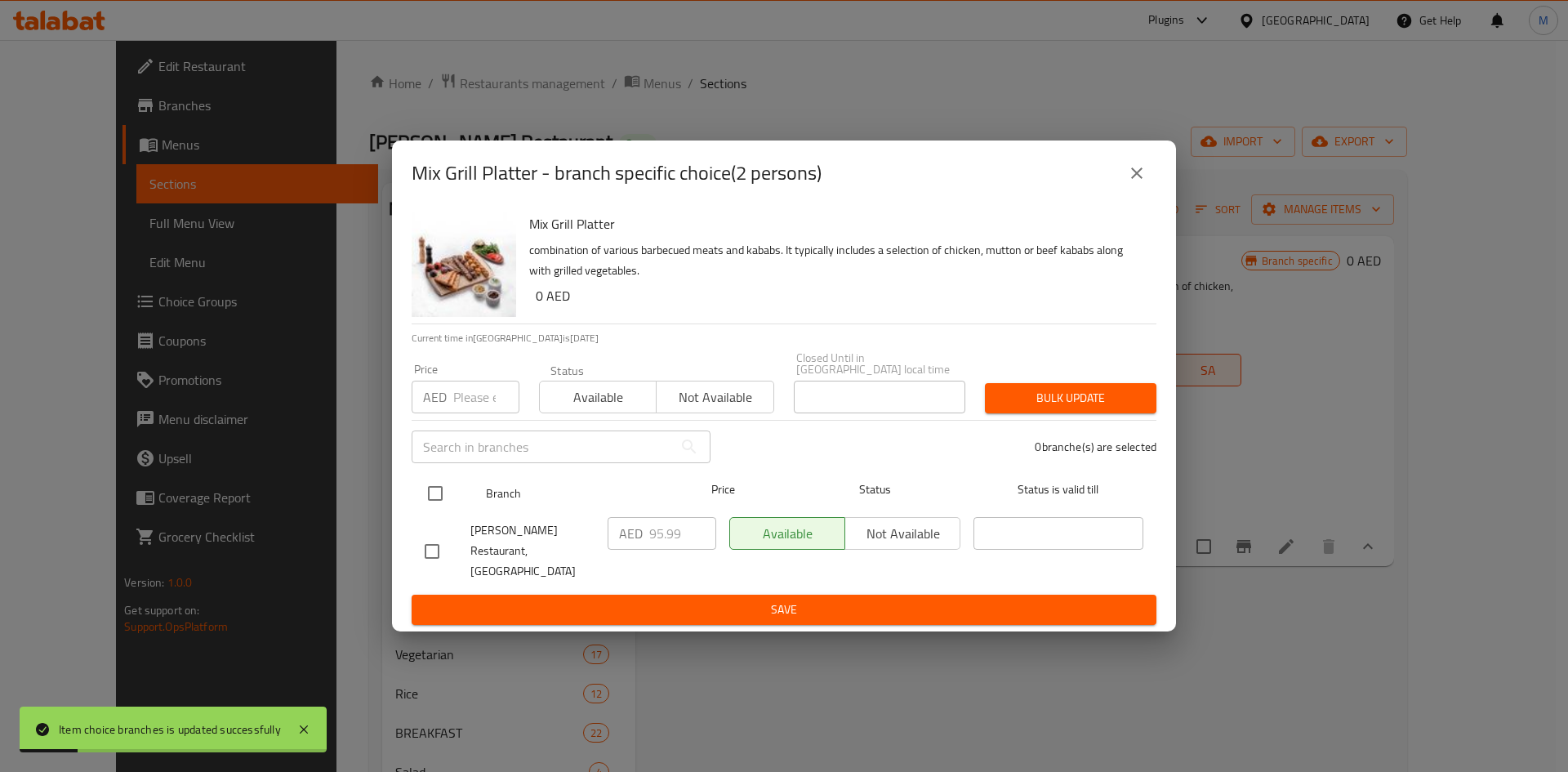
click at [444, 501] on input "checkbox" at bounding box center [435, 493] width 34 height 34
checkbox input "true"
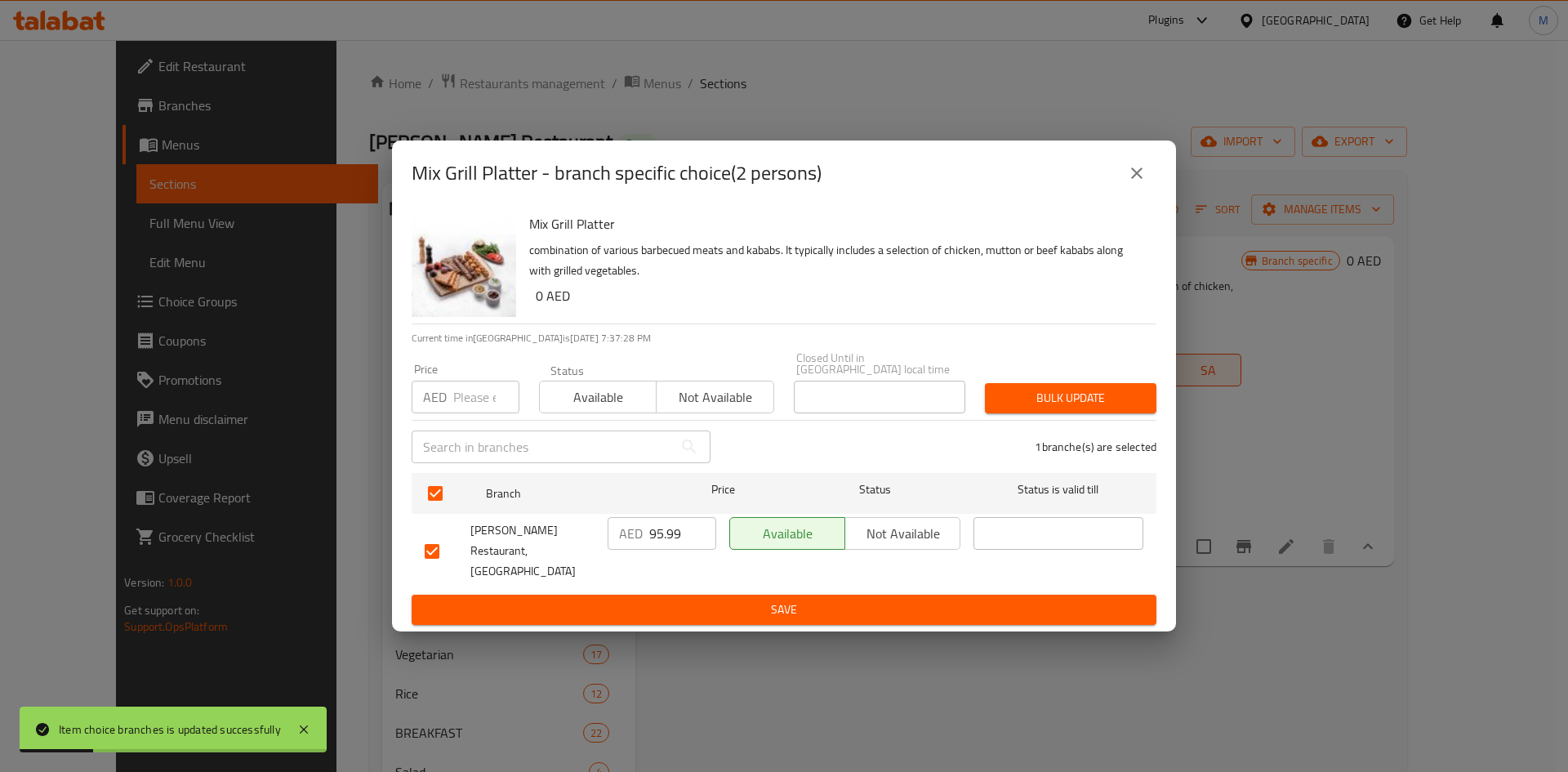
click at [467, 400] on input "number" at bounding box center [486, 396] width 66 height 32
paste input "69"
type input "69"
click at [1038, 402] on span "Bulk update" at bounding box center [1071, 398] width 145 height 20
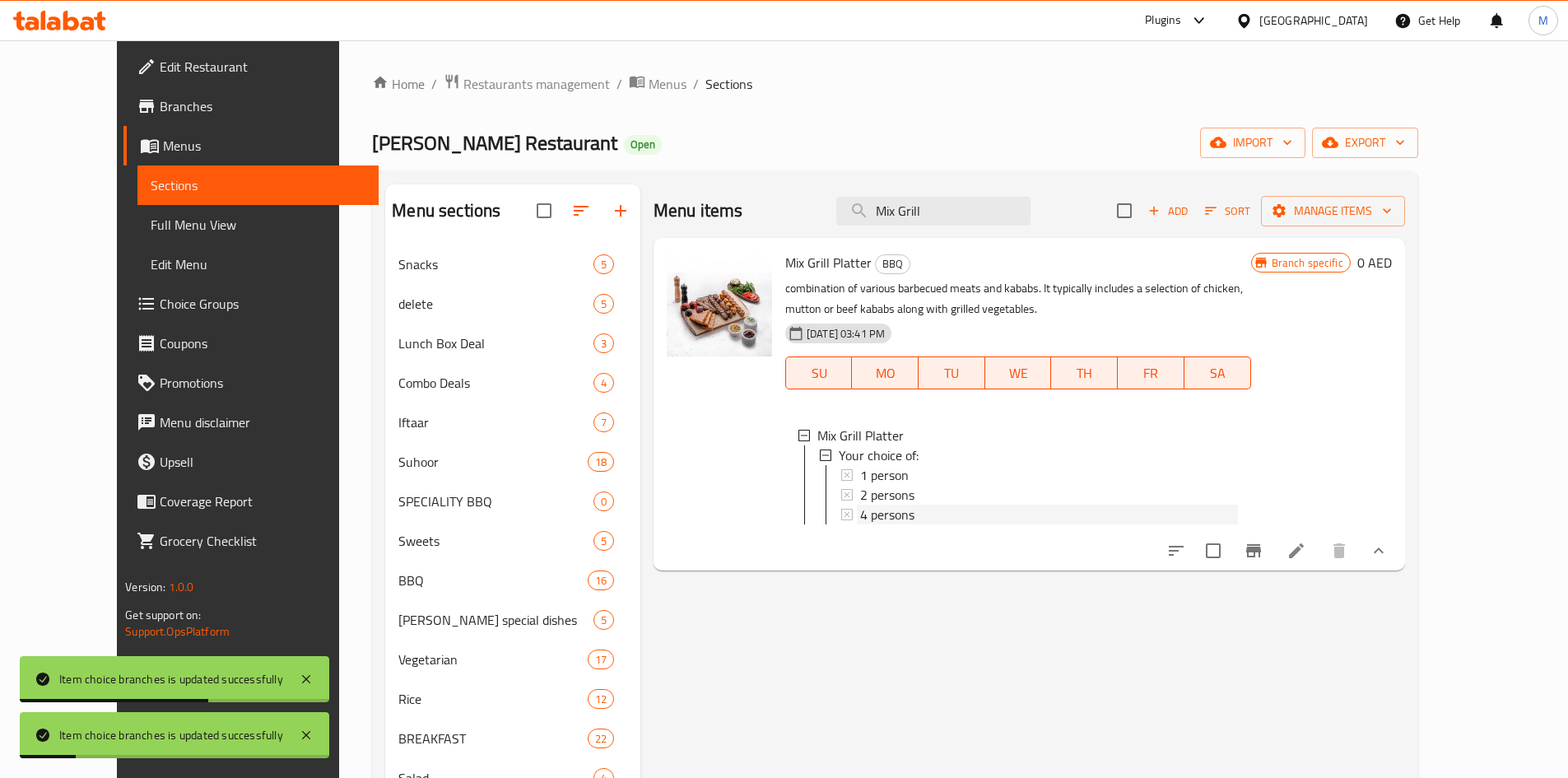
click at [882, 515] on span "4 persons" at bounding box center [887, 514] width 55 height 19
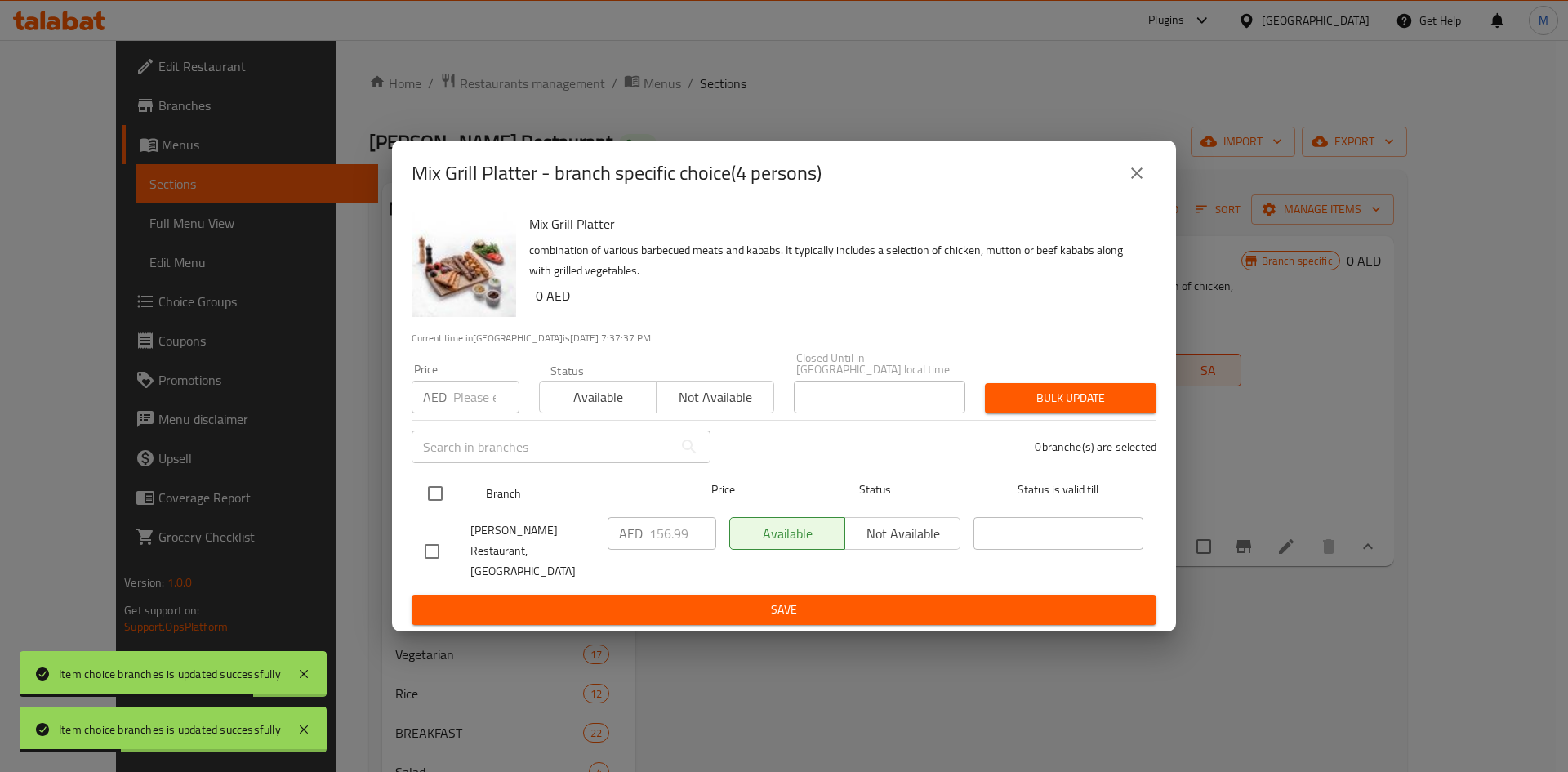
click at [440, 498] on input "checkbox" at bounding box center [435, 493] width 34 height 34
checkbox input "true"
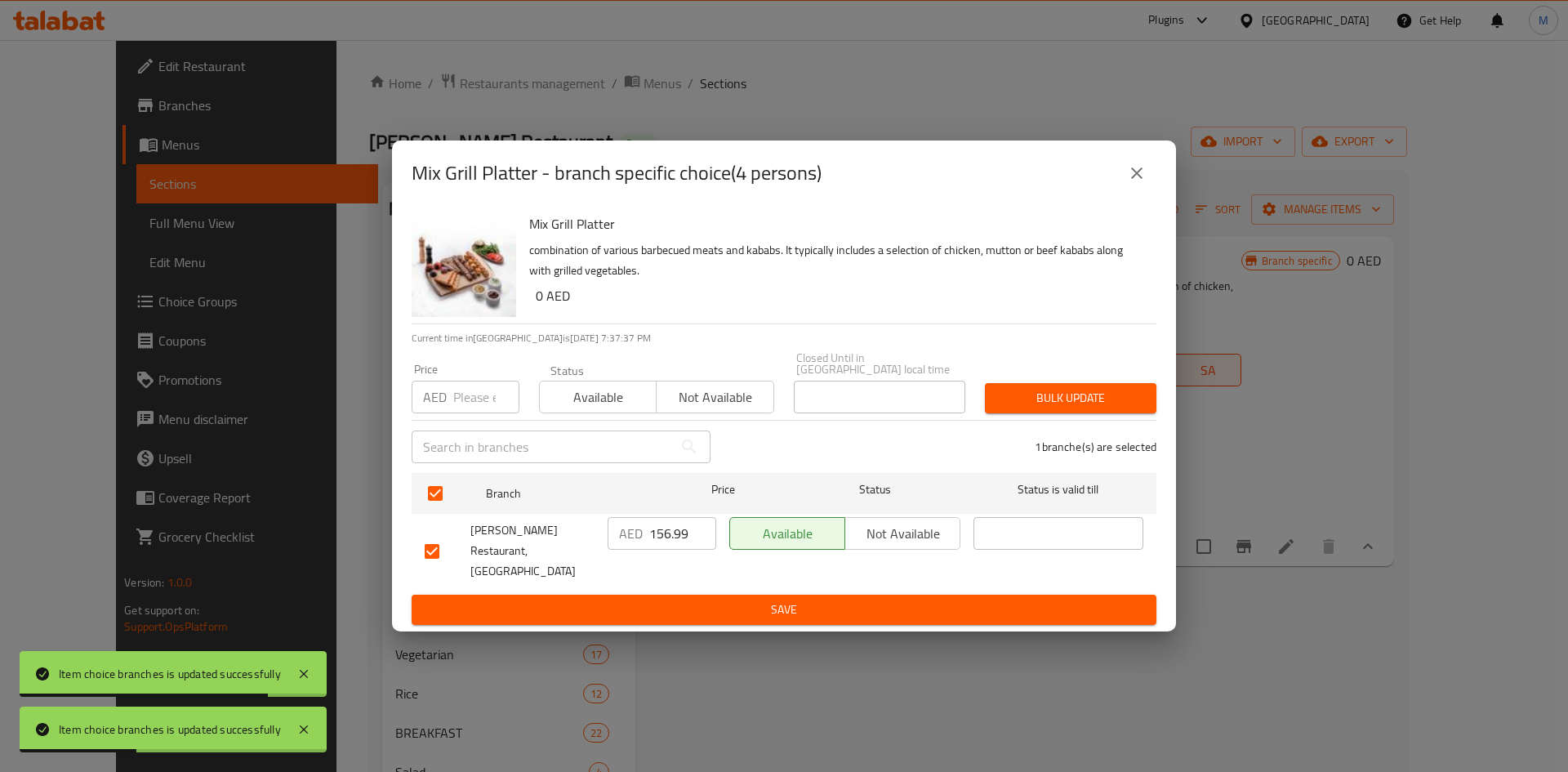
click at [480, 394] on input "number" at bounding box center [486, 396] width 66 height 32
paste input "112"
type input "112"
click at [1054, 407] on span "Bulk update" at bounding box center [1071, 398] width 145 height 20
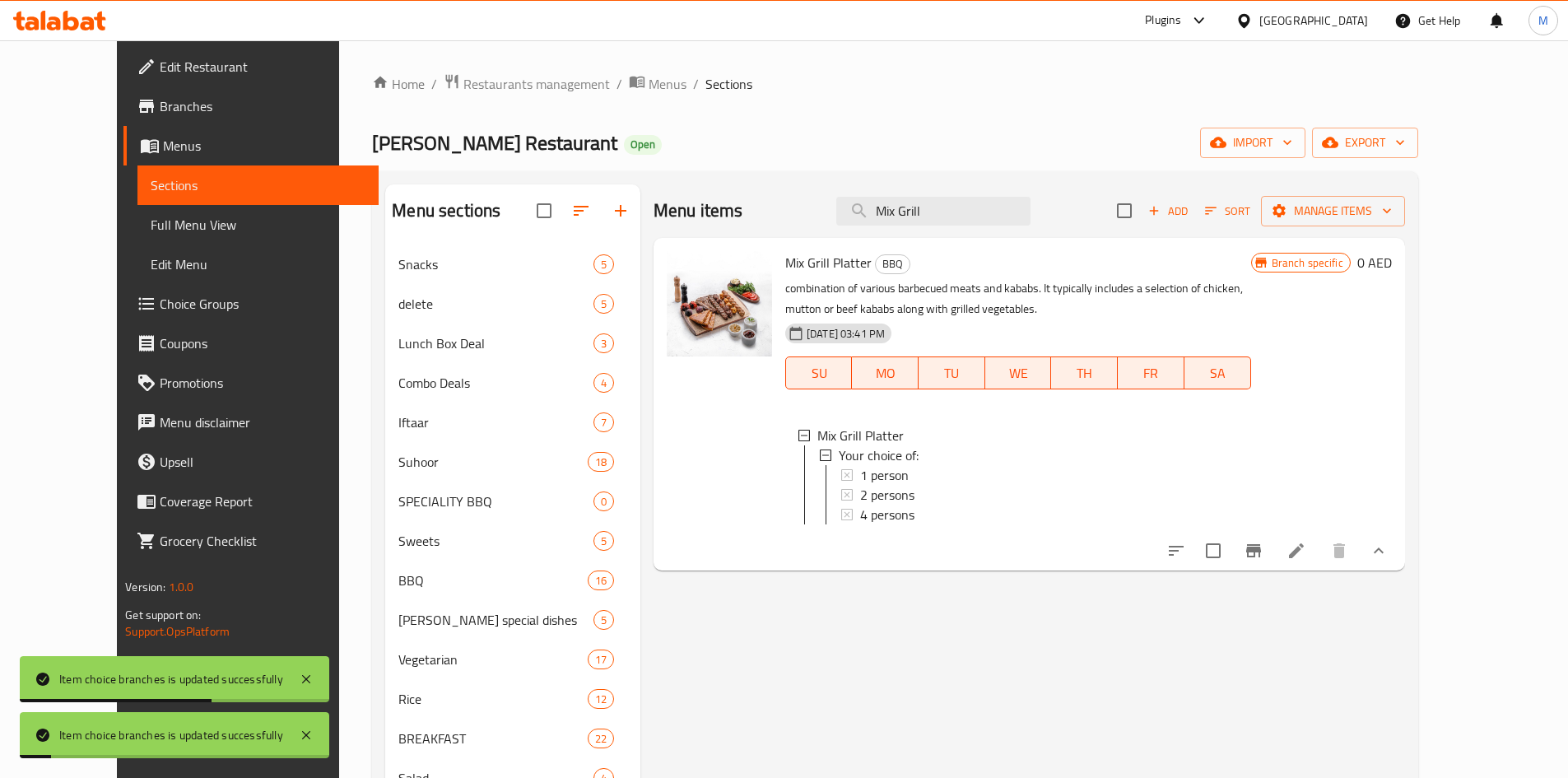
click at [1033, 229] on div "Menu items Mix Grill Add Sort Manage items" at bounding box center [1029, 212] width 752 height 54
click at [1008, 208] on input "Mix Grill" at bounding box center [932, 211] width 194 height 29
click at [1009, 208] on input "Mix Grill" at bounding box center [932, 211] width 194 height 29
click at [1009, 208] on input "Mix Grill" at bounding box center [932, 211] width 194 height 29
paste input "Party Platter"
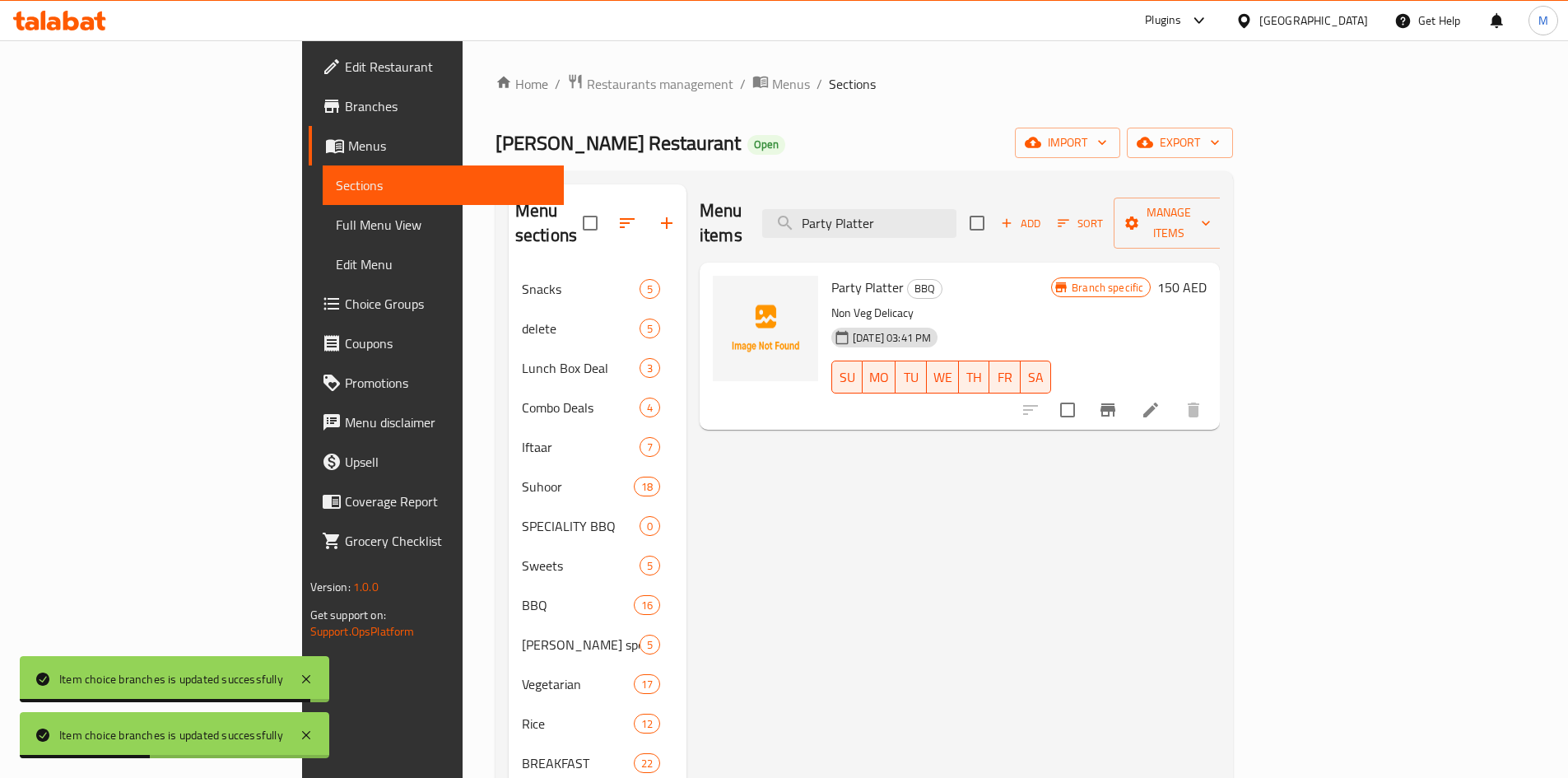
type input "Party Platter"
click at [1118, 400] on icon "Branch-specific-item" at bounding box center [1107, 409] width 19 height 19
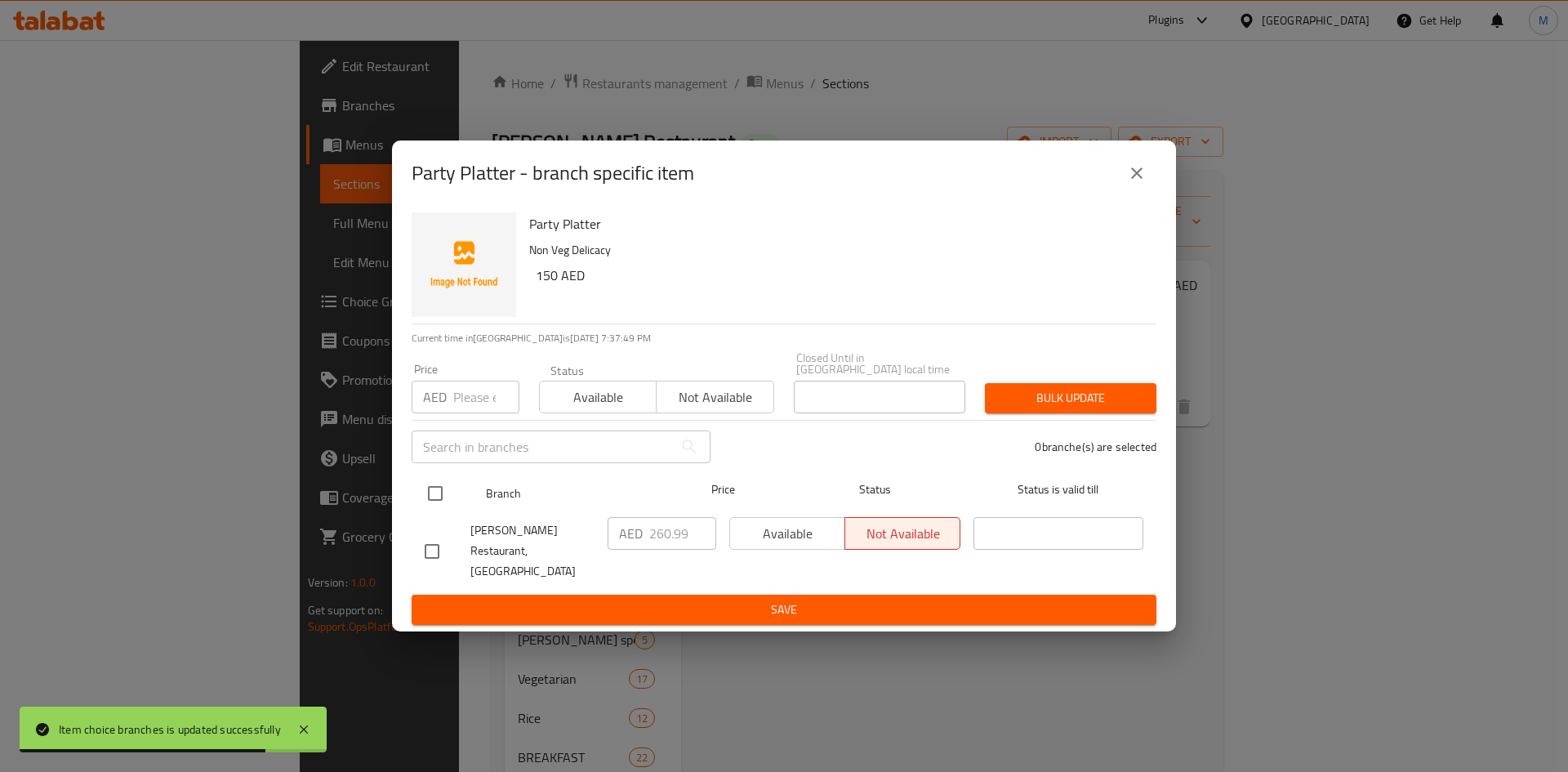
click at [425, 495] on input "checkbox" at bounding box center [435, 493] width 34 height 34
checkbox input "true"
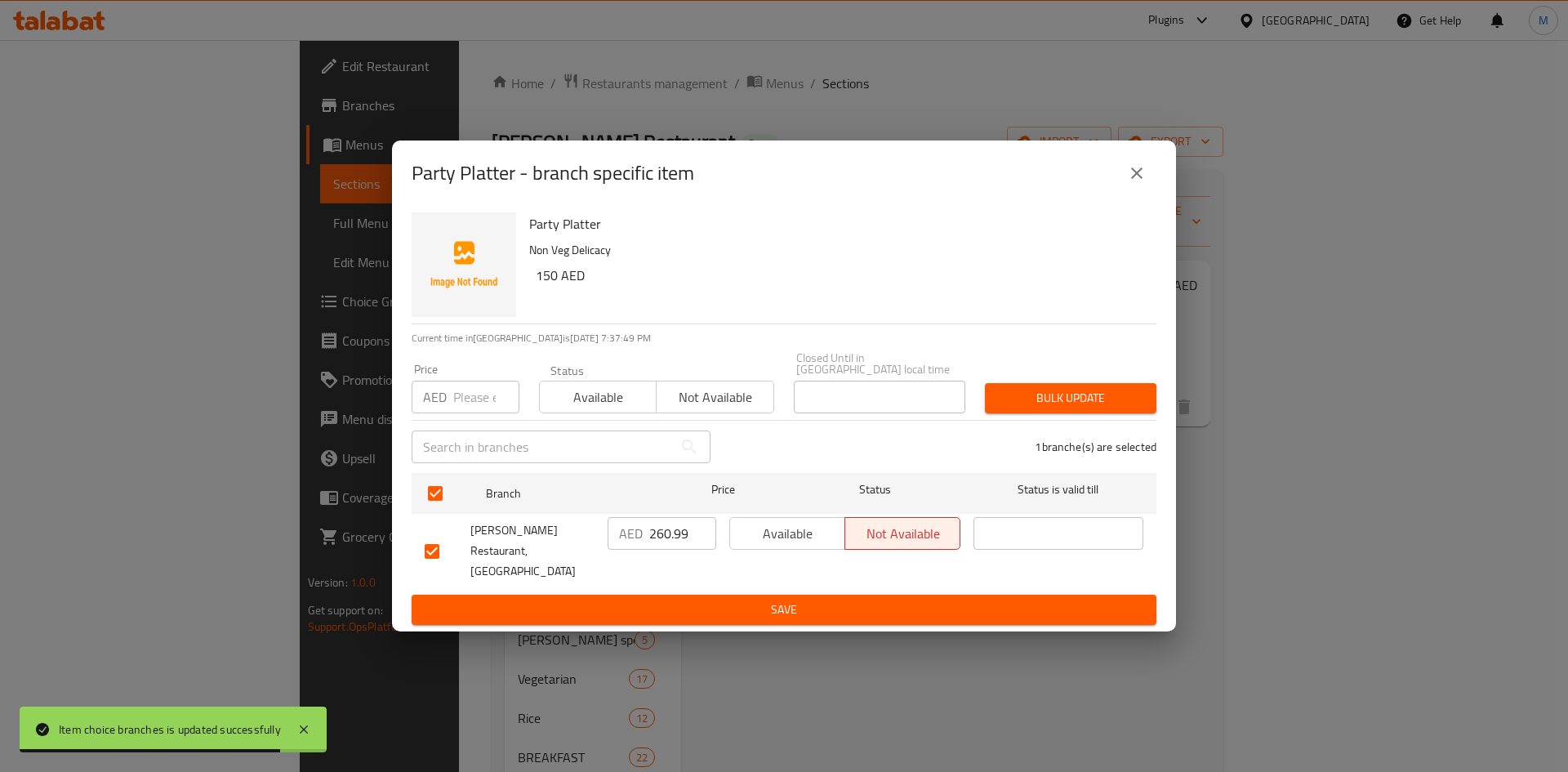
click at [455, 394] on input "number" at bounding box center [486, 396] width 66 height 32
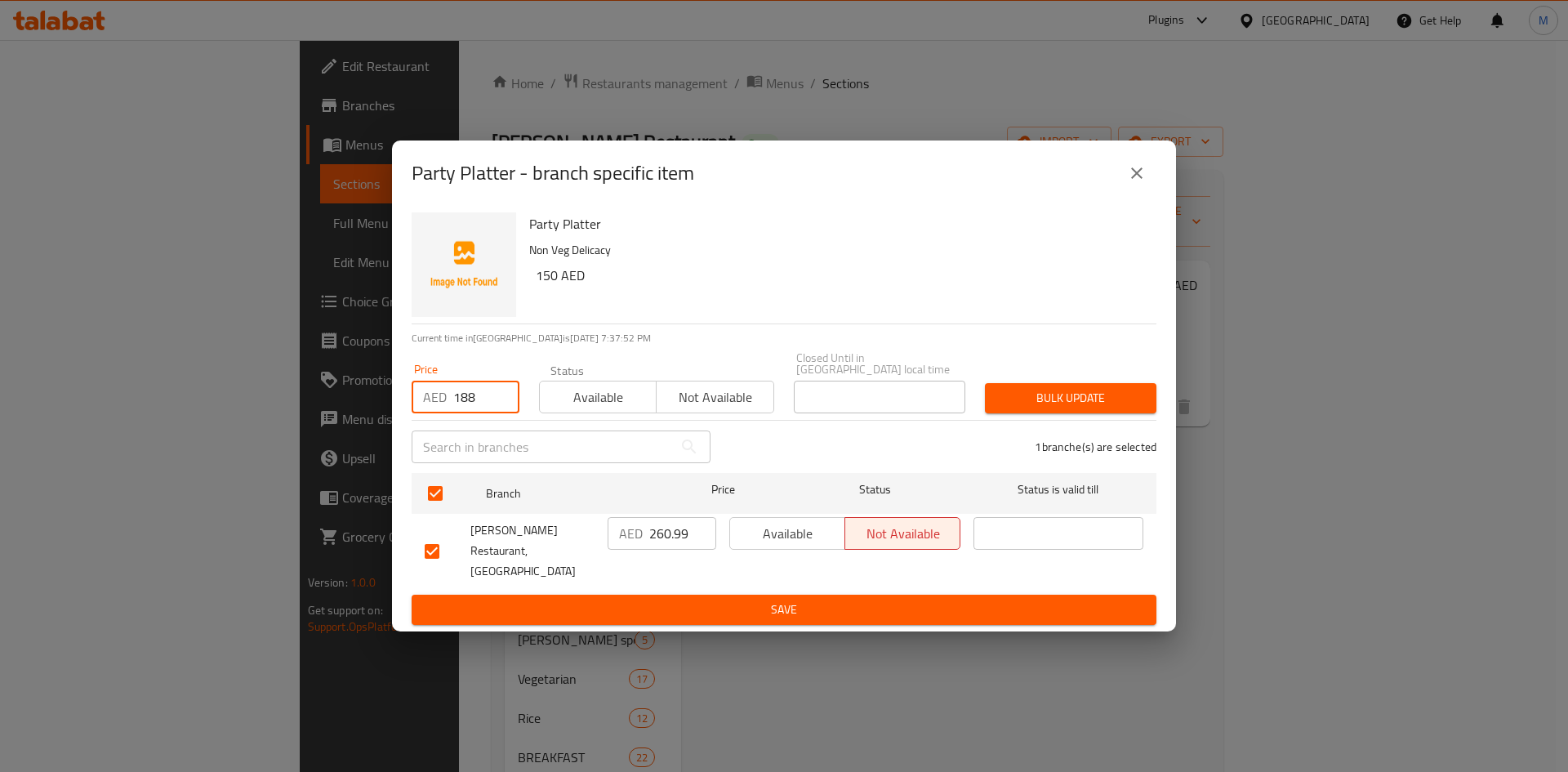
type input "188"
click at [1138, 392] on div "Bulk update" at bounding box center [1071, 398] width 192 height 50
click at [1120, 409] on span "Bulk update" at bounding box center [1071, 398] width 145 height 20
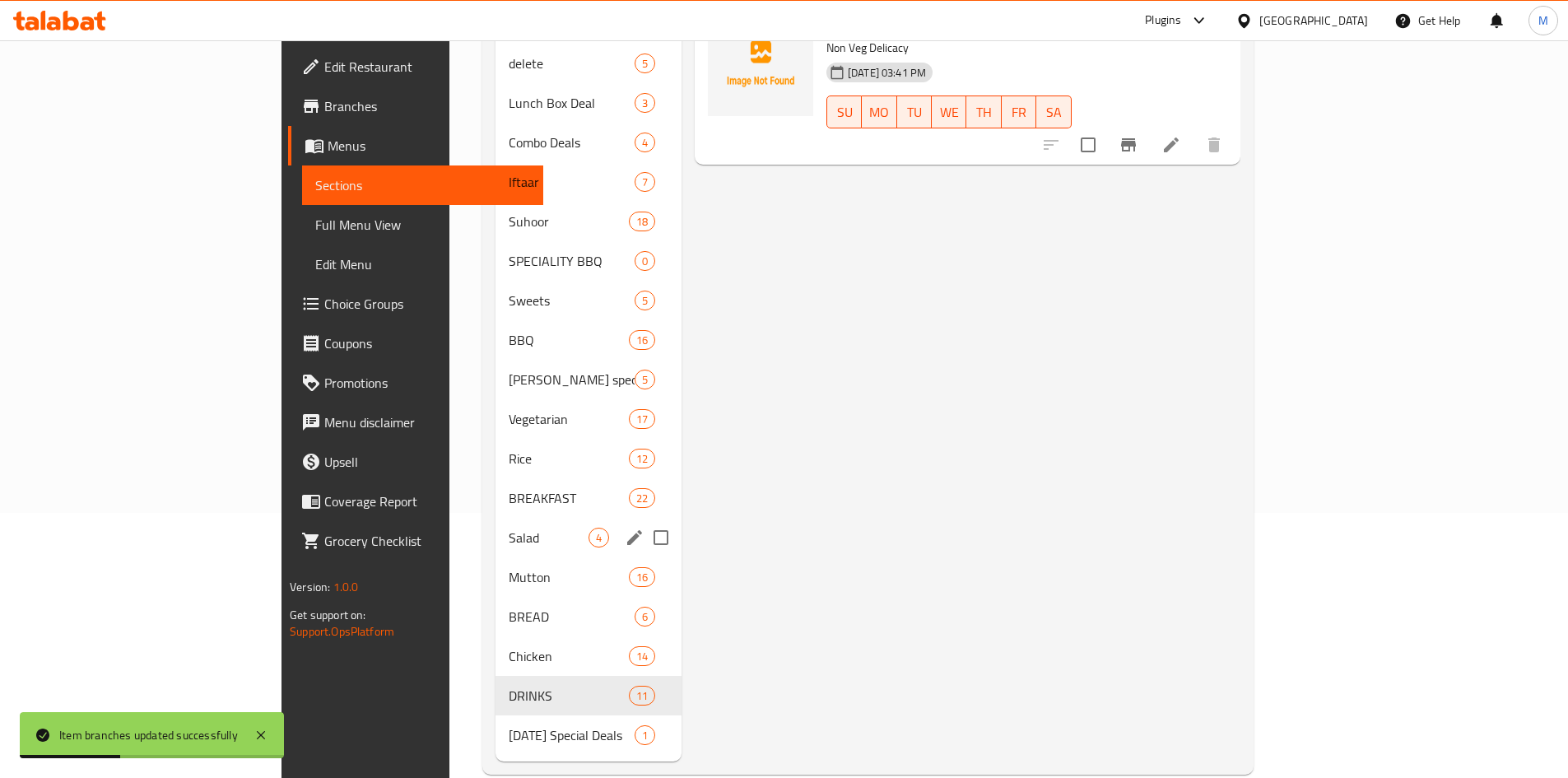
scroll to position [270, 0]
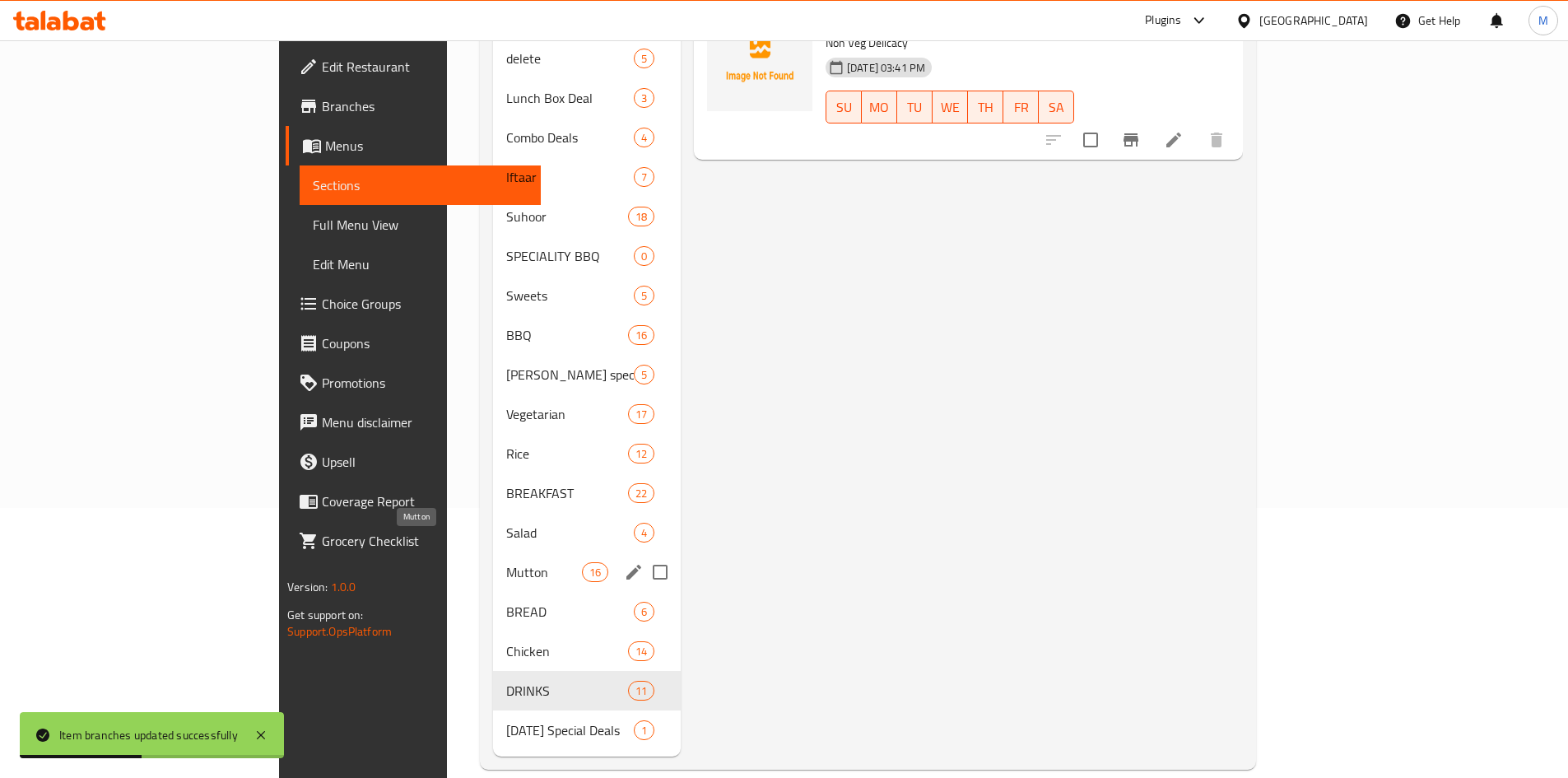
click at [507, 563] on span "Mutton" at bounding box center [544, 572] width 75 height 19
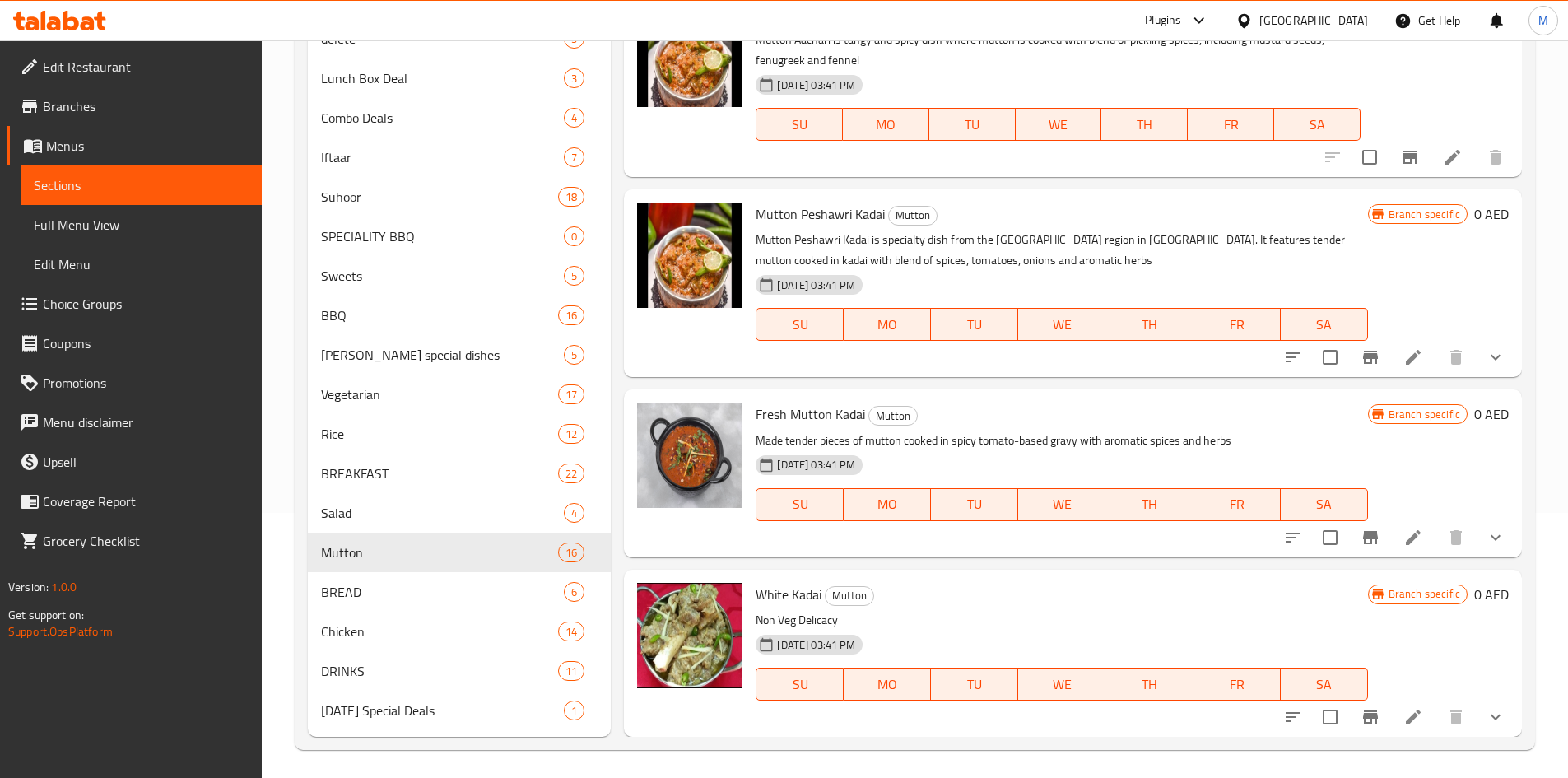
scroll to position [270, 0]
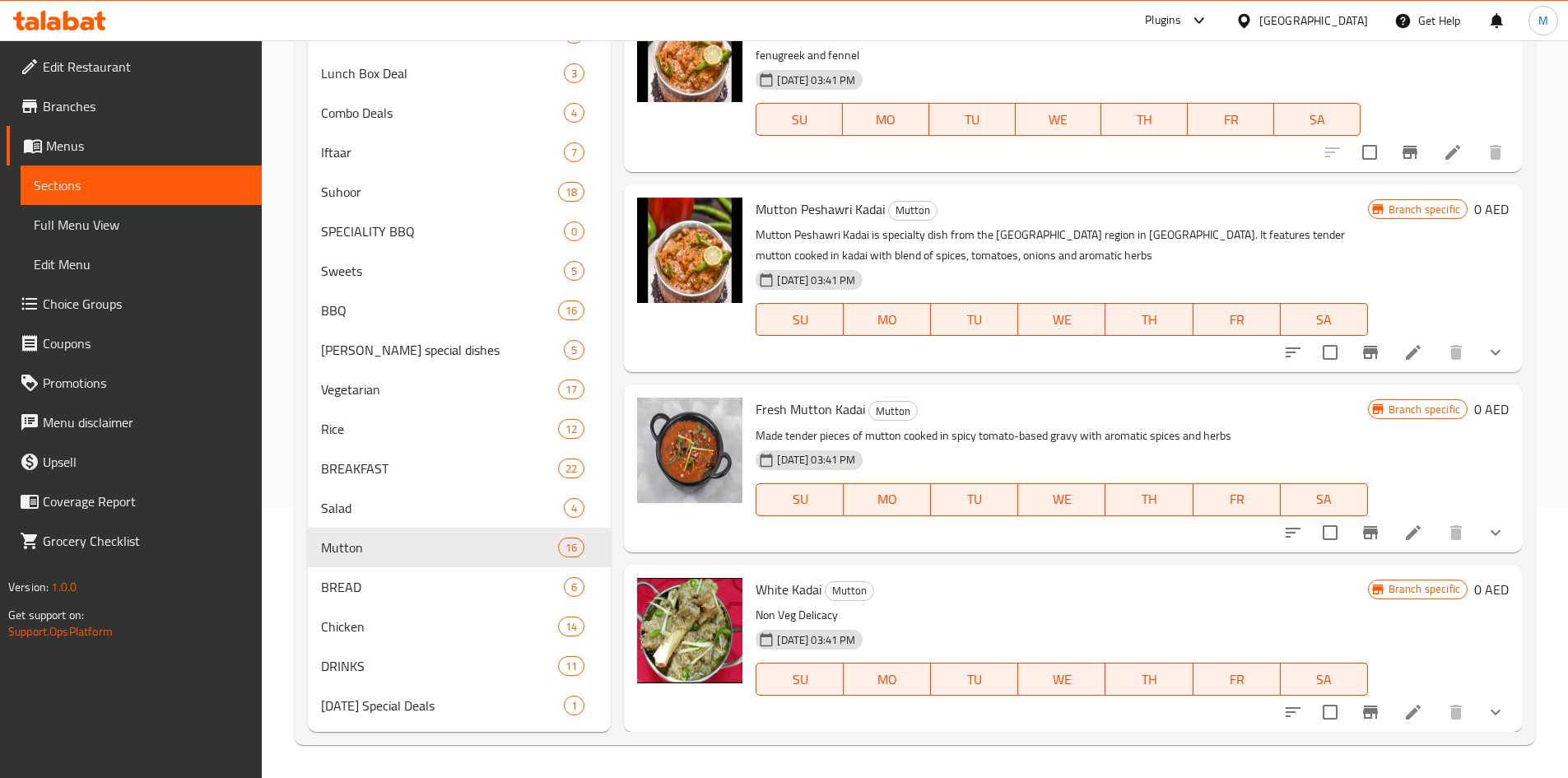
click at [770, 590] on span "White Kadai" at bounding box center [788, 590] width 66 height 25
drag, startPoint x: 770, startPoint y: 590, endPoint x: 803, endPoint y: 587, distance: 33.1
click at [803, 587] on span "White Kadai" at bounding box center [788, 590] width 66 height 25
copy span "White Kadai"
click at [1360, 708] on icon "Branch-specific-item" at bounding box center [1369, 712] width 19 height 19
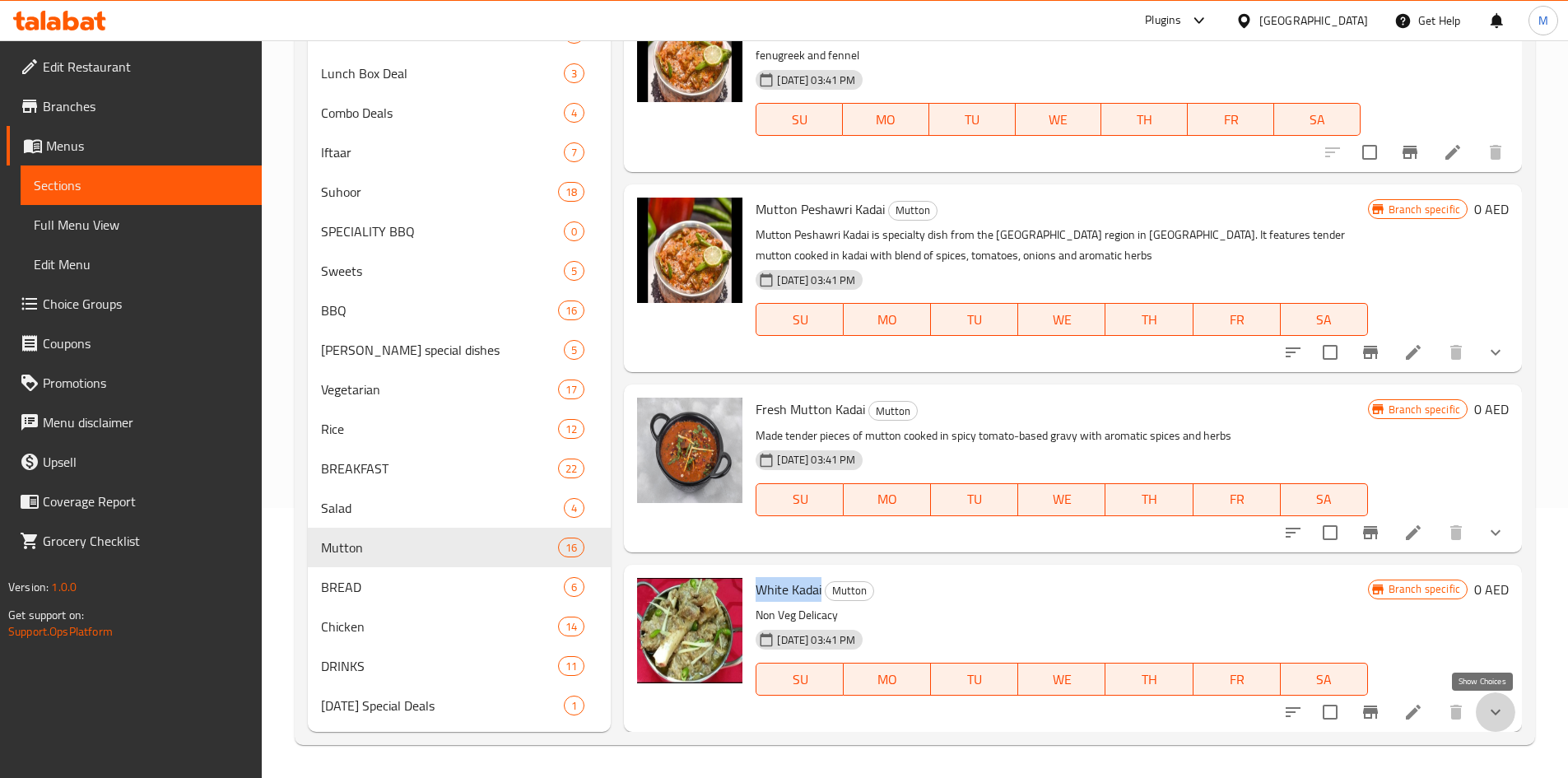
click at [1488, 708] on icon "show more" at bounding box center [1495, 712] width 19 height 19
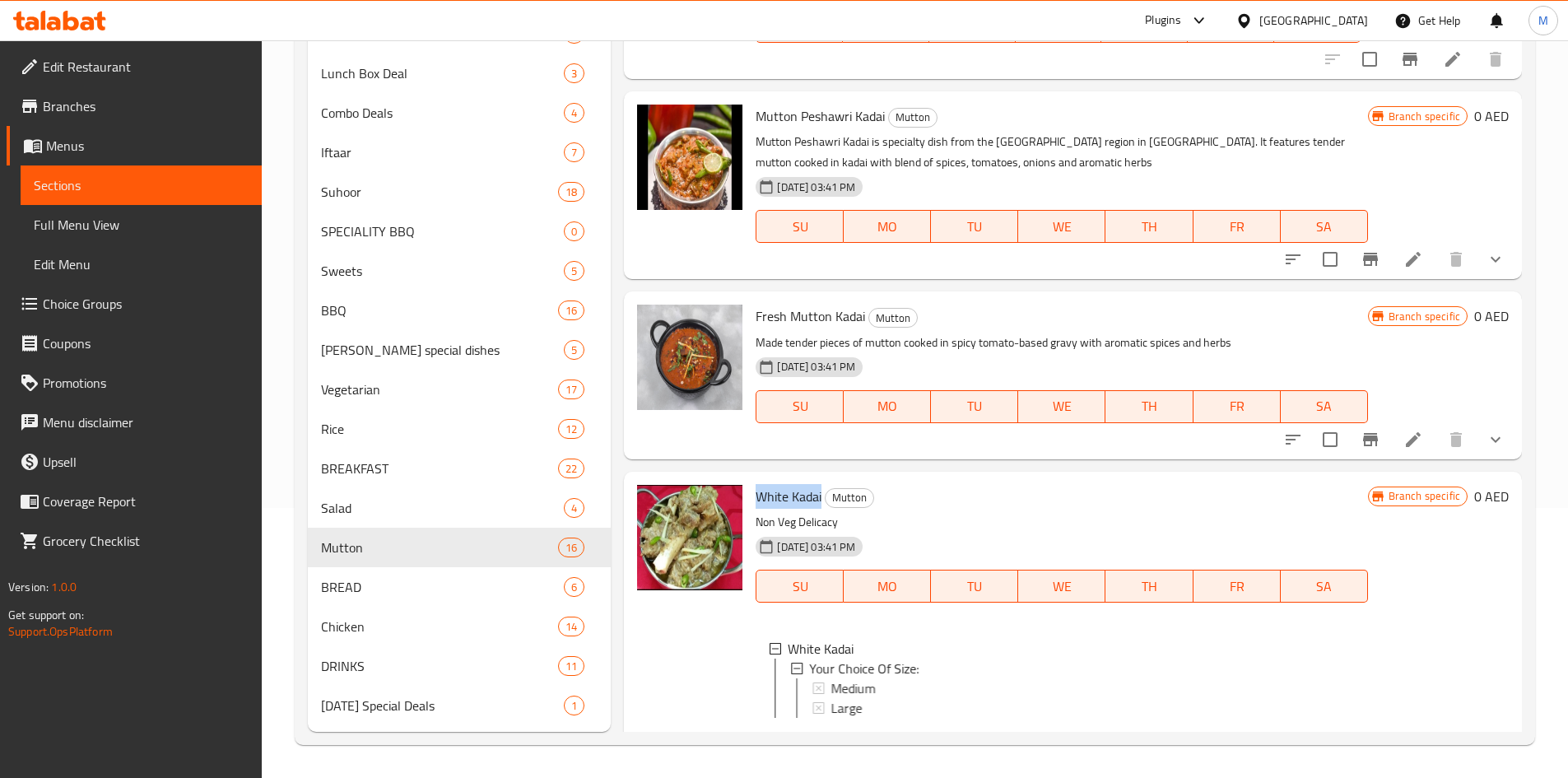
scroll to position [2404, 0]
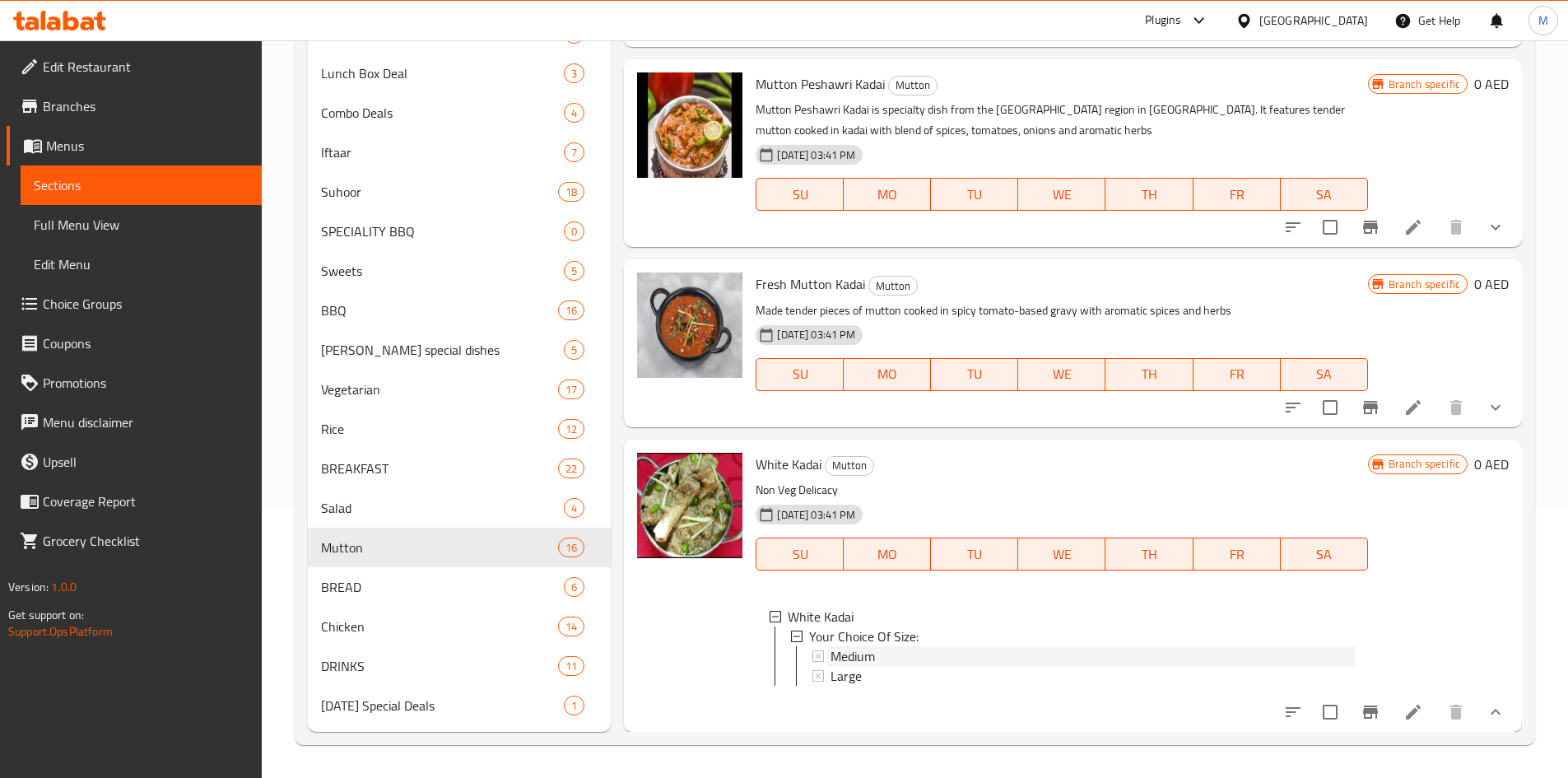
click at [895, 646] on div "Medium" at bounding box center [1092, 655] width 523 height 19
click at [861, 667] on span "Large" at bounding box center [846, 676] width 32 height 19
click at [1316, 705] on input "checkbox" at bounding box center [1330, 712] width 34 height 34
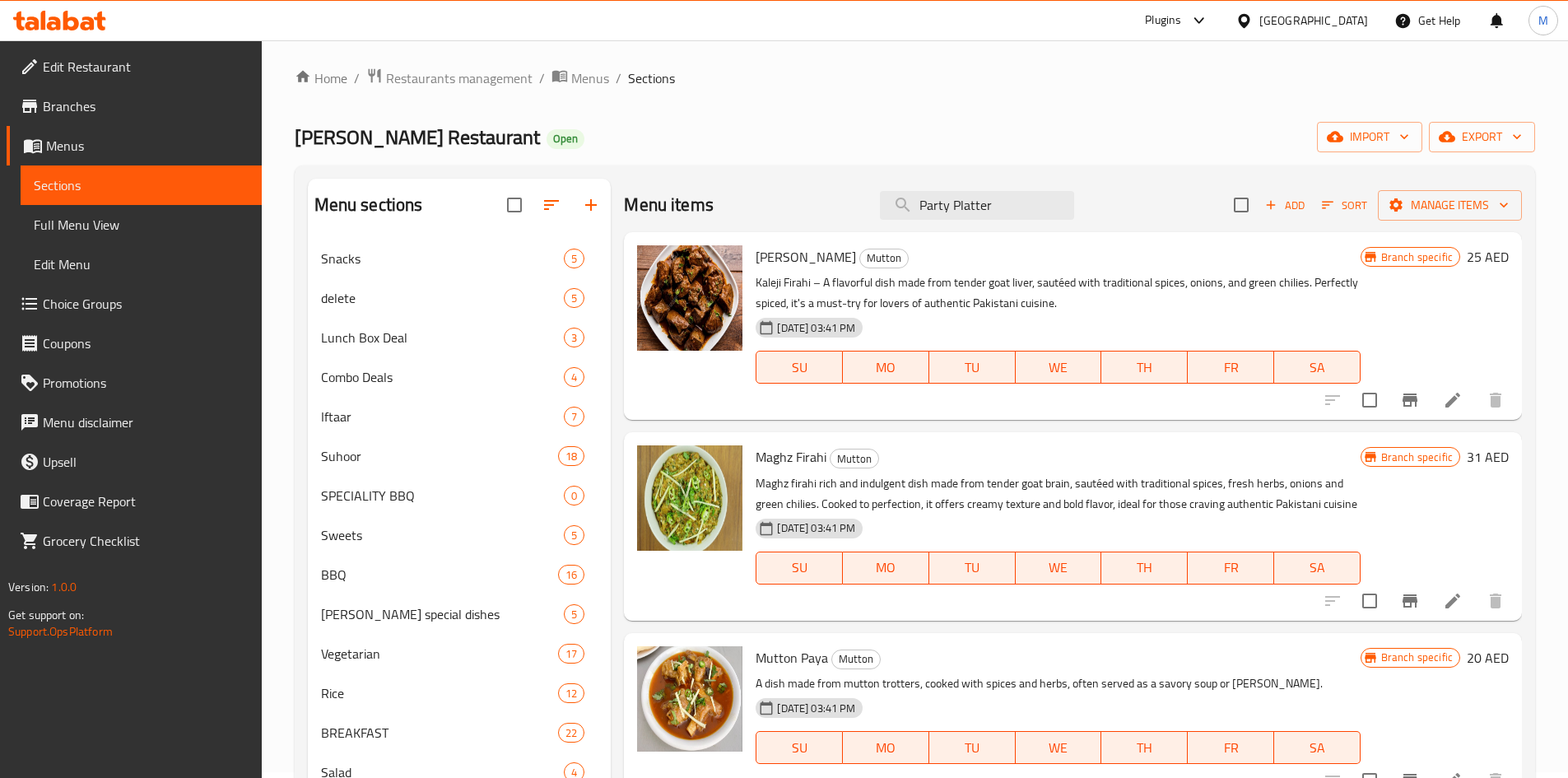
scroll to position [0, 0]
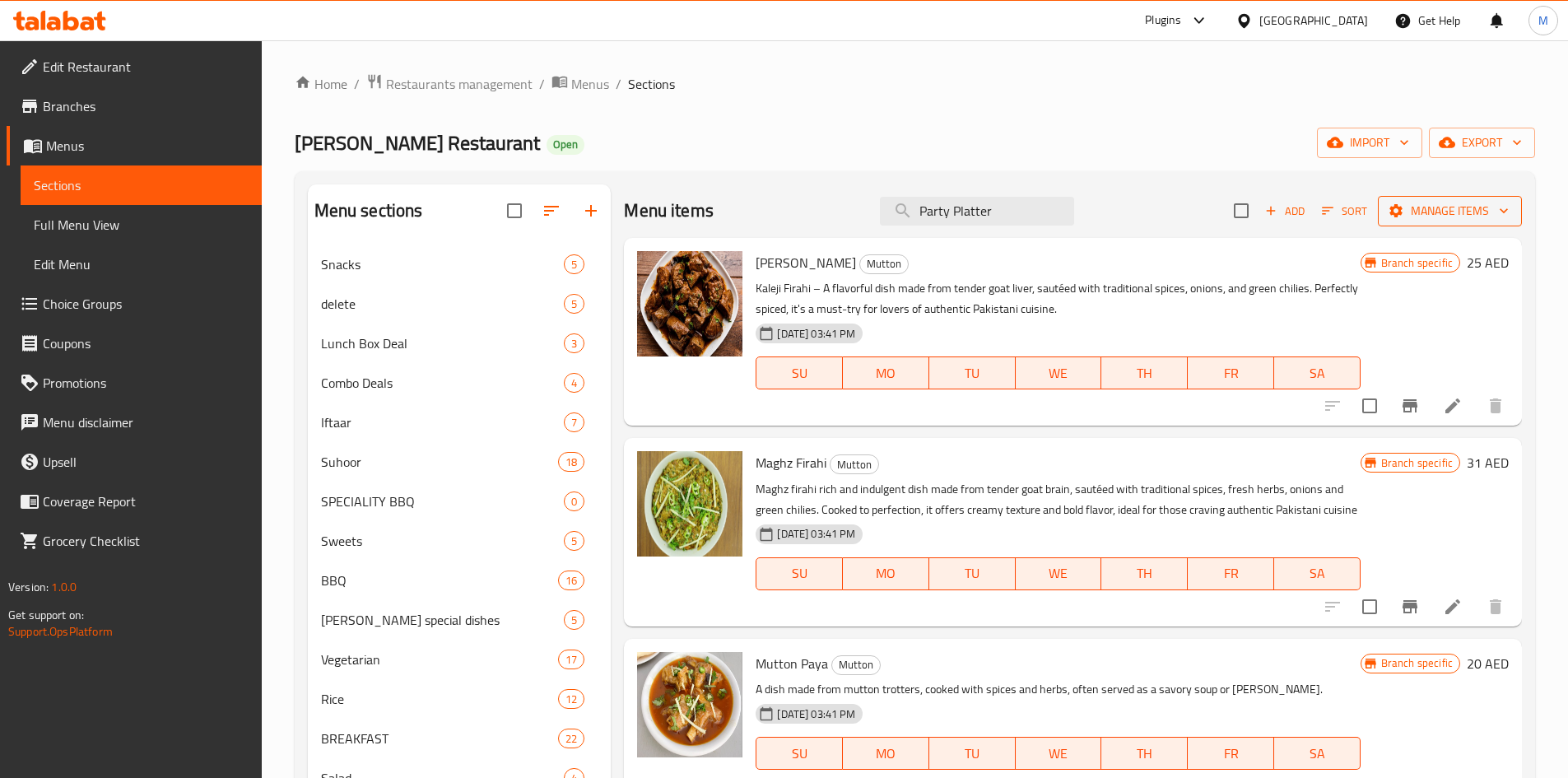
click at [1446, 202] on span "Manage items" at bounding box center [1449, 211] width 118 height 20
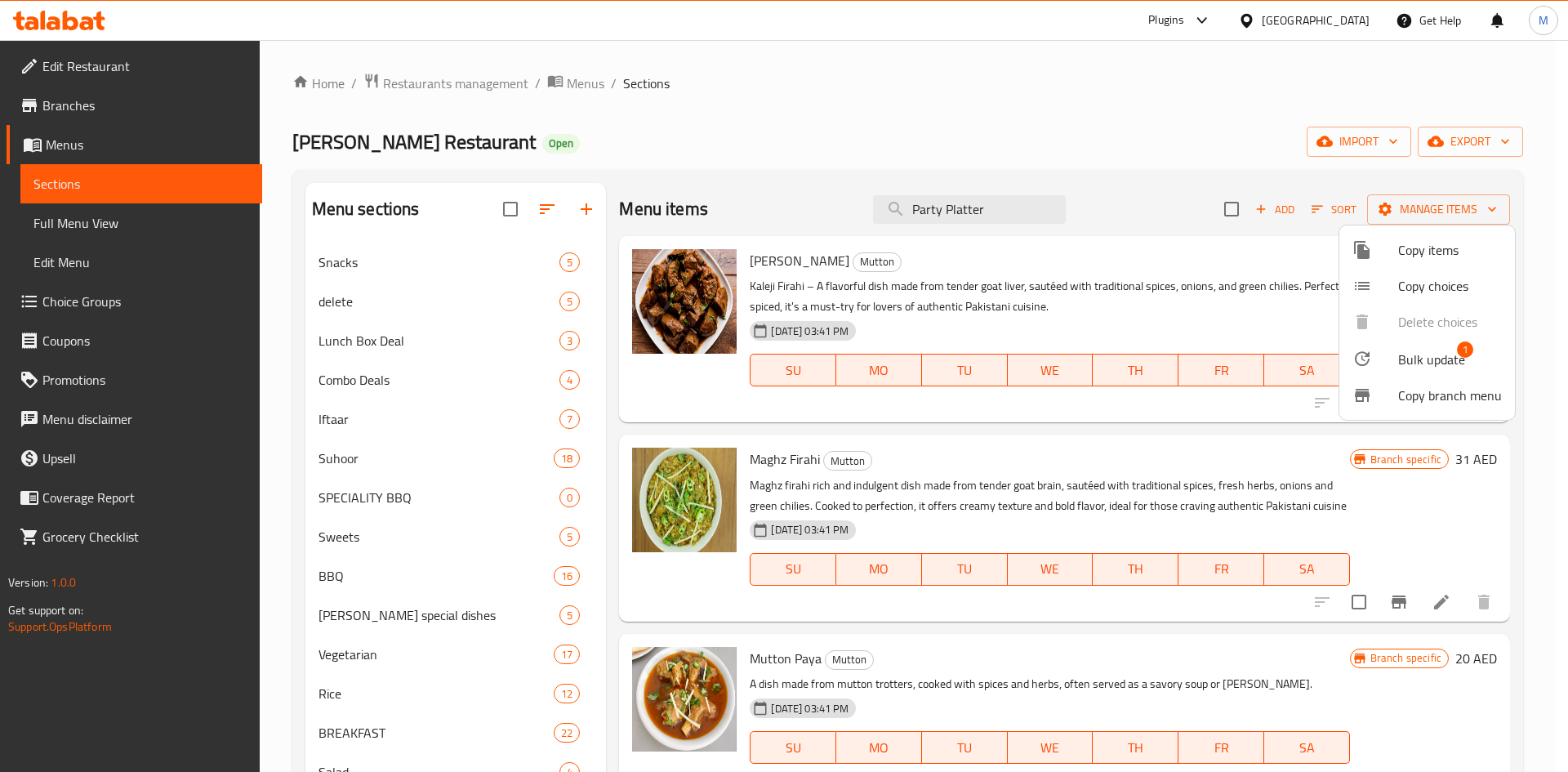
click at [1404, 357] on span "Bulk update" at bounding box center [1432, 359] width 67 height 19
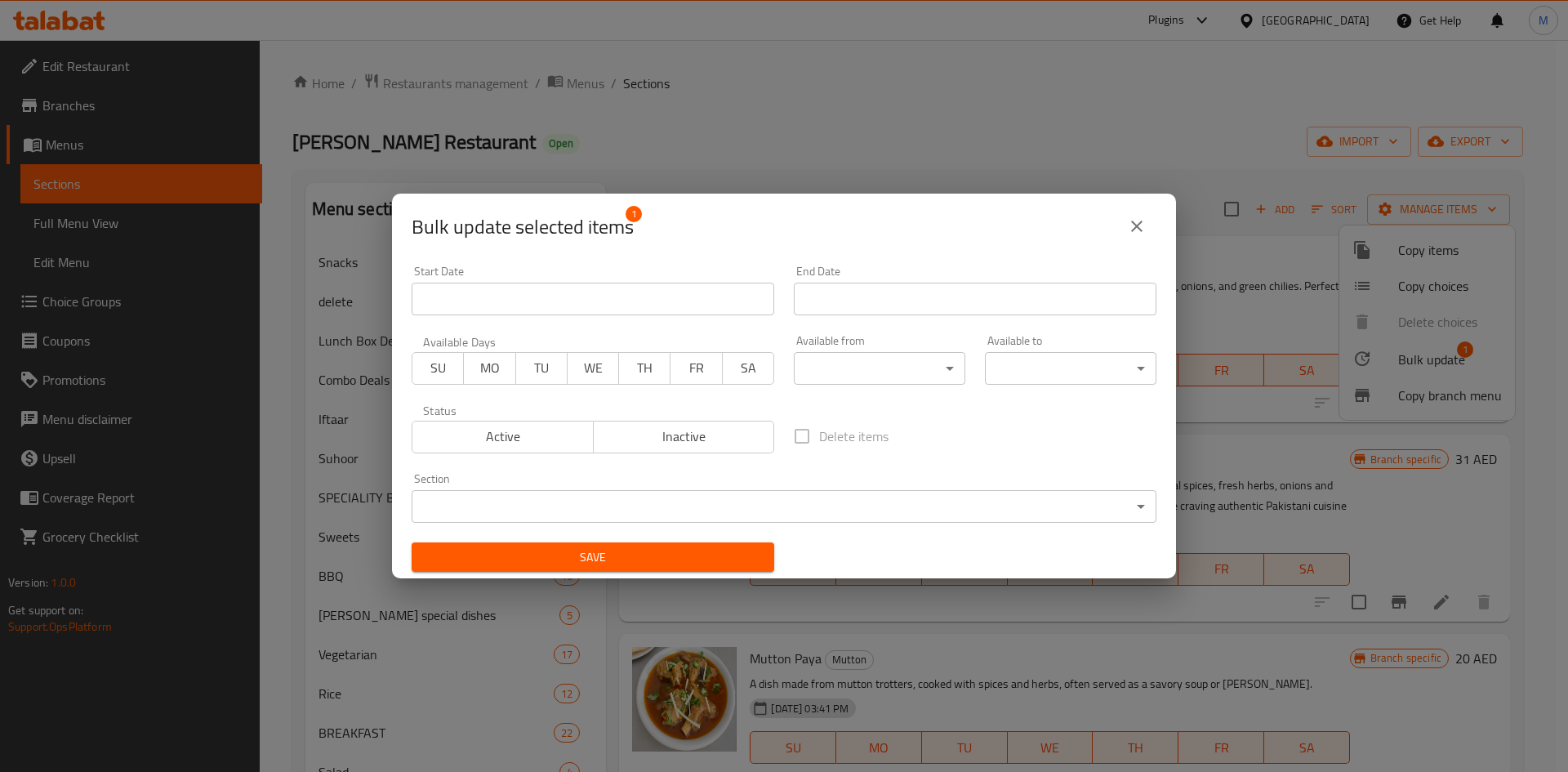
click at [540, 497] on body "​ Plugins United Arab Emirates Get Help M Edit Restaurant Branches Menus Sectio…" at bounding box center [784, 405] width 1568 height 732
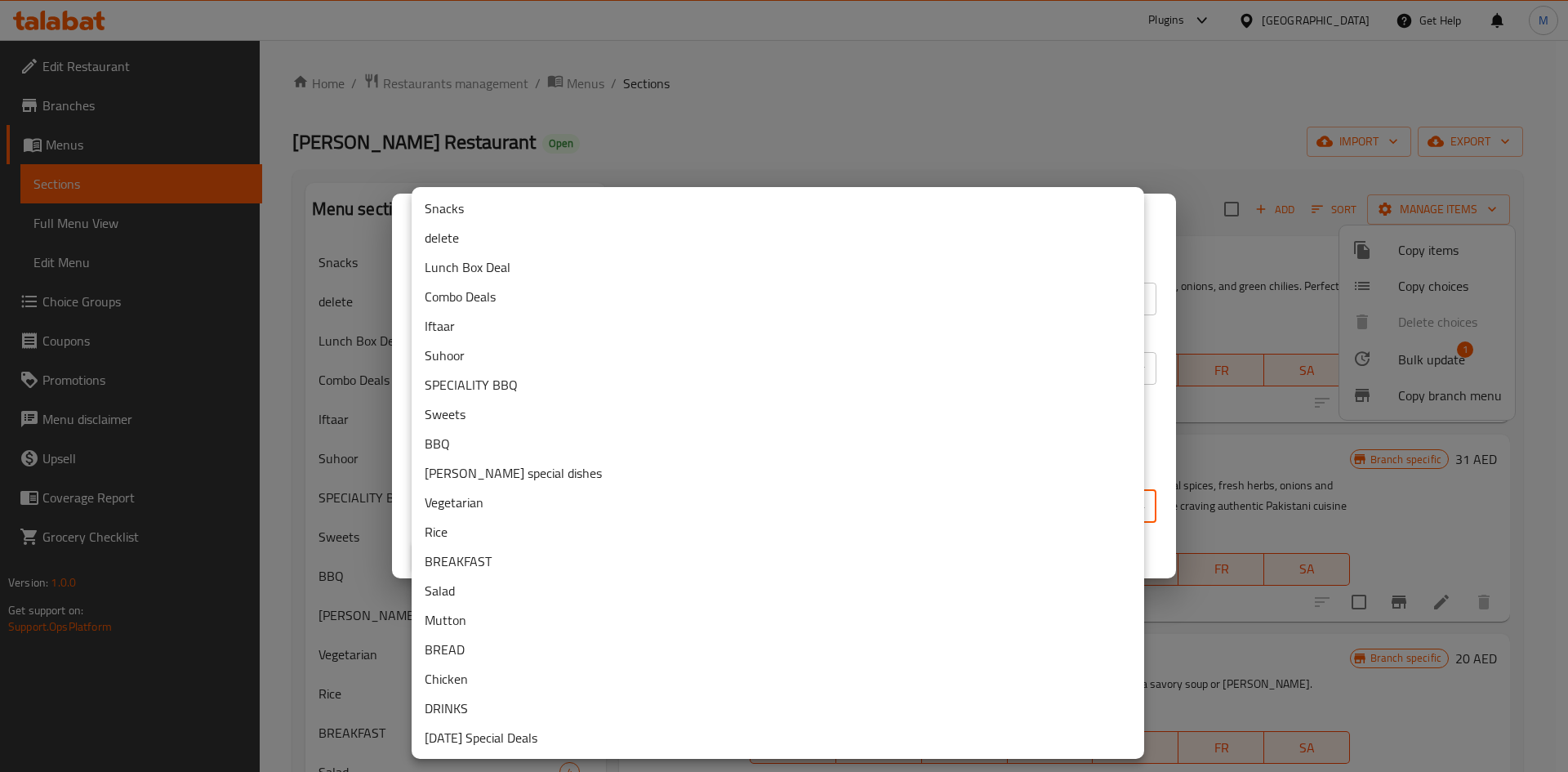
click at [459, 239] on li "delete" at bounding box center [778, 238] width 733 height 29
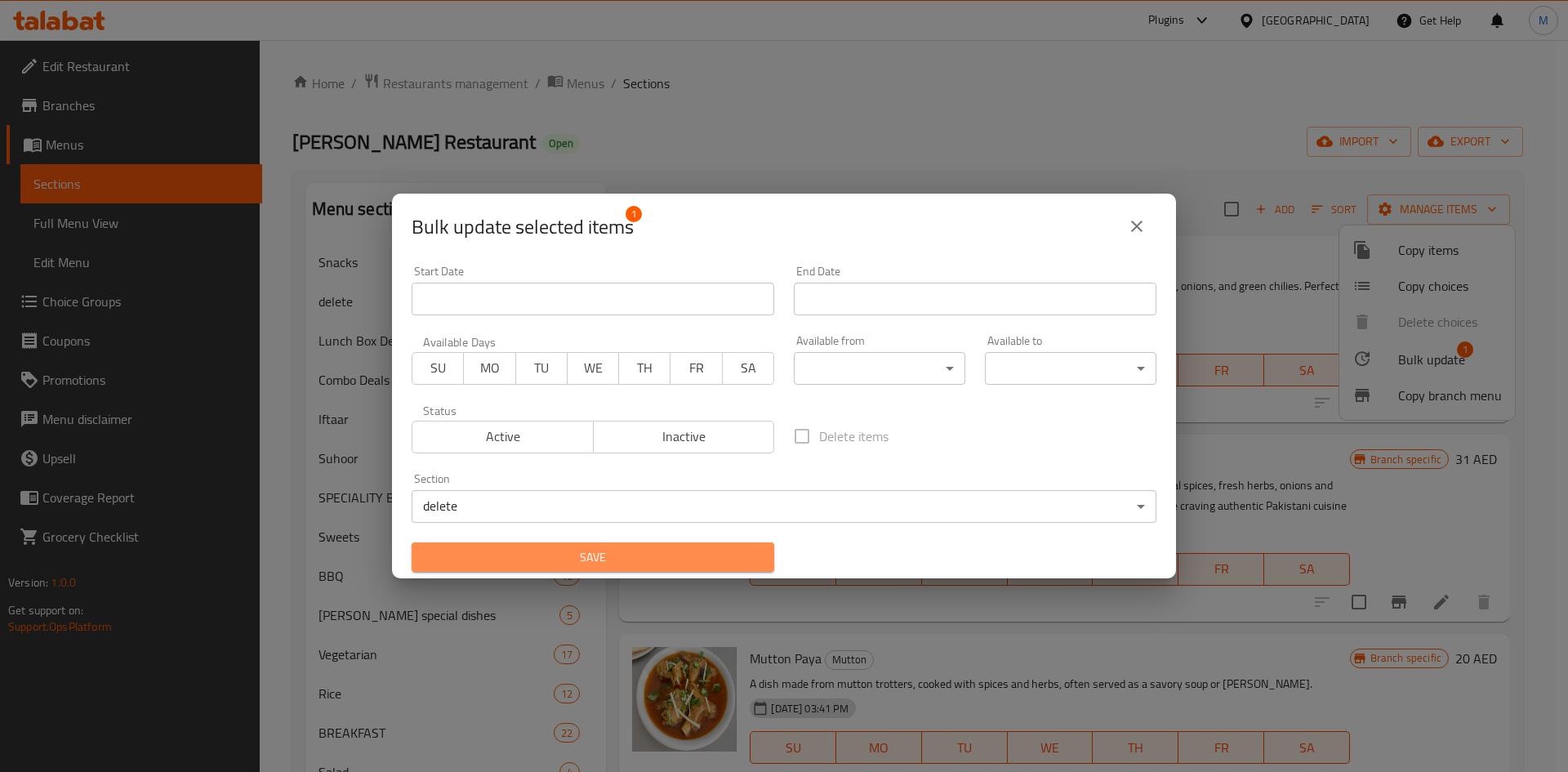
click at [625, 550] on span "Save" at bounding box center [592, 557] width 336 height 20
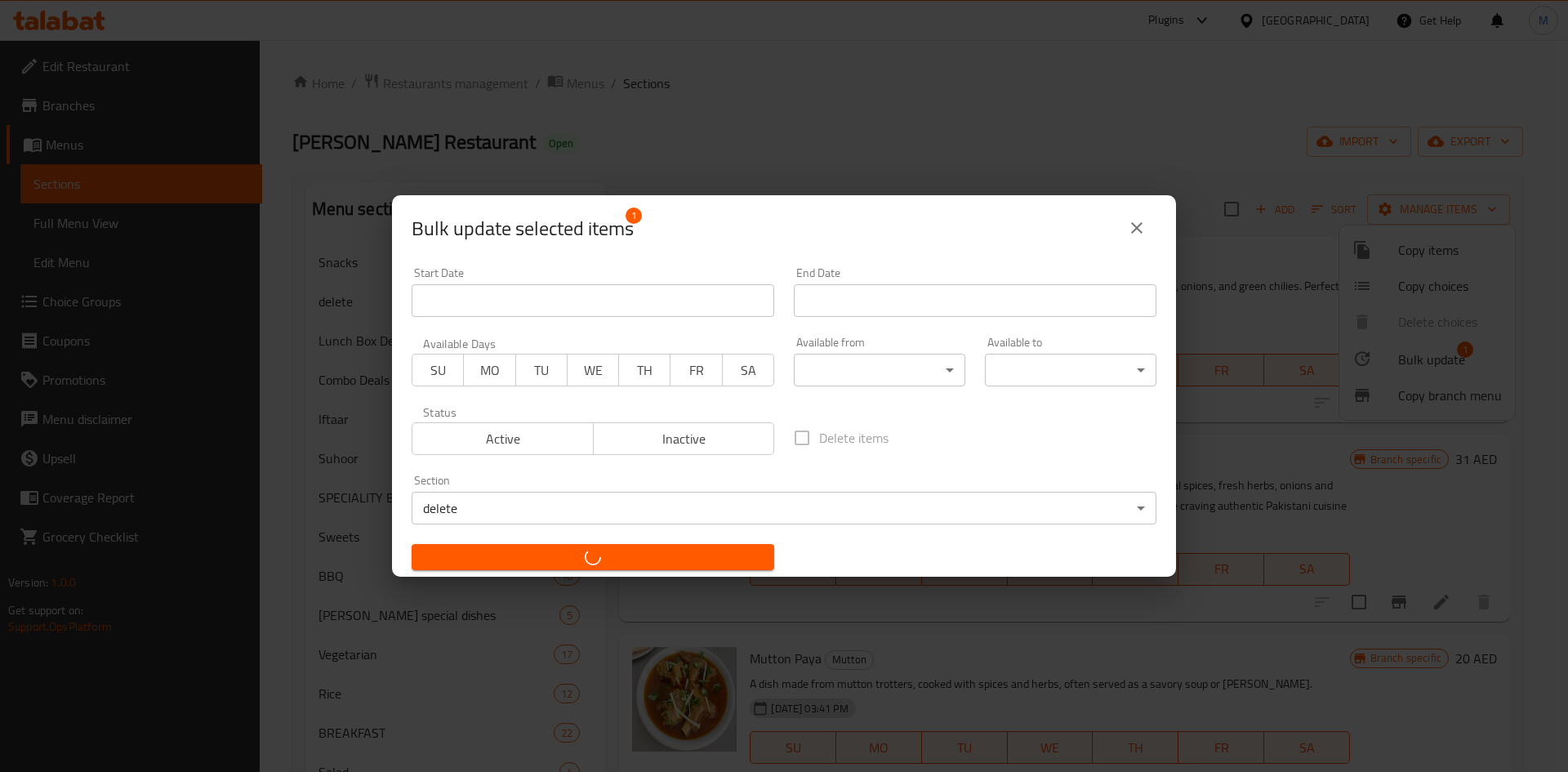
checkbox input "false"
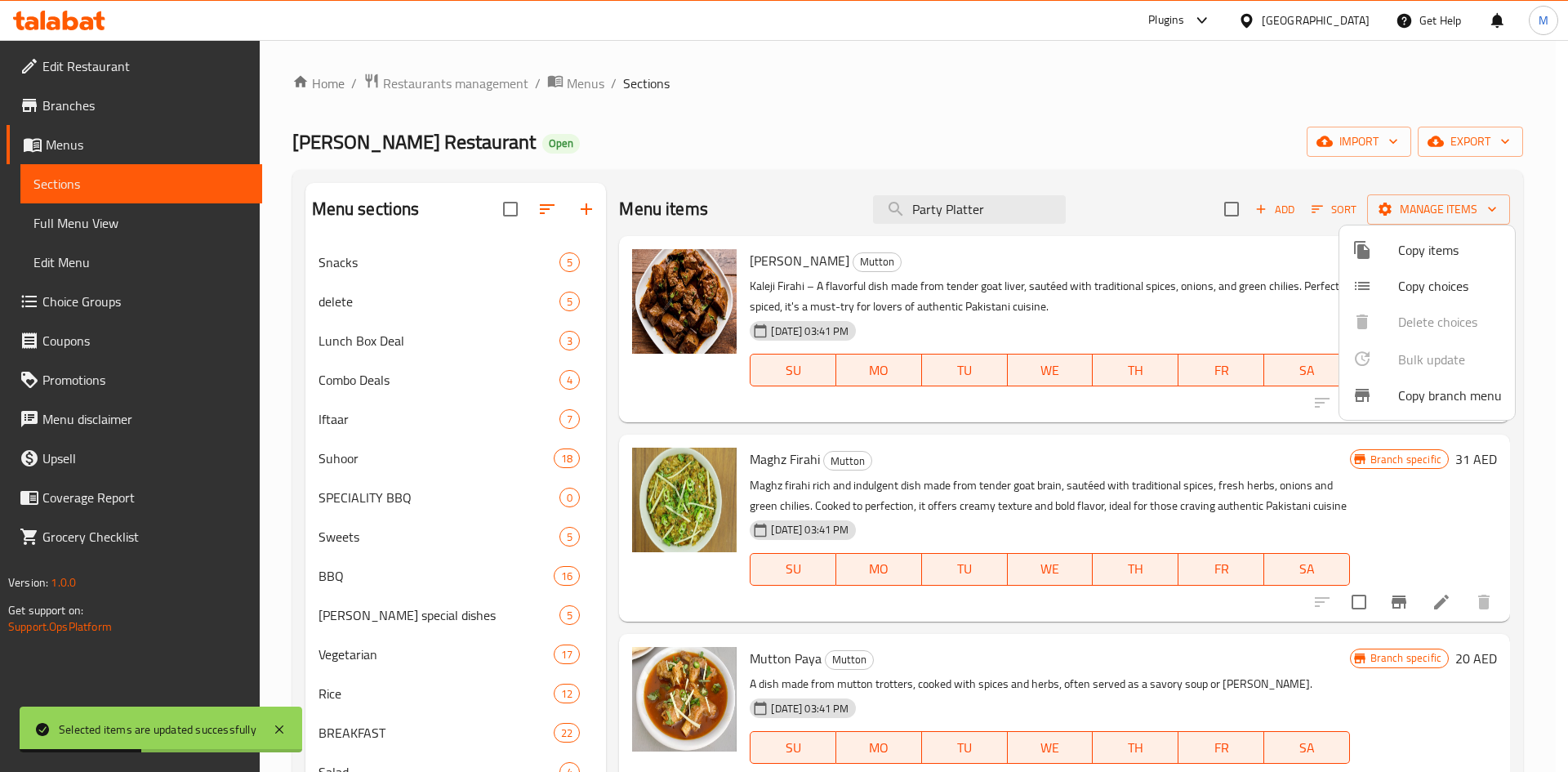
click at [707, 427] on div at bounding box center [784, 386] width 1568 height 772
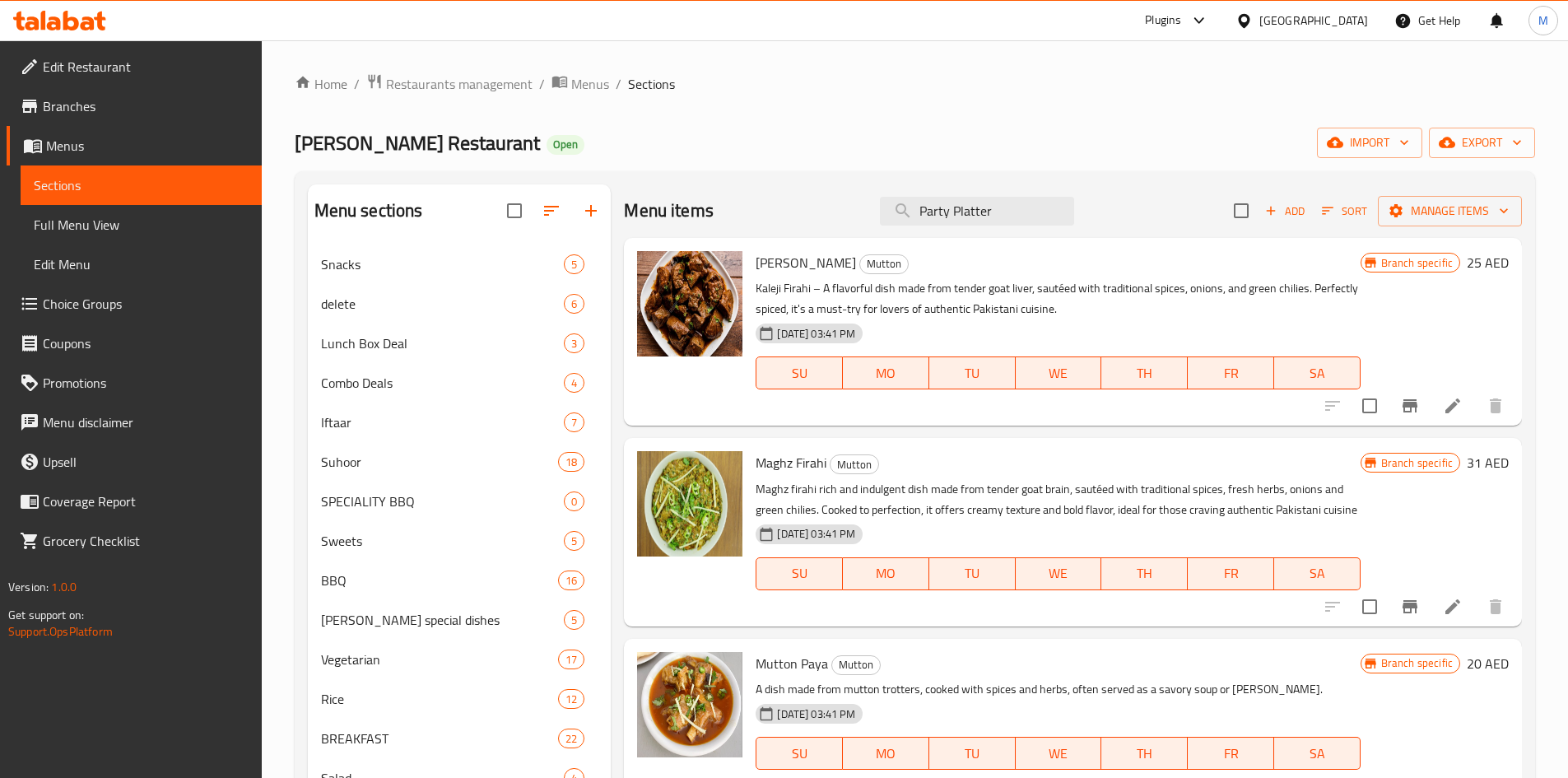
click at [769, 260] on span "Kaleji Firahi" at bounding box center [805, 263] width 100 height 25
click at [772, 265] on span "Kaleji Firahi" at bounding box center [805, 263] width 100 height 25
copy span "Kaleji"
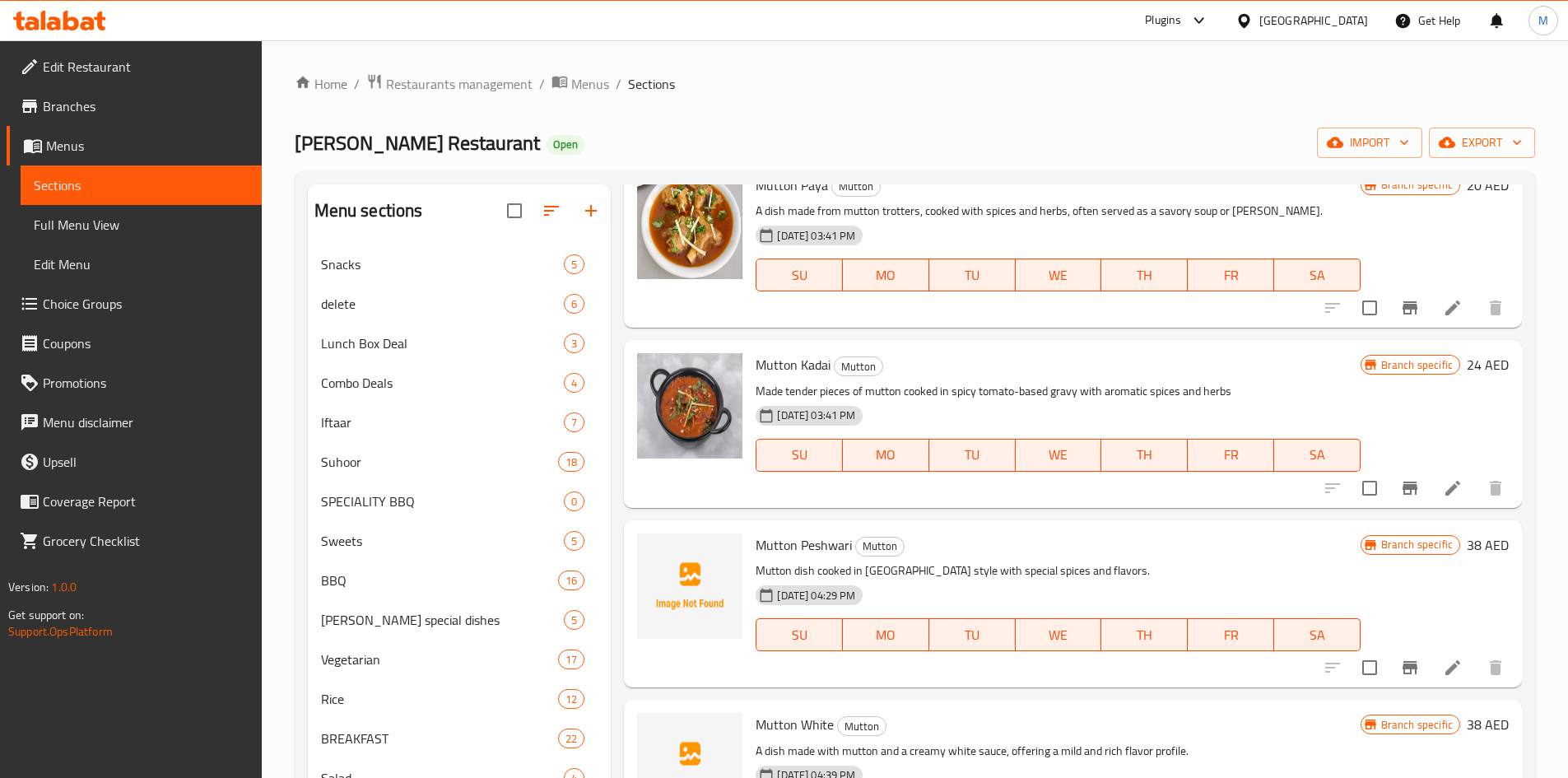
scroll to position [494, 0]
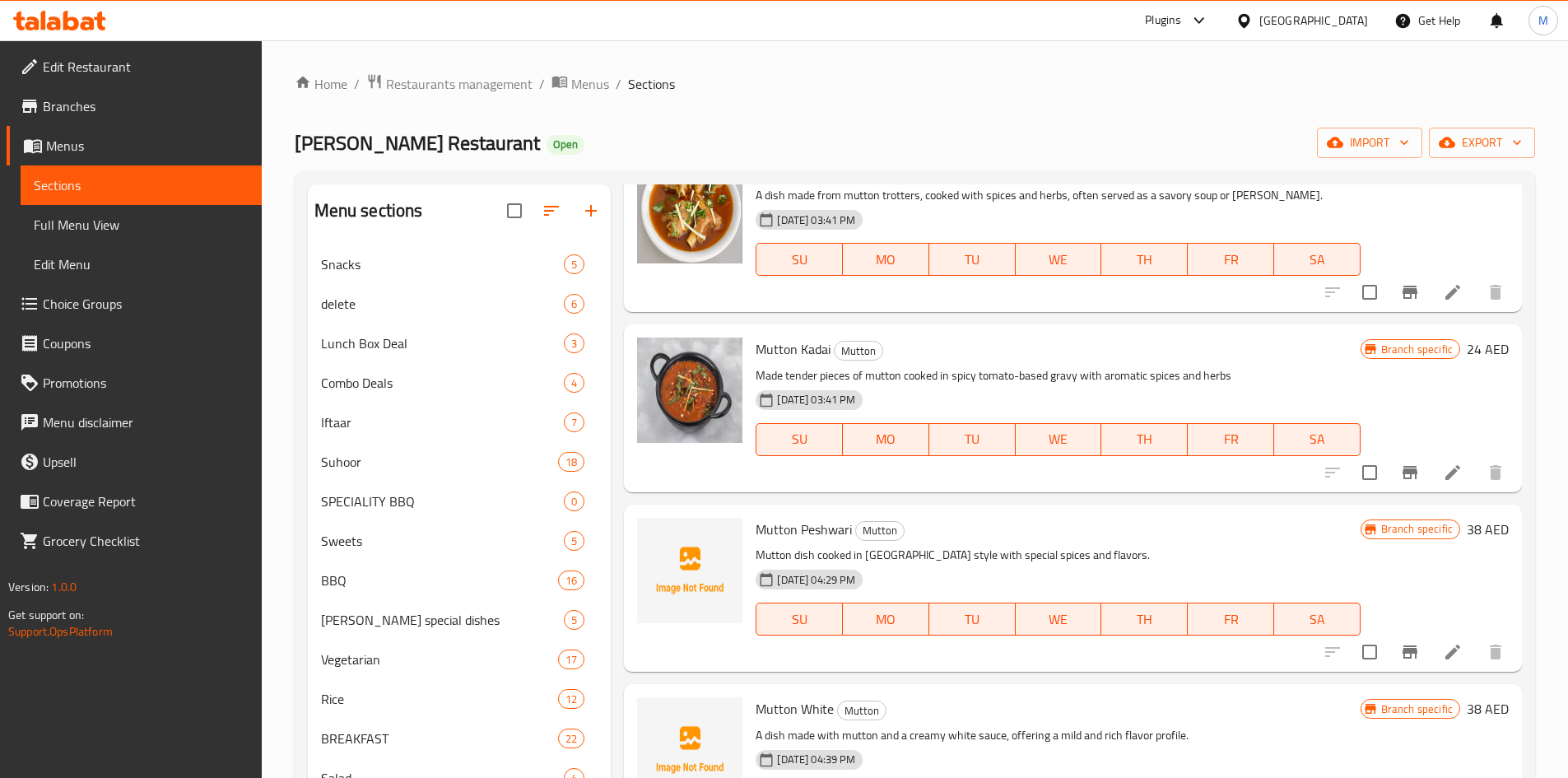
click at [823, 361] on span "Mutton Kadai" at bounding box center [792, 349] width 75 height 25
copy span "Kadai"
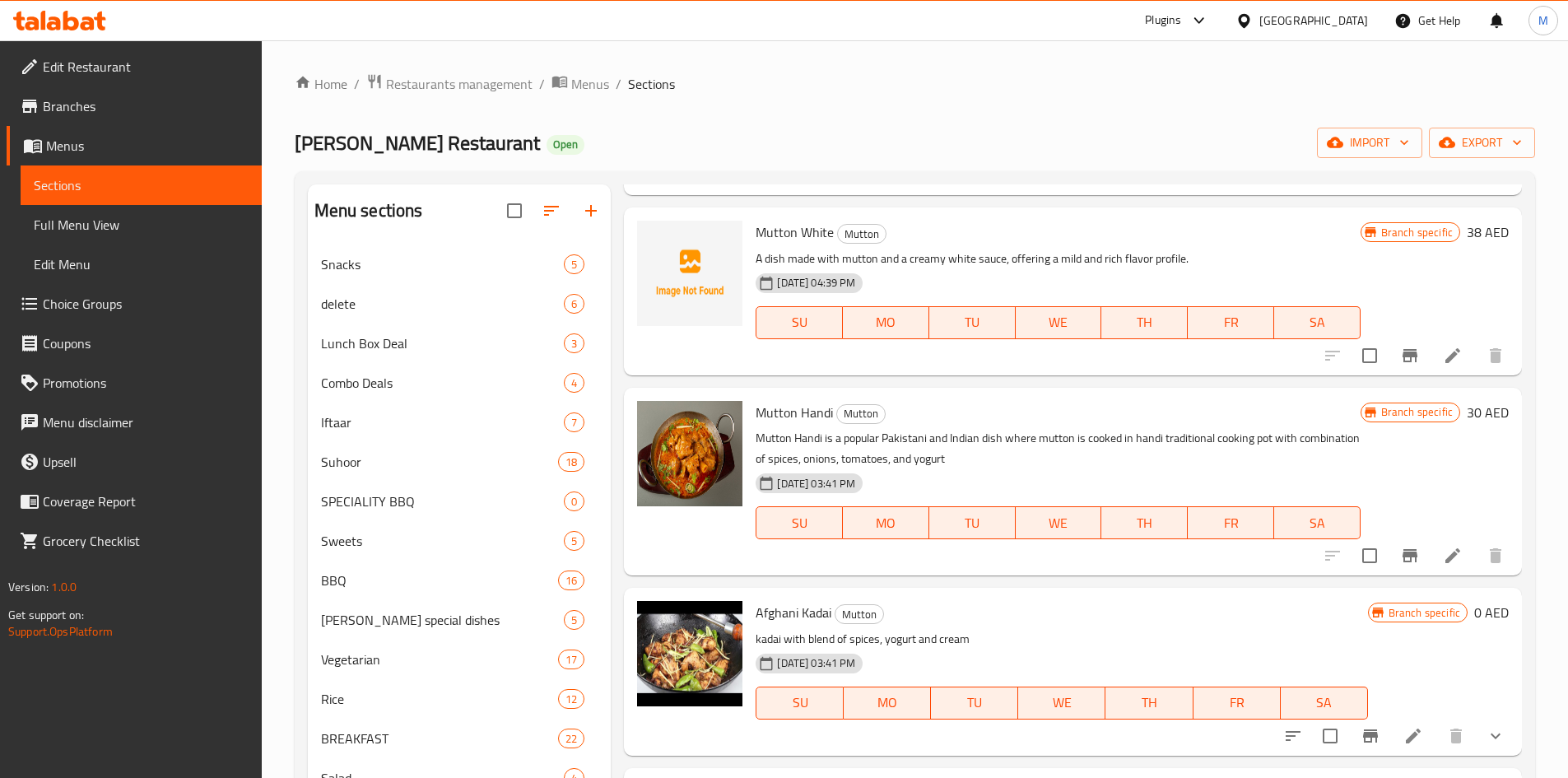
scroll to position [988, 0]
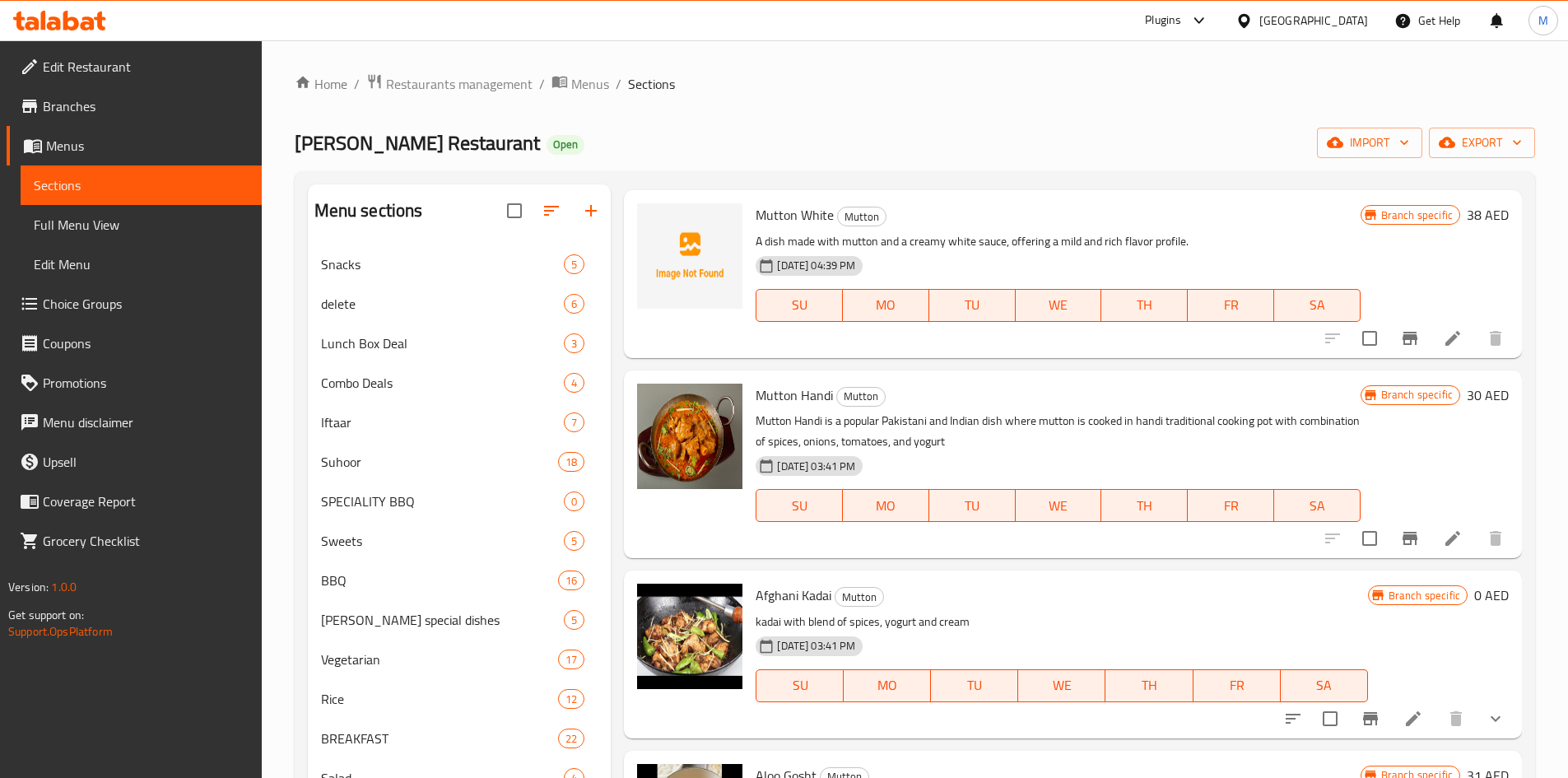
click at [783, 227] on span "Mutton White" at bounding box center [794, 214] width 78 height 25
drag, startPoint x: 783, startPoint y: 231, endPoint x: 812, endPoint y: 231, distance: 29.0
click at [812, 227] on span "Mutton White" at bounding box center [794, 214] width 78 height 25
copy span "Mutton White"
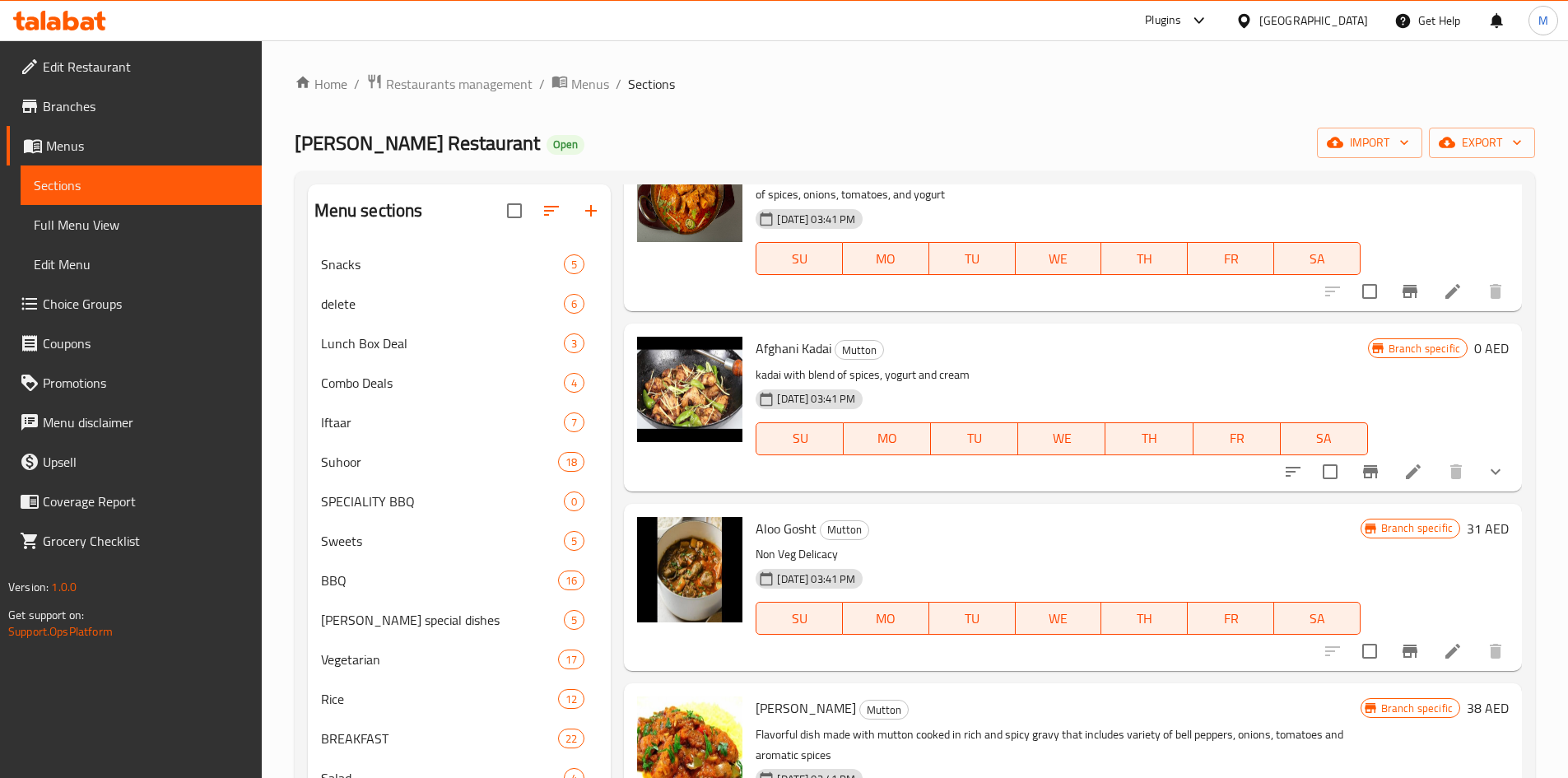
scroll to position [1317, 0]
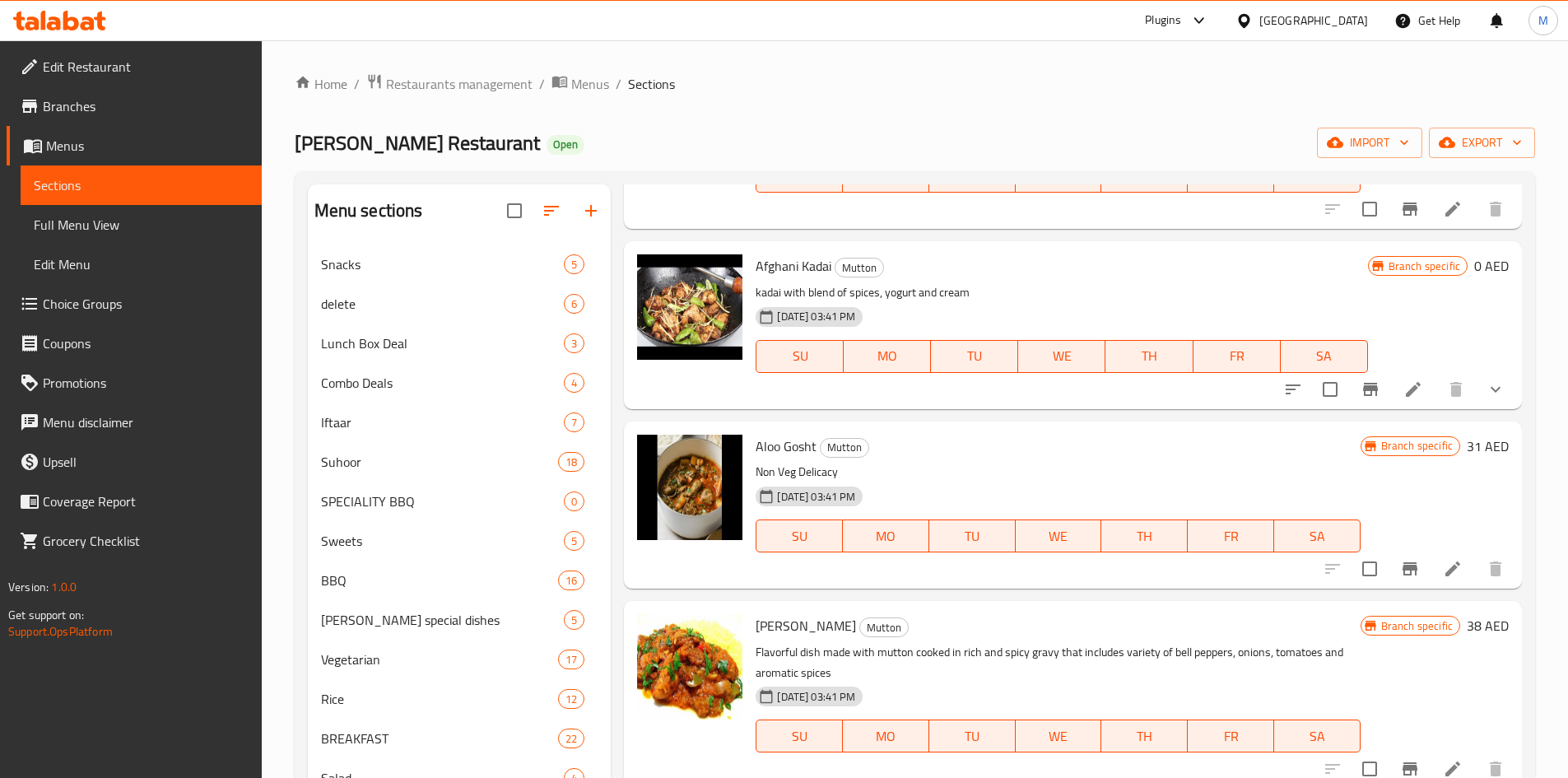
click at [777, 279] on span "Afghani Kadai" at bounding box center [793, 266] width 76 height 25
drag, startPoint x: 777, startPoint y: 287, endPoint x: 807, endPoint y: 285, distance: 30.1
click at [808, 279] on span "Afghani Kadai" at bounding box center [793, 266] width 76 height 25
copy span "Afghani Kadai"
click at [938, 301] on div "Afghani Kadai Mutton kadai with blend of spices, yogurt and cream 27-08-2025 03…" at bounding box center [1060, 325] width 624 height 154
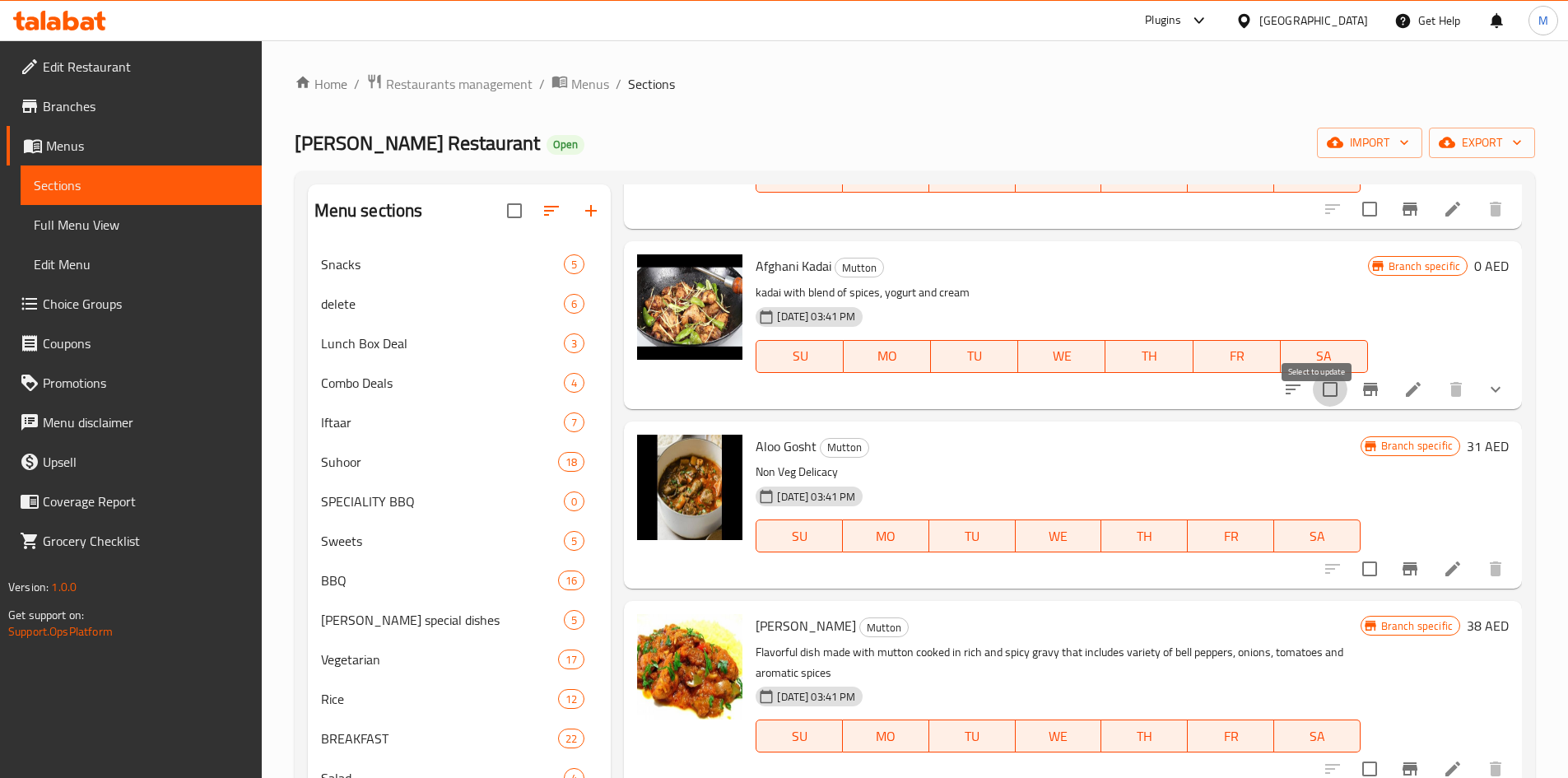
click at [1322, 407] on input "checkbox" at bounding box center [1330, 389] width 34 height 34
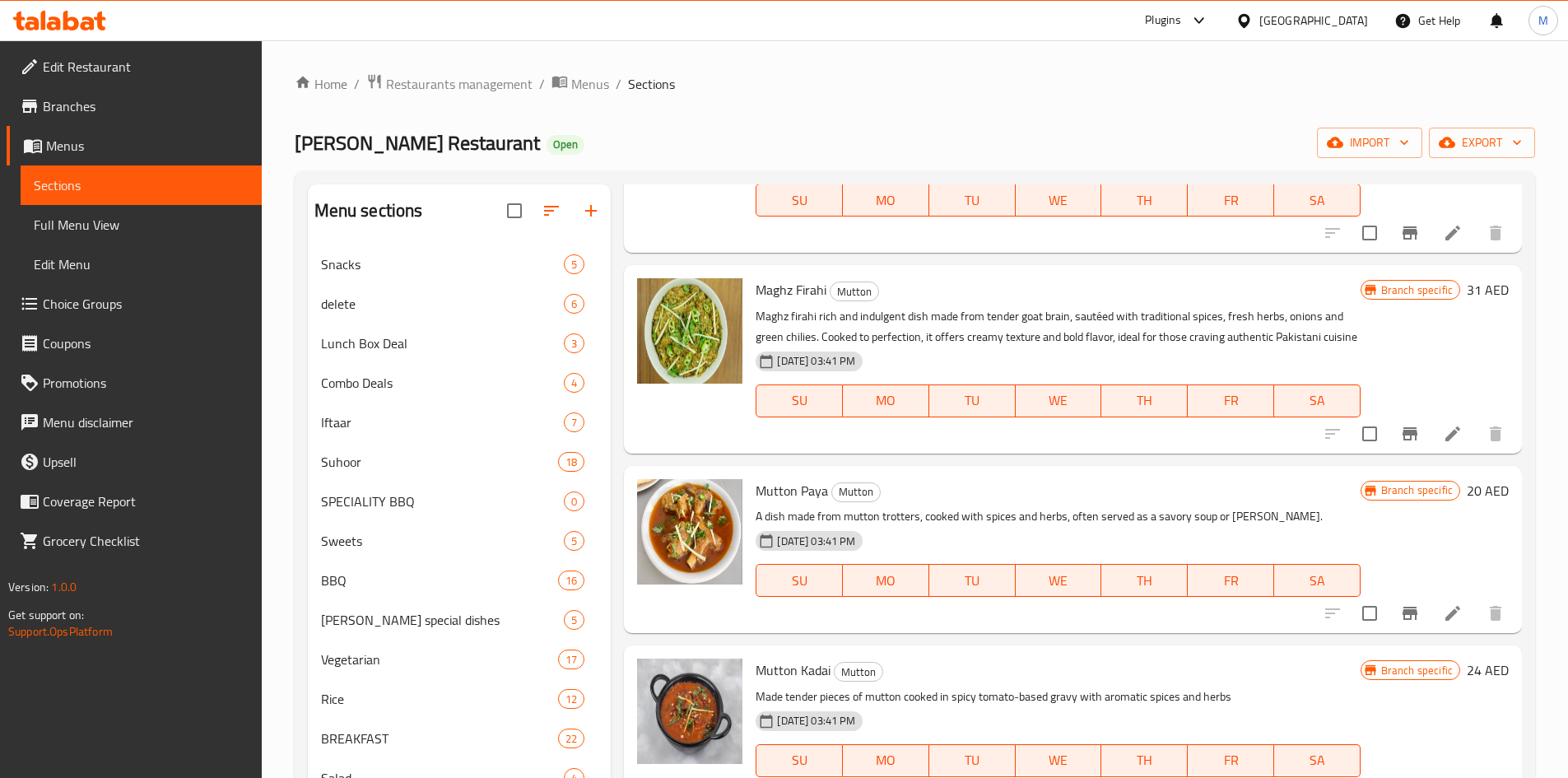
scroll to position [0, 0]
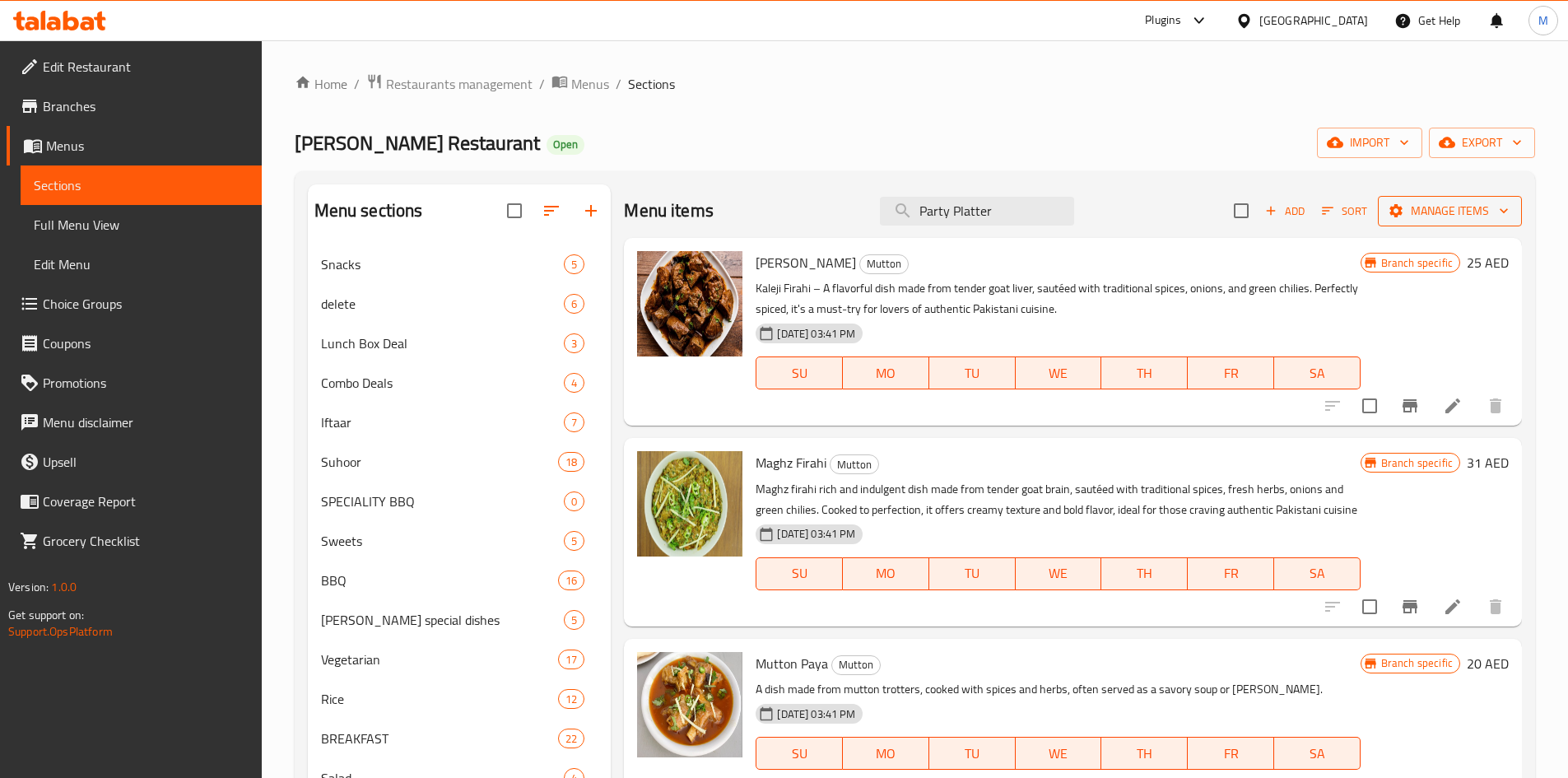
click at [1456, 222] on button "Manage items" at bounding box center [1449, 211] width 144 height 31
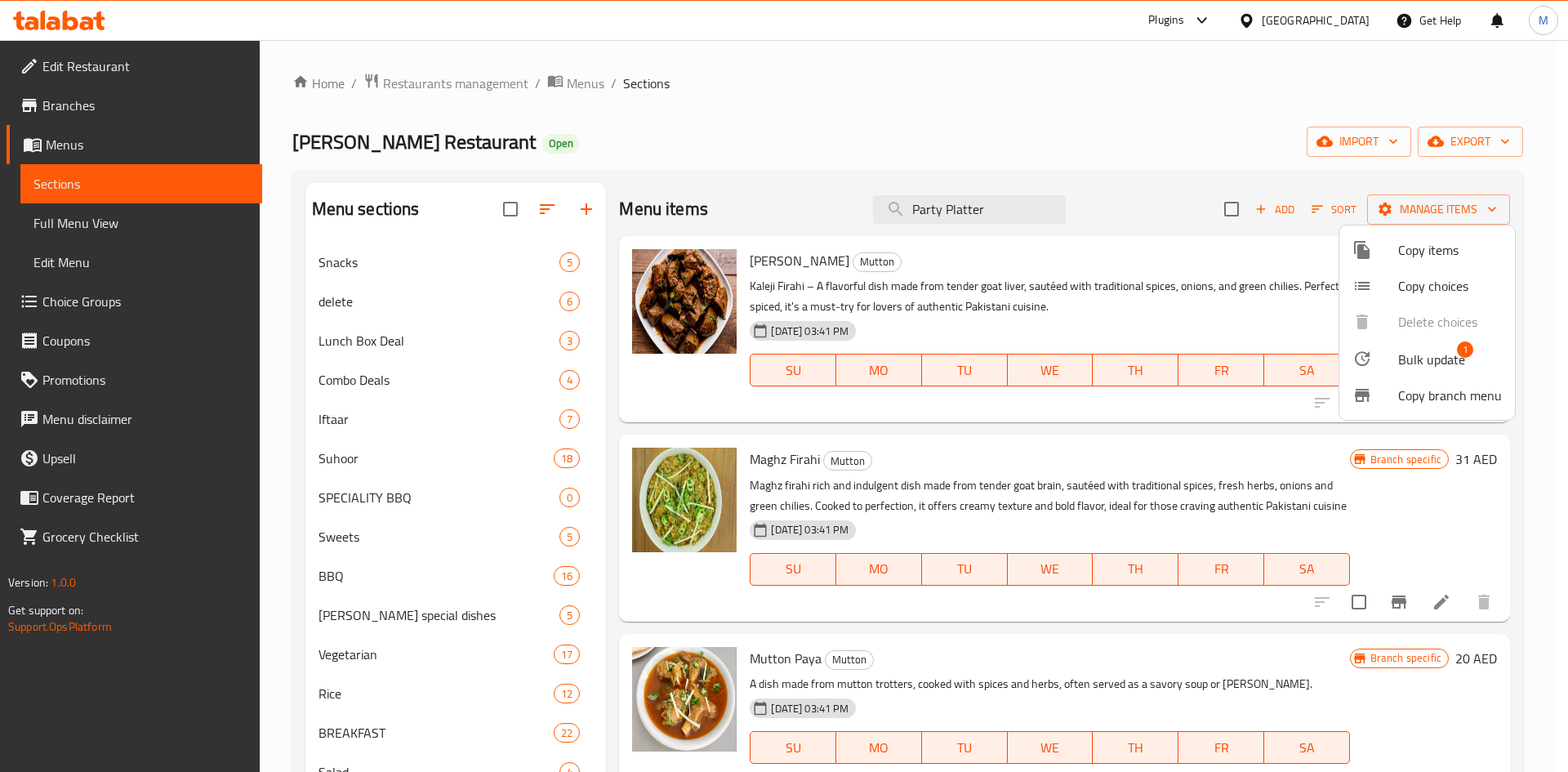
click at [1399, 357] on span "Bulk update" at bounding box center [1432, 359] width 67 height 19
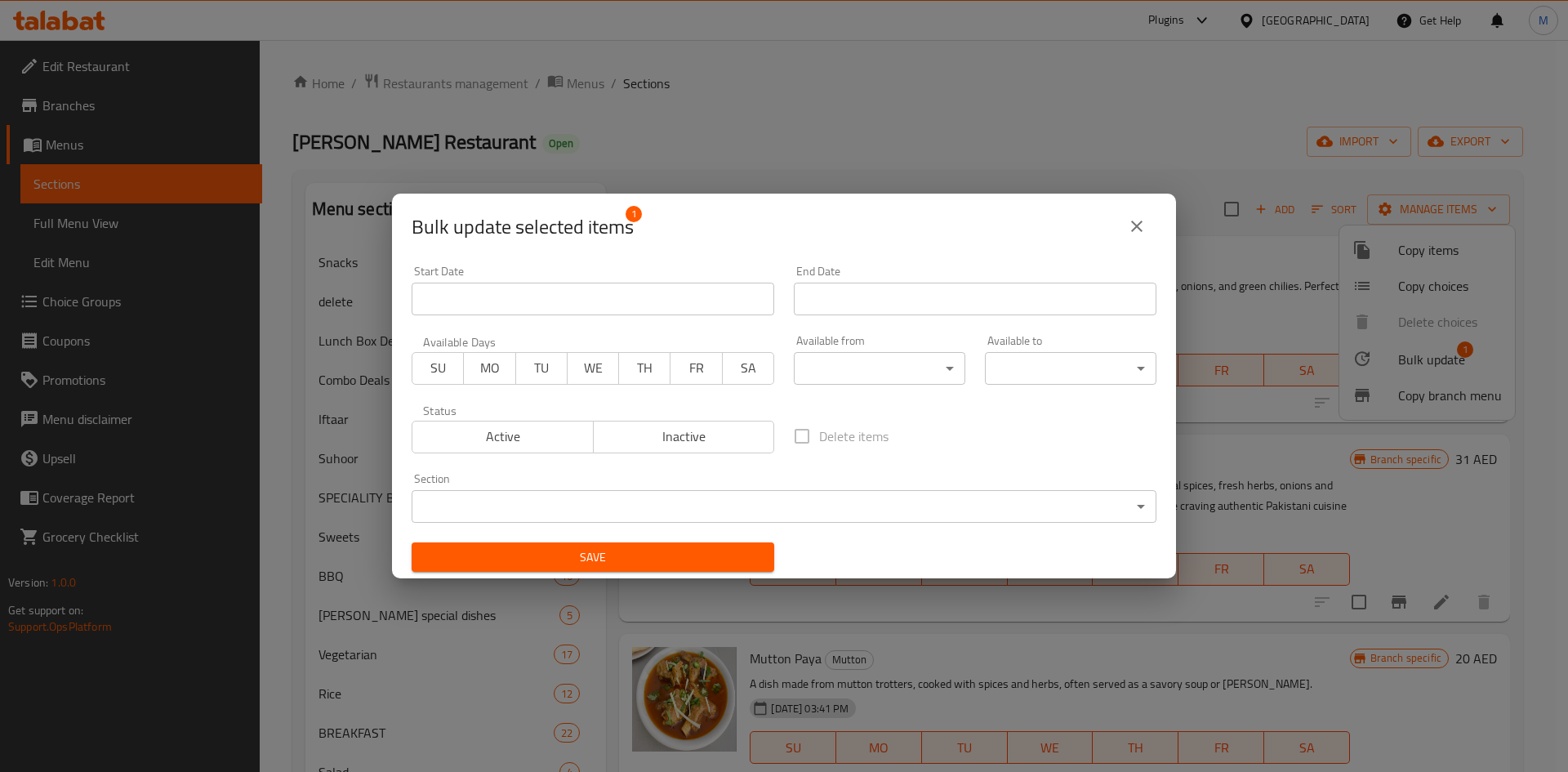
click at [610, 503] on body "​ Plugins United Arab Emirates Get Help M Edit Restaurant Branches Menus Sectio…" at bounding box center [784, 405] width 1568 height 732
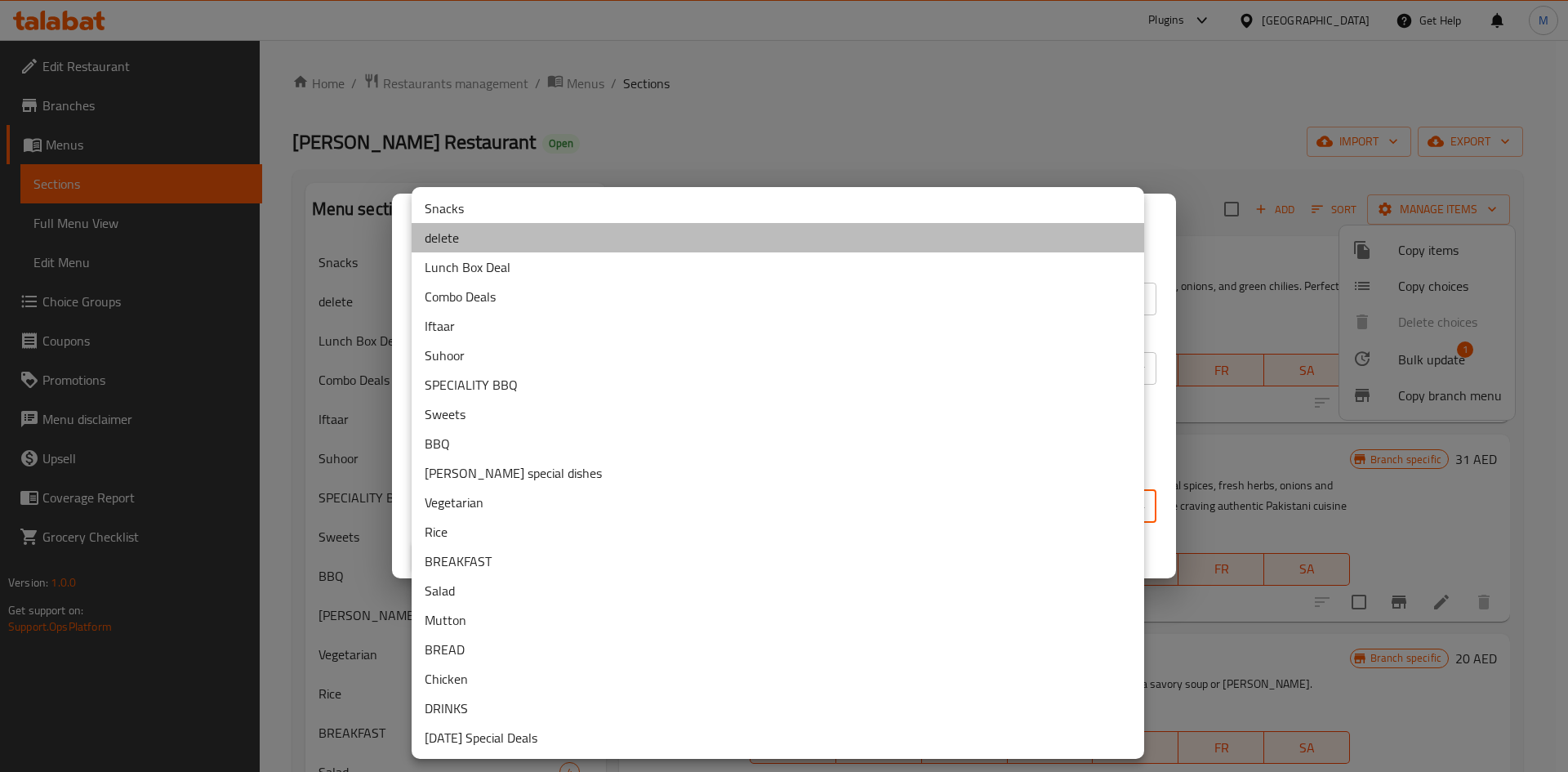
click at [452, 240] on li "delete" at bounding box center [778, 238] width 733 height 29
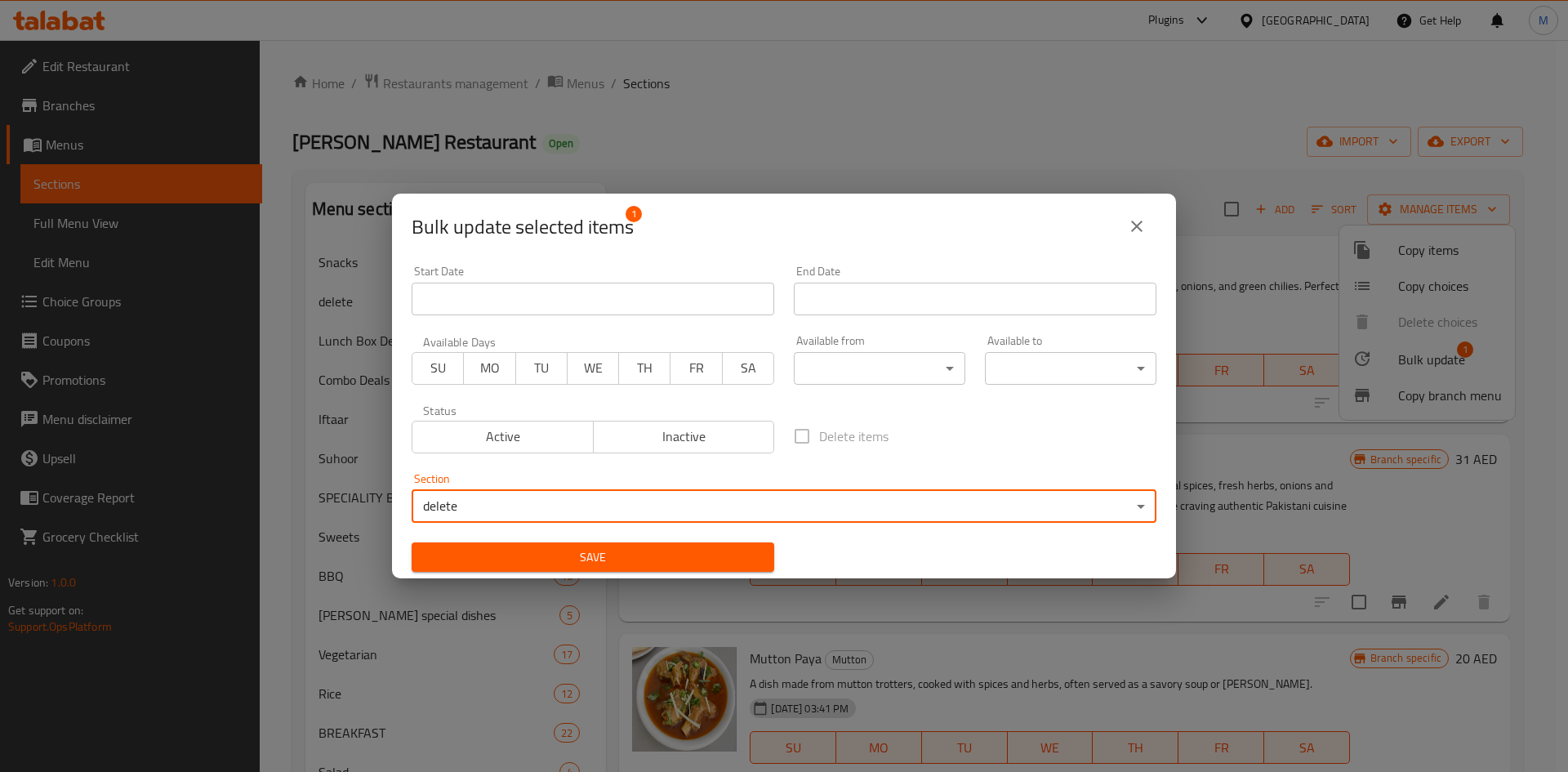
click at [726, 556] on span "Save" at bounding box center [592, 557] width 336 height 20
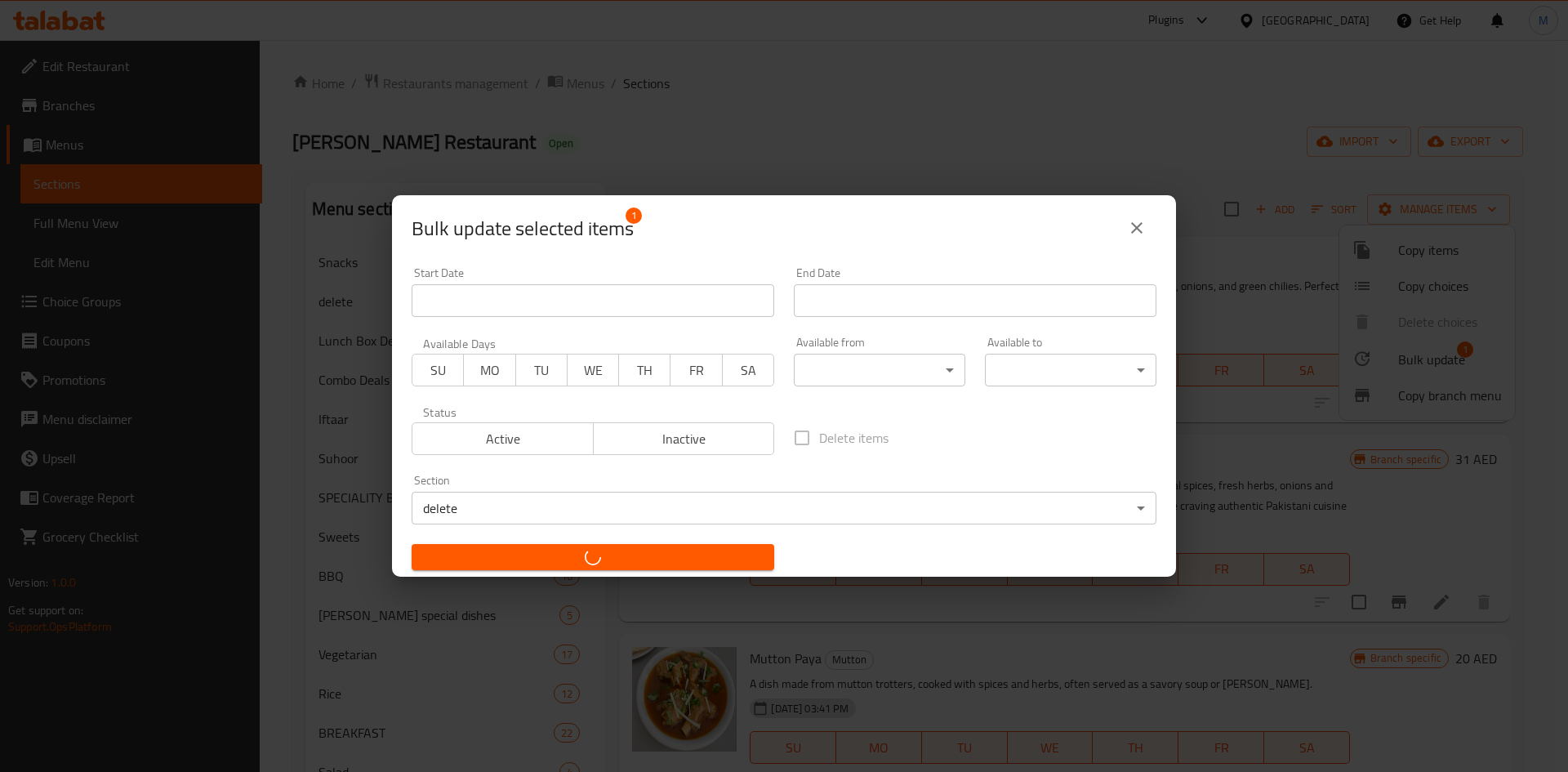
checkbox input "false"
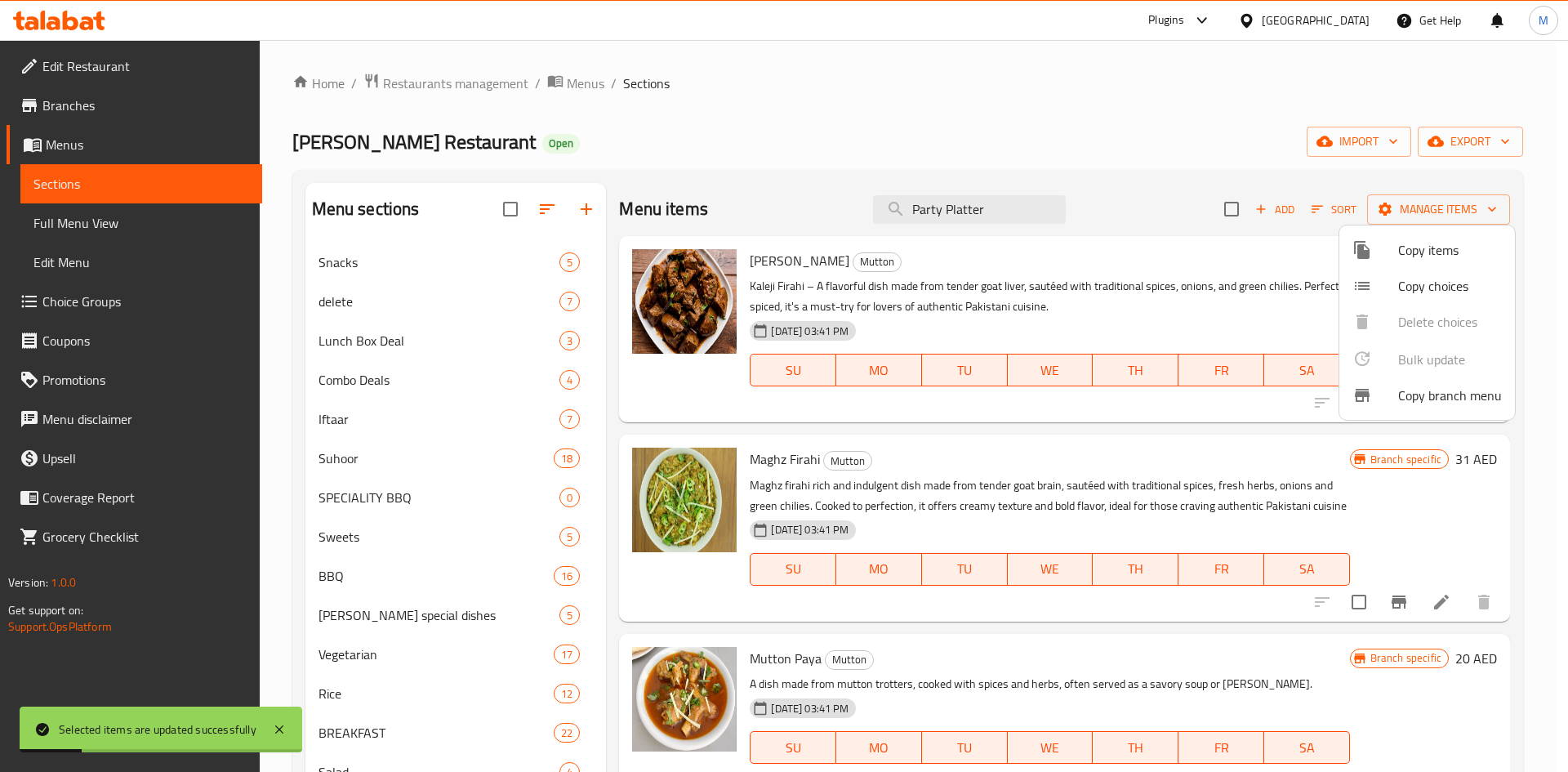
click at [392, 305] on div at bounding box center [784, 386] width 1568 height 772
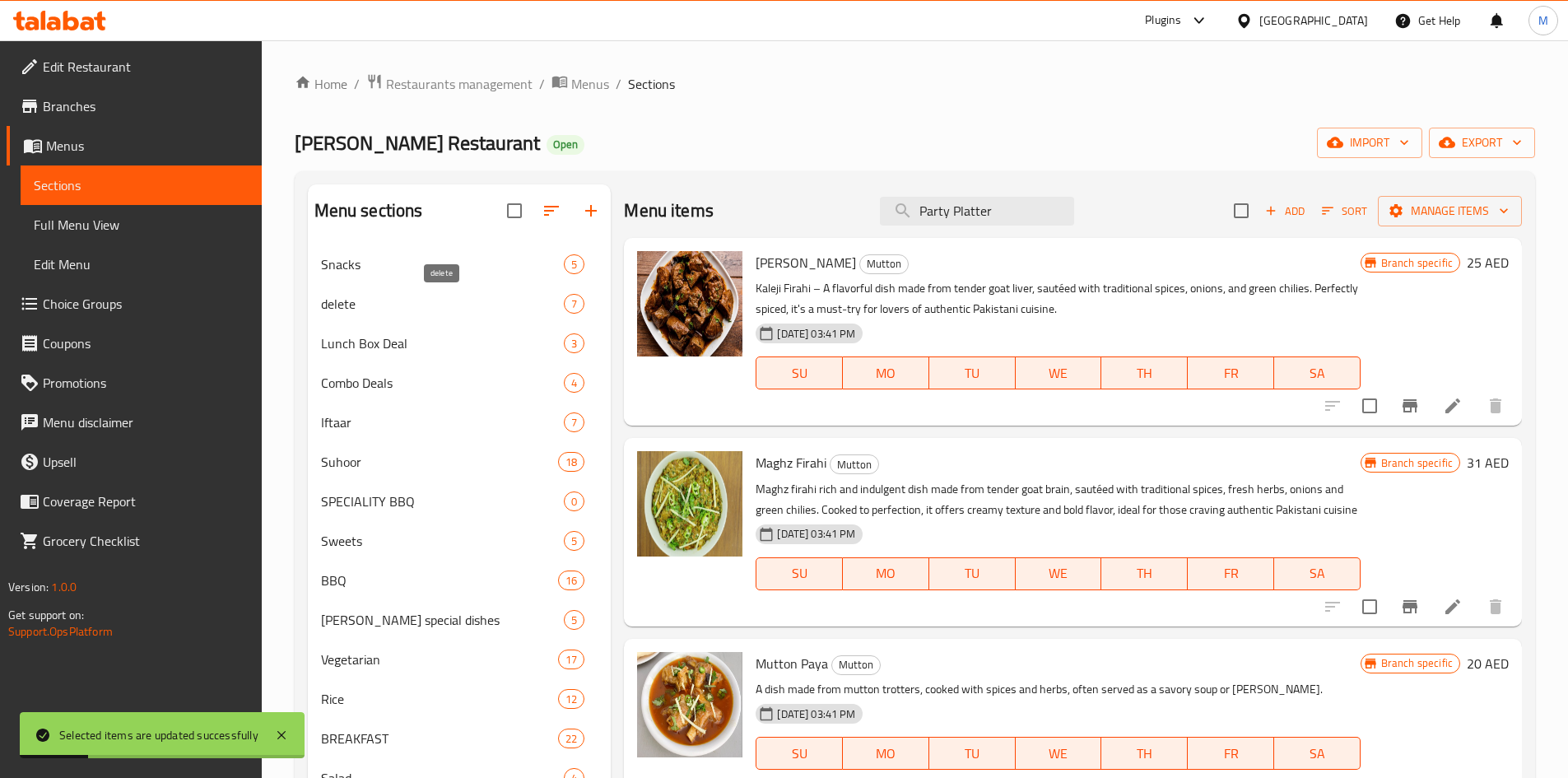
click at [419, 303] on span "delete" at bounding box center [443, 304] width 244 height 19
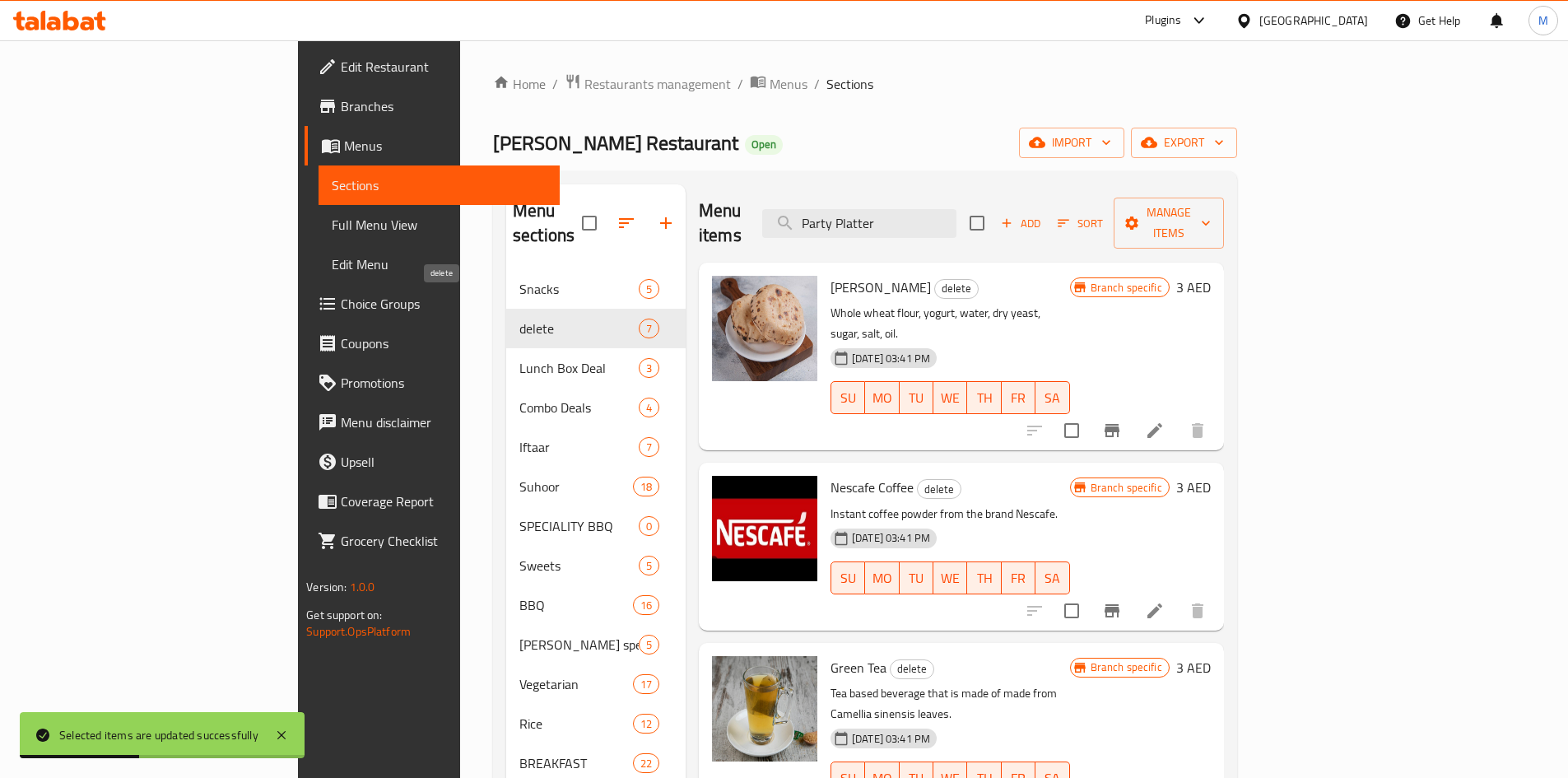
click at [527, 318] on span "delete" at bounding box center [579, 328] width 120 height 19
click at [520, 318] on span "delete" at bounding box center [579, 328] width 120 height 19
click at [716, 106] on div "Home / Restaurants management / Menus / Sections Muhammad Iqbal Restaurant Open…" at bounding box center [865, 556] width 744 height 966
click at [769, 74] on ol "Home / Restaurants management / Menus / Sections" at bounding box center [865, 84] width 744 height 21
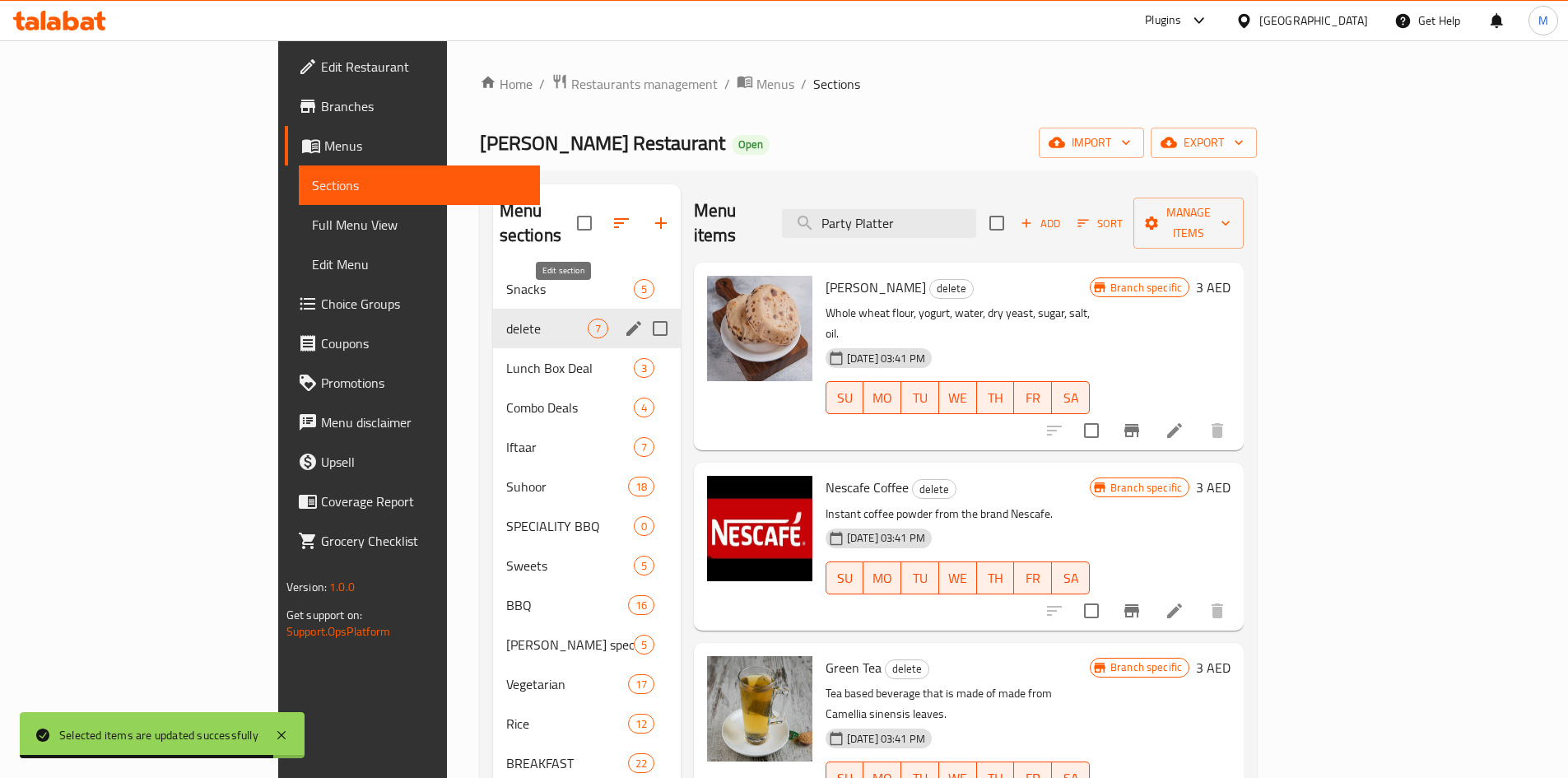
click at [623, 318] on icon "edit" at bounding box center [633, 328] width 19 height 19
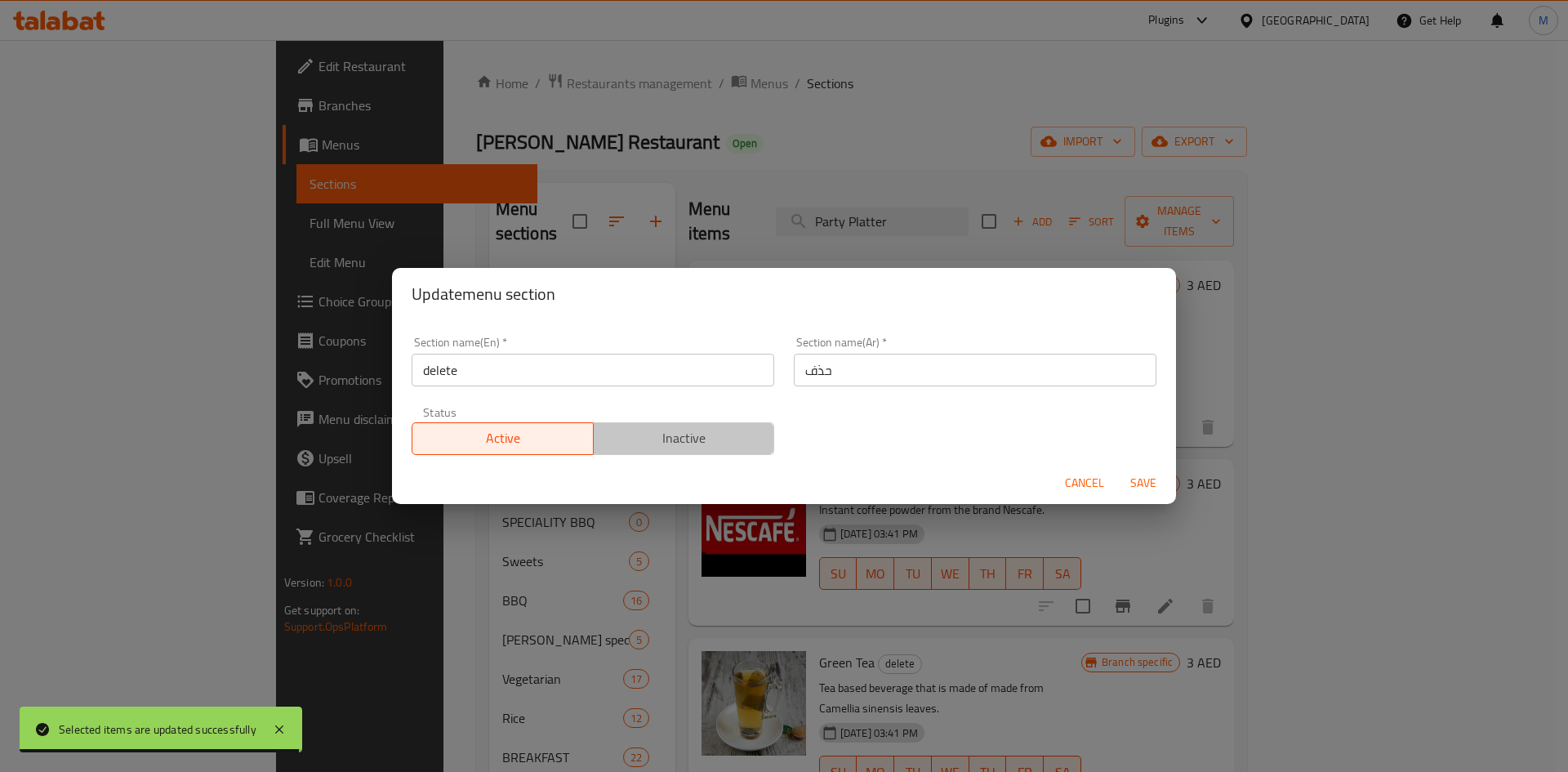
click at [734, 432] on span "Inactive" at bounding box center [684, 439] width 168 height 24
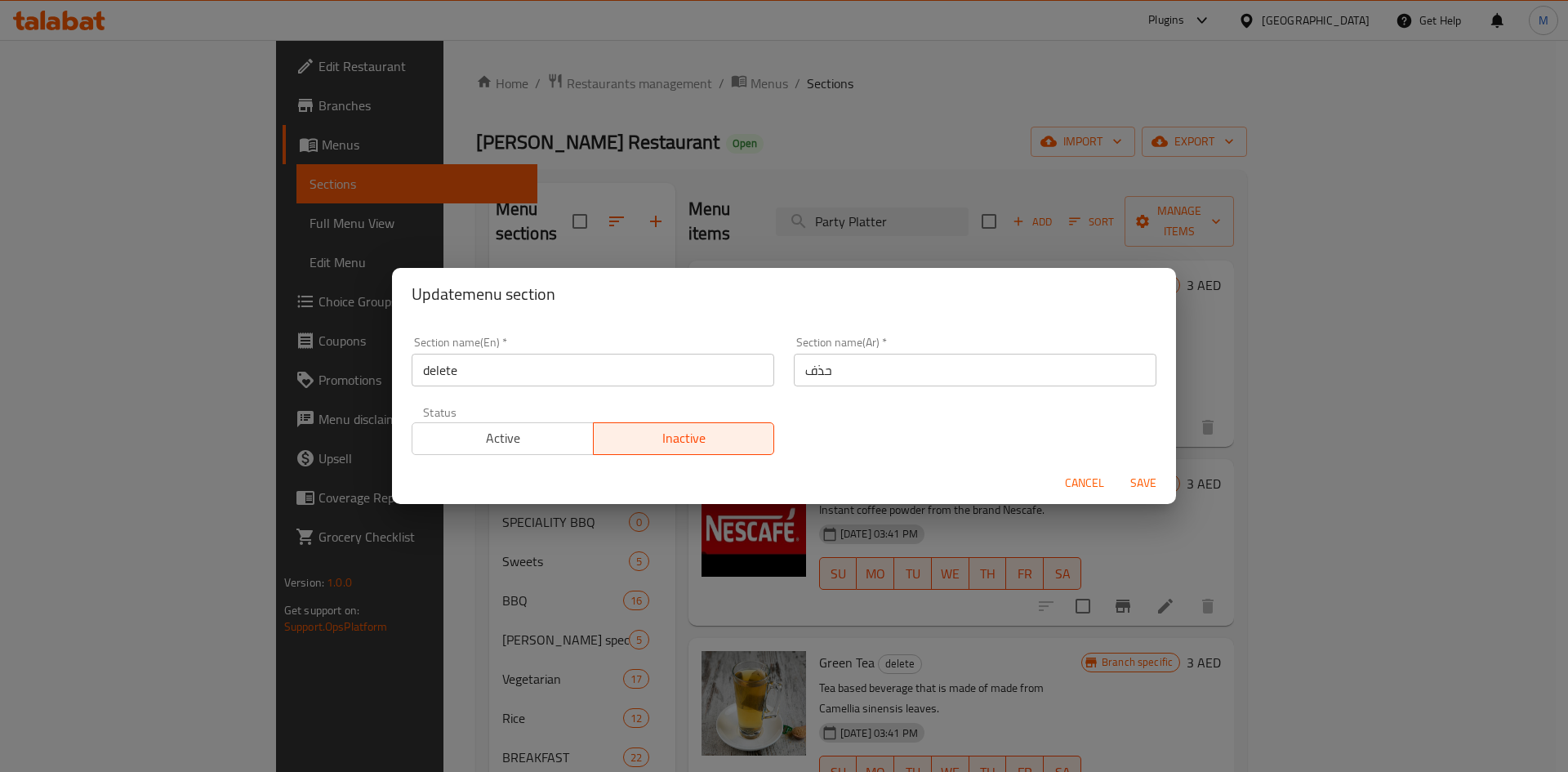
click at [1130, 474] on span "Save" at bounding box center [1144, 484] width 40 height 20
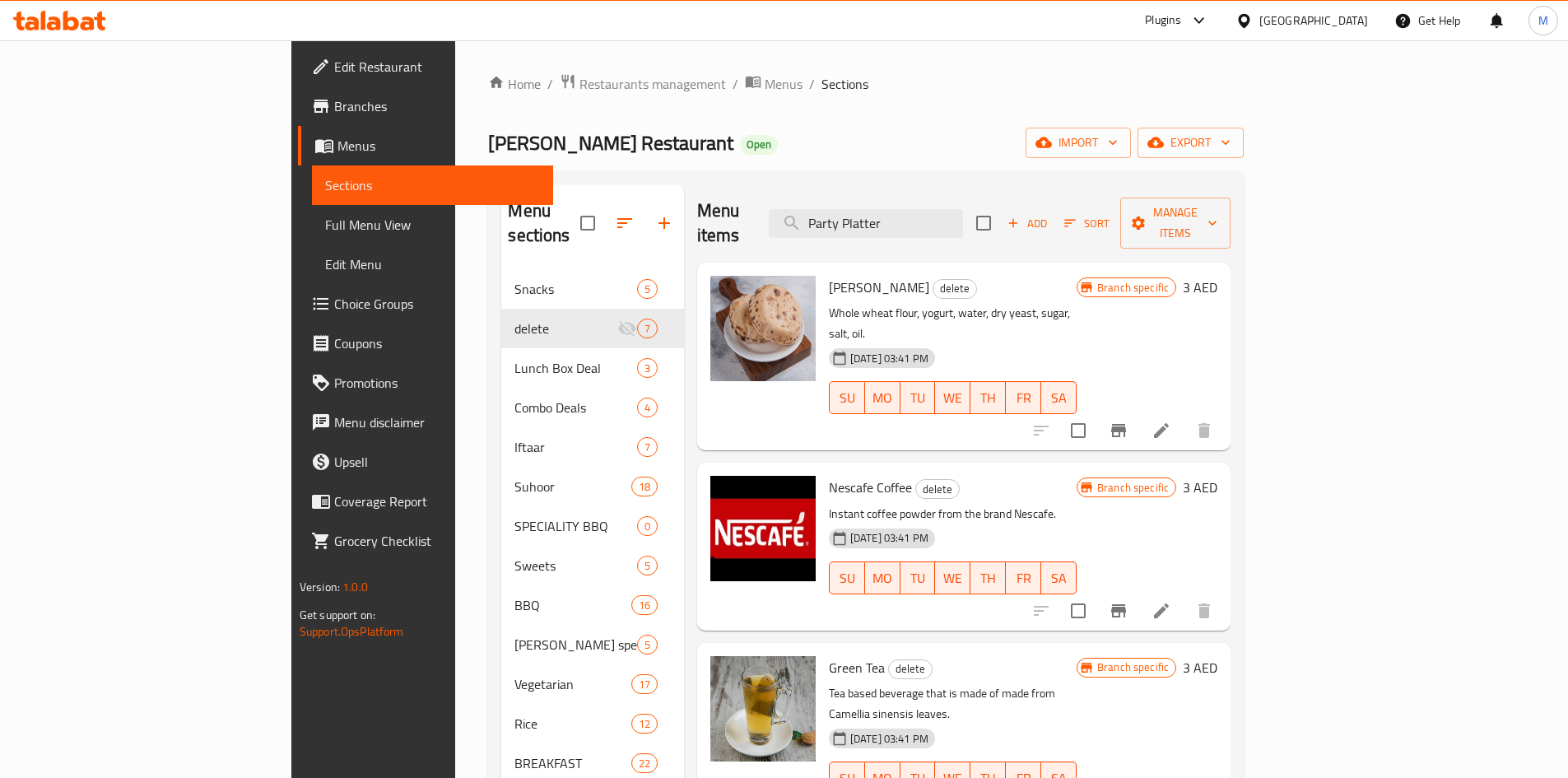
click at [738, 153] on div "Muhammad Iqbal Restaurant Open import export" at bounding box center [866, 142] width 755 height 31
click at [1243, 157] on button "export" at bounding box center [1190, 142] width 106 height 31
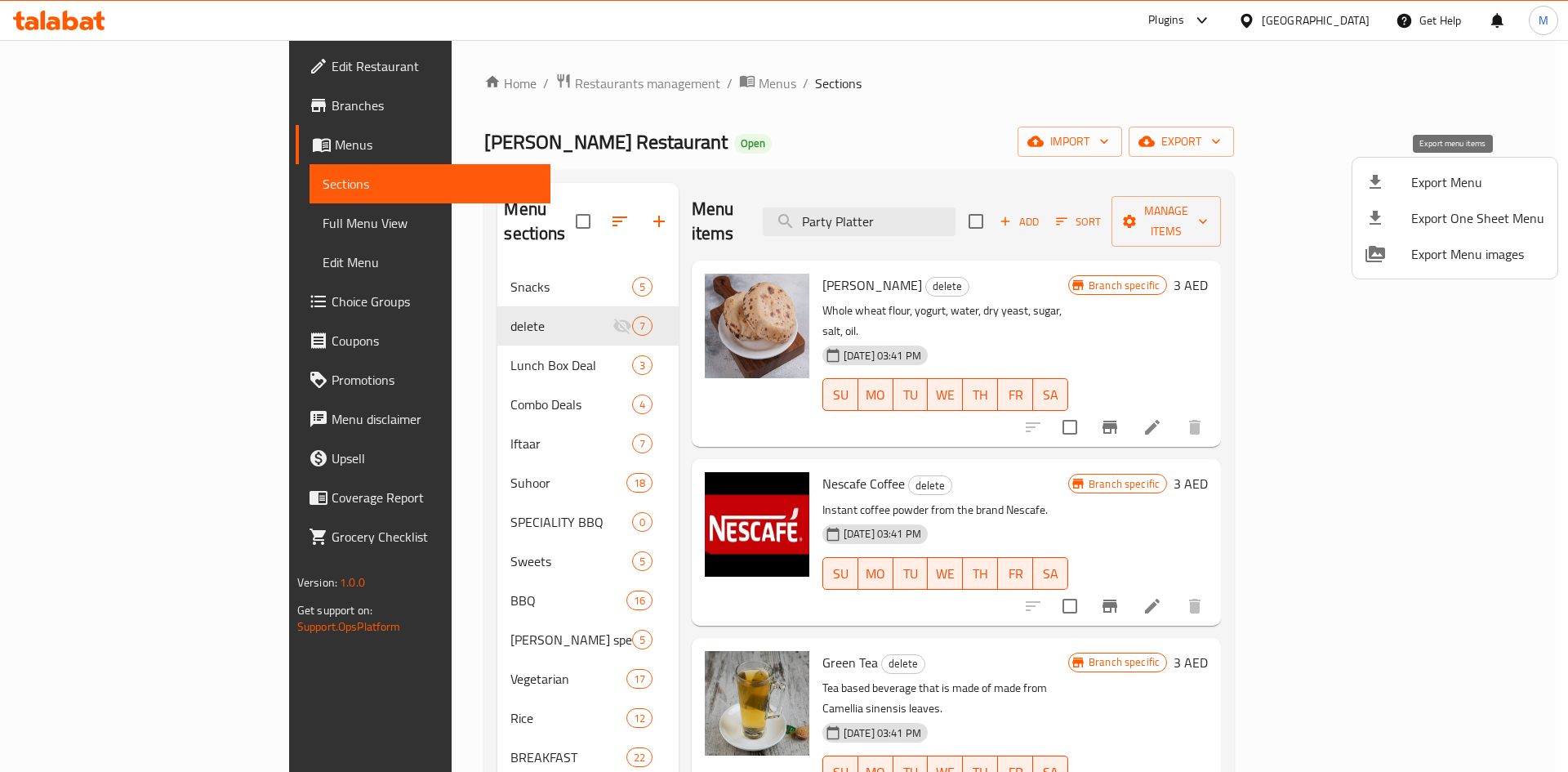
click at [1414, 184] on span "Export Menu" at bounding box center [1478, 181] width 134 height 19
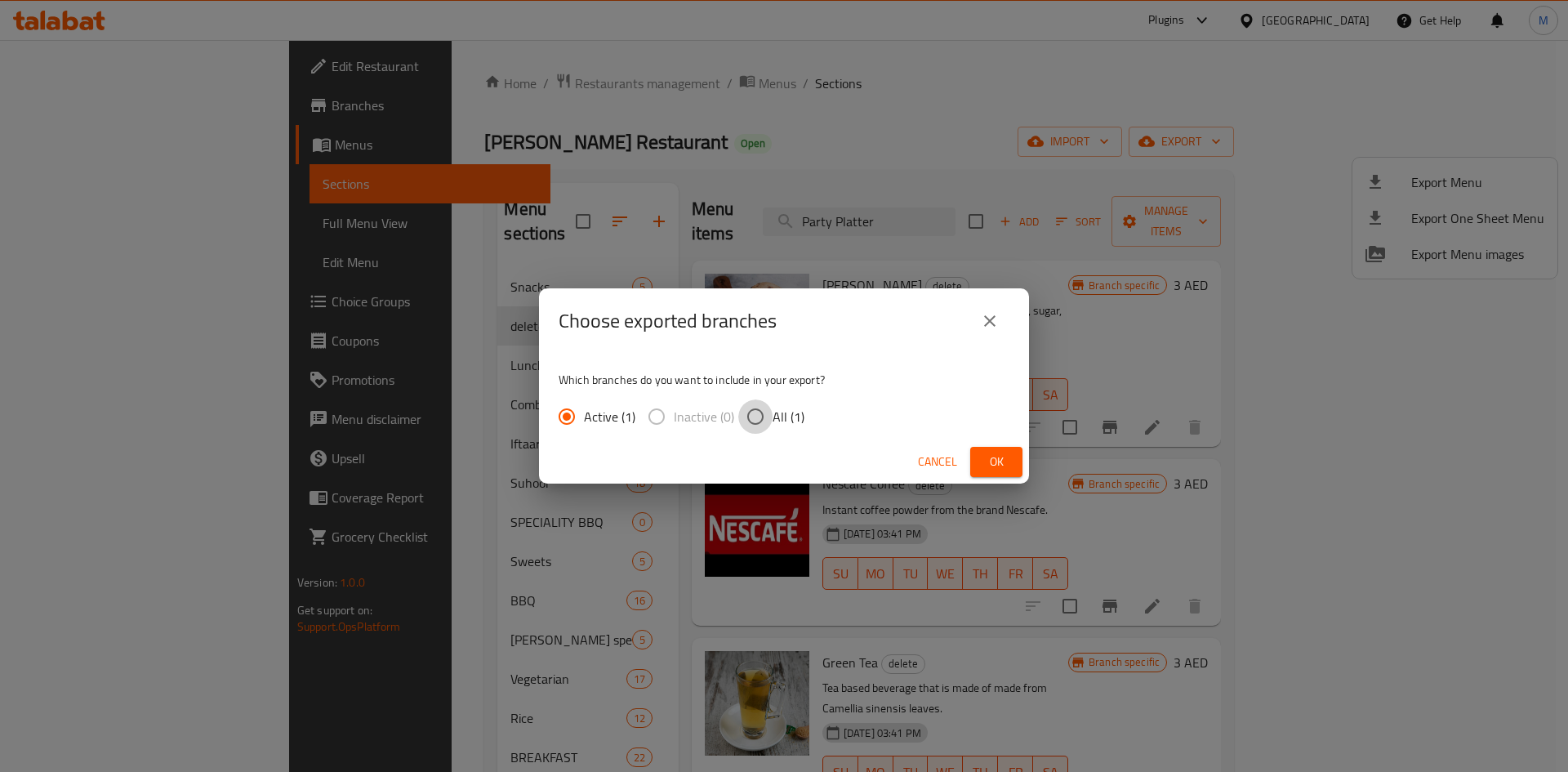
drag, startPoint x: 744, startPoint y: 412, endPoint x: 876, endPoint y: 460, distance: 140.5
click at [745, 412] on input "All (1)" at bounding box center [755, 416] width 34 height 34
radio input "true"
click at [996, 461] on span "Ok" at bounding box center [996, 462] width 26 height 20
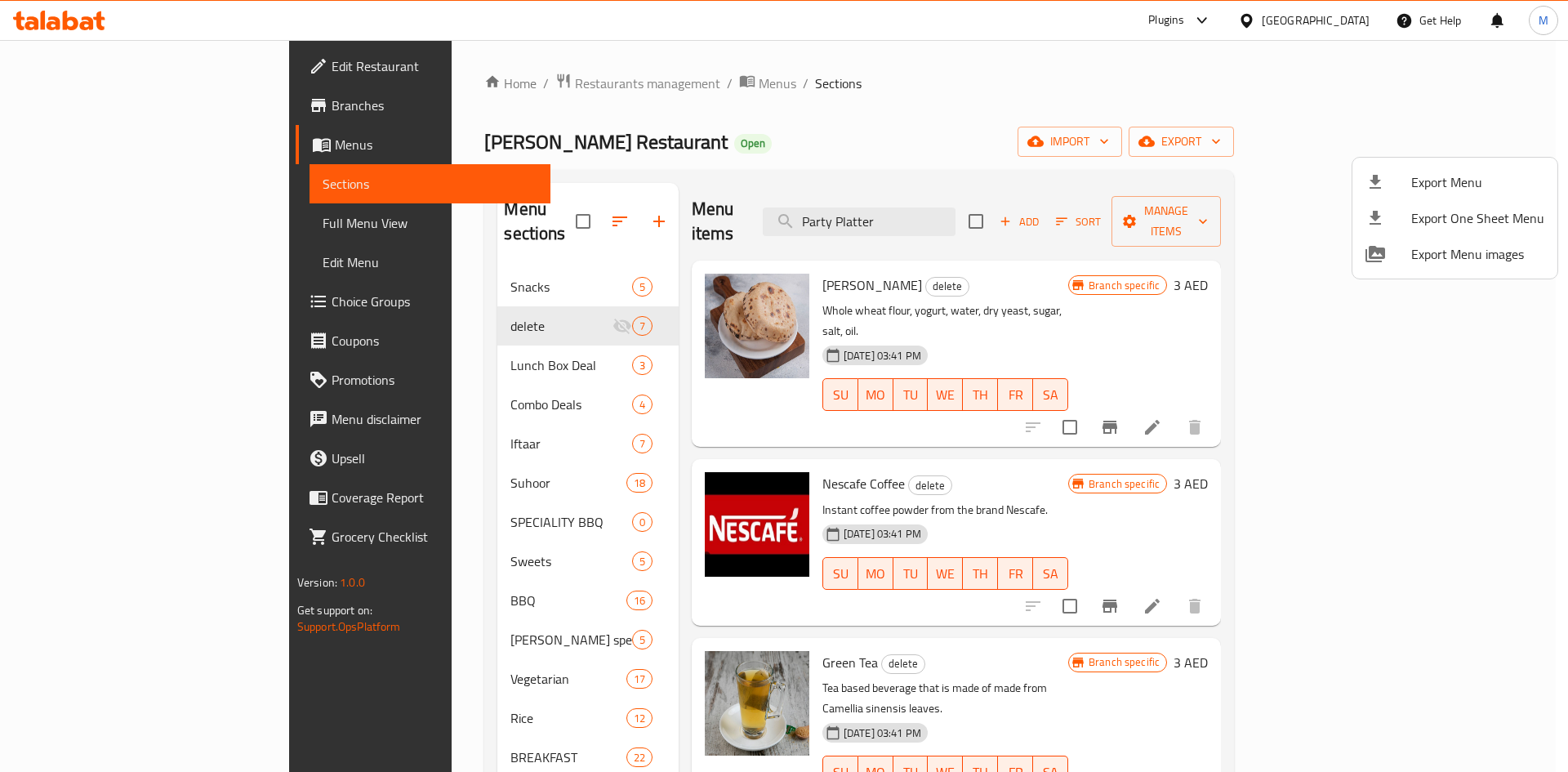
click at [987, 166] on div at bounding box center [784, 386] width 1568 height 772
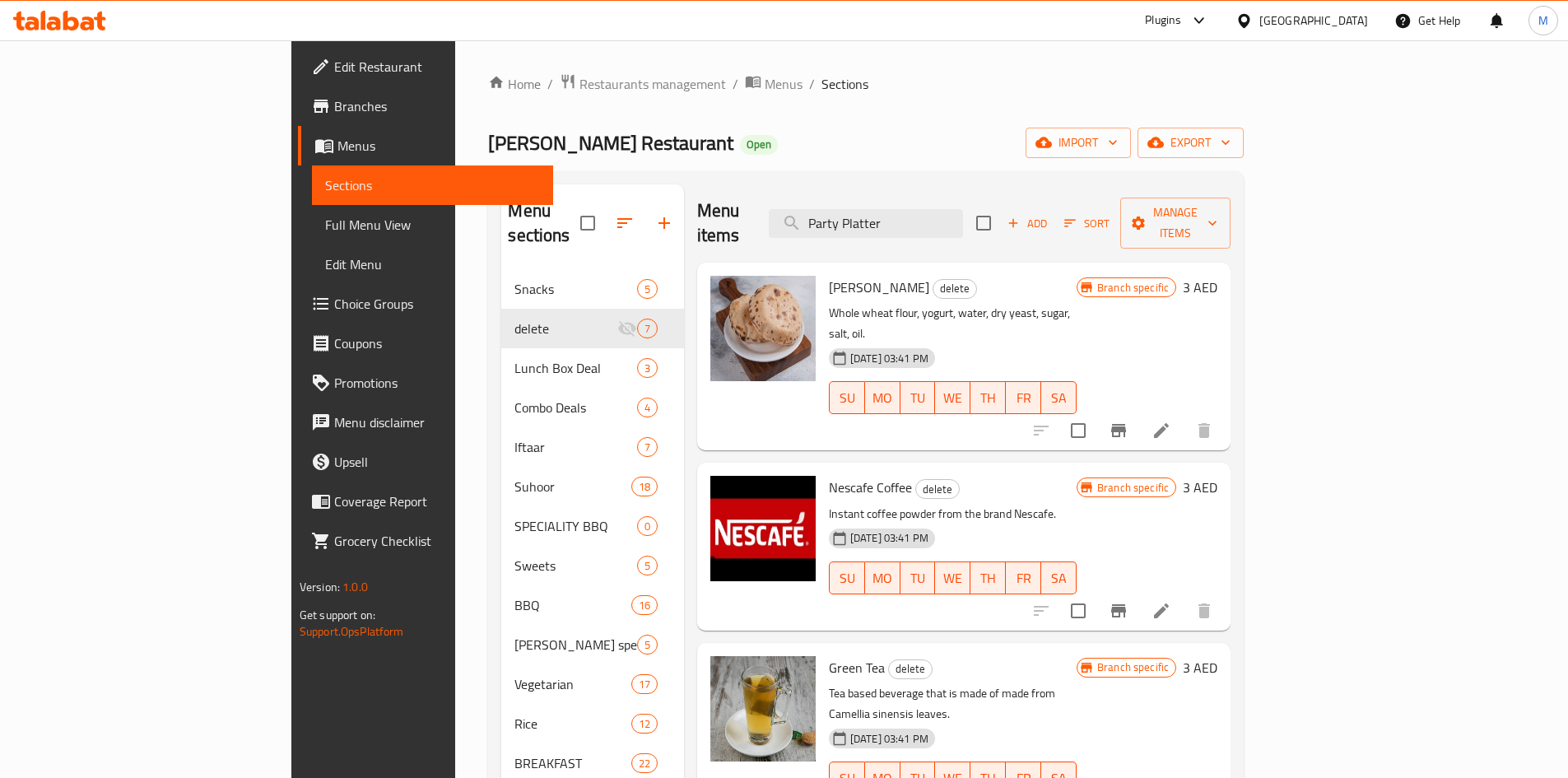
click at [866, 107] on div "Home / Restaurants management / Menus / Sections Muhammad Iqbal Restaurant Open…" at bounding box center [866, 556] width 755 height 966
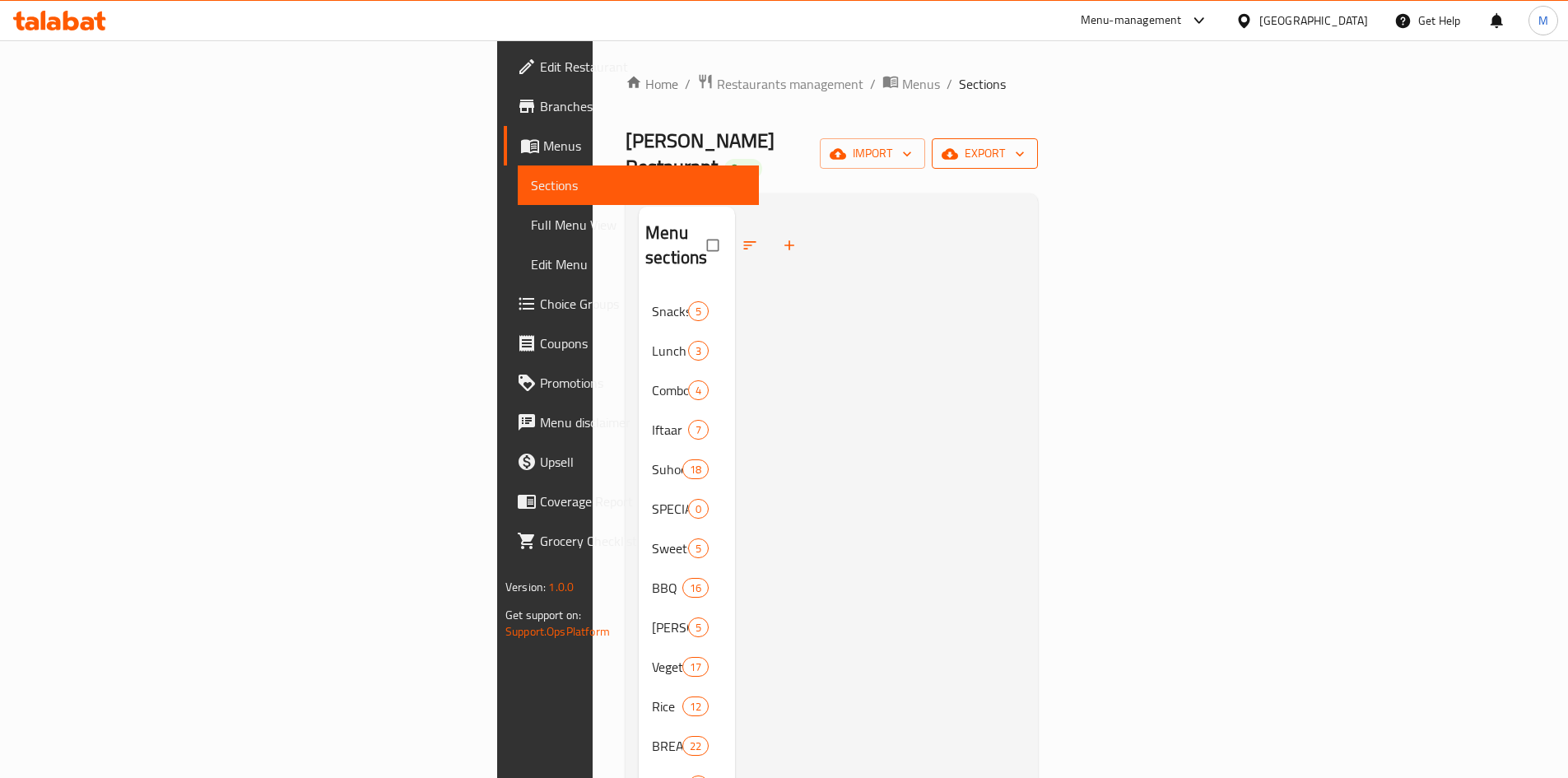
click at [1028, 149] on icon "button" at bounding box center [1020, 154] width 17 height 17
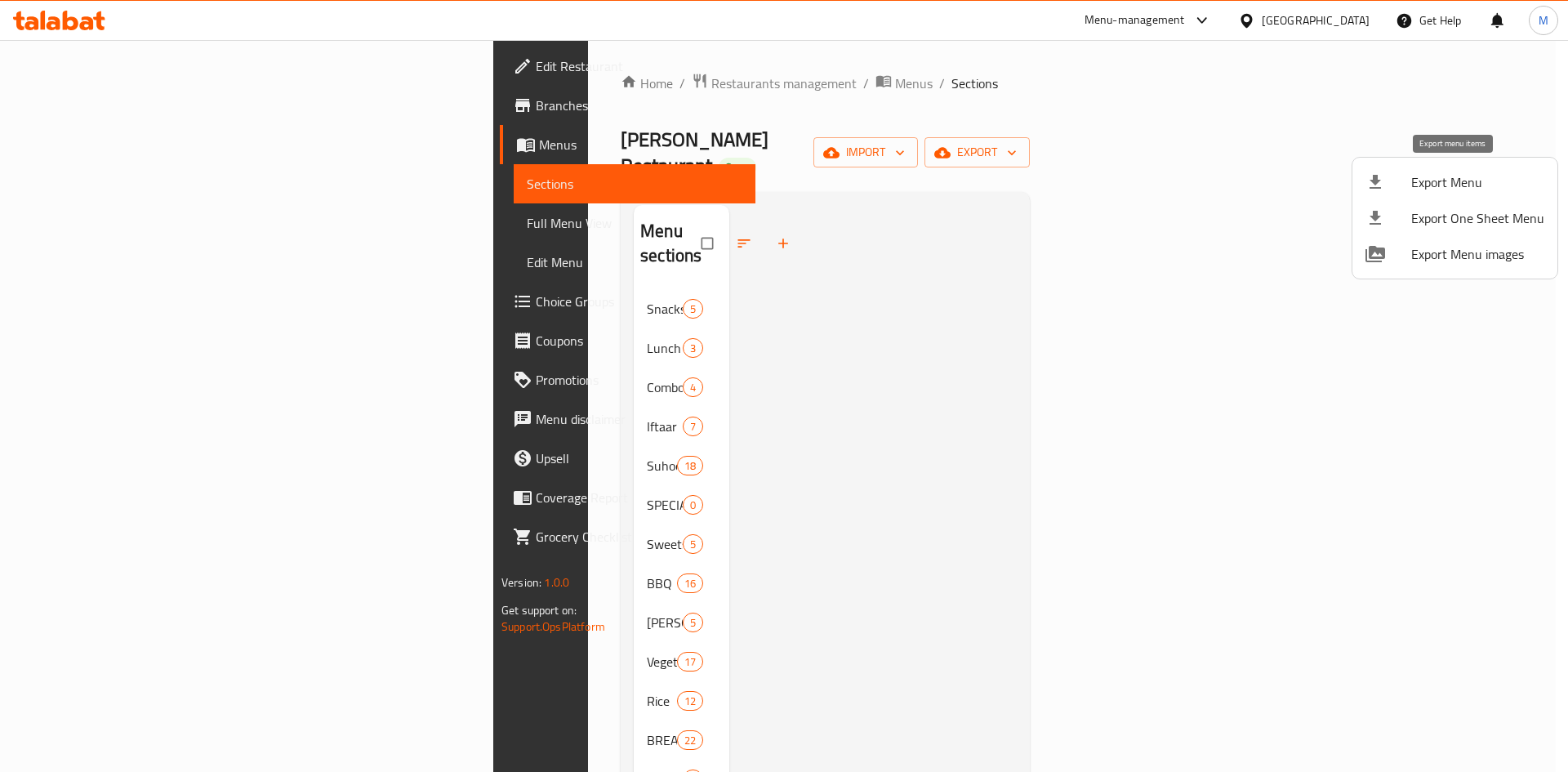
click at [1470, 173] on span "Export Menu" at bounding box center [1478, 181] width 134 height 19
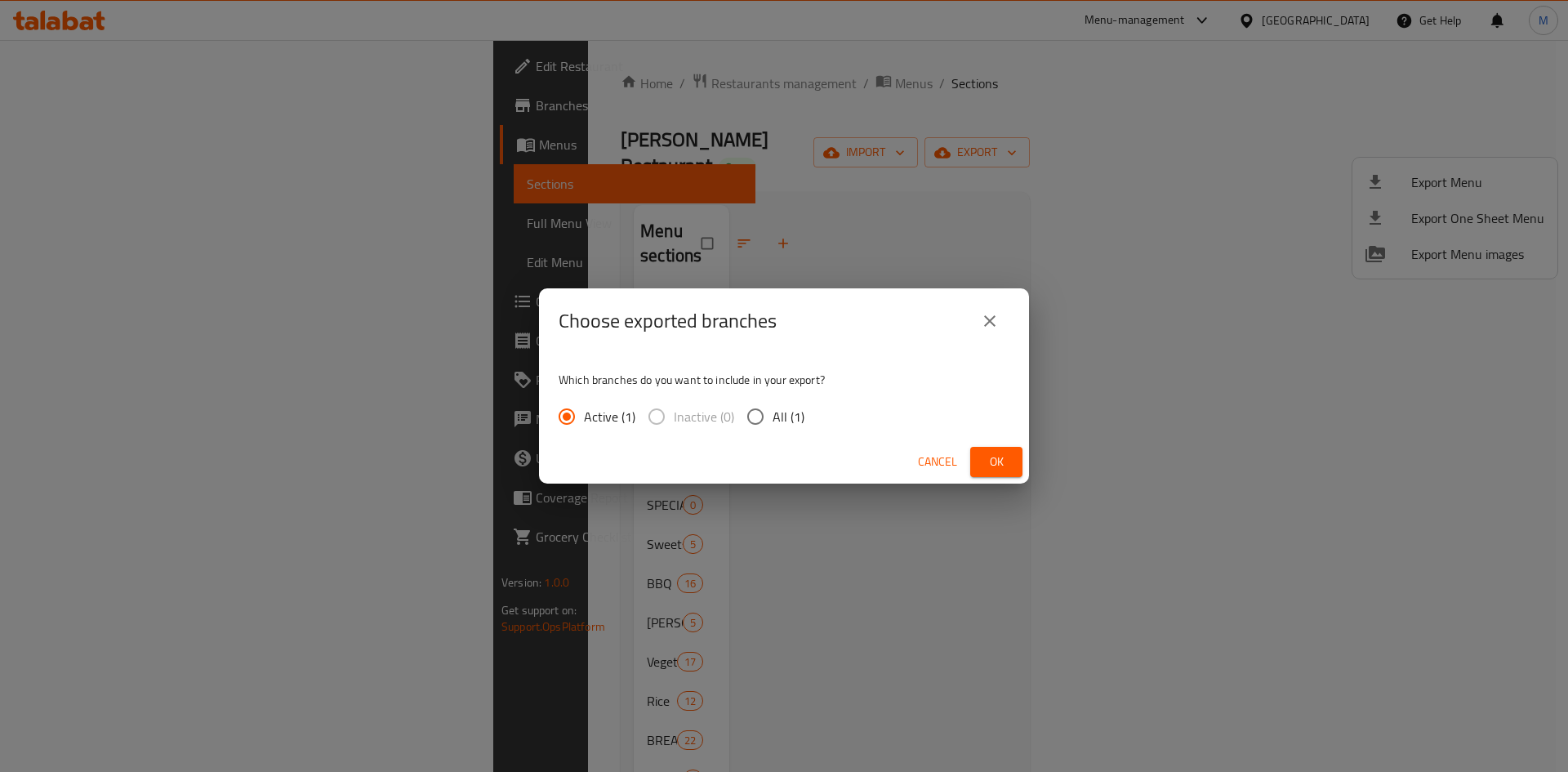
click at [759, 416] on input "All (1)" at bounding box center [755, 416] width 34 height 34
radio input "true"
click at [981, 450] on button "Ok" at bounding box center [996, 462] width 52 height 30
